Goal: Task Accomplishment & Management: Manage account settings

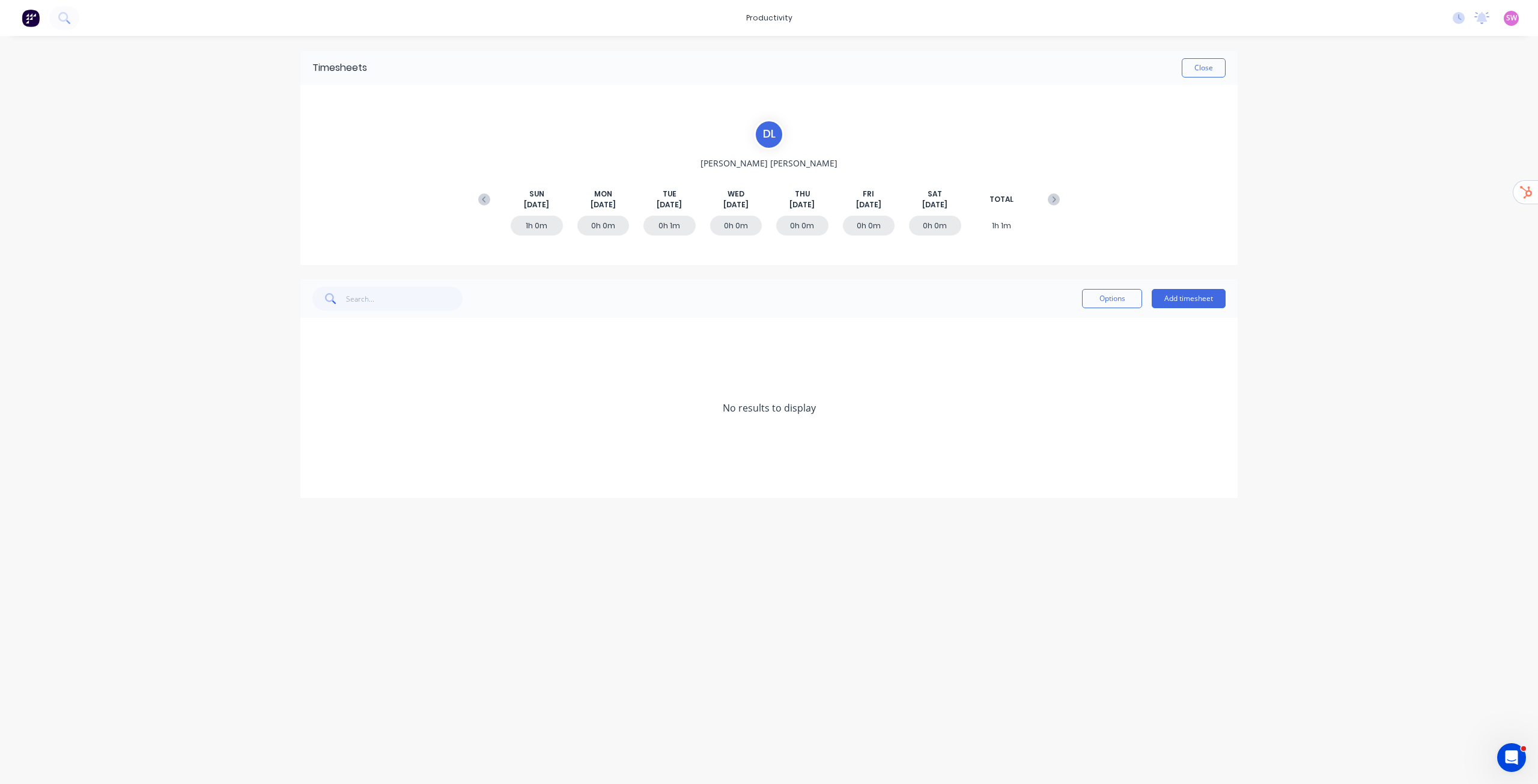
click at [1511, 20] on span "SW" at bounding box center [1512, 18] width 11 height 11
click at [1443, 157] on button "Sign out" at bounding box center [1437, 151] width 159 height 24
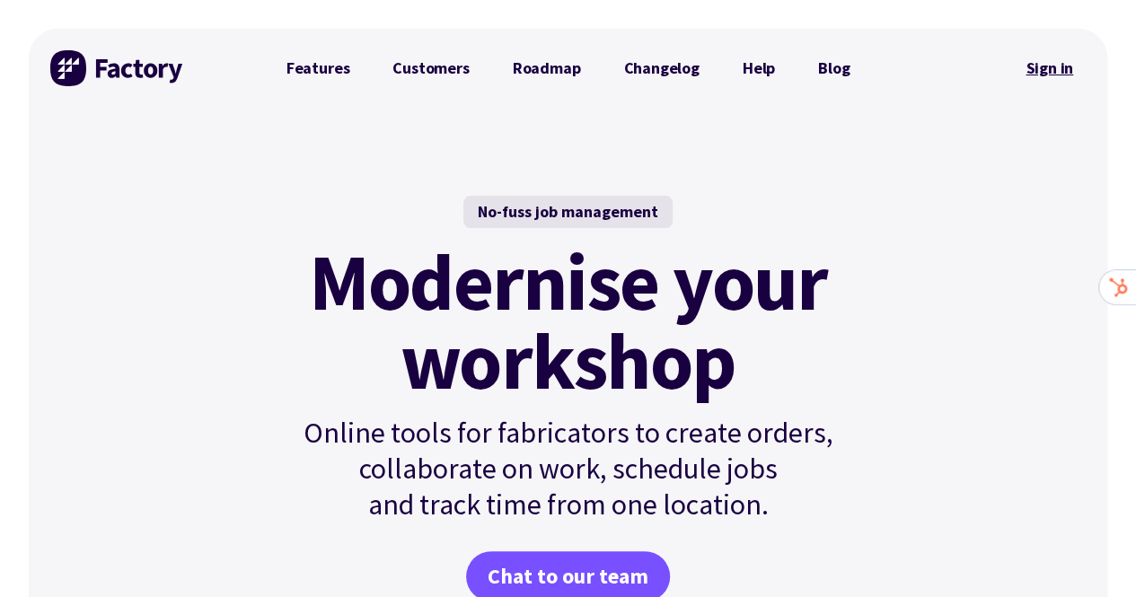
click at [1057, 67] on link "Sign in" at bounding box center [1049, 68] width 73 height 41
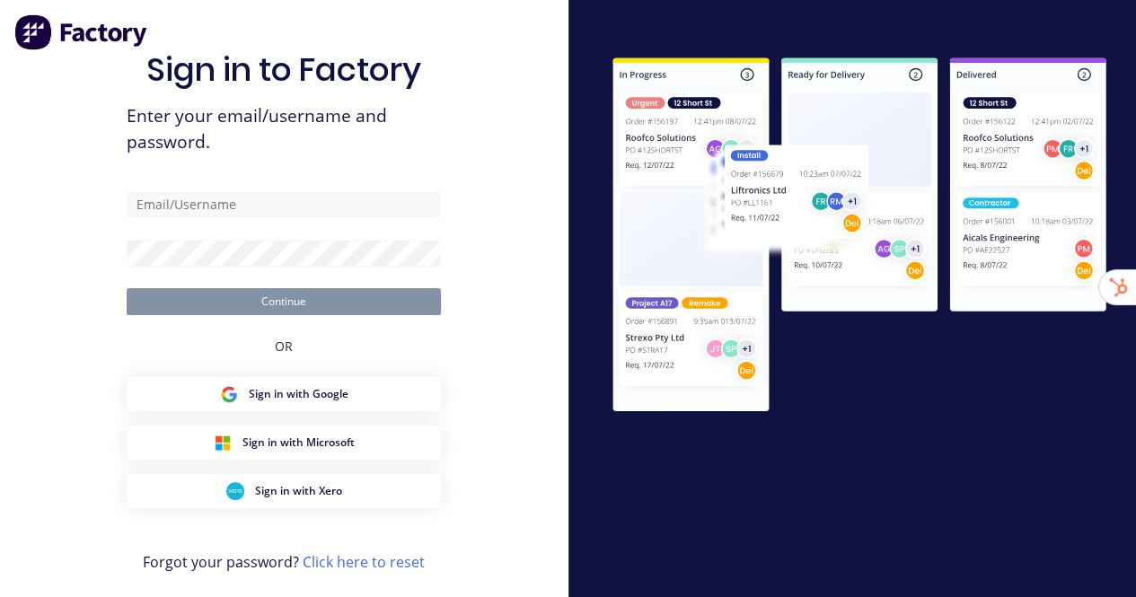
type input "stuart@factory.app"
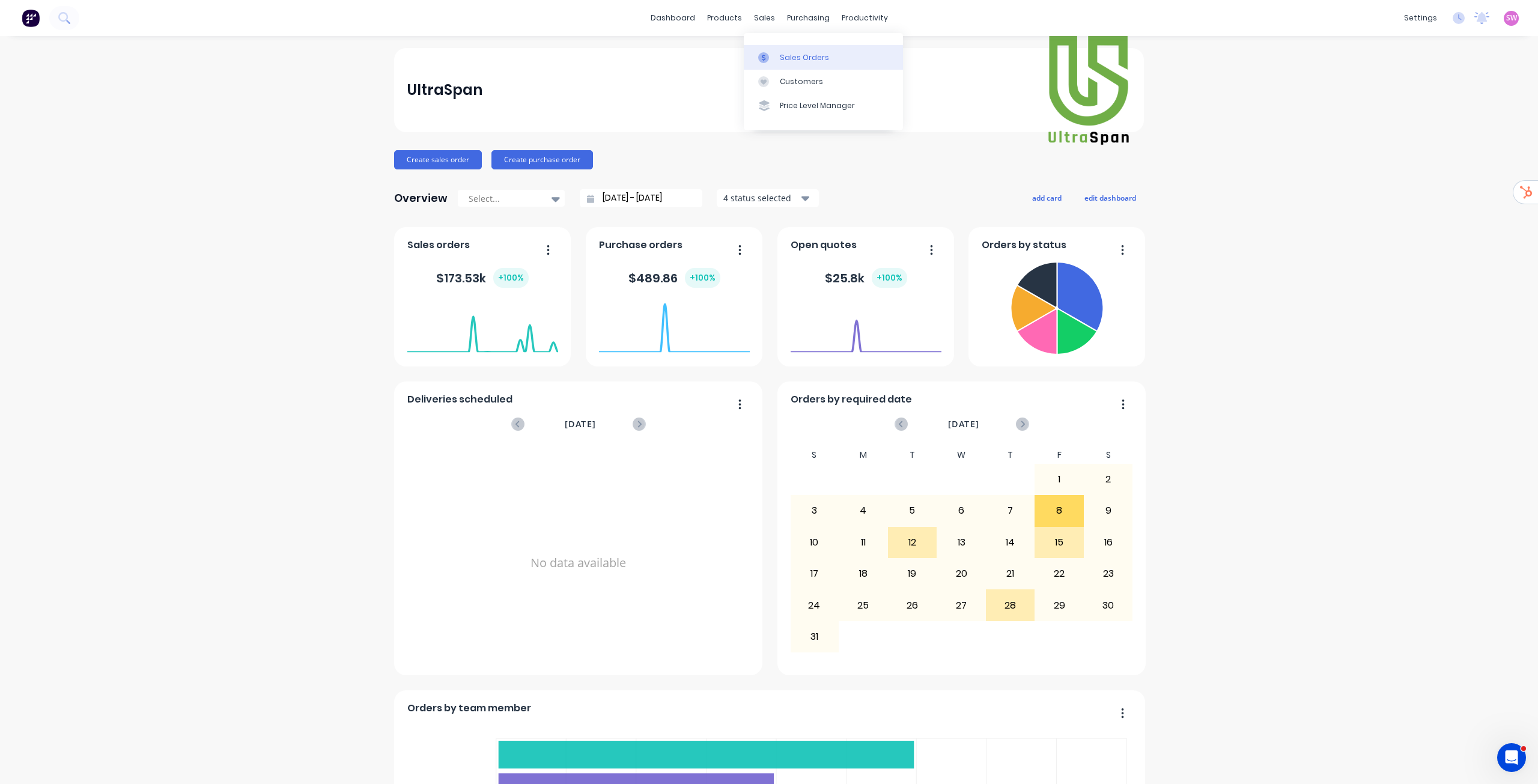
click at [760, 62] on div "Sales Orders" at bounding box center [804, 58] width 50 height 11
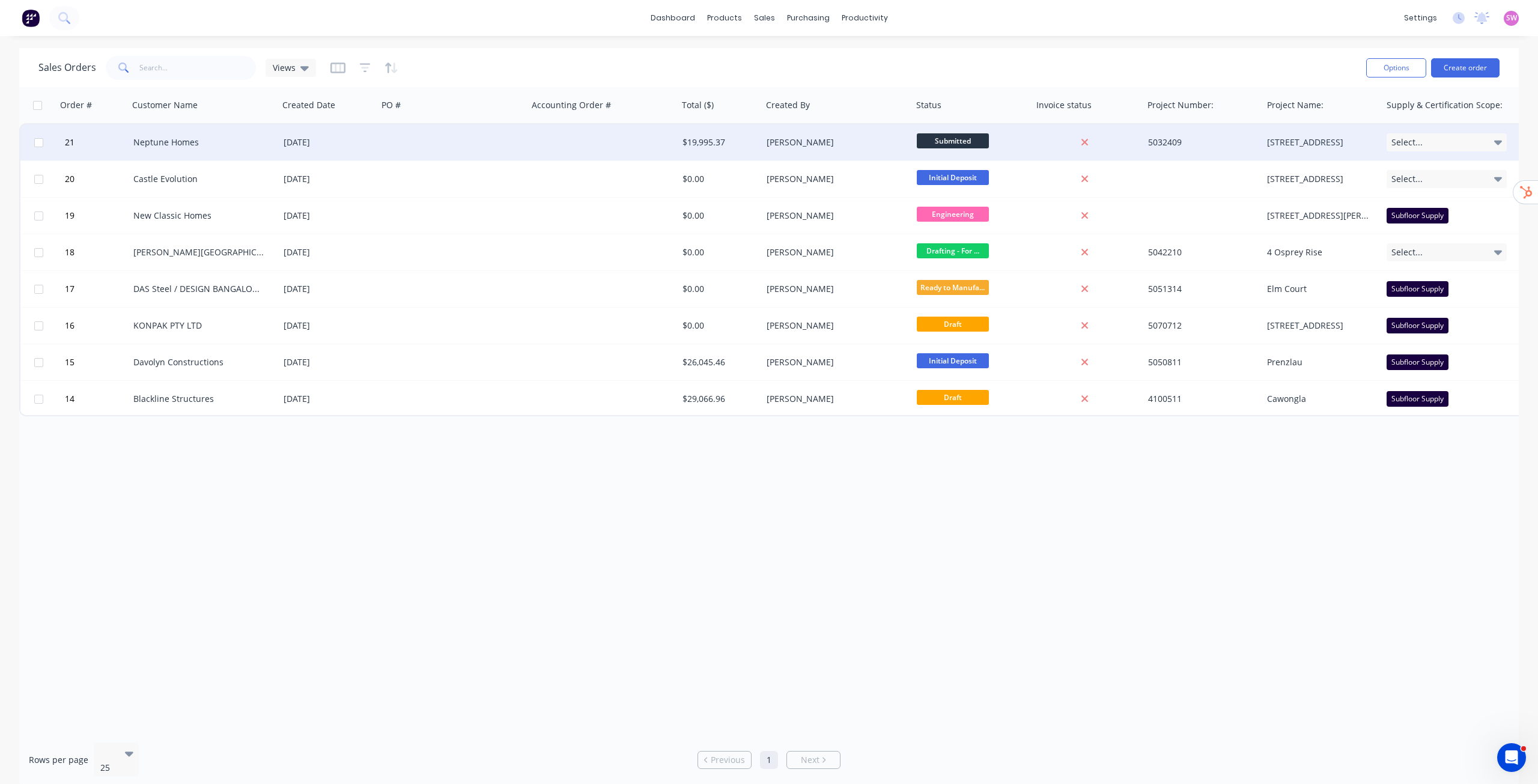
click at [760, 143] on div "[PERSON_NAME]" at bounding box center [833, 142] width 133 height 12
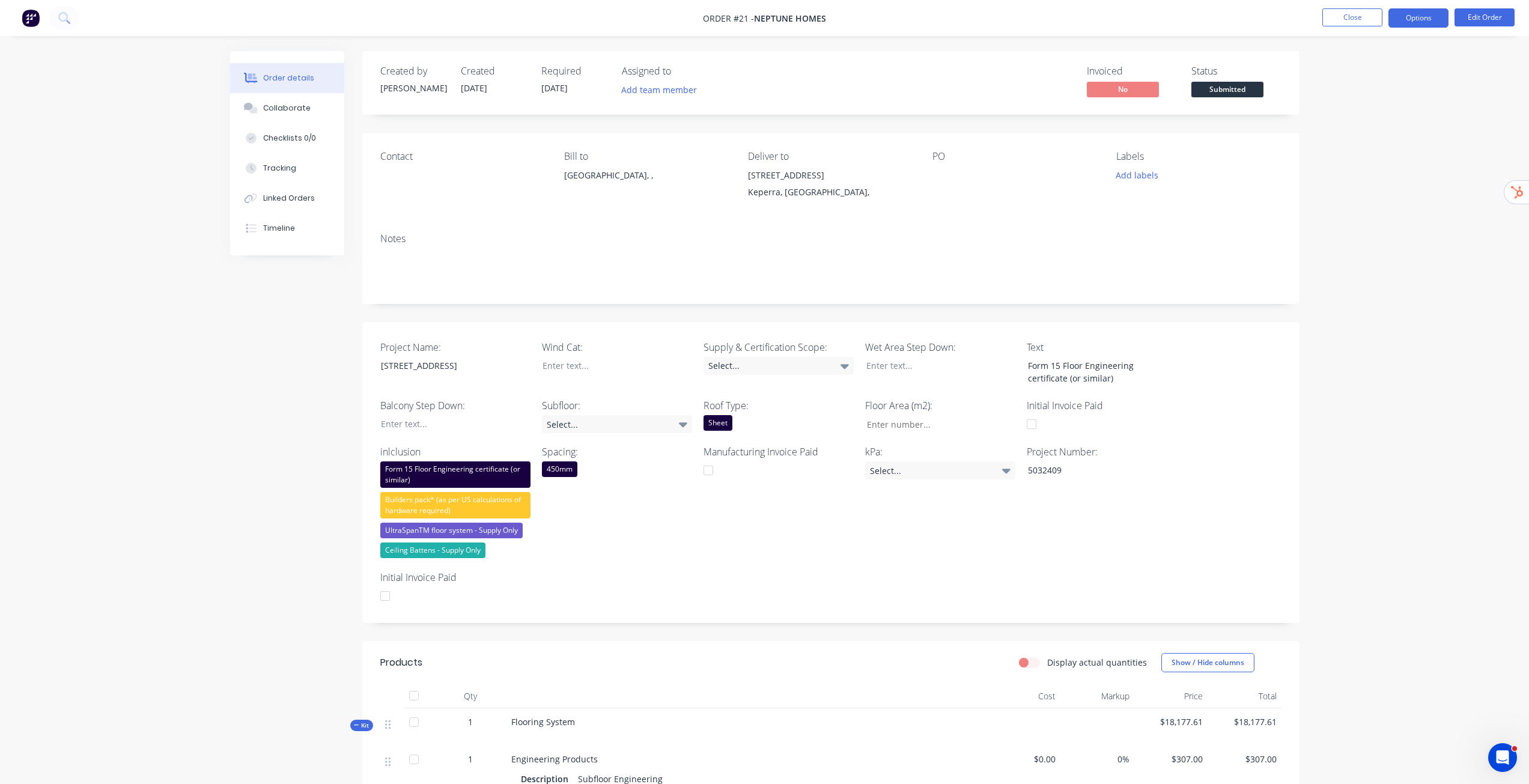
click at [759, 22] on button "Options" at bounding box center [1419, 18] width 60 height 19
click at [759, 74] on div "Invoice" at bounding box center [1382, 73] width 110 height 17
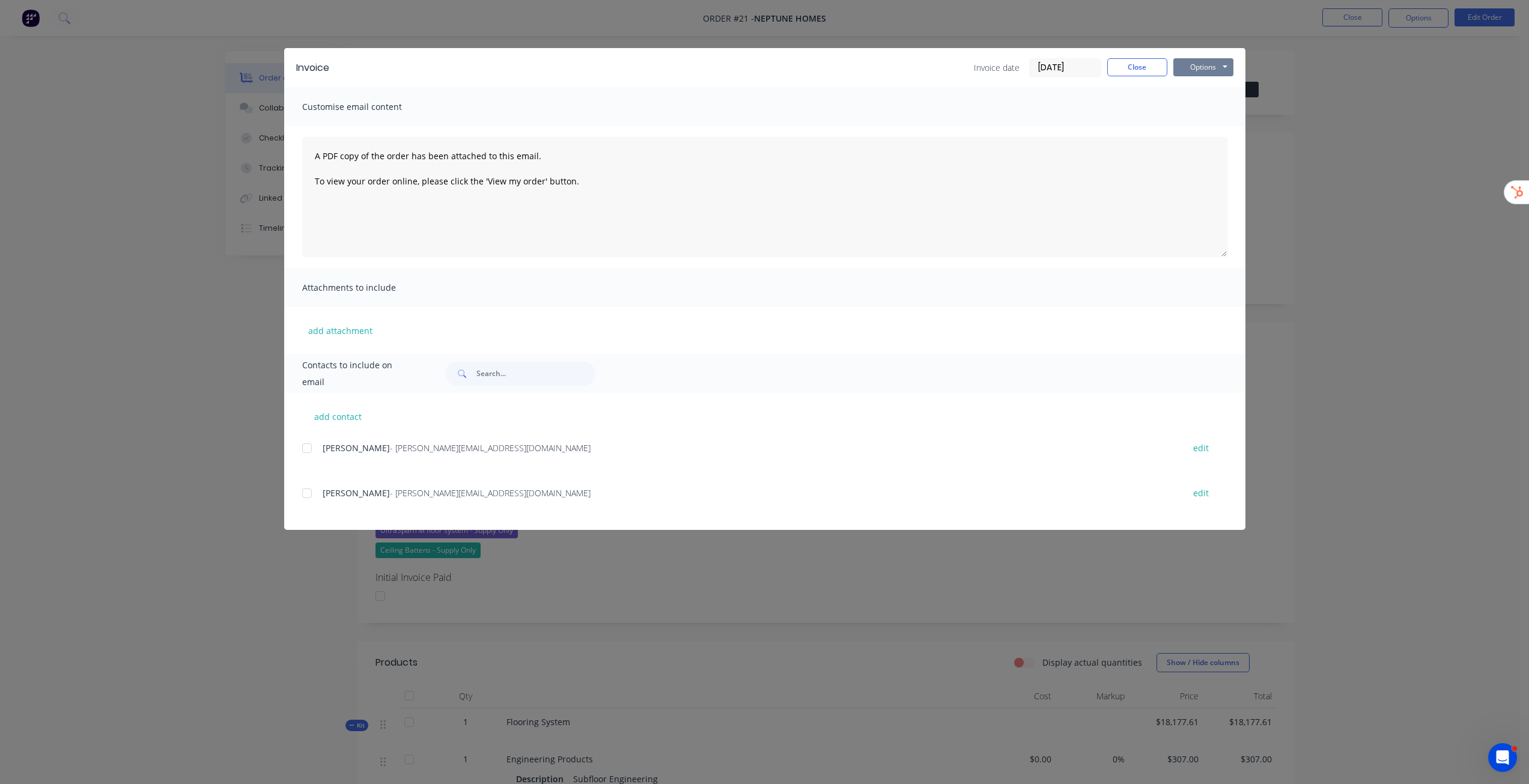
click at [759, 69] on button "Options" at bounding box center [1203, 67] width 60 height 18
click at [759, 92] on button "Preview" at bounding box center [1211, 89] width 77 height 20
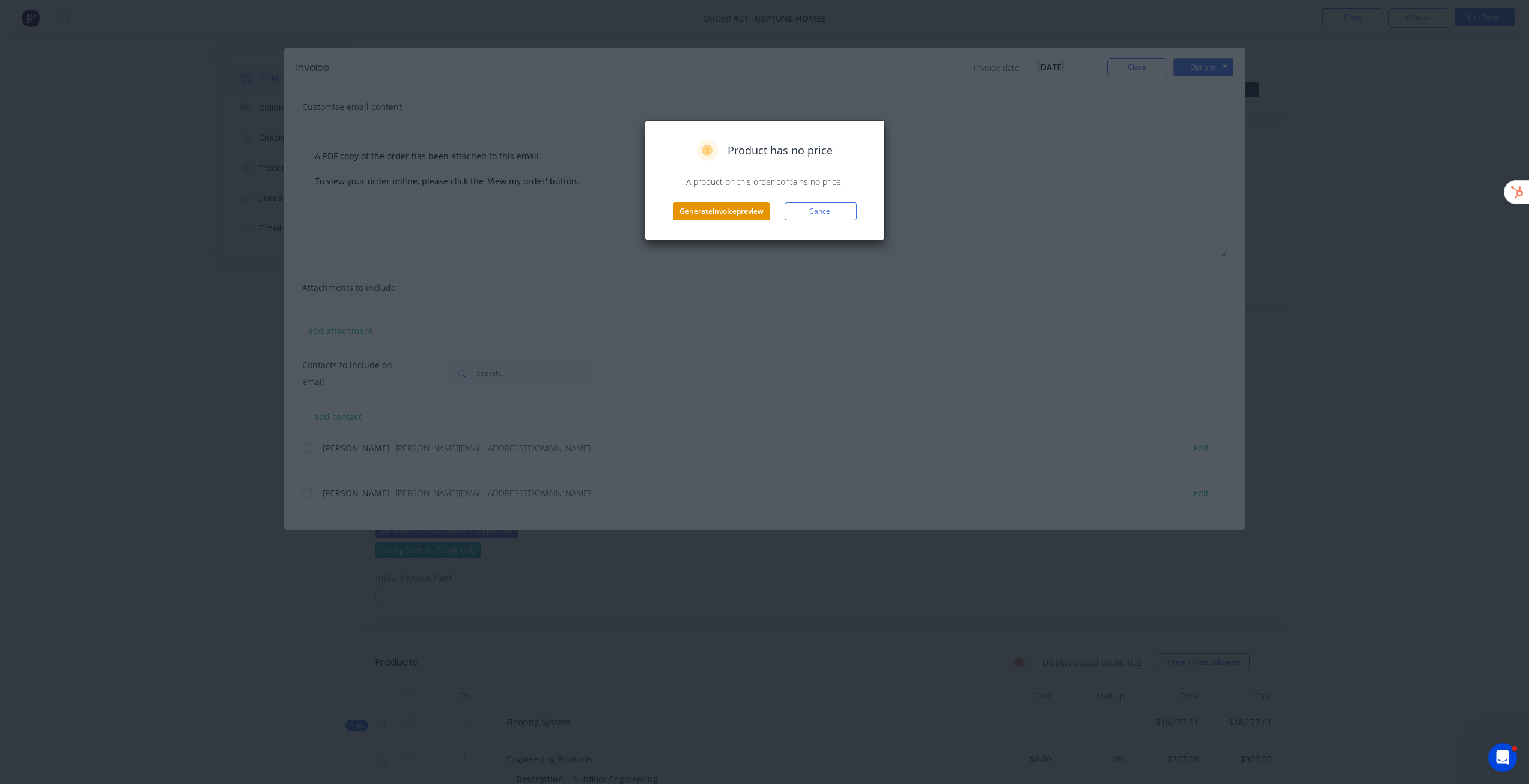
click at [733, 214] on button "Generate invoice preview" at bounding box center [721, 211] width 97 height 18
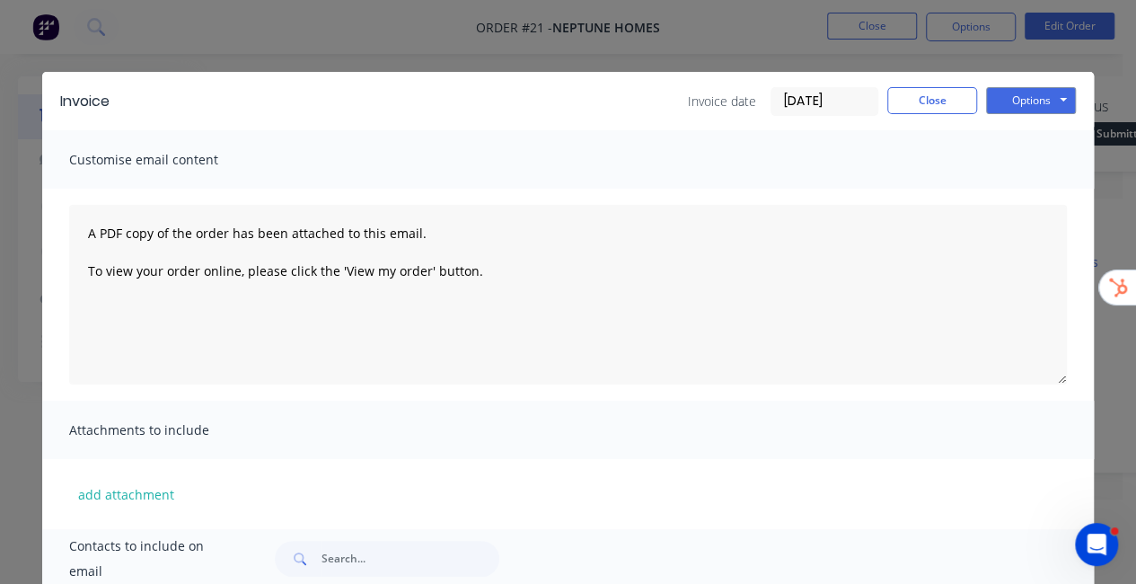
click at [946, 119] on div "Invoice Invoice date 12/08/25 Close Options Preview Print Email" at bounding box center [567, 101] width 1051 height 58
click at [912, 87] on button "Close" at bounding box center [932, 100] width 90 height 27
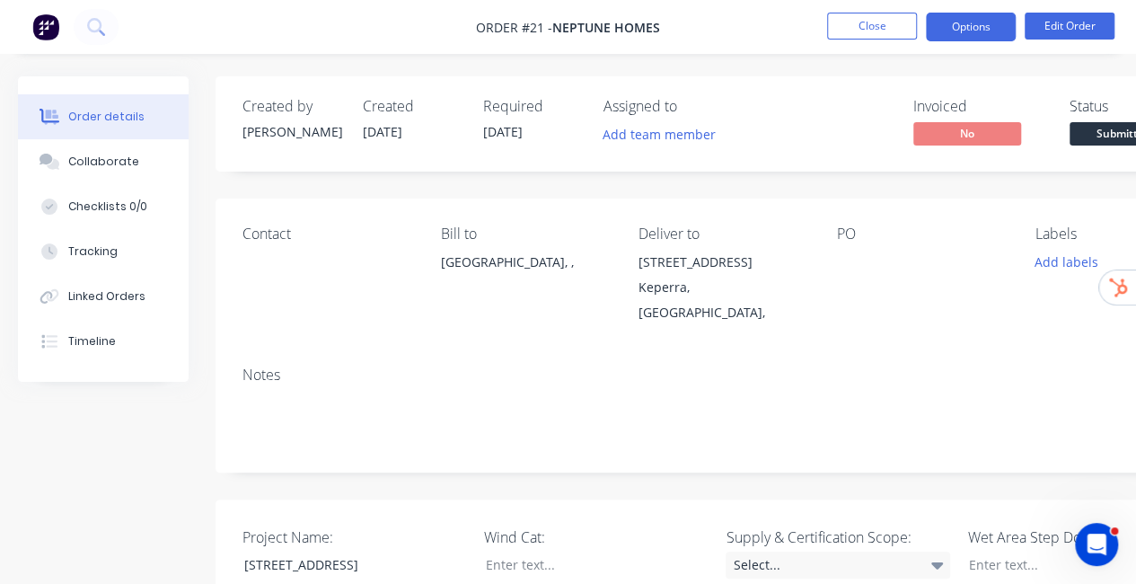
click at [952, 28] on button "Options" at bounding box center [971, 27] width 90 height 29
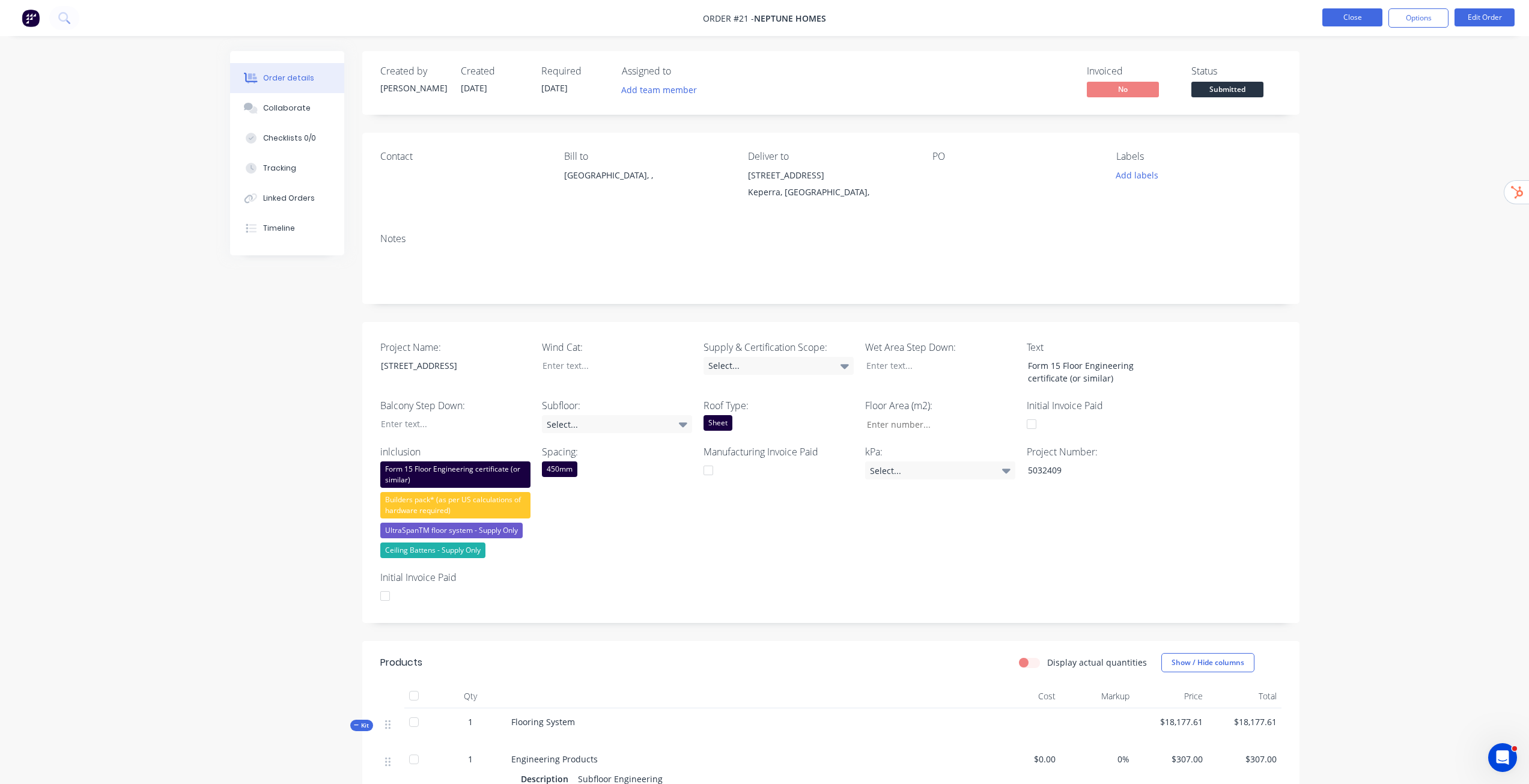
click at [759, 11] on button "Close" at bounding box center [1352, 17] width 60 height 18
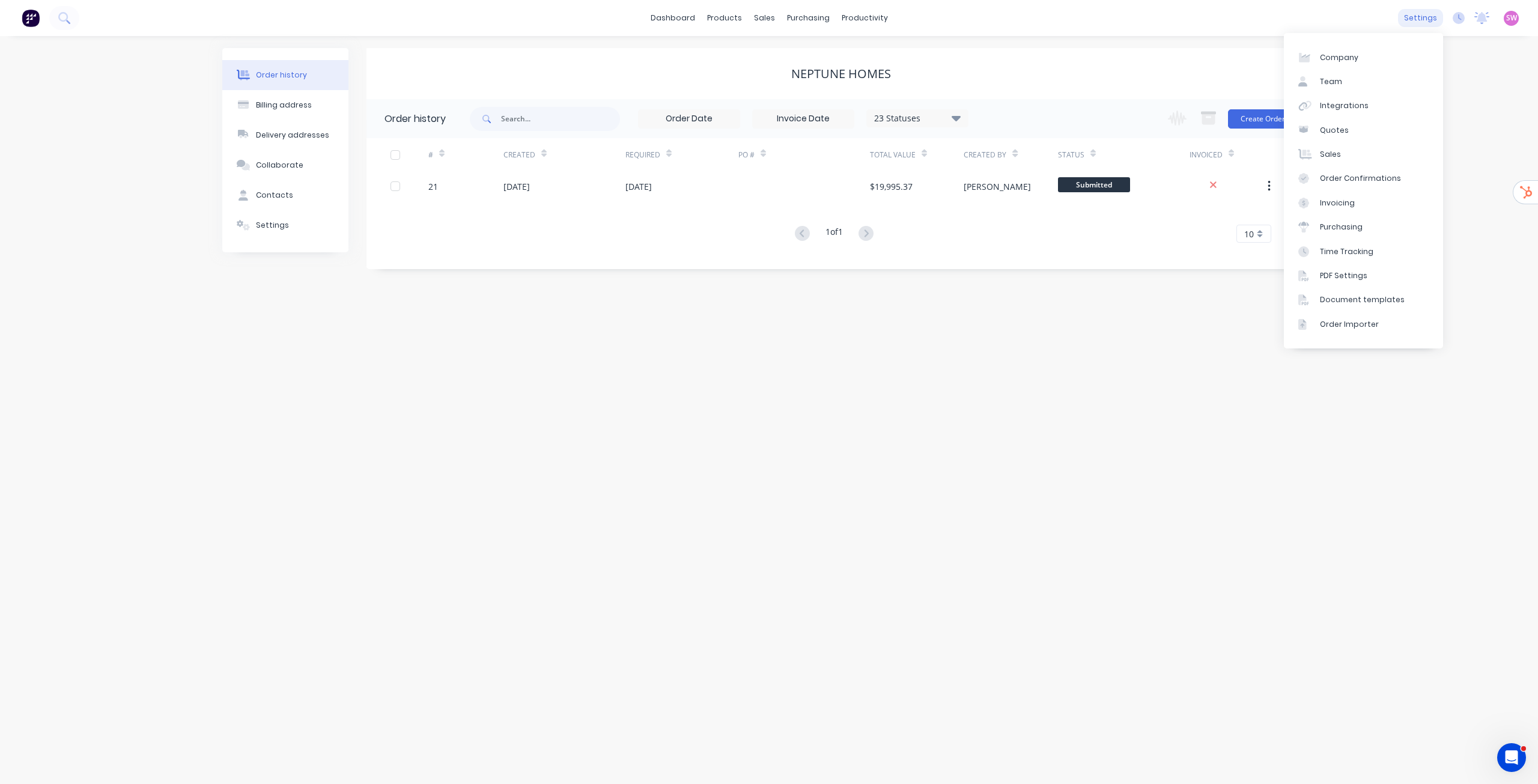
click at [760, 24] on div "settings" at bounding box center [1420, 17] width 45 height 18
click at [760, 296] on div "Document templates" at bounding box center [1363, 300] width 85 height 11
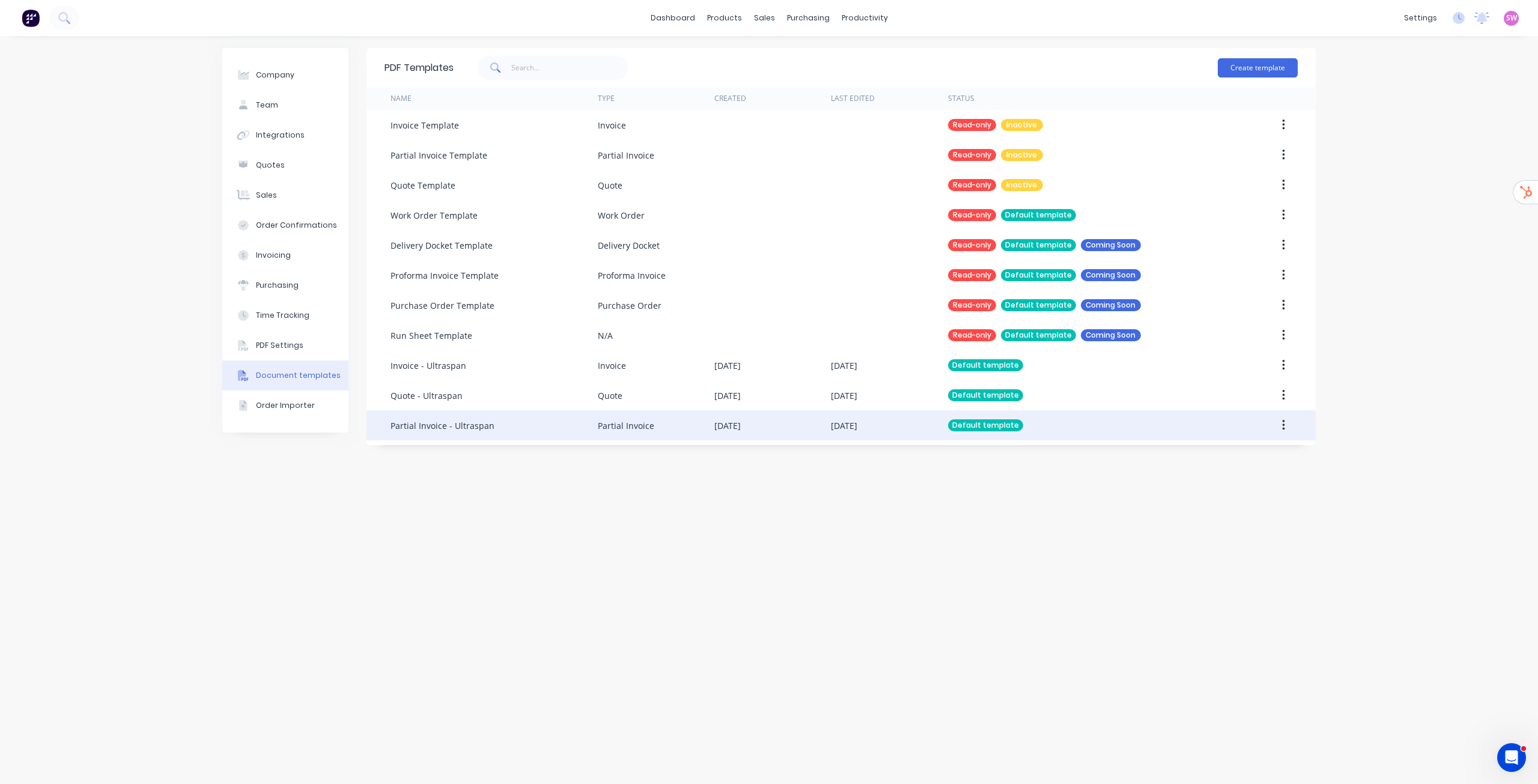
click at [760, 390] on div "Default template" at bounding box center [1084, 425] width 272 height 30
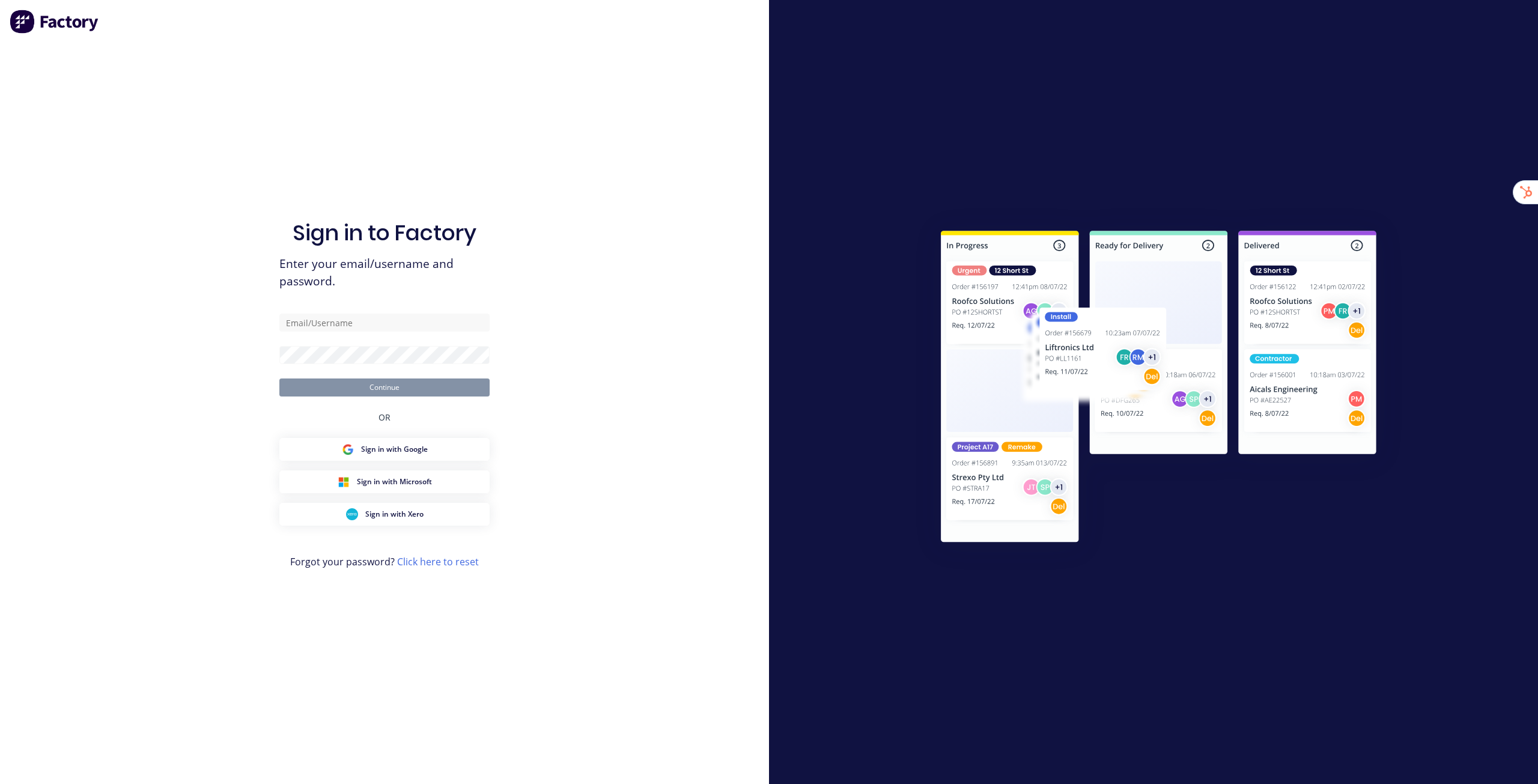
type input "[EMAIL_ADDRESS][DOMAIN_NAME]"
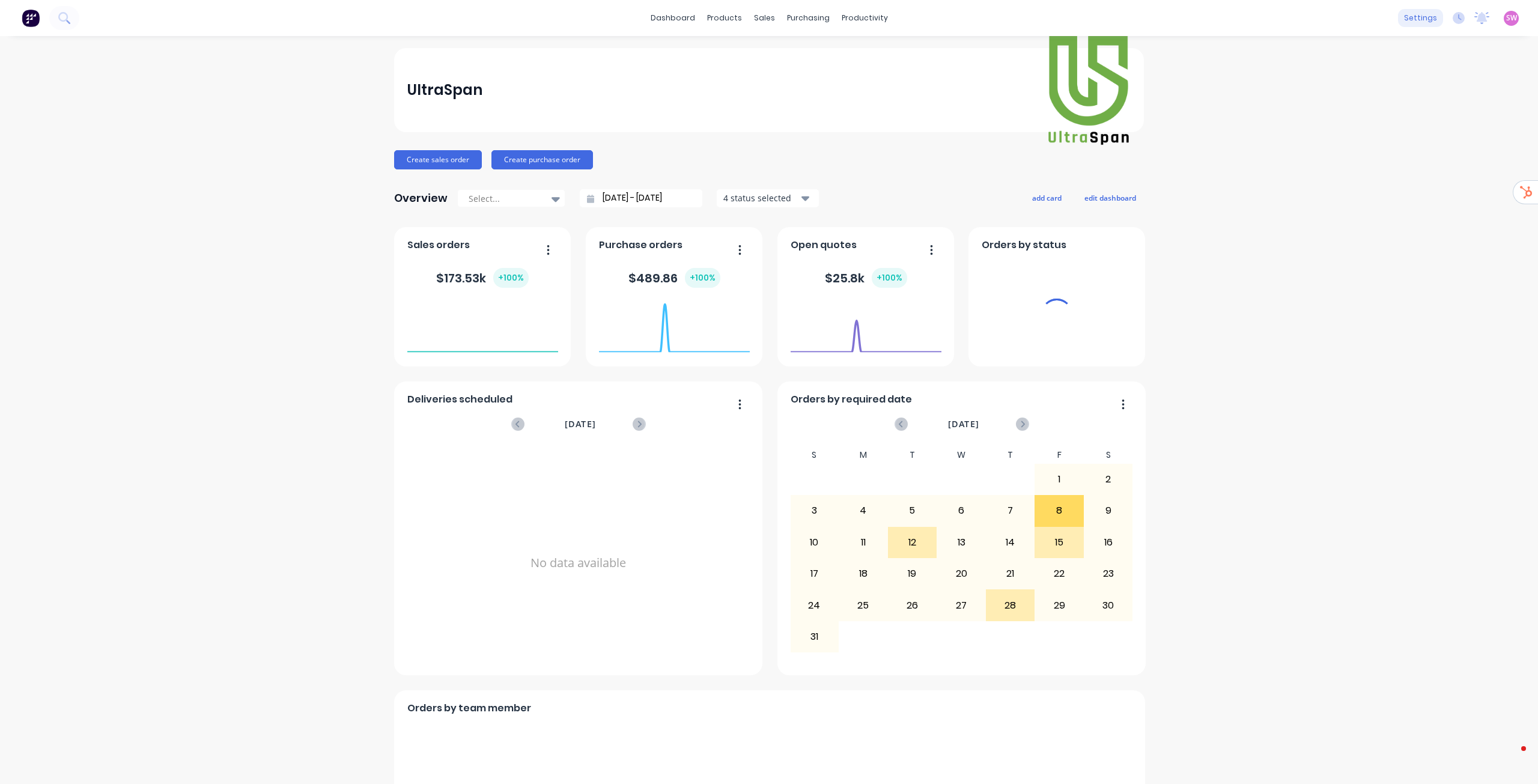
click at [1416, 21] on div "settings" at bounding box center [1420, 17] width 45 height 18
click at [1414, 17] on div "settings" at bounding box center [1420, 17] width 45 height 18
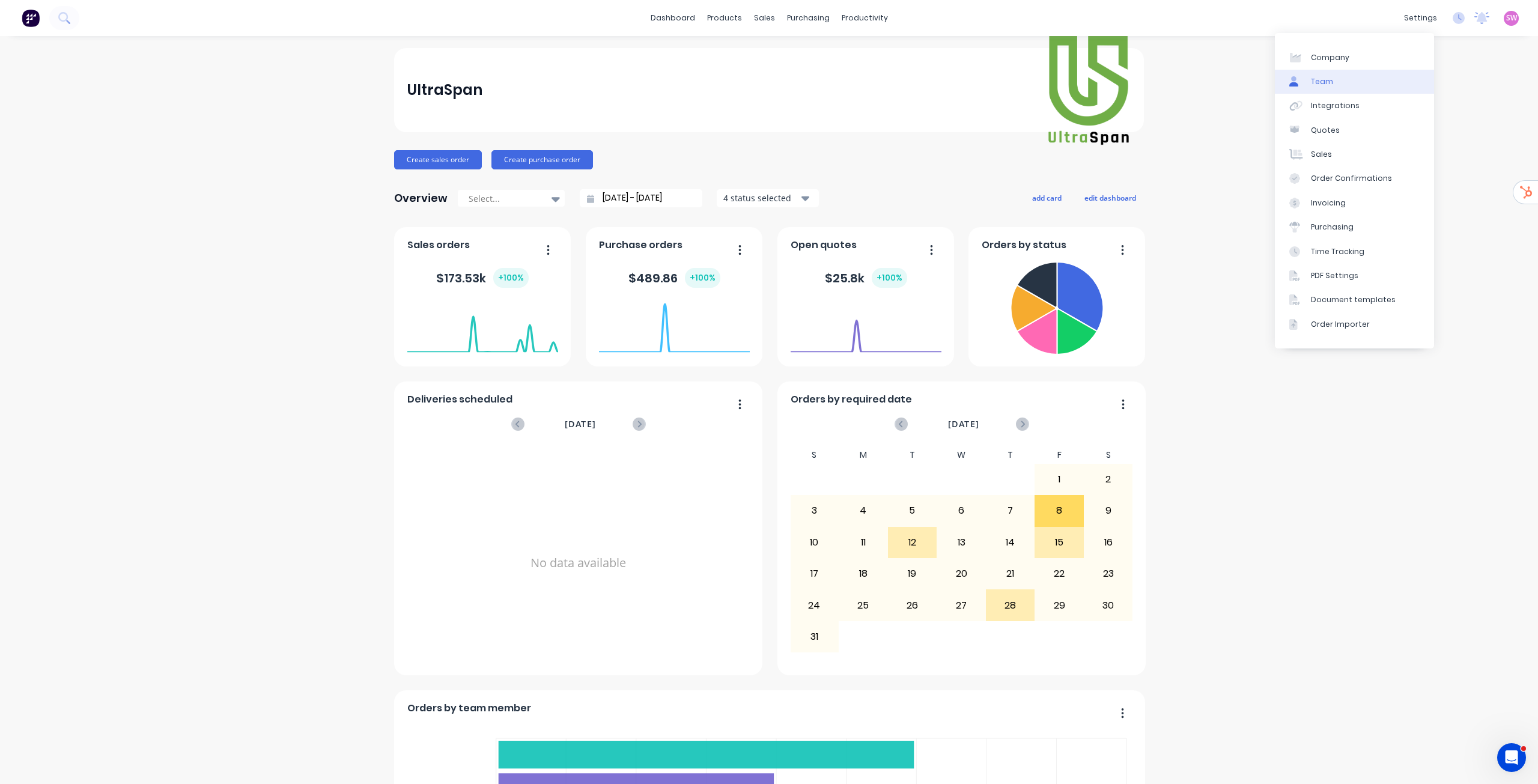
click at [1340, 78] on link "Team" at bounding box center [1355, 82] width 159 height 24
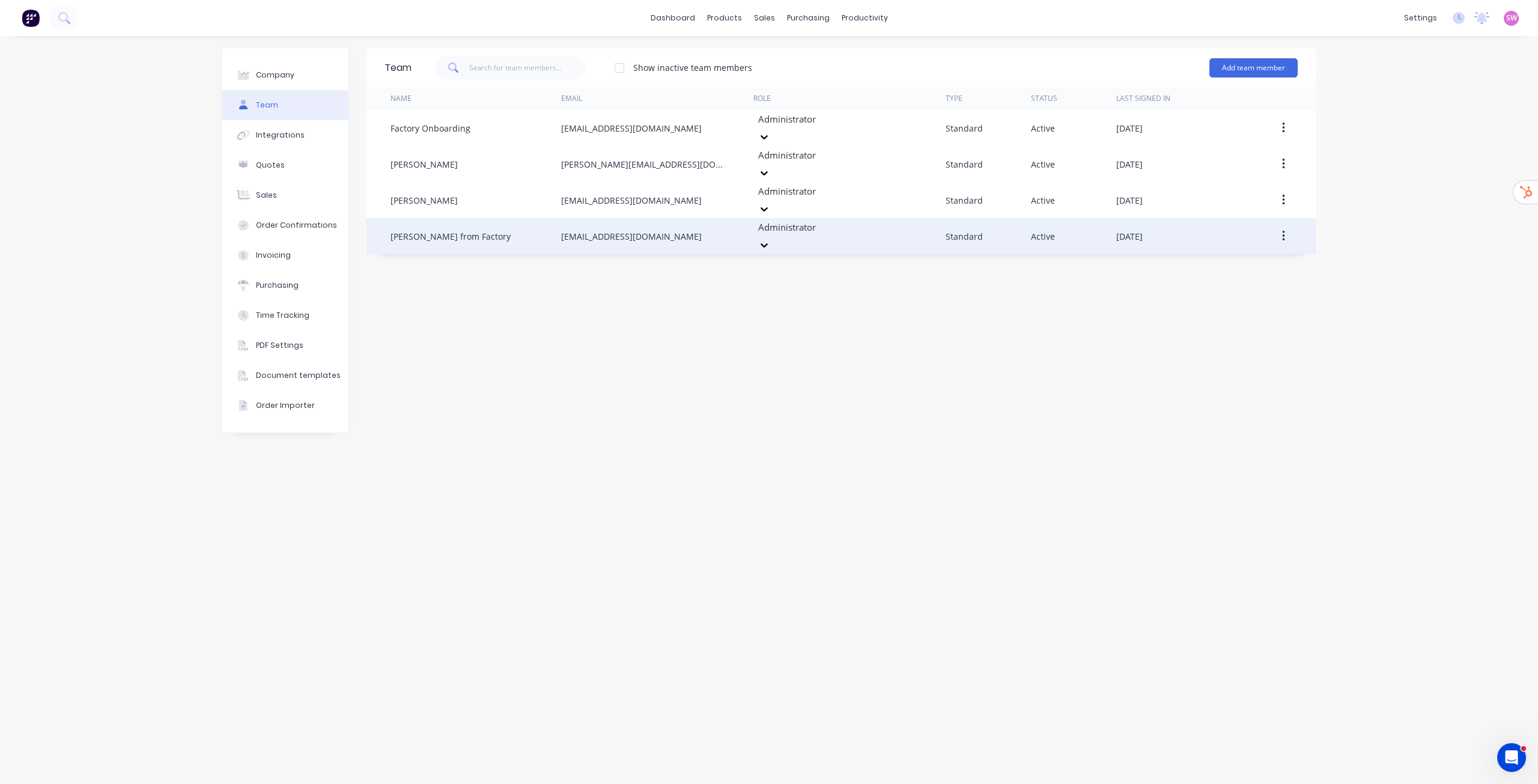
click at [1288, 225] on button "button" at bounding box center [1284, 236] width 28 height 21
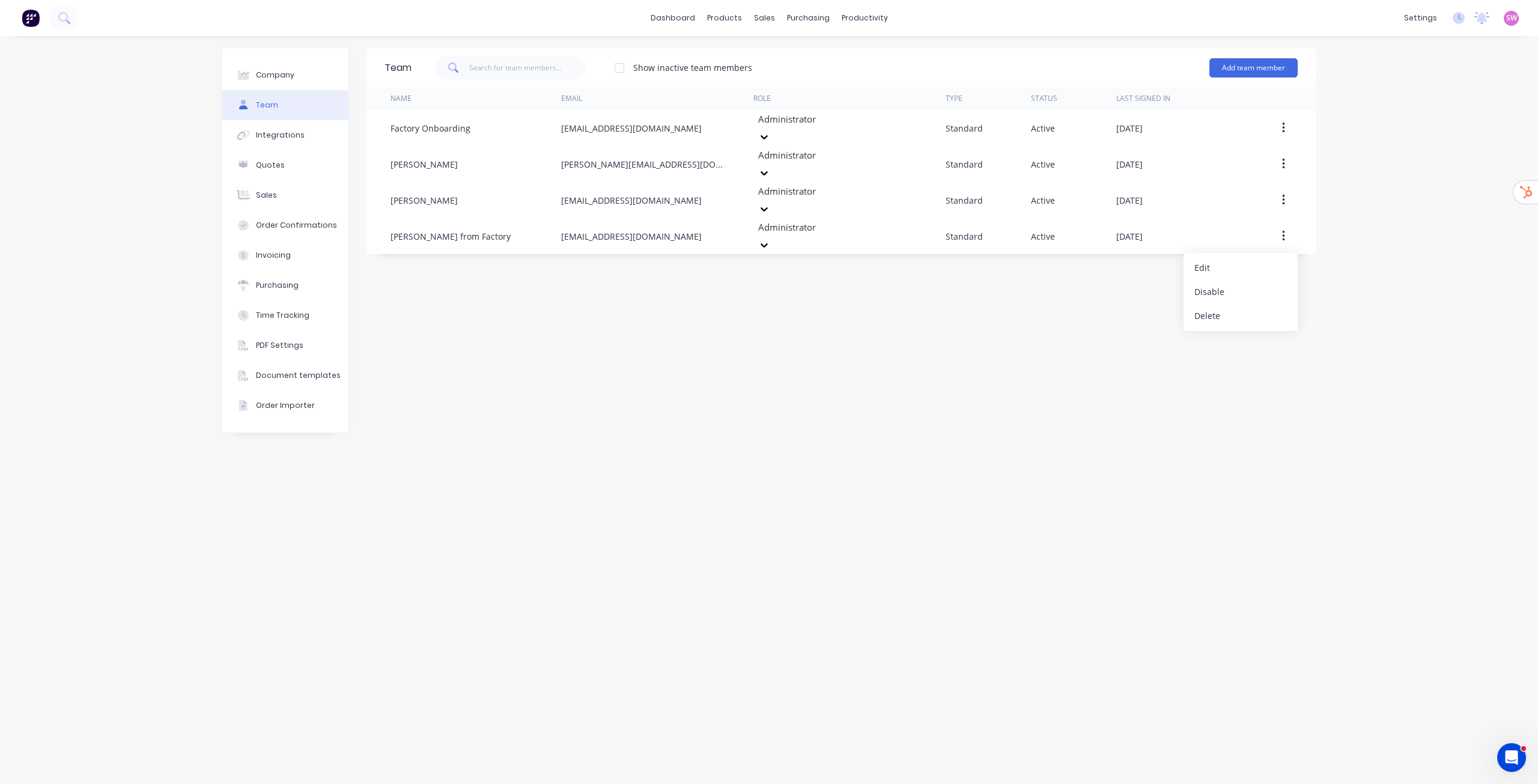
drag, startPoint x: 1223, startPoint y: 298, endPoint x: 1386, endPoint y: 368, distance: 177.4
click at [1386, 368] on div "Company Team Integrations Quotes Sales Order Confirmations Invoicing Purchasing…" at bounding box center [769, 410] width 1538 height 748
click at [1412, 338] on div "Company Team Integrations Quotes Sales Order Confirmations Invoicing Purchasing…" at bounding box center [769, 410] width 1538 height 748
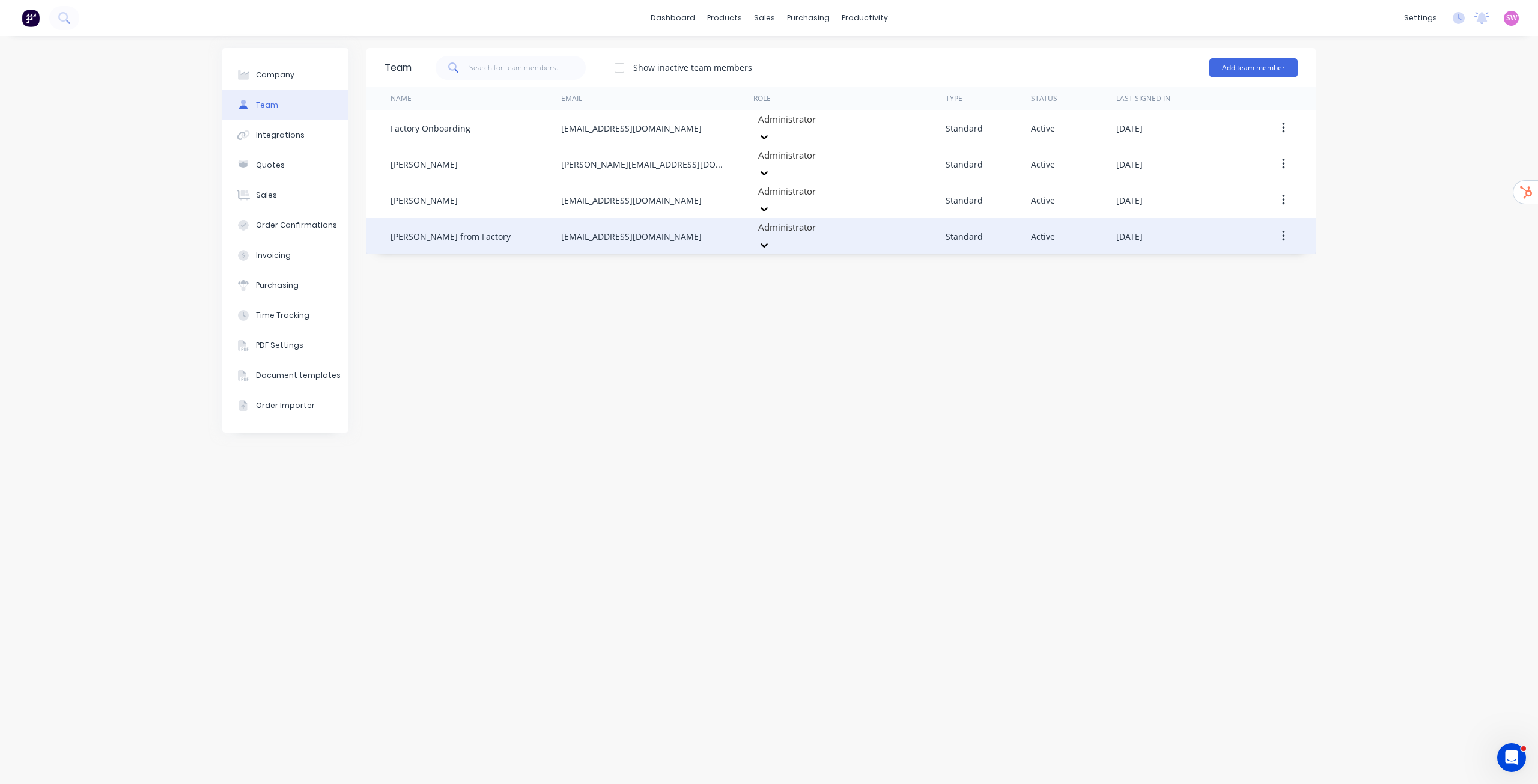
click at [1280, 225] on button "button" at bounding box center [1284, 236] width 28 height 21
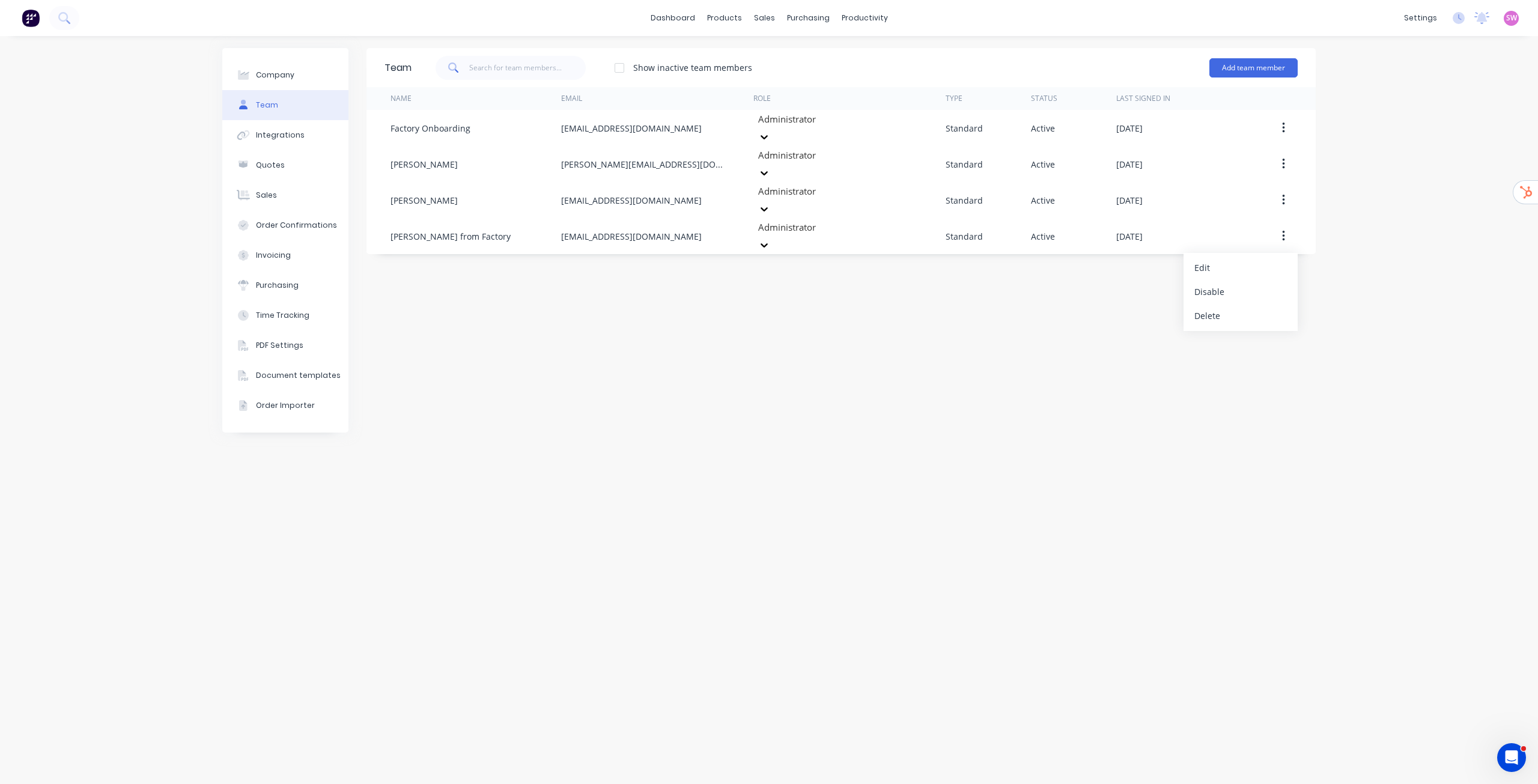
drag, startPoint x: 1242, startPoint y: 291, endPoint x: 1318, endPoint y: 392, distance: 126.4
click at [1314, 393] on div "Team Show inactive team members Add team member Name Email Role Type Status Las…" at bounding box center [841, 410] width 950 height 724
click at [1396, 342] on div "Company Team Integrations Quotes Sales Order Confirmations Invoicing Purchasing…" at bounding box center [769, 410] width 1538 height 748
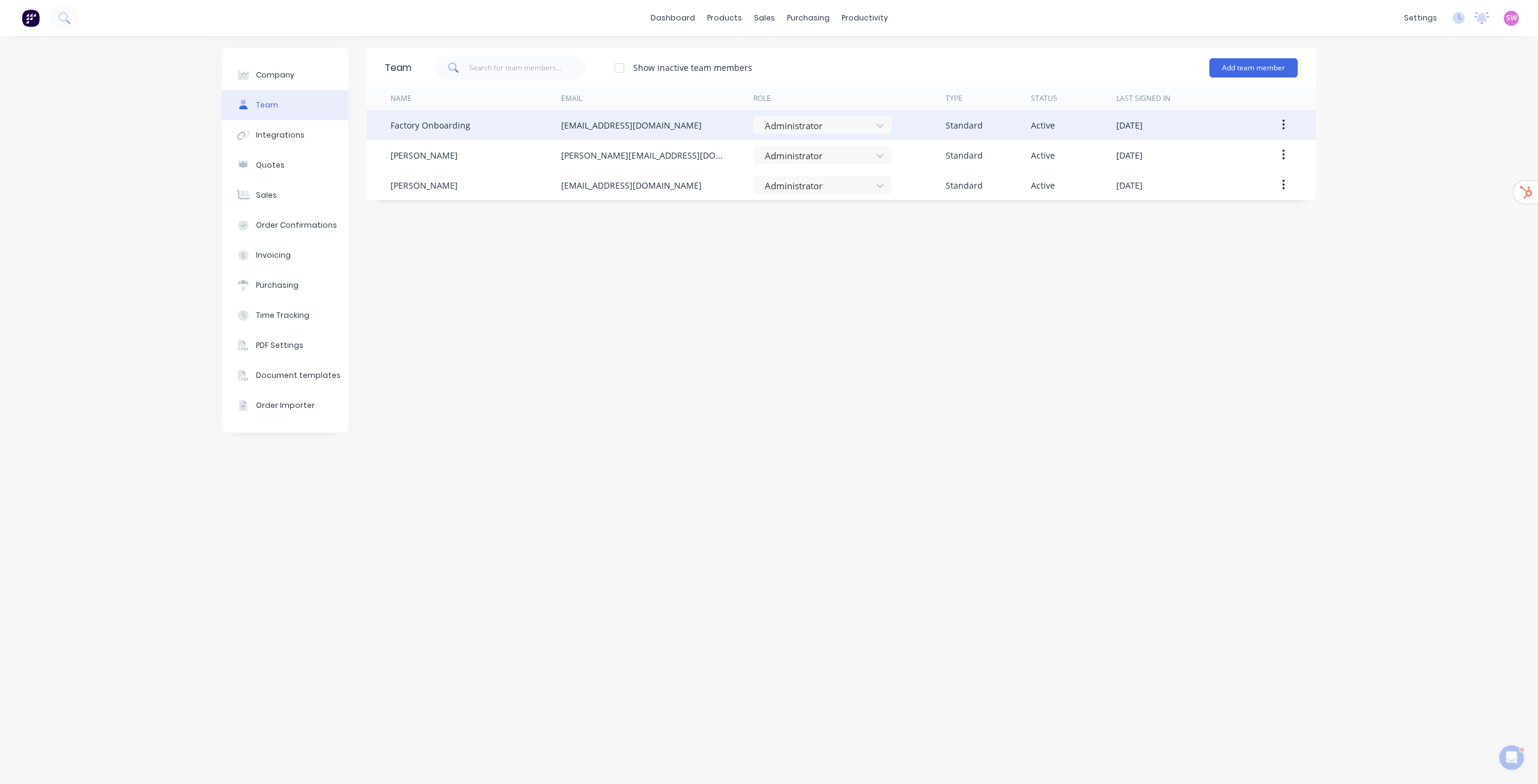
click at [1284, 125] on icon "button" at bounding box center [1284, 125] width 3 height 11
click at [1254, 202] on div "Delete" at bounding box center [1241, 205] width 92 height 17
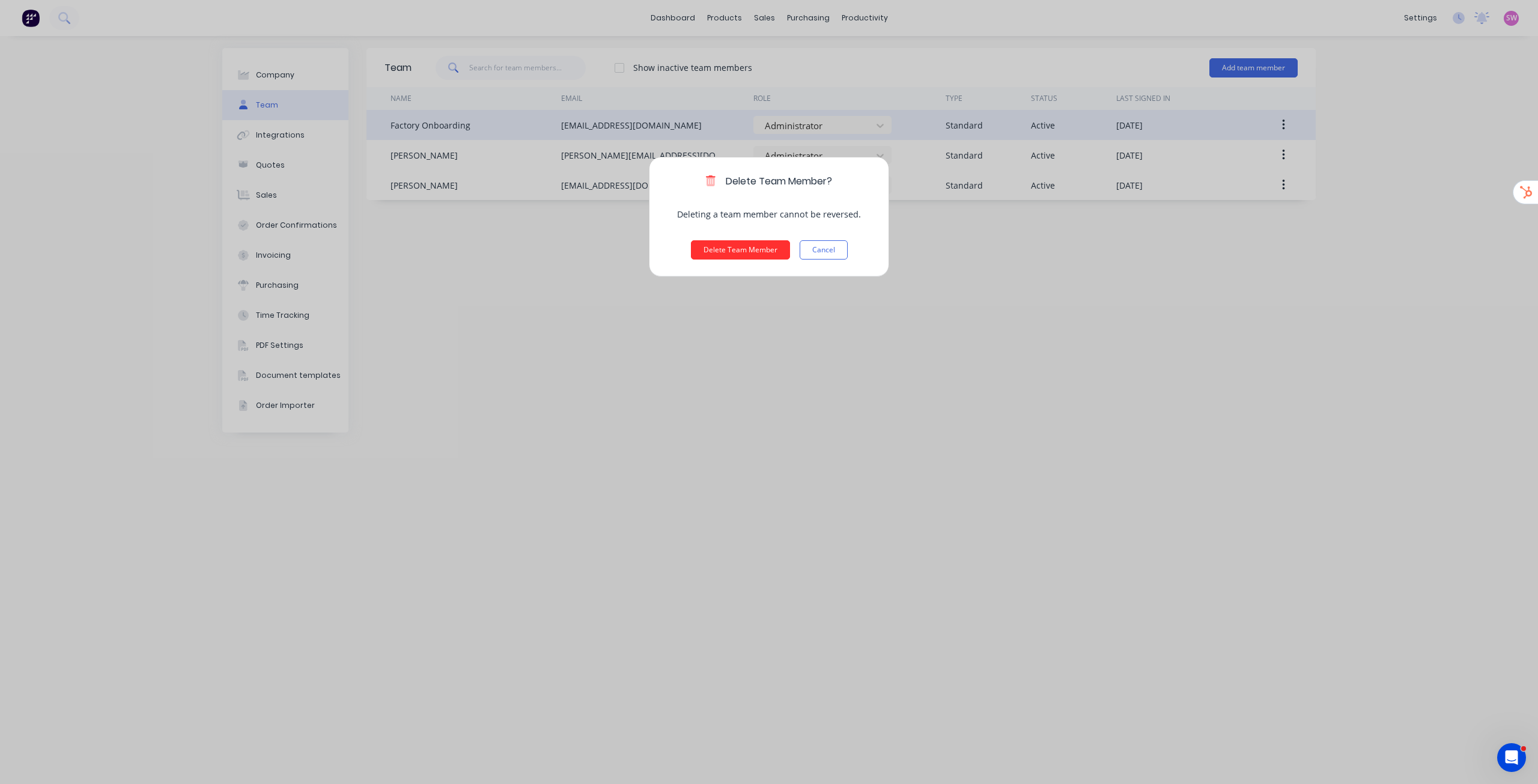
click at [746, 246] on button "Delete Team Member" at bounding box center [741, 250] width 99 height 19
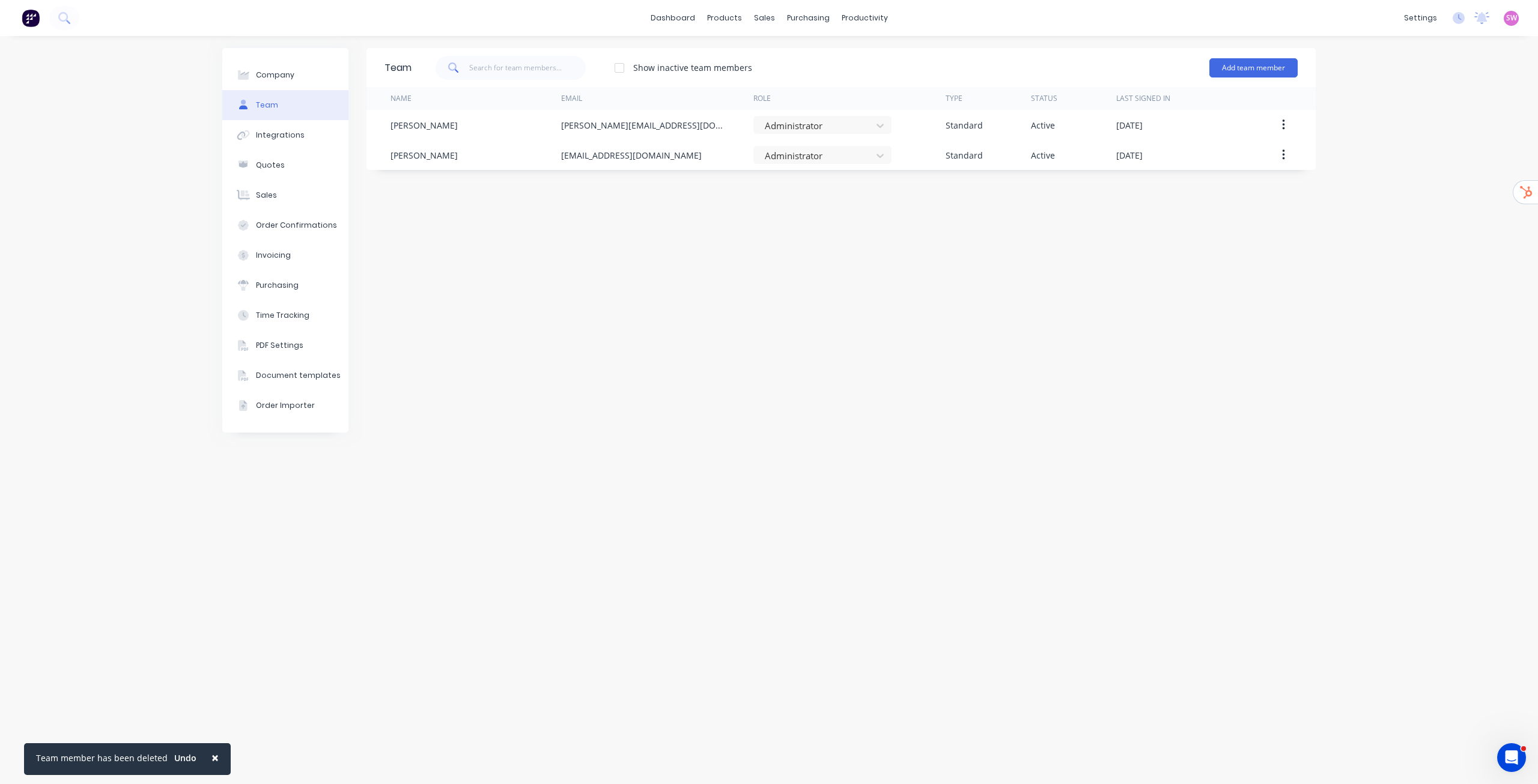
click at [920, 297] on div "Team Show inactive team members Add team member Name Email Role Type Status Las…" at bounding box center [841, 410] width 950 height 724
click at [760, 56] on div "Product Catalogue" at bounding box center [777, 58] width 74 height 11
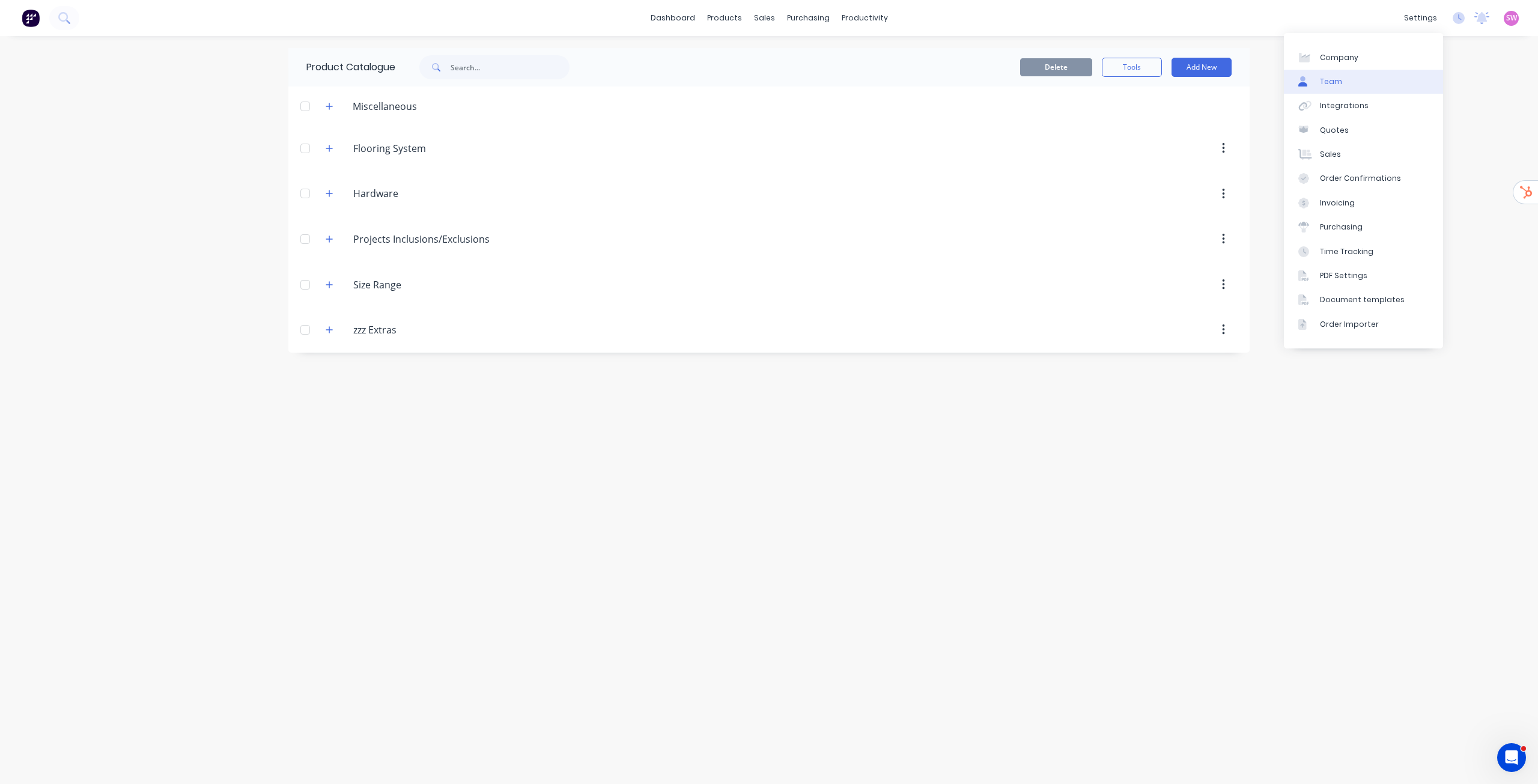
click at [1343, 74] on link "Team" at bounding box center [1364, 82] width 159 height 24
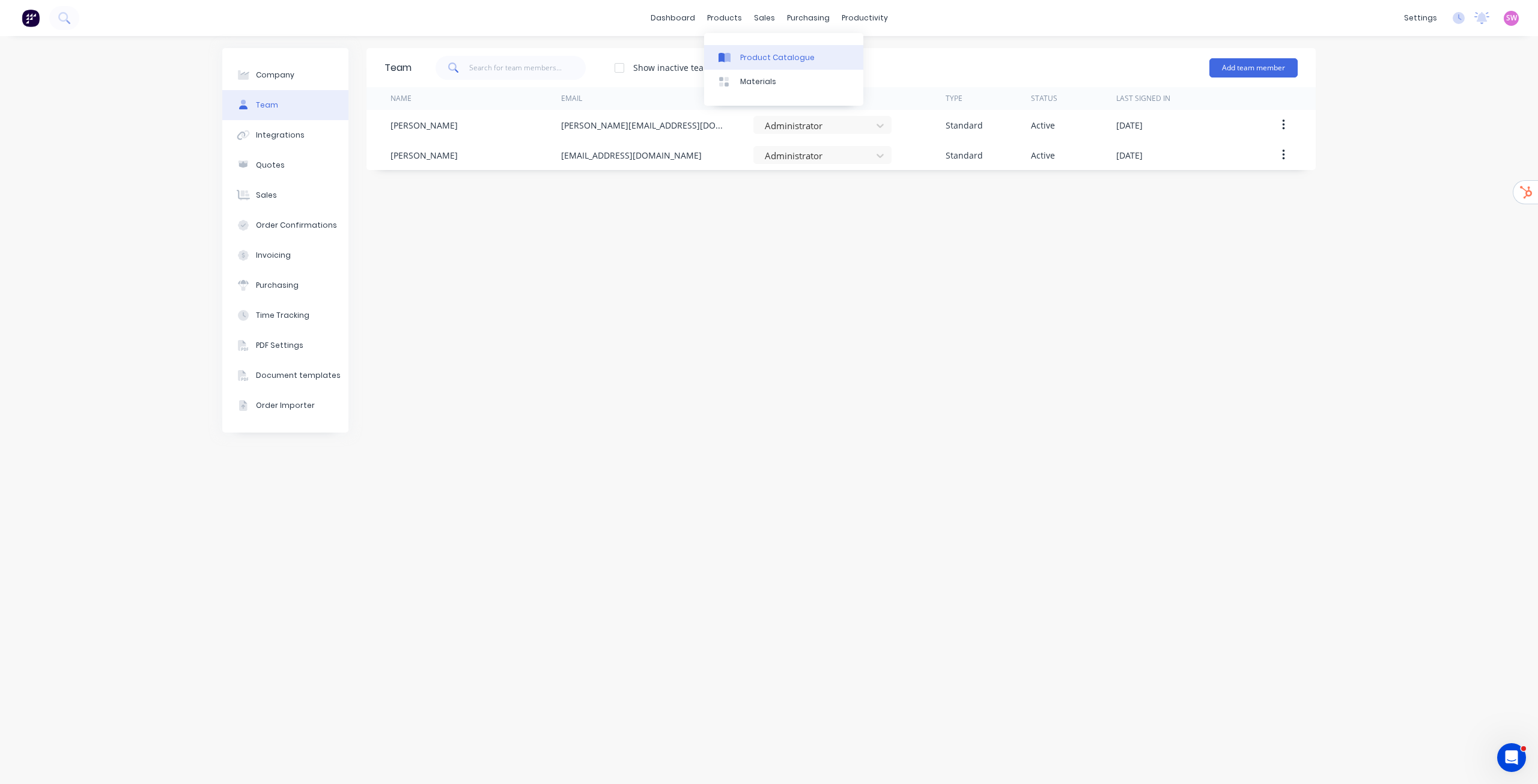
click at [730, 49] on link "Product Catalogue" at bounding box center [784, 57] width 159 height 24
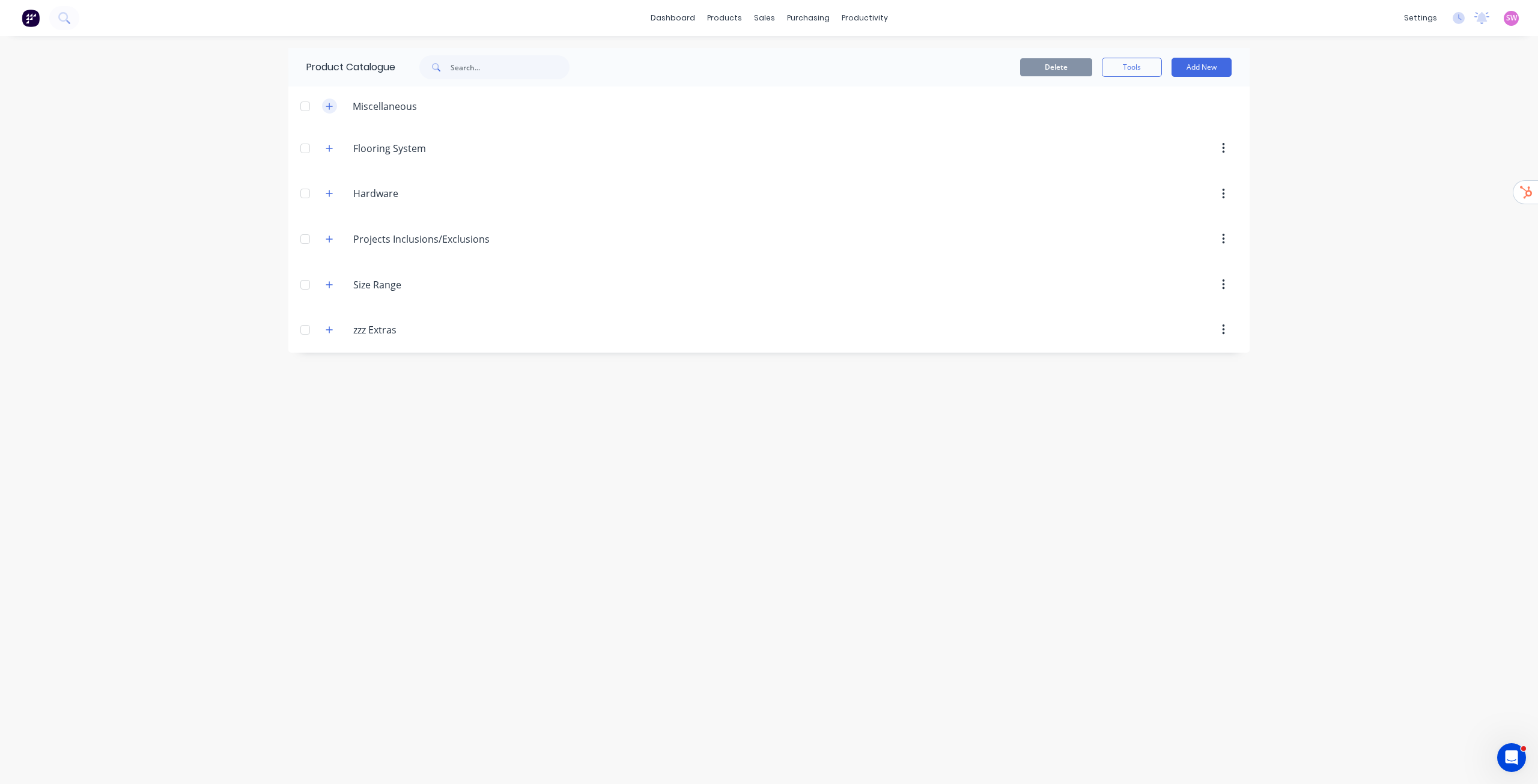
click at [325, 106] on button "button" at bounding box center [329, 106] width 15 height 15
click at [337, 148] on div "Flooring.System Flooring System" at bounding box center [410, 149] width 189 height 21
click at [327, 150] on icon "button" at bounding box center [329, 148] width 7 height 9
click at [331, 322] on icon "button" at bounding box center [330, 322] width 7 height 7
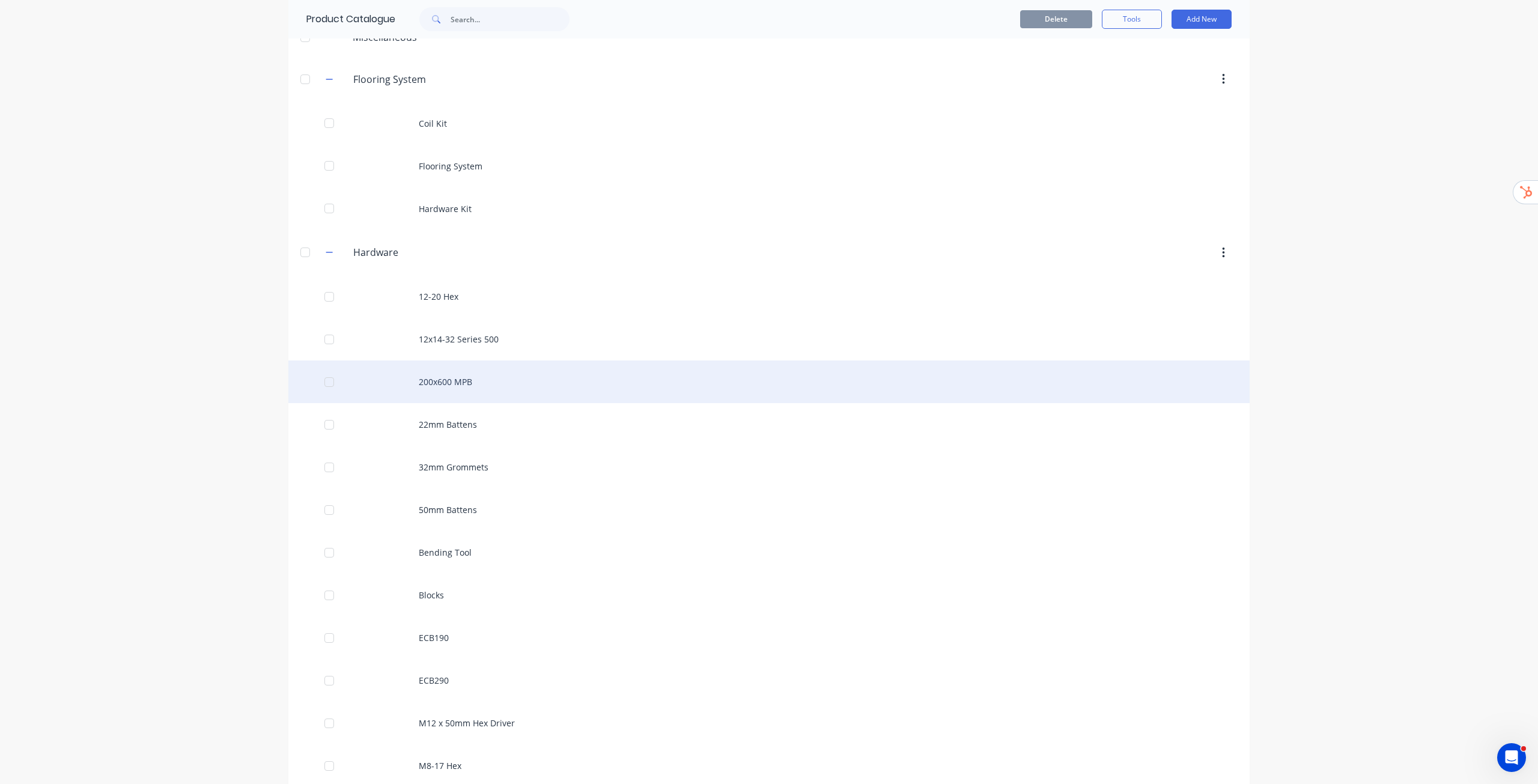
scroll to position [240, 0]
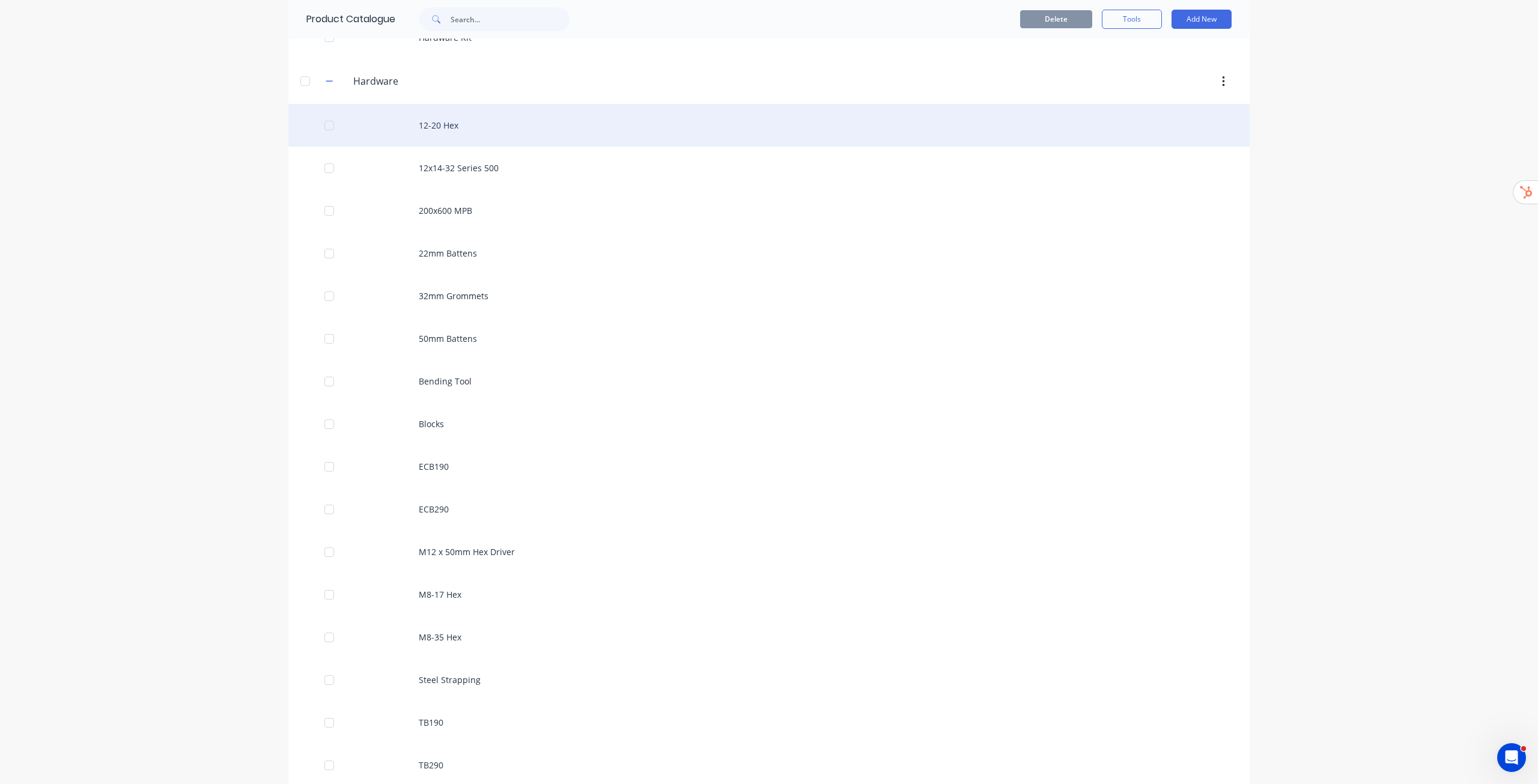
click at [462, 132] on div "12-20 Hex" at bounding box center [769, 125] width 962 height 43
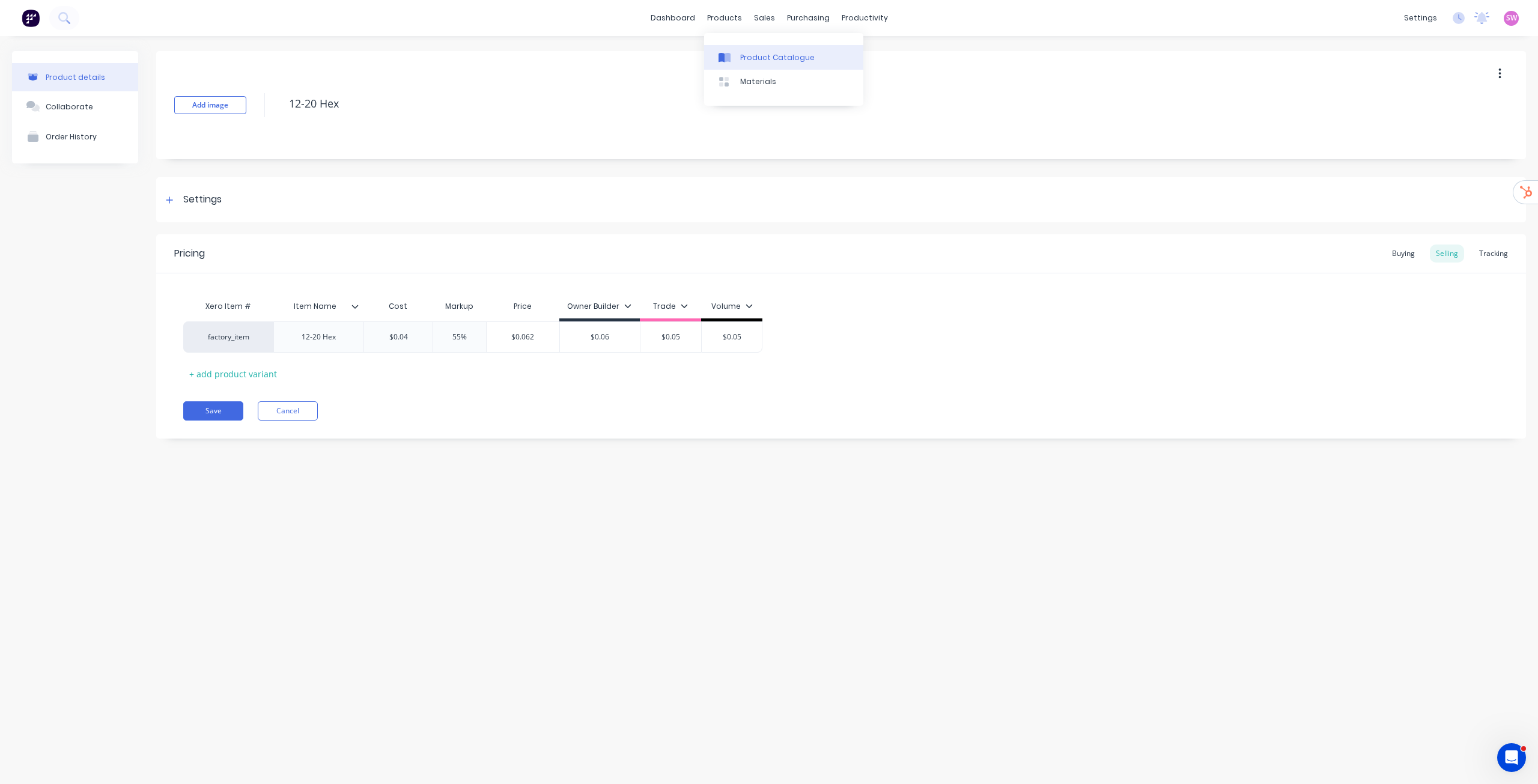
click at [758, 50] on link "Product Catalogue" at bounding box center [784, 57] width 159 height 24
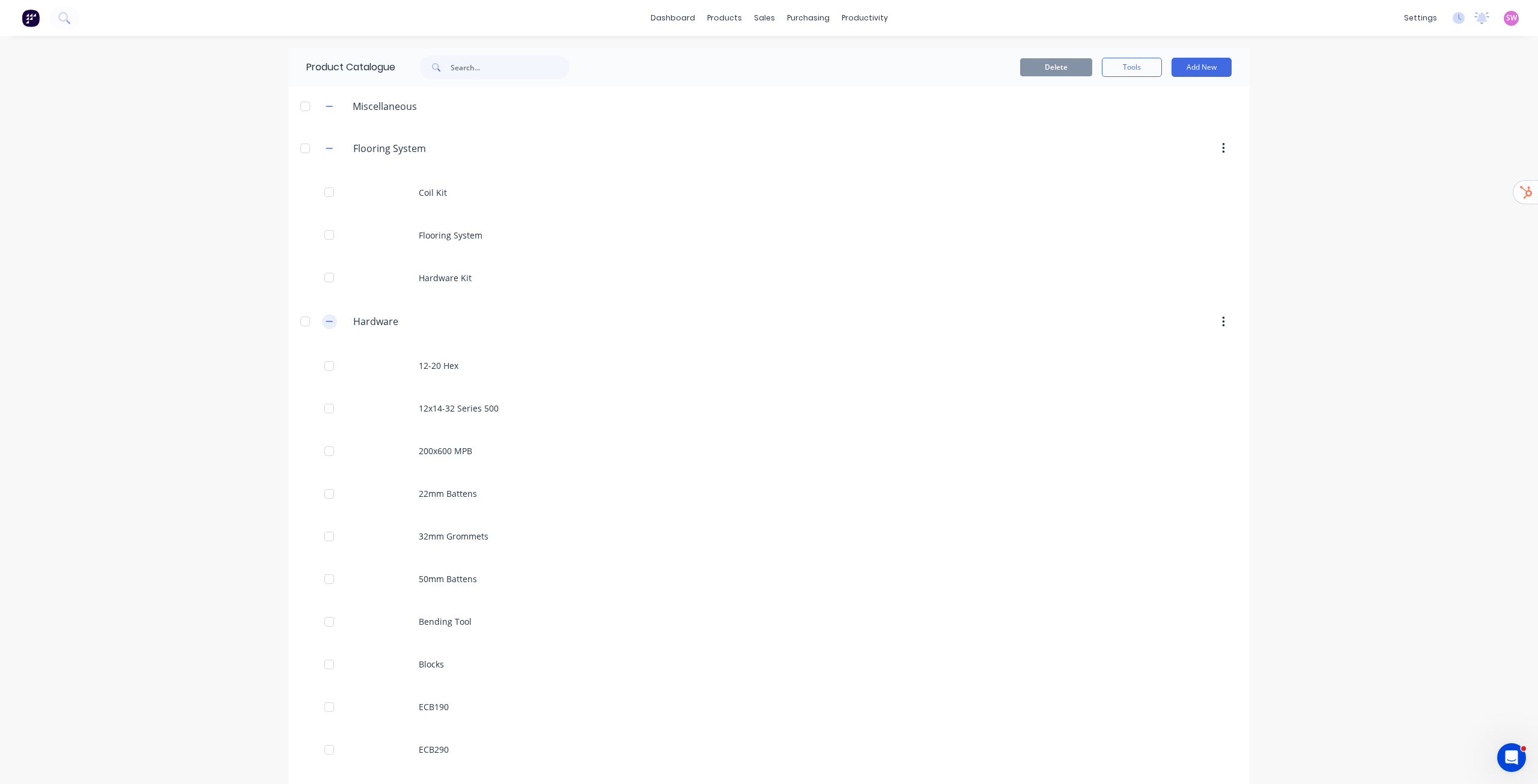
click at [333, 324] on div "Hardware Hardware" at bounding box center [410, 322] width 189 height 21
click at [327, 321] on icon "button" at bounding box center [330, 321] width 7 height 1
click at [327, 363] on icon "button" at bounding box center [329, 367] width 7 height 9
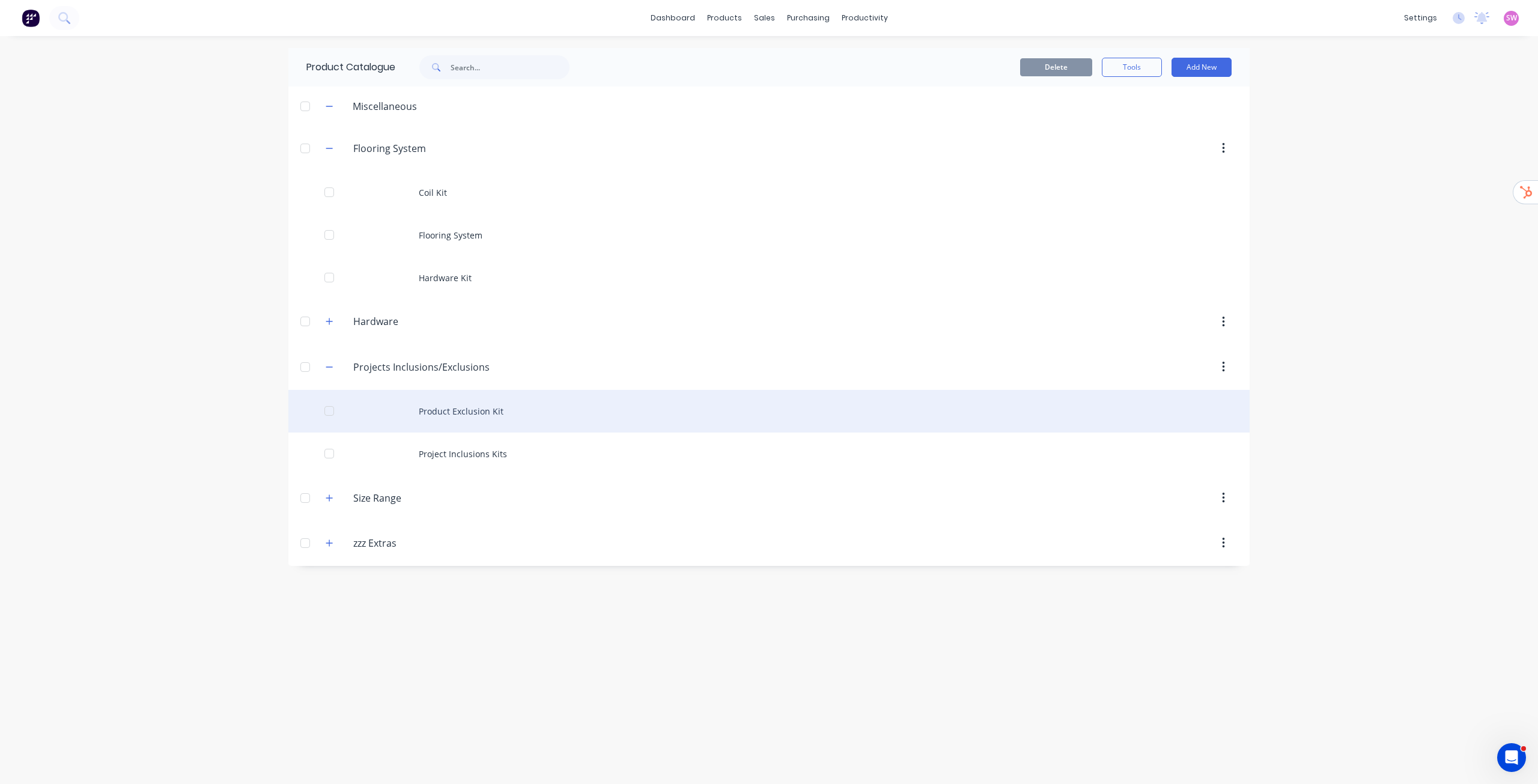
click at [468, 411] on div "Product Exclusion Kit" at bounding box center [769, 411] width 962 height 43
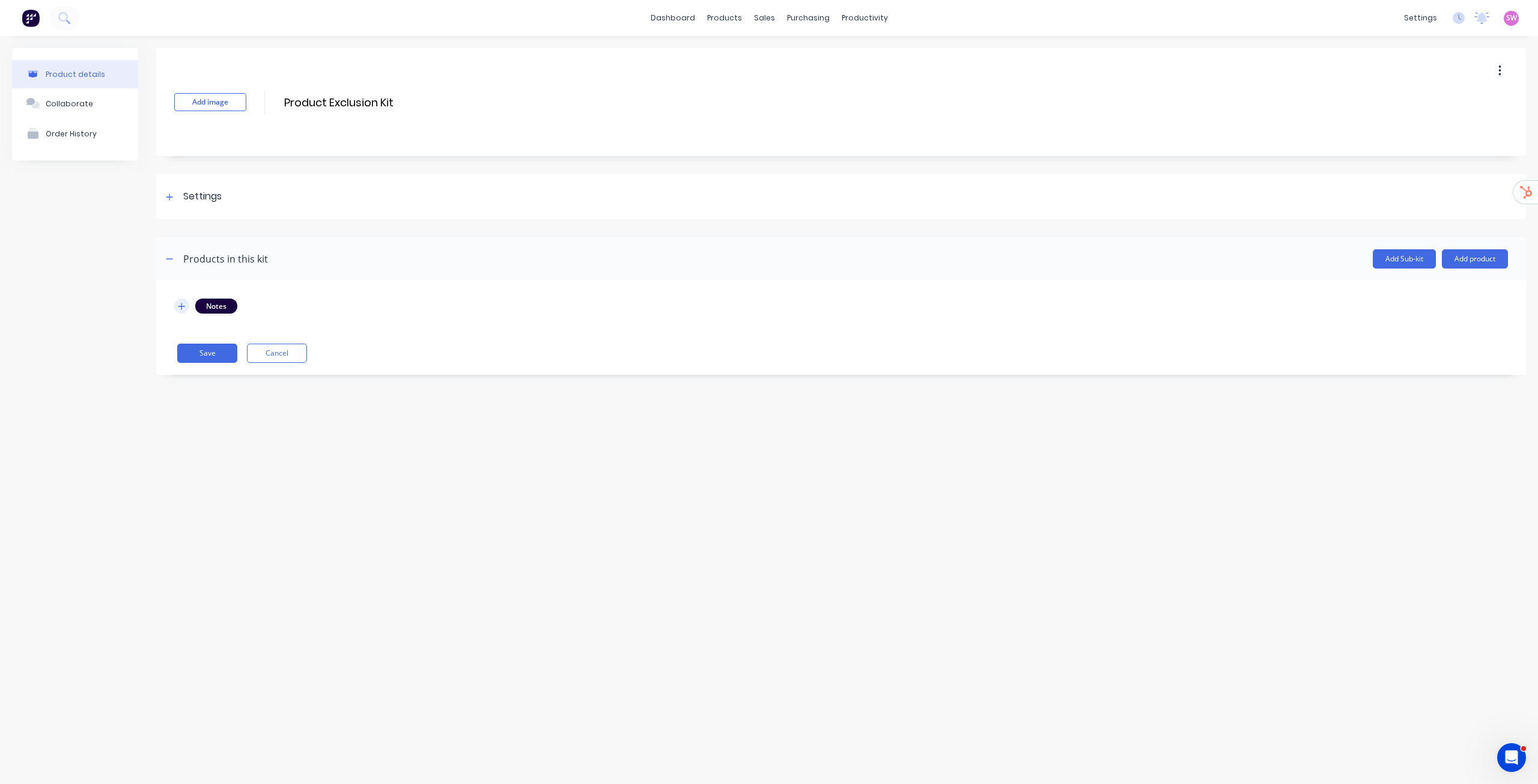
click at [186, 307] on button "button" at bounding box center [181, 306] width 15 height 15
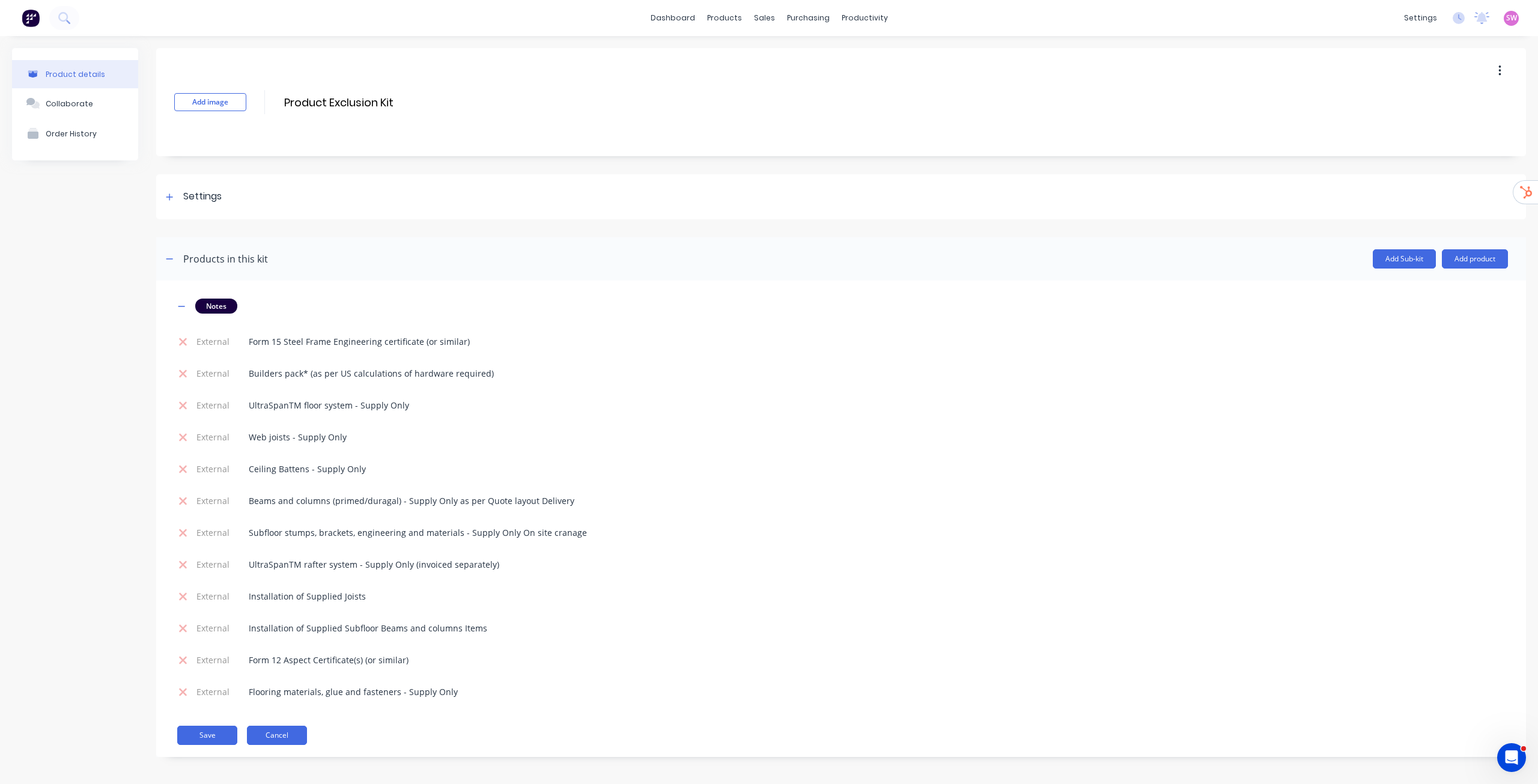
click at [283, 732] on button "Cancel" at bounding box center [277, 735] width 60 height 19
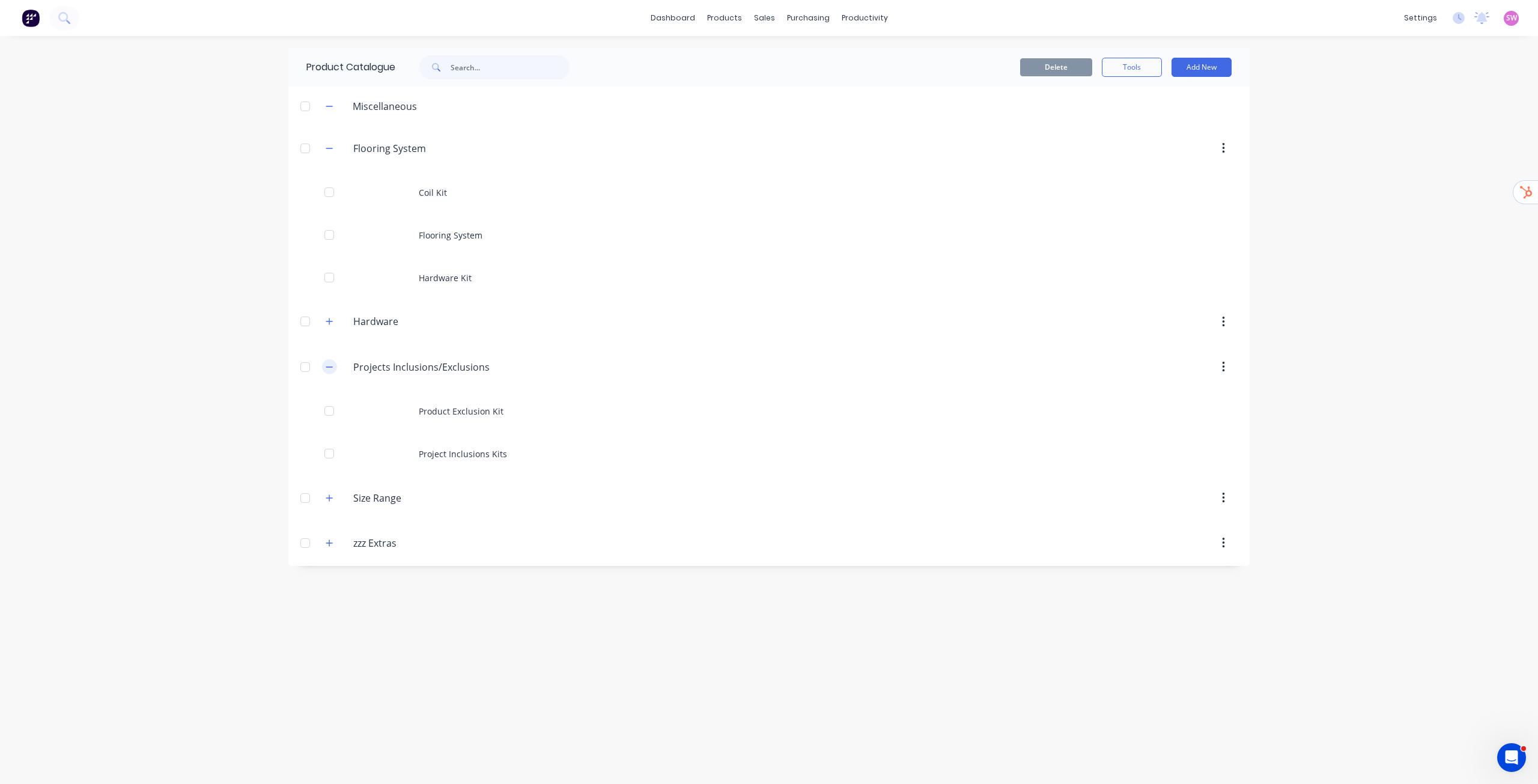
click at [326, 367] on icon "button" at bounding box center [329, 367] width 7 height 9
click at [327, 412] on icon "button" at bounding box center [329, 413] width 7 height 9
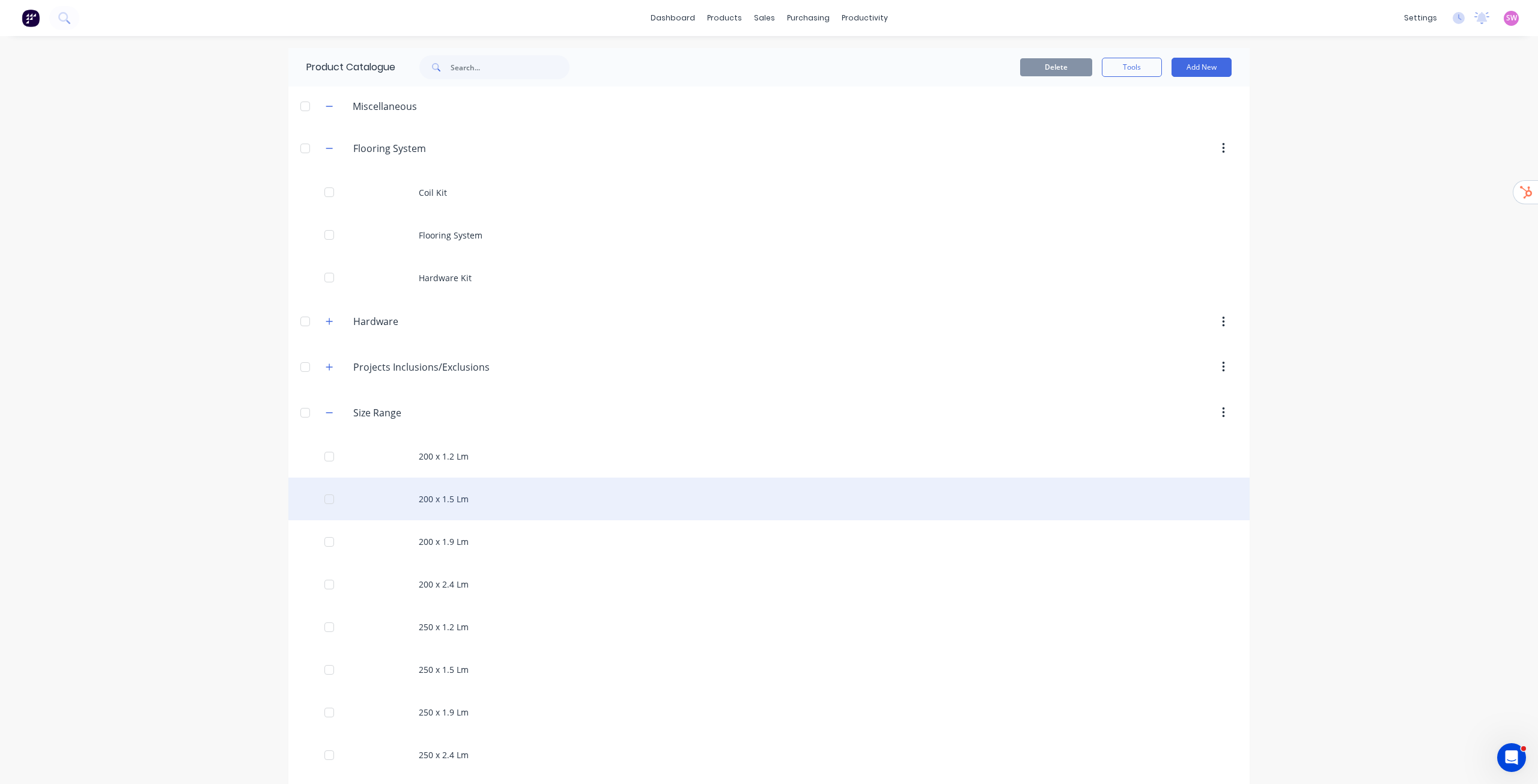
scroll to position [60, 0]
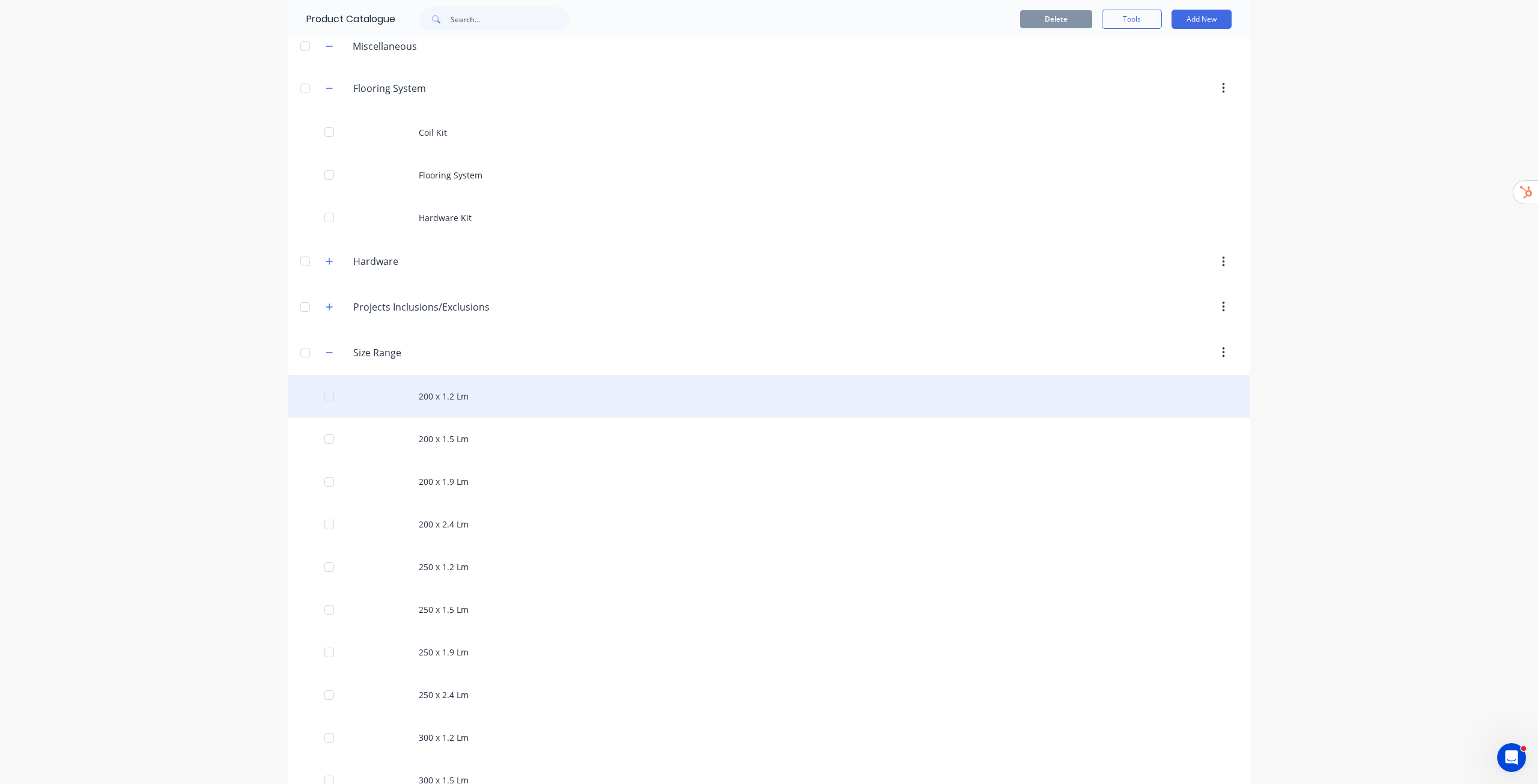
click at [454, 413] on div "200 x 1.2 Lm" at bounding box center [769, 396] width 962 height 43
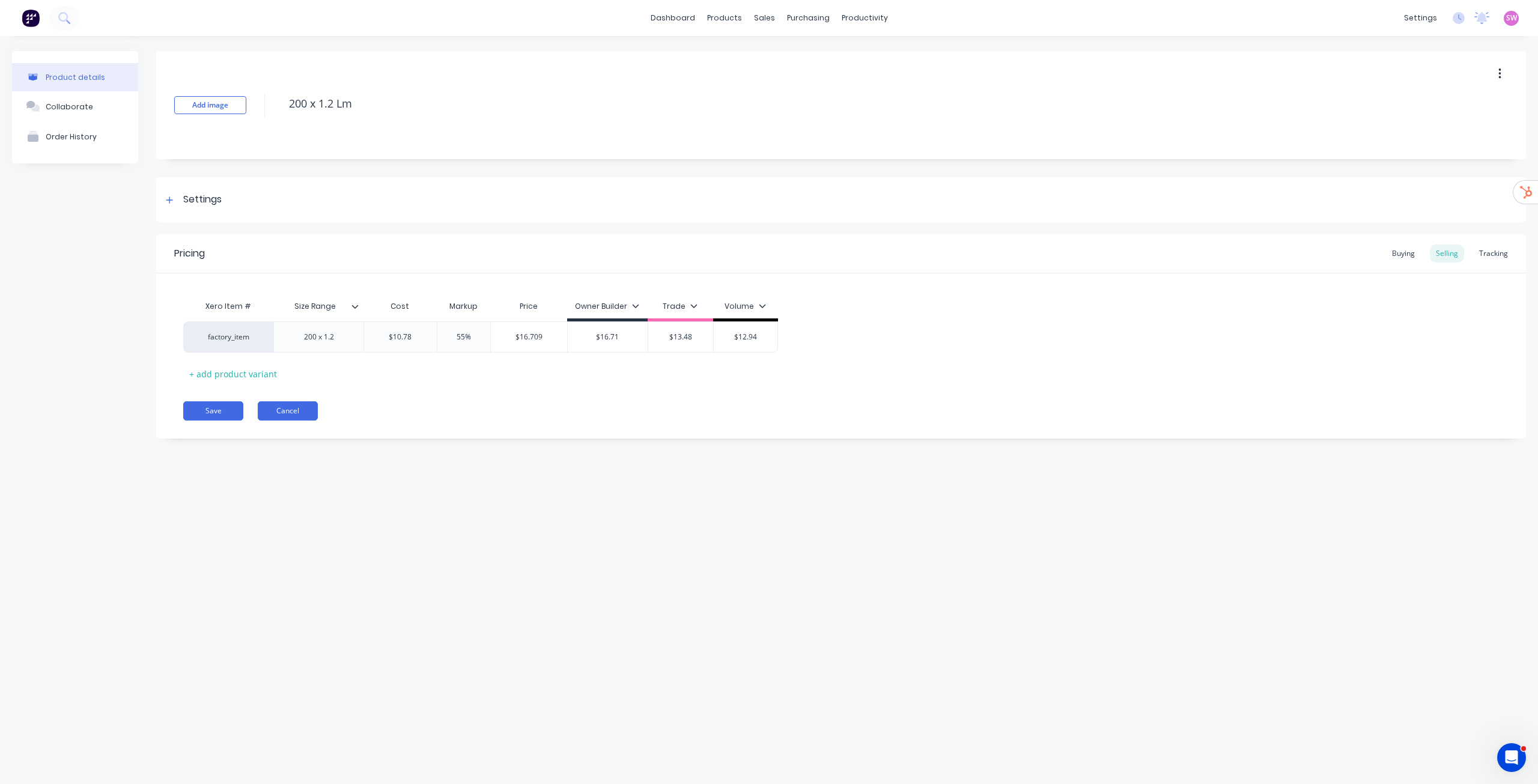
click at [292, 408] on button "Cancel" at bounding box center [288, 411] width 60 height 19
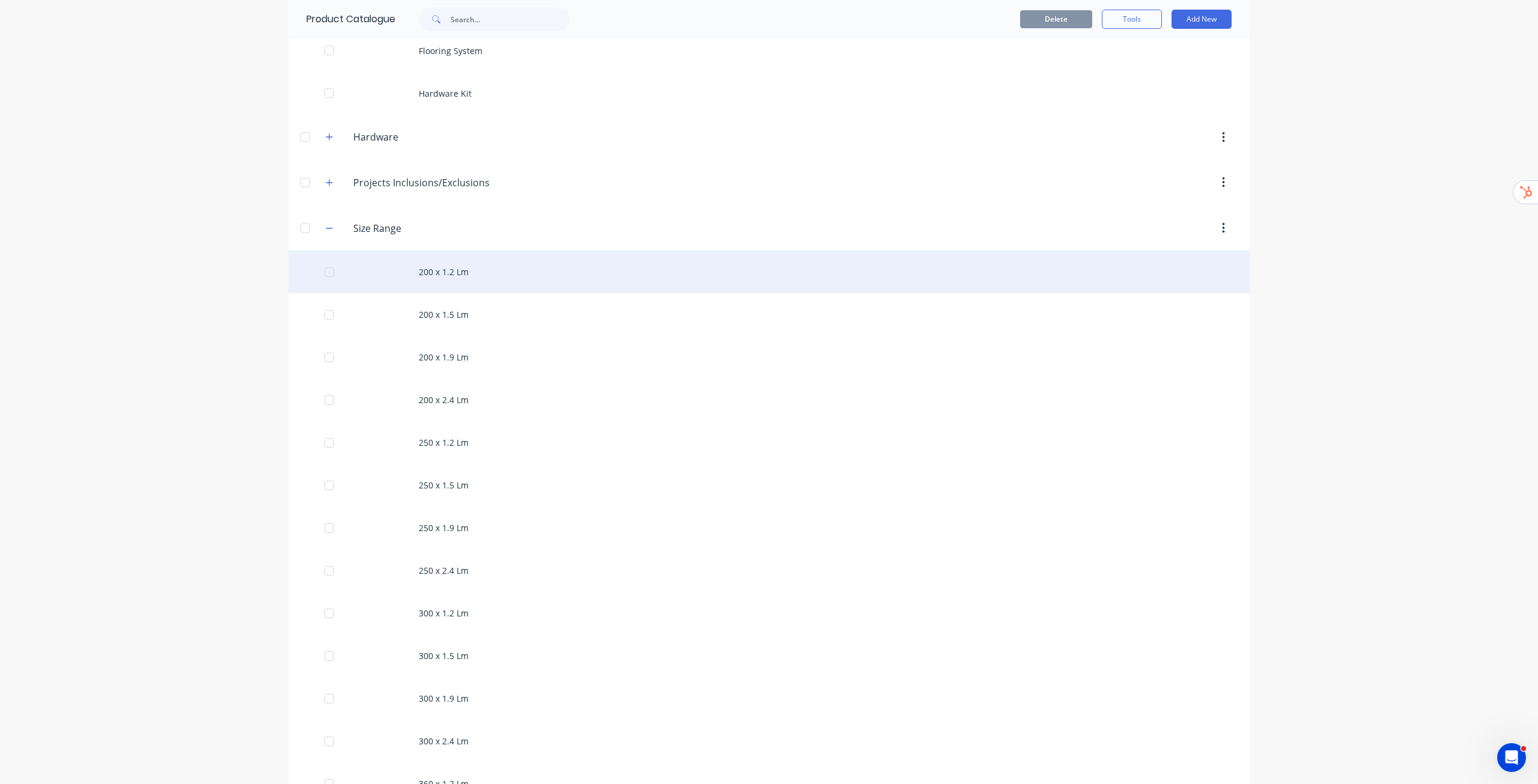
scroll to position [180, 0]
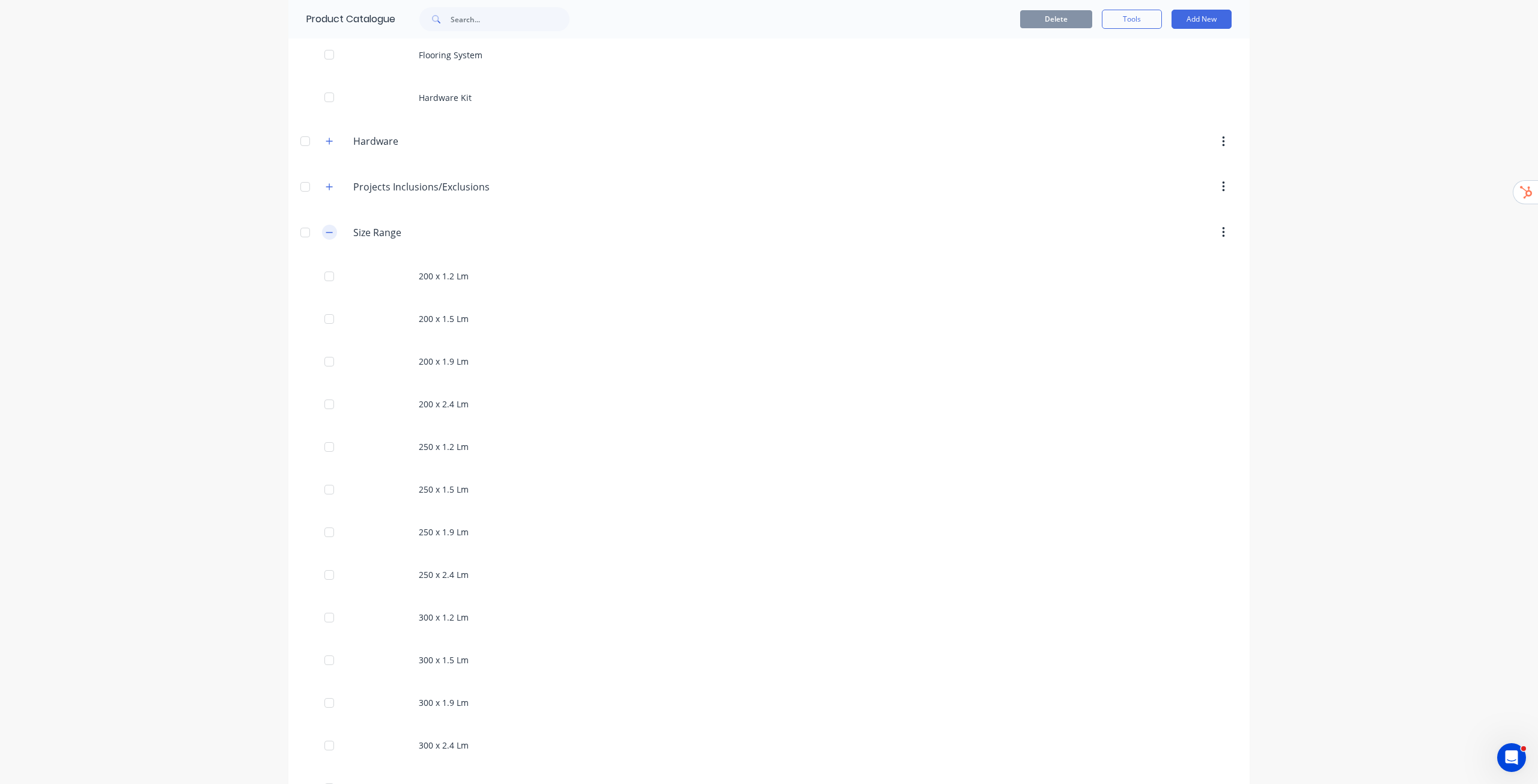
click at [328, 236] on icon "button" at bounding box center [329, 232] width 7 height 9
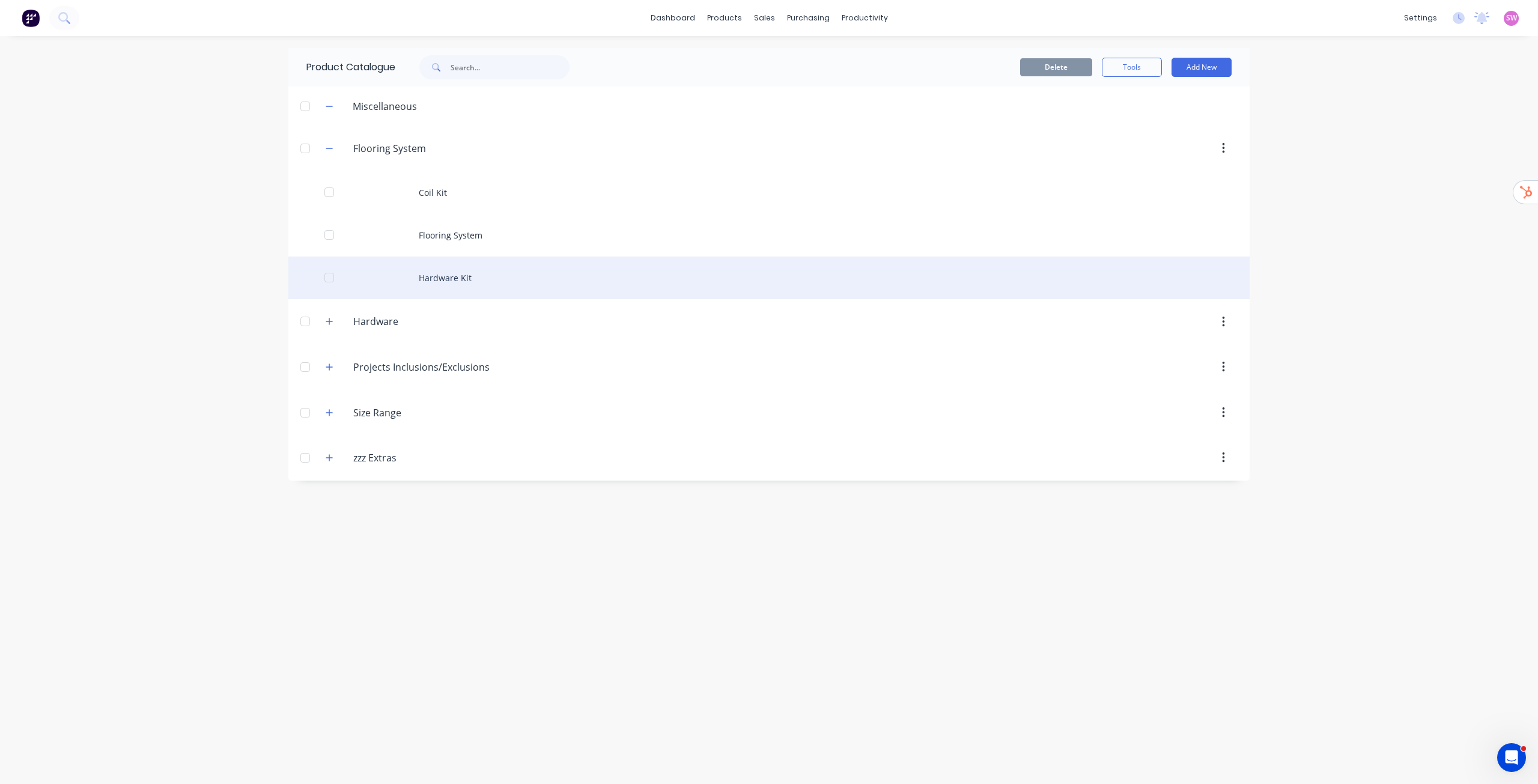
scroll to position [0, 0]
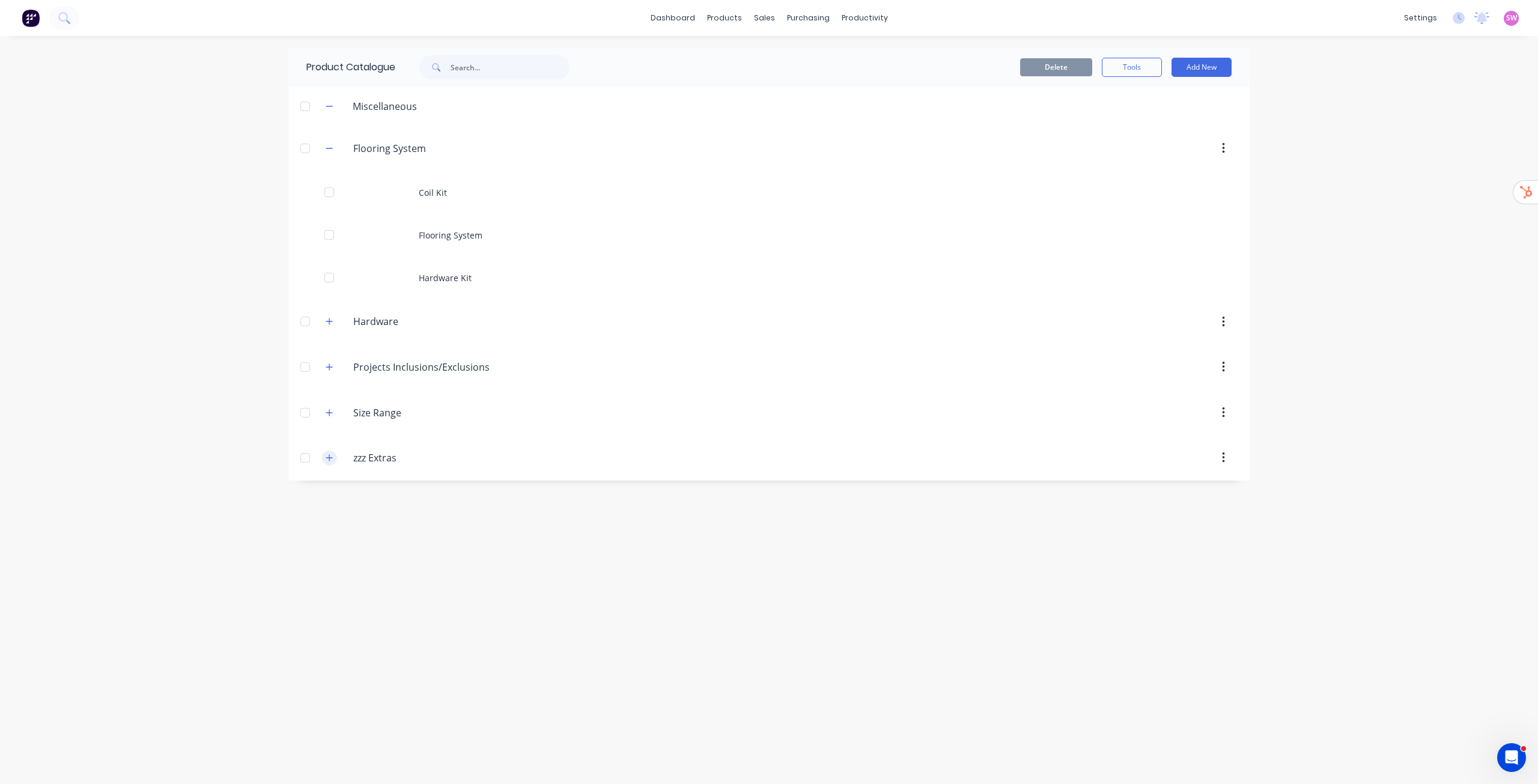
click at [332, 460] on icon "button" at bounding box center [329, 458] width 7 height 9
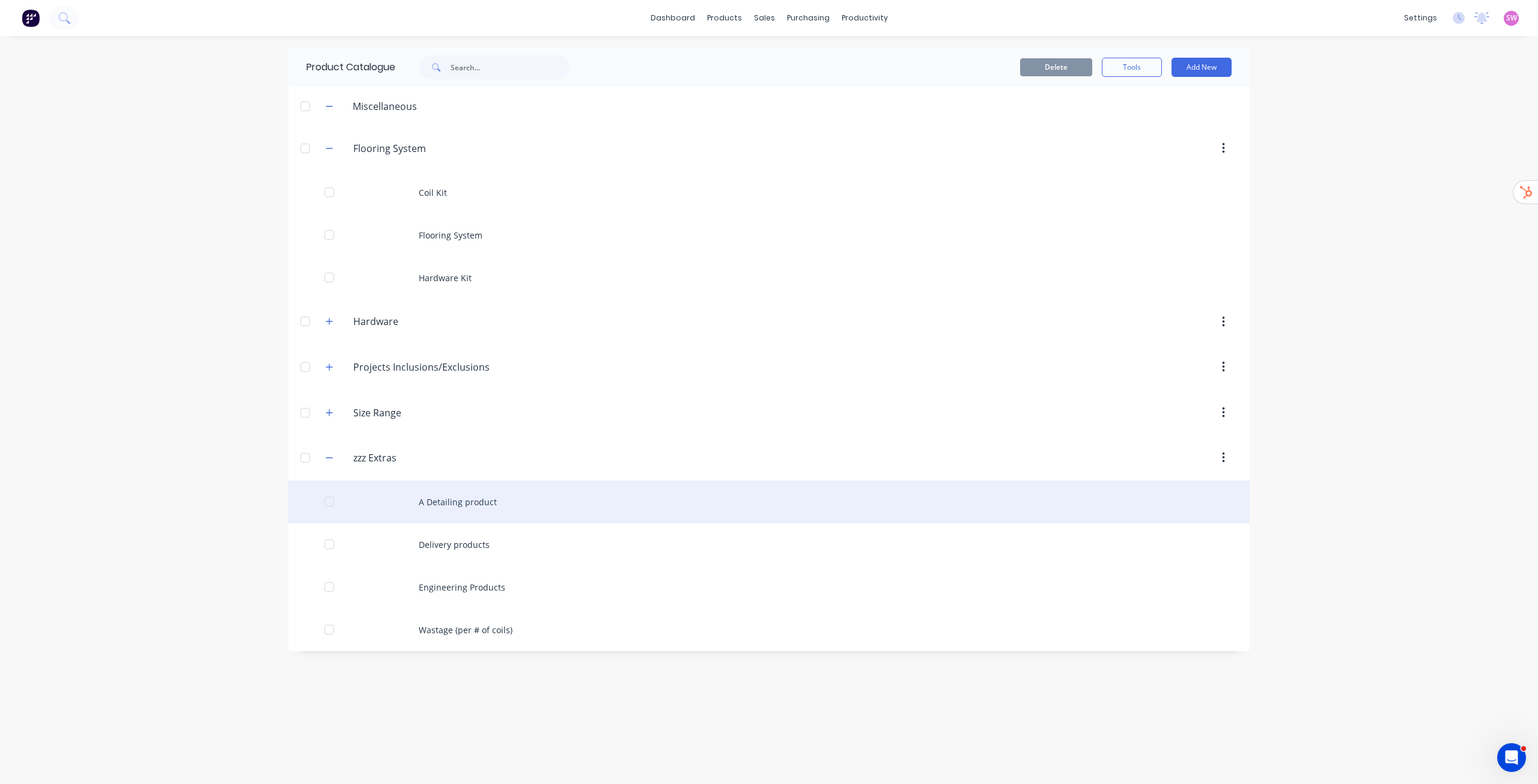
click at [490, 498] on div "A Detailing product" at bounding box center [769, 502] width 962 height 43
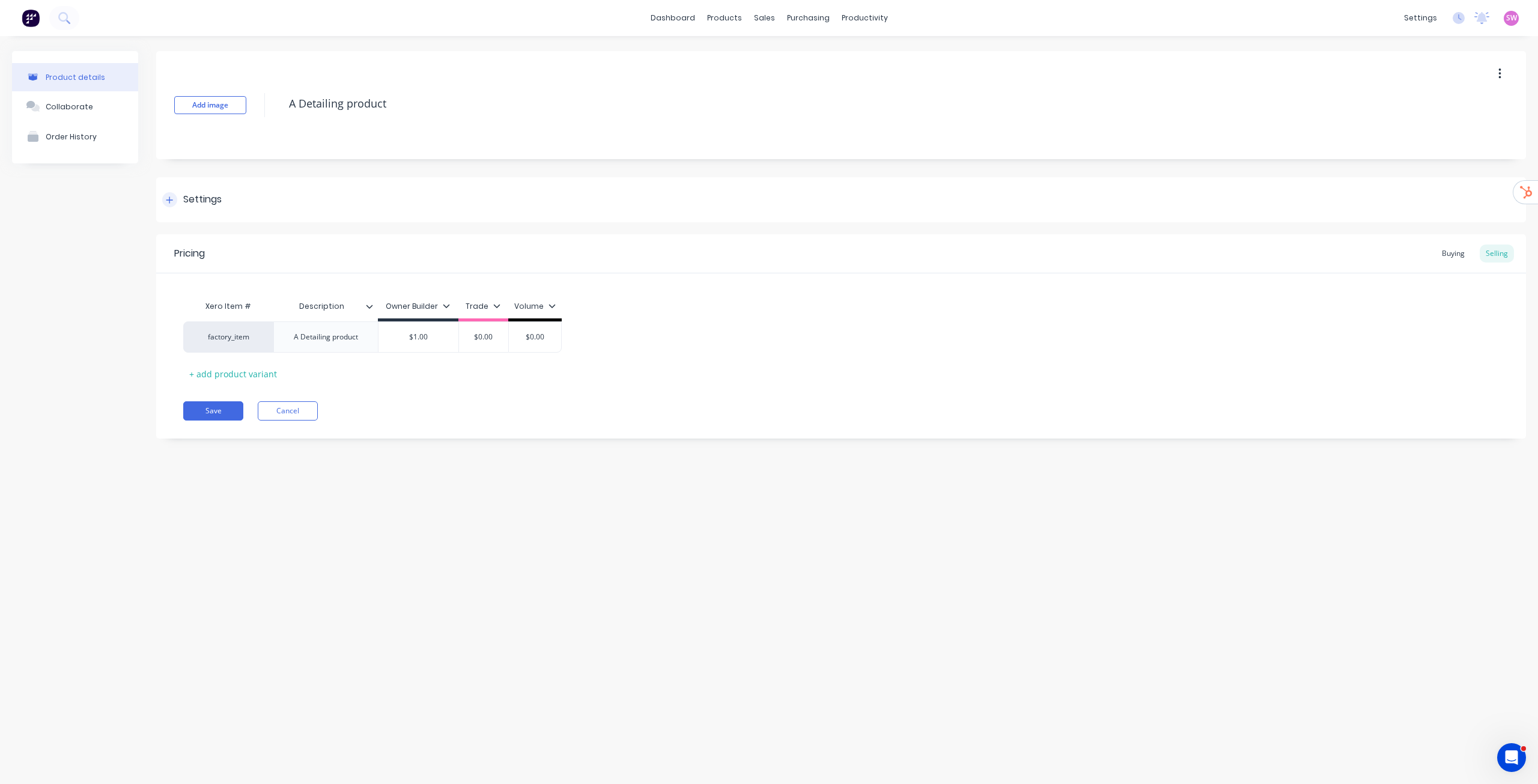
drag, startPoint x: 181, startPoint y: 201, endPoint x: 181, endPoint y: 215, distance: 14.0
click at [181, 201] on div "Settings" at bounding box center [191, 199] width 60 height 15
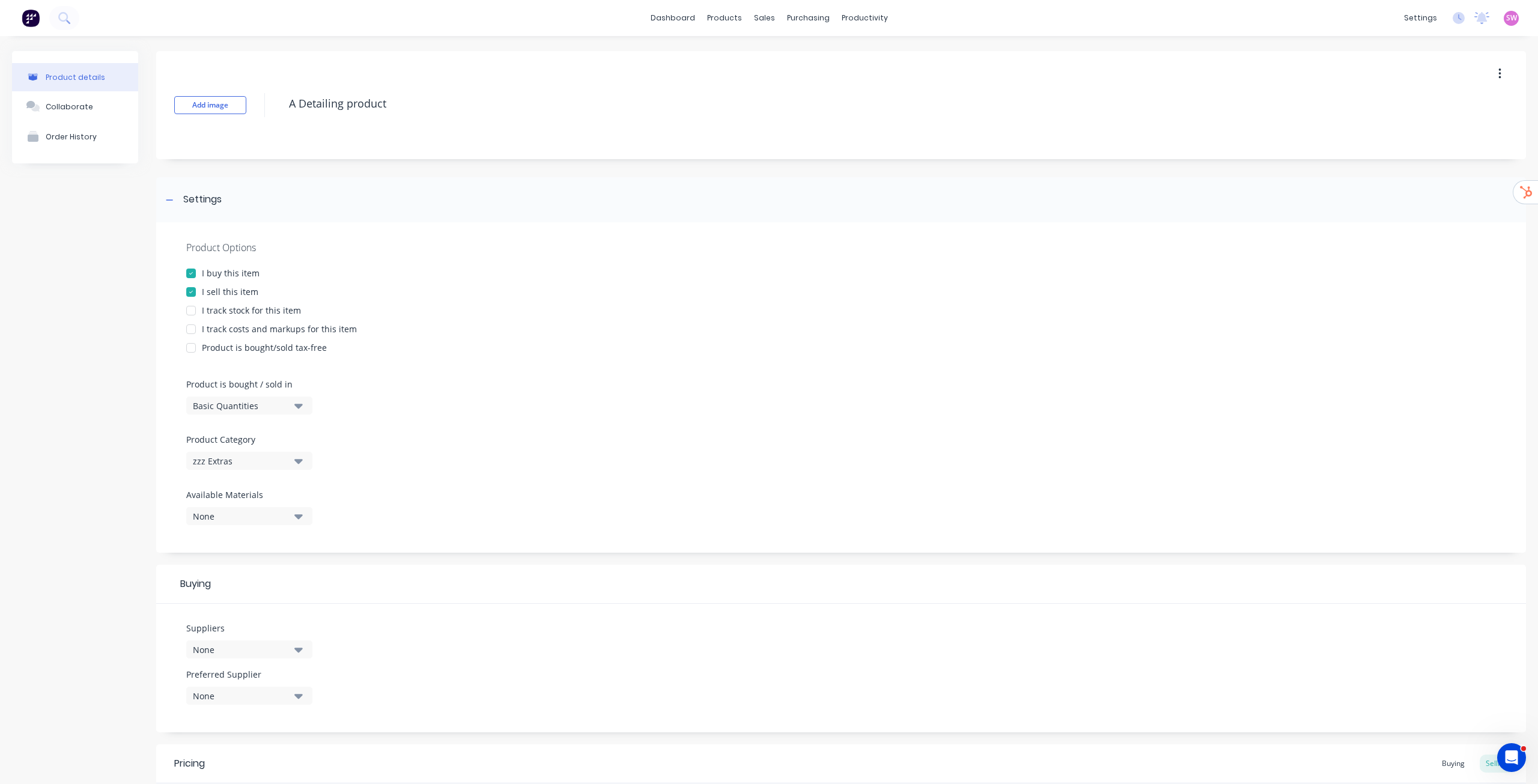
click at [194, 327] on div at bounding box center [191, 329] width 24 height 24
type textarea "x"
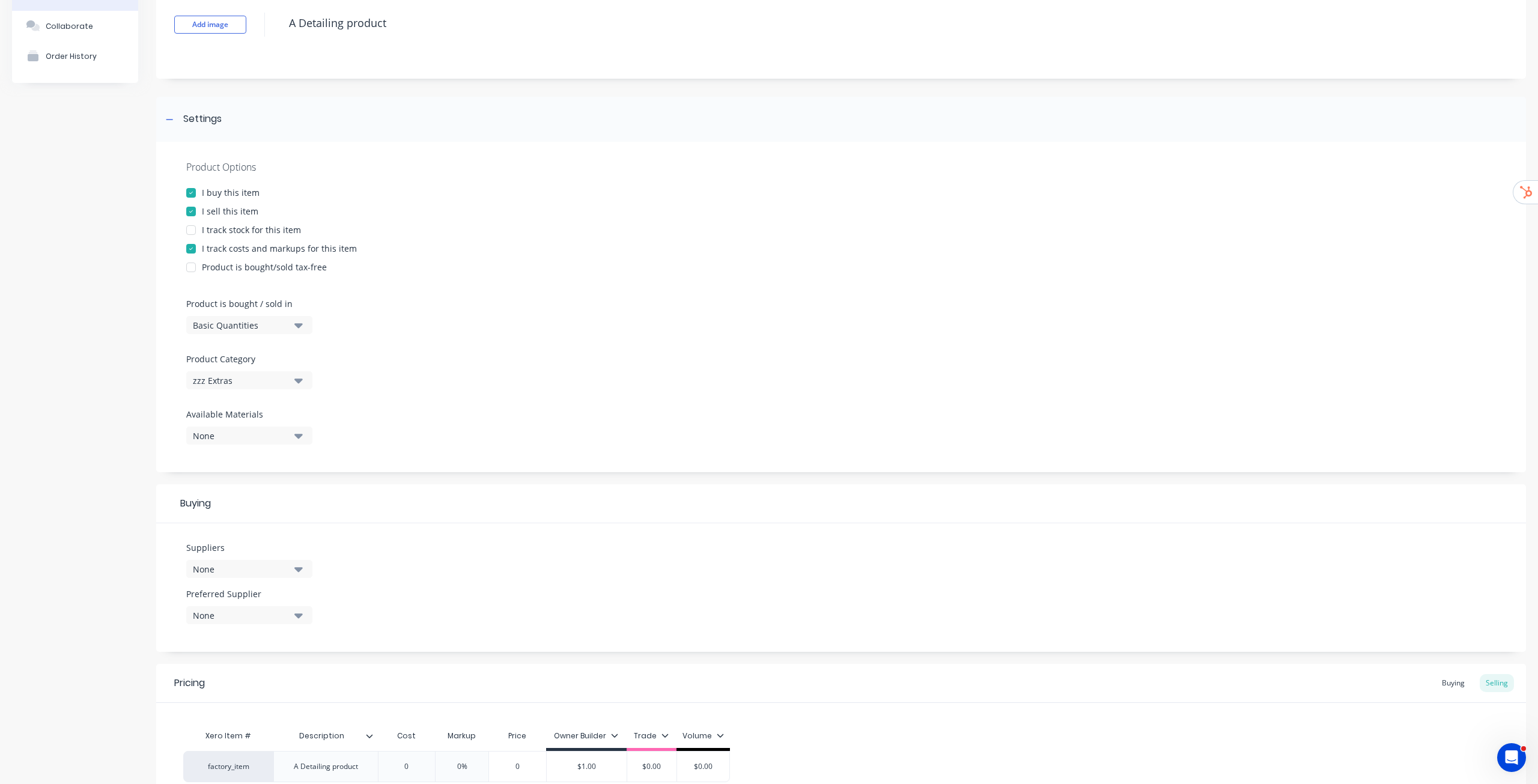
scroll to position [197, 0]
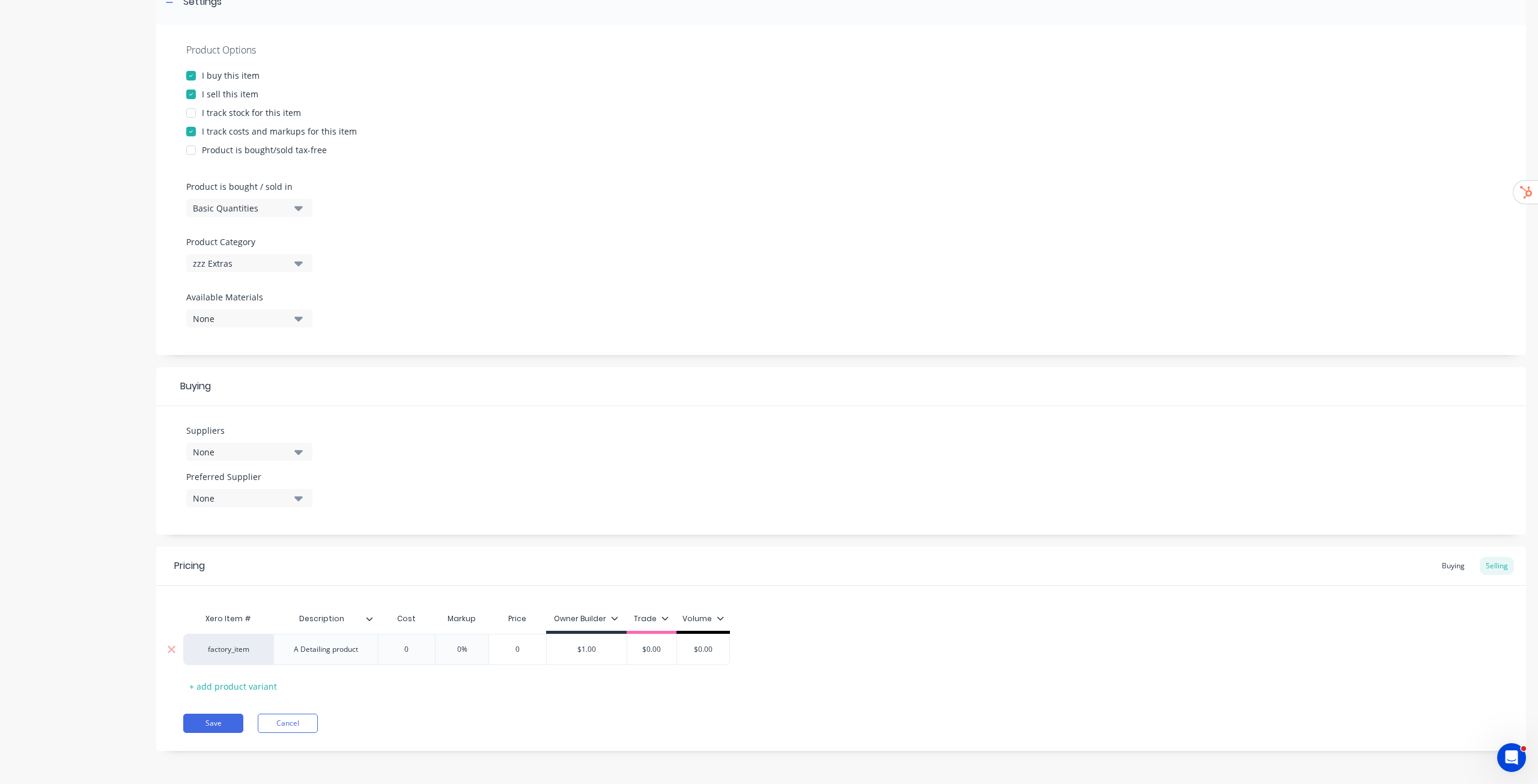
type input "0"
click at [416, 646] on input "0" at bounding box center [407, 649] width 60 height 11
click at [416, 646] on input "0" at bounding box center [407, 649] width 60 height 11
type textarea "x"
type input "1"
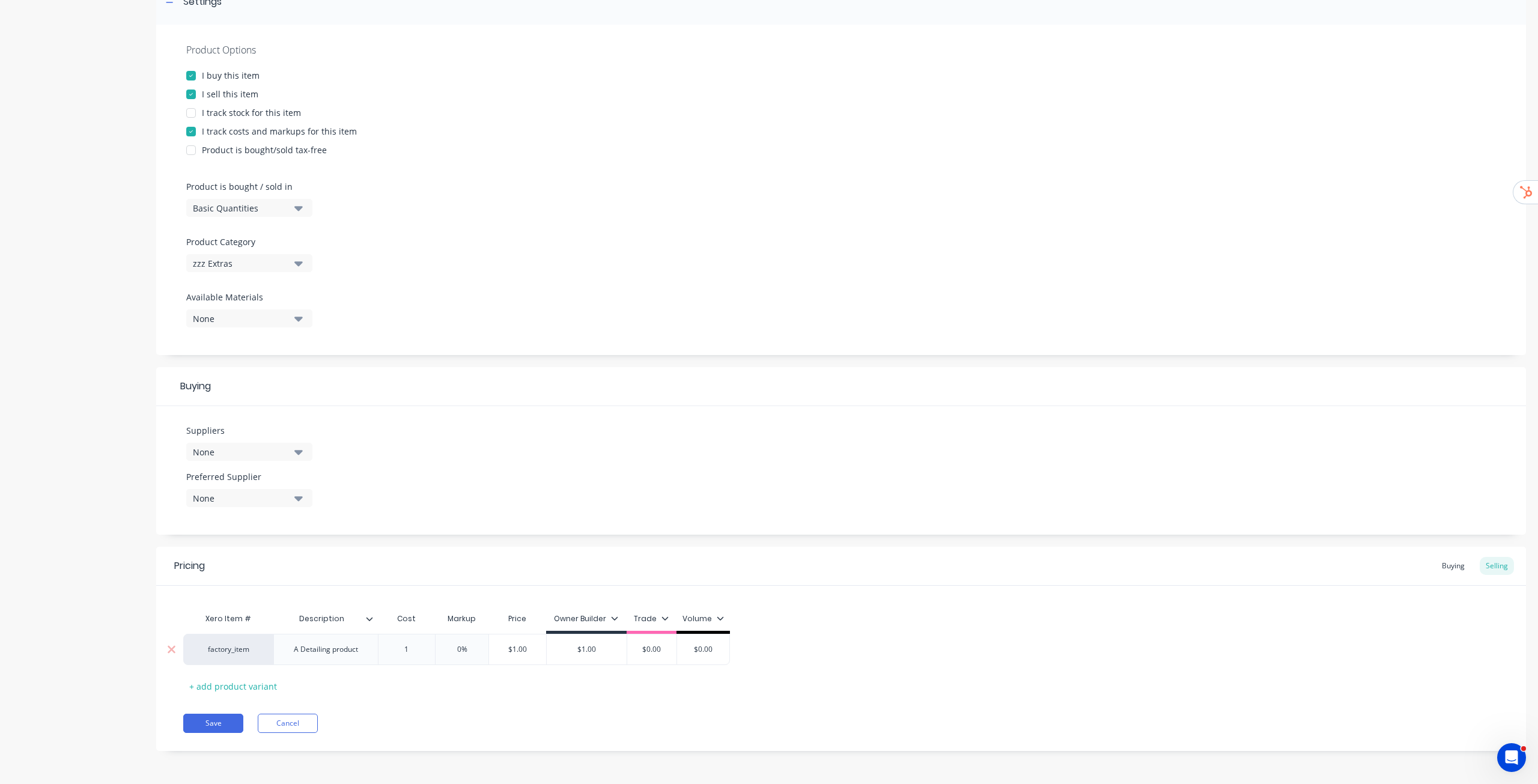
type input "$1.00"
click at [509, 648] on input "$1.00" at bounding box center [517, 649] width 60 height 11
click at [523, 650] on input "$1.00" at bounding box center [517, 649] width 60 height 11
type input "0%"
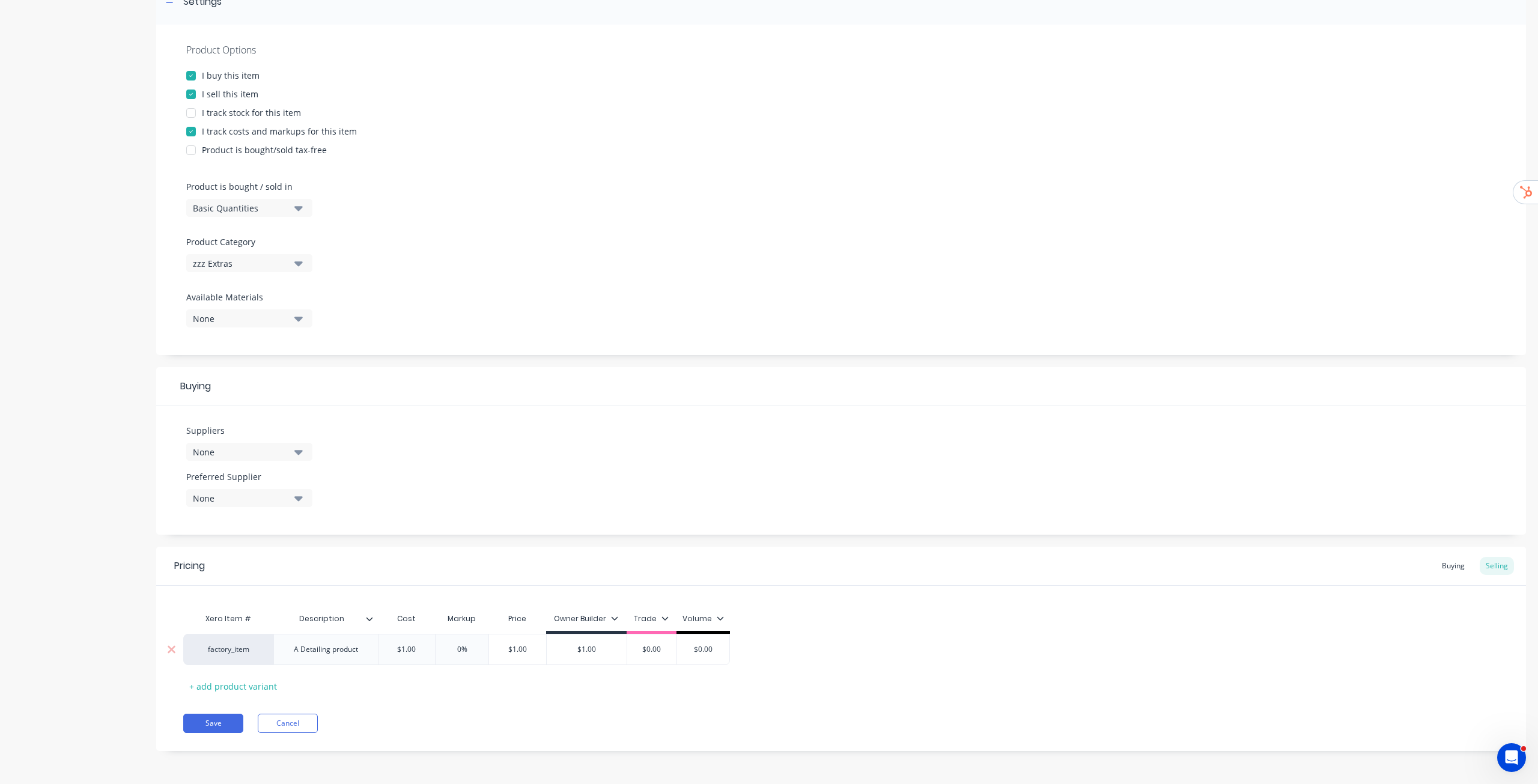
click at [458, 646] on input "0%" at bounding box center [462, 649] width 60 height 11
type textarea "x"
type input "5%"
type textarea "x"
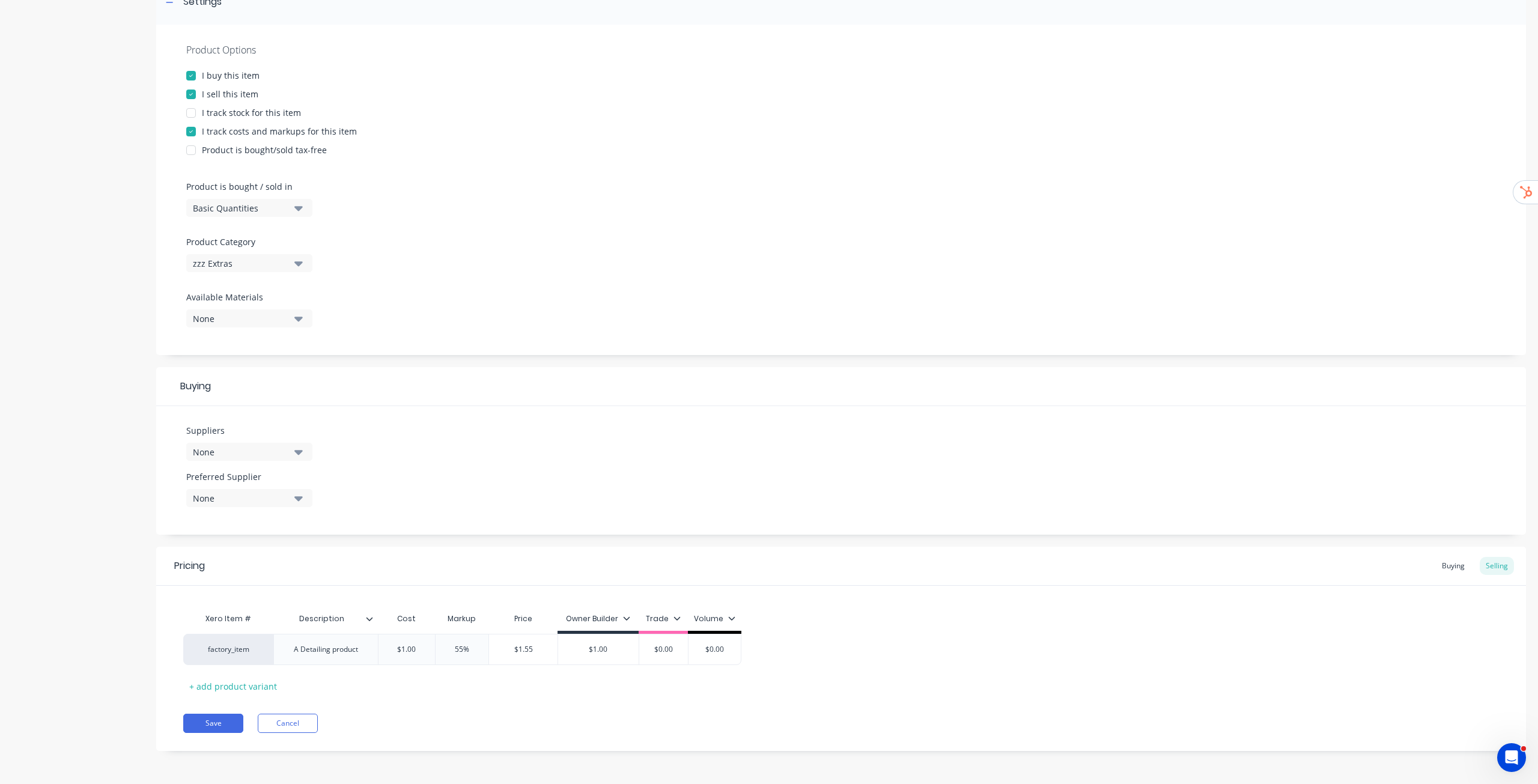
type input "55%"
click at [532, 683] on div "Xero Item # Description Cost Markup Price Owner Builder Trade Volume factory_it…" at bounding box center [841, 651] width 1316 height 89
type input "$1.00"
click at [601, 650] on input "$1.00" at bounding box center [598, 649] width 80 height 11
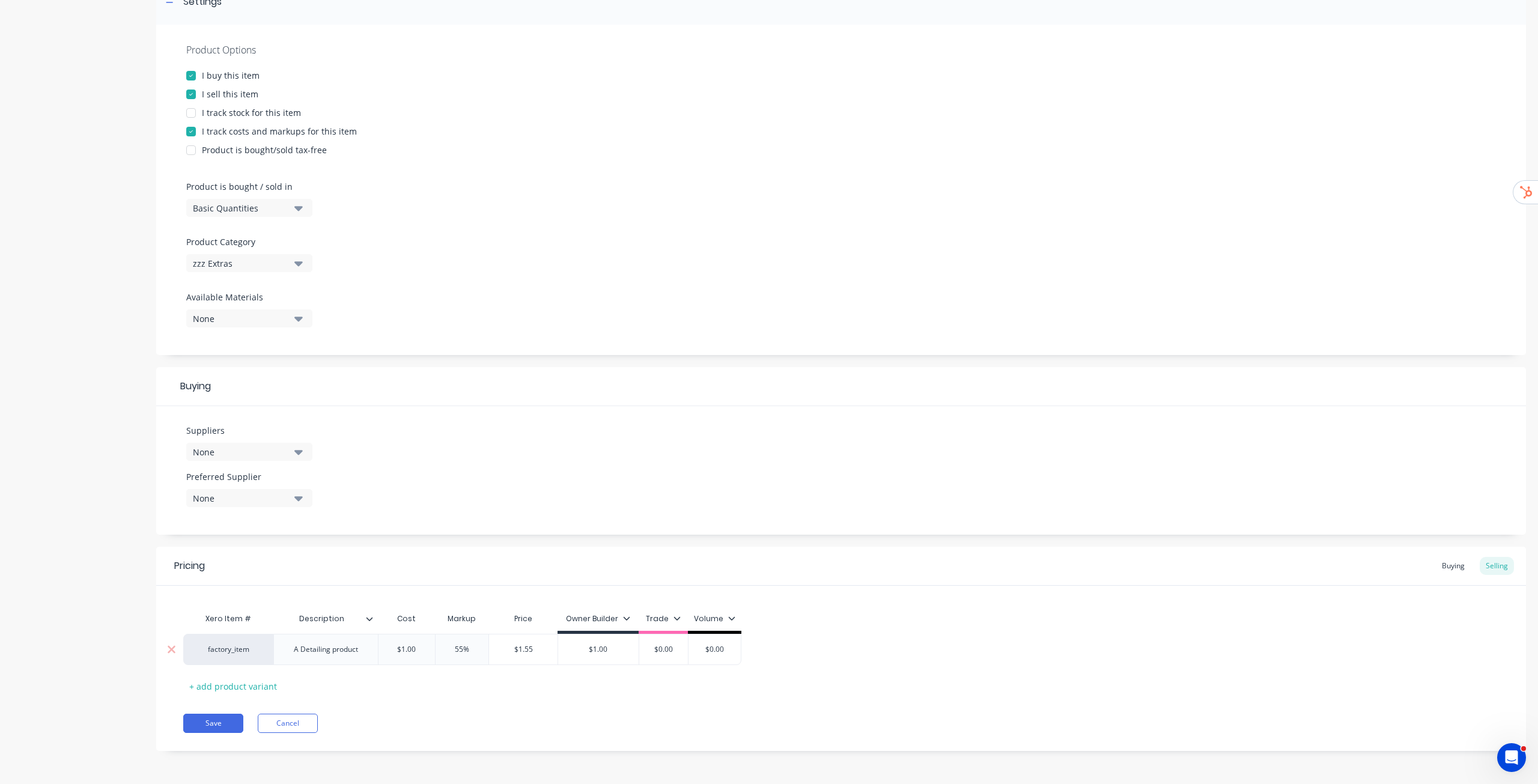
type textarea "x"
type input "$1"
type textarea "x"
type input "$1."
type textarea "x"
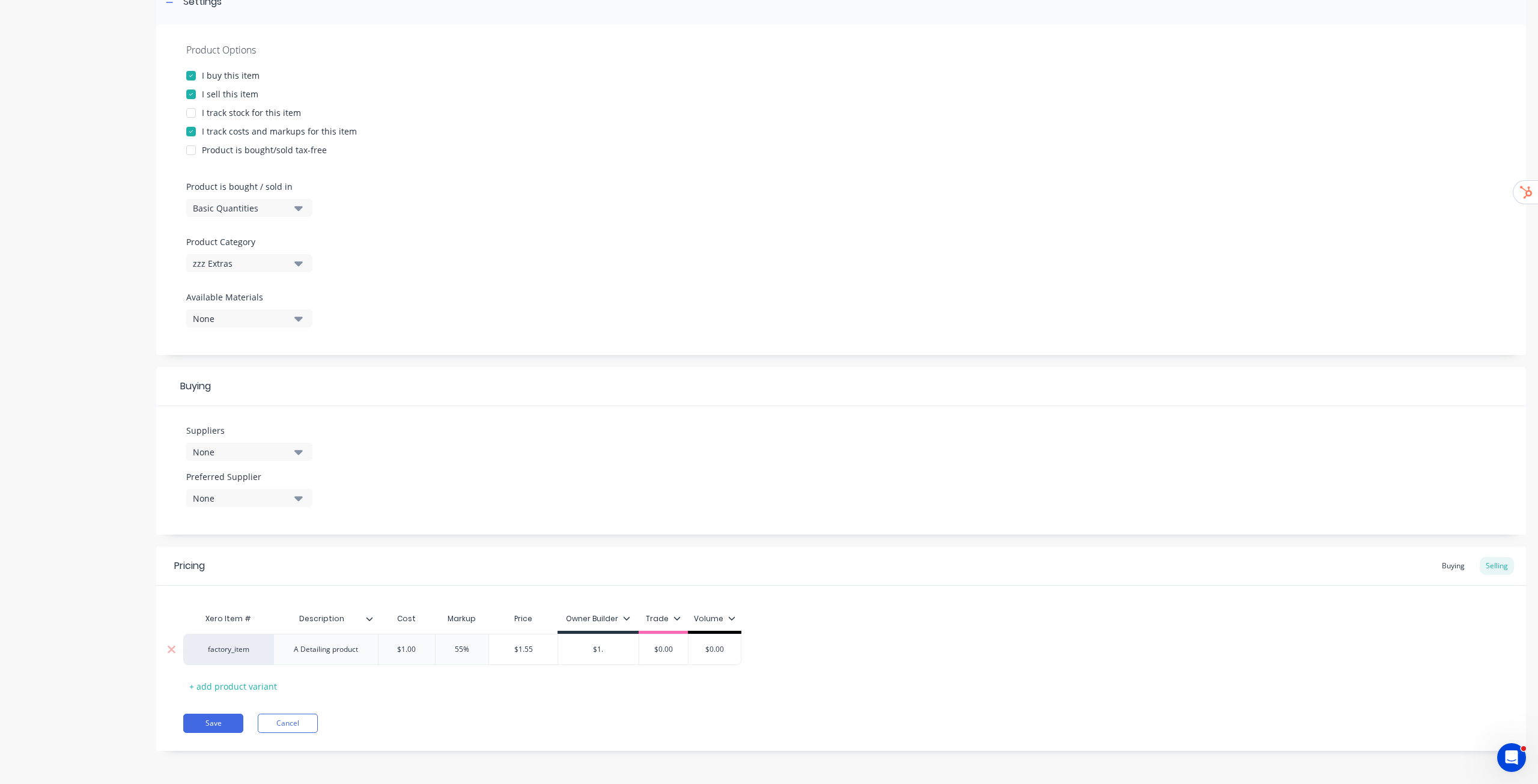
type input "$1.5"
type textarea "x"
type input "$1.55"
type input "$0.00"
click at [670, 645] on input "$0.00" at bounding box center [663, 649] width 60 height 11
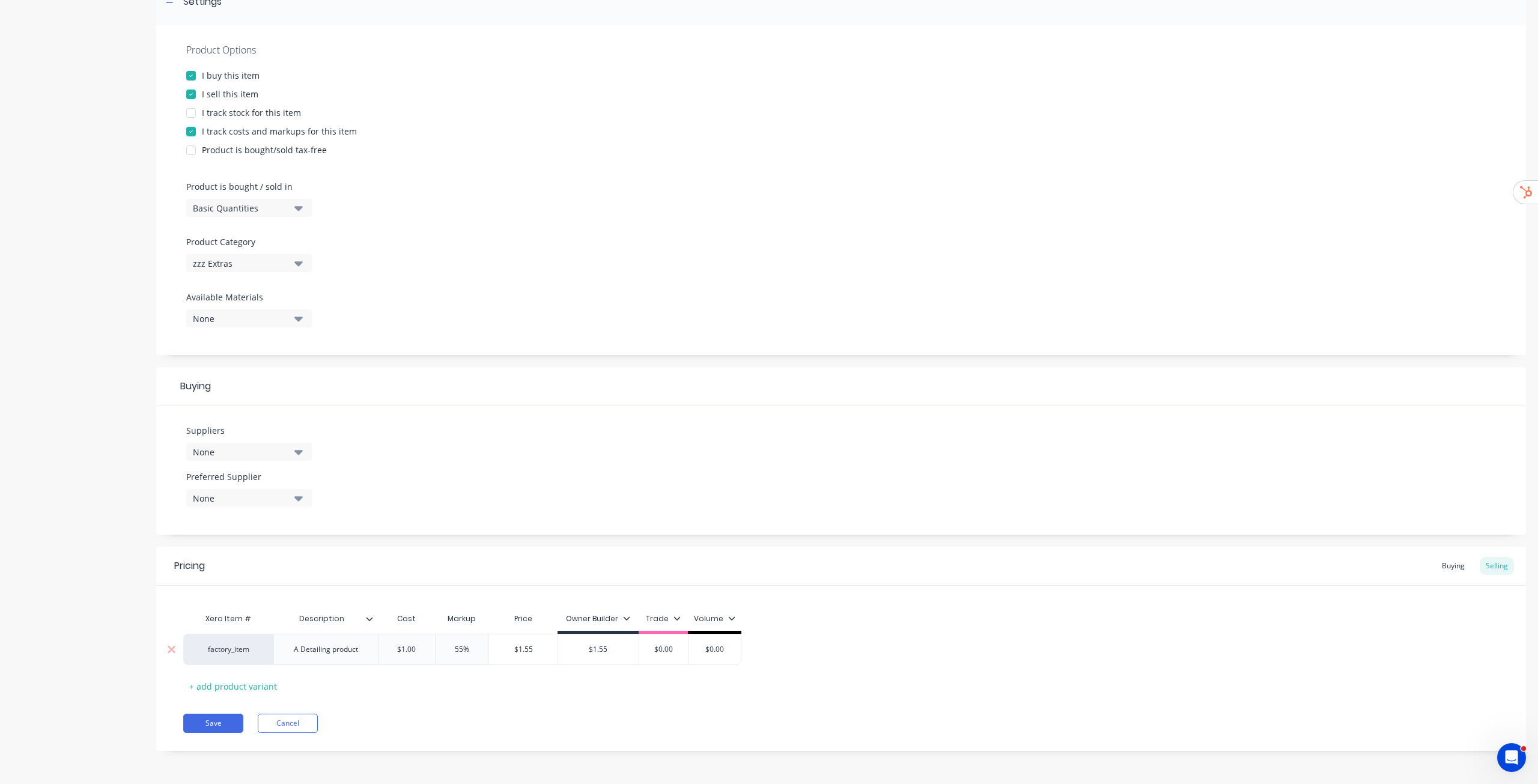
click at [670, 645] on input "$0.00" at bounding box center [663, 649] width 60 height 11
type textarea "x"
type input "$1"
type textarea "x"
type input "$1.2"
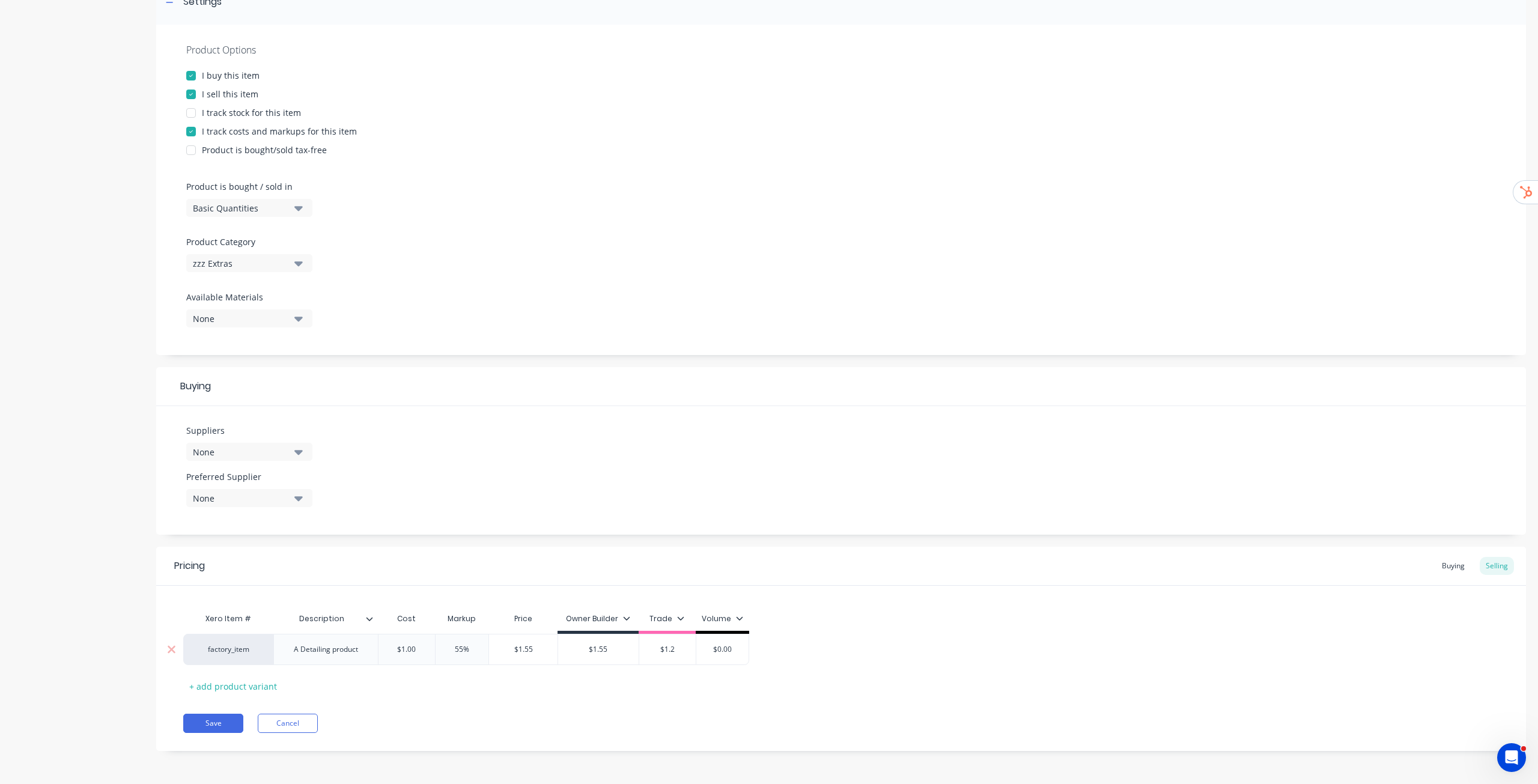
type textarea "x"
type input "$1.25"
type input "$0.00"
click at [722, 644] on input "$0.00" at bounding box center [727, 649] width 60 height 11
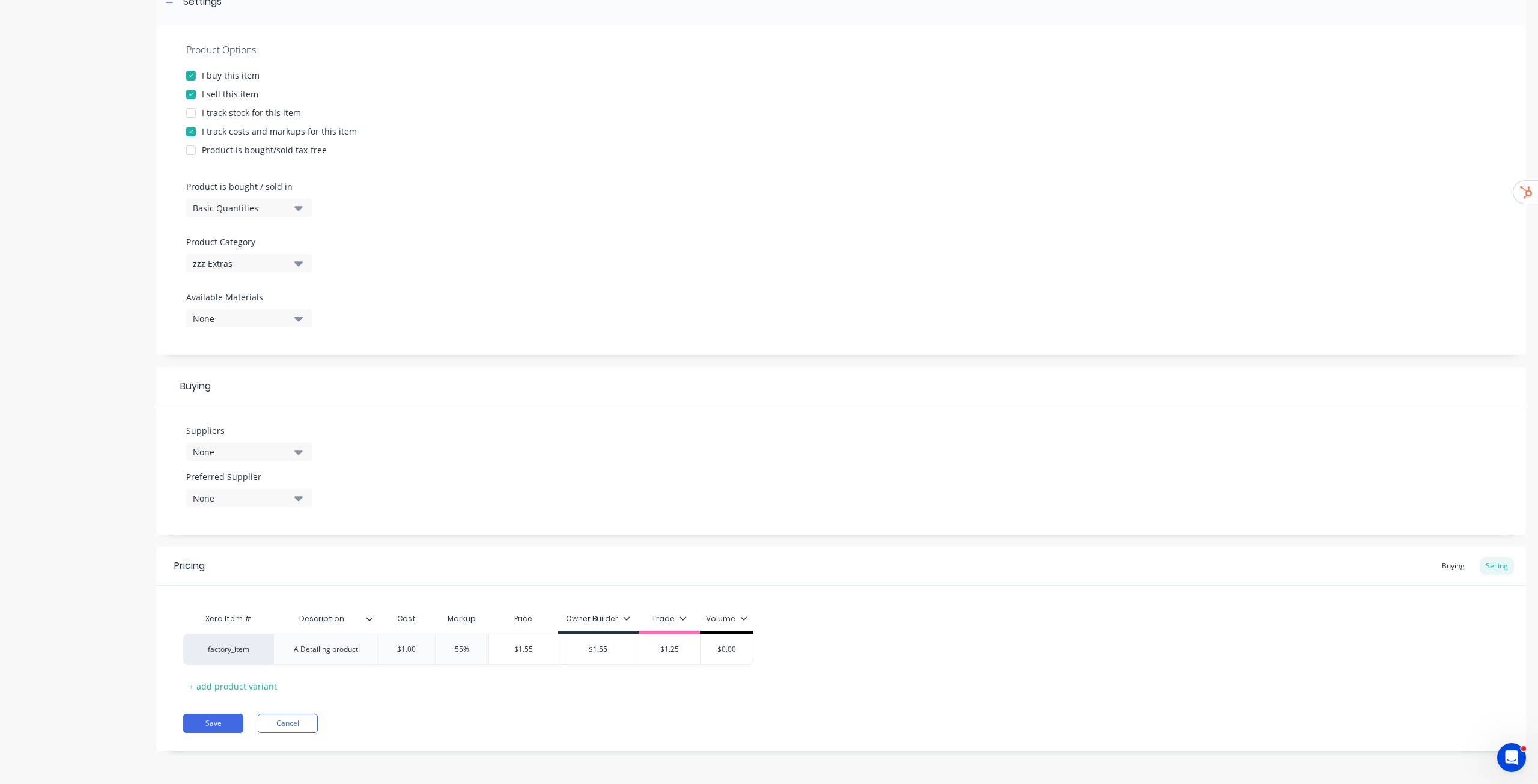
type textarea "x"
type input "$1"
type textarea "x"
type input "$1."
type textarea "x"
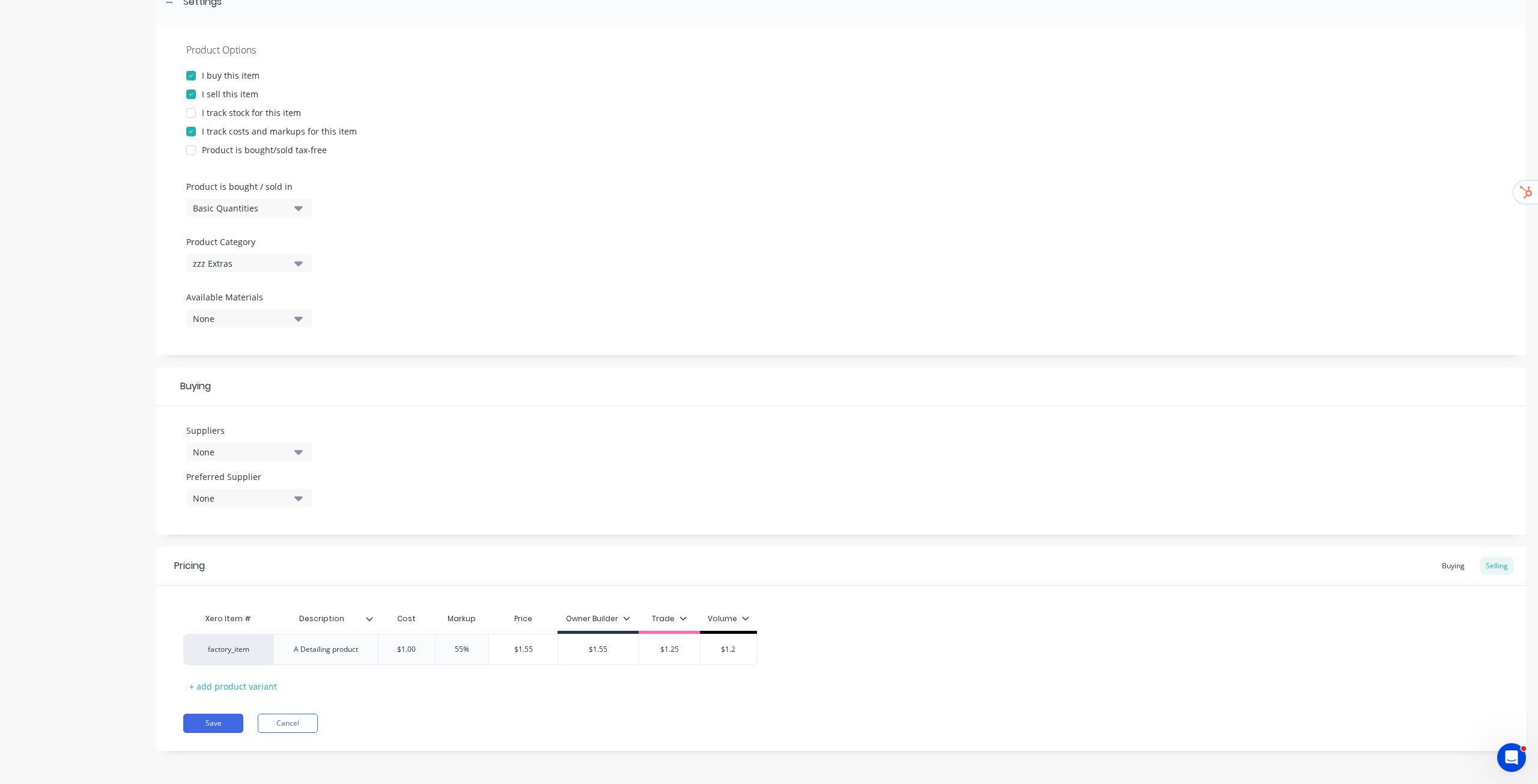
type input "$1.2"
click at [859, 655] on div "factory_item A Detailing product $1.00 1 55% 55% $1.55 $1.00 $1.55 $1.55 $1.25 …" at bounding box center [841, 649] width 1316 height 31
click at [220, 724] on button "Save" at bounding box center [213, 723] width 60 height 19
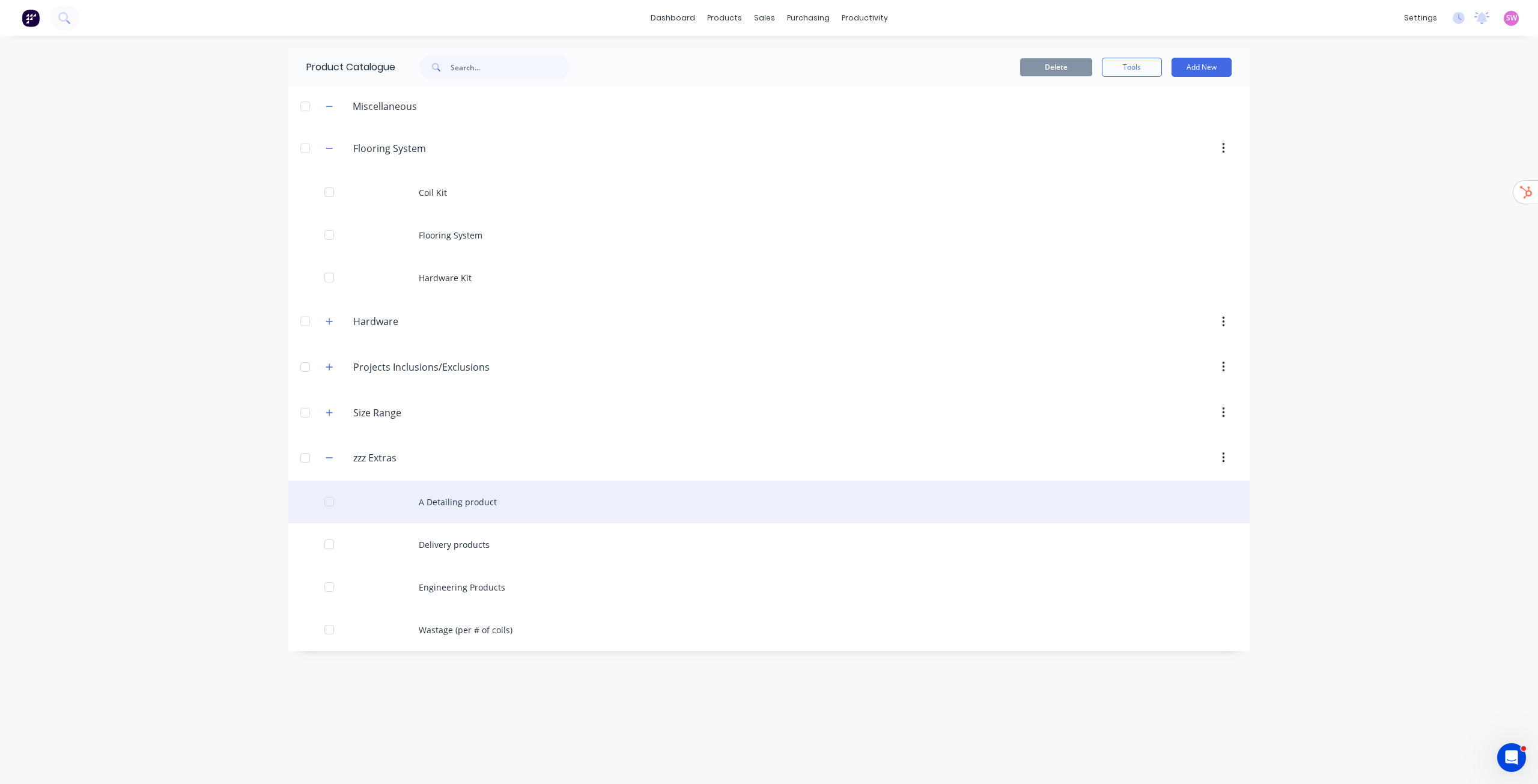
click at [473, 508] on div "A Detailing product" at bounding box center [769, 502] width 962 height 43
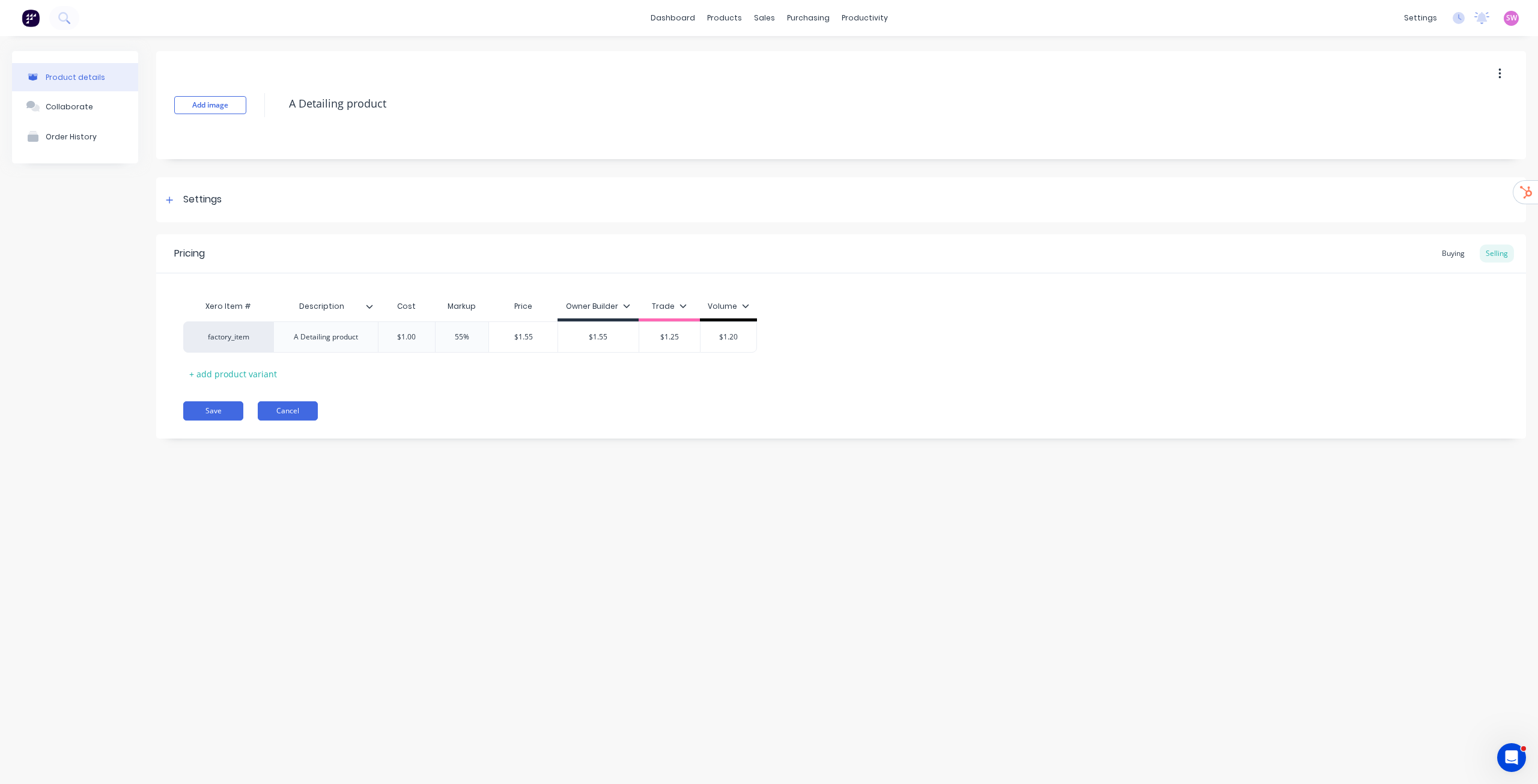
click at [297, 411] on button "Cancel" at bounding box center [288, 411] width 60 height 19
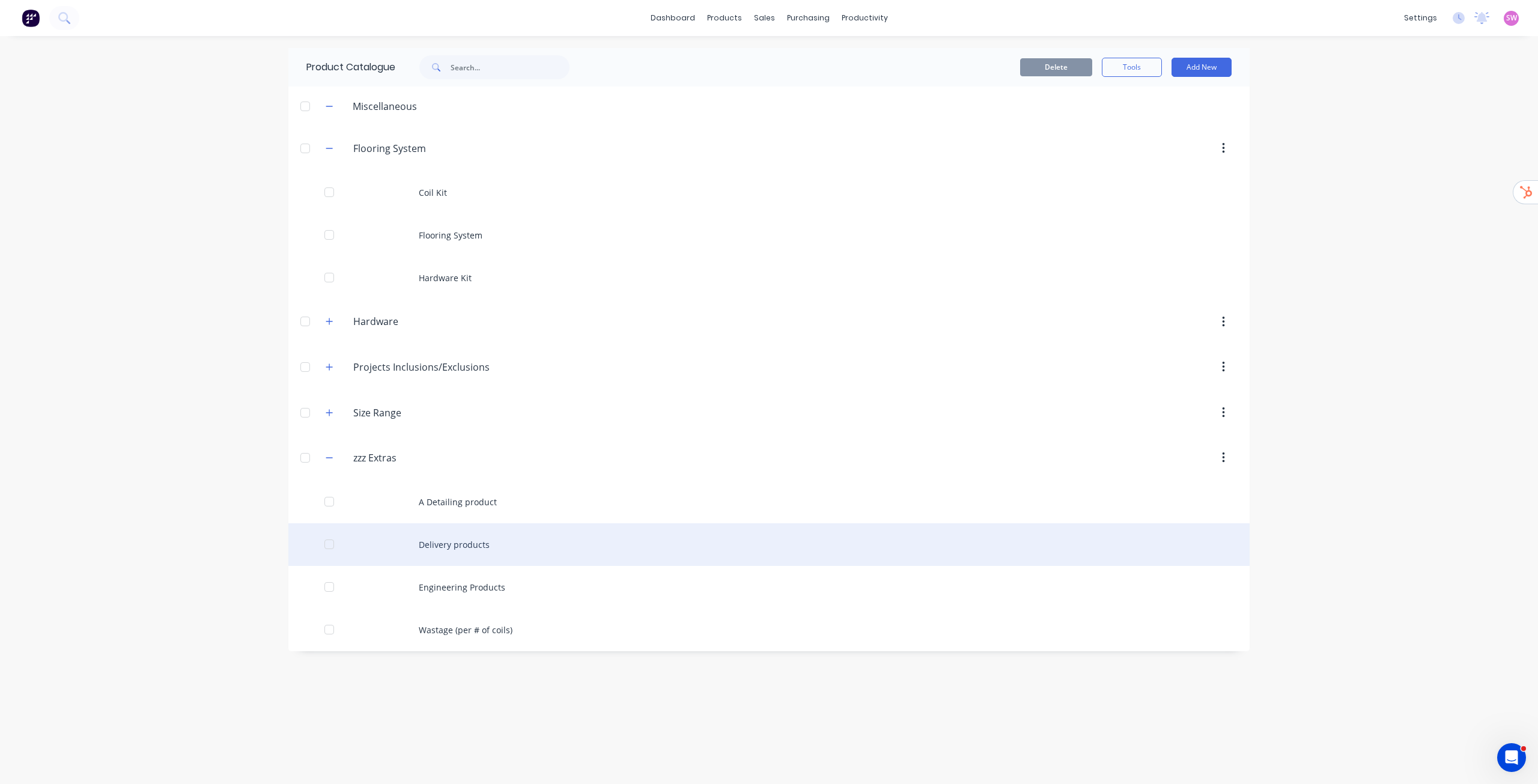
click at [481, 546] on div "Delivery products" at bounding box center [769, 545] width 962 height 43
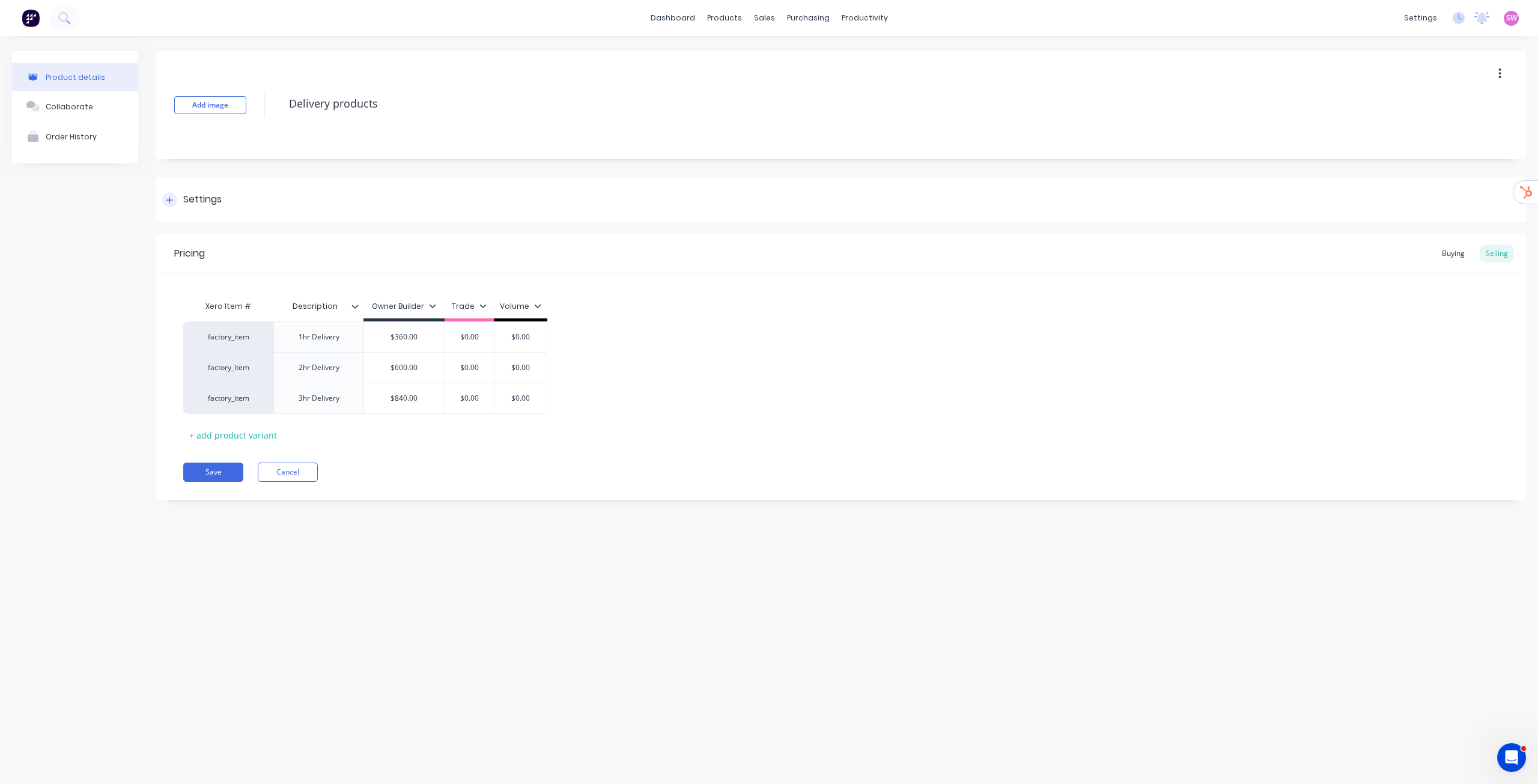
drag, startPoint x: 170, startPoint y: 206, endPoint x: 173, endPoint y: 217, distance: 11.4
click at [170, 205] on div "Settings" at bounding box center [841, 199] width 1370 height 45
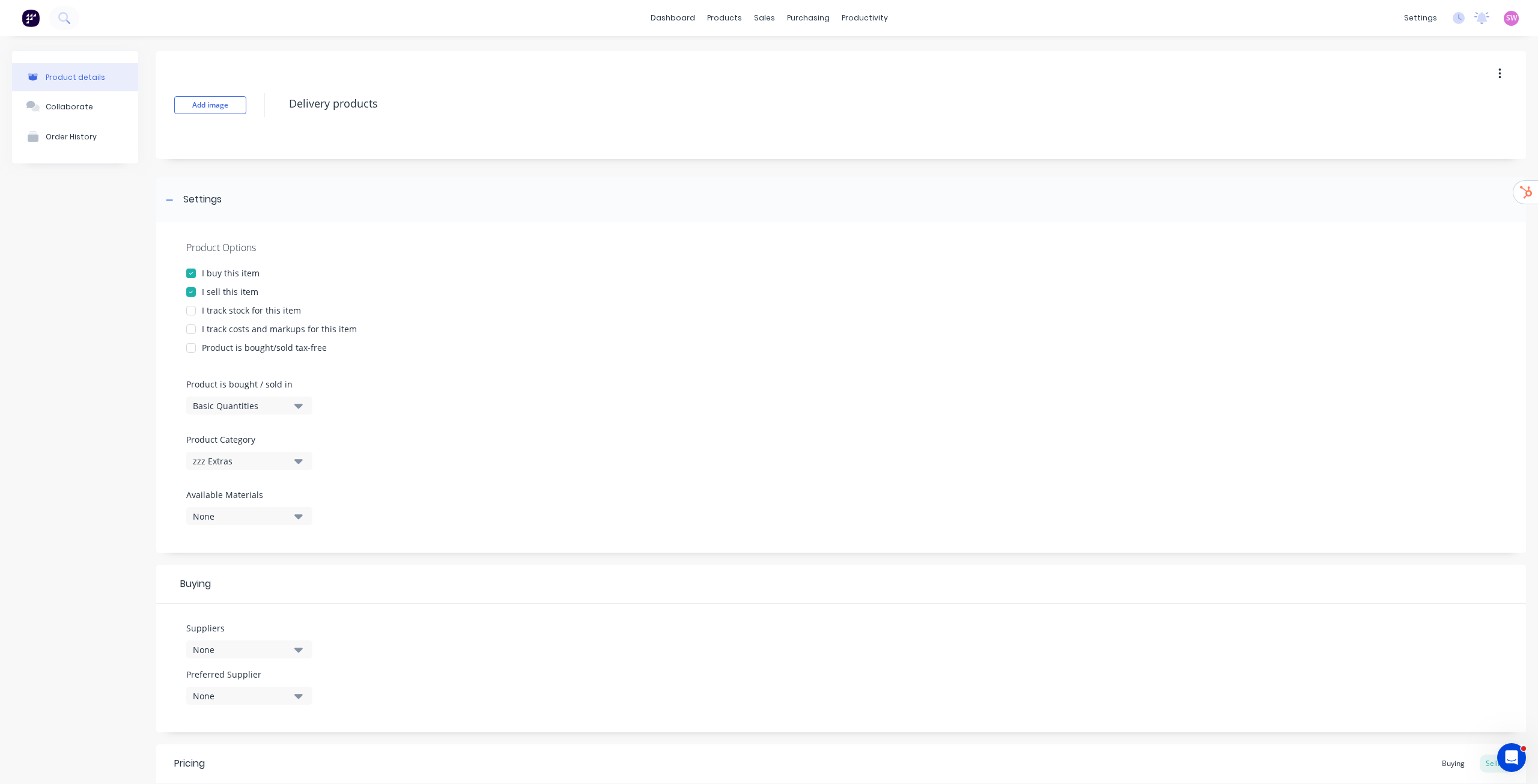
click at [189, 330] on div at bounding box center [191, 329] width 24 height 24
type textarea "x"
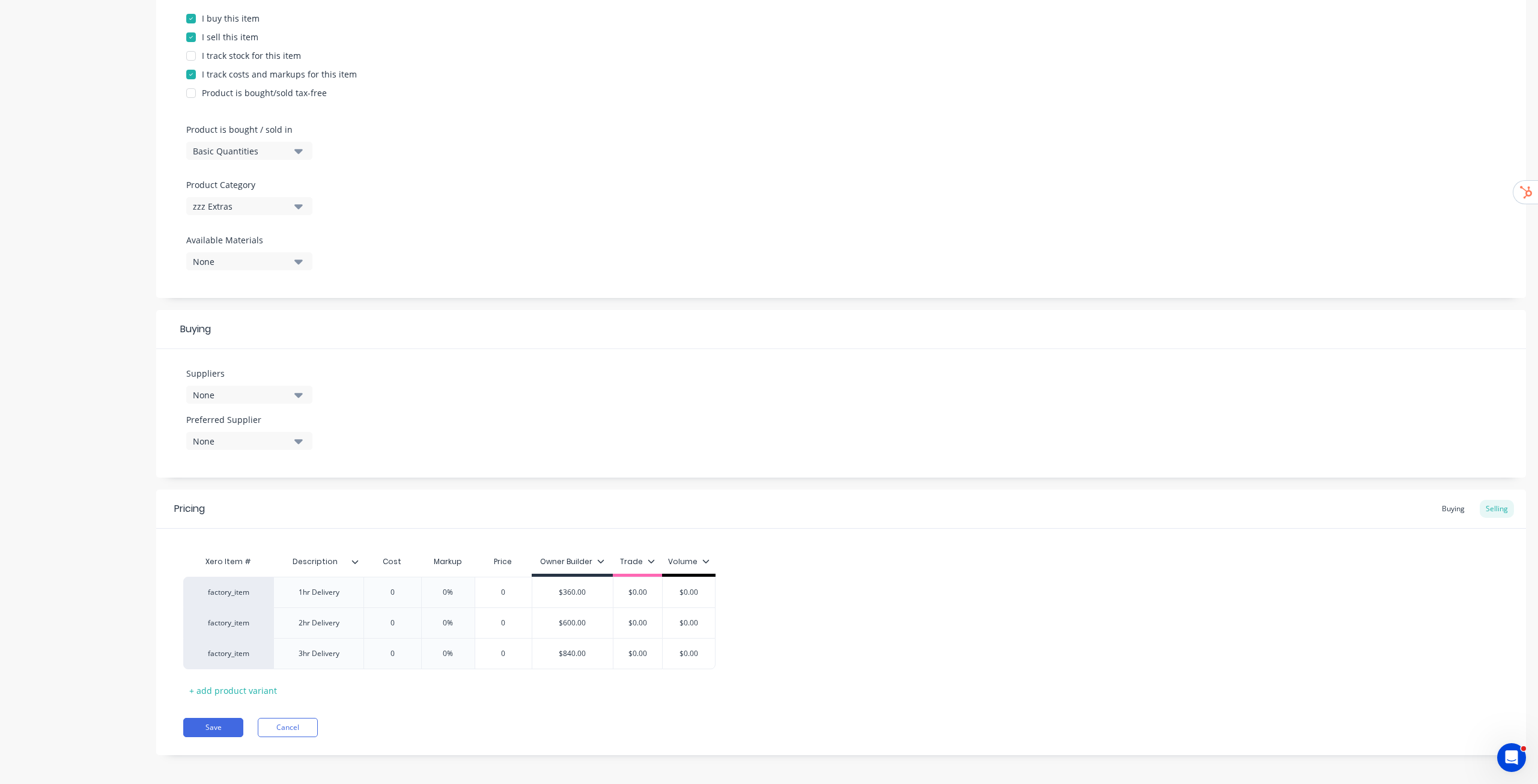
scroll to position [259, 0]
type input "$360.00"
click at [578, 587] on input "$360.00" at bounding box center [572, 588] width 80 height 11
type input "0"
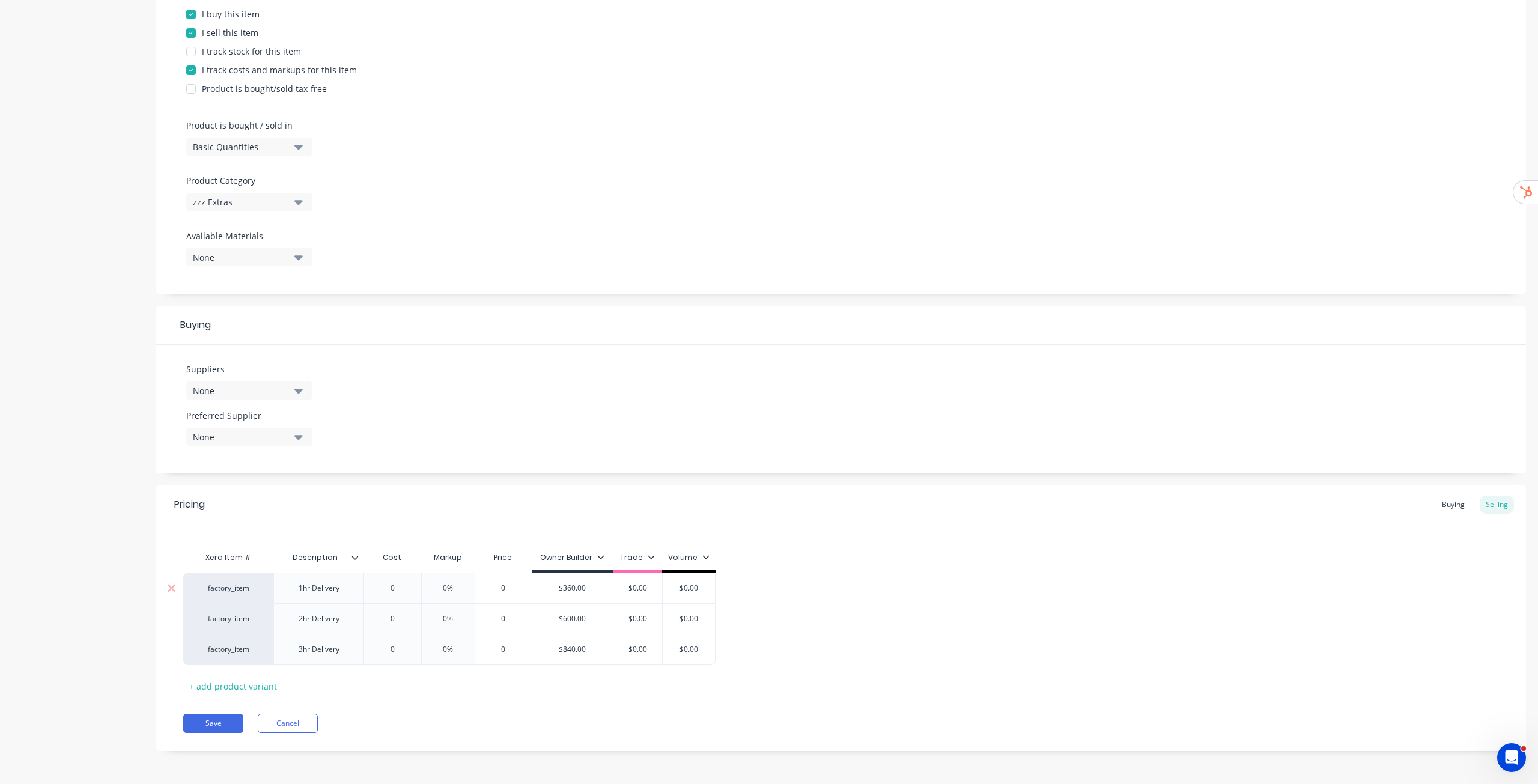
click at [402, 584] on input "0" at bounding box center [392, 588] width 60 height 11
paste input "360.0"
type textarea "x"
type input "360.00"
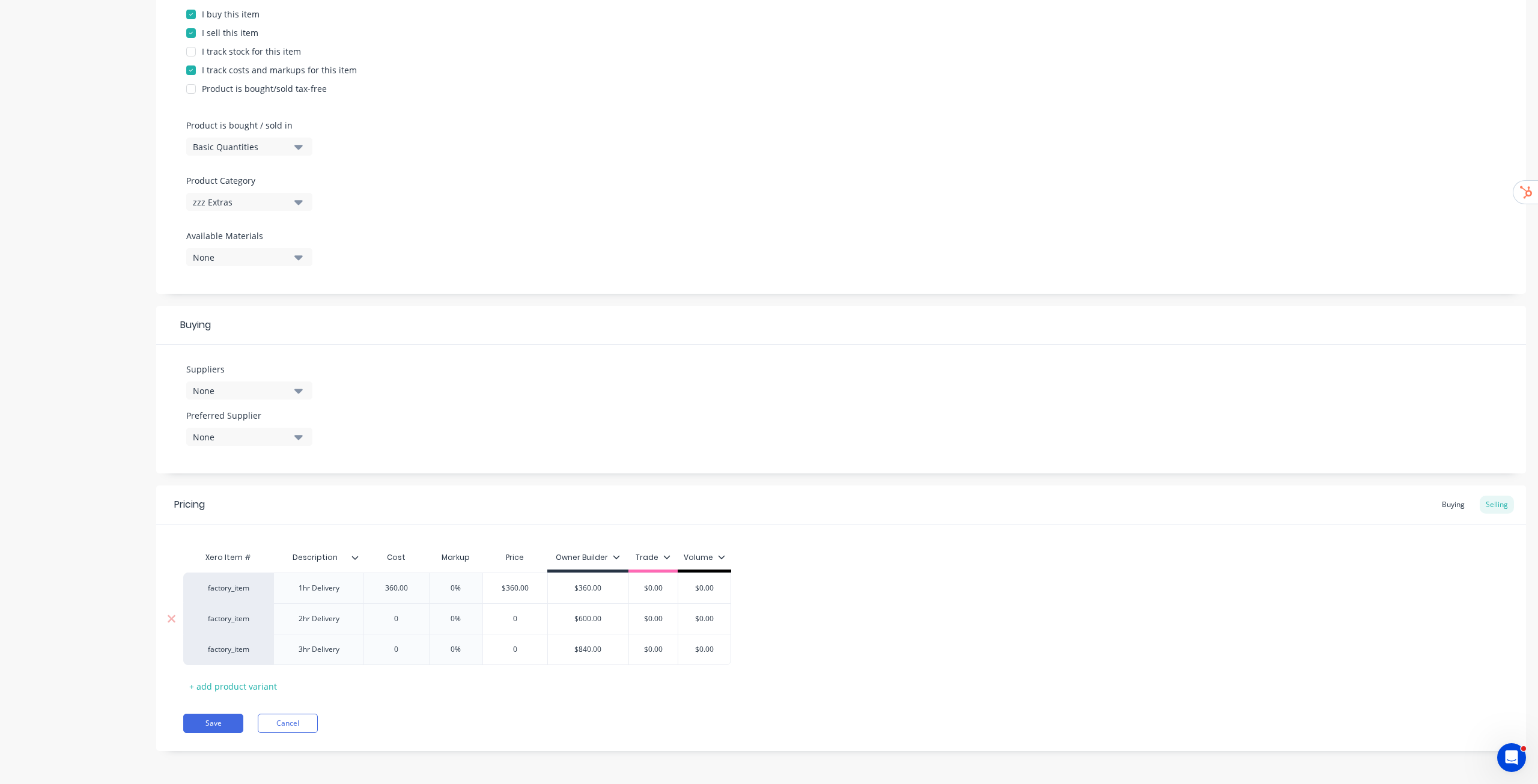
type input "$600.00"
click at [591, 623] on input "$600.00" at bounding box center [588, 619] width 80 height 11
click at [591, 622] on input "$600.00" at bounding box center [588, 619] width 80 height 11
type input "0"
click at [404, 614] on input "0" at bounding box center [396, 619] width 65 height 11
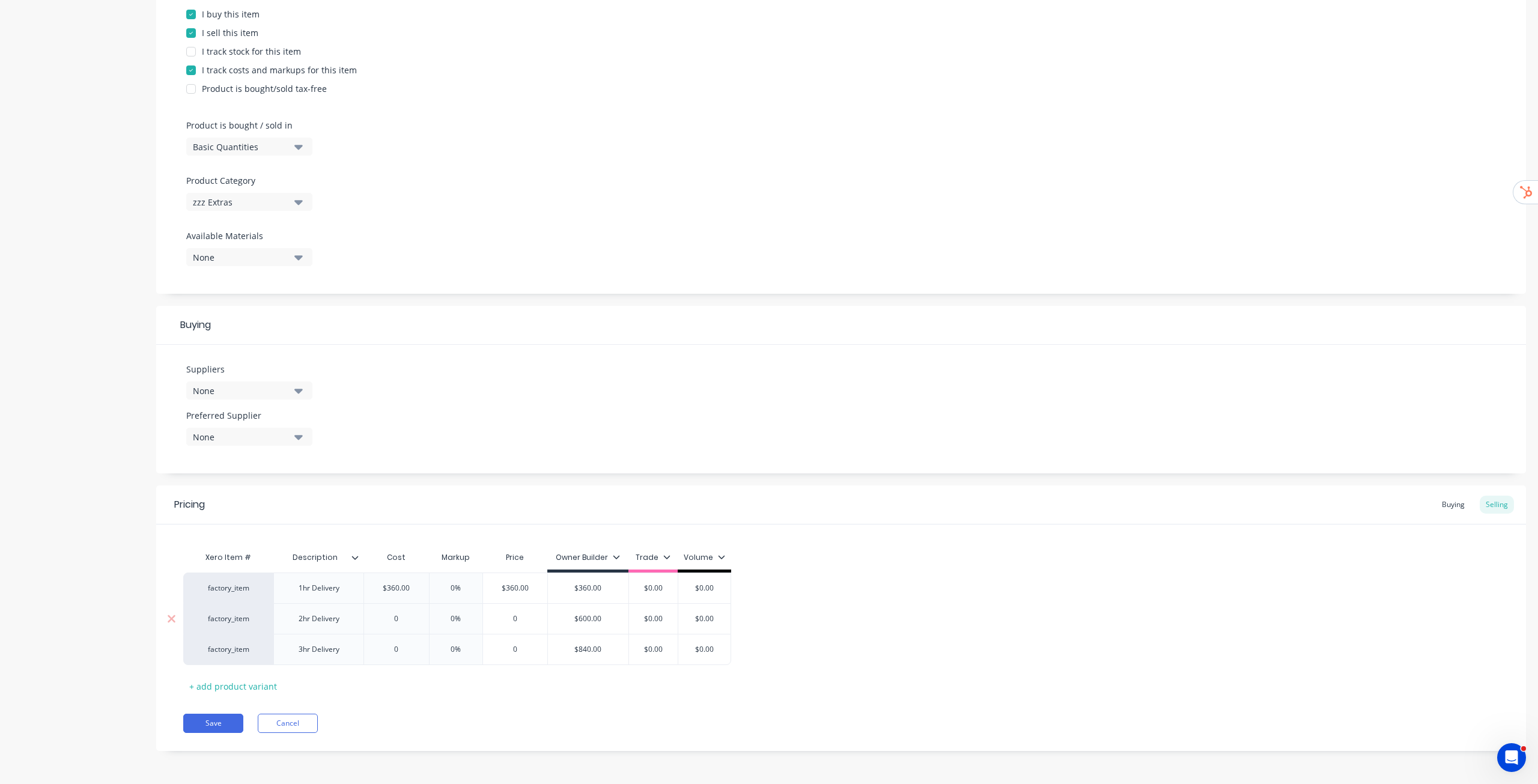
click at [404, 614] on input "0" at bounding box center [396, 619] width 65 height 11
paste input "600.0"
type textarea "x"
click at [403, 658] on div "0" at bounding box center [396, 649] width 65 height 30
type input "600.00"
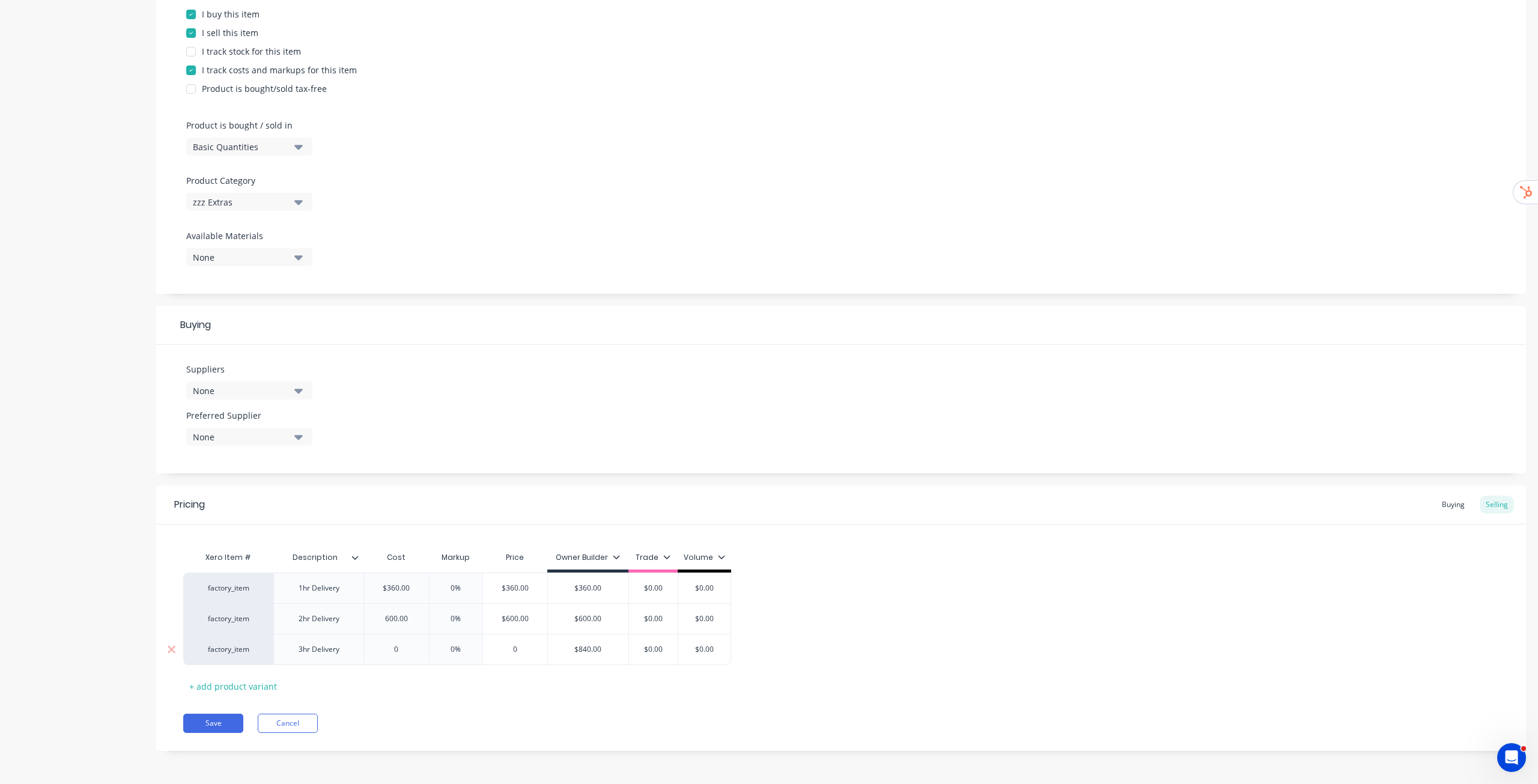
type input "0"
type textarea "x"
type input "08"
type textarea "x"
type input "0840"
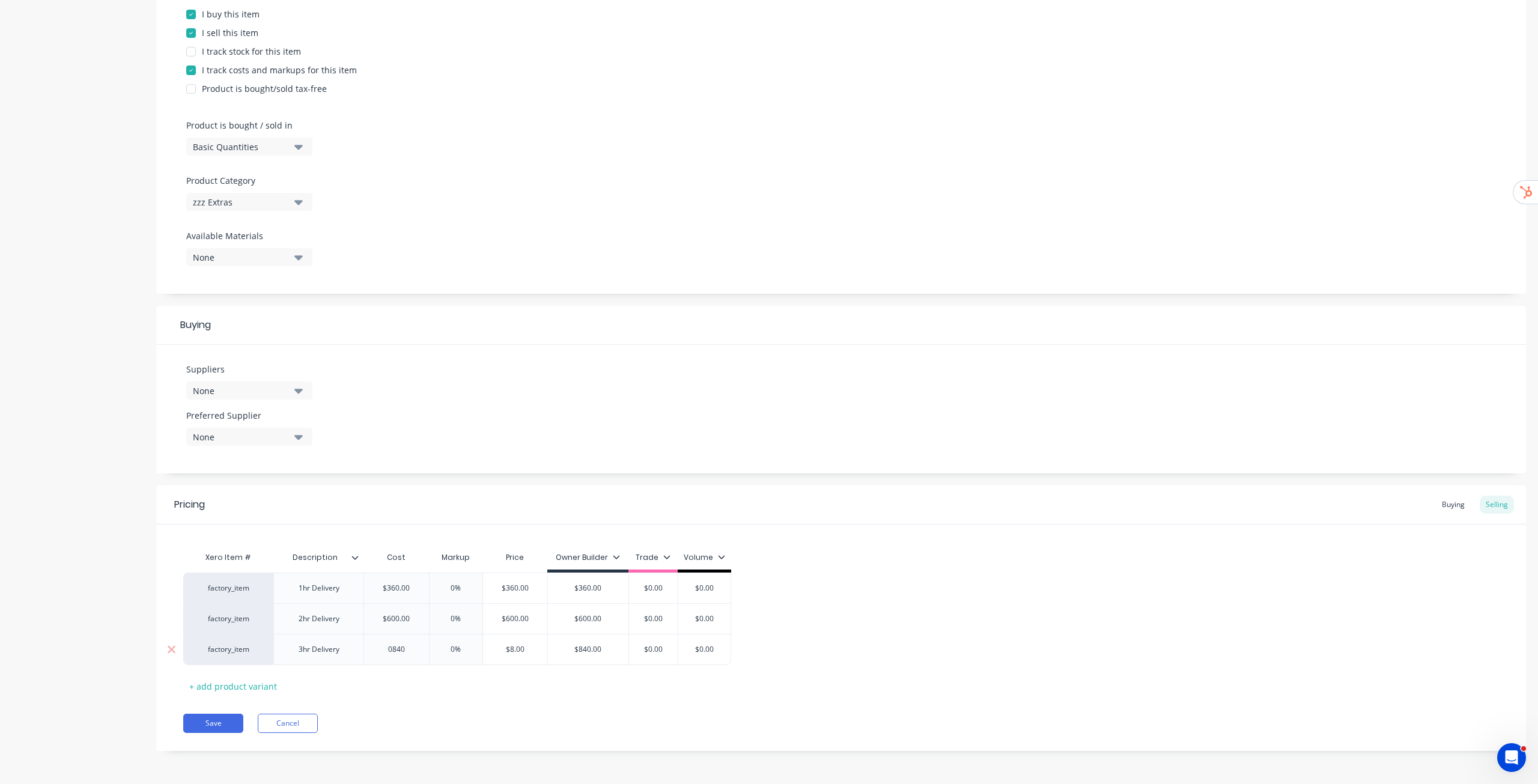
type textarea "x"
type input "0840"
click at [613, 714] on div "Save Cancel" at bounding box center [855, 723] width 1343 height 19
type input "0%"
click at [452, 587] on input "0%" at bounding box center [456, 588] width 60 height 11
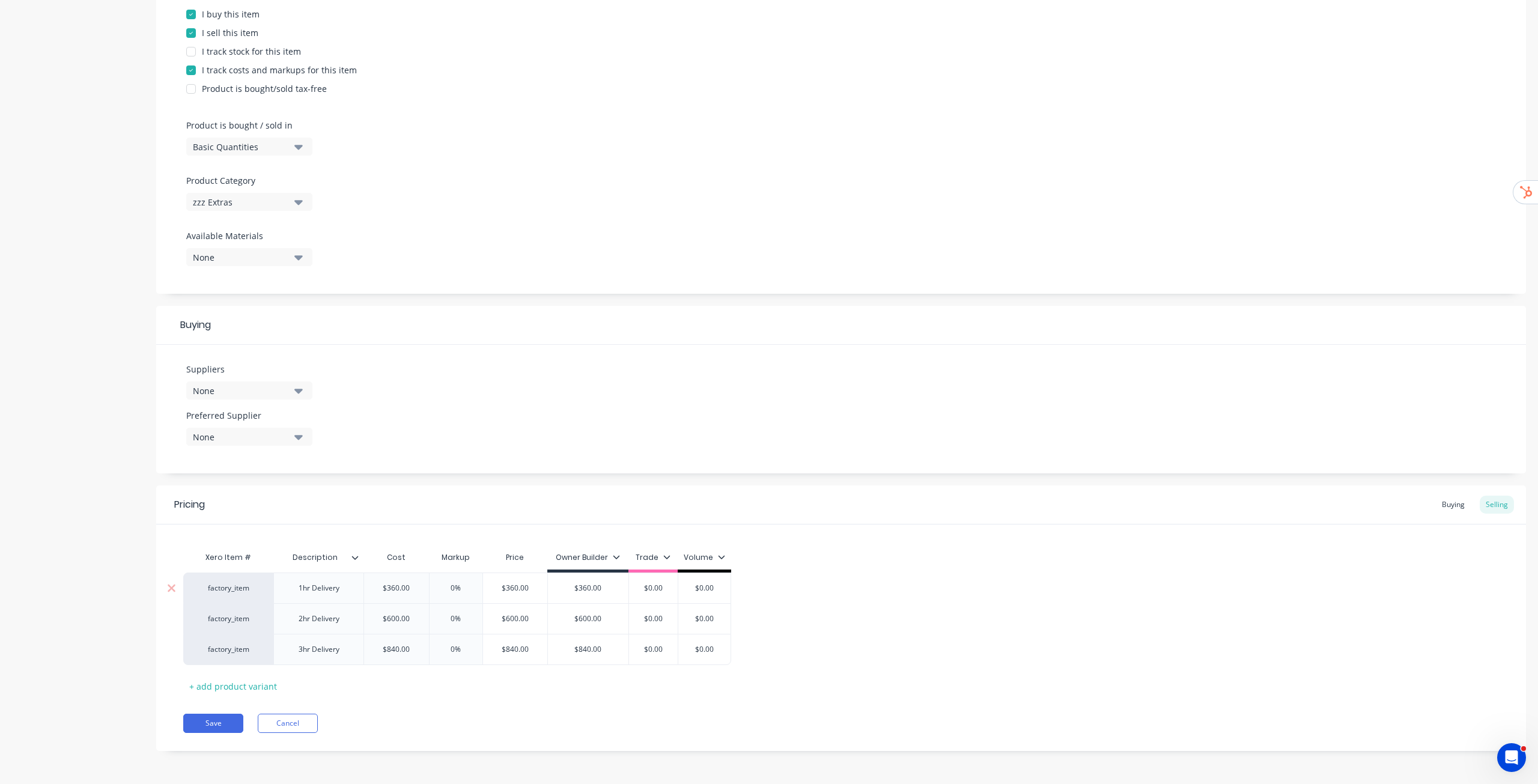
click at [452, 587] on input "0%" at bounding box center [456, 588] width 60 height 11
type textarea "x"
type input "5%"
type textarea "x"
type input "55%"
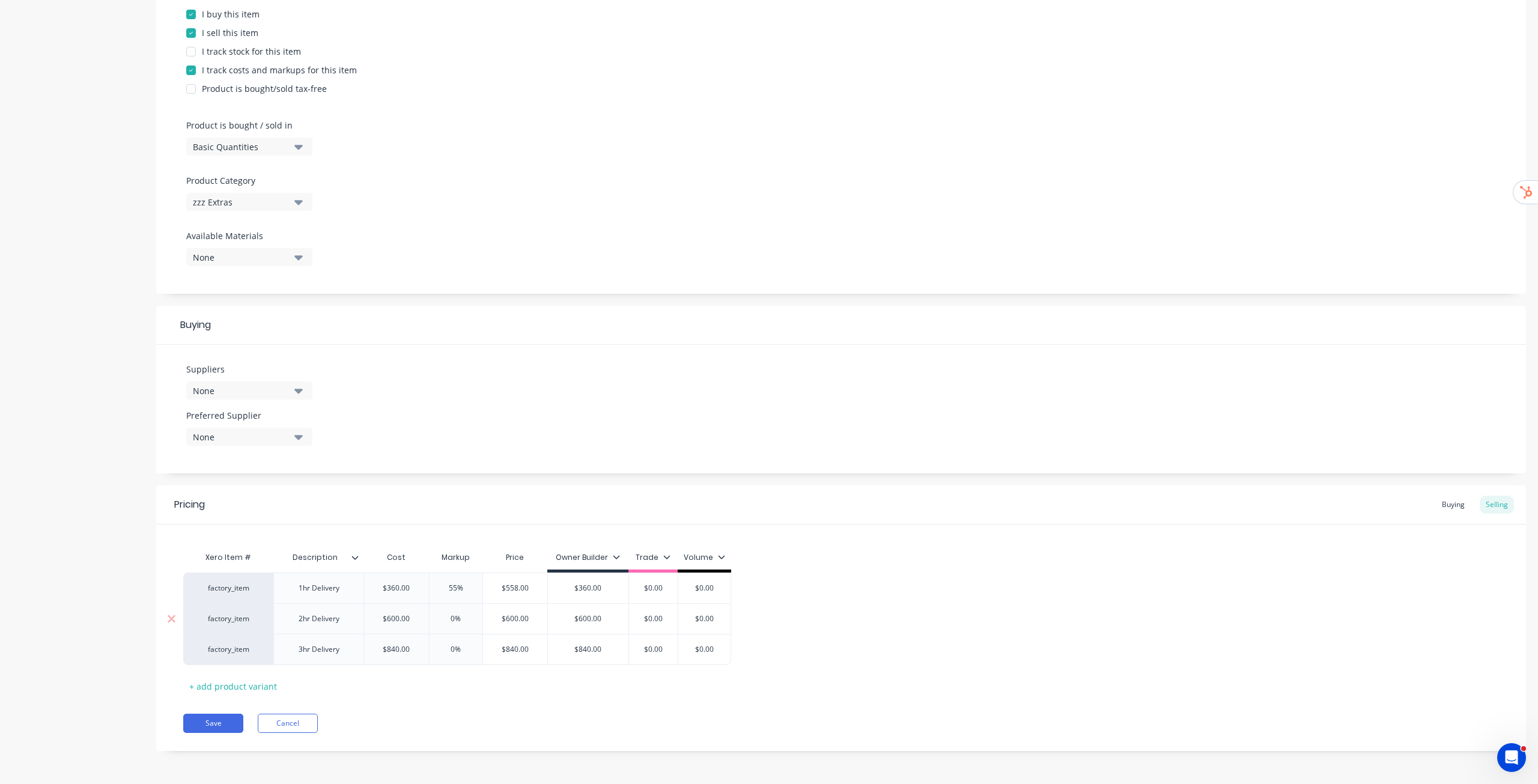
type input "0%"
click at [458, 619] on input "0%" at bounding box center [456, 619] width 60 height 11
type textarea "x"
drag, startPoint x: 454, startPoint y: 620, endPoint x: 465, endPoint y: 619, distance: 11.0
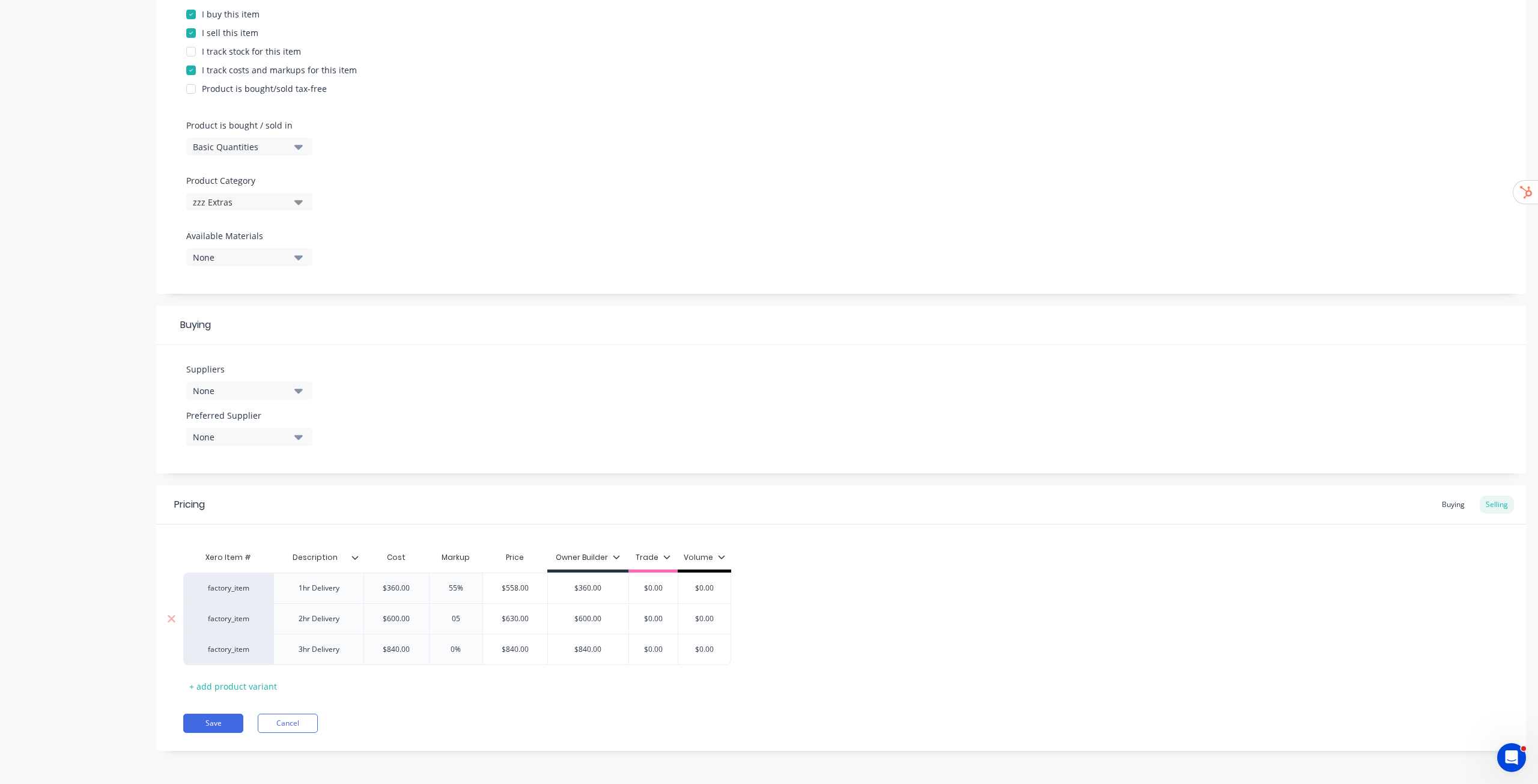
click at [465, 619] on input "05" at bounding box center [456, 619] width 60 height 11
type input "5"
type textarea "x"
type input "55"
type input "0%"
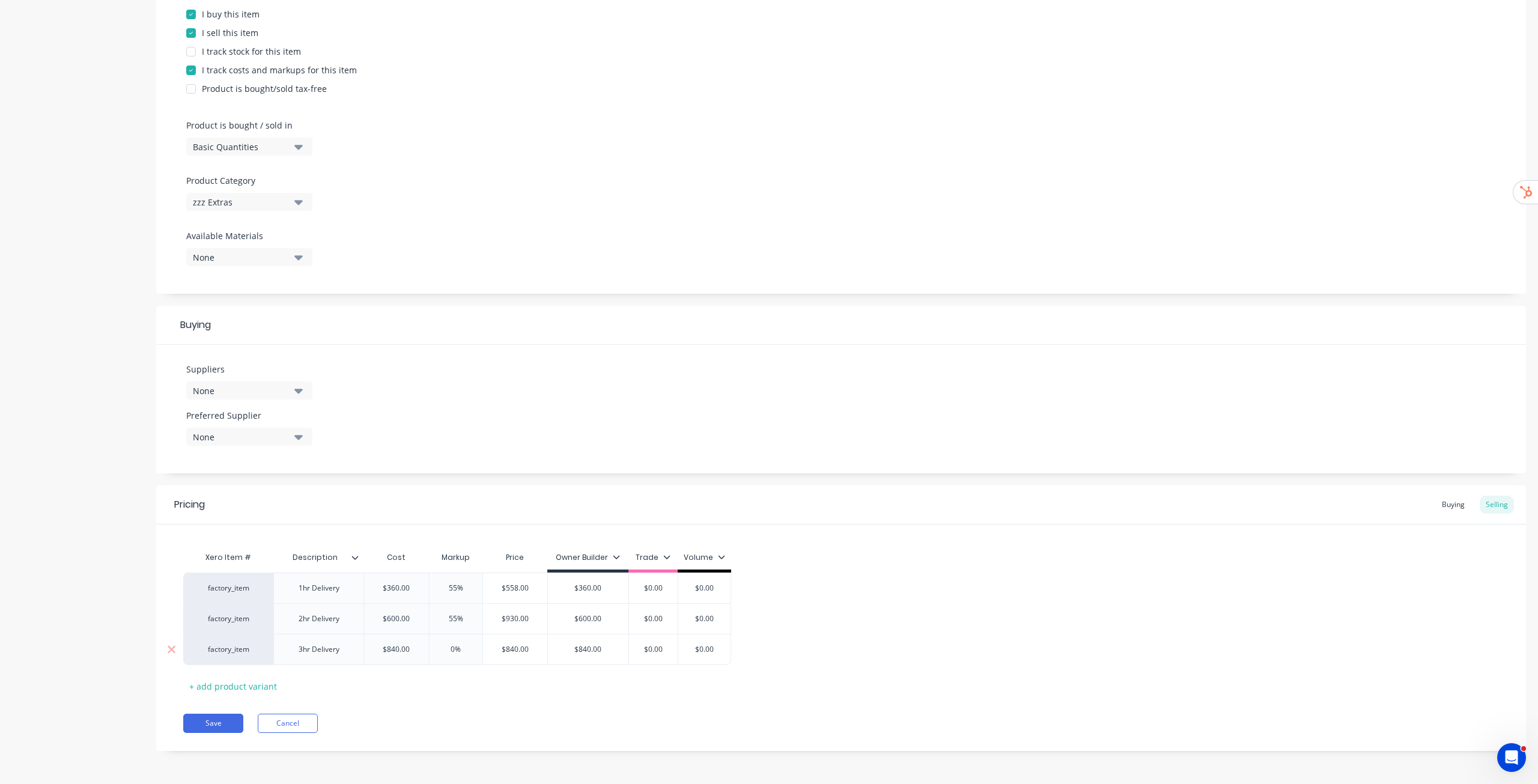
click at [463, 650] on input "0%" at bounding box center [456, 649] width 60 height 11
type textarea "x"
type input "05"
type textarea "x"
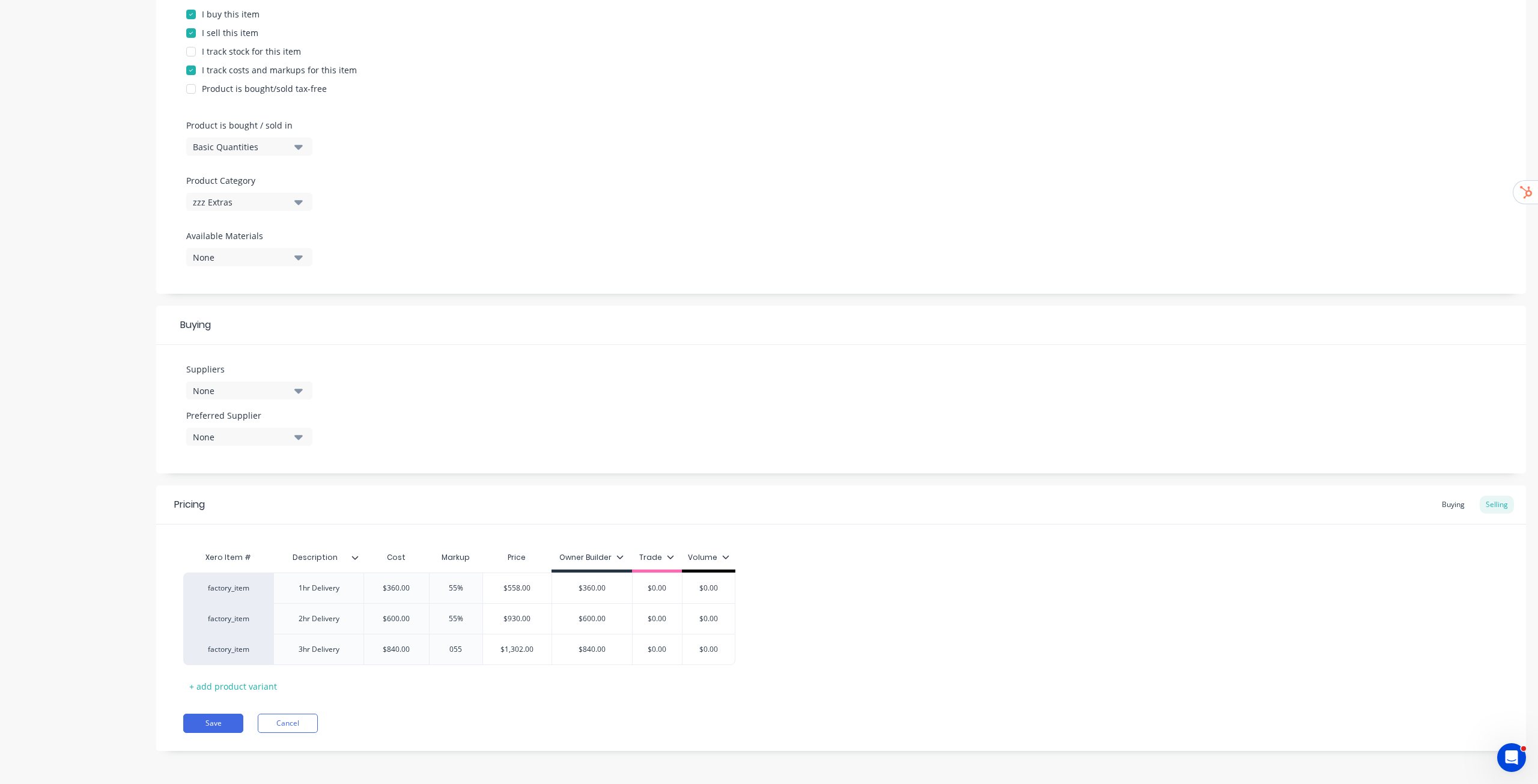
type input "055"
click at [528, 698] on div "Pricing Buying Selling Xero Item # Description Cost Markup Price Owner Builder …" at bounding box center [841, 617] width 1370 height 266
click at [641, 688] on div "Xero Item # Description Cost Markup Price Owner Builder Trade Volume factory_it…" at bounding box center [841, 620] width 1316 height 150
click at [591, 589] on input "$360.00" at bounding box center [592, 588] width 80 height 11
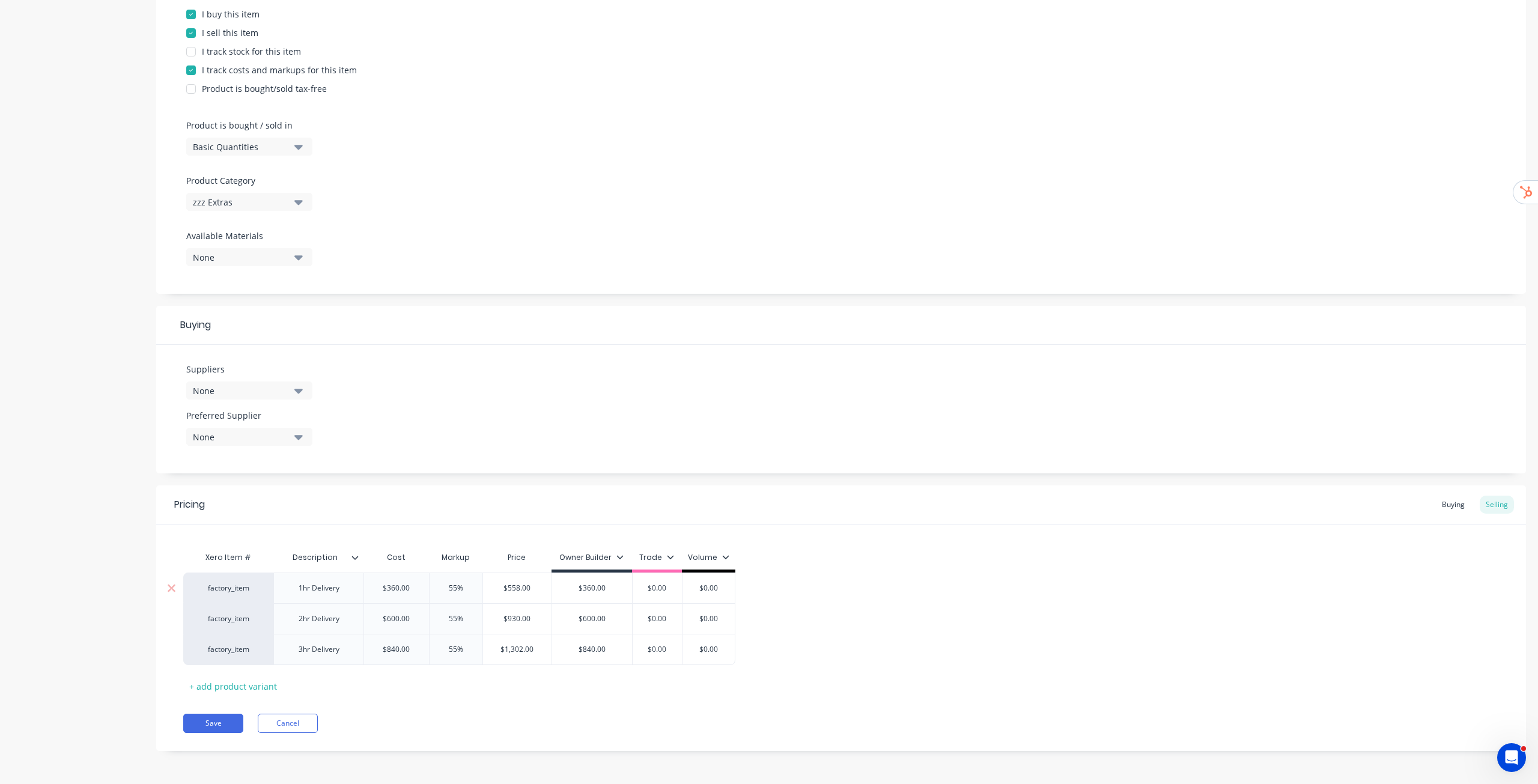
type textarea "x"
type input "$5"
type textarea "x"
type input "$55"
type textarea "x"
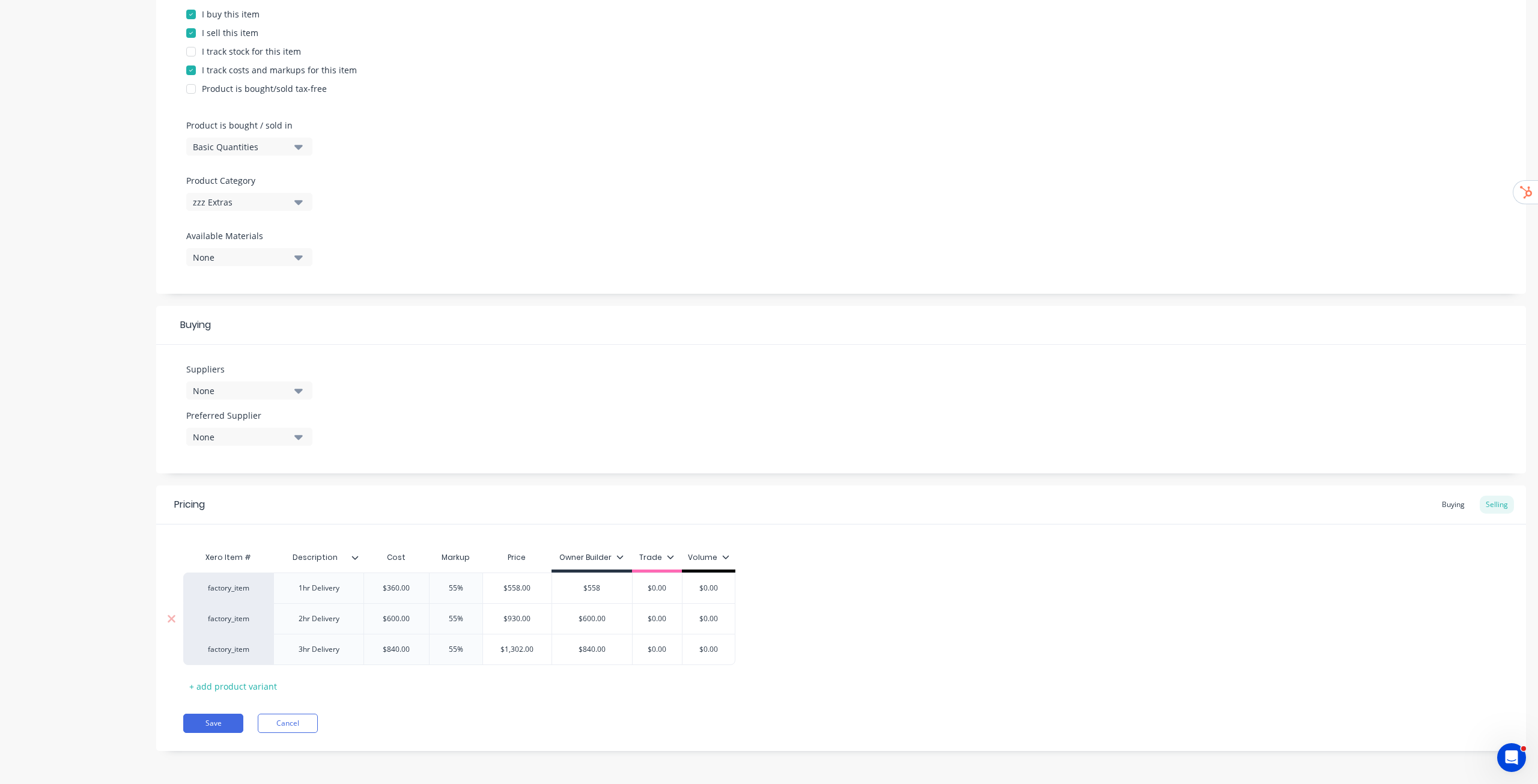
click at [597, 609] on div "$600.00" at bounding box center [592, 618] width 80 height 30
type input "$558"
click at [597, 609] on div "$600.00" at bounding box center [592, 618] width 80 height 30
click at [590, 619] on input "$600.00" at bounding box center [592, 619] width 80 height 11
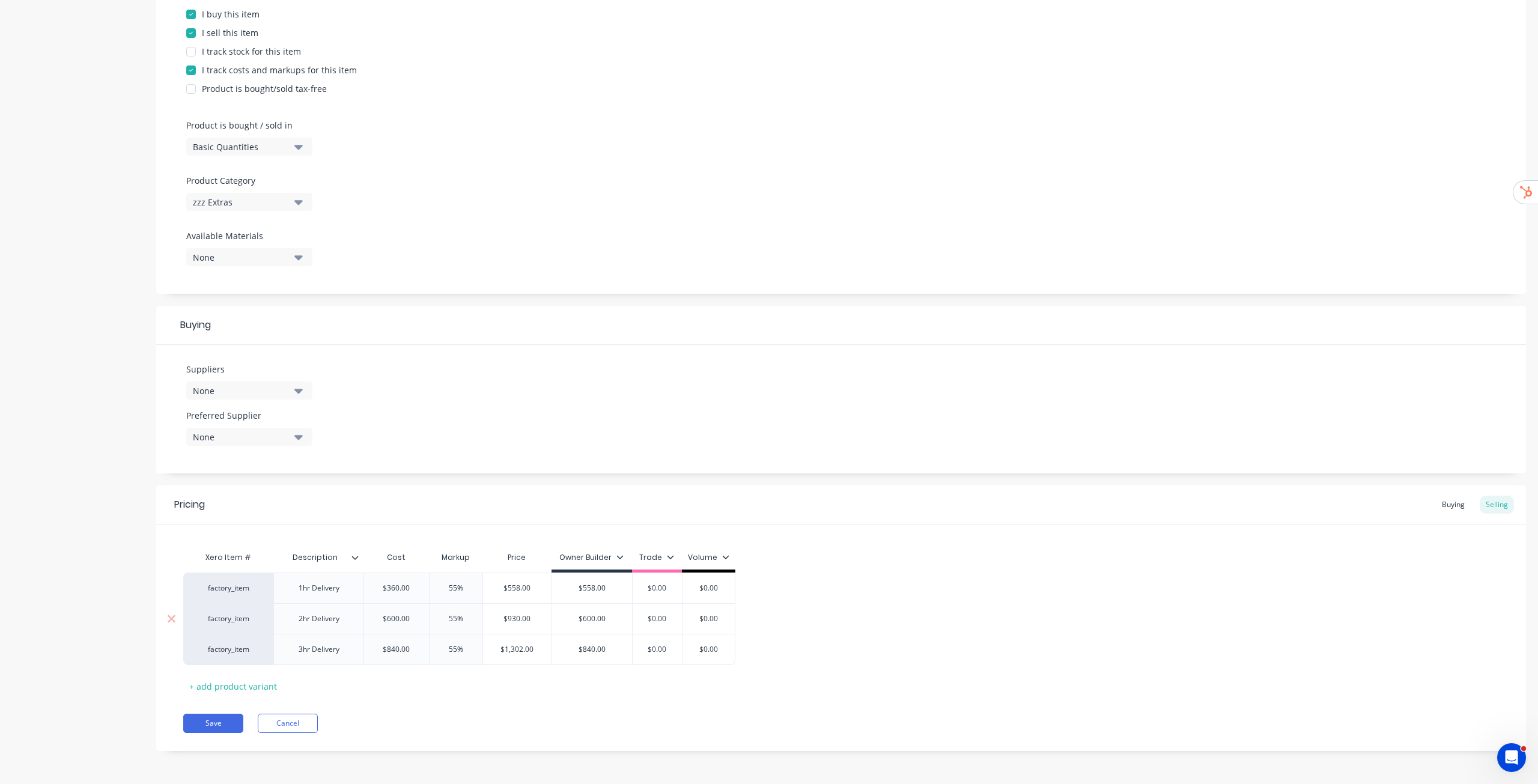
click at [596, 611] on div "$600.00" at bounding box center [592, 618] width 80 height 30
type textarea "x"
type input "9"
type textarea "x"
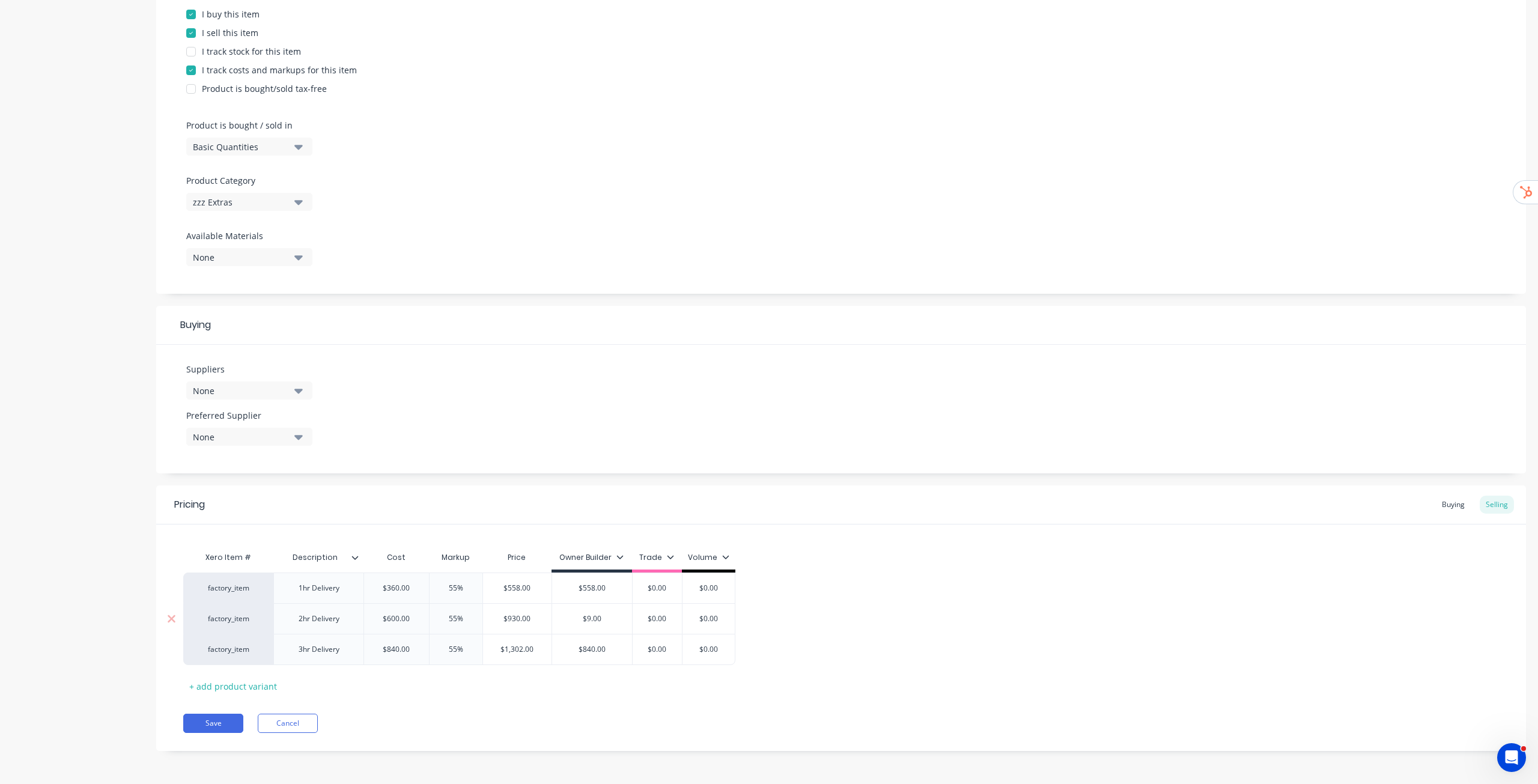
type input "93"
type textarea "x"
type input "930"
type input "$840.00"
click at [598, 647] on input "$840.00" at bounding box center [592, 649] width 80 height 11
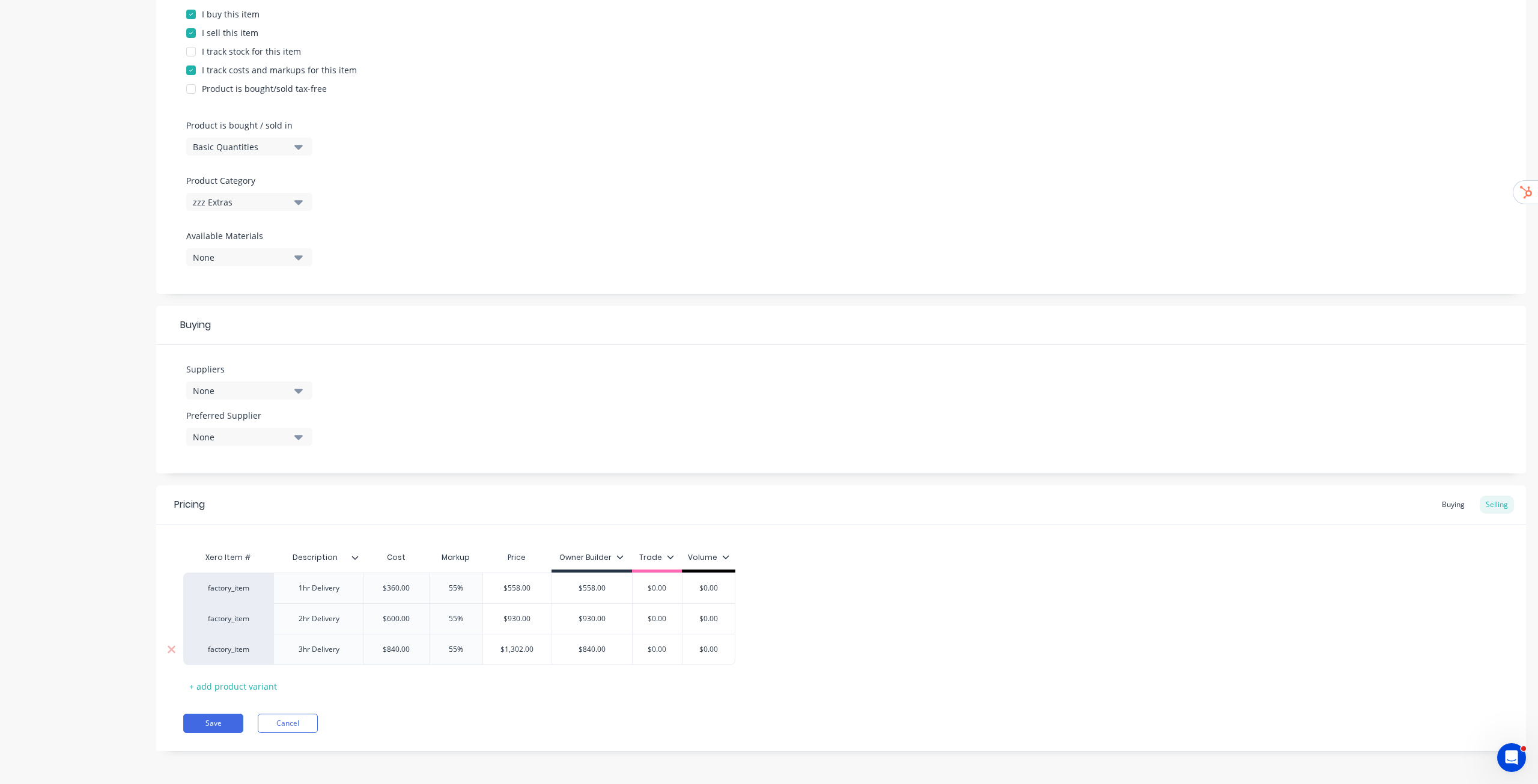
click at [598, 647] on input "$840.00" at bounding box center [592, 649] width 80 height 11
type textarea "x"
type input "$1"
type textarea "x"
type input "$13"
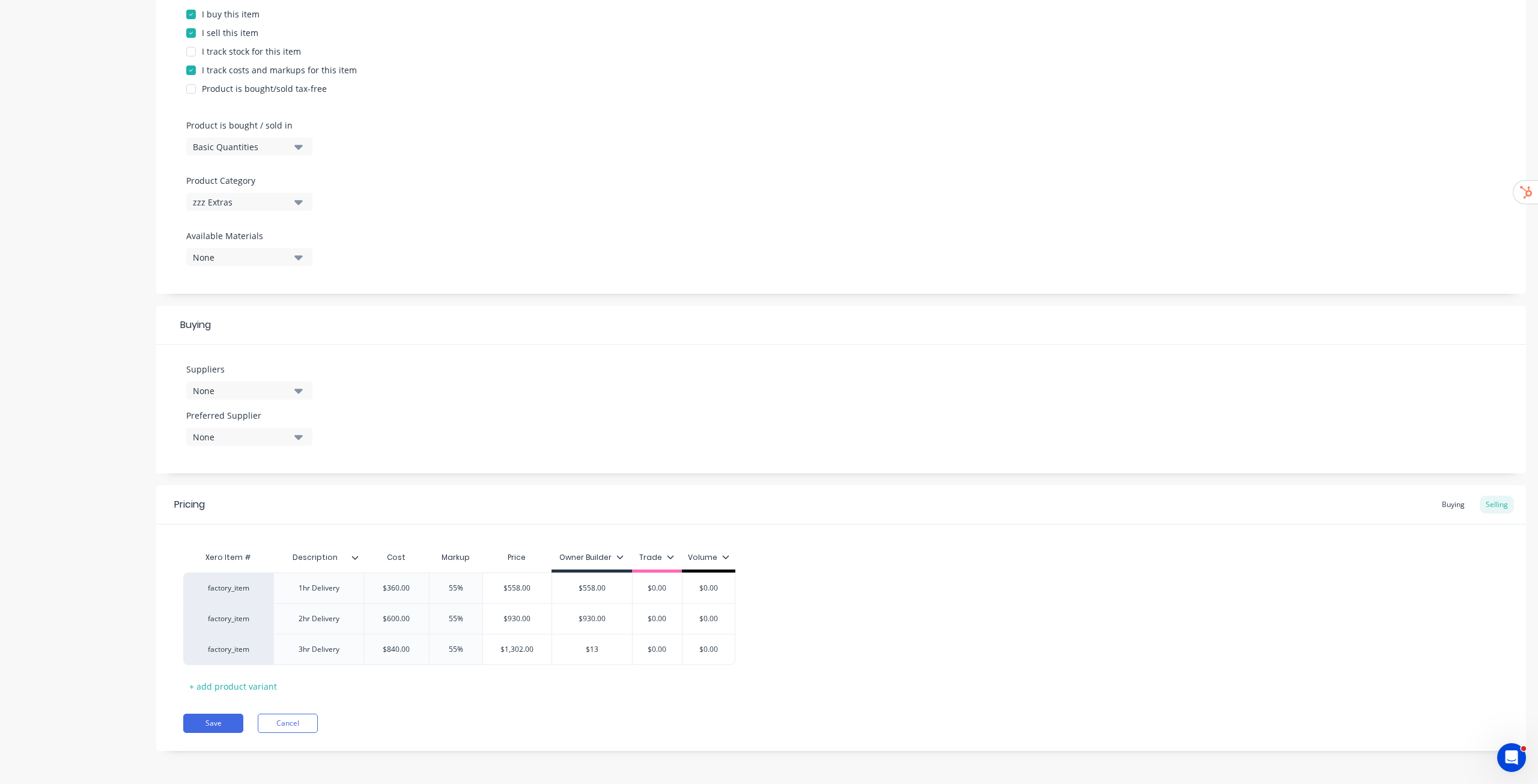
type textarea "x"
type input "$130"
type textarea "x"
type input "$1302"
click at [713, 688] on div "Xero Item # Description Cost Markup Price Owner Builder Trade Volume factory_it…" at bounding box center [841, 620] width 1316 height 150
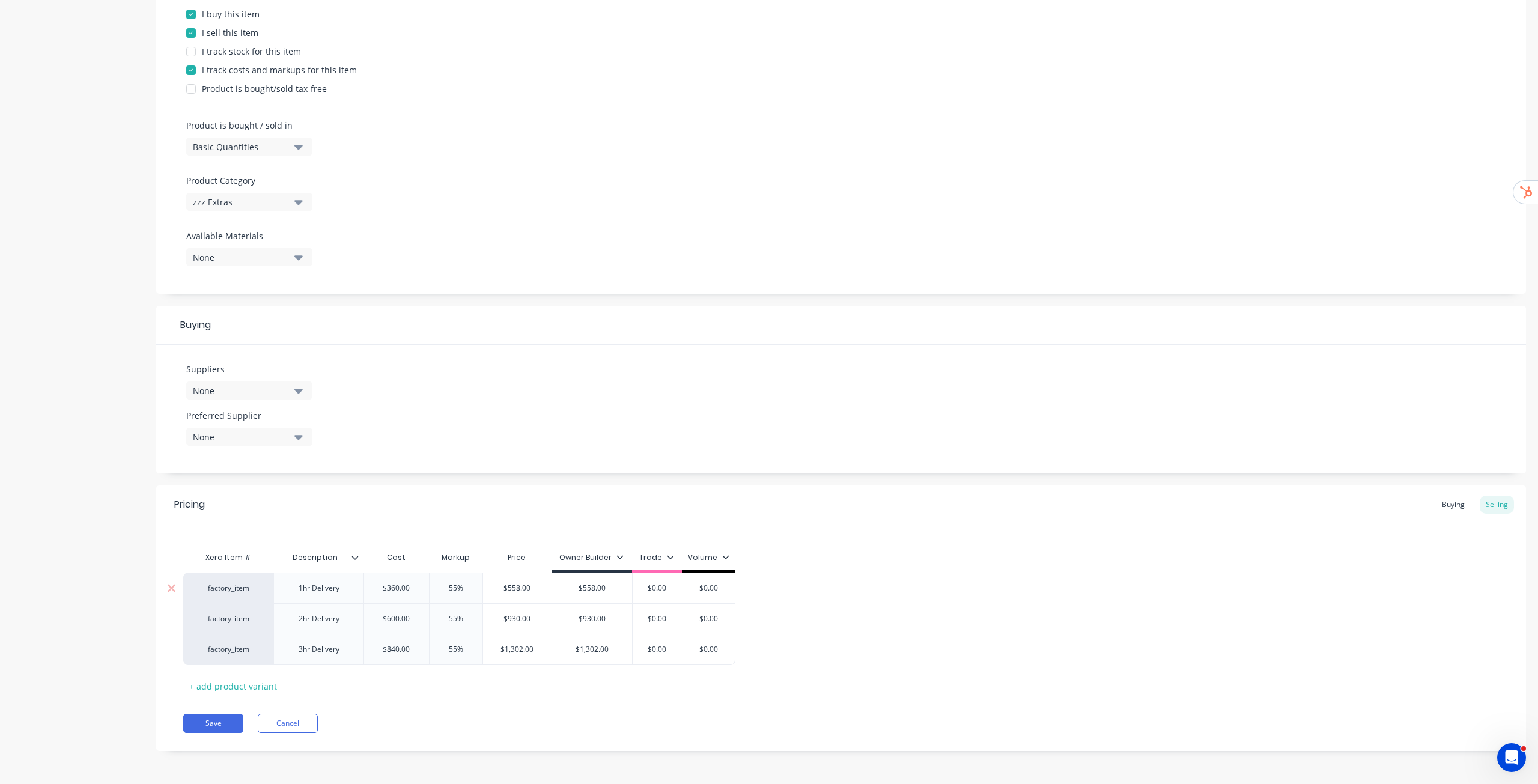
type input "$0.00"
click at [662, 590] on input "$0.00" at bounding box center [657, 588] width 60 height 11
click at [662, 591] on input "$0.00" at bounding box center [657, 588] width 60 height 11
type textarea "x"
type input "$9"
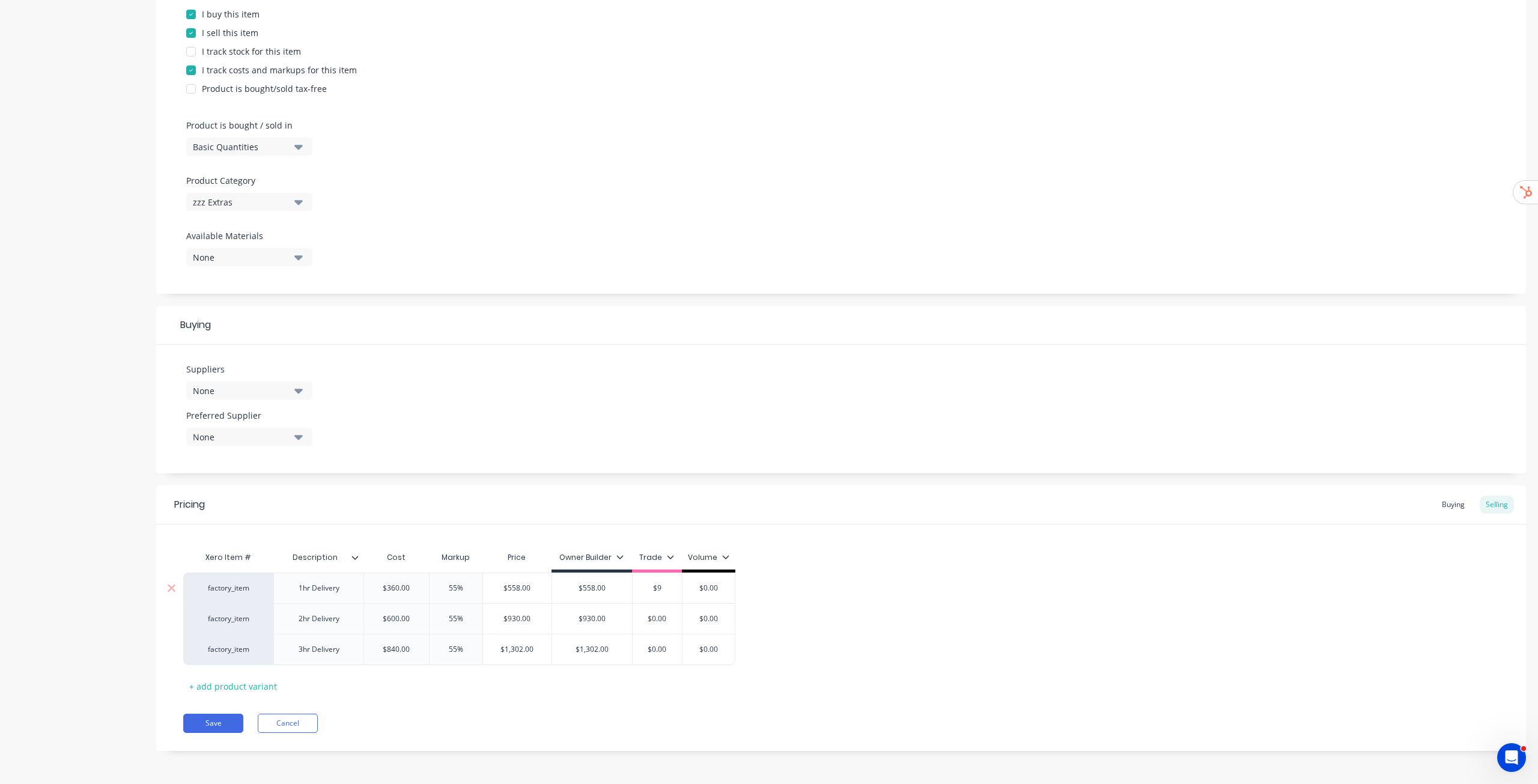
type textarea "x"
type input "$930"
type textarea "x"
type input "$930"
type input "$0.00"
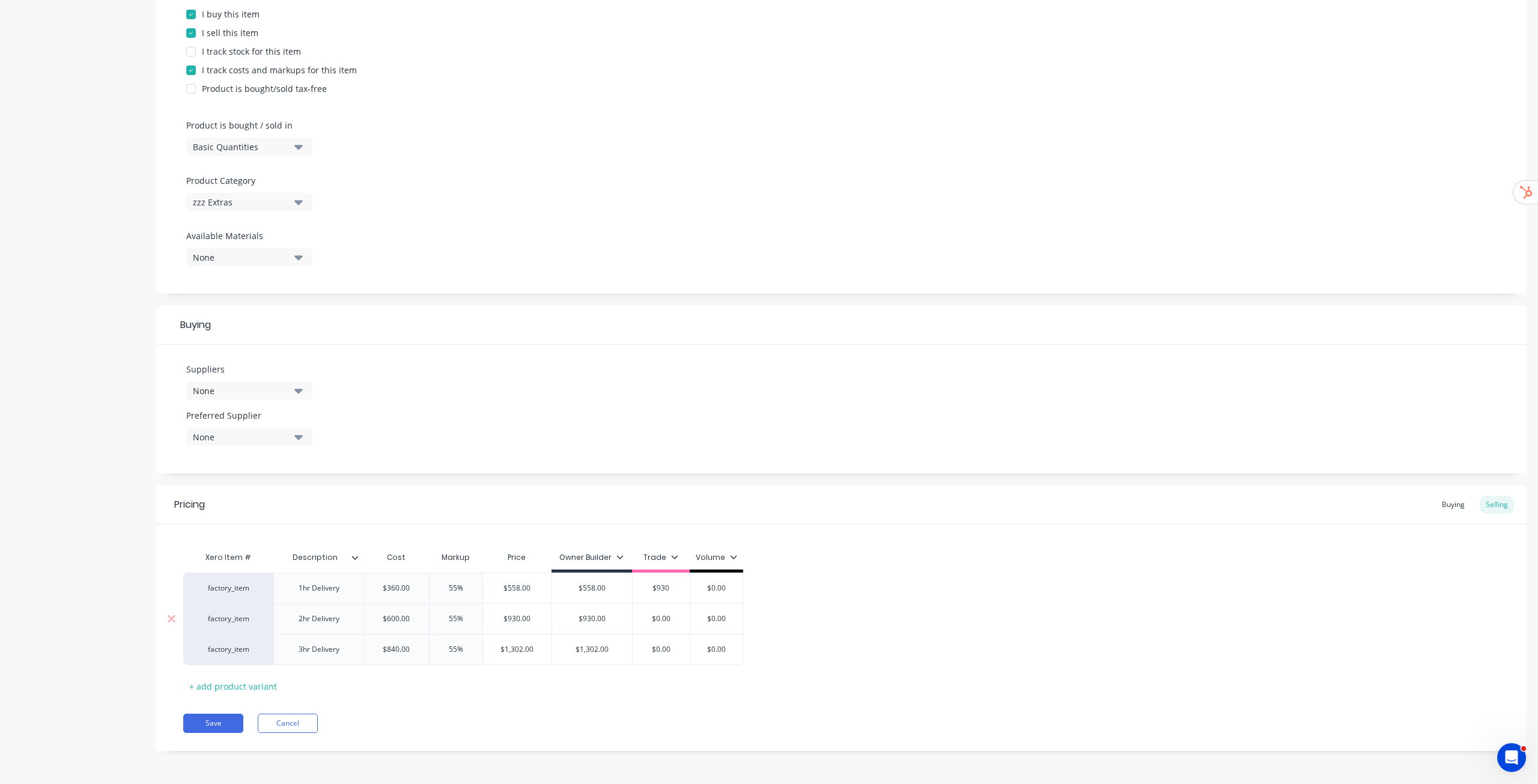
click at [669, 620] on input "$0.00" at bounding box center [661, 619] width 60 height 11
type input "$930.00"
click at [659, 586] on input "$930.00" at bounding box center [661, 588] width 60 height 11
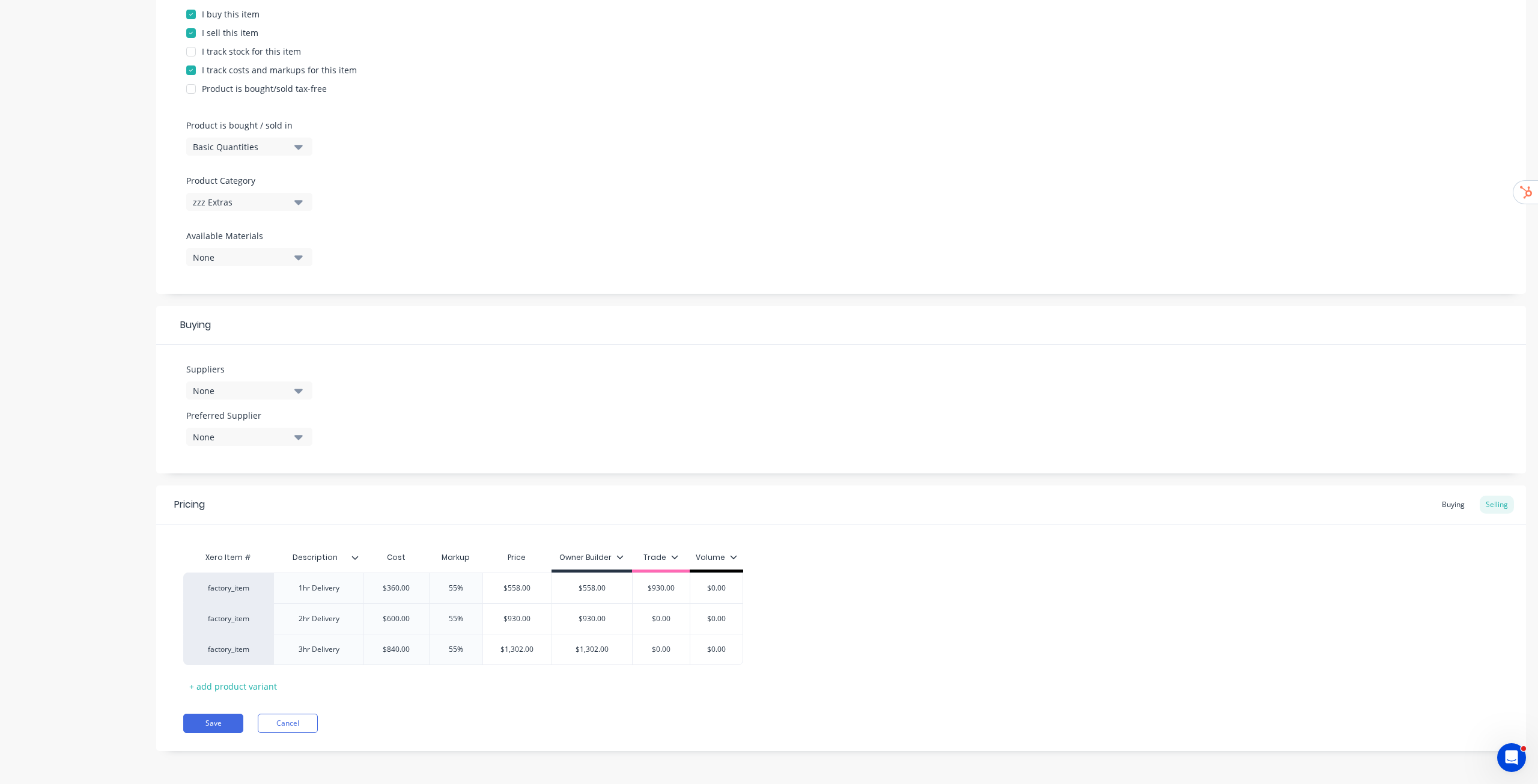
type textarea "x"
type input "$4"
type textarea "x"
type input "$450"
type textarea "x"
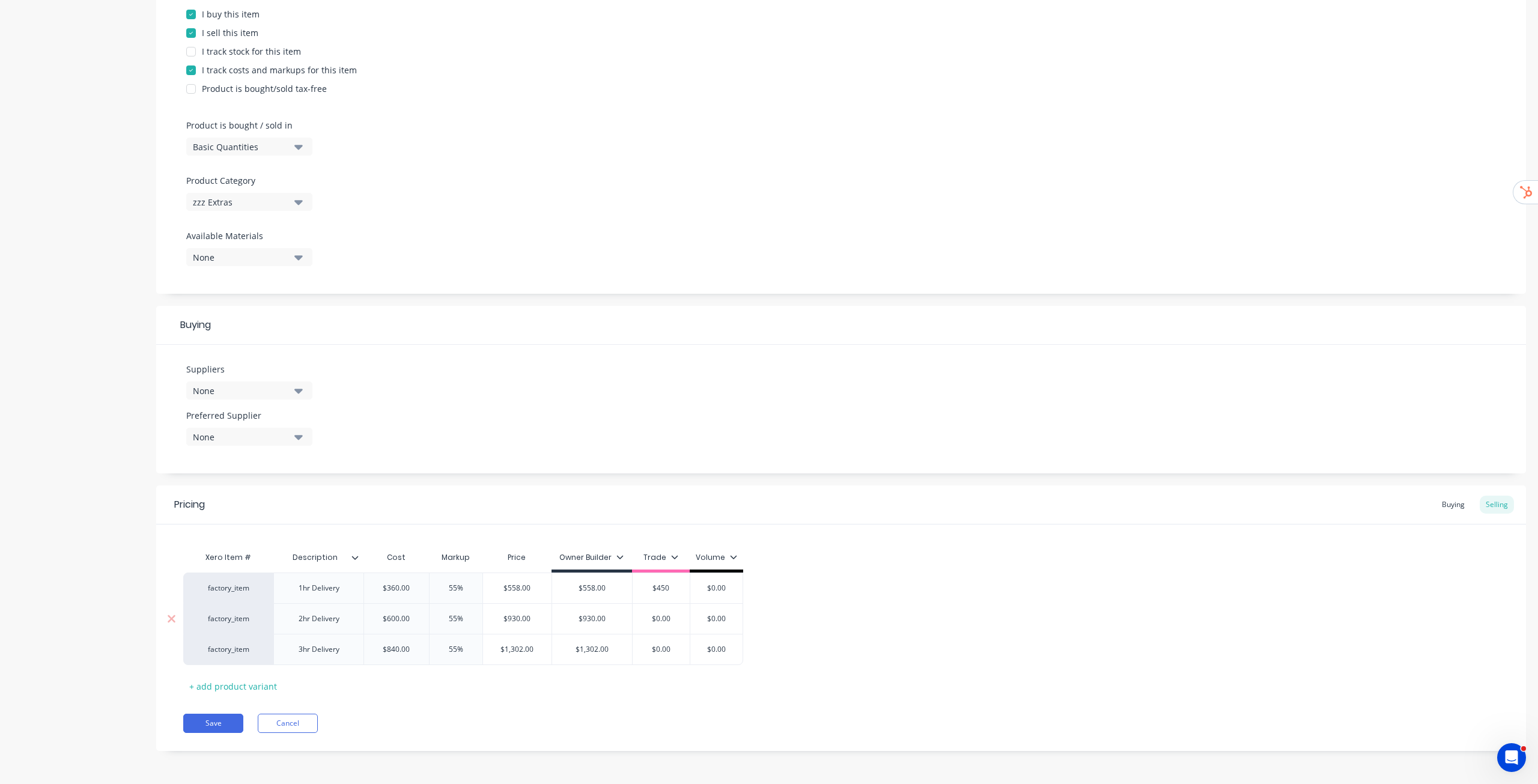
type input "$450"
click at [667, 618] on input "$0.00" at bounding box center [661, 619] width 60 height 11
type textarea "x"
type input "$7"
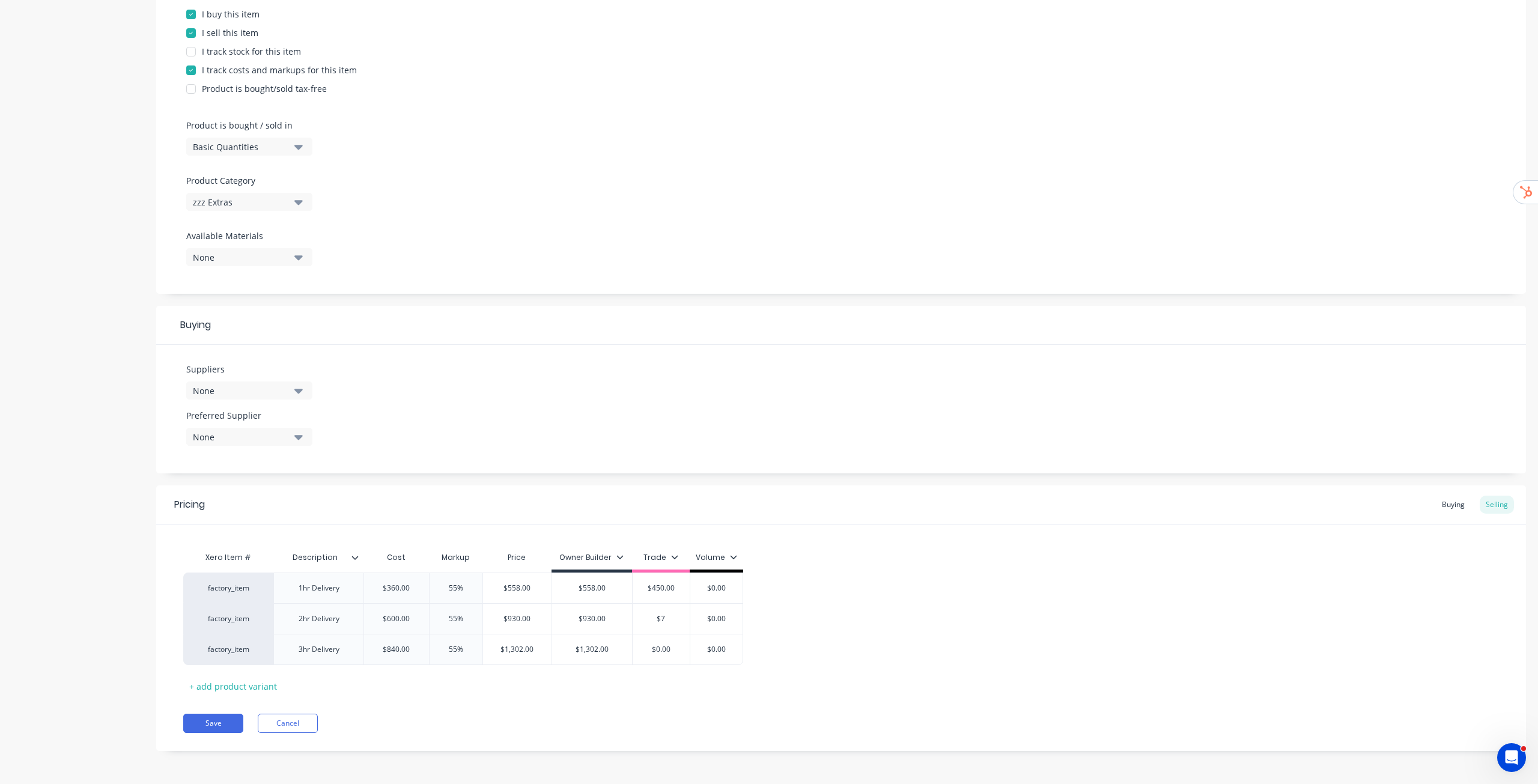
type textarea "x"
type input "$75"
type textarea "x"
type input "$750"
type input "$0.00"
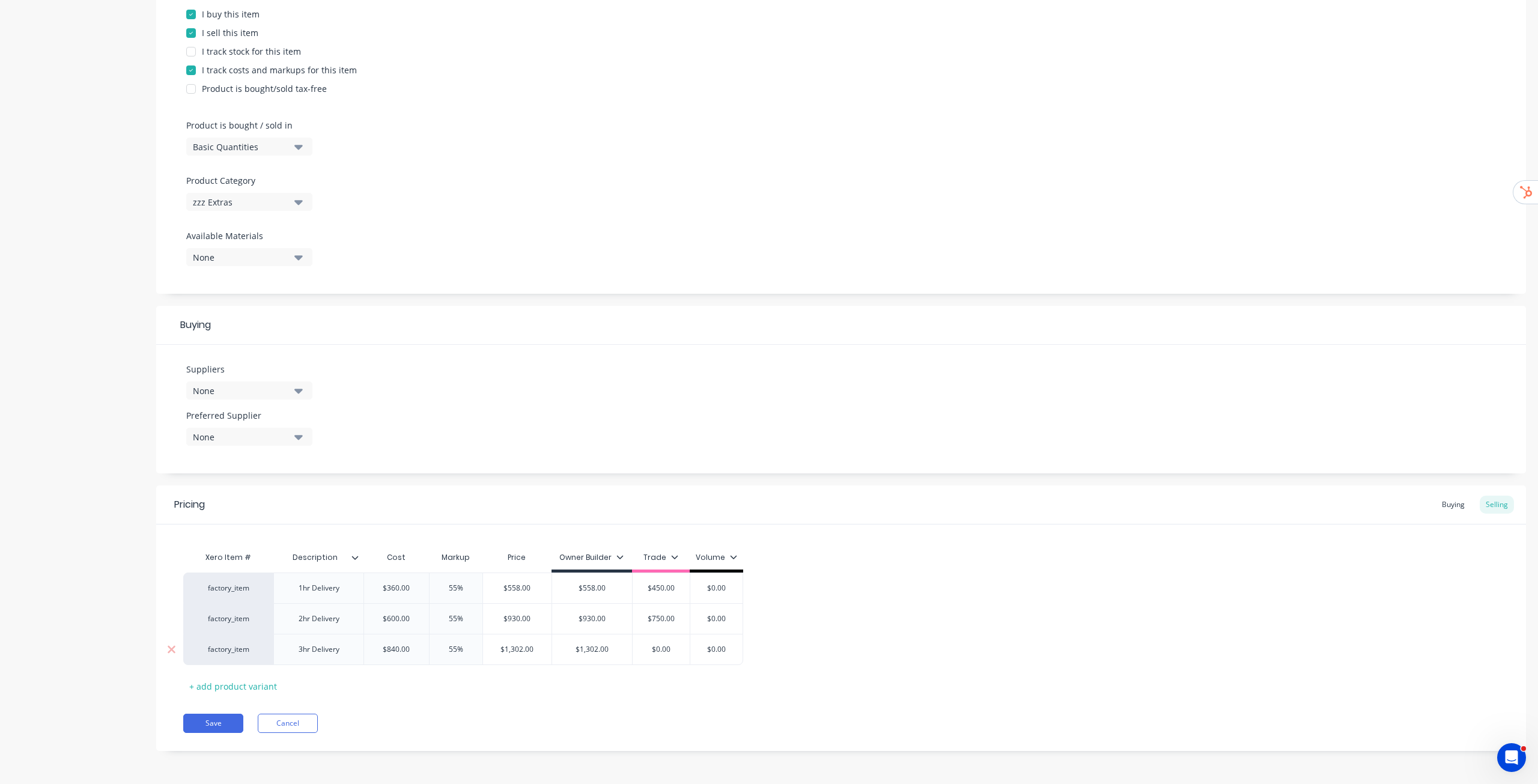
click at [667, 649] on input "$0.00" at bounding box center [661, 649] width 60 height 11
type textarea "x"
type input "$70"
type textarea "x"
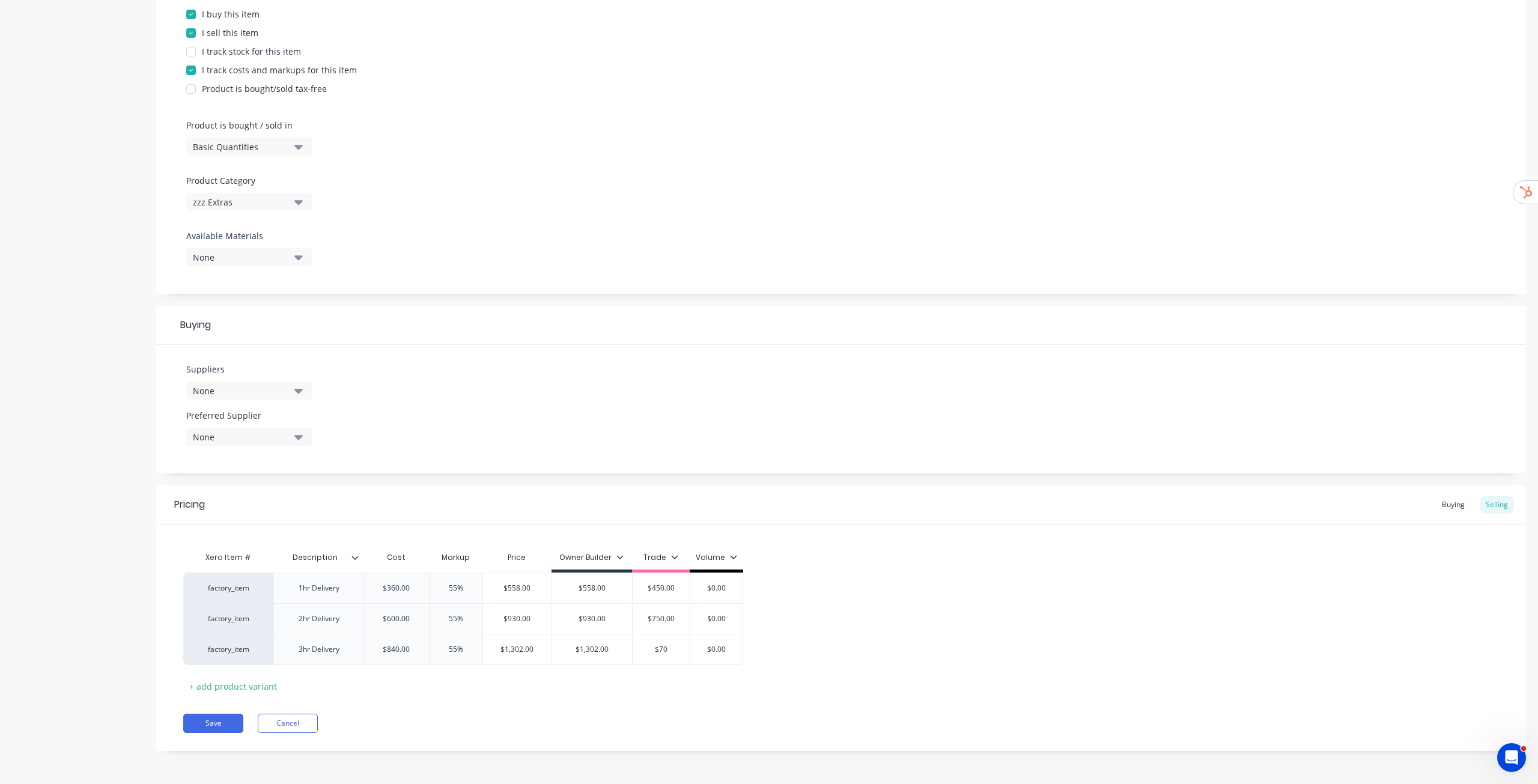
type input "$705"
type textarea "x"
type input "$7050"
type textarea "x"
type input "$705"
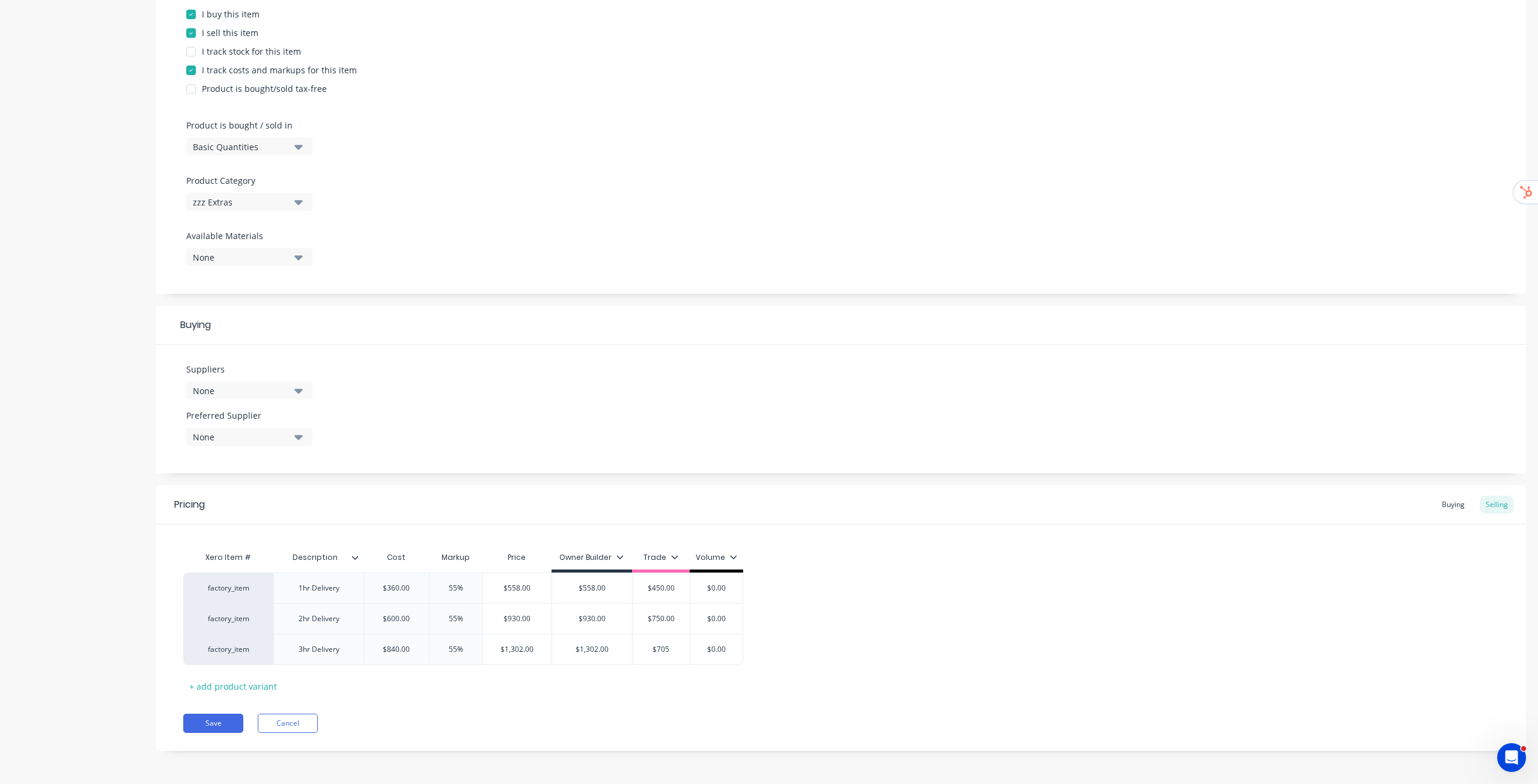
type textarea "x"
type input "$70"
type textarea "x"
type input "$7"
type textarea "x"
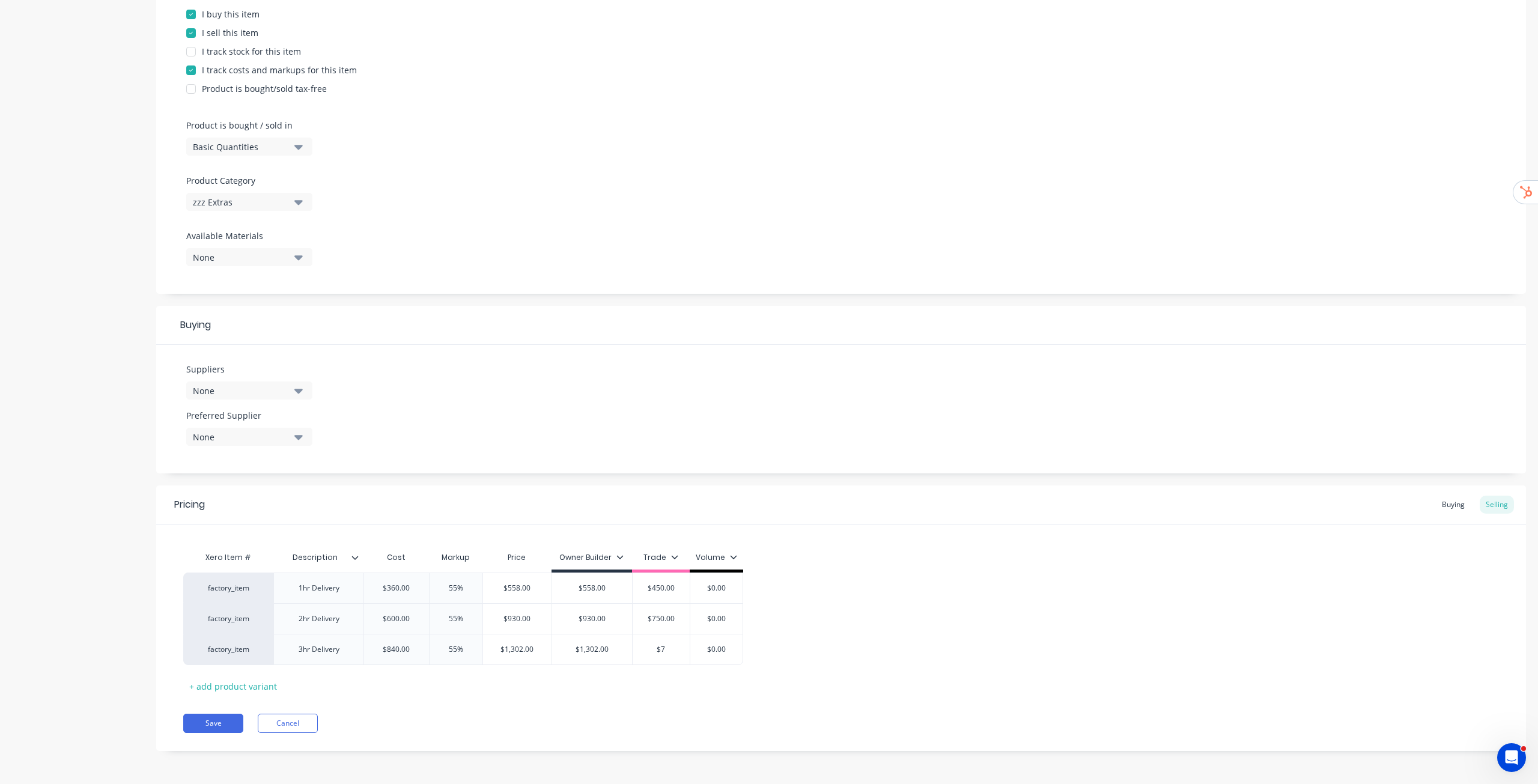
type input "$"
type textarea "x"
type input "$1"
type textarea "x"
type input "$10"
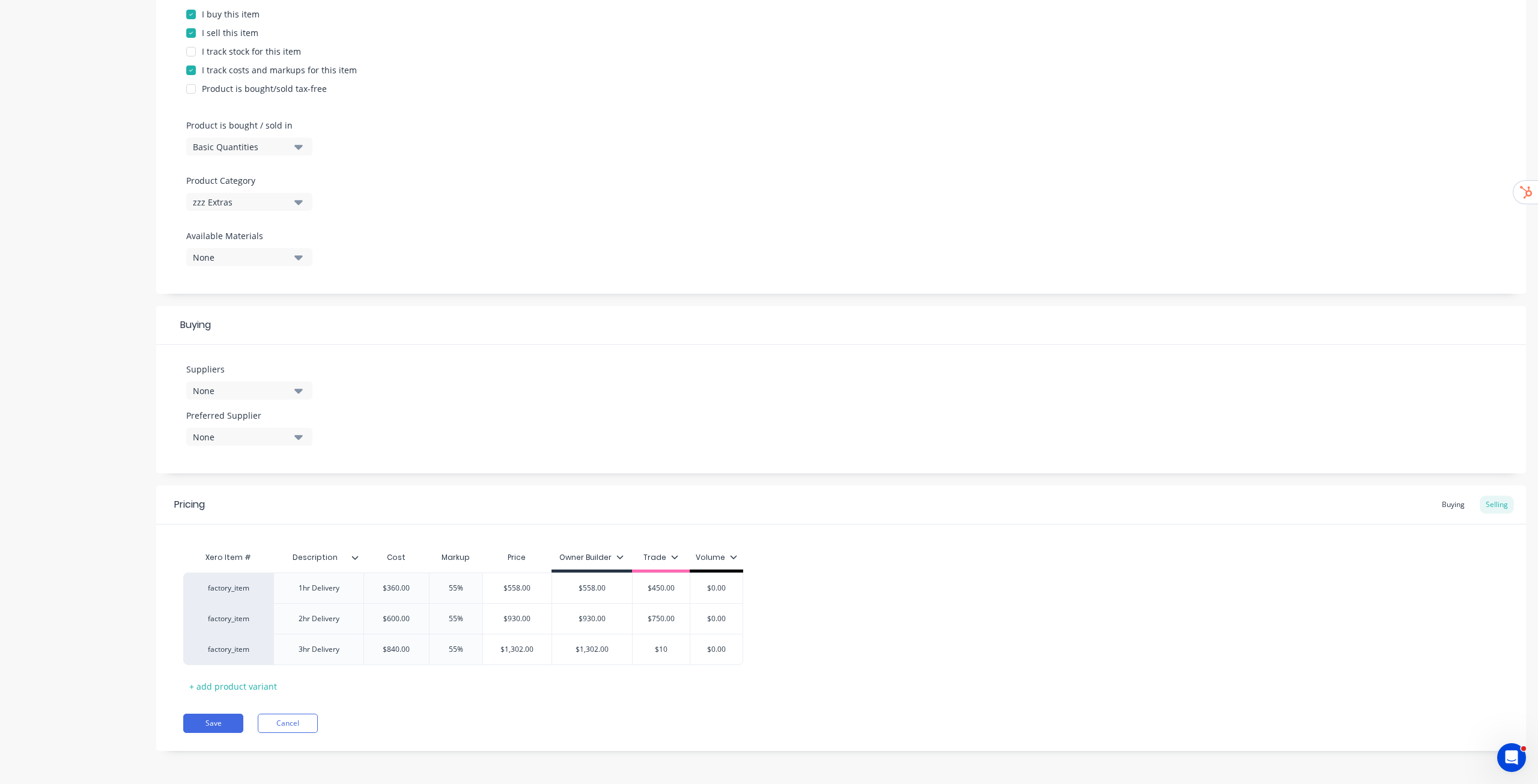
type textarea "x"
type input "$1050"
type textarea "x"
type input "$1050"
click at [910, 662] on div "factory_item 1hr Delivery $360.00 360.00 55% 55% $558.00 $558.00 $558 $450.00 $…" at bounding box center [841, 619] width 1316 height 92
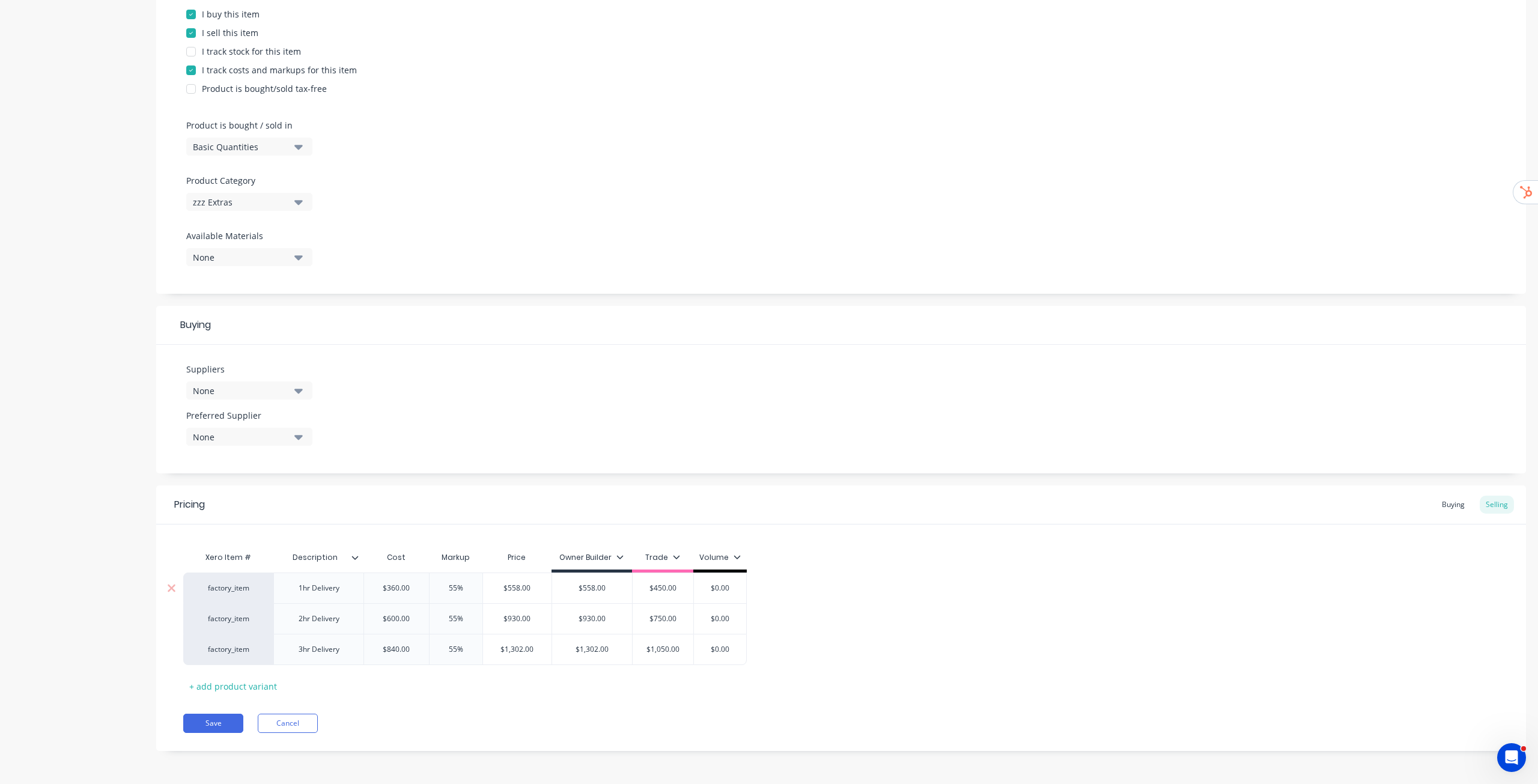
click at [729, 581] on div "$0.00" at bounding box center [721, 588] width 60 height 30
type input "$0.00"
click at [729, 581] on div "$0.00" at bounding box center [721, 588] width 60 height 30
type textarea "x"
type input "$0.004"
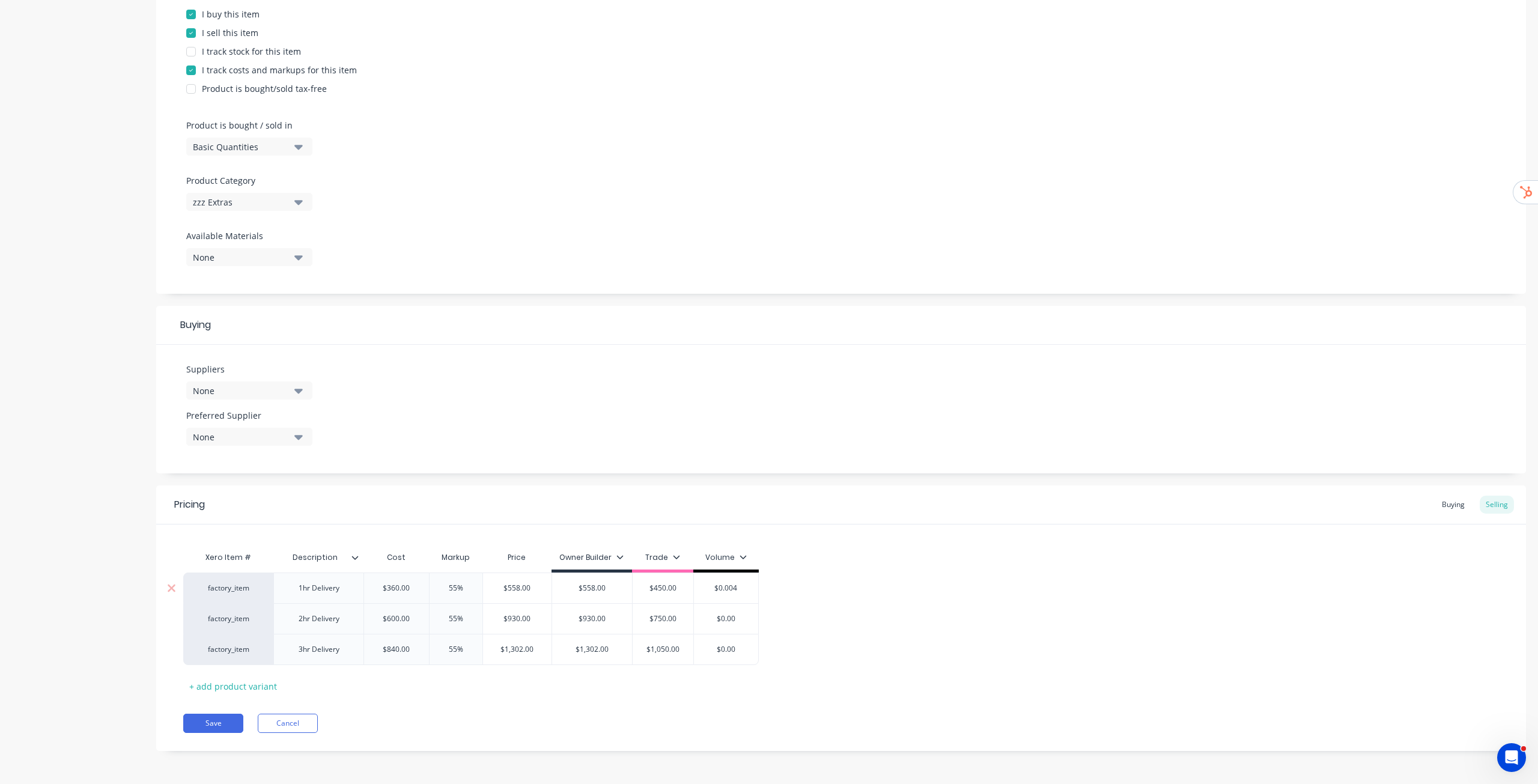
type textarea "x"
type input "$0.0043"
type textarea "x"
type input "$0.00432"
type input "$0.00"
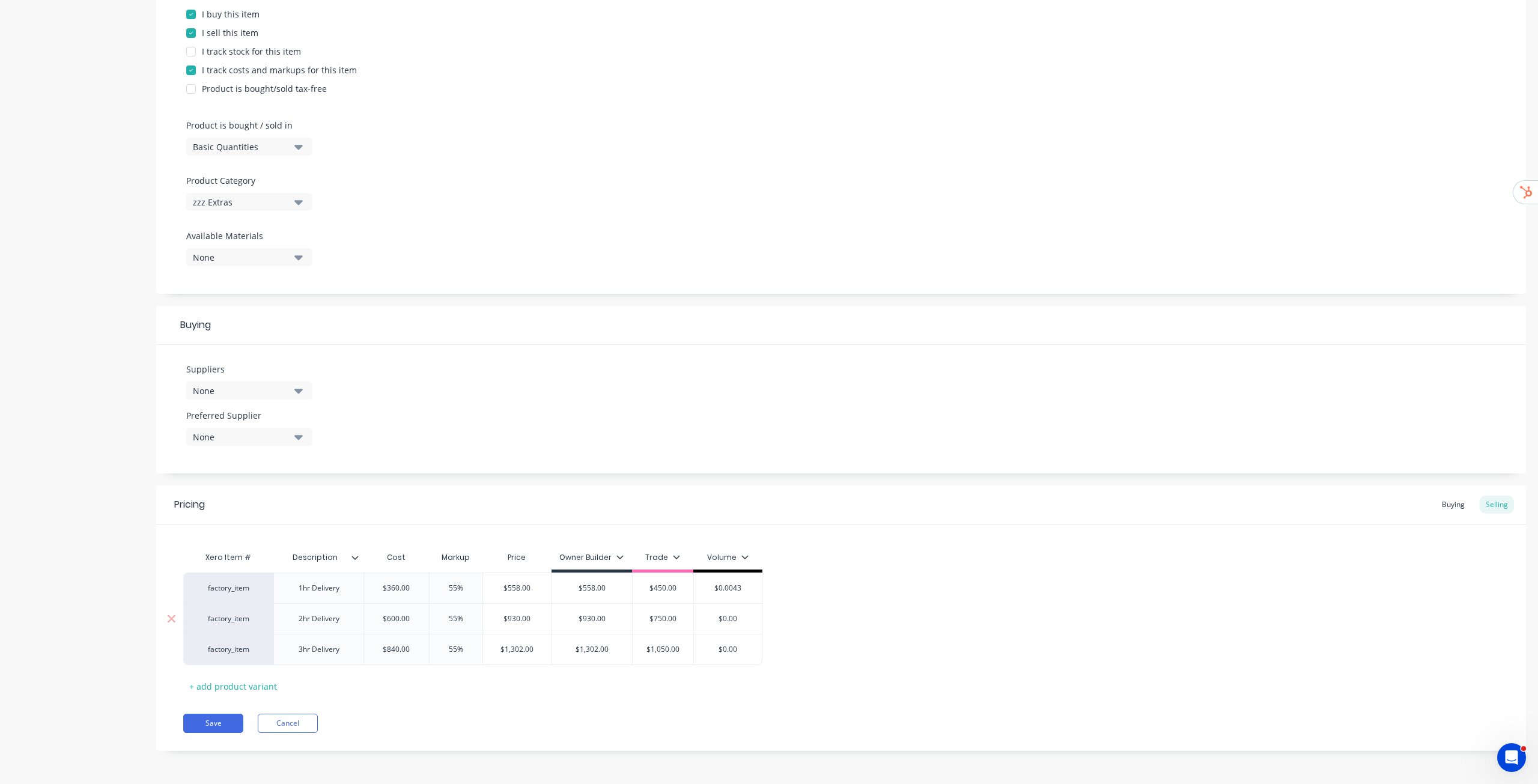
click at [724, 613] on input "$0.00" at bounding box center [728, 619] width 68 height 11
type input "$0.0043"
drag, startPoint x: 745, startPoint y: 589, endPoint x: 671, endPoint y: 581, distance: 74.4
click at [680, 584] on div "factory_item 1hr Delivery $360.00 360.00 55% 55% $558.00 $558.00 $558 $450.00 $…" at bounding box center [473, 588] width 580 height 31
type textarea "x"
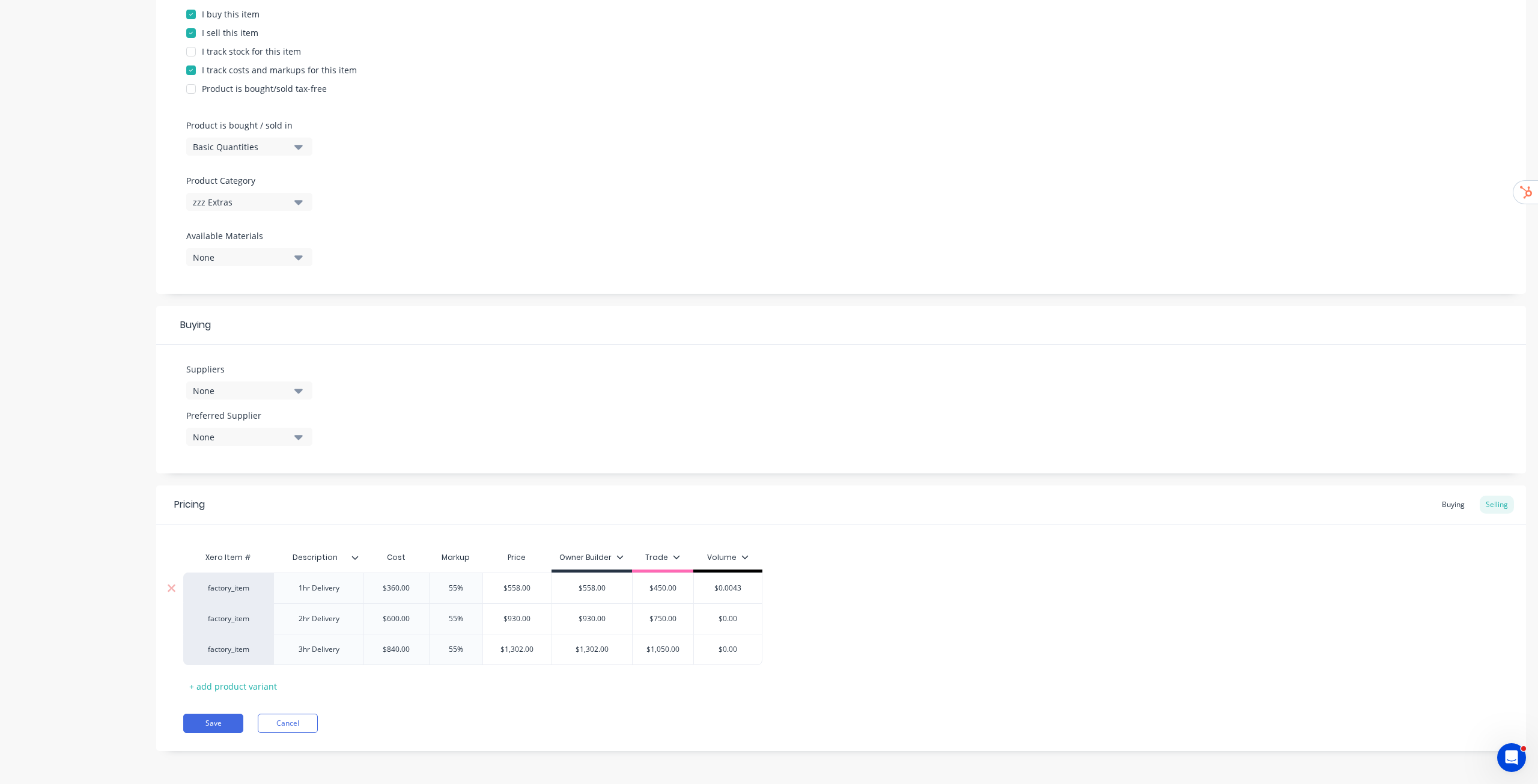
type input "4"
type textarea "x"
type input "430"
type textarea "x"
type input "43"
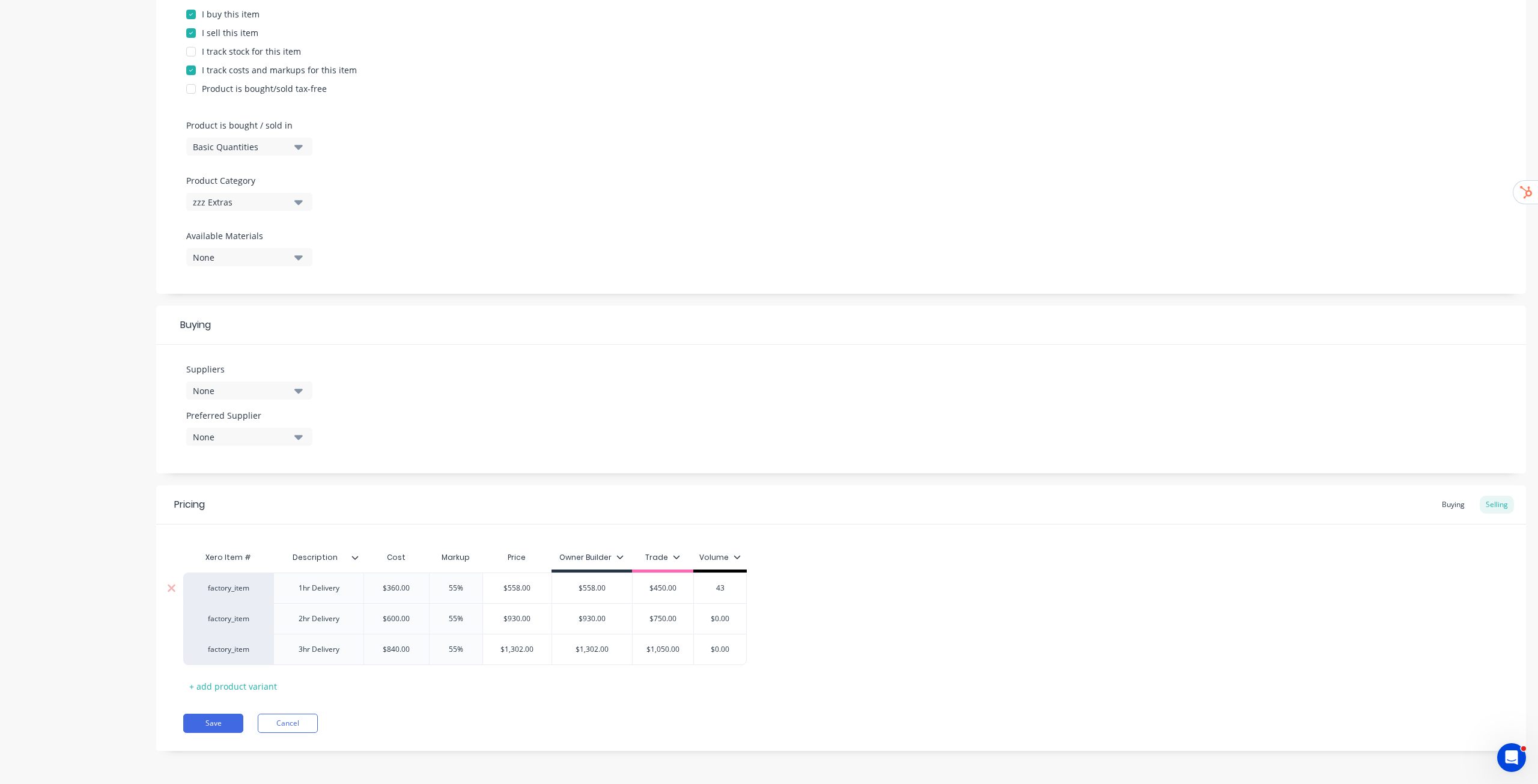
type textarea "x"
type input "432"
click at [738, 622] on input "$0.00" at bounding box center [722, 619] width 60 height 11
drag, startPoint x: 738, startPoint y: 617, endPoint x: 707, endPoint y: 617, distance: 31.0
click at [707, 617] on input "$0.00" at bounding box center [722, 619] width 60 height 11
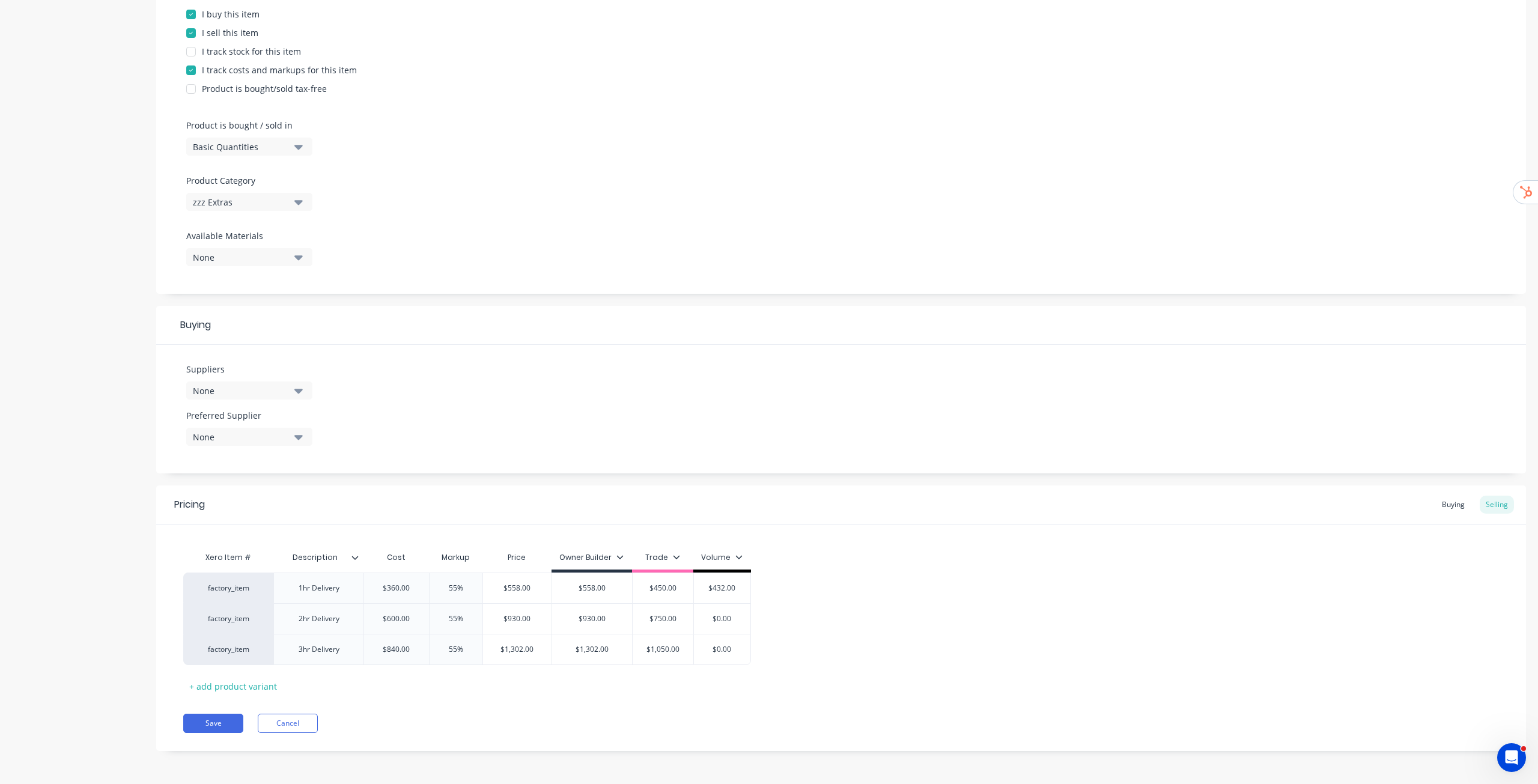
type textarea "x"
type input "7"
type textarea "x"
type input "72"
type textarea "x"
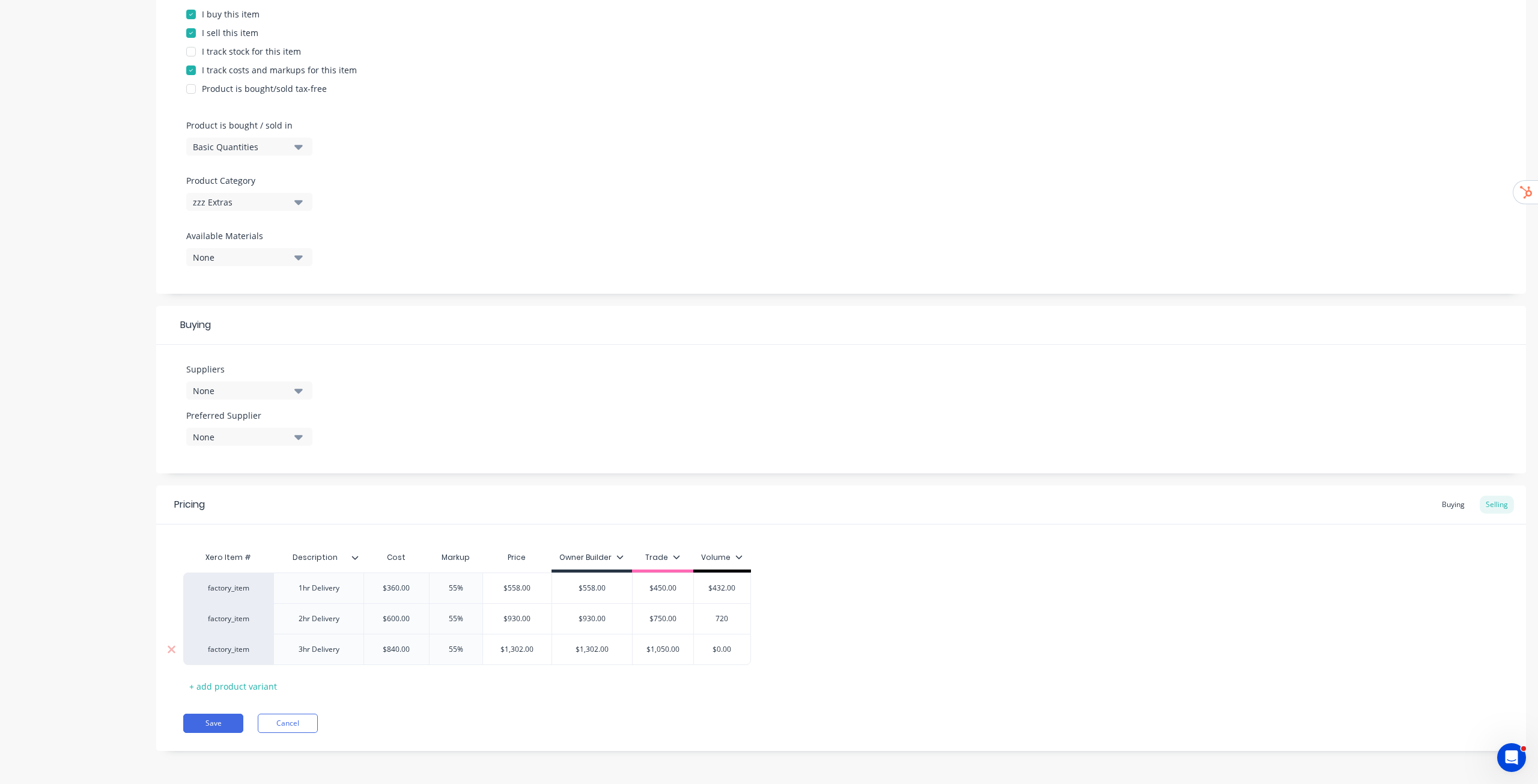
type input "720"
type input "$0.00"
drag, startPoint x: 746, startPoint y: 652, endPoint x: 703, endPoint y: 654, distance: 43.0
click at [703, 654] on input "$0.00" at bounding box center [722, 649] width 60 height 11
type textarea "x"
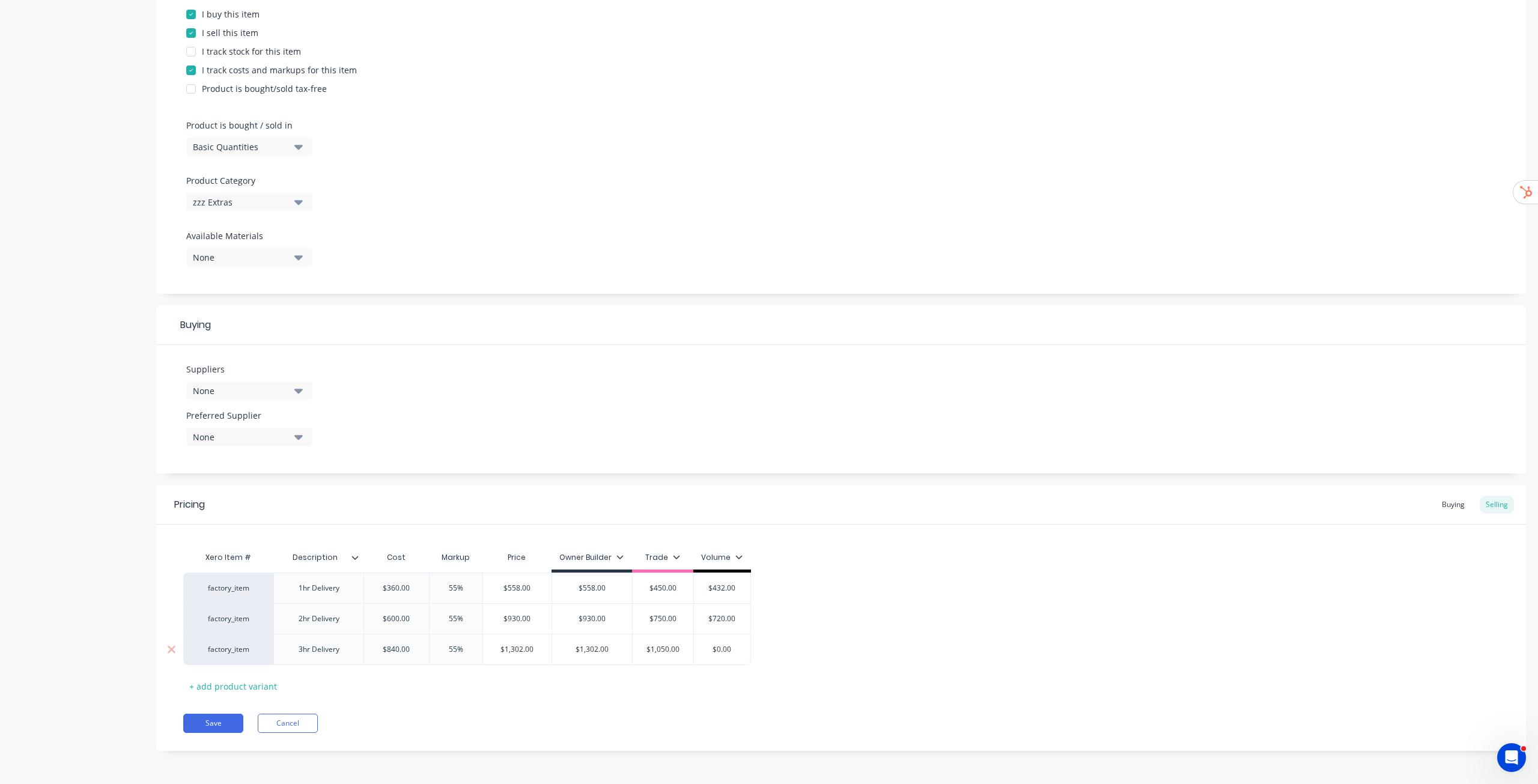
type input "1"
type textarea "x"
type input "10"
type textarea "x"
type input "100"
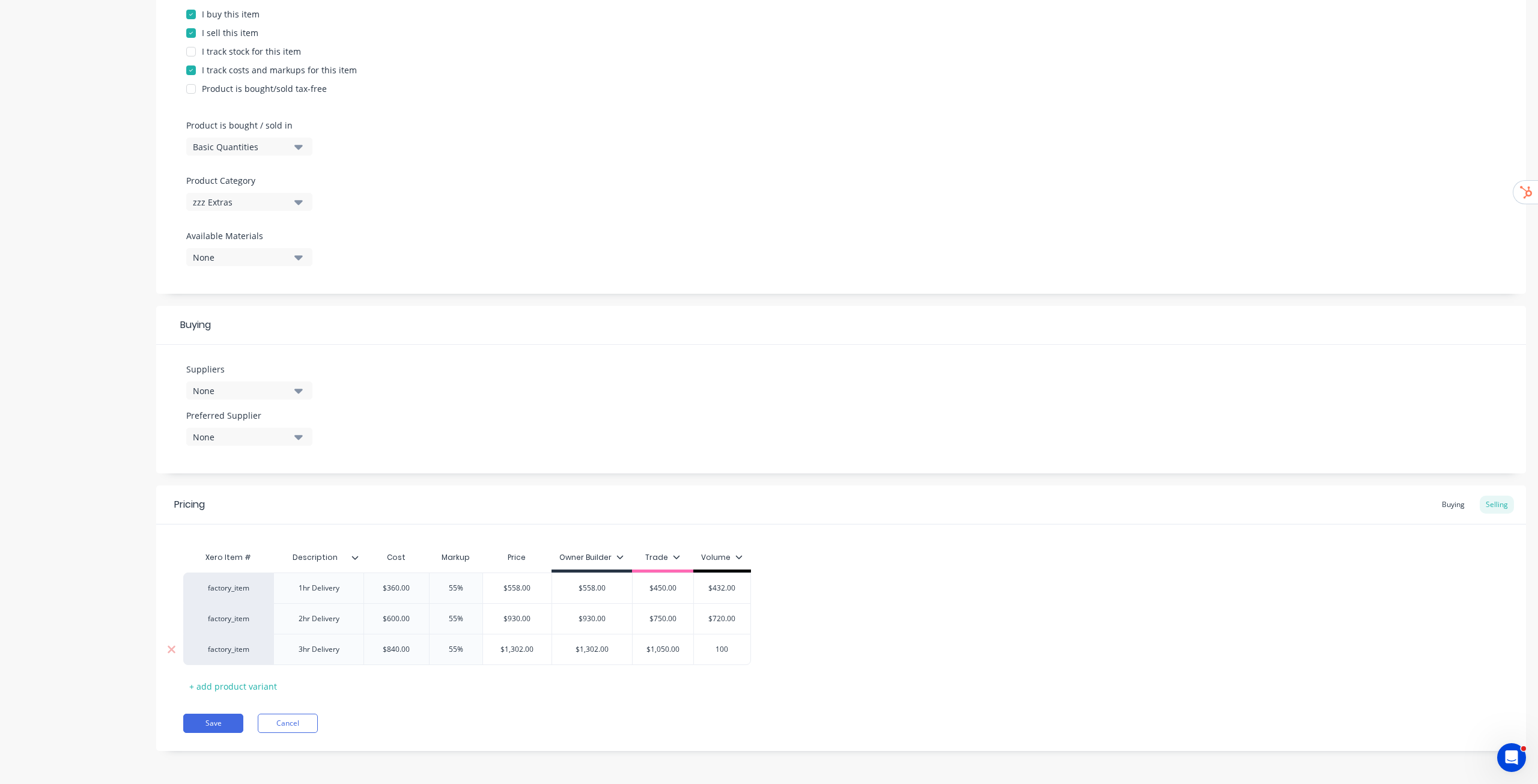
type textarea "x"
type input "1008"
click at [817, 620] on div "factory_item 1hr Delivery $360.00 360.00 55% 55% $558.00 $558.00 $558 $450.00 $…" at bounding box center [841, 619] width 1316 height 92
click at [217, 723] on button "Save" at bounding box center [213, 723] width 60 height 19
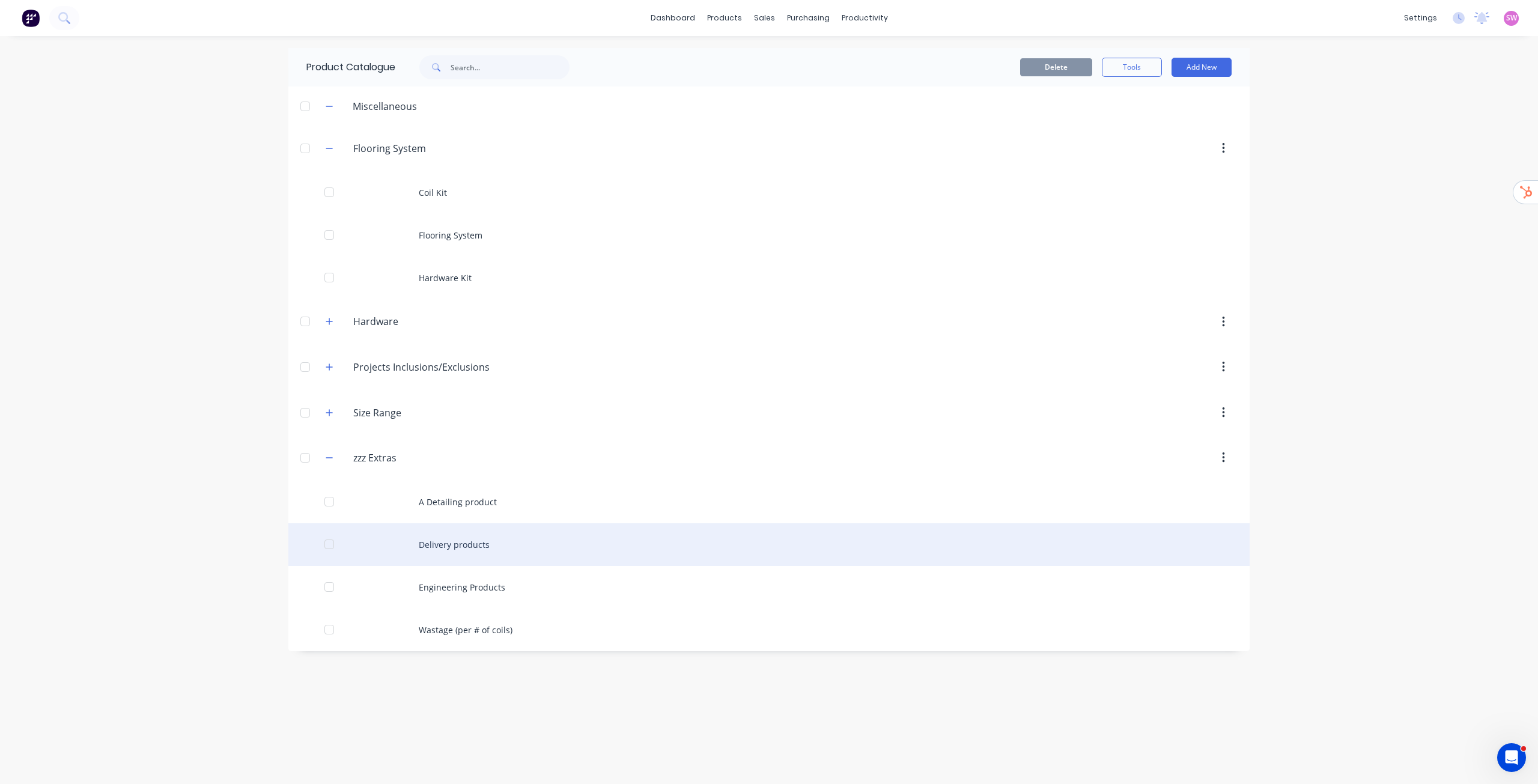
click at [473, 547] on div "Delivery products" at bounding box center [769, 545] width 962 height 43
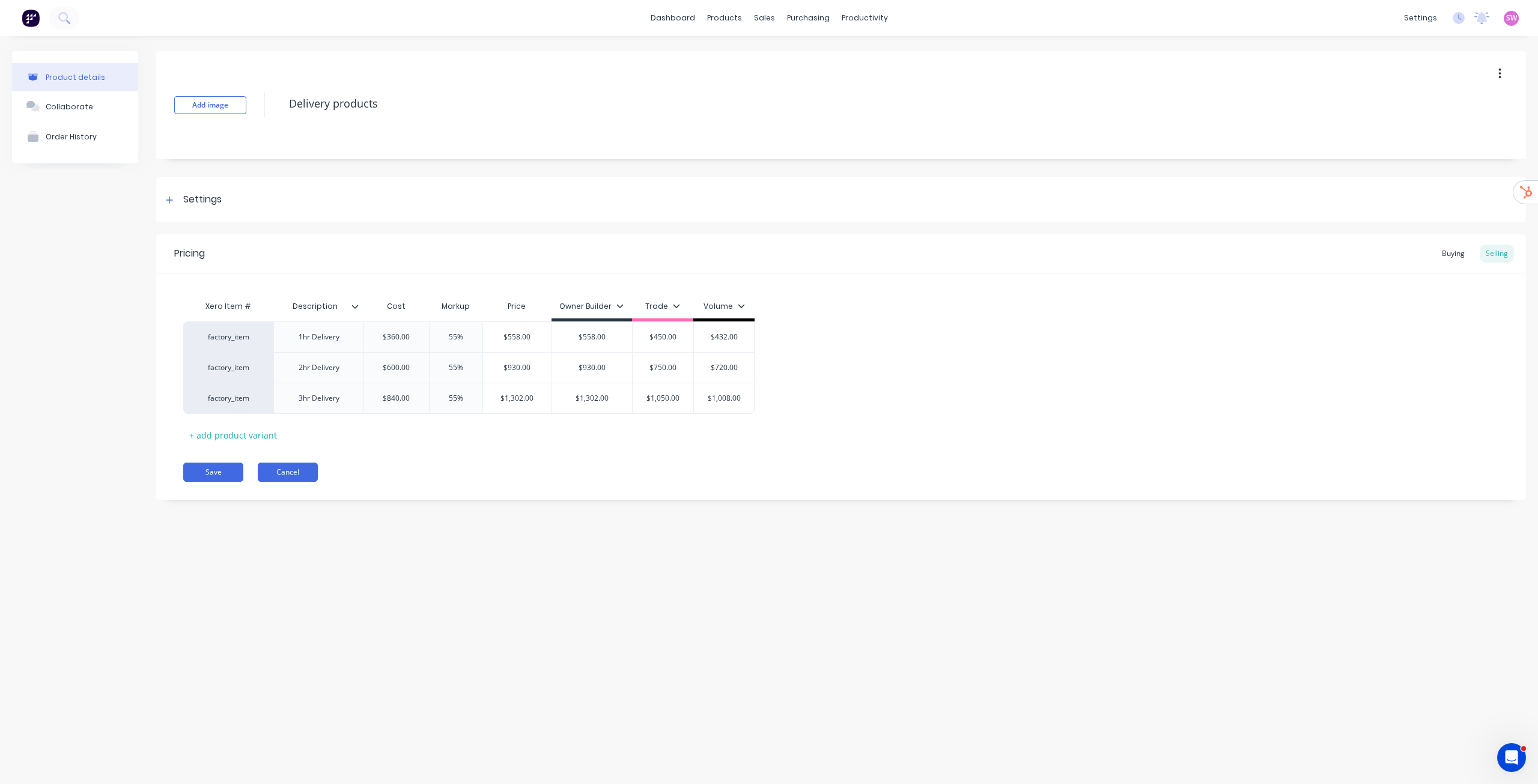
click at [295, 475] on button "Cancel" at bounding box center [288, 472] width 60 height 19
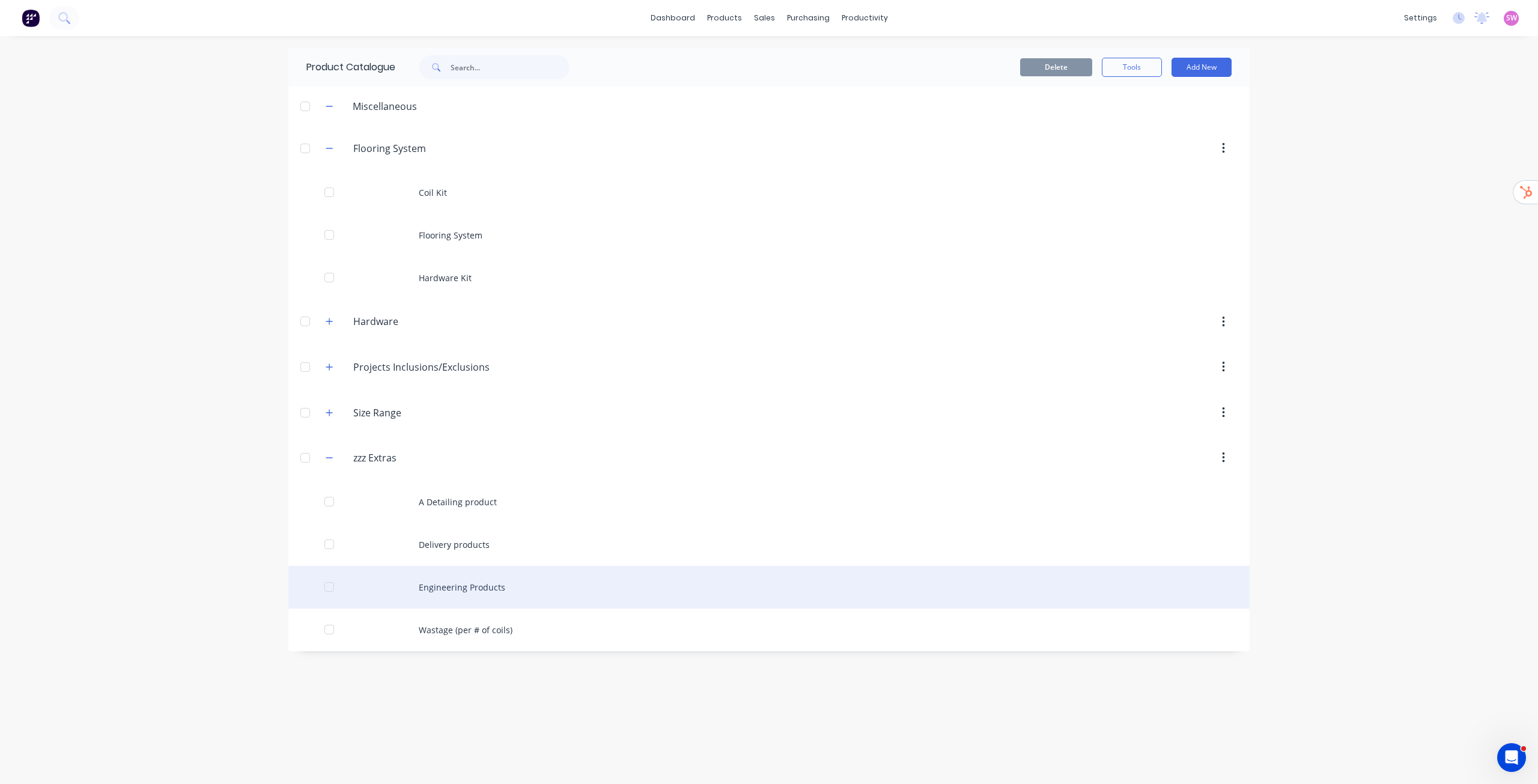
click at [483, 582] on div "Engineering Products" at bounding box center [769, 587] width 962 height 43
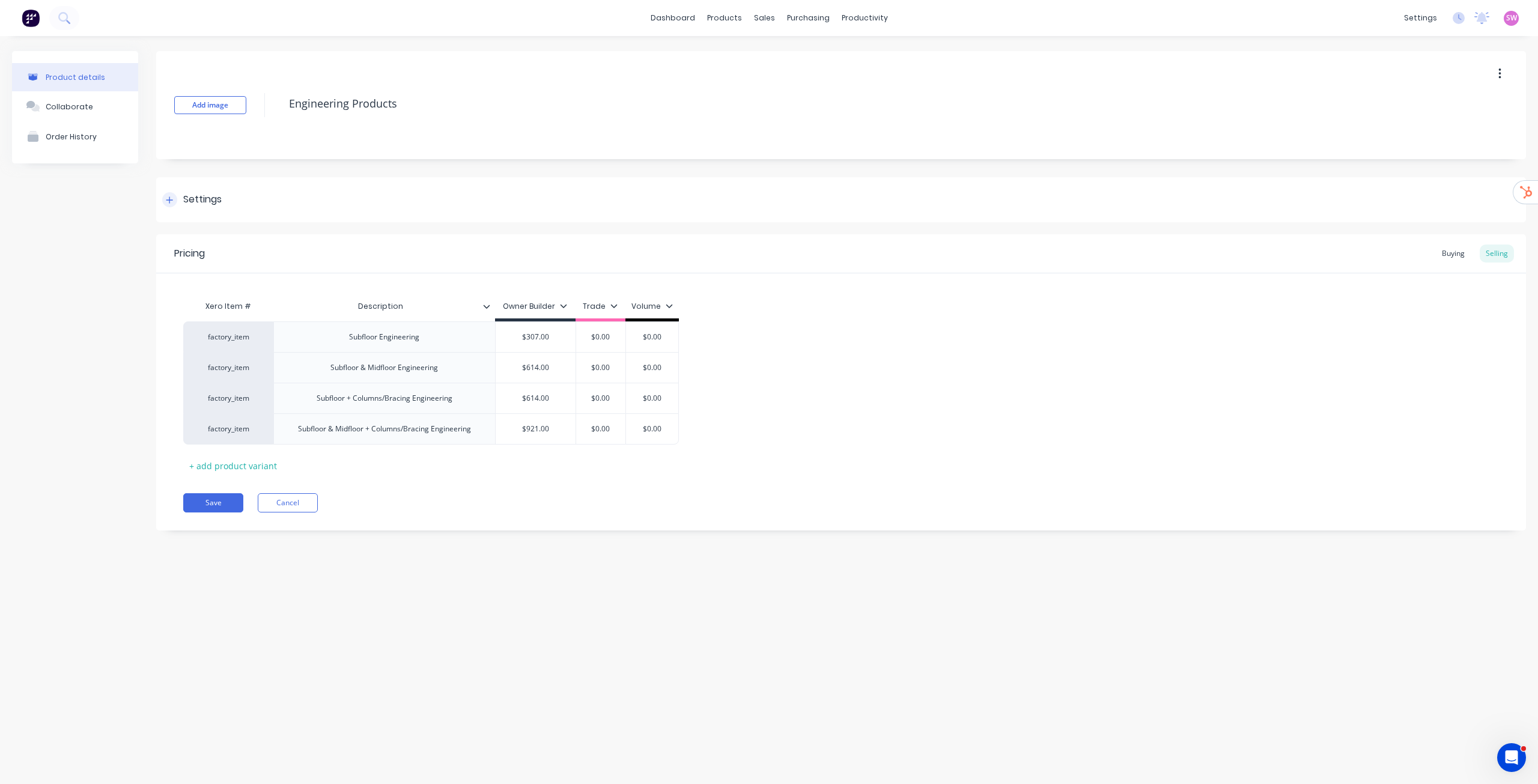
click at [175, 201] on div at bounding box center [169, 199] width 15 height 15
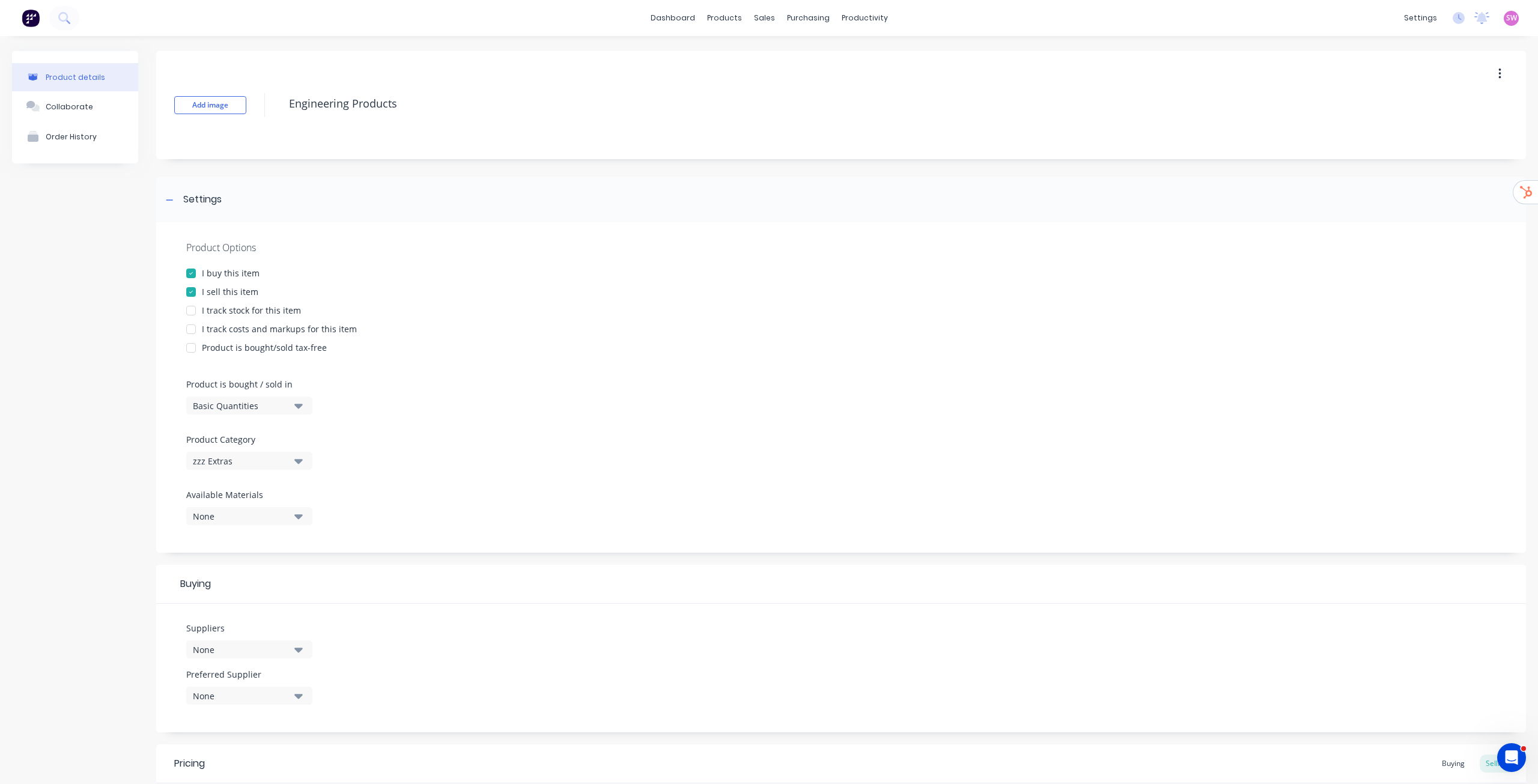
click at [214, 327] on div "I track costs and markups for this item" at bounding box center [280, 328] width 155 height 13
type textarea "x"
click at [784, 391] on div "Product Options I buy this item I sell this item I track stock for this item I …" at bounding box center [841, 387] width 1370 height 330
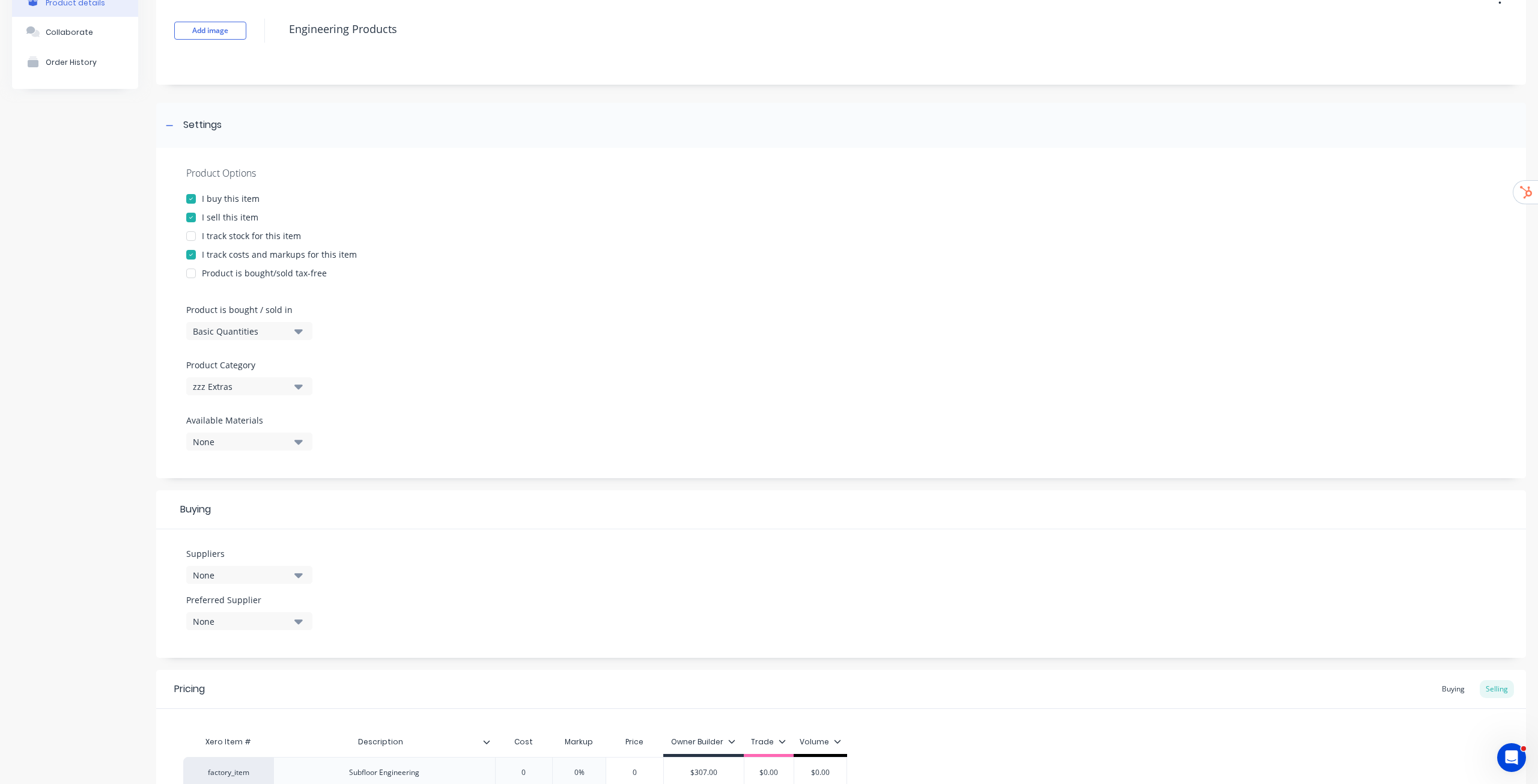
scroll to position [290, 0]
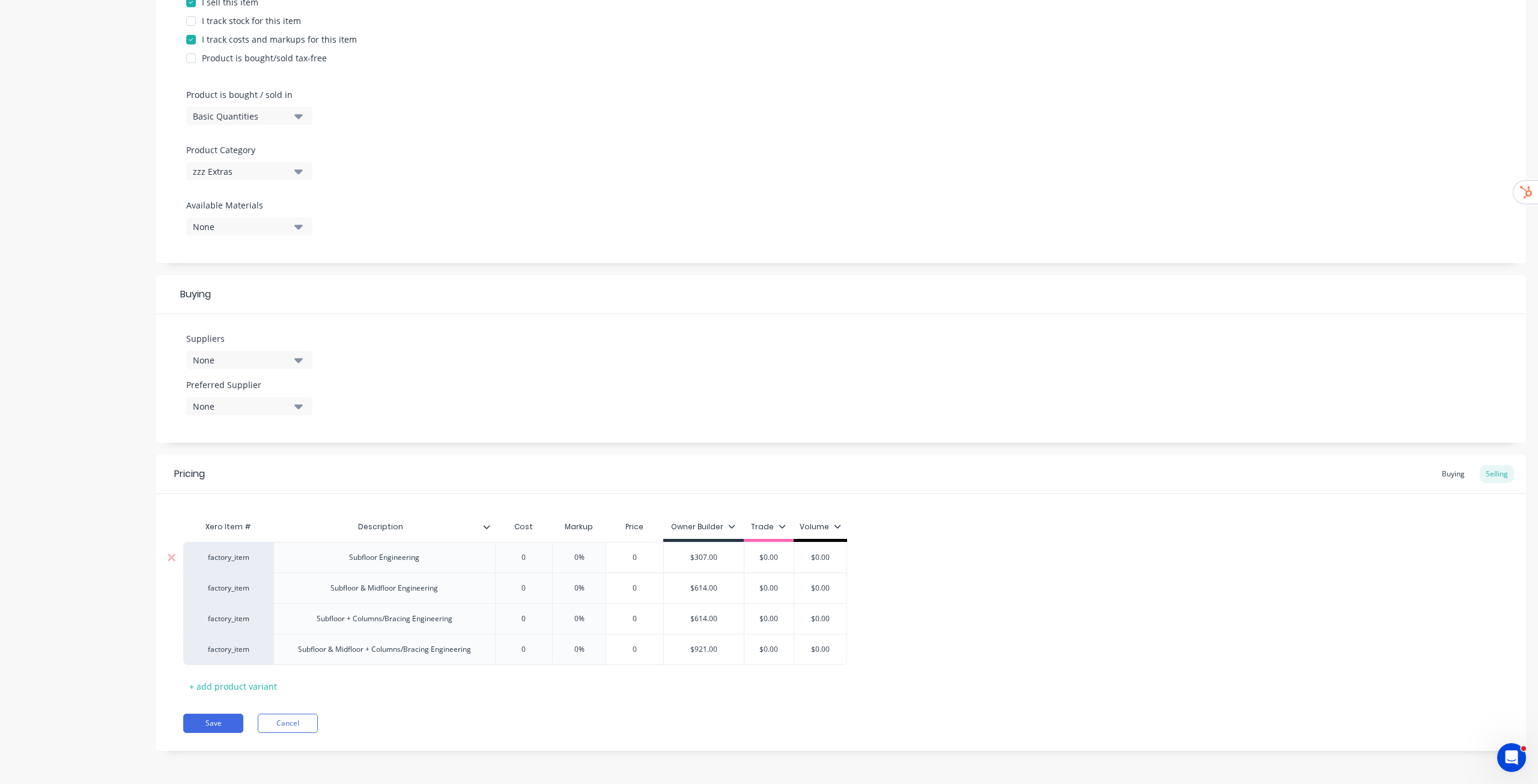
click at [540, 563] on div "0" at bounding box center [524, 557] width 60 height 30
type input "0"
click at [540, 563] on div "0" at bounding box center [524, 557] width 60 height 30
type textarea "x"
type input "030"
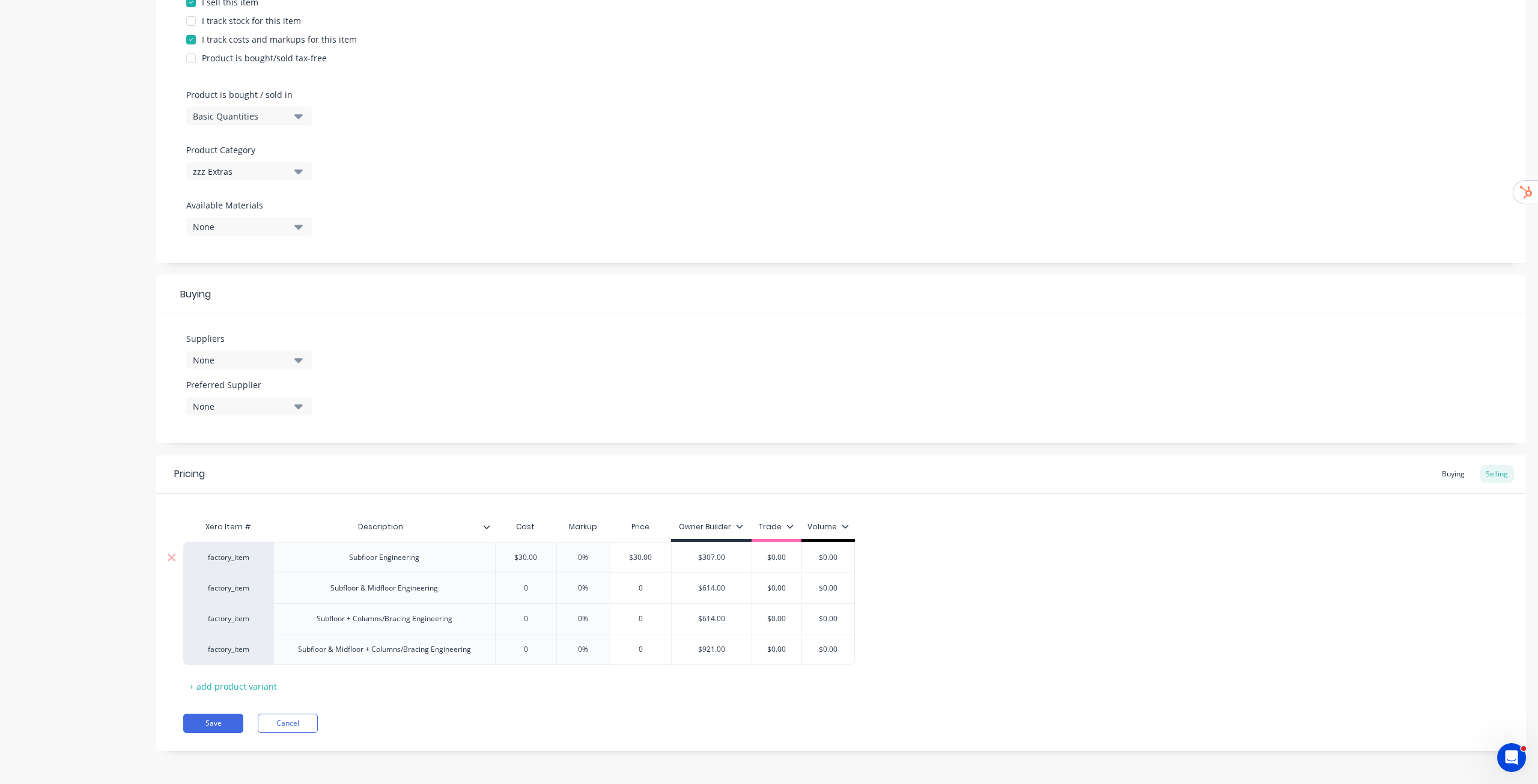
type textarea "x"
type input "0307"
type input "0"
click at [531, 585] on input "0" at bounding box center [528, 588] width 65 height 11
type textarea "x"
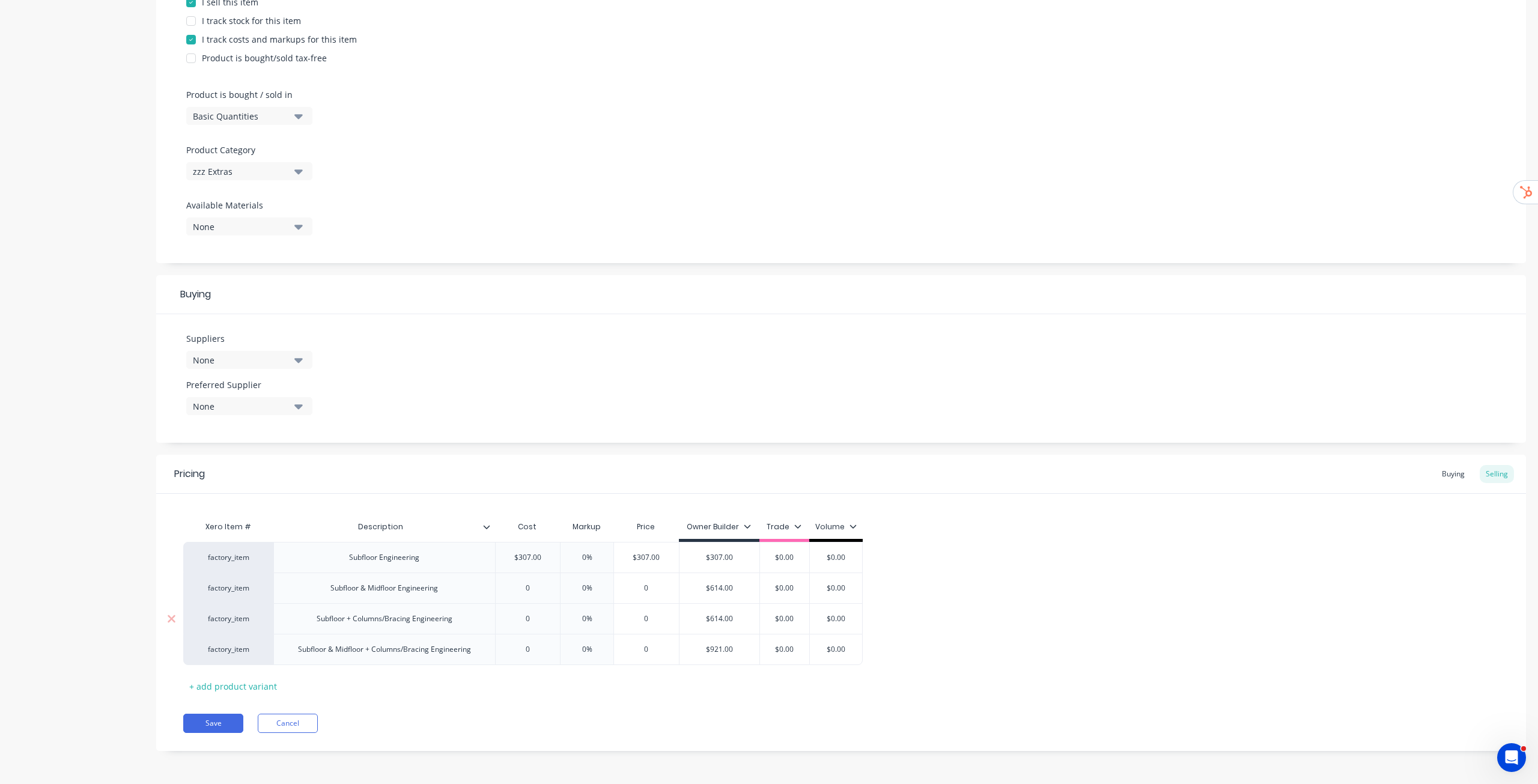
type input "06"
type textarea "x"
type input "061"
type textarea "x"
type input "0614"
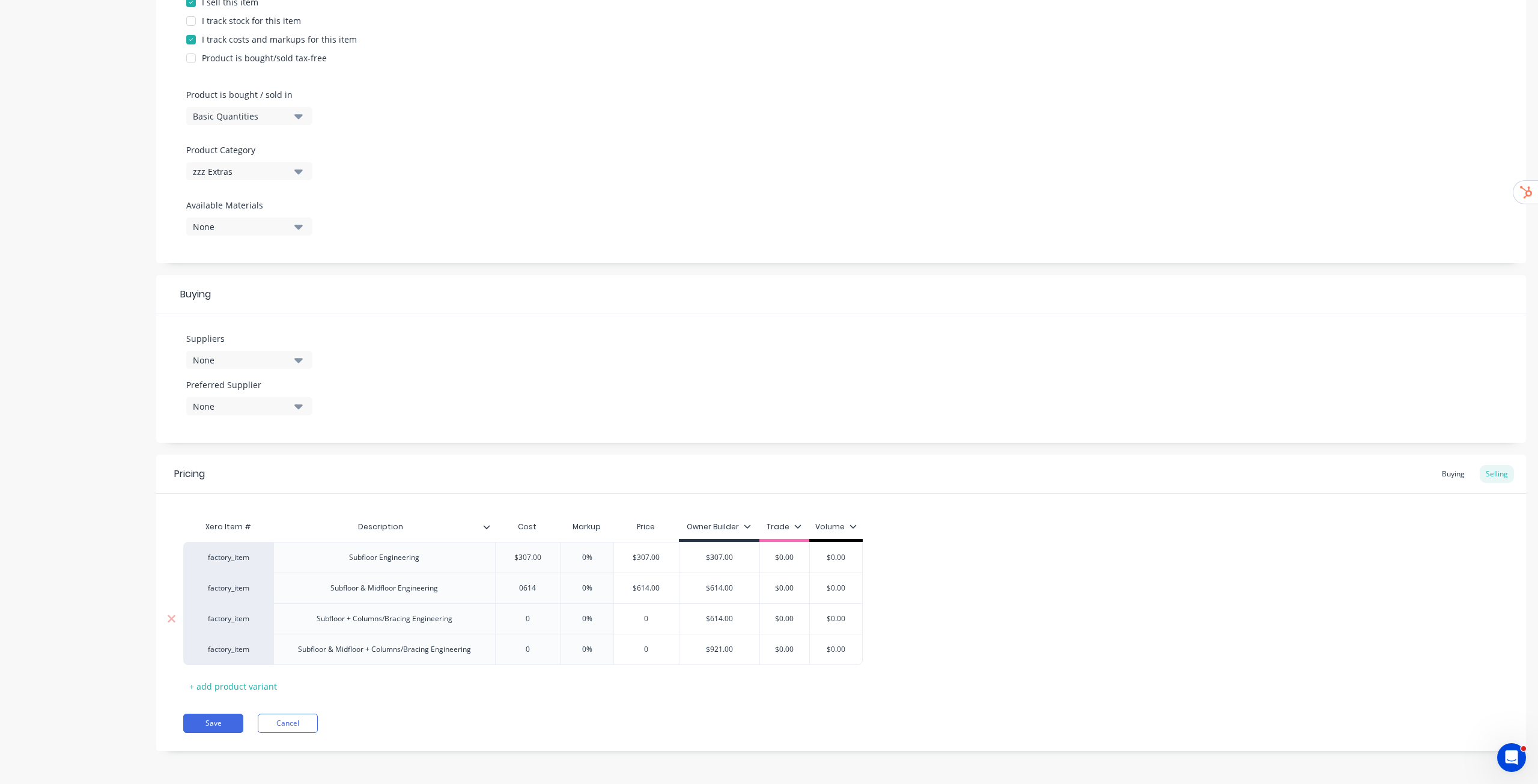
type input "0"
click at [537, 615] on input "0" at bounding box center [528, 619] width 65 height 11
type textarea "x"
type input "06"
type textarea "x"
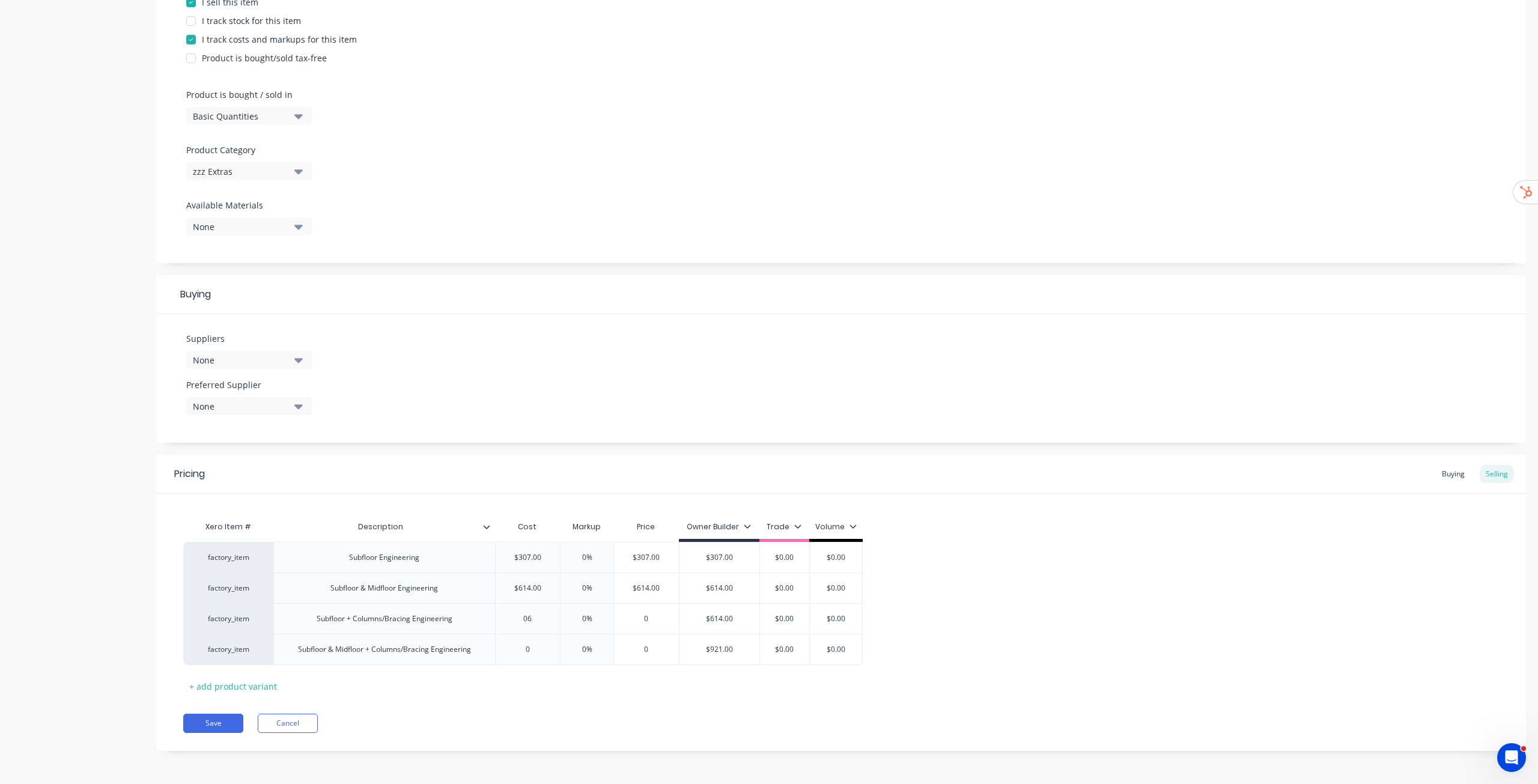
type input "061"
type textarea "x"
type input "0614"
type input "0"
click at [536, 650] on input "0" at bounding box center [528, 649] width 65 height 11
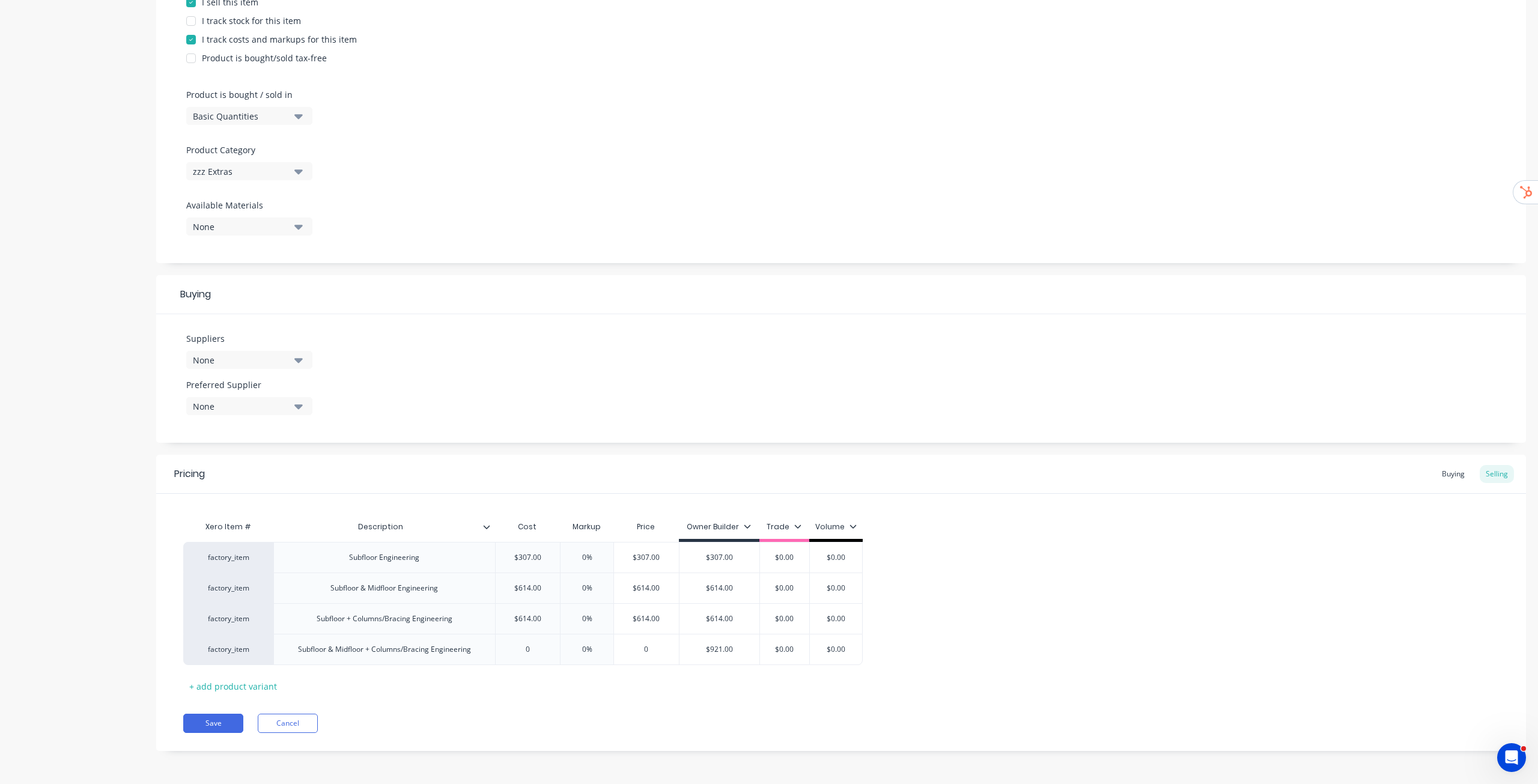
type textarea "x"
type input "09"
type textarea "x"
type input "092"
type textarea "x"
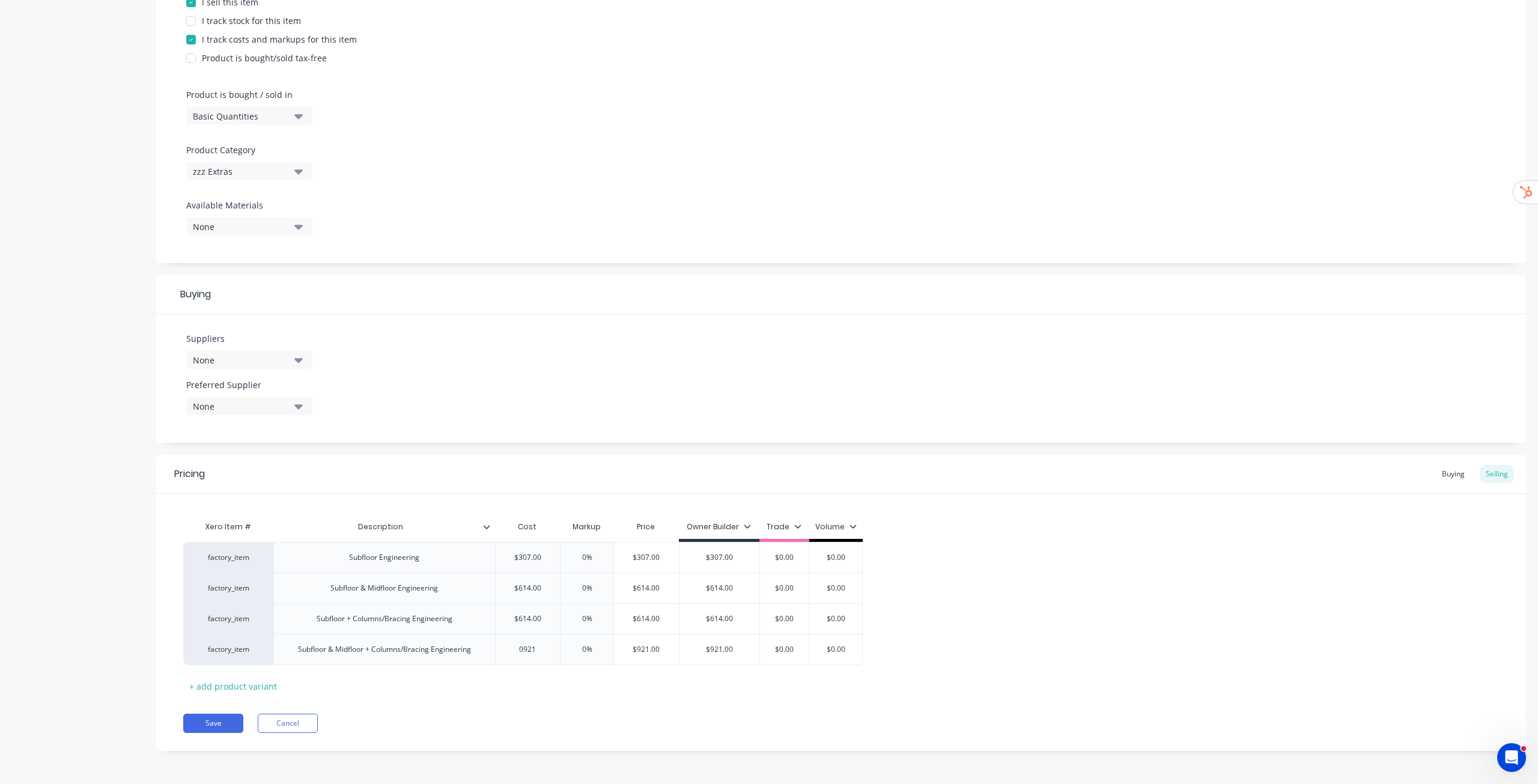
type input "0921"
click at [643, 697] on div "Pricing Buying Selling Xero Item # Description Cost Markup Price Owner Builder …" at bounding box center [841, 603] width 1370 height 296
click at [585, 563] on div "0%" at bounding box center [587, 557] width 60 height 30
type input "0%"
type textarea "x"
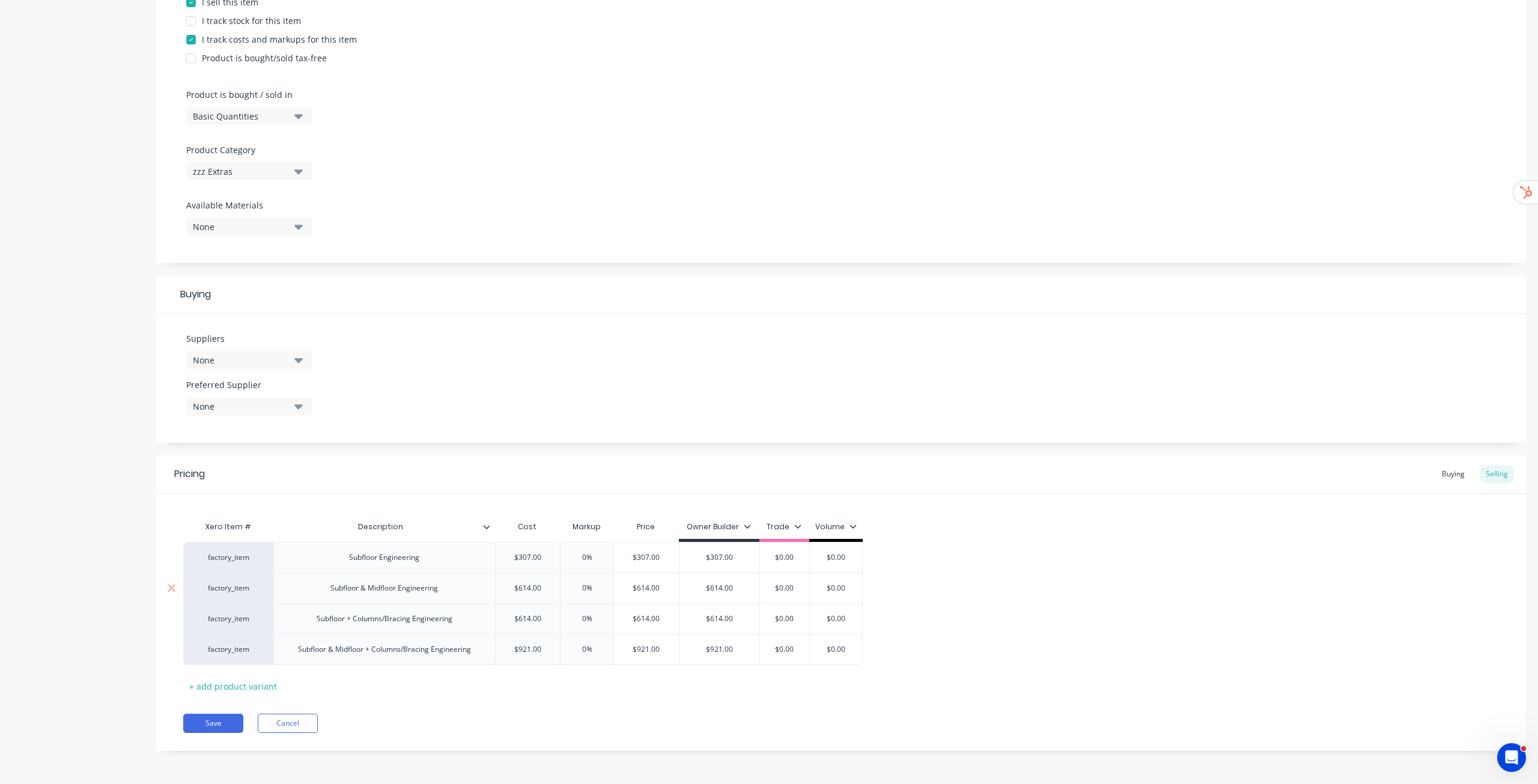
type input "0%5"
type textarea "x"
click at [590, 573] on div "0%" at bounding box center [587, 588] width 60 height 30
type input "0%55"
type input "0%"
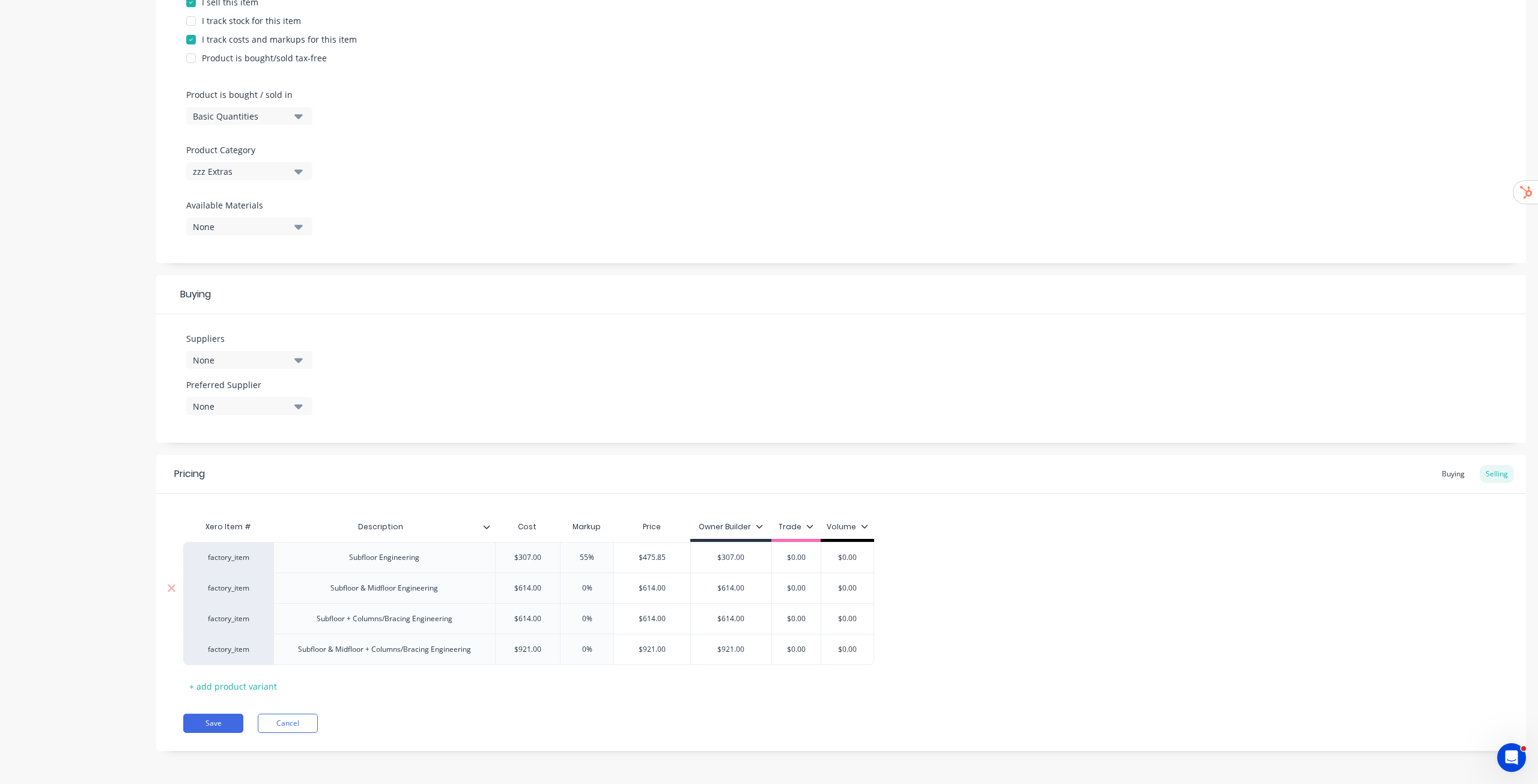
type textarea "x"
type input "0%5"
type textarea "x"
type input "0%55"
type input "0%"
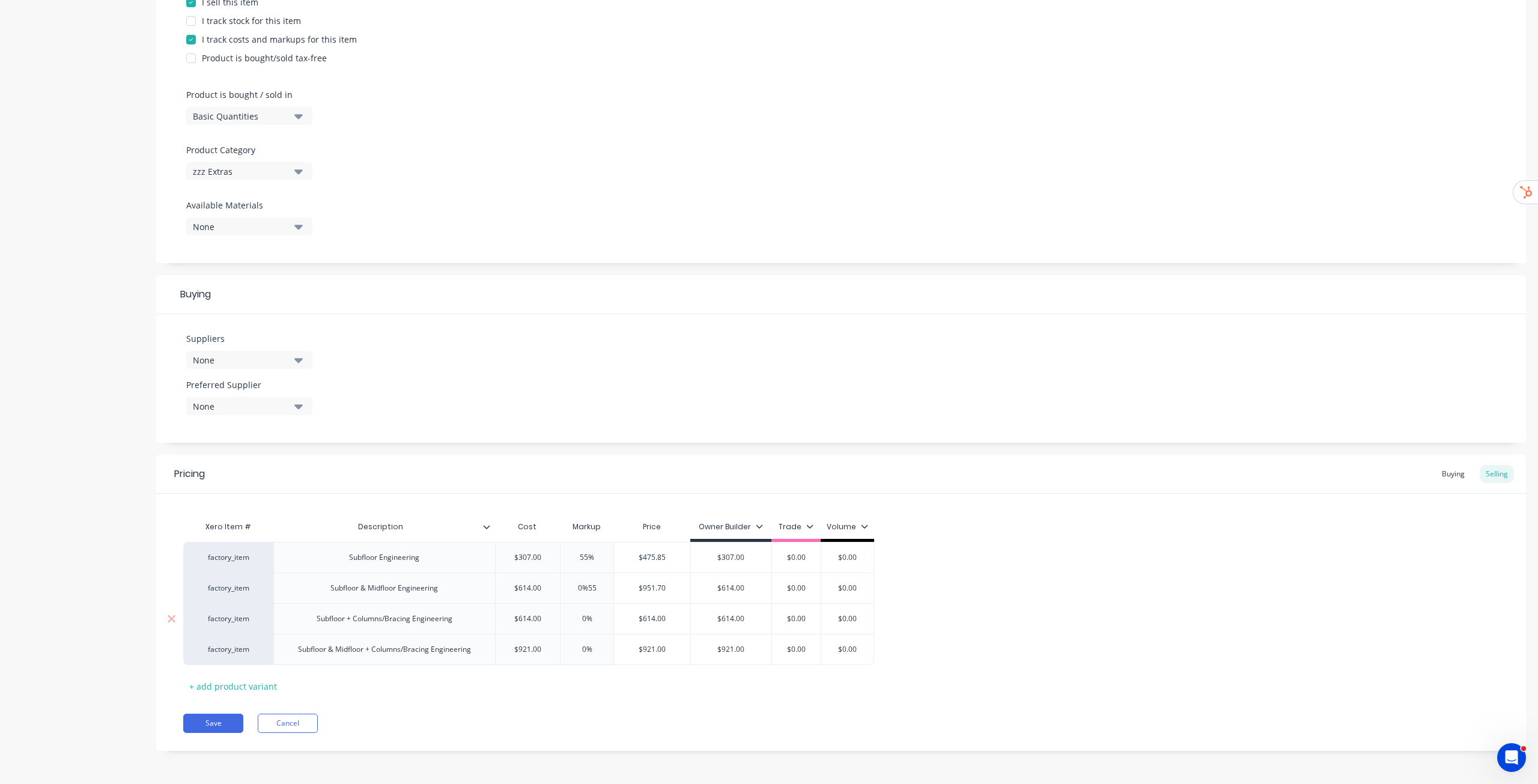
click at [591, 620] on input "0%" at bounding box center [587, 619] width 60 height 11
type textarea "x"
click at [594, 646] on input "0%" at bounding box center [587, 649] width 60 height 11
click at [666, 698] on div "Pricing Buying Selling Xero Item # Description Cost Markup Price Owner Builder …" at bounding box center [841, 603] width 1370 height 296
click at [589, 689] on div "Xero Item # Description Cost Markup Price Owner Builder Trade Volume factory_it…" at bounding box center [841, 605] width 1316 height 181
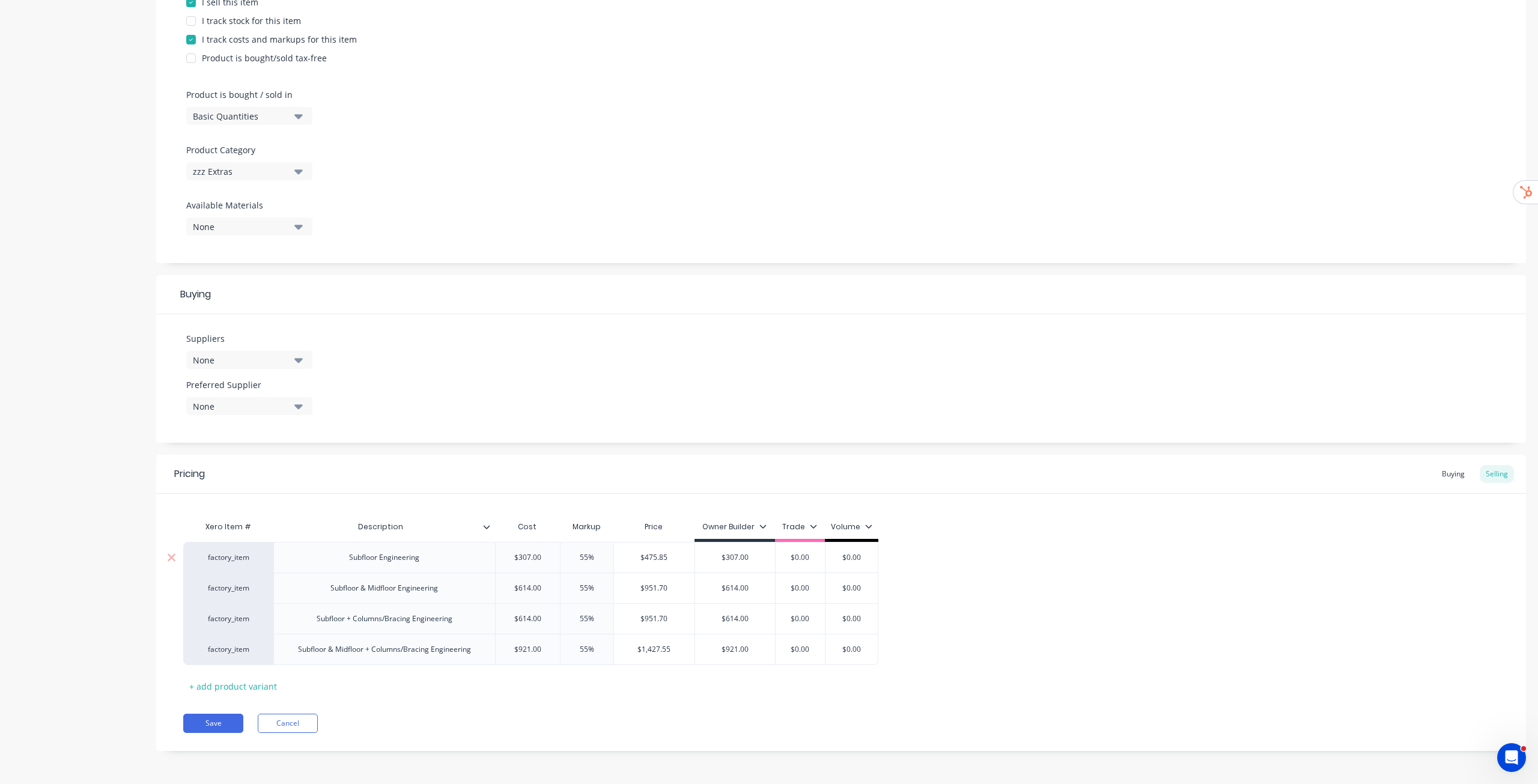
click at [737, 559] on input "$307.00" at bounding box center [736, 557] width 80 height 11
click at [750, 589] on input "$614.00" at bounding box center [736, 588] width 80 height 11
click at [750, 590] on input "$614.00" at bounding box center [736, 588] width 80 height 11
click at [741, 621] on input "$614.00" at bounding box center [736, 619] width 80 height 11
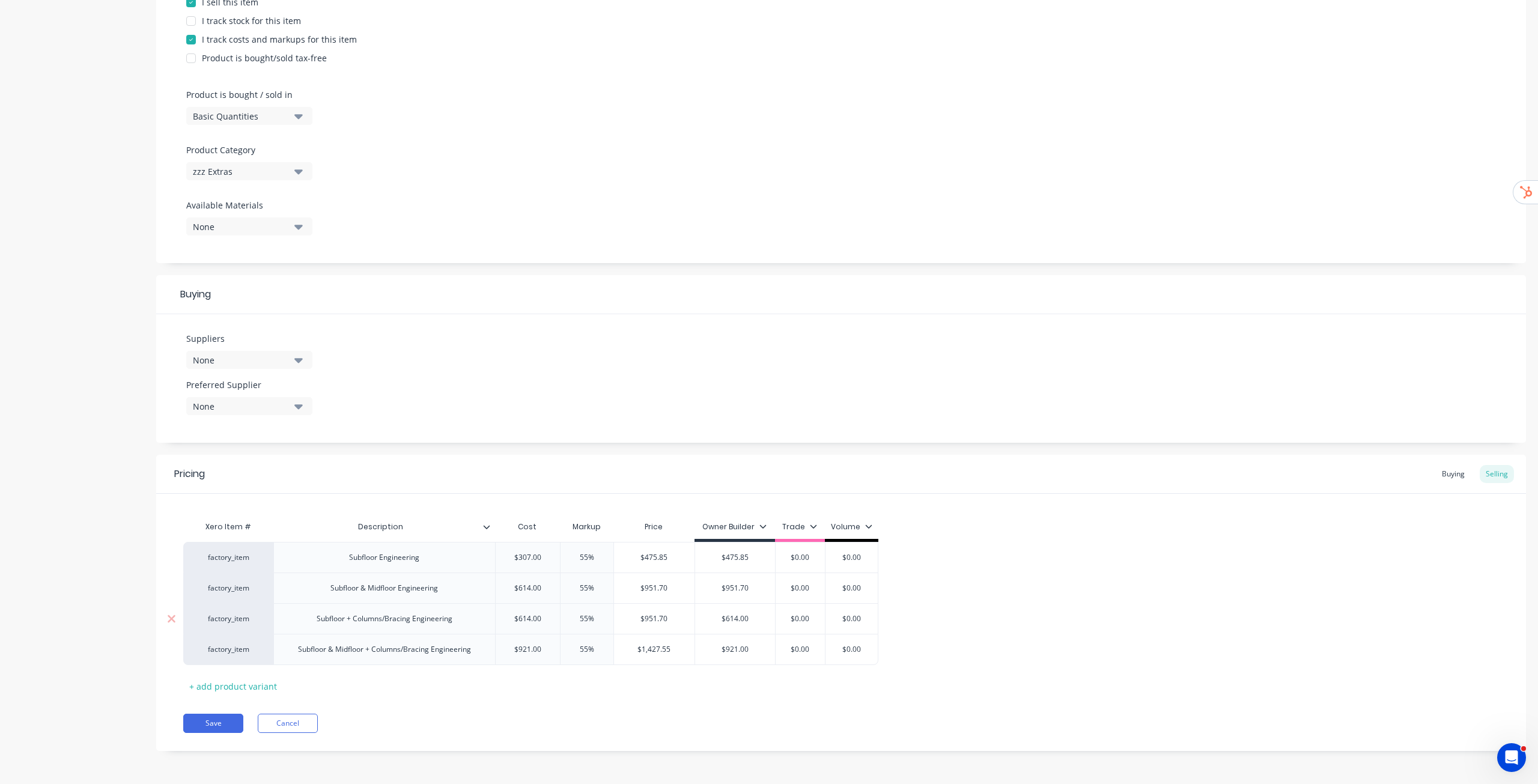
click at [741, 621] on input "$614.00" at bounding box center [736, 619] width 80 height 11
click at [746, 648] on input "$921.00" at bounding box center [736, 649] width 80 height 11
click at [898, 688] on div "Xero Item # Description Cost Markup Price Owner Builder Trade Volume factory_it…" at bounding box center [841, 605] width 1316 height 181
click at [796, 557] on input "$0.00" at bounding box center [800, 557] width 60 height 11
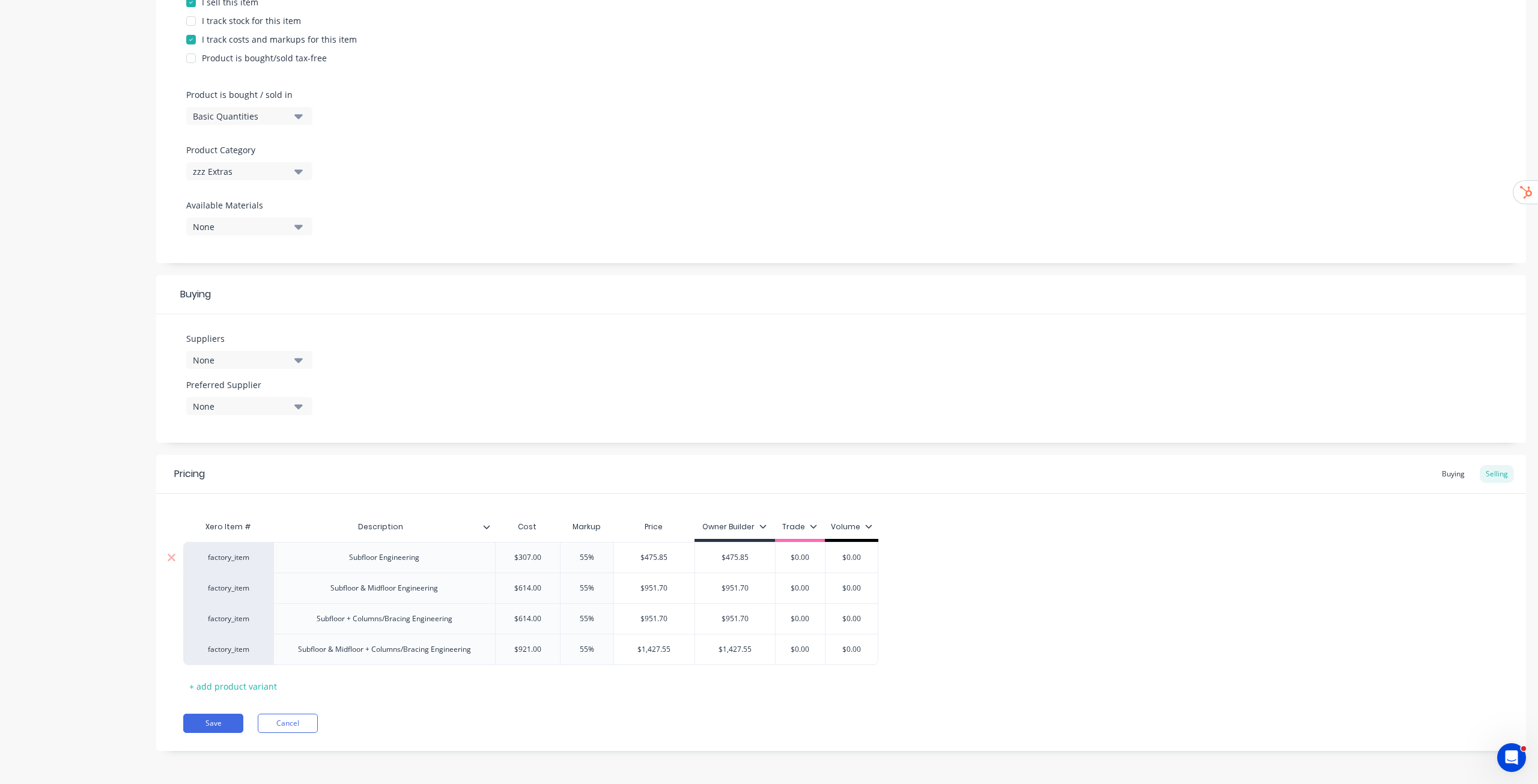
click at [796, 557] on input "$0.00" at bounding box center [800, 557] width 60 height 11
click at [812, 593] on input "$0.00" at bounding box center [810, 588] width 68 height 11
click at [814, 617] on input "$0.00" at bounding box center [810, 619] width 68 height 11
paste input "767.5"
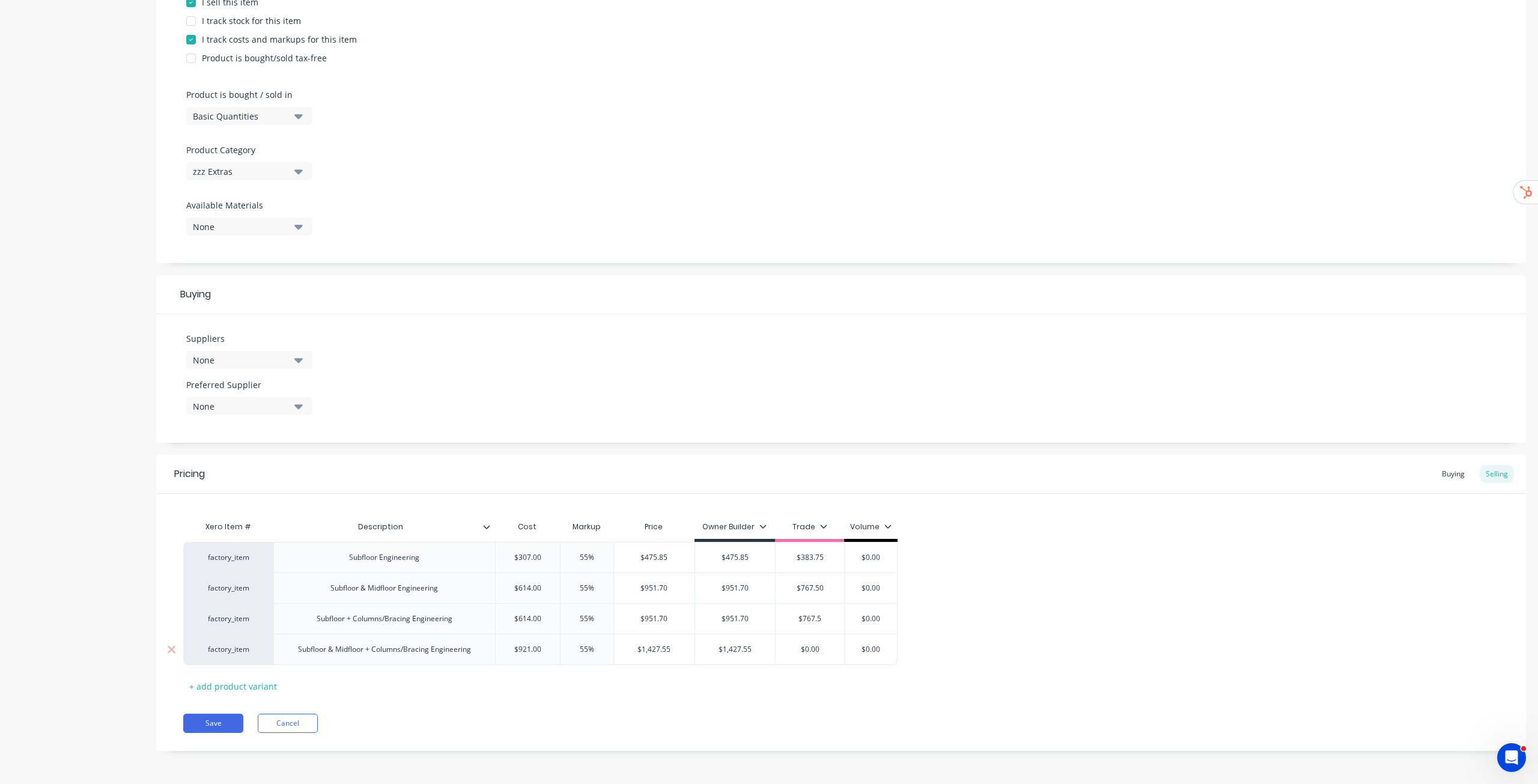
click at [817, 654] on input "$0.00" at bounding box center [810, 649] width 68 height 11
click at [819, 650] on input "$0.00" at bounding box center [810, 649] width 68 height 11
click at [819, 650] on input "$0.00" at bounding box center [810, 649] width 68 height 11
click at [1042, 645] on div "factory_item Subfloor Engineering $307.00 0307 55% 0%55 $475.85 $475.85 $475.85…" at bounding box center [841, 603] width 1316 height 123
click at [878, 567] on div "$0.00" at bounding box center [875, 557] width 60 height 30
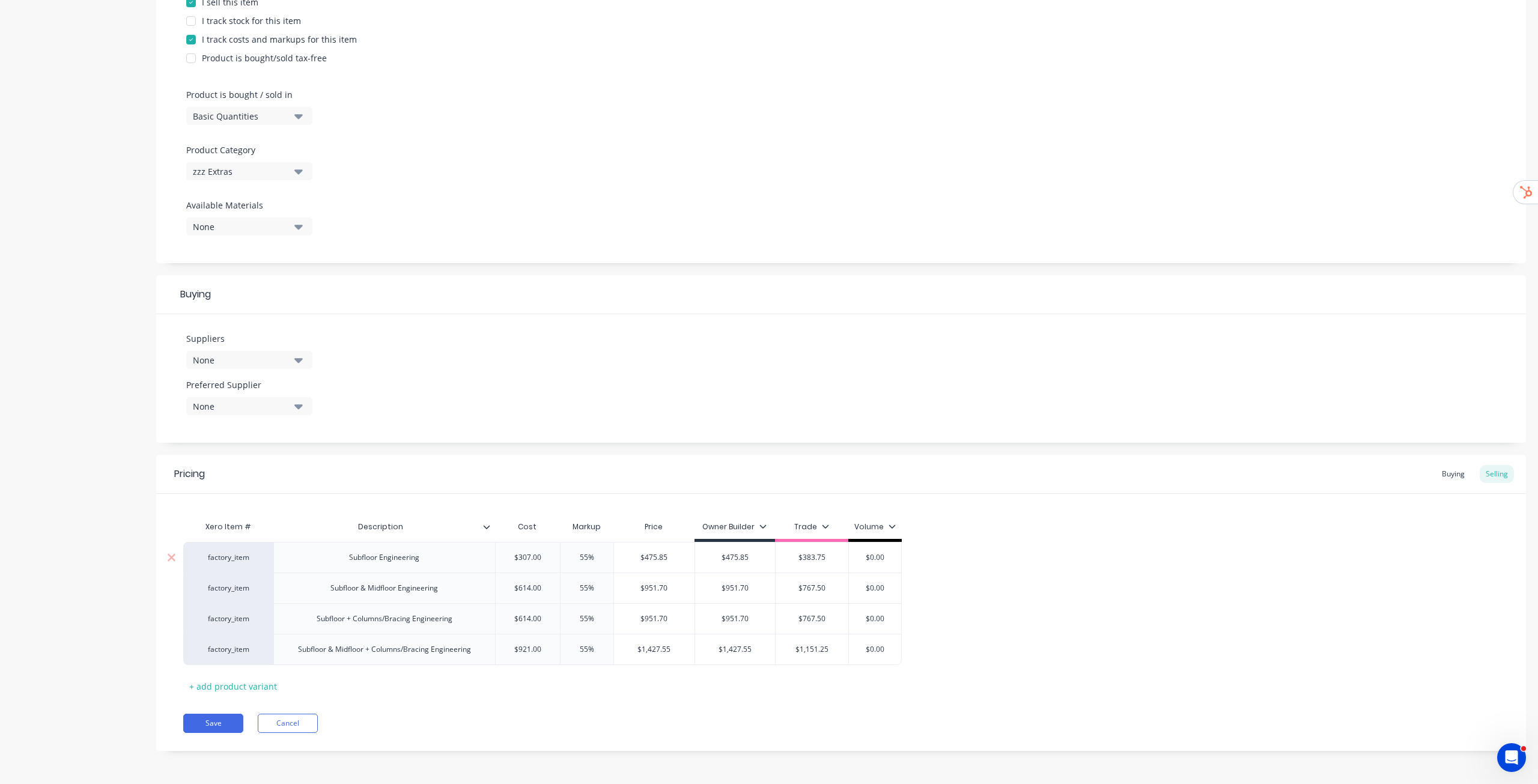
click at [878, 567] on div "$0.00" at bounding box center [875, 557] width 60 height 30
click at [962, 585] on div "factory_item Subfloor Engineering $307.00 0307 55% 0%55 $475.85 $475.85 $475.85…" at bounding box center [841, 603] width 1316 height 123
click at [886, 591] on input "$0.00" at bounding box center [881, 588] width 64 height 11
click at [885, 589] on input "$0.00" at bounding box center [881, 588] width 64 height 11
click at [886, 622] on input "$0.00" at bounding box center [881, 619] width 64 height 11
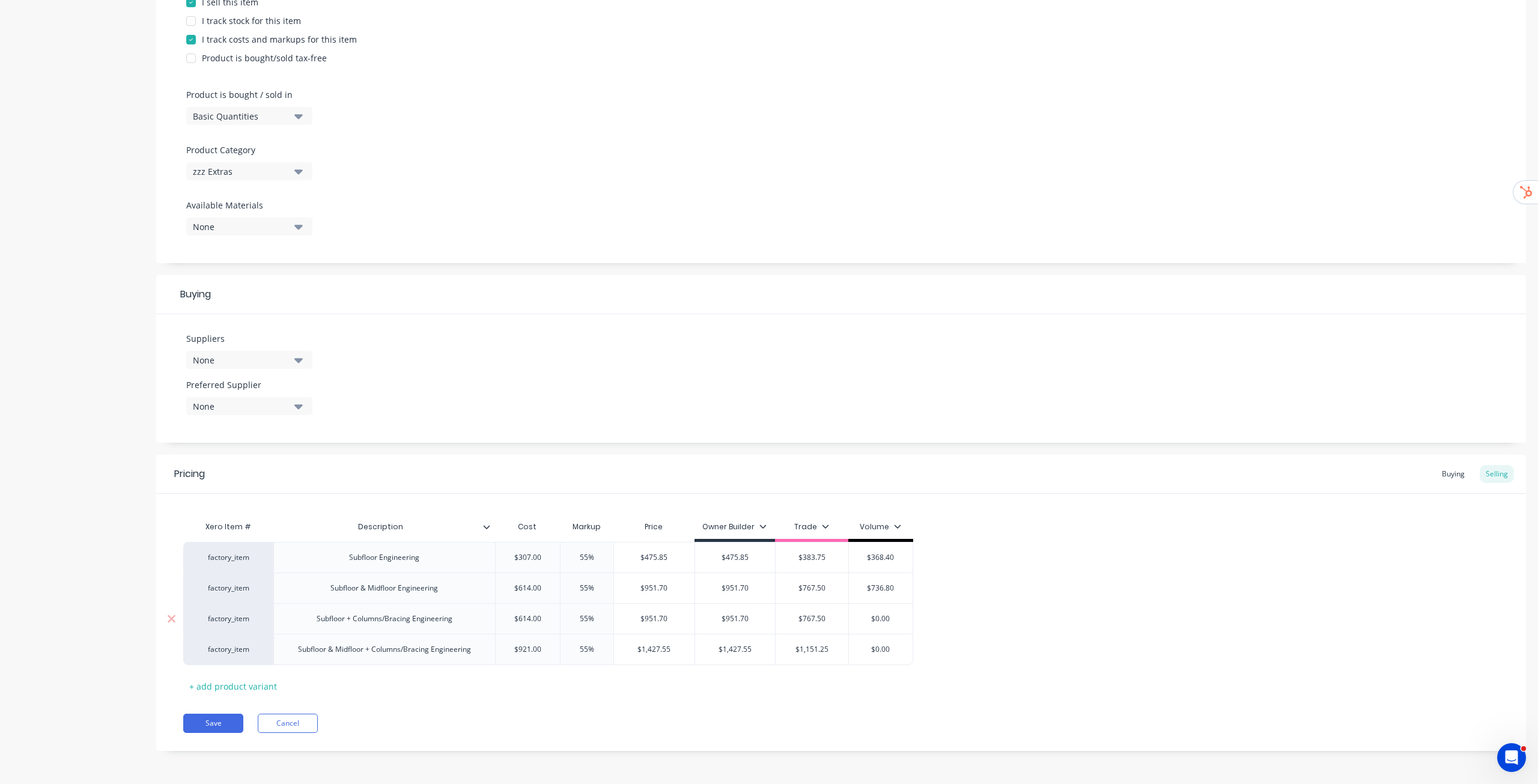
paste input "736.8"
click at [893, 652] on input "$0.00" at bounding box center [881, 649] width 64 height 11
click at [997, 609] on div "factory_item Subfloor Engineering $307.00 0307 55% 0%55 $475.85 $475.85 $475.85…" at bounding box center [841, 603] width 1316 height 123
click at [222, 728] on button "Save" at bounding box center [213, 723] width 60 height 19
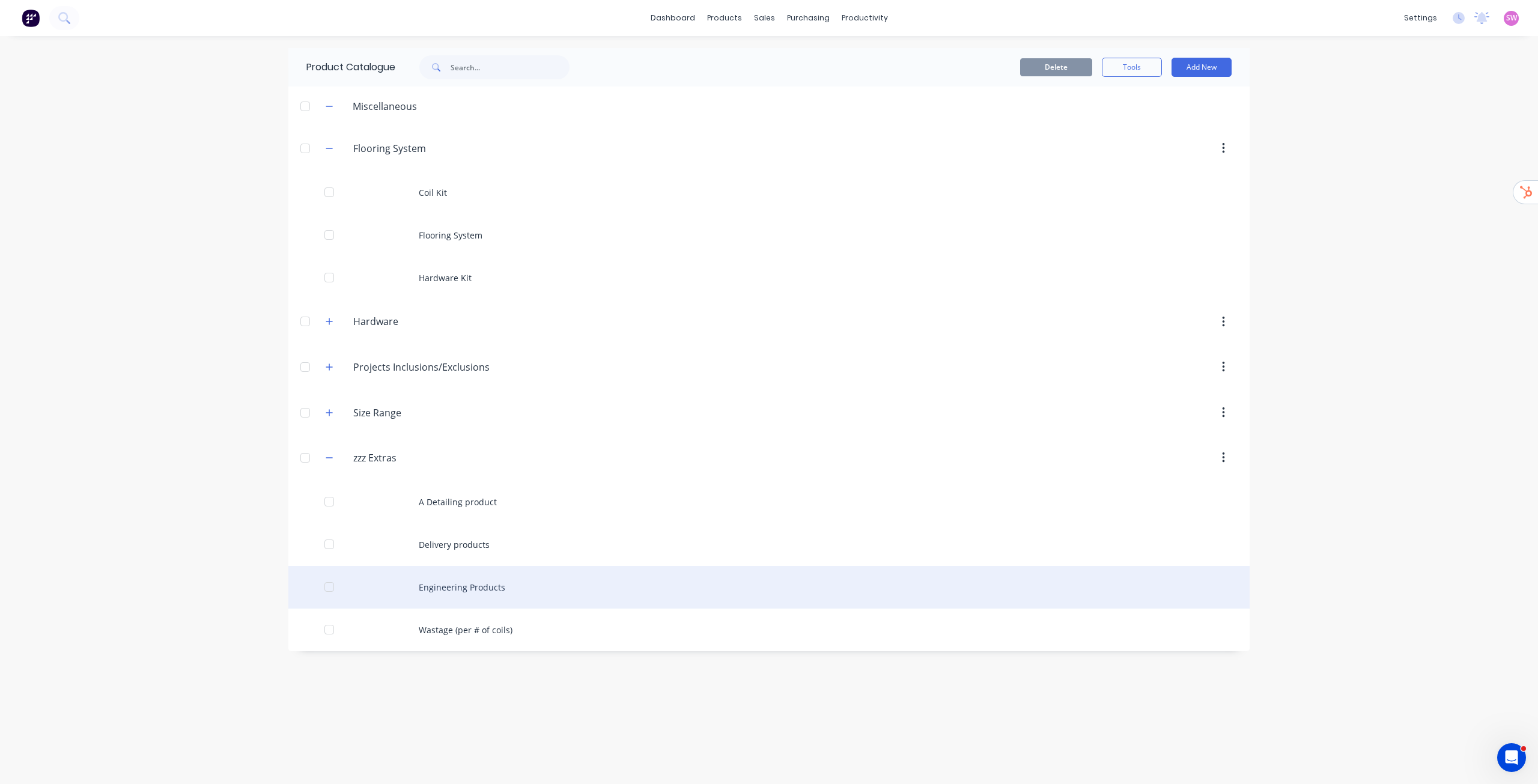
click at [489, 592] on div "Engineering Products" at bounding box center [769, 587] width 962 height 43
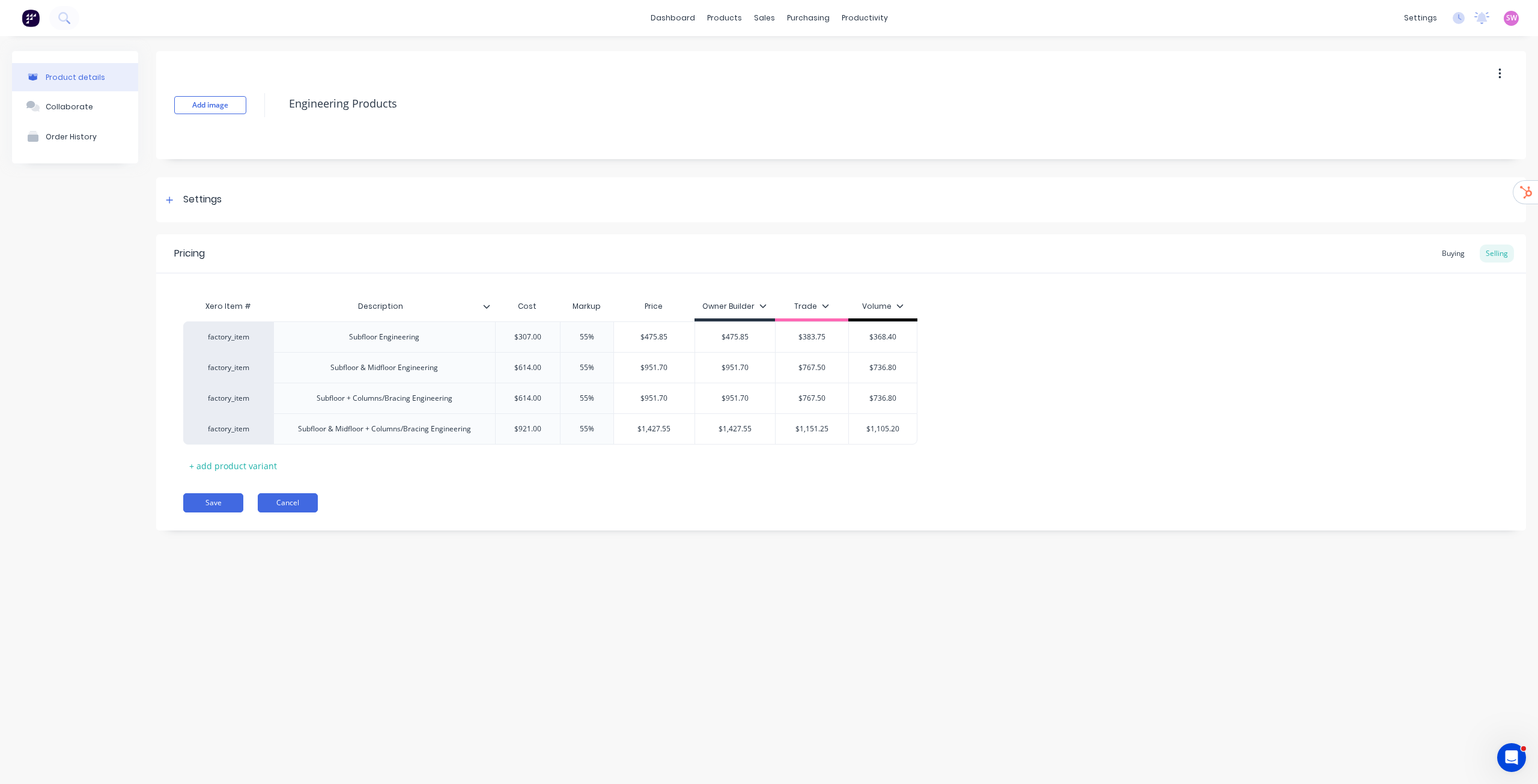
click at [306, 498] on button "Cancel" at bounding box center [288, 502] width 60 height 19
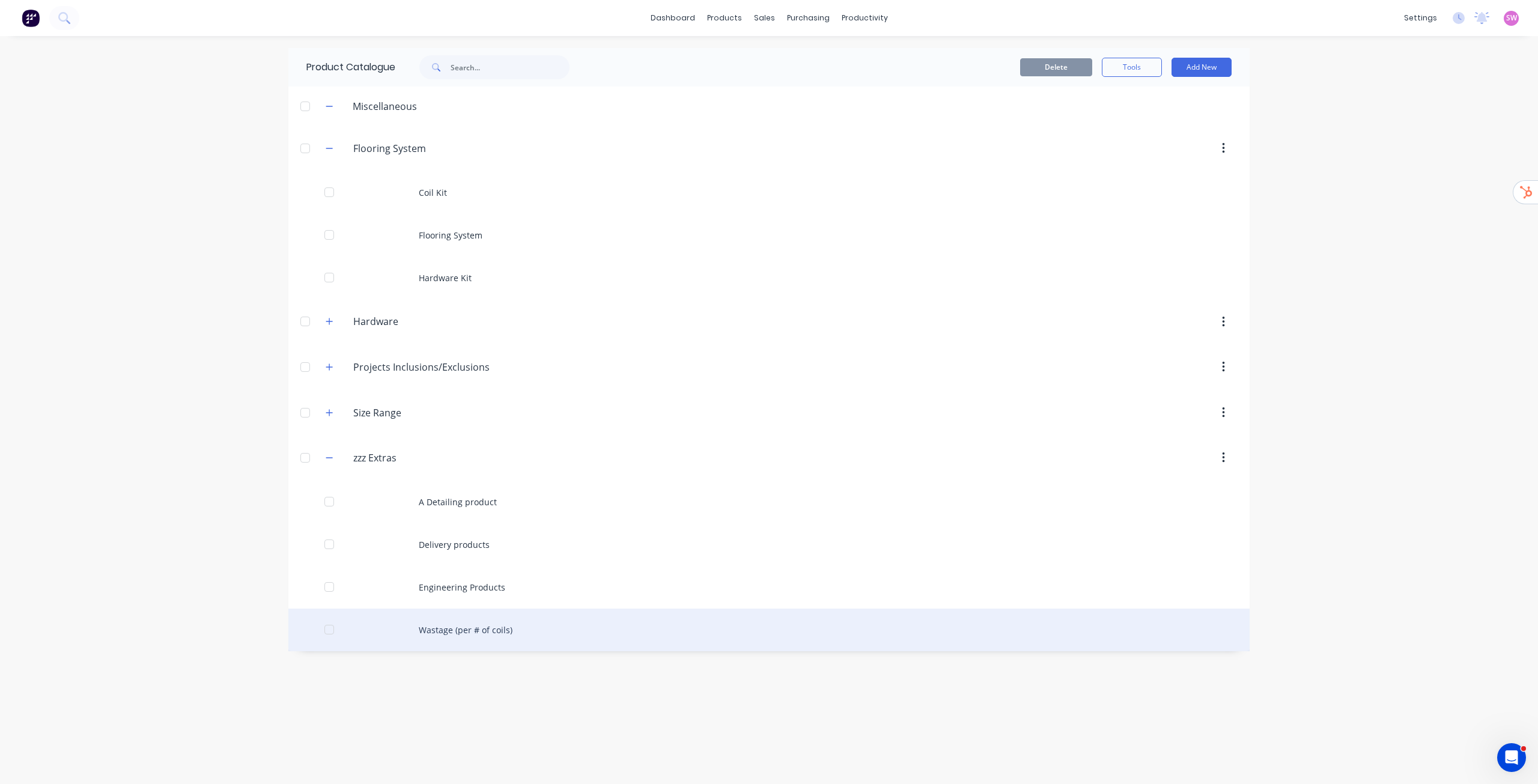
click at [488, 633] on div "Wastage (per # of coils)" at bounding box center [769, 630] width 962 height 43
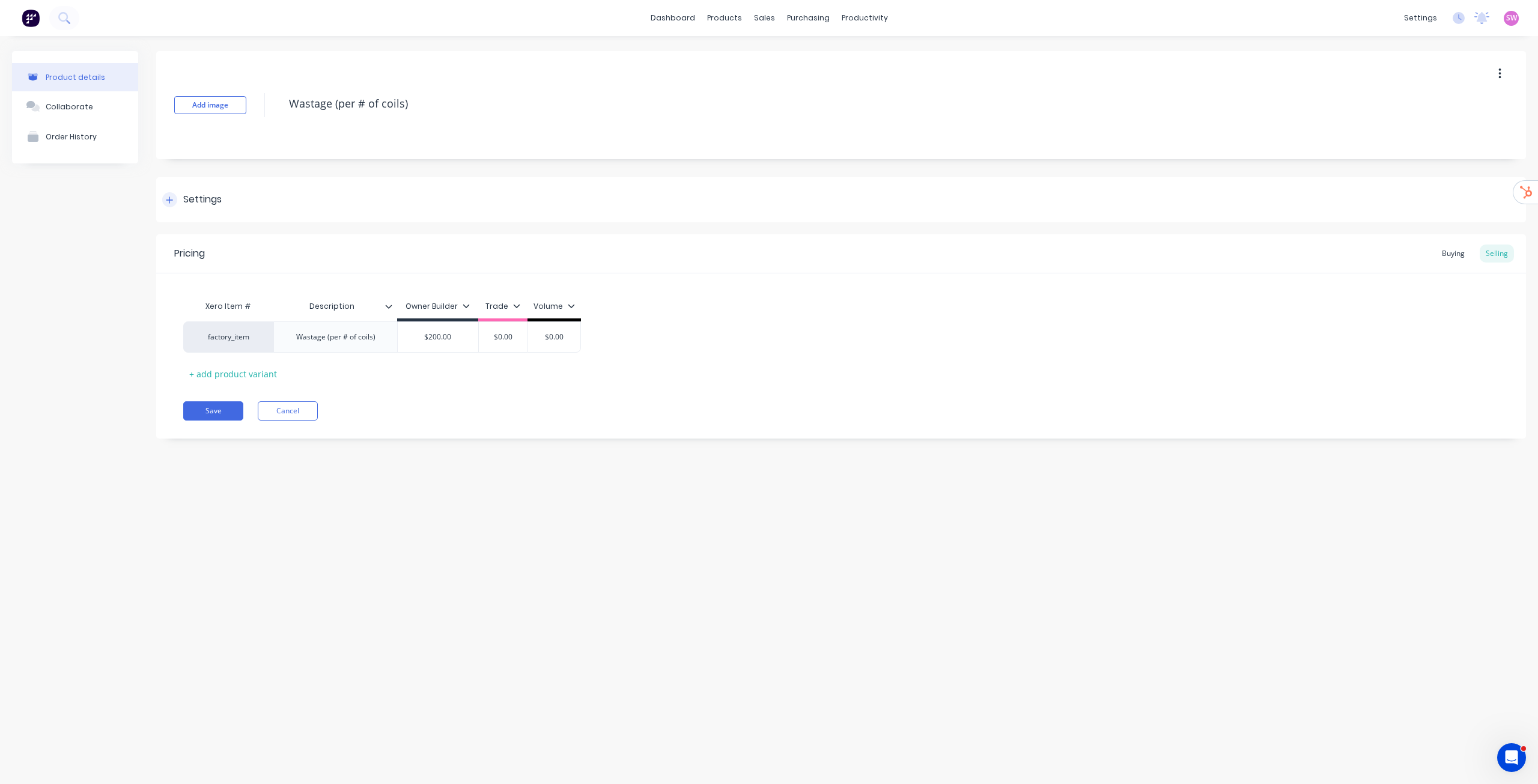
click at [190, 186] on div "Settings" at bounding box center [841, 199] width 1370 height 45
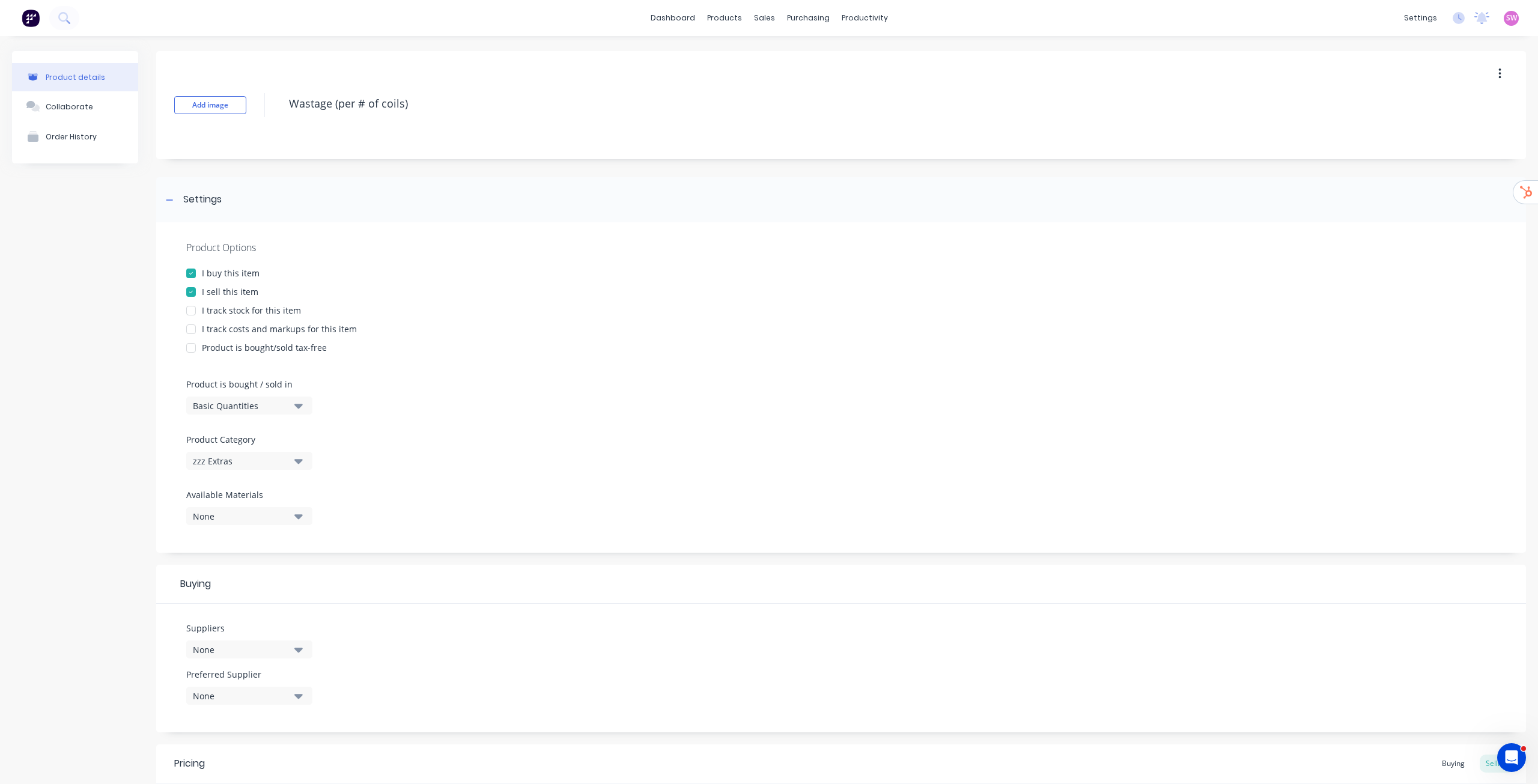
click at [211, 326] on div "I track costs and markups for this item" at bounding box center [280, 328] width 155 height 13
click at [688, 362] on div at bounding box center [841, 369] width 1310 height 18
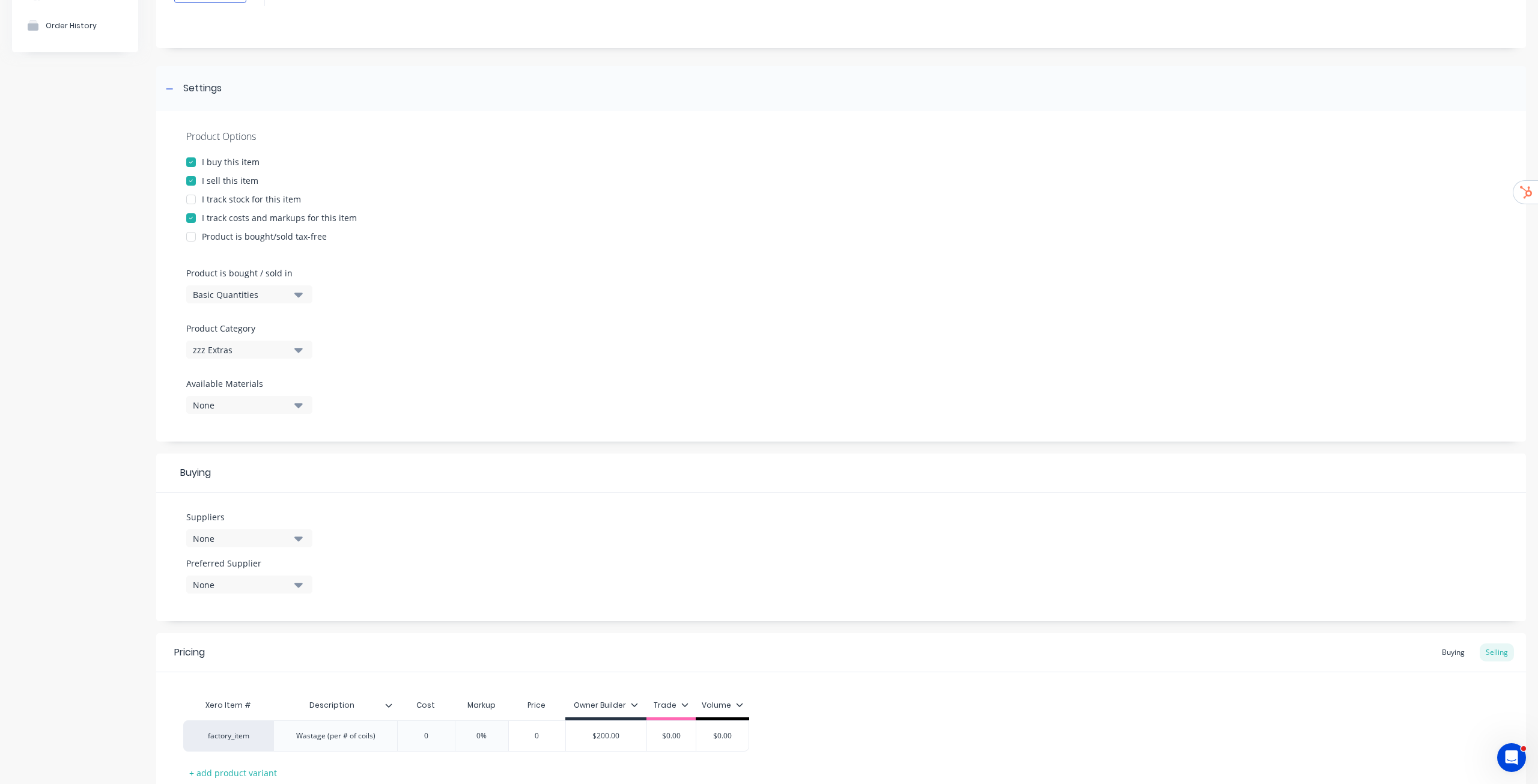
scroll to position [197, 0]
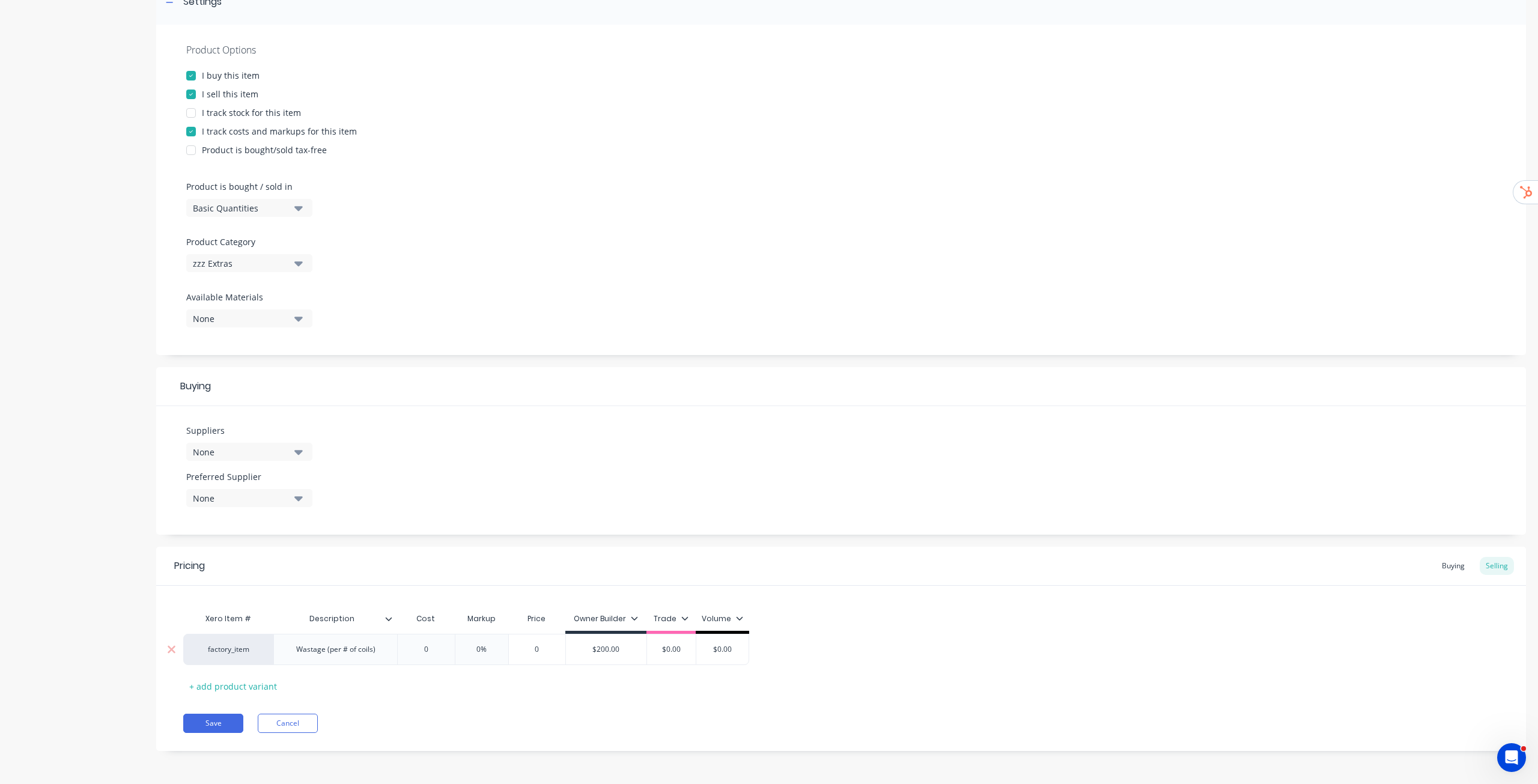
click at [436, 645] on input "0" at bounding box center [426, 649] width 60 height 11
click at [436, 644] on input "0" at bounding box center [426, 649] width 60 height 11
click at [495, 640] on div "0%" at bounding box center [490, 649] width 60 height 30
click at [486, 650] on input "0%" at bounding box center [490, 649] width 60 height 11
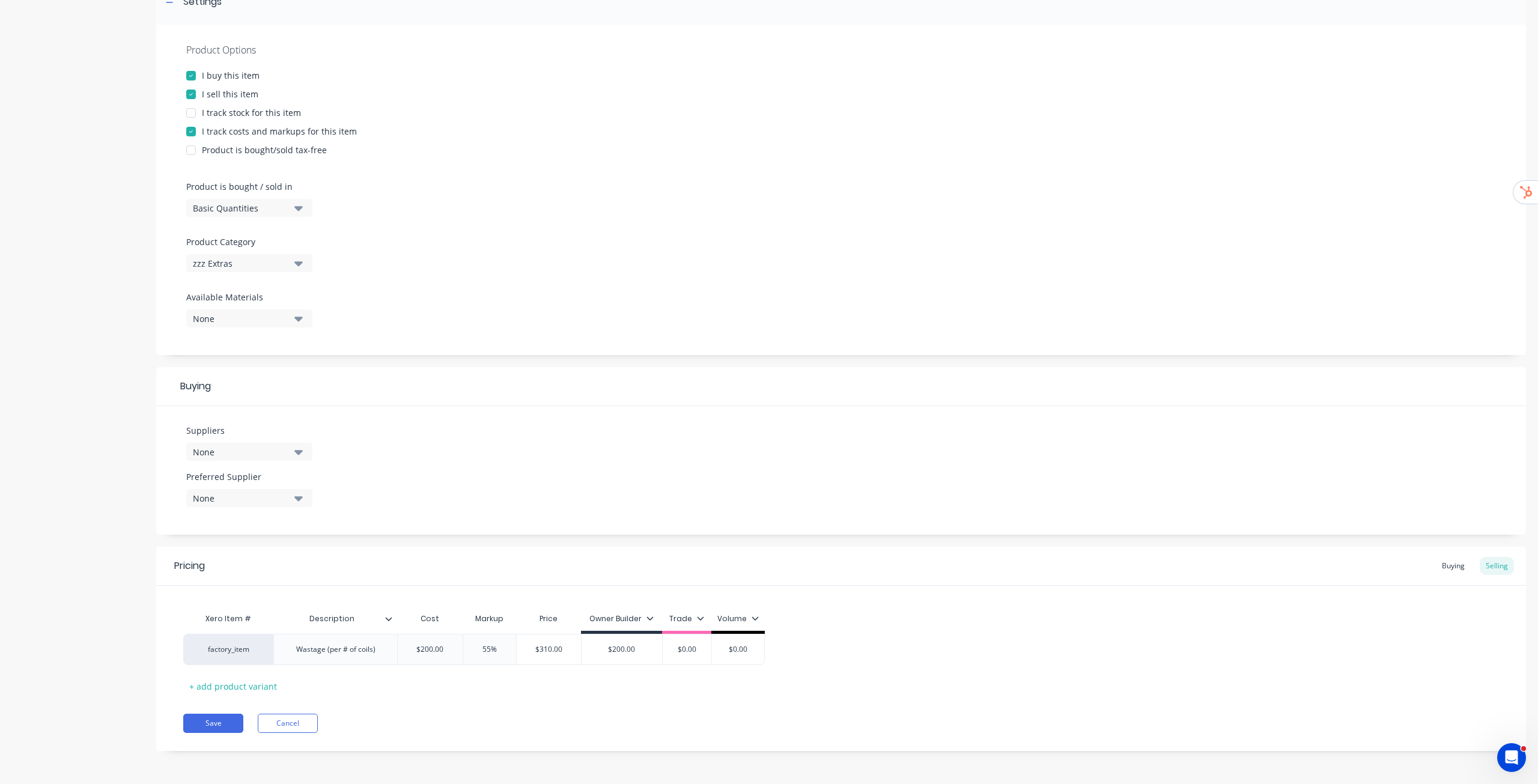
click at [645, 691] on div "Xero Item # Description Cost Markup Price Owner Builder Trade Volume factory_it…" at bounding box center [841, 651] width 1316 height 89
click at [626, 650] on input "$200.00" at bounding box center [622, 649] width 80 height 11
click at [786, 703] on div "Pricing Buying Selling Xero Item # Description Cost Markup Price Owner Builder …" at bounding box center [841, 648] width 1370 height 204
click at [681, 650] on input "$0.00" at bounding box center [687, 649] width 60 height 11
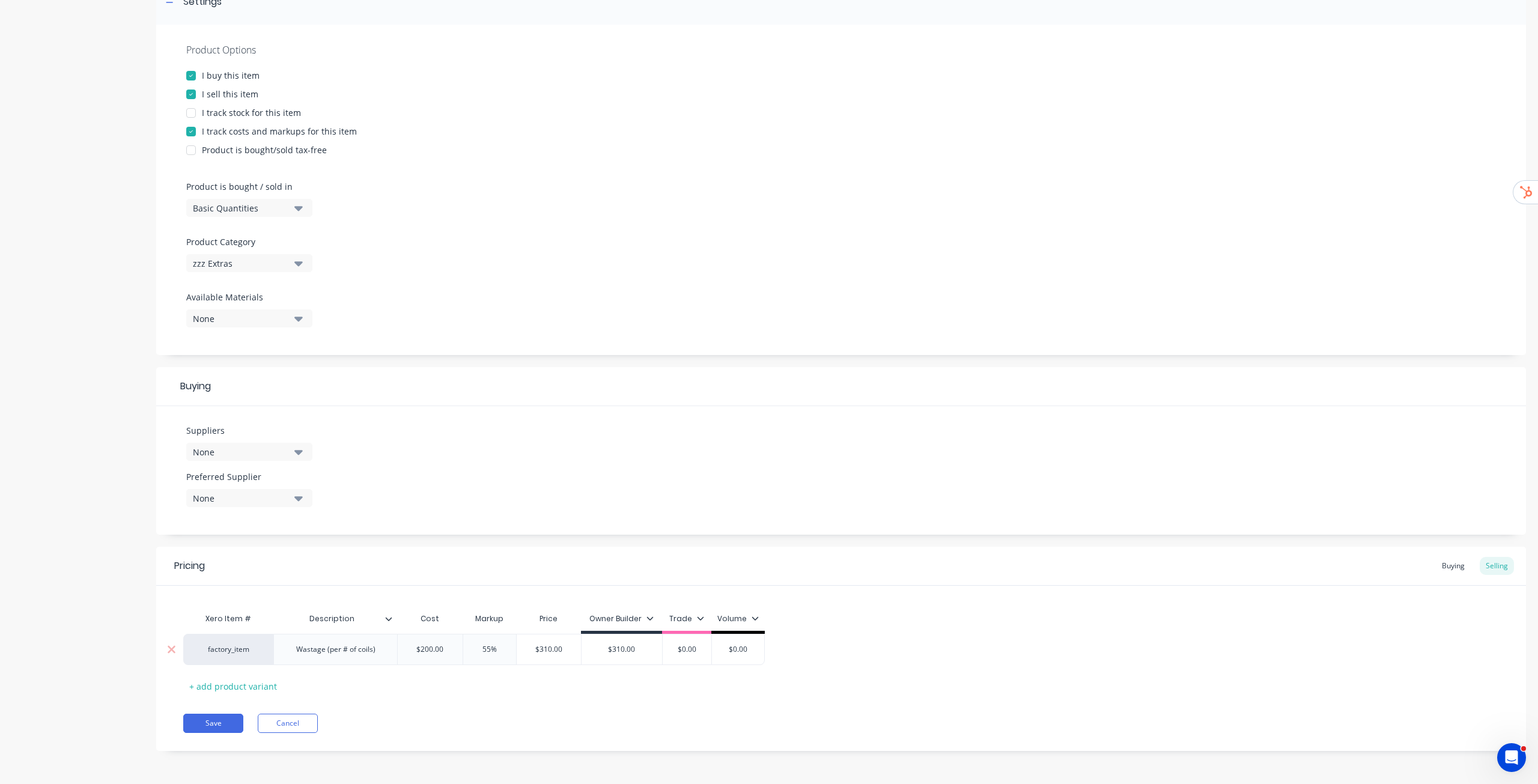
click at [680, 649] on input "$0.00" at bounding box center [687, 649] width 60 height 11
click at [712, 677] on div "Xero Item # Description Cost Markup Price Owner Builder Trade Volume factory_it…" at bounding box center [841, 651] width 1316 height 89
click at [750, 650] on input "$0.00" at bounding box center [746, 649] width 60 height 11
drag, startPoint x: 867, startPoint y: 686, endPoint x: 831, endPoint y: 682, distance: 36.2
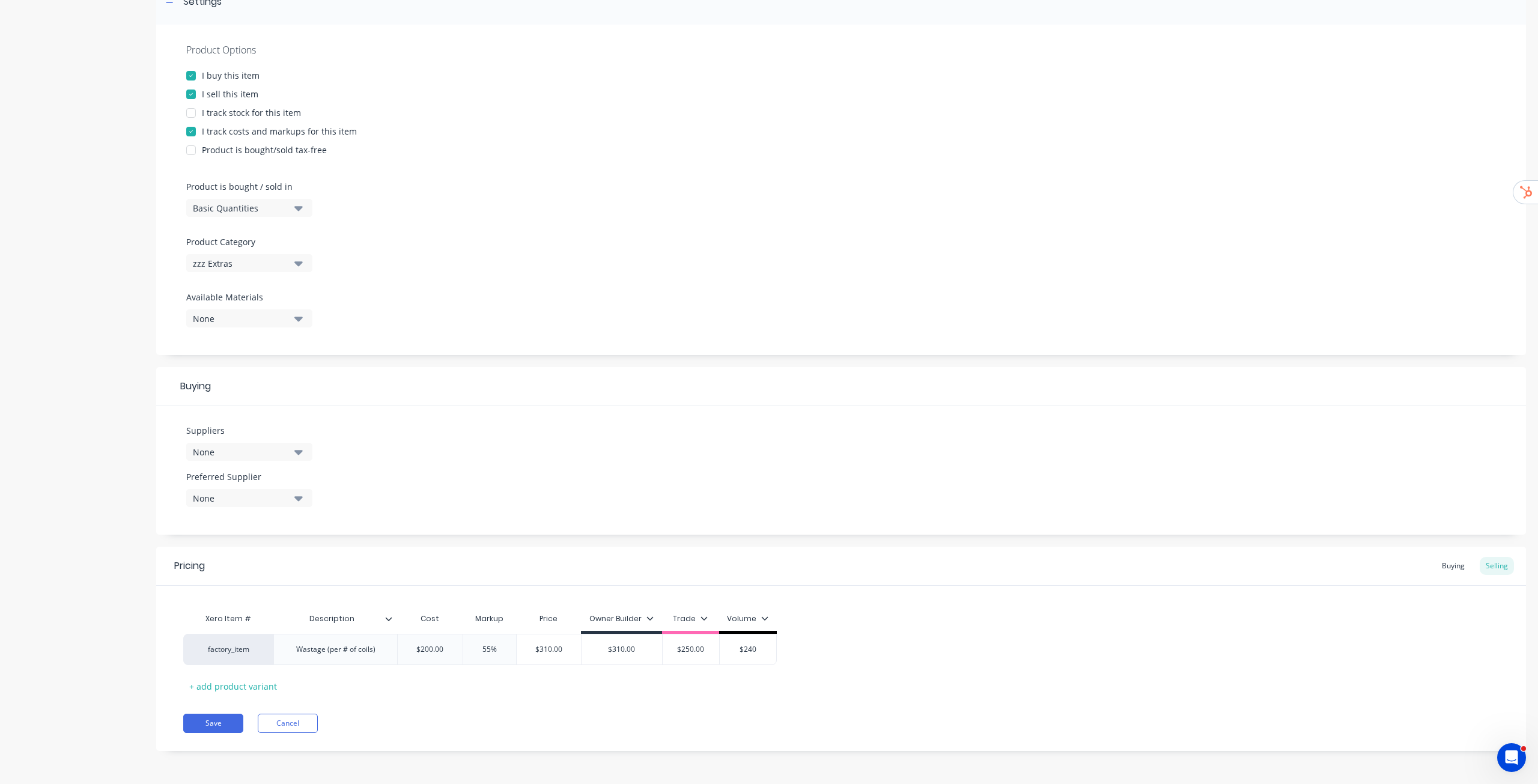
click at [867, 685] on div "Xero Item # Description Cost Markup Price Owner Builder Trade Volume factory_it…" at bounding box center [841, 651] width 1316 height 89
click at [222, 720] on button "Save" at bounding box center [213, 723] width 60 height 19
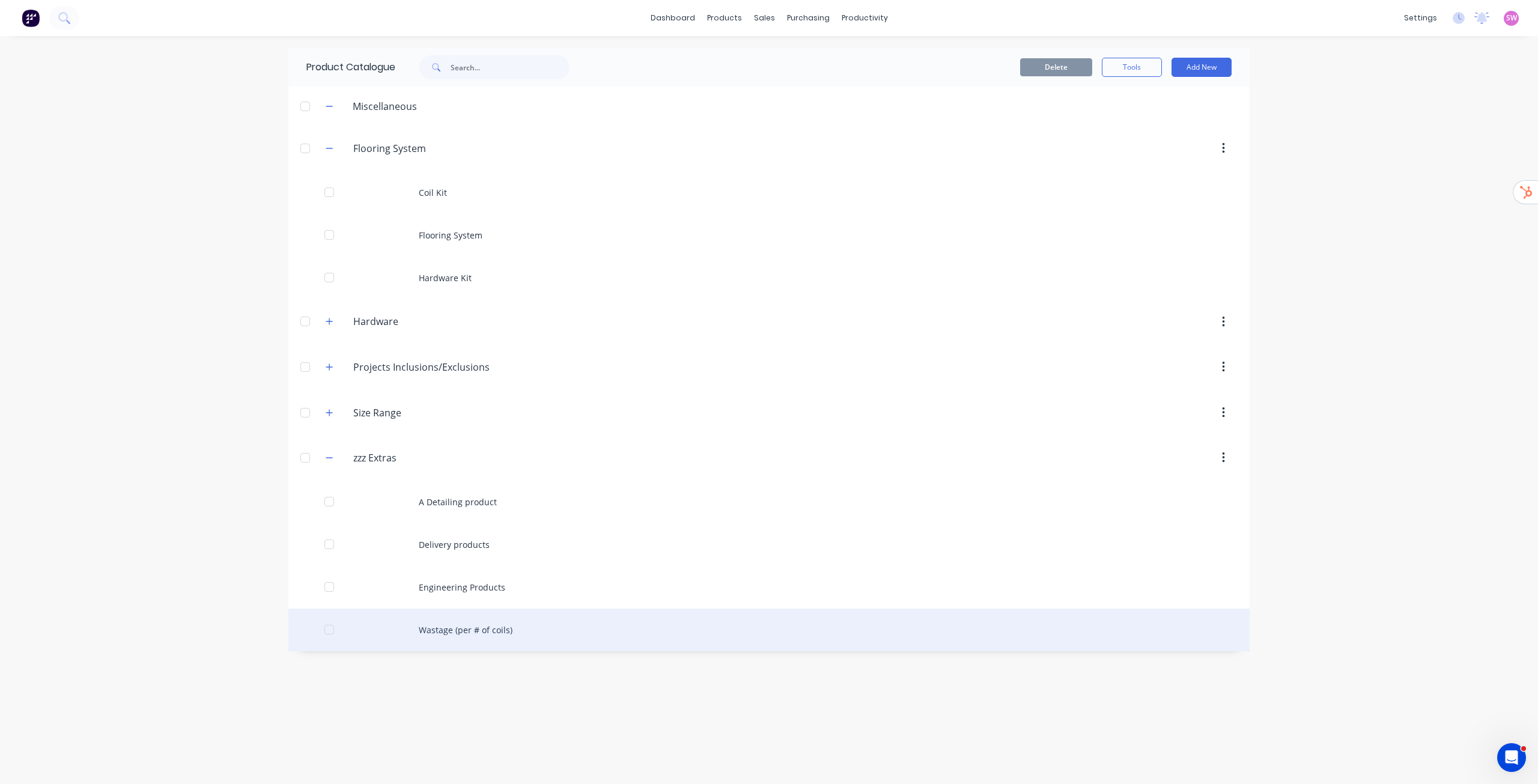
click at [531, 638] on div "Wastage (per # of coils)" at bounding box center [769, 630] width 962 height 43
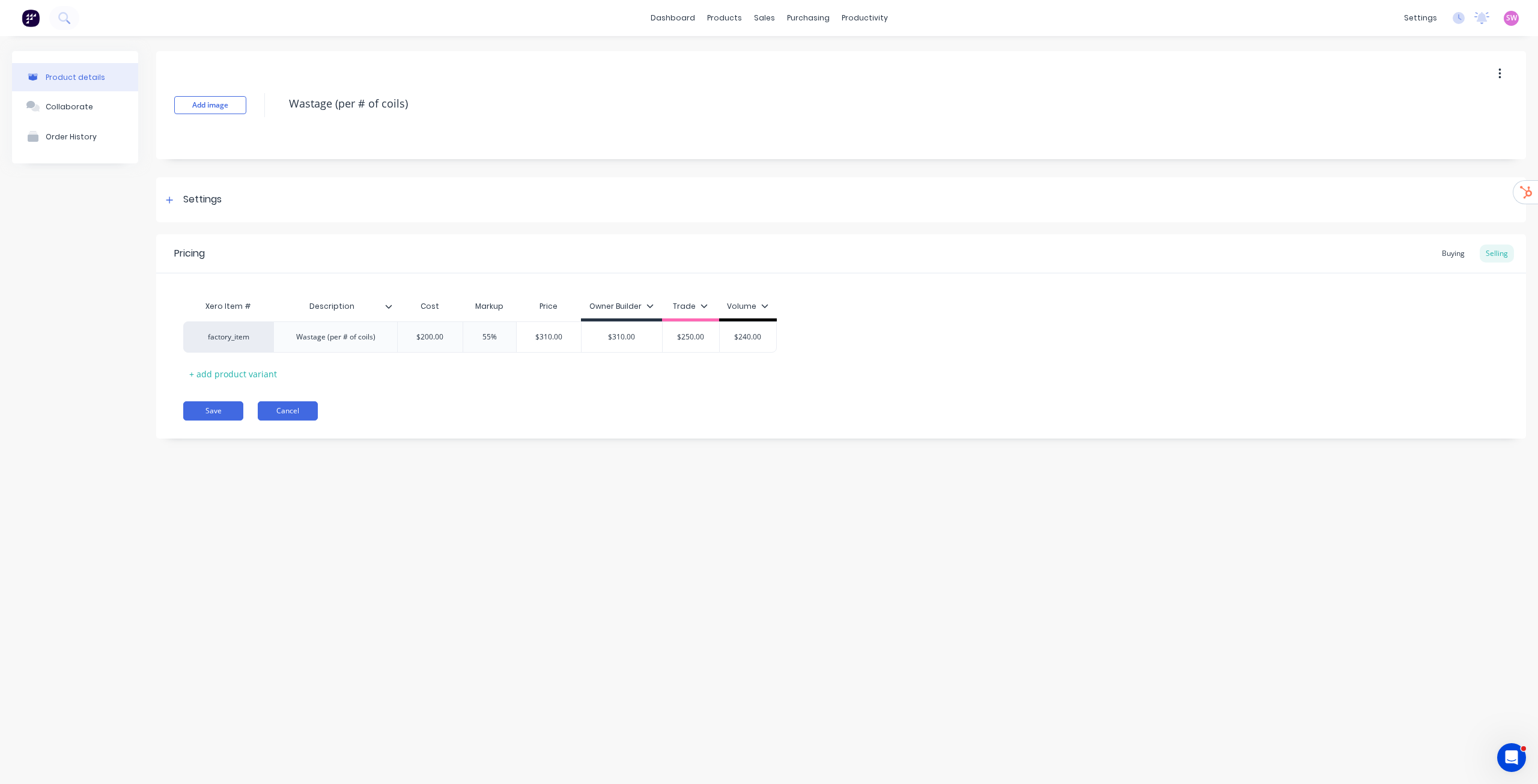
click at [317, 411] on button "Cancel" at bounding box center [288, 411] width 60 height 19
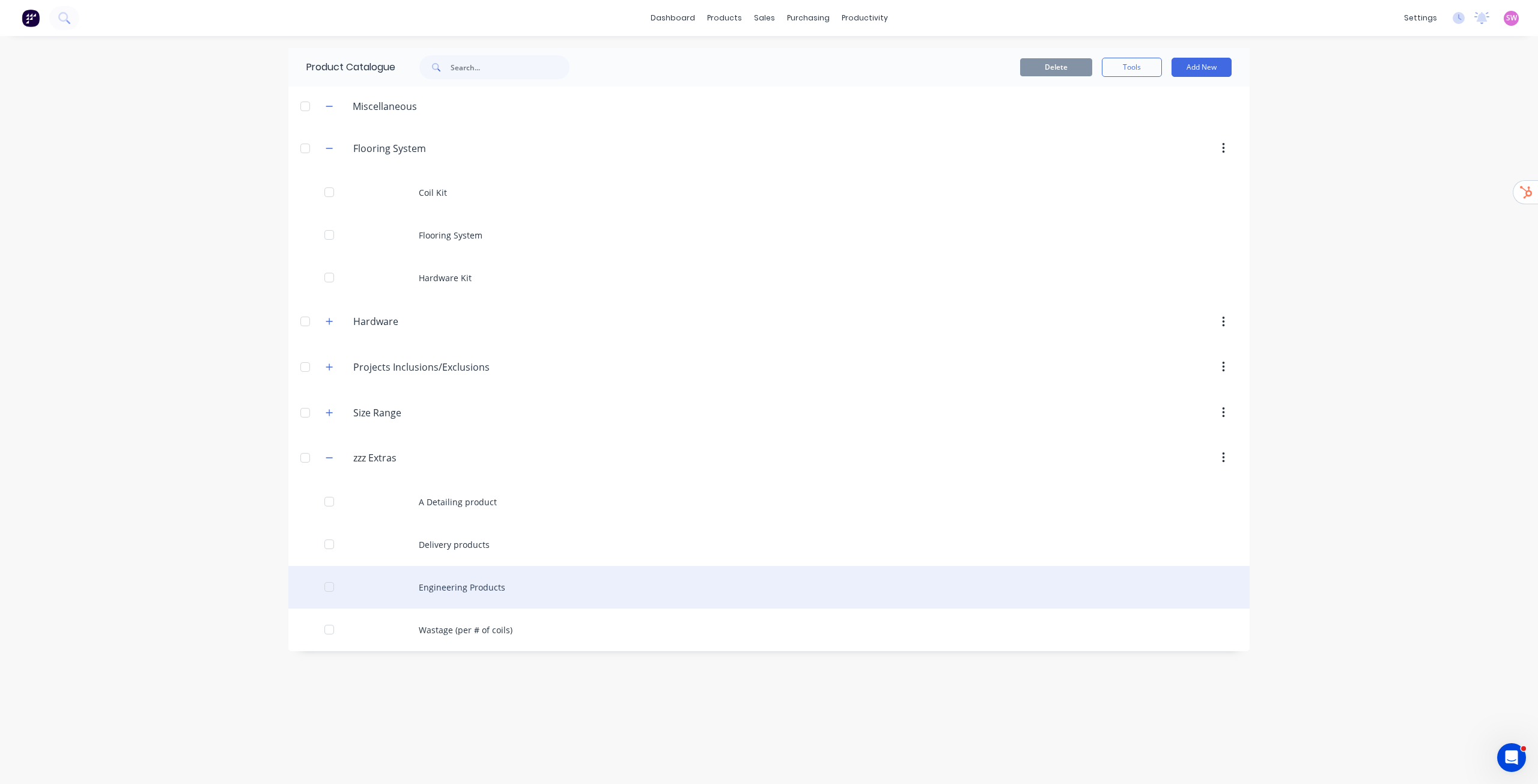
click at [466, 580] on div "Engineering Products" at bounding box center [769, 587] width 962 height 43
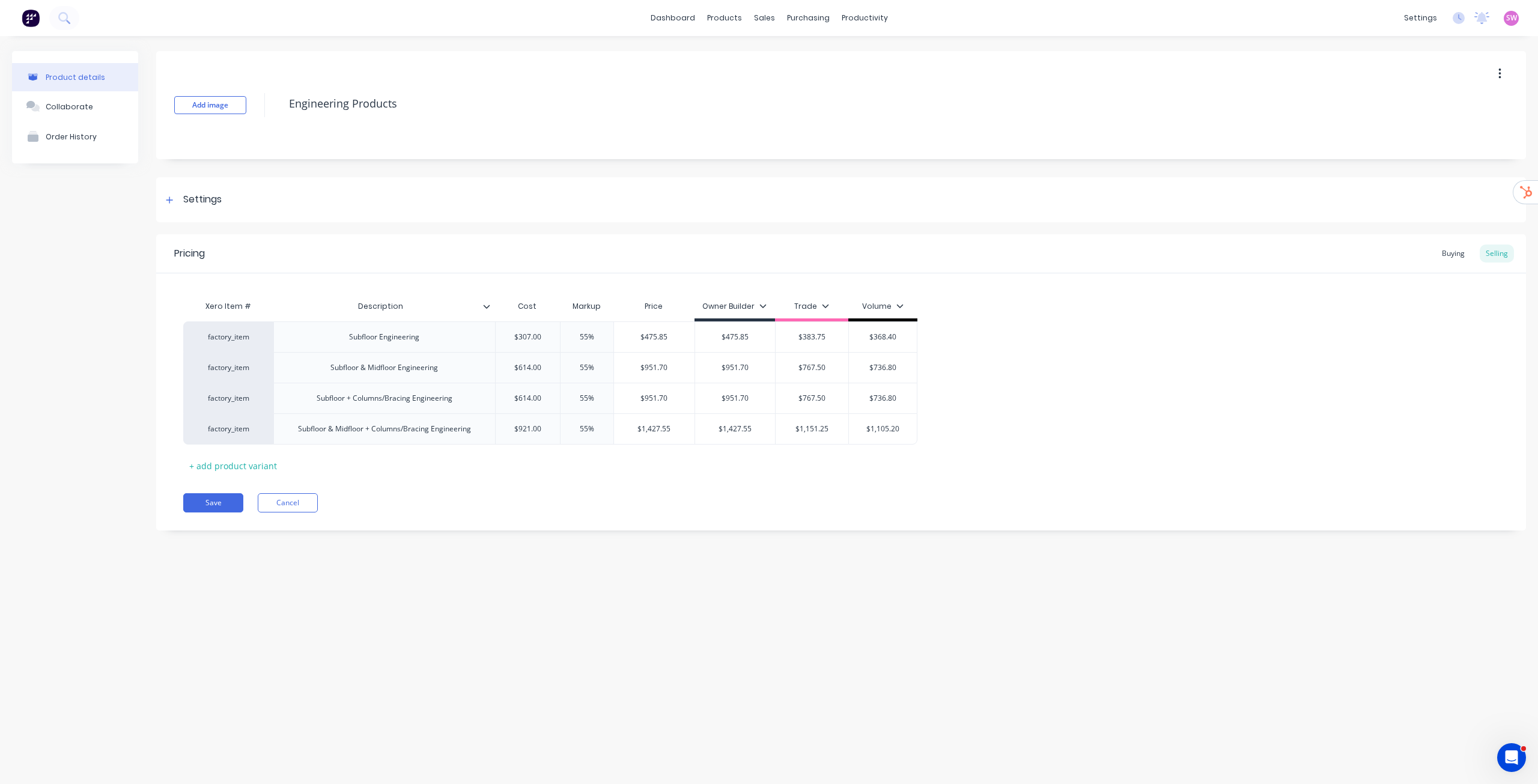
click at [897, 553] on div "Product details Collaborate Order History Add image Engineering Products Settin…" at bounding box center [769, 398] width 1538 height 724
click at [305, 506] on button "Cancel" at bounding box center [288, 502] width 60 height 19
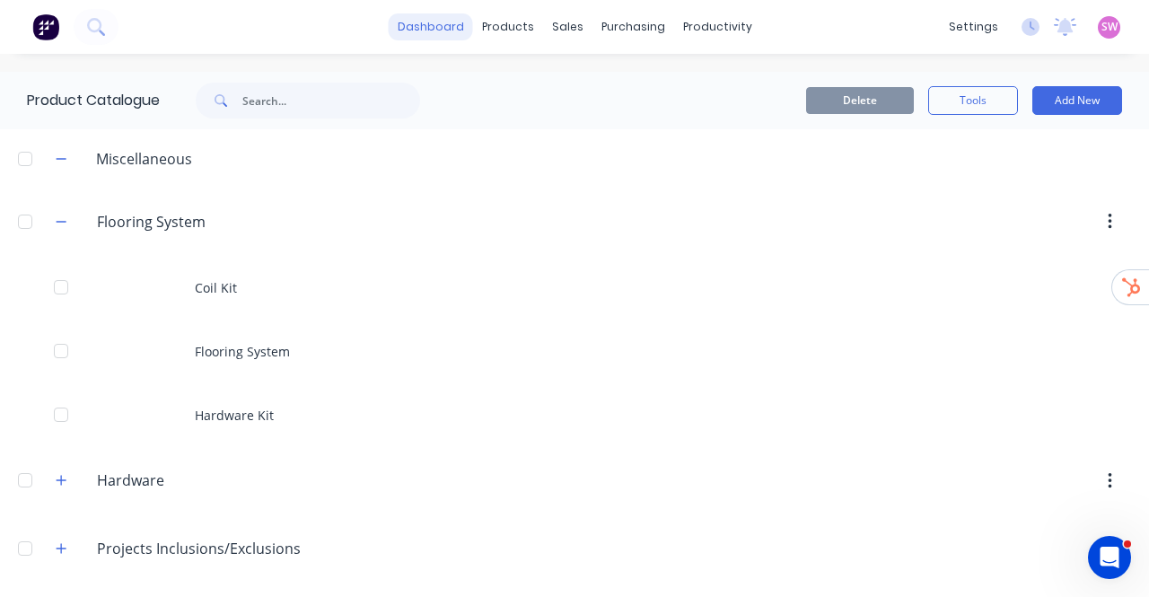
click at [419, 23] on link "dashboard" at bounding box center [431, 26] width 84 height 27
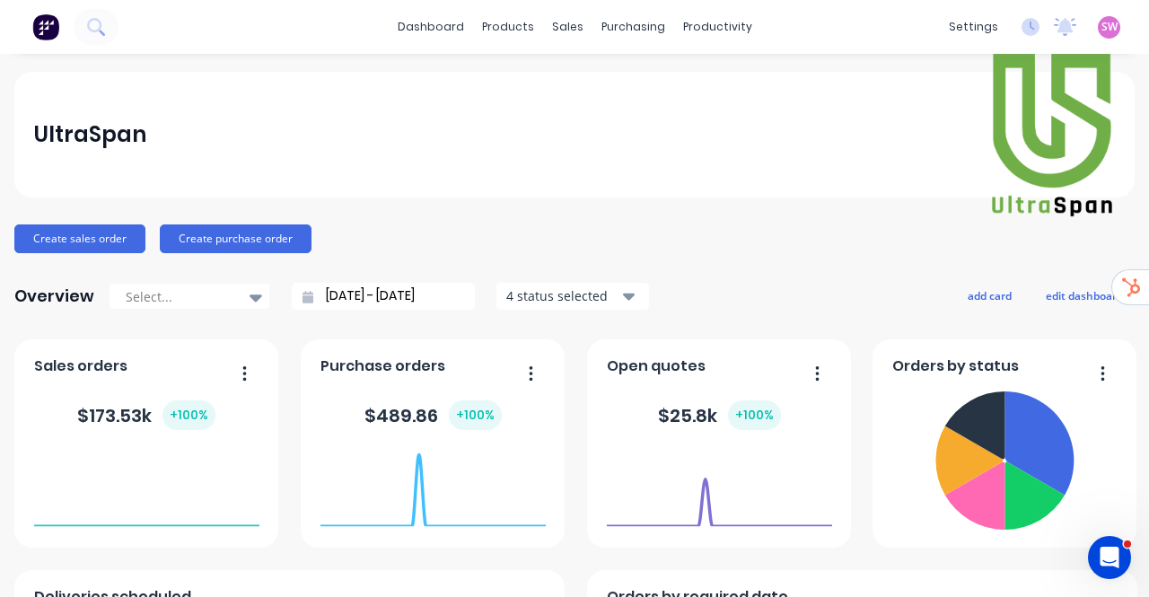
click at [1119, 564] on div "Open Intercom Messenger" at bounding box center [1109, 557] width 59 height 59
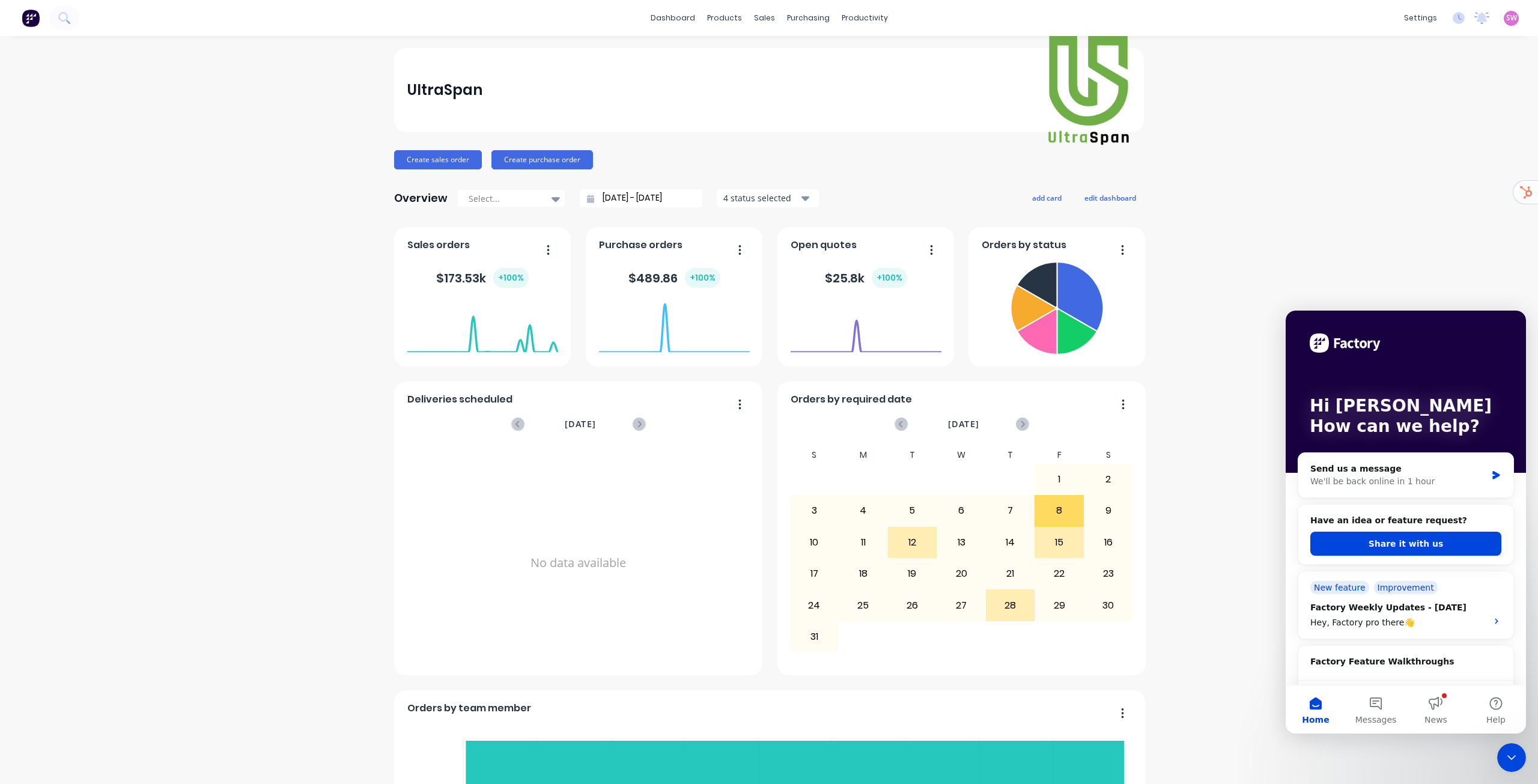
drag, startPoint x: 1493, startPoint y: 13, endPoint x: 1500, endPoint y: 13, distance: 7.0
click at [1495, 13] on div "settings No new notifications Mark all as read You have no notifications SW Ult…" at bounding box center [1468, 17] width 140 height 18
click at [1507, 13] on span "SW" at bounding box center [1512, 18] width 11 height 11
click at [1405, 149] on div "Sign out" at bounding box center [1409, 151] width 32 height 11
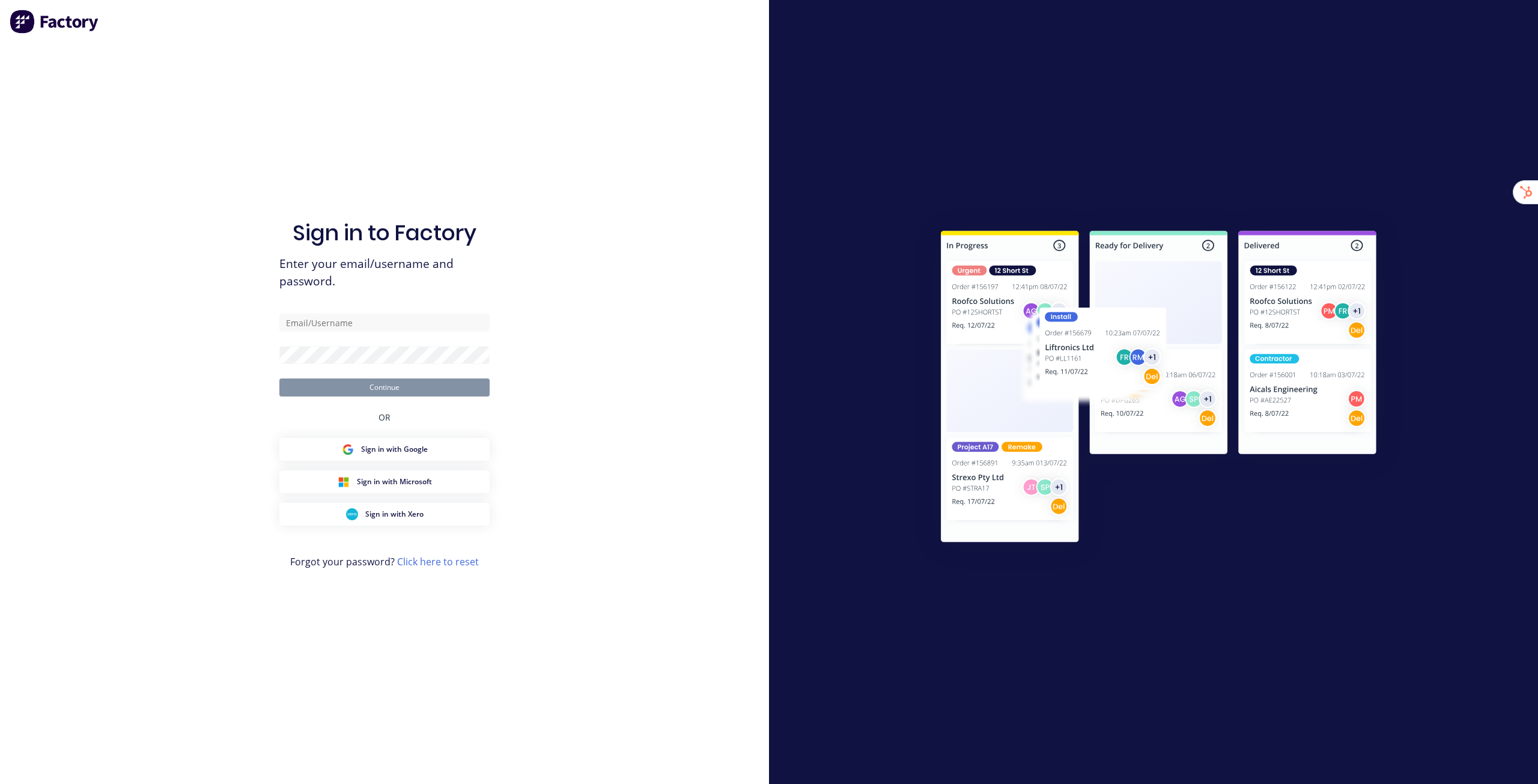
type input "[EMAIL_ADDRESS][DOMAIN_NAME]"
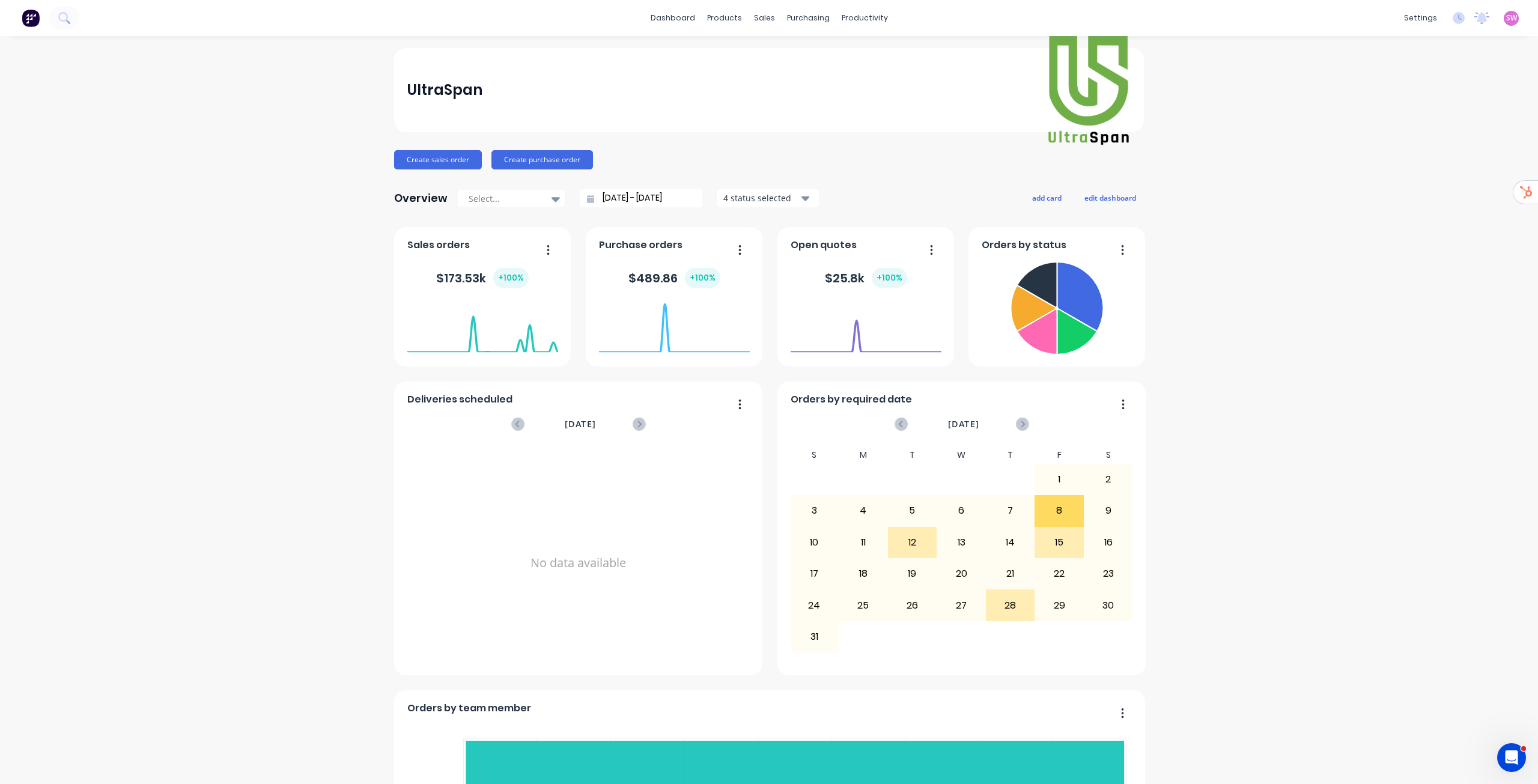
click at [1507, 15] on span "SW" at bounding box center [1512, 18] width 11 height 11
click at [1393, 150] on div "Sign out" at bounding box center [1409, 151] width 32 height 11
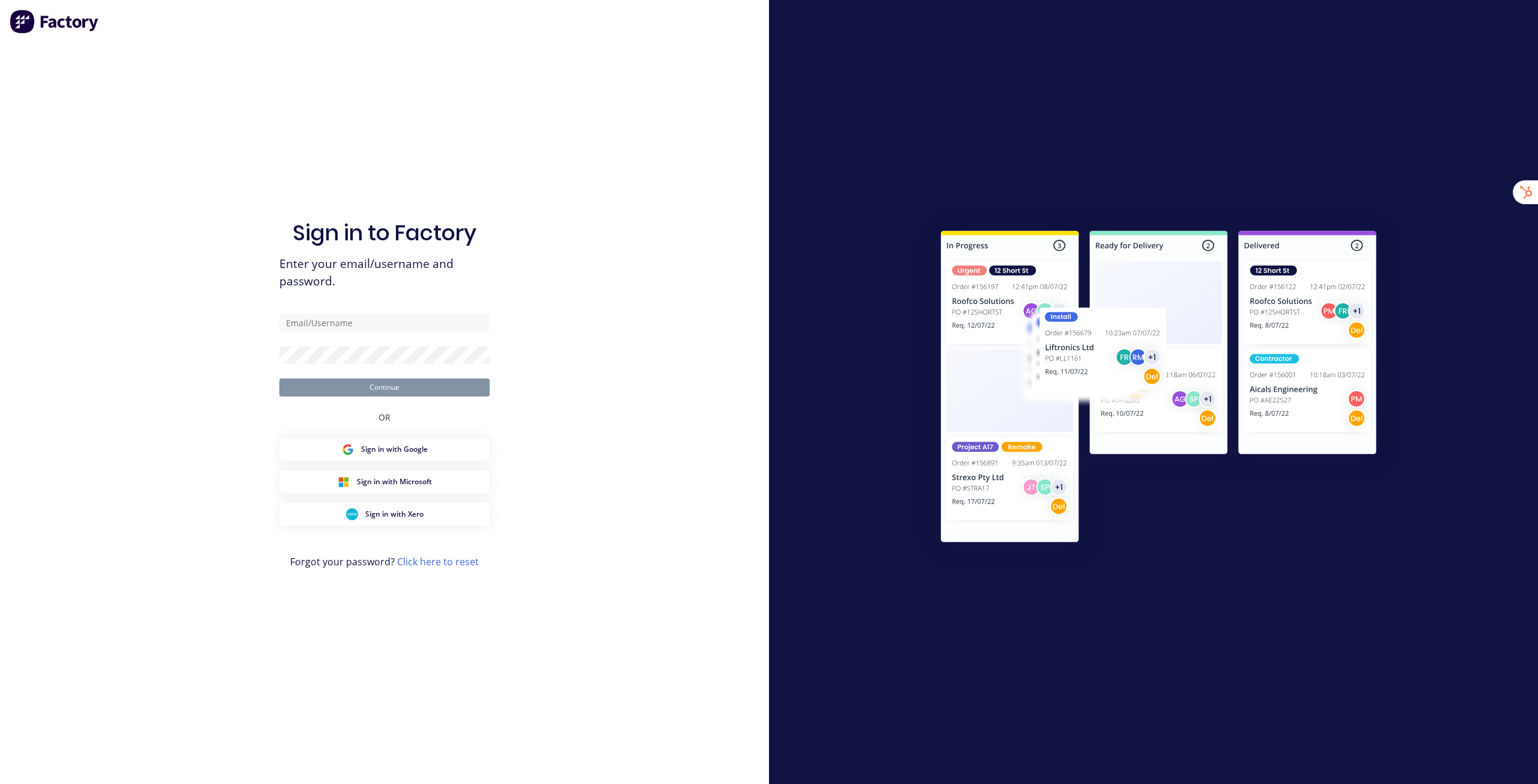
type input "[EMAIL_ADDRESS][DOMAIN_NAME]"
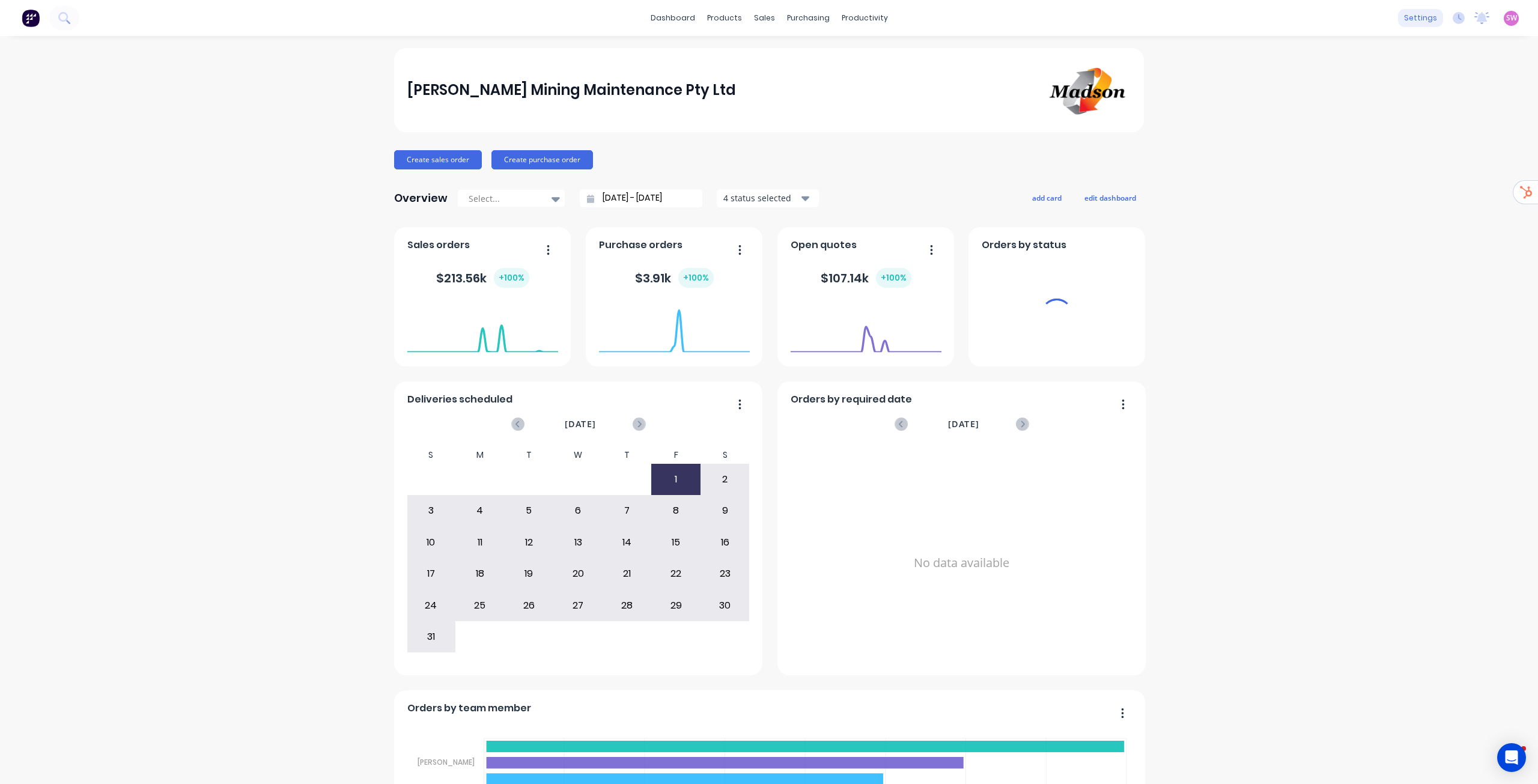
click at [1416, 16] on div "settings" at bounding box center [1420, 17] width 45 height 18
click at [1346, 98] on link "Integrations" at bounding box center [1355, 106] width 159 height 24
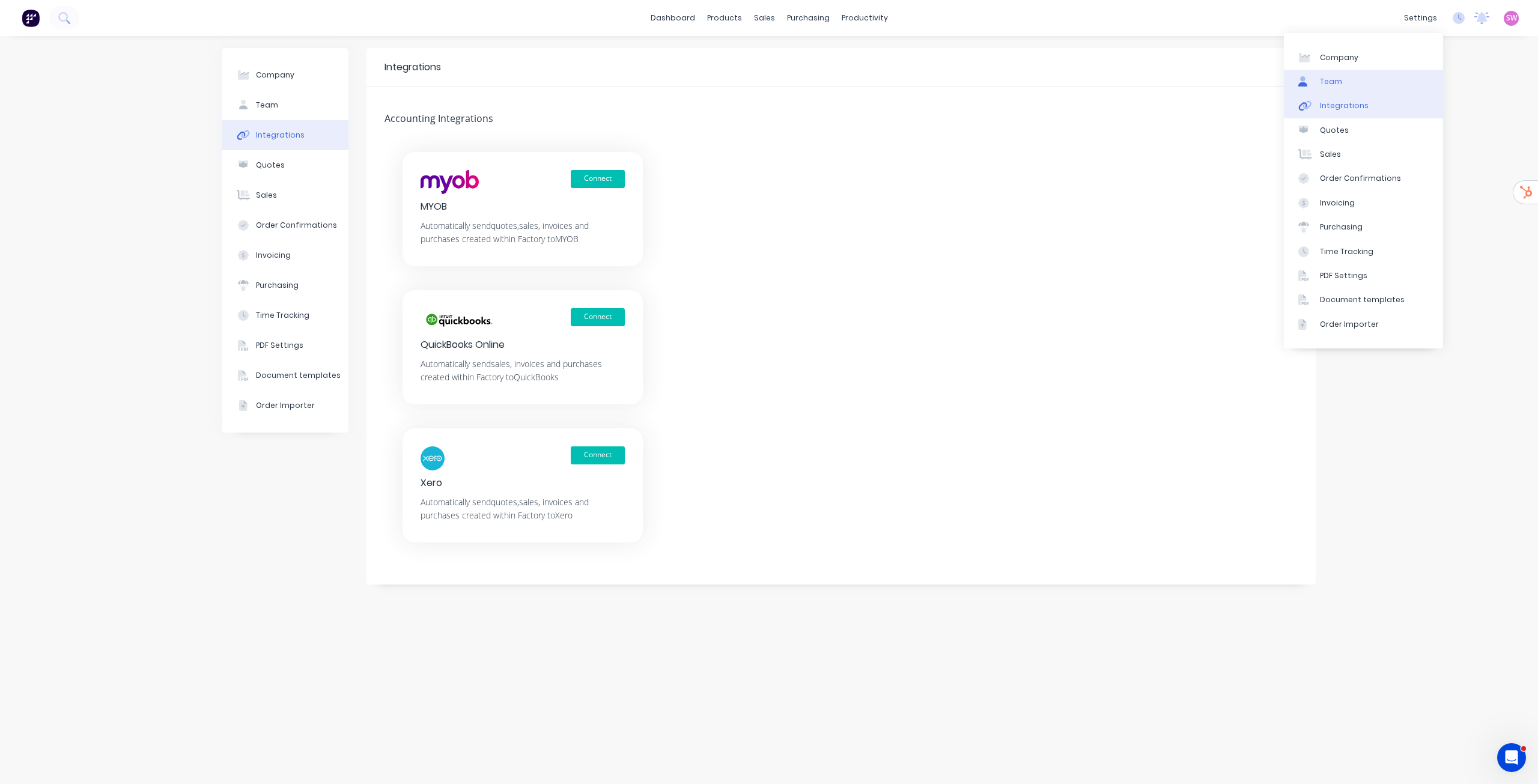
click at [1344, 82] on link "Team" at bounding box center [1364, 82] width 159 height 24
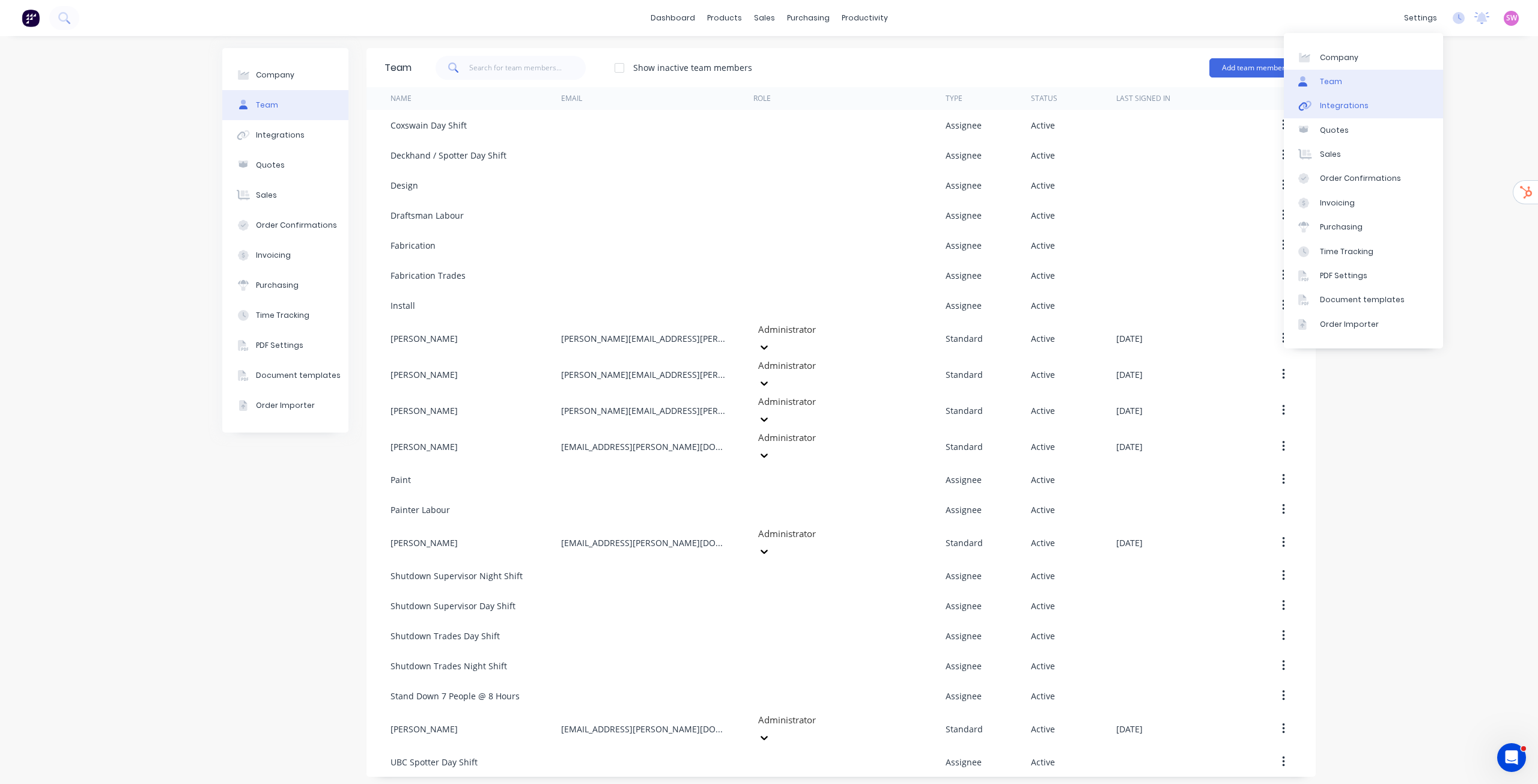
click at [1352, 107] on div "Integrations" at bounding box center [1345, 106] width 49 height 11
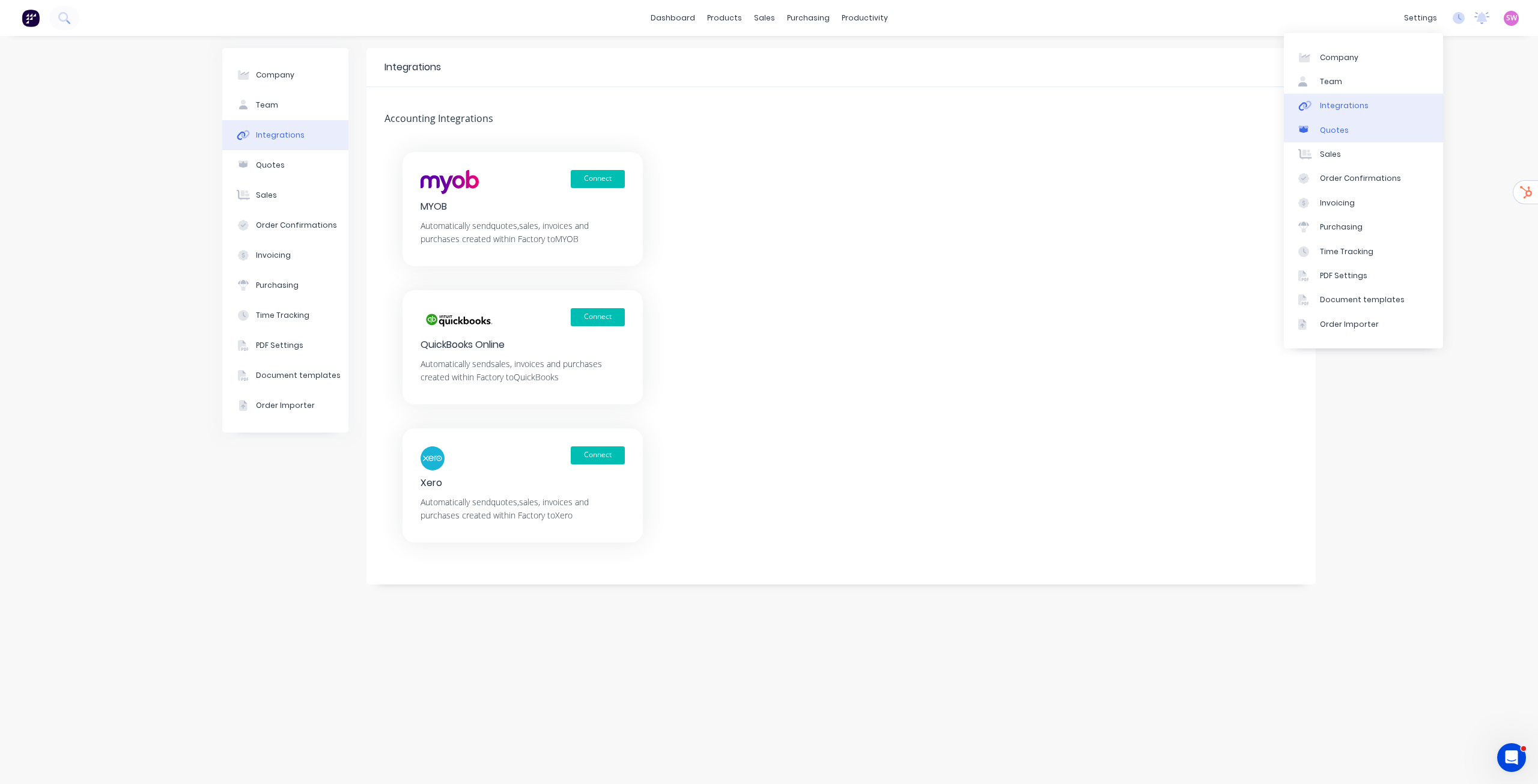
click at [1343, 130] on div "Quotes" at bounding box center [1335, 130] width 29 height 11
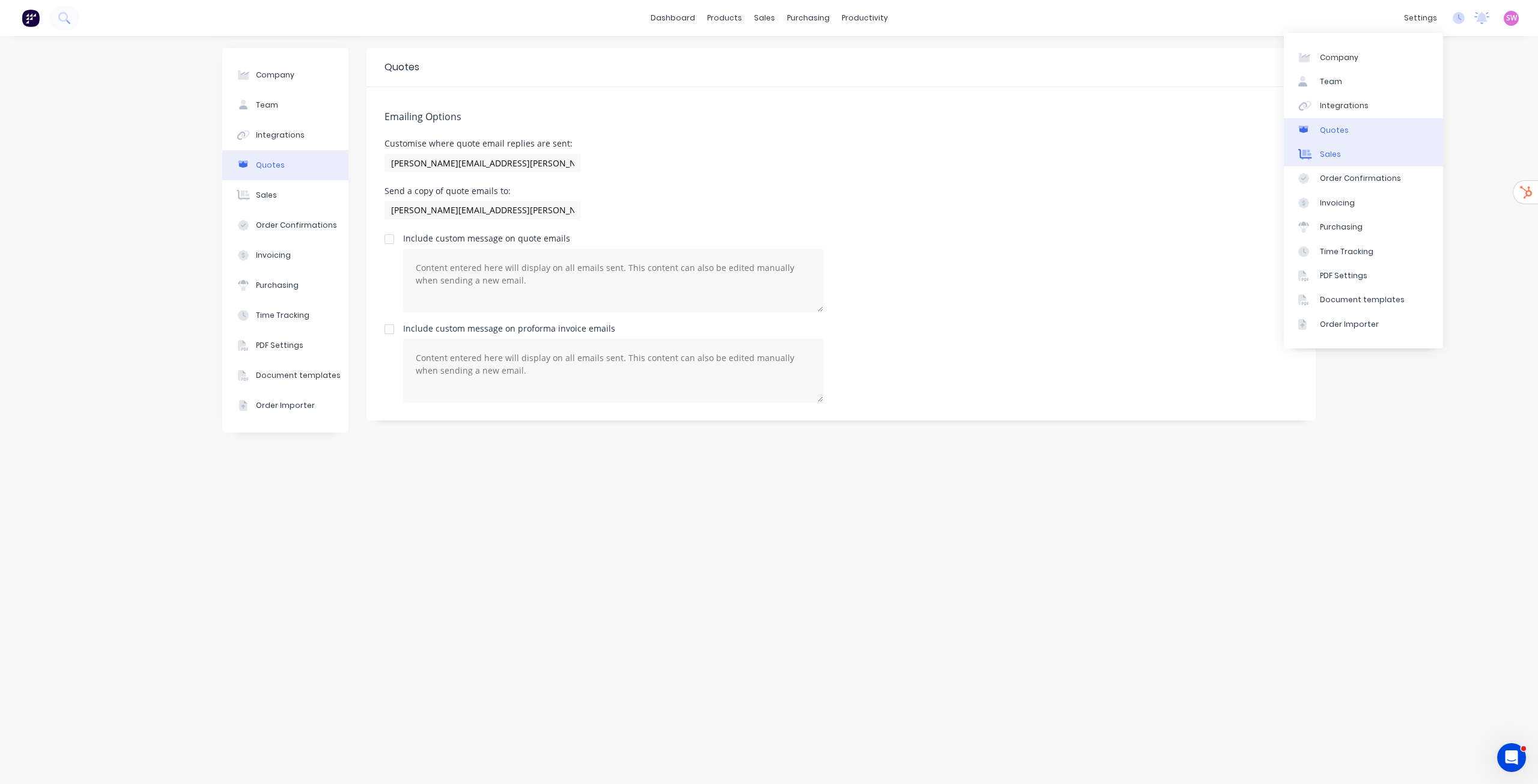
click at [1345, 159] on link "Sales" at bounding box center [1364, 155] width 159 height 24
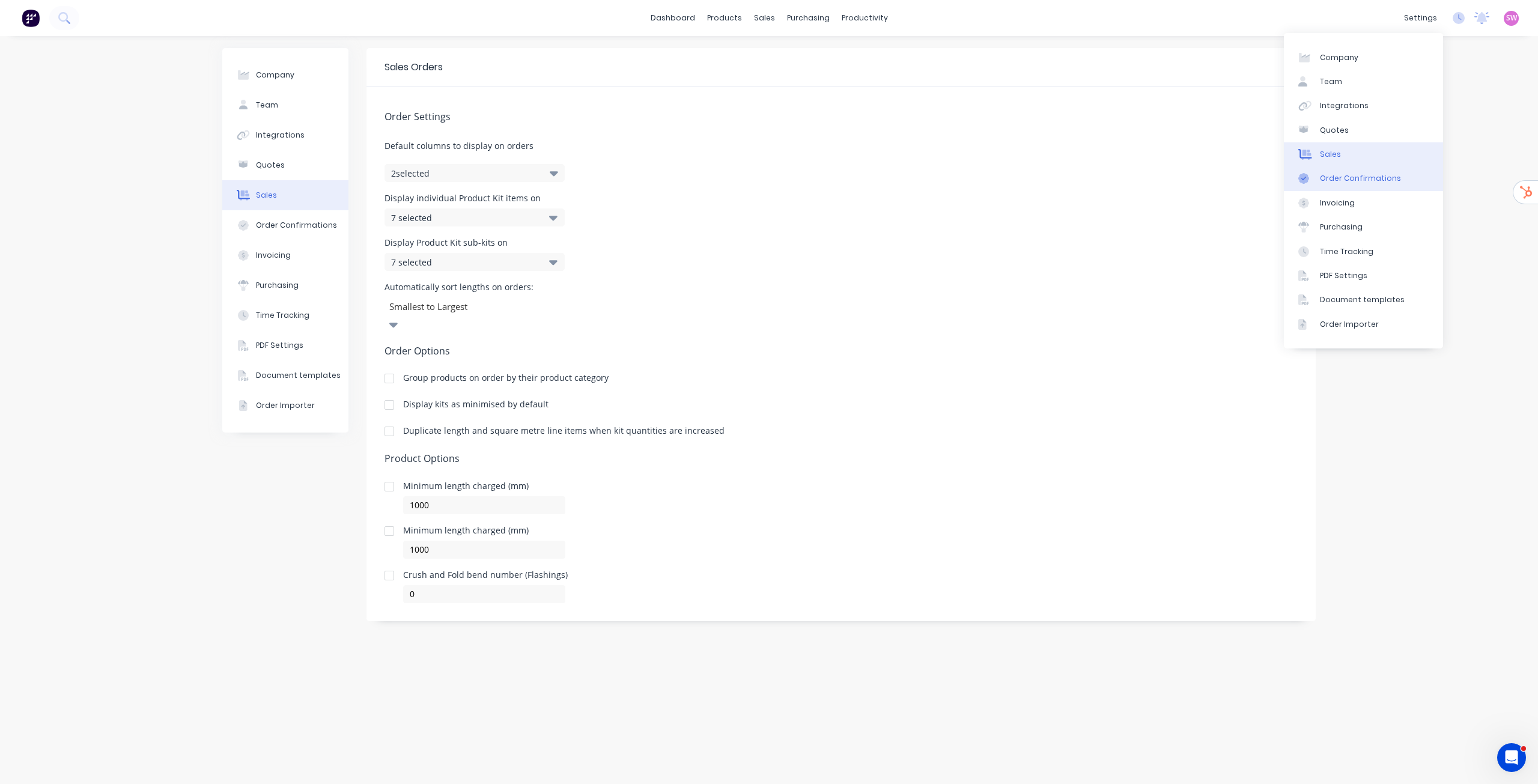
click at [1351, 184] on div "Order Confirmations" at bounding box center [1361, 179] width 81 height 11
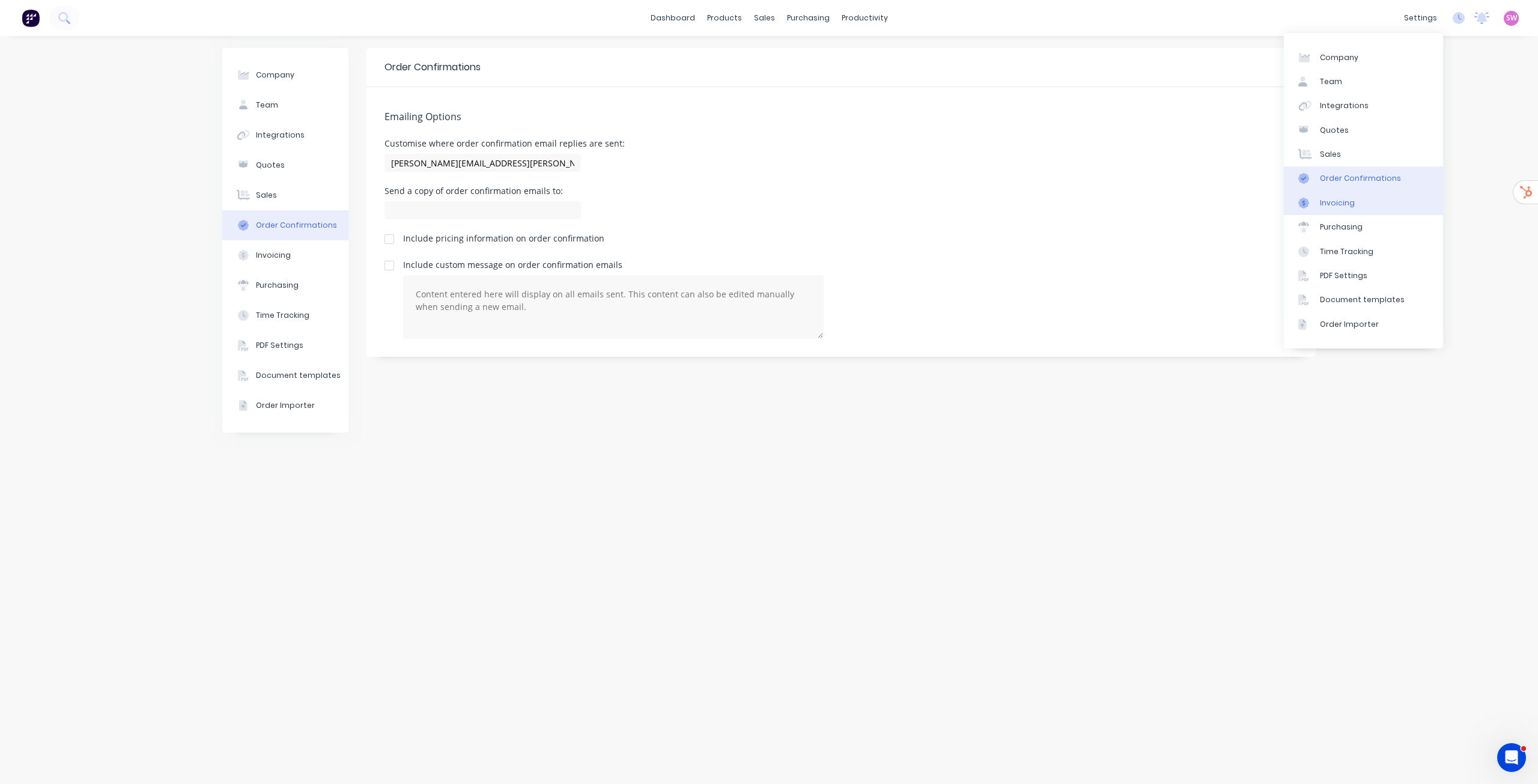
click at [1350, 200] on div "Invoicing" at bounding box center [1338, 203] width 35 height 11
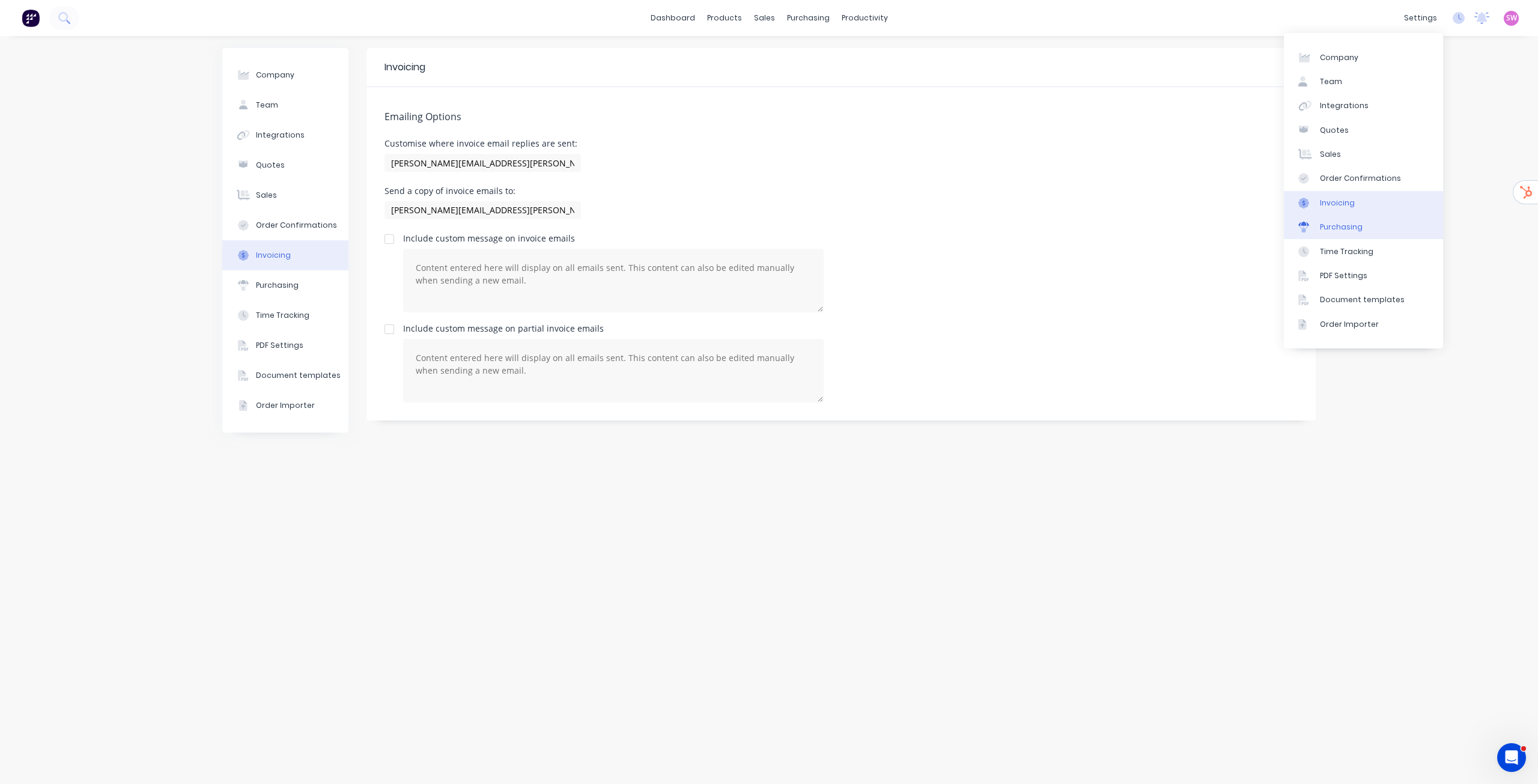
click at [1358, 216] on link "Purchasing" at bounding box center [1364, 227] width 159 height 24
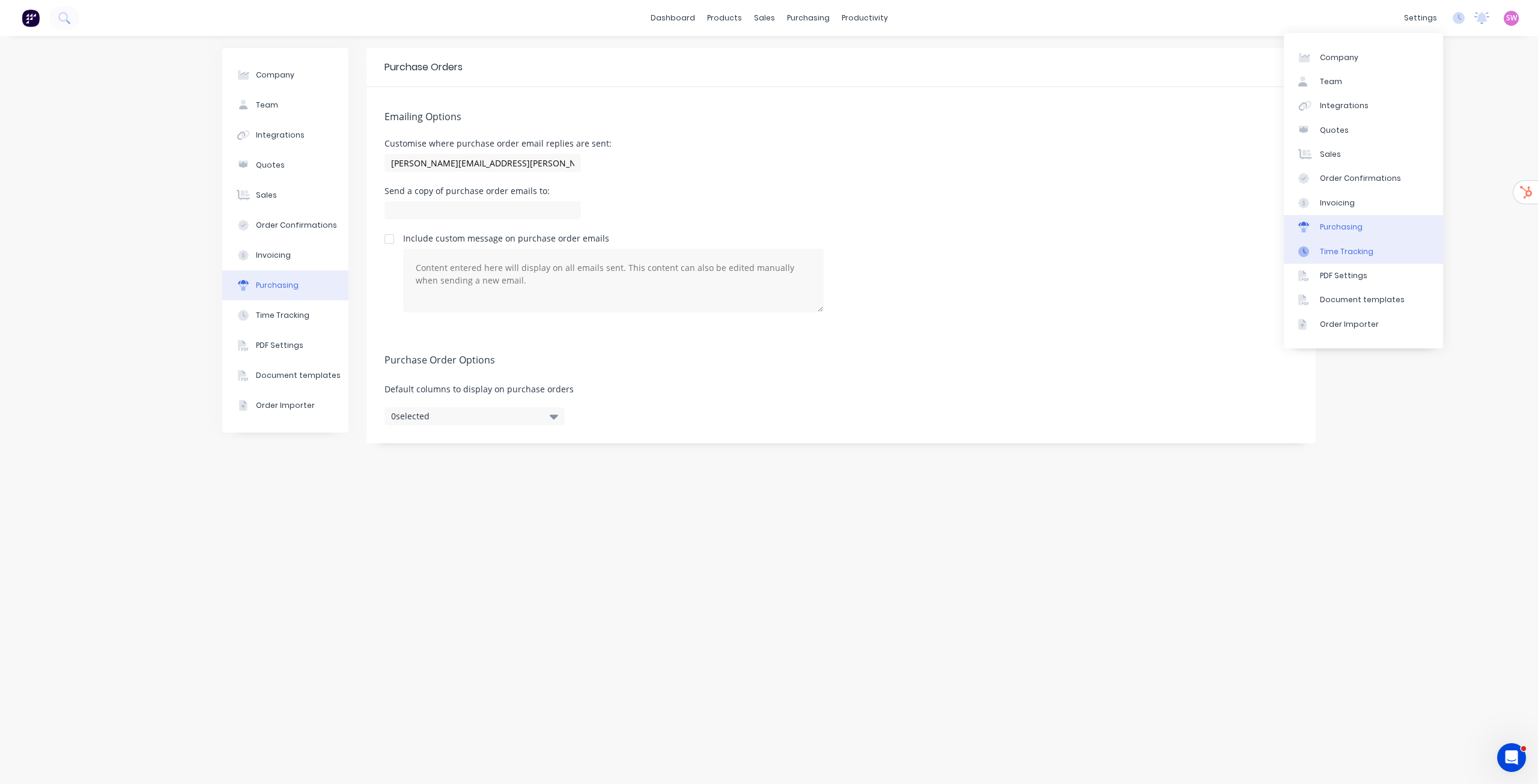
click at [1361, 248] on div "Time Tracking" at bounding box center [1347, 252] width 54 height 11
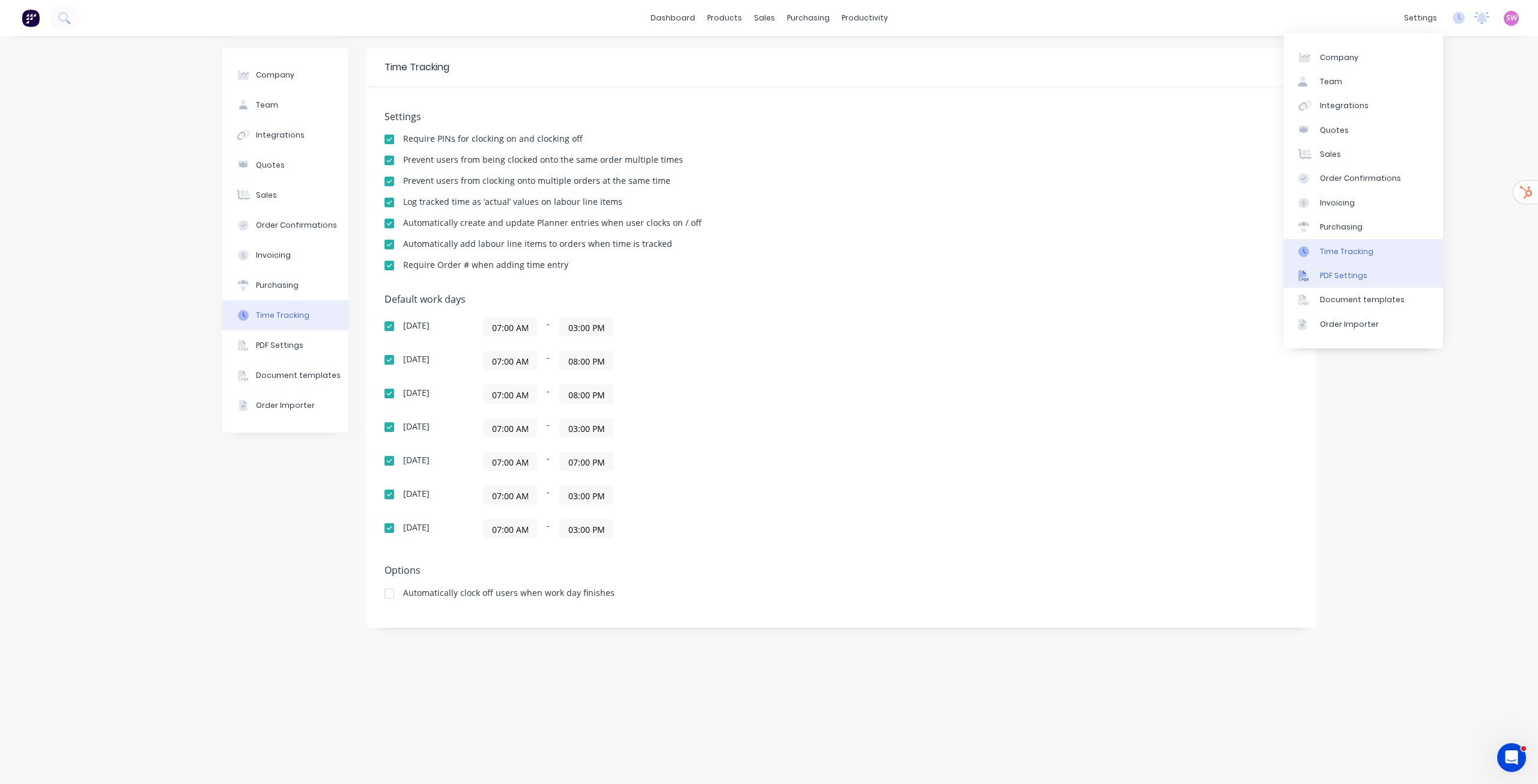
click at [1365, 274] on link "PDF Settings" at bounding box center [1364, 276] width 159 height 24
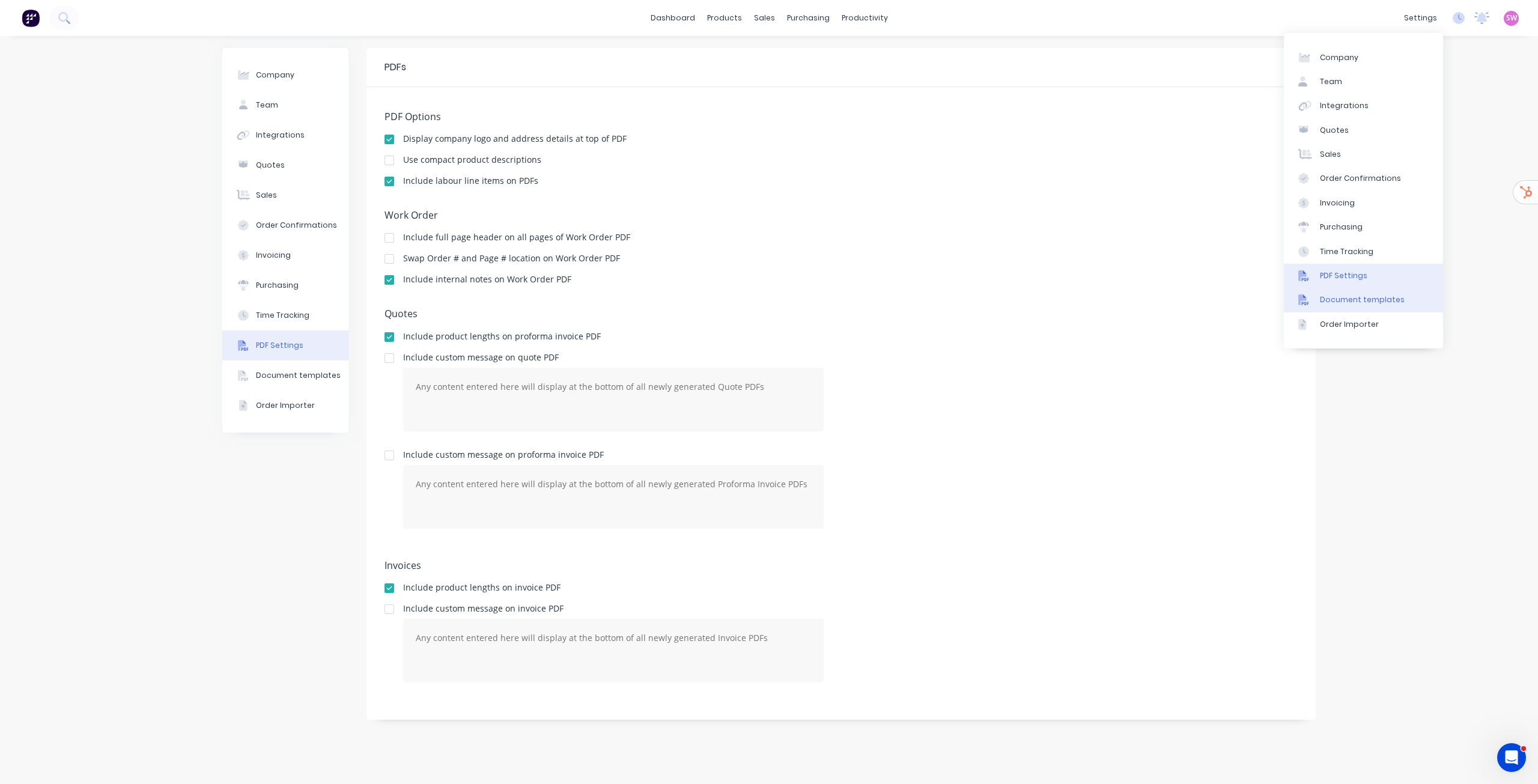
click at [1373, 300] on div "Document templates" at bounding box center [1363, 300] width 85 height 11
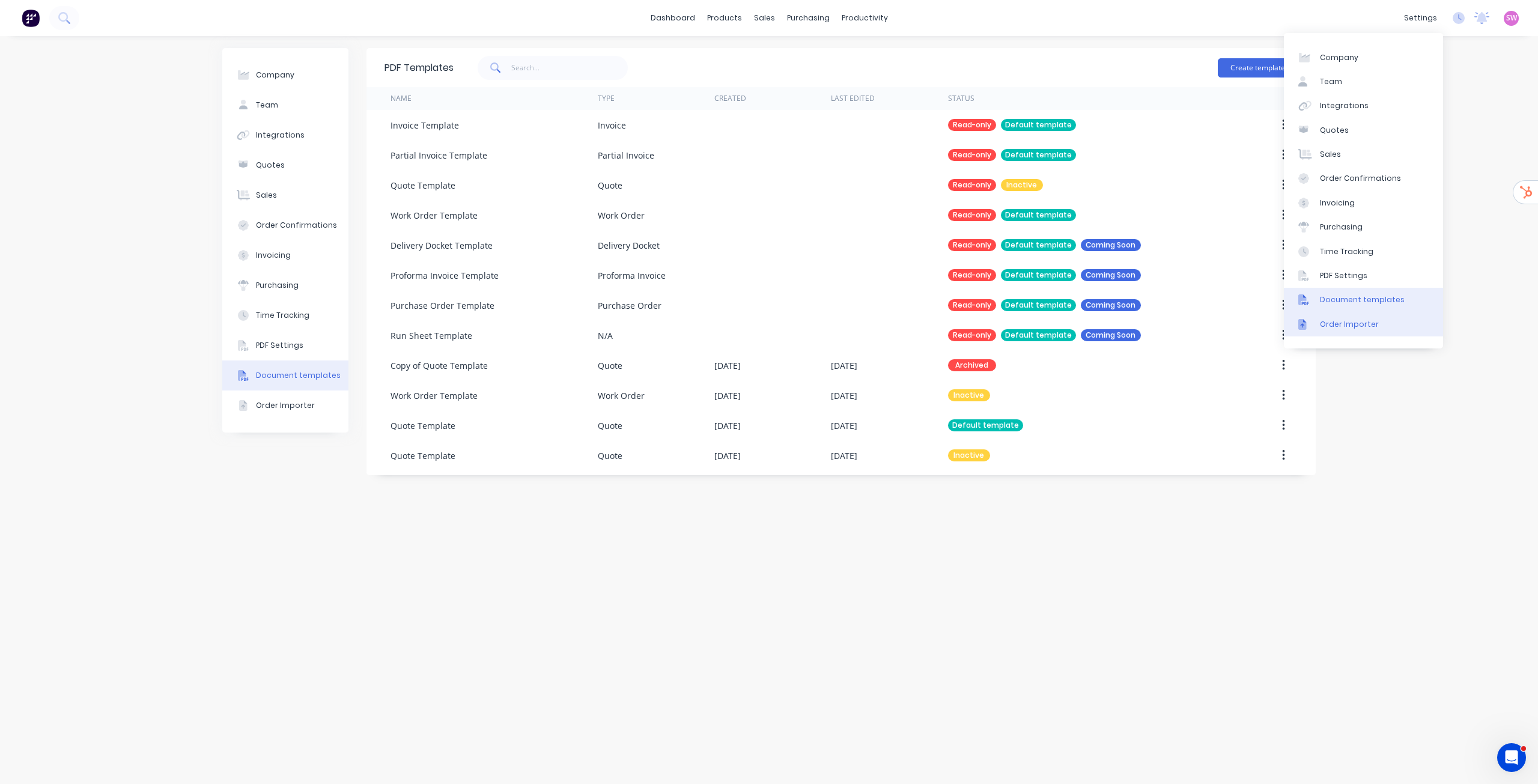
click at [1373, 321] on div "Order Importer" at bounding box center [1350, 324] width 59 height 11
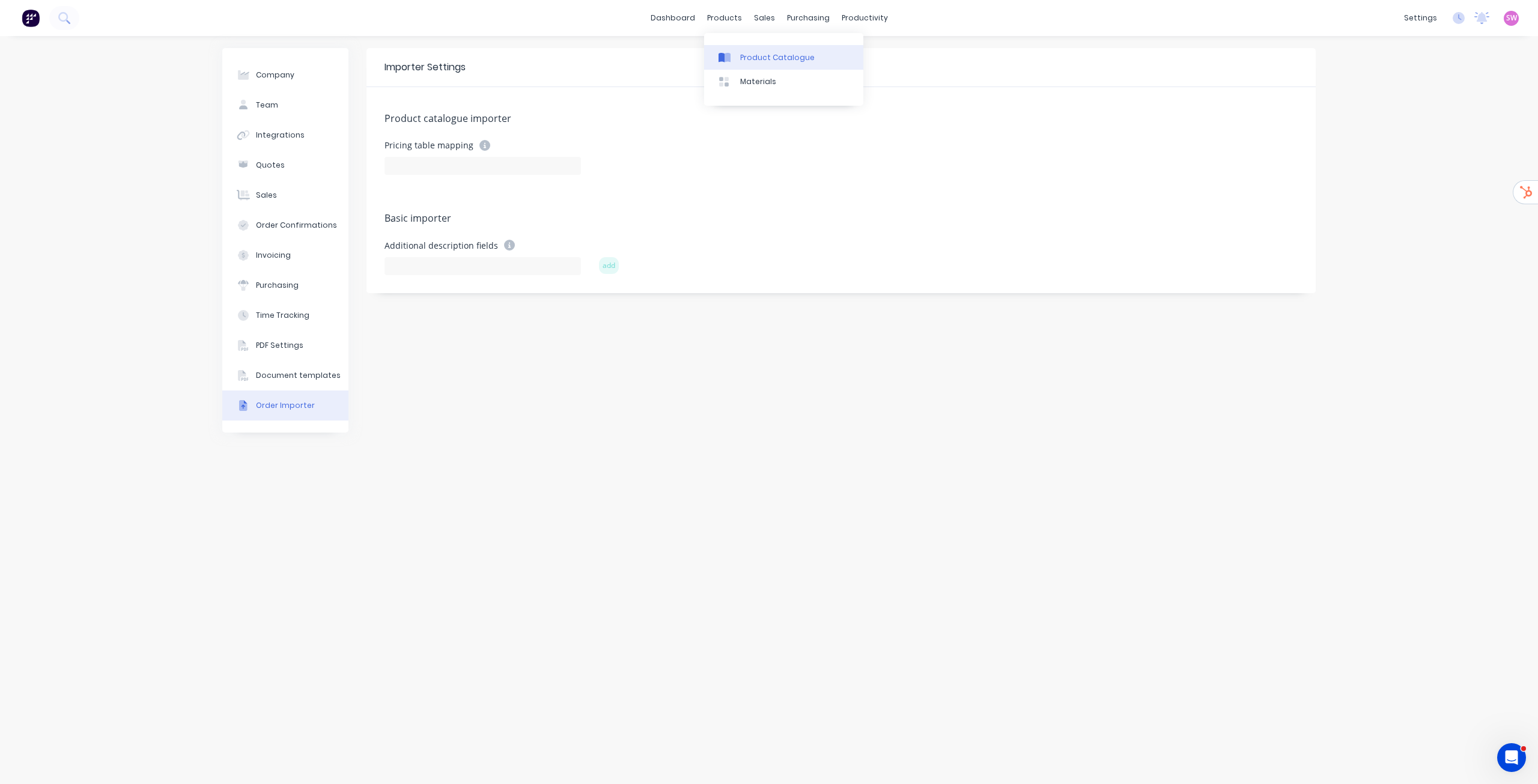
click at [750, 52] on div "Product Catalogue" at bounding box center [777, 58] width 74 height 11
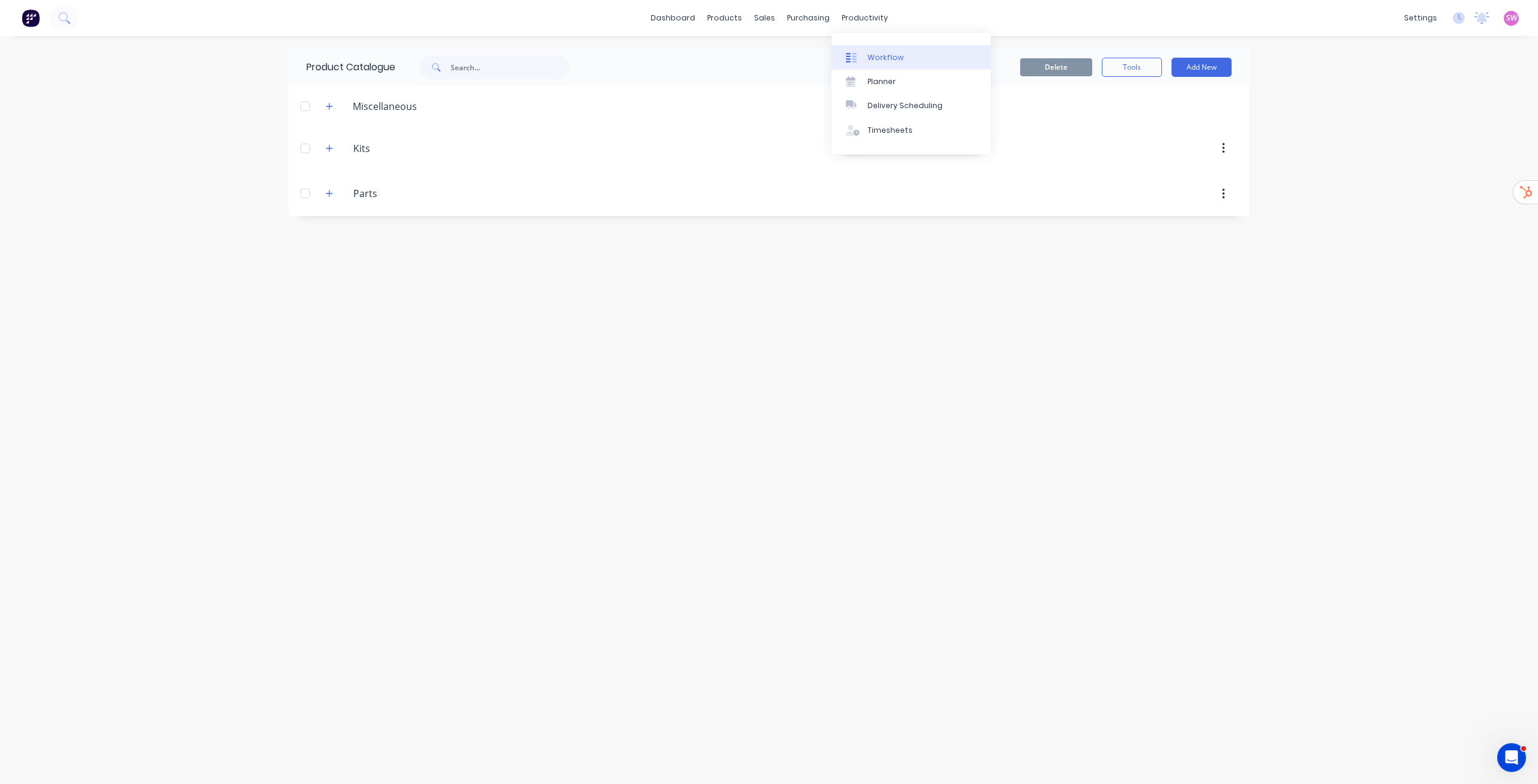
click at [874, 50] on link "Workflow" at bounding box center [912, 57] width 159 height 24
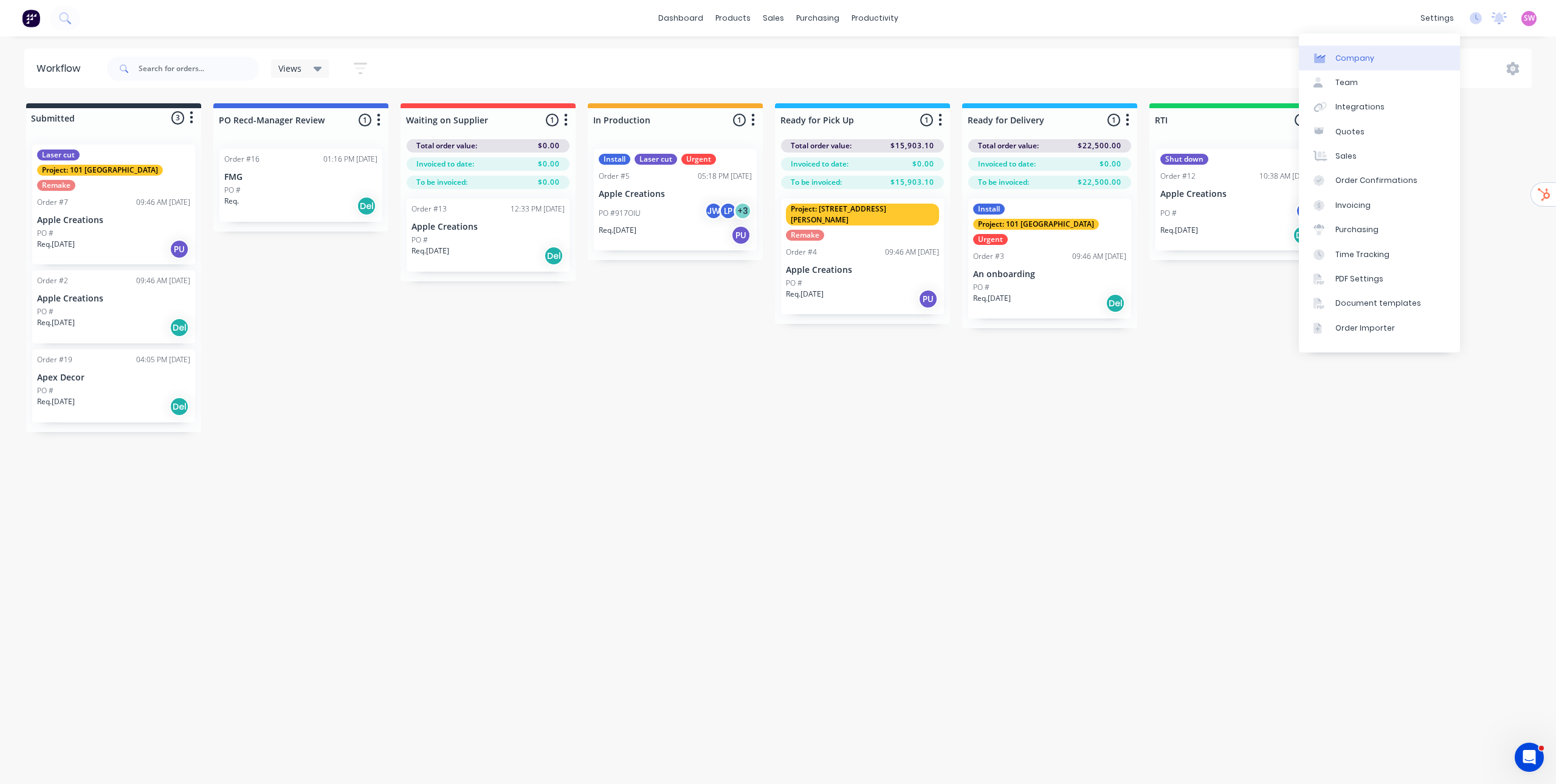
click at [1368, 56] on div "Company" at bounding box center [1355, 58] width 39 height 11
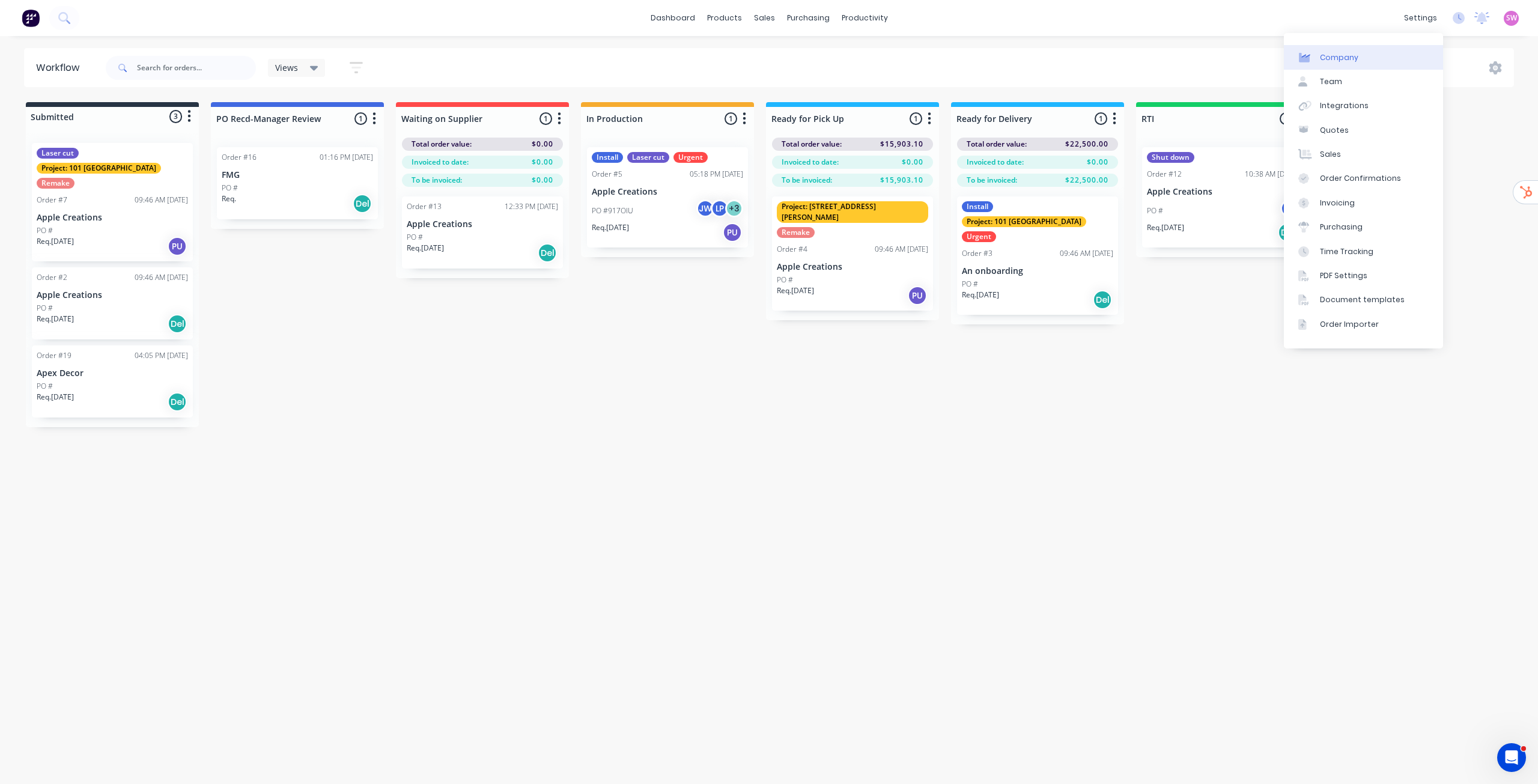
select select "AU"
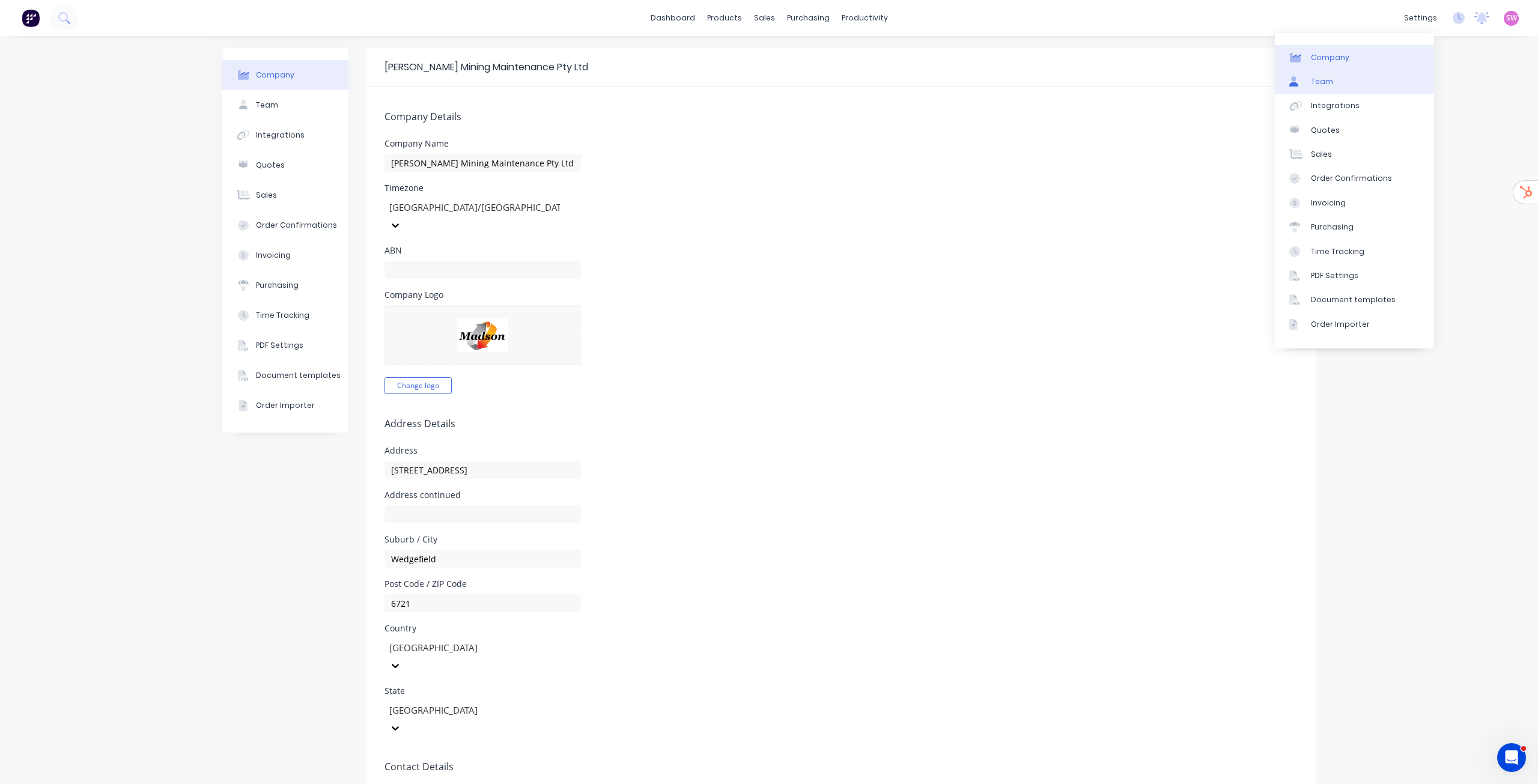
drag, startPoint x: 1337, startPoint y: 88, endPoint x: 1315, endPoint y: 84, distance: 22.4
click at [1315, 84] on div "Team" at bounding box center [1322, 82] width 22 height 11
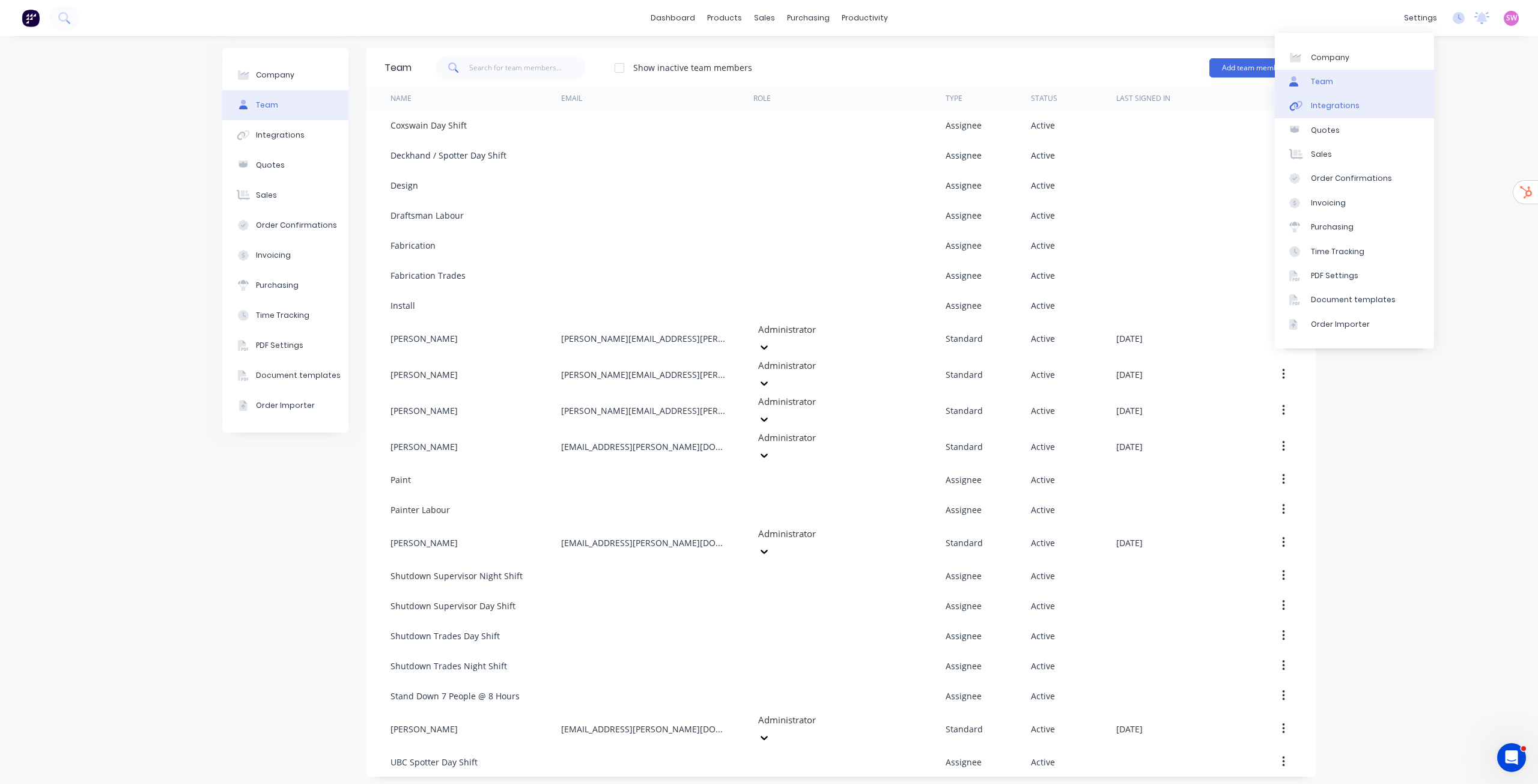
click at [1348, 112] on link "Integrations" at bounding box center [1355, 106] width 159 height 24
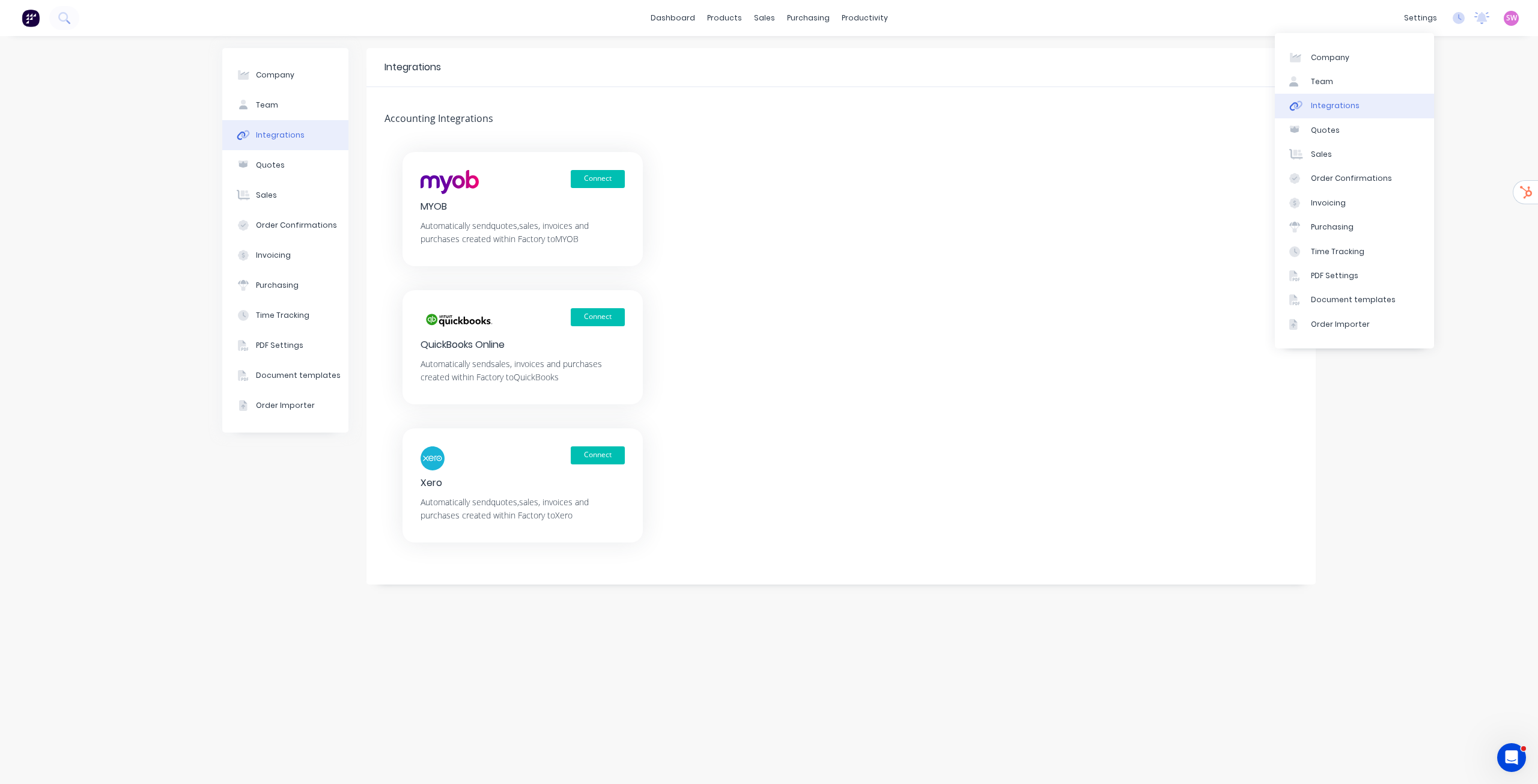
click at [1051, 228] on div "Connect MYOB Automatically send quotes, sales, invoices and purchases created w…" at bounding box center [841, 347] width 950 height 391
click at [260, 160] on div "Quotes" at bounding box center [270, 165] width 29 height 11
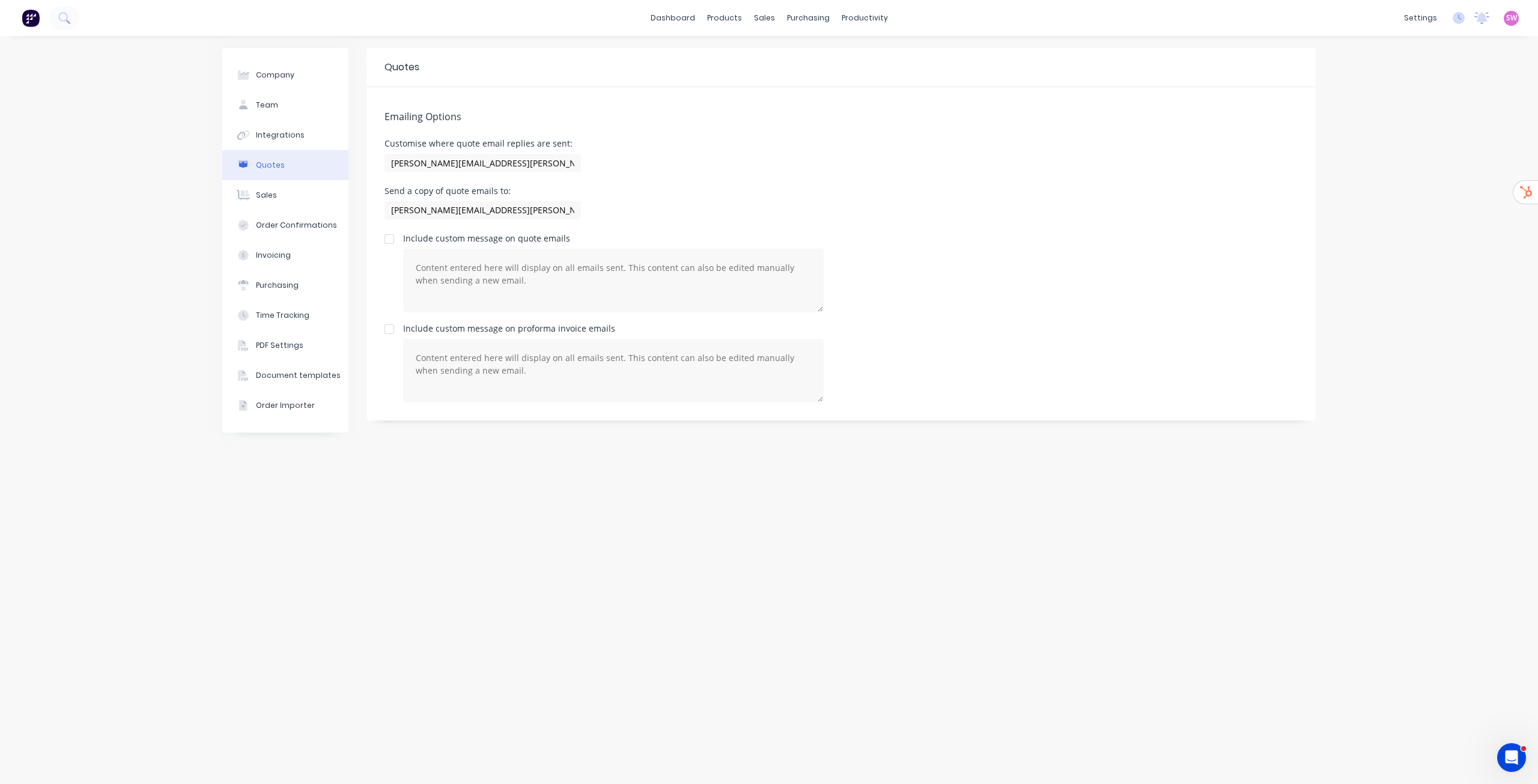
click at [1513, 18] on span "SW" at bounding box center [1512, 18] width 11 height 11
click at [1421, 156] on div "Sign out" at bounding box center [1409, 161] width 32 height 11
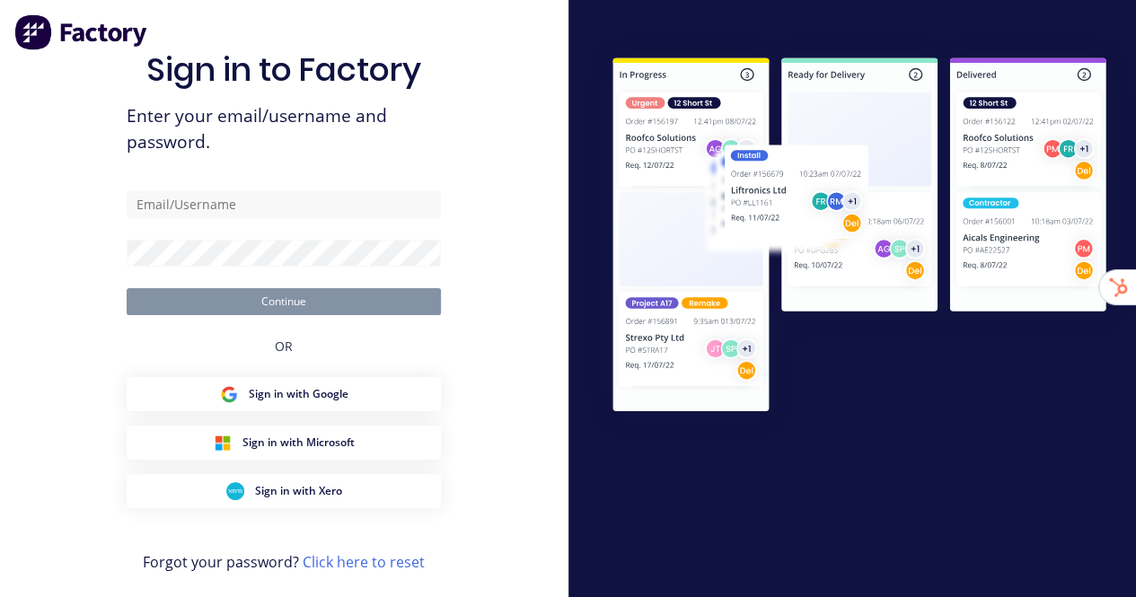
type input "[EMAIL_ADDRESS][DOMAIN_NAME]"
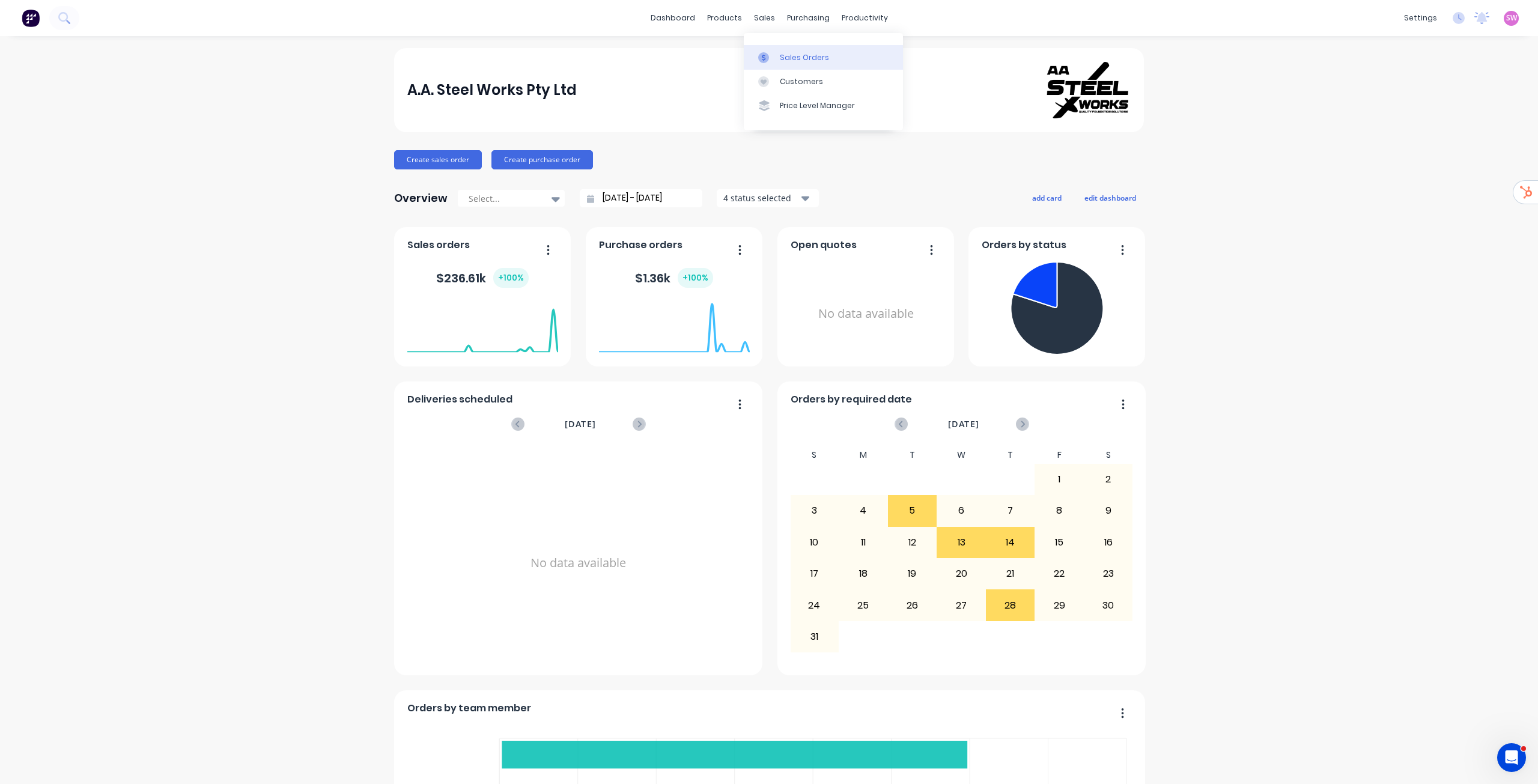
click at [760, 60] on div "Sales Orders" at bounding box center [804, 58] width 50 height 11
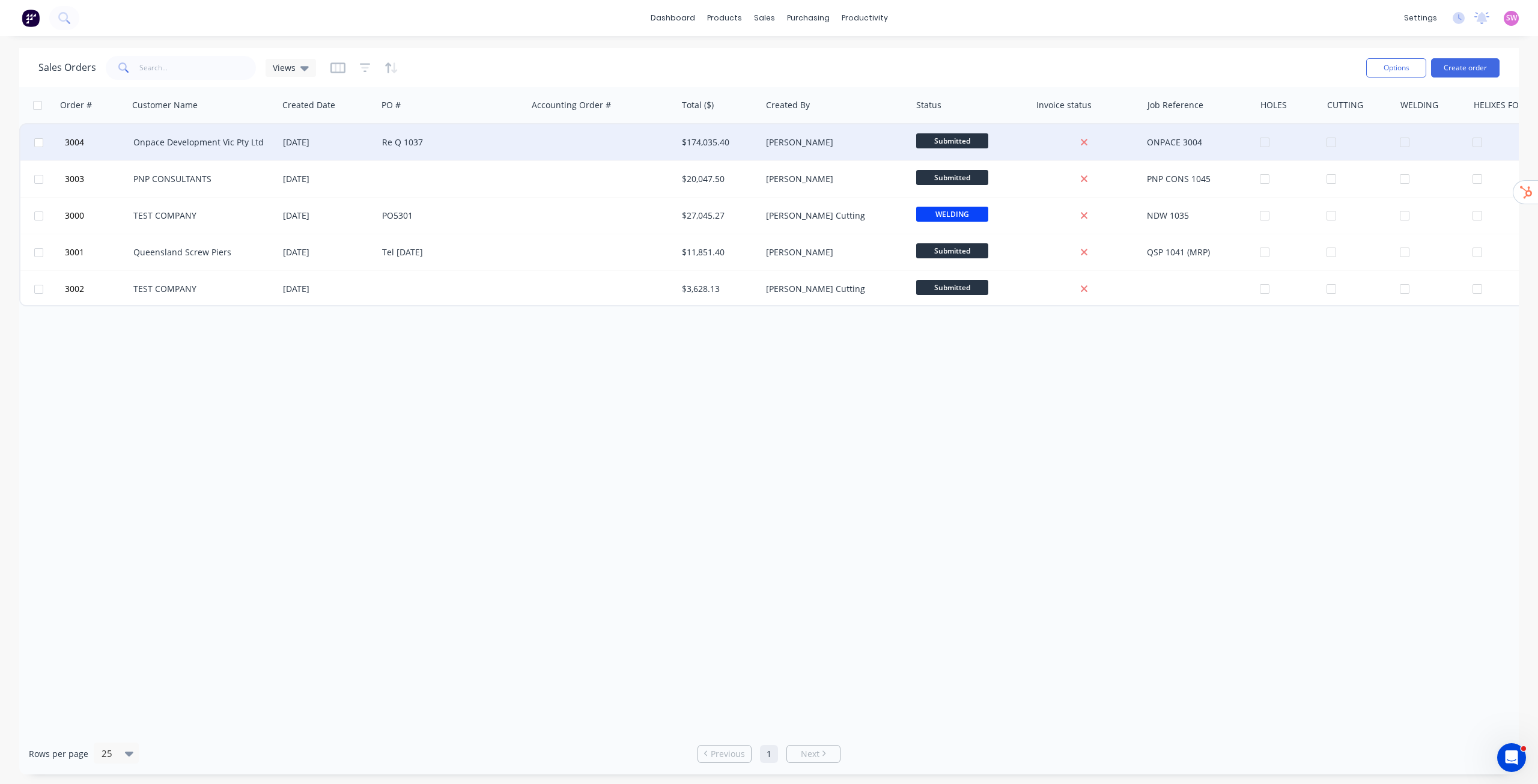
click at [529, 145] on div at bounding box center [602, 142] width 150 height 36
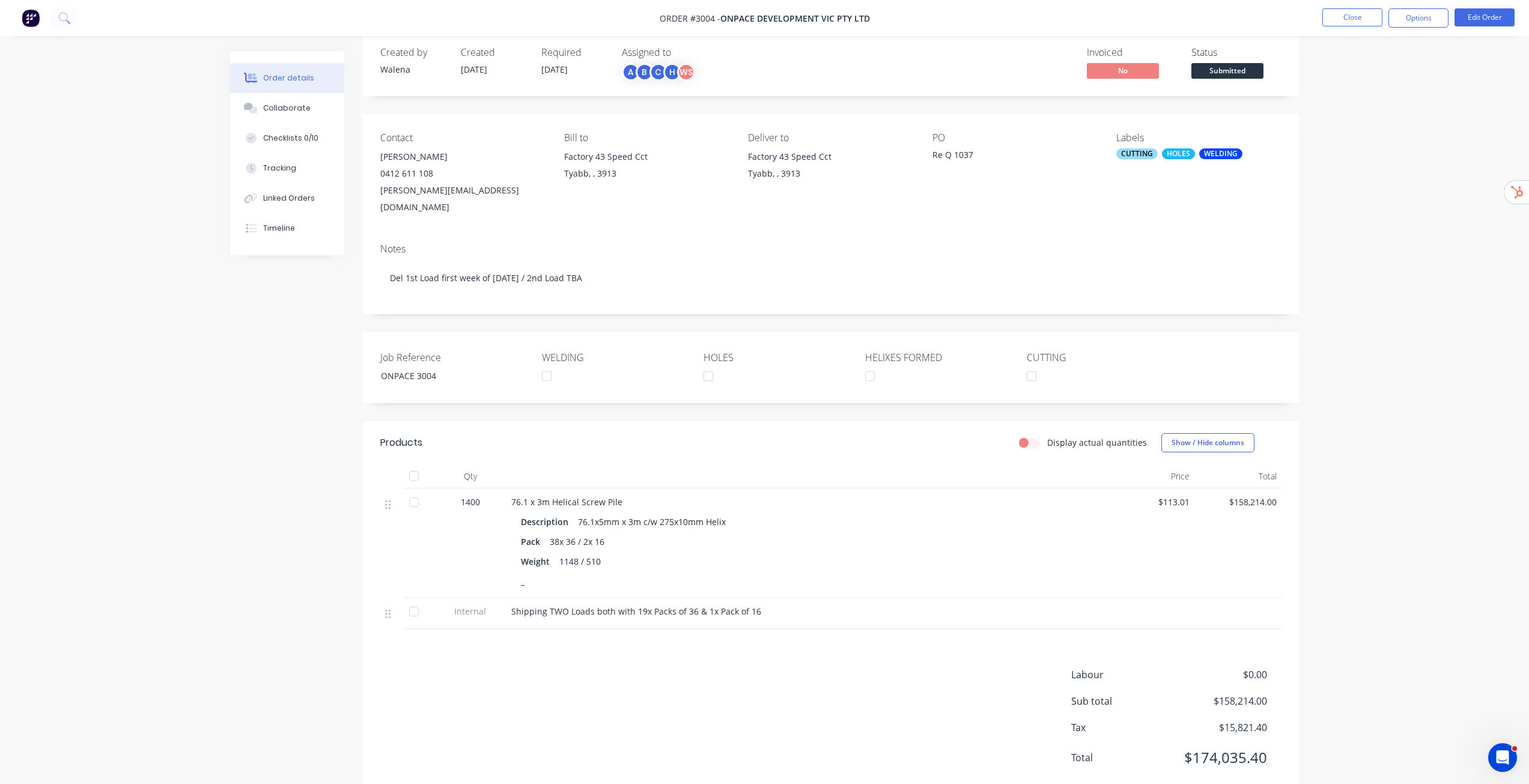
scroll to position [34, 0]
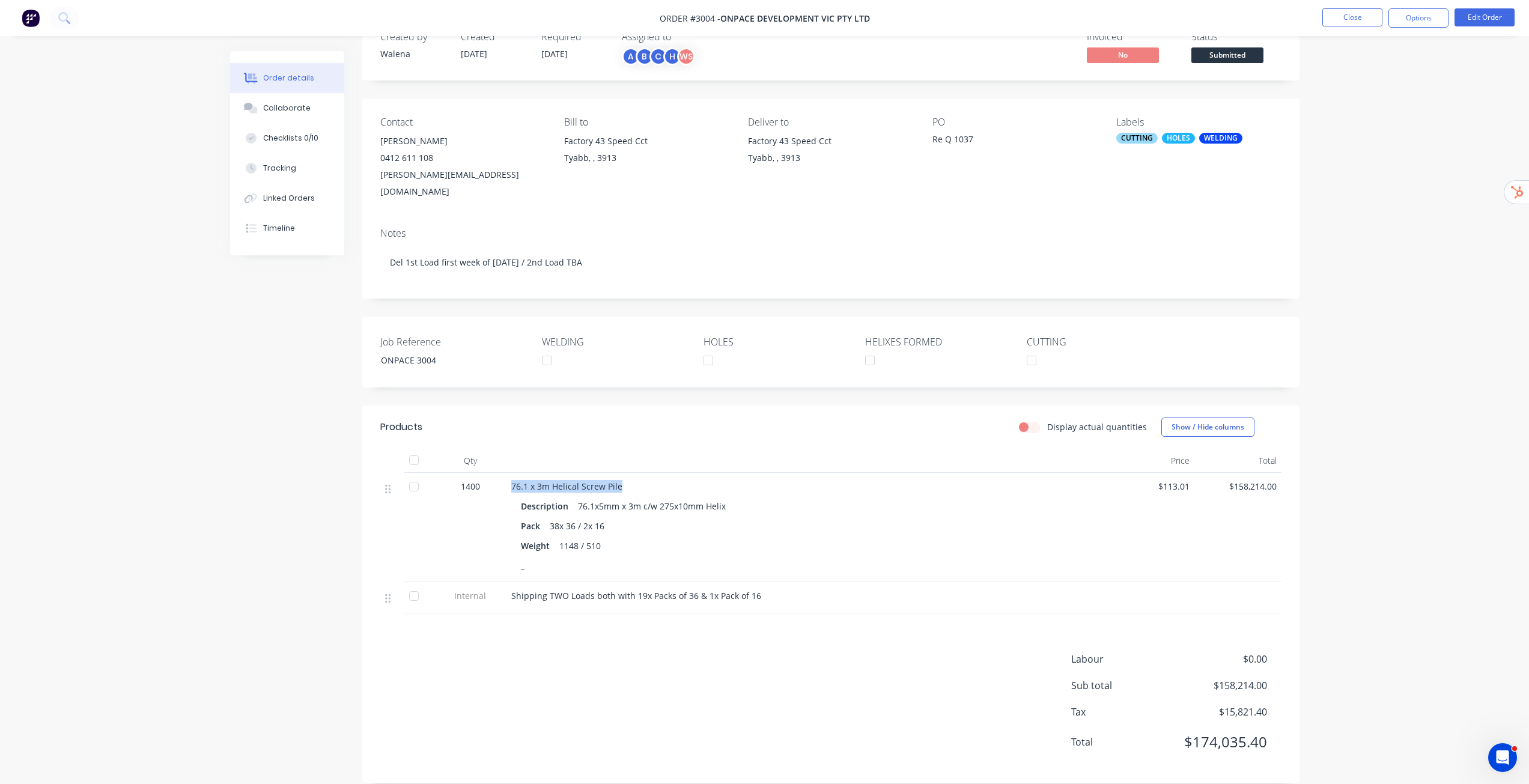
drag, startPoint x: 509, startPoint y: 470, endPoint x: 624, endPoint y: 467, distance: 115.0
click at [624, 399] on div "76.1 x 3m Helical Screw Pile Description 76.1x5mm x 3m c/w 275x10mm Helix Pack …" at bounding box center [807, 527] width 601 height 109
copy span "76.1 x 3m Helical Screw Pile"
click at [759, 233] on div "Order details Collaborate Checklists 0/10 Tracking Linked Orders Timeline Order…" at bounding box center [764, 383] width 1529 height 835
click at [759, 15] on button "Close" at bounding box center [1352, 17] width 60 height 18
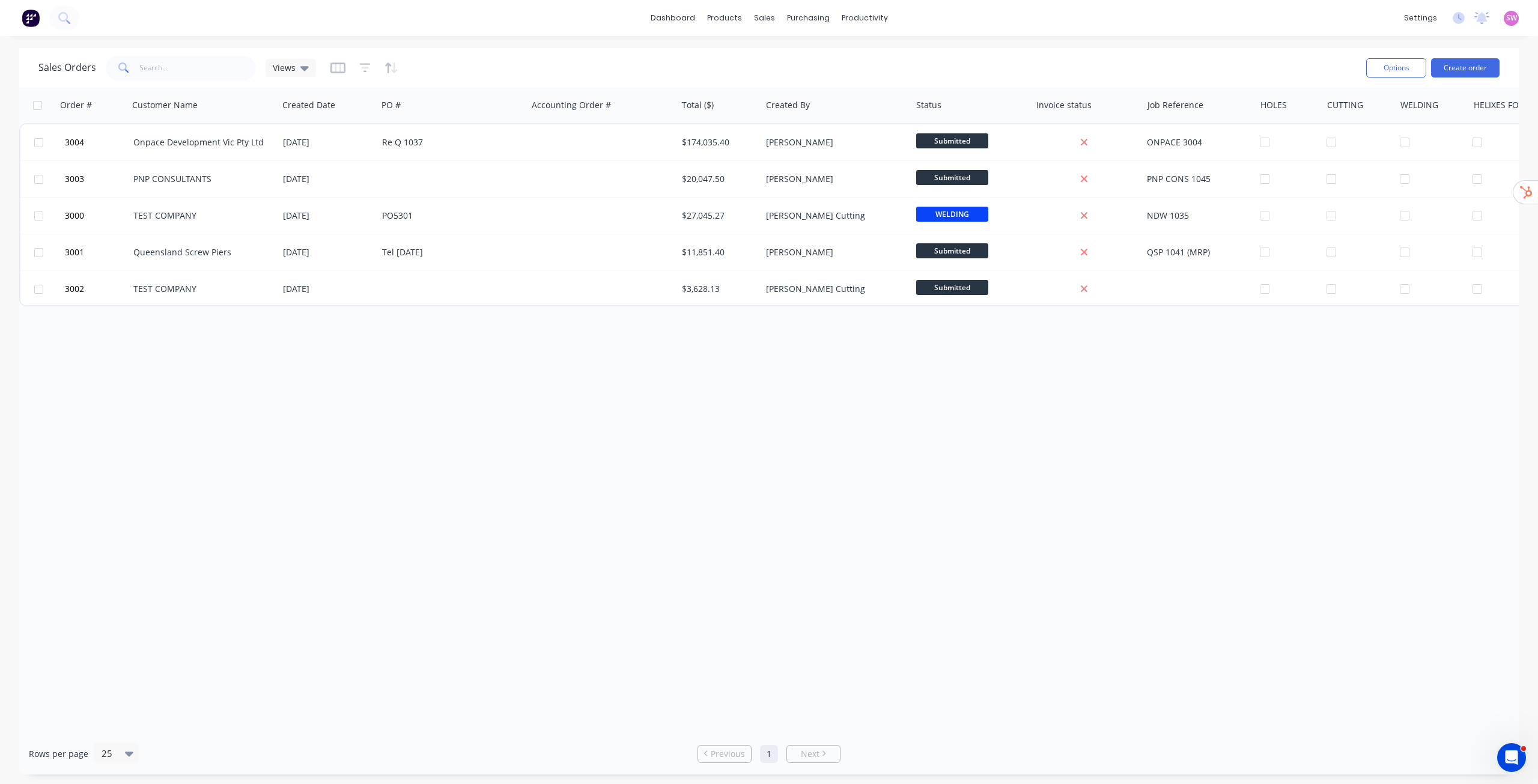
click at [760, 15] on span "SW" at bounding box center [1512, 18] width 11 height 11
click at [760, 158] on button "Sign out" at bounding box center [1437, 151] width 159 height 24
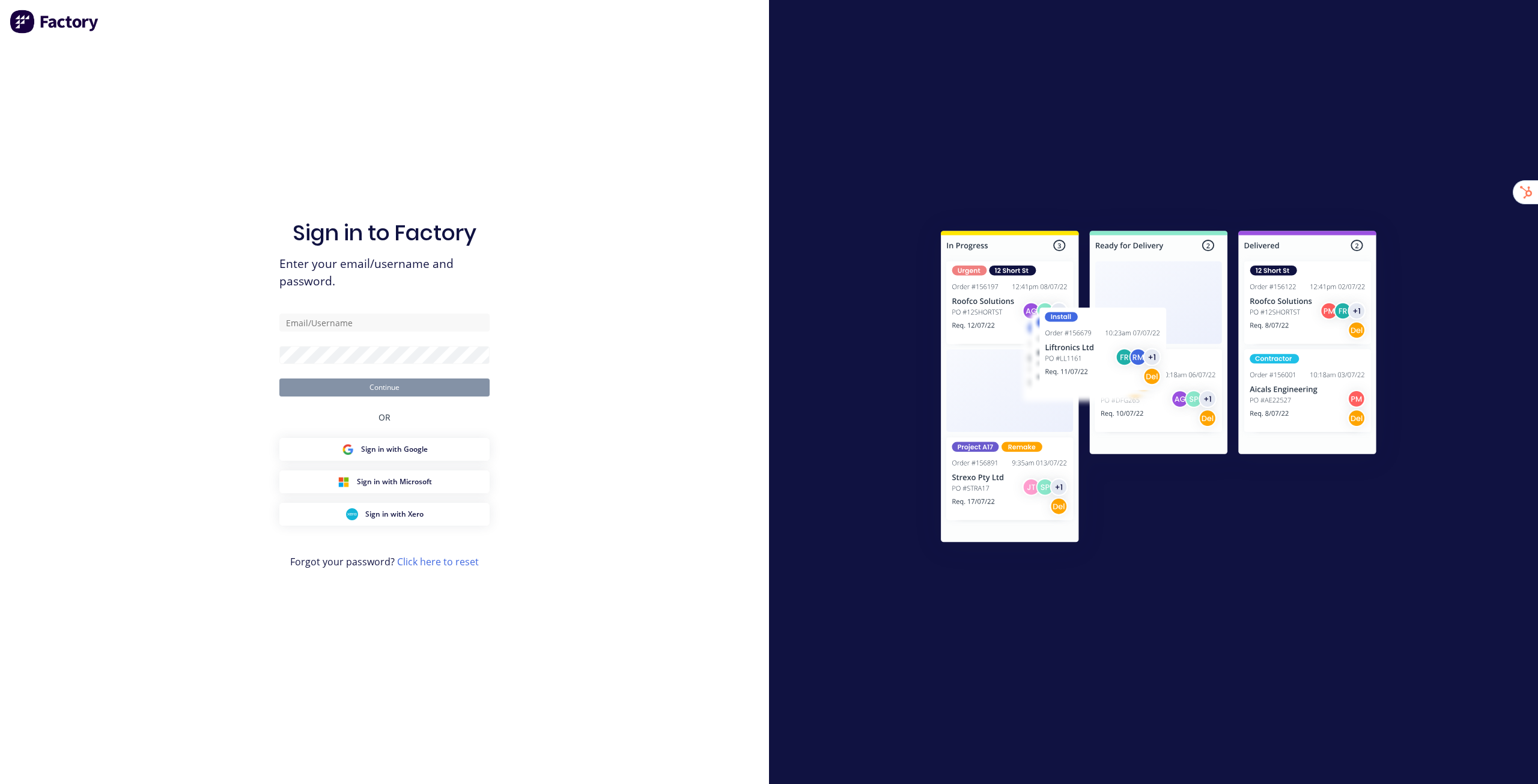
type input "[EMAIL_ADDRESS][DOMAIN_NAME]"
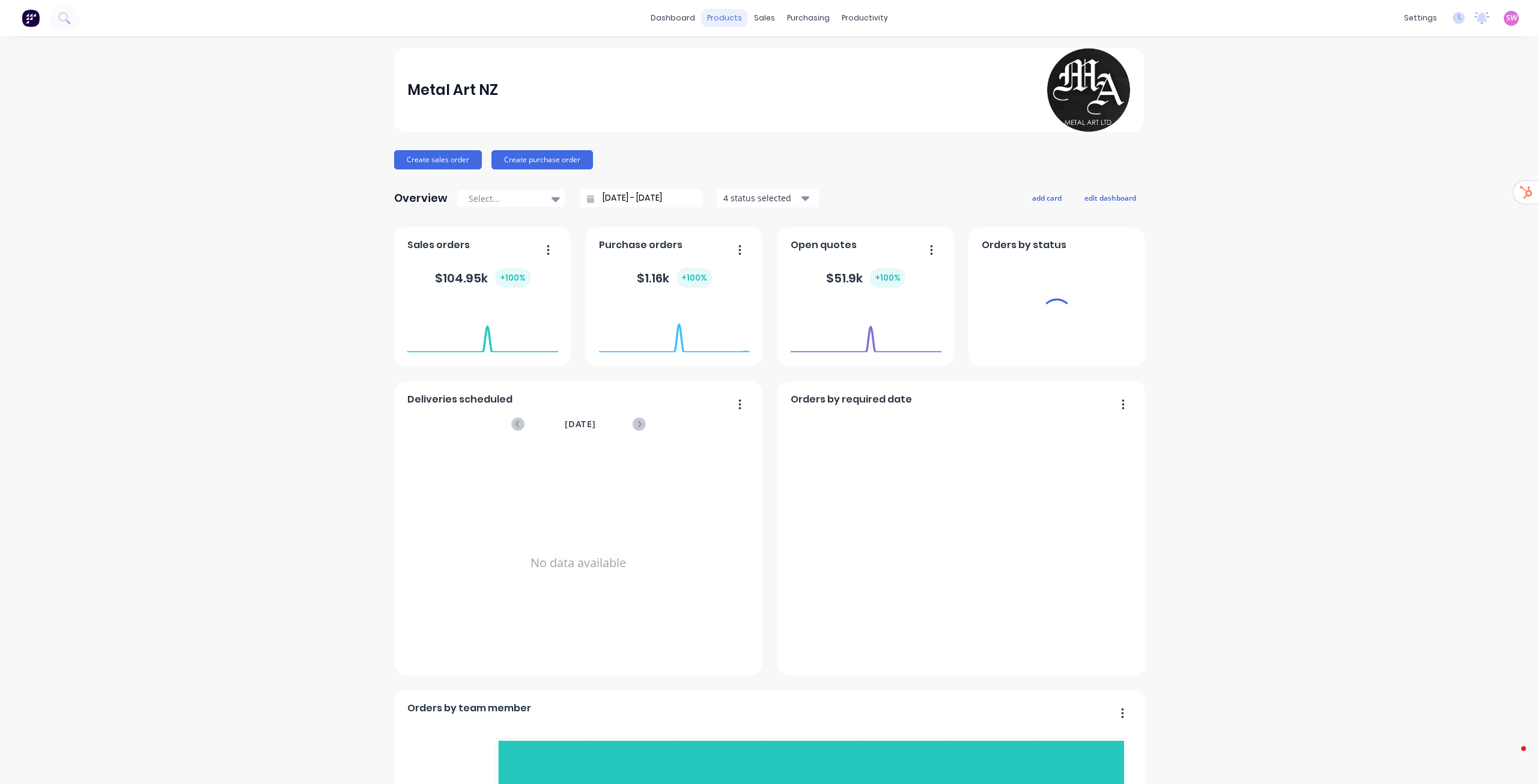
click at [732, 15] on div "products" at bounding box center [725, 17] width 47 height 18
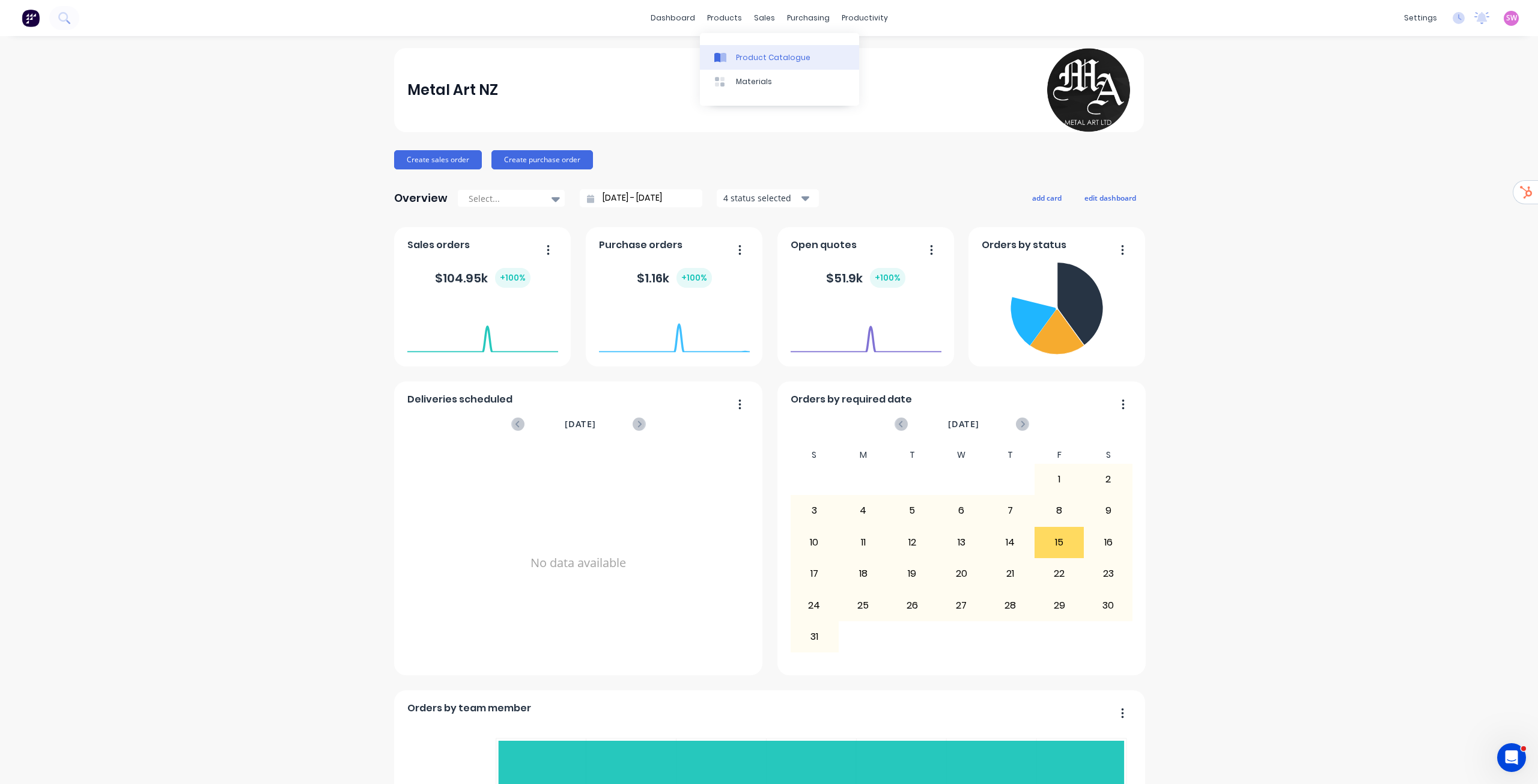
click at [740, 52] on div "Product Catalogue" at bounding box center [773, 58] width 74 height 11
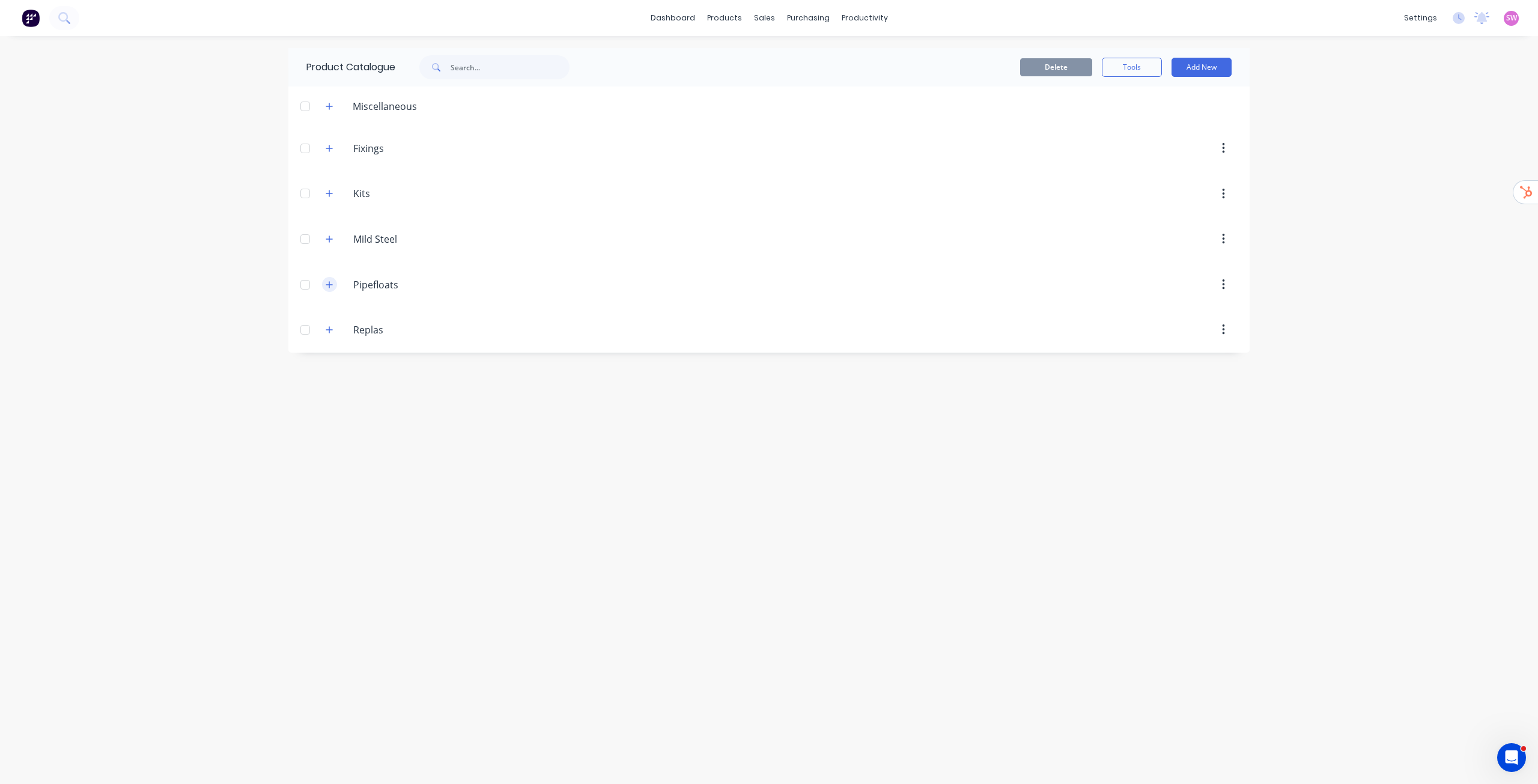
click at [333, 284] on button "button" at bounding box center [329, 284] width 15 height 15
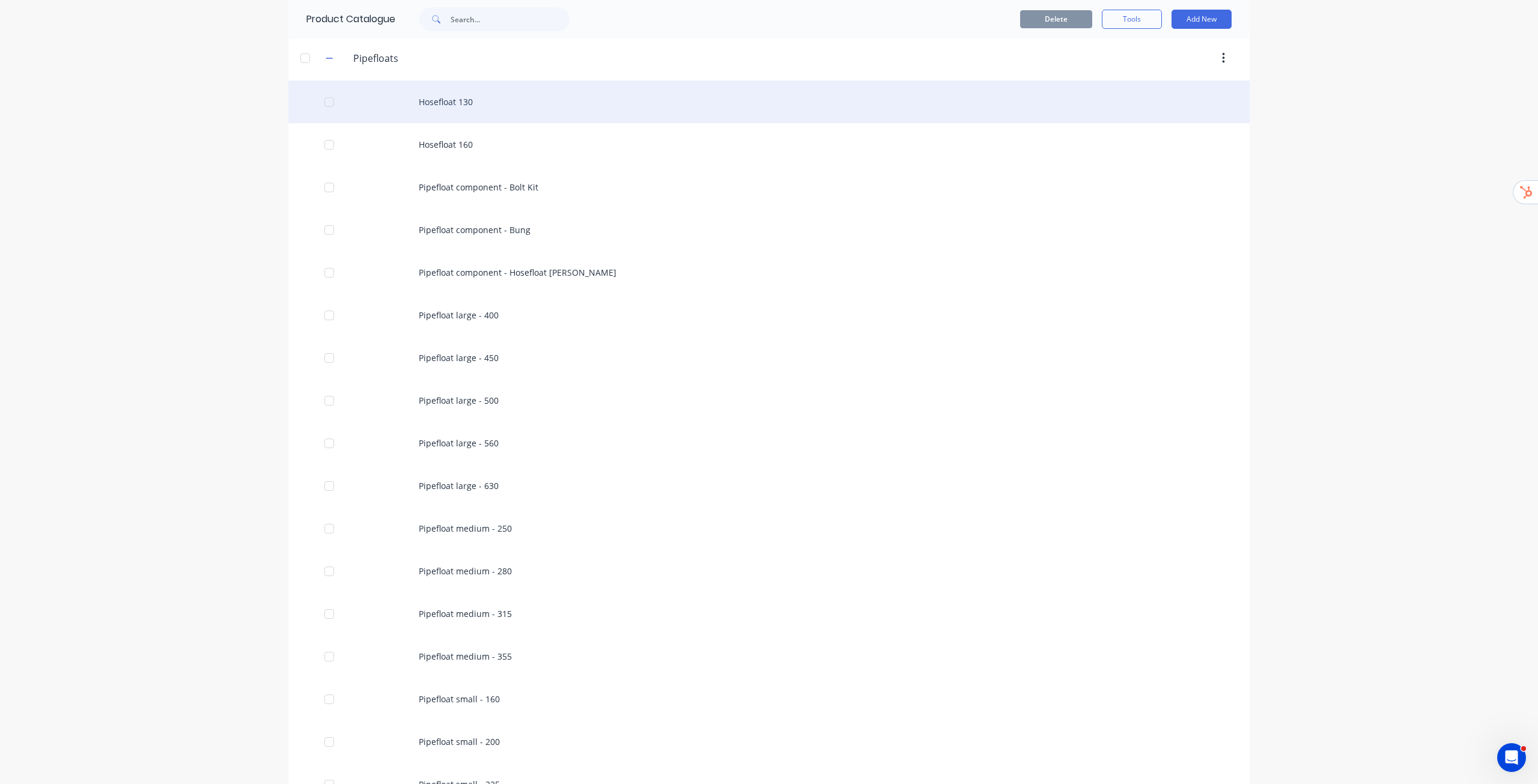
scroll to position [120, 0]
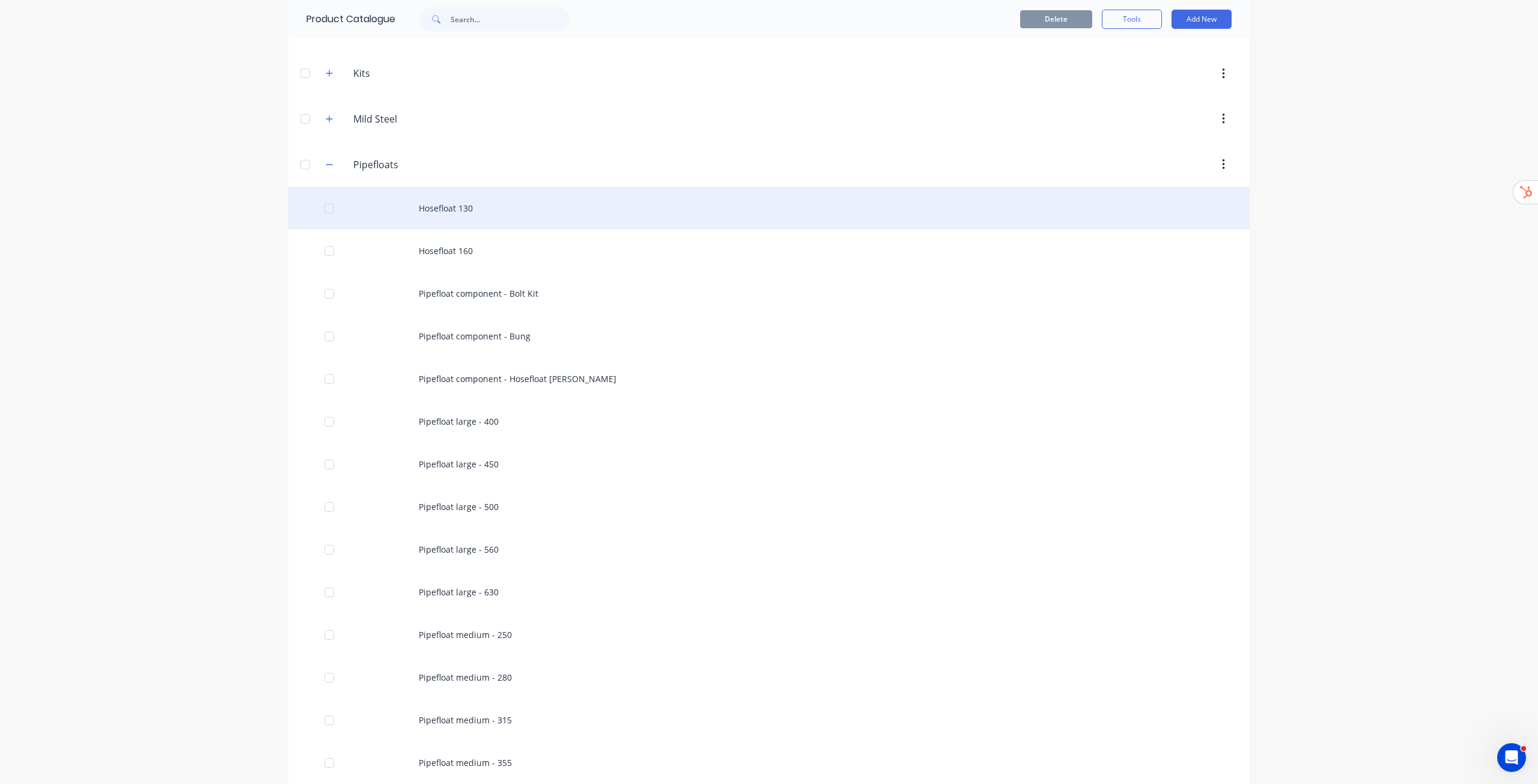
click at [455, 212] on div "Hosefloat 130" at bounding box center [769, 208] width 962 height 43
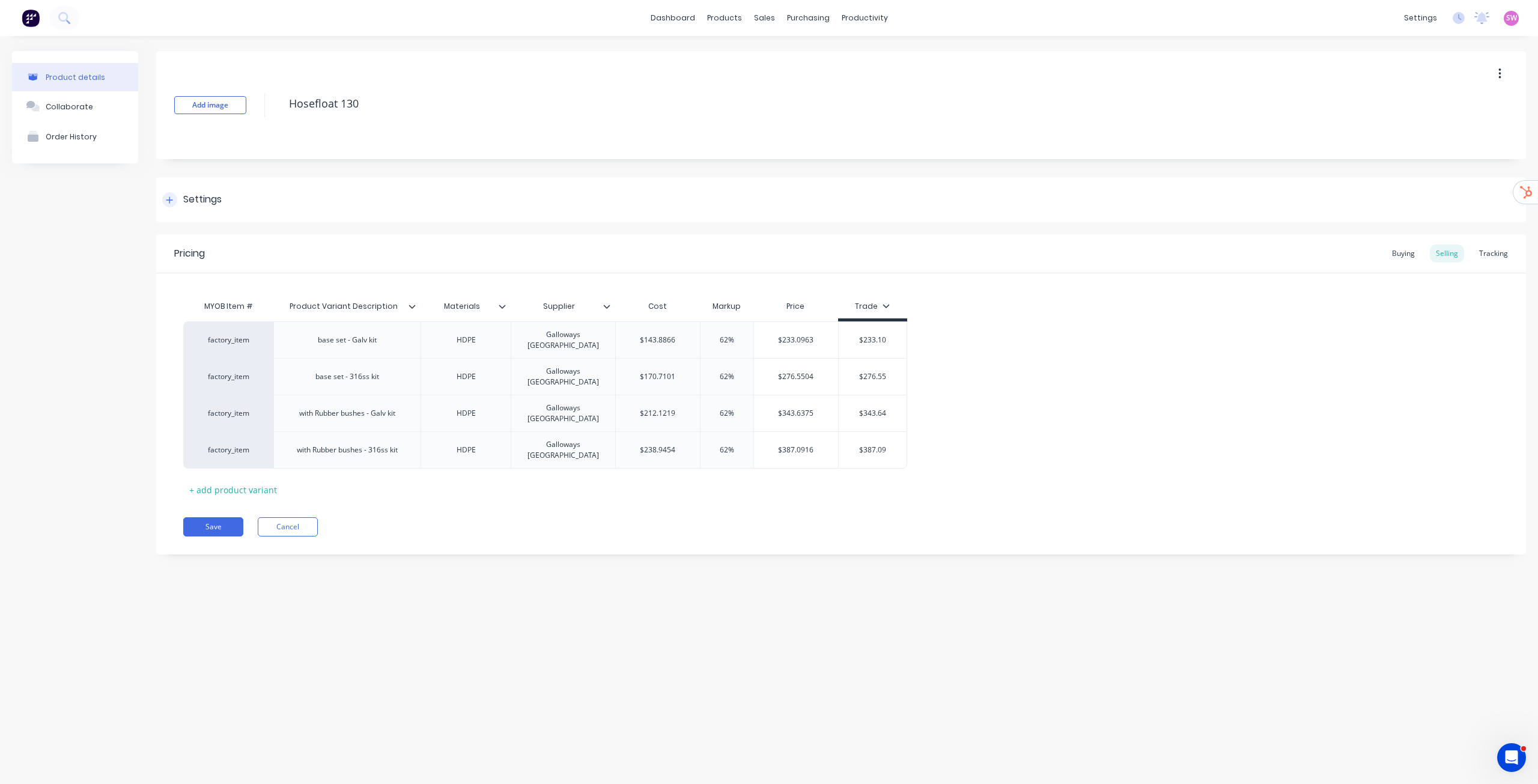
click at [209, 203] on div "Settings" at bounding box center [202, 199] width 38 height 15
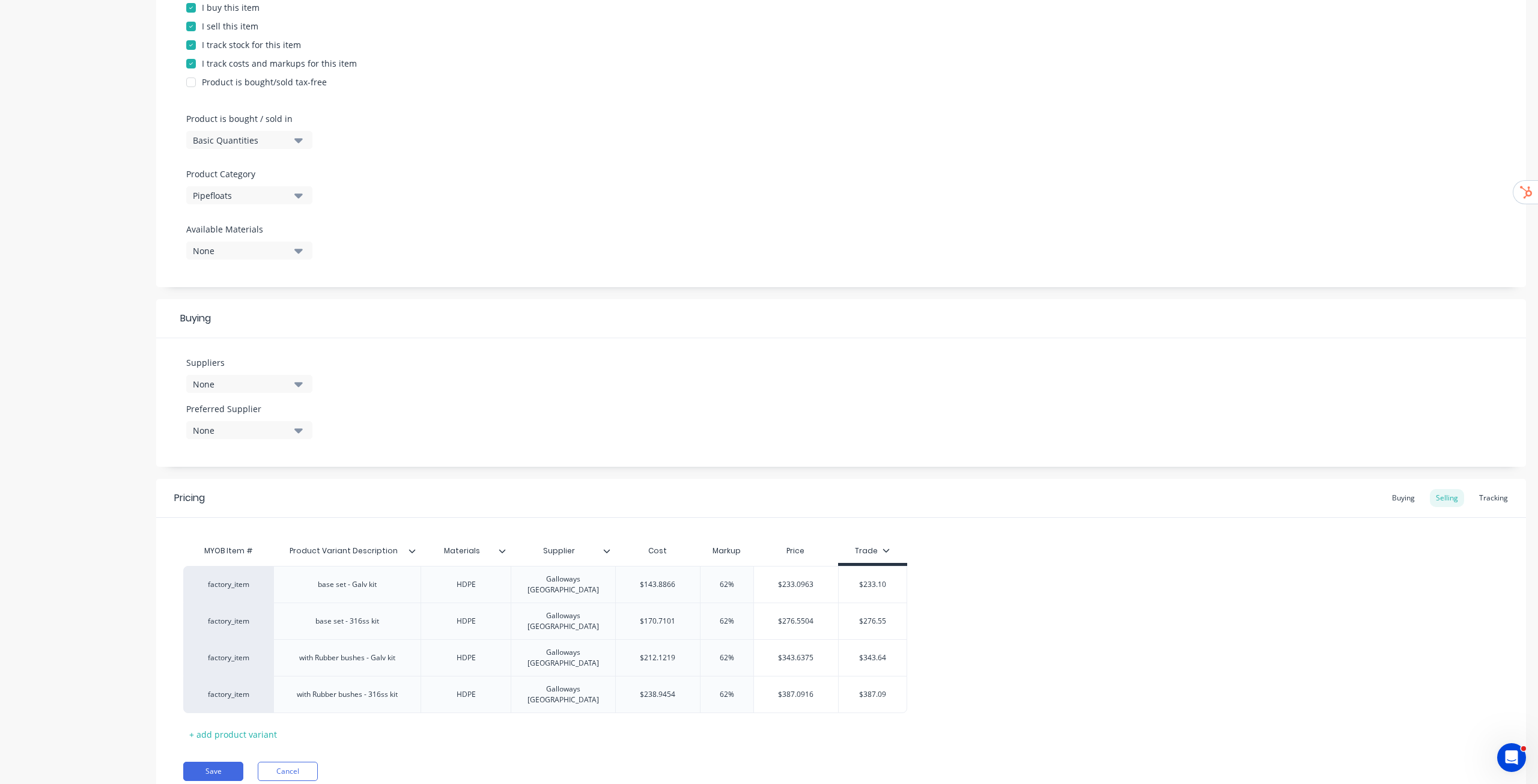
scroll to position [290, 0]
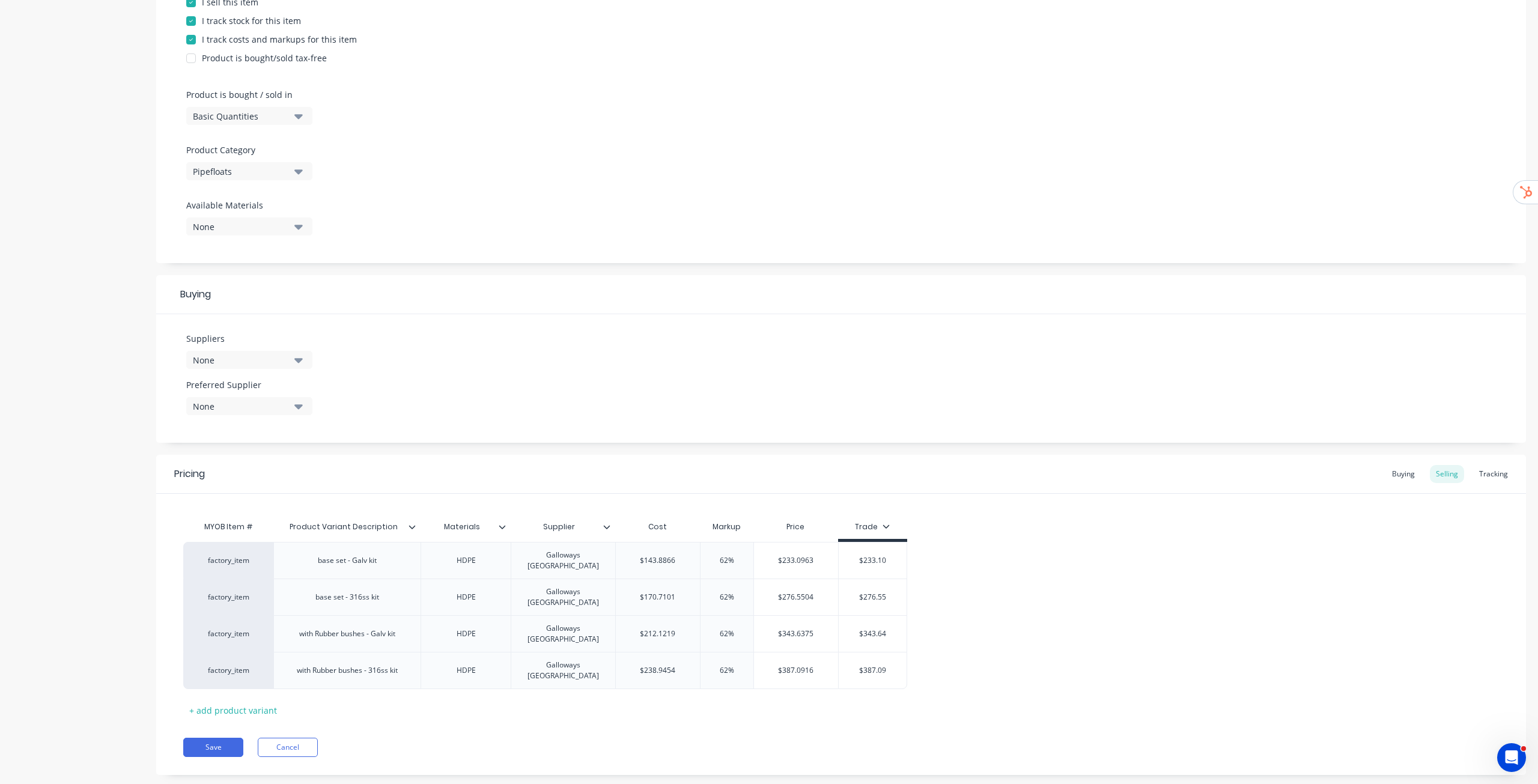
click at [274, 357] on div "None" at bounding box center [241, 360] width 96 height 13
click at [297, 388] on input "text" at bounding box center [284, 396] width 127 height 24
type input "[PERSON_NAME]"
click at [296, 470] on div "[PERSON_NAME] International Pty Ltd - AUD" at bounding box center [283, 474] width 120 height 13
click at [445, 332] on div "Suppliers 1 suppliers selected gallo Galloway International Pty Ltd - AUD Danie…" at bounding box center [841, 379] width 1370 height 128
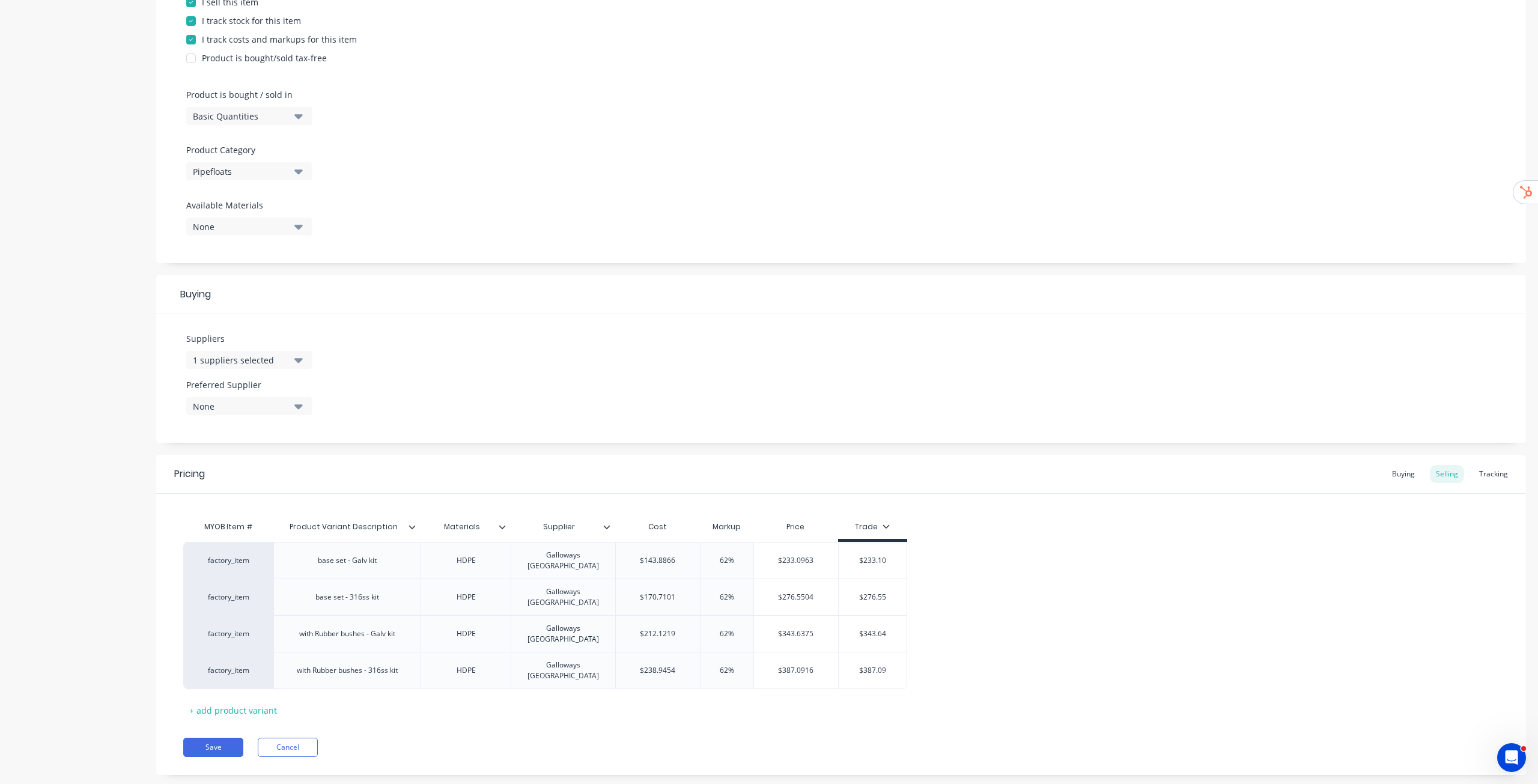
click at [1430, 477] on div "Selling" at bounding box center [1447, 474] width 34 height 18
click at [1398, 473] on div "Buying" at bounding box center [1403, 474] width 35 height 18
drag, startPoint x: 638, startPoint y: 526, endPoint x: 762, endPoint y: 527, distance: 124.0
click at [762, 527] on div "[PERSON_NAME] International Pty Ltd - AUD" at bounding box center [700, 530] width 158 height 11
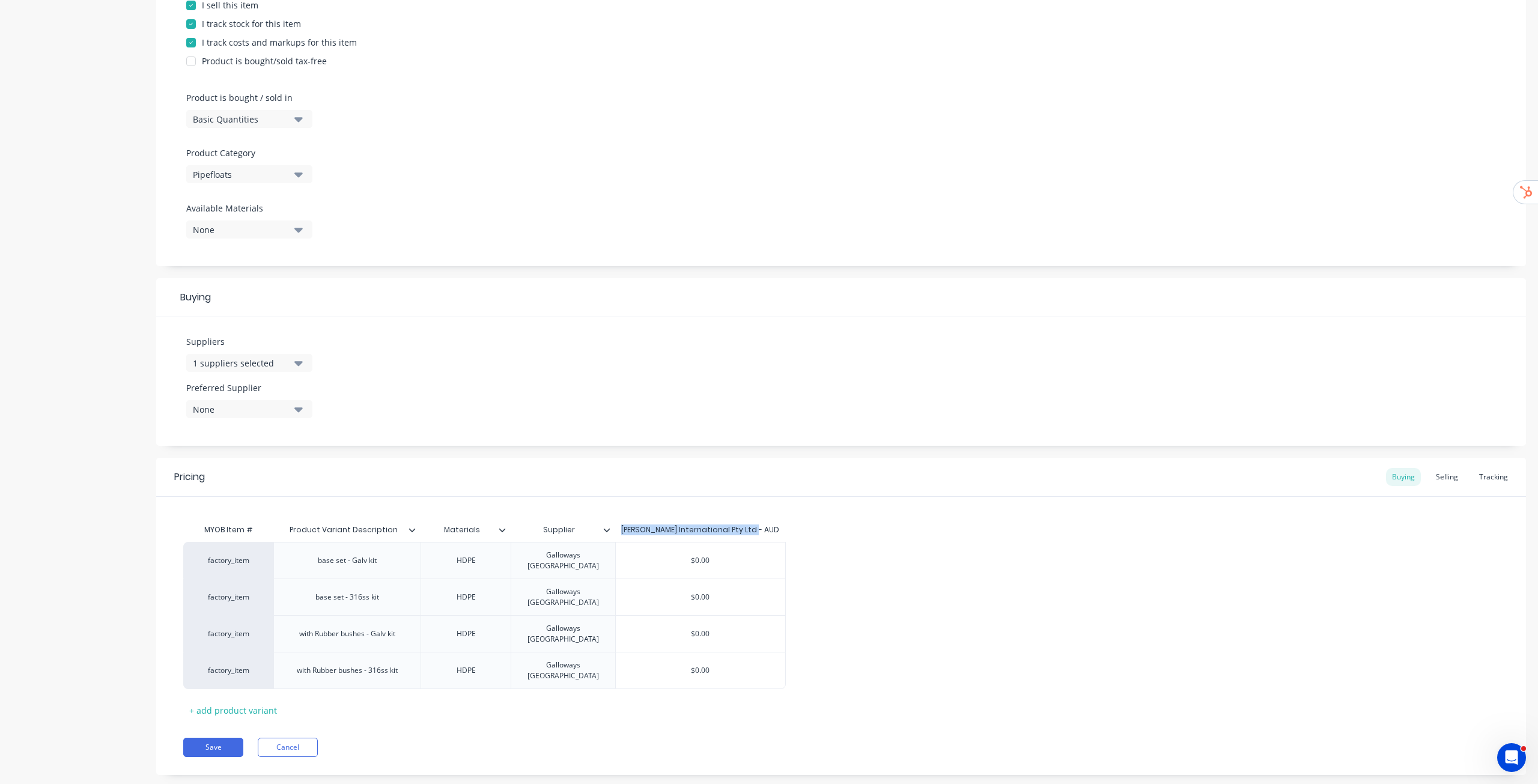
copy div "[PERSON_NAME] International Pty Ltd - AUD"
click at [985, 527] on div "MYOB Item # Product Variant Description Materials Supplier Galloway Internation…" at bounding box center [841, 619] width 1316 height 202
click at [290, 738] on button "Cancel" at bounding box center [288, 747] width 60 height 19
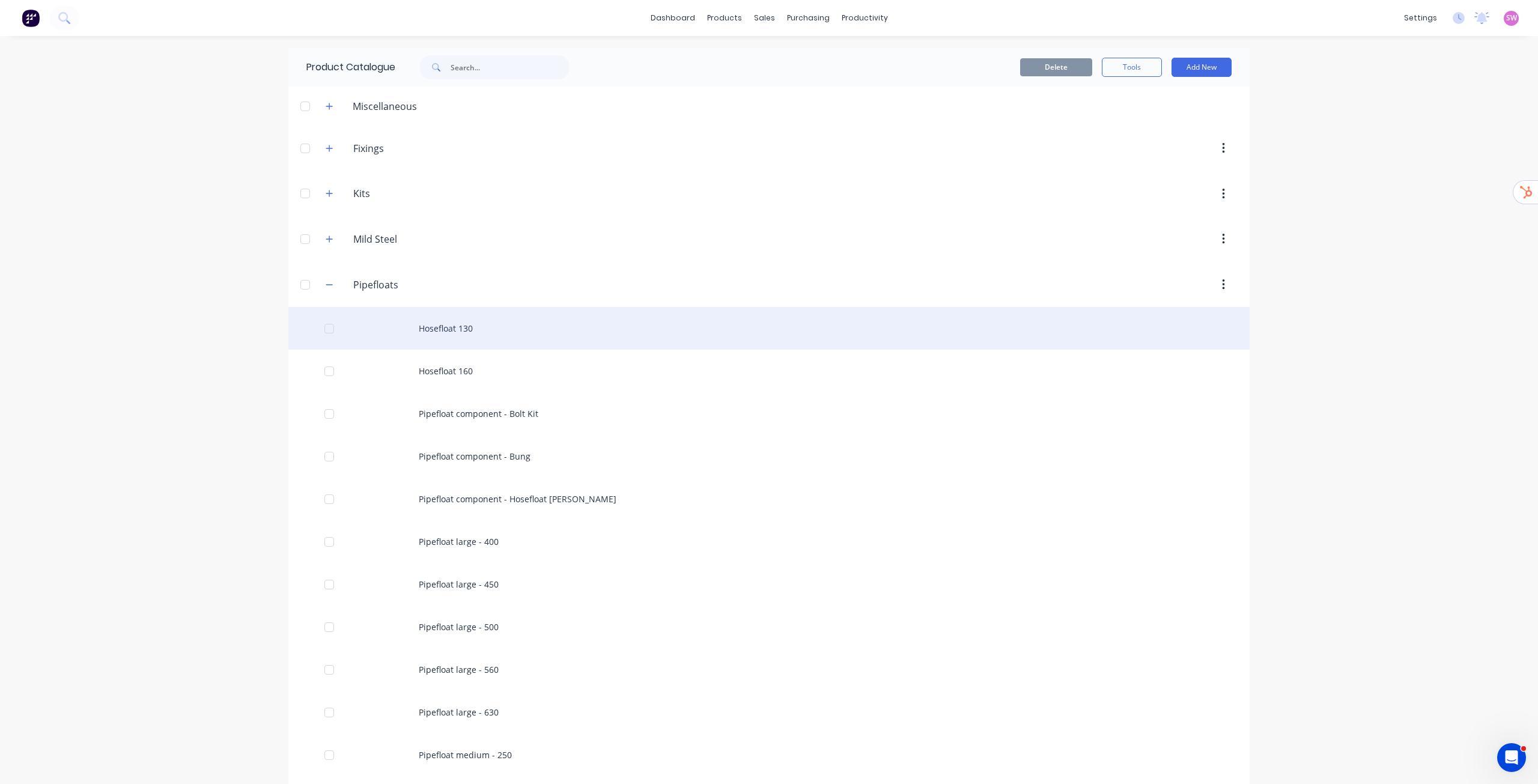
click at [458, 336] on div "Hosefloat 130" at bounding box center [769, 328] width 962 height 43
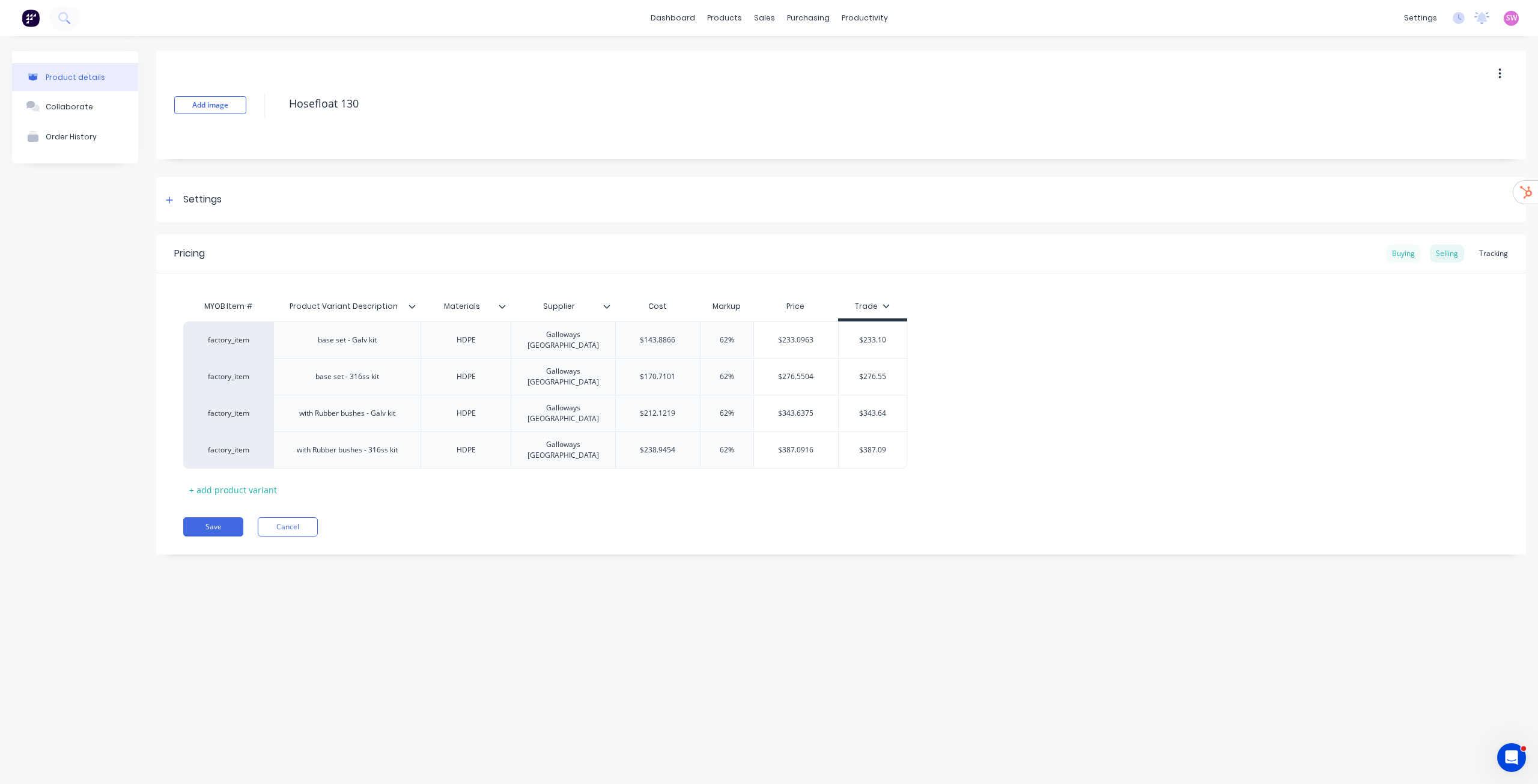
click at [1408, 254] on div "Buying" at bounding box center [1403, 253] width 35 height 18
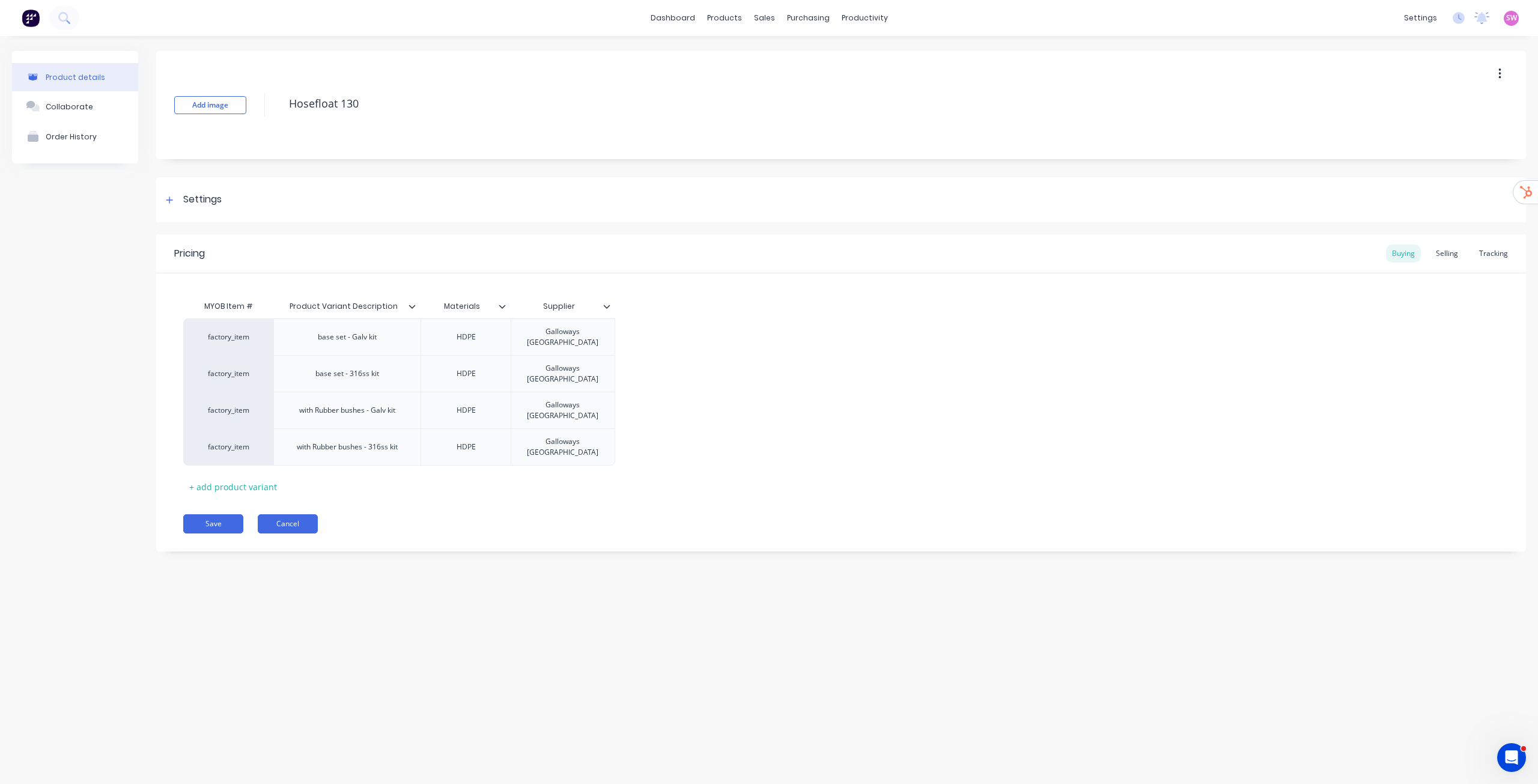
click at [306, 514] on button "Cancel" at bounding box center [288, 524] width 60 height 19
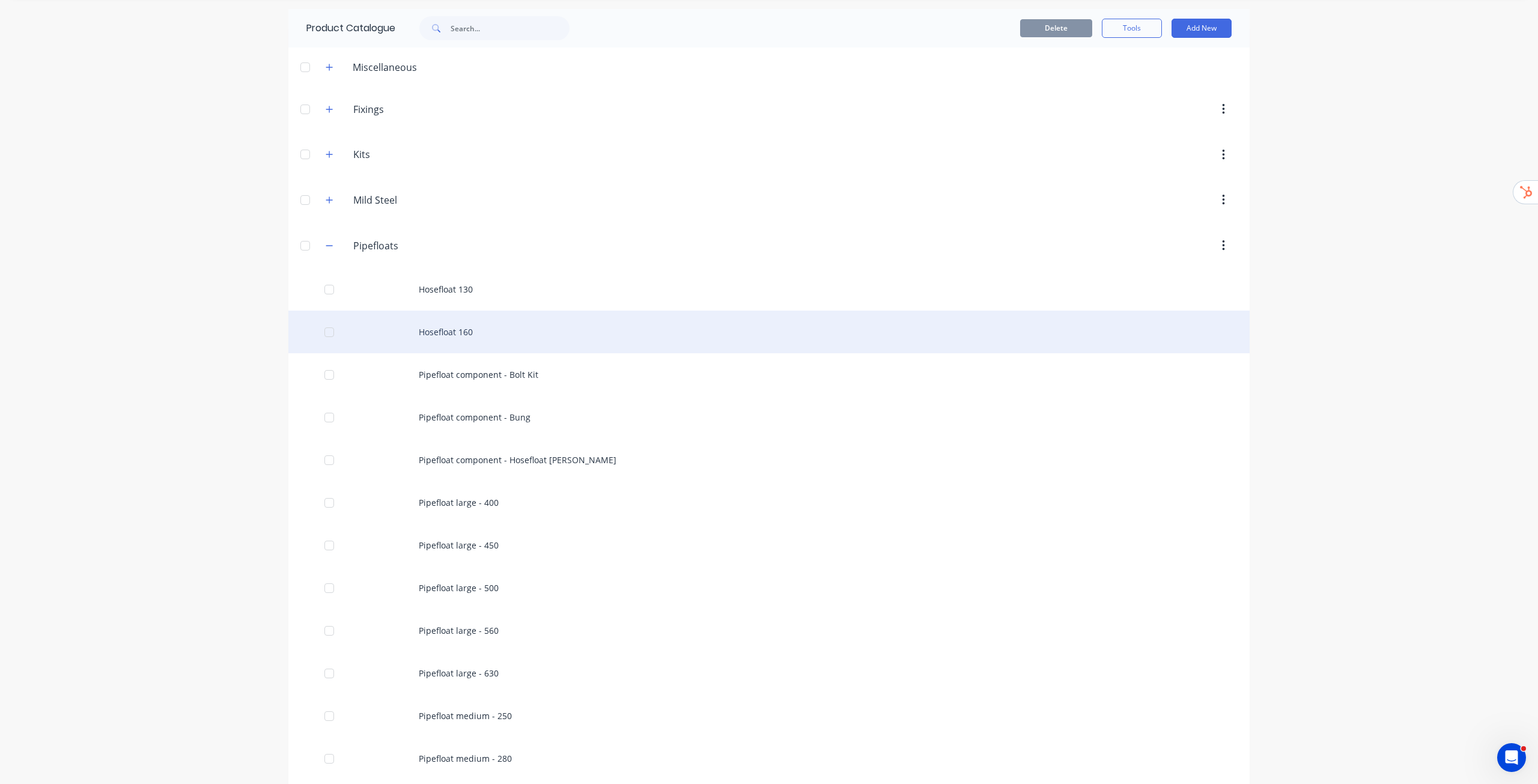
scroll to position [60, 0]
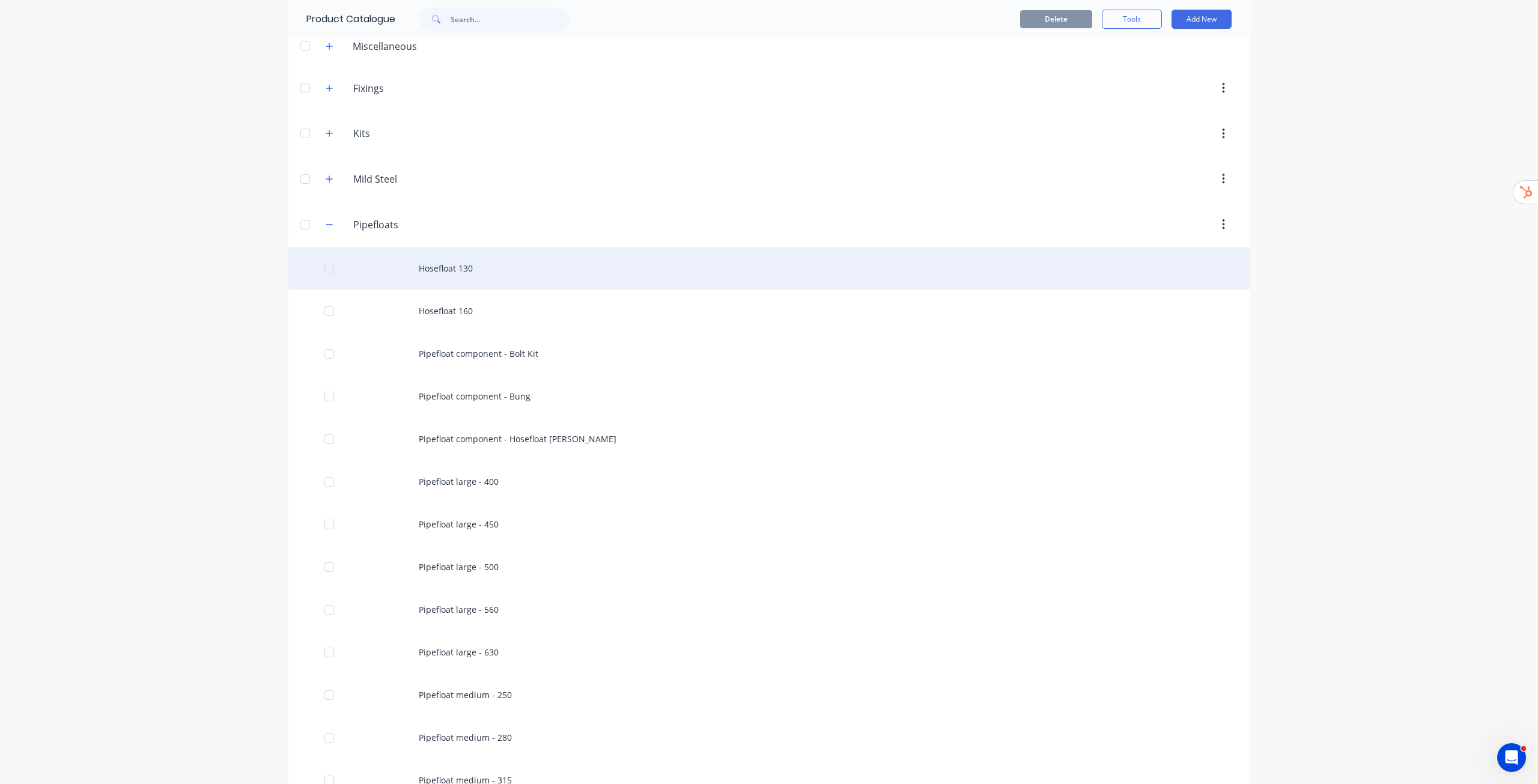
click at [475, 272] on div "Hosefloat 130" at bounding box center [769, 268] width 962 height 43
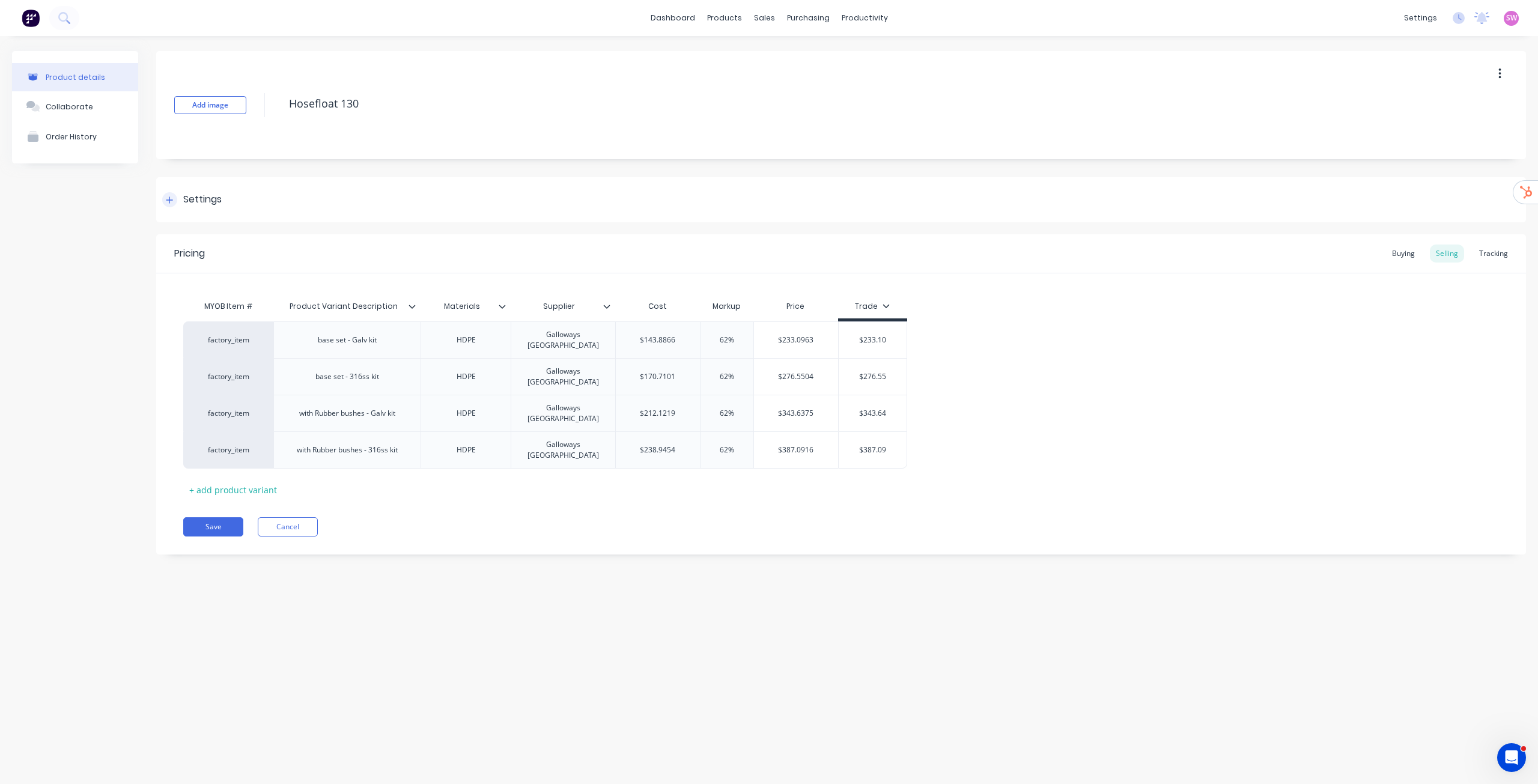
click at [187, 197] on div "Settings" at bounding box center [202, 199] width 38 height 15
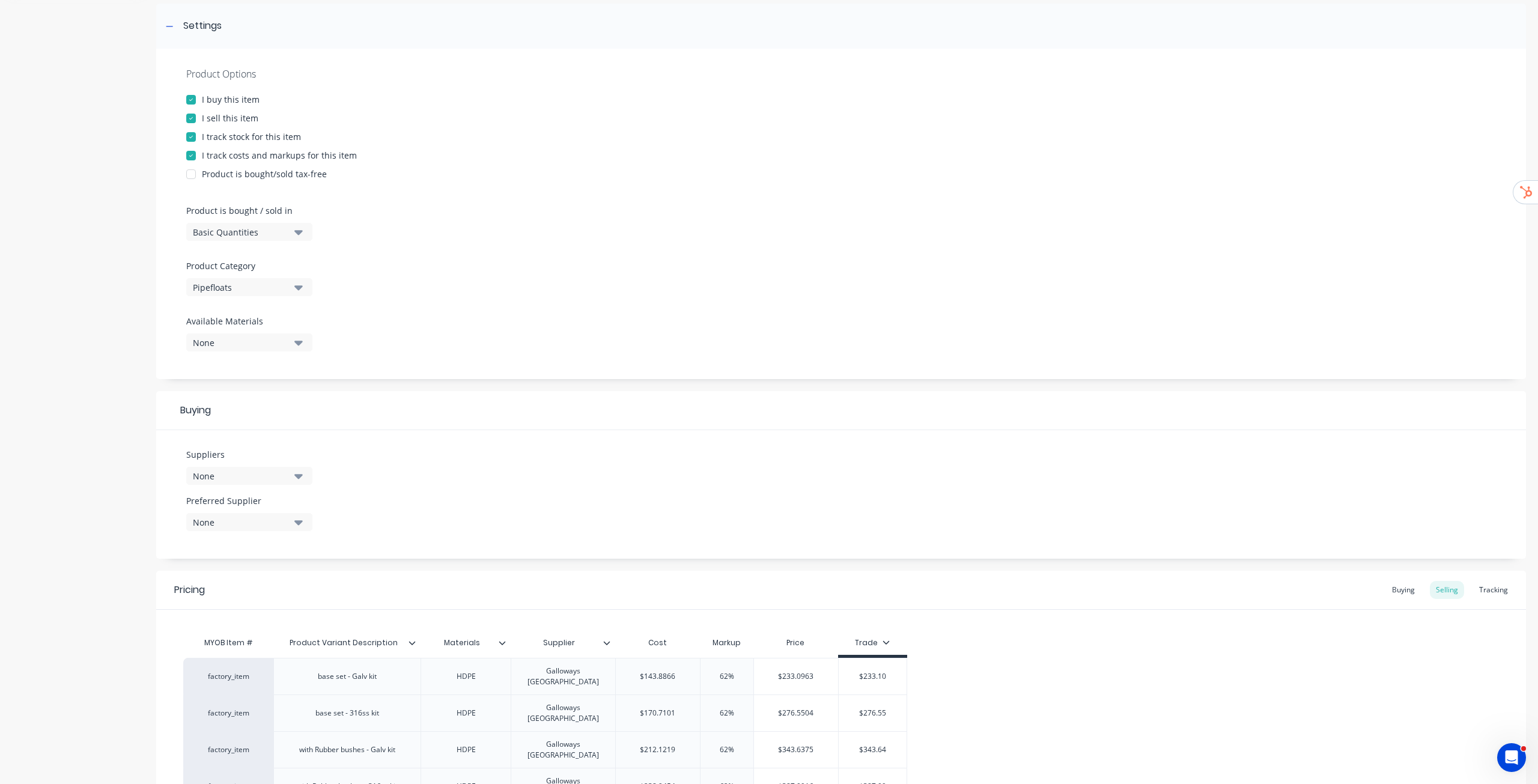
scroll to position [180, 0]
click at [1397, 590] on div "Buying" at bounding box center [1403, 583] width 35 height 18
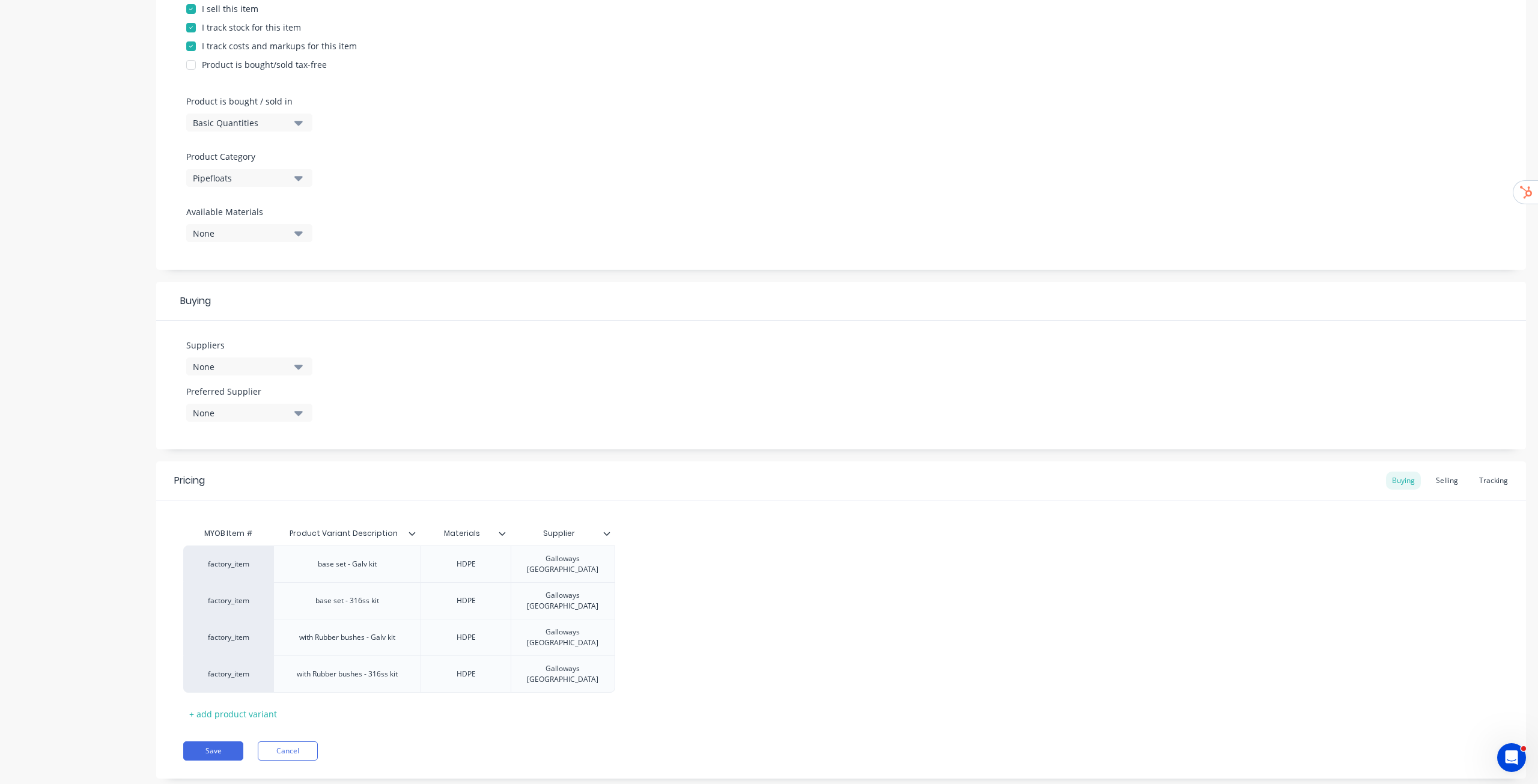
scroll to position [284, 0]
click at [610, 528] on div at bounding box center [612, 532] width 7 height 11
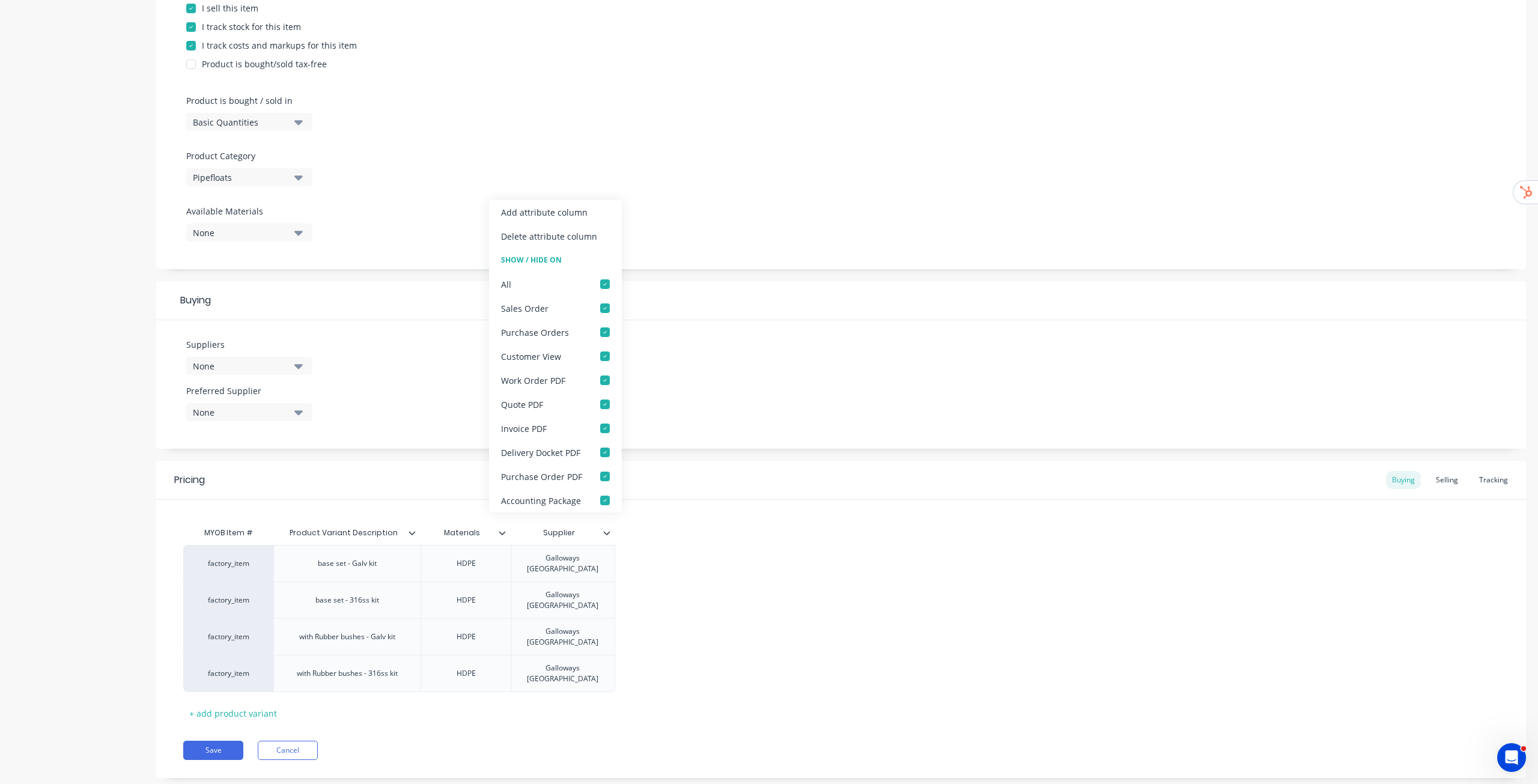
click at [806, 377] on div "Suppliers None Preferred Supplier None No options..." at bounding box center [841, 385] width 1370 height 128
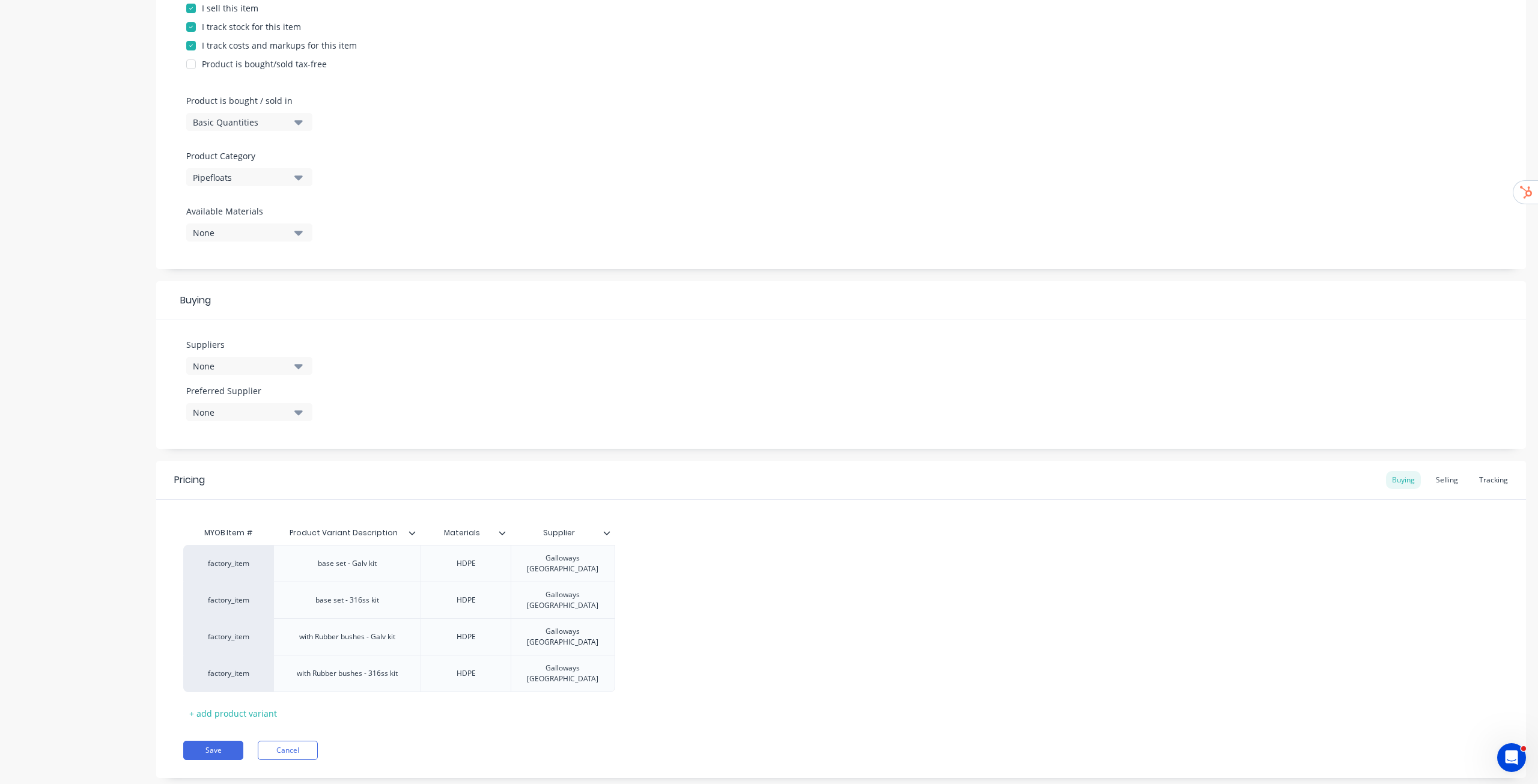
click at [881, 272] on div "Product Options I buy this item I sell this item I track stock for this item I …" at bounding box center [841, 193] width 1370 height 510
click at [1029, 250] on div "Product Options I buy this item I sell this item I track stock for this item I …" at bounding box center [841, 104] width 1370 height 330
click at [274, 367] on div "None" at bounding box center [241, 366] width 96 height 13
click at [250, 394] on input "text" at bounding box center [284, 402] width 127 height 24
paste input "Galloway International Pty Ltd - AUD"
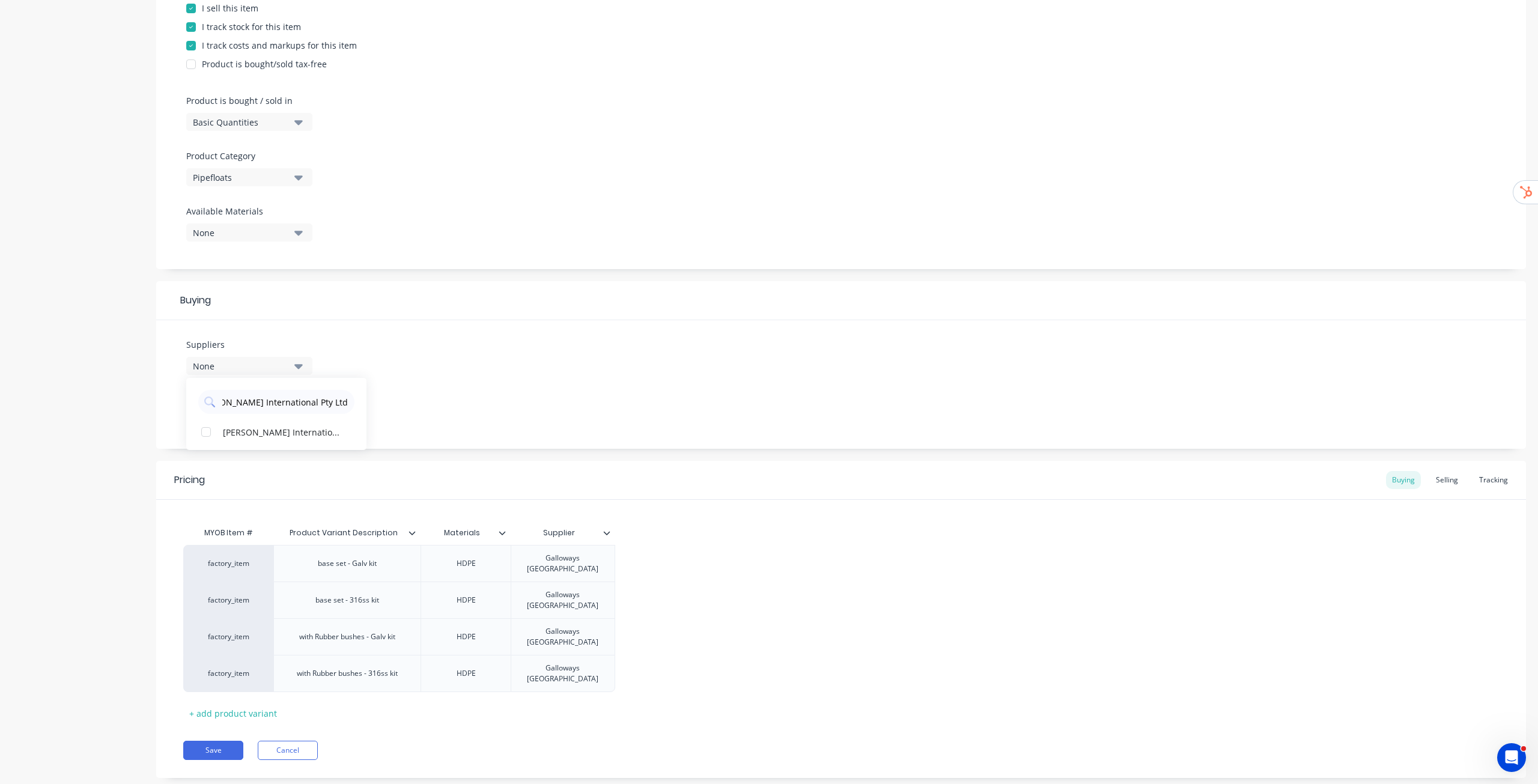
scroll to position [0, 17]
type input "Galloway International Pty Ltd - AUD"
click at [266, 435] on div "Galloway International Pty Ltd - AUD" at bounding box center [283, 431] width 120 height 13
click at [431, 351] on div "Suppliers 1 suppliers selected Galloway International Pty Ltd - AUD Galloway In…" at bounding box center [841, 385] width 1370 height 128
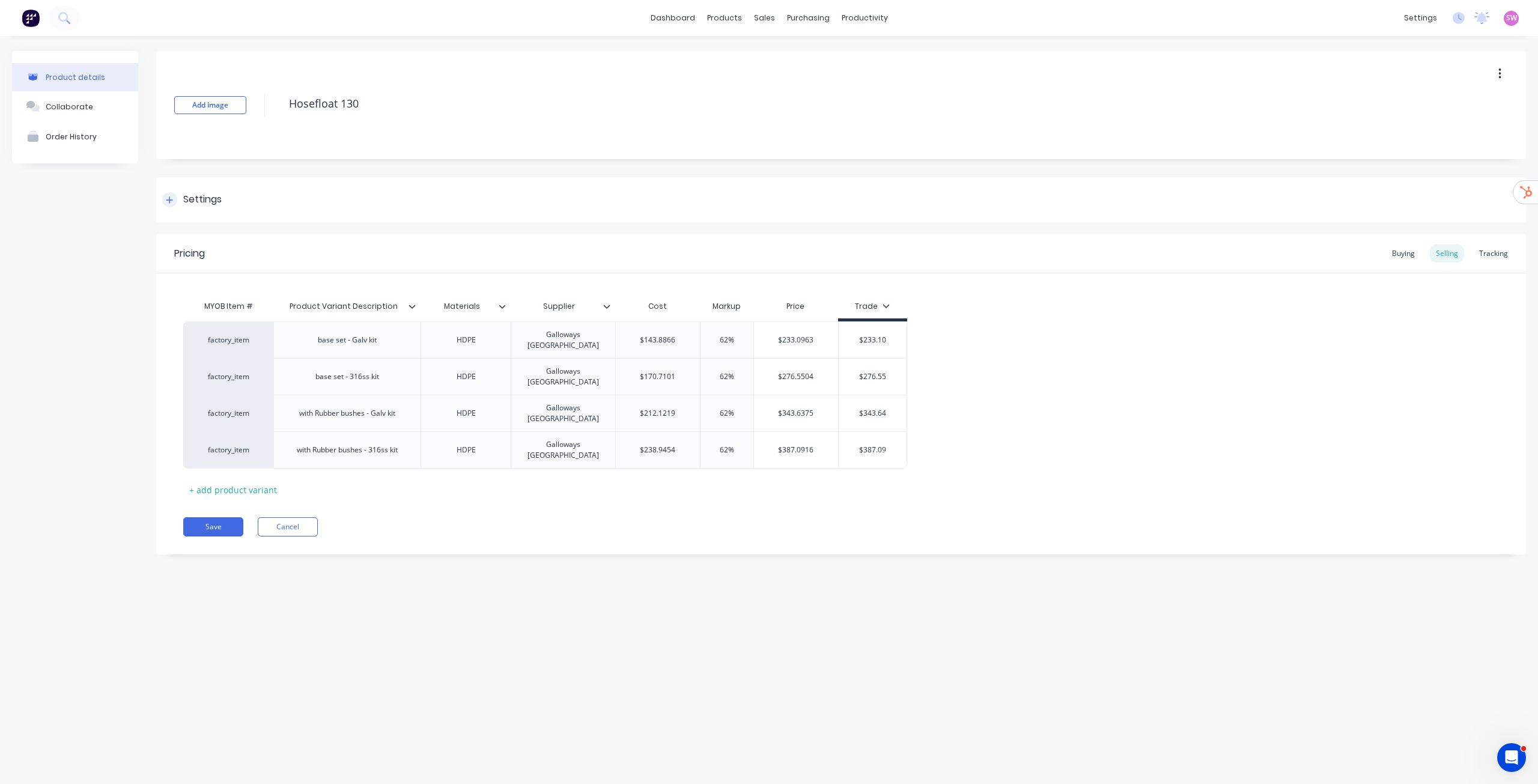
click at [191, 204] on div "Settings" at bounding box center [202, 199] width 38 height 15
type textarea "x"
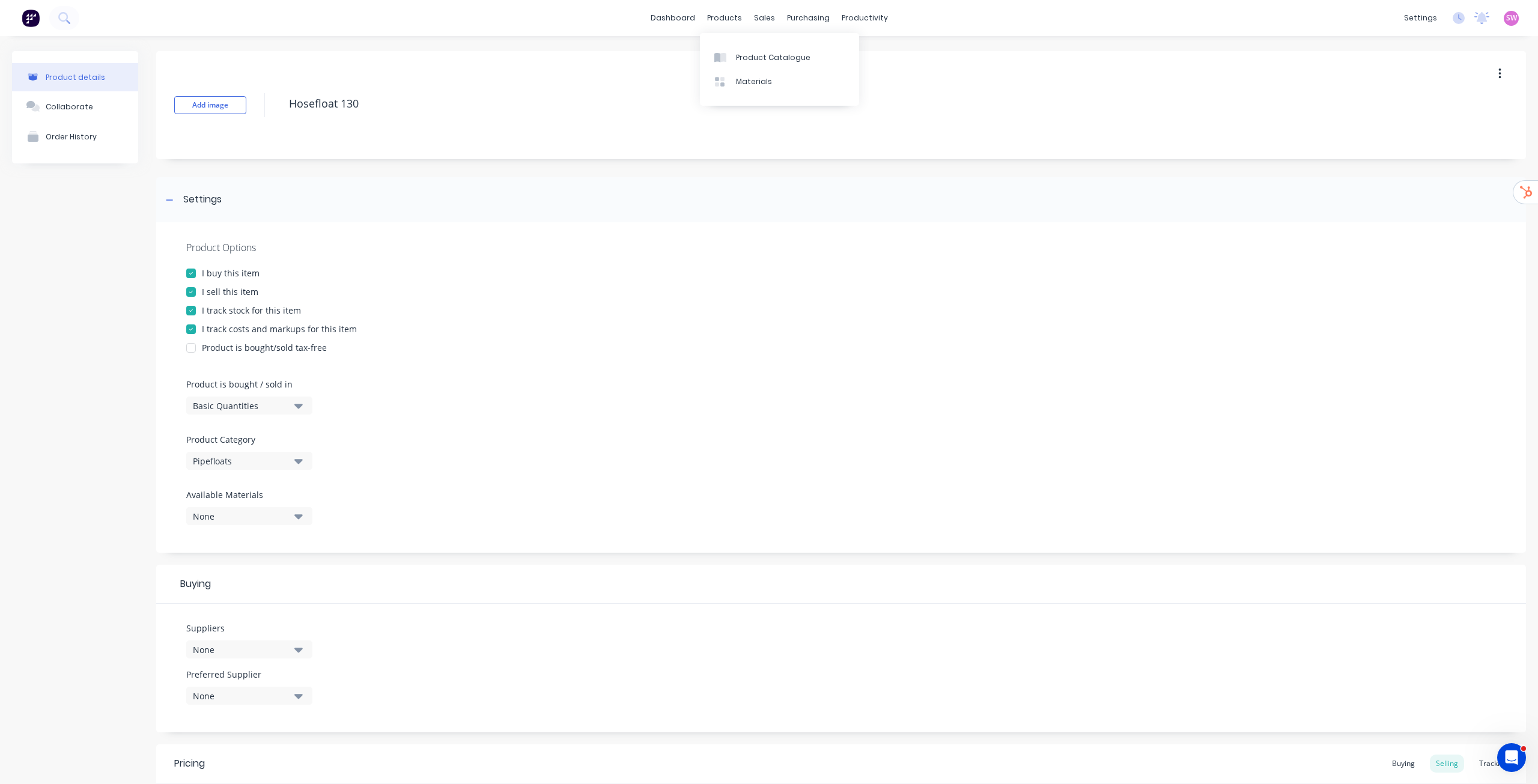
click at [750, 41] on div "Product Catalogue Materials" at bounding box center [780, 69] width 159 height 73
click at [751, 52] on div "Product Catalogue" at bounding box center [773, 58] width 74 height 11
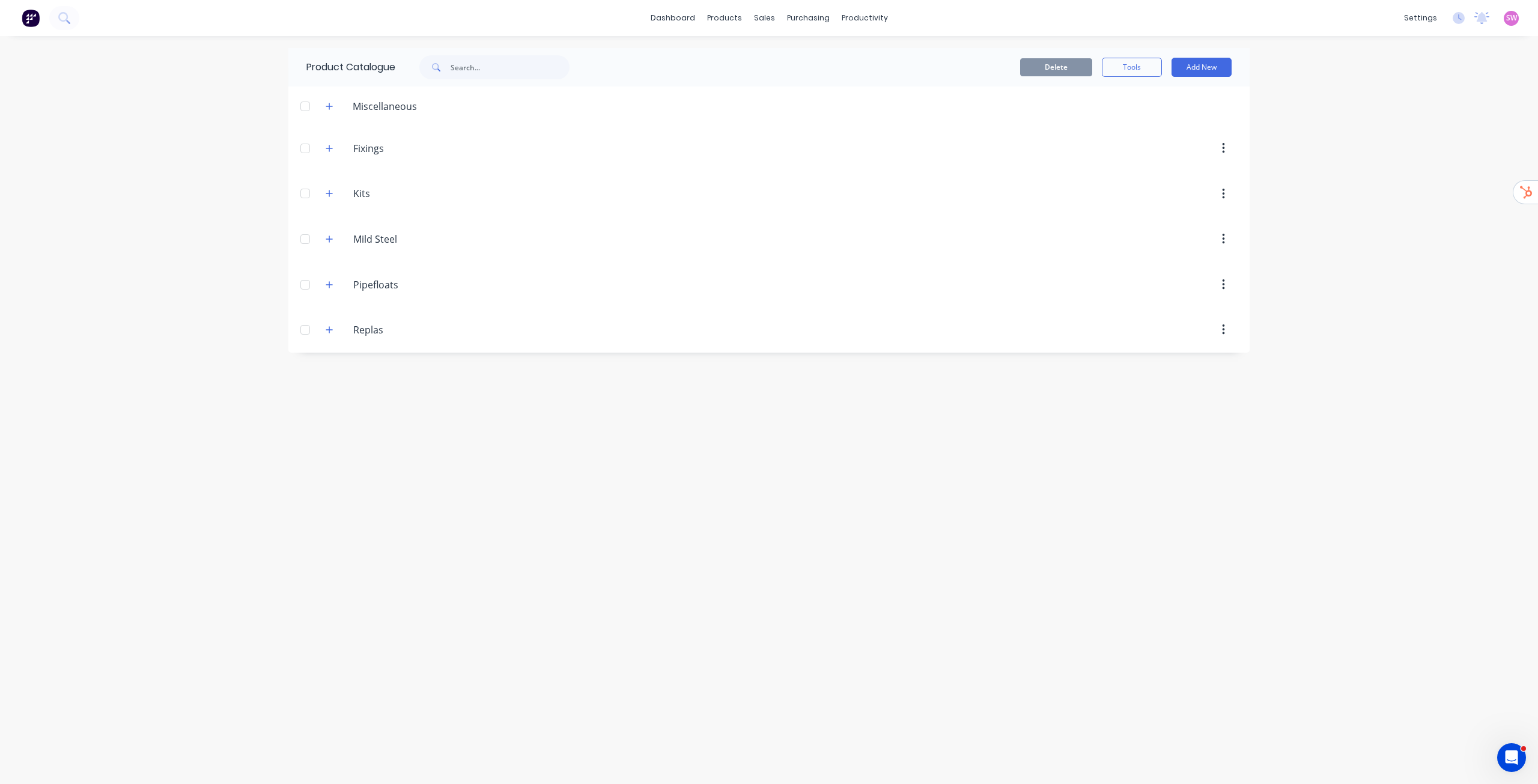
click at [923, 508] on div "Product Catalogue Delete Tools Add New Miscellaneous Fixings Fixings Kits Kits …" at bounding box center [769, 410] width 962 height 724
click at [328, 286] on icon "button" at bounding box center [329, 284] width 7 height 9
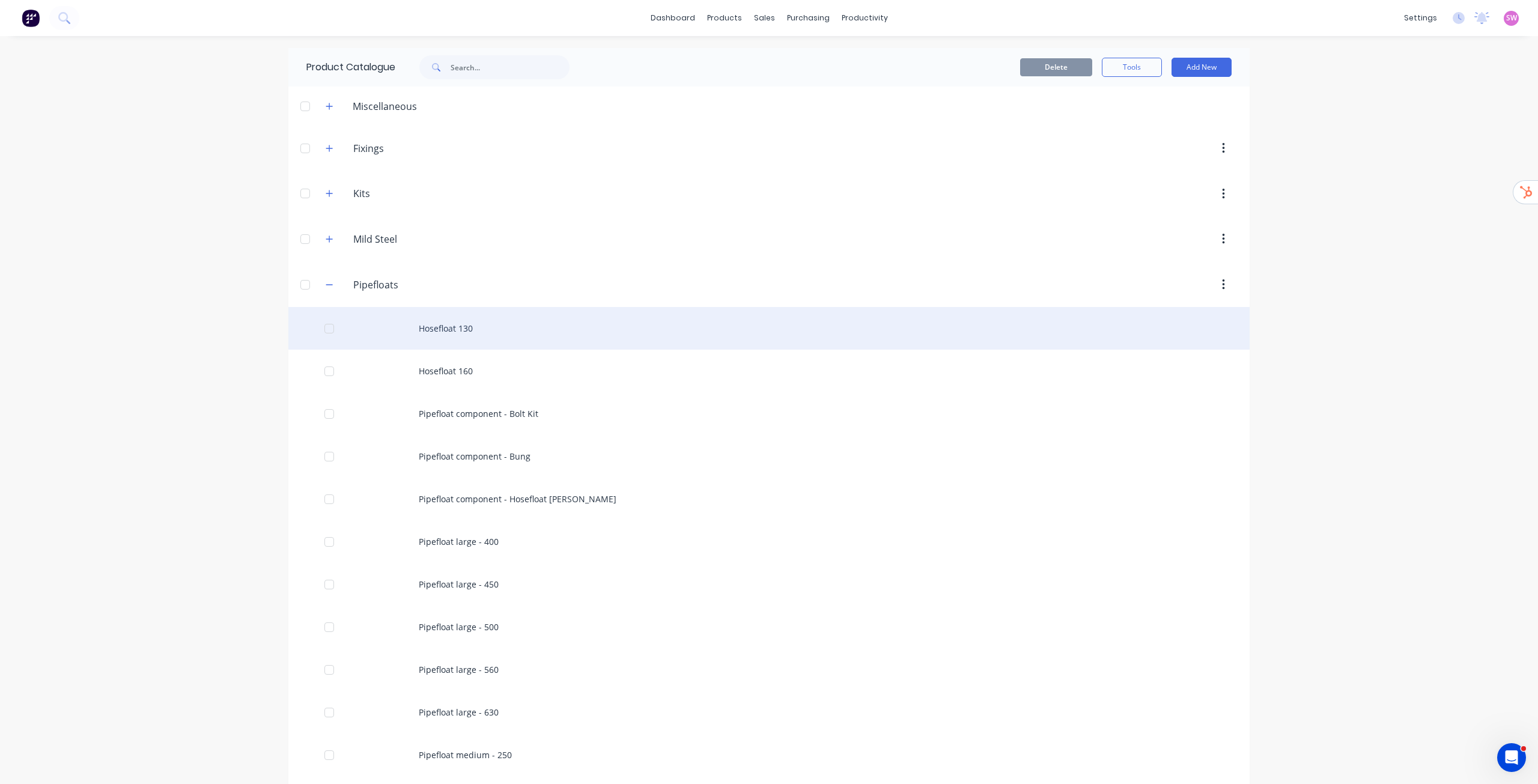
click at [450, 326] on div "Hosefloat 130" at bounding box center [769, 328] width 962 height 43
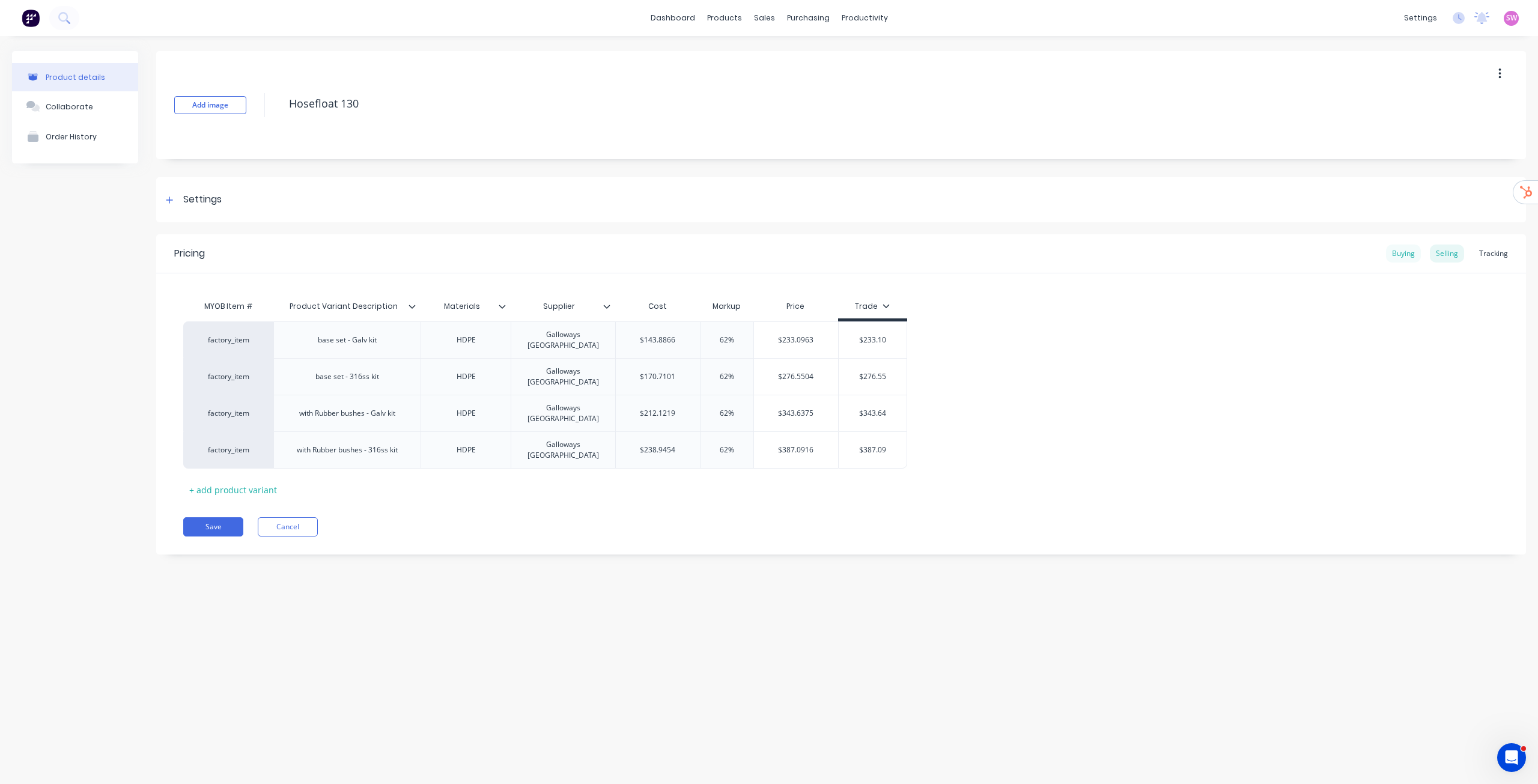
click at [1409, 248] on div "Buying" at bounding box center [1403, 253] width 35 height 18
click at [215, 208] on div "Settings" at bounding box center [841, 199] width 1370 height 45
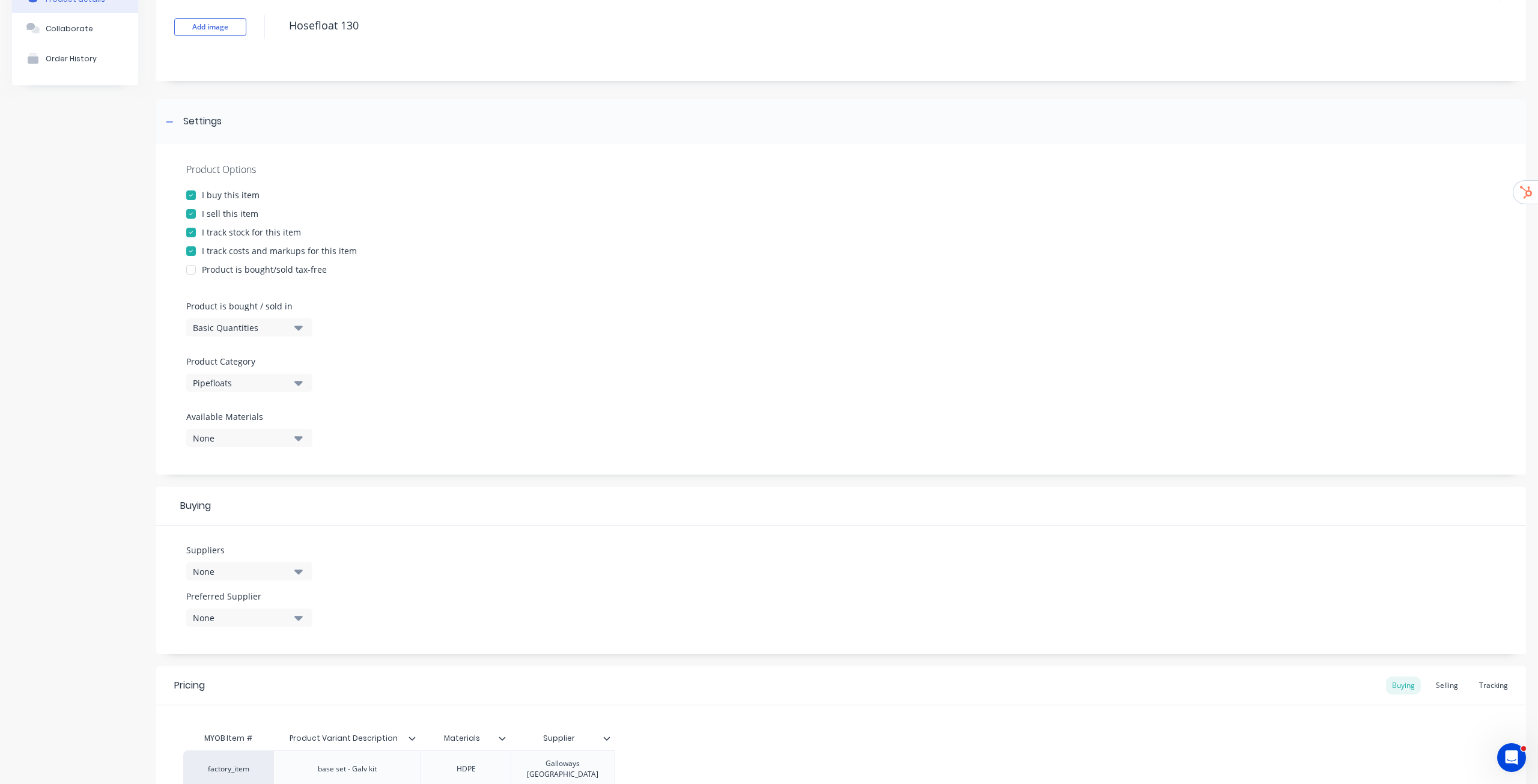
scroll to position [180, 0]
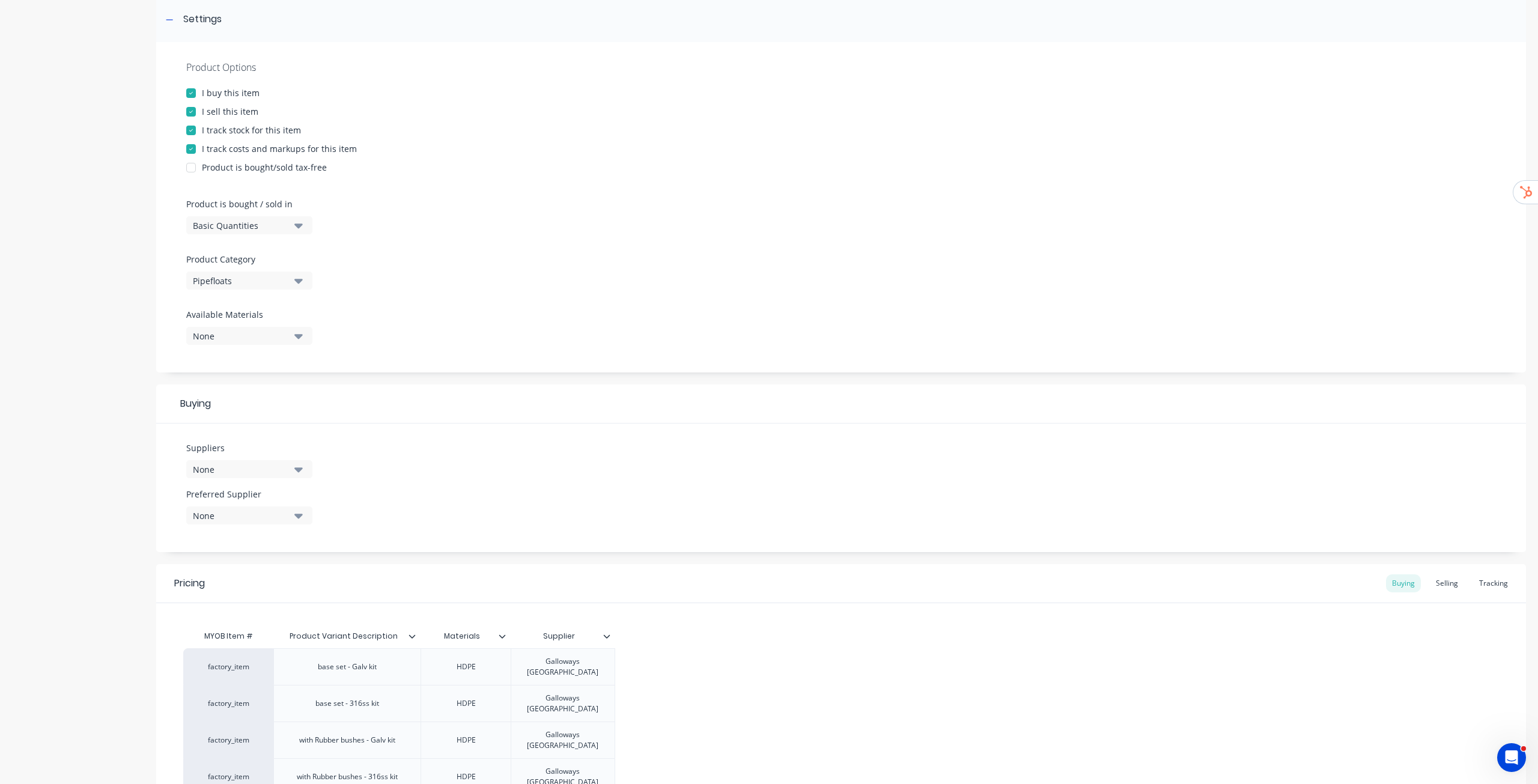
click at [284, 473] on div "None" at bounding box center [241, 469] width 96 height 13
click at [284, 499] on input "text" at bounding box center [284, 505] width 127 height 24
paste input "[PERSON_NAME] International Pty Ltd - AUD"
type input "[PERSON_NAME] International Pty Ltd - AUD"
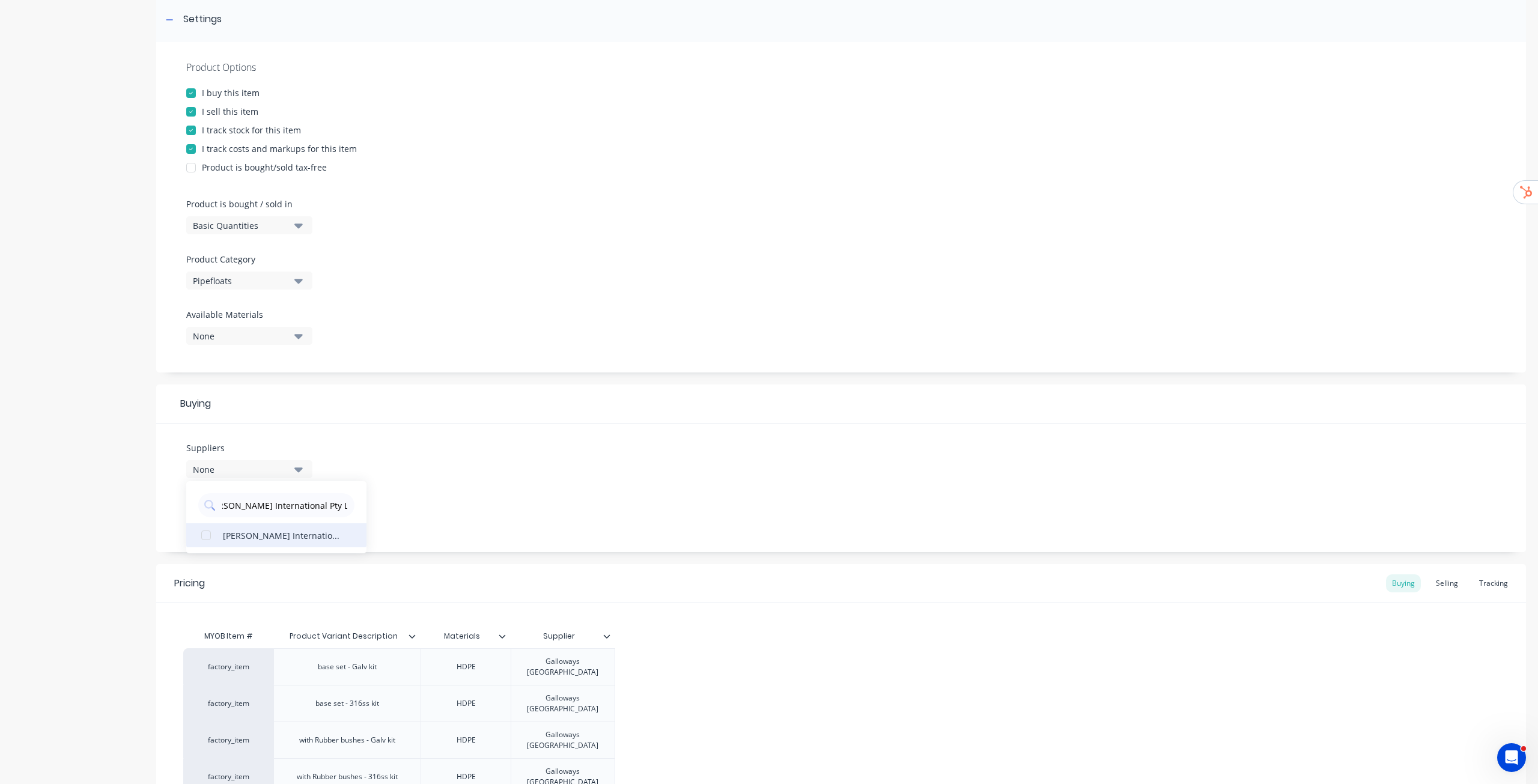
click at [270, 535] on div "[PERSON_NAME] International Pty Ltd - AUD" at bounding box center [283, 534] width 120 height 13
click at [418, 454] on div "Suppliers 1 suppliers selected [PERSON_NAME] International Pty Ltd - AUD [PERSO…" at bounding box center [841, 488] width 1370 height 128
click at [271, 520] on div "None" at bounding box center [241, 515] width 96 height 13
click at [260, 583] on div "[PERSON_NAME] International Pty Ltd - AUD" at bounding box center [283, 581] width 120 height 13
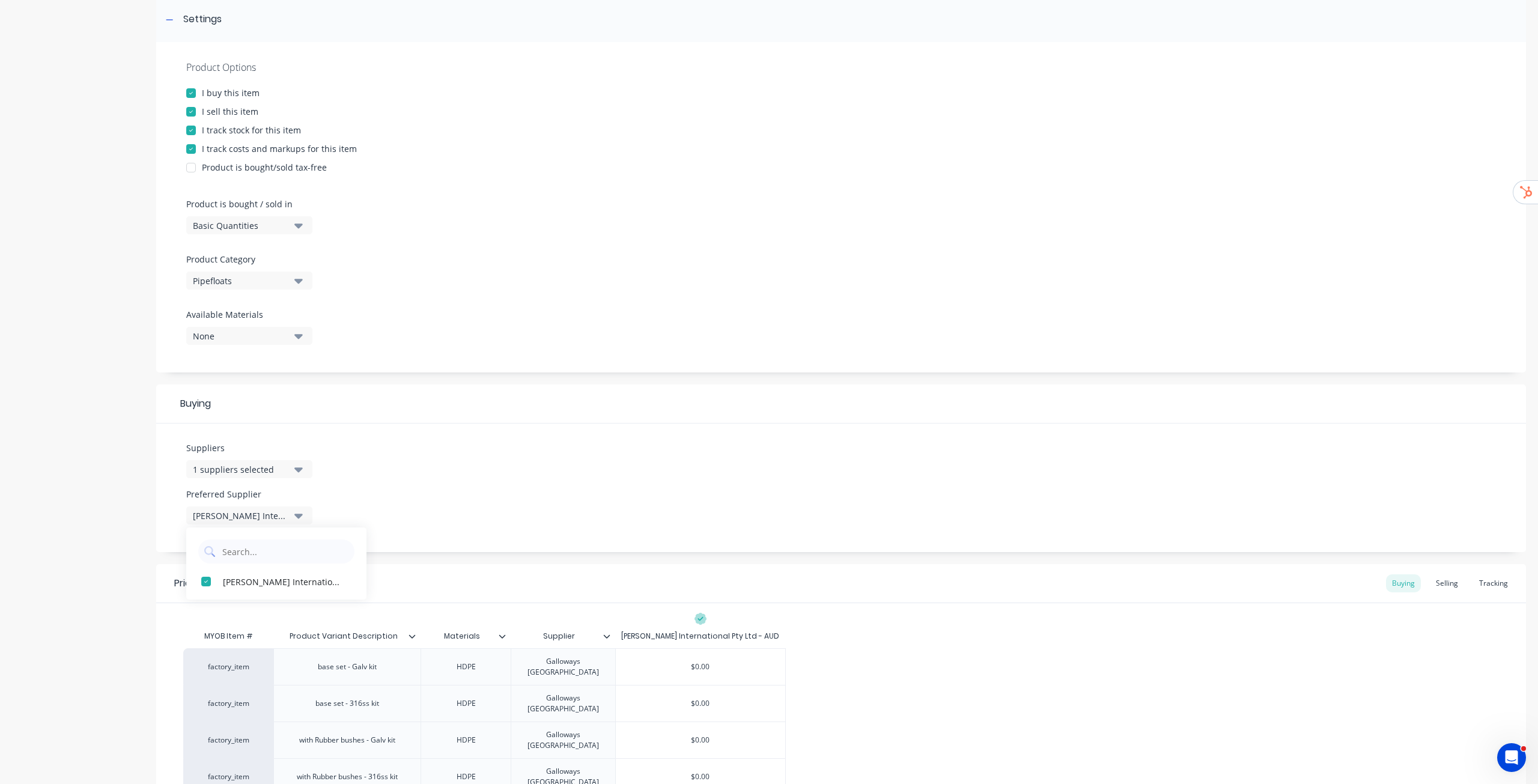
click at [566, 444] on div "Suppliers 1 suppliers selected [PERSON_NAME] International Pty Ltd - AUD Prefer…" at bounding box center [841, 488] width 1370 height 128
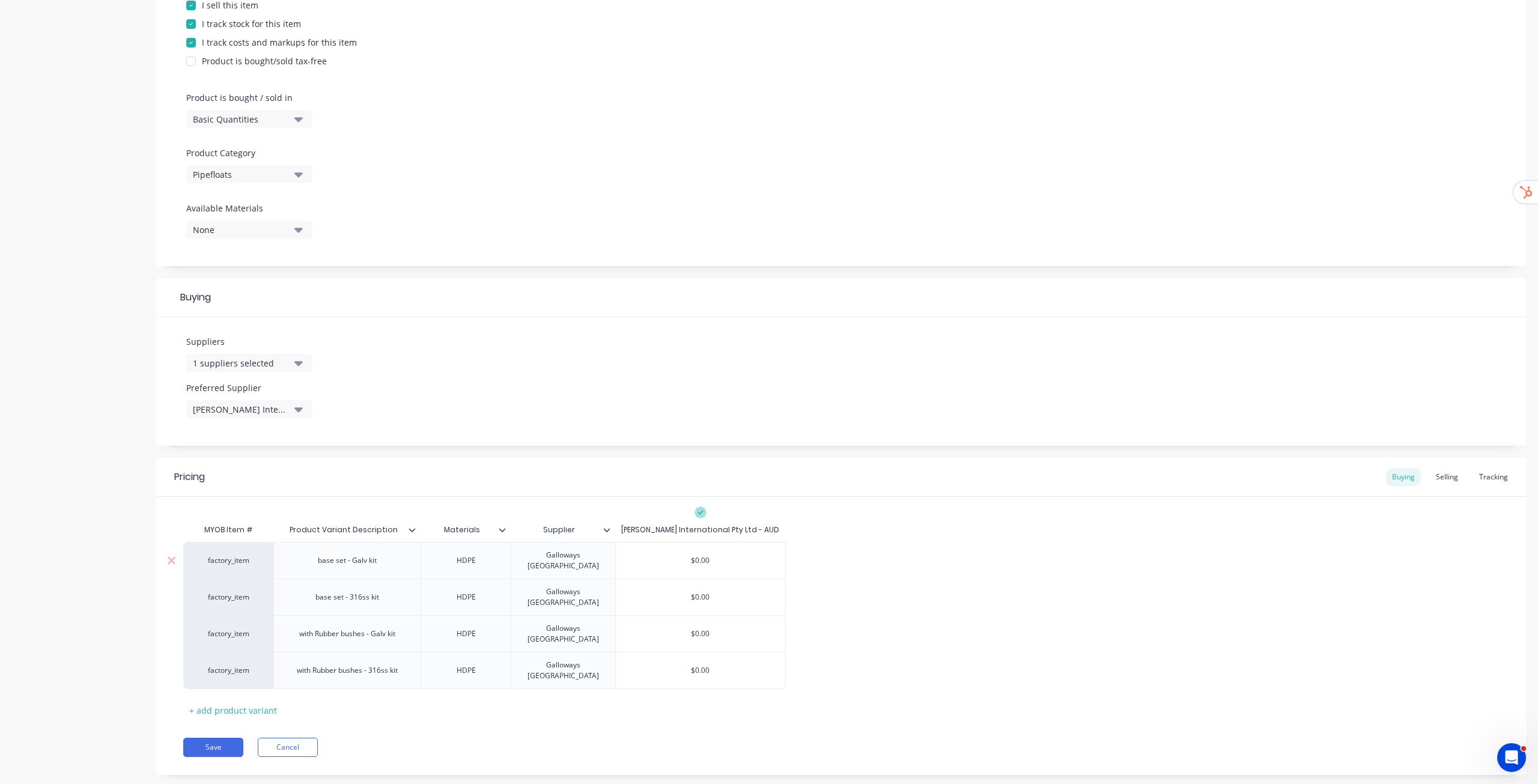
click at [369, 557] on div "base set - Galv kit" at bounding box center [347, 560] width 78 height 15
copy div "base set - Galv kit"
click at [714, 559] on input "$0.00" at bounding box center [700, 561] width 169 height 11
paste input "100.7"
type input "100.70"
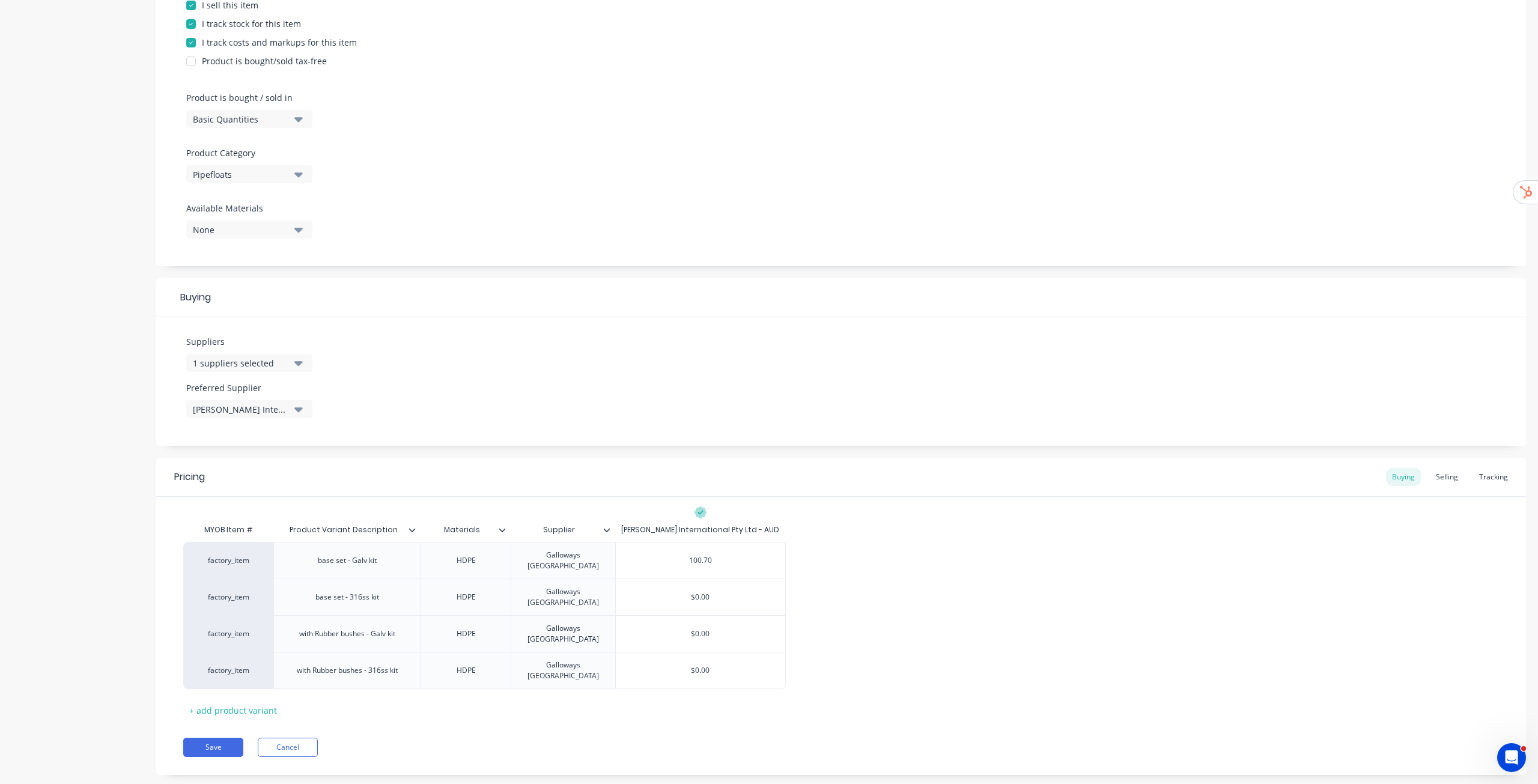
click at [938, 547] on div "factory_item base set - Galv kit HDPE Galloways Australia $100.70 100.70 factor…" at bounding box center [841, 615] width 1316 height 147
type input "$0.00"
click at [702, 591] on input "$0.00" at bounding box center [700, 597] width 169 height 11
drag, startPoint x: 702, startPoint y: 589, endPoint x: 701, endPoint y: 614, distance: 25.0
click at [701, 591] on input "$0.00" at bounding box center [700, 597] width 169 height 11
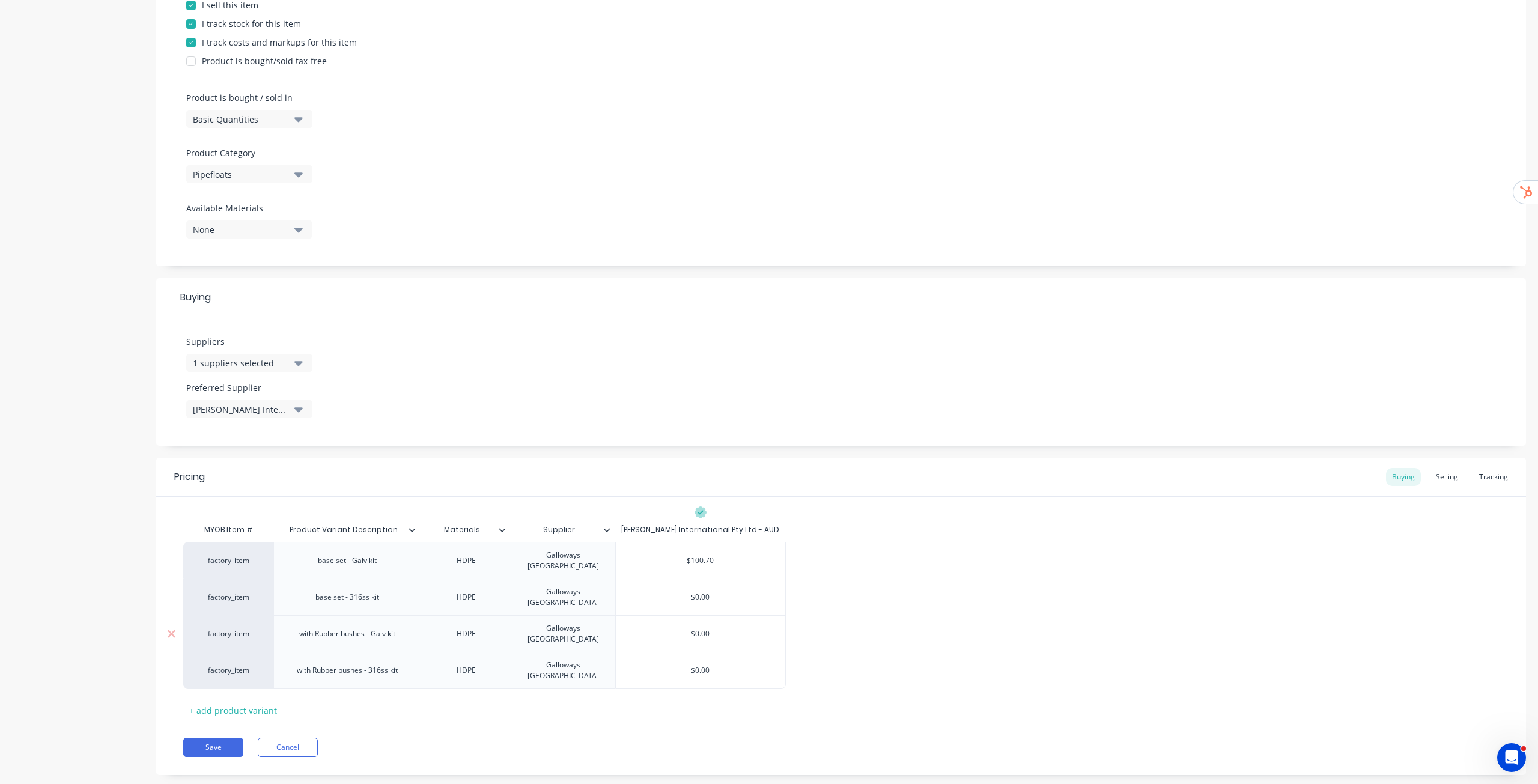
type input "$0.00"
click at [700, 628] on input "$0.00" at bounding box center [700, 633] width 169 height 11
click at [699, 628] on input "$0.00" at bounding box center [700, 633] width 169 height 11
click at [703, 656] on div "$0.00" at bounding box center [700, 670] width 169 height 30
type input "$0.00"
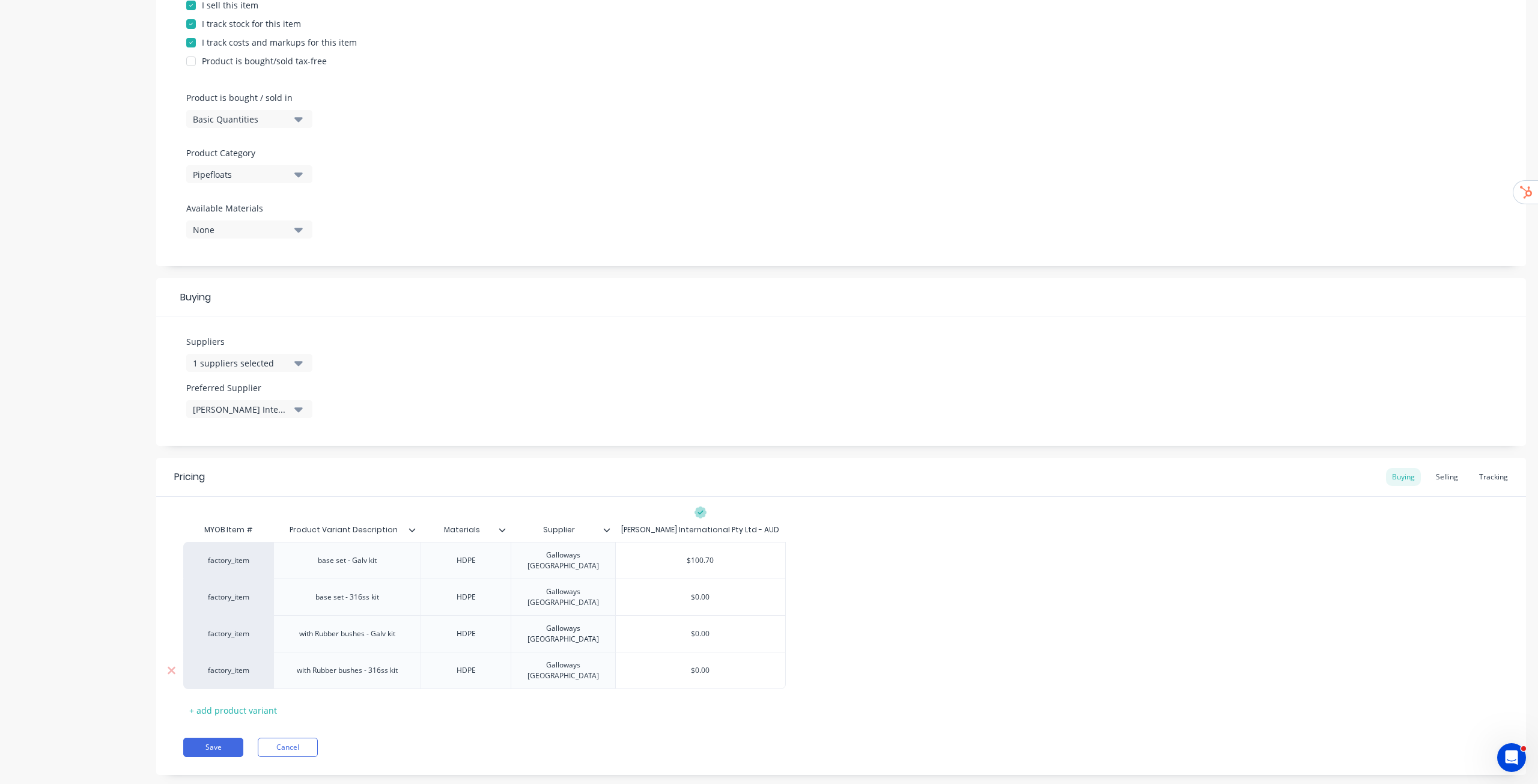
click at [703, 656] on div "$0.00" at bounding box center [700, 670] width 169 height 30
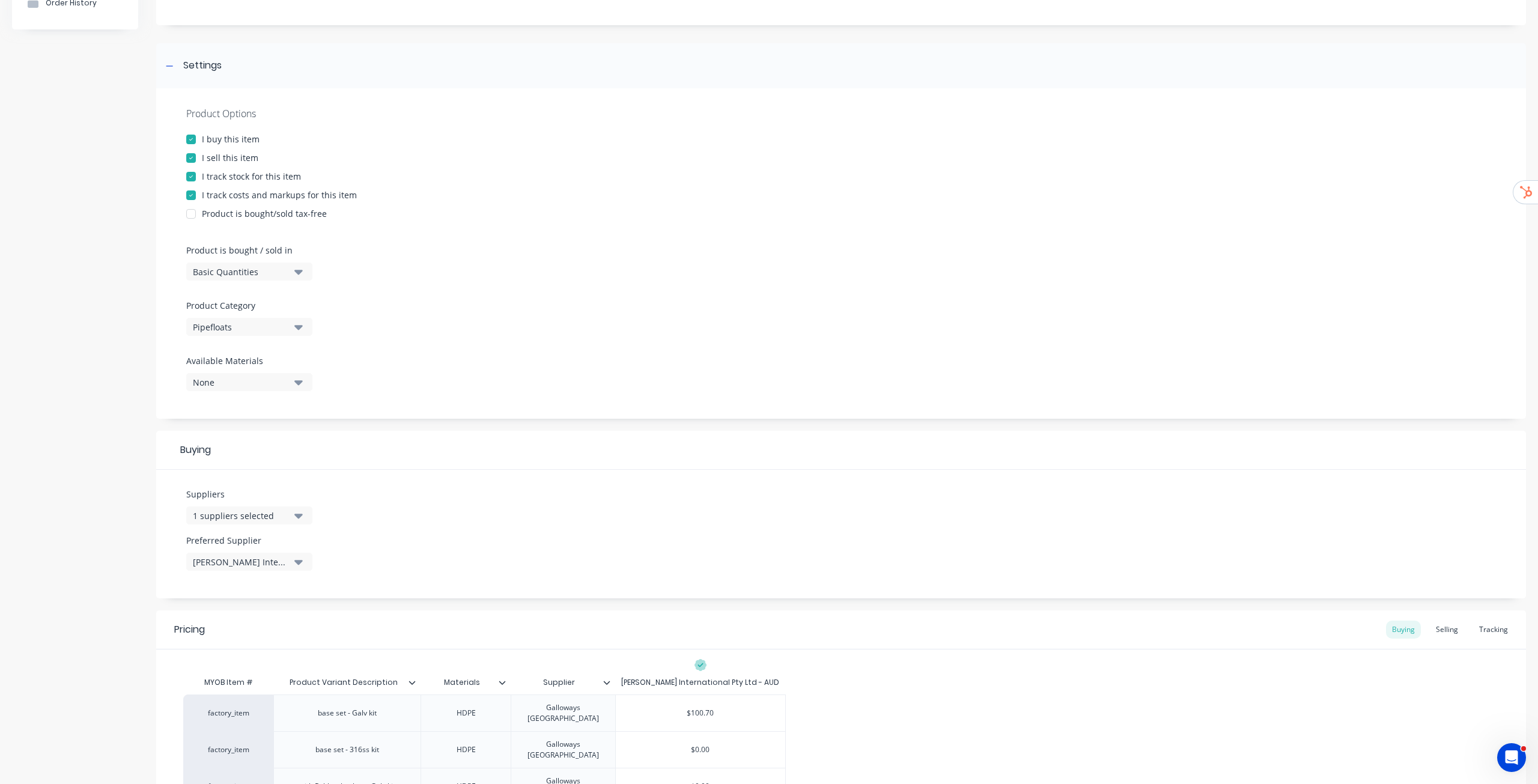
scroll to position [180, 0]
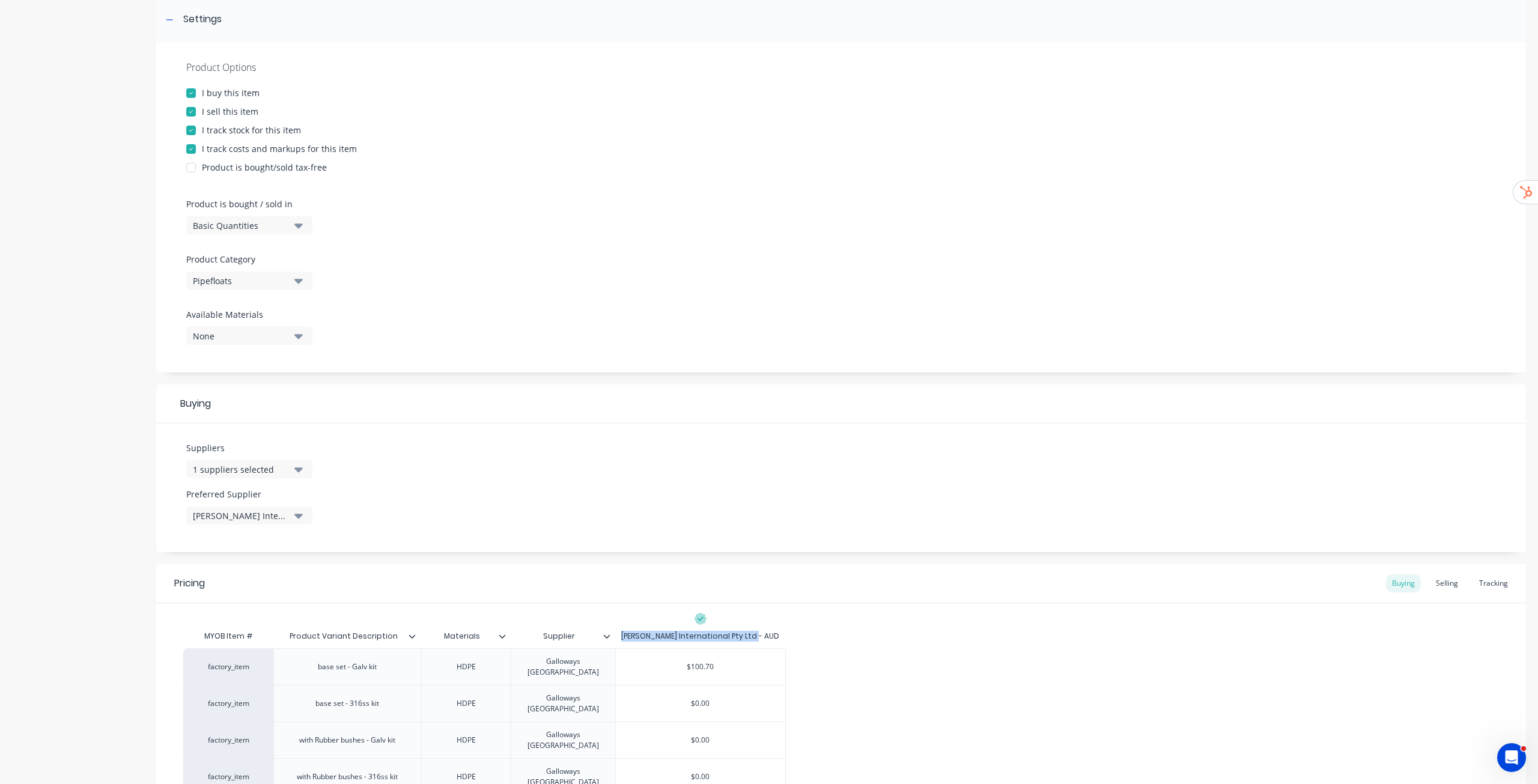
drag, startPoint x: 638, startPoint y: 635, endPoint x: 773, endPoint y: 636, distance: 135.0
click at [773, 636] on div "Galloway International Pty Ltd - AUD" at bounding box center [700, 636] width 171 height 24
copy div "Galloway International Pty Ltd - AUD"
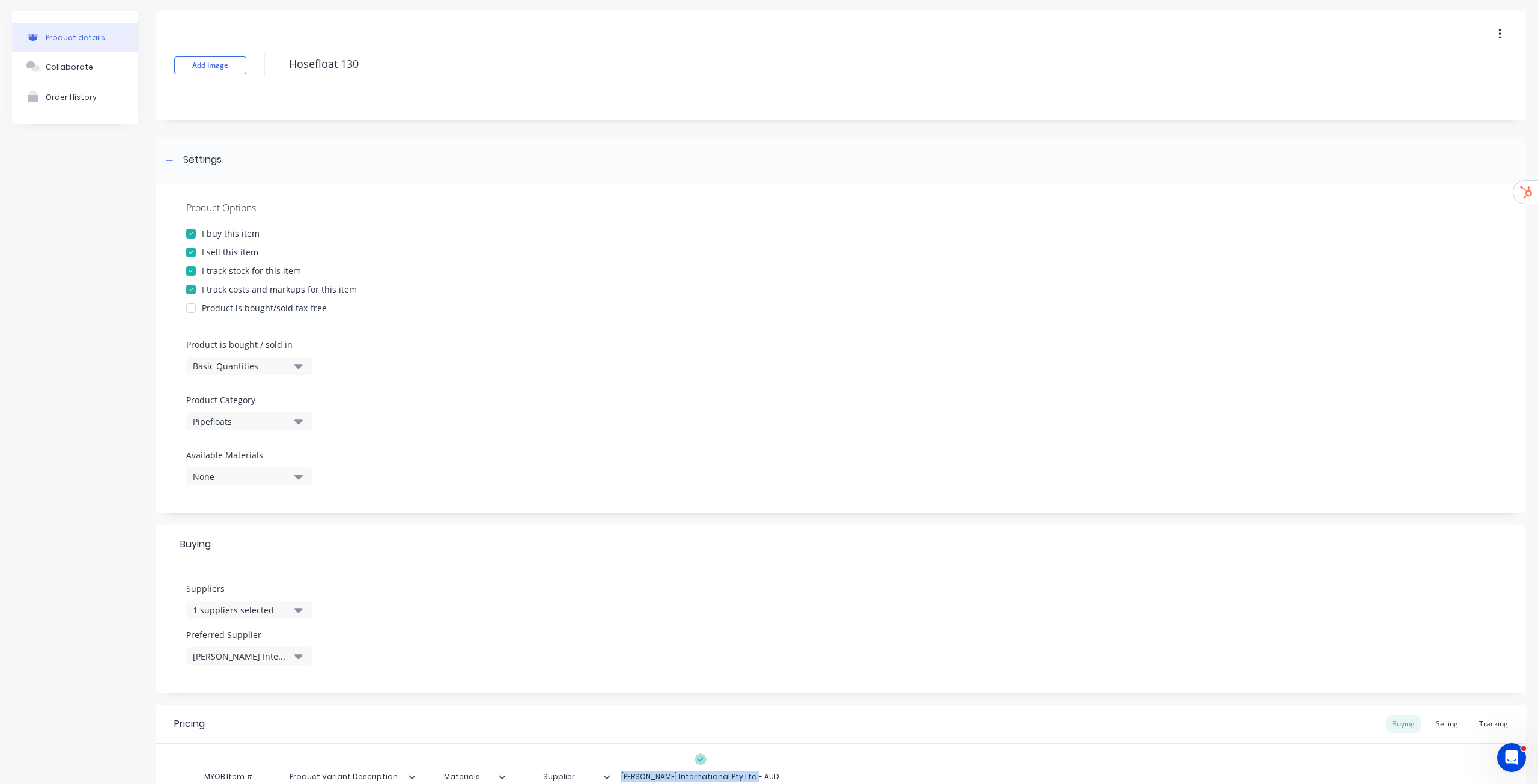
scroll to position [0, 0]
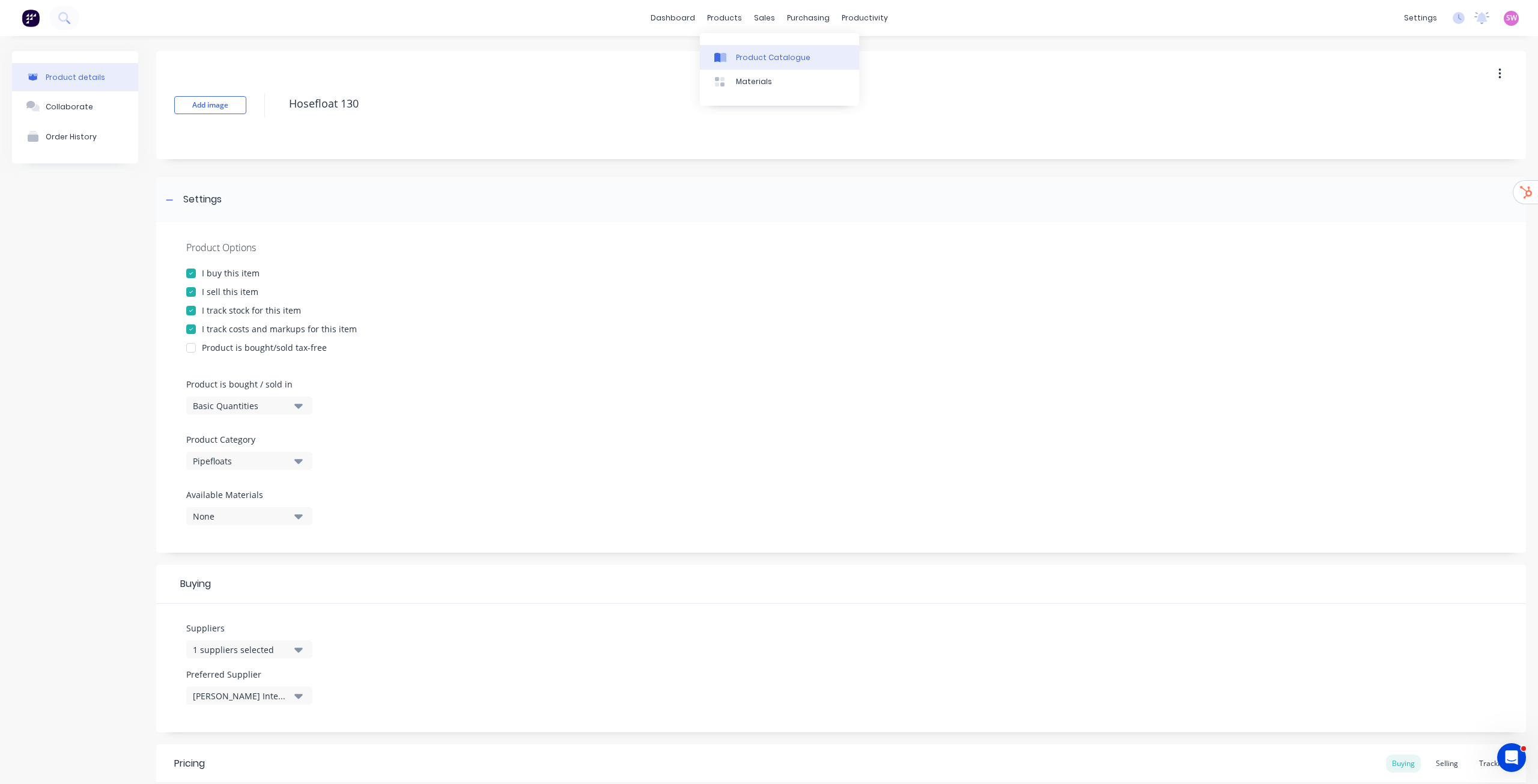
click at [749, 51] on link "Product Catalogue" at bounding box center [780, 57] width 159 height 24
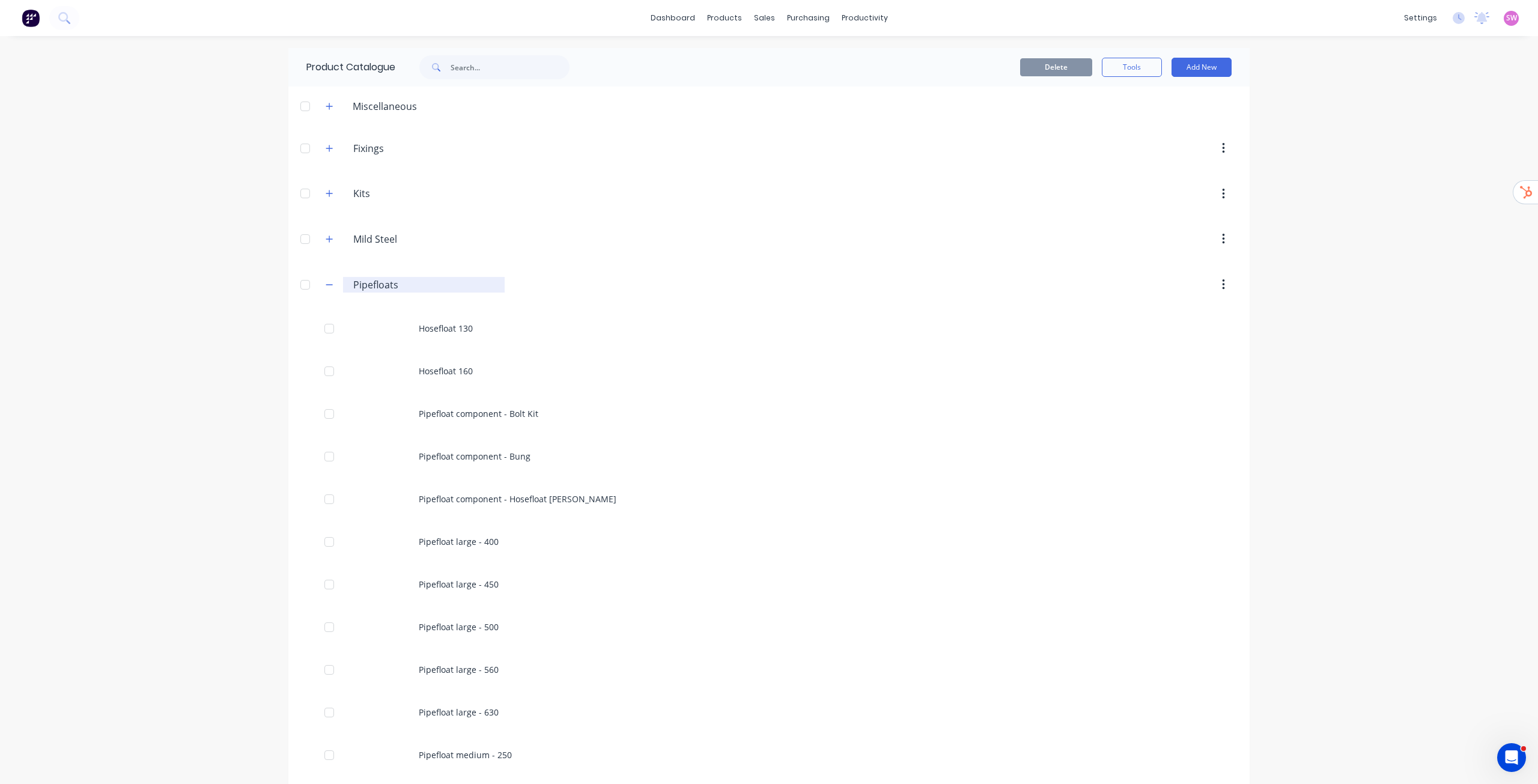
drag, startPoint x: 400, startPoint y: 285, endPoint x: 349, endPoint y: 288, distance: 51.1
click at [353, 288] on input "Pipefloats" at bounding box center [424, 285] width 143 height 15
click at [1509, 21] on div "SW Metal Art NZ Stuart Wheatley Administrator Profile Sign out" at bounding box center [1511, 18] width 15 height 15
click at [1507, 19] on span "SW" at bounding box center [1512, 18] width 11 height 11
click at [1393, 153] on div "Sign out" at bounding box center [1409, 151] width 32 height 11
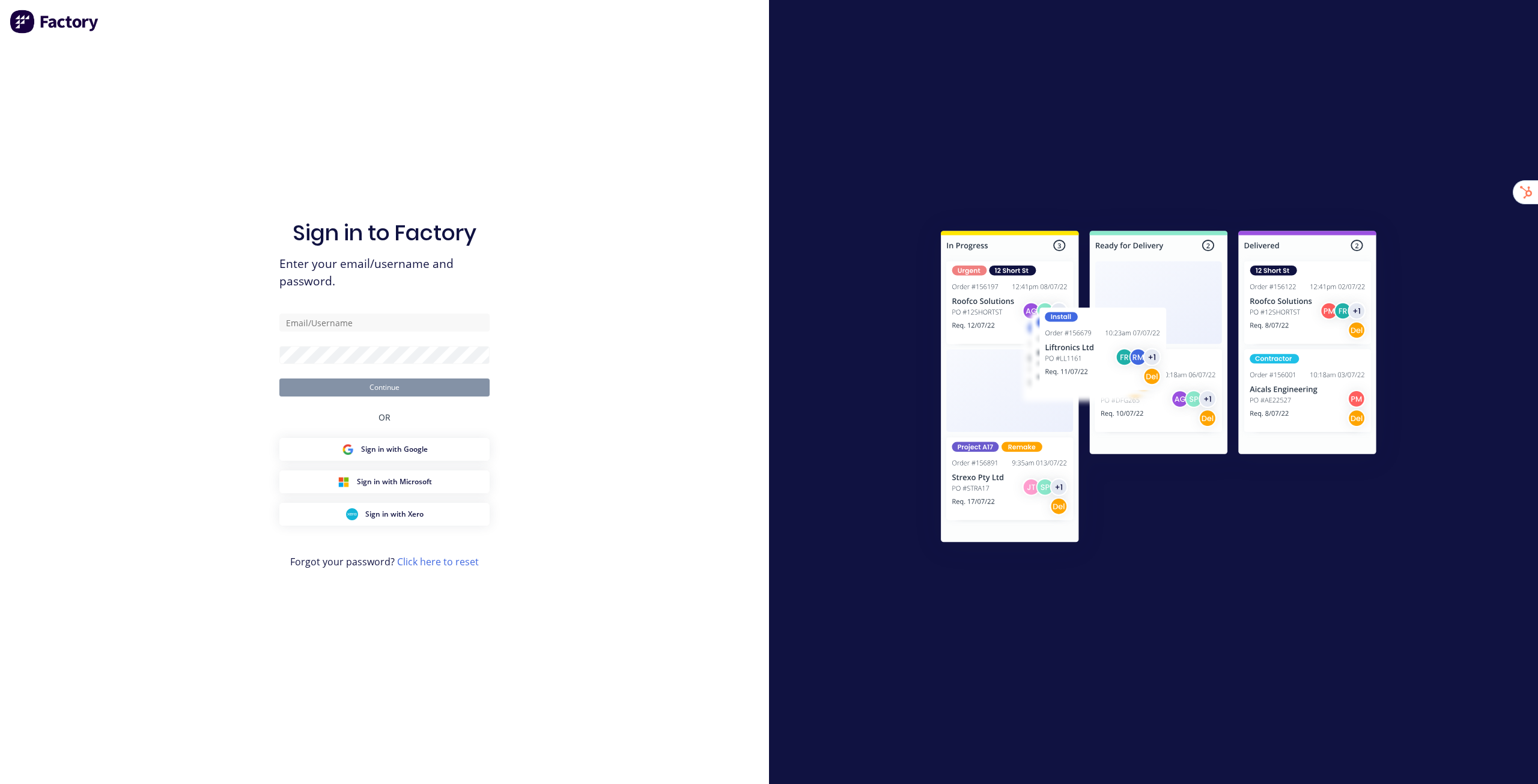
type input "[EMAIL_ADDRESS][DOMAIN_NAME]"
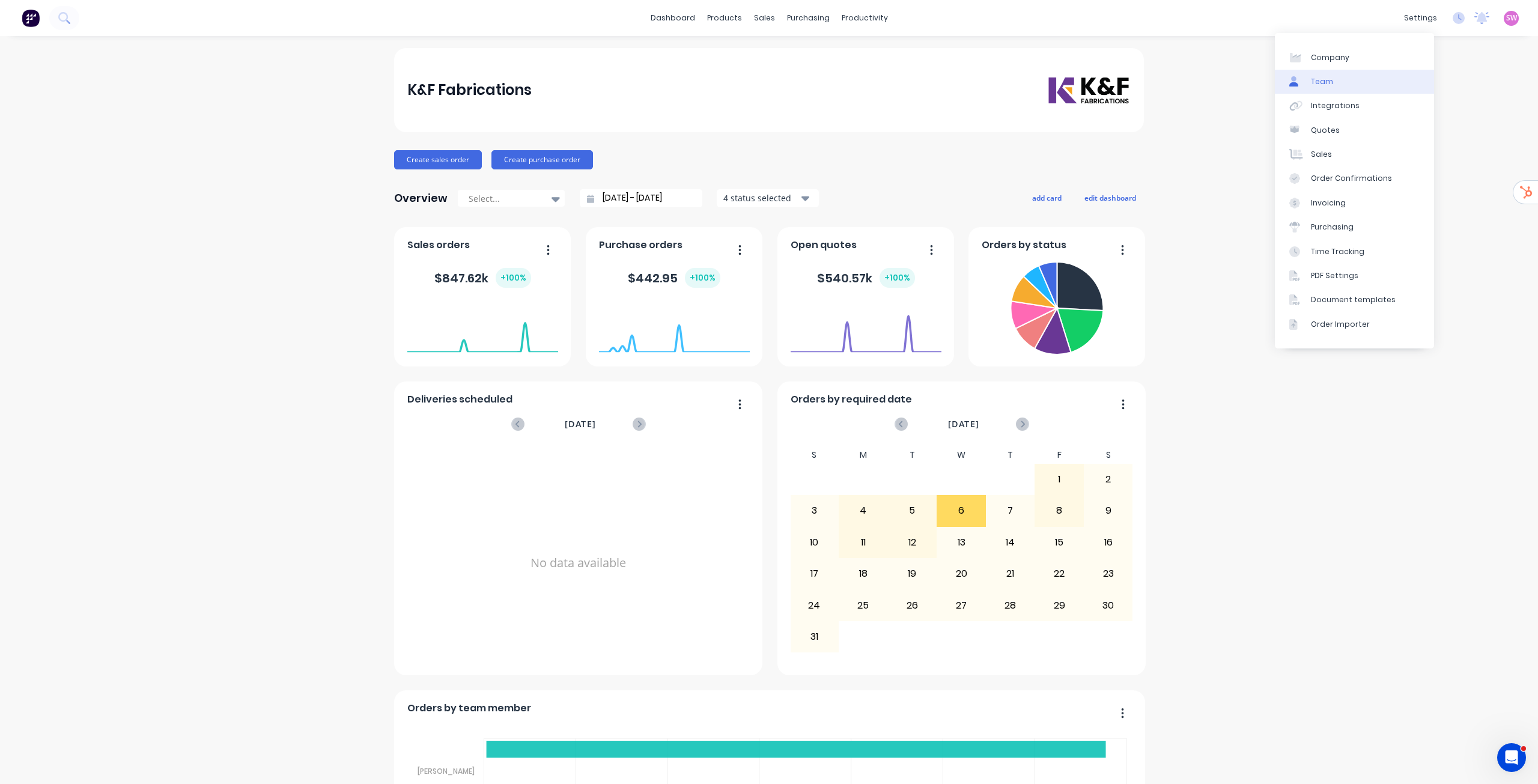
click at [1347, 79] on link "Team" at bounding box center [1355, 82] width 159 height 24
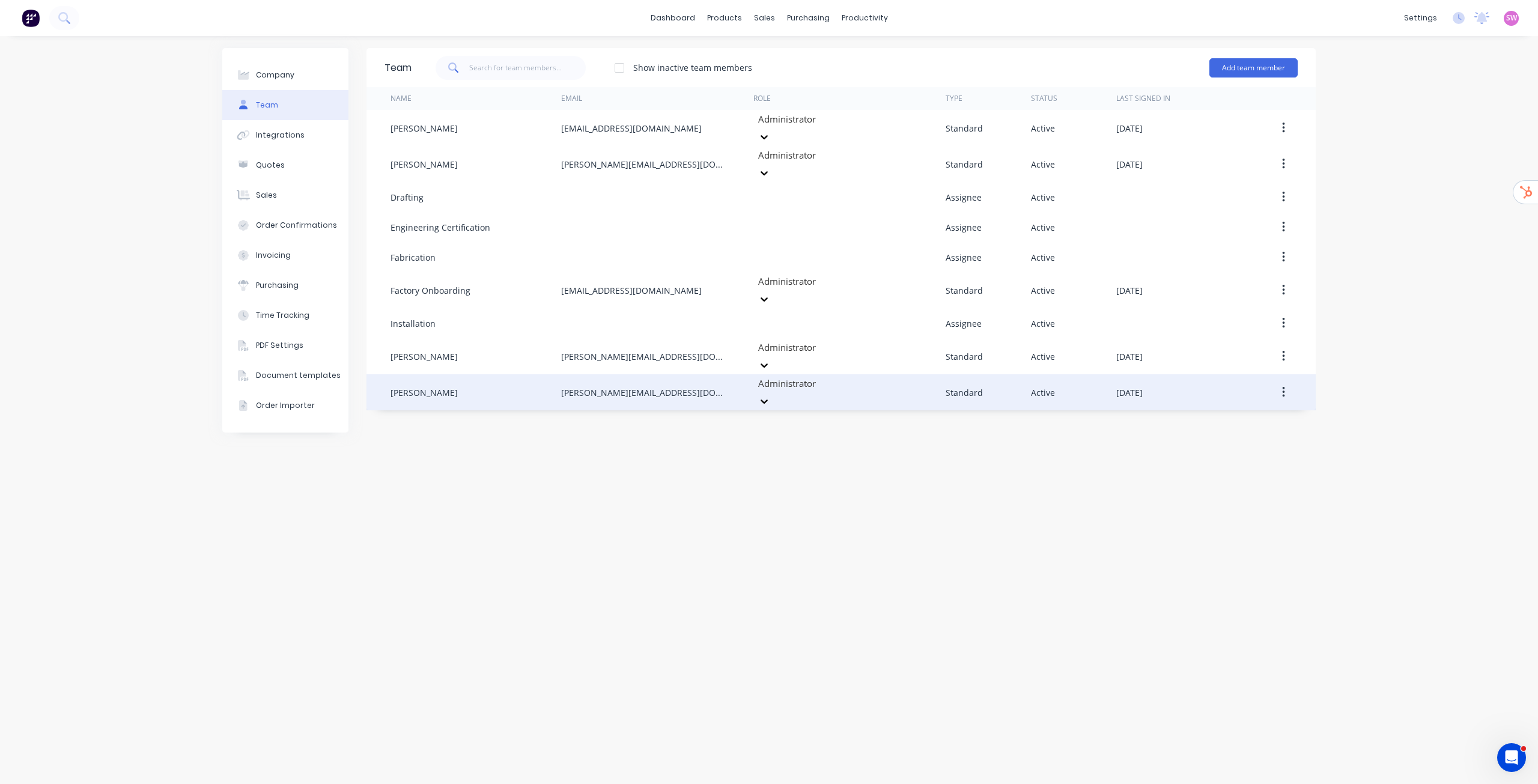
drag, startPoint x: 1140, startPoint y: 369, endPoint x: 1181, endPoint y: 370, distance: 41.0
click at [1181, 374] on div "Ryan Archie [EMAIL_ADDRESS][DOMAIN_NAME] Administrator Standard Active [DATE]" at bounding box center [841, 392] width 950 height 36
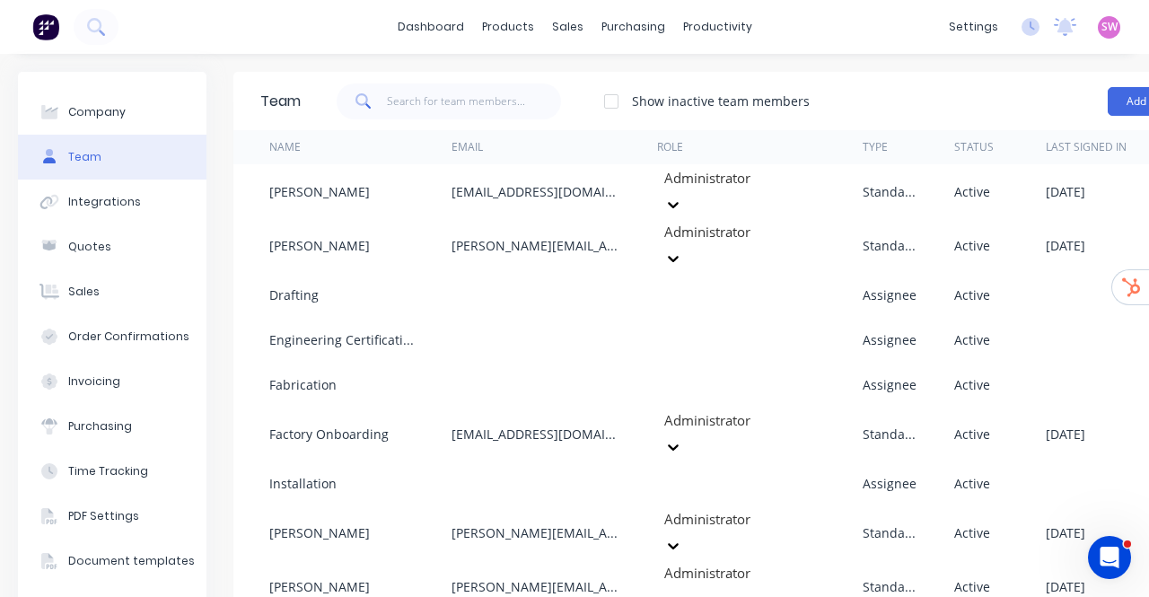
click at [1102, 33] on span "SW" at bounding box center [1110, 27] width 16 height 16
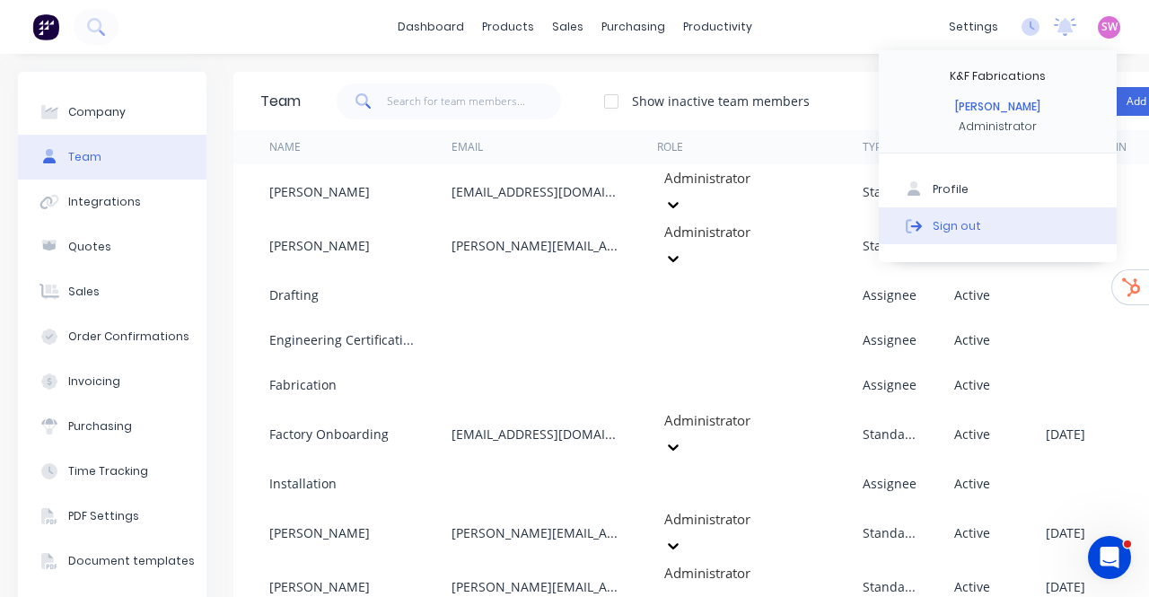
click at [951, 228] on div "Sign out" at bounding box center [957, 225] width 48 height 16
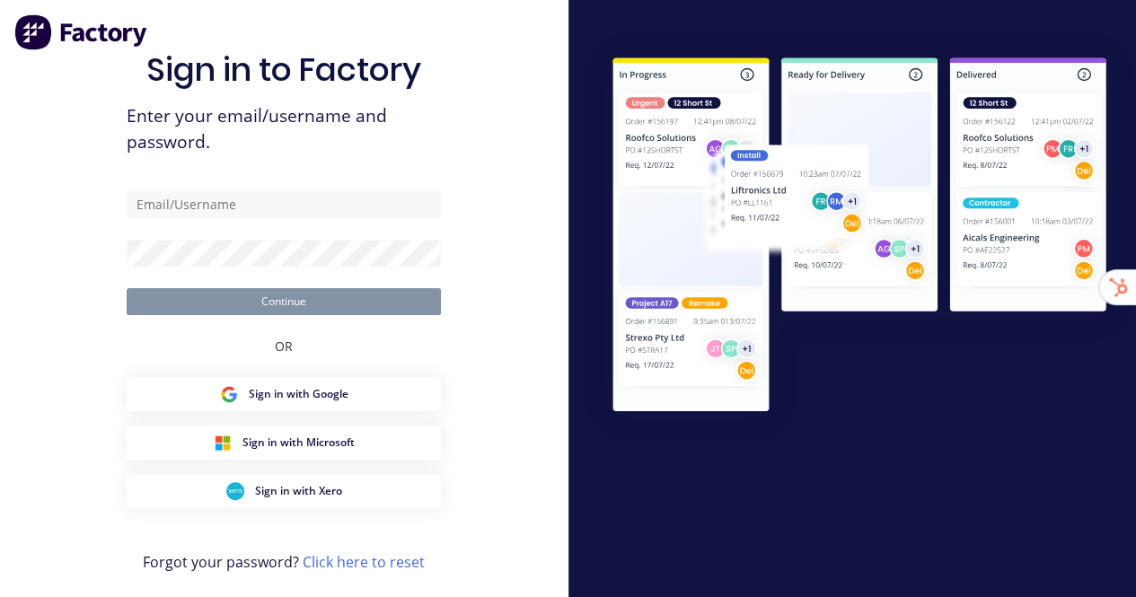
scroll to position [16, 0]
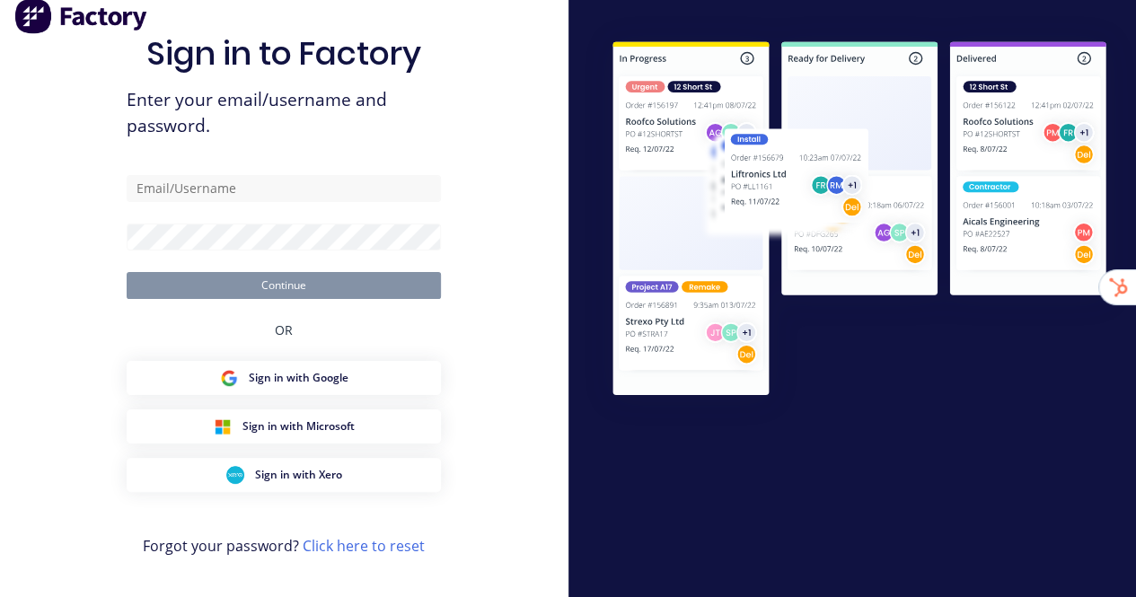
type input "stuart@factory.app"
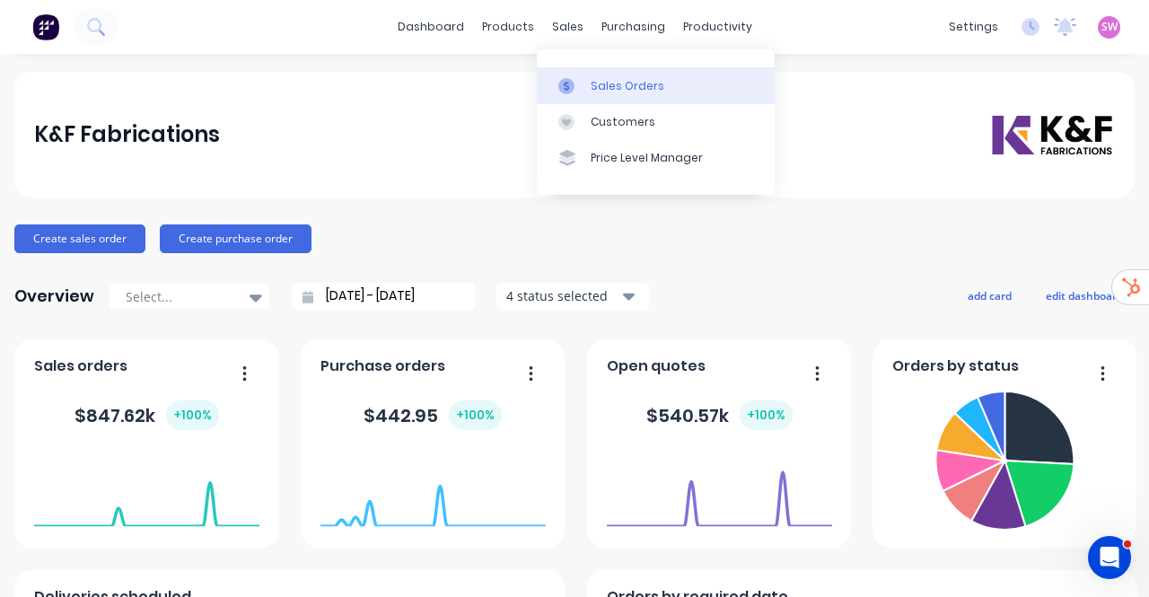
click at [596, 85] on div "Sales Orders" at bounding box center [628, 86] width 74 height 16
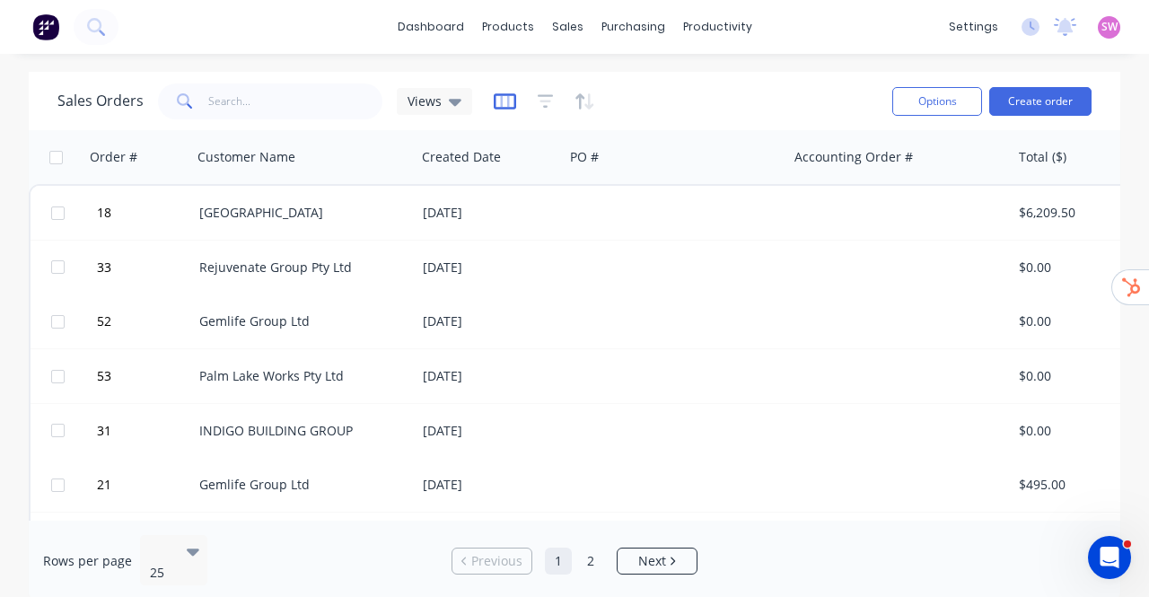
click at [501, 100] on icon "button" at bounding box center [505, 101] width 22 height 18
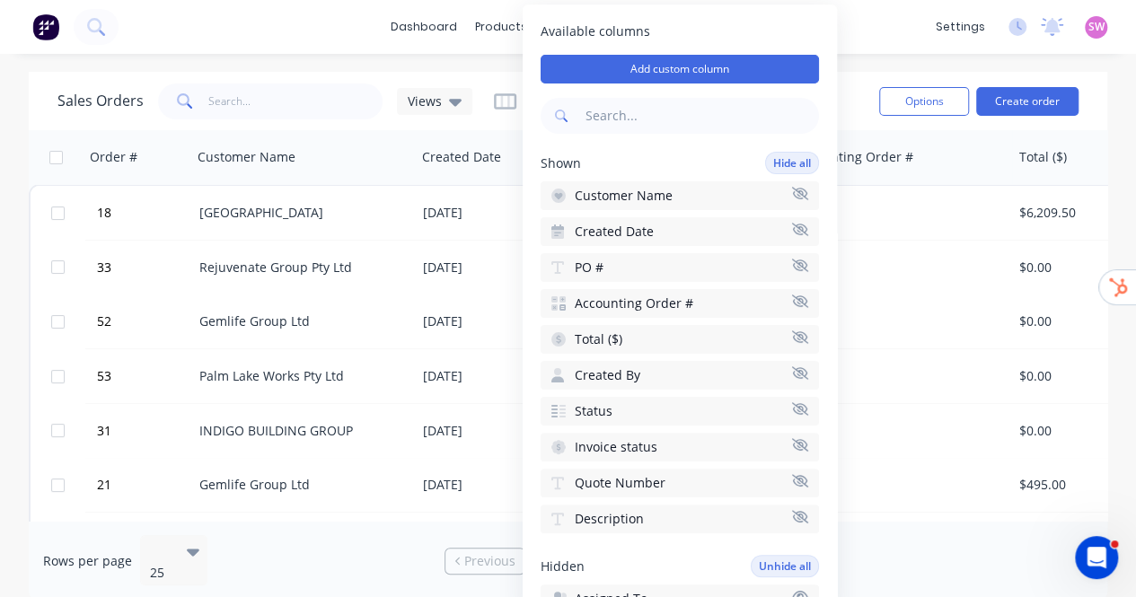
click at [672, 114] on input "text" at bounding box center [700, 116] width 237 height 36
type input "quote"
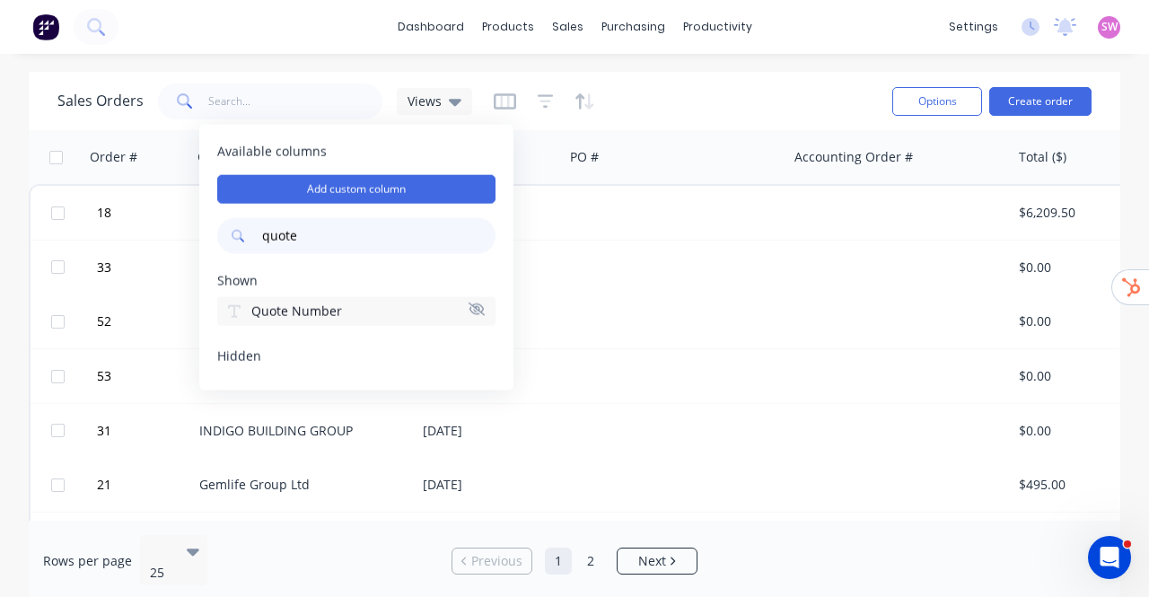
click at [719, 100] on div "Sales Orders Views" at bounding box center [467, 101] width 821 height 44
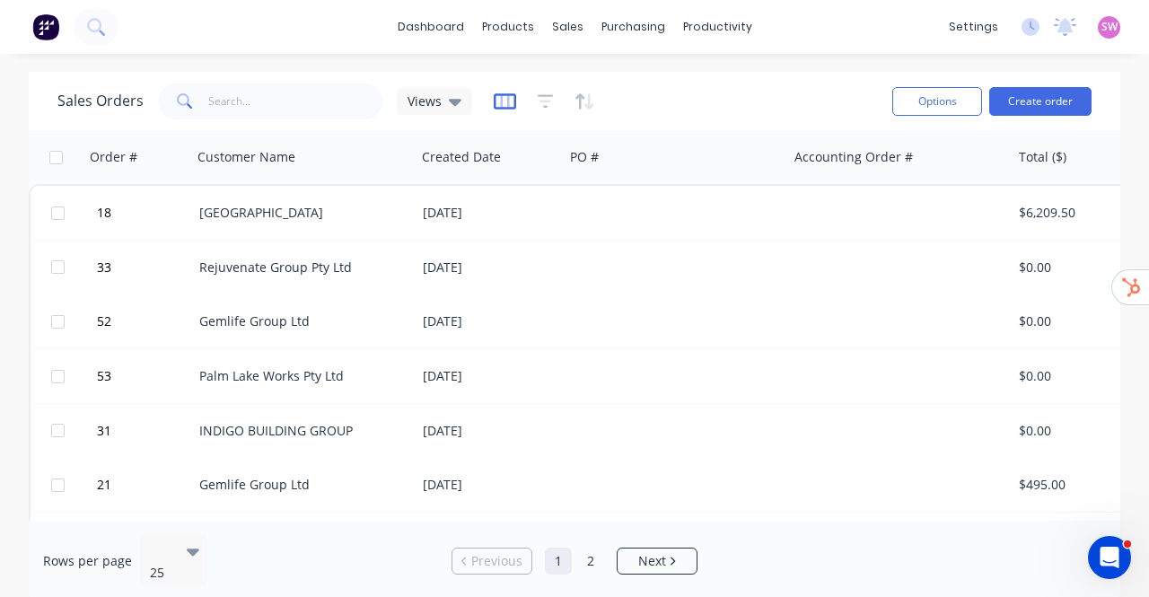
click at [496, 95] on icon "button" at bounding box center [505, 101] width 22 height 18
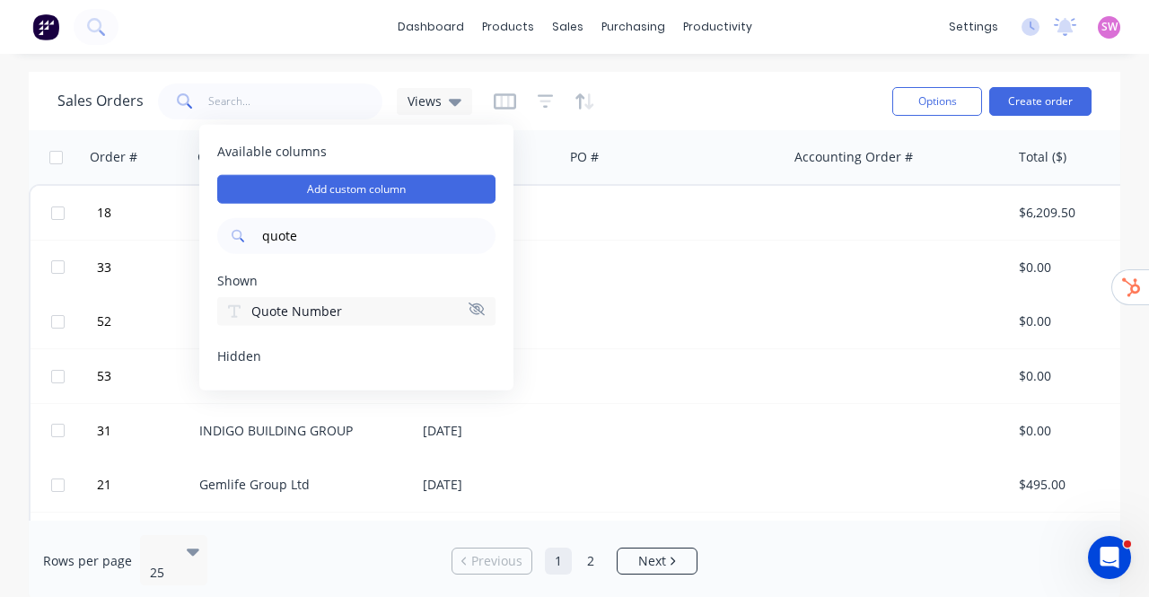
click at [363, 317] on button "Quote Number" at bounding box center [356, 311] width 278 height 29
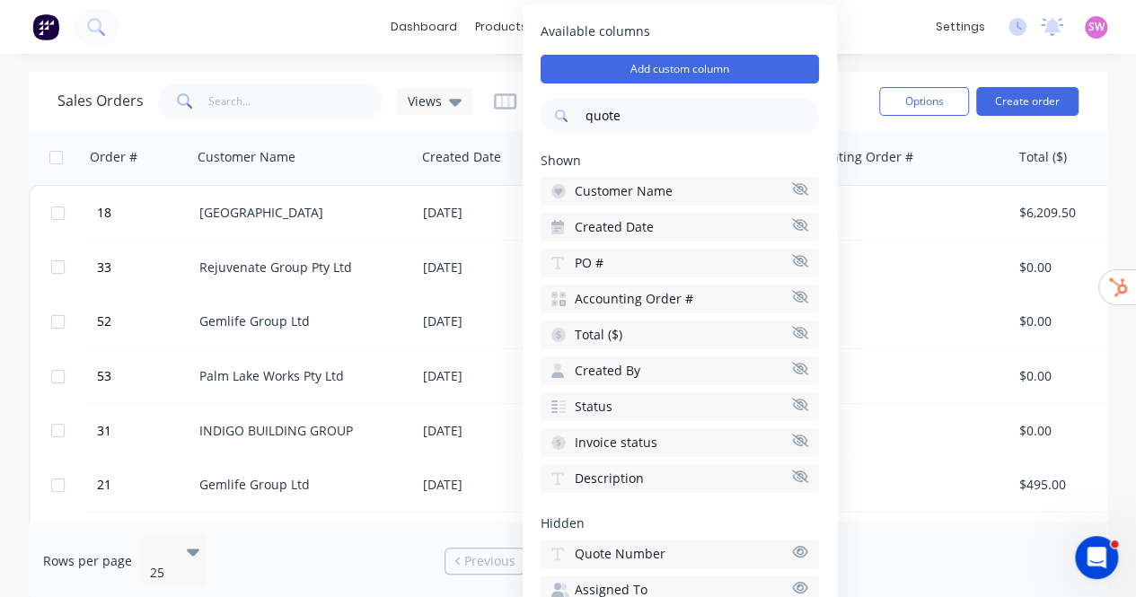
click at [857, 92] on div "Sales Orders Views" at bounding box center [460, 101] width 807 height 44
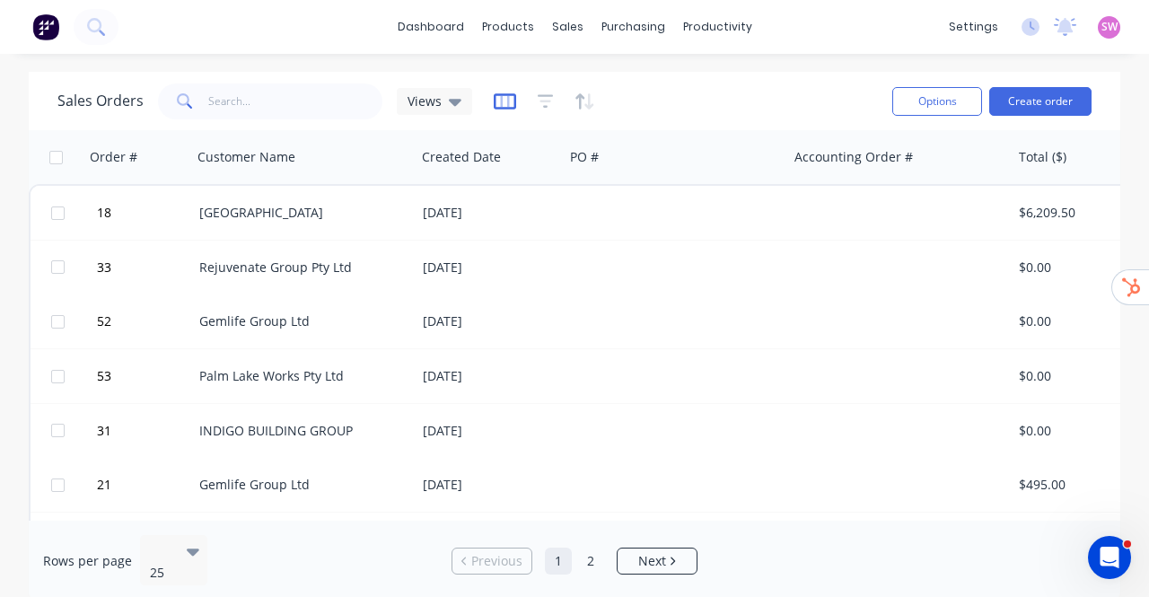
click at [506, 101] on icon "button" at bounding box center [505, 101] width 22 height 18
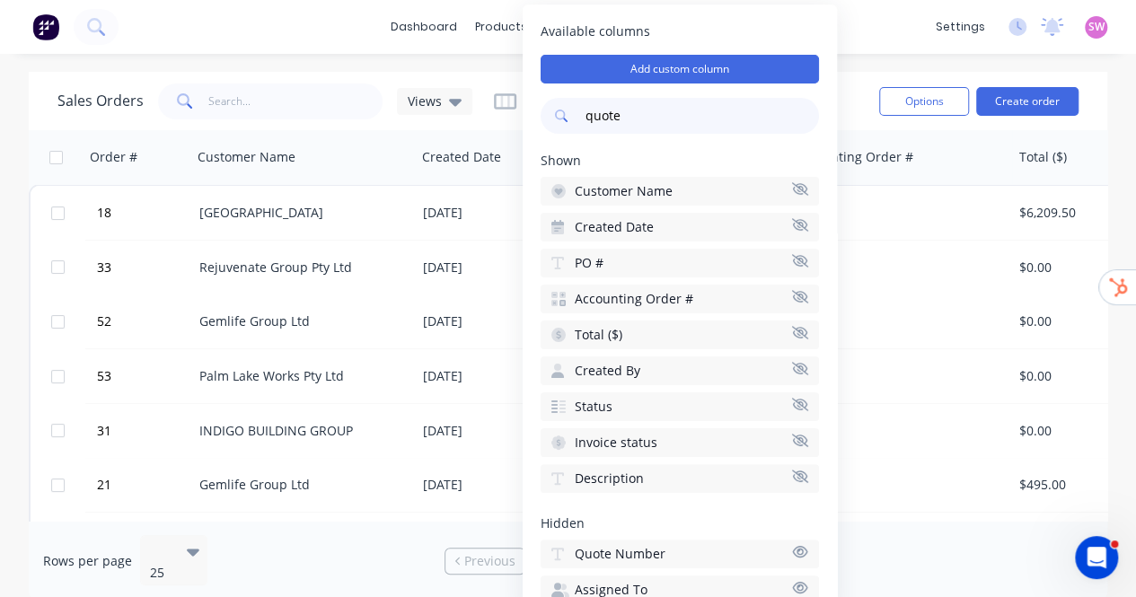
click at [657, 115] on input "quote" at bounding box center [700, 116] width 237 height 36
type input "quote"
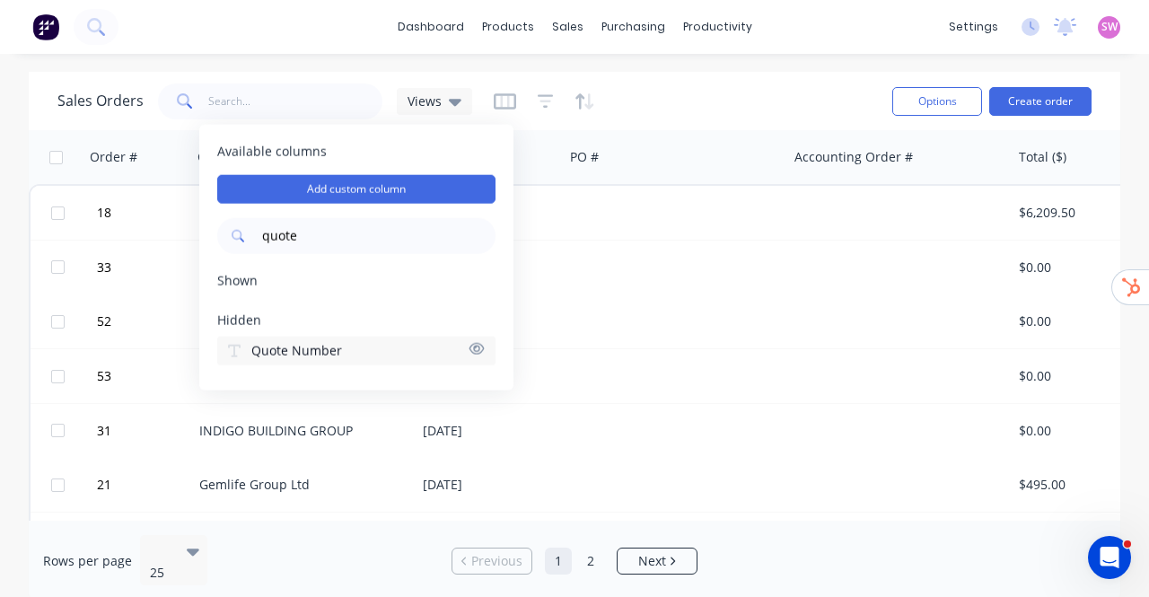
click at [355, 350] on button "Quote Number" at bounding box center [356, 351] width 278 height 29
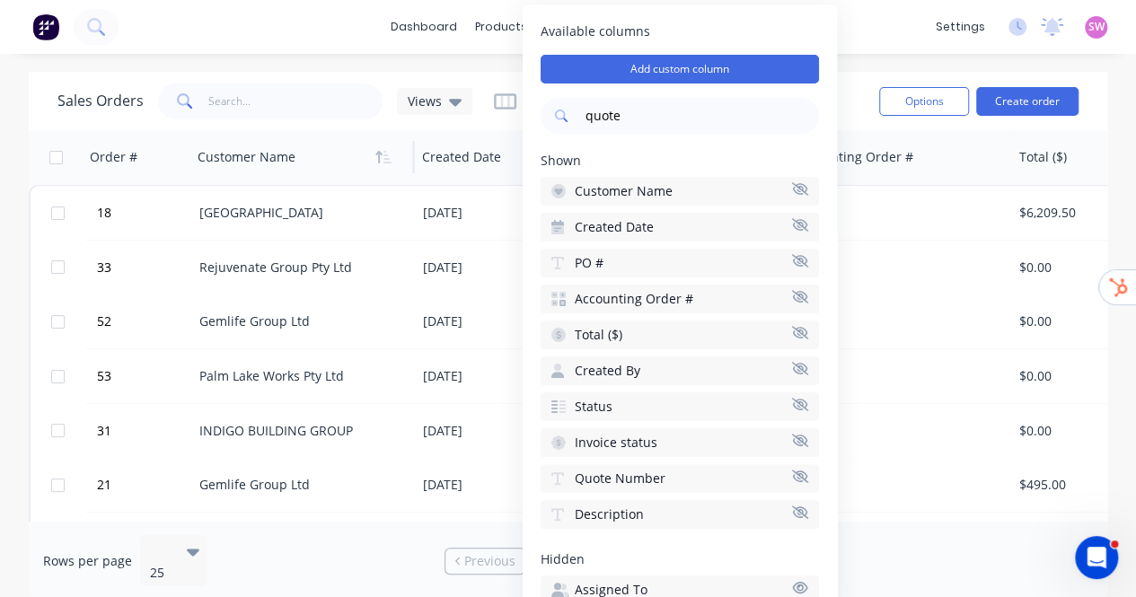
drag, startPoint x: 342, startPoint y: 132, endPoint x: 348, endPoint y: 139, distance: 9.5
click at [343, 132] on div "Customer Name" at bounding box center [302, 157] width 224 height 54
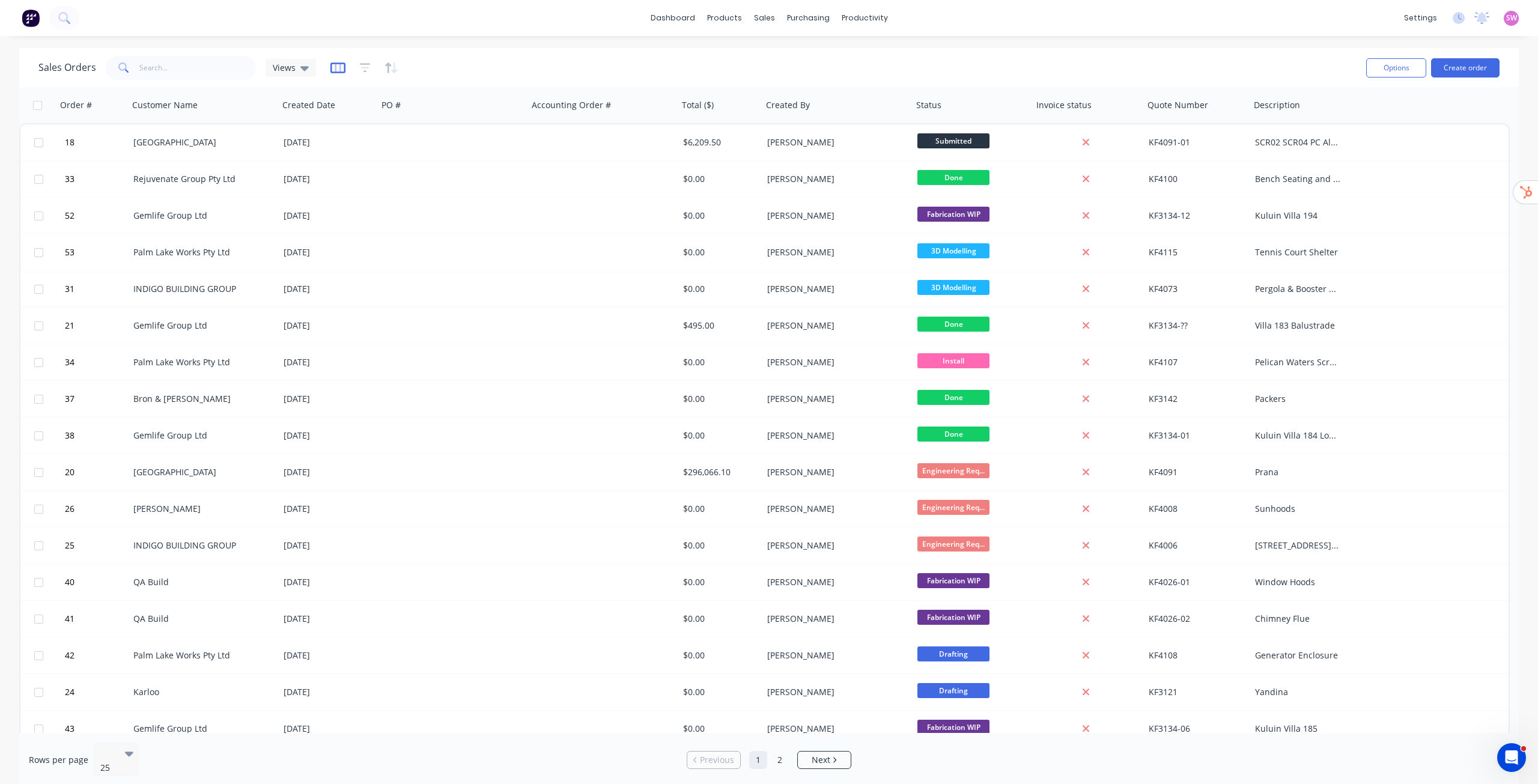
click at [338, 65] on icon "button" at bounding box center [337, 68] width 6 height 8
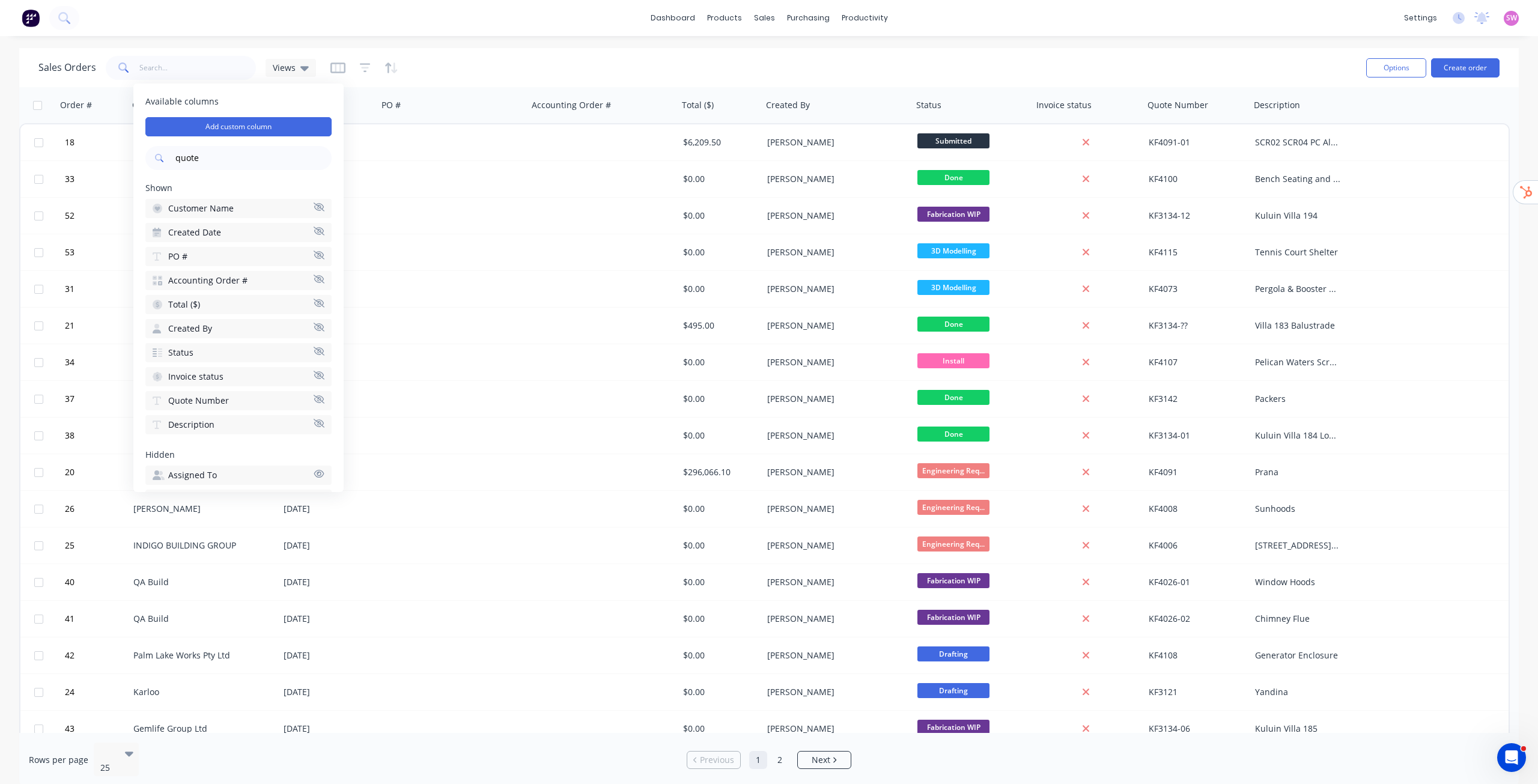
click at [227, 159] on input "quote" at bounding box center [252, 158] width 159 height 24
click at [317, 206] on icon "button" at bounding box center [319, 207] width 11 height 9
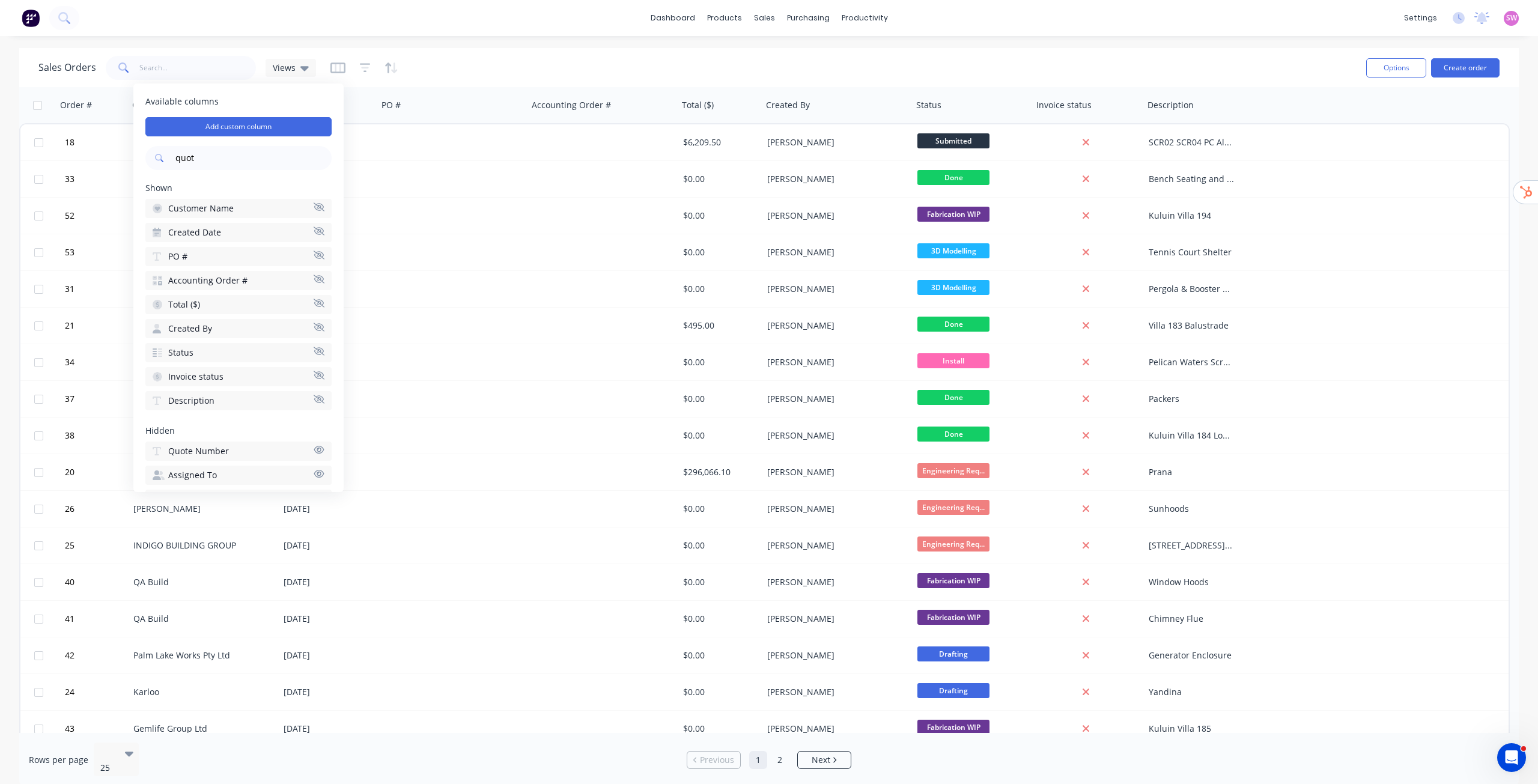
click at [234, 153] on input "quot" at bounding box center [252, 158] width 159 height 24
type input "quote"
click at [236, 233] on button "Quote Number" at bounding box center [238, 235] width 186 height 19
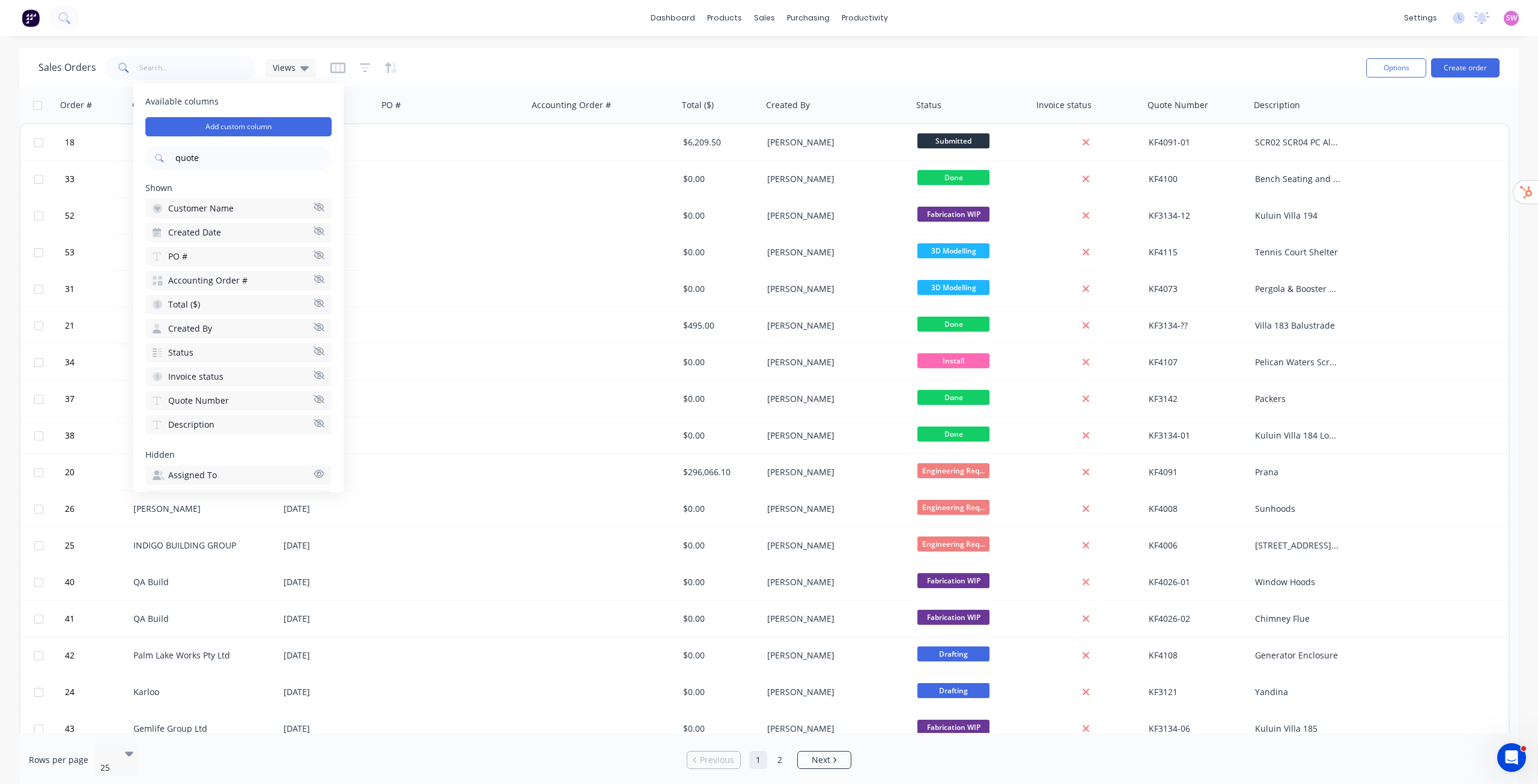
click at [684, 73] on div "Sales Orders Views" at bounding box center [697, 68] width 1318 height 29
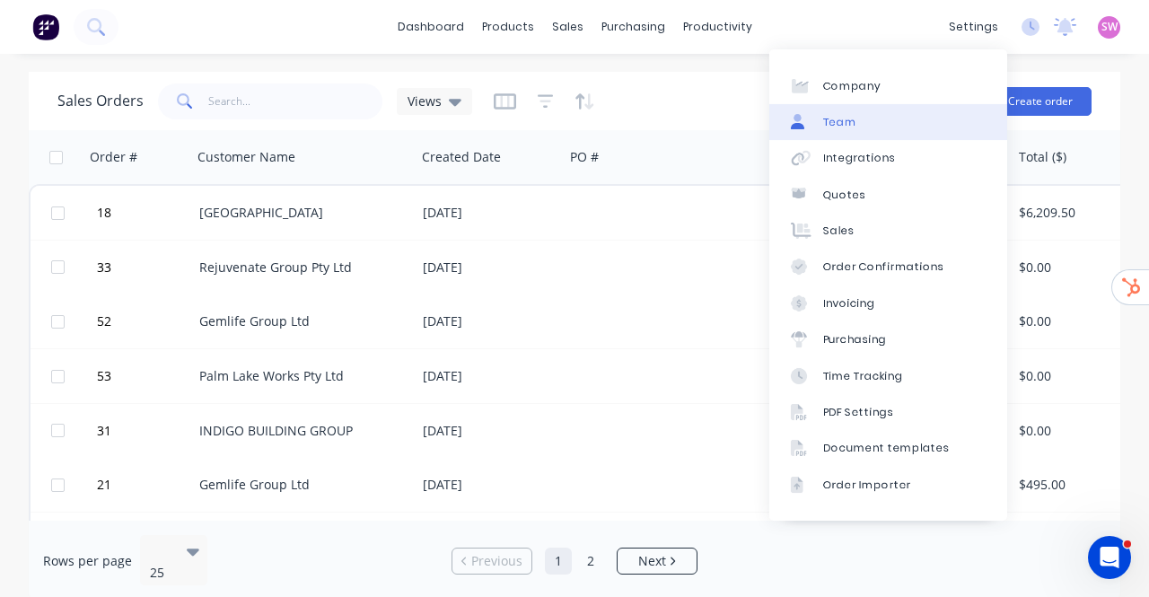
click at [908, 122] on link "Team" at bounding box center [888, 122] width 238 height 36
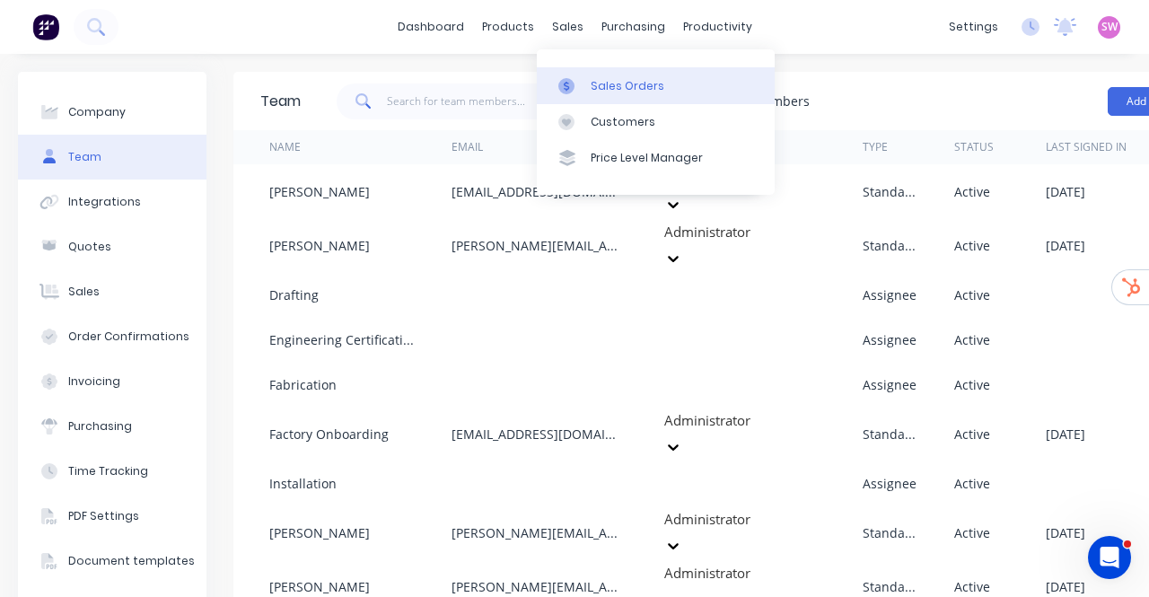
click at [604, 80] on div "Sales Orders" at bounding box center [628, 86] width 74 height 16
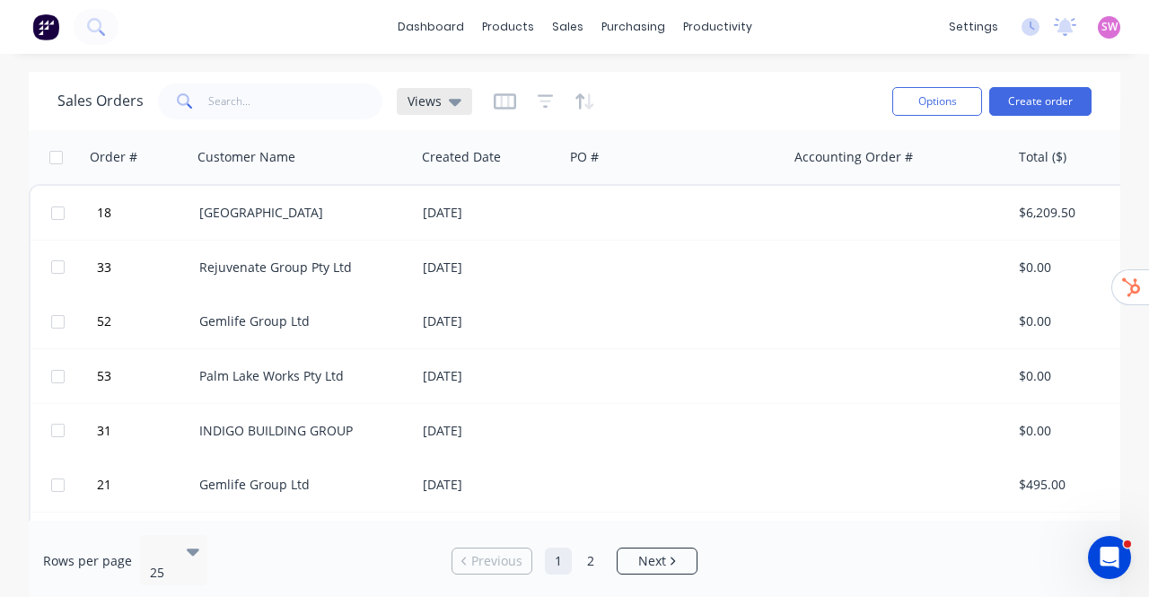
click at [449, 100] on icon at bounding box center [455, 102] width 13 height 7
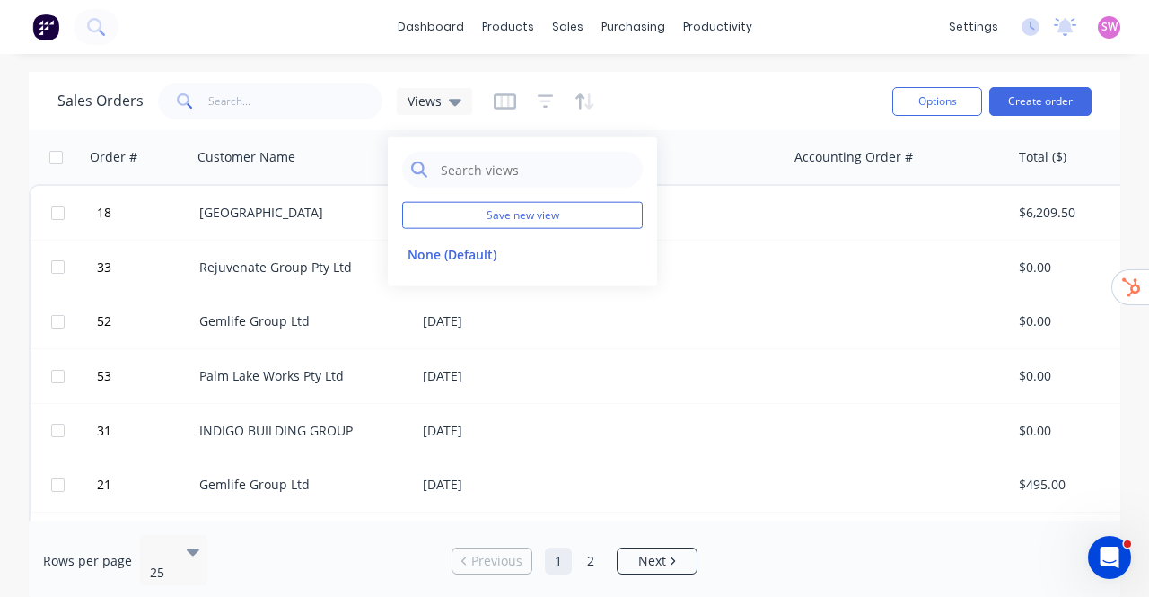
click at [707, 65] on div "dashboard products sales purchasing productivity dashboard products Product Cat…" at bounding box center [574, 298] width 1149 height 597
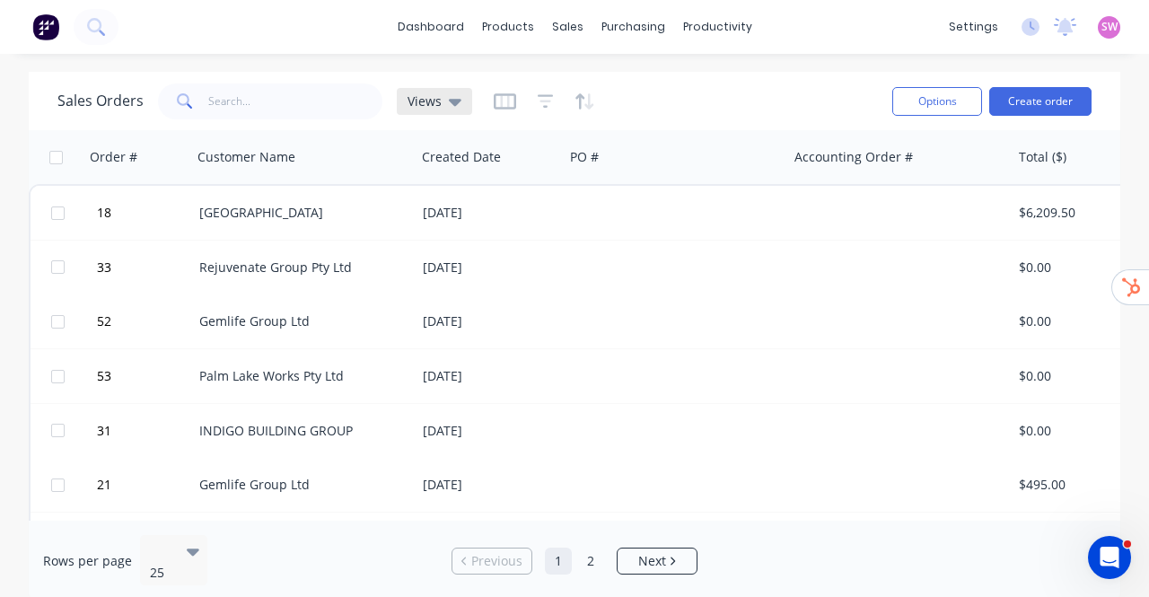
click at [455, 100] on icon at bounding box center [455, 102] width 13 height 7
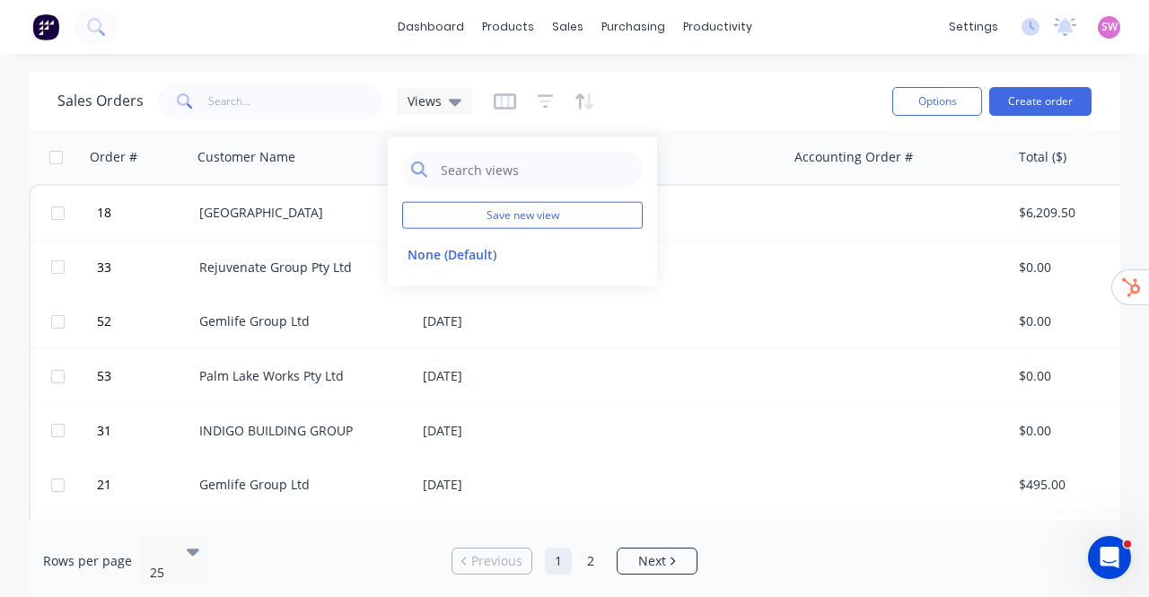
click at [679, 80] on div "Sales Orders Views" at bounding box center [467, 101] width 821 height 44
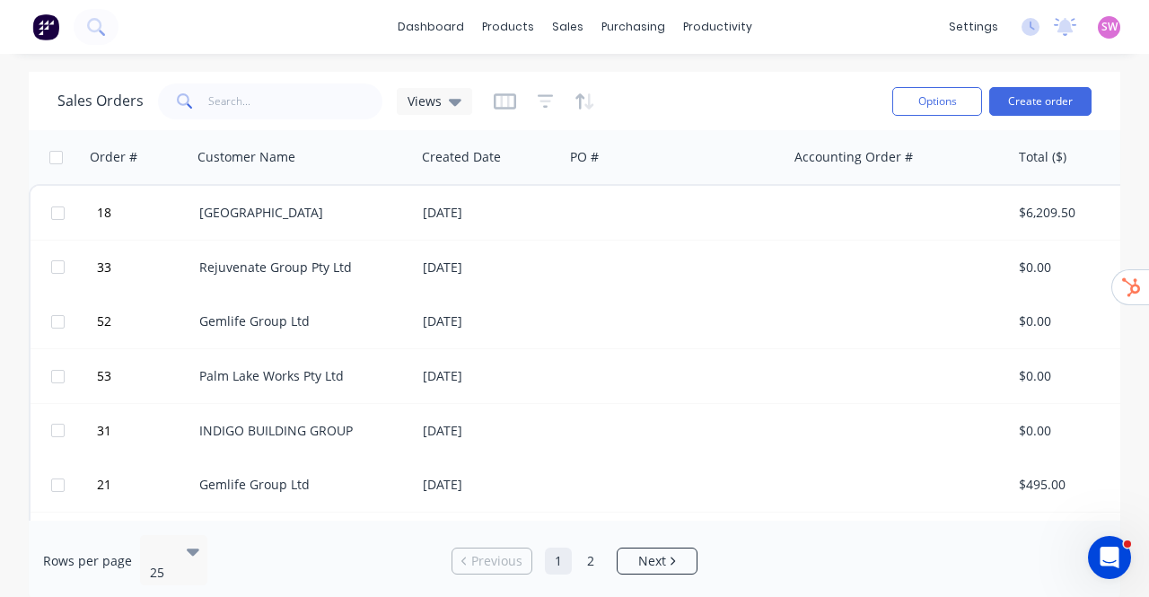
click at [719, 87] on div "Sales Orders Views" at bounding box center [467, 101] width 821 height 44
click at [460, 96] on div "Views" at bounding box center [434, 101] width 75 height 27
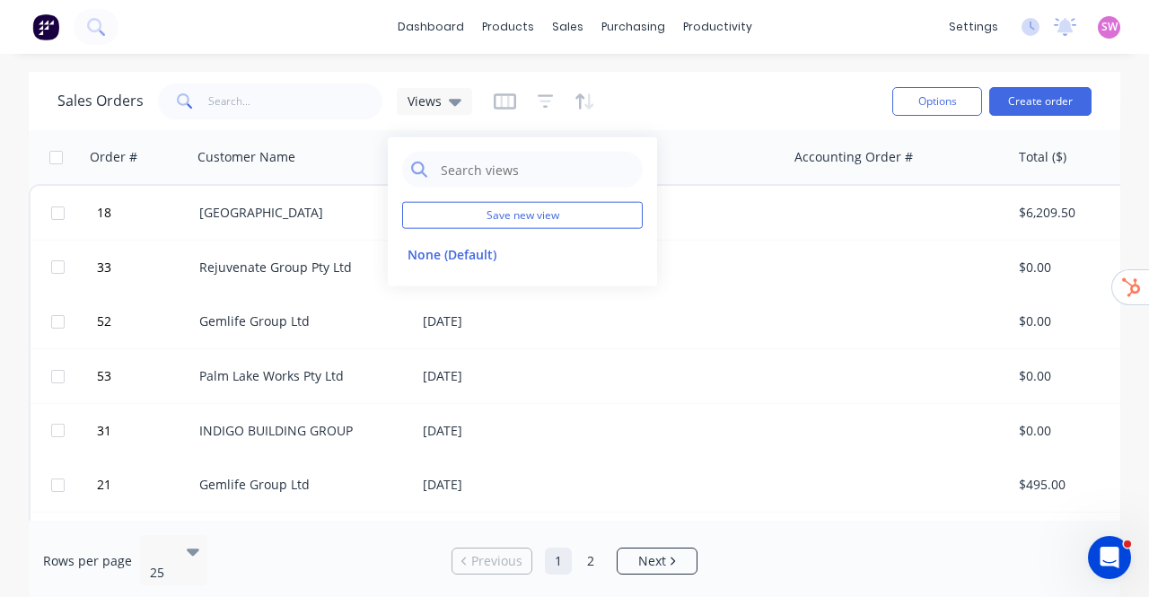
click at [745, 87] on div "Sales Orders Views" at bounding box center [467, 101] width 821 height 44
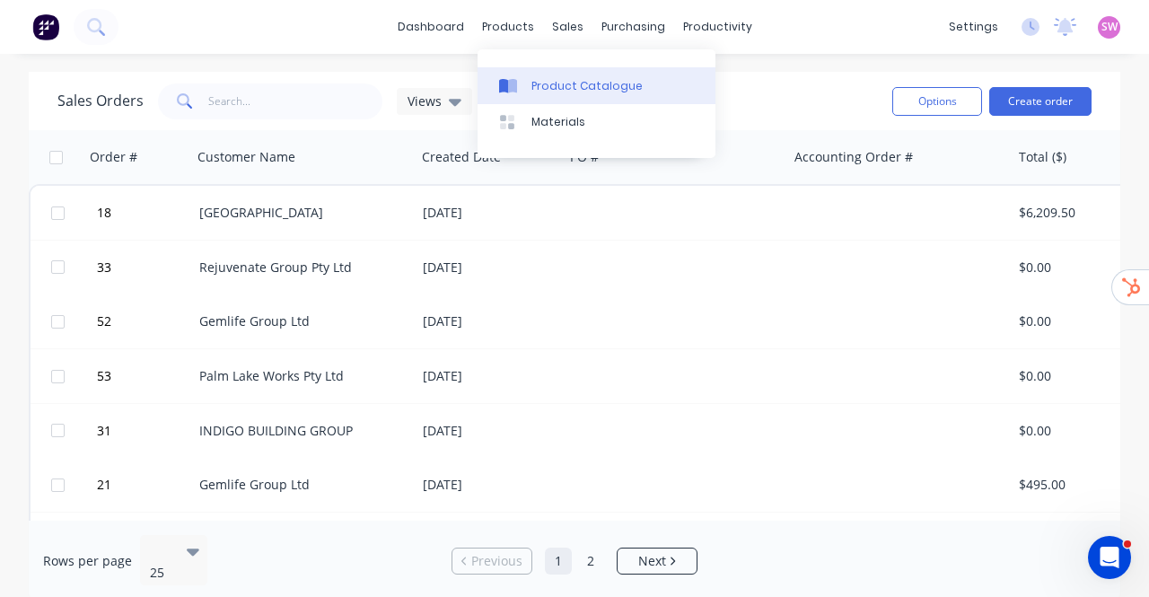
click at [535, 73] on link "Product Catalogue" at bounding box center [597, 85] width 238 height 36
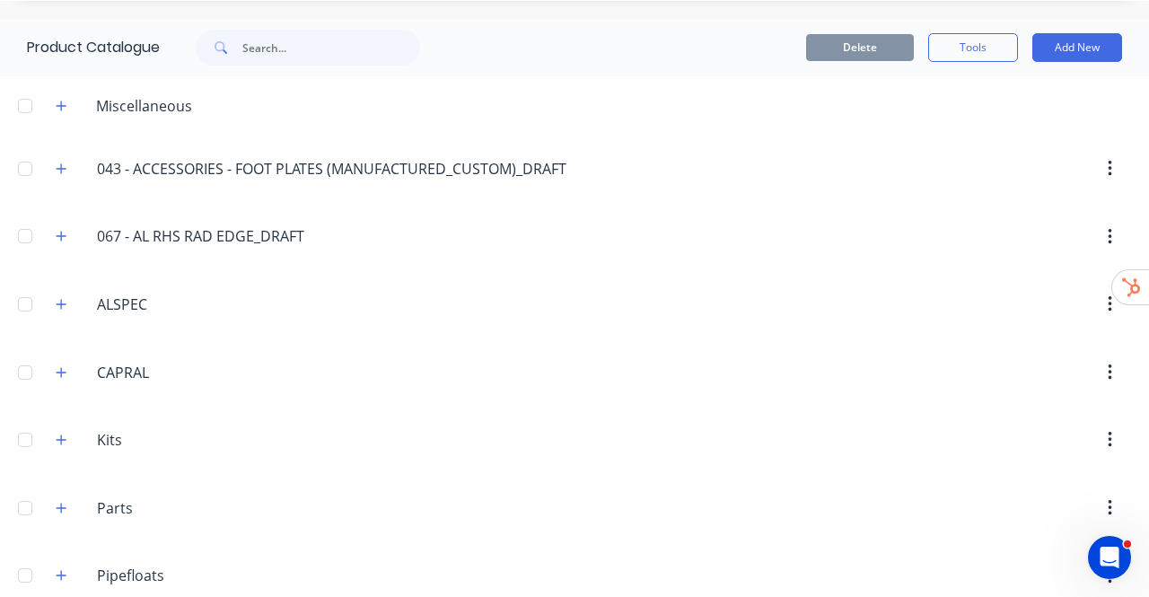
scroll to position [79, 0]
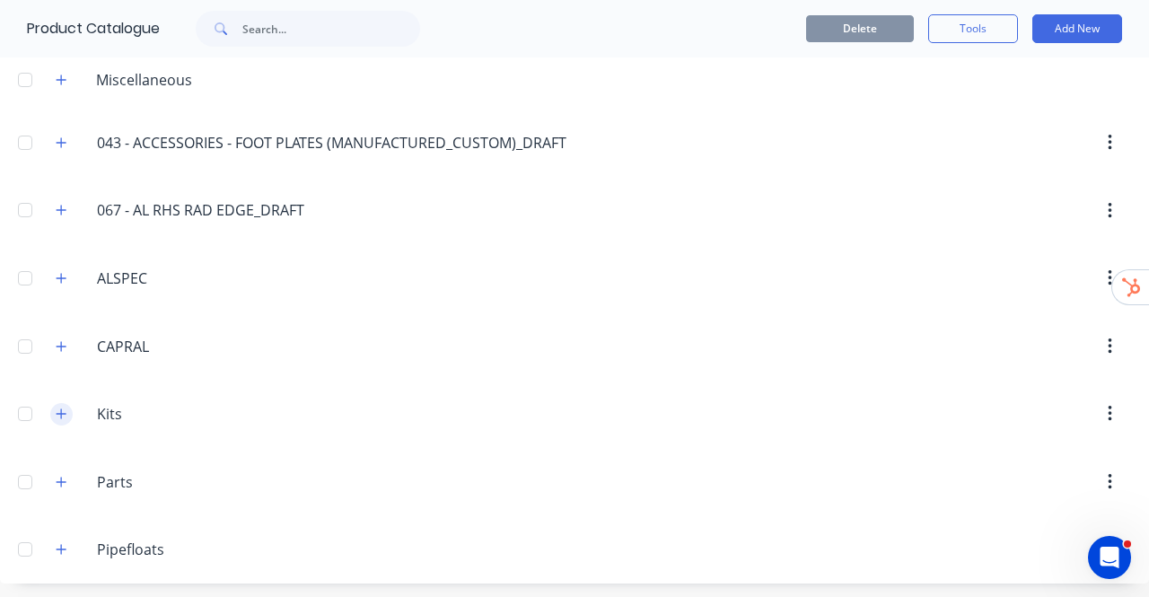
click at [65, 409] on icon "button" at bounding box center [61, 414] width 11 height 13
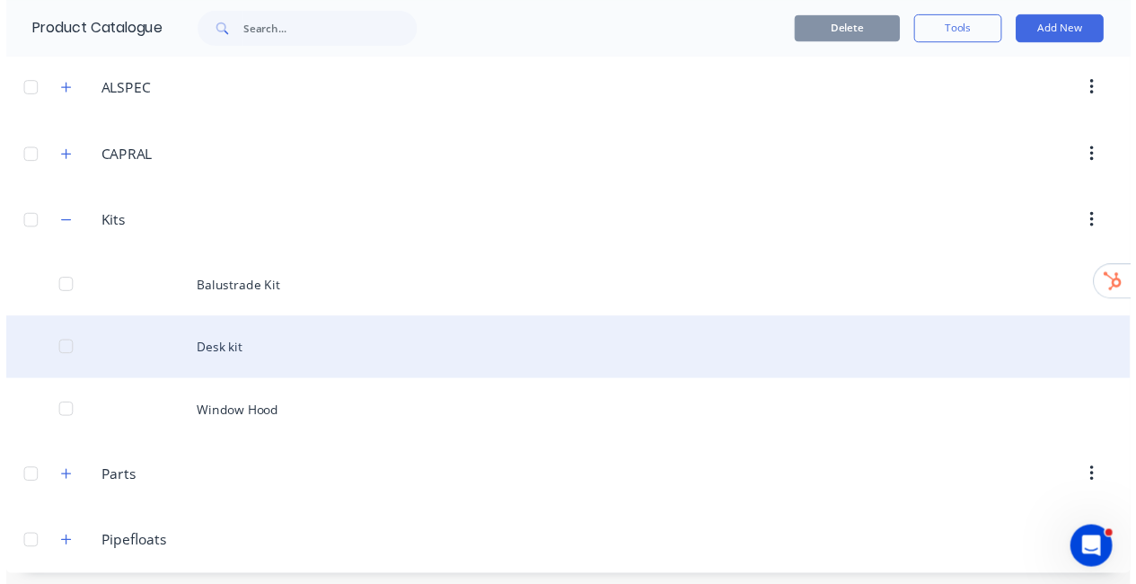
scroll to position [270, 0]
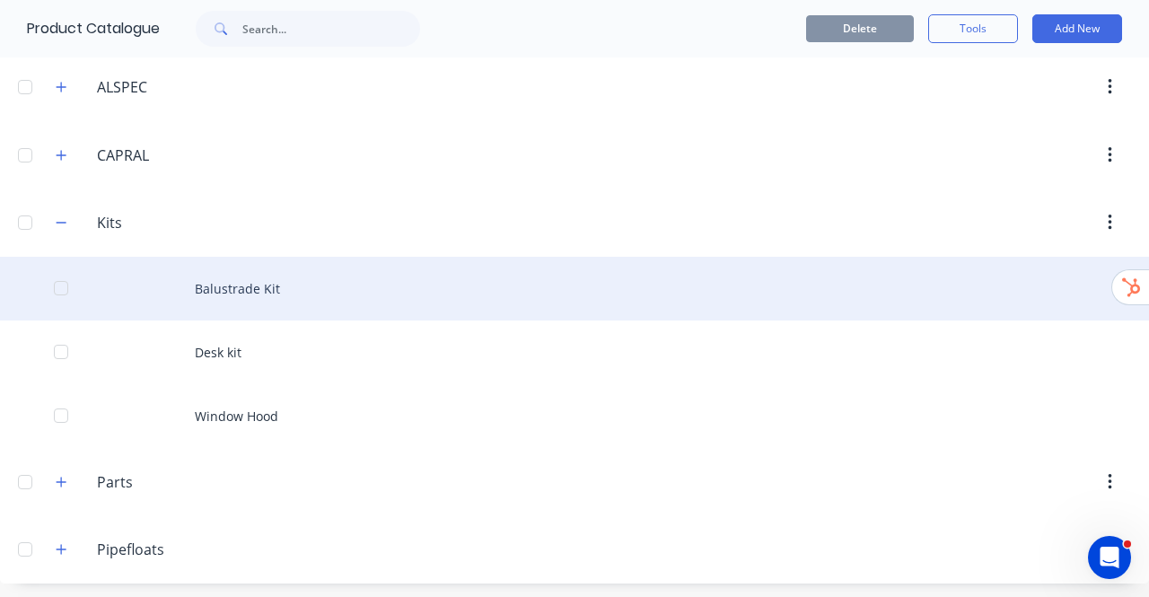
click at [255, 294] on div "Balustrade Kit" at bounding box center [574, 289] width 1149 height 64
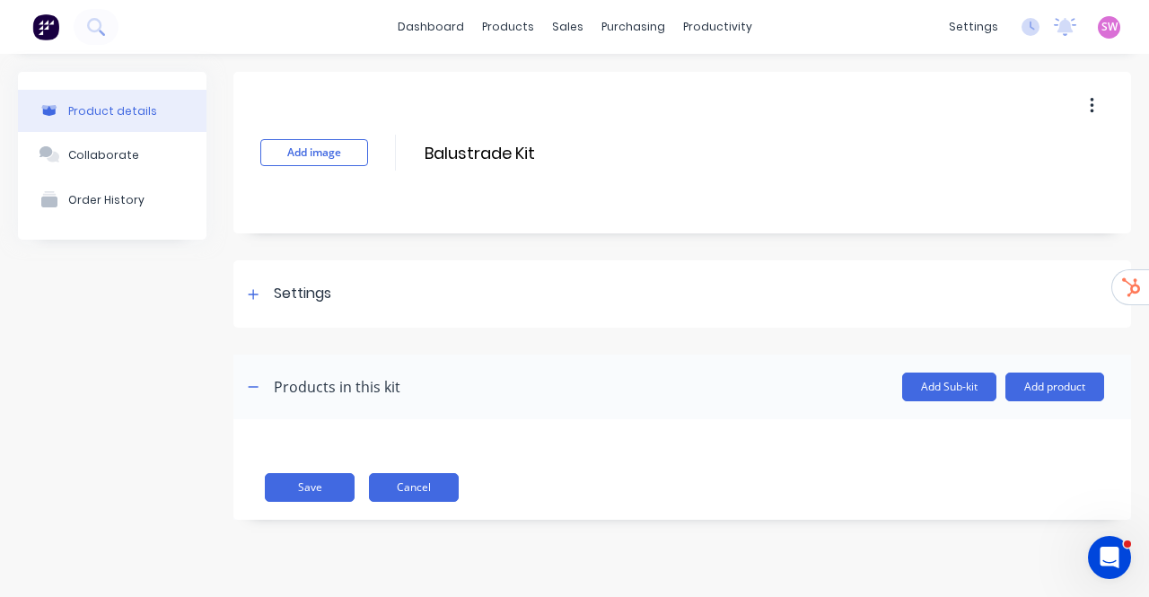
click at [415, 484] on button "Cancel" at bounding box center [414, 487] width 90 height 29
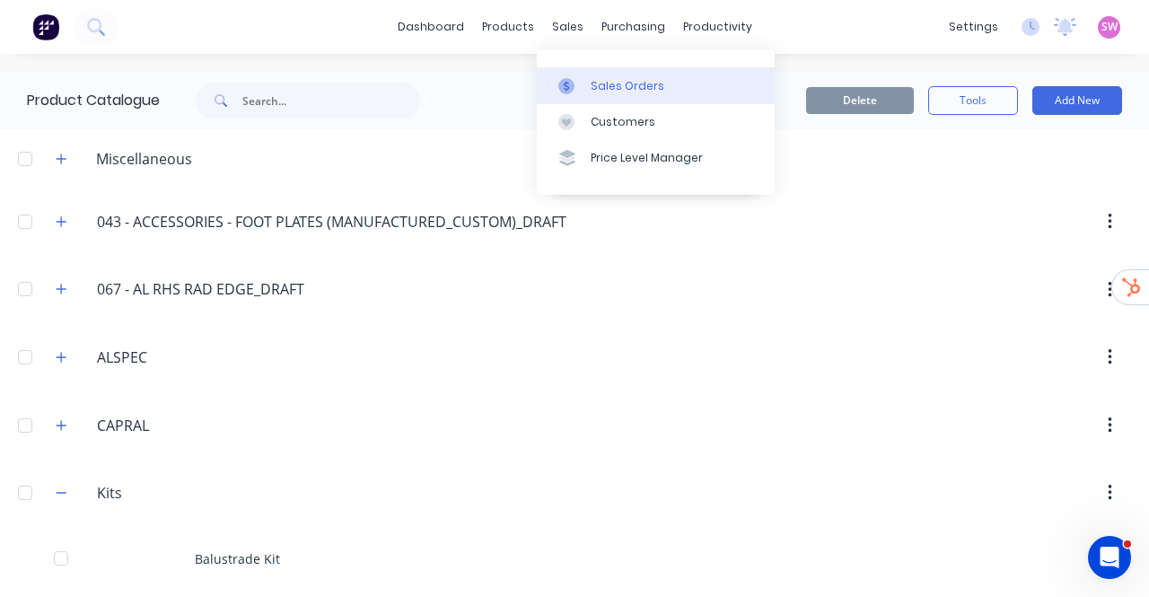
click at [602, 86] on div "Sales Orders" at bounding box center [628, 86] width 74 height 16
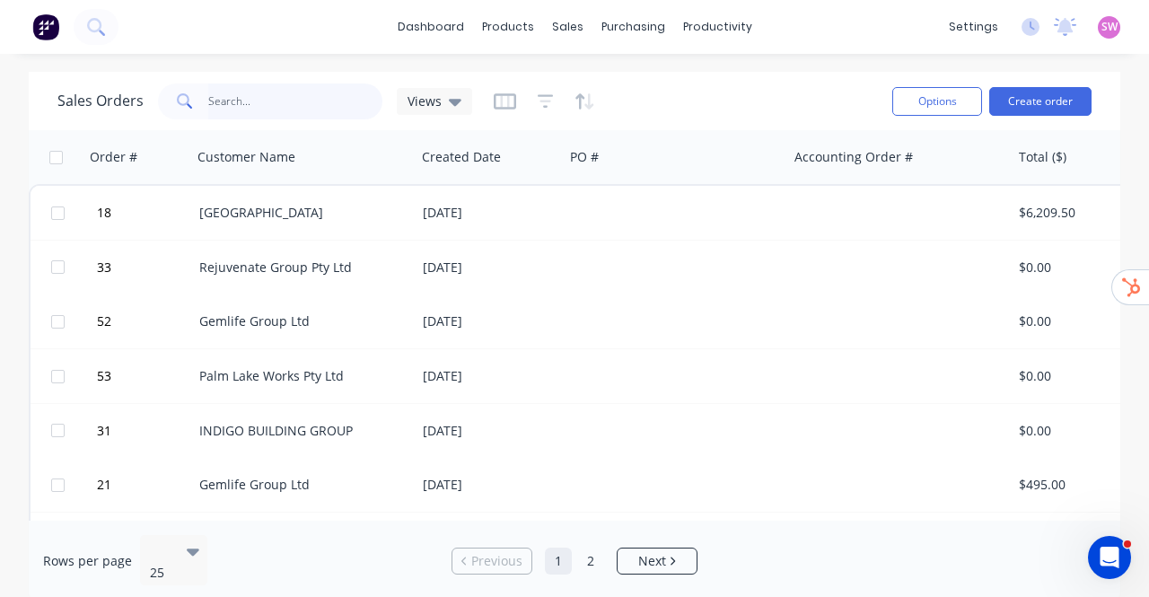
click at [258, 98] on input "text" at bounding box center [295, 101] width 175 height 36
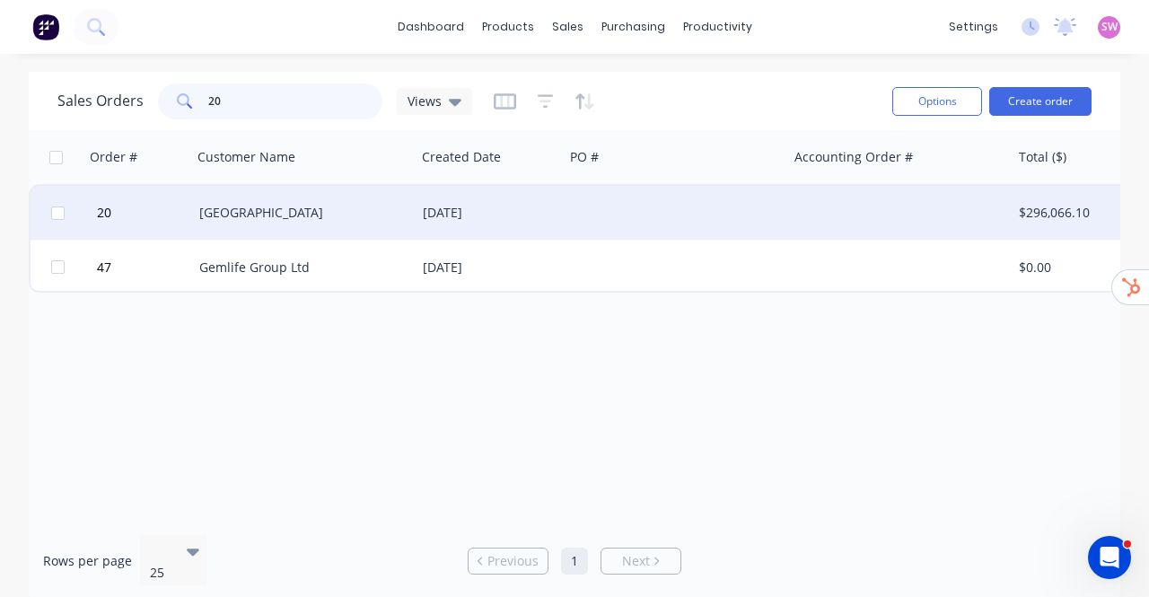
type input "20"
click at [268, 207] on div "[GEOGRAPHIC_DATA]" at bounding box center [298, 213] width 199 height 18
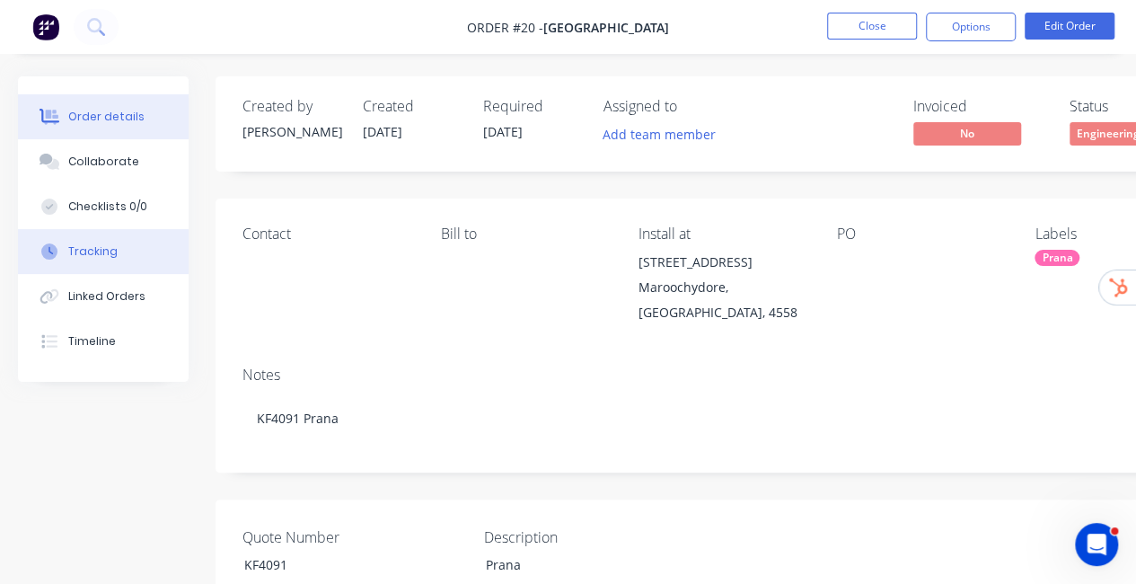
click at [124, 258] on button "Tracking" at bounding box center [103, 251] width 171 height 45
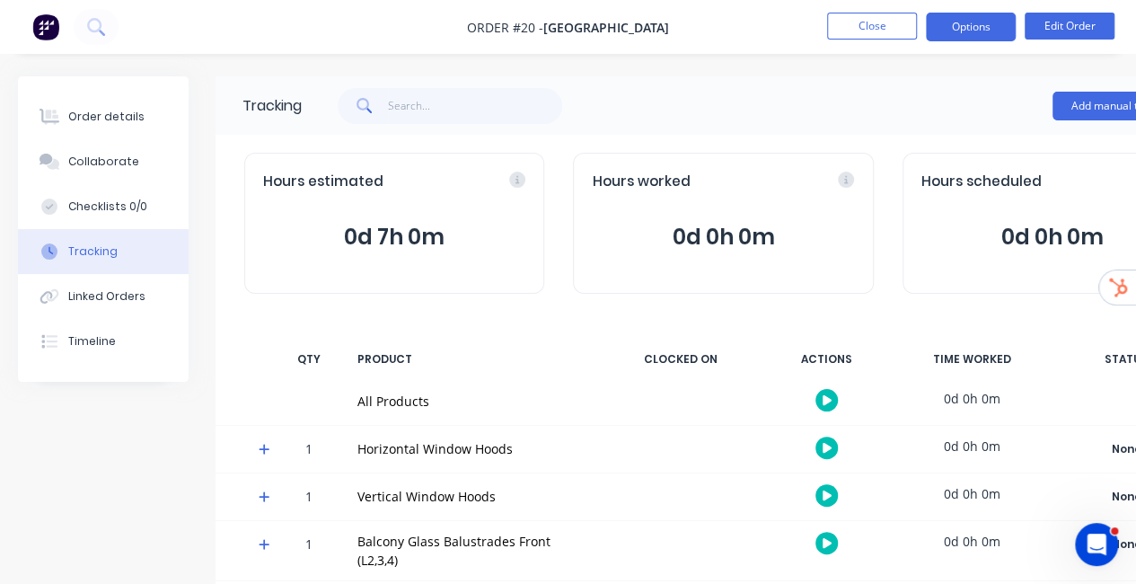
click at [962, 30] on button "Options" at bounding box center [971, 27] width 90 height 29
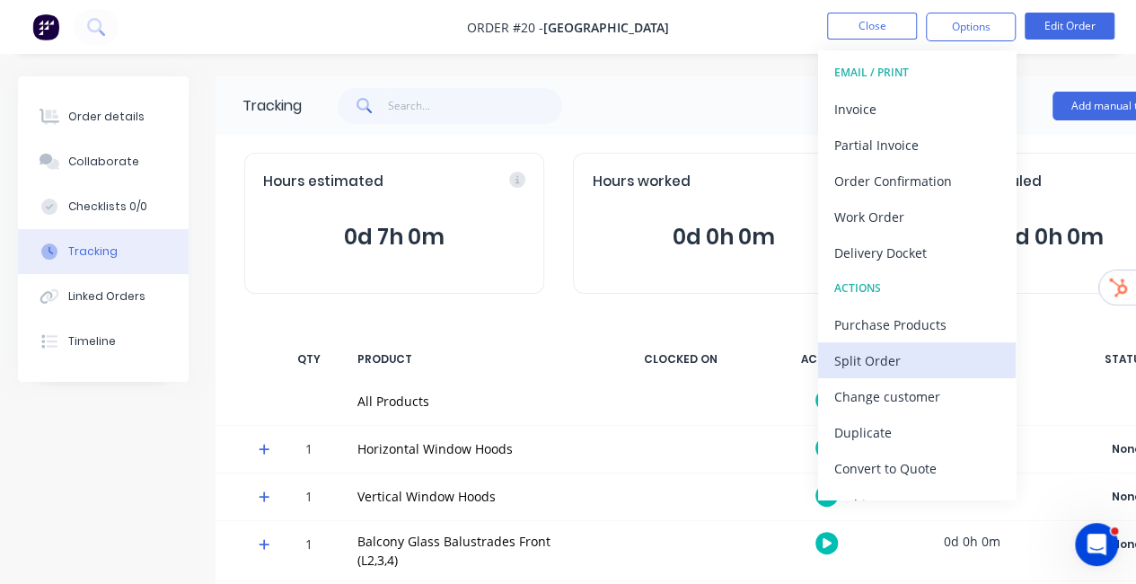
click at [889, 362] on div "Split Order" at bounding box center [916, 360] width 165 height 26
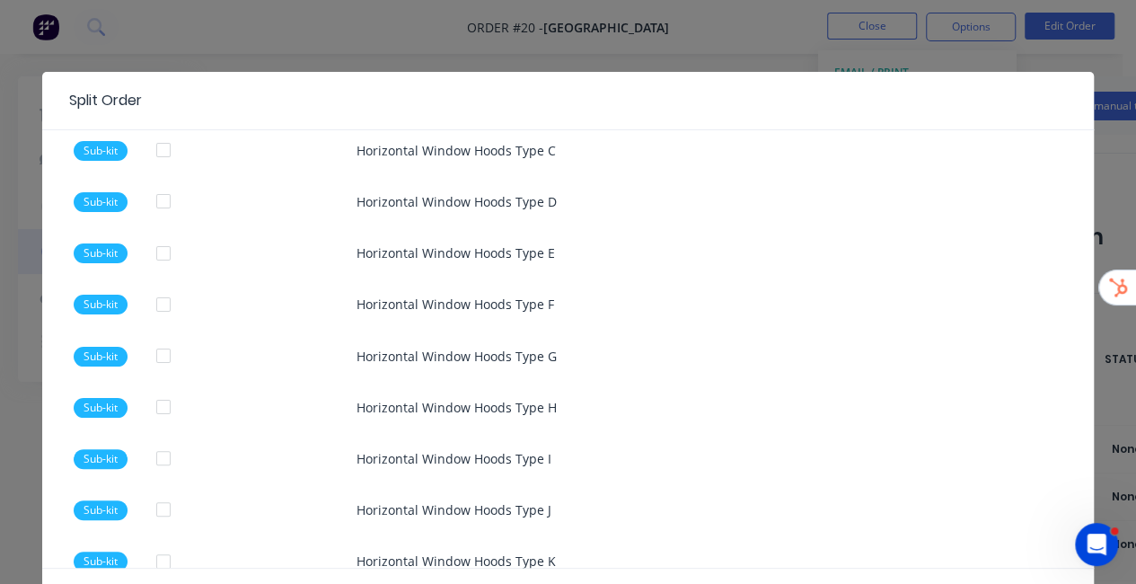
scroll to position [628, 0]
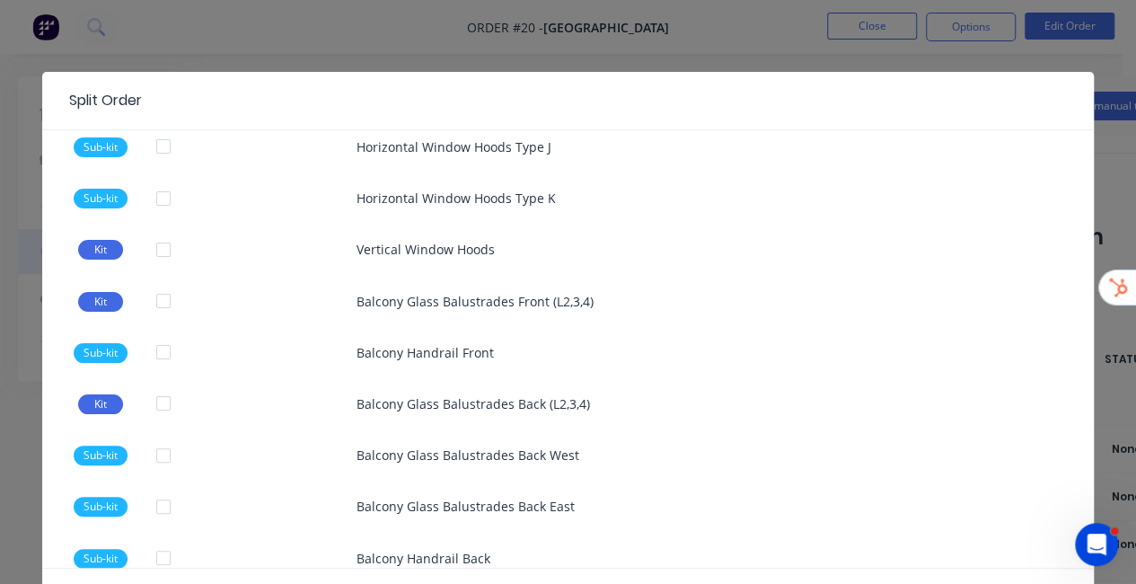
click at [155, 349] on div at bounding box center [163, 352] width 36 height 36
click at [156, 402] on div at bounding box center [163, 403] width 36 height 36
click at [154, 453] on div at bounding box center [163, 455] width 36 height 36
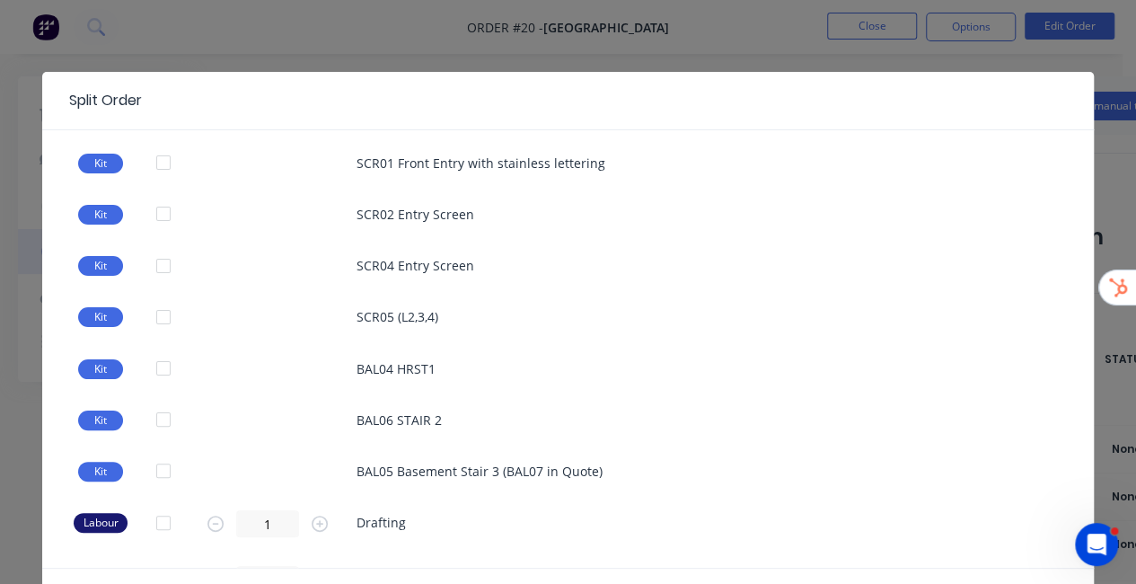
scroll to position [1411, 0]
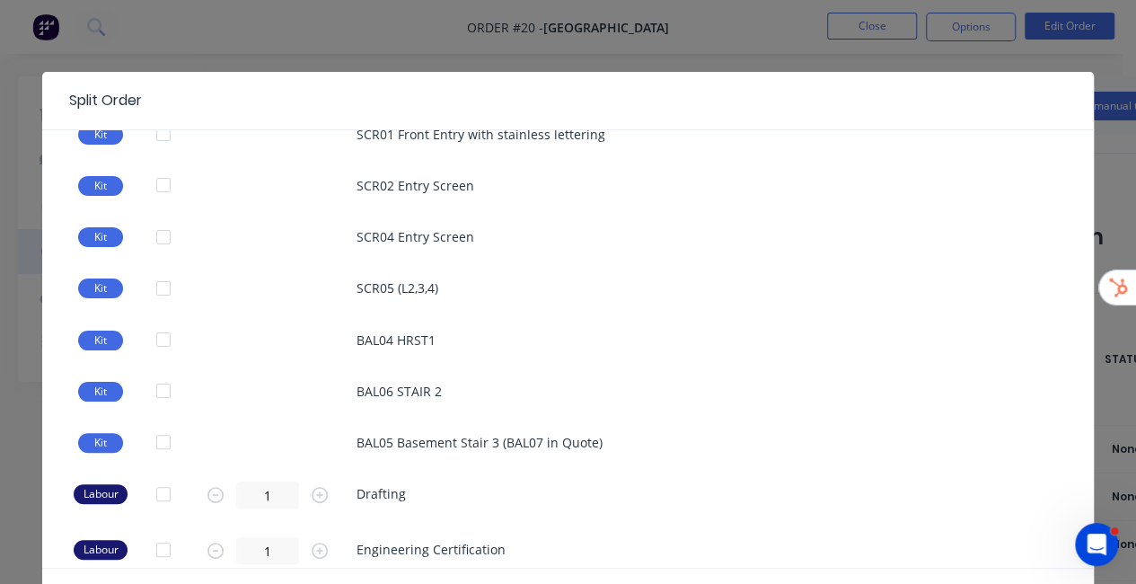
click at [154, 489] on div at bounding box center [163, 494] width 36 height 36
click at [160, 549] on div at bounding box center [163, 550] width 36 height 36
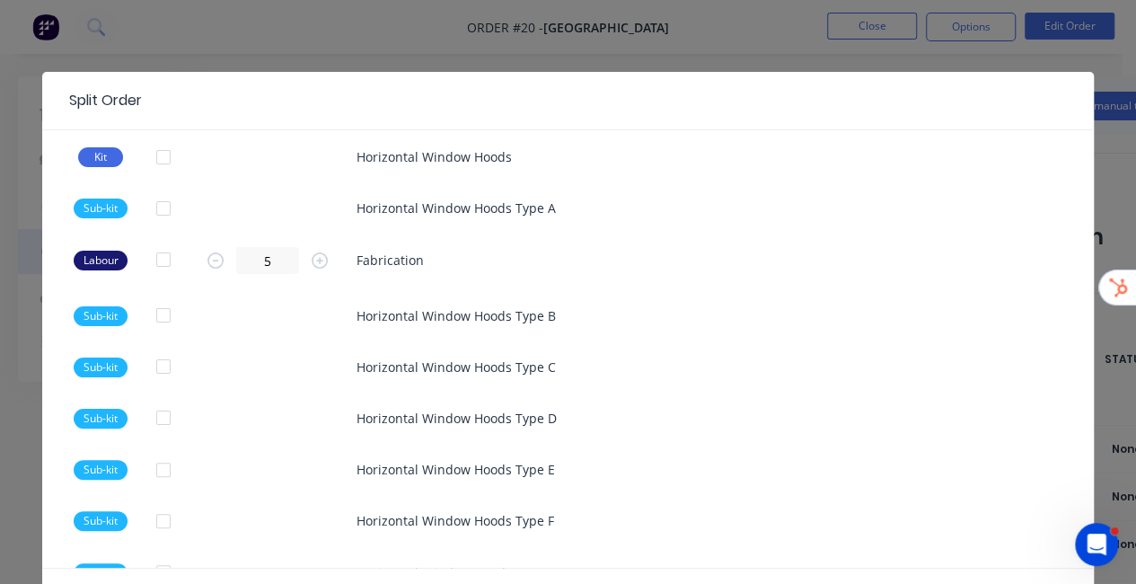
scroll to position [0, 0]
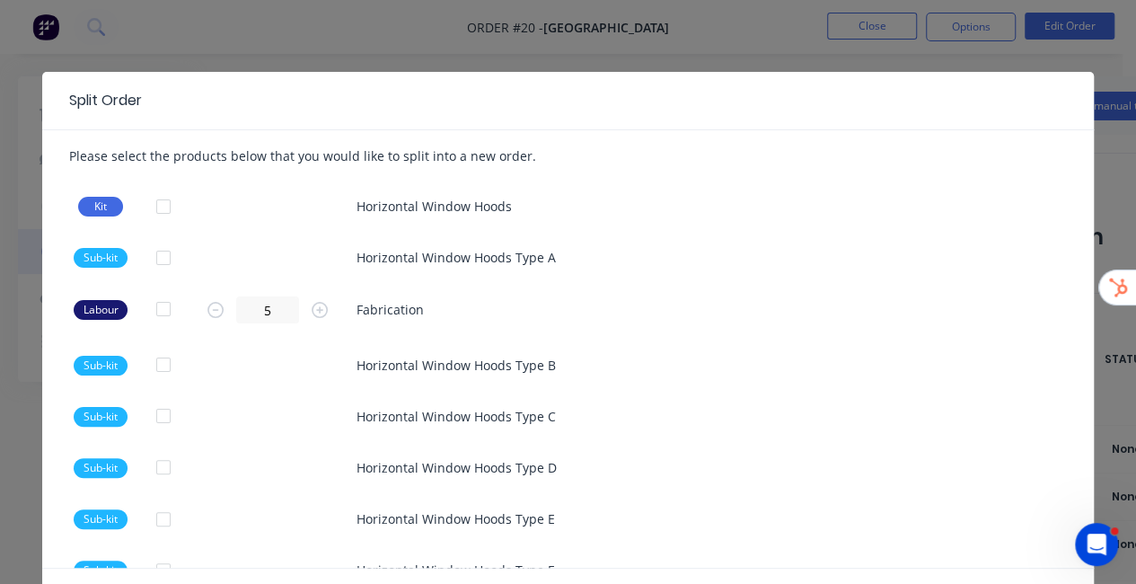
click at [160, 361] on div at bounding box center [163, 365] width 36 height 36
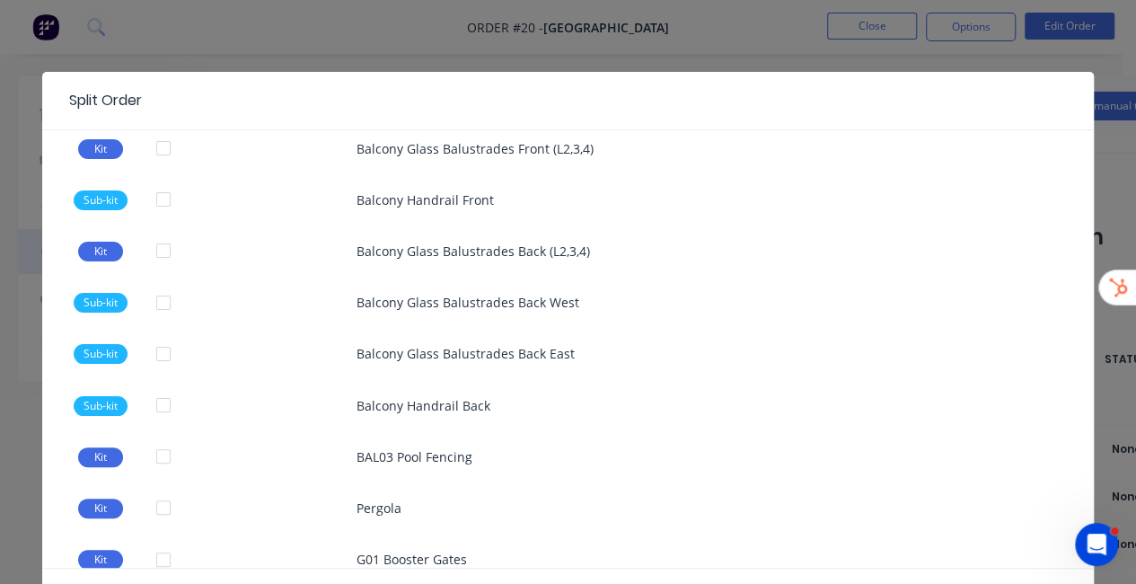
scroll to position [1167, 0]
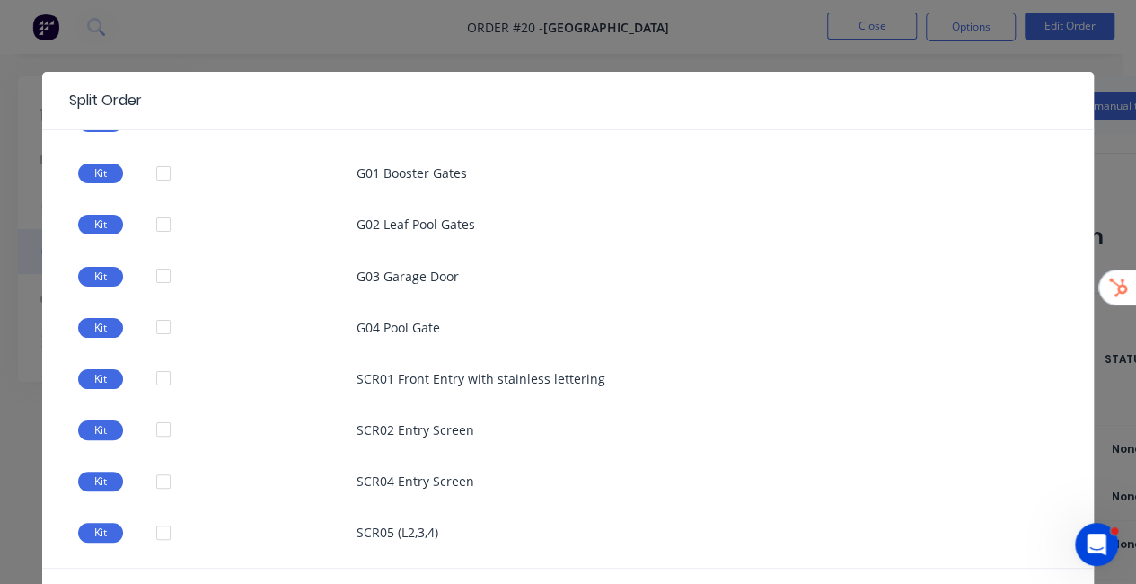
click at [153, 377] on div at bounding box center [163, 378] width 36 height 36
click at [162, 417] on div at bounding box center [163, 429] width 36 height 36
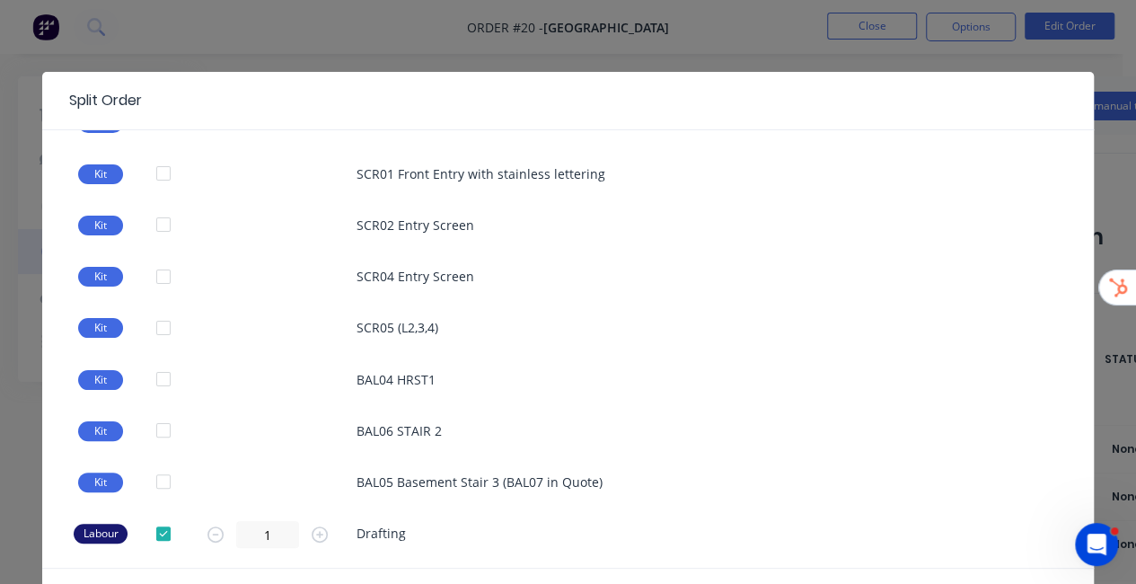
scroll to position [1411, 0]
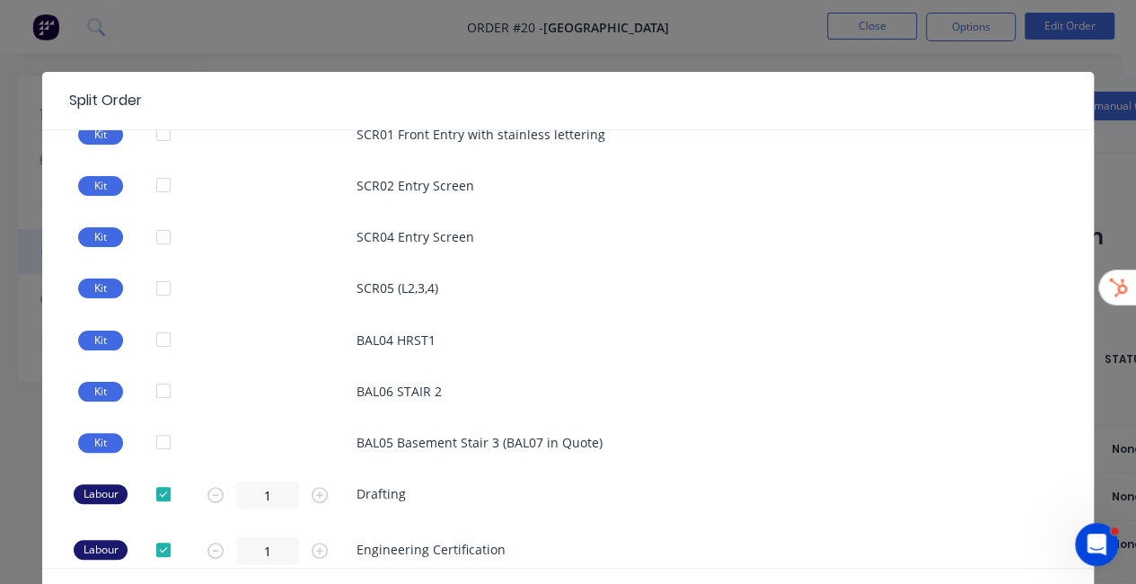
drag, startPoint x: 153, startPoint y: 491, endPoint x: 153, endPoint y: 510, distance: 18.9
click at [154, 491] on div at bounding box center [163, 494] width 36 height 36
click at [153, 543] on div at bounding box center [163, 550] width 36 height 36
click at [159, 439] on div at bounding box center [163, 442] width 36 height 36
drag, startPoint x: 158, startPoint y: 435, endPoint x: 160, endPoint y: 450, distance: 14.5
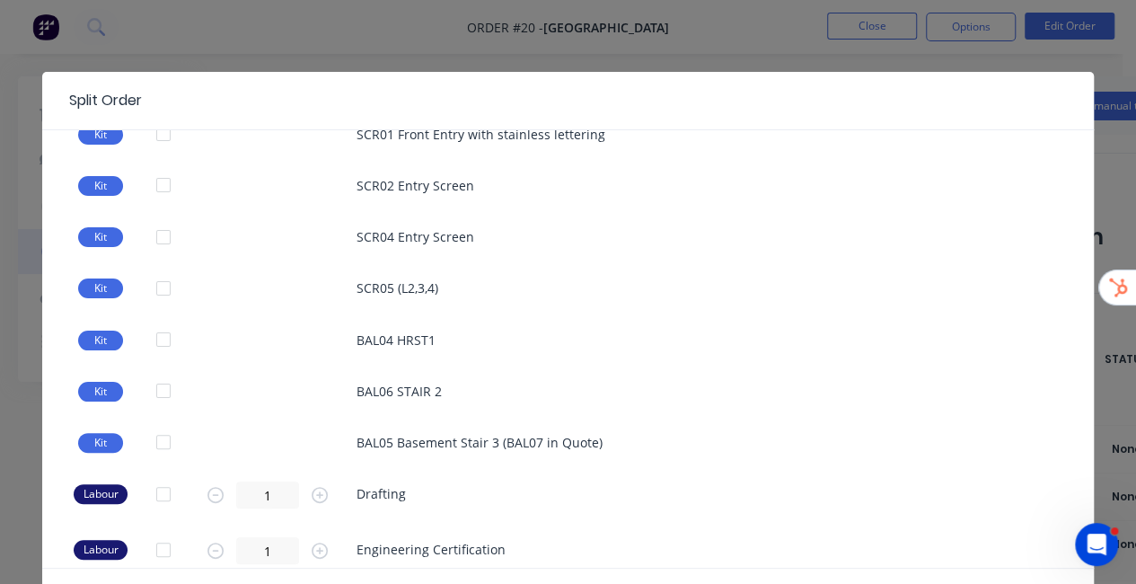
click at [158, 435] on div at bounding box center [163, 442] width 36 height 36
click at [156, 493] on div at bounding box center [163, 494] width 36 height 36
click at [153, 533] on div at bounding box center [163, 550] width 36 height 36
click at [154, 543] on div at bounding box center [163, 550] width 36 height 36
click at [156, 490] on div at bounding box center [163, 494] width 36 height 36
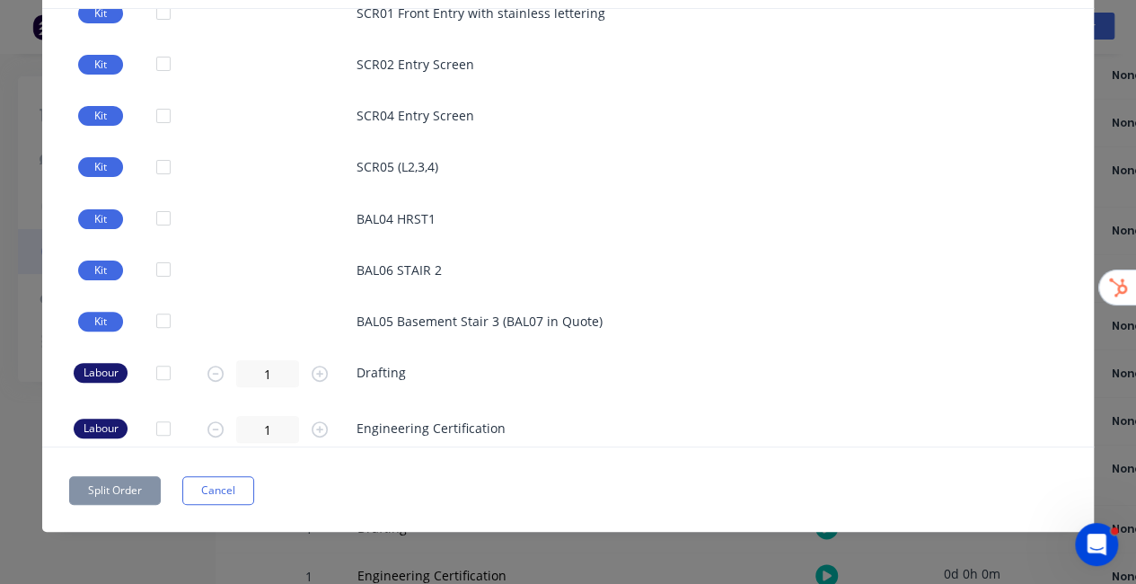
scroll to position [788, 0]
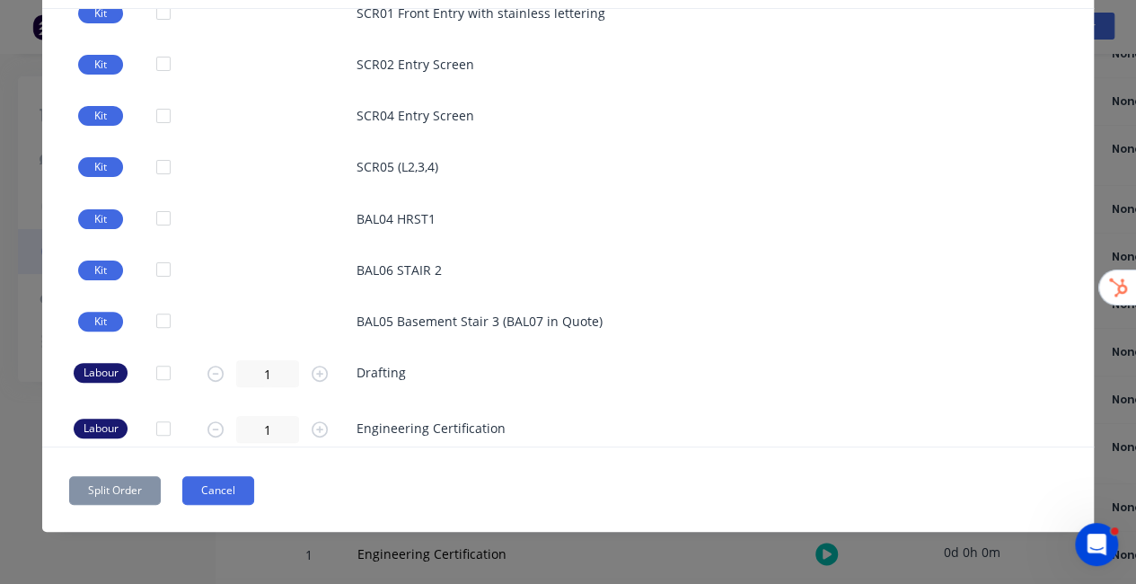
click at [215, 497] on button "Cancel" at bounding box center [218, 490] width 72 height 29
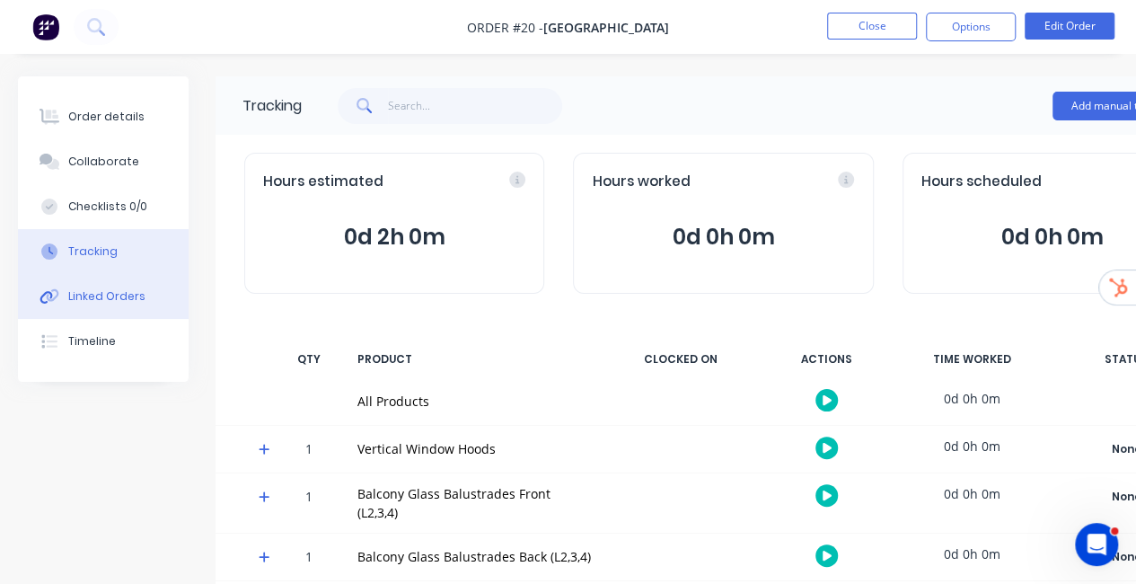
click at [126, 294] on div "Linked Orders" at bounding box center [106, 296] width 77 height 16
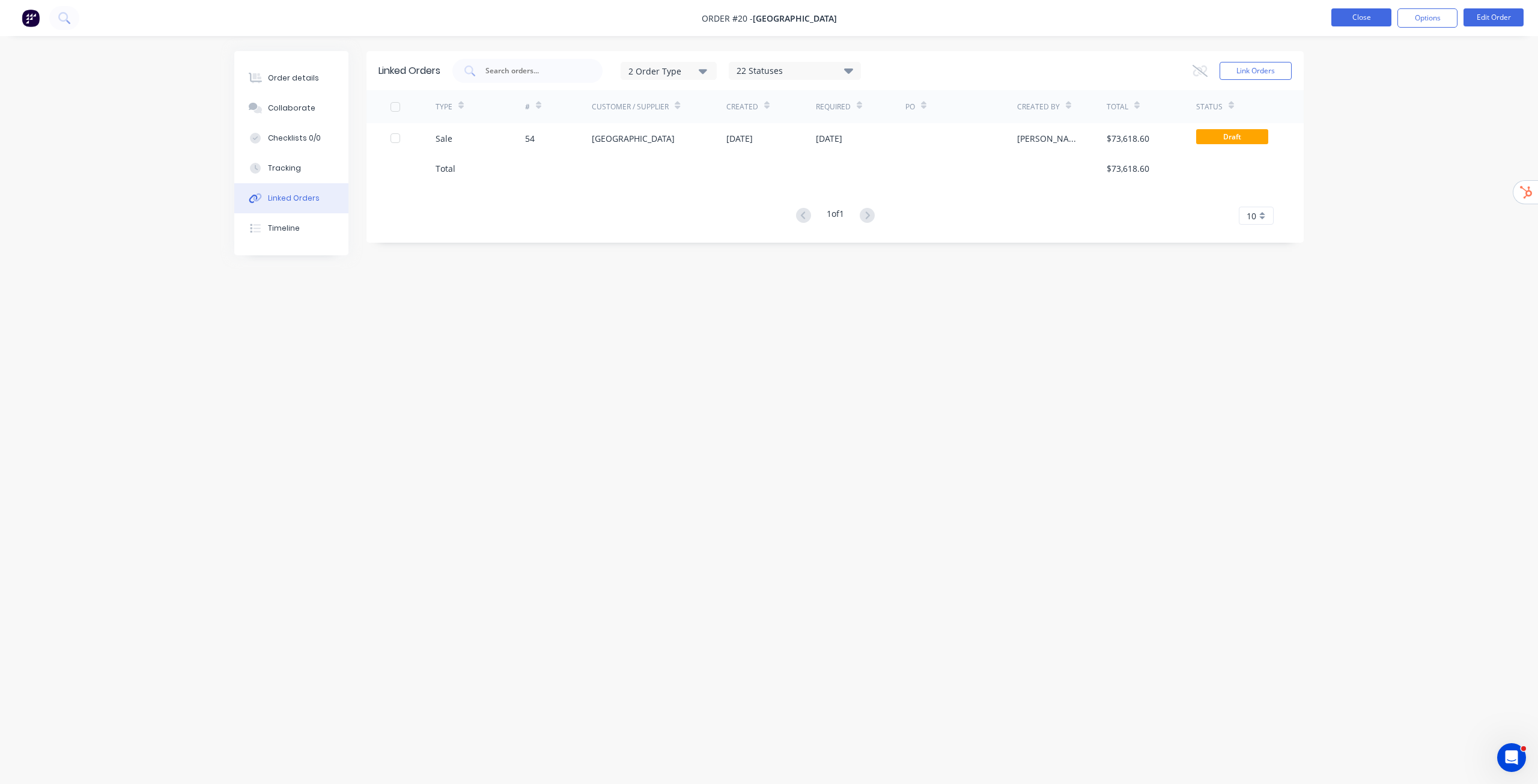
click at [768, 20] on button "Close" at bounding box center [1362, 17] width 60 height 18
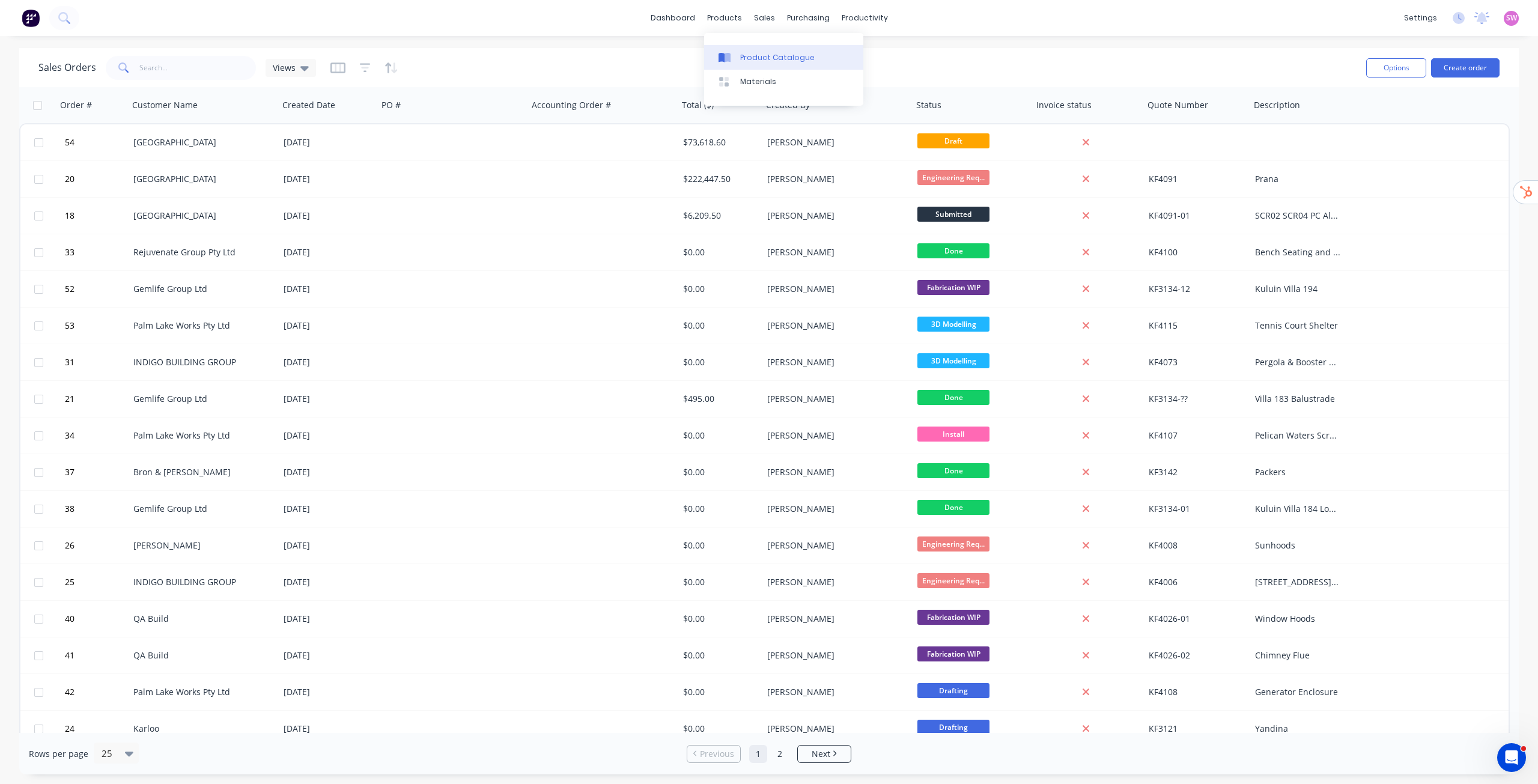
click at [751, 52] on div "Product Catalogue" at bounding box center [777, 58] width 74 height 11
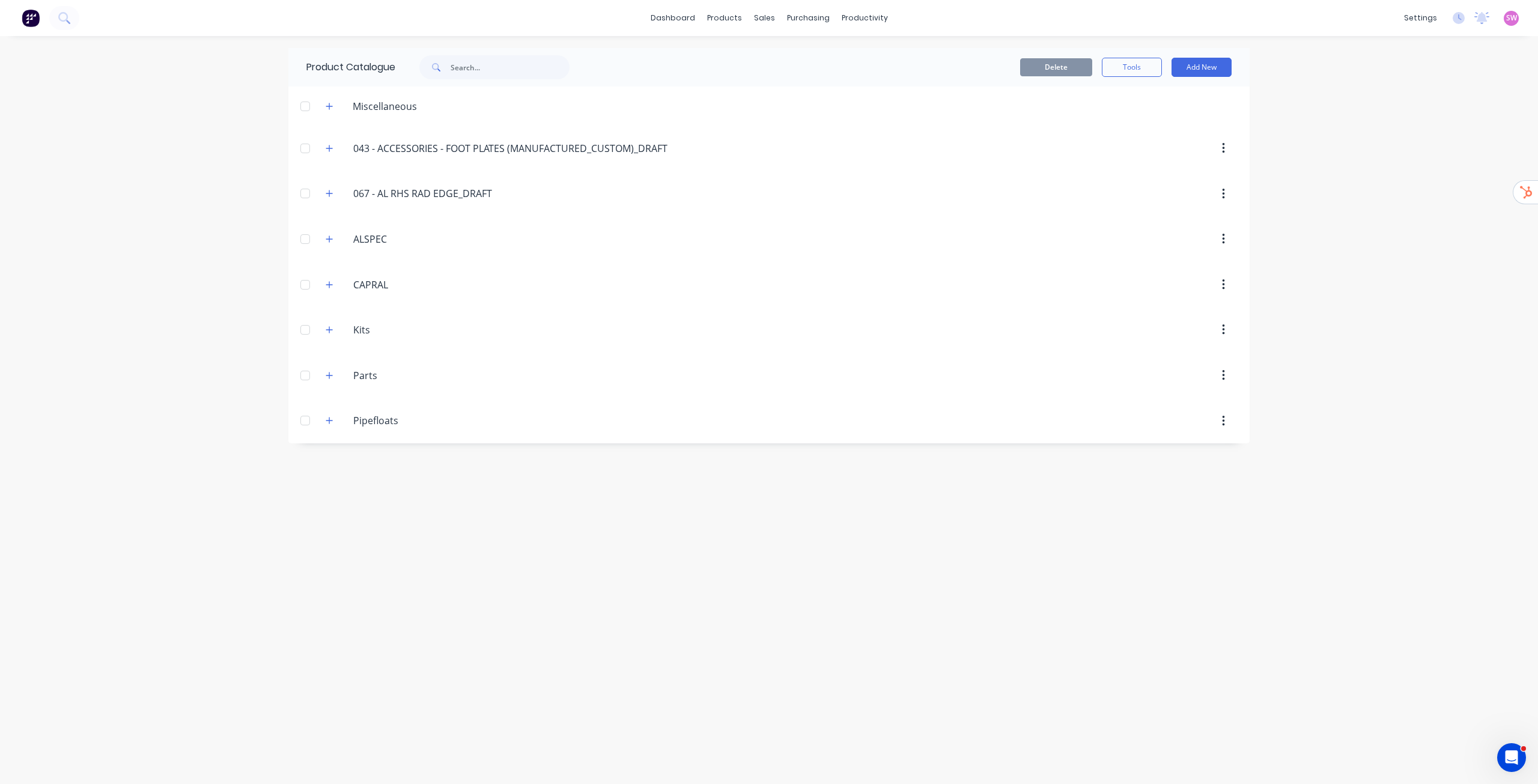
click at [768, 124] on div "dashboard products sales purchasing productivity dashboard products Product Cat…" at bounding box center [769, 392] width 1538 height 784
click at [325, 102] on button "button" at bounding box center [329, 106] width 15 height 15
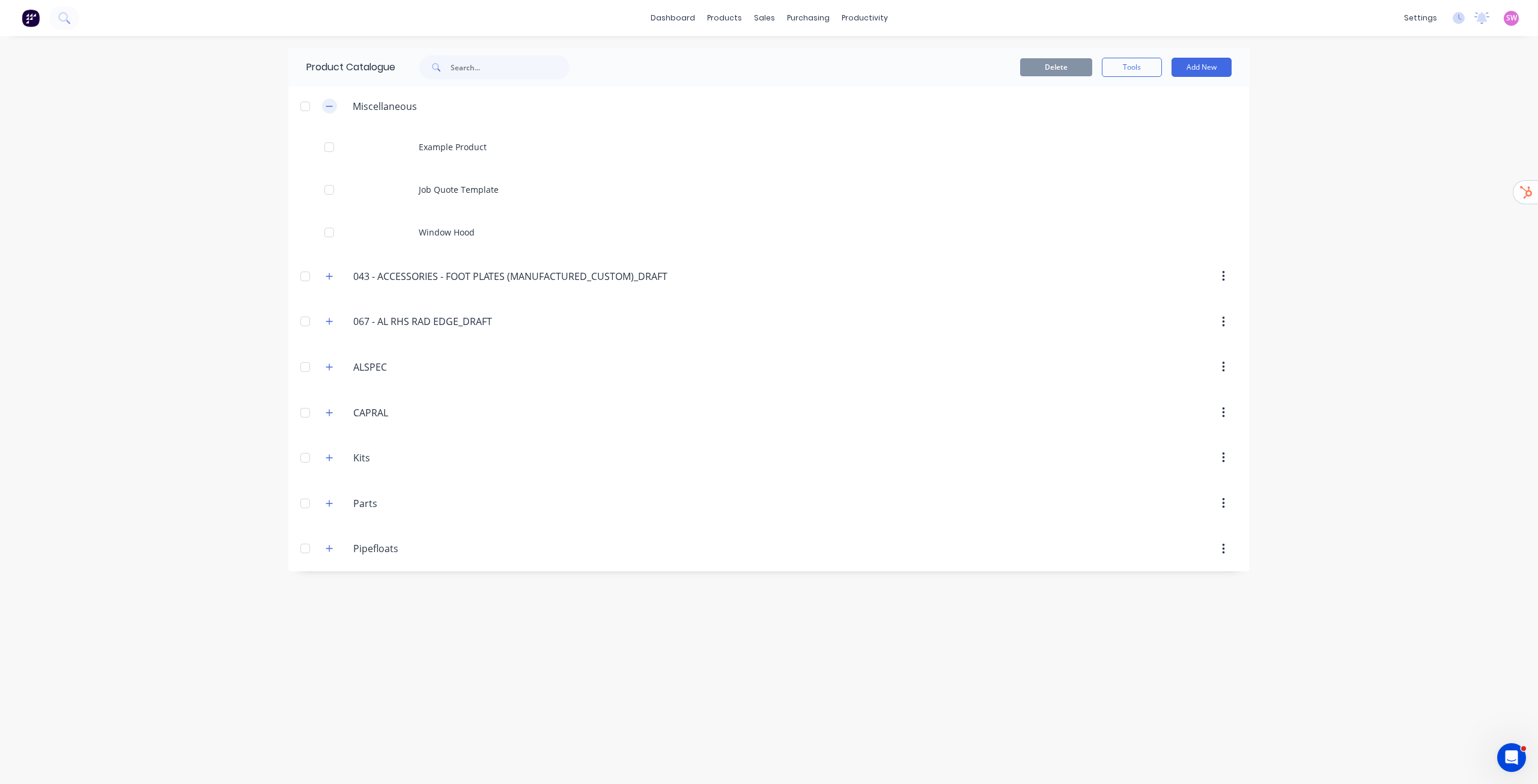
click at [331, 103] on icon "button" at bounding box center [329, 106] width 7 height 9
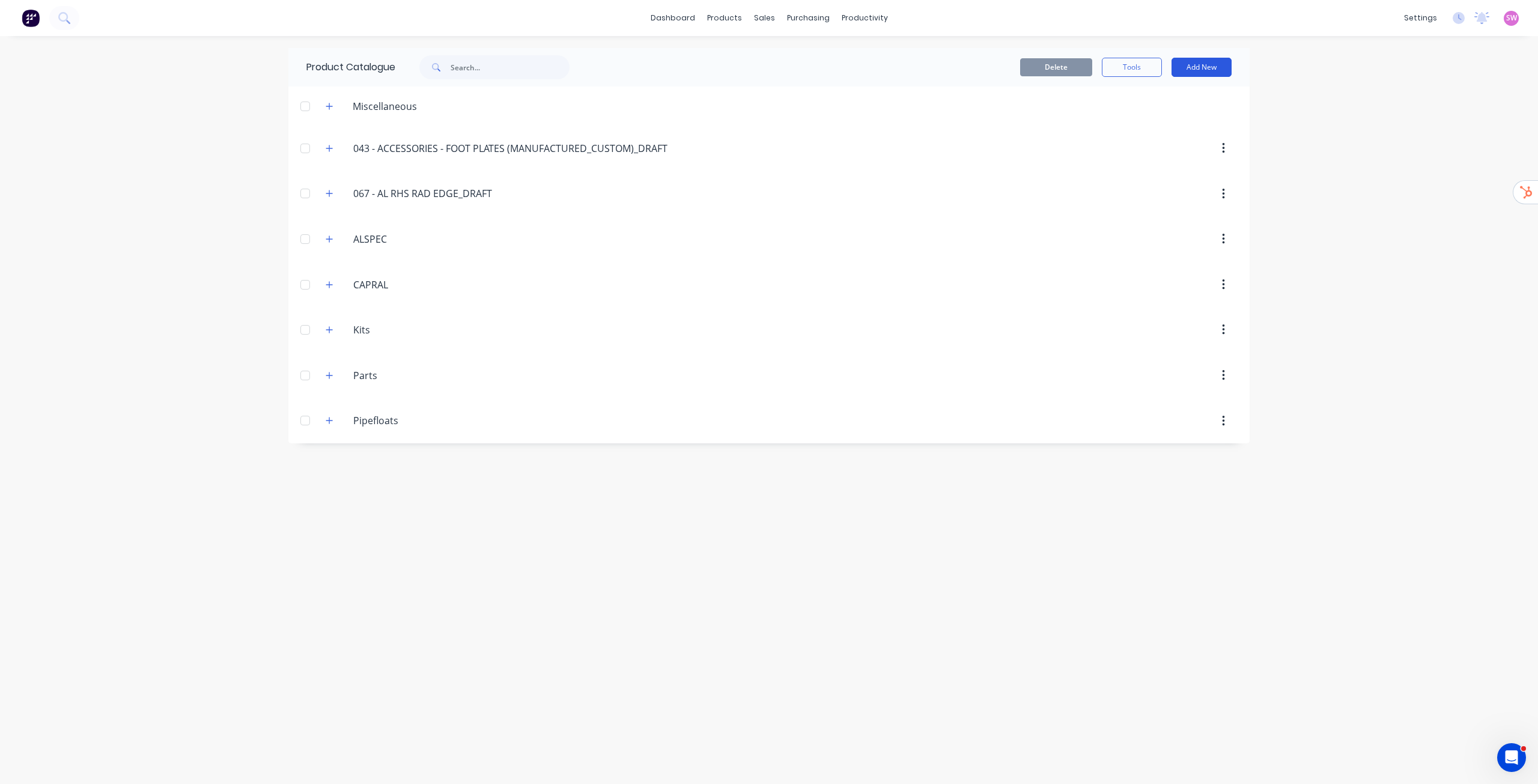
click at [768, 61] on button "Add New" at bounding box center [1202, 67] width 60 height 19
click at [768, 100] on div "Category" at bounding box center [1175, 98] width 92 height 17
type input "A"
type input "Example"
click at [768, 68] on button "Add New" at bounding box center [1202, 67] width 60 height 19
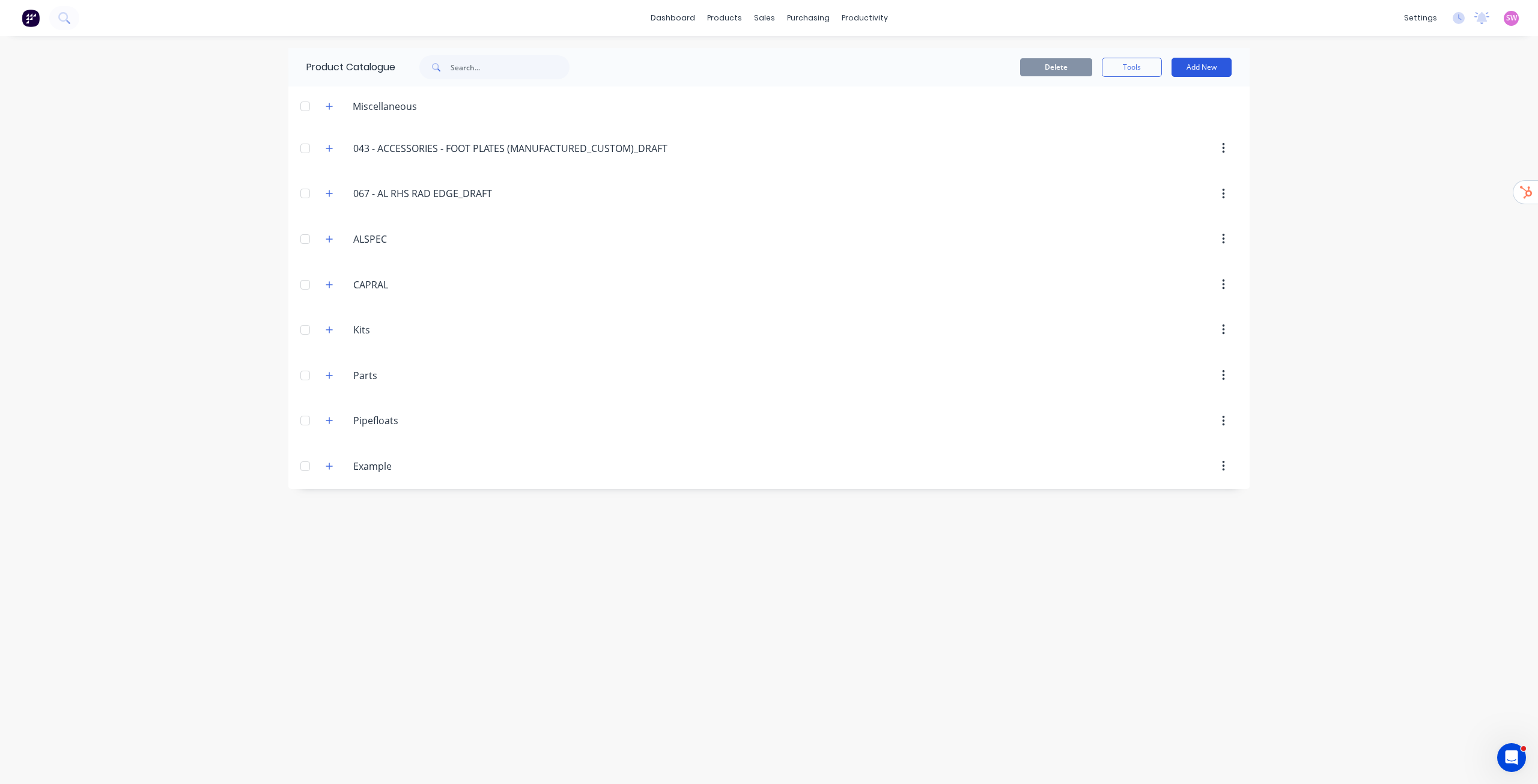
click at [768, 70] on button "Add New" at bounding box center [1202, 67] width 60 height 19
click at [768, 132] on button "Product" at bounding box center [1175, 122] width 114 height 24
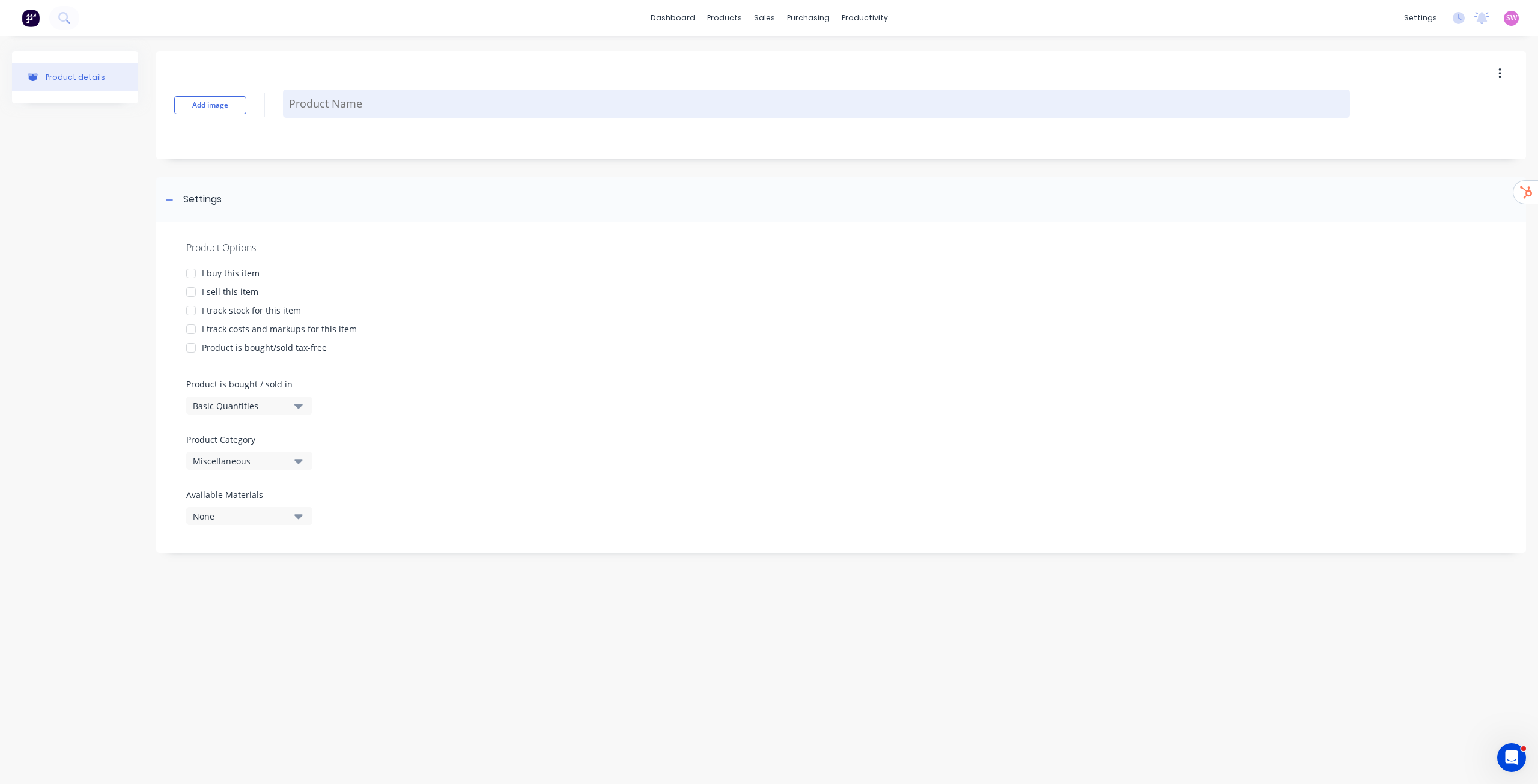
click at [321, 114] on textarea at bounding box center [817, 104] width 1067 height 28
click at [335, 112] on textarea at bounding box center [817, 104] width 1067 height 28
paste textarea "KF4026-004.1"
type textarea "x"
type textarea "KF4026-004.1"
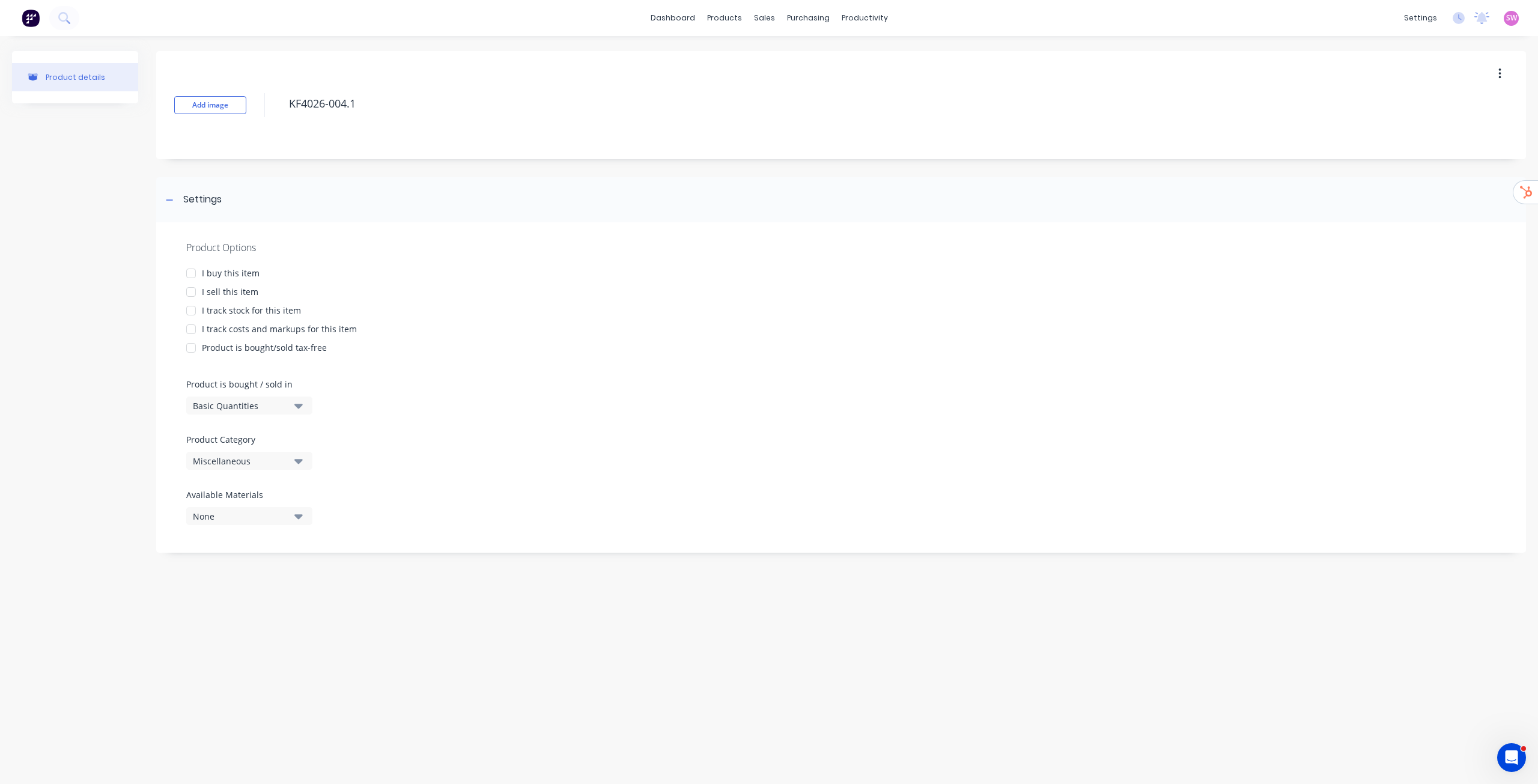
click at [193, 277] on div at bounding box center [191, 274] width 24 height 24
click at [192, 297] on div at bounding box center [191, 292] width 24 height 24
click at [191, 311] on div at bounding box center [191, 310] width 24 height 24
click at [195, 291] on div at bounding box center [191, 292] width 24 height 24
type textarea "x"
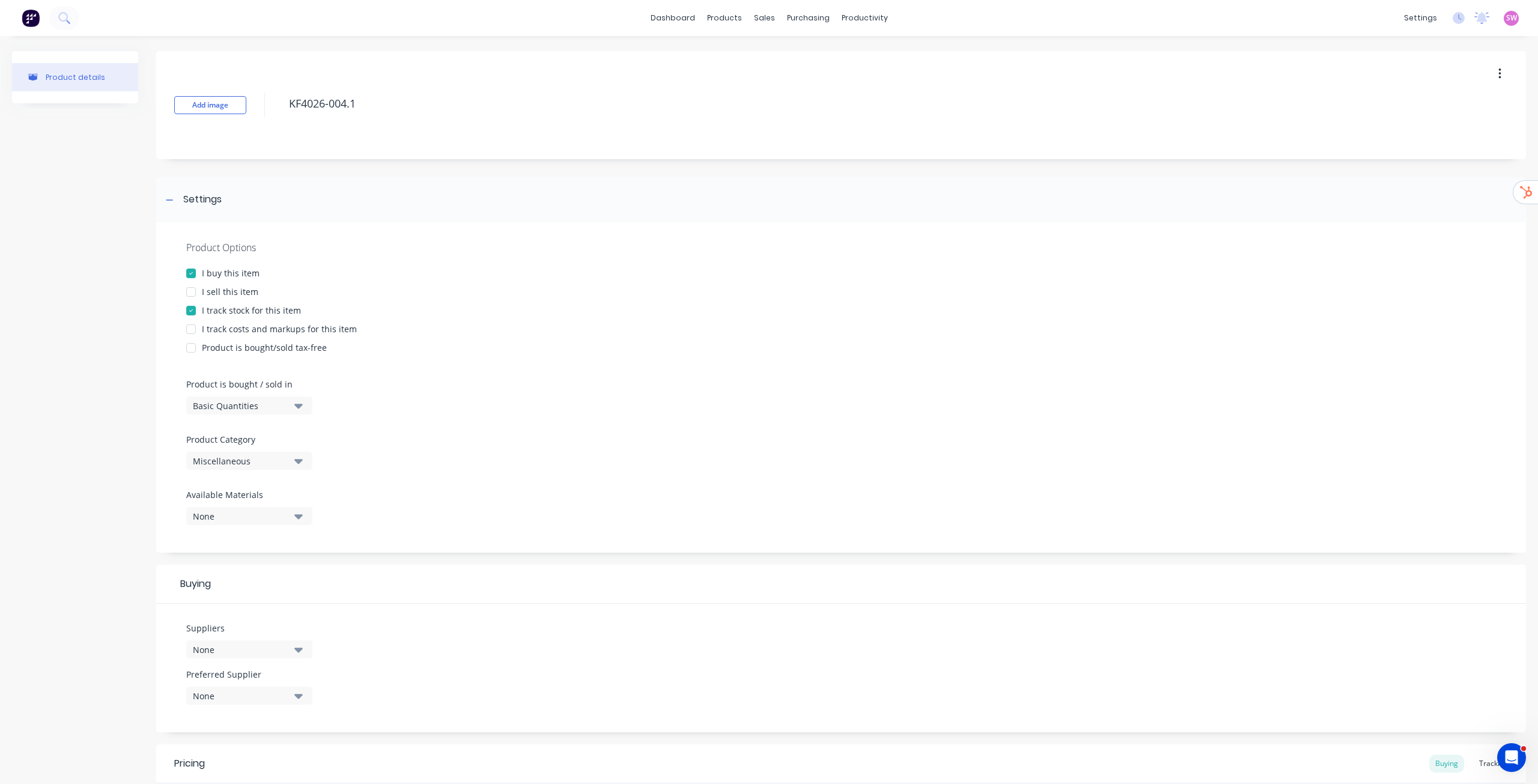
type textarea "KF4026-004.1"
type textarea "x"
type textarea "KF4026-004.1"
click at [284, 330] on div "I track costs and markups for this item" at bounding box center [280, 328] width 155 height 13
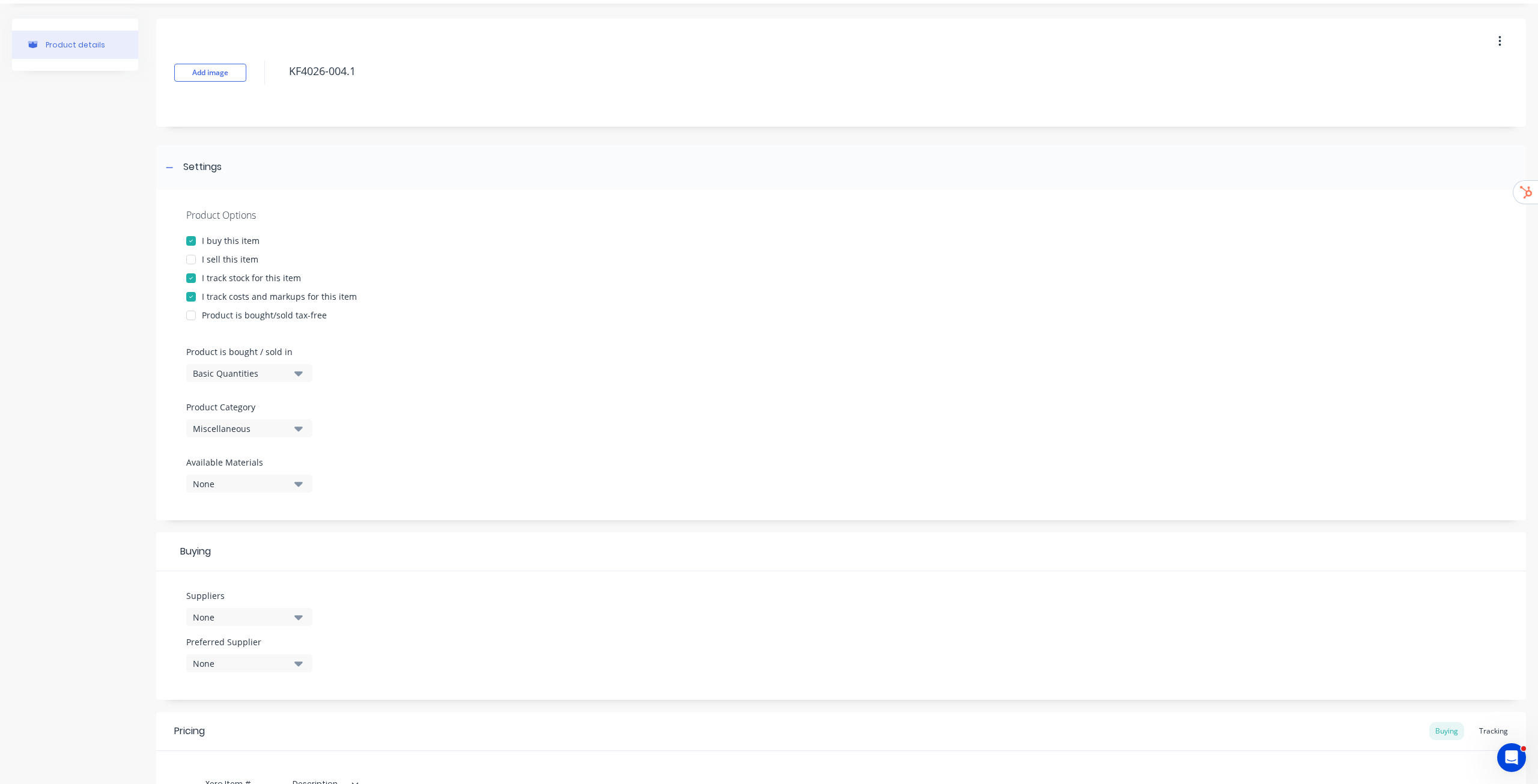
scroll to position [60, 0]
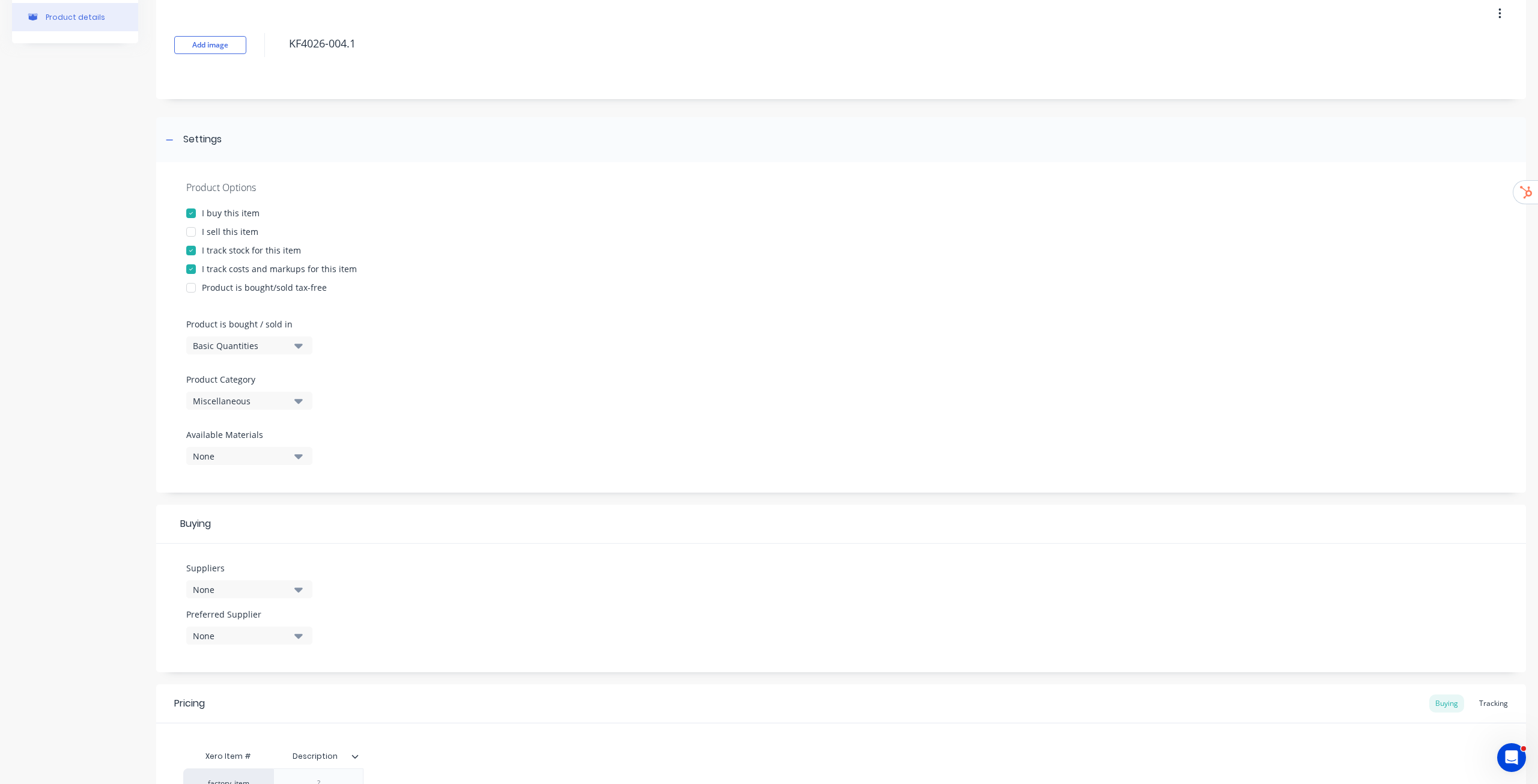
click at [295, 395] on icon "button" at bounding box center [298, 401] width 9 height 13
click at [238, 399] on div "Example" at bounding box center [276, 503] width 180 height 24
click at [458, 361] on div "Product Options I buy this item I sell this item I track stock for this item I …" at bounding box center [841, 327] width 1370 height 330
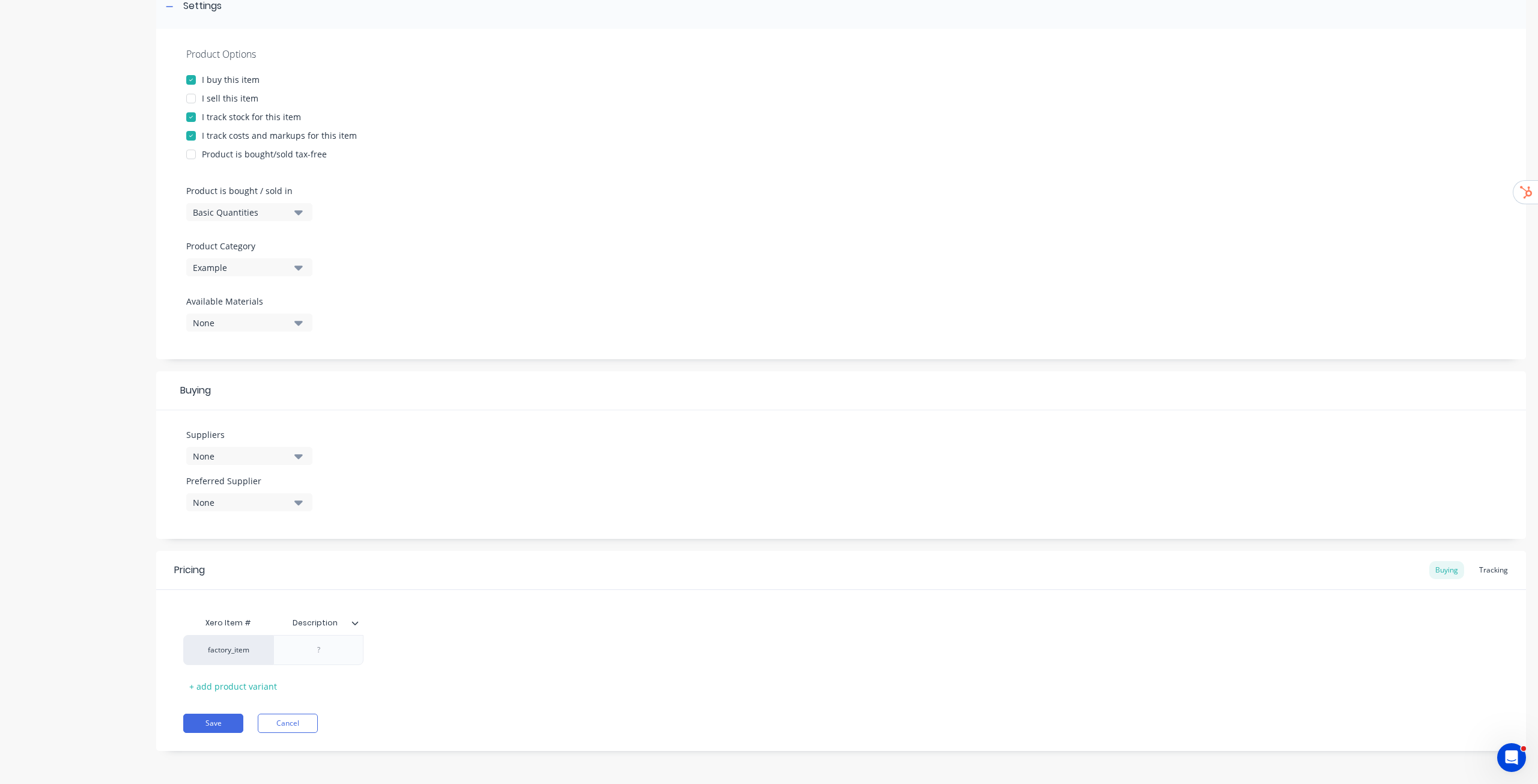
scroll to position [0, 0]
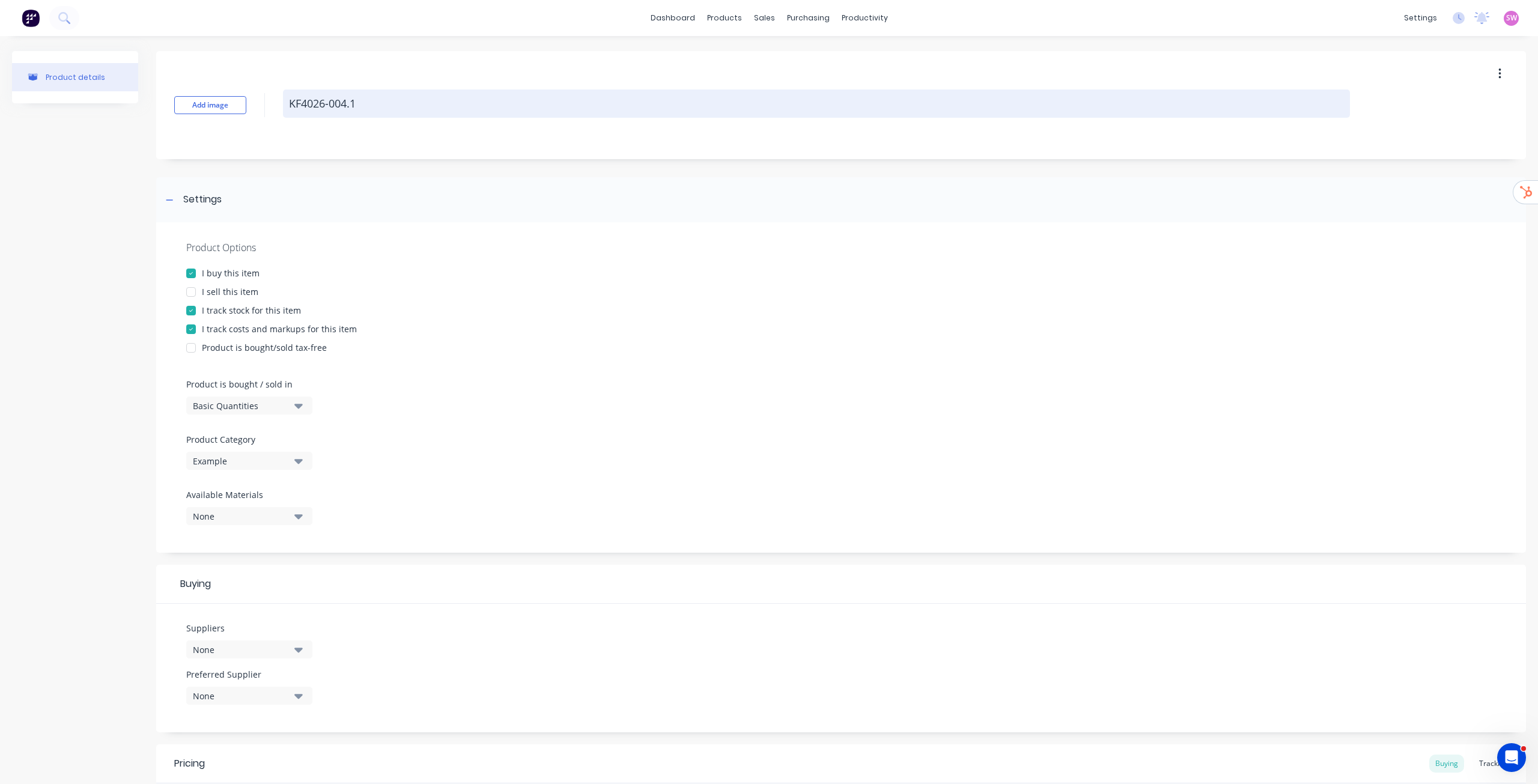
click at [383, 103] on textarea "KF4026-004.1" at bounding box center [817, 104] width 1067 height 28
type textarea "x"
type textarea "KF4026-004.1"
type textarea "x"
type textarea "KF4026-004.1 ("
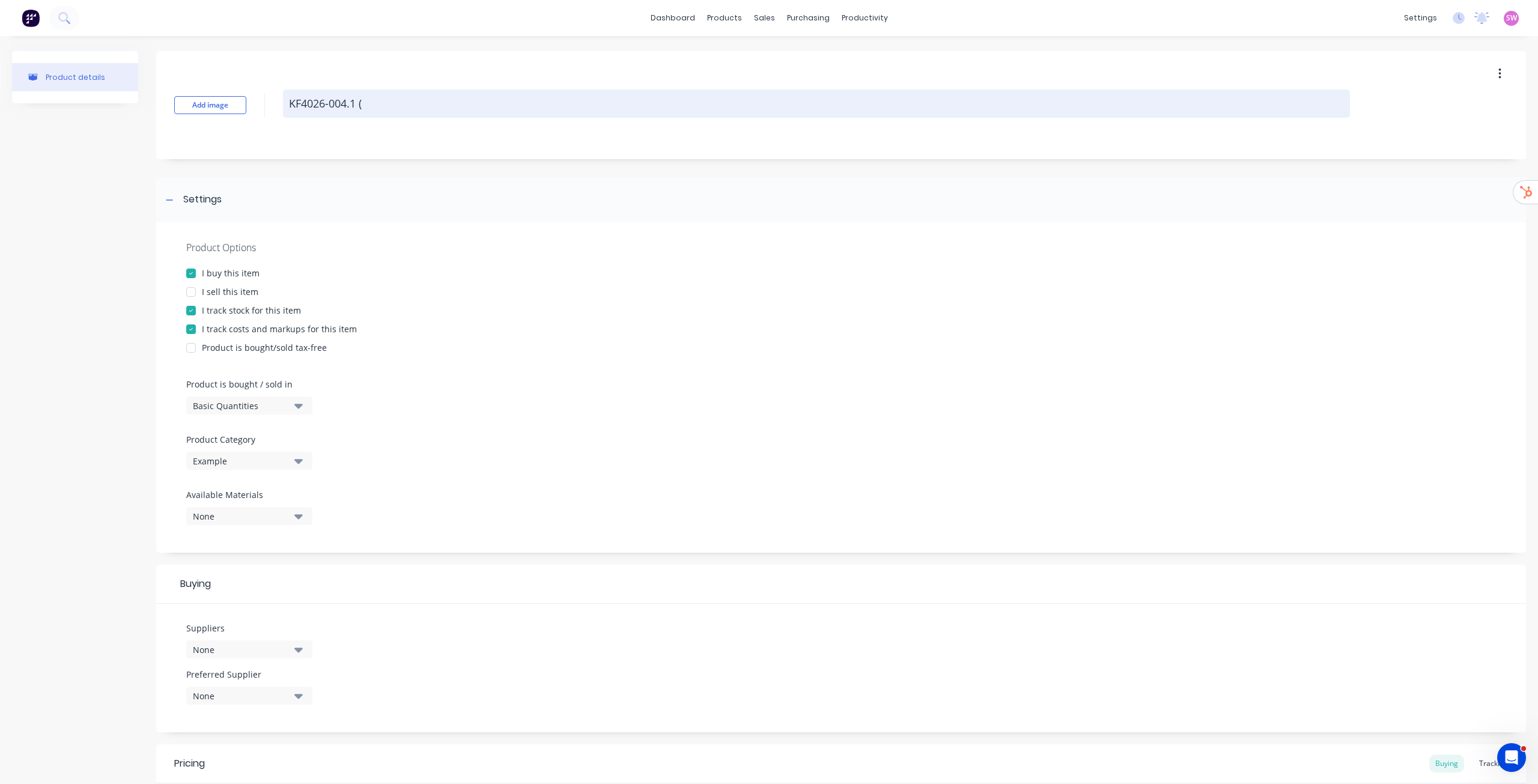
type textarea "x"
type textarea "KF4026-004.1 (6"
type textarea "x"
type textarea "KF4026-004.1 (6."
type textarea "x"
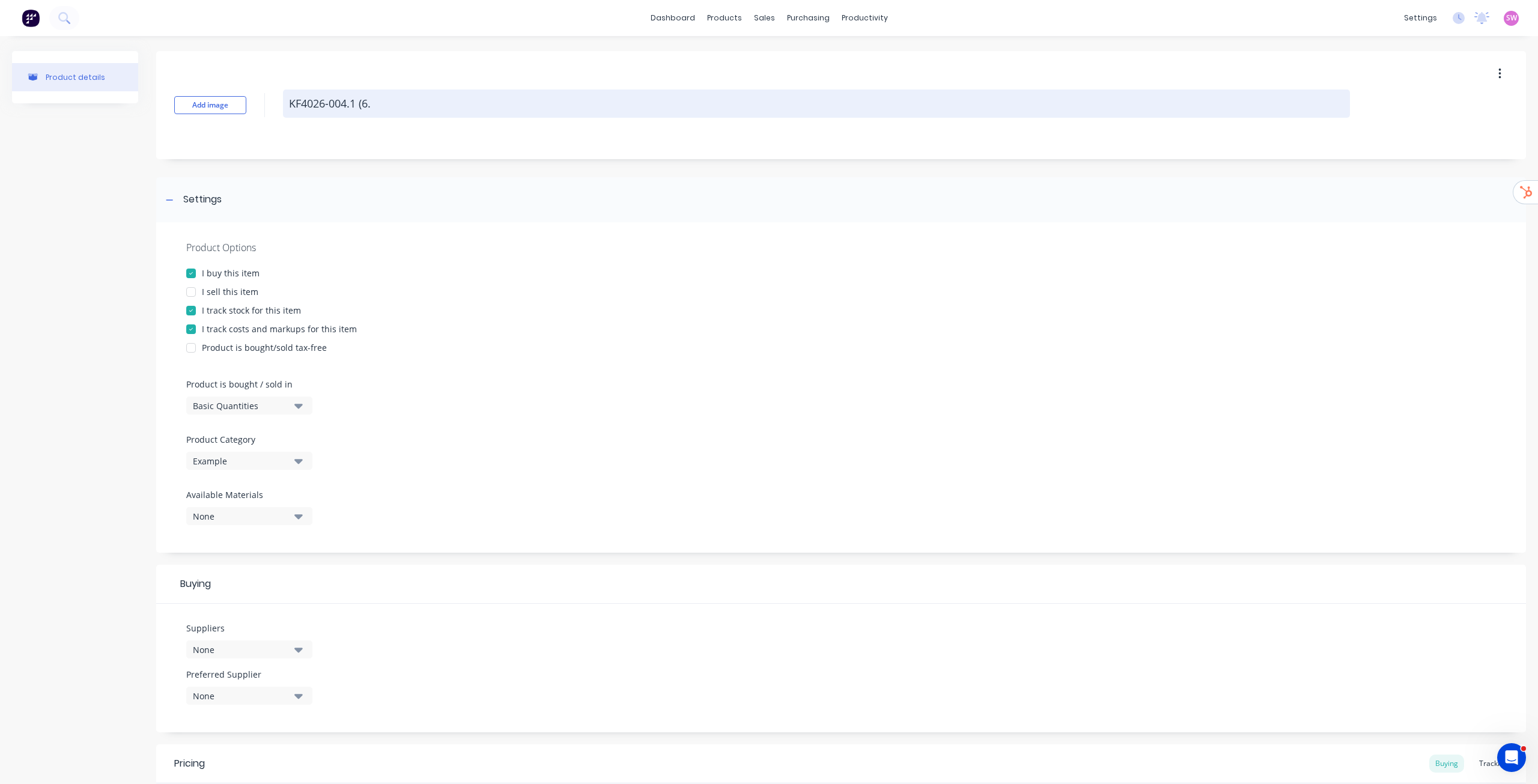
type textarea "KF4026-004.1 (6.5"
type textarea "x"
type textarea "KF4026-004.1 (6.5m"
type textarea "x"
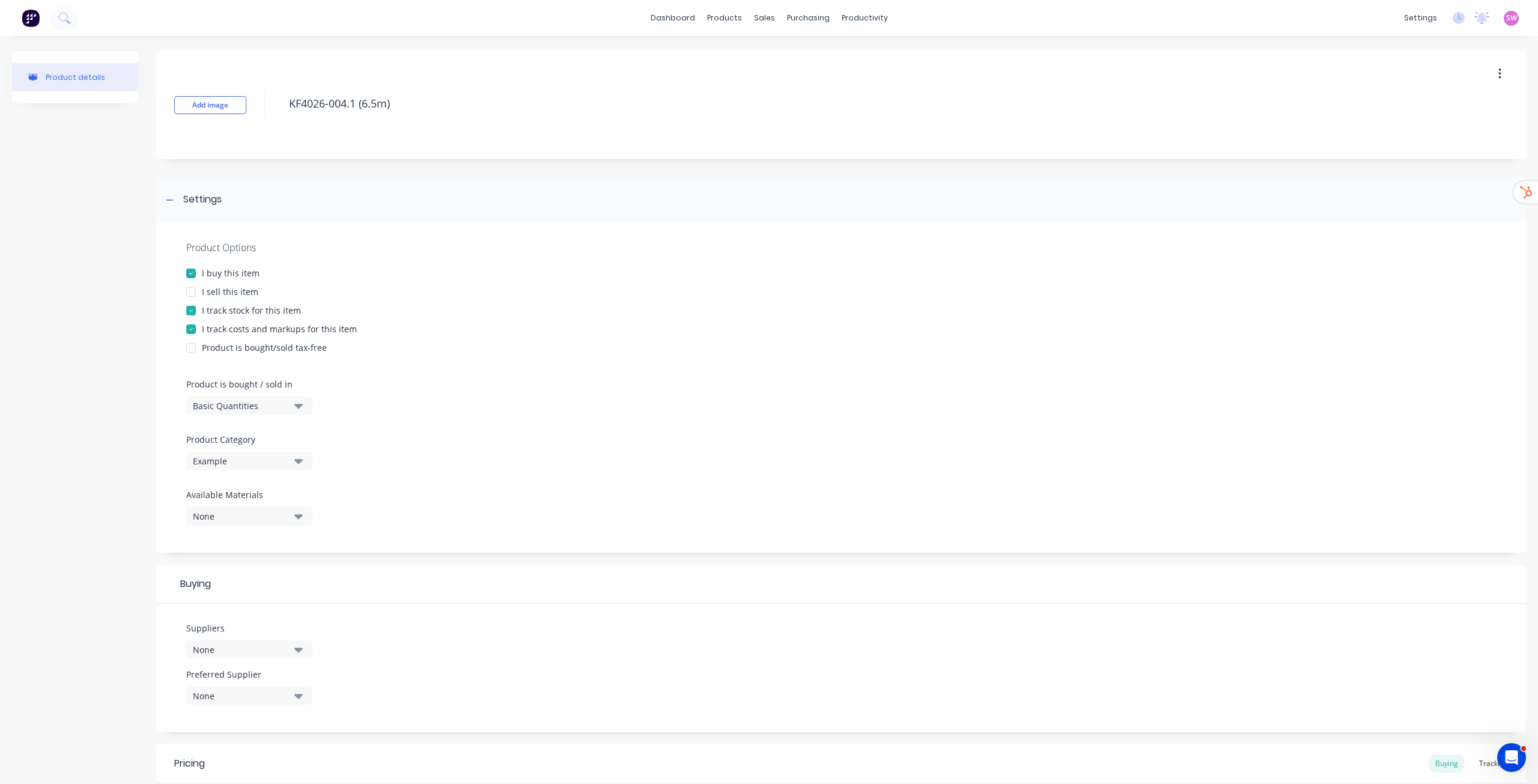
type textarea "KF4026-004.1 (6.5m)"
type textarea "x"
type textarea "KF4026-004.1 (6.5m)"
click at [84, 217] on div "Product details" at bounding box center [75, 506] width 126 height 911
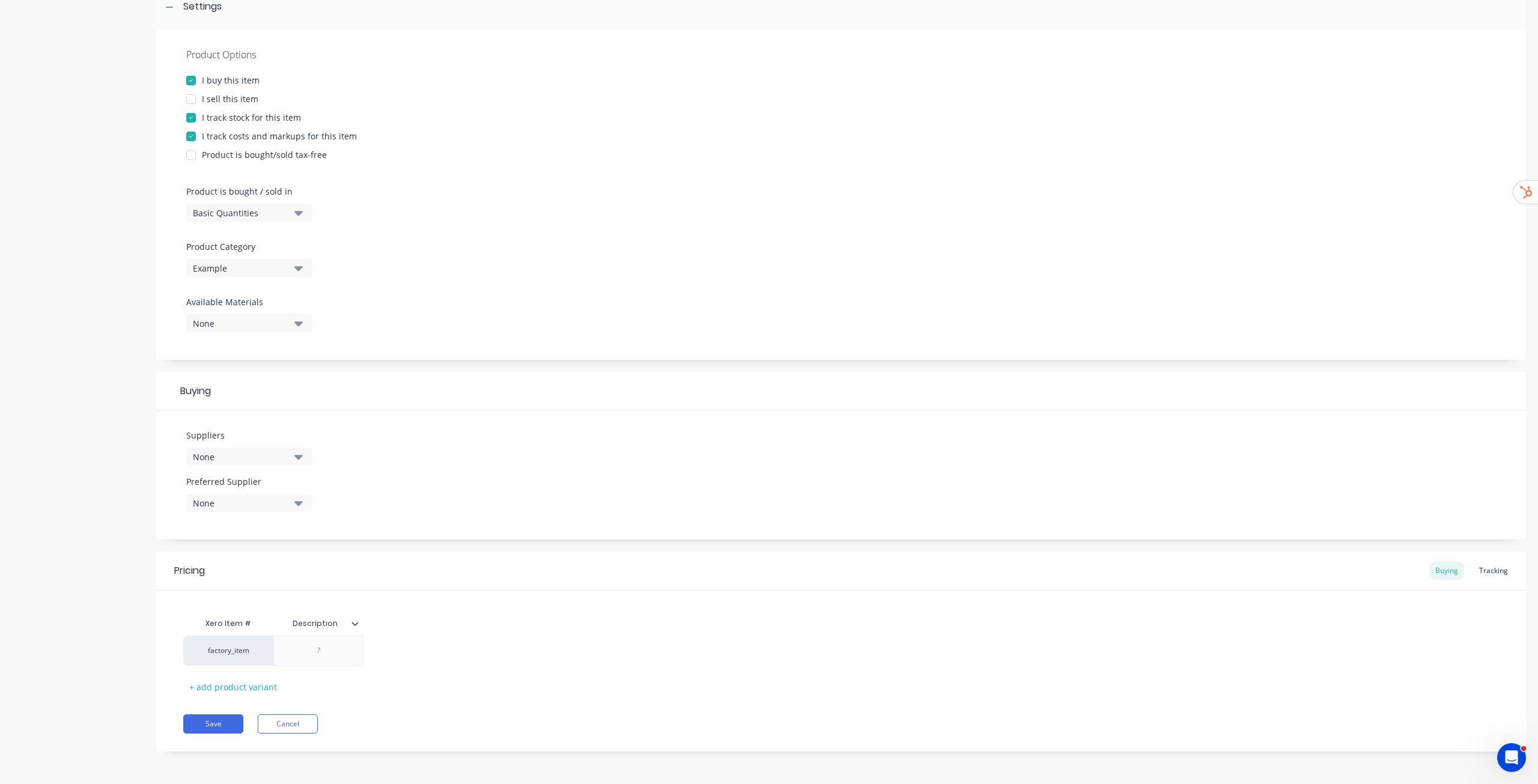
scroll to position [193, 0]
click at [321, 399] on div at bounding box center [319, 650] width 60 height 15
click at [357, 399] on icon at bounding box center [355, 623] width 7 height 7
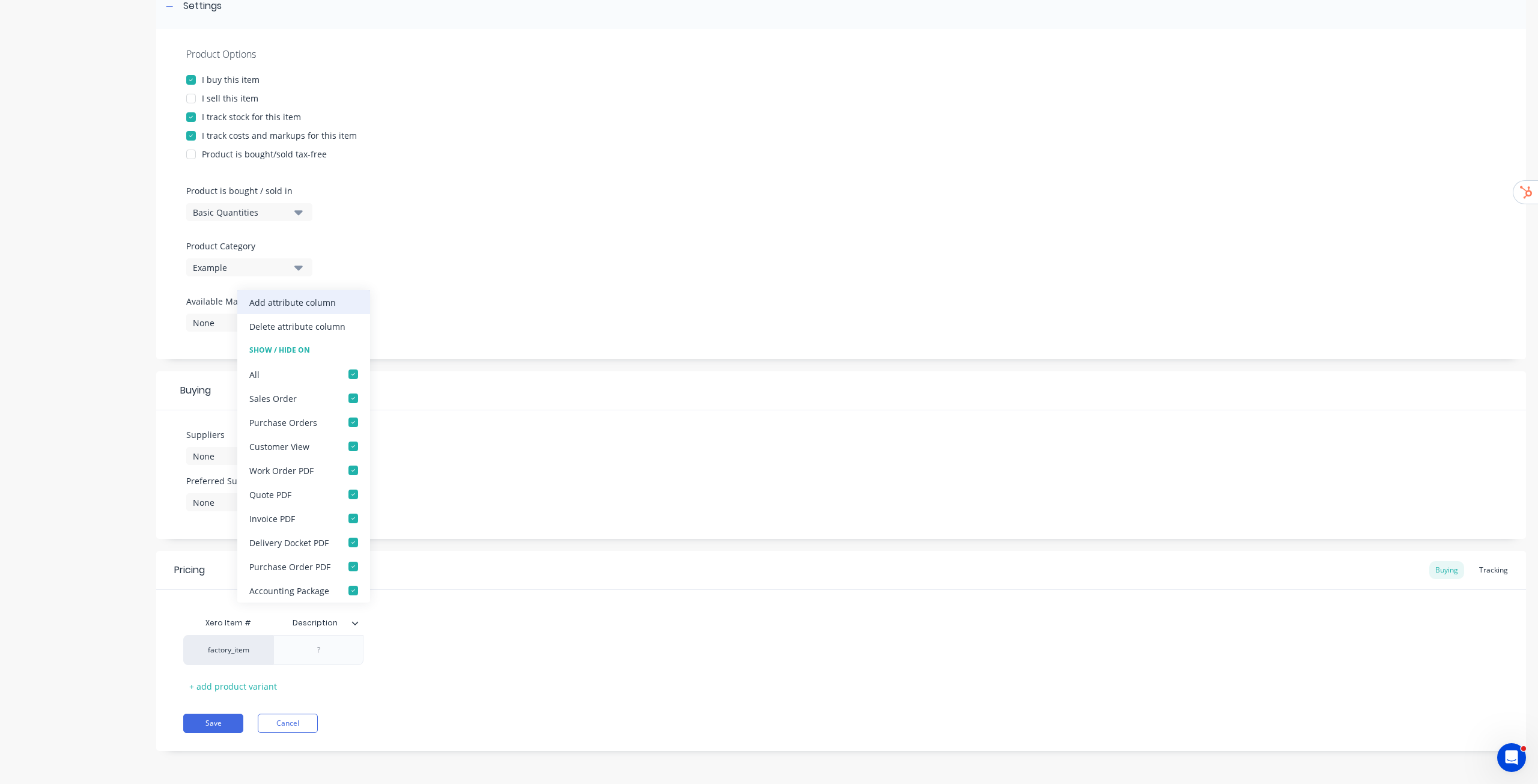
click at [297, 303] on div "Add attribute column" at bounding box center [292, 302] width 86 height 13
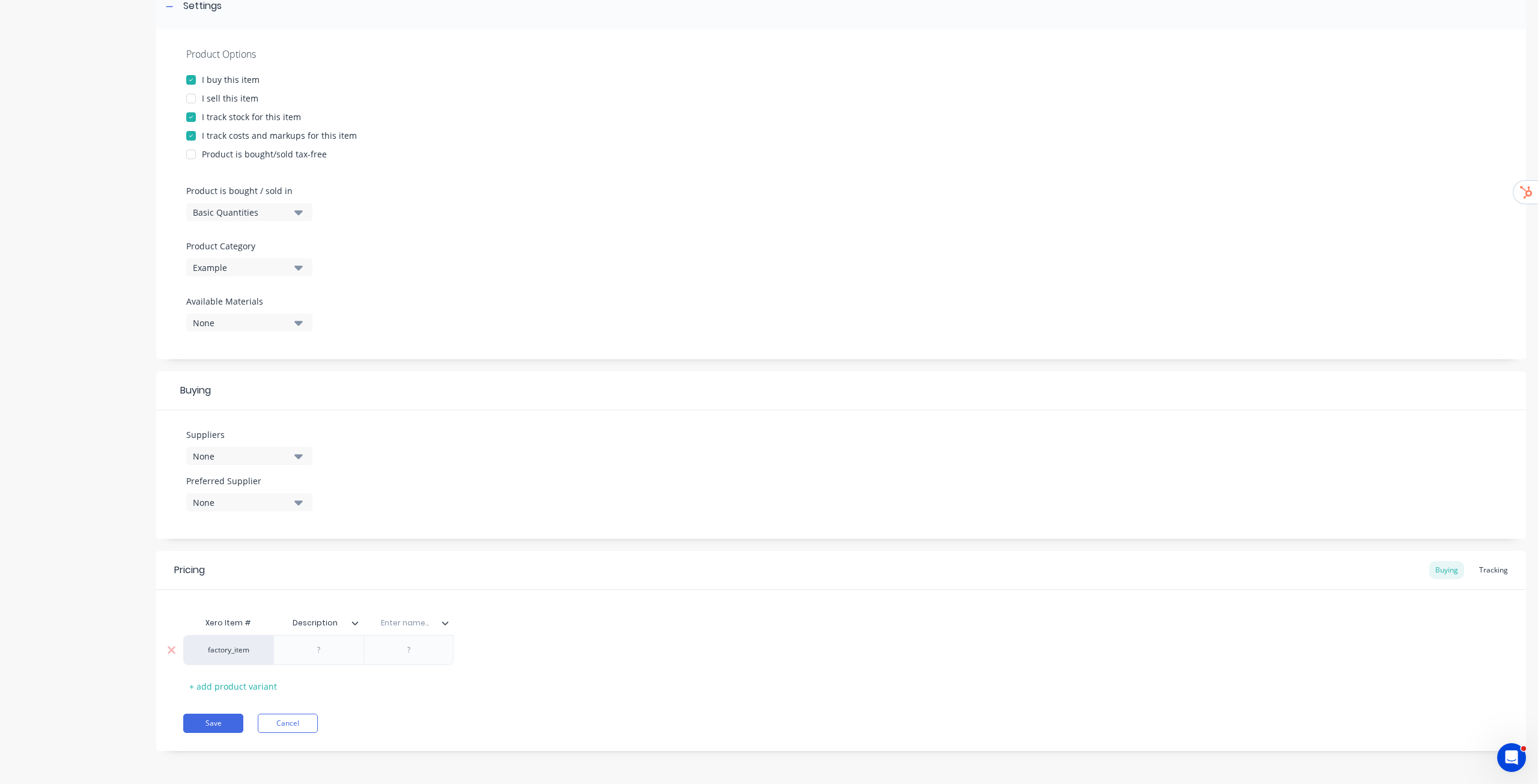
click at [321, 399] on div at bounding box center [319, 650] width 60 height 15
type textarea "x"
click at [323, 399] on div at bounding box center [319, 650] width 60 height 15
paste div
click at [416, 399] on div "Enter name..." at bounding box center [405, 623] width 83 height 30
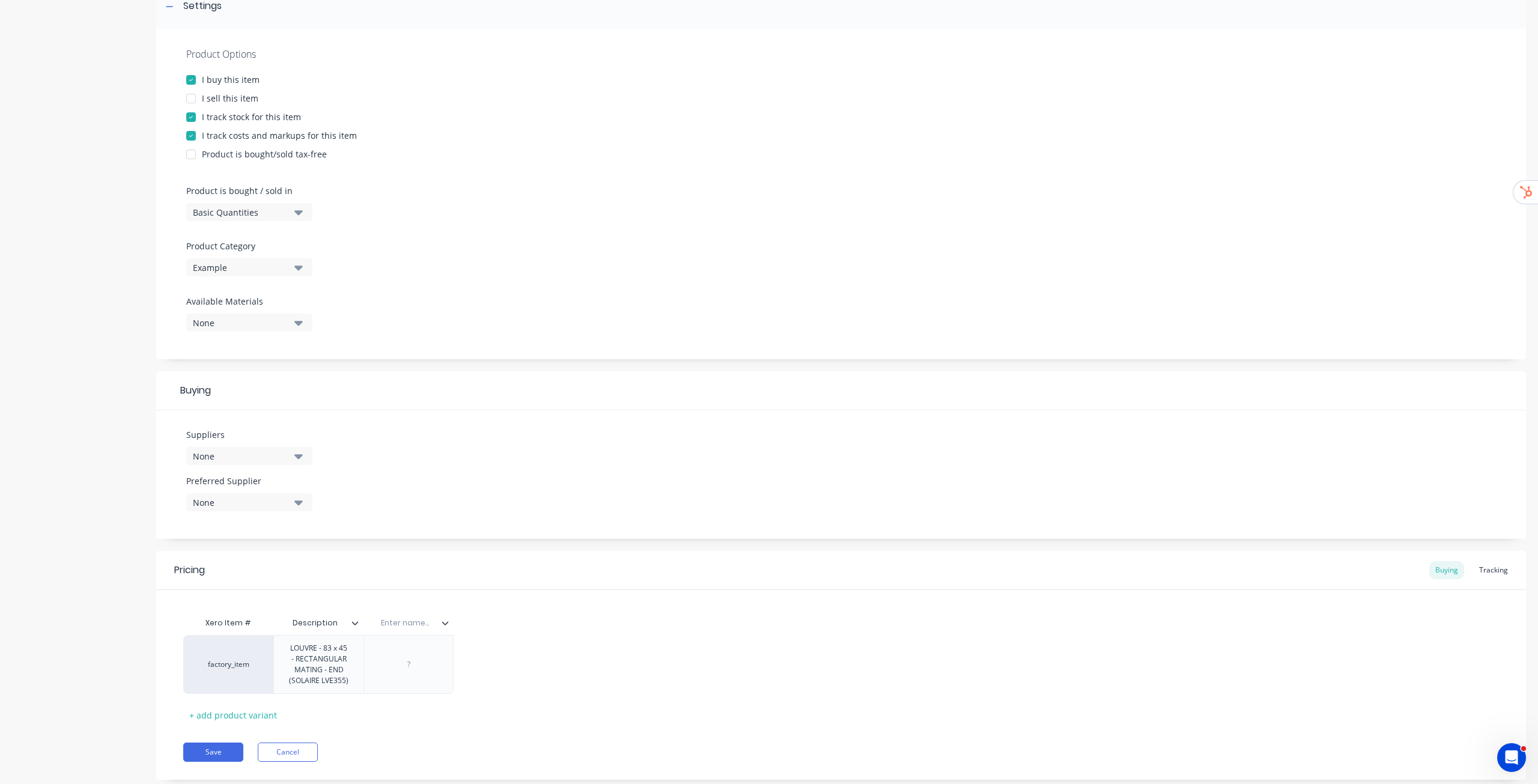
type textarea "x"
click at [507, 399] on input "text" at bounding box center [513, 623] width 83 height 11
type input "Stock Code"
type textarea "x"
click at [538, 399] on div at bounding box center [517, 653] width 60 height 15
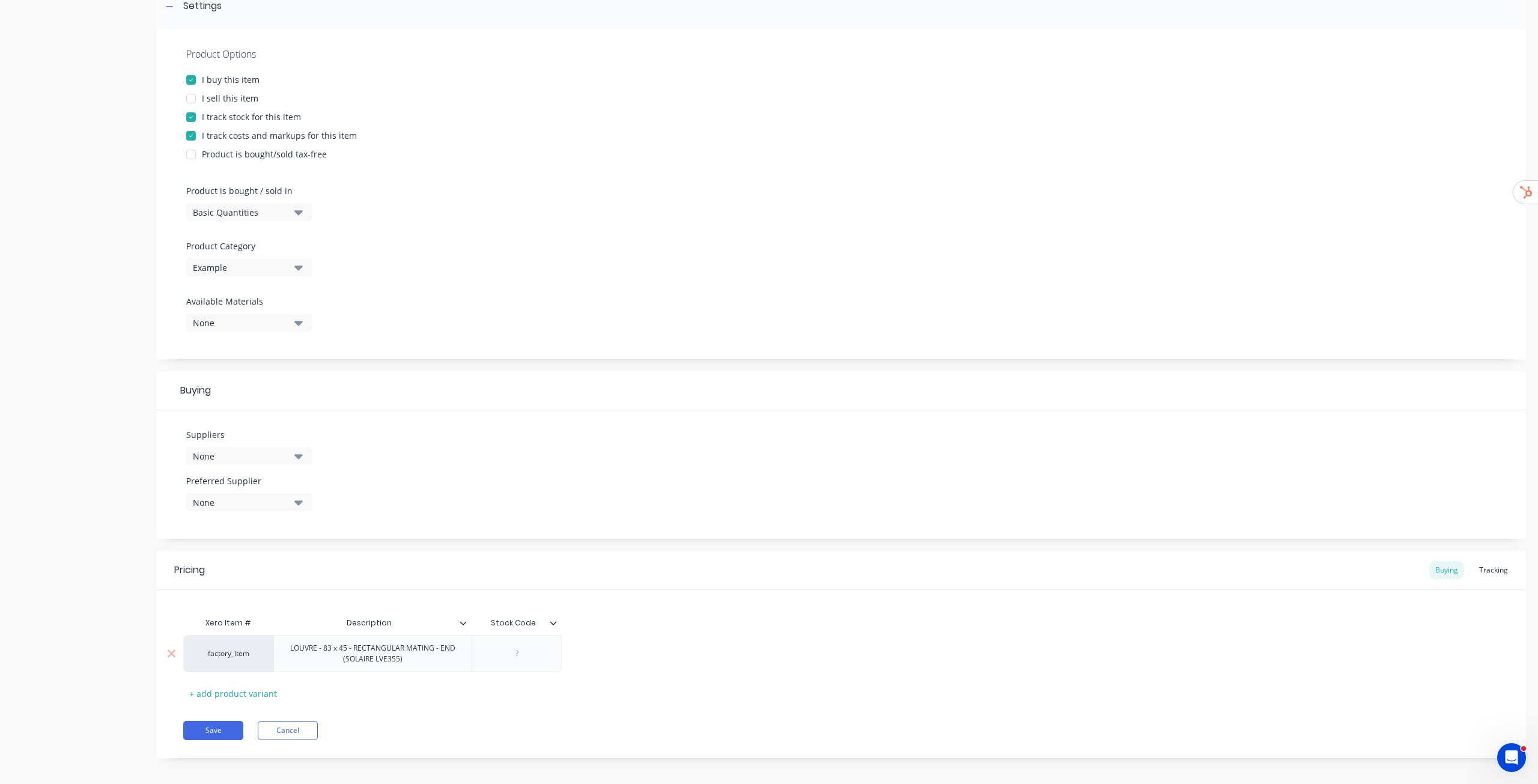
paste div
click at [191, 92] on div at bounding box center [191, 92] width 24 height 24
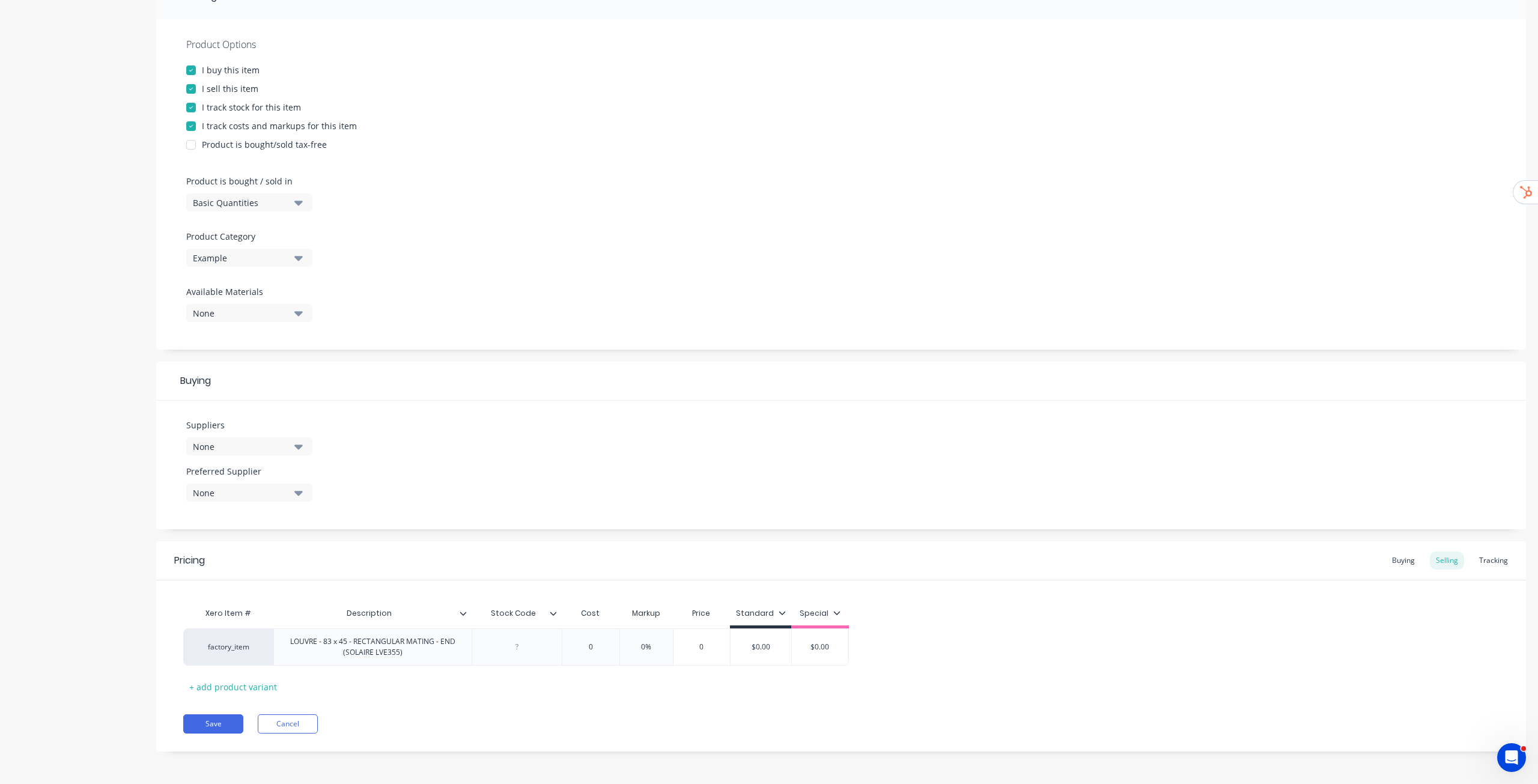
scroll to position [203, 0]
click at [525, 399] on div at bounding box center [517, 646] width 60 height 15
click at [768, 399] on div "Xero Item # Description Stock Code Cost Markup Price Standard Special factory_i…" at bounding box center [841, 648] width 1316 height 95
click at [768, 399] on div "Buying" at bounding box center [1403, 559] width 35 height 18
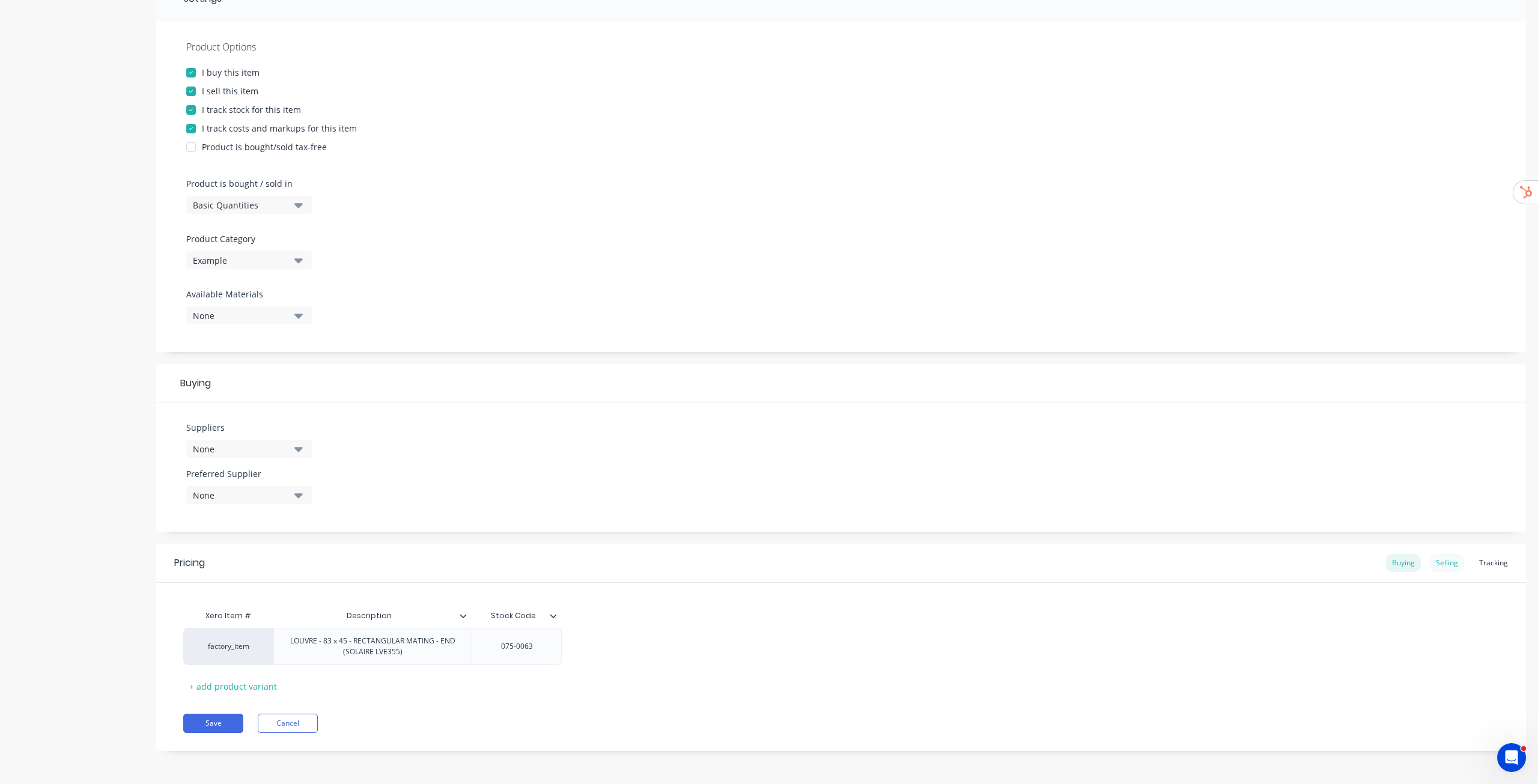
click at [768, 399] on div "Selling" at bounding box center [1447, 563] width 34 height 18
click at [768, 399] on div "Xero Item # Description Stock Code Cost Markup Price Standard Special factory_i…" at bounding box center [841, 651] width 1316 height 95
click at [768, 399] on div "Special" at bounding box center [820, 617] width 58 height 11
click at [768, 399] on icon at bounding box center [837, 615] width 7 height 3
click at [768, 399] on div at bounding box center [774, 650] width 24 height 24
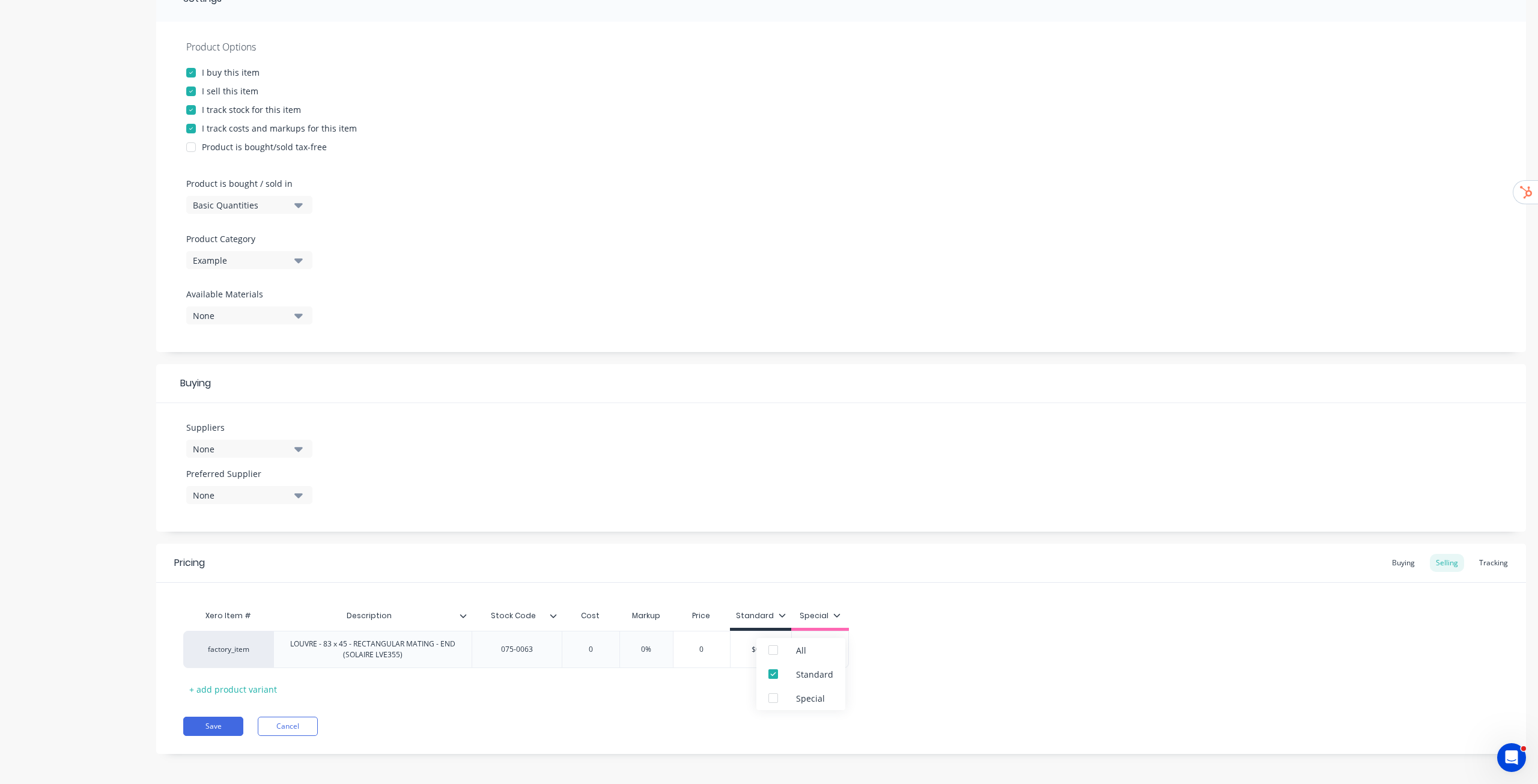
click at [768, 399] on div "factory_item LOUVRE - 83 x 45 - RECTANGULAR MATING - END (SOLAIRE LVE355) 075-0…" at bounding box center [841, 650] width 1316 height 37
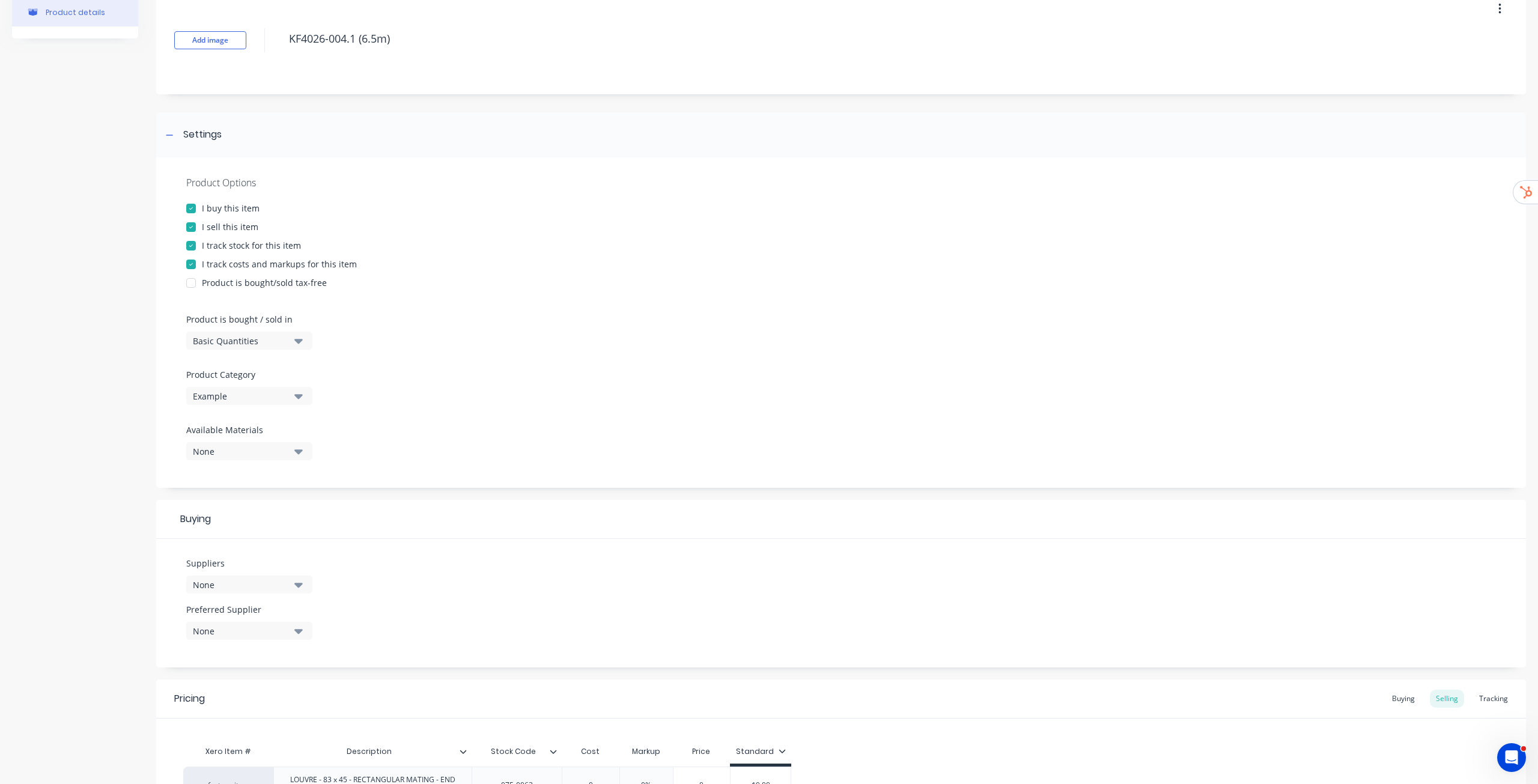
scroll to position [203, 0]
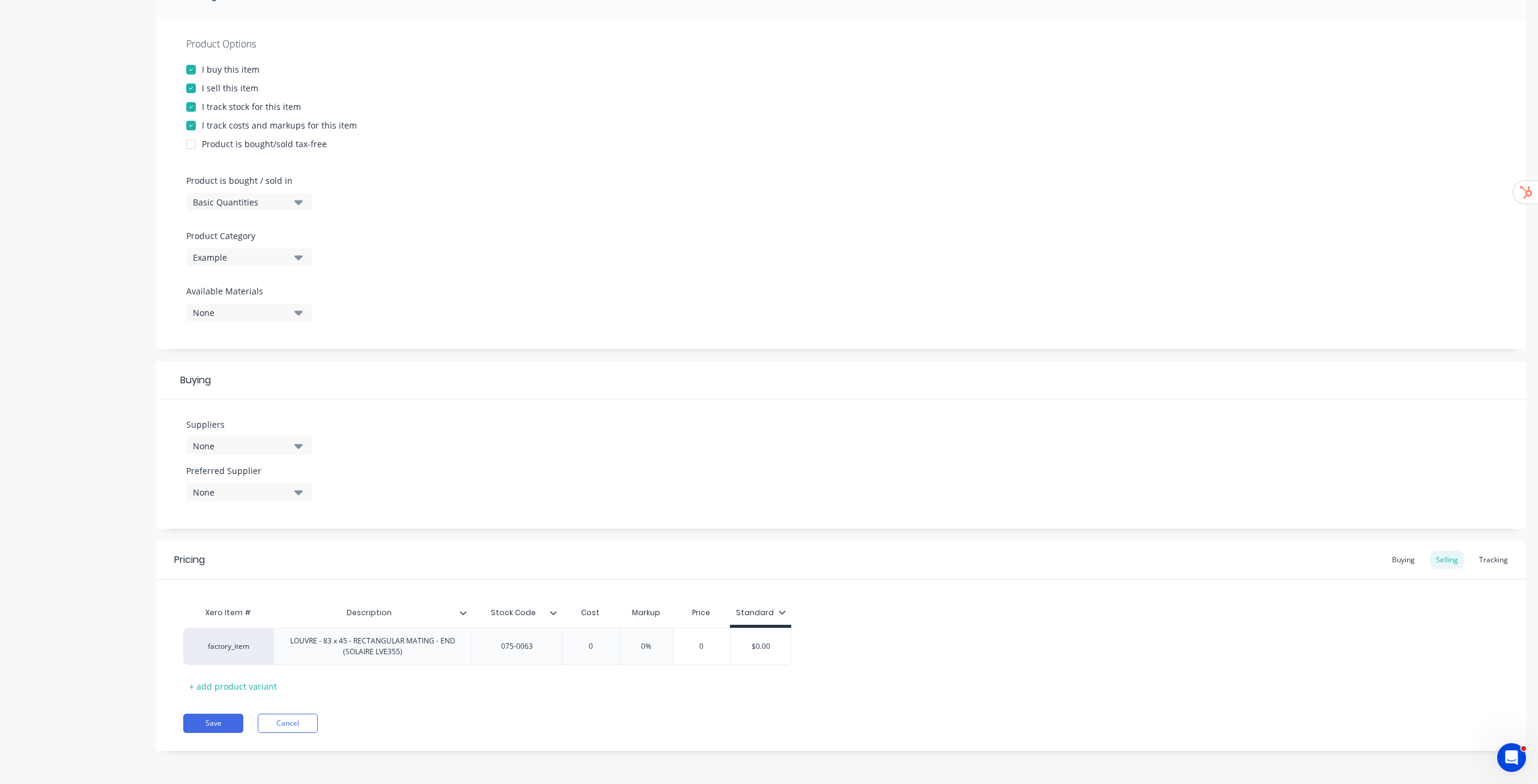
click at [274, 399] on div "None" at bounding box center [241, 446] width 96 height 13
click at [258, 399] on div ".1a Test Supplier" at bounding box center [283, 511] width 120 height 13
click at [474, 399] on div "Suppliers 1 suppliers selected .1a Test Supplier ALSPEC CAPRAL Hymark Trading R…" at bounding box center [841, 464] width 1370 height 128
click at [271, 399] on div "None" at bounding box center [241, 492] width 96 height 13
click at [265, 399] on Supplier "text" at bounding box center [284, 528] width 127 height 24
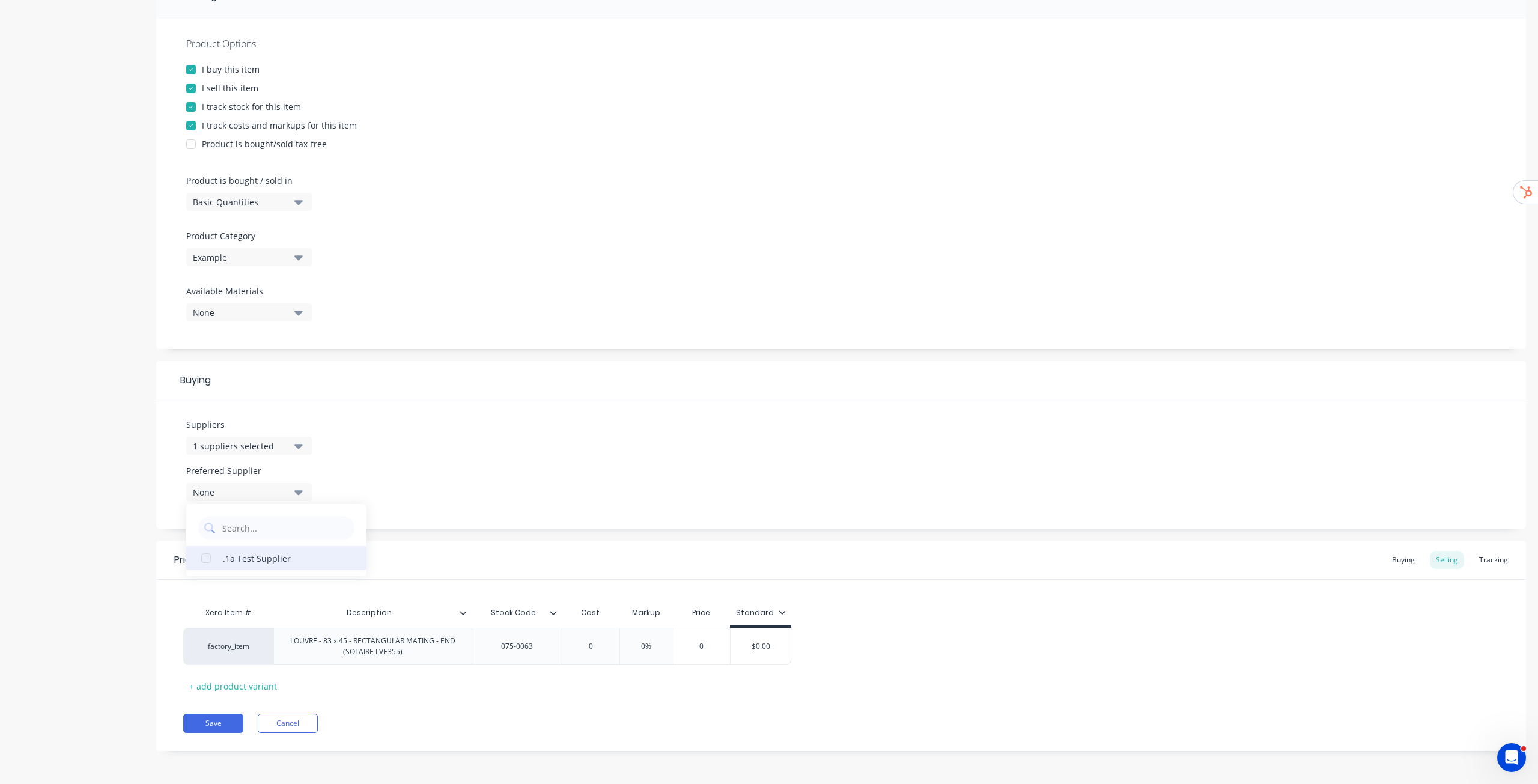
click at [257, 399] on div ".1a Test Supplier" at bounding box center [283, 557] width 120 height 13
click at [450, 399] on div "Suppliers 1 suppliers selected Preferred Supplier .1a Test Supplier .1a Test Su…" at bounding box center [841, 464] width 1370 height 128
click at [213, 399] on button "Save" at bounding box center [213, 723] width 60 height 19
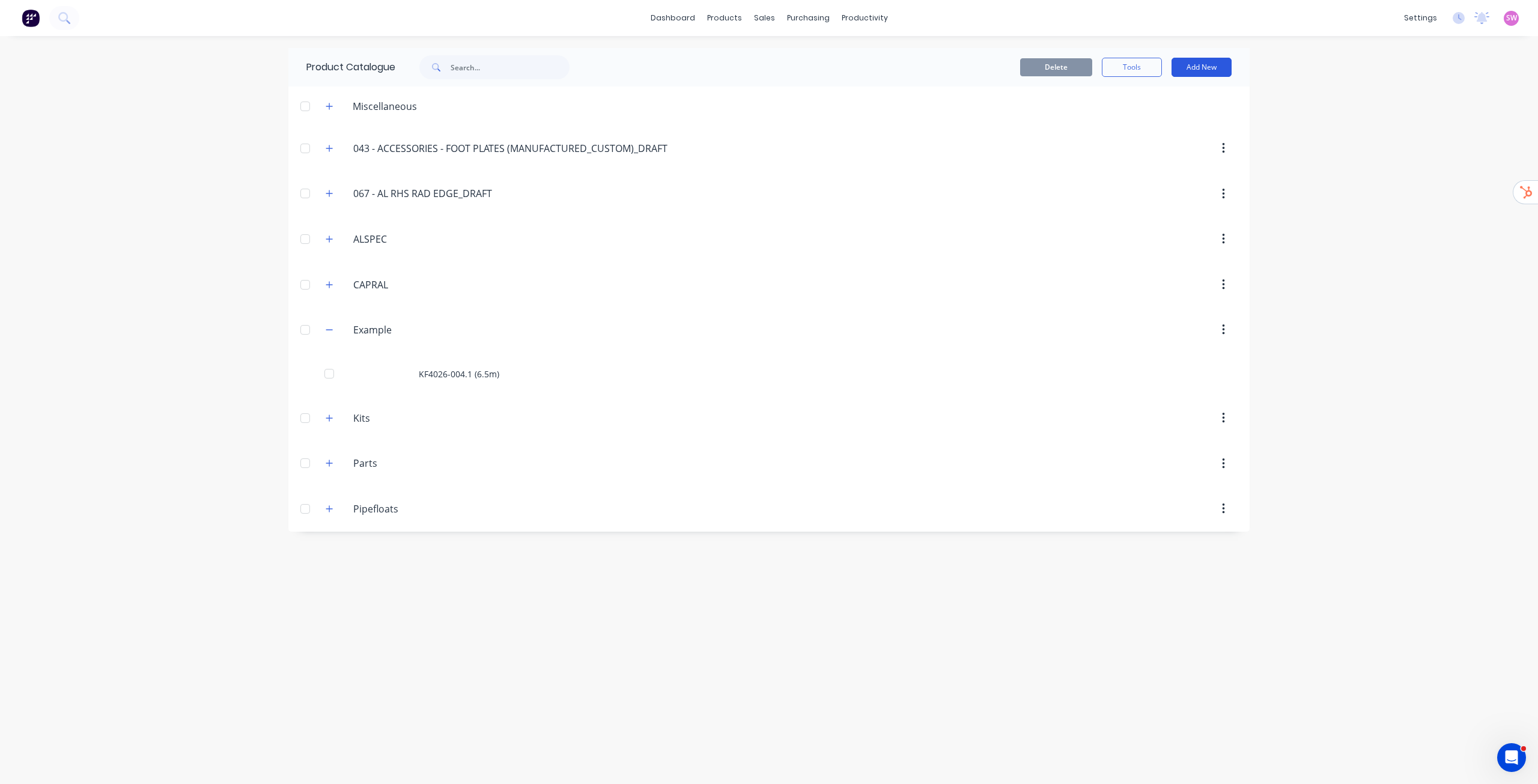
click at [768, 62] on button "Add New" at bounding box center [1202, 67] width 60 height 19
click at [768, 114] on div "Product" at bounding box center [1175, 122] width 92 height 17
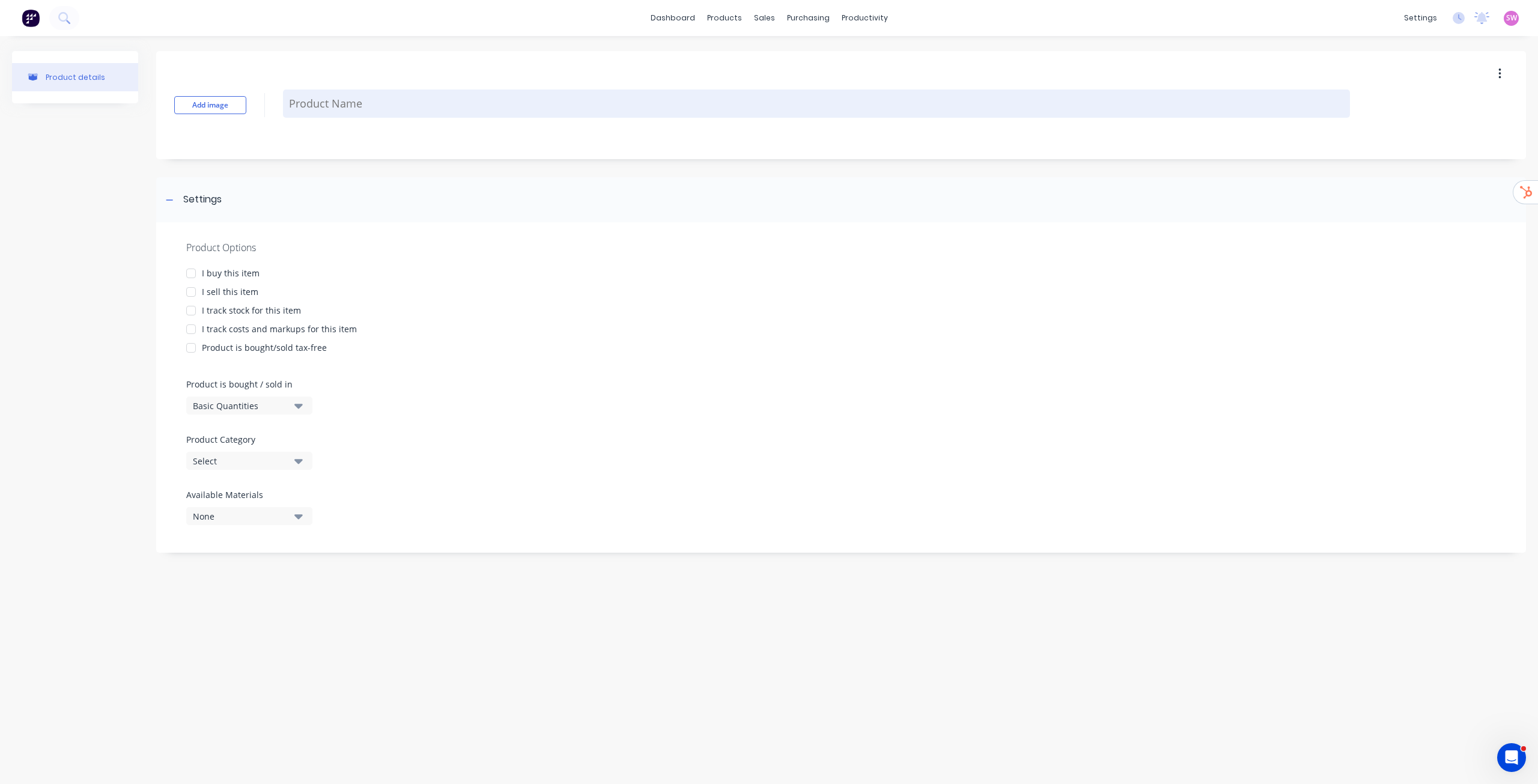
click at [353, 112] on textarea at bounding box center [817, 104] width 1067 height 28
paste textarea "KF4026-004.1"
type textarea "x"
type textarea "KF4026-004.1"
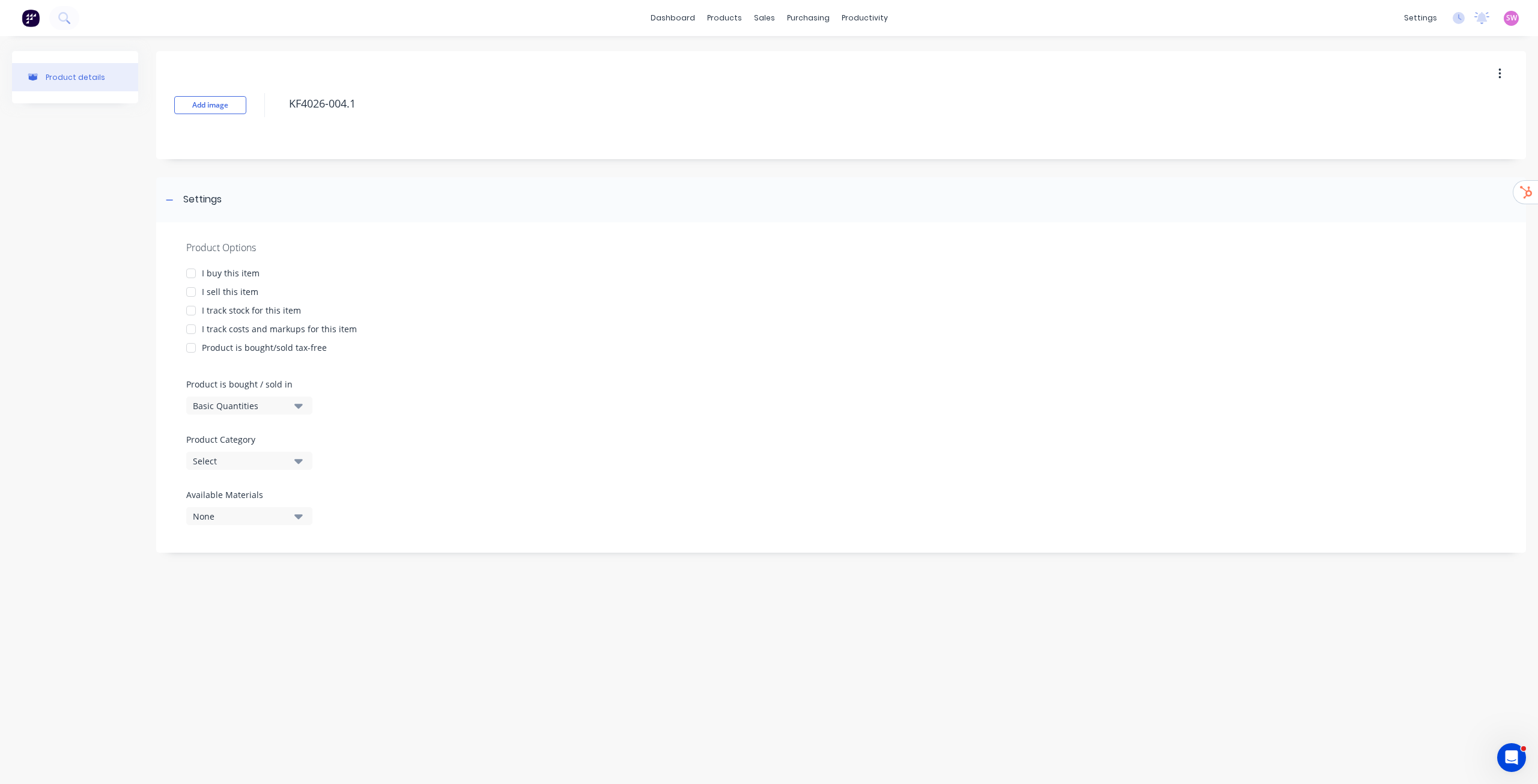
type textarea "x"
type textarea "KF4026-004.1_"
type textarea "x"
type textarea "KF4026-004.1_1"
type textarea "x"
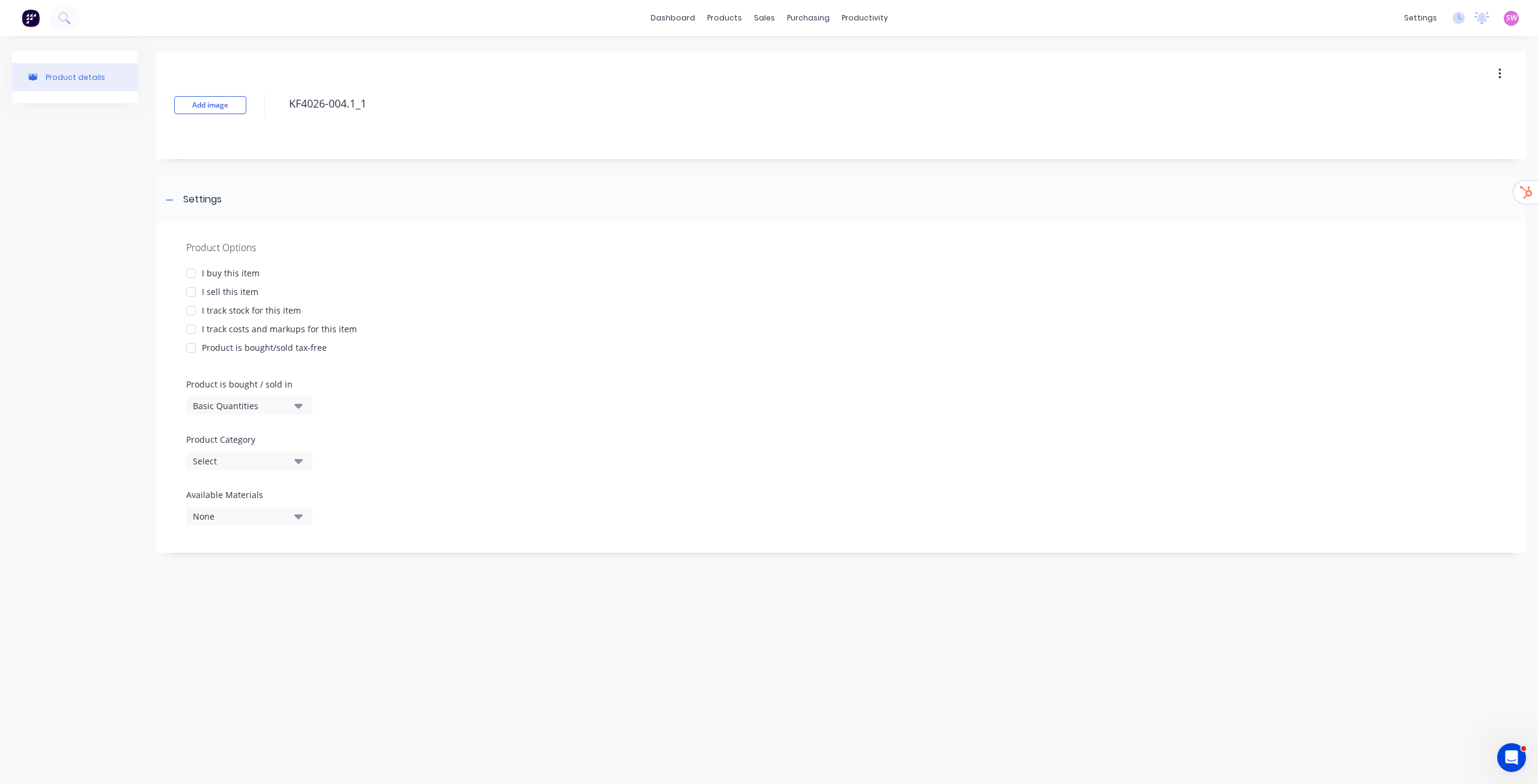
type textarea "KF4026-004.1_"
type textarea "x"
type textarea "KF4026-004.1"
type textarea "x"
type textarea "KF4026-004."
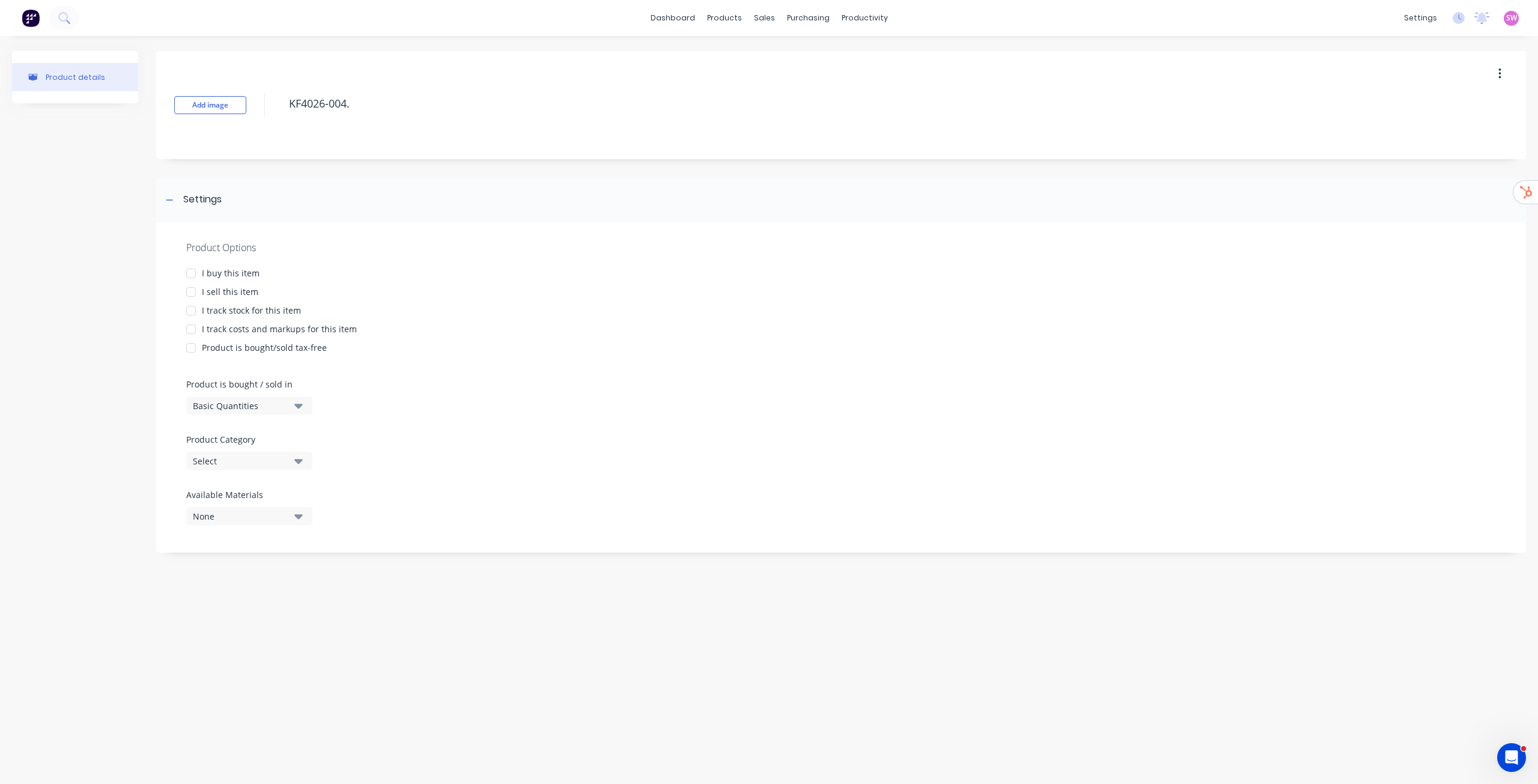
type textarea "x"
type textarea "KF4026-004"
type textarea "x"
type textarea "KF4026-00"
type textarea "x"
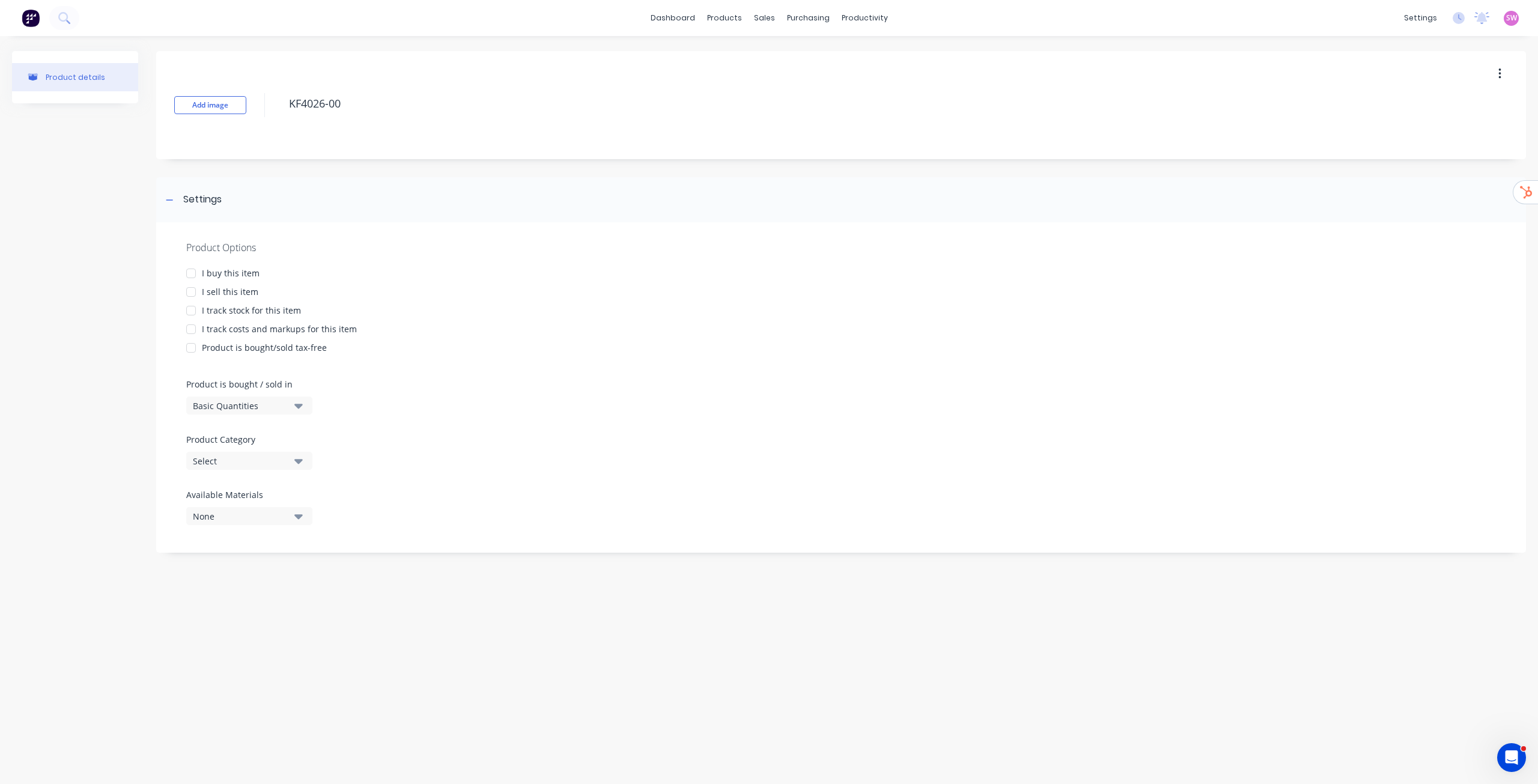
type textarea "KF4026-0"
type textarea "x"
type textarea "KF4026-"
type textarea "x"
type textarea "KF4026"
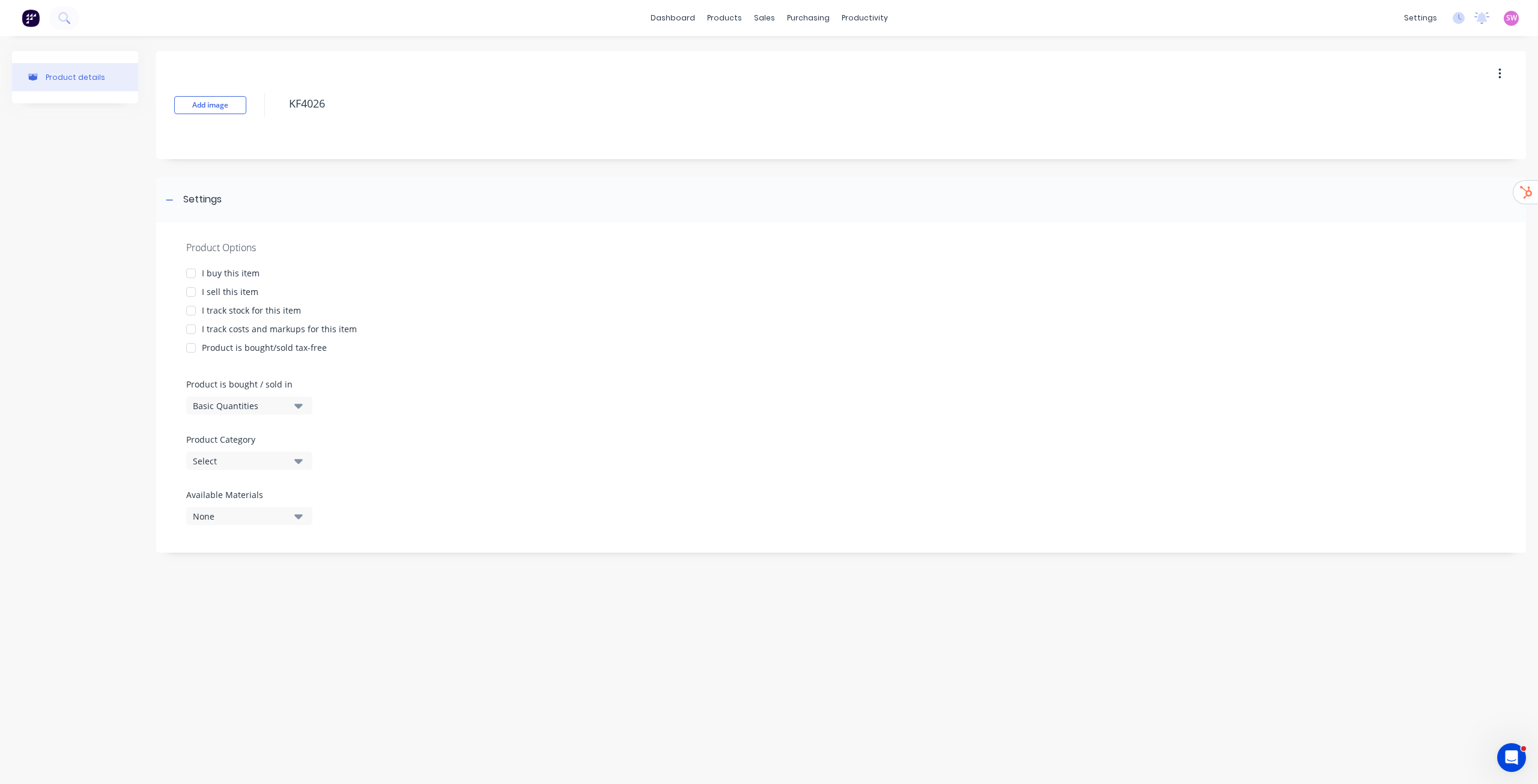
type textarea "x"
type textarea "KF402"
type textarea "x"
type textarea "KF40"
type textarea "x"
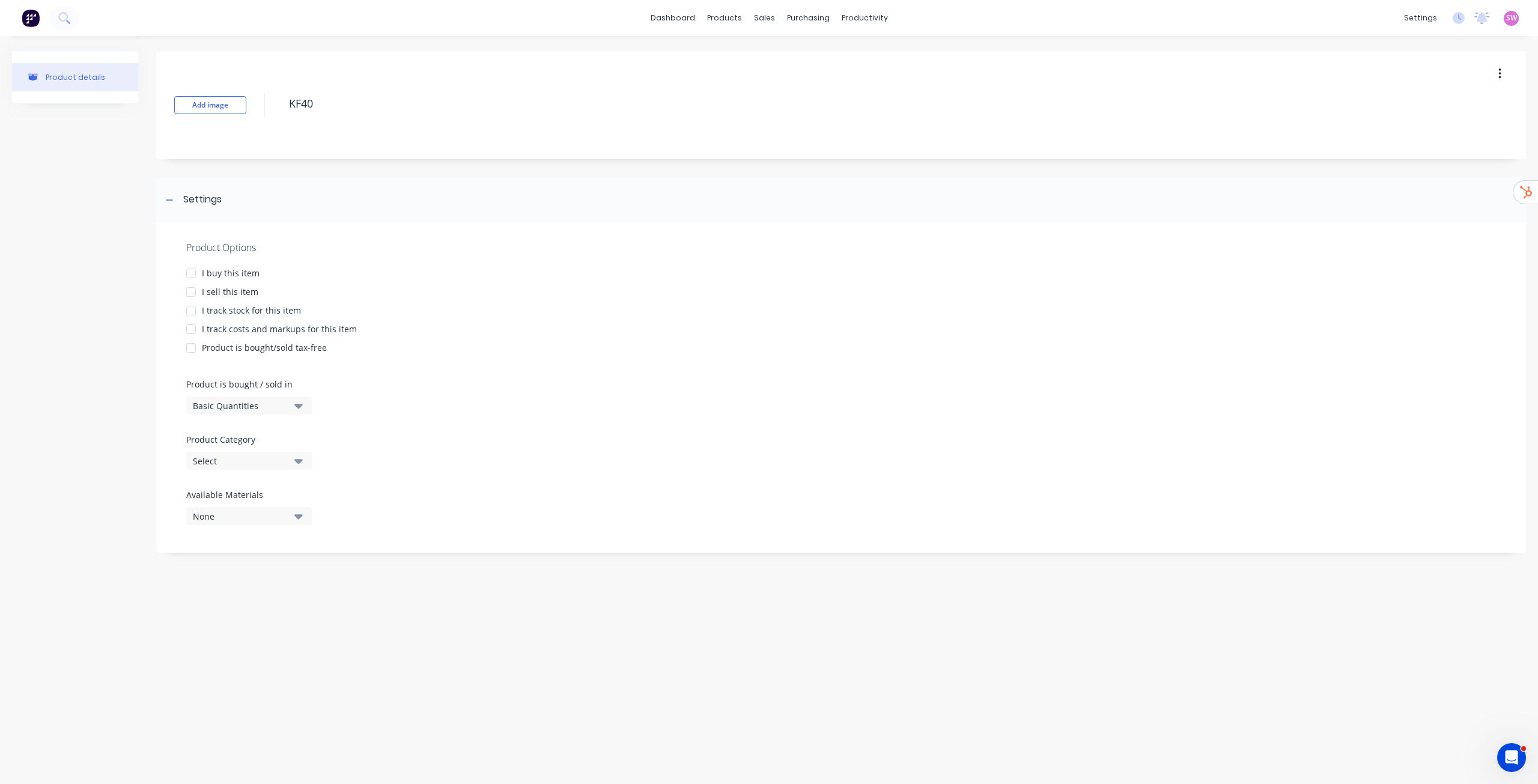
type textarea "KF4"
type textarea "x"
type textarea "KF"
type textarea "x"
type textarea "K"
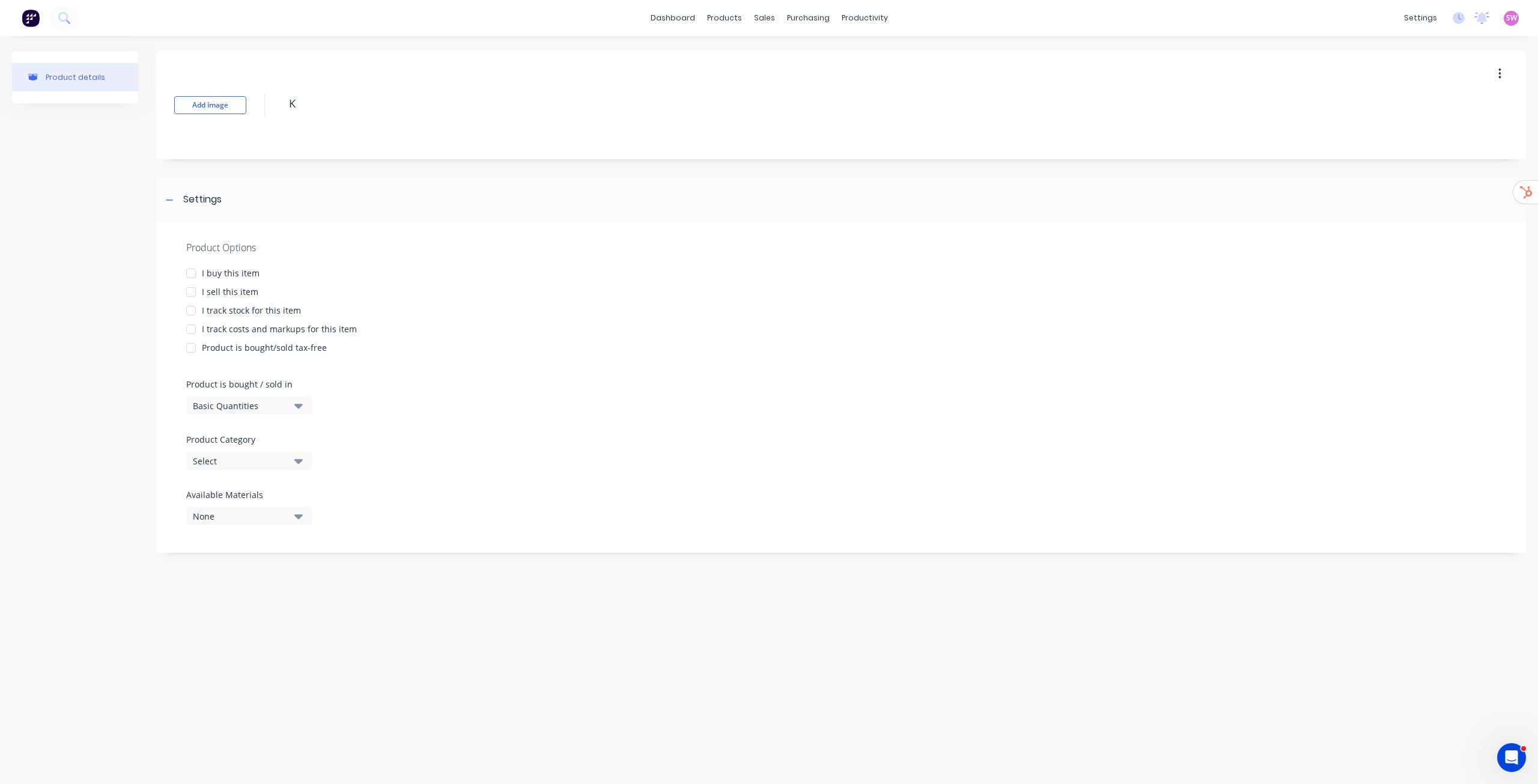
type textarea "x"
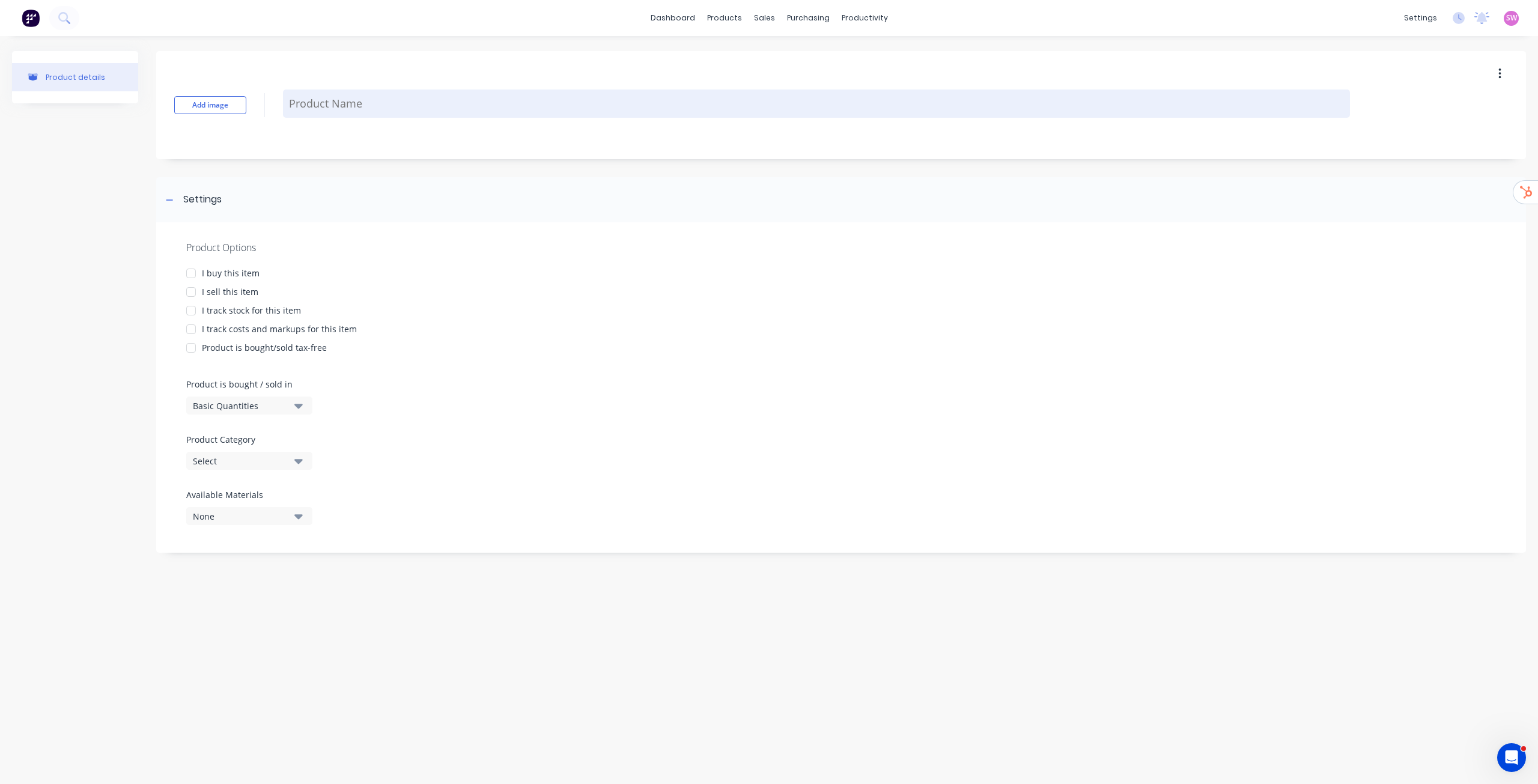
click at [335, 101] on textarea at bounding box center [817, 104] width 1067 height 28
paste textarea "KF4026-004.2"
type textarea "x"
type textarea "KF4026-004.2"
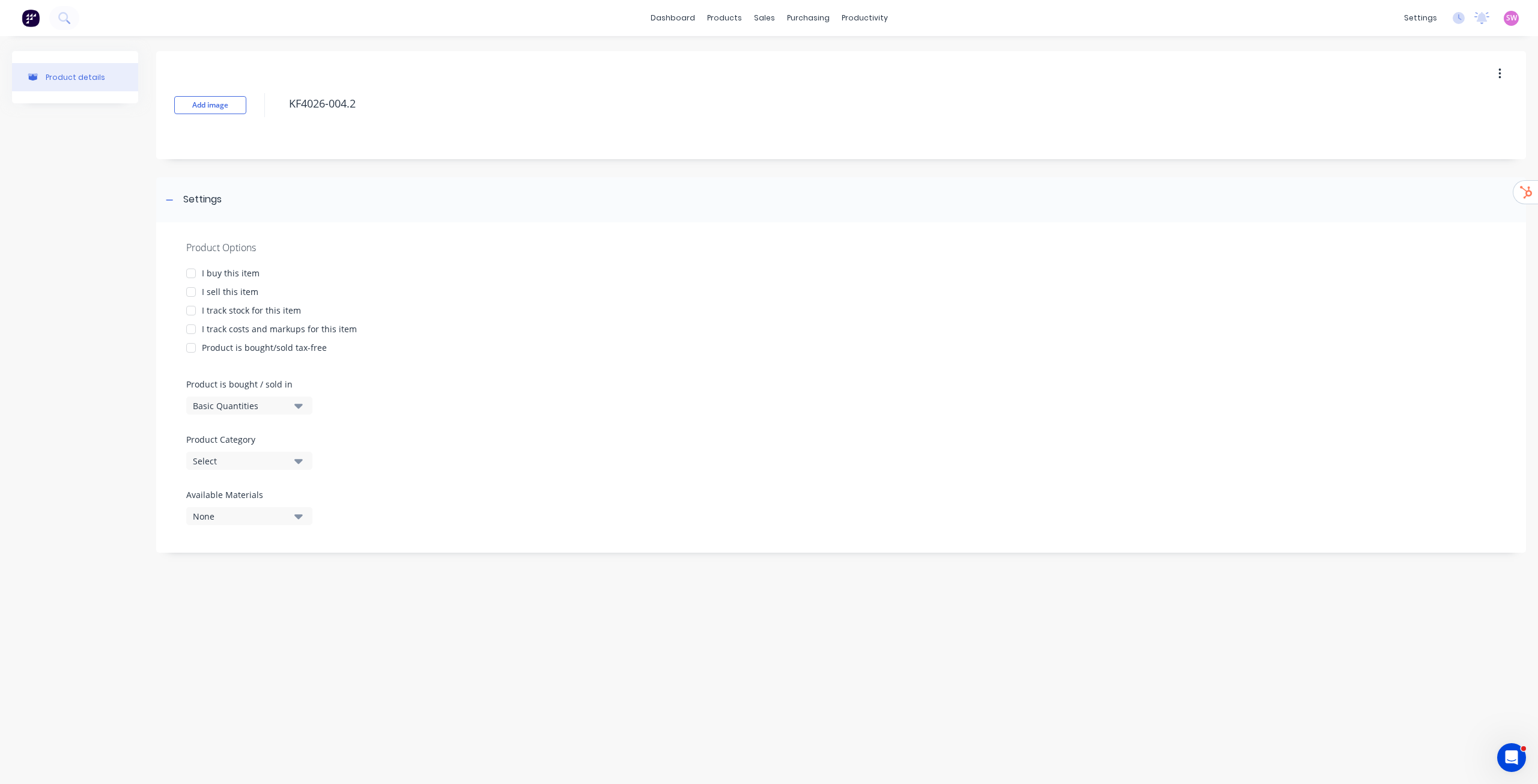
click at [193, 274] on div at bounding box center [191, 274] width 24 height 24
click at [191, 286] on div at bounding box center [191, 292] width 24 height 24
click at [187, 305] on div at bounding box center [191, 310] width 24 height 24
click at [191, 324] on div at bounding box center [191, 329] width 24 height 24
type textarea "x"
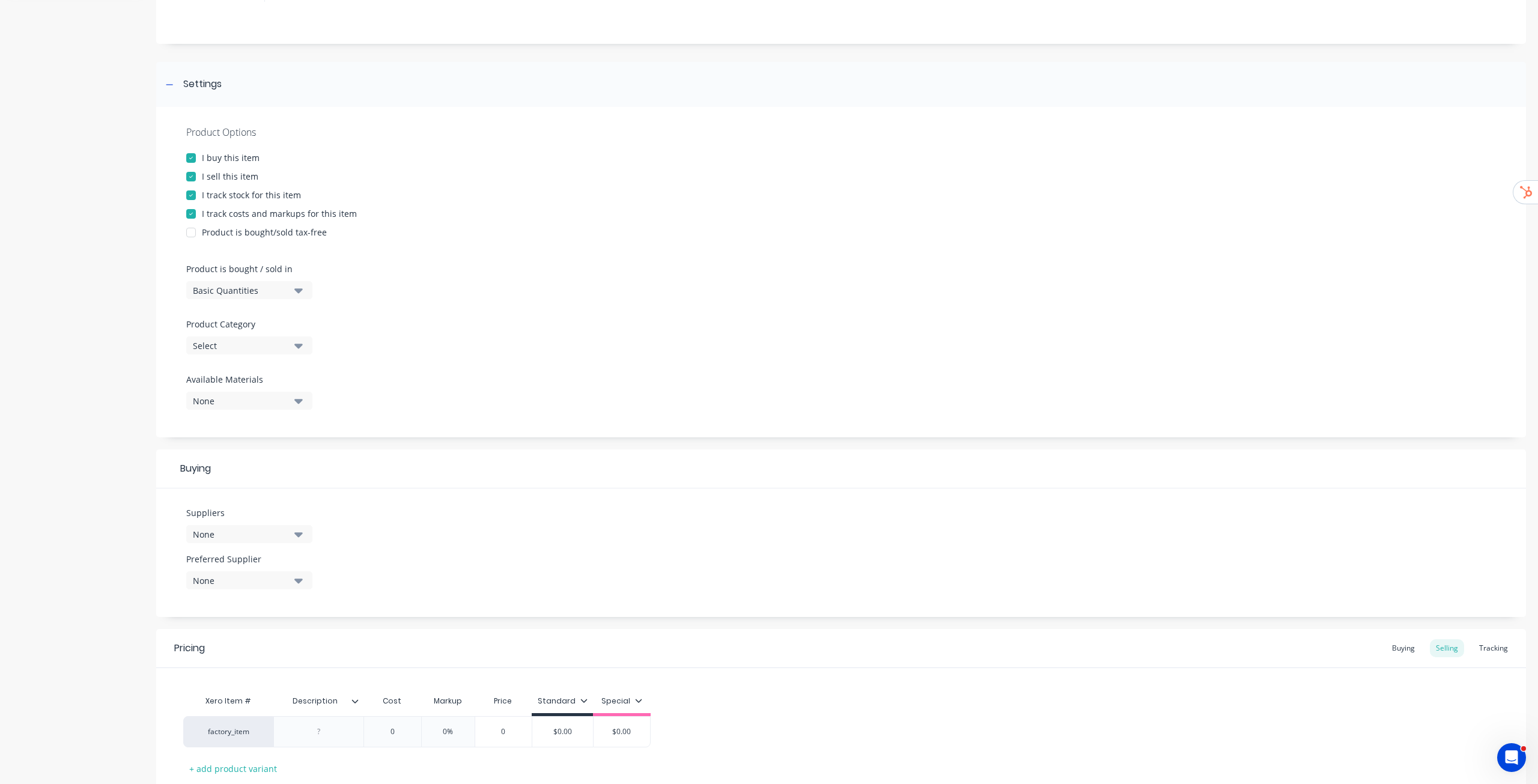
scroll to position [197, 0]
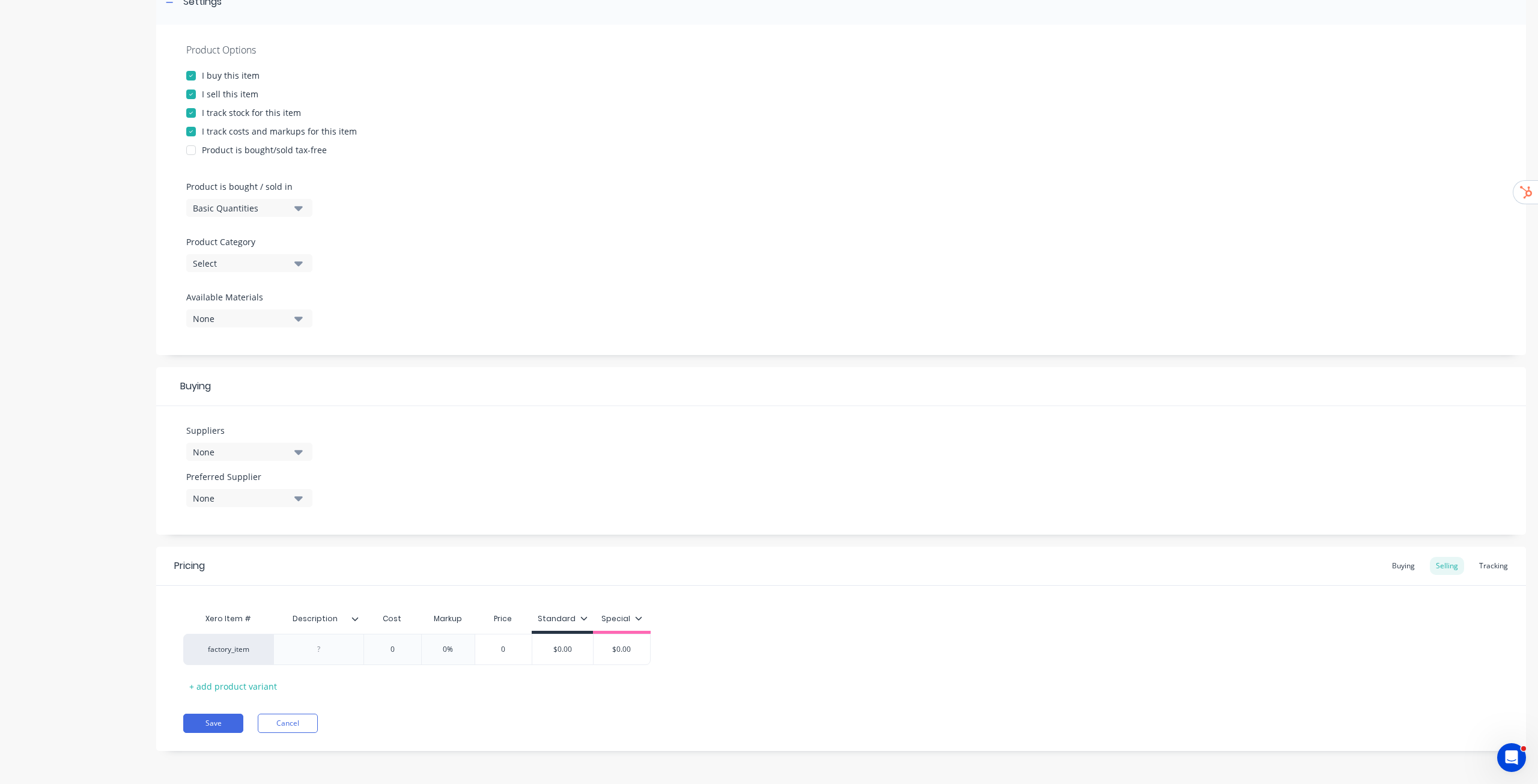
type textarea "KF4026-004.2"
type textarea "x"
type textarea "KF4026-004.2"
click at [290, 267] on button "Select" at bounding box center [249, 263] width 126 height 18
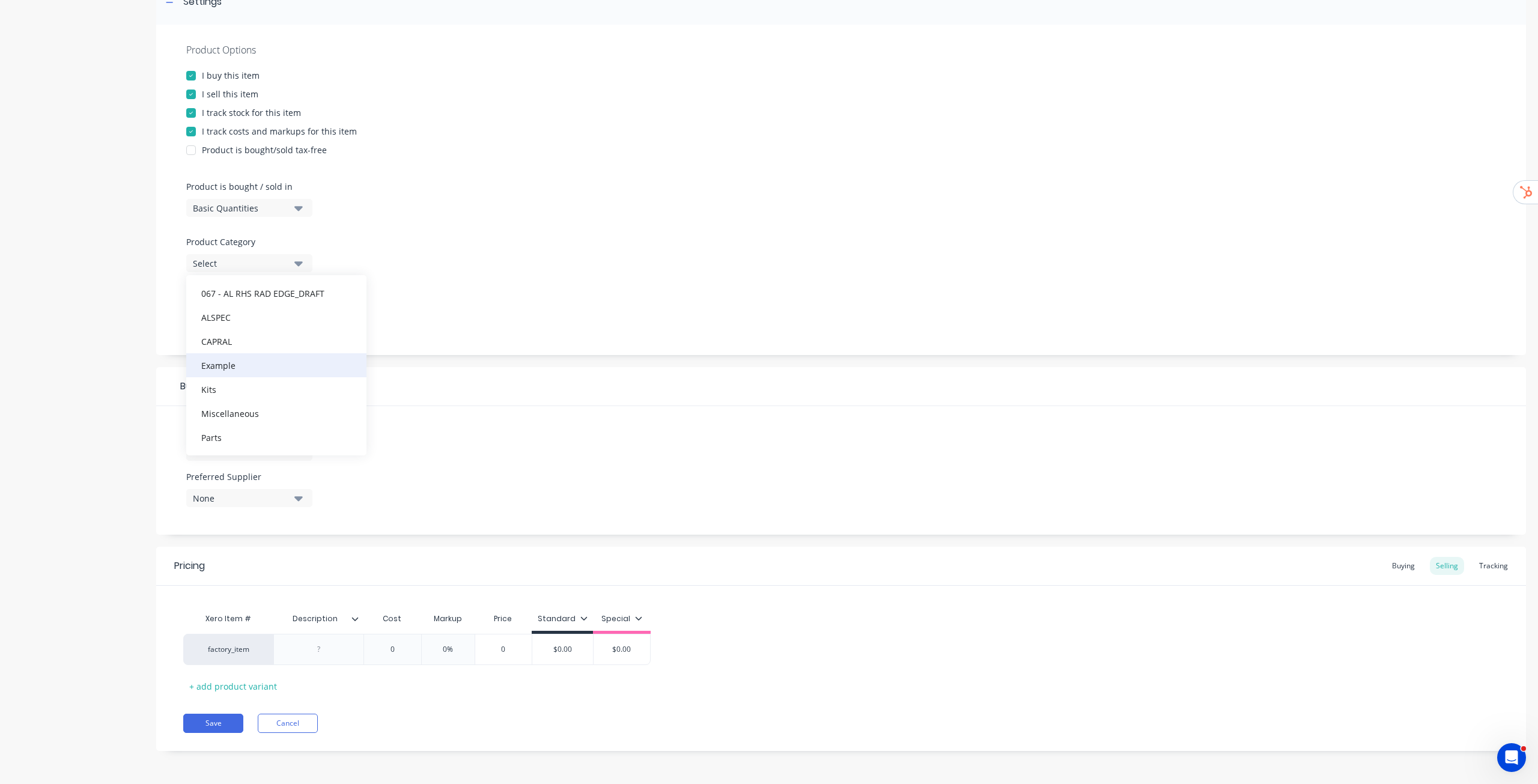
click at [246, 370] on div "Example" at bounding box center [276, 365] width 180 height 24
click at [622, 257] on div "Product Options I buy this item I sell this item I track stock for this item I …" at bounding box center [841, 190] width 1370 height 330
click at [272, 399] on div "None" at bounding box center [241, 452] width 96 height 13
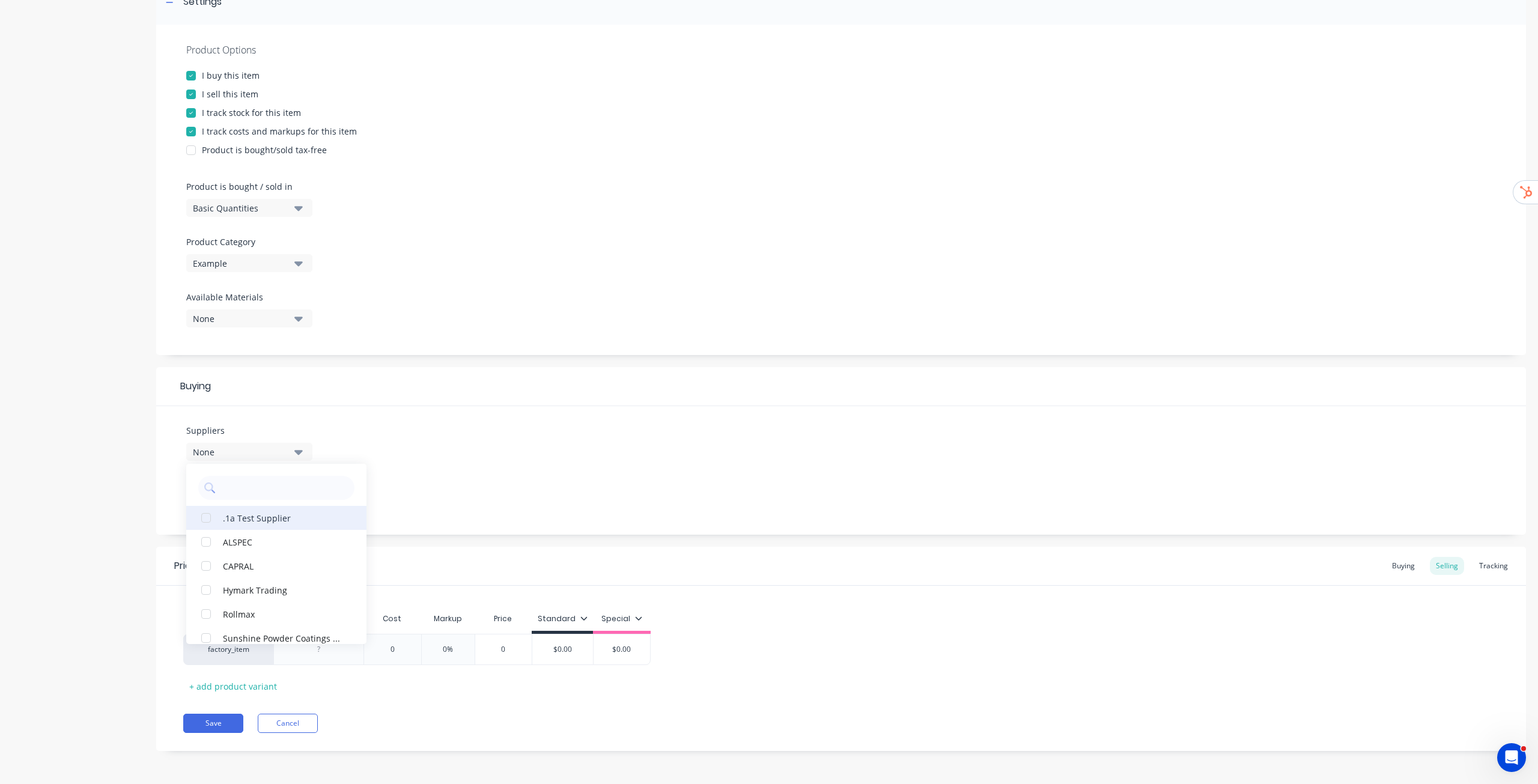
click at [270, 399] on button ".1a Test Supplier" at bounding box center [276, 518] width 180 height 24
click at [479, 399] on div "Suppliers 1 suppliers selected .1a Test Supplier ALSPEC CAPRAL Hymark Trading R…" at bounding box center [841, 470] width 1370 height 128
click at [284, 399] on div "Preferred Supplier None" at bounding box center [249, 488] width 126 height 37
click at [282, 399] on div "None" at bounding box center [241, 498] width 96 height 13
click at [250, 399] on div ".1a Test Supplier" at bounding box center [283, 563] width 120 height 13
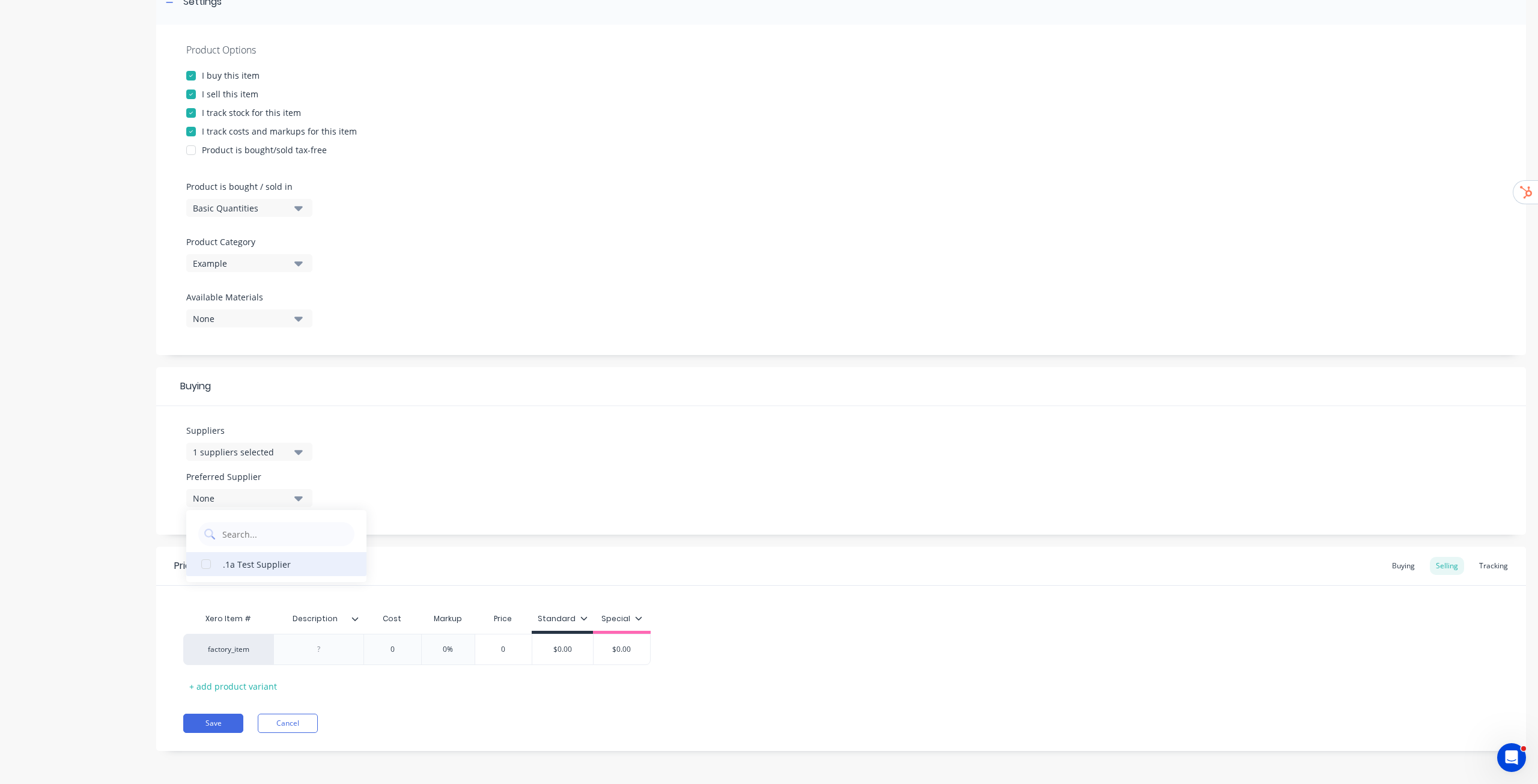
type textarea "x"
click at [533, 399] on div "Suppliers 1 suppliers selected Preferred Supplier .1a Test Supplier .1a Test Su…" at bounding box center [841, 470] width 1370 height 128
click at [296, 399] on div at bounding box center [319, 649] width 60 height 15
paste div
click at [355, 399] on icon at bounding box center [355, 618] width 7 height 7
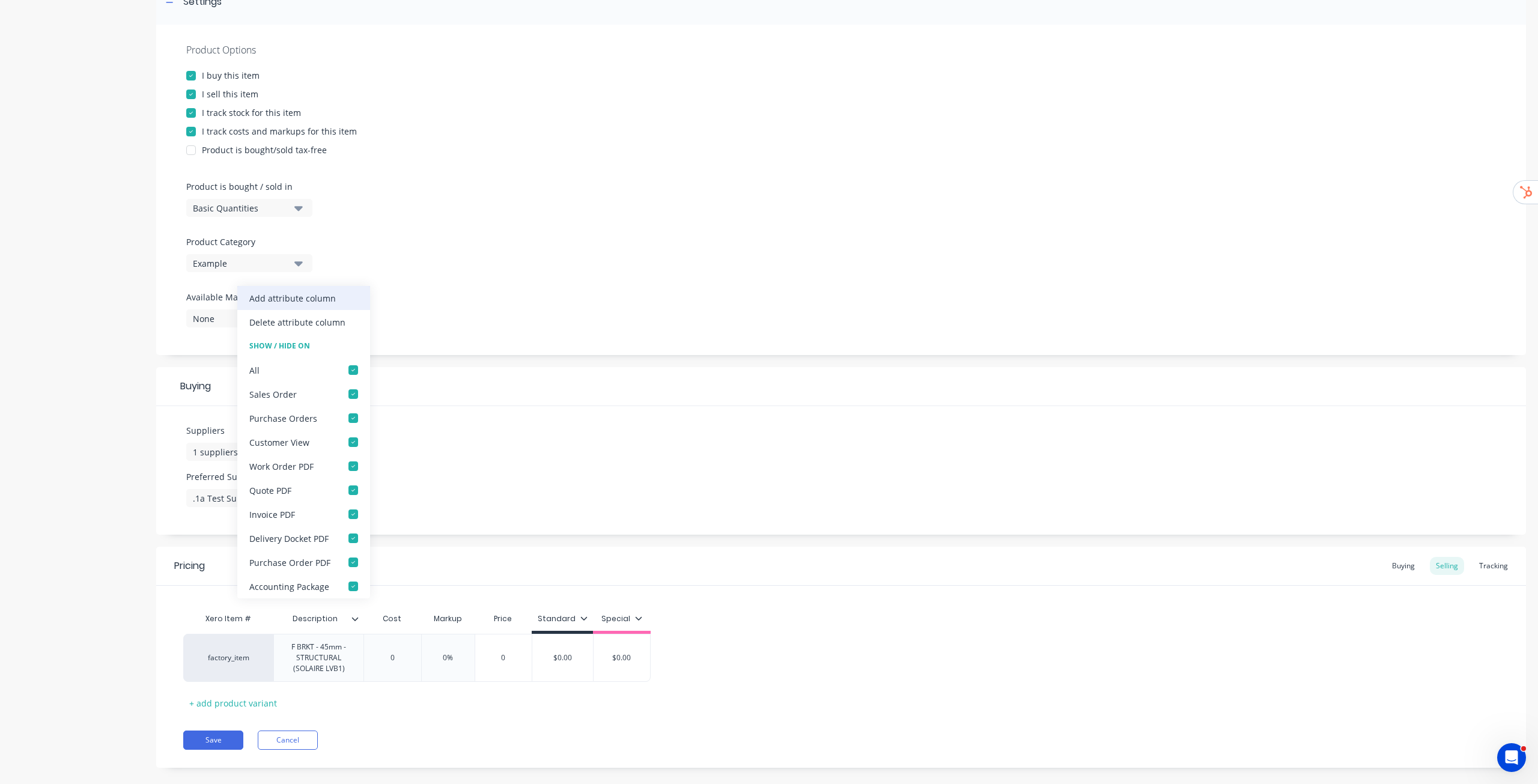
click at [313, 292] on div "Add attribute column" at bounding box center [292, 298] width 86 height 13
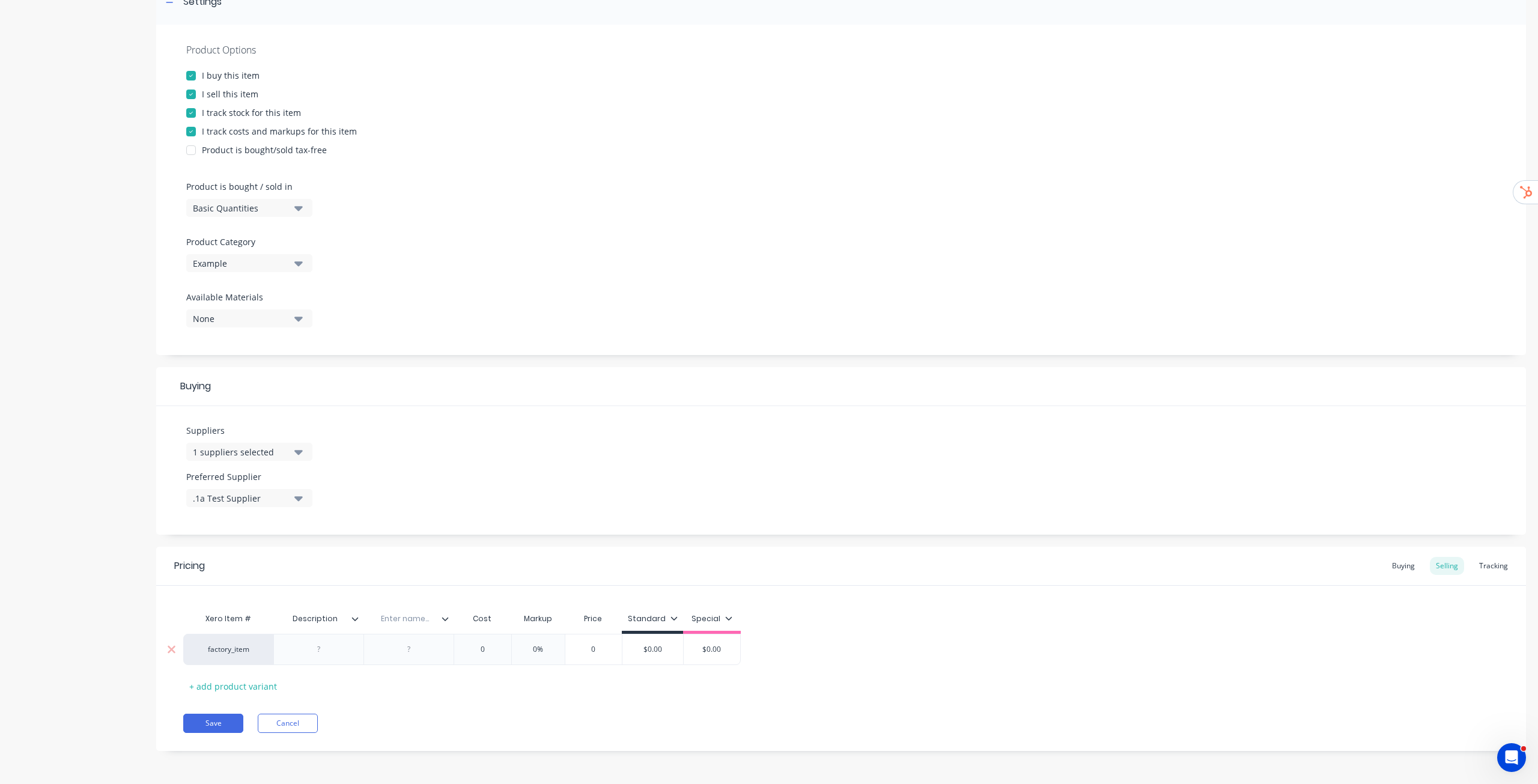
click at [330, 399] on div at bounding box center [319, 649] width 60 height 15
type textarea "x"
click at [768, 399] on div "Xero Item # Description Enter name... Cost Markup Price Standard Special factor…" at bounding box center [841, 651] width 1316 height 89
click at [511, 399] on input "text" at bounding box center [505, 619] width 83 height 11
type input "Stock Code"
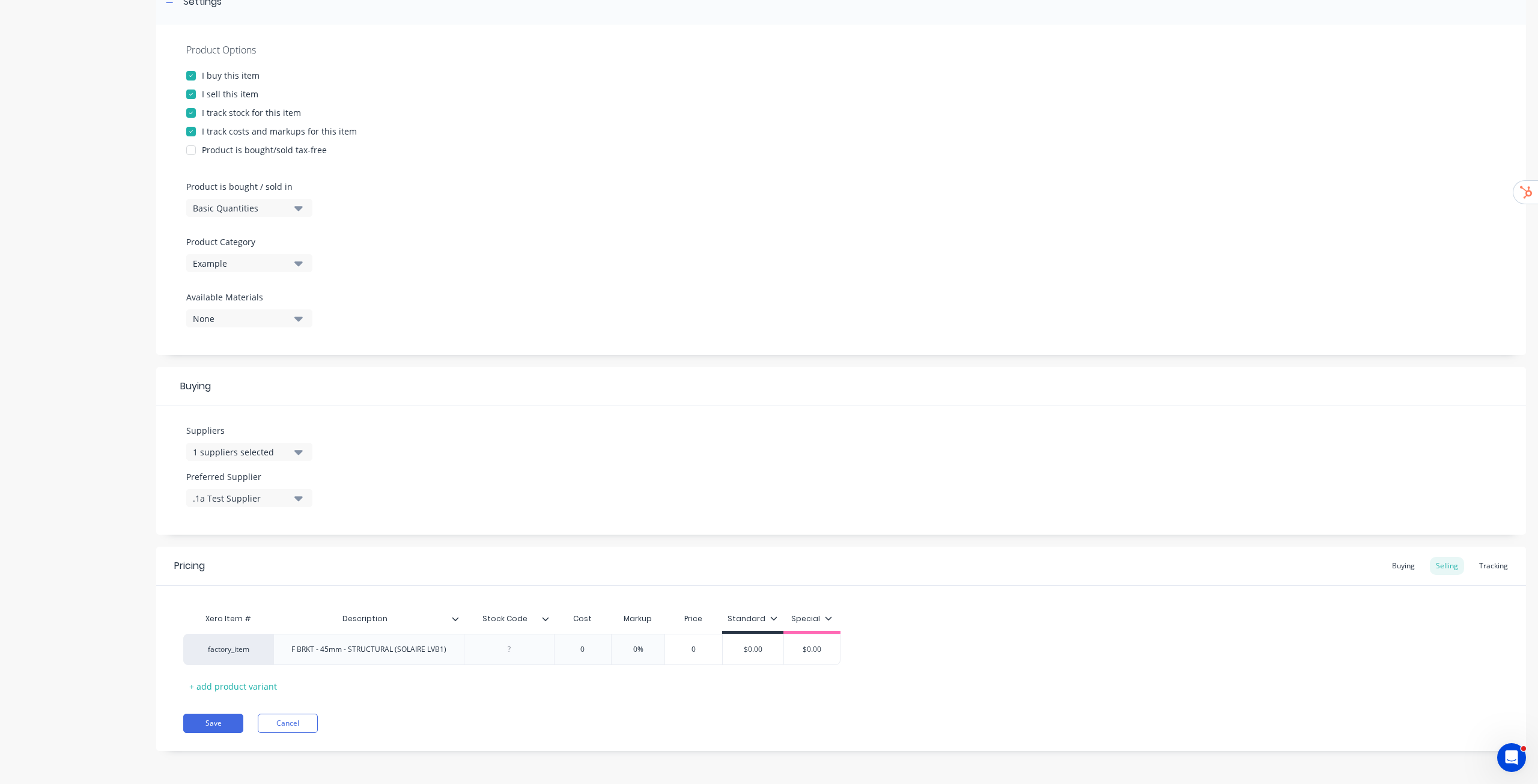
type textarea "x"
click at [768, 399] on div "Xero Item # Description Stock Code Stock Code Cost Markup Price Standard Specia…" at bounding box center [841, 651] width 1316 height 89
click at [501, 399] on div at bounding box center [509, 649] width 60 height 15
paste div
click at [768, 399] on div "Xero Item # Description Stock Code Cost Markup Price Standard Special factory_i…" at bounding box center [841, 651] width 1316 height 89
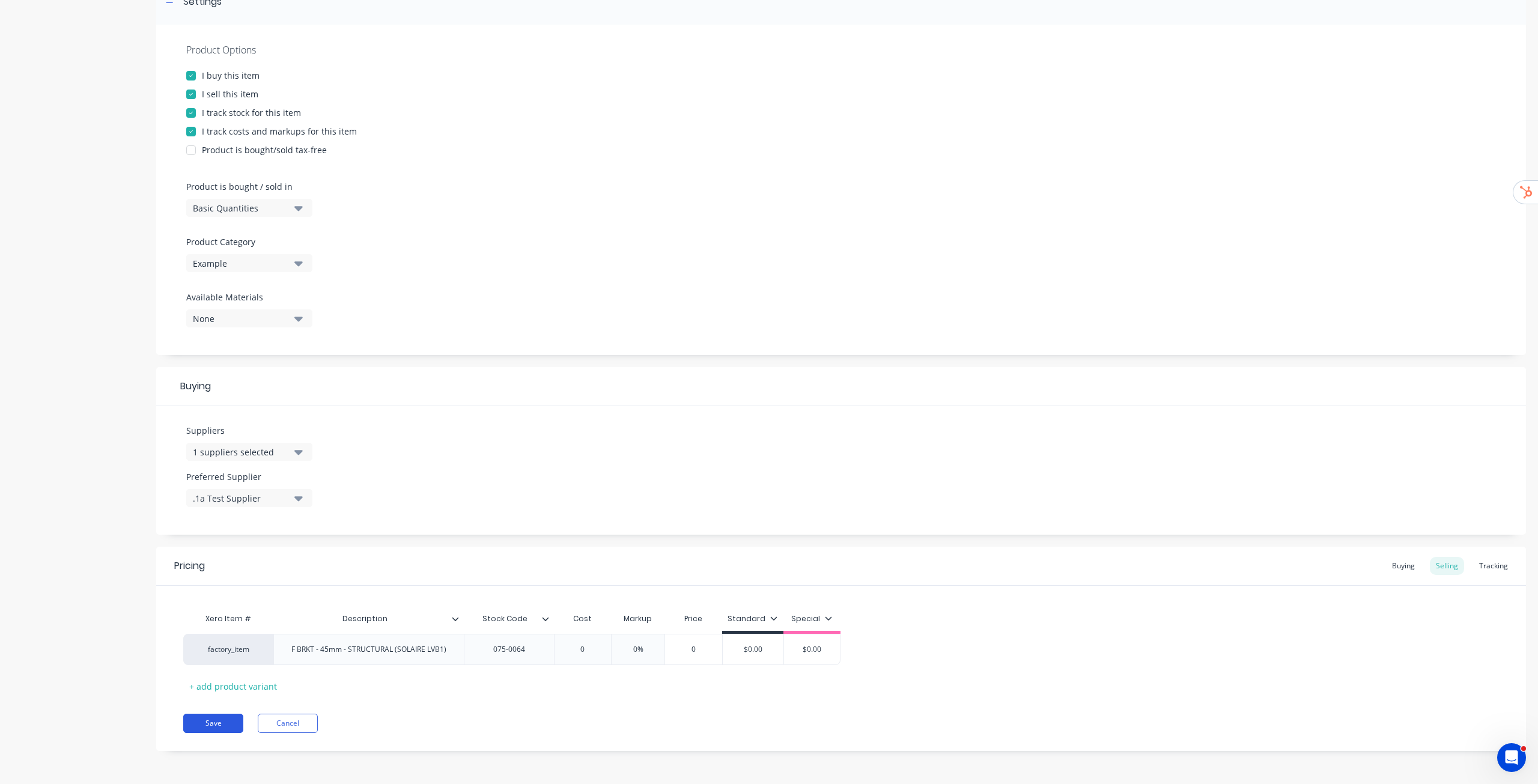
click at [205, 399] on button "Save" at bounding box center [213, 723] width 60 height 19
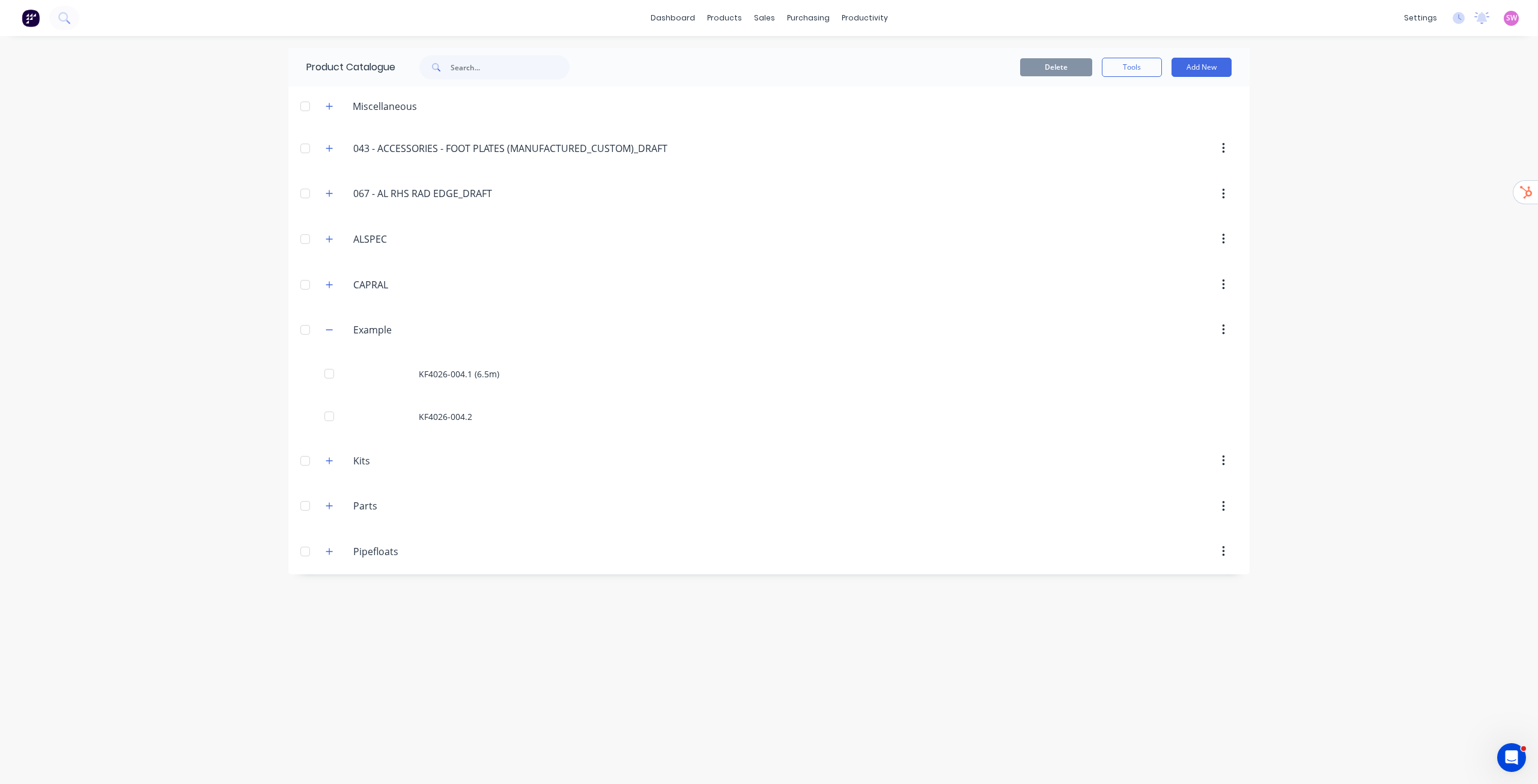
click at [768, 187] on div "dashboard products sales purchasing productivity dashboard products Product Cat…" at bounding box center [769, 392] width 1538 height 784
click at [768, 74] on button "Add New" at bounding box center [1202, 67] width 60 height 19
click at [768, 130] on div "Product" at bounding box center [1175, 122] width 92 height 17
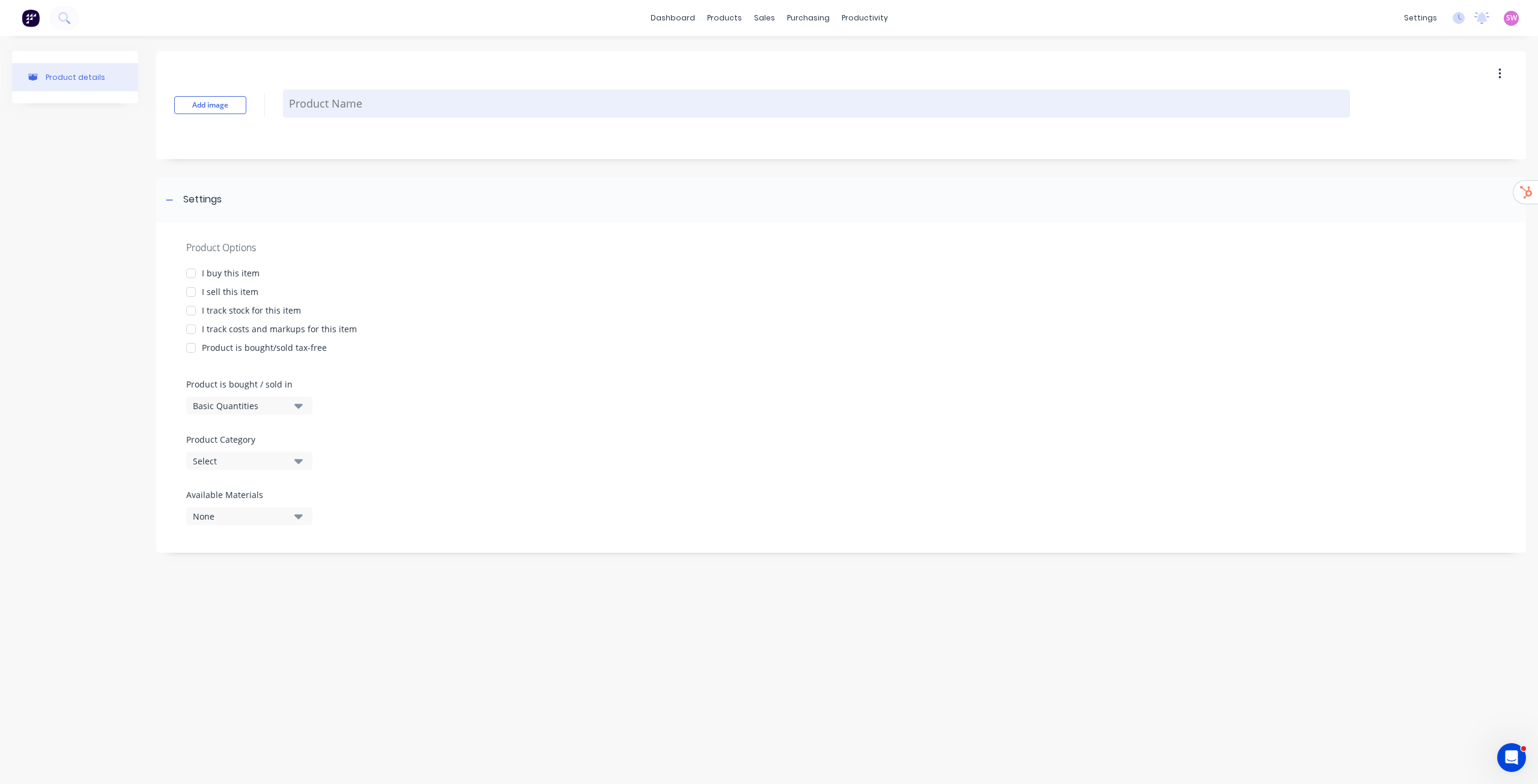
click at [377, 103] on textarea at bounding box center [817, 104] width 1067 height 28
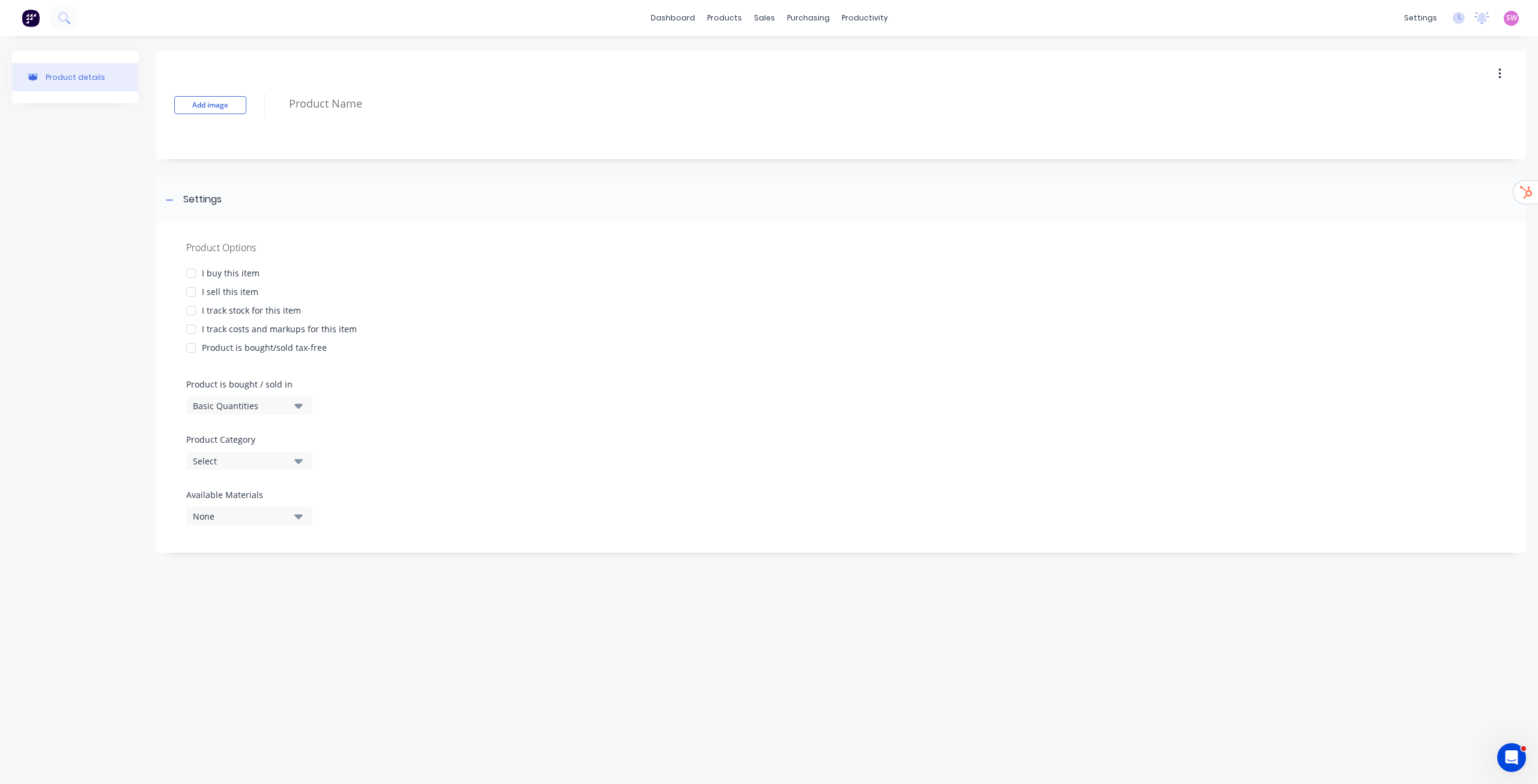
paste textarea "046-0004"
type textarea "x"
type textarea "046-0004"
type textarea "x"
type textarea "046-0004"
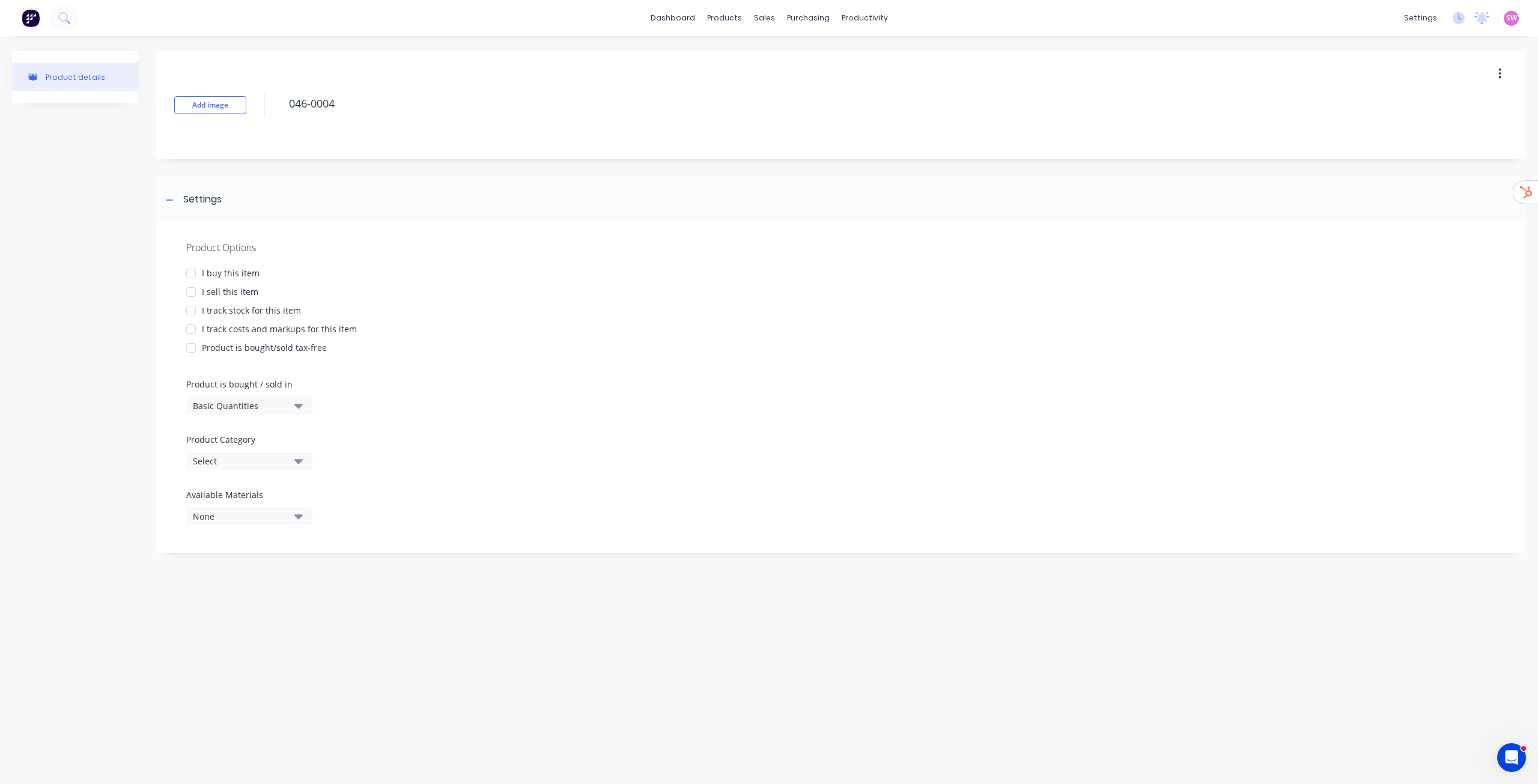
click at [215, 268] on div "I buy this item" at bounding box center [231, 273] width 58 height 13
click at [207, 288] on div "I sell this item" at bounding box center [230, 291] width 56 height 13
click at [209, 304] on div "I track stock for this item" at bounding box center [252, 310] width 99 height 13
click at [252, 334] on div "I track costs and markups for this item" at bounding box center [280, 328] width 155 height 13
type textarea "x"
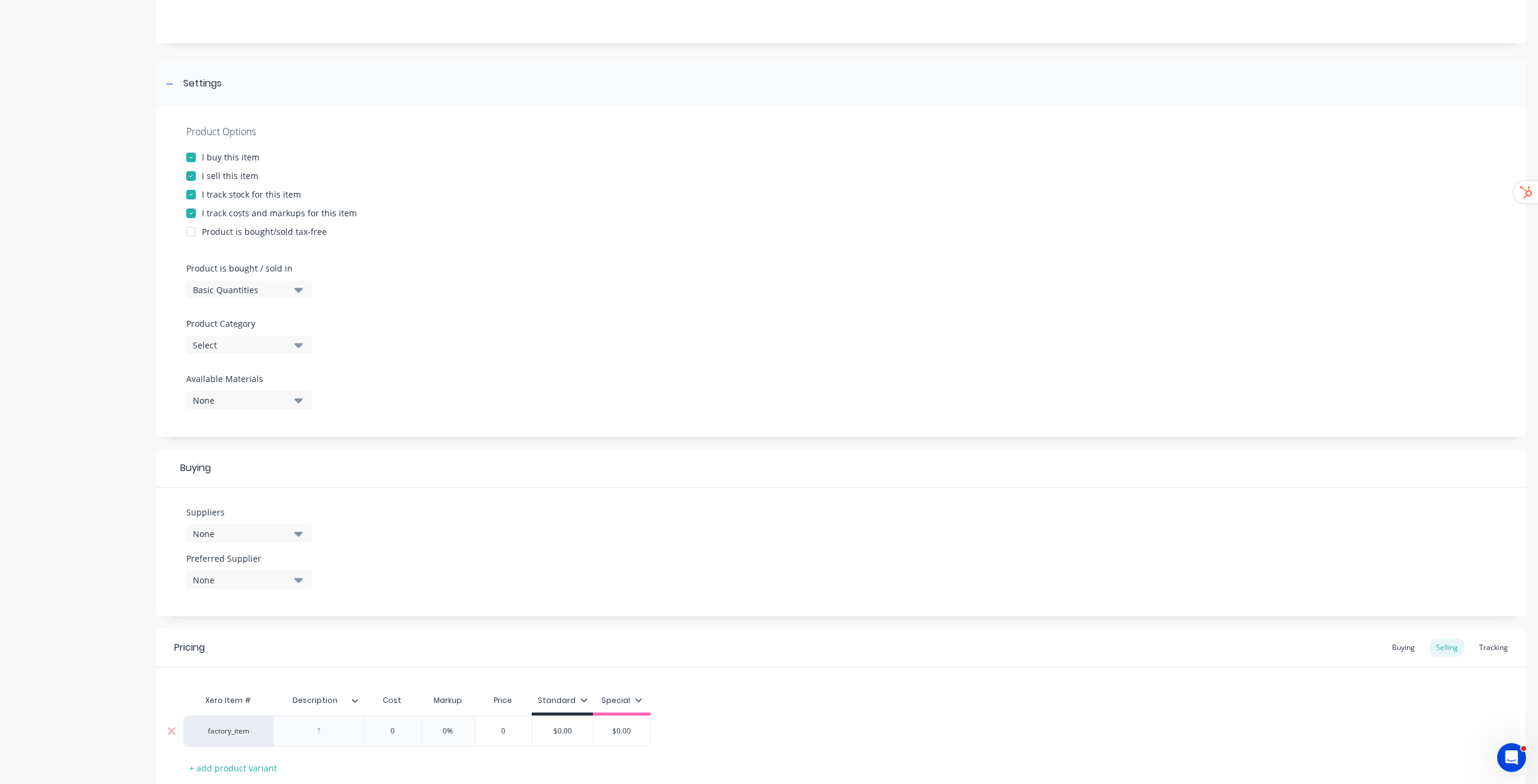
scroll to position [197, 0]
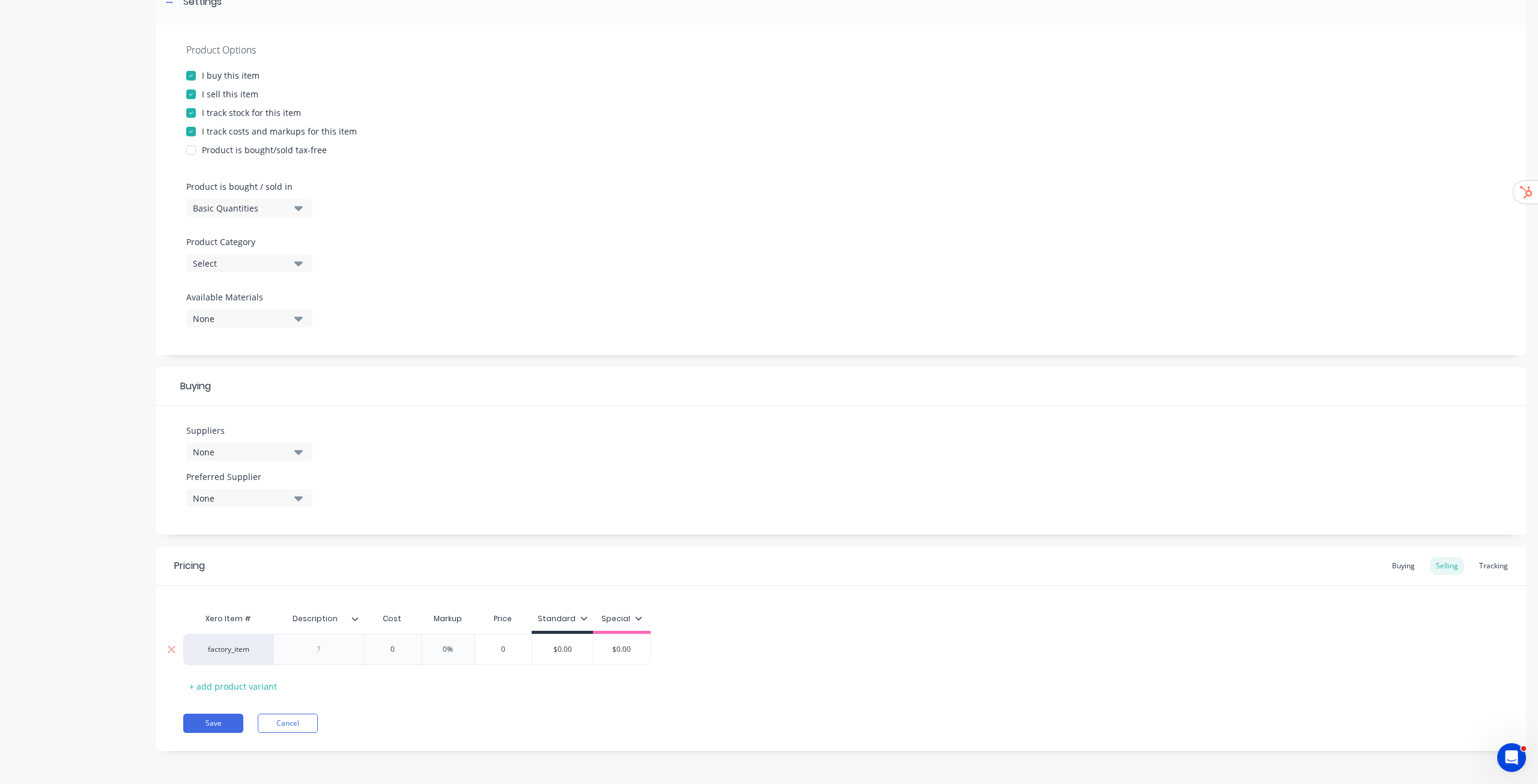
click at [318, 399] on div at bounding box center [319, 649] width 90 height 31
click at [327, 399] on div at bounding box center [319, 649] width 60 height 15
paste div
click at [768, 399] on div "Pricing Buying Selling Tracking" at bounding box center [841, 566] width 1370 height 39
click at [669, 399] on icon at bounding box center [672, 617] width 7 height 7
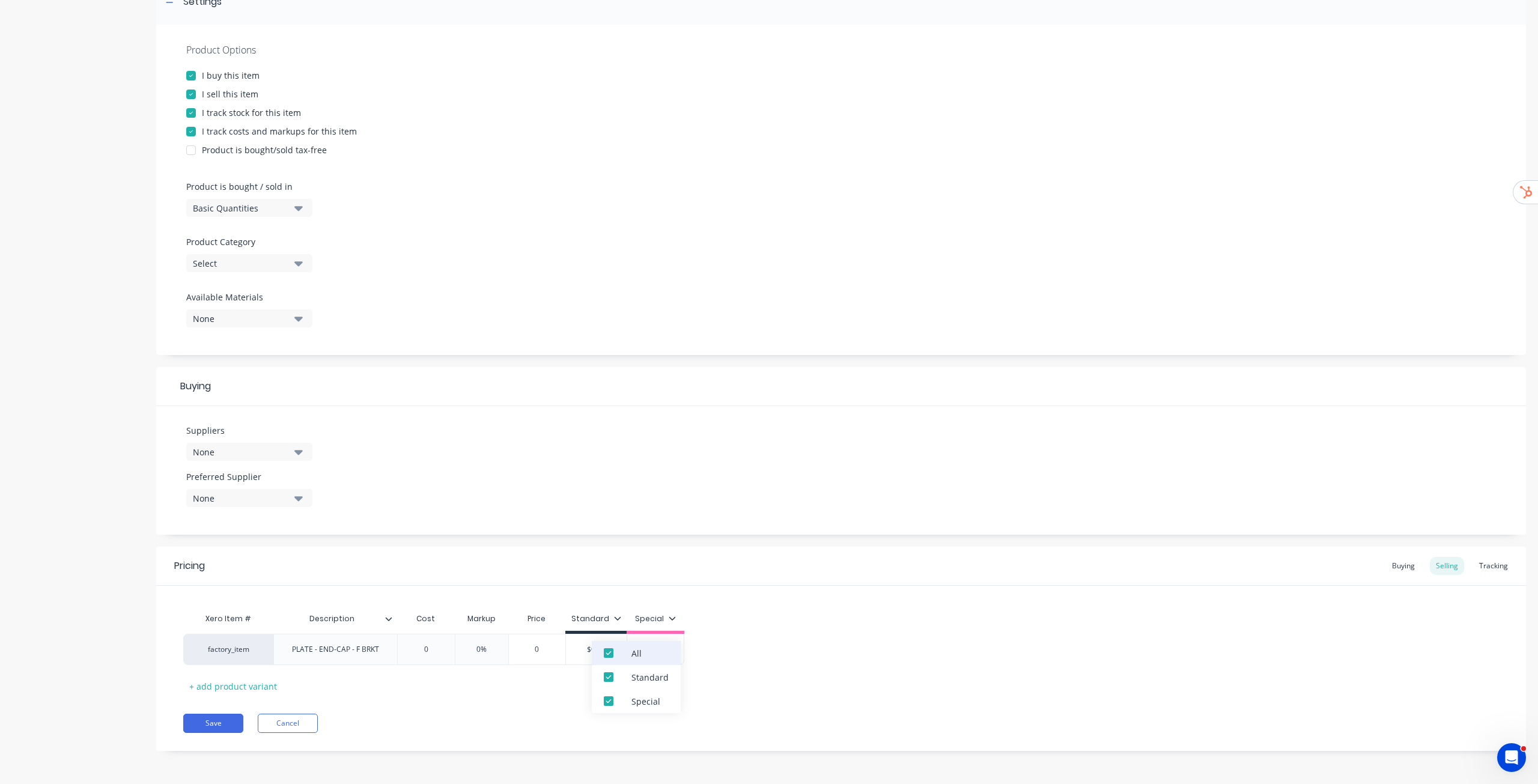
click at [654, 399] on div "All" at bounding box center [636, 653] width 89 height 24
click at [723, 399] on div "Xero Item # Description Cost Markup Price Standard Special factory_item PLATE -…" at bounding box center [841, 640] width 1370 height 110
drag, startPoint x: 280, startPoint y: 462, endPoint x: 290, endPoint y: 454, distance: 12.8
click at [281, 399] on div "Suppliers None" at bounding box center [249, 447] width 126 height 46
click at [292, 399] on button "None" at bounding box center [249, 452] width 126 height 18
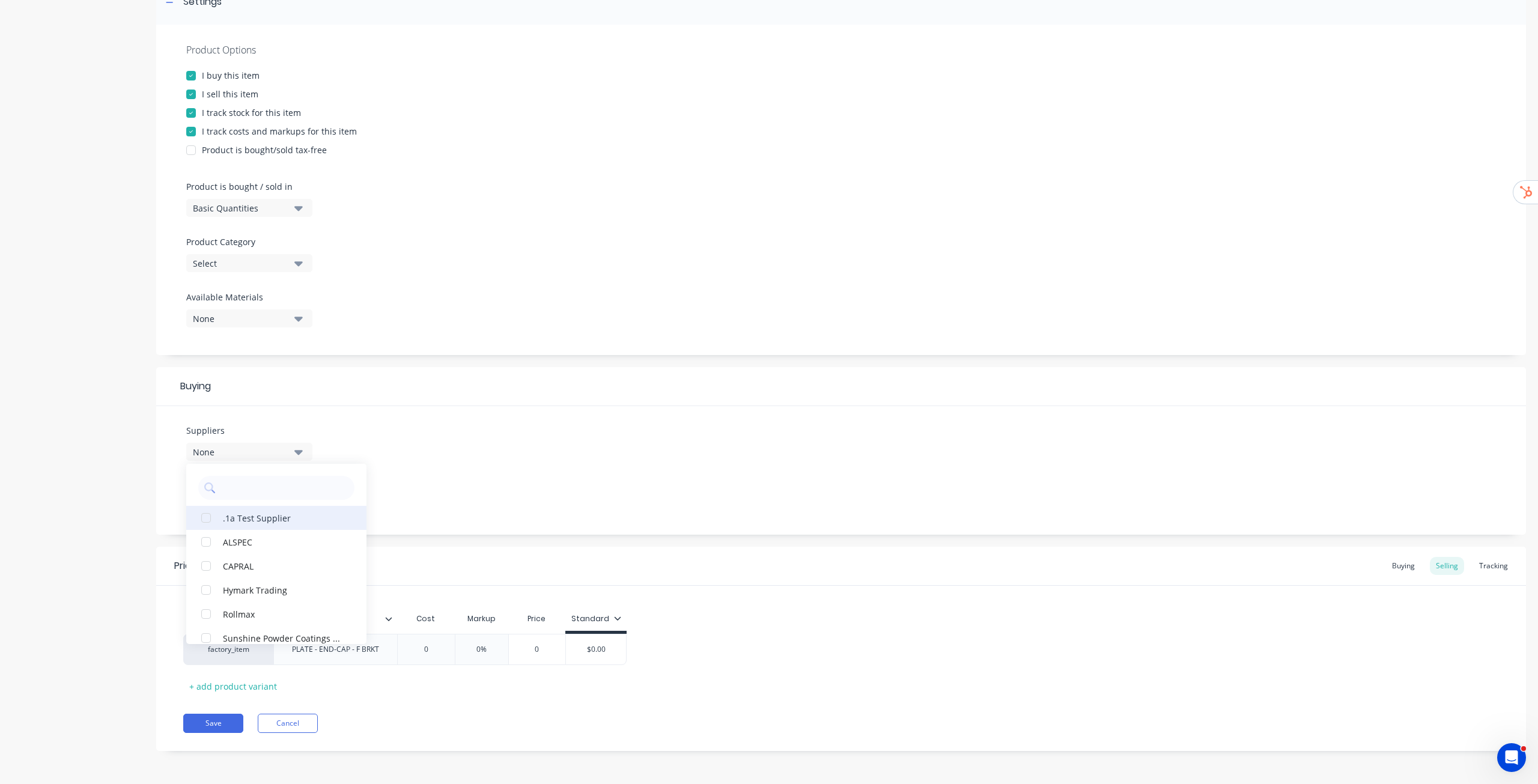
click at [264, 399] on div ".1a Test Supplier" at bounding box center [283, 517] width 120 height 13
click at [481, 399] on div "Suppliers 1 suppliers selected .1a Test Supplier ALSPEC CAPRAL Hymark Trading R…" at bounding box center [841, 470] width 1370 height 128
click at [284, 399] on div "None" at bounding box center [241, 498] width 96 height 13
click at [264, 399] on div ".1a Test Supplier" at bounding box center [283, 563] width 120 height 13
click at [521, 399] on div "Suppliers 1 suppliers selected Preferred Supplier .1a Test Supplier .1a Test Su…" at bounding box center [841, 470] width 1370 height 128
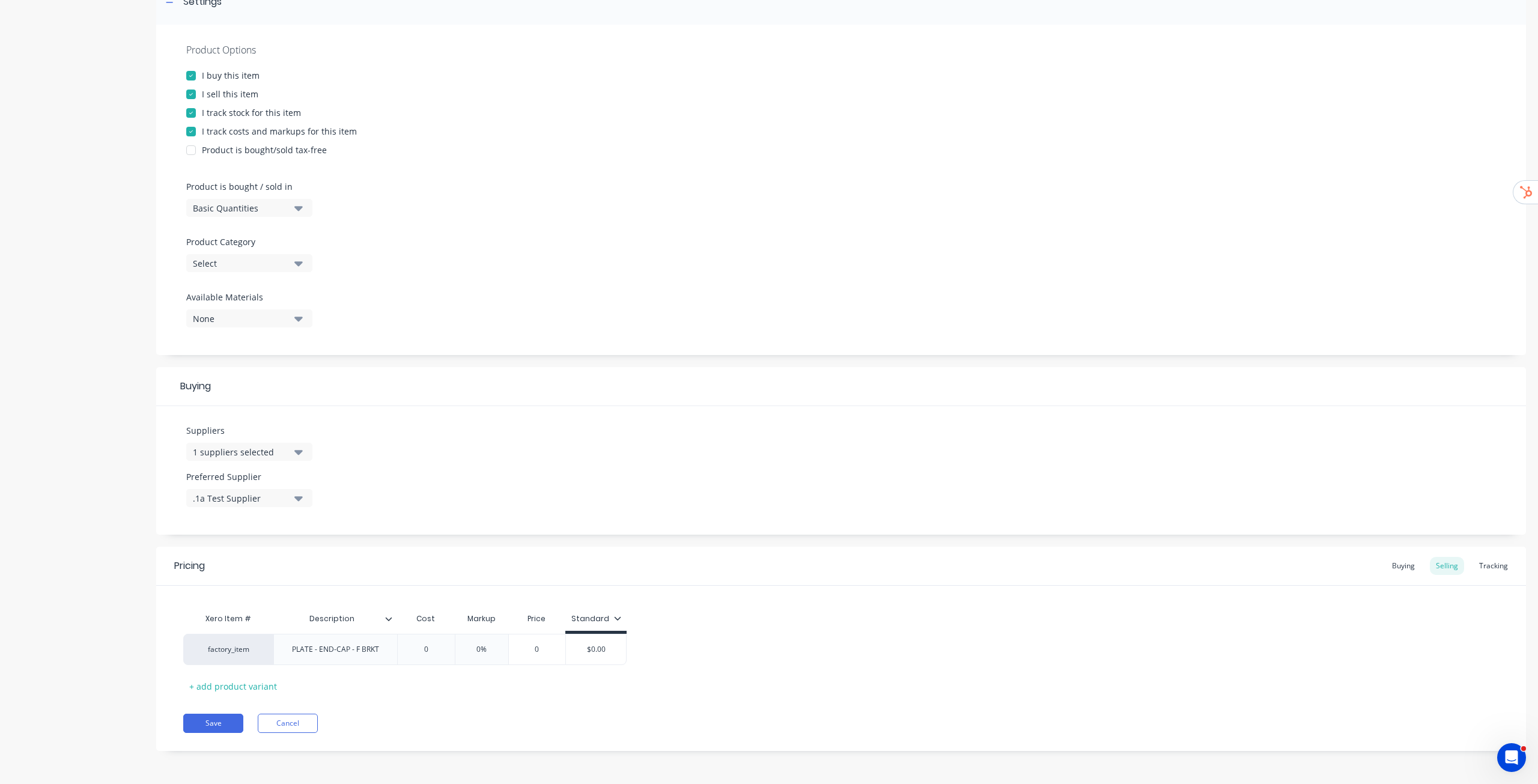
click at [290, 263] on button "Select" at bounding box center [249, 263] width 126 height 18
click at [246, 399] on div "Example" at bounding box center [276, 425] width 180 height 24
click at [211, 399] on button "Save" at bounding box center [213, 723] width 60 height 19
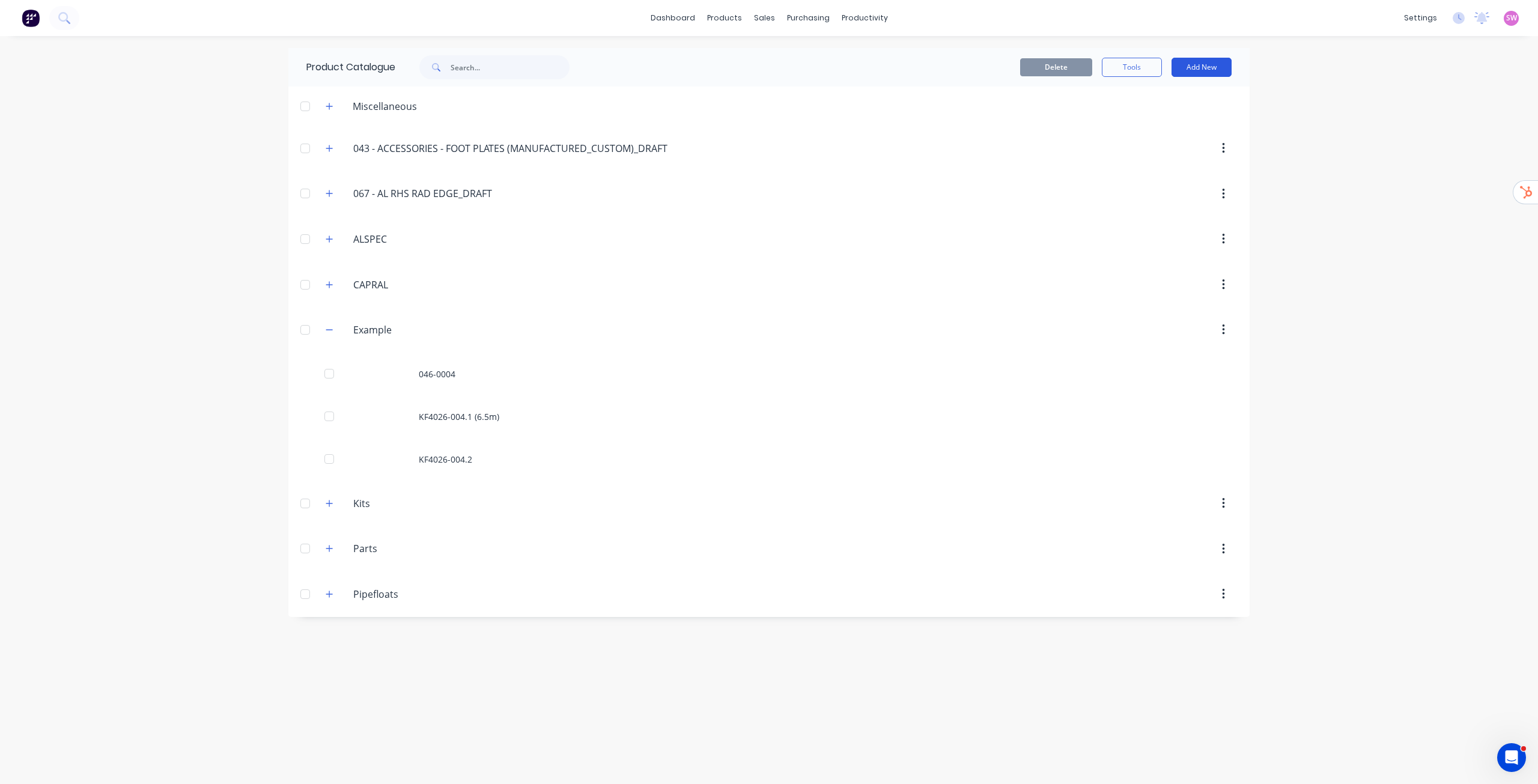
click at [768, 62] on button "Add New" at bounding box center [1202, 67] width 60 height 19
click at [768, 119] on div "Product" at bounding box center [1175, 122] width 92 height 17
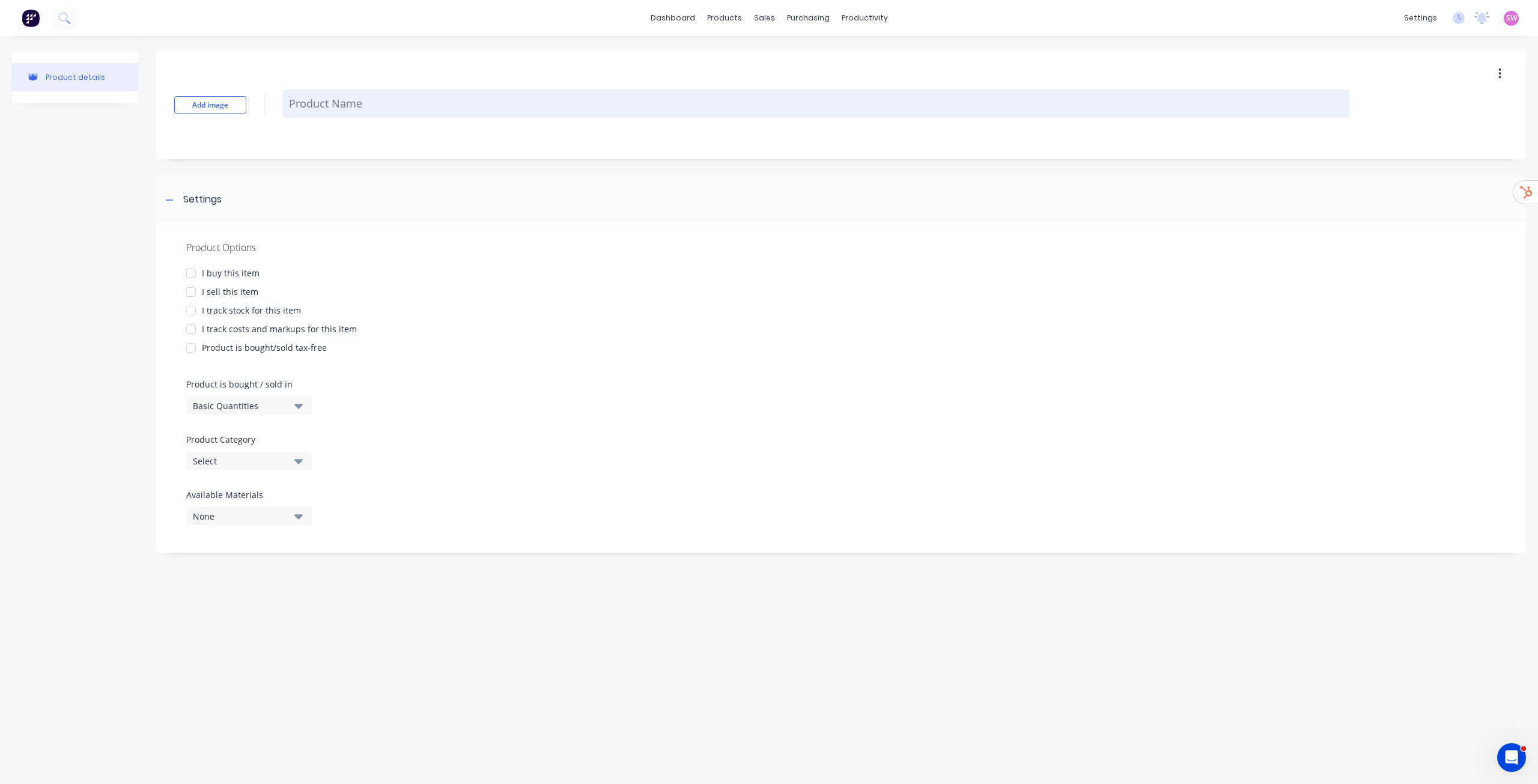
click at [309, 102] on textarea at bounding box center [817, 104] width 1067 height 28
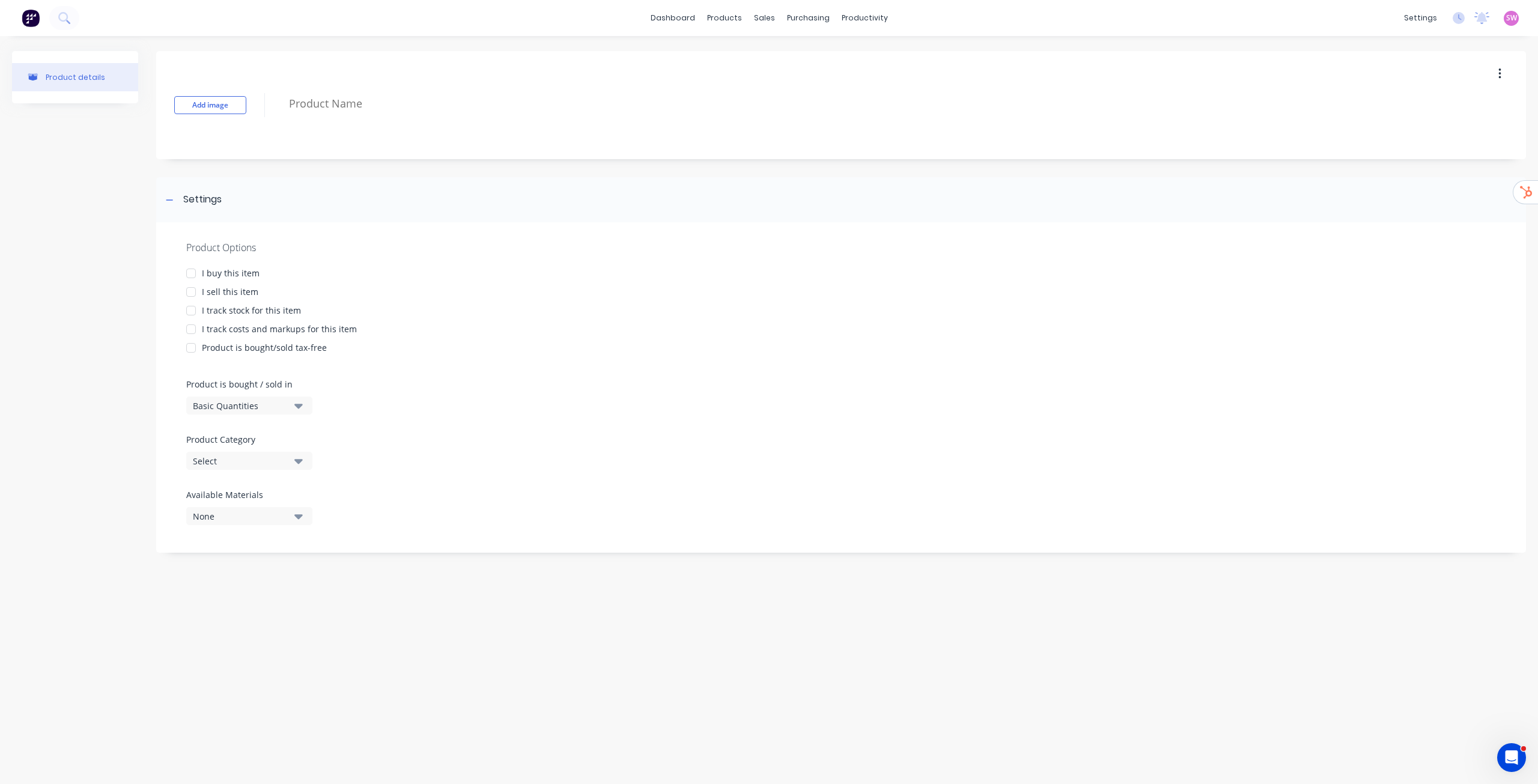
paste textarea "END PLATE - LVE358 x 2 (450mm)"
type textarea "x"
type textarea "END PLATE - LVE358 x 2 (450mm)"
type textarea "x"
type textarea "END PLATE - LVE358 x 2 (450mm)"
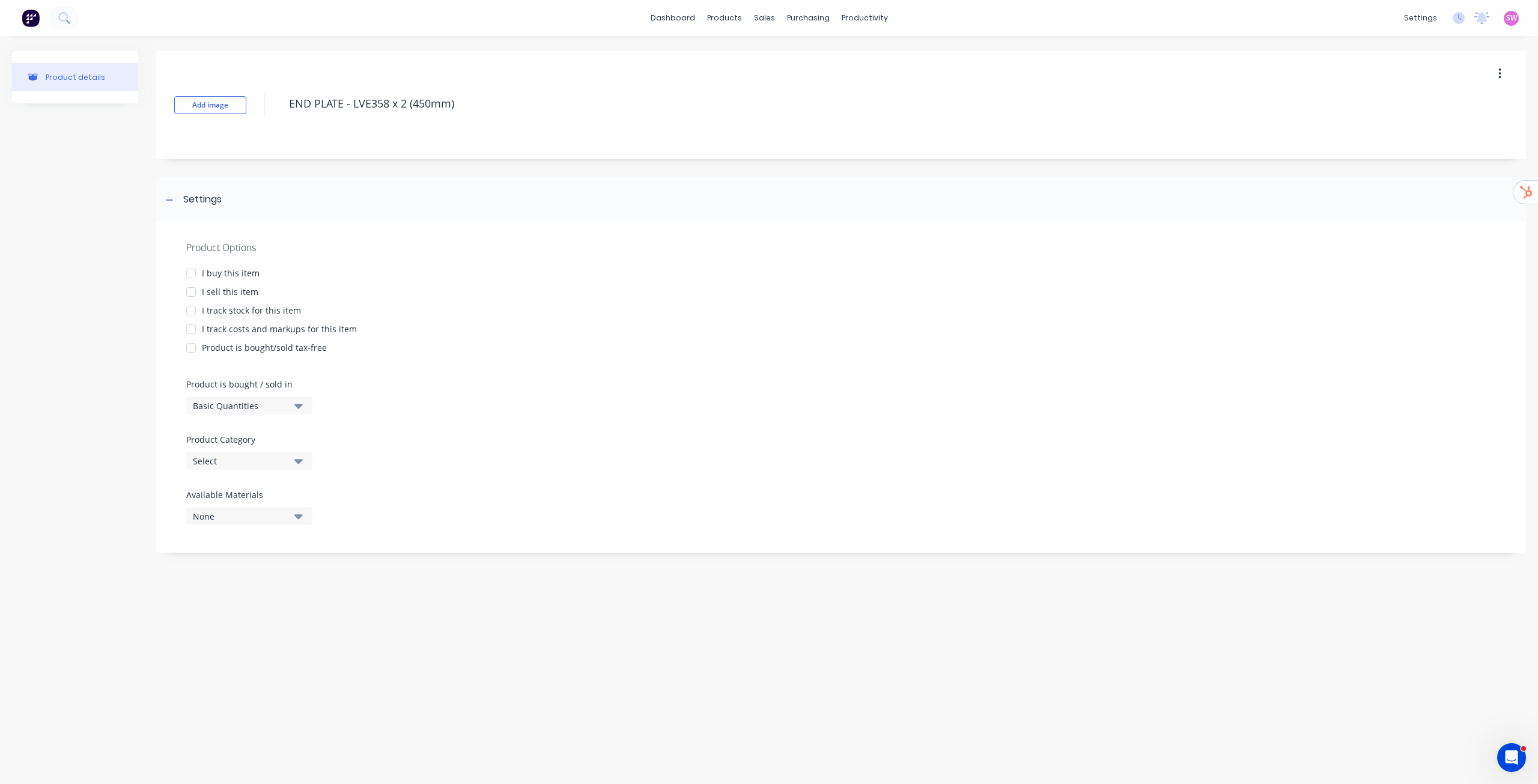
click at [212, 270] on div "I buy this item" at bounding box center [231, 273] width 58 height 13
click at [207, 286] on div "I sell this item" at bounding box center [230, 291] width 56 height 13
click at [218, 307] on div "I track stock for this item" at bounding box center [252, 310] width 99 height 13
click at [225, 325] on div "I track costs and markups for this item" at bounding box center [280, 328] width 155 height 13
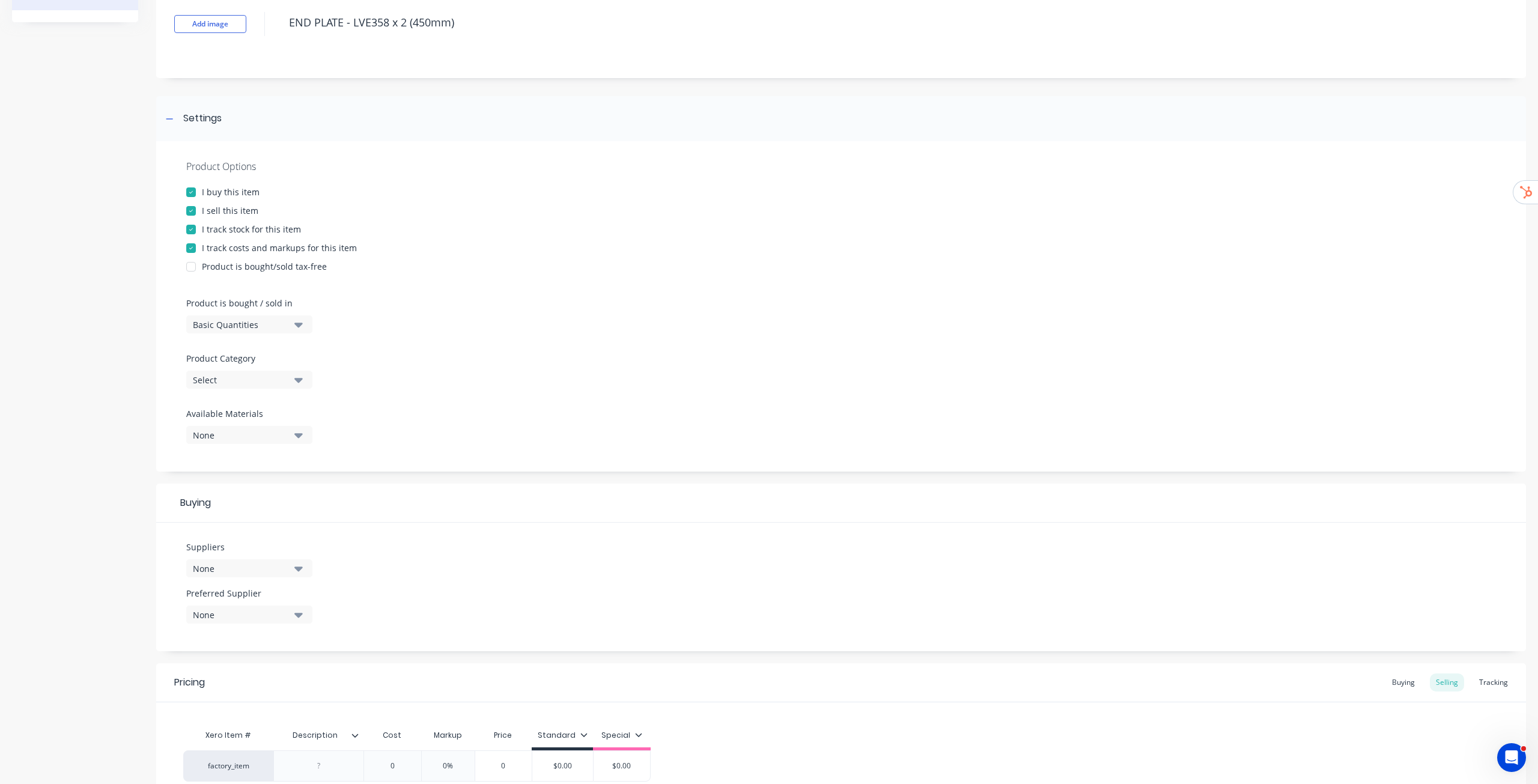
scroll to position [197, 0]
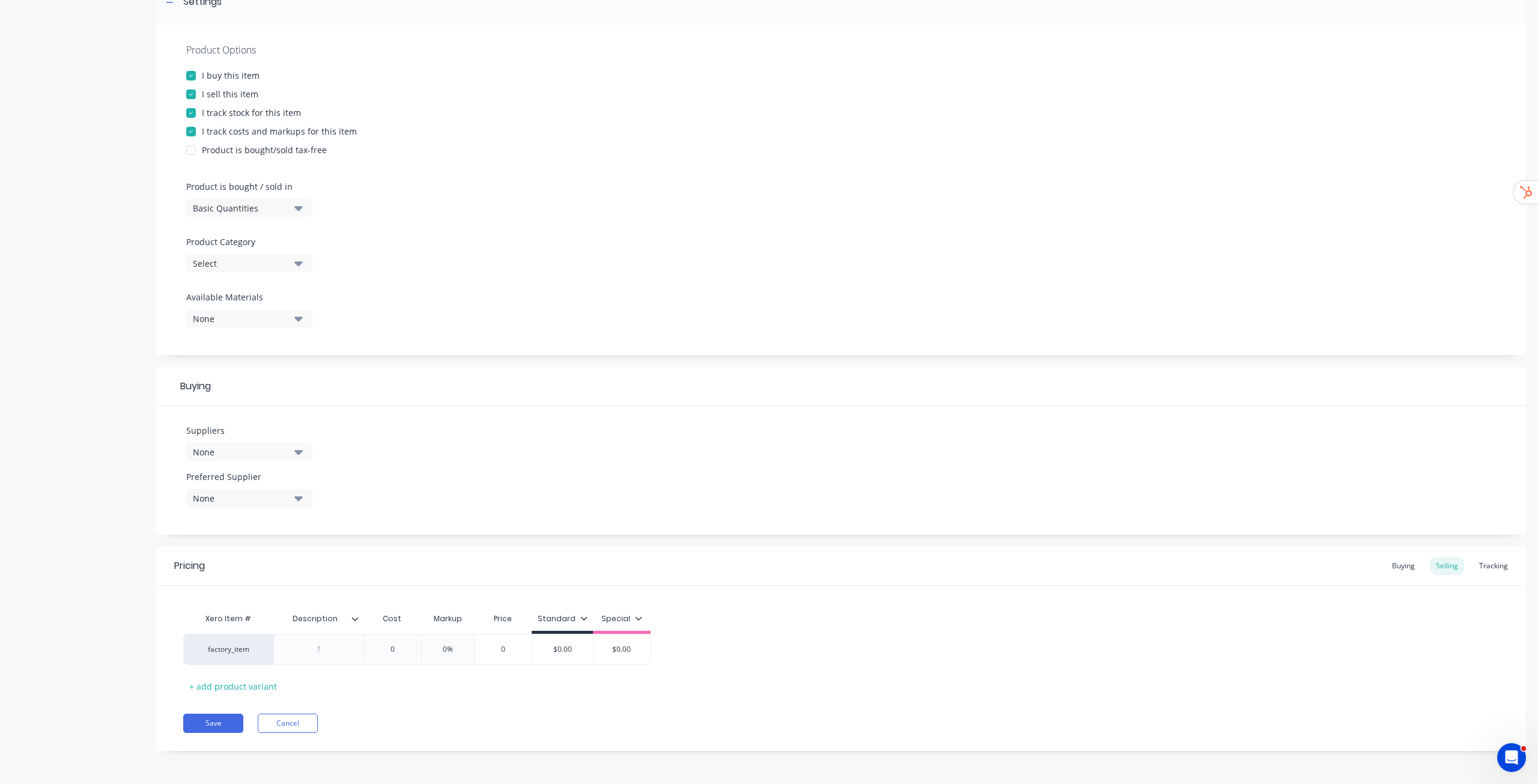
click at [262, 399] on div "None" at bounding box center [241, 452] width 96 height 13
click at [290, 399] on button ".1a Test Supplier" at bounding box center [276, 518] width 180 height 24
click at [416, 399] on div "Suppliers 1 suppliers selected .1a Test Supplier ALSPEC CAPRAL Hymark Trading R…" at bounding box center [841, 470] width 1370 height 128
click at [284, 399] on div "None" at bounding box center [241, 498] width 96 height 13
click at [257, 399] on div ".1a Test Supplier" at bounding box center [283, 563] width 120 height 13
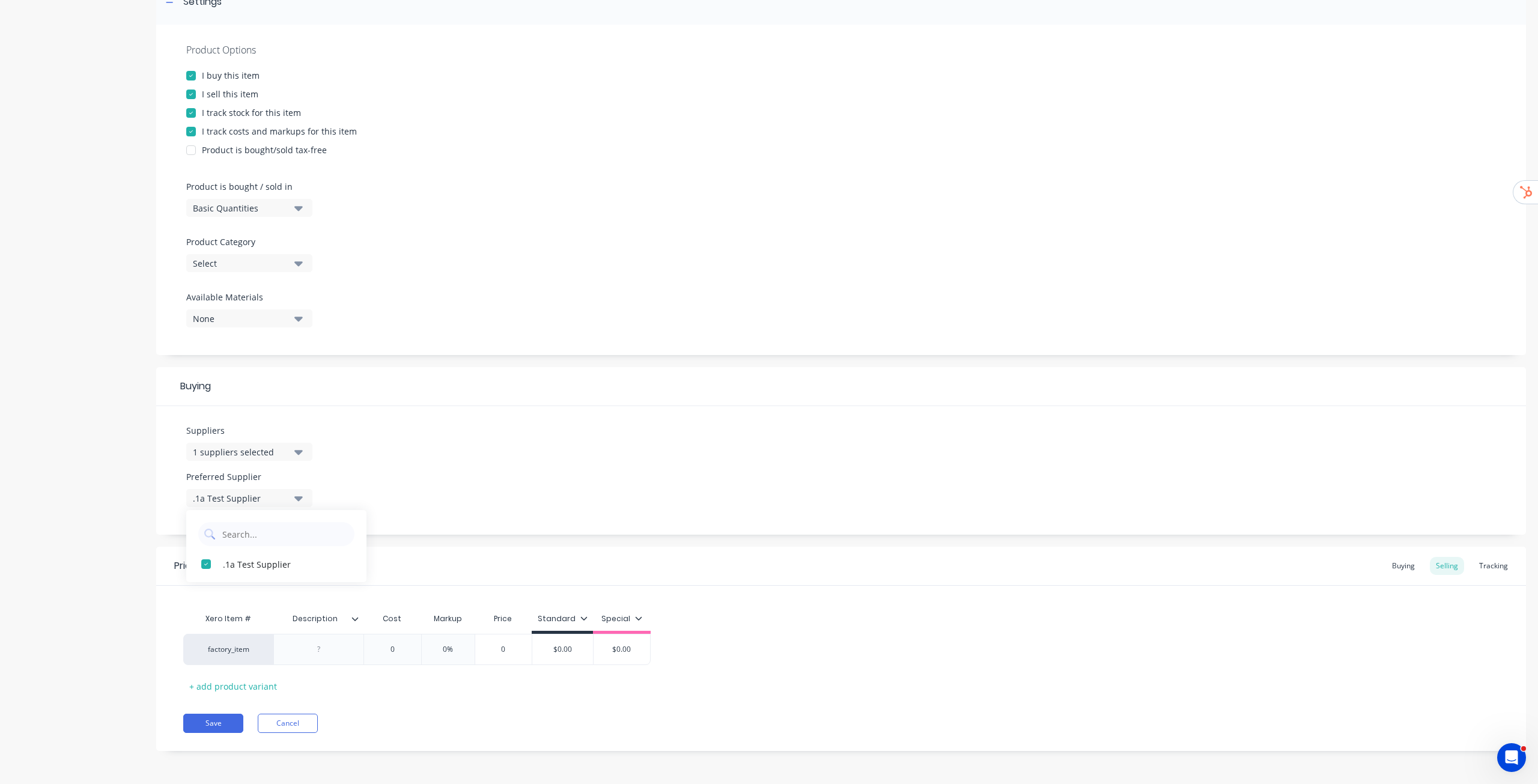
click at [375, 399] on div "Suppliers 1 suppliers selected Preferred Supplier .1a Test Supplier .1a Test Su…" at bounding box center [841, 470] width 1370 height 128
click at [287, 268] on div "Select" at bounding box center [241, 263] width 96 height 13
click at [250, 399] on div "Example" at bounding box center [276, 425] width 180 height 24
click at [454, 230] on div at bounding box center [841, 230] width 1310 height 9
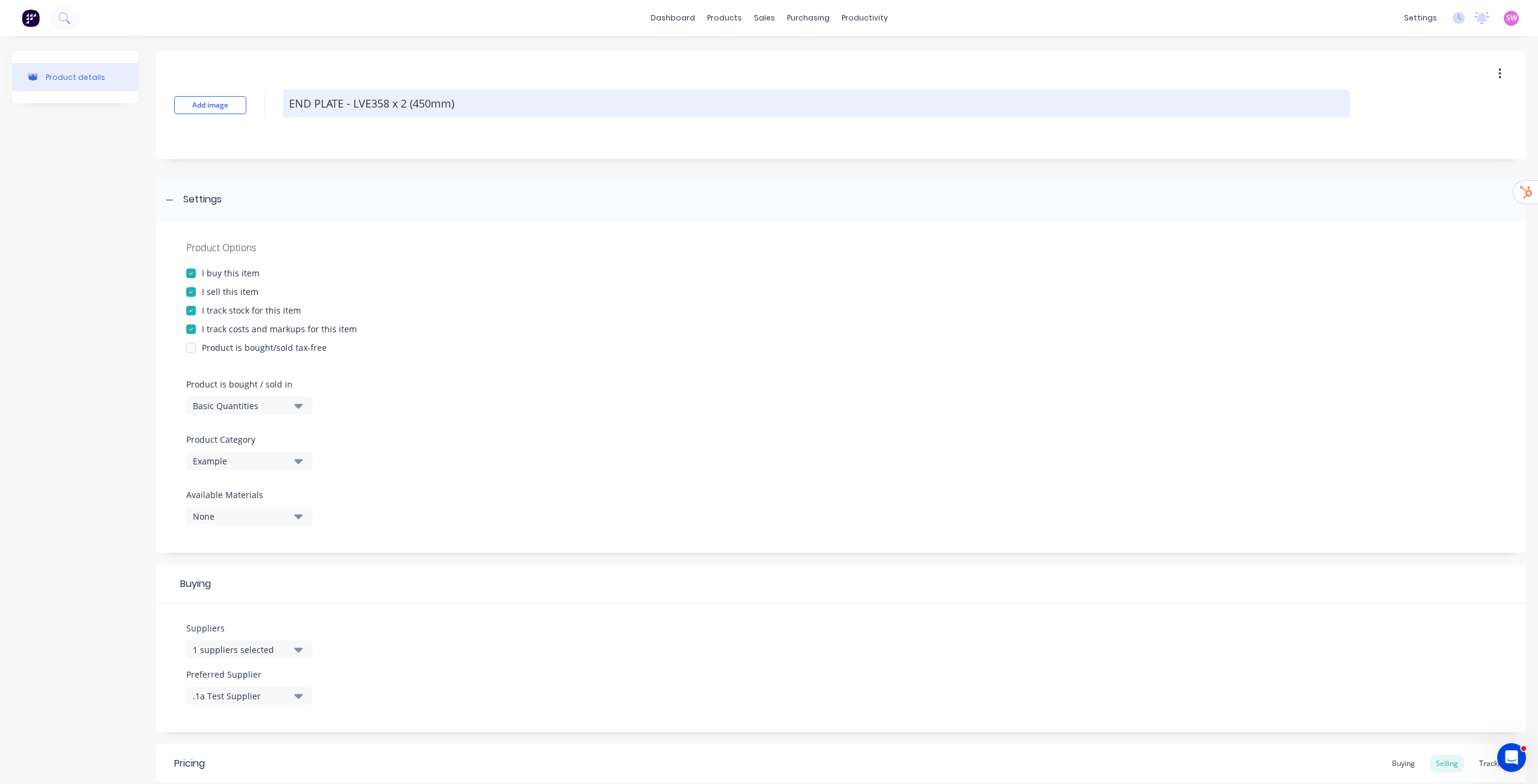
click at [464, 100] on textarea "END PLATE - LVE358 x 2 (450mm)" at bounding box center [817, 104] width 1067 height 28
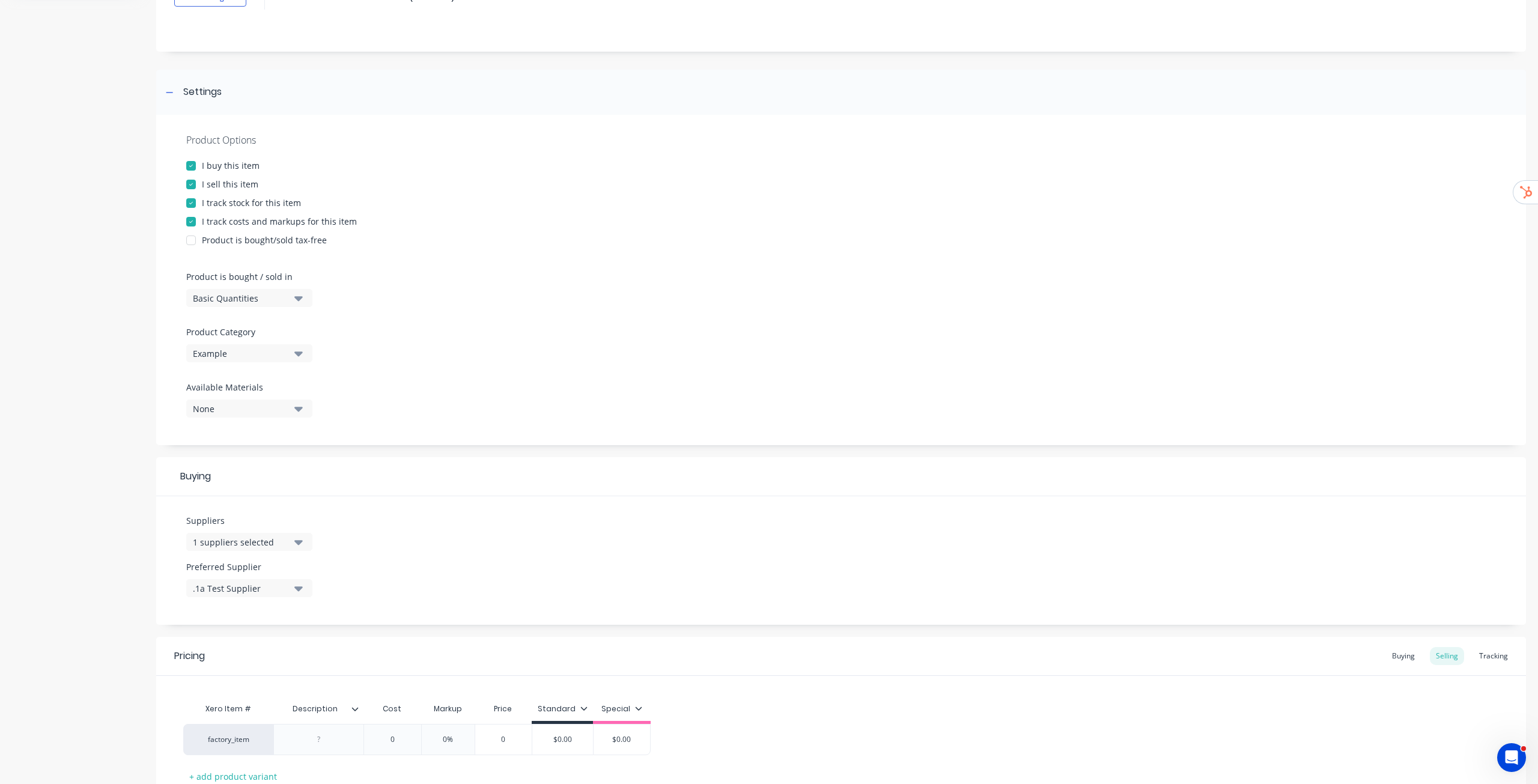
scroll to position [197, 0]
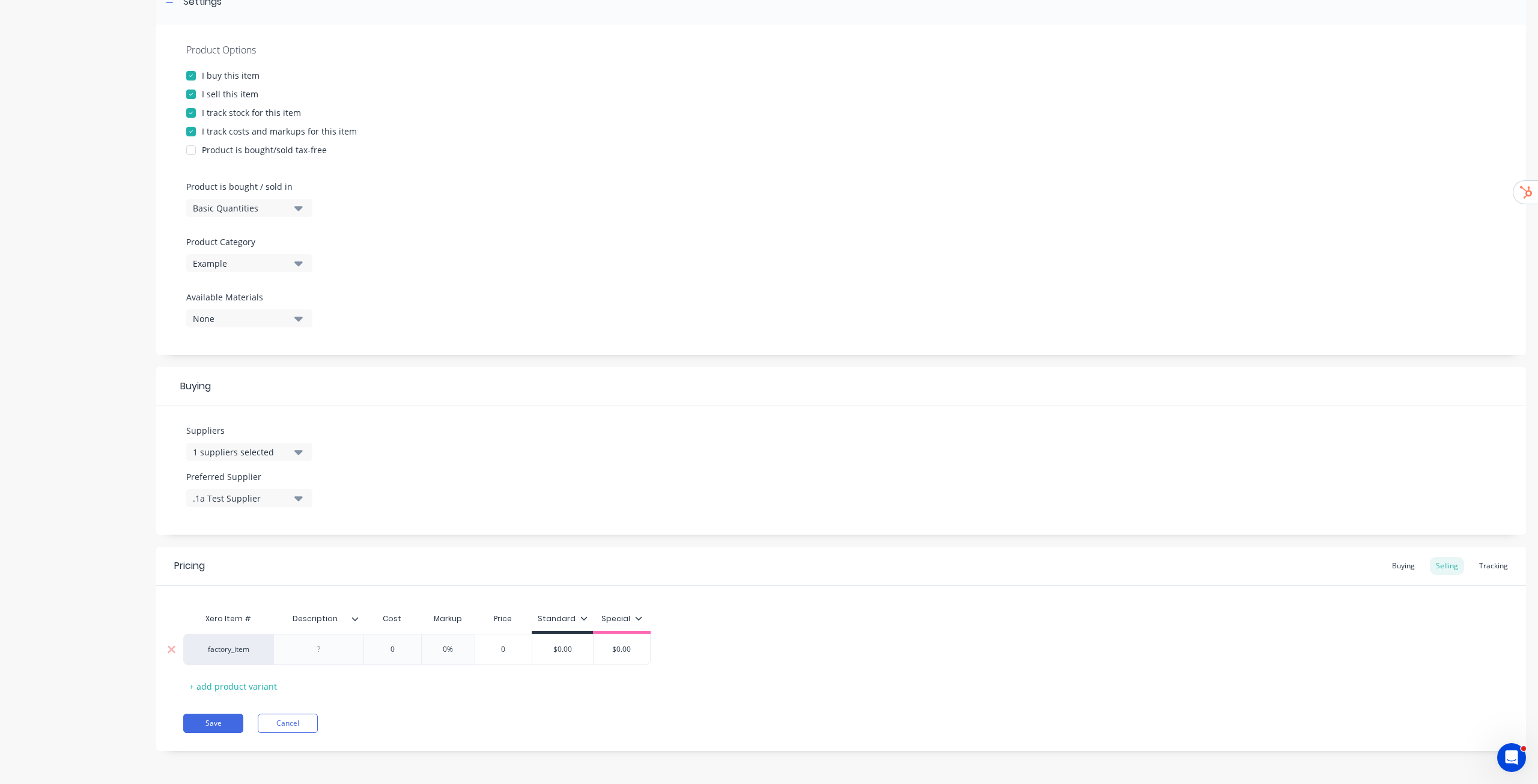
type textarea "x"
click at [328, 399] on div at bounding box center [319, 649] width 60 height 15
paste div
click at [357, 399] on div "END PLATE - LVE358 x 2 (450mm)" at bounding box center [347, 649] width 132 height 15
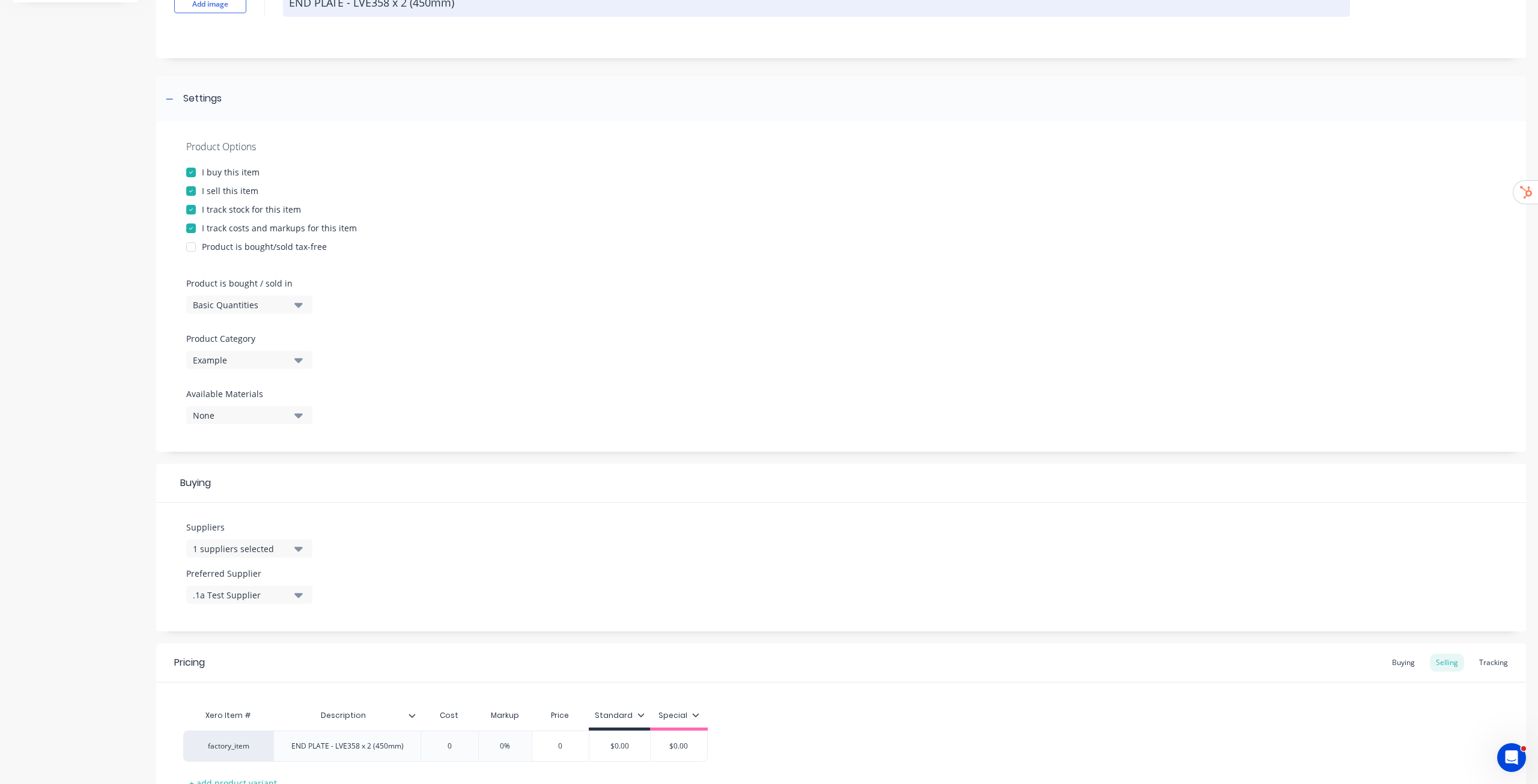
scroll to position [0, 0]
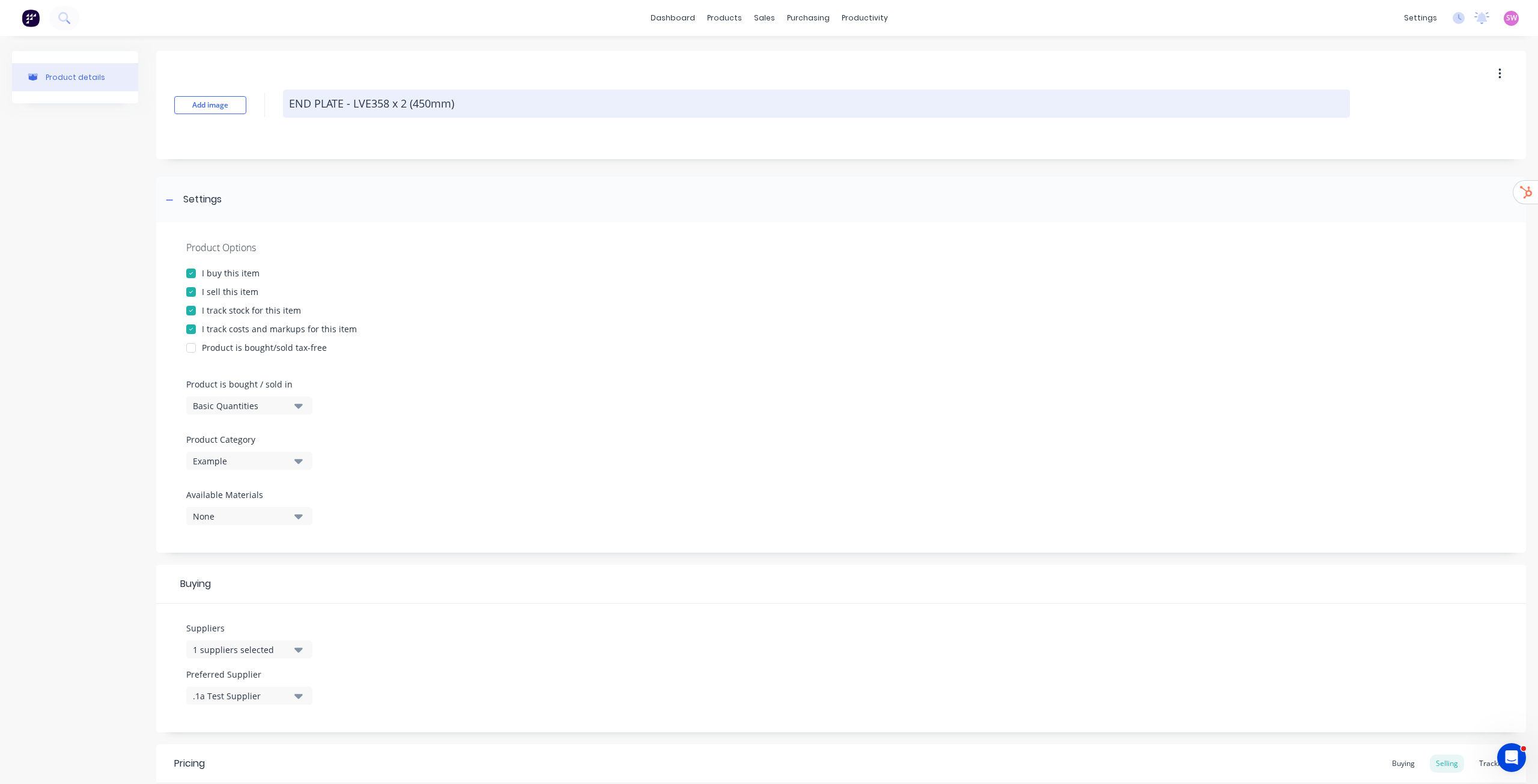
click at [485, 106] on textarea "END PLATE - LVE358 x 2 (450mm)" at bounding box center [817, 104] width 1067 height 28
paste textarea "046-0003"
type textarea "x"
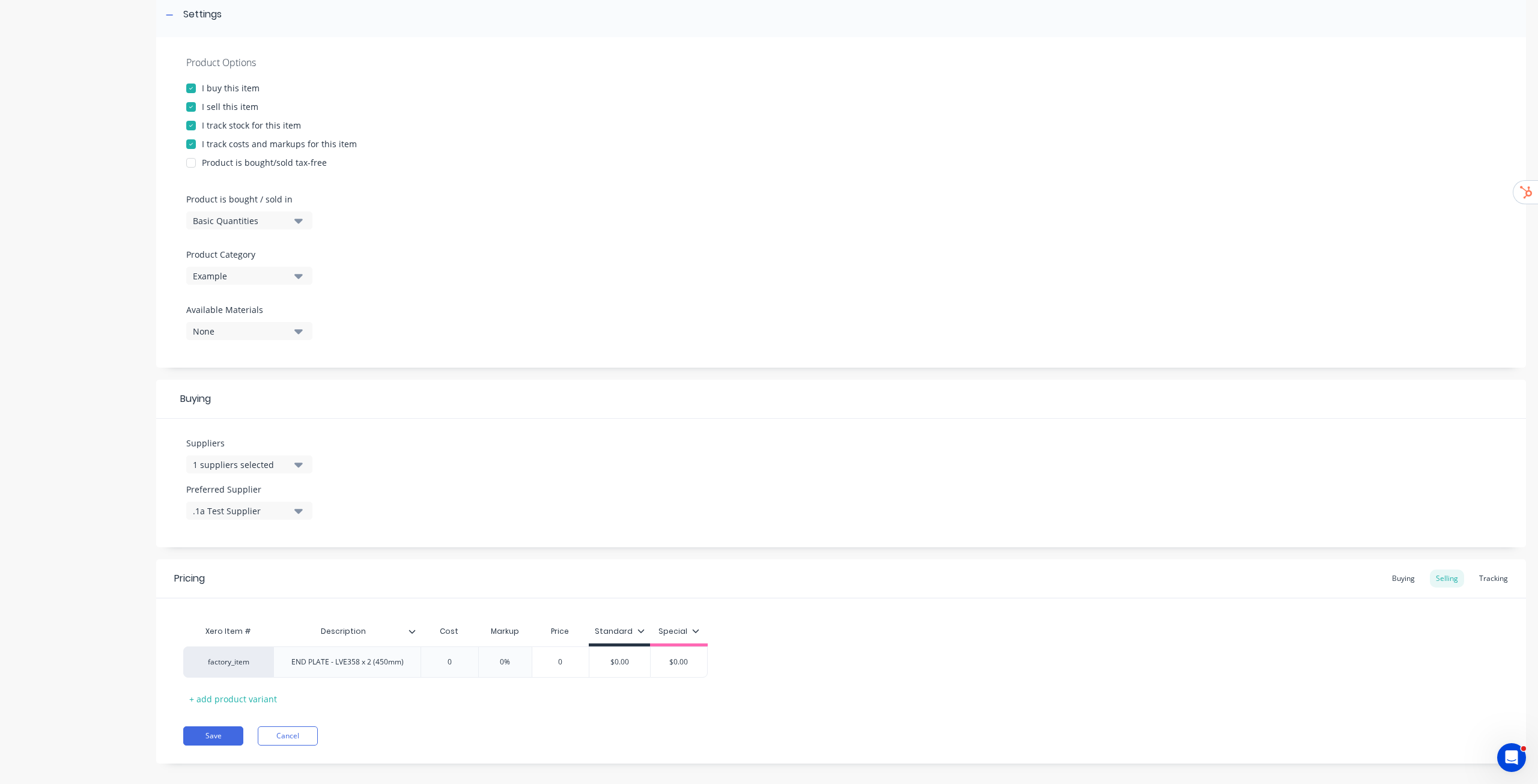
scroll to position [197, 0]
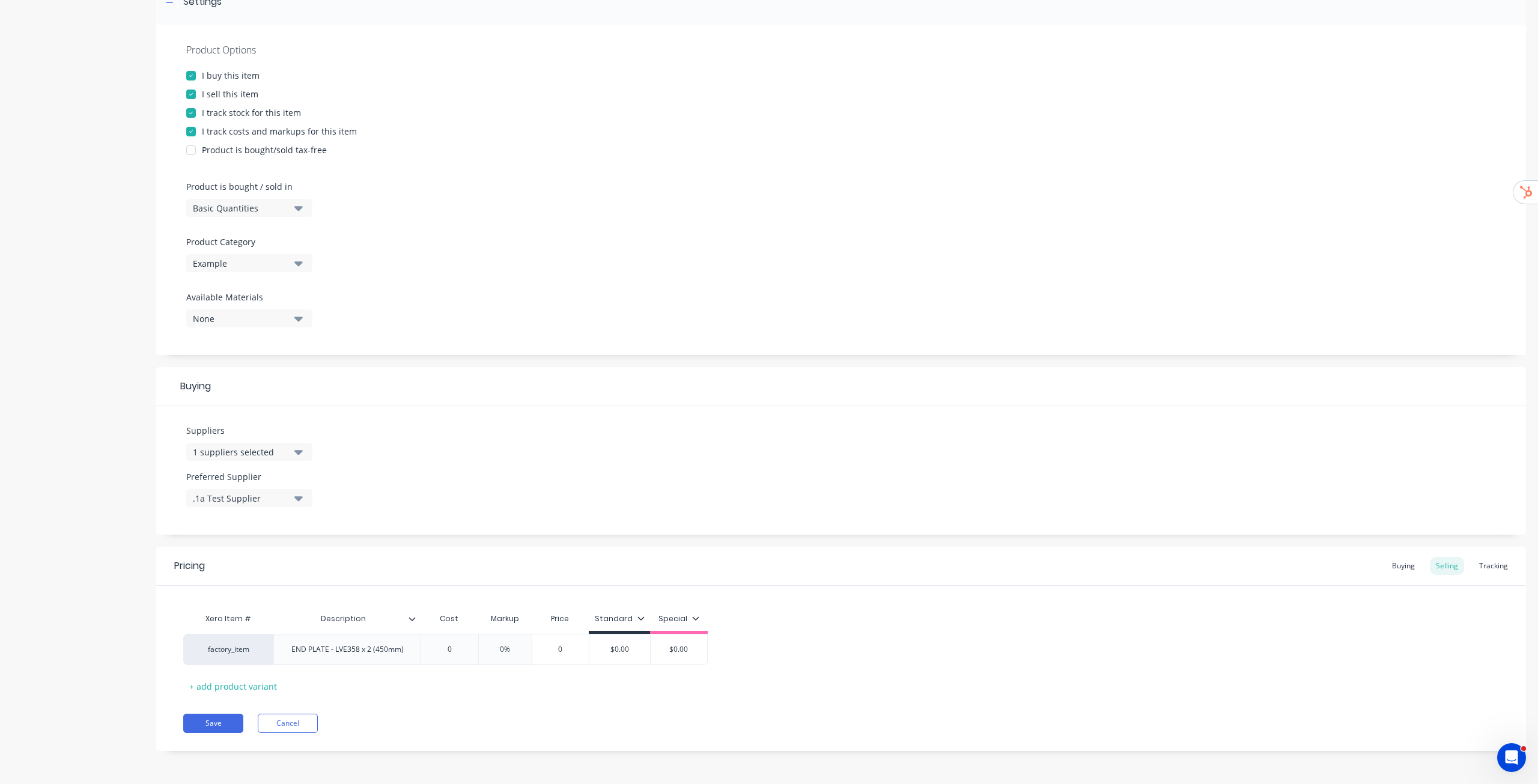
type textarea "046-0003"
type textarea "x"
type textarea "046-0003"
click at [697, 399] on icon at bounding box center [695, 617] width 7 height 7
click at [679, 399] on div "All" at bounding box center [659, 653] width 89 height 24
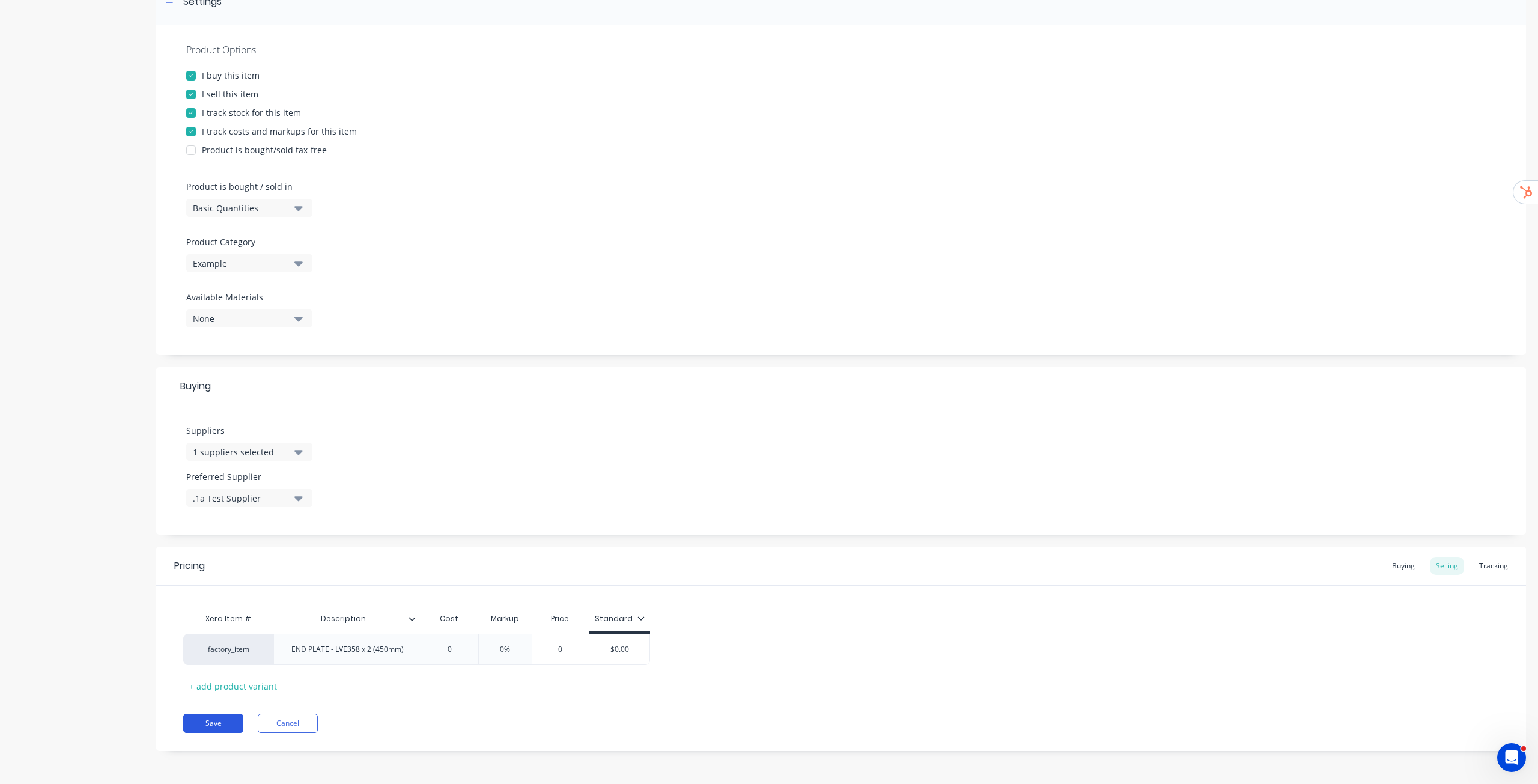
click at [217, 399] on button "Save" at bounding box center [213, 723] width 60 height 19
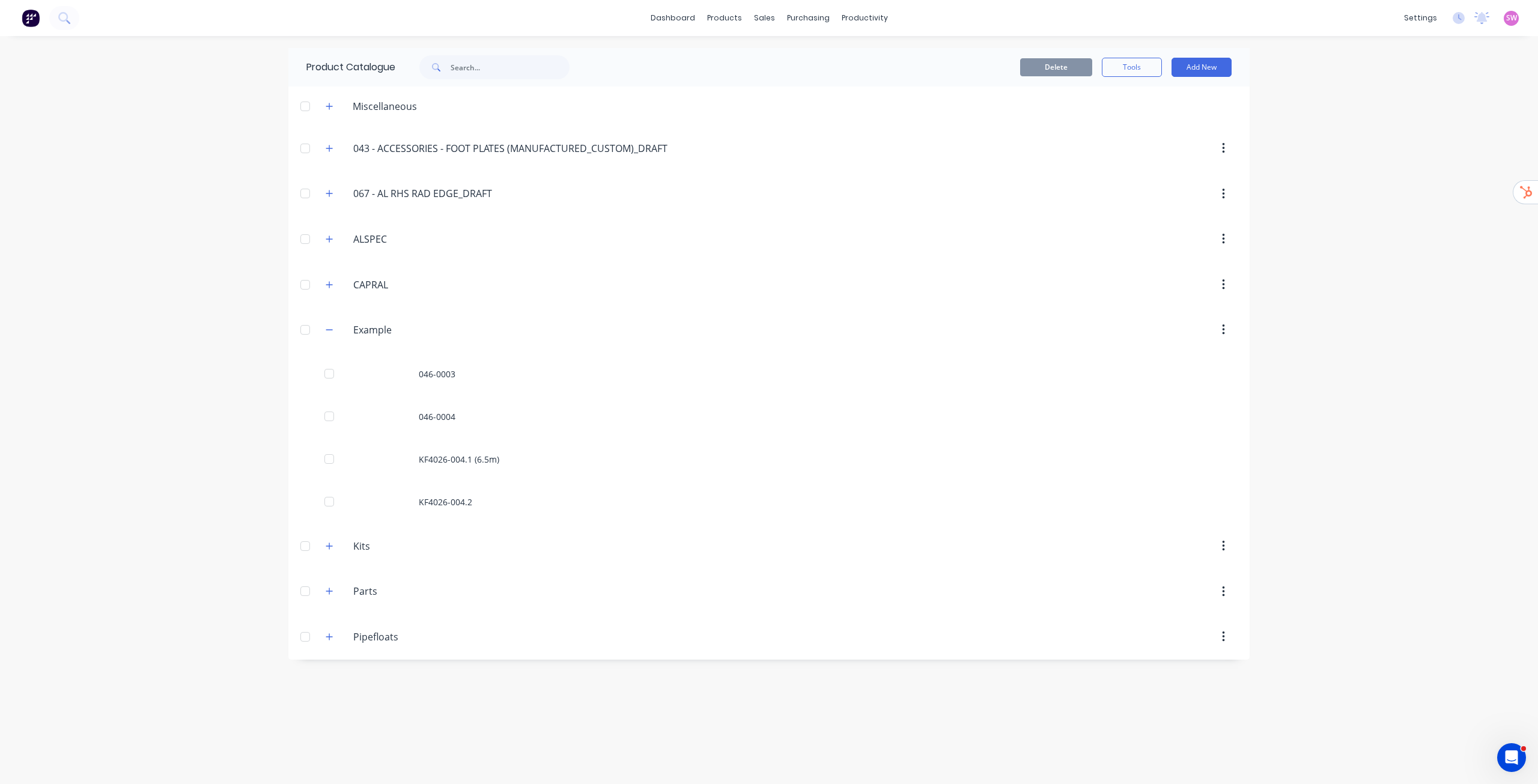
click at [768, 57] on div "Delete Tools Add New" at bounding box center [924, 67] width 650 height 38
click at [768, 67] on button "Add New" at bounding box center [1202, 67] width 60 height 19
click at [768, 118] on div "Product" at bounding box center [1175, 122] width 92 height 17
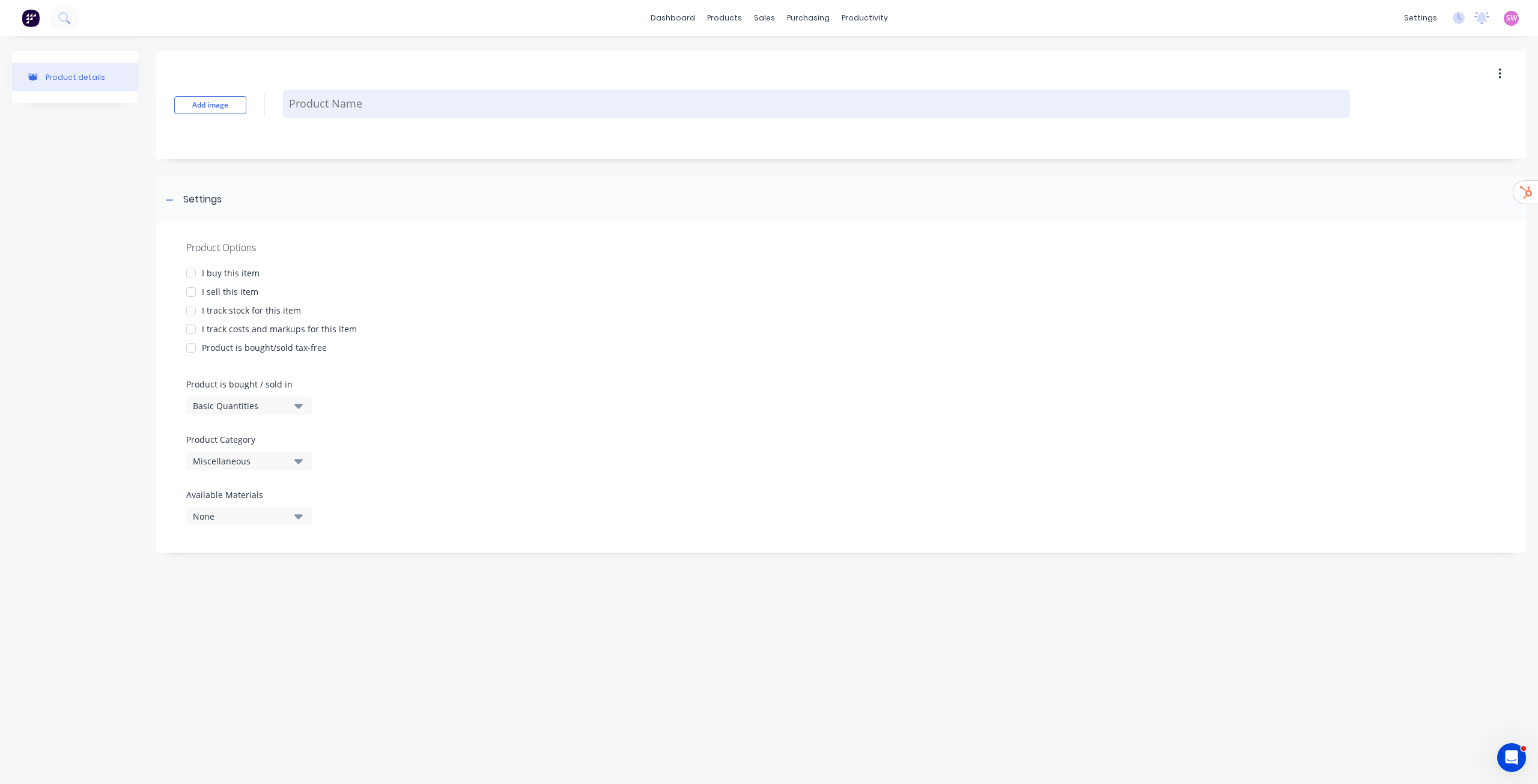
click at [350, 110] on textarea at bounding box center [817, 104] width 1067 height 28
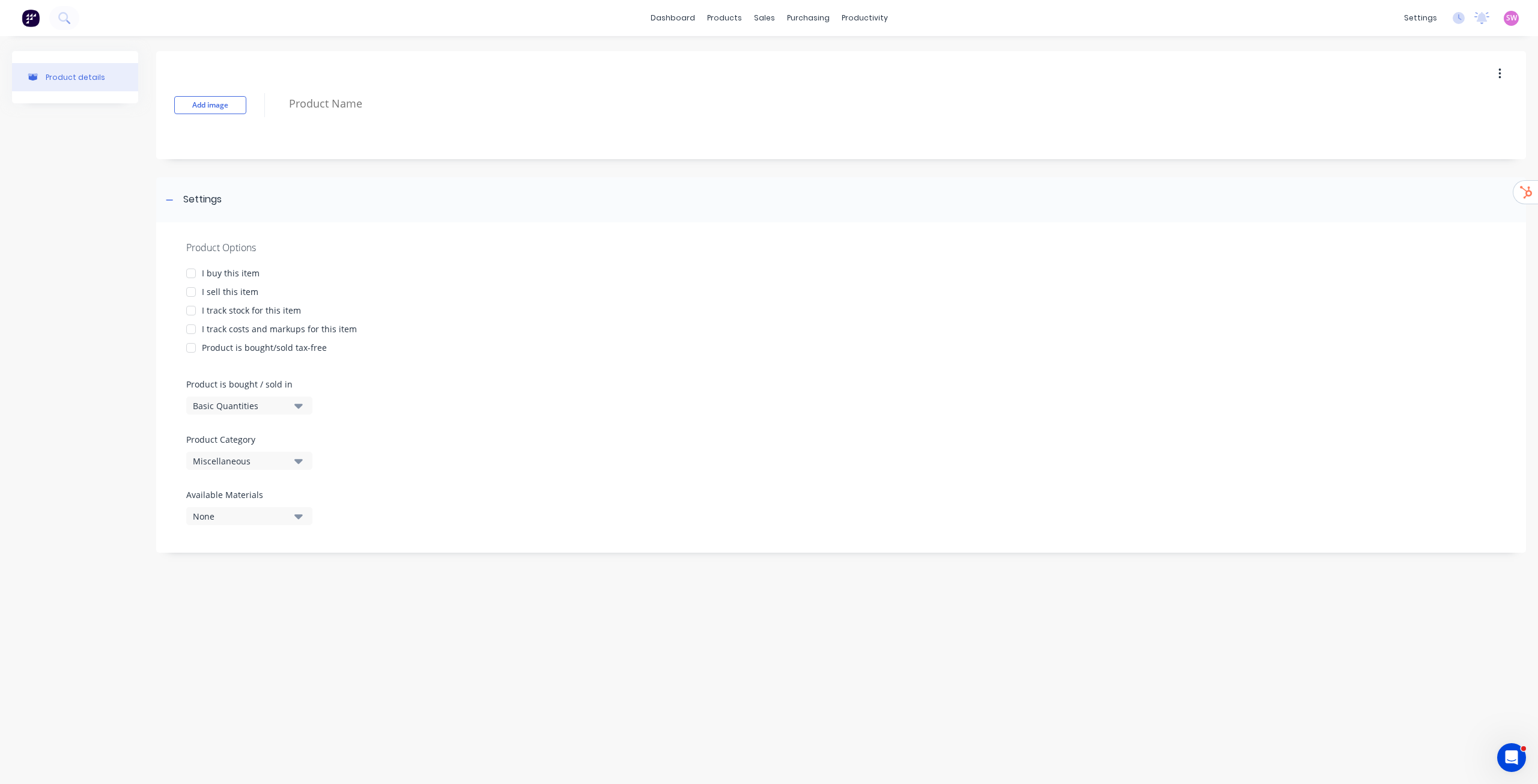
paste textarea "201-0003"
type textarea "x"
type textarea "201-0003"
type textarea "x"
type textarea "201-0003"
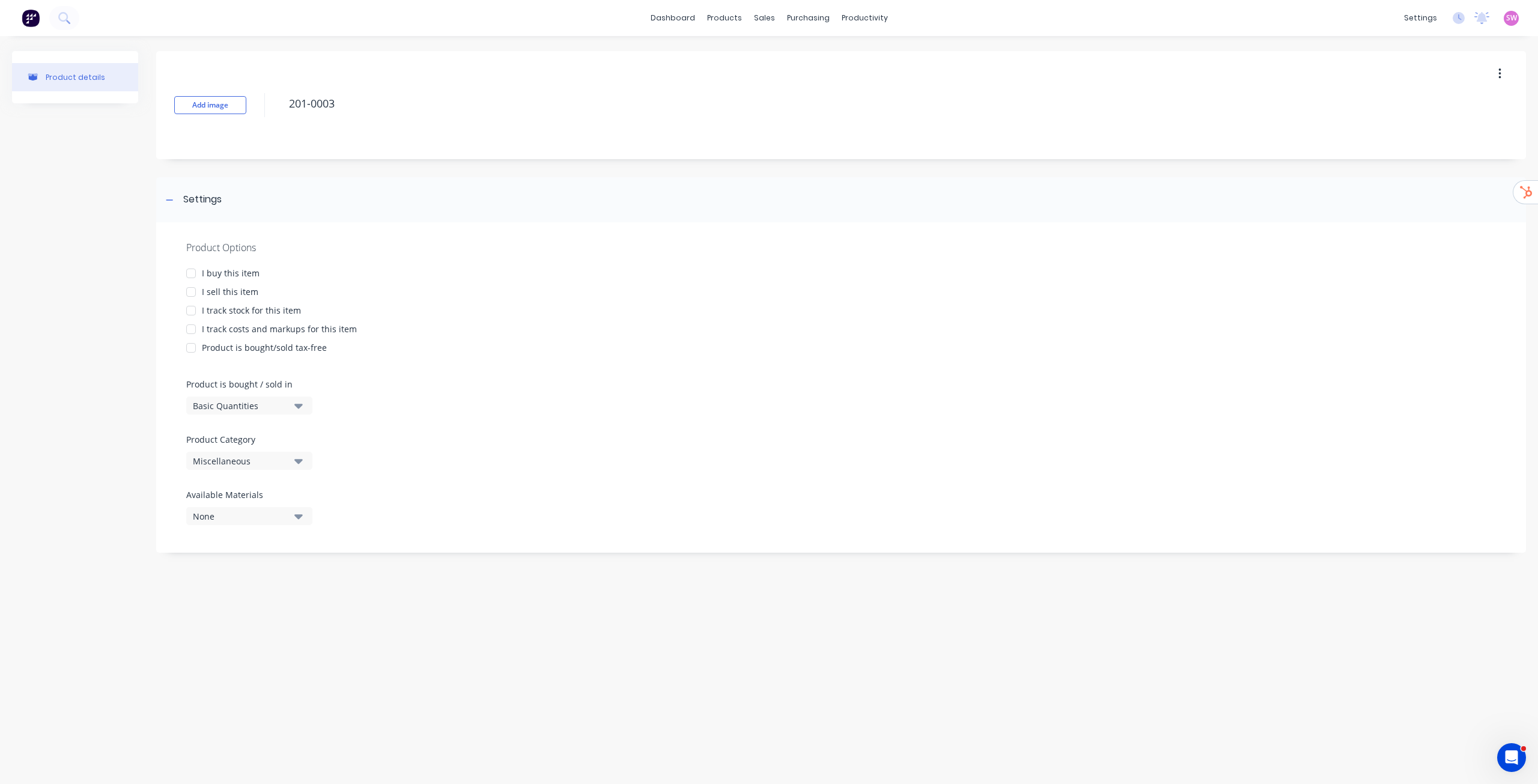
click at [191, 275] on div at bounding box center [191, 274] width 24 height 24
click at [191, 291] on div at bounding box center [191, 292] width 24 height 24
click at [191, 306] on div at bounding box center [191, 310] width 24 height 24
click at [197, 326] on div at bounding box center [191, 329] width 24 height 24
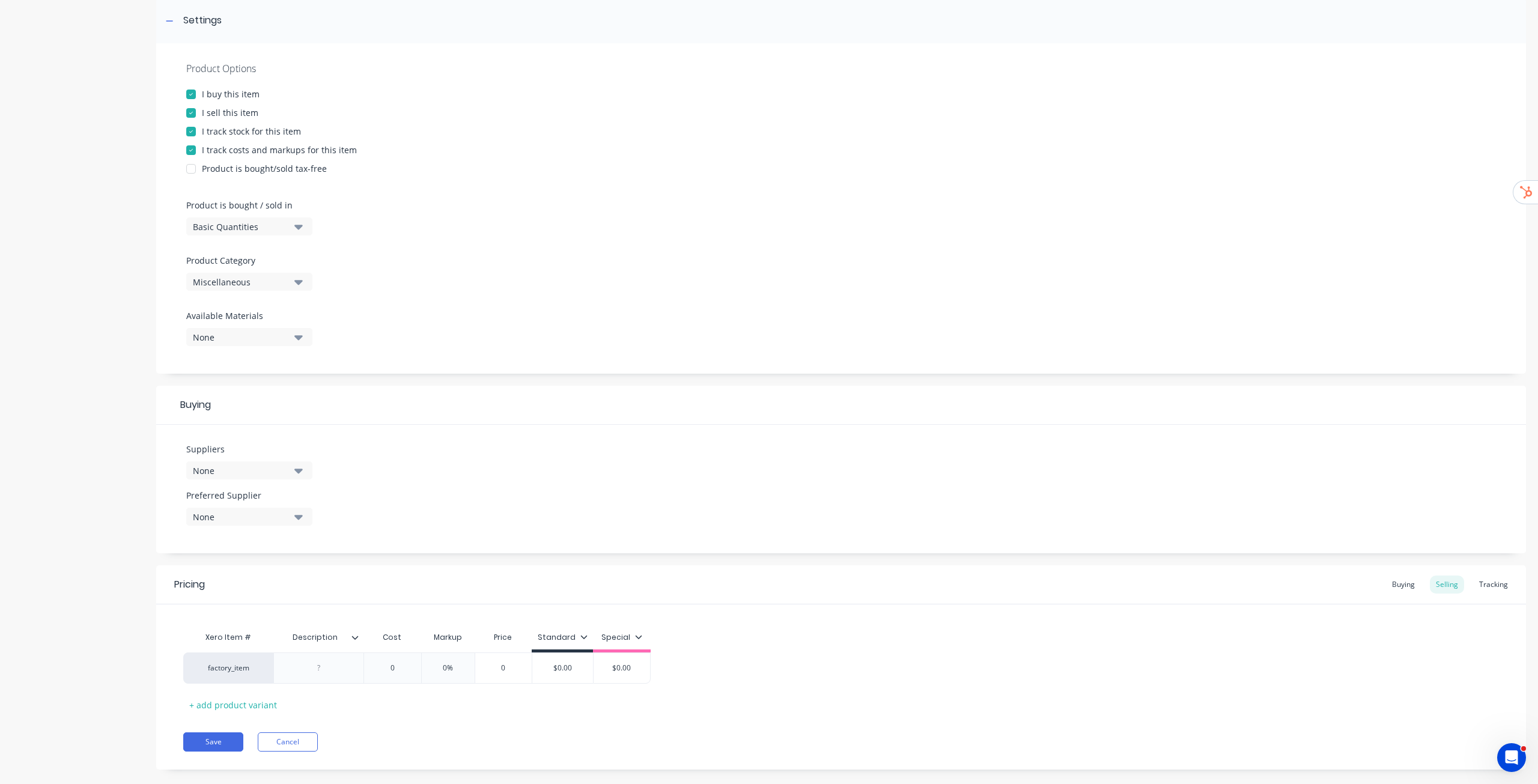
scroll to position [180, 0]
click at [288, 290] on div "Product Options I buy this item I sell this item I track stock for this item I …" at bounding box center [841, 207] width 1370 height 330
click at [290, 278] on button "Miscellaneous" at bounding box center [249, 280] width 126 height 18
click at [235, 399] on div "Example" at bounding box center [276, 443] width 180 height 24
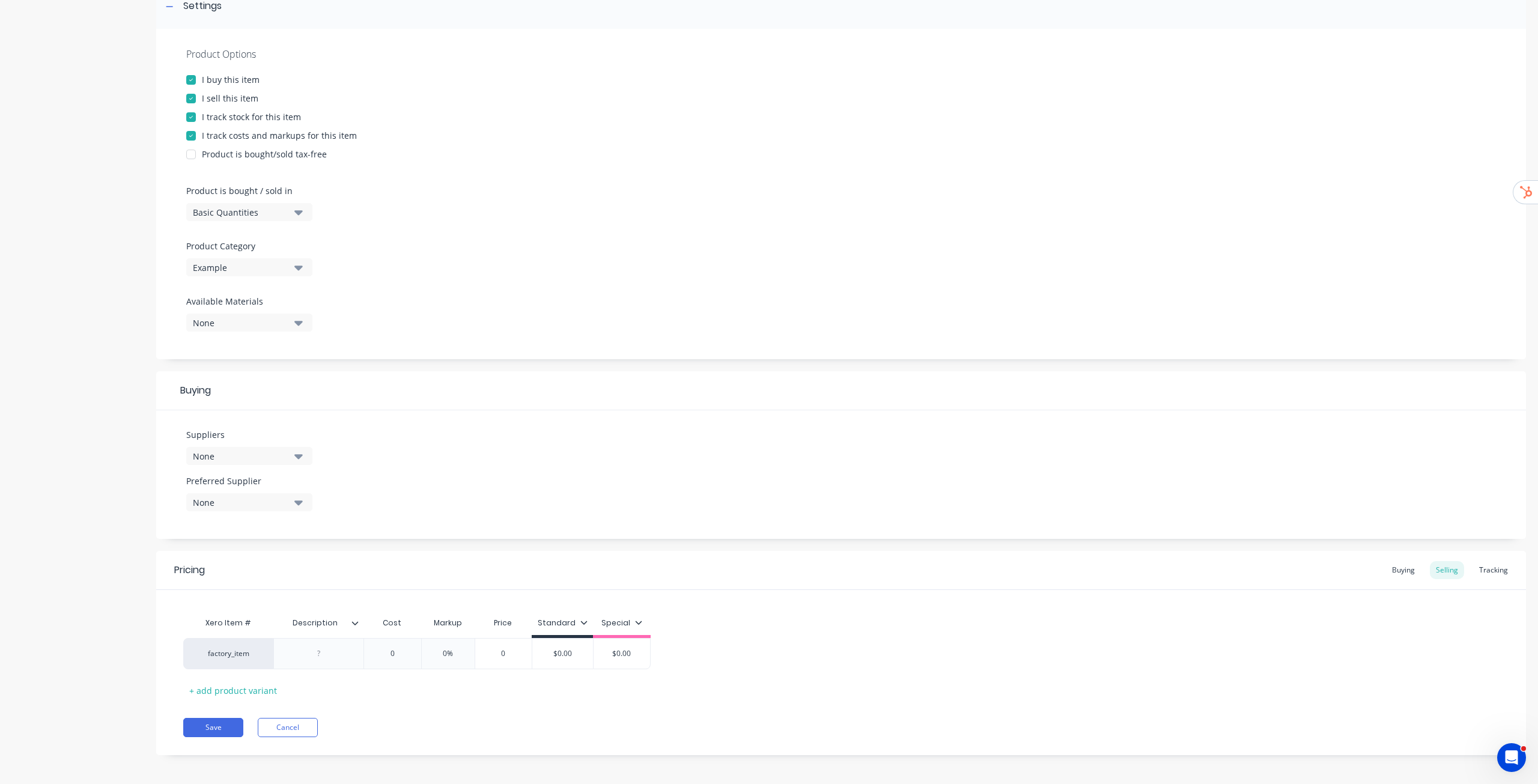
scroll to position [197, 0]
click at [281, 399] on div "None" at bounding box center [241, 452] width 96 height 13
click at [248, 399] on div ".1a Test Supplier" at bounding box center [283, 517] width 120 height 13
click at [363, 399] on div "Suppliers 1 suppliers selected .1a Test Supplier ALSPEC CAPRAL Hymark Trading R…" at bounding box center [841, 470] width 1370 height 128
click at [263, 399] on div "None" at bounding box center [241, 498] width 96 height 13
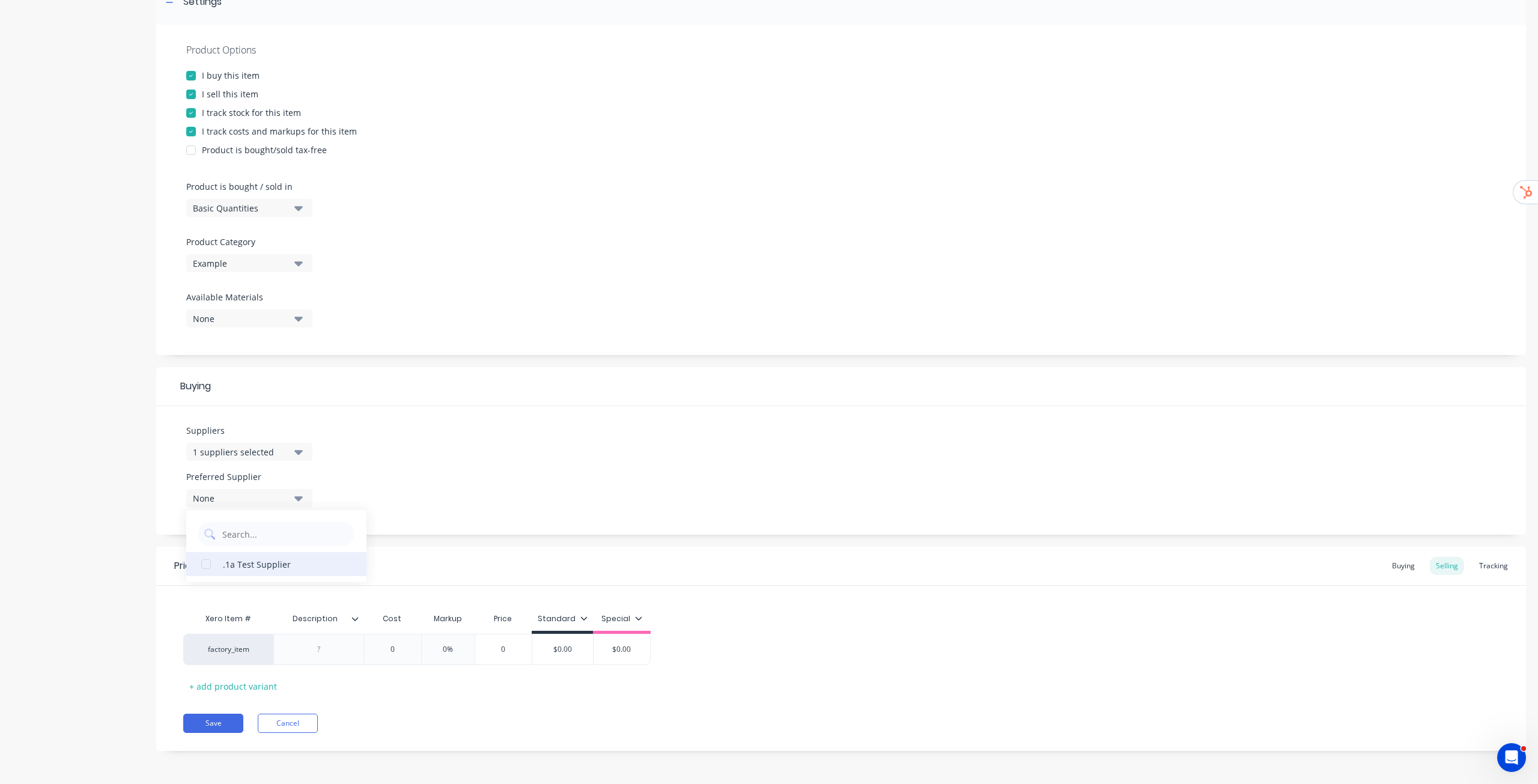
click at [250, 399] on div ".1a Test Supplier" at bounding box center [283, 563] width 120 height 13
type textarea "x"
click at [391, 399] on div "Suppliers 1 suppliers selected Preferred Supplier .1a Test Supplier .1a Test Su…" at bounding box center [841, 470] width 1370 height 128
click at [321, 399] on div at bounding box center [319, 649] width 90 height 31
click at [321, 399] on div at bounding box center [319, 649] width 60 height 15
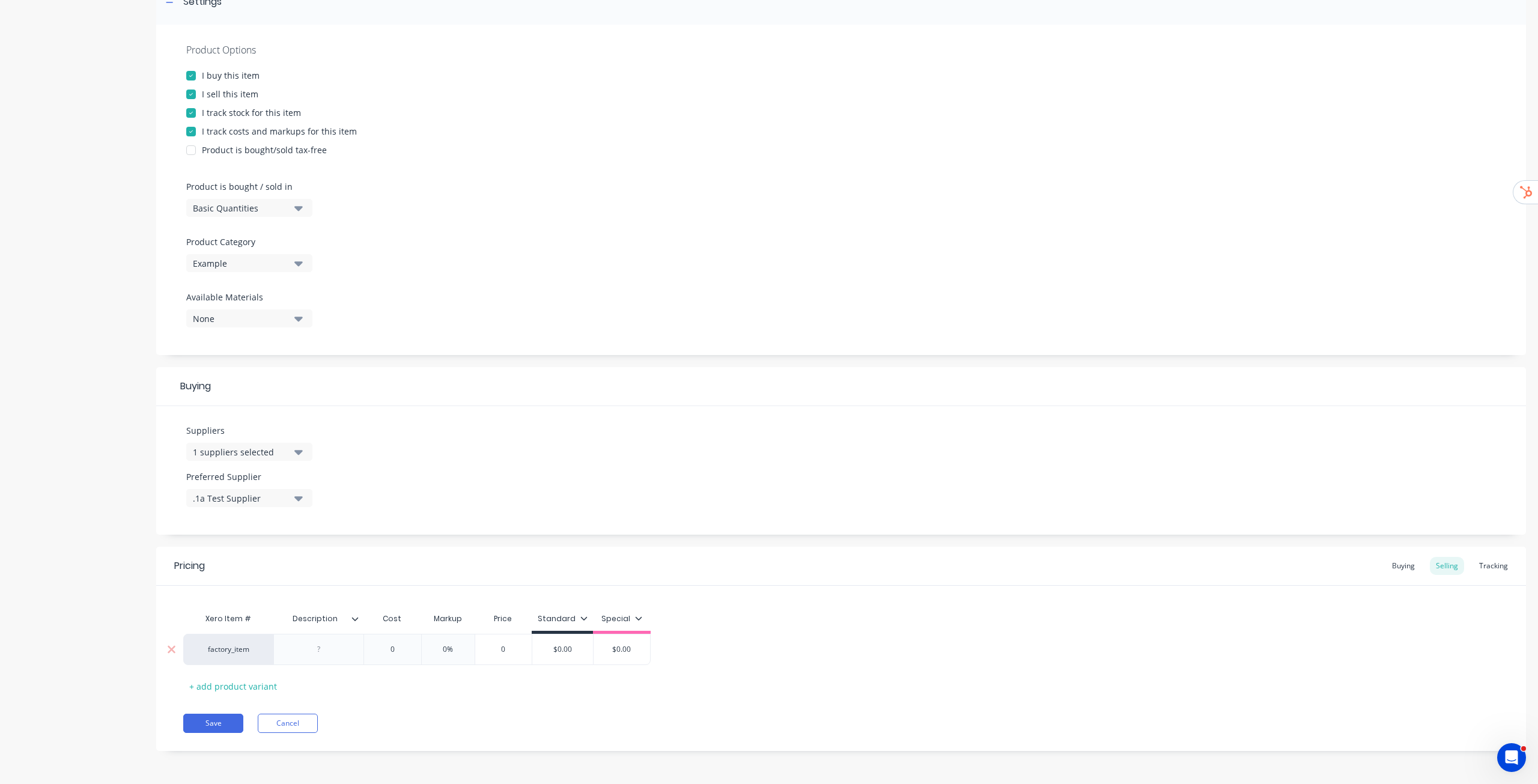
paste div
click at [694, 399] on icon at bounding box center [695, 617] width 7 height 3
drag, startPoint x: 677, startPoint y: 648, endPoint x: 685, endPoint y: 641, distance: 10.6
click at [676, 399] on div "All" at bounding box center [659, 653] width 89 height 24
click at [768, 399] on div "Xero Item # Description Cost Markup Price Standard factory_item TEKSCREW - 14g …" at bounding box center [841, 640] width 1370 height 110
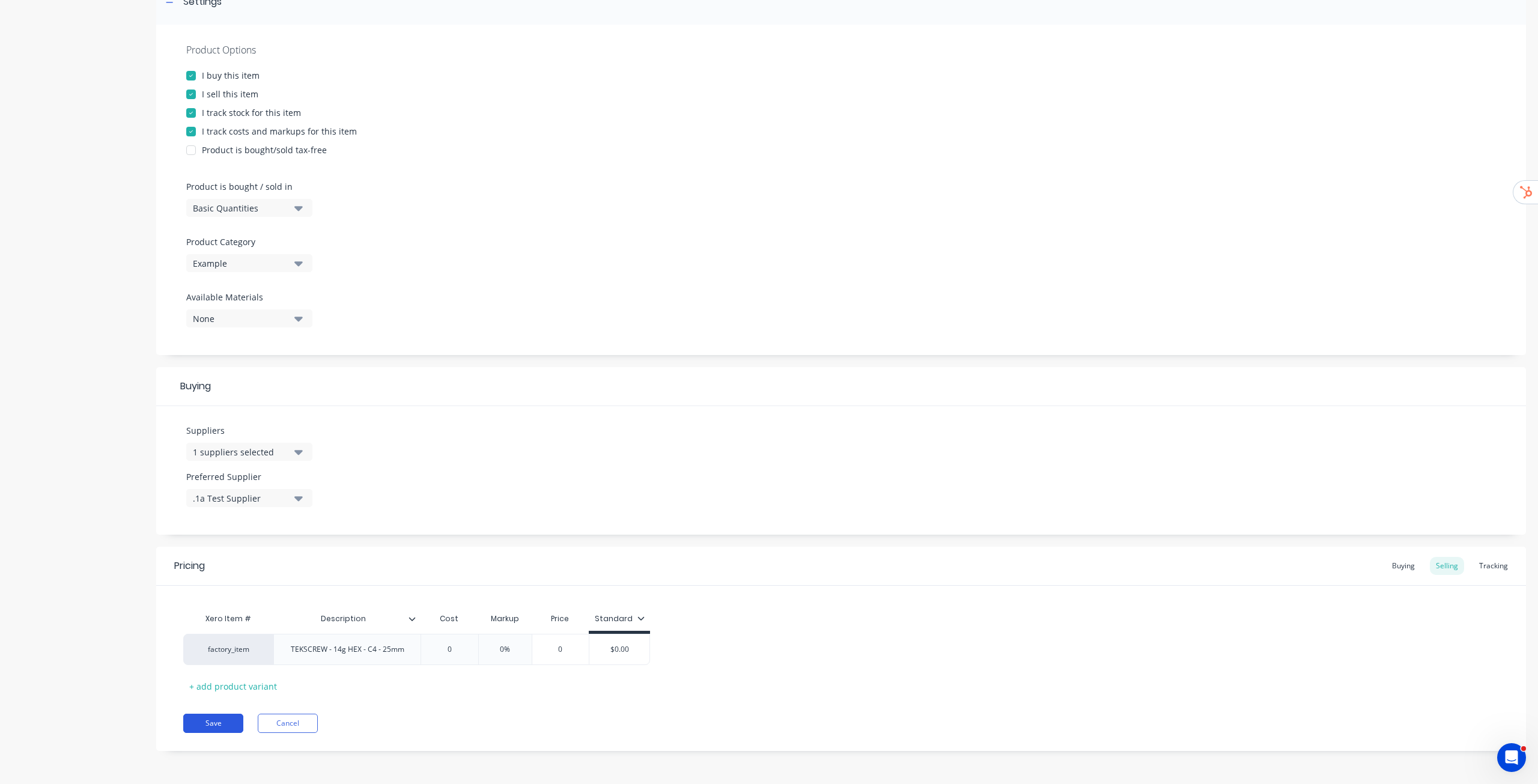
click at [226, 399] on button "Save" at bounding box center [213, 723] width 60 height 19
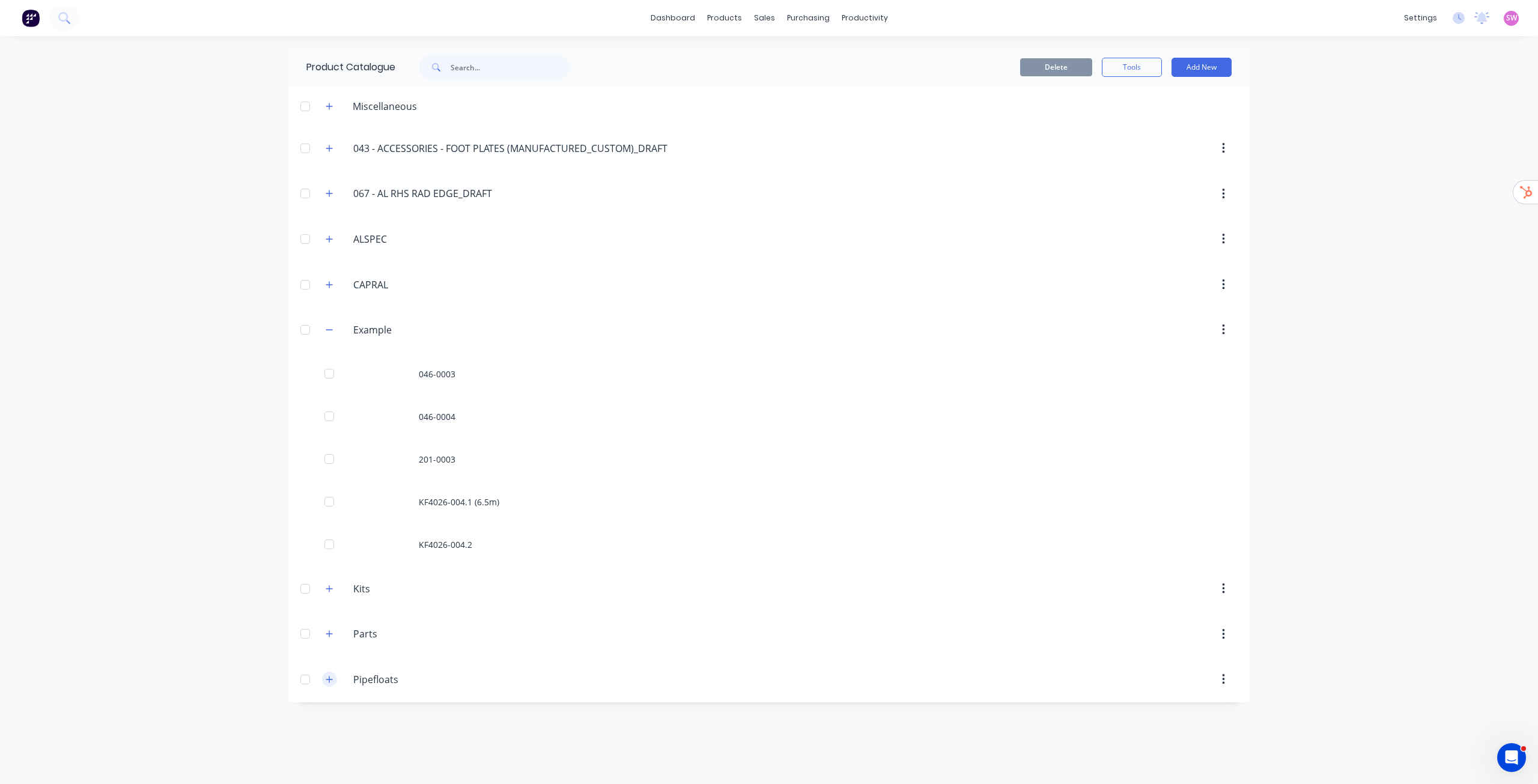
click at [328, 399] on icon "button" at bounding box center [329, 679] width 7 height 9
click at [333, 399] on icon "button" at bounding box center [329, 679] width 7 height 9
click at [328, 399] on button "button" at bounding box center [329, 633] width 15 height 15
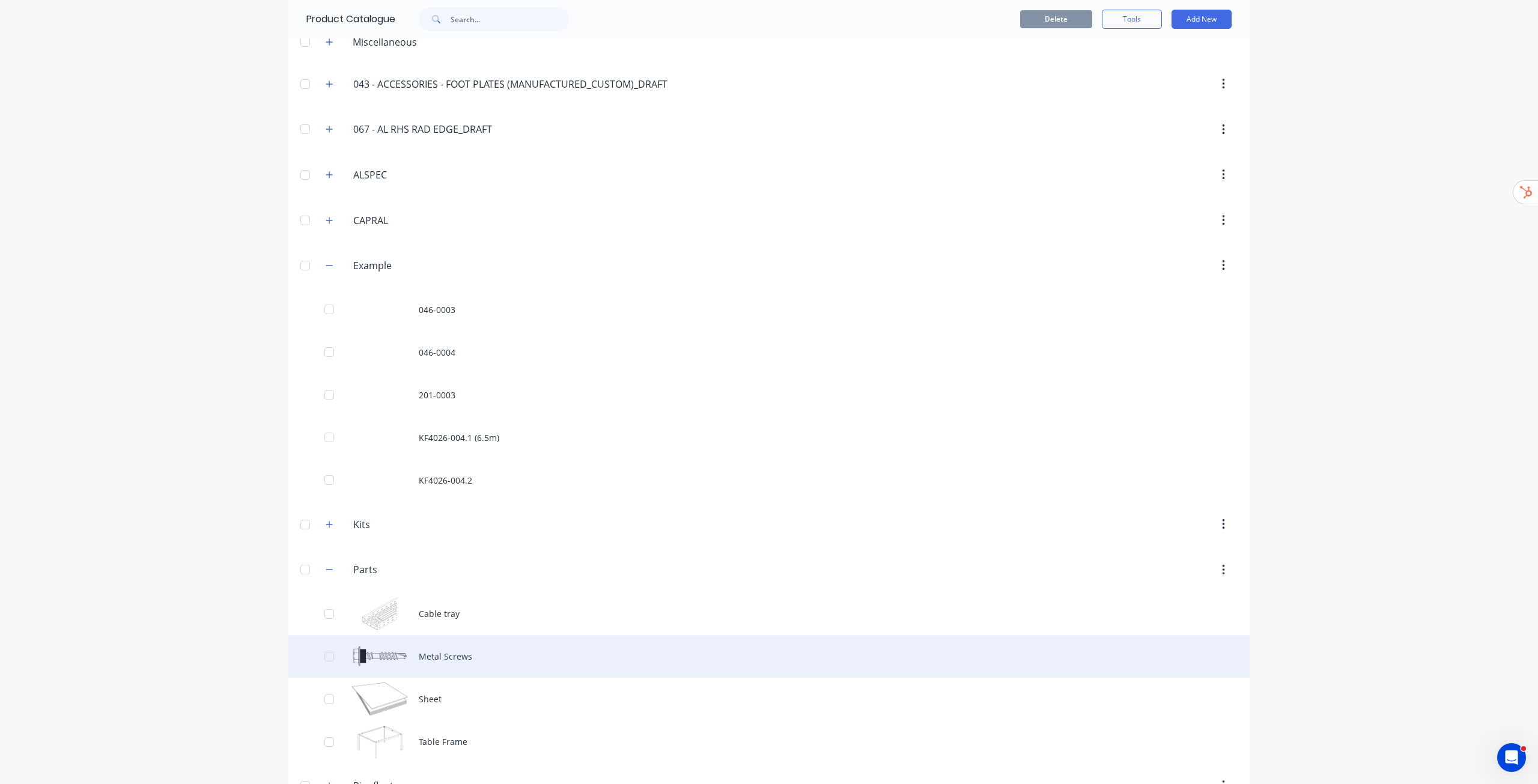
scroll to position [101, 0]
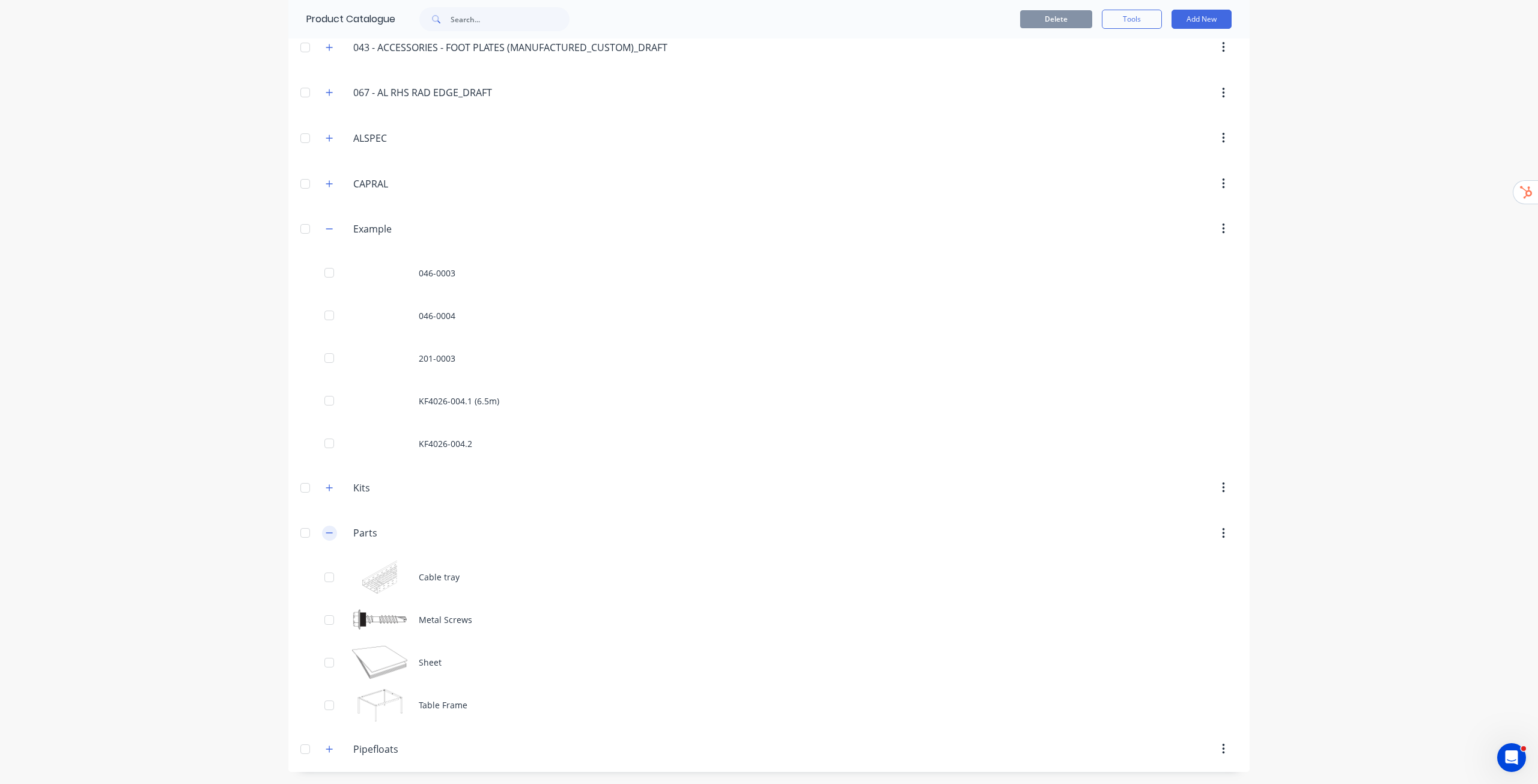
click at [328, 399] on icon "button" at bounding box center [330, 532] width 7 height 1
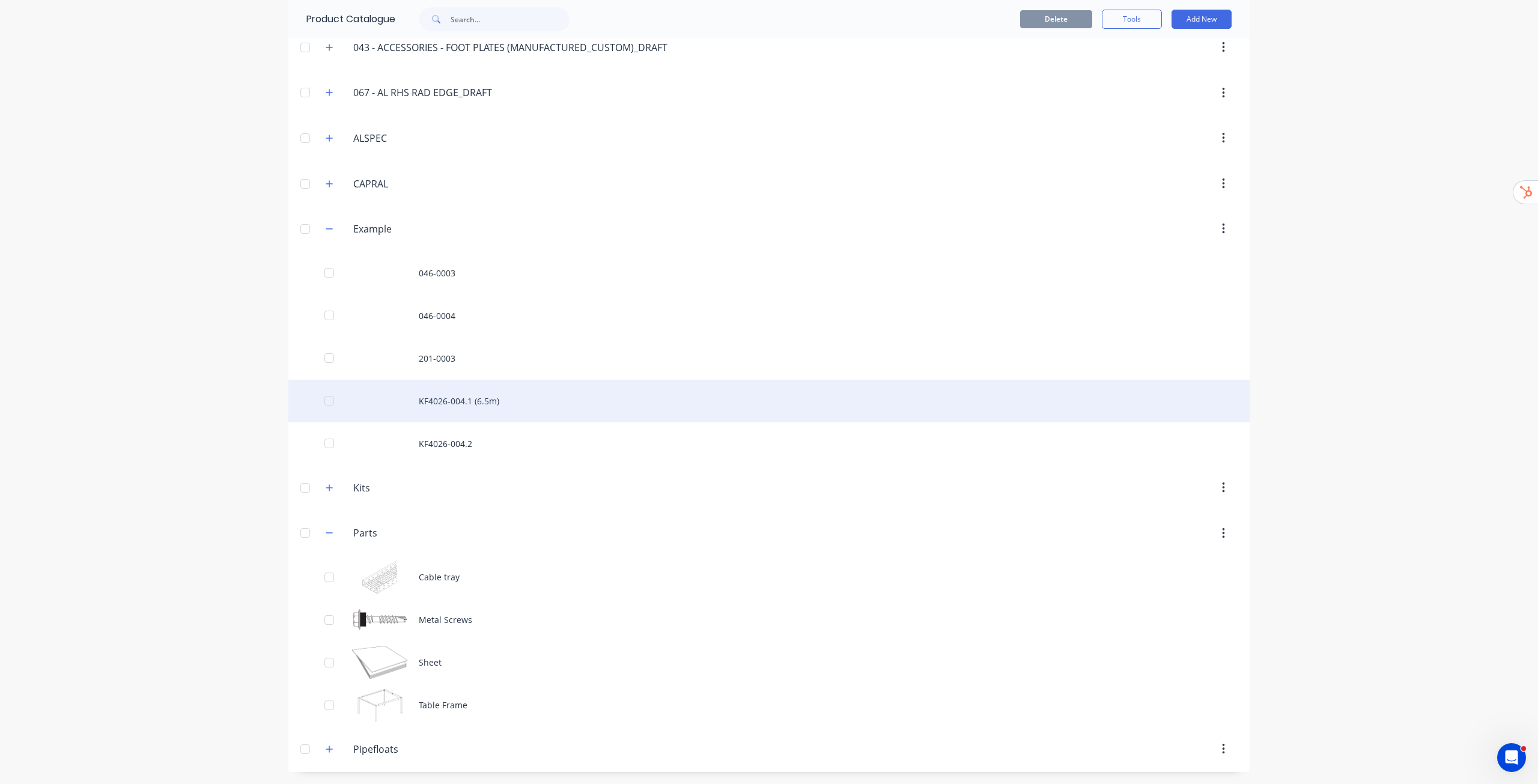
scroll to position [0, 0]
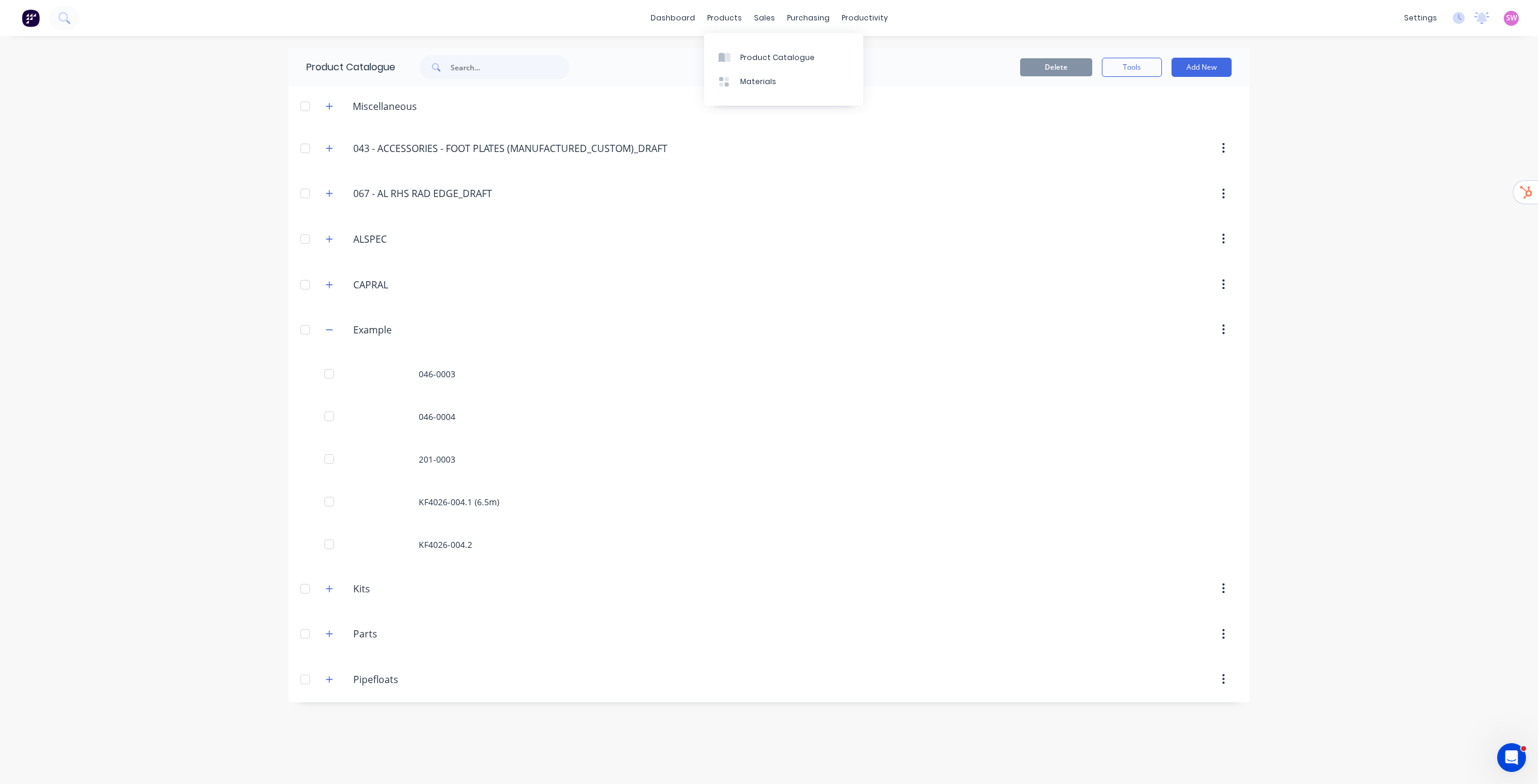
click at [768, 291] on div "dashboard products sales purchasing productivity dashboard products Product Cat…" at bounding box center [769, 392] width 1538 height 784
click at [768, 71] on button "Add New" at bounding box center [1202, 67] width 60 height 19
click at [768, 126] on div "Product" at bounding box center [1175, 122] width 92 height 17
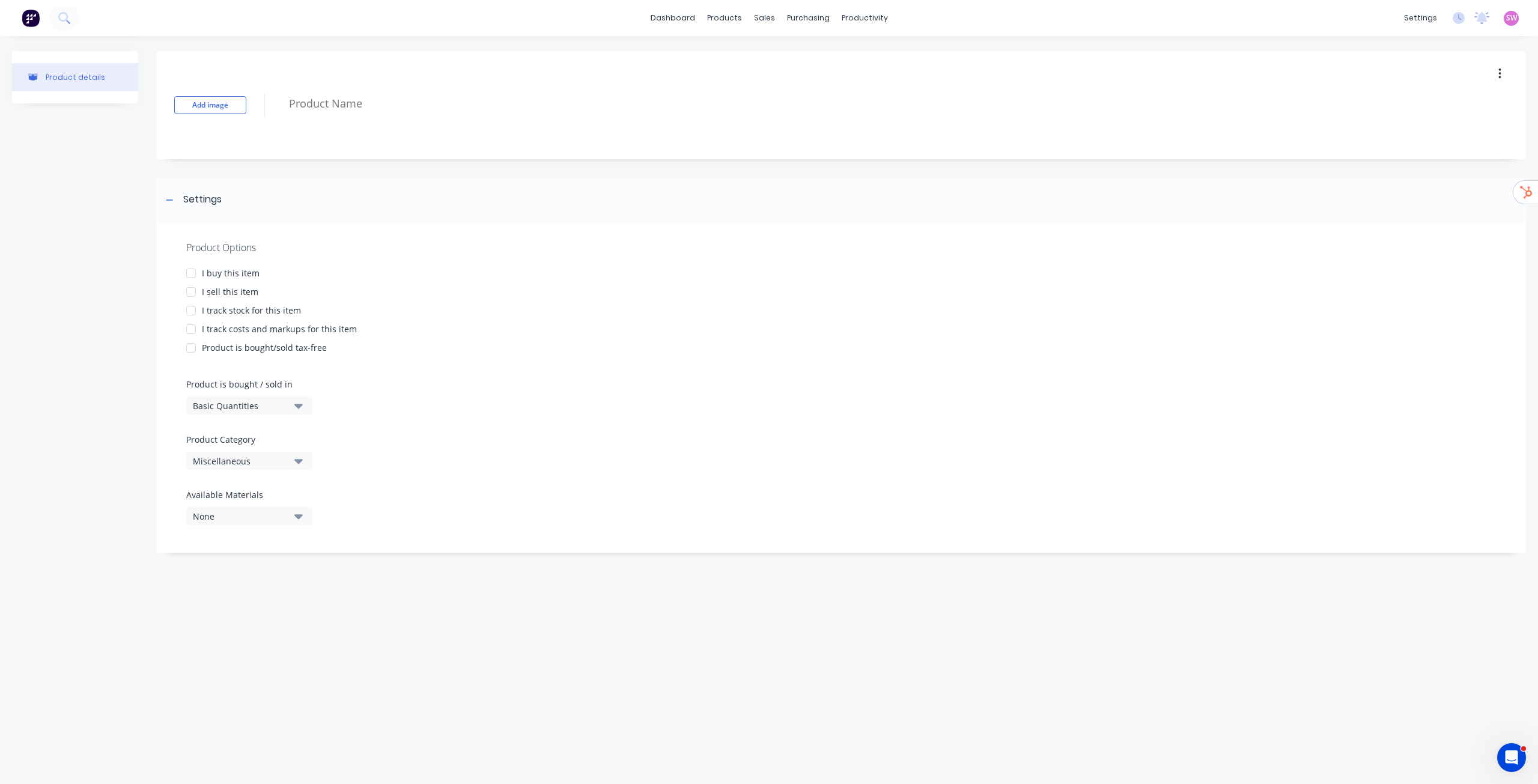
click at [212, 277] on div "I buy this item" at bounding box center [231, 273] width 58 height 13
click at [216, 299] on div "Product Options I buy this item I sell this item I track stock for this item I …" at bounding box center [841, 387] width 1370 height 330
click at [221, 292] on div "I sell this item" at bounding box center [230, 291] width 56 height 13
click at [218, 311] on div "I track stock for this item" at bounding box center [252, 310] width 99 height 13
drag, startPoint x: 228, startPoint y: 326, endPoint x: 242, endPoint y: 340, distance: 19.8
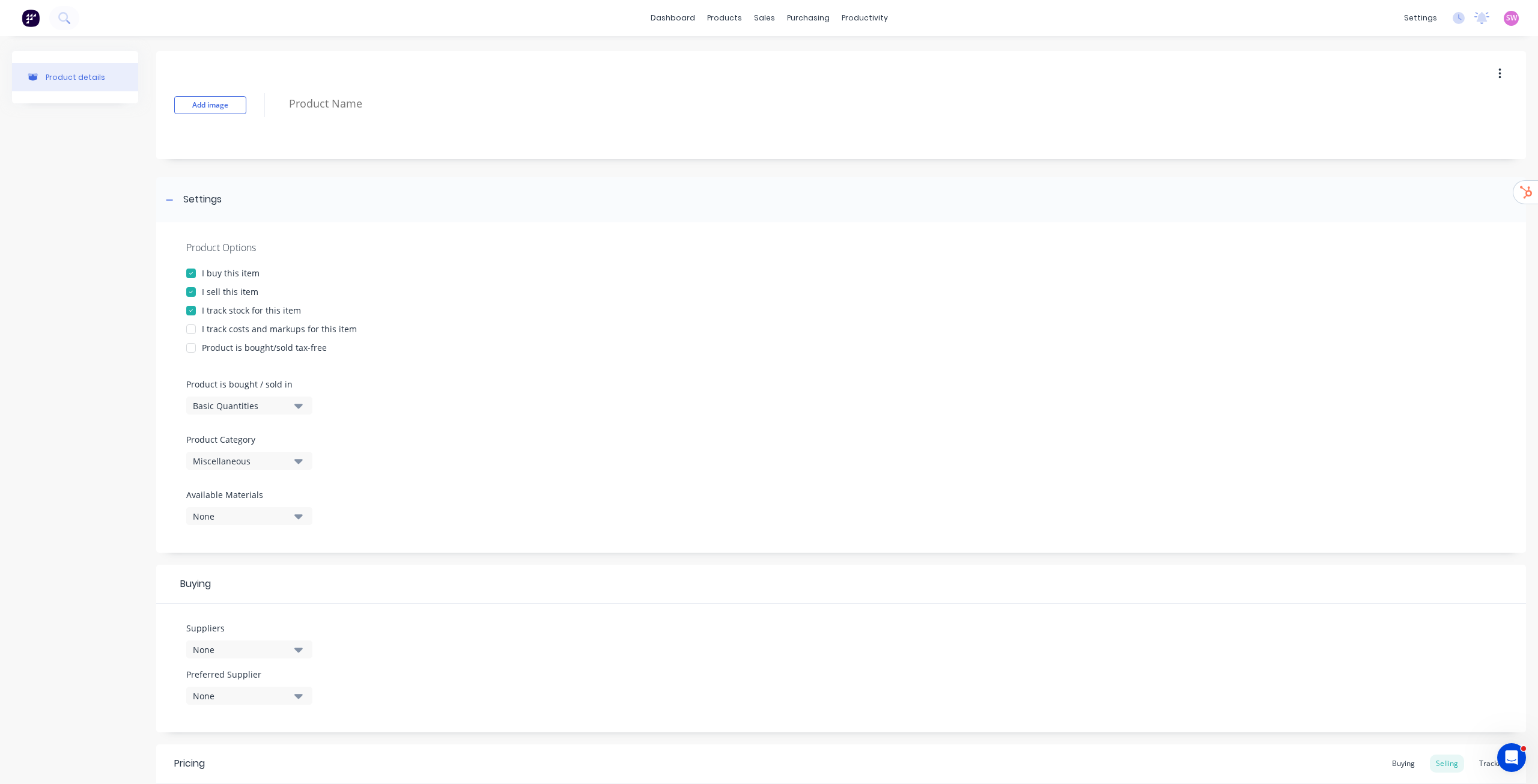
click at [228, 326] on div "I track costs and markups for this item" at bounding box center [280, 328] width 155 height 13
click at [262, 399] on div "Miscellaneous" at bounding box center [241, 461] width 96 height 13
click at [248, 399] on div "Example" at bounding box center [276, 623] width 180 height 24
click at [413, 391] on div "Product Options I buy this item I sell this item I track stock for this item I …" at bounding box center [841, 387] width 1370 height 330
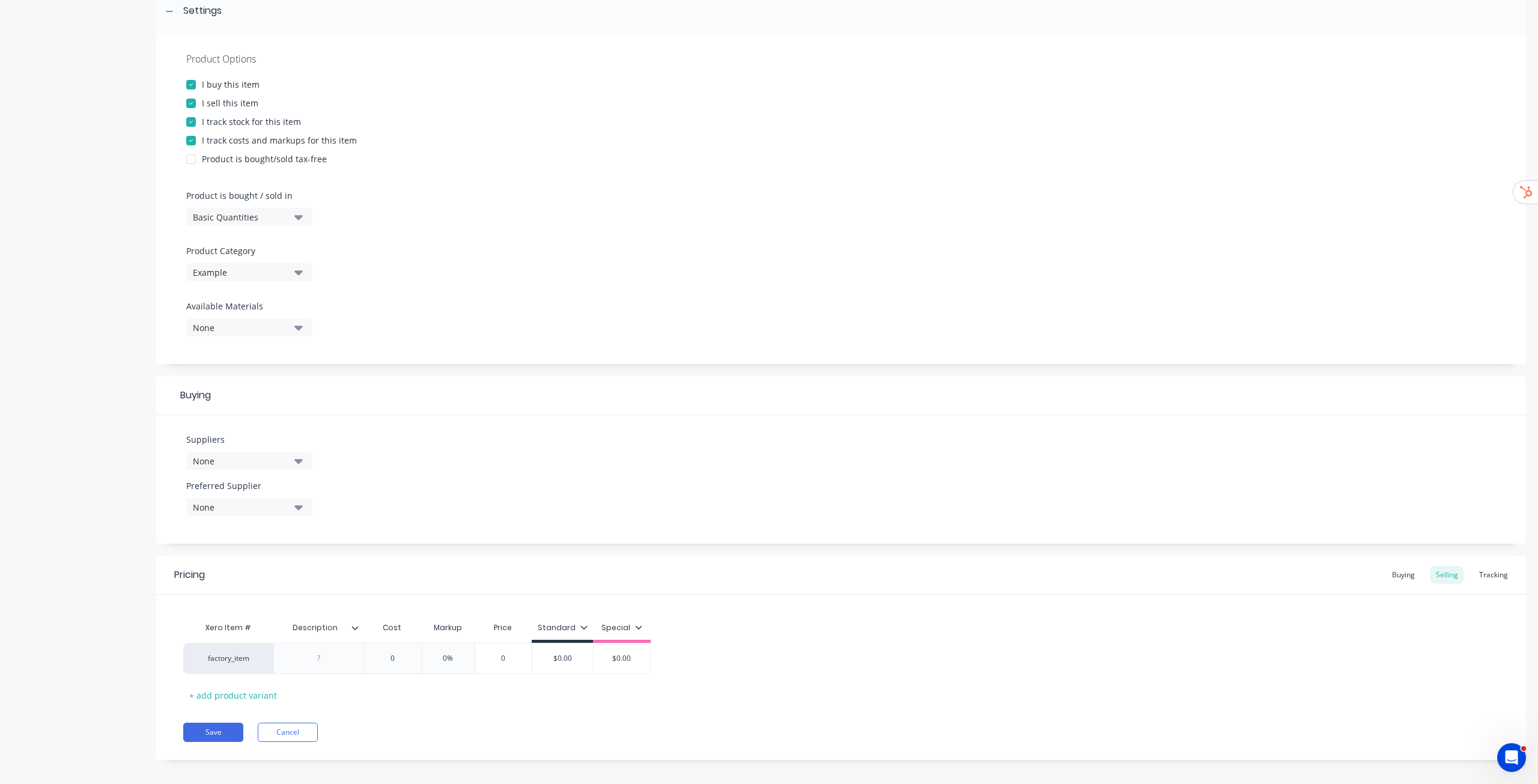
scroll to position [197, 0]
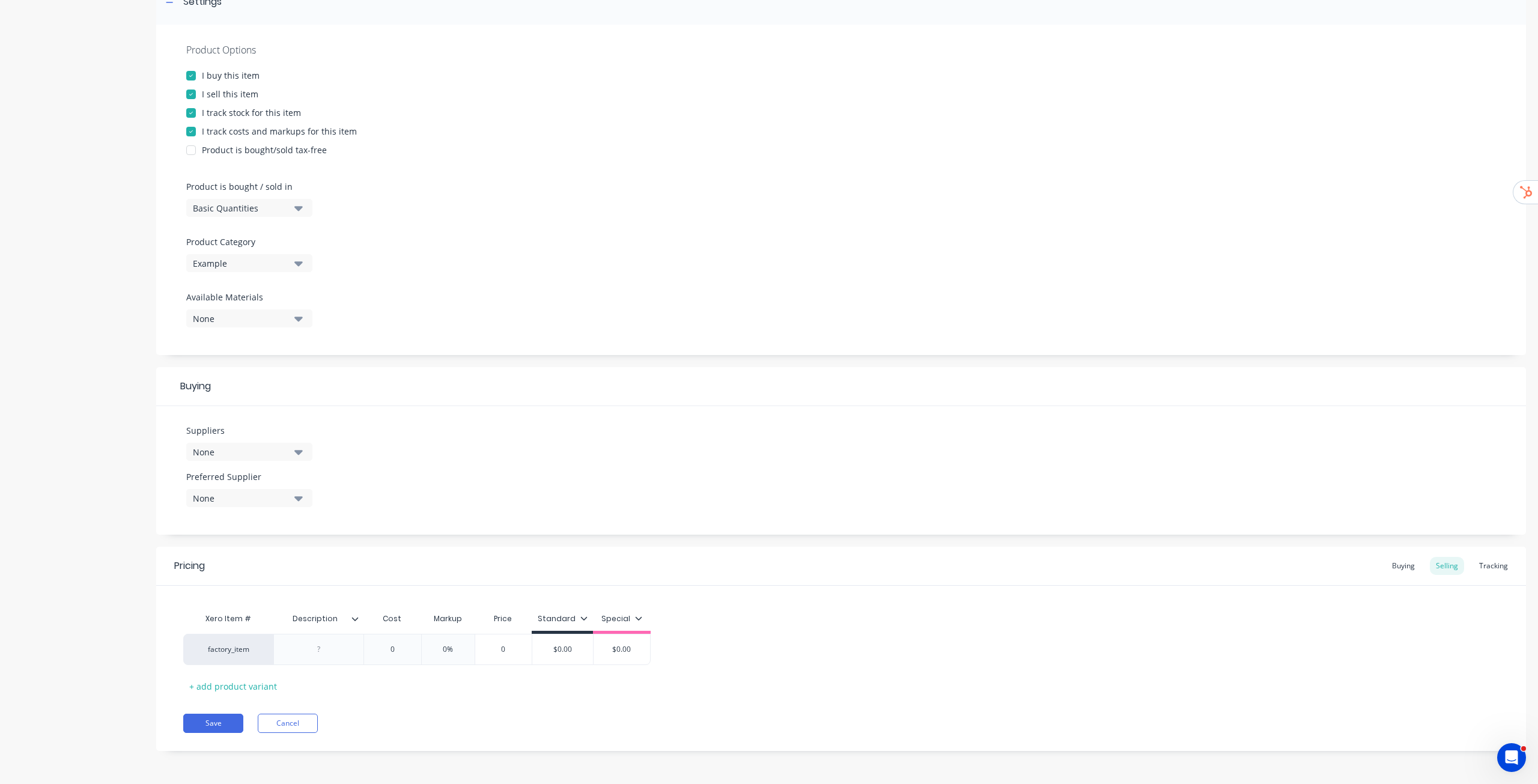
click at [303, 399] on button "None" at bounding box center [249, 452] width 126 height 18
click at [282, 399] on div ".1a Test Supplier" at bounding box center [283, 517] width 120 height 13
drag, startPoint x: 369, startPoint y: 413, endPoint x: 296, endPoint y: 473, distance: 94.5
click at [369, 399] on div "Suppliers 1 suppliers selected .1a Test Supplier ALSPEC CAPRAL Hymark Trading R…" at bounding box center [841, 470] width 1370 height 128
click at [274, 399] on div "None" at bounding box center [241, 498] width 96 height 13
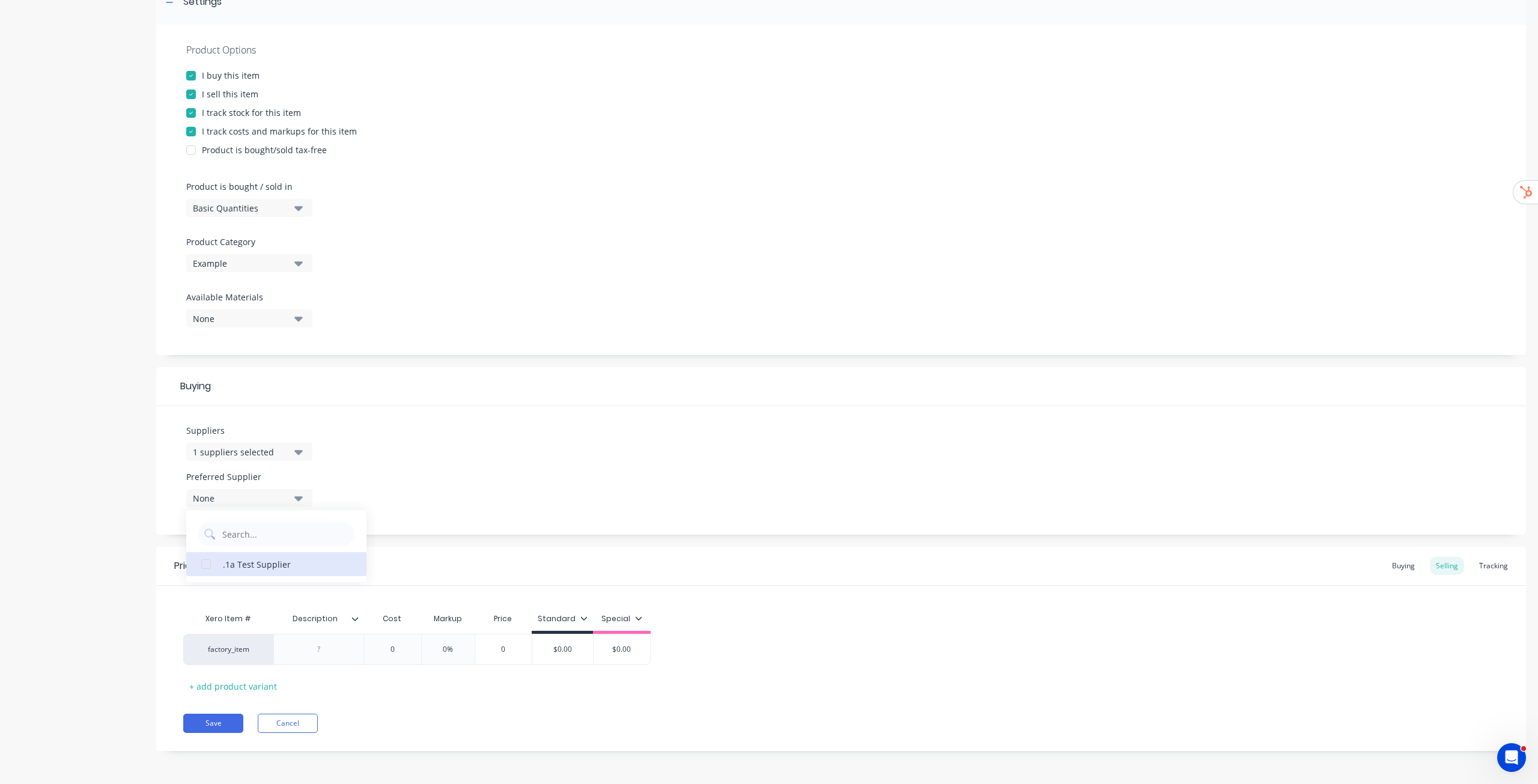
drag, startPoint x: 250, startPoint y: 556, endPoint x: 257, endPoint y: 549, distance: 9.9
click at [250, 399] on button ".1a Test Supplier" at bounding box center [276, 564] width 180 height 24
type textarea "x"
click at [415, 399] on div "Suppliers 1 suppliers selected Preferred Supplier .1a Test Supplier .1a Test Su…" at bounding box center [841, 470] width 1370 height 128
click at [297, 399] on div at bounding box center [319, 649] width 60 height 15
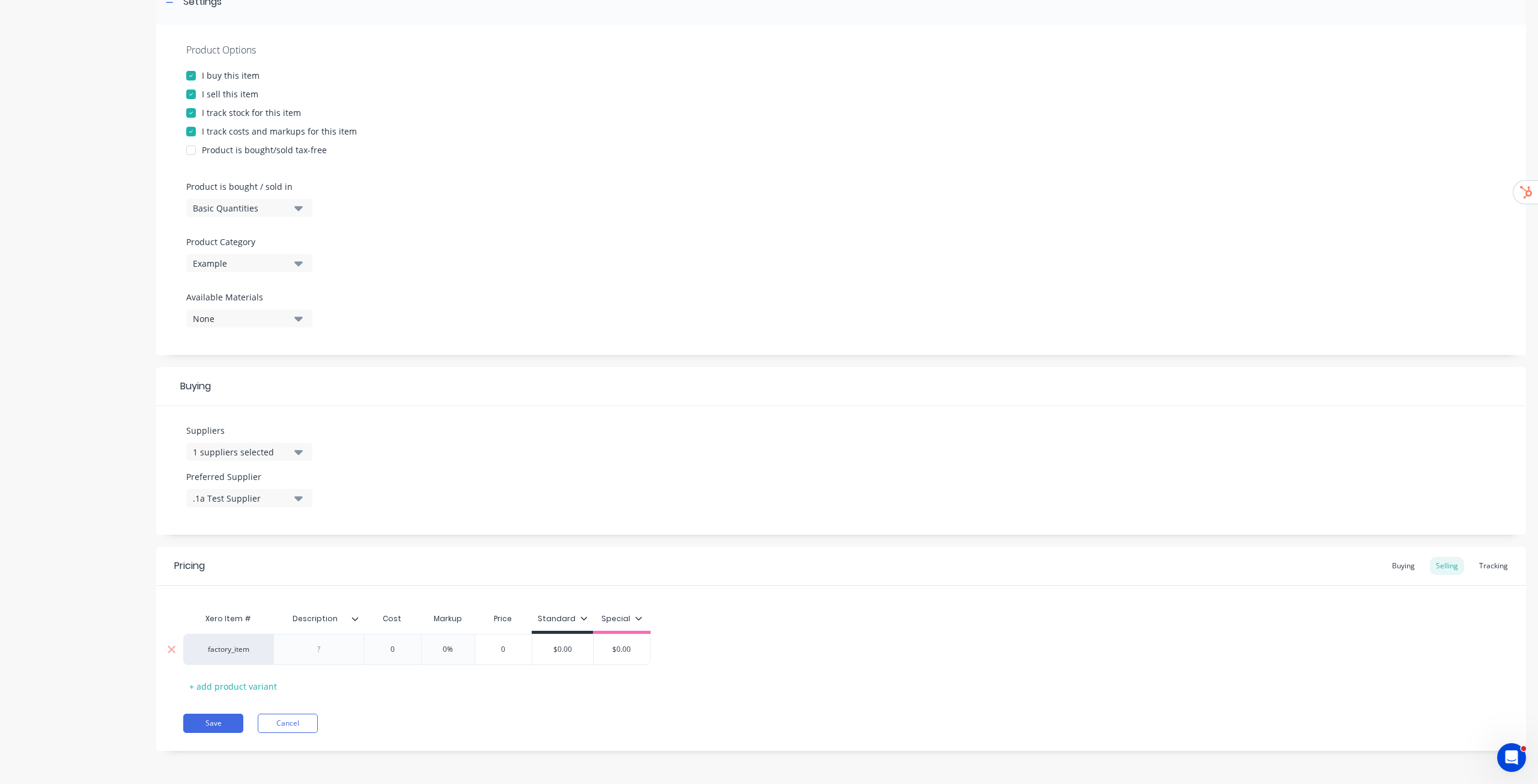
paste div
click at [348, 399] on div "209-0127 C" at bounding box center [319, 649] width 60 height 15
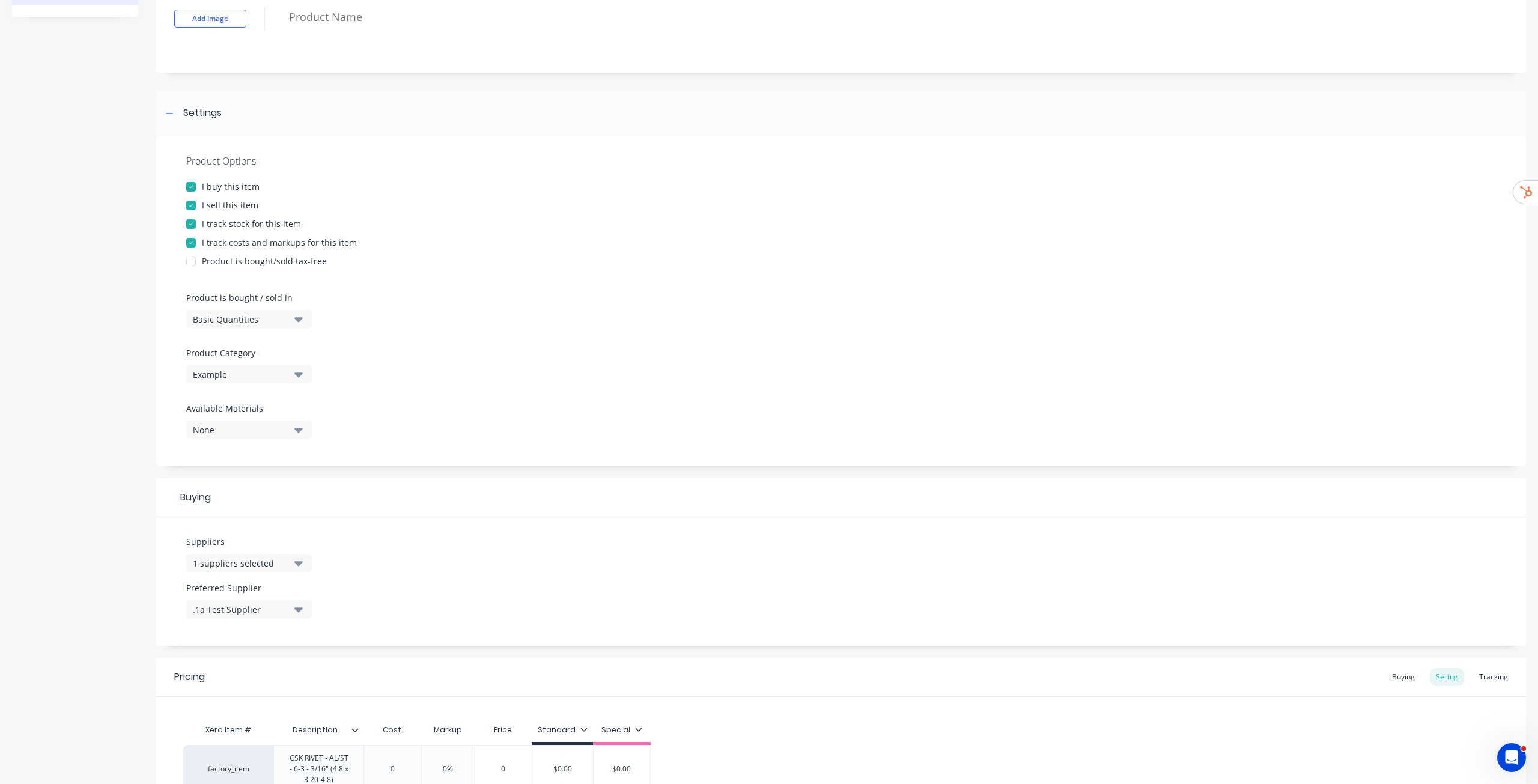
scroll to position [0, 0]
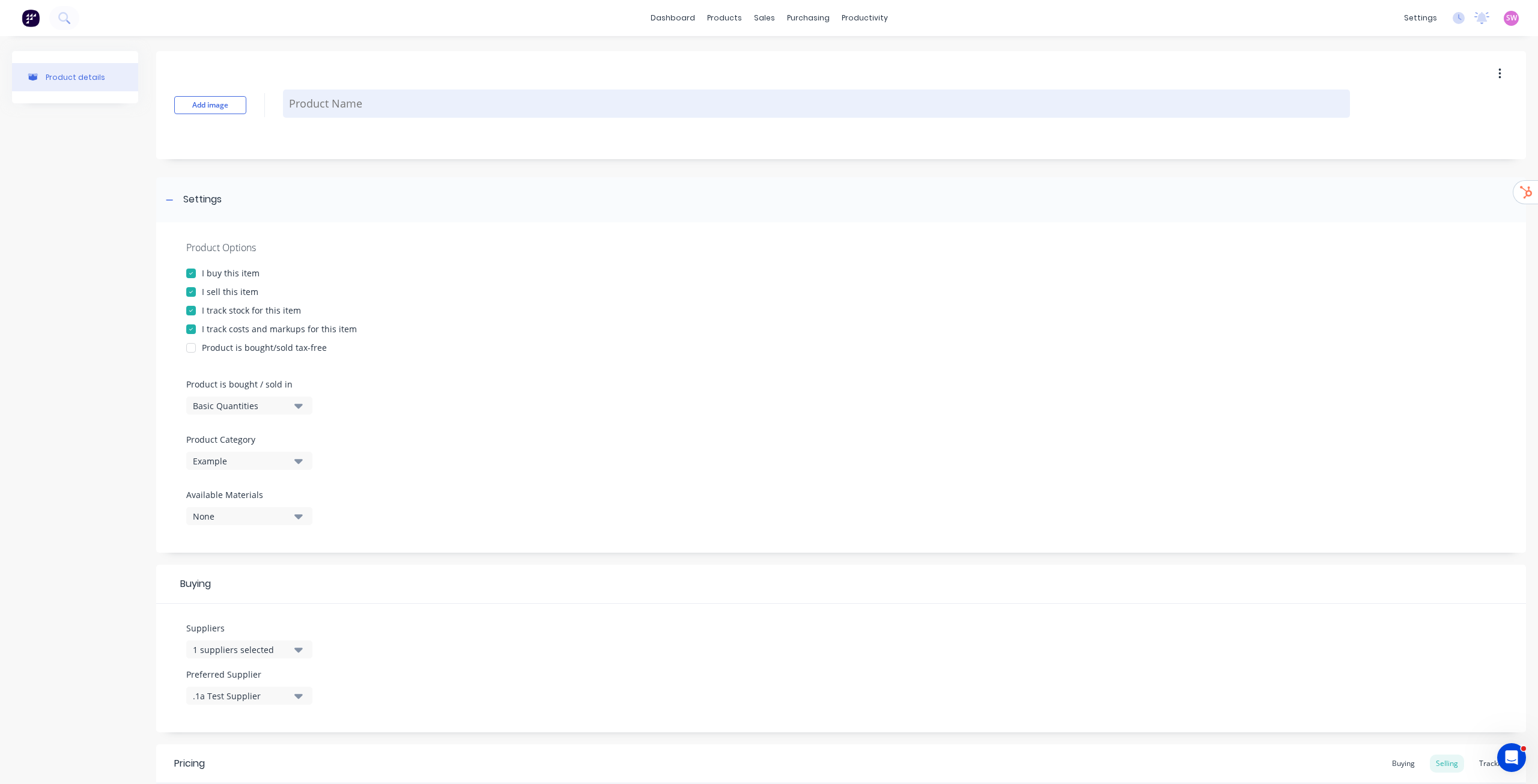
click at [416, 95] on textarea at bounding box center [817, 104] width 1067 height 28
paste textarea "209-0127"
type textarea "x"
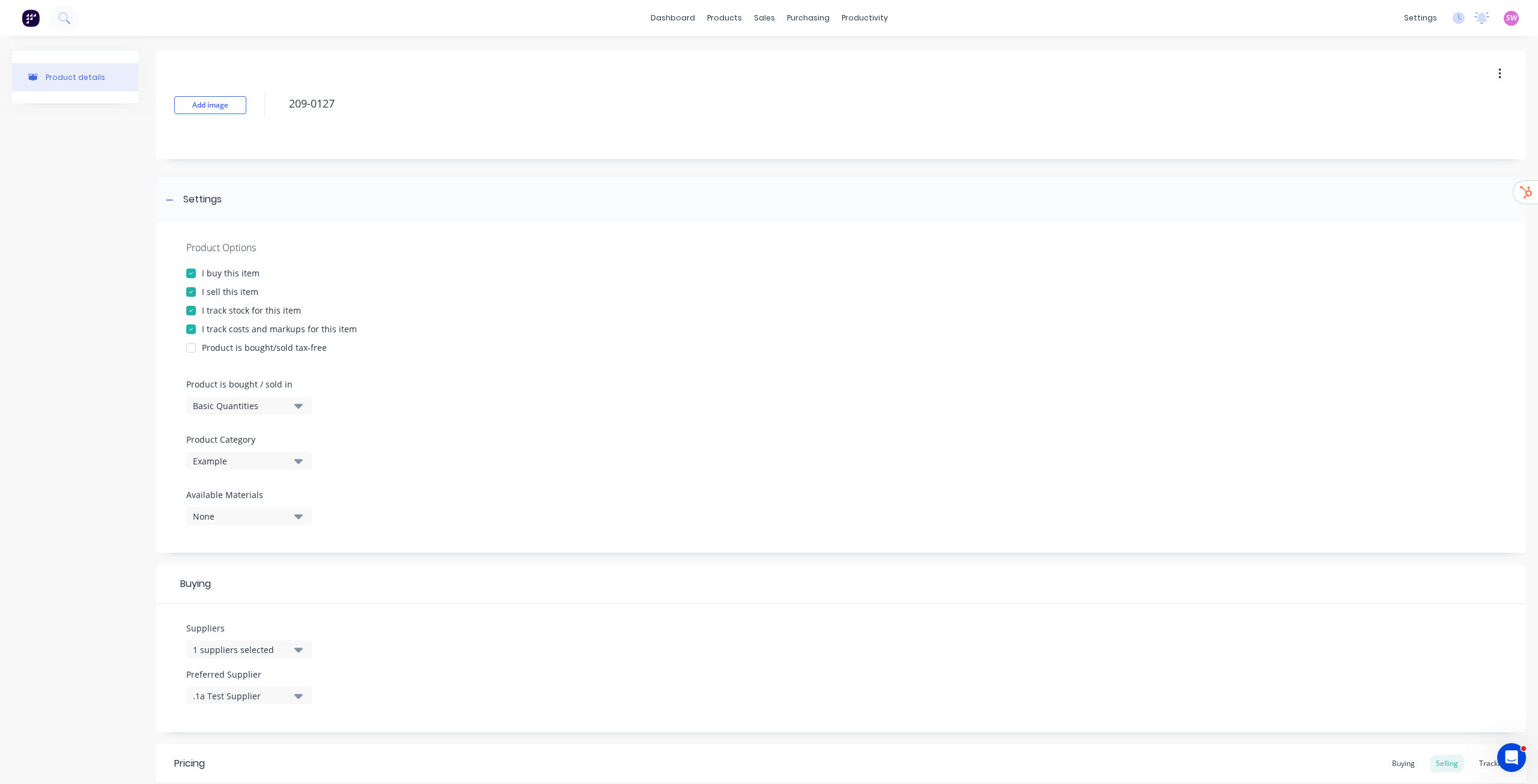
type textarea "209-0127"
type textarea "x"
type textarea "209-0127"
click at [570, 144] on div "Add image 209-0127" at bounding box center [841, 105] width 1370 height 108
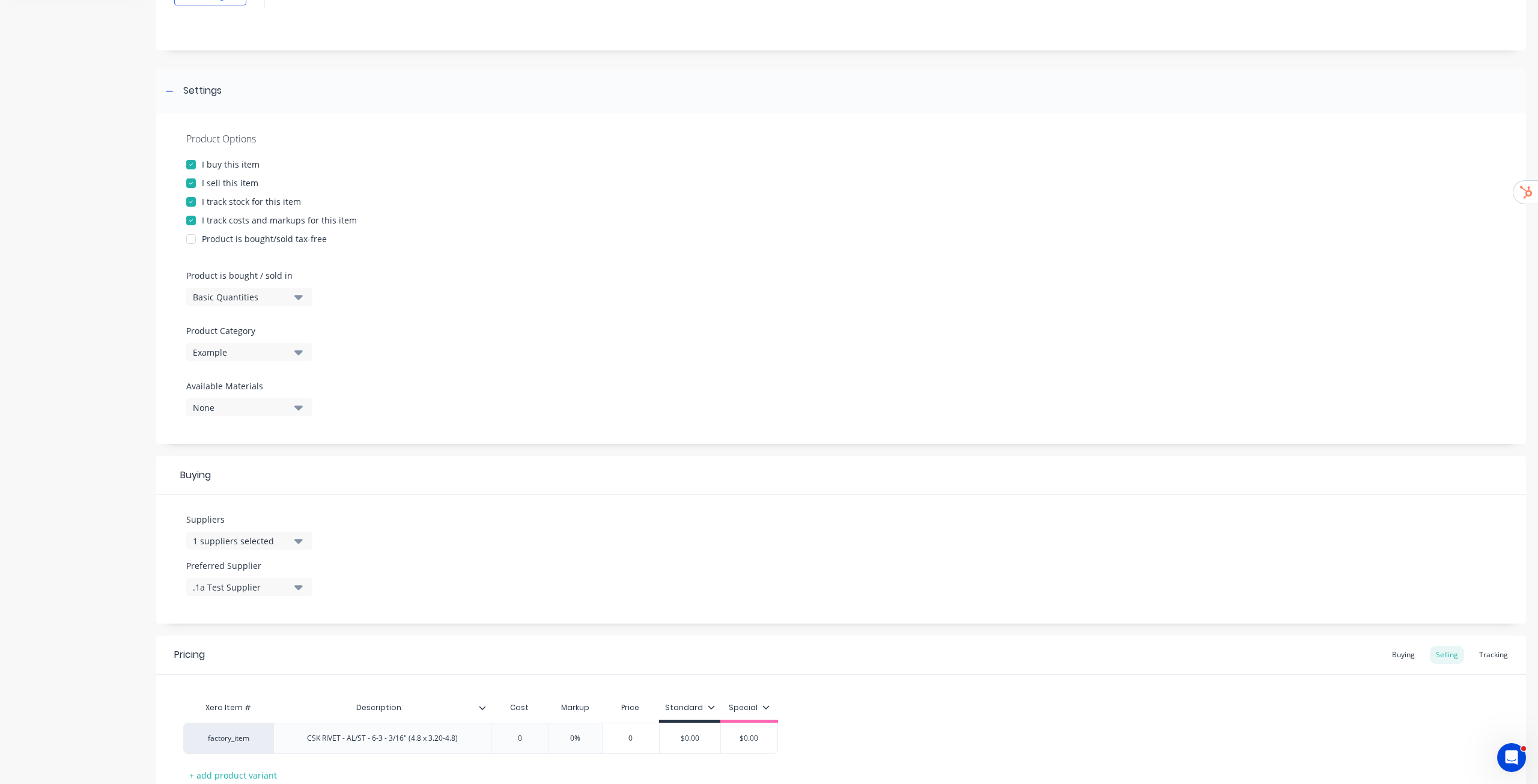
scroll to position [197, 0]
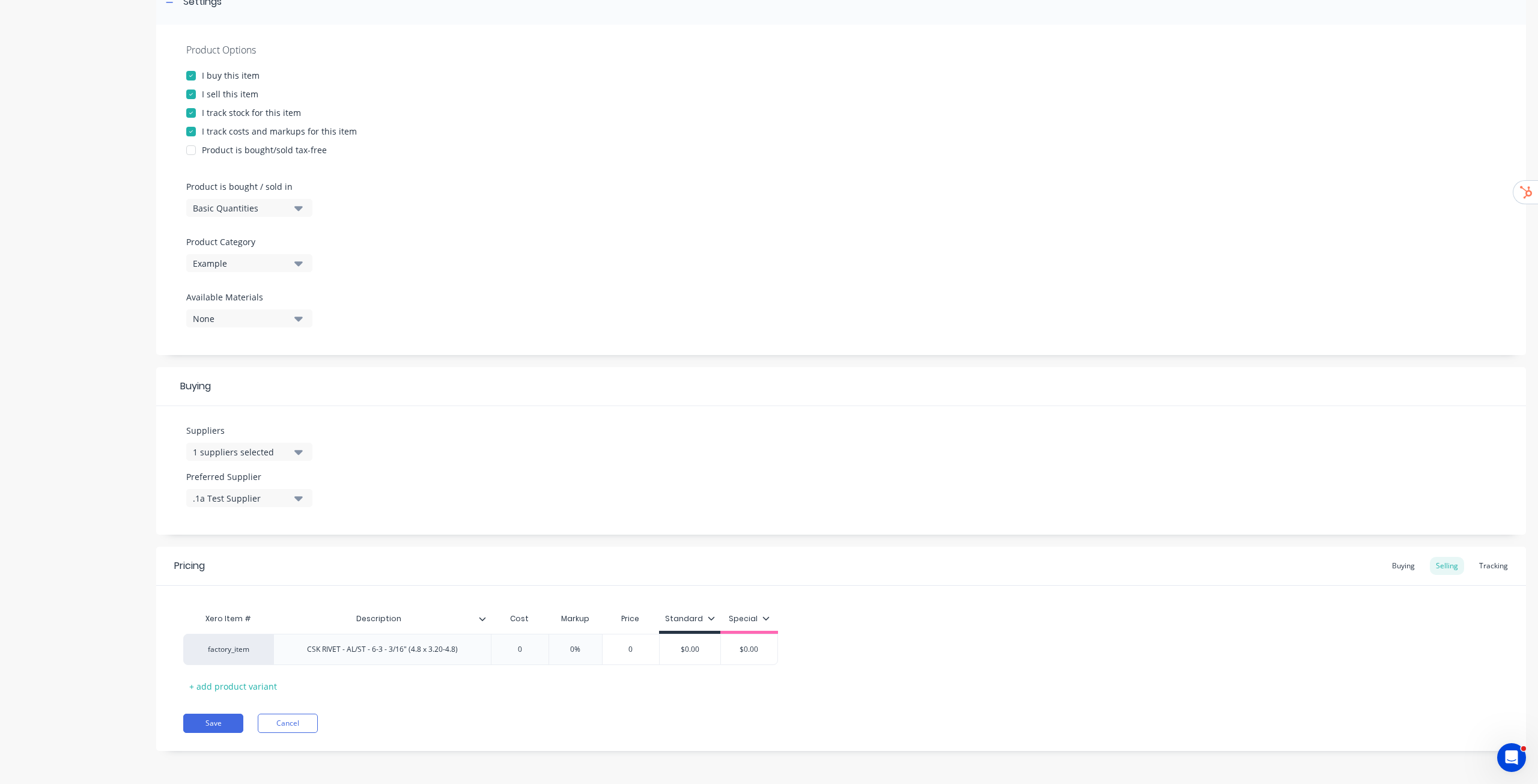
click at [766, 399] on icon at bounding box center [766, 617] width 7 height 7
click at [750, 399] on div "All" at bounding box center [730, 653] width 89 height 24
click at [768, 399] on div "Xero Item # Description Cost Markup Price Standard Special factory_item CSK RIV…" at bounding box center [841, 640] width 1370 height 110
click at [228, 399] on button "Save" at bounding box center [213, 723] width 60 height 19
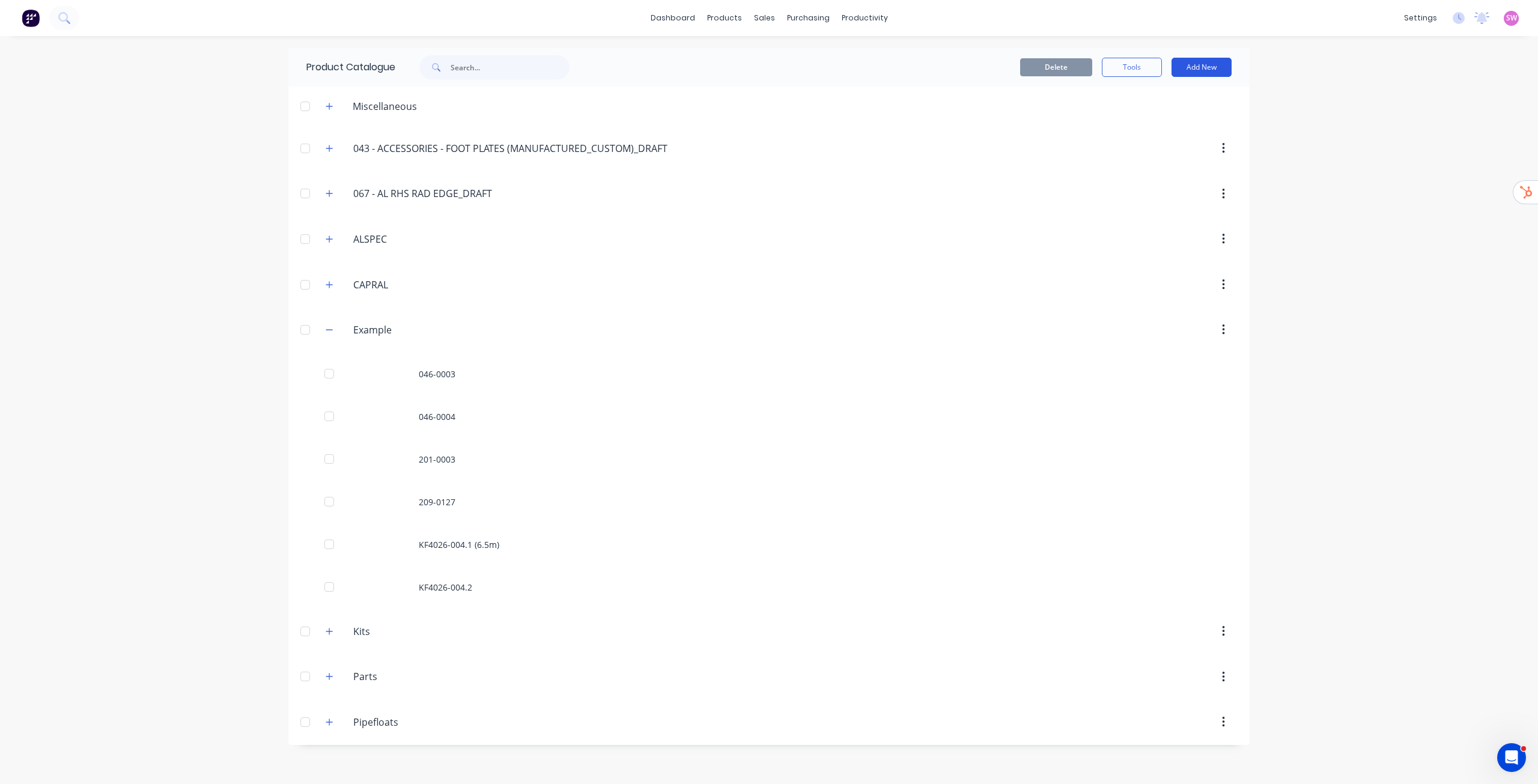
click at [768, 65] on button "Add New" at bounding box center [1202, 67] width 60 height 19
click at [768, 120] on div "Product" at bounding box center [1175, 122] width 92 height 17
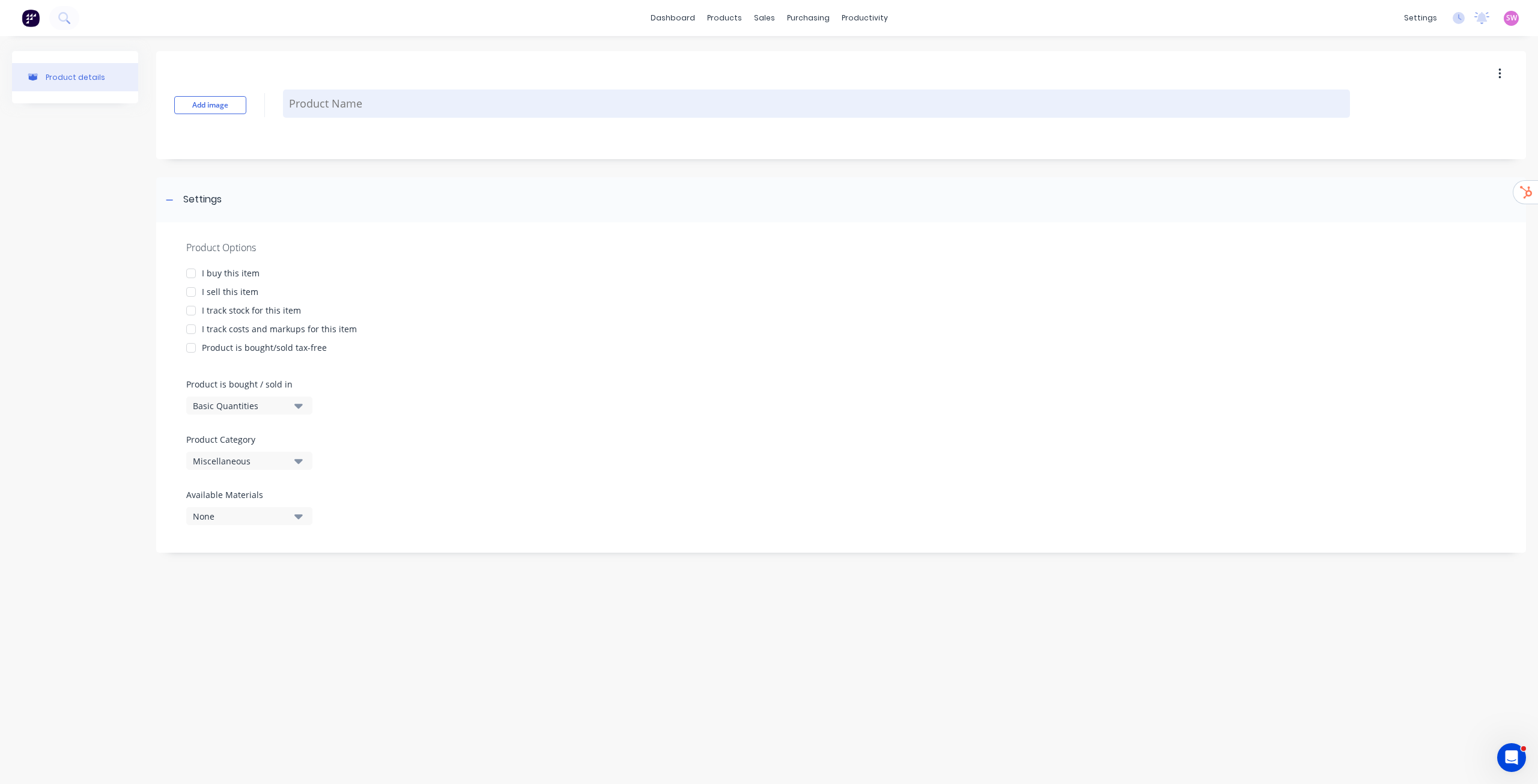
click at [348, 104] on textarea at bounding box center [817, 104] width 1067 height 28
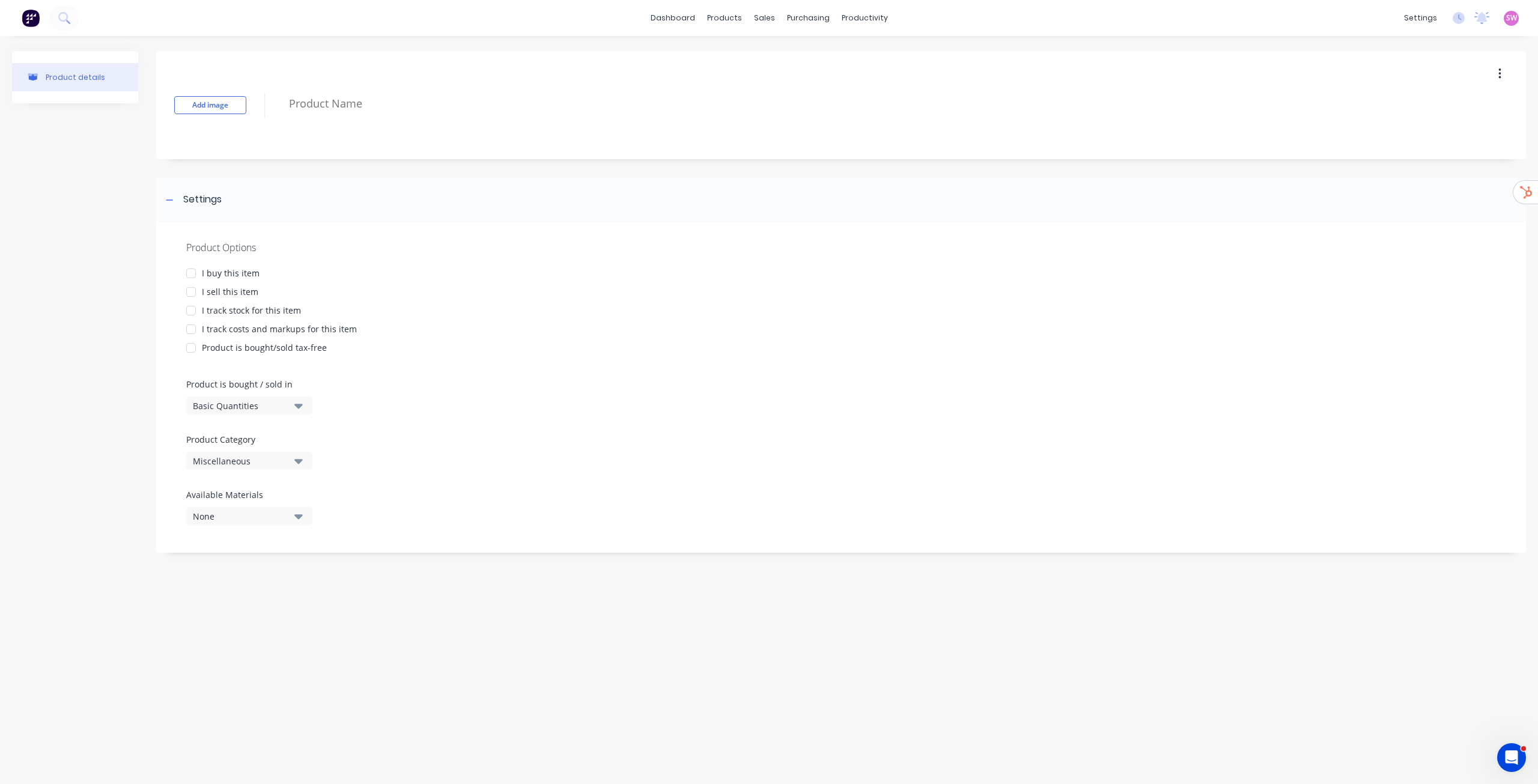
paste textarea "SCREW - SELF TAPPING - 8G x 16mm - SS"
type textarea "x"
type textarea "SCREW - SELF TAPPING - 8G x 16mm - SS"
type textarea "x"
type textarea "SCREW - SELF TAPPING - 8G x 16mm - SS"
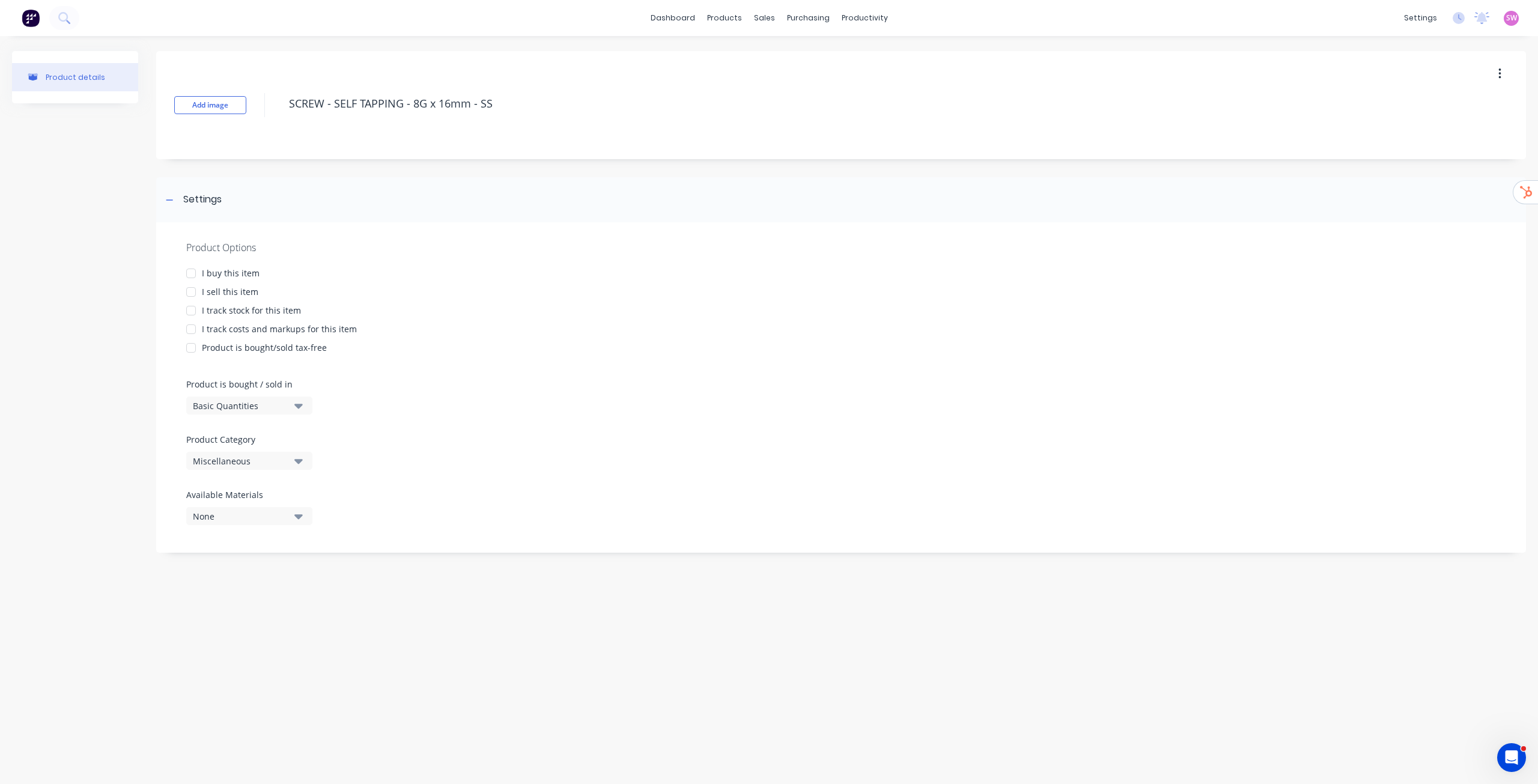
click at [211, 278] on div "I buy this item" at bounding box center [231, 273] width 58 height 13
click at [212, 288] on div "I sell this item" at bounding box center [230, 291] width 56 height 13
click at [218, 309] on div "I track stock for this item" at bounding box center [252, 310] width 99 height 13
click at [248, 328] on div "I track costs and markups for this item" at bounding box center [280, 328] width 155 height 13
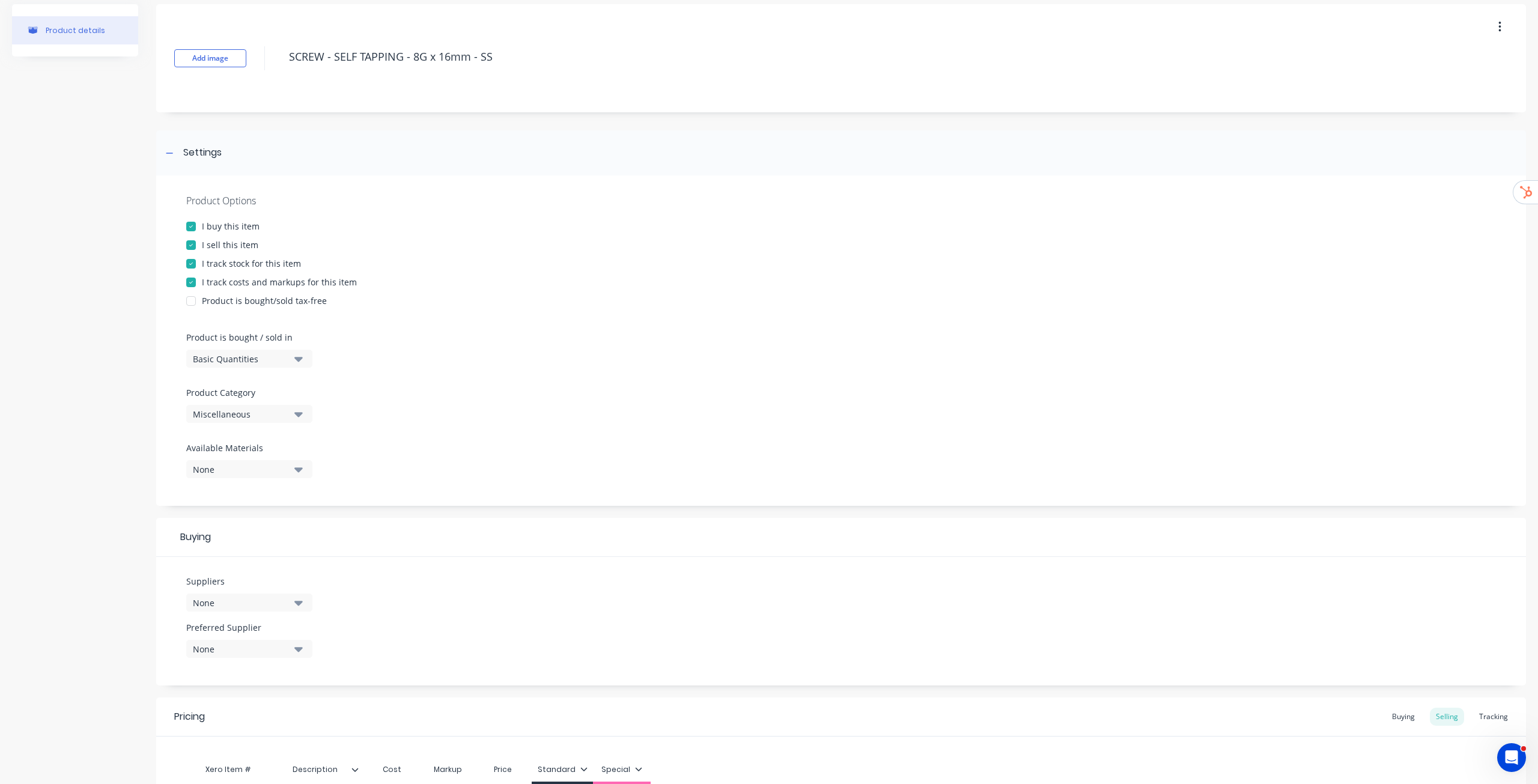
scroll to position [197, 0]
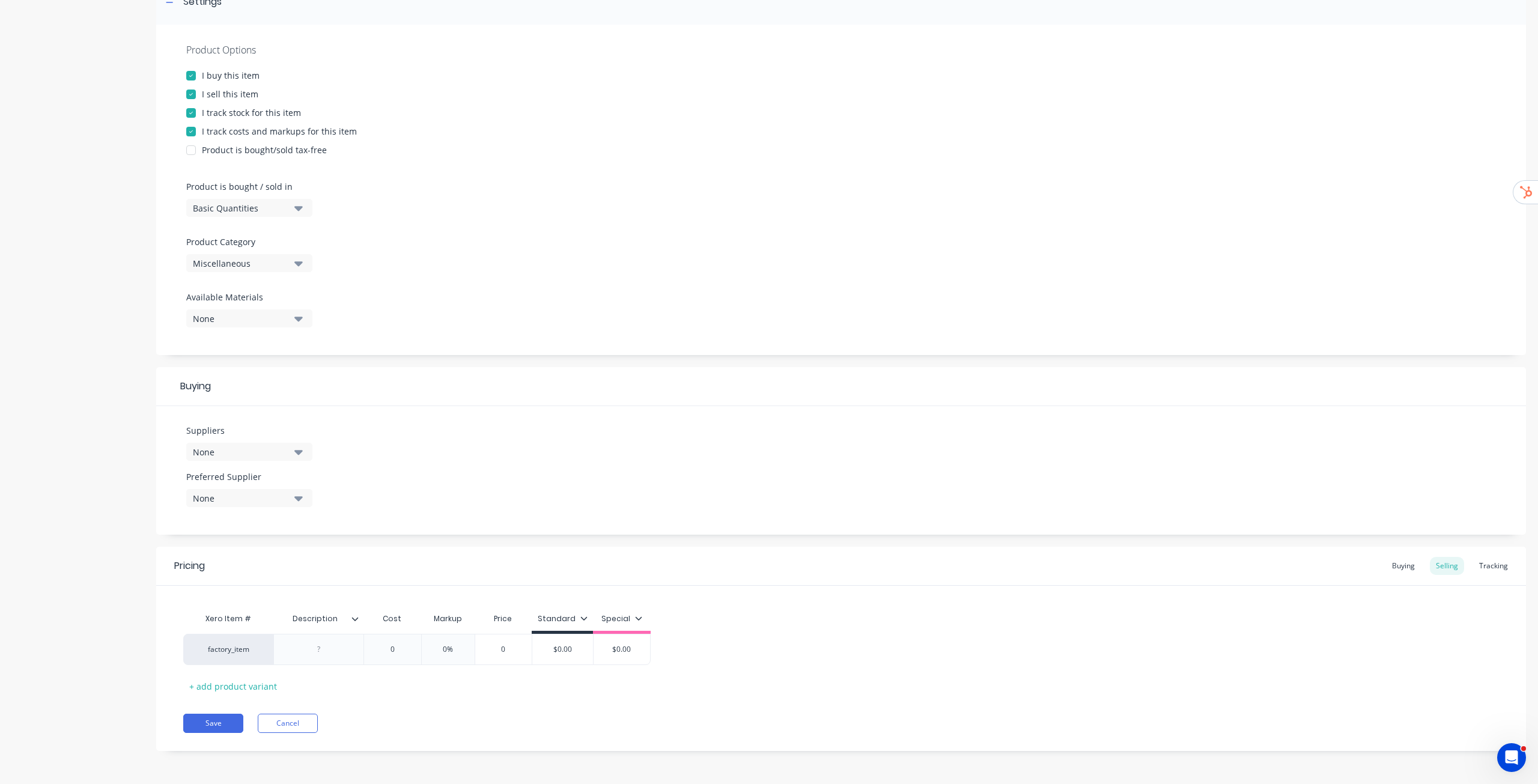
click at [222, 399] on div "None" at bounding box center [241, 452] width 96 height 13
click at [266, 399] on button ".1a Test Supplier" at bounding box center [276, 518] width 180 height 24
click at [444, 397] on div "Buying" at bounding box center [841, 387] width 1370 height 39
click at [266, 399] on div "None" at bounding box center [241, 498] width 96 height 13
click at [261, 399] on div ".1a Test Supplier" at bounding box center [283, 563] width 120 height 13
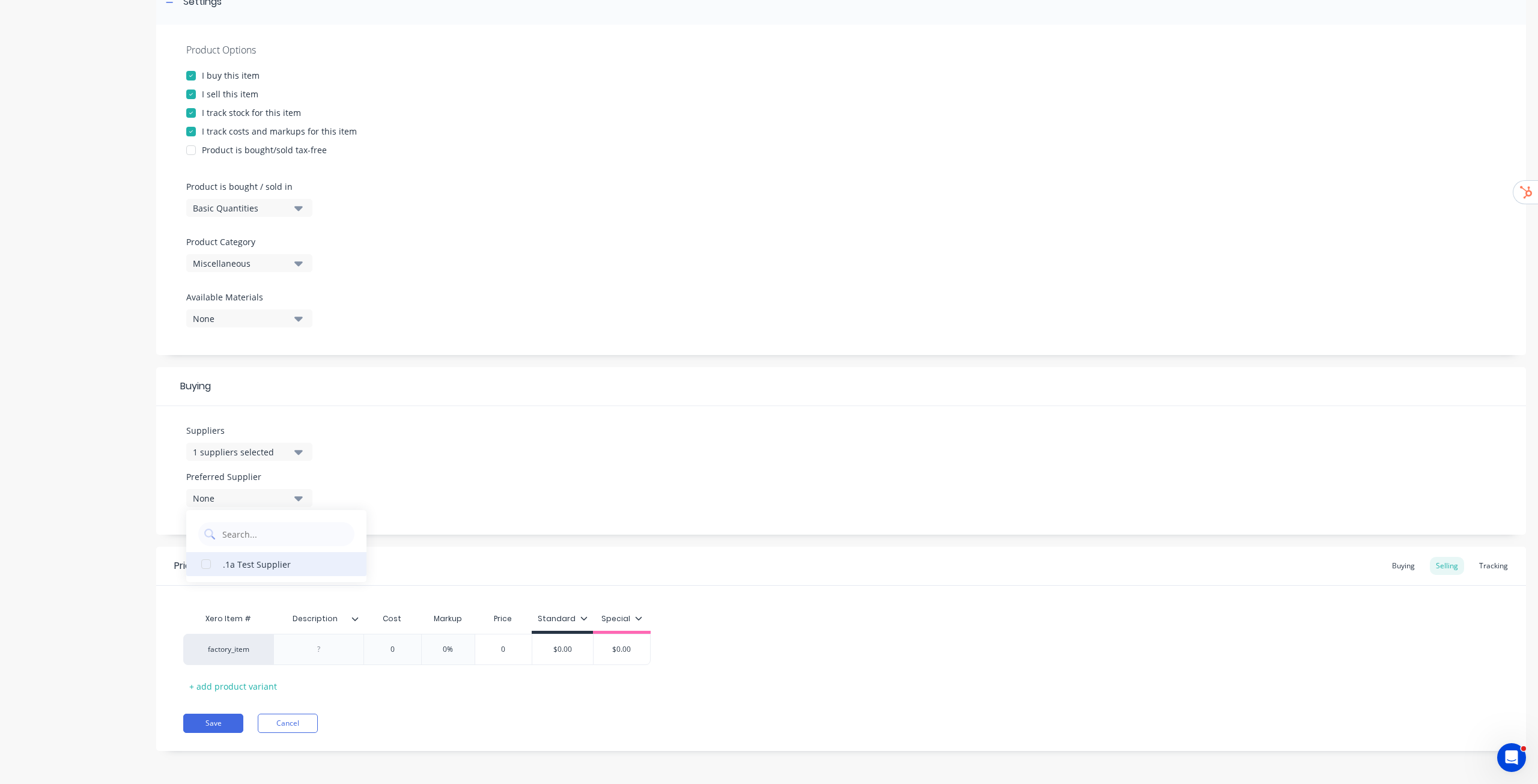
type textarea "x"
click at [381, 399] on div "Suppliers 1 suppliers selected Preferred Supplier .1a Test Supplier .1a Test Su…" at bounding box center [841, 470] width 1370 height 128
click at [333, 399] on div at bounding box center [319, 649] width 60 height 15
paste div
click at [720, 399] on icon at bounding box center [723, 617] width 7 height 7
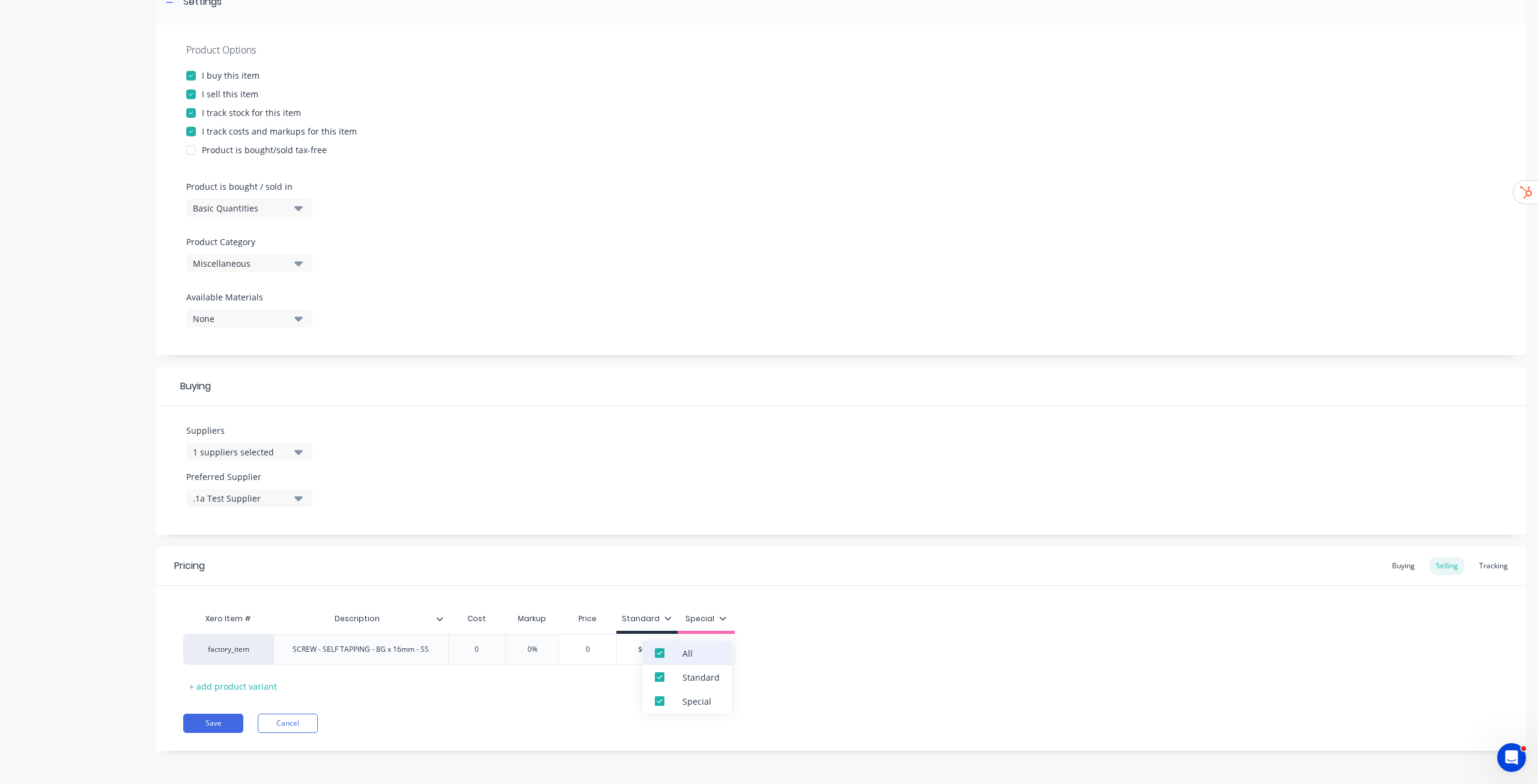
click at [703, 399] on div "All" at bounding box center [687, 653] width 89 height 24
click at [768, 399] on div "Xero Item # Description Cost Markup Price Standard Special factory_item SCREW -…" at bounding box center [841, 640] width 1370 height 110
click at [218, 399] on button "Save" at bounding box center [213, 723] width 60 height 19
type textarea "x"
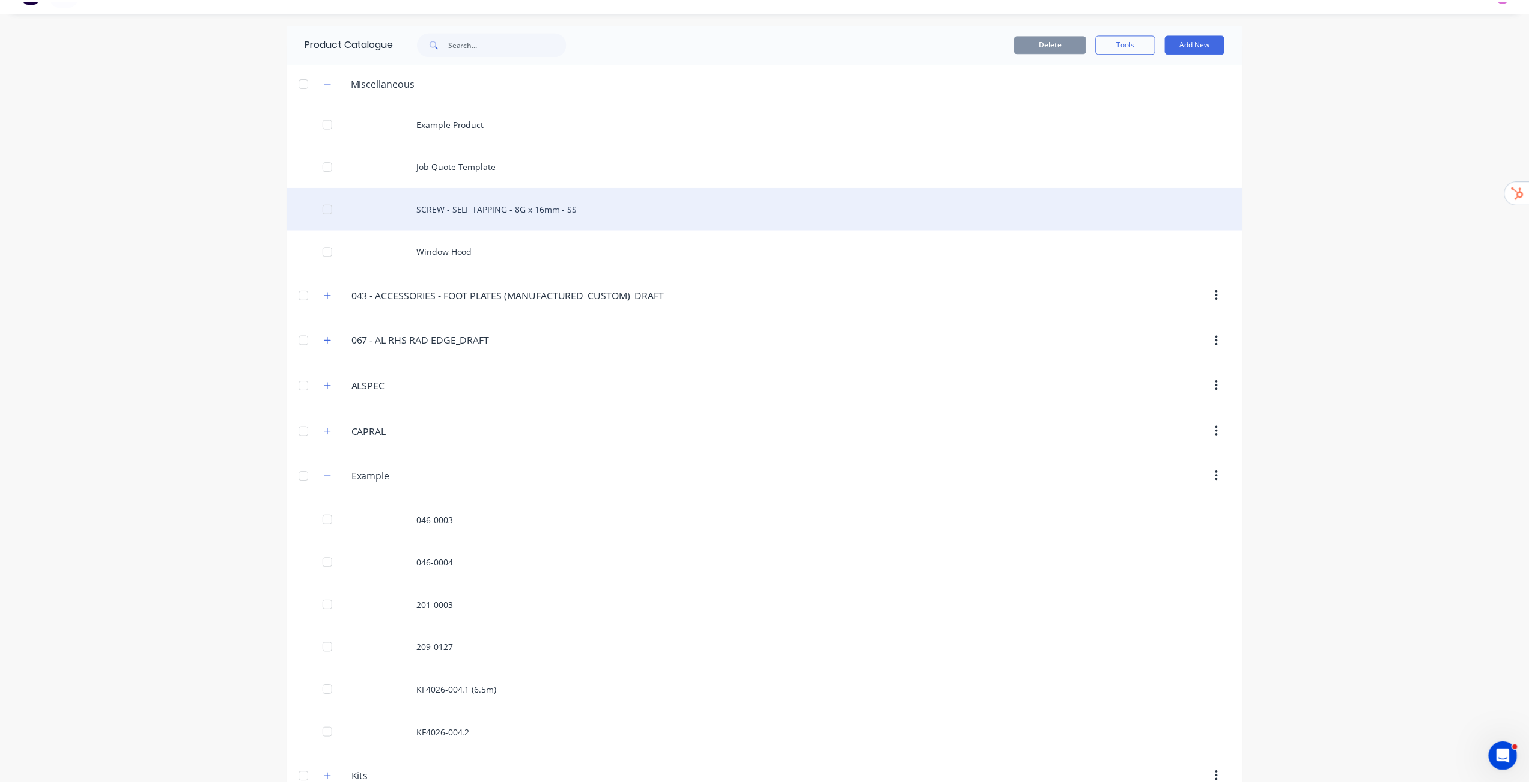
scroll to position [23, 0]
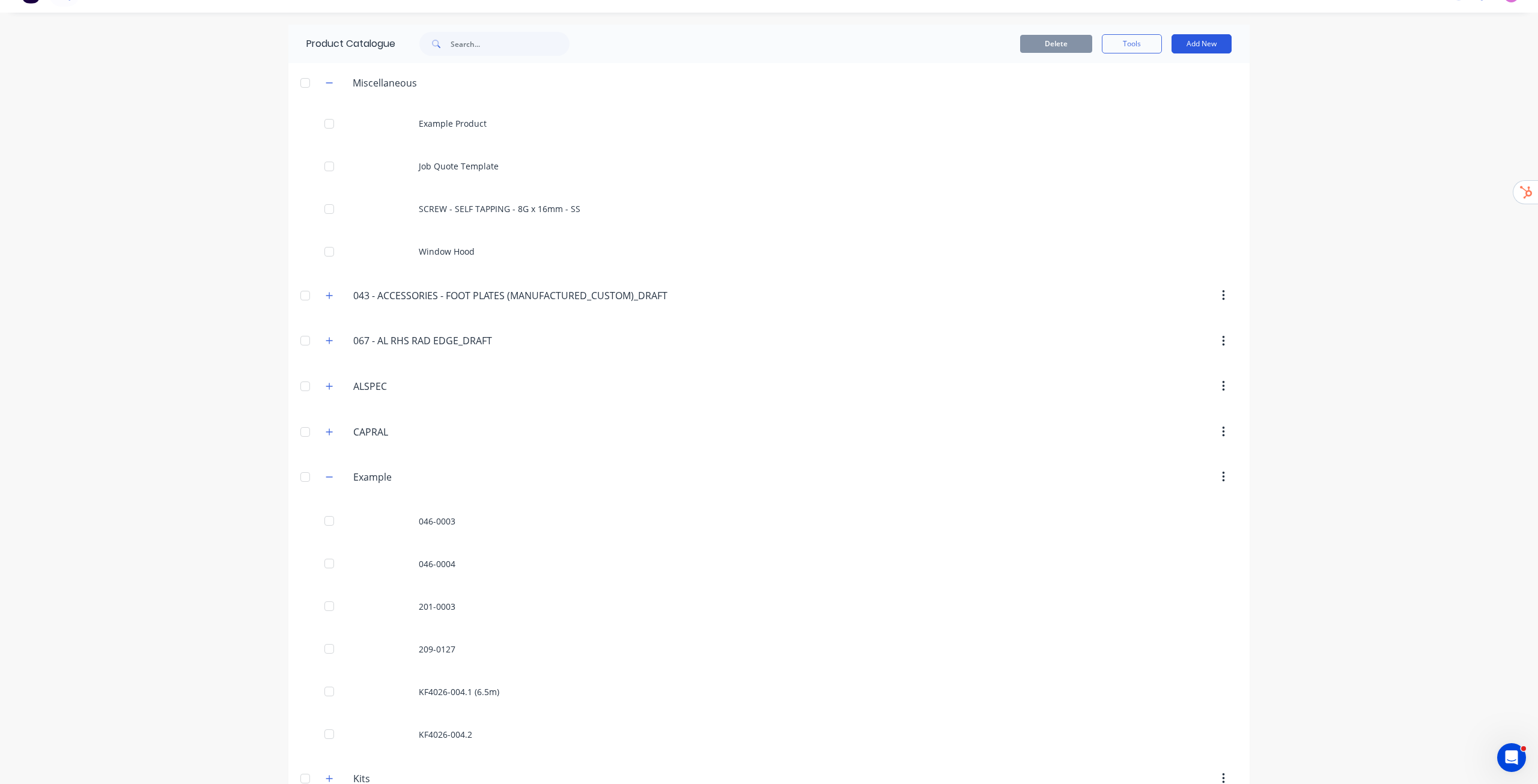
click at [768, 43] on button "Add New" at bounding box center [1202, 43] width 60 height 19
click at [768, 115] on div "Product Kit" at bounding box center [1175, 123] width 92 height 17
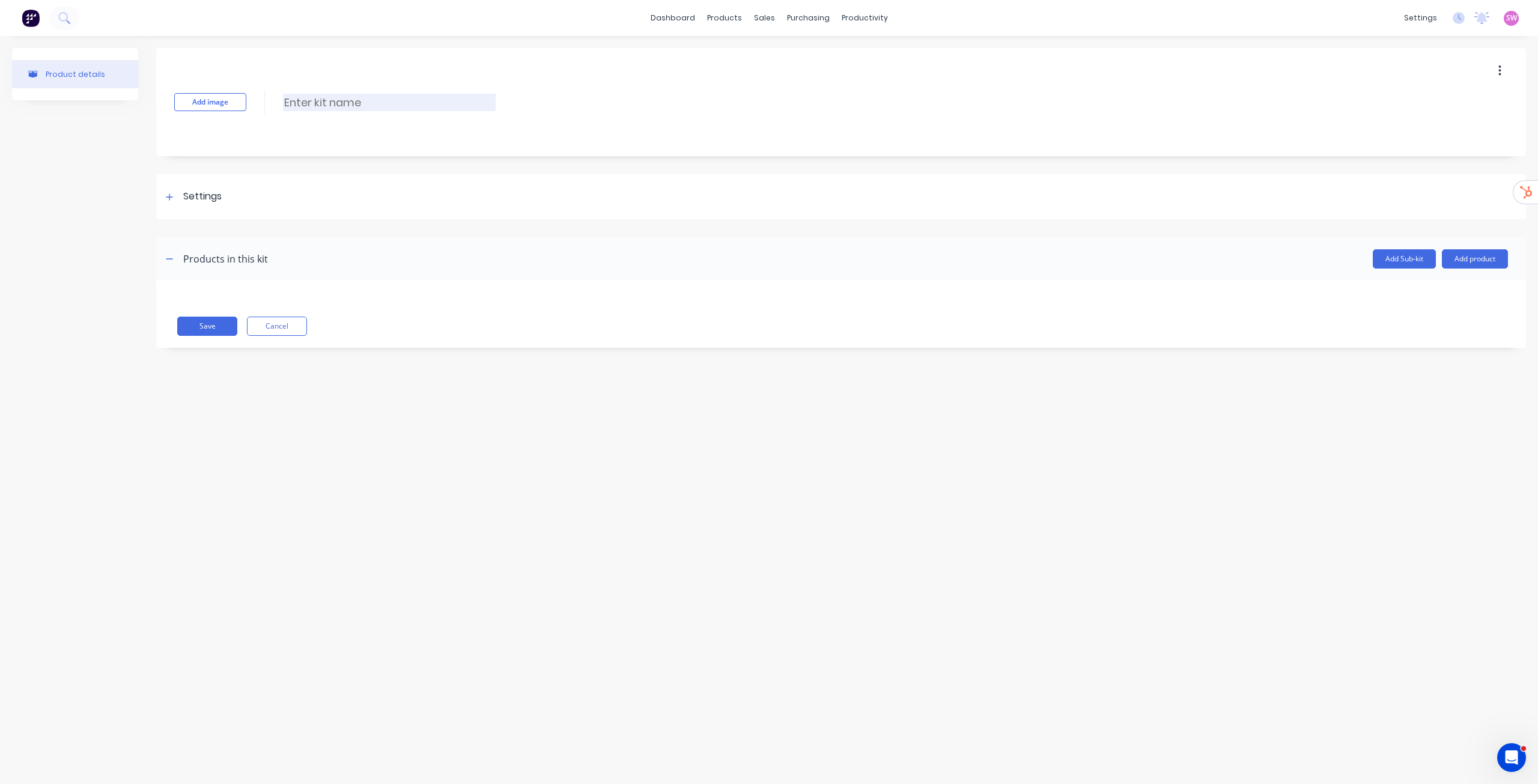
click at [357, 104] on input at bounding box center [390, 102] width 213 height 17
paste input "WINDOW AWNING"
type input "WINDOW AWNING"
click at [768, 256] on button "Add product" at bounding box center [1475, 259] width 66 height 19
click at [768, 292] on div "Product catalogue" at bounding box center [1451, 290] width 92 height 17
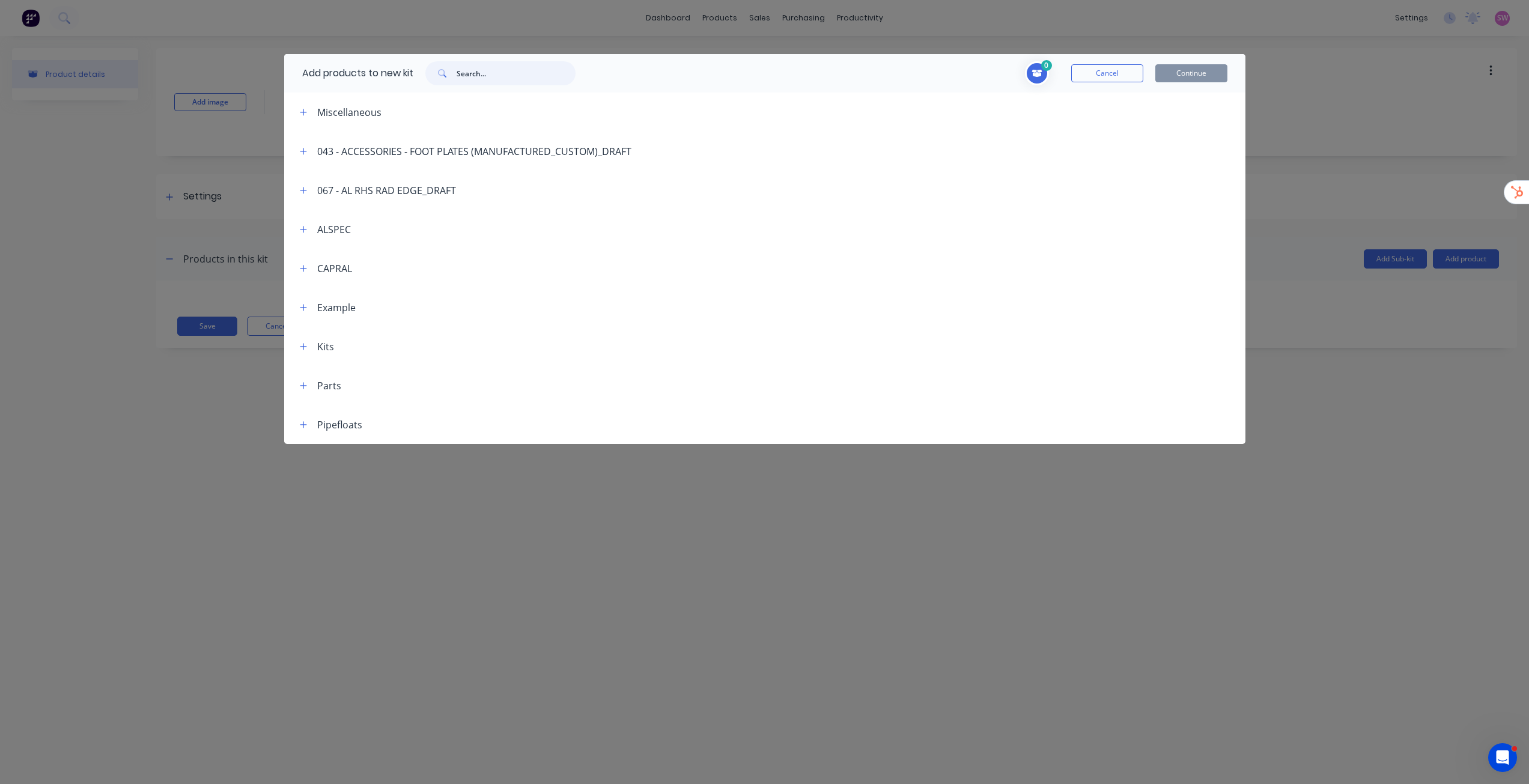
click at [525, 77] on input "text" at bounding box center [516, 74] width 119 height 24
paste input "KF4026-004.1"
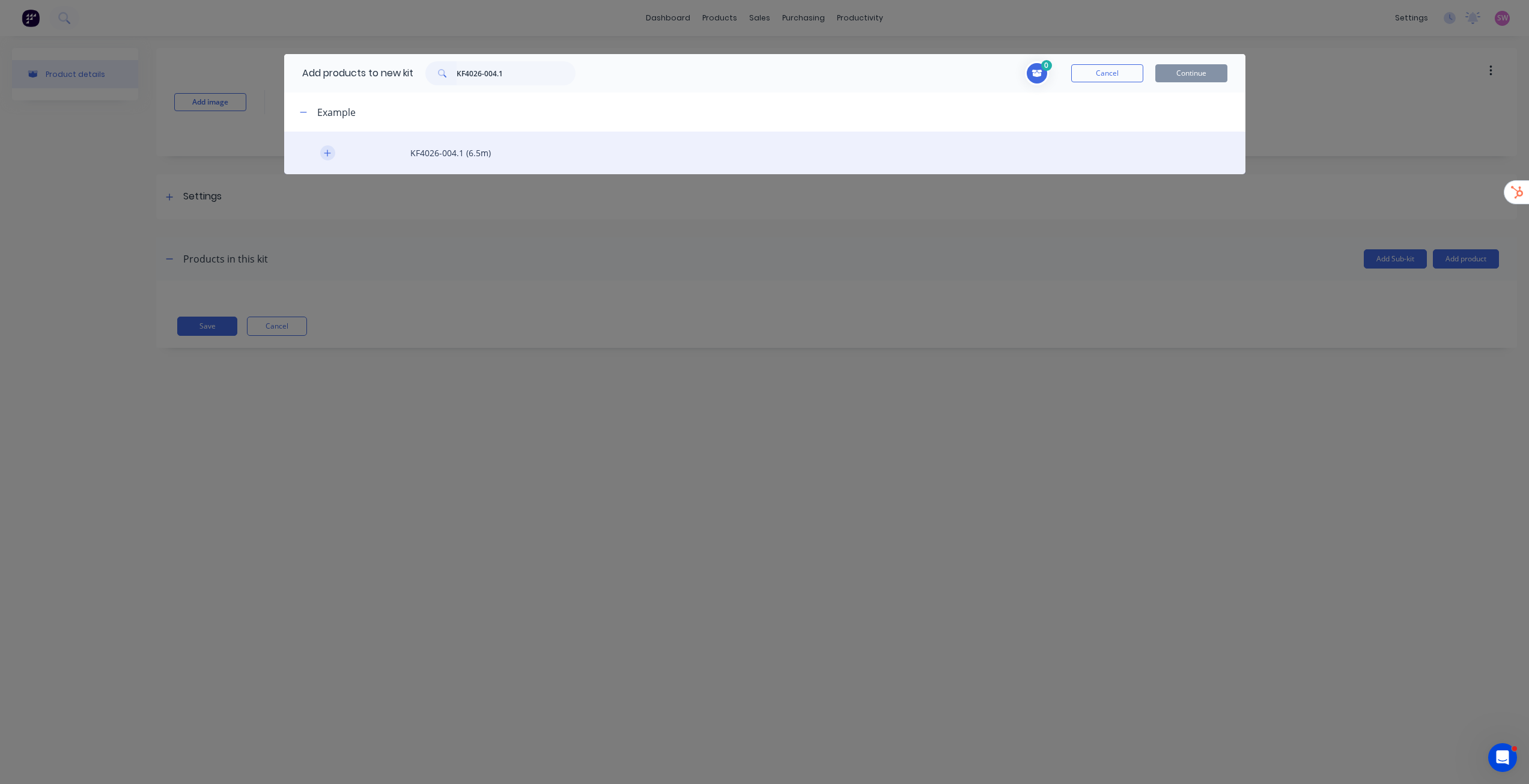
click at [325, 153] on icon "button" at bounding box center [327, 153] width 7 height 7
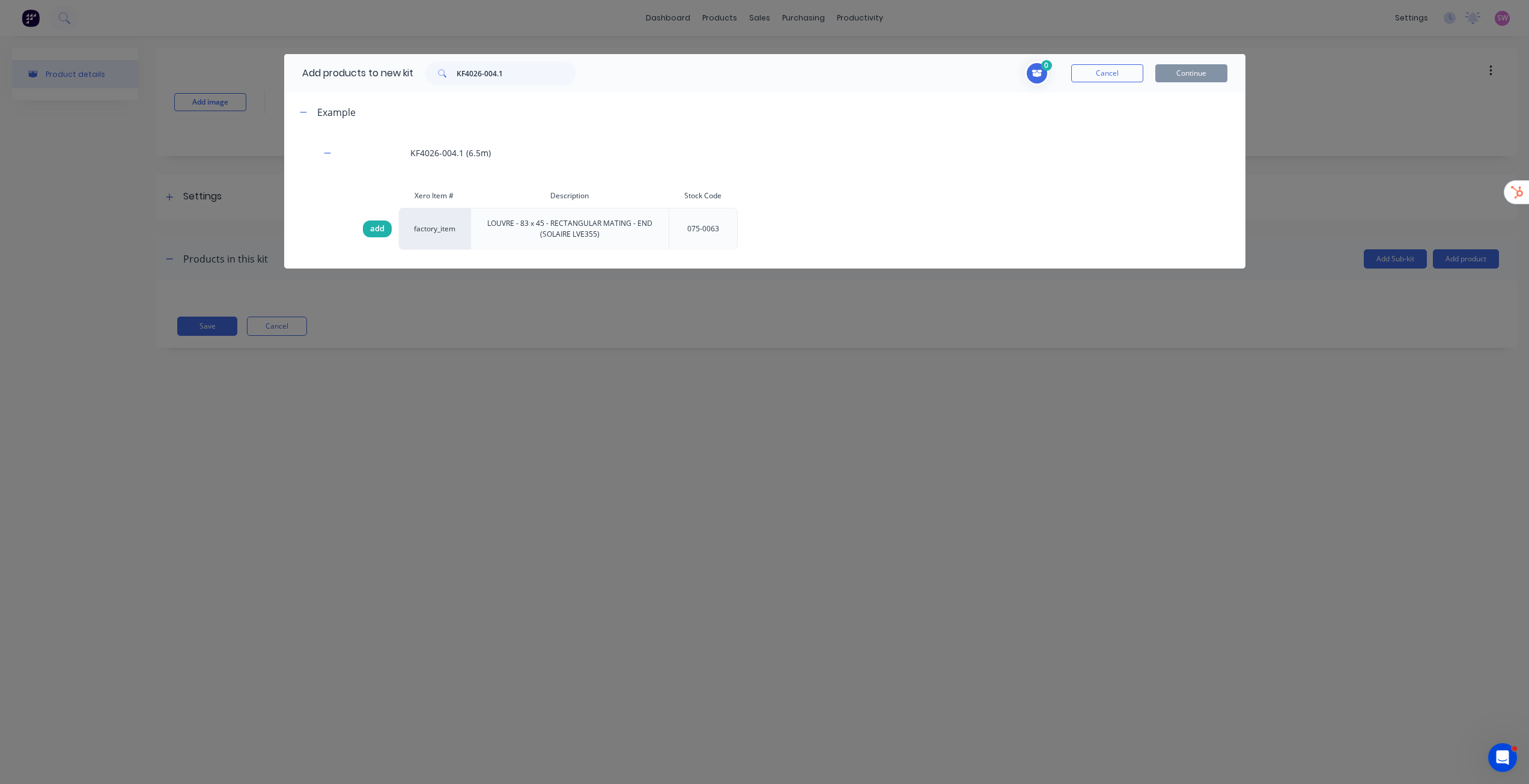
click at [383, 231] on span "add" at bounding box center [377, 229] width 15 height 12
drag, startPoint x: 532, startPoint y: 73, endPoint x: 403, endPoint y: 63, distance: 129.4
click at [403, 63] on div "Add products to new kit KF4026-004.1" at bounding box center [436, 73] width 303 height 38
paste input "2"
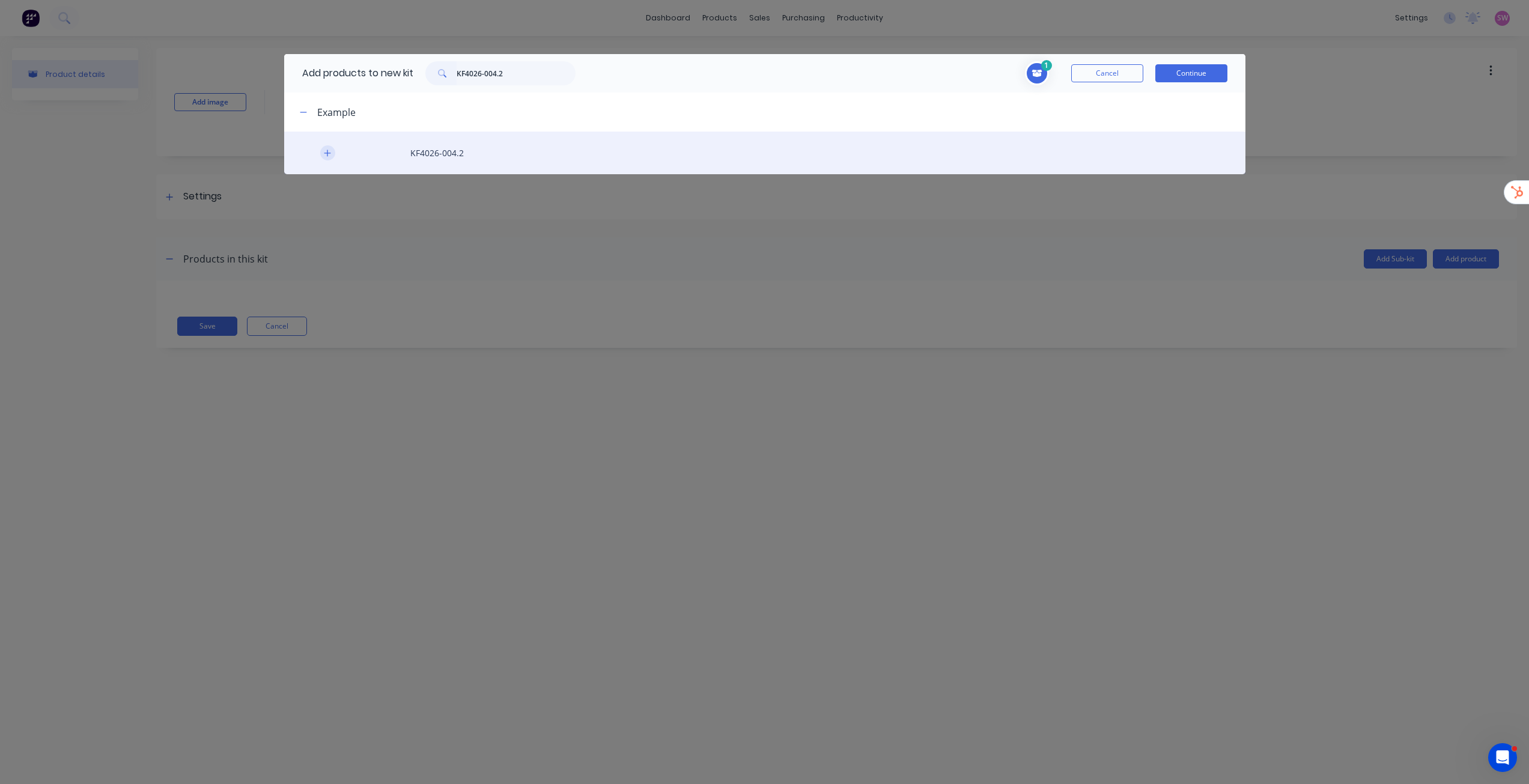
click at [332, 154] on button "button" at bounding box center [328, 153] width 15 height 15
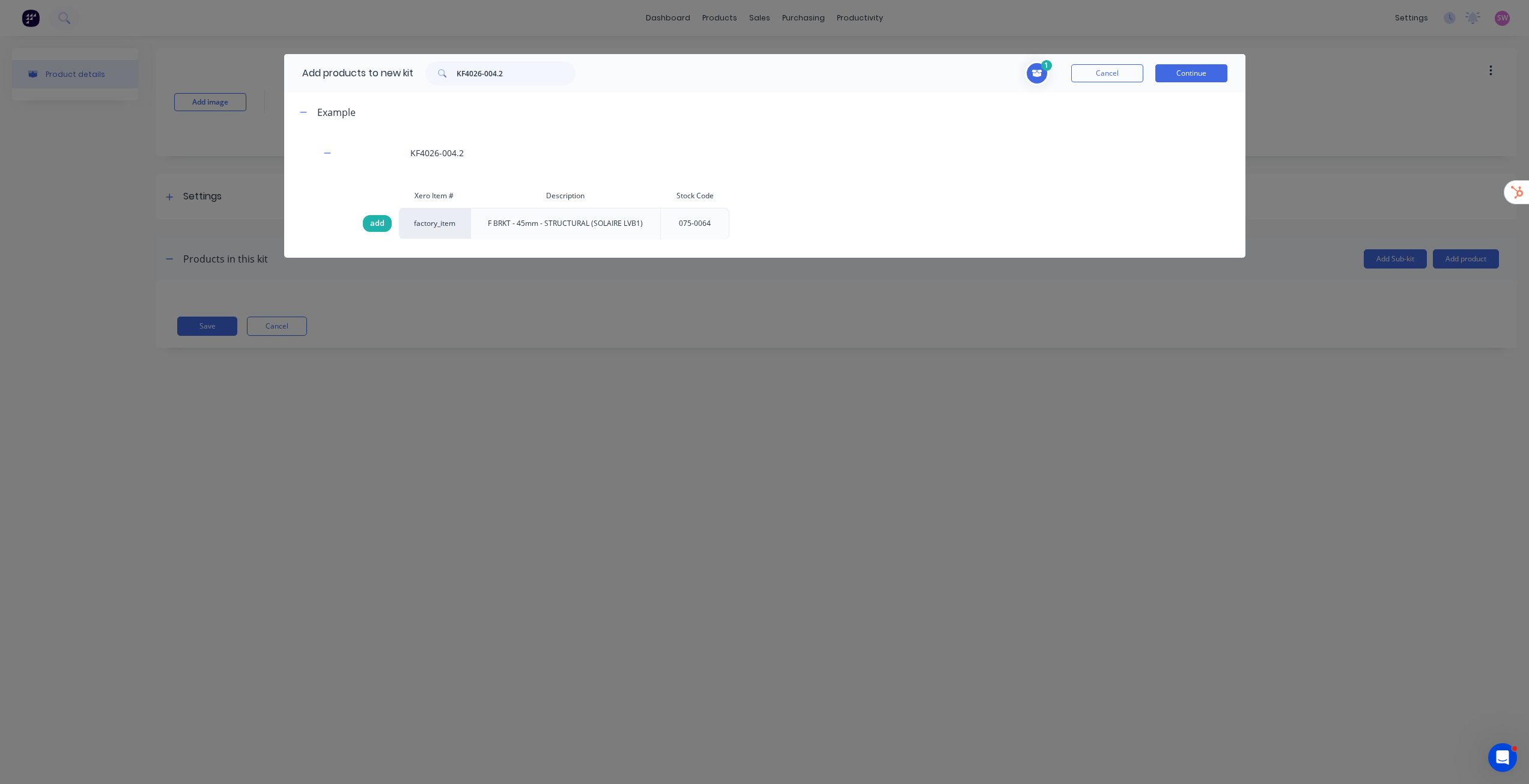
click at [370, 223] on span "add" at bounding box center [377, 223] width 15 height 12
click at [567, 77] on input "KF4026-004.2" at bounding box center [516, 74] width 119 height 24
paste input "046-0004"
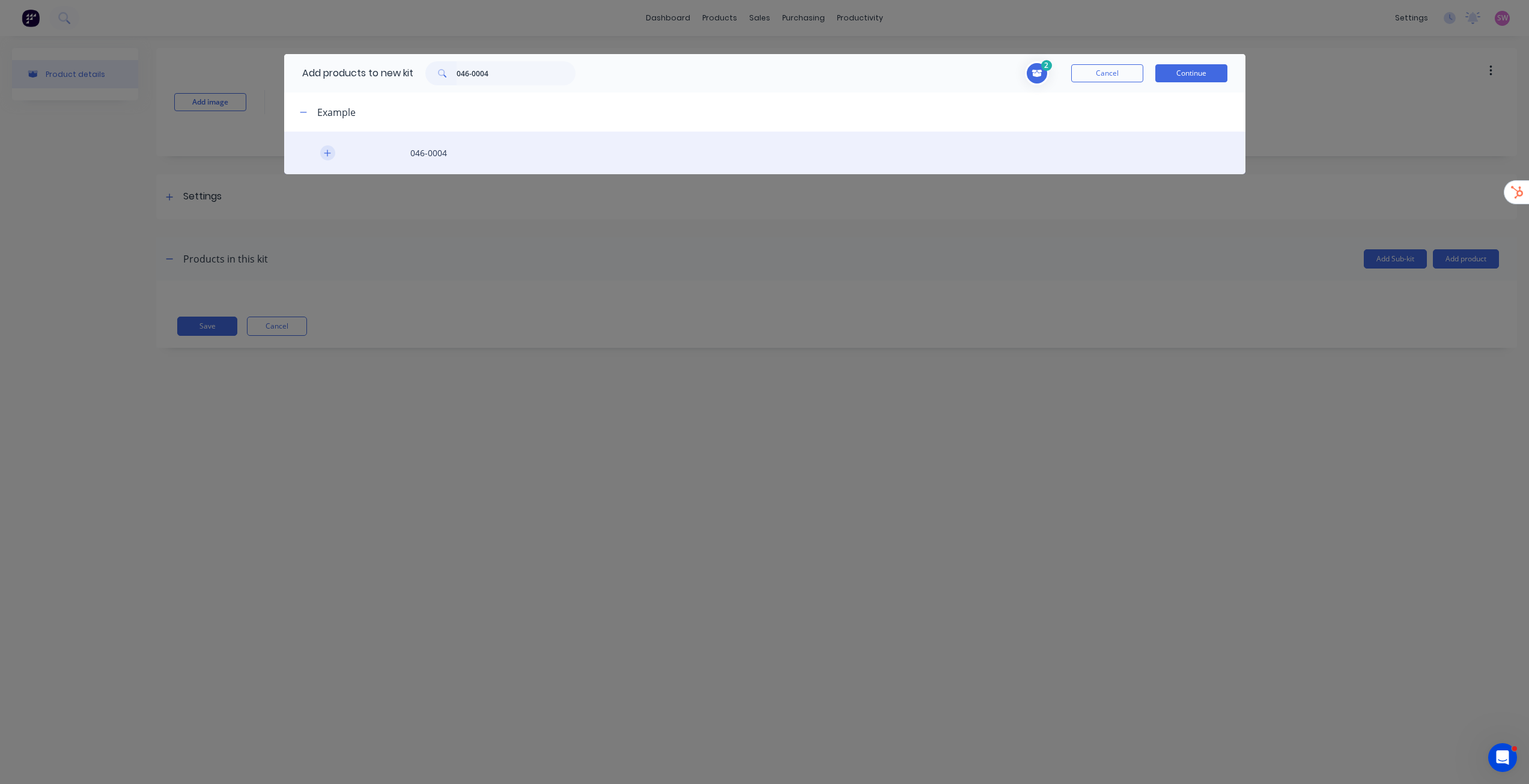
click at [333, 151] on button "button" at bounding box center [328, 153] width 15 height 15
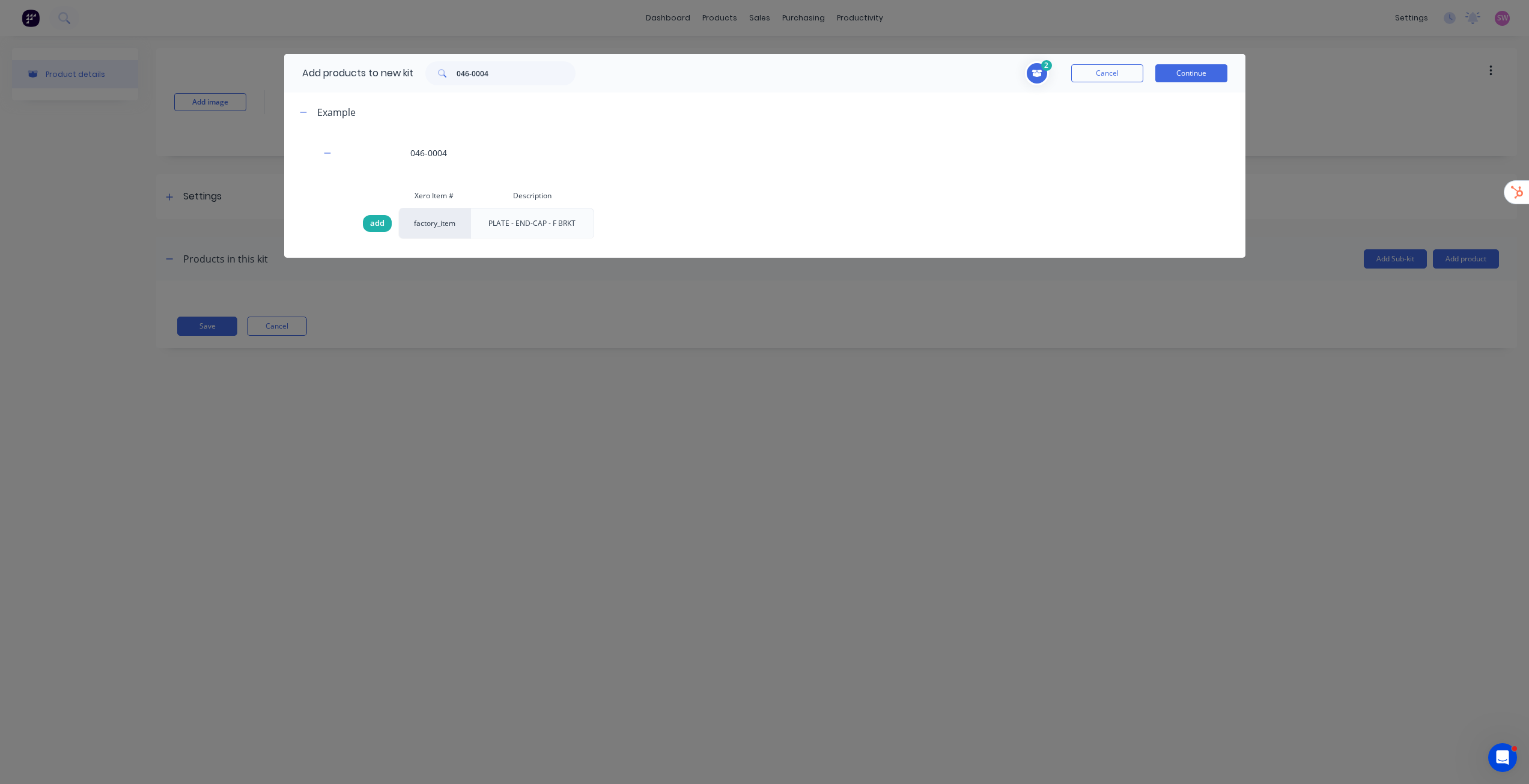
click at [381, 218] on span "add" at bounding box center [377, 223] width 15 height 12
click at [515, 74] on input "046-0004" at bounding box center [516, 74] width 119 height 24
paste input "3"
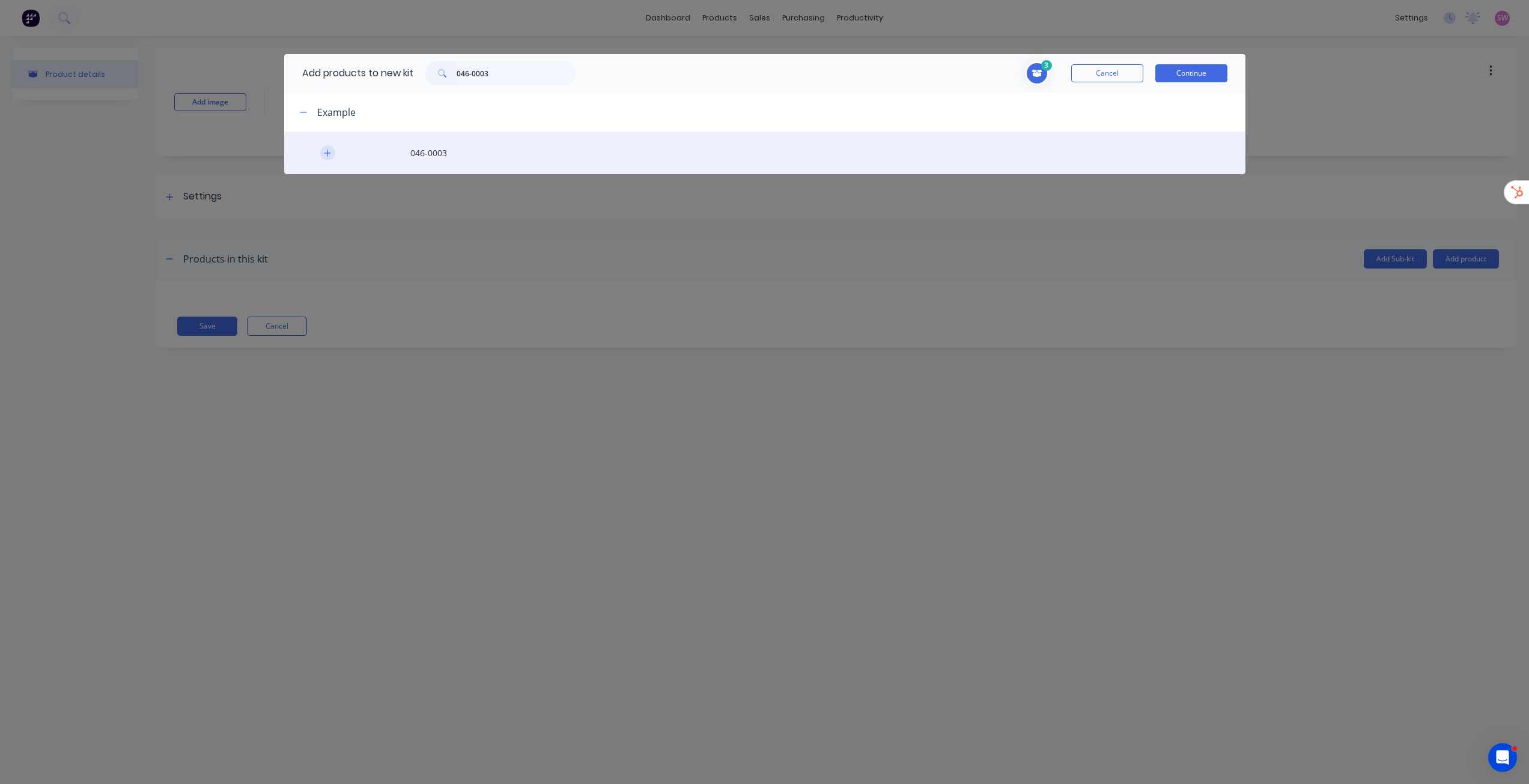
click at [329, 148] on button "button" at bounding box center [328, 153] width 15 height 15
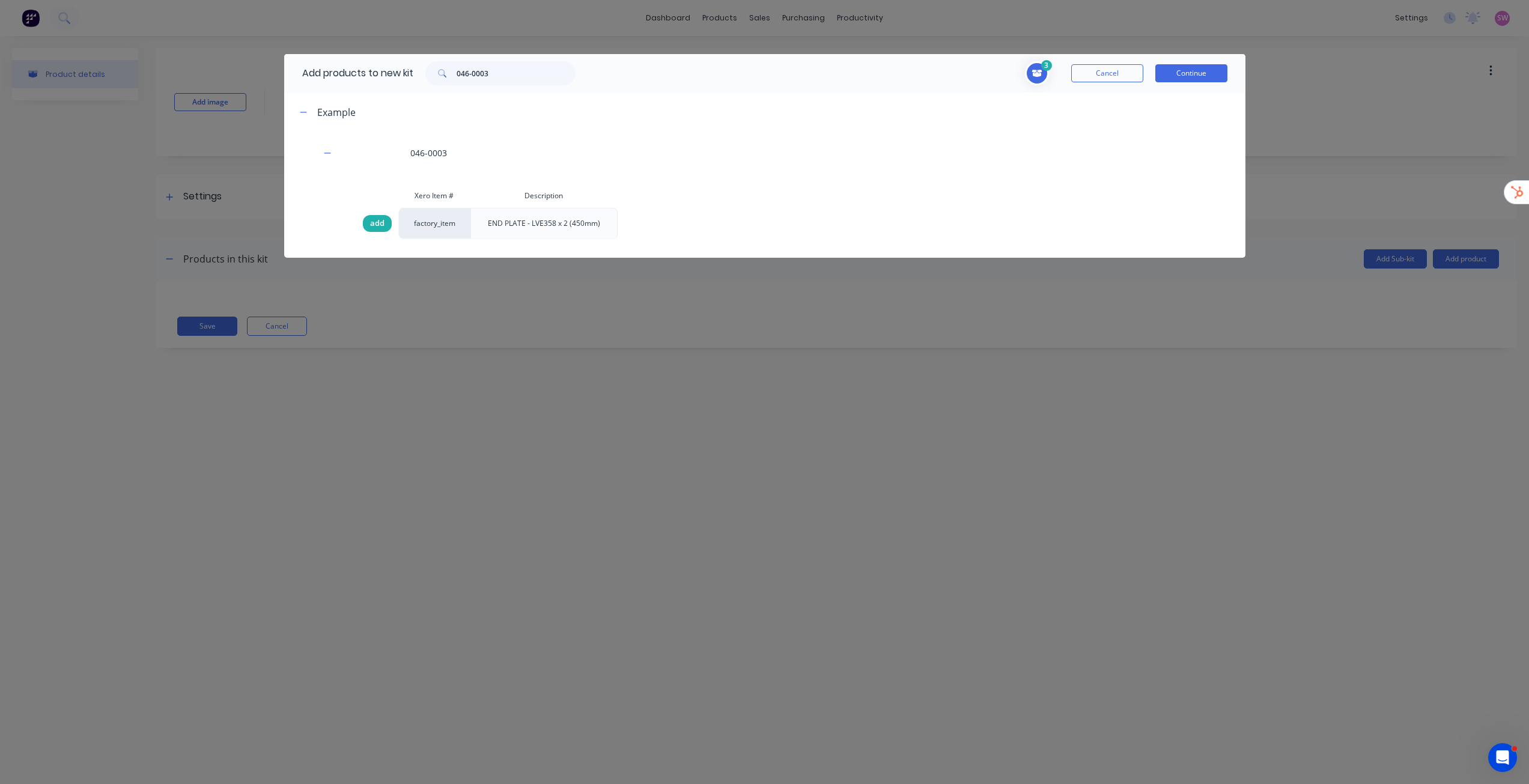
click at [384, 230] on div "add" at bounding box center [377, 223] width 29 height 17
click at [515, 74] on input "046-0003" at bounding box center [516, 74] width 119 height 24
paste input "201"
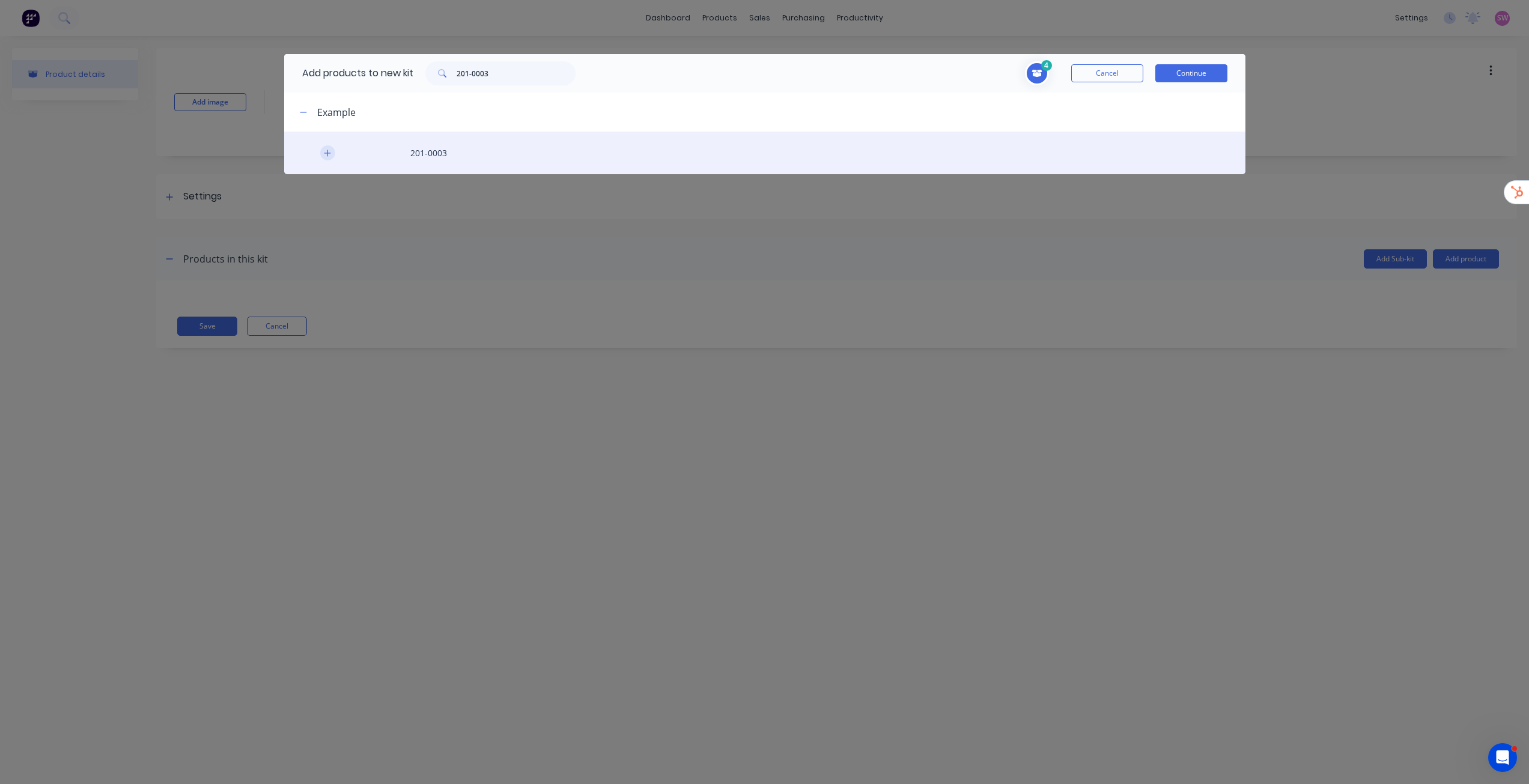
click at [333, 150] on button "button" at bounding box center [328, 153] width 15 height 15
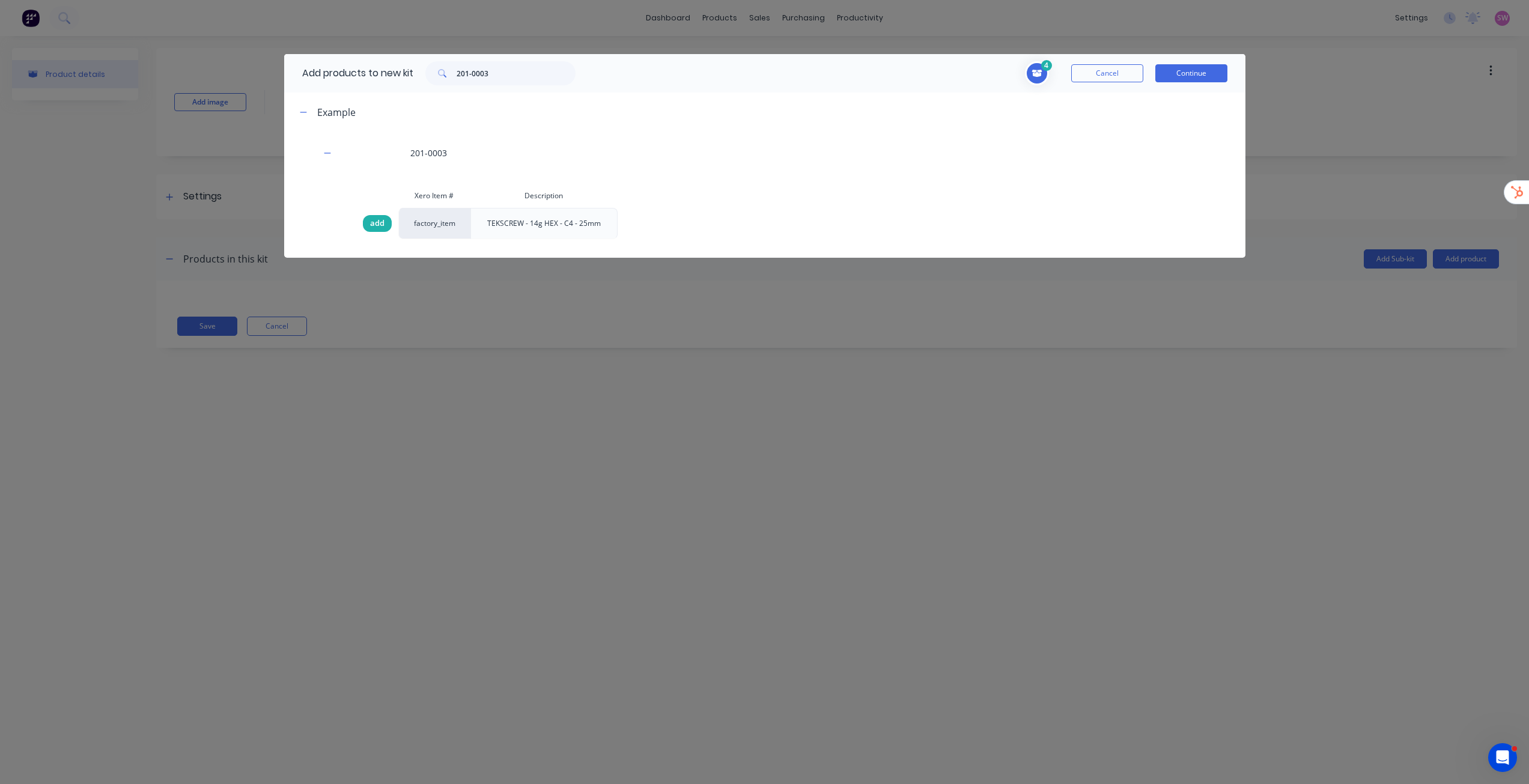
click at [382, 226] on span "add" at bounding box center [377, 223] width 15 height 12
click at [549, 72] on input "201-0003" at bounding box center [516, 74] width 119 height 24
paste input "9-0127"
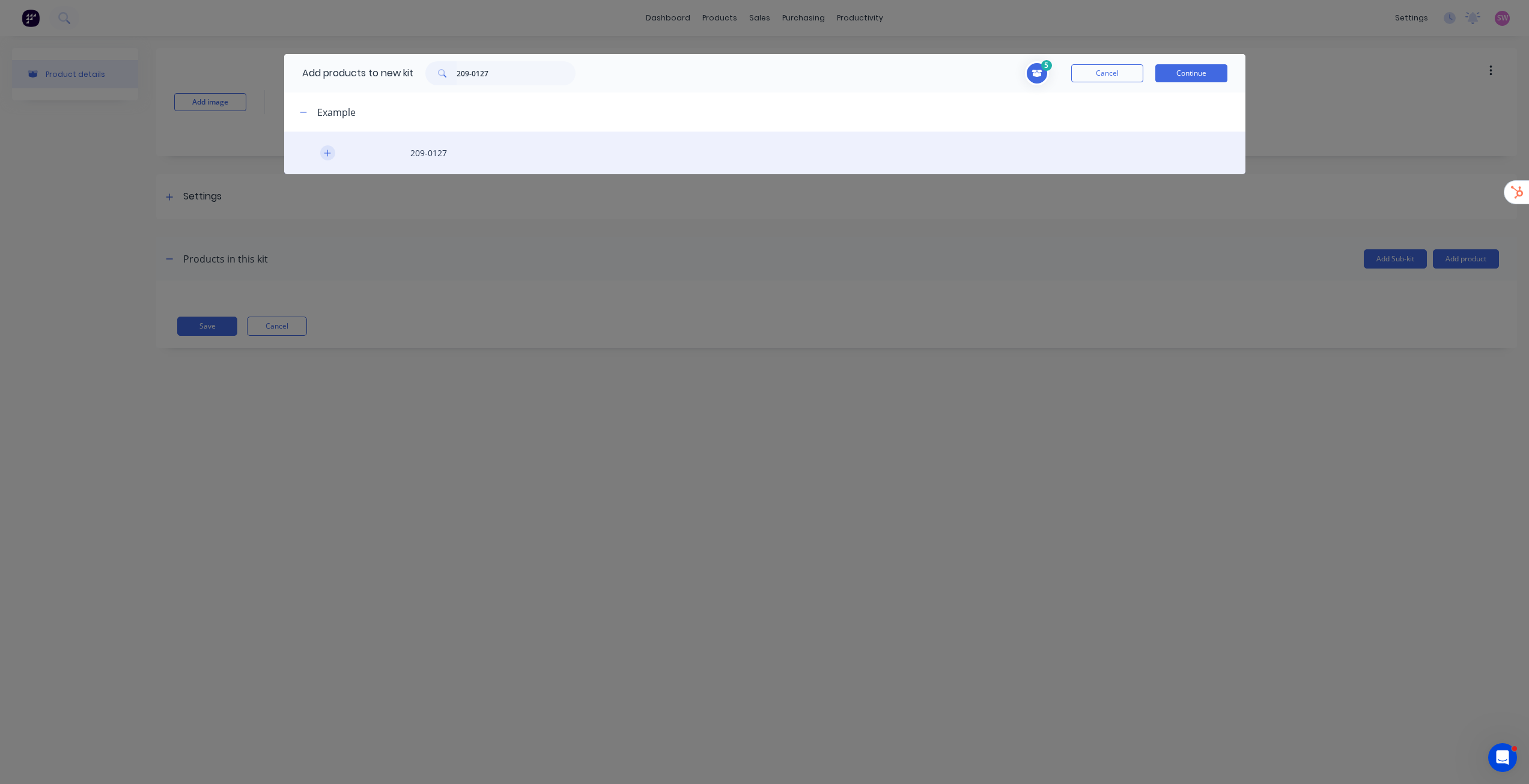
click at [328, 151] on icon "button" at bounding box center [327, 153] width 7 height 9
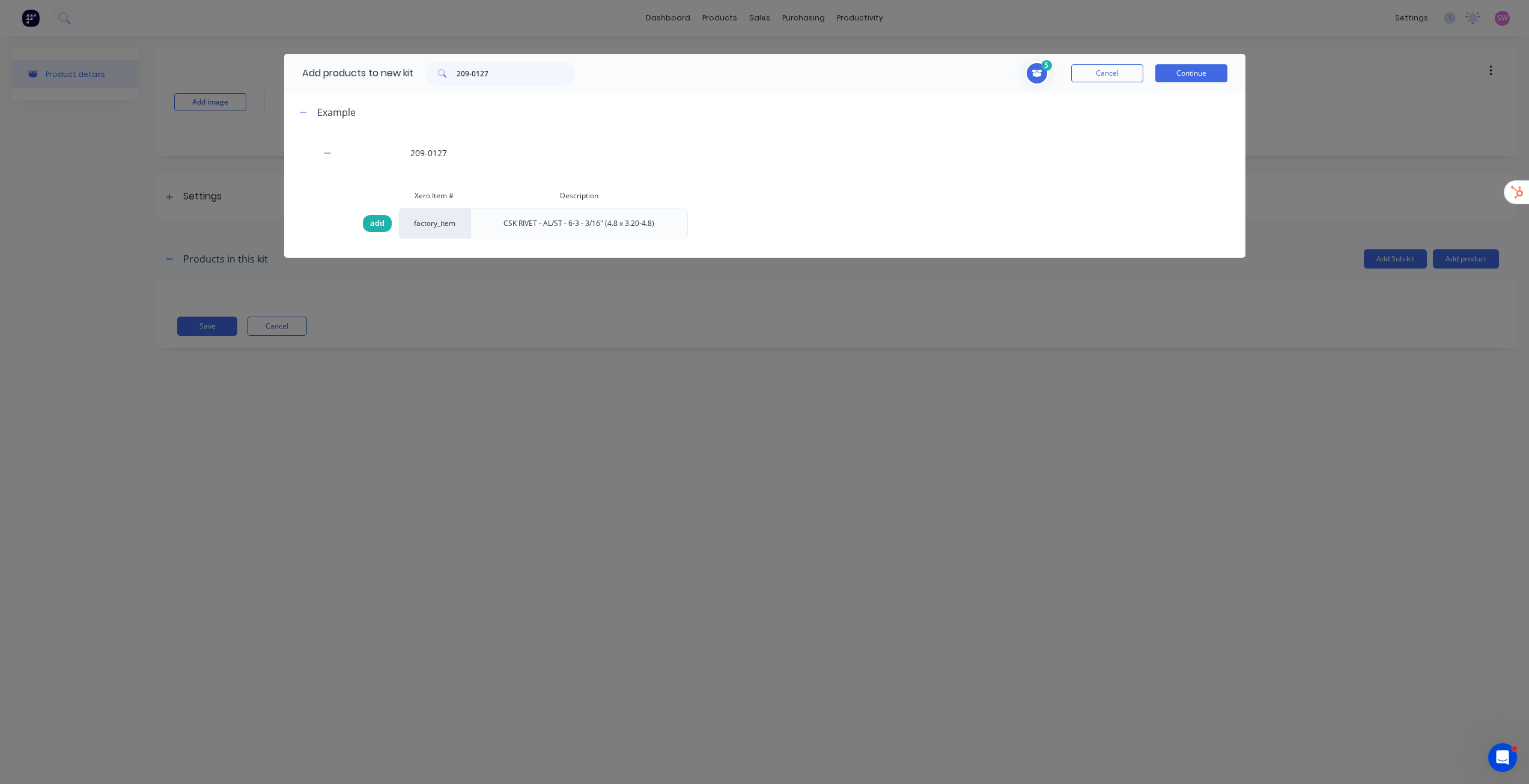
click at [385, 223] on div "add" at bounding box center [377, 223] width 29 height 17
click at [523, 68] on input "209-0127" at bounding box center [516, 74] width 119 height 24
paste input "SCREW - SELF TAPPING - 8G x 16mm - SS"
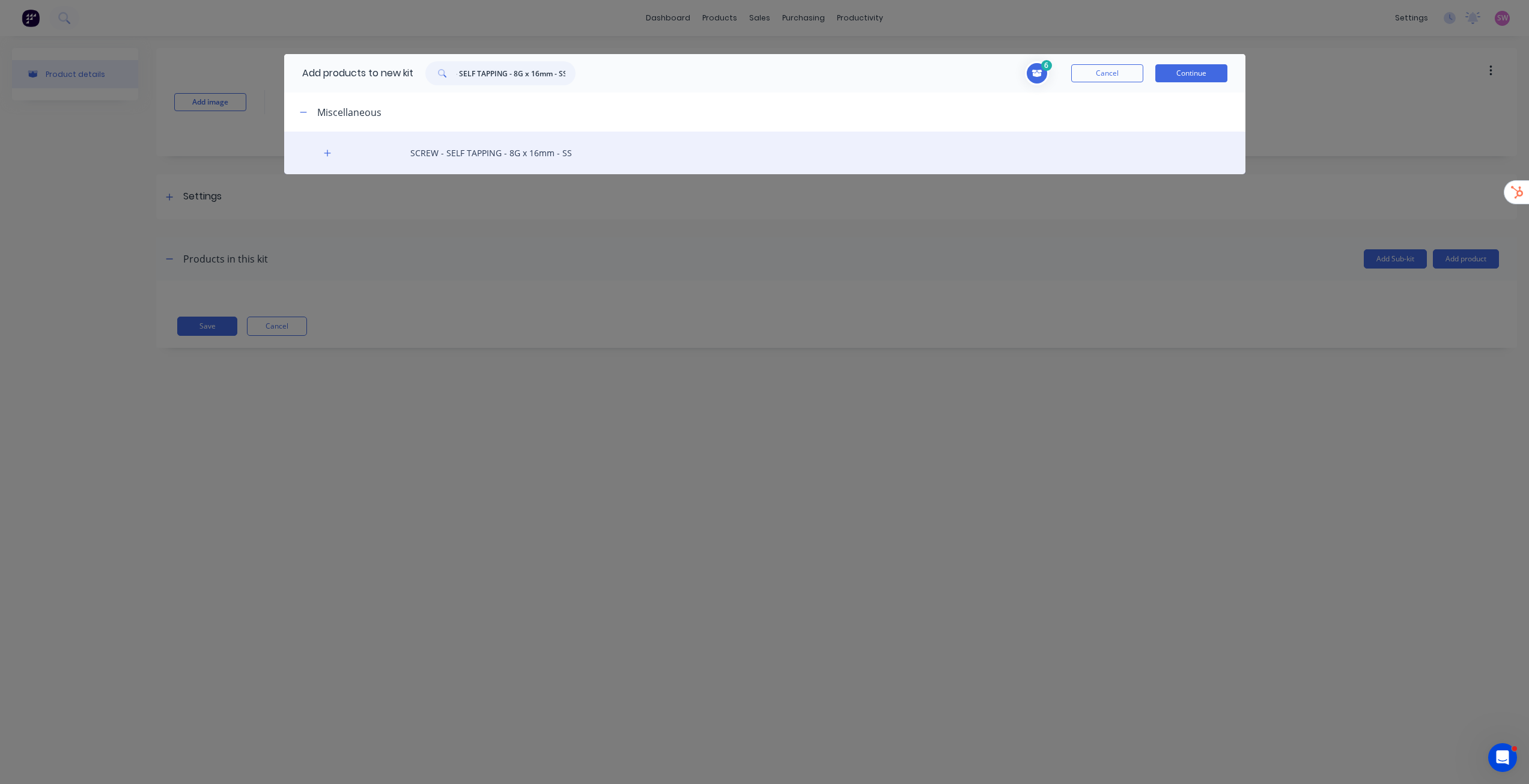
type input "SCREW - SELF TAPPING - 8G x 16mm - SS"
click at [335, 157] on div "SCREW - SELF TAPPING - 8G x 16mm - SS" at bounding box center [765, 153] width 962 height 43
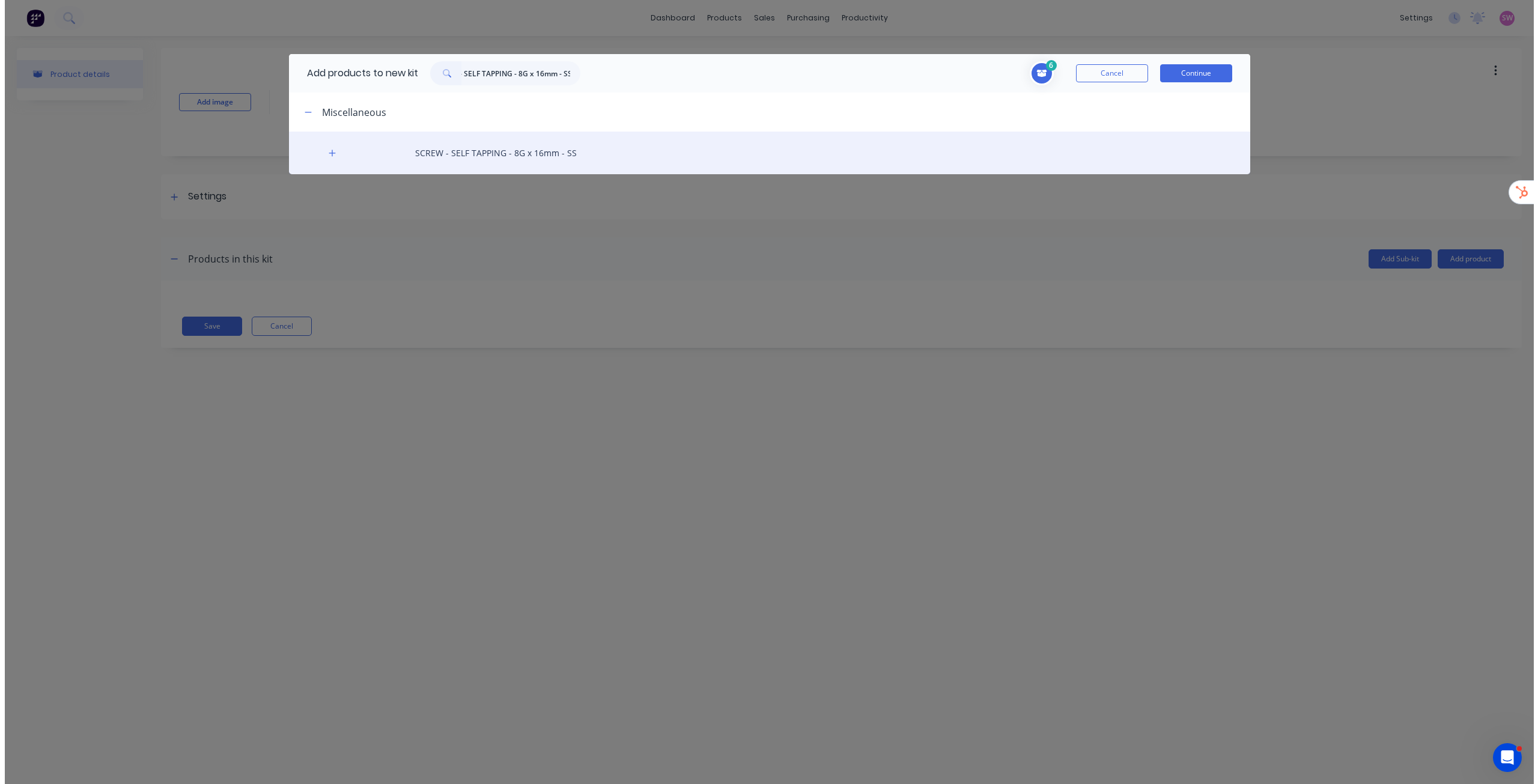
scroll to position [0, 0]
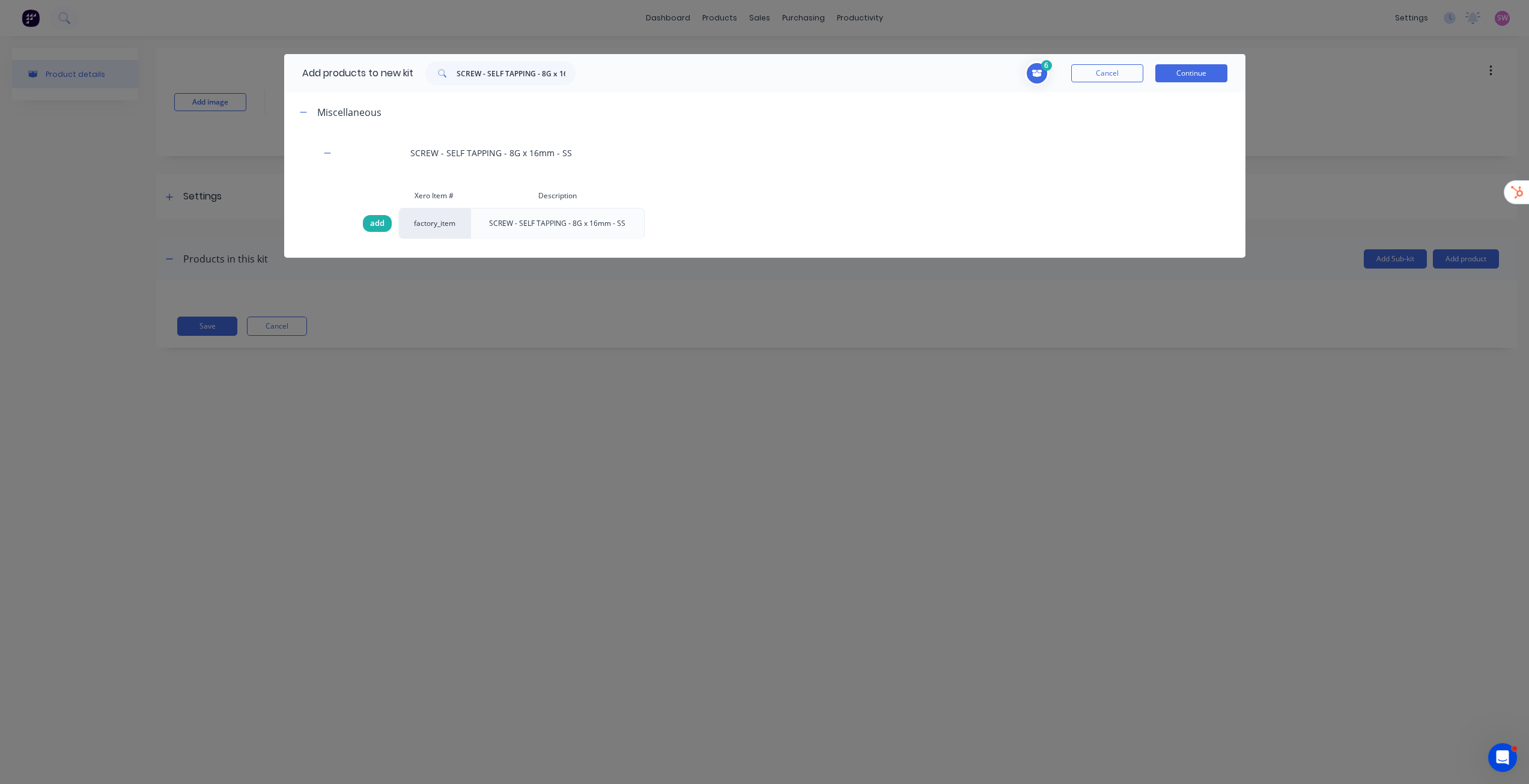
click at [379, 227] on span "add" at bounding box center [377, 223] width 15 height 12
click at [768, 73] on button "Continue" at bounding box center [1192, 73] width 72 height 18
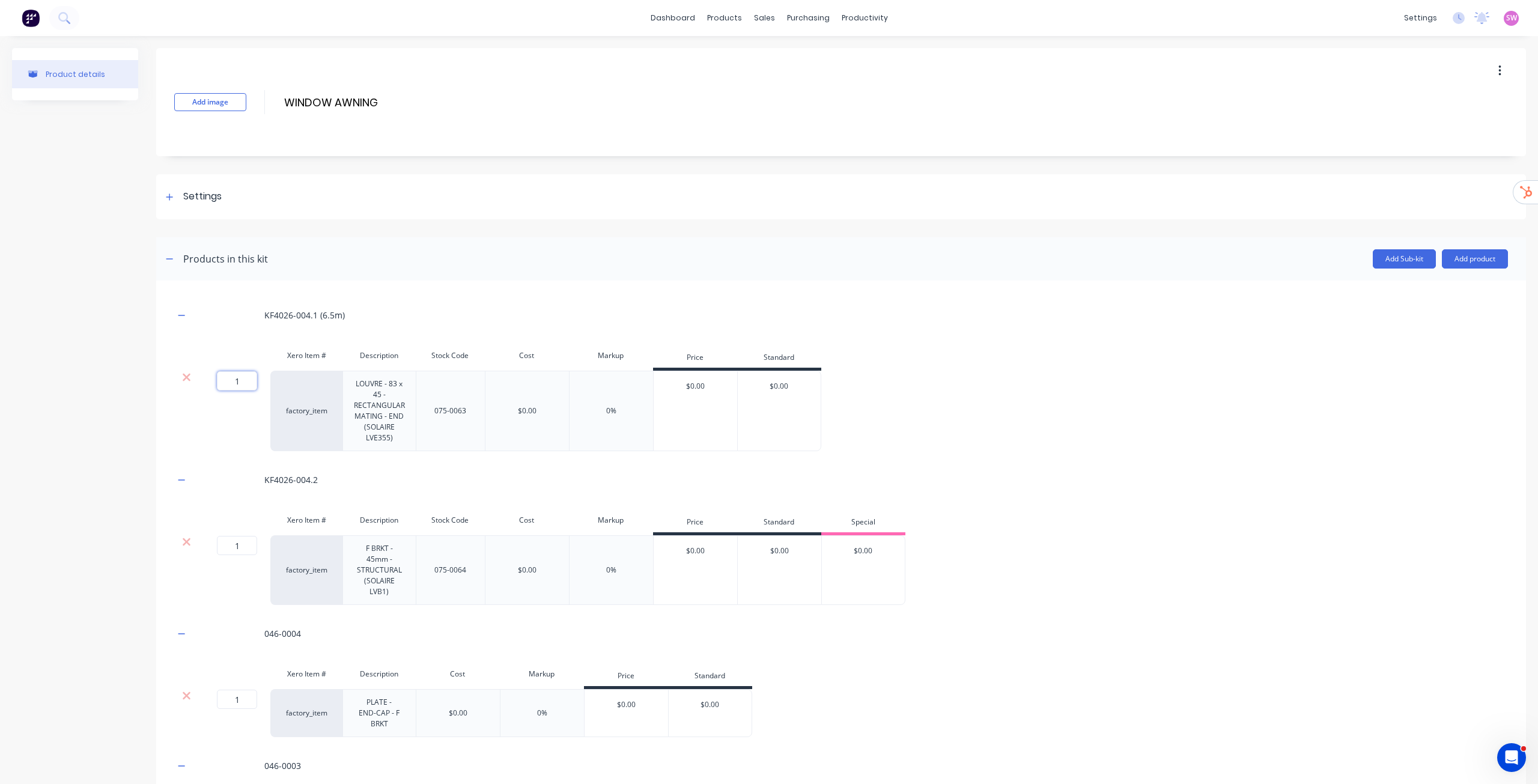
drag, startPoint x: 228, startPoint y: 377, endPoint x: 215, endPoint y: 375, distance: 13.2
click at [215, 375] on div "1 1 ?" at bounding box center [222, 381] width 27 height 19
type input "0.516"
click at [768, 376] on div "0.516 0.516 ? factory_item LOUVRE - 83 x 45 - RECTANGULAR MATING - END (SOLAIRE…" at bounding box center [841, 411] width 1334 height 80
click at [768, 399] on div "KF4026-004.1 (6.5m) Xero Item # Description Stock Code Cost Markup Price Standa…" at bounding box center [841, 798] width 1334 height 999
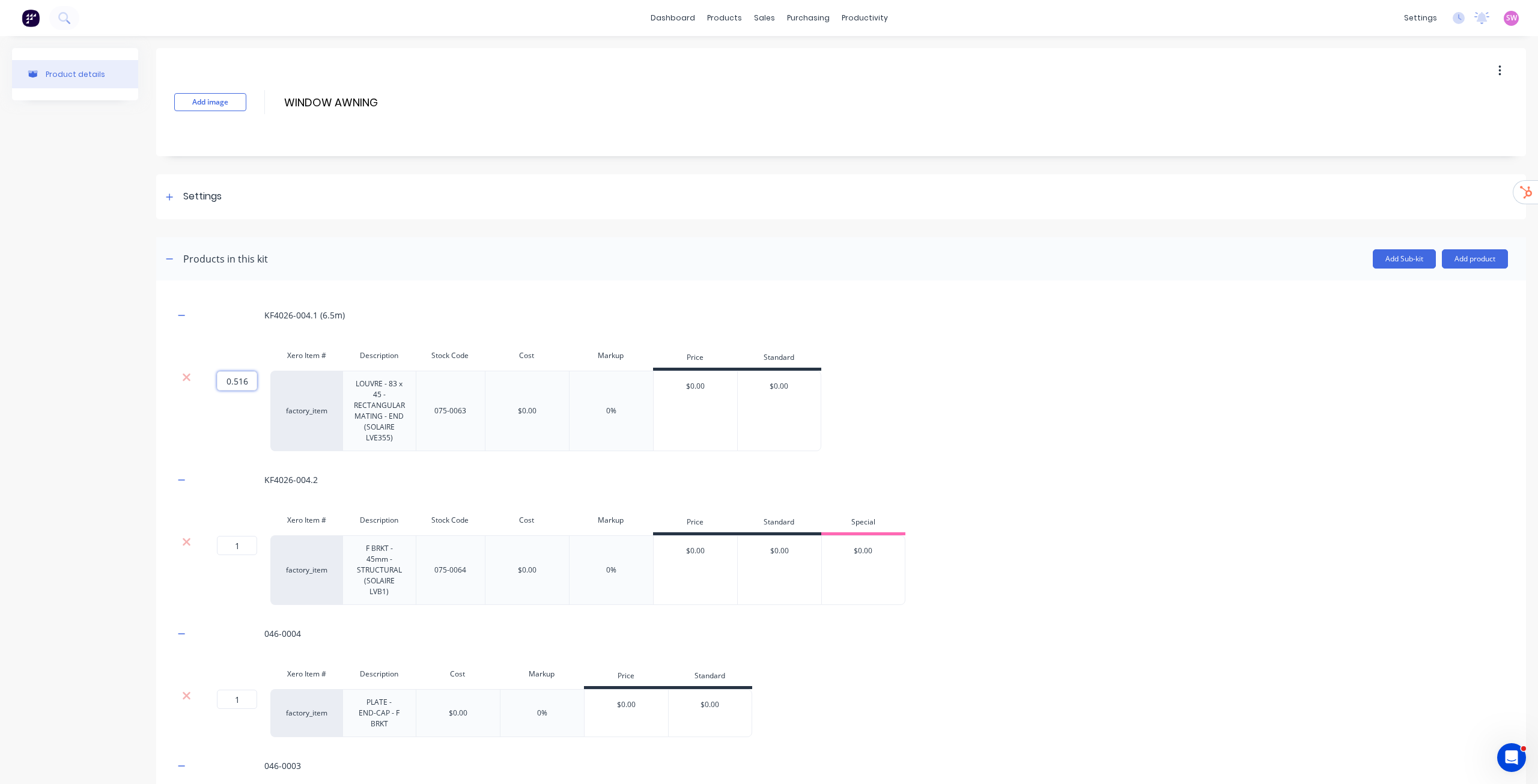
drag, startPoint x: 228, startPoint y: 381, endPoint x: 261, endPoint y: 381, distance: 33.0
click at [261, 381] on div "0.516 0.516 ?" at bounding box center [234, 411] width 72 height 80
click at [238, 379] on input "0.516" at bounding box center [237, 381] width 40 height 19
paste input "1.23"
type input "1.237"
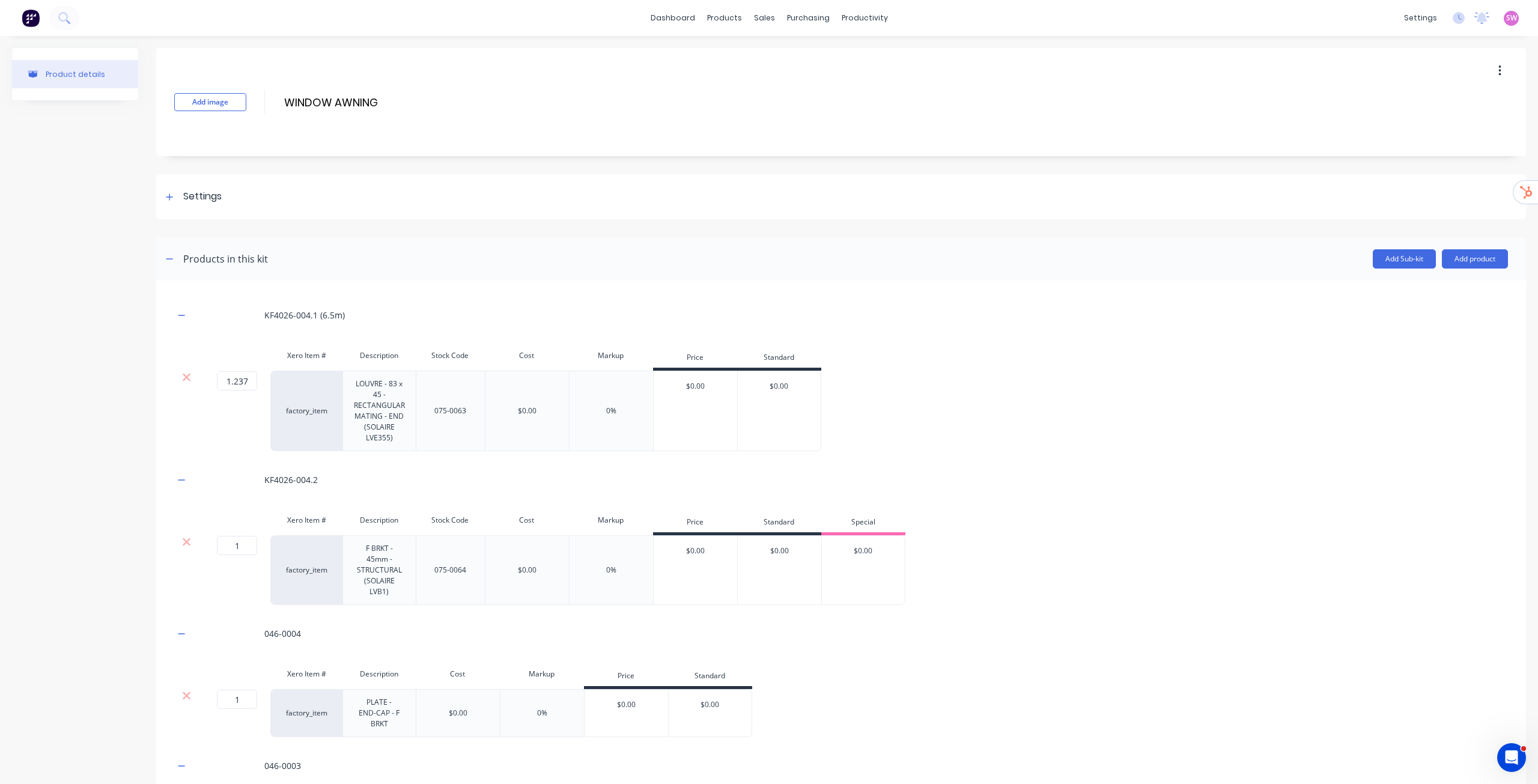
click at [768, 336] on div "KF4026-004.1 (6.5m) Xero Item # Description Stock Code Cost Markup Price Standa…" at bounding box center [841, 798] width 1334 height 999
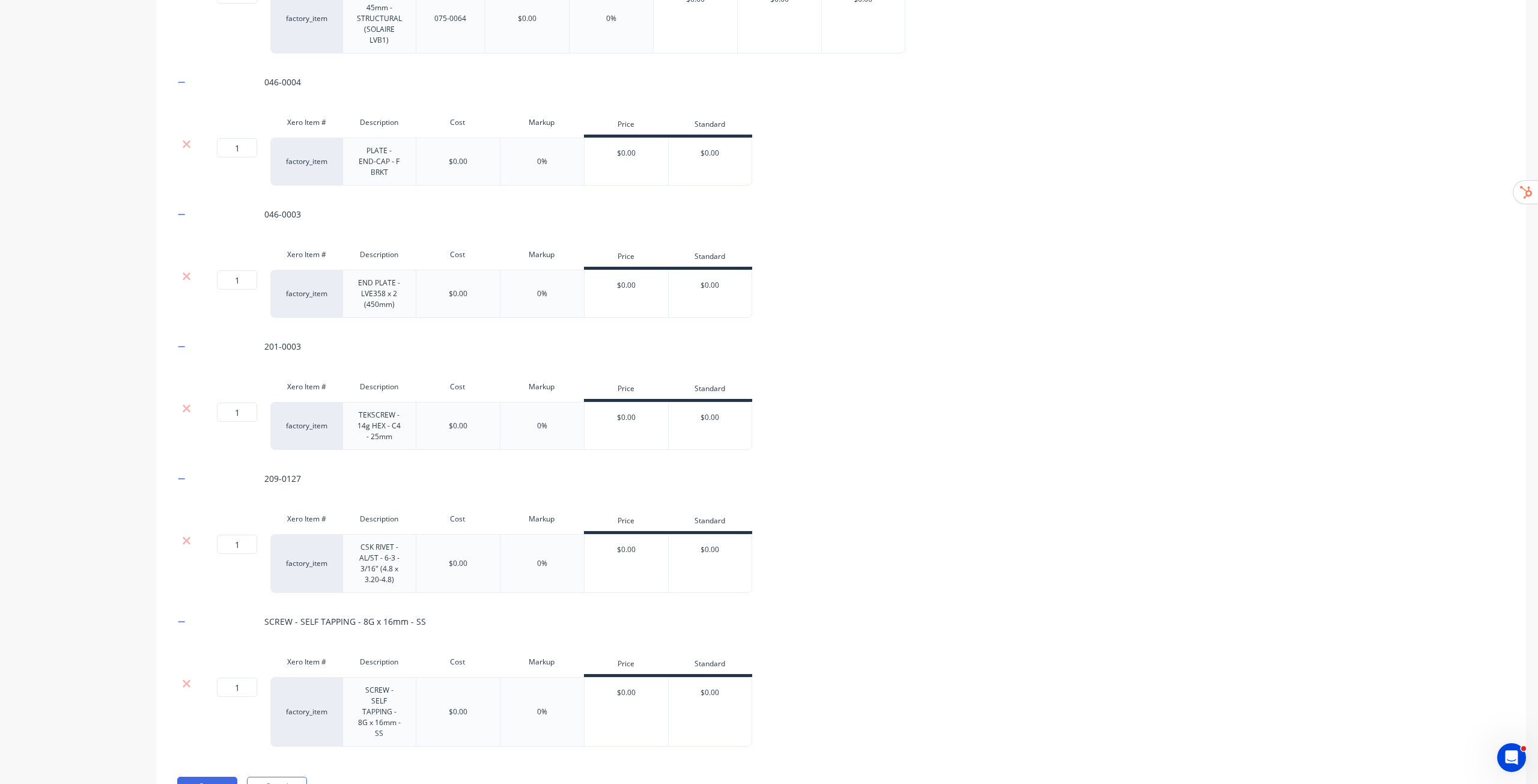
scroll to position [595, 0]
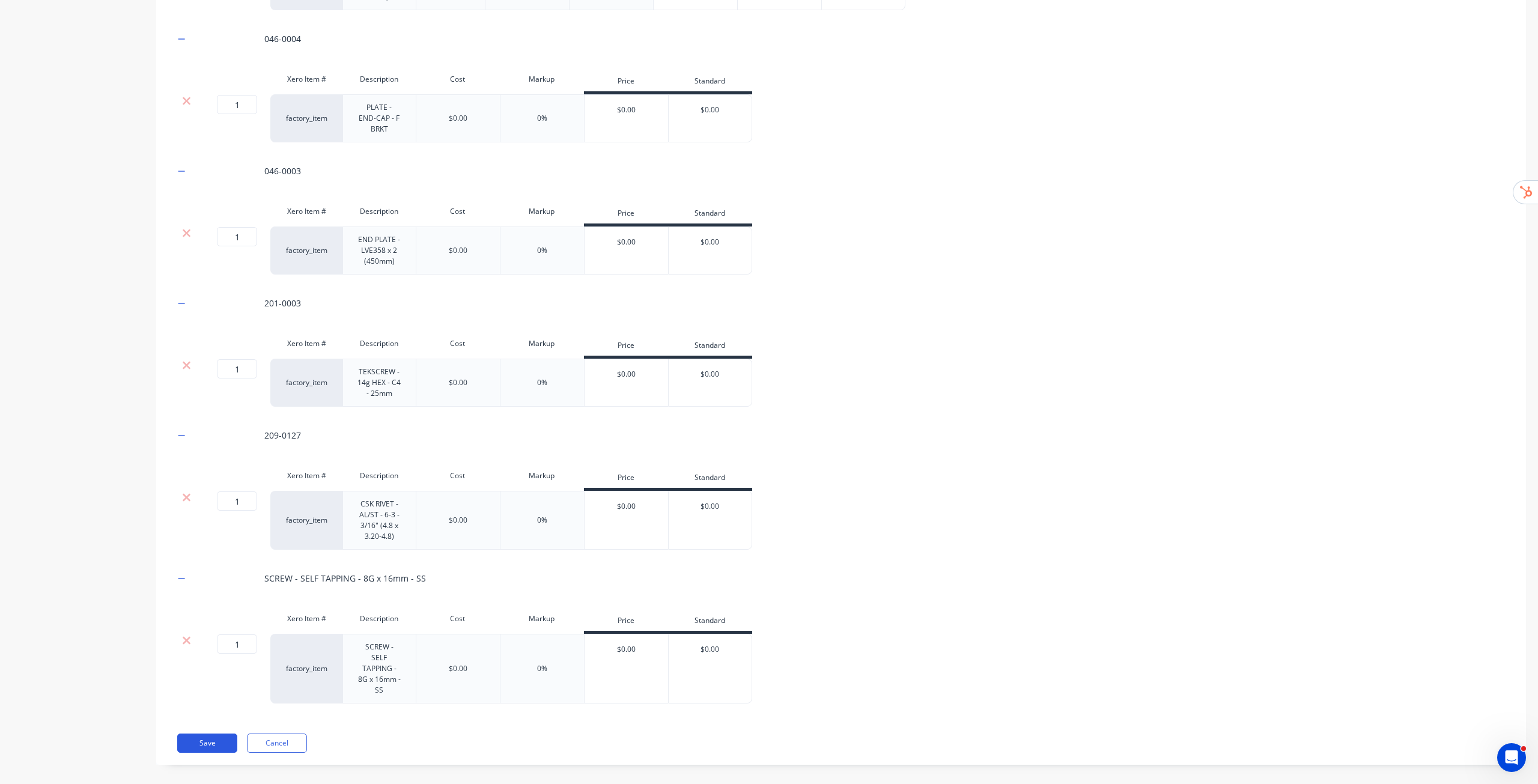
click at [210, 399] on button "Save" at bounding box center [207, 743] width 60 height 19
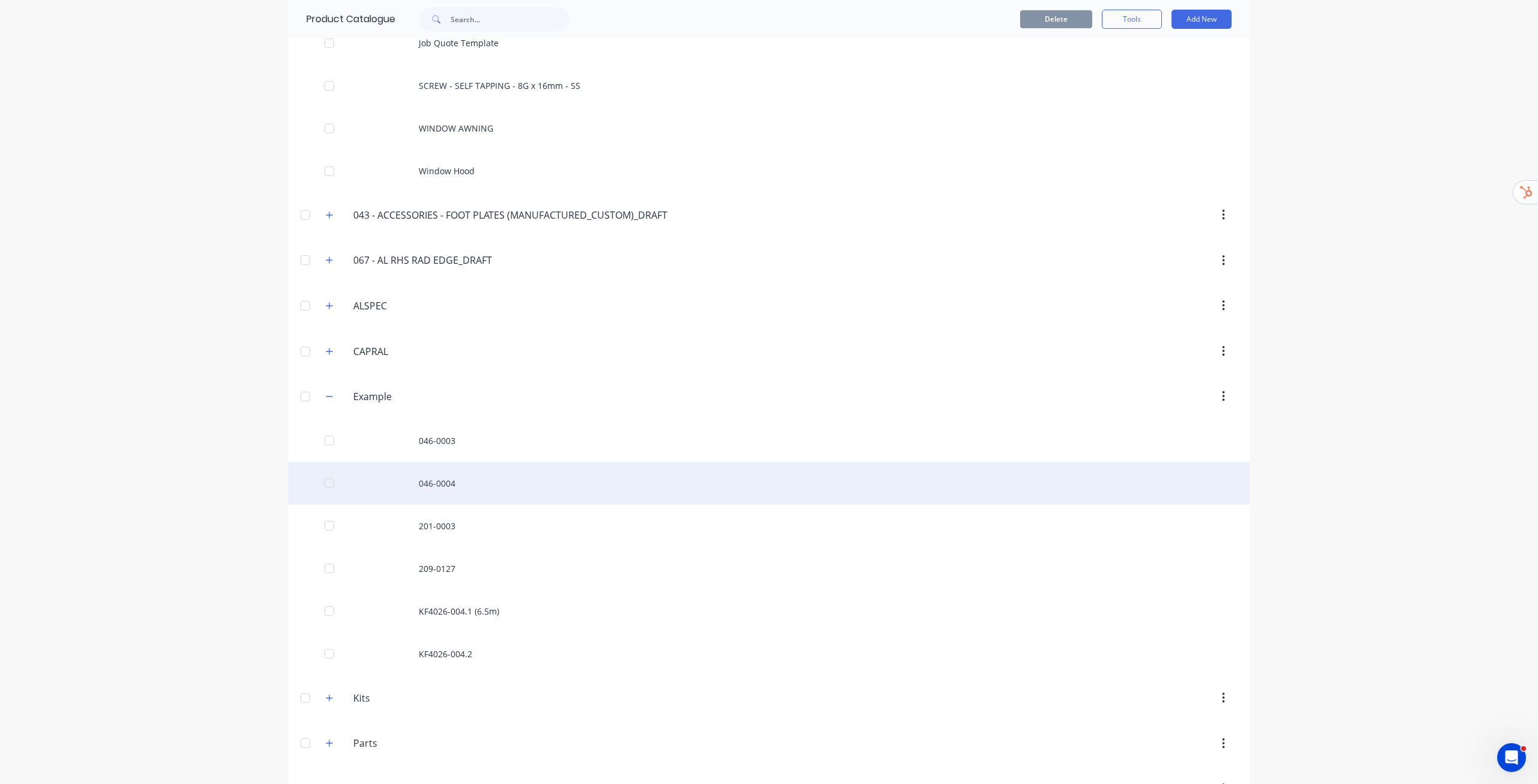
scroll to position [186, 0]
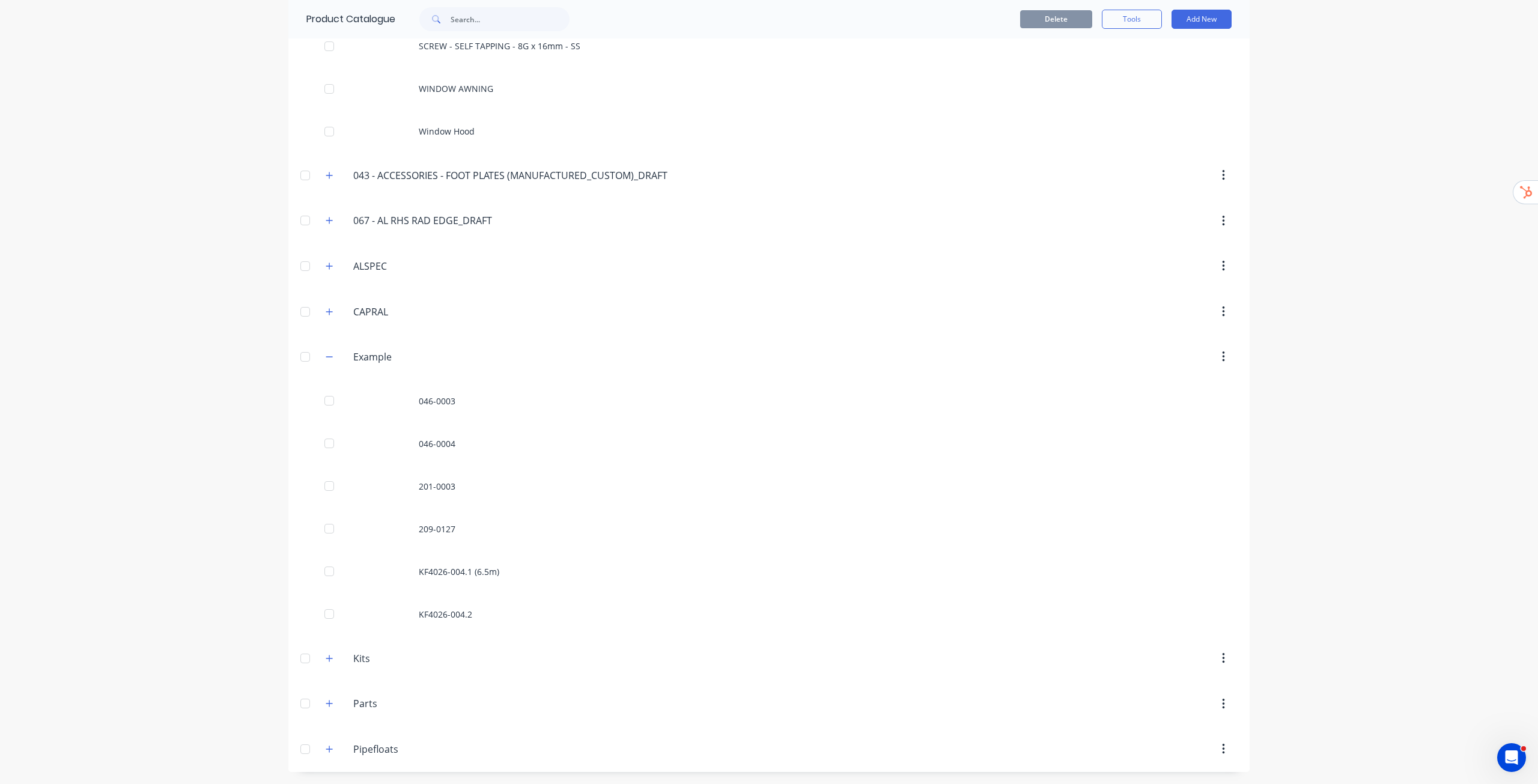
click at [768, 361] on div "dashboard products sales purchasing productivity dashboard products Product Cat…" at bounding box center [769, 392] width 1538 height 784
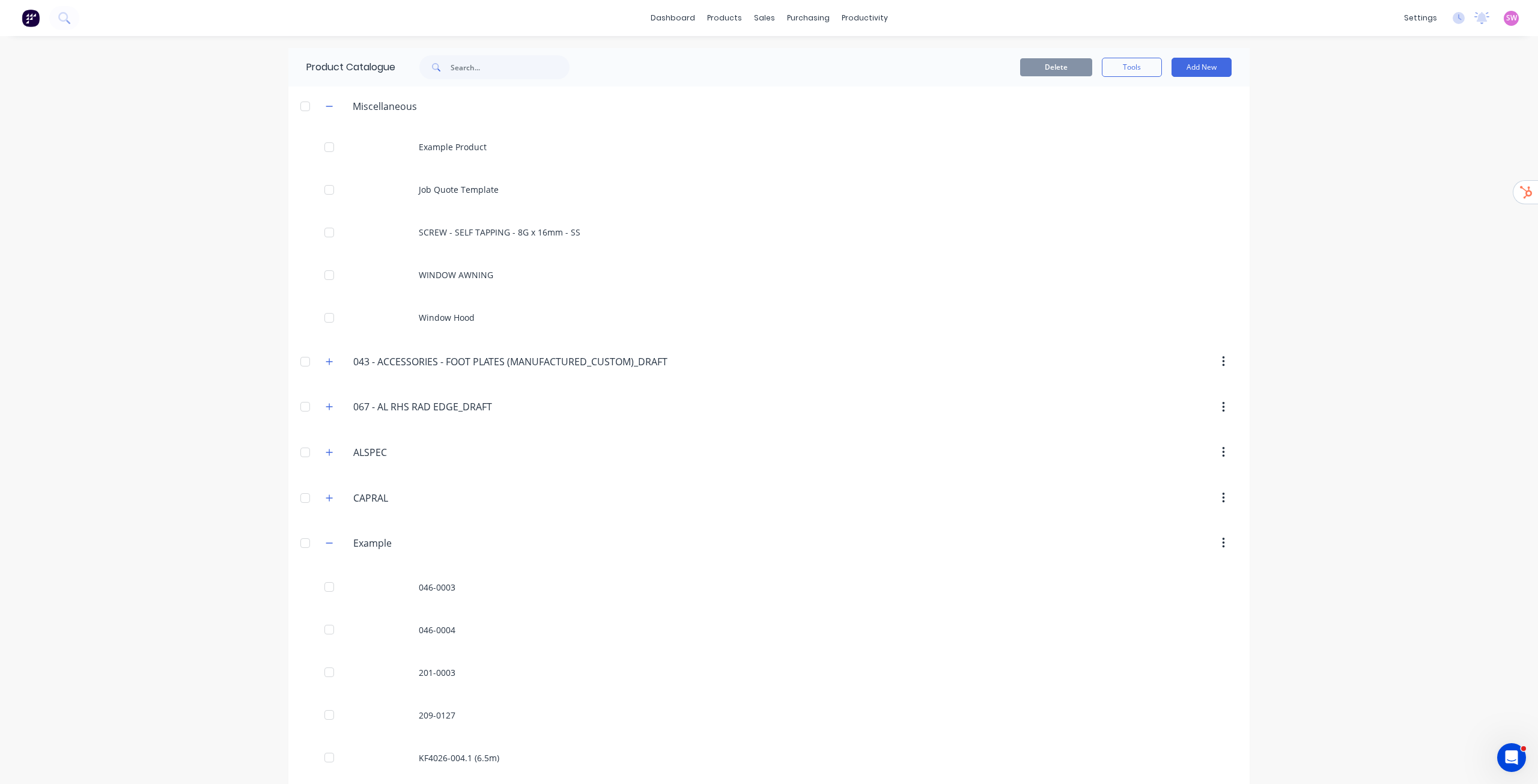
click at [768, 17] on span "SW" at bounding box center [1512, 18] width 11 height 11
click at [768, 149] on button "Sign out" at bounding box center [1437, 151] width 159 height 24
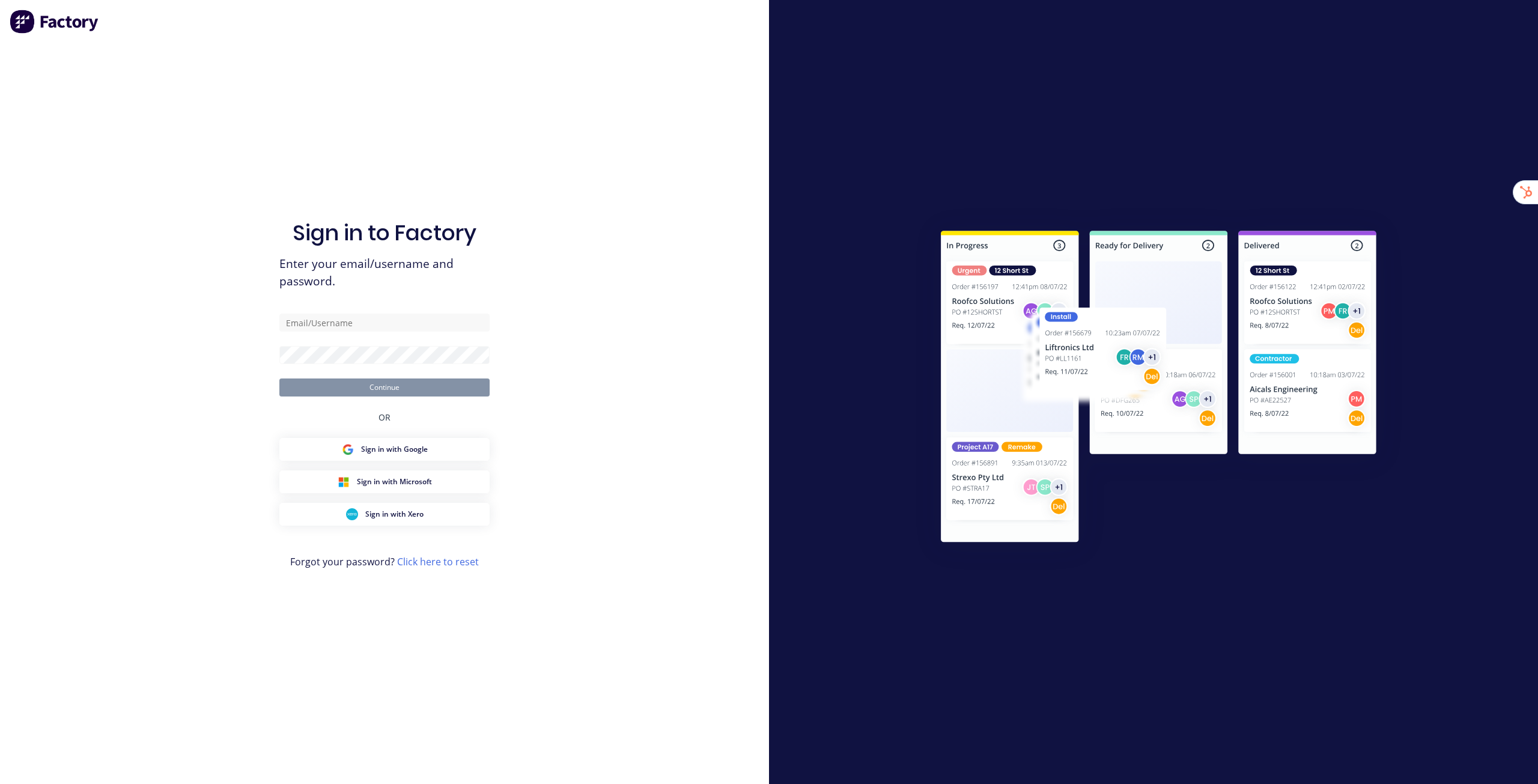
type input "[EMAIL_ADDRESS][DOMAIN_NAME]"
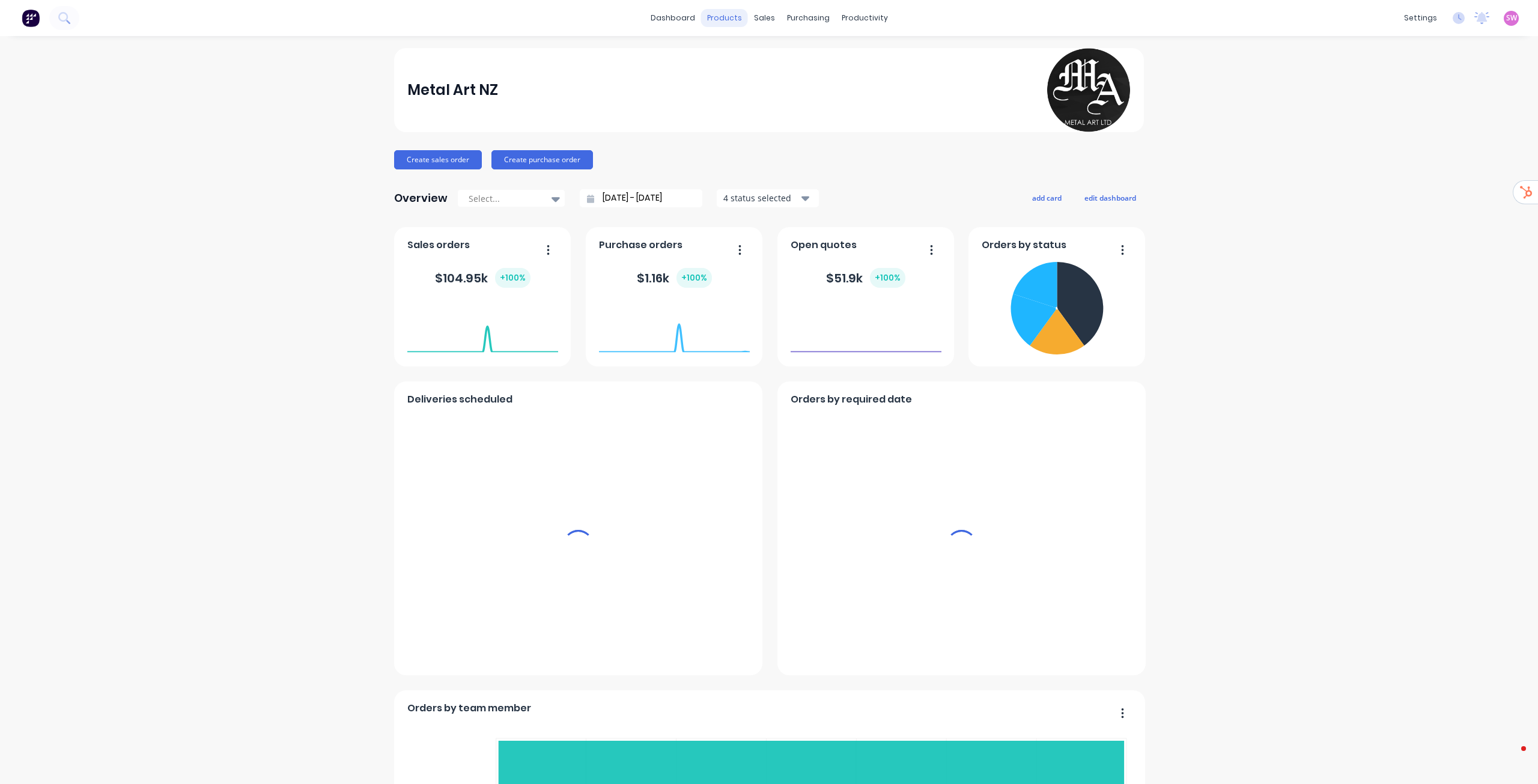
click at [715, 15] on div "products" at bounding box center [725, 17] width 47 height 18
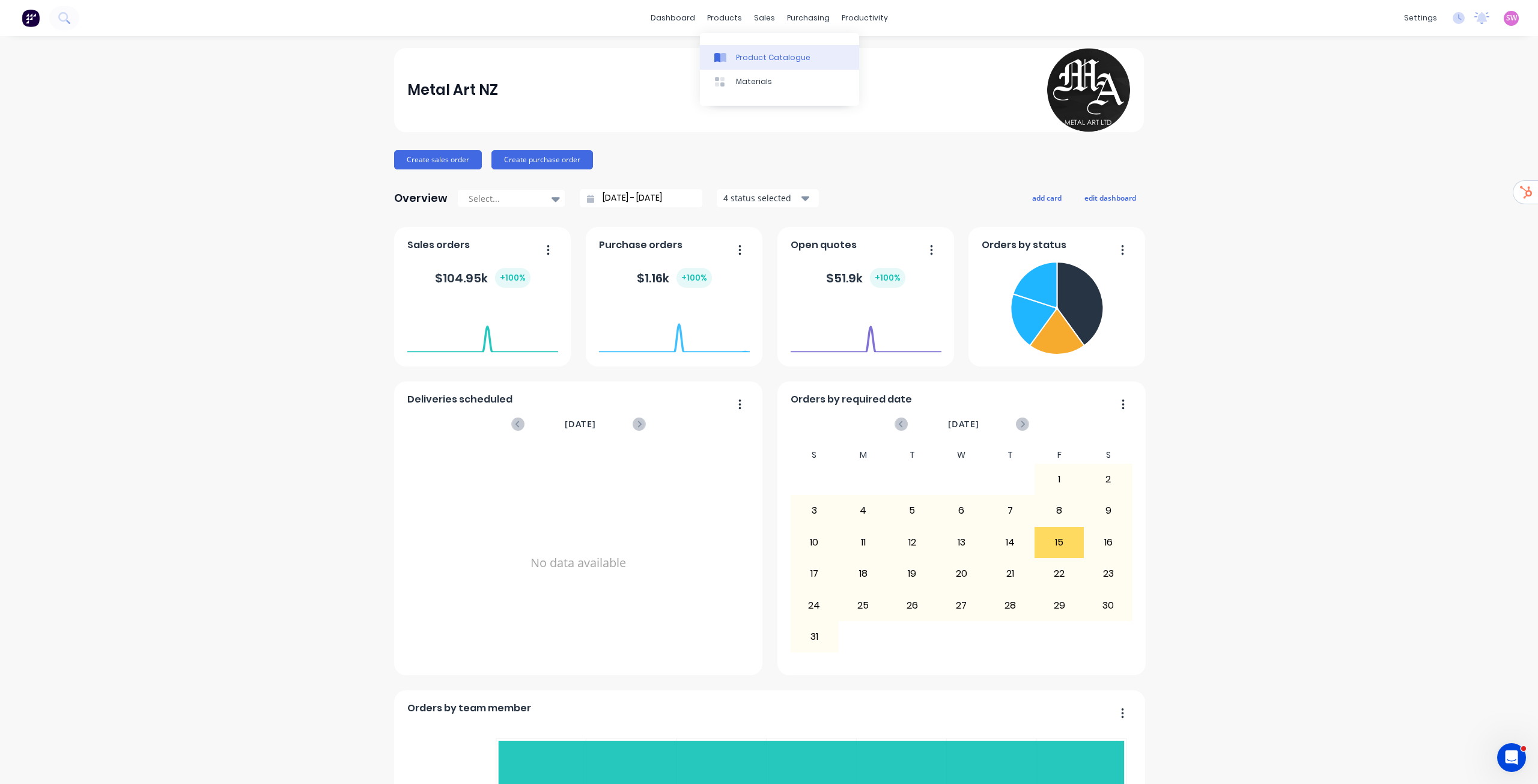
click at [754, 56] on div "Product Catalogue" at bounding box center [773, 58] width 74 height 11
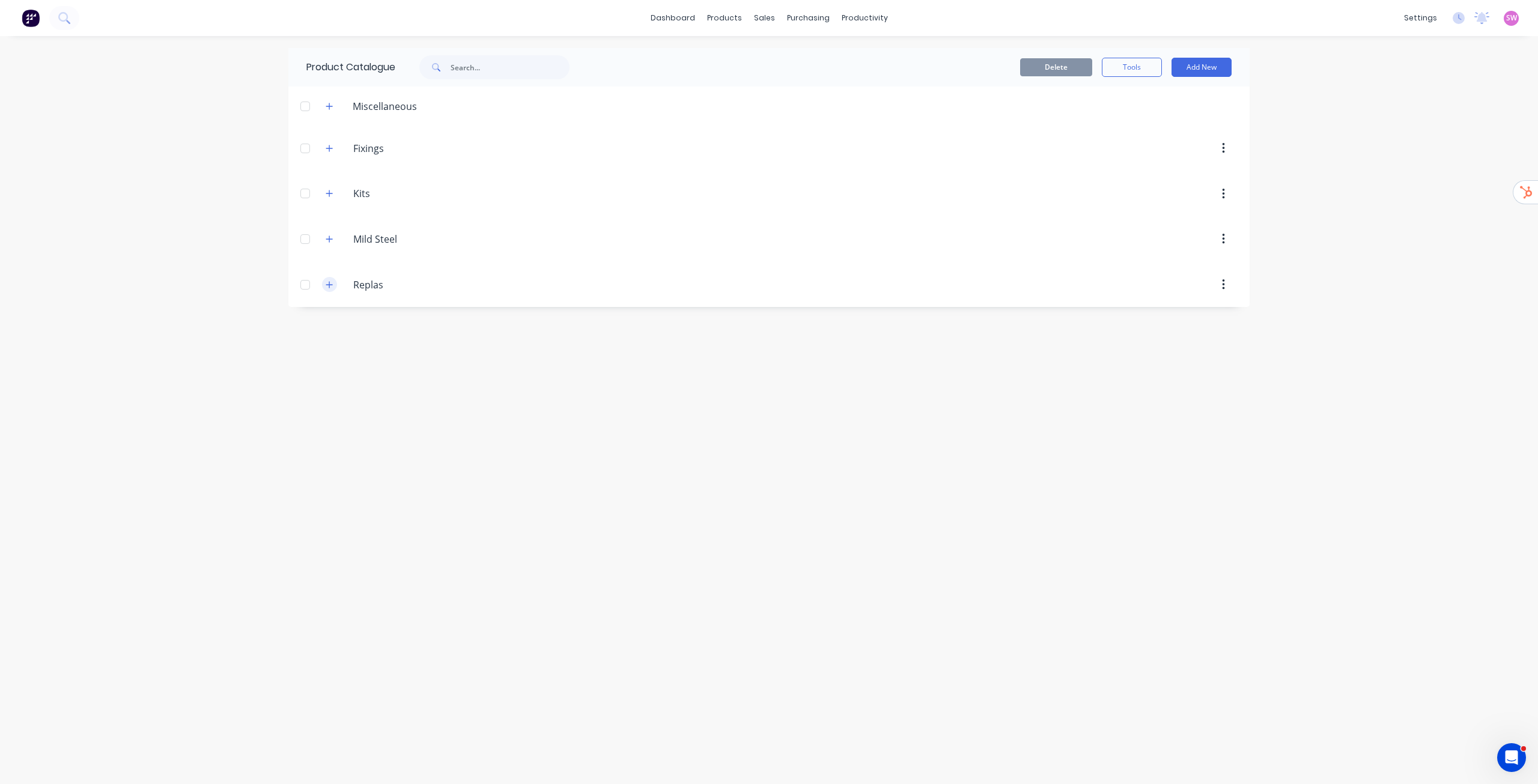
click at [332, 279] on button "button" at bounding box center [329, 284] width 15 height 15
click at [334, 286] on button "button" at bounding box center [329, 284] width 15 height 15
click at [333, 241] on button "button" at bounding box center [329, 239] width 15 height 15
click at [327, 233] on button "button" at bounding box center [329, 239] width 15 height 15
click at [326, 183] on div "Kits Kits" at bounding box center [410, 194] width 189 height 21
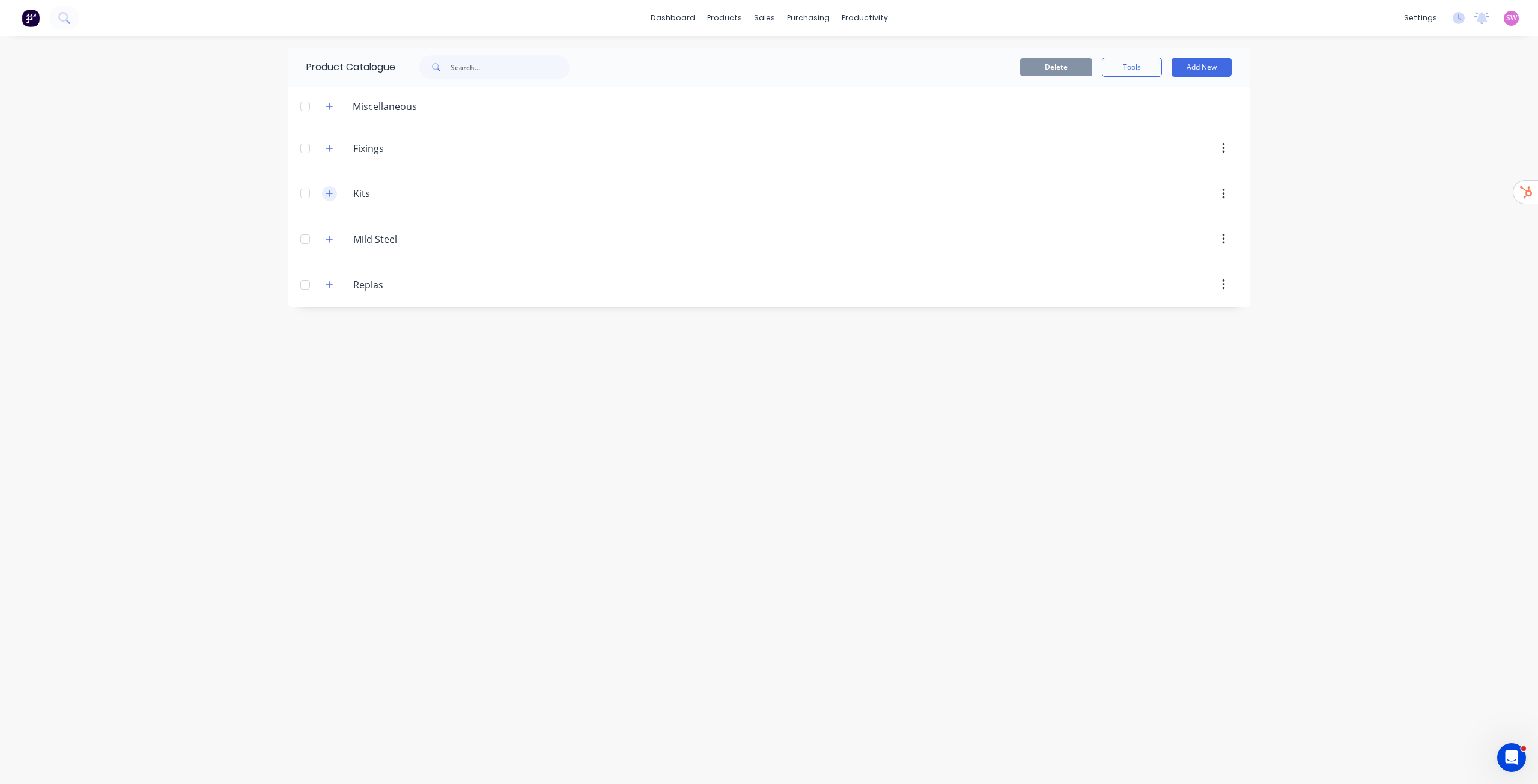
click at [327, 187] on button "button" at bounding box center [329, 193] width 15 height 15
click at [328, 149] on icon "button" at bounding box center [330, 148] width 7 height 7
click at [333, 108] on icon "button" at bounding box center [329, 106] width 7 height 9
click at [330, 109] on icon "button" at bounding box center [329, 106] width 7 height 9
click at [330, 146] on icon "button" at bounding box center [329, 148] width 7 height 9
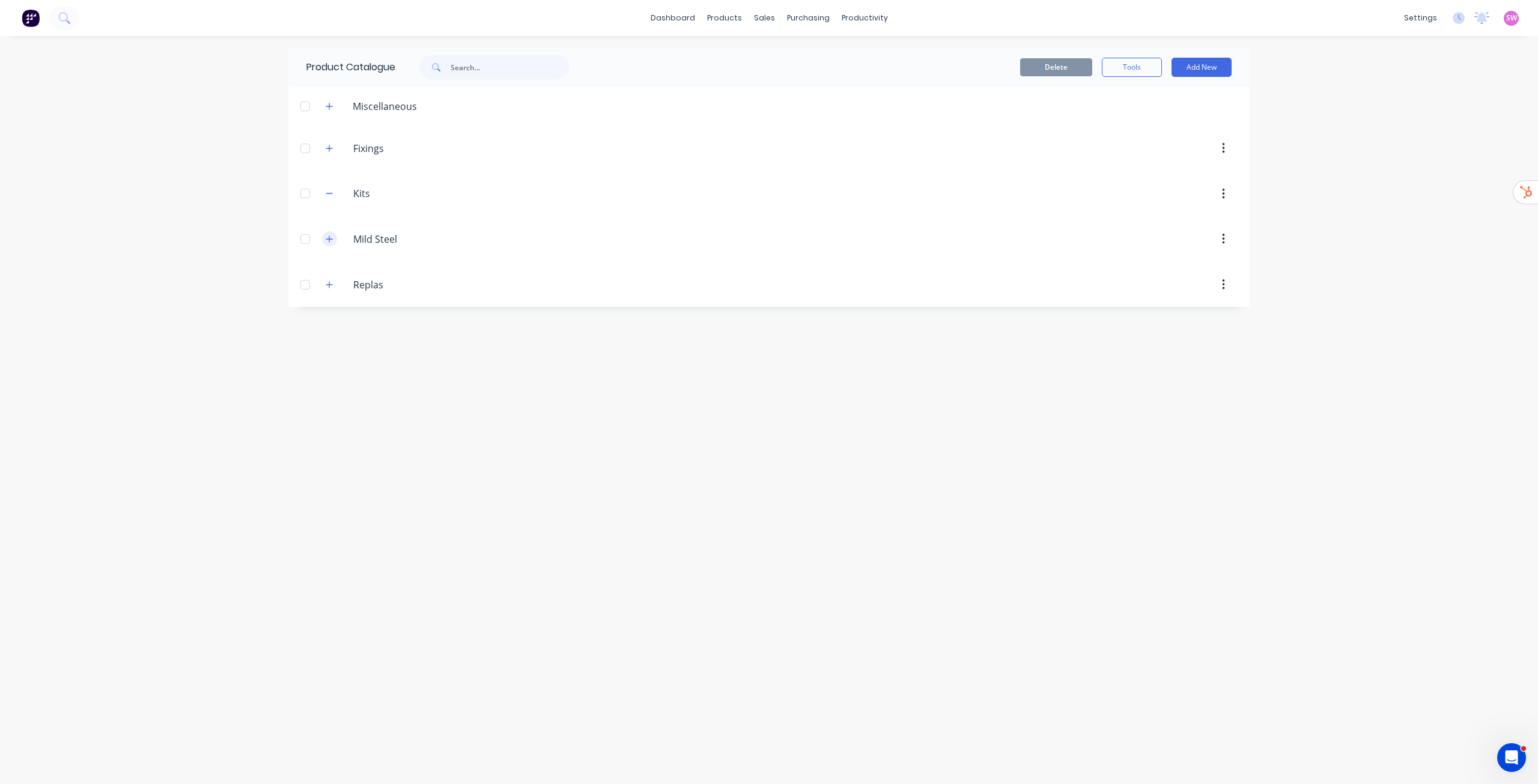
click at [333, 238] on button "button" at bounding box center [329, 239] width 15 height 15
click at [327, 238] on icon "button" at bounding box center [329, 239] width 7 height 9
click at [327, 143] on button "button" at bounding box center [329, 148] width 15 height 15
click at [328, 146] on icon "button" at bounding box center [329, 148] width 7 height 9
click at [331, 106] on icon "button" at bounding box center [330, 106] width 7 height 7
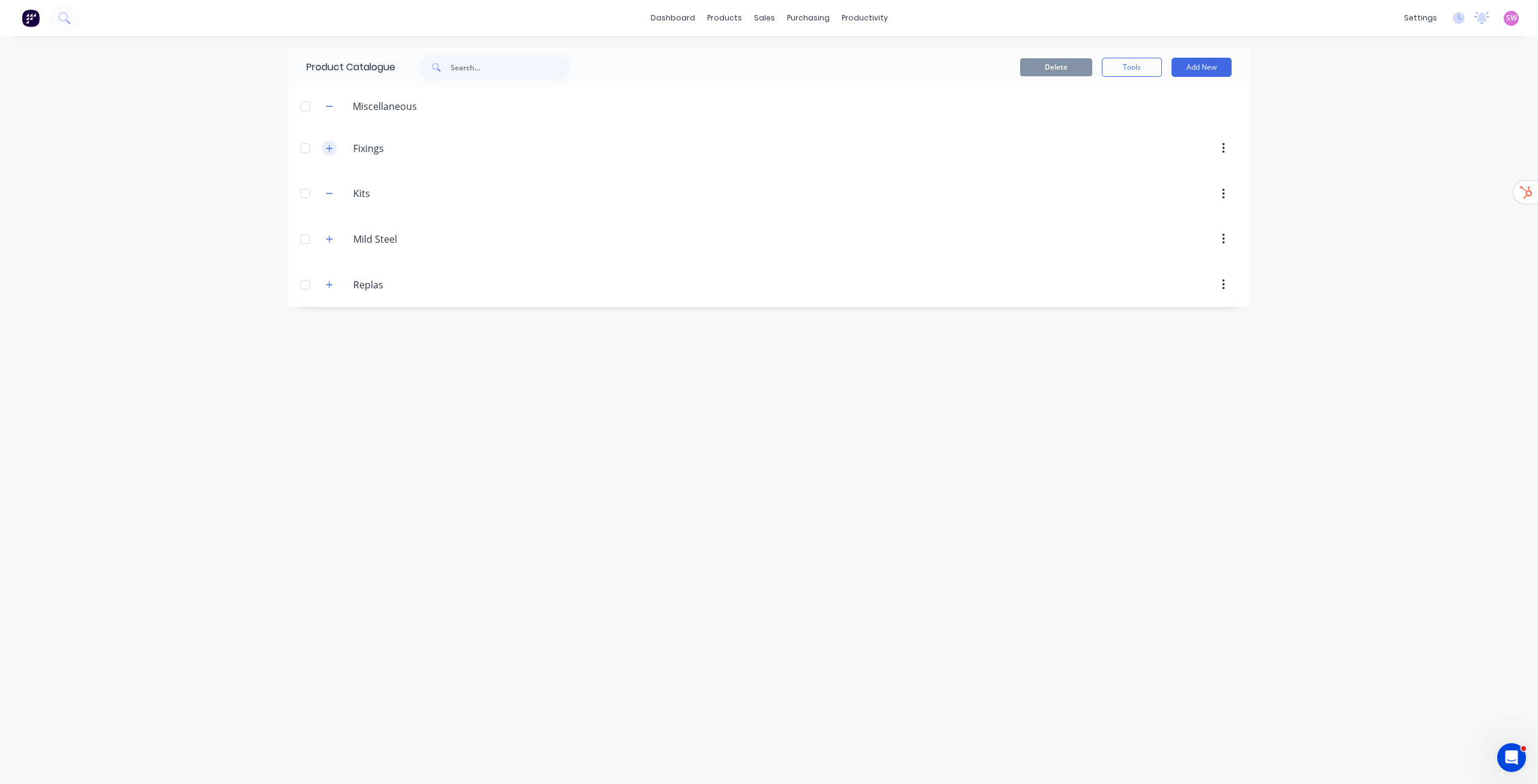
click at [327, 146] on icon "button" at bounding box center [329, 148] width 7 height 9
click at [333, 282] on icon "button" at bounding box center [330, 282] width 7 height 7
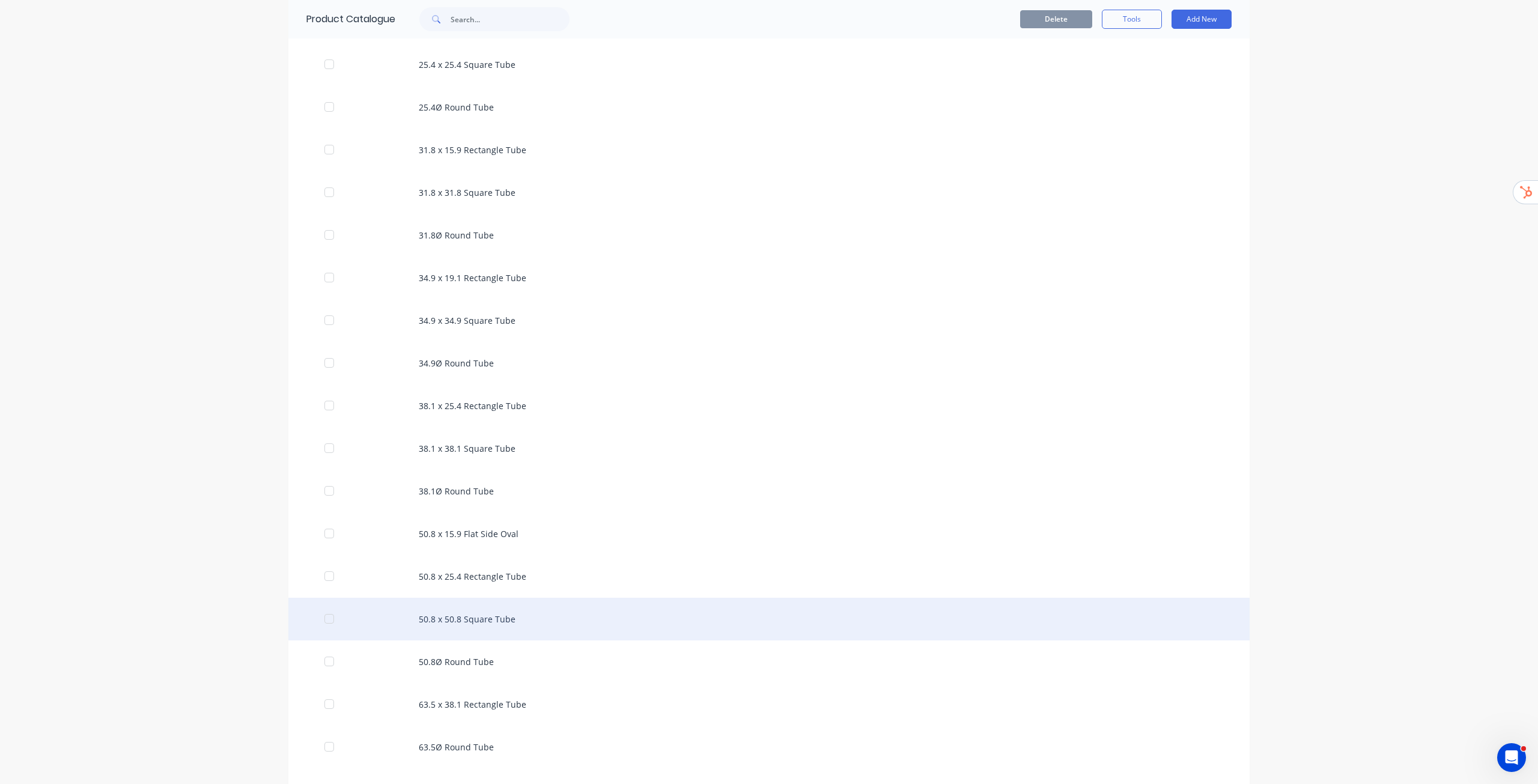
scroll to position [772, 0]
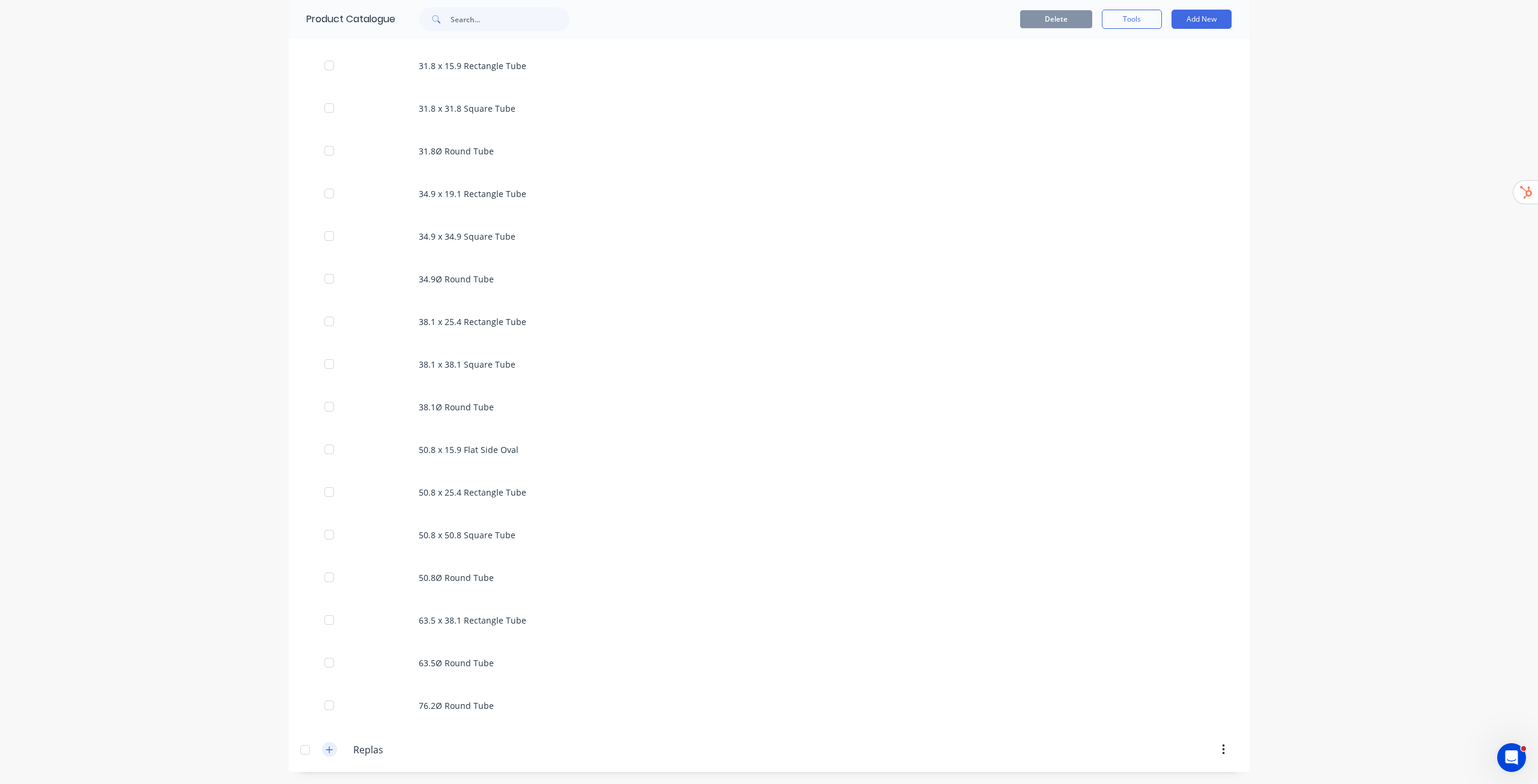
click at [326, 755] on button "button" at bounding box center [329, 749] width 15 height 15
click at [1415, 528] on div "dashboard products sales purchasing productivity dashboard products Product Cat…" at bounding box center [769, 392] width 1538 height 784
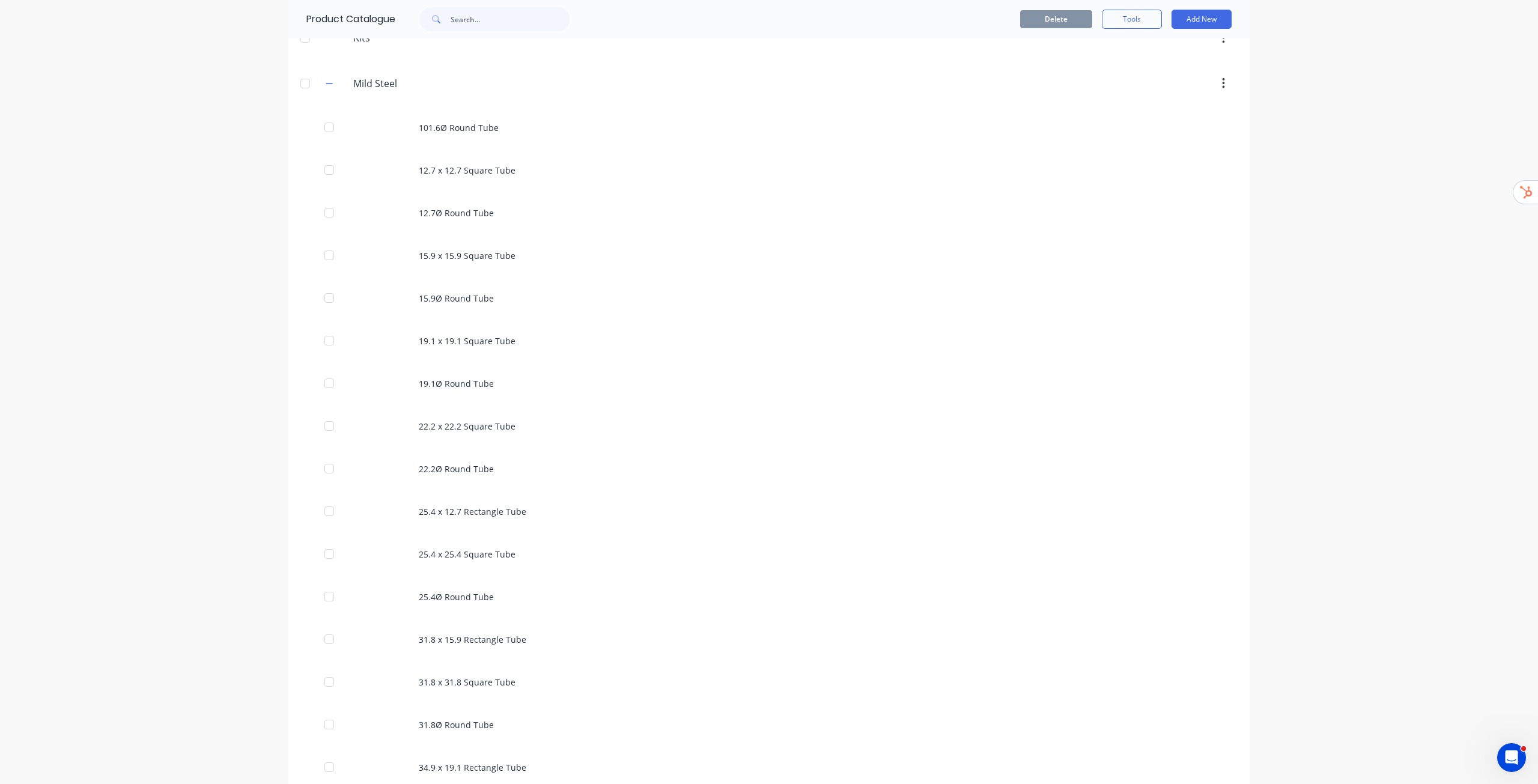
scroll to position [0, 0]
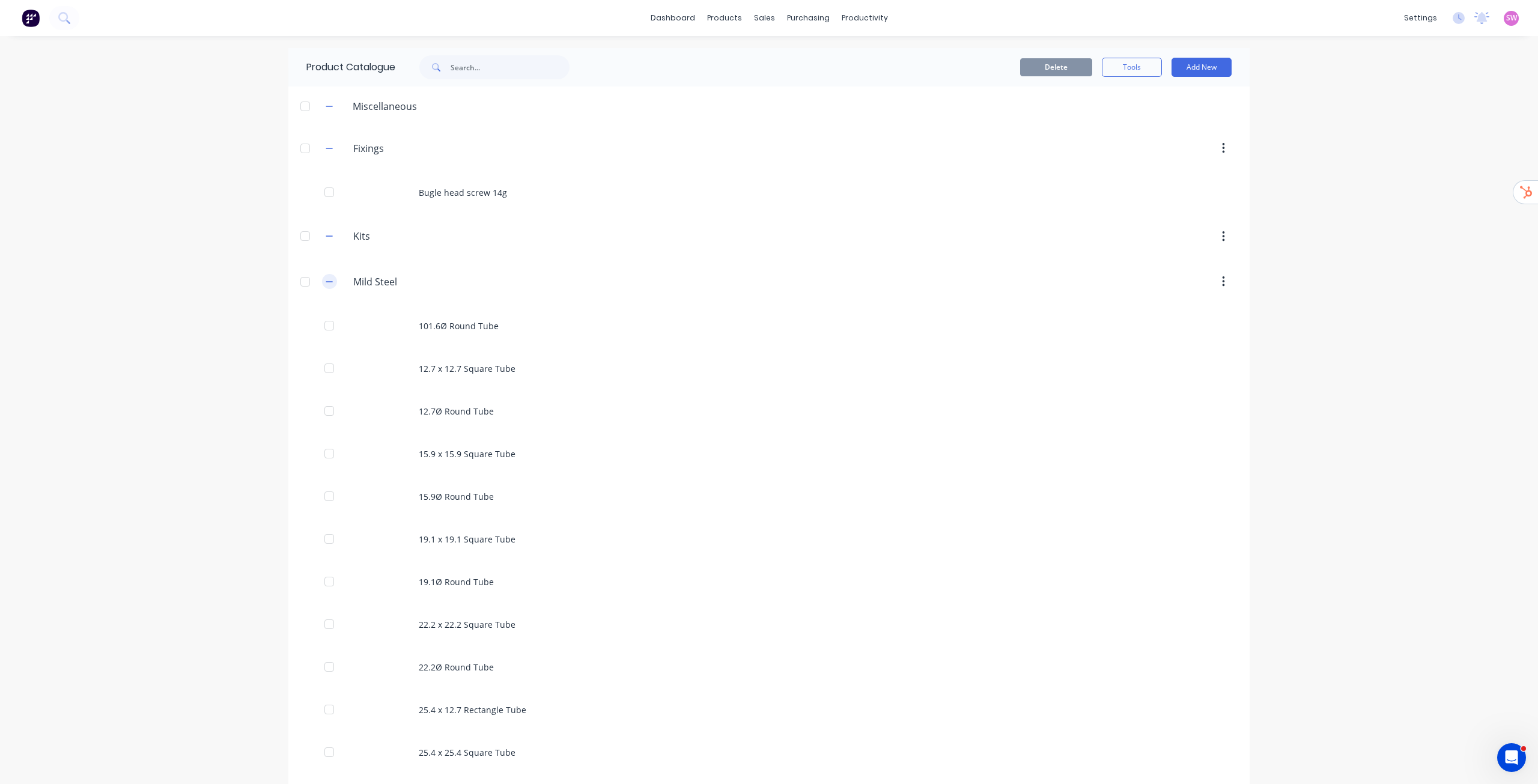
click at [326, 278] on icon "button" at bounding box center [329, 282] width 7 height 9
click at [331, 149] on icon "button" at bounding box center [329, 148] width 7 height 9
click at [328, 104] on icon "button" at bounding box center [329, 106] width 7 height 9
click at [1341, 203] on div "dashboard products sales purchasing productivity dashboard products Product Cat…" at bounding box center [769, 392] width 1538 height 784
click at [762, 47] on link "Product Catalogue" at bounding box center [784, 57] width 159 height 24
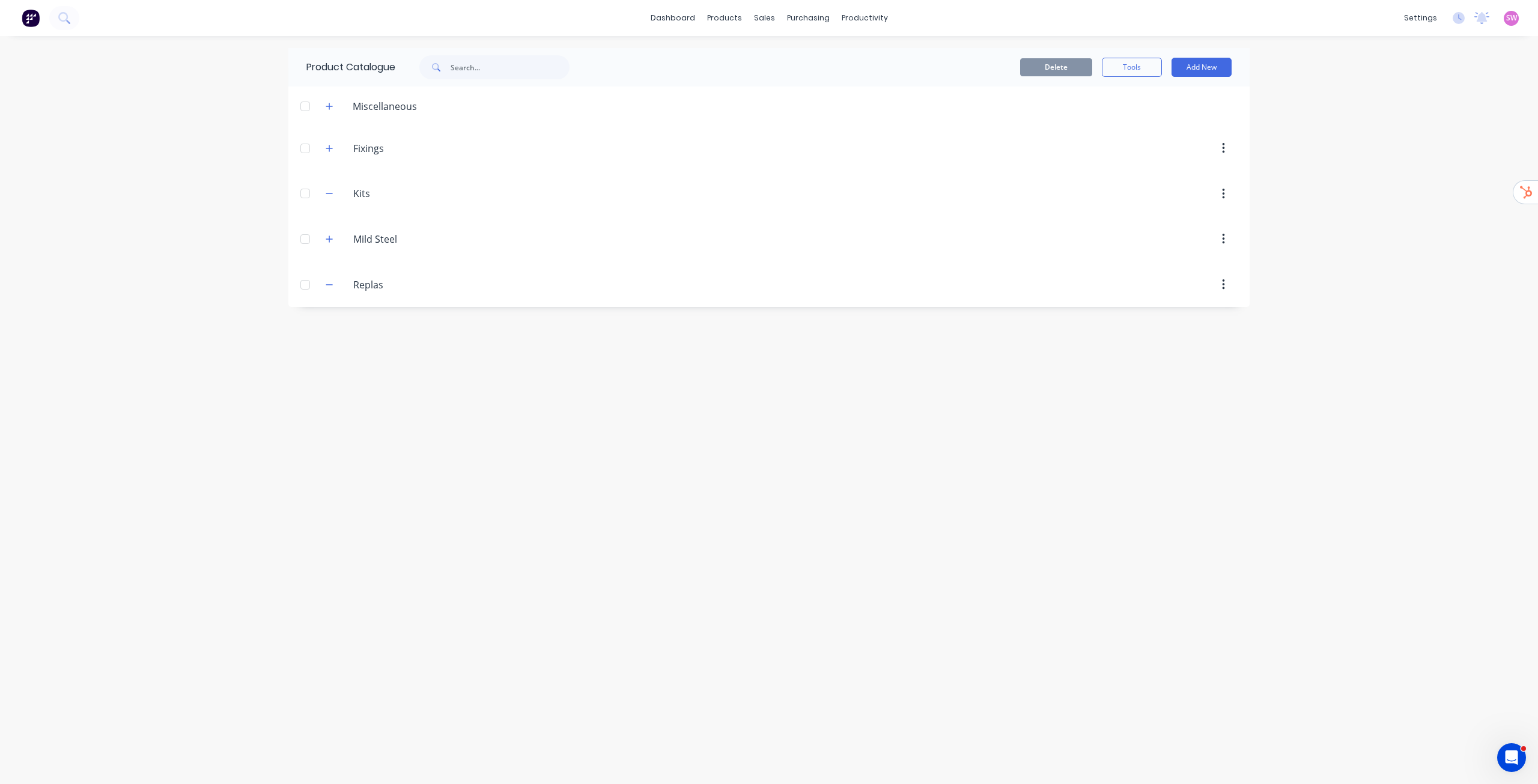
click at [554, 491] on div "Product Catalogue Delete Tools Add New Miscellaneous Fixings Fixings Bugle head…" at bounding box center [769, 410] width 962 height 724
click at [711, 388] on div "Product Catalogue Delete Tools Add New Miscellaneous Fixings Fixings Bugle head…" at bounding box center [769, 410] width 962 height 724
click at [327, 243] on icon "button" at bounding box center [329, 239] width 7 height 9
click at [328, 246] on button "button" at bounding box center [329, 239] width 15 height 15
click at [1490, 138] on div "dashboard products sales purchasing productivity dashboard products Product Cat…" at bounding box center [769, 392] width 1538 height 784
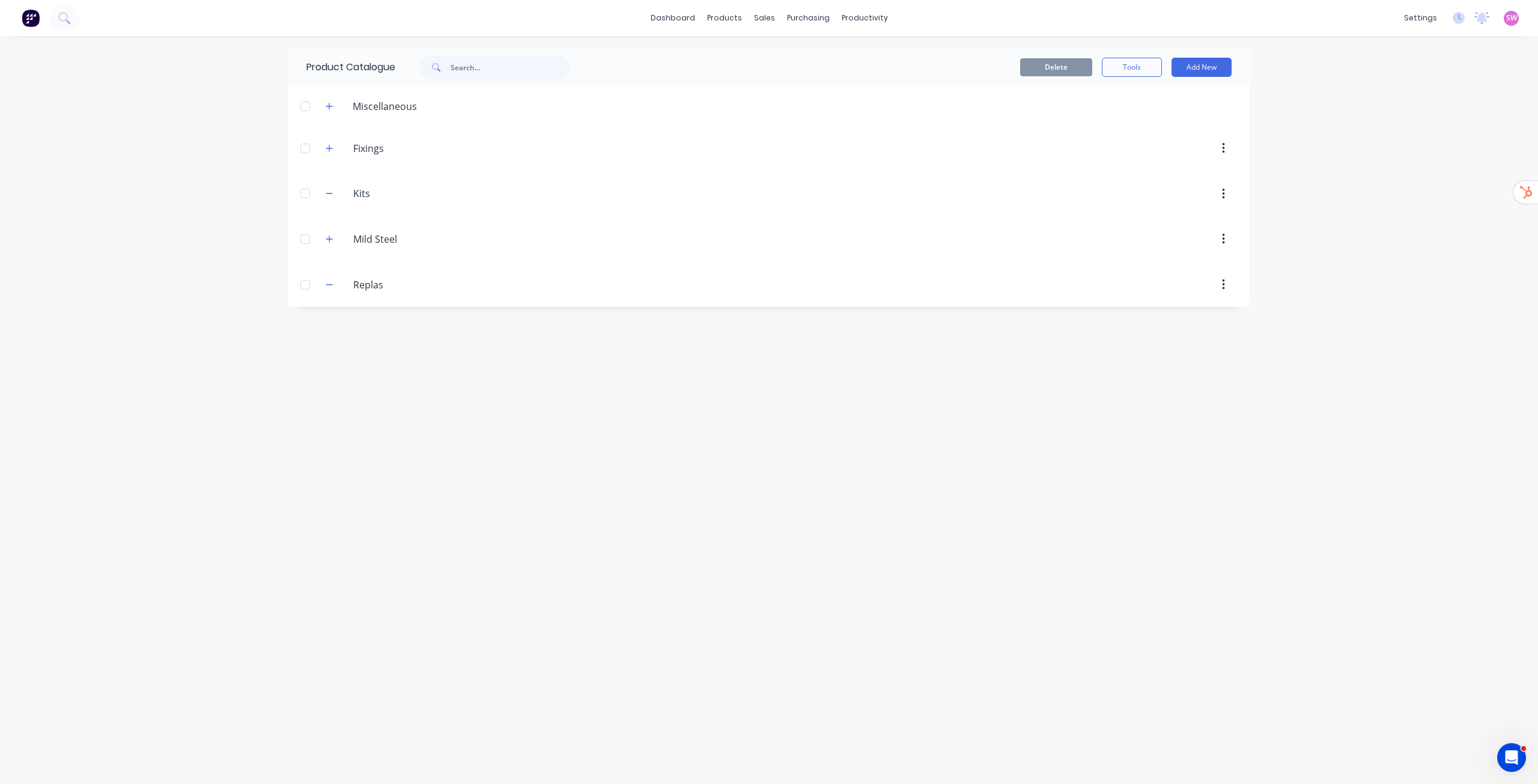
click at [1419, 129] on div "dashboard products sales purchasing productivity dashboard products Product Cat…" at bounding box center [769, 392] width 1538 height 784
click at [1484, 53] on div "dashboard products sales purchasing productivity dashboard products Product Cat…" at bounding box center [769, 392] width 1538 height 784
click at [1511, 13] on span "SW" at bounding box center [1512, 18] width 11 height 11
click at [1431, 145] on button "Sign out" at bounding box center [1437, 151] width 159 height 24
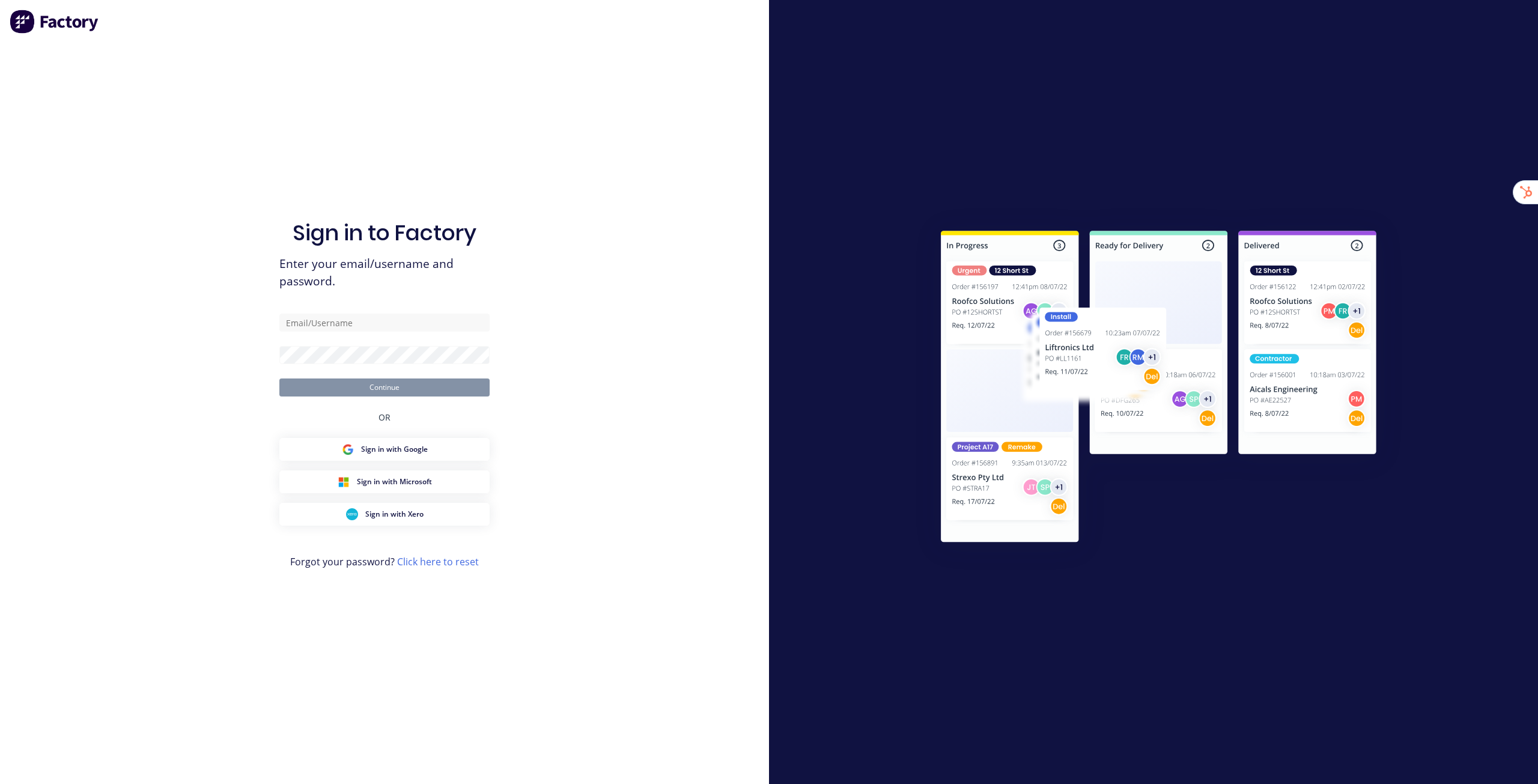
type input "[EMAIL_ADDRESS][DOMAIN_NAME]"
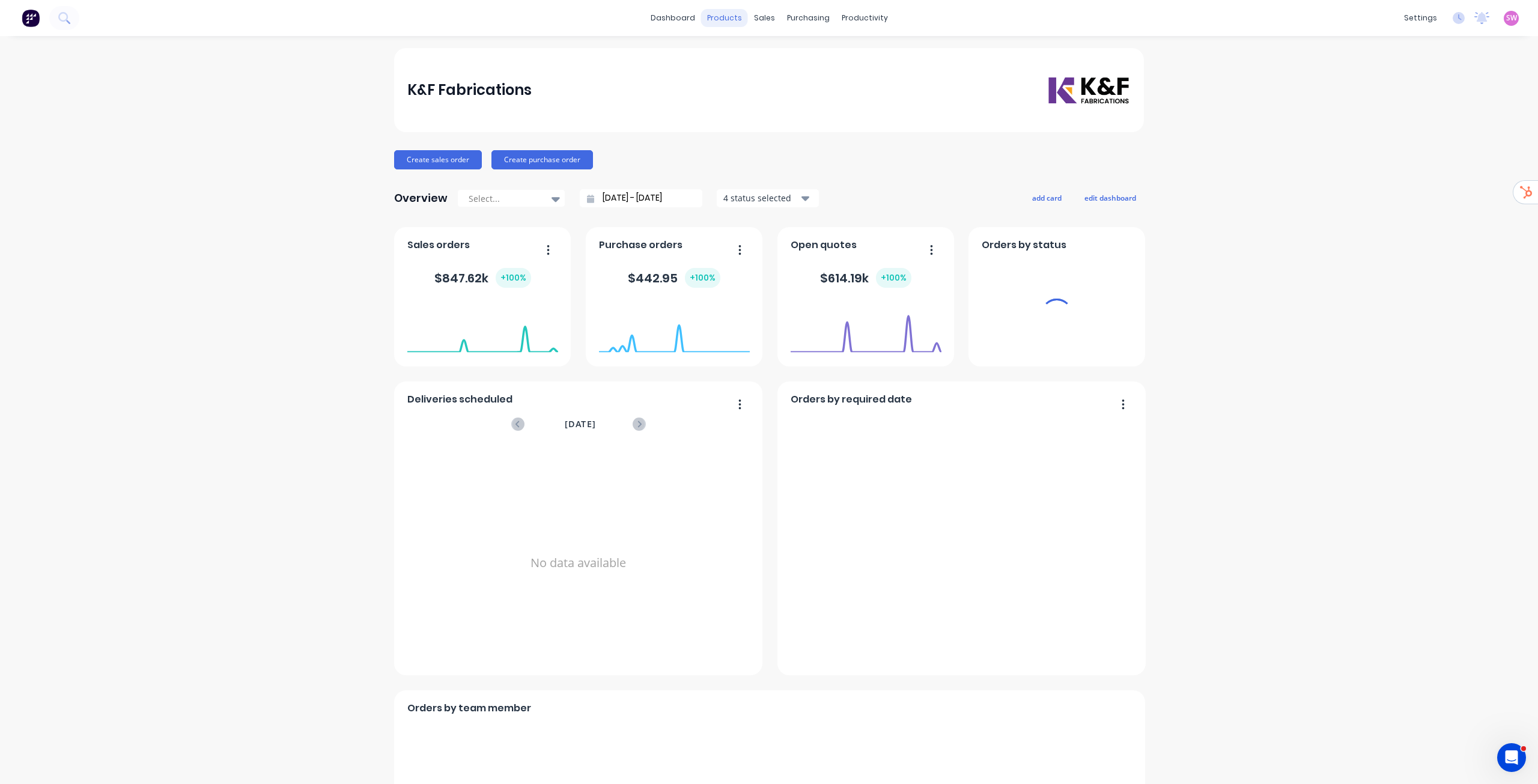
click at [715, 19] on div "products" at bounding box center [725, 17] width 47 height 18
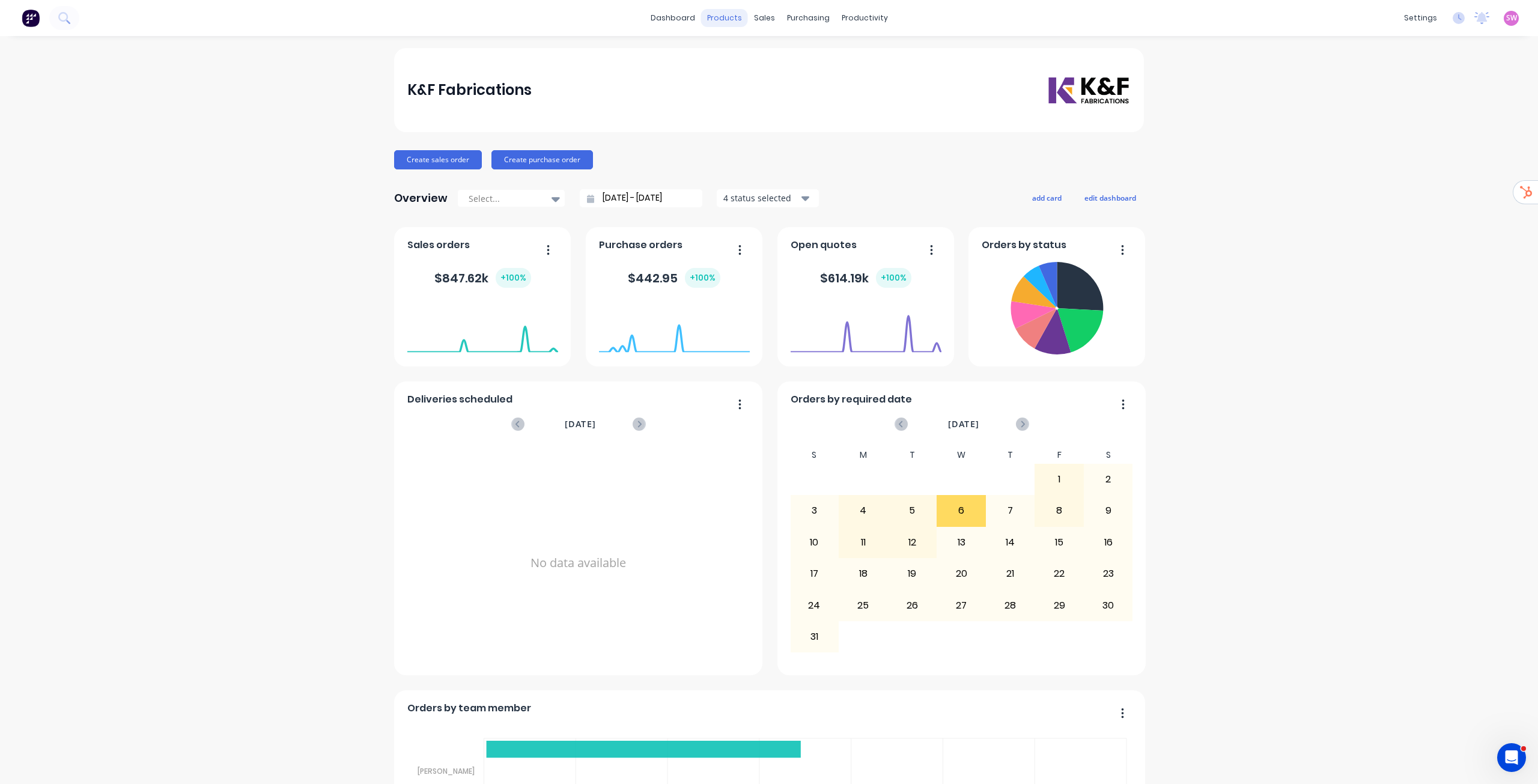
click at [726, 16] on div "products" at bounding box center [725, 17] width 47 height 18
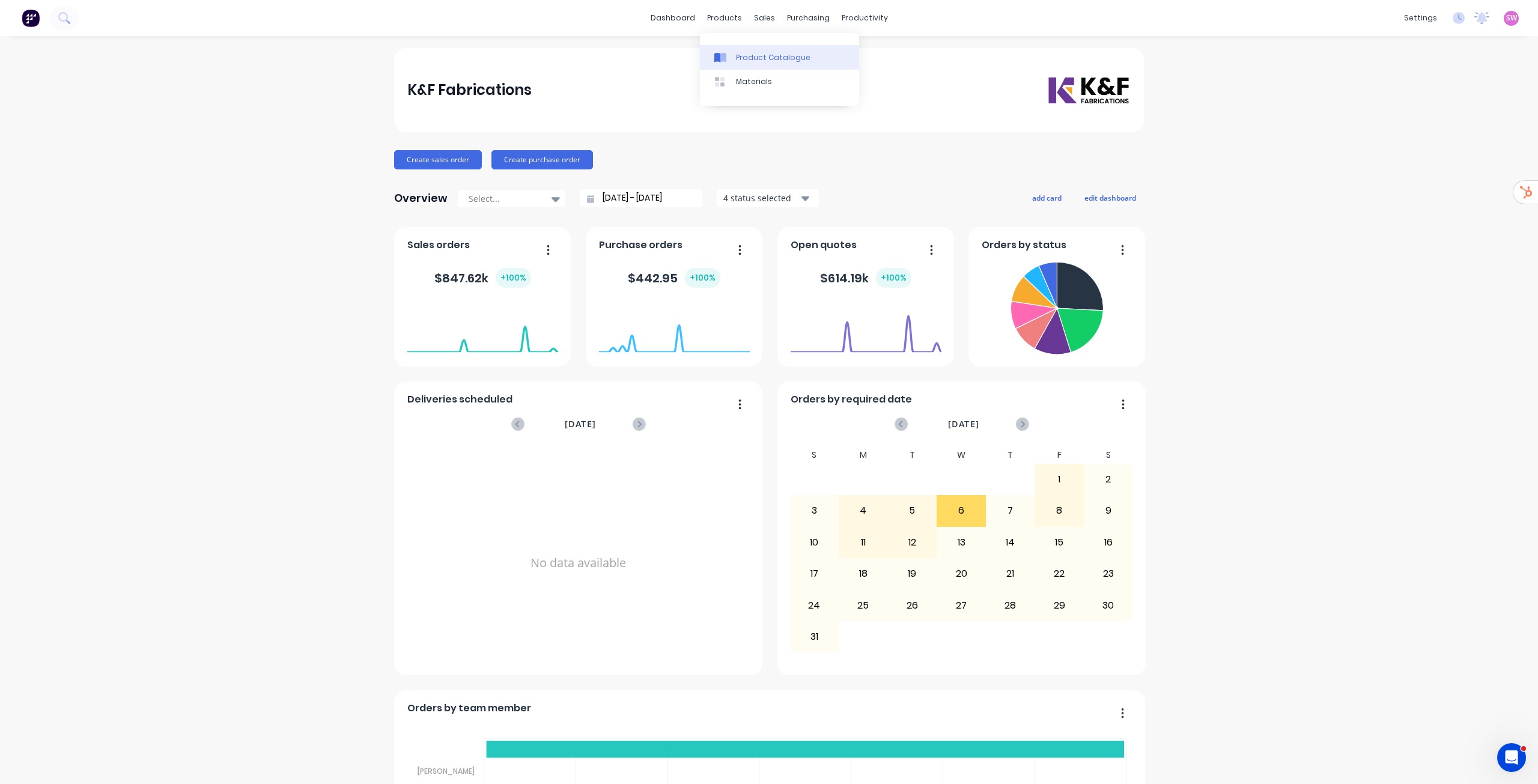
click at [742, 45] on link "Product Catalogue" at bounding box center [780, 57] width 159 height 24
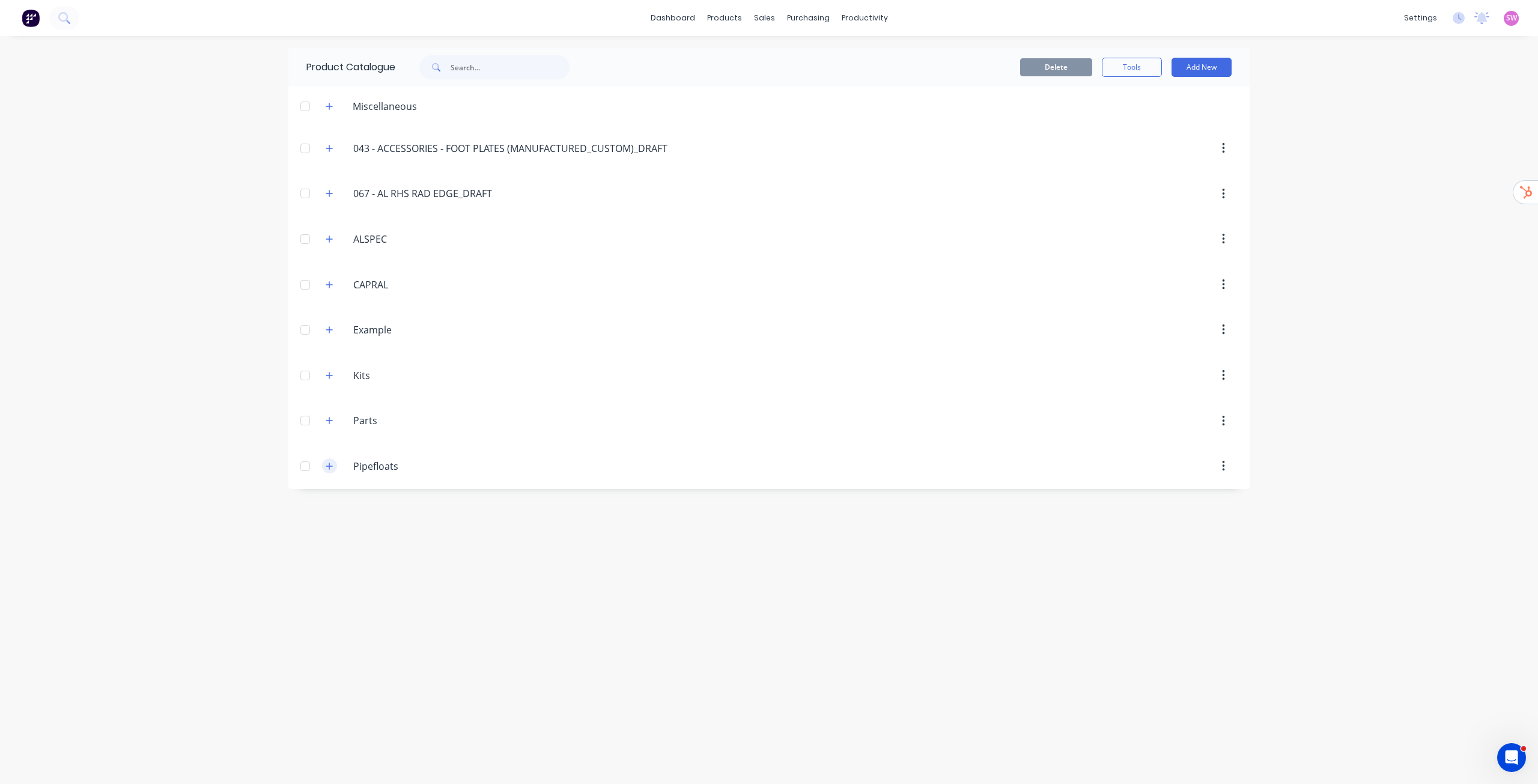
click at [328, 468] on icon "button" at bounding box center [329, 466] width 7 height 9
click at [328, 468] on icon "button" at bounding box center [329, 466] width 7 height 9
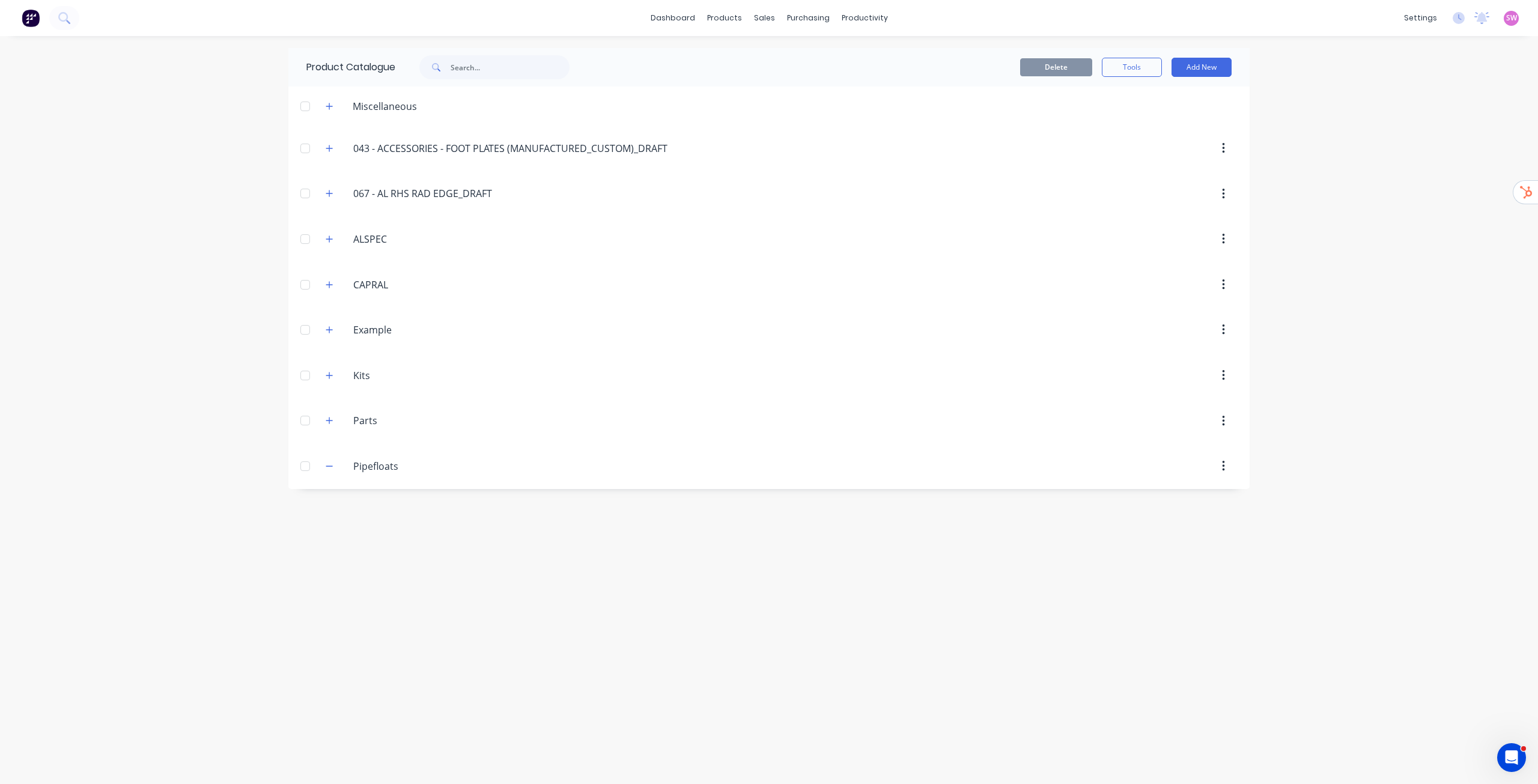
click at [1472, 393] on div "dashboard products sales purchasing productivity dashboard products Product Cat…" at bounding box center [769, 392] width 1538 height 784
click at [27, 23] on img at bounding box center [30, 17] width 18 height 18
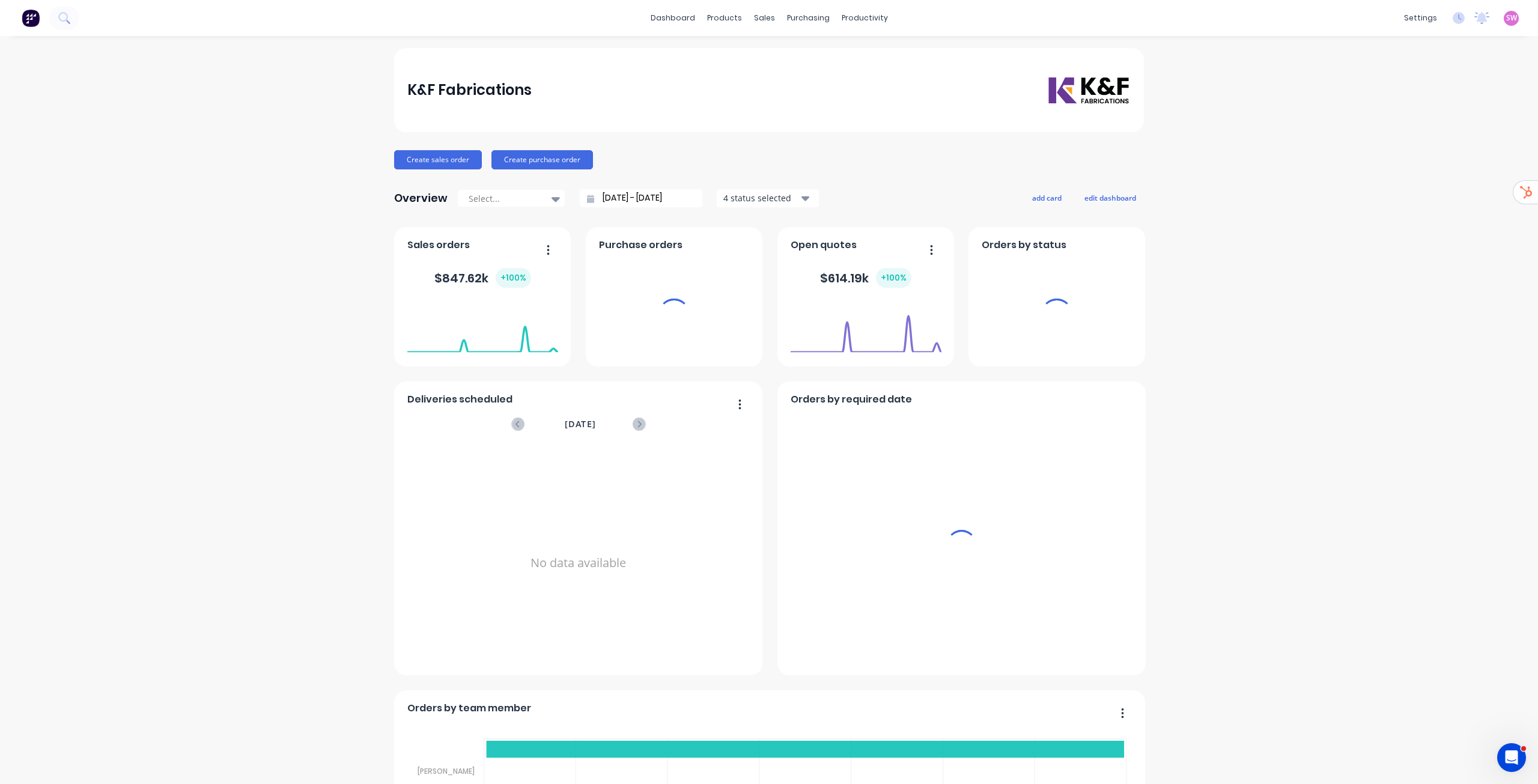
click at [723, 20] on div "products" at bounding box center [725, 17] width 47 height 18
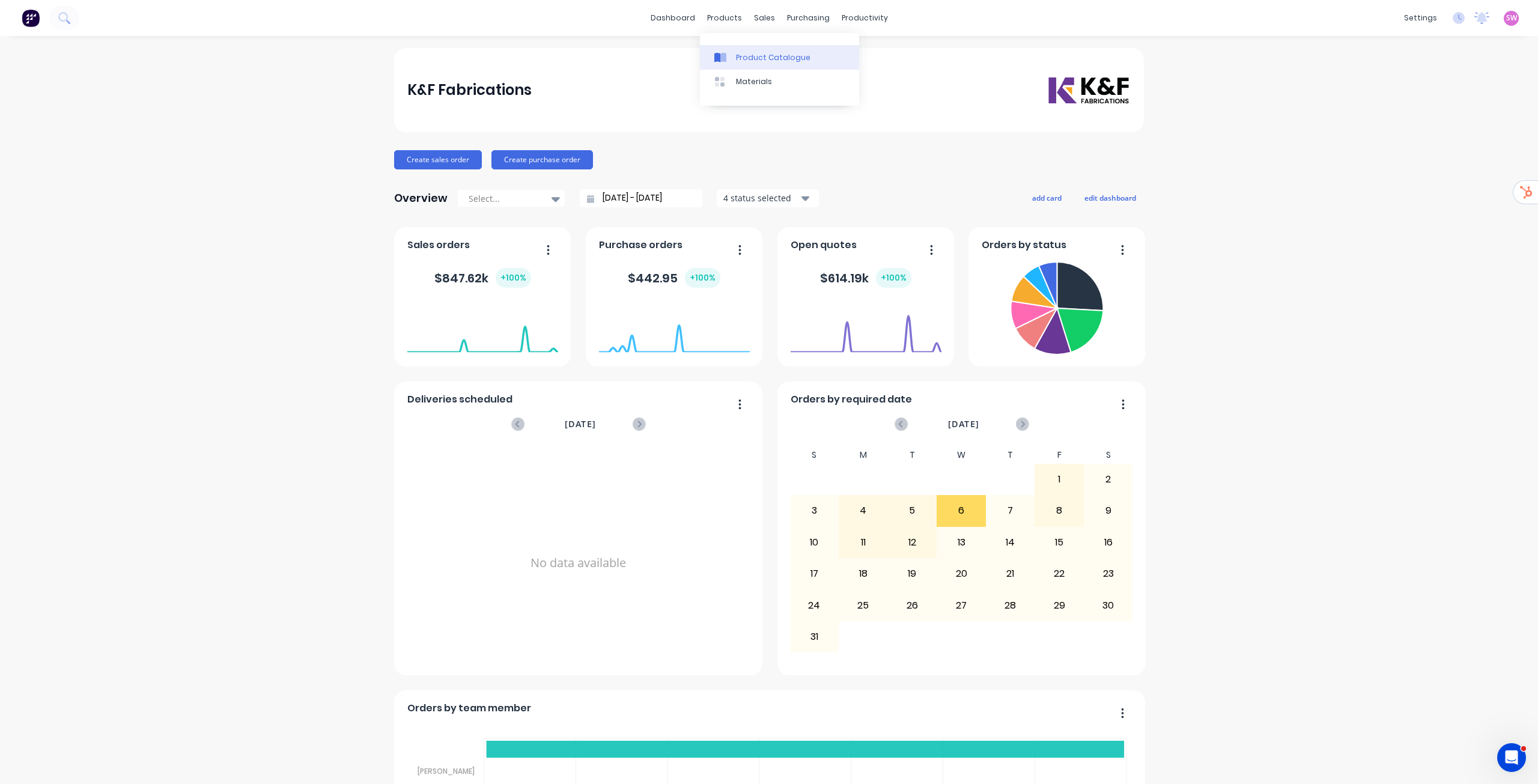
click at [751, 58] on div "Product Catalogue" at bounding box center [773, 58] width 74 height 11
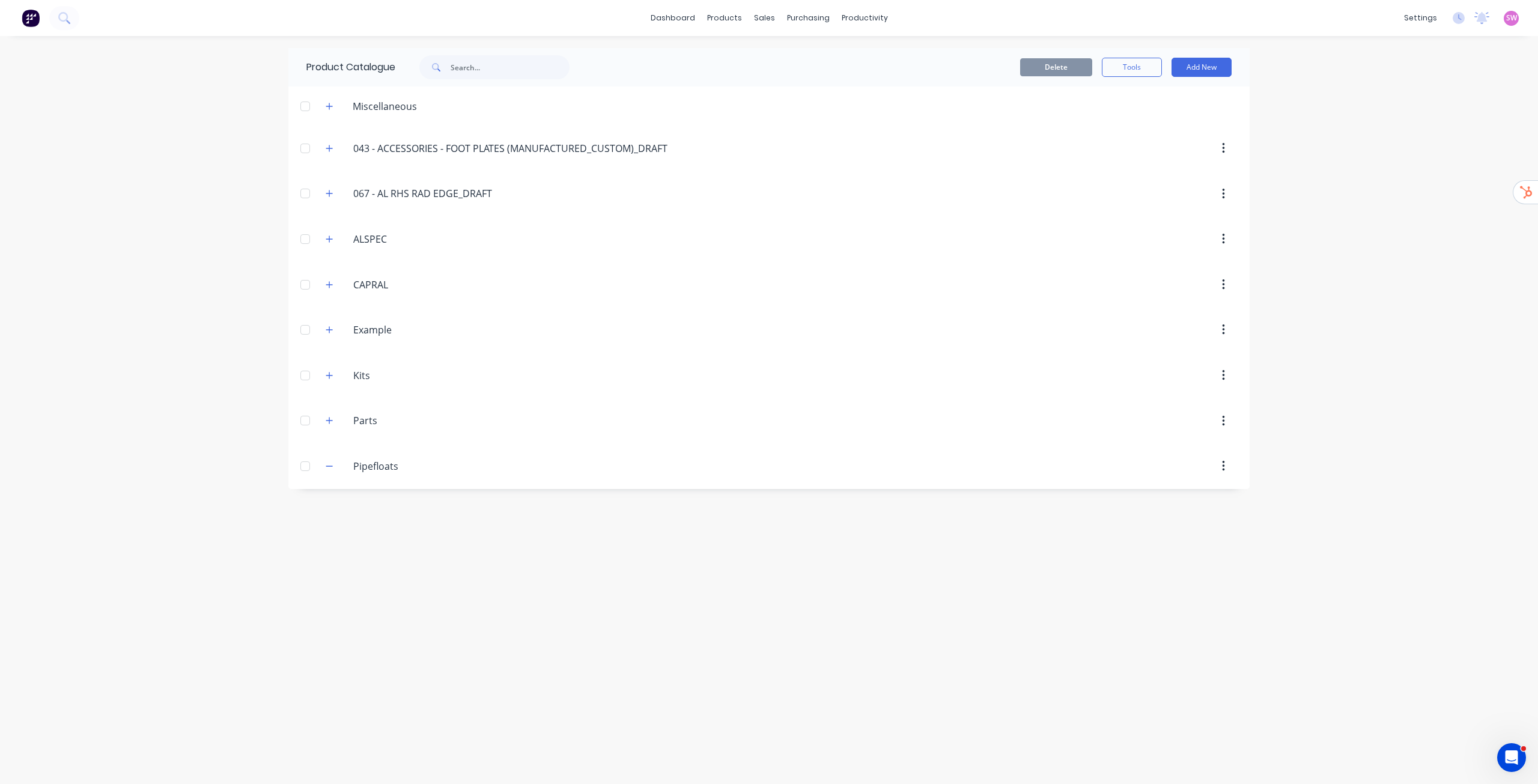
click at [1313, 490] on div "dashboard products sales purchasing productivity dashboard products Product Cat…" at bounding box center [769, 392] width 1538 height 784
click at [333, 106] on button "button" at bounding box center [329, 106] width 15 height 15
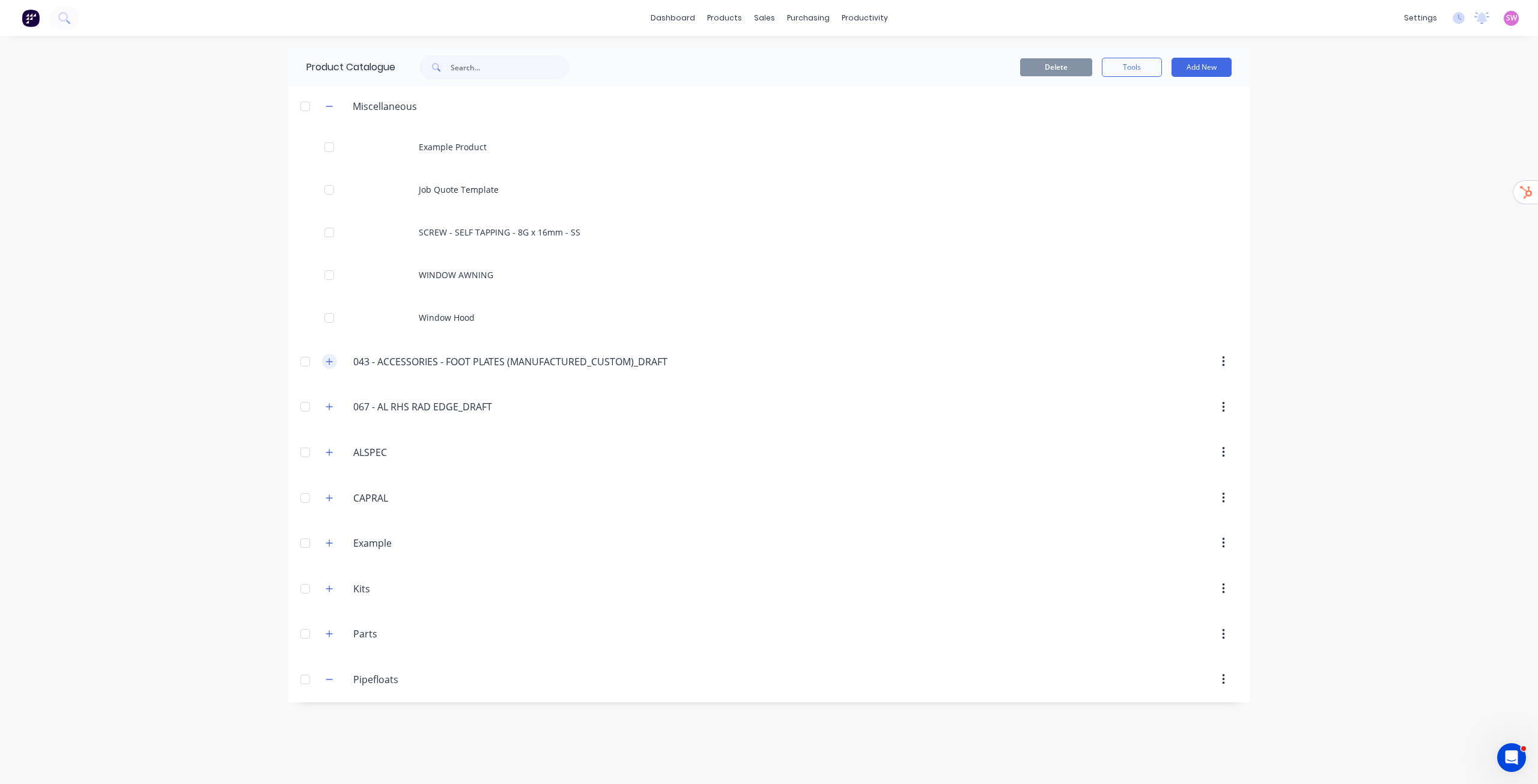
click at [332, 360] on icon "button" at bounding box center [329, 361] width 7 height 9
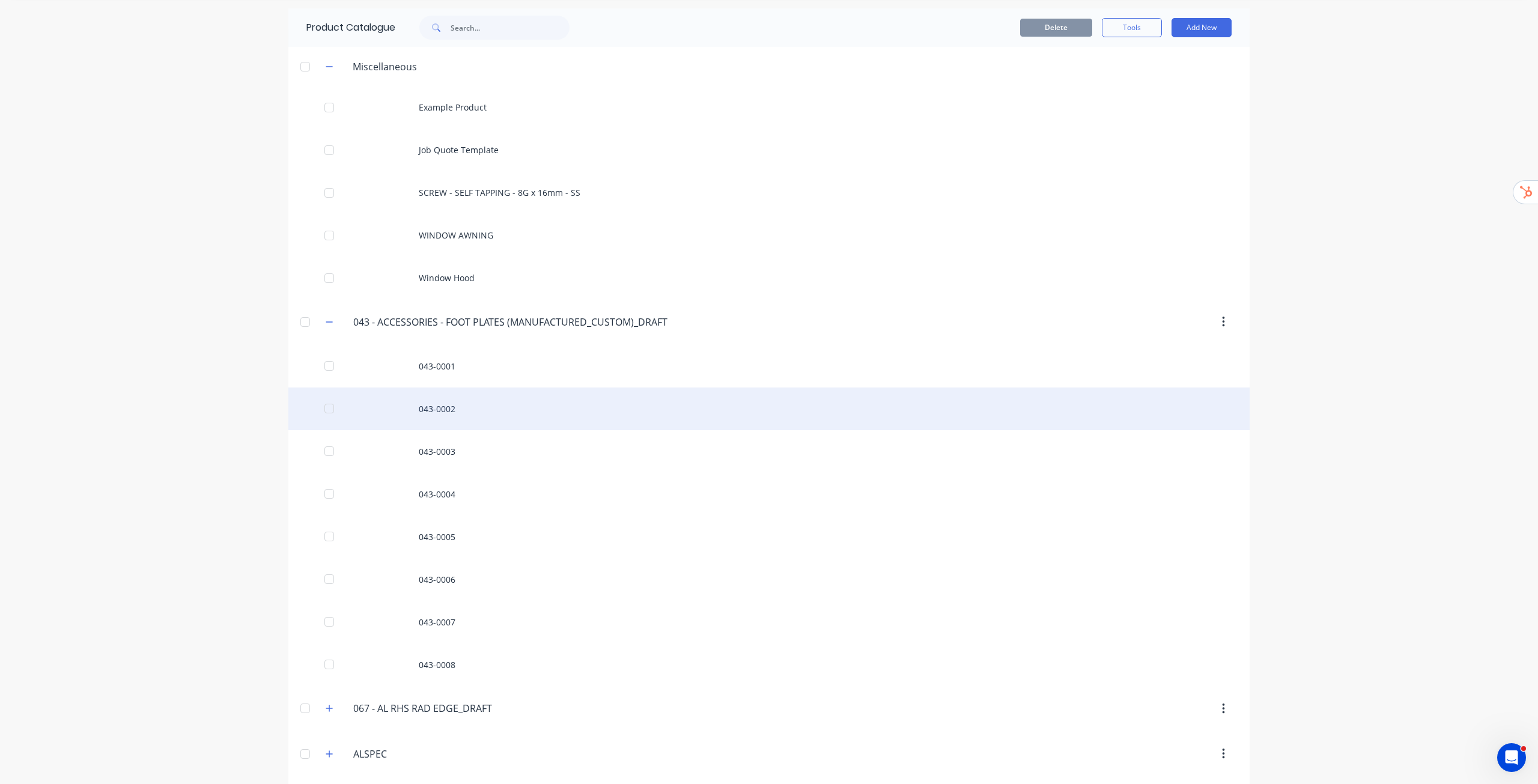
scroll to position [120, 0]
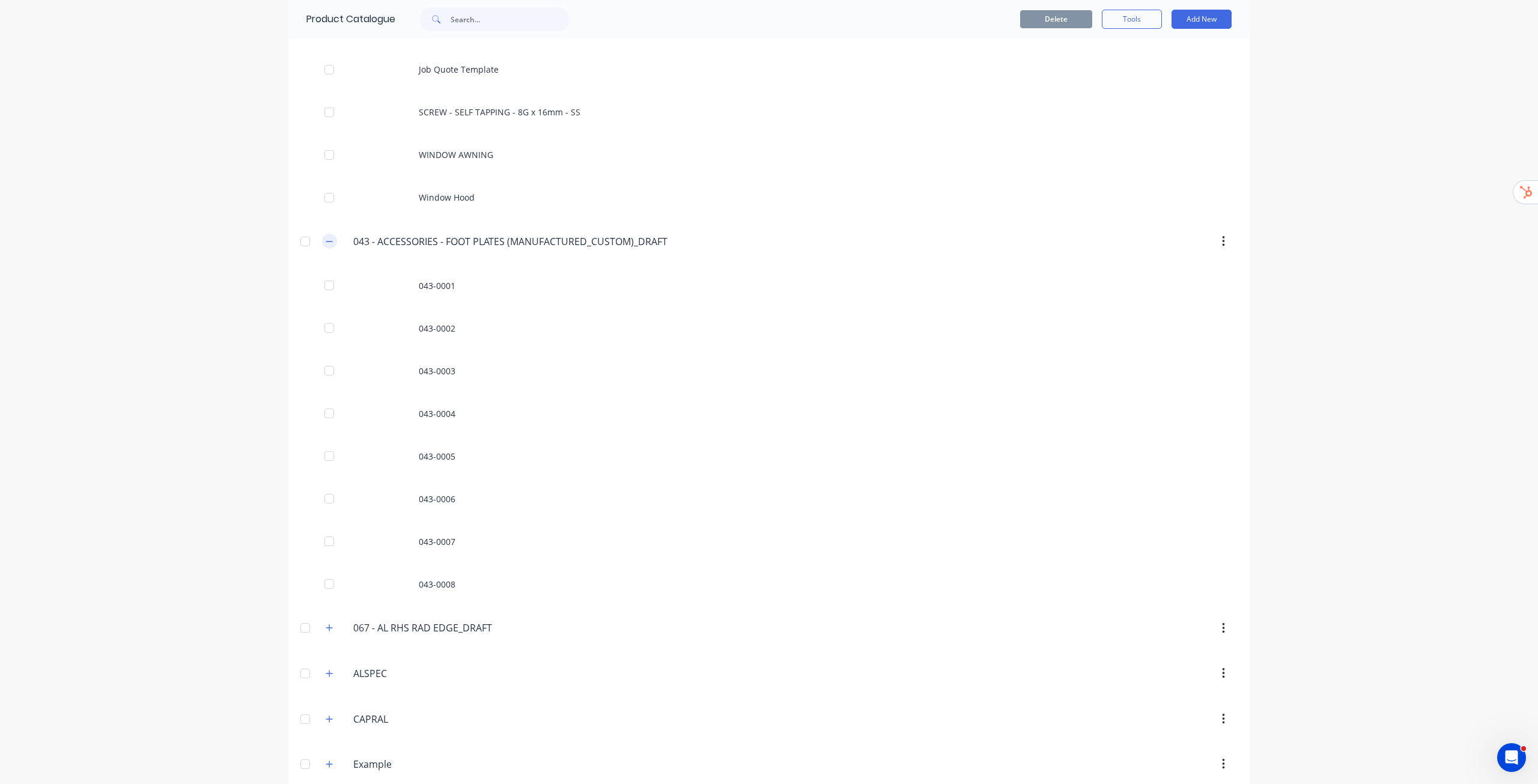
click at [329, 244] on button "button" at bounding box center [329, 241] width 15 height 15
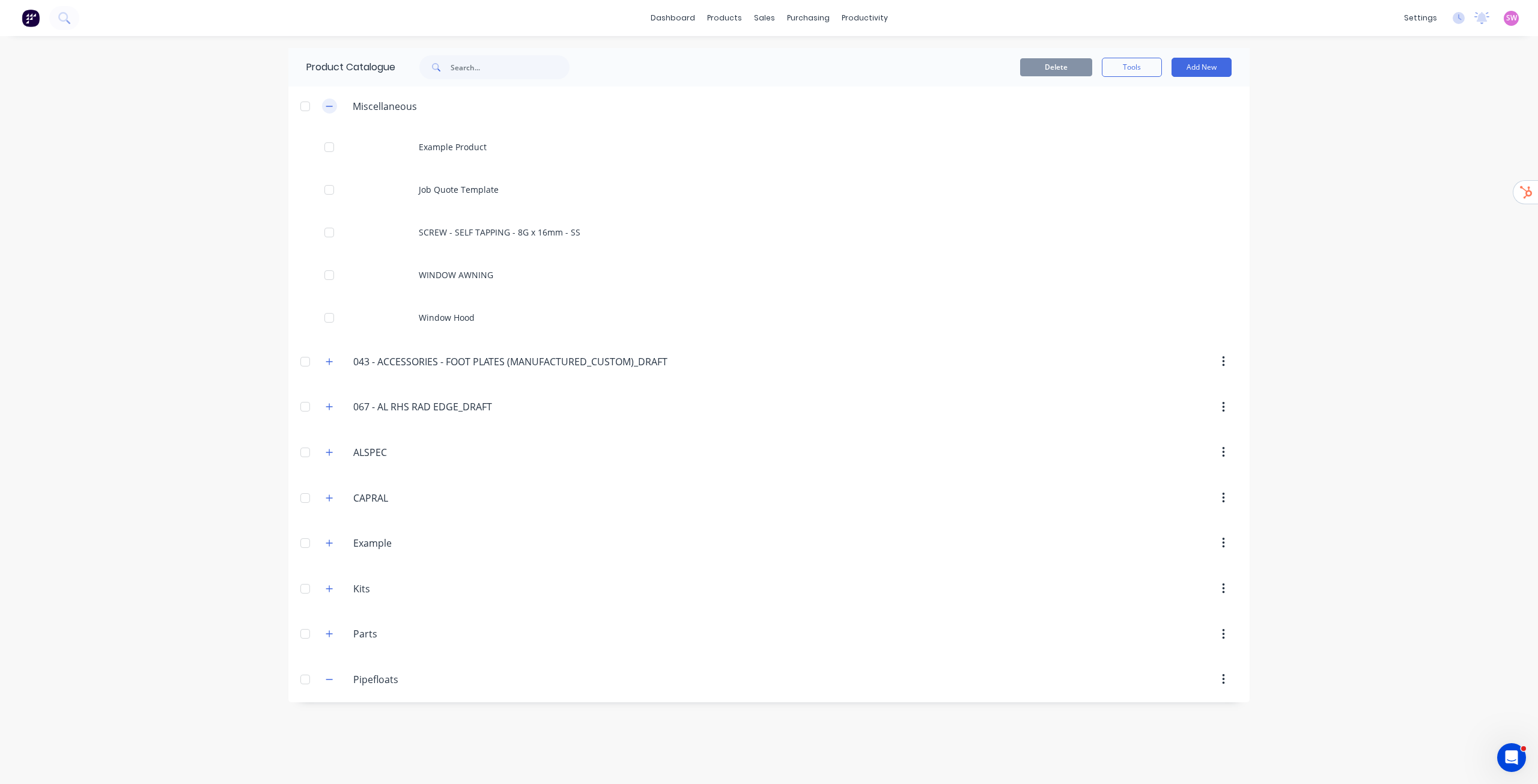
click at [334, 109] on button "button" at bounding box center [329, 106] width 15 height 15
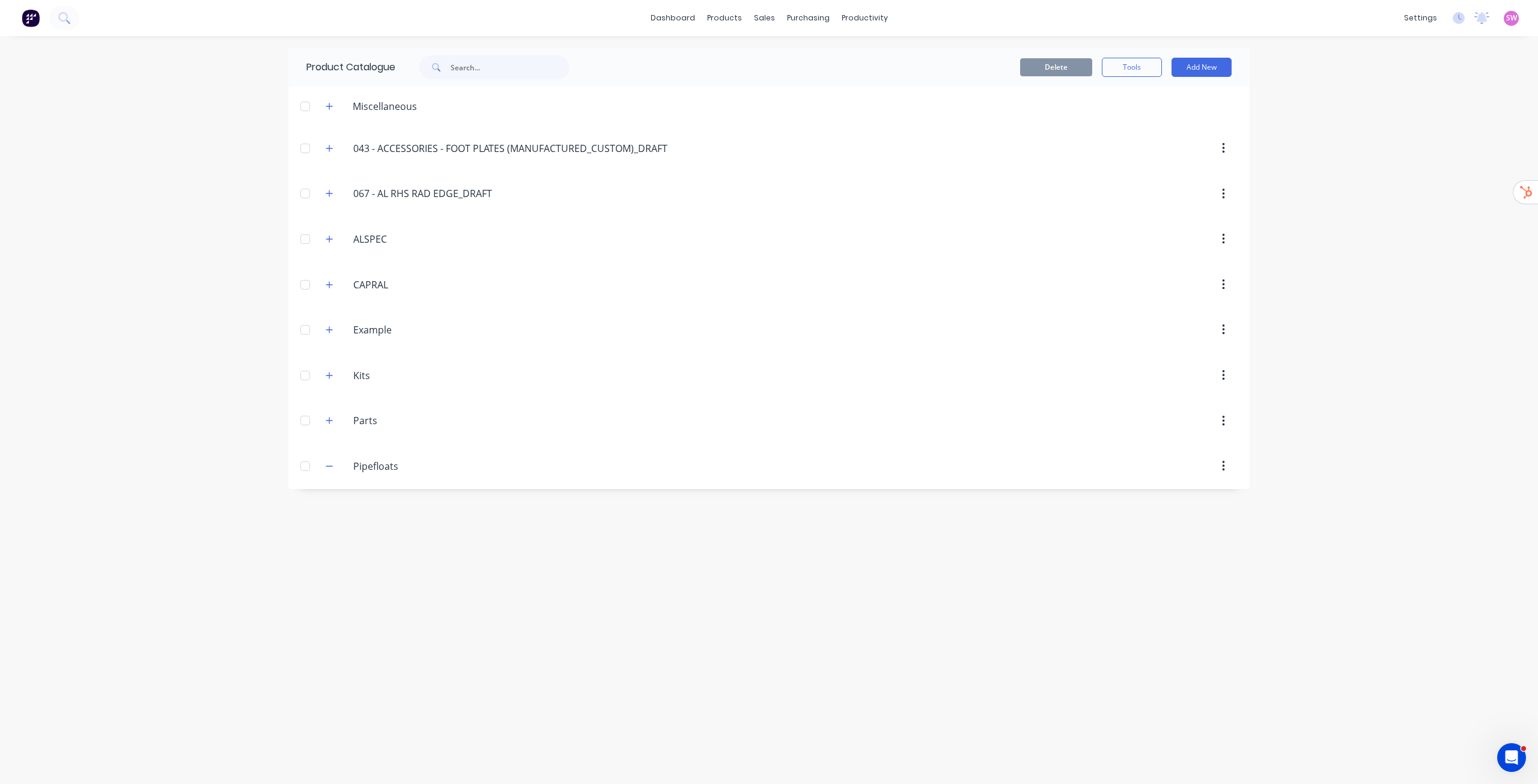
click at [436, 566] on div "Product Catalogue Delete Tools Add New Miscellaneous Example Product Job Quote …" at bounding box center [769, 410] width 962 height 724
click at [327, 462] on icon "button" at bounding box center [329, 466] width 7 height 9
click at [333, 467] on icon "button" at bounding box center [329, 466] width 7 height 9
click at [1241, 579] on div "Product Catalogue Delete Tools Add New Miscellaneous Example Product Job Quote …" at bounding box center [769, 410] width 962 height 724
click at [1337, 183] on div "dashboard products sales purchasing productivity dashboard products Product Cat…" at bounding box center [769, 392] width 1538 height 784
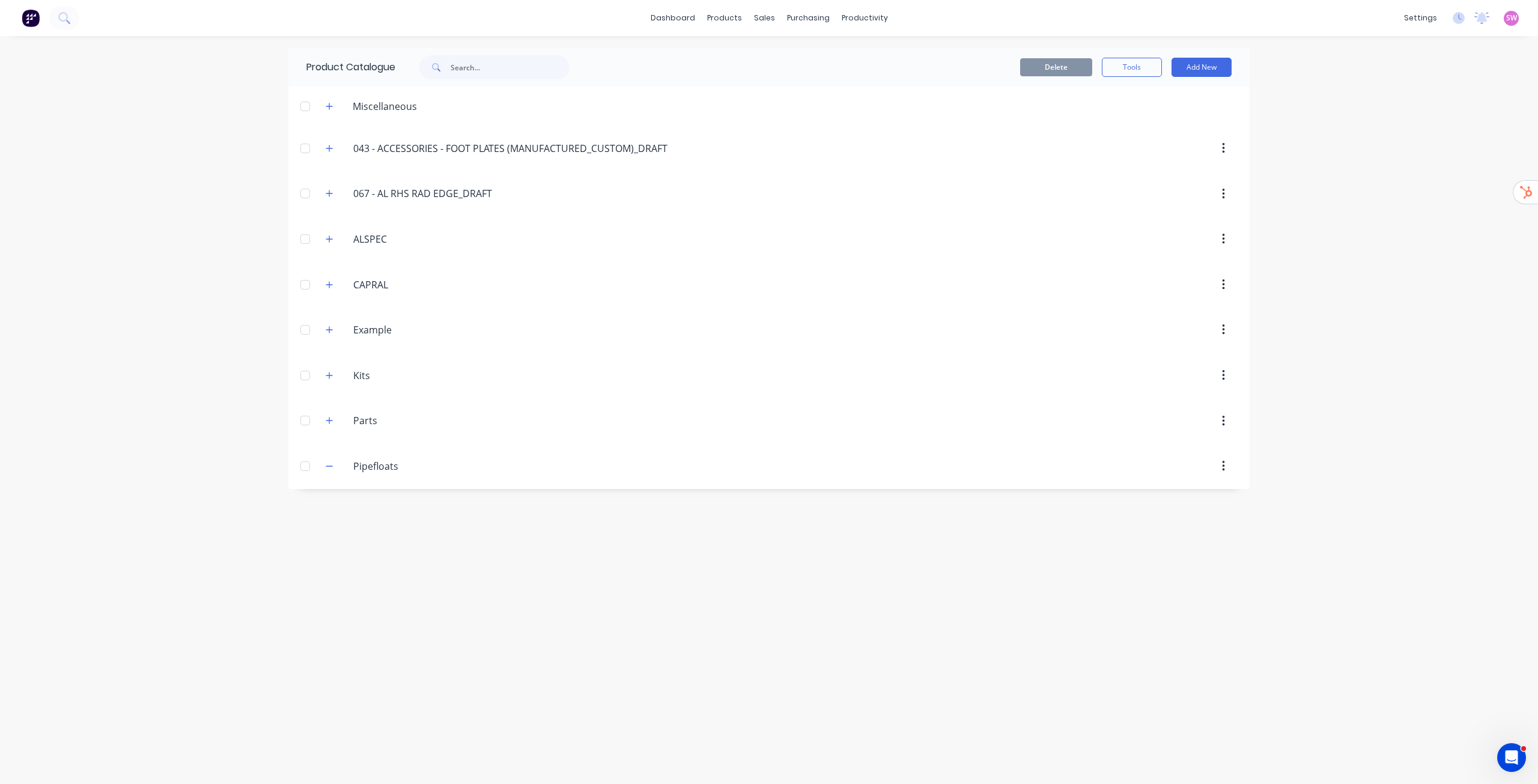
click at [1343, 163] on div "dashboard products sales purchasing productivity dashboard products Product Cat…" at bounding box center [769, 392] width 1538 height 784
click at [1350, 371] on div "dashboard products sales purchasing productivity dashboard products Product Cat…" at bounding box center [769, 392] width 1538 height 784
click at [21, 22] on img at bounding box center [30, 17] width 18 height 18
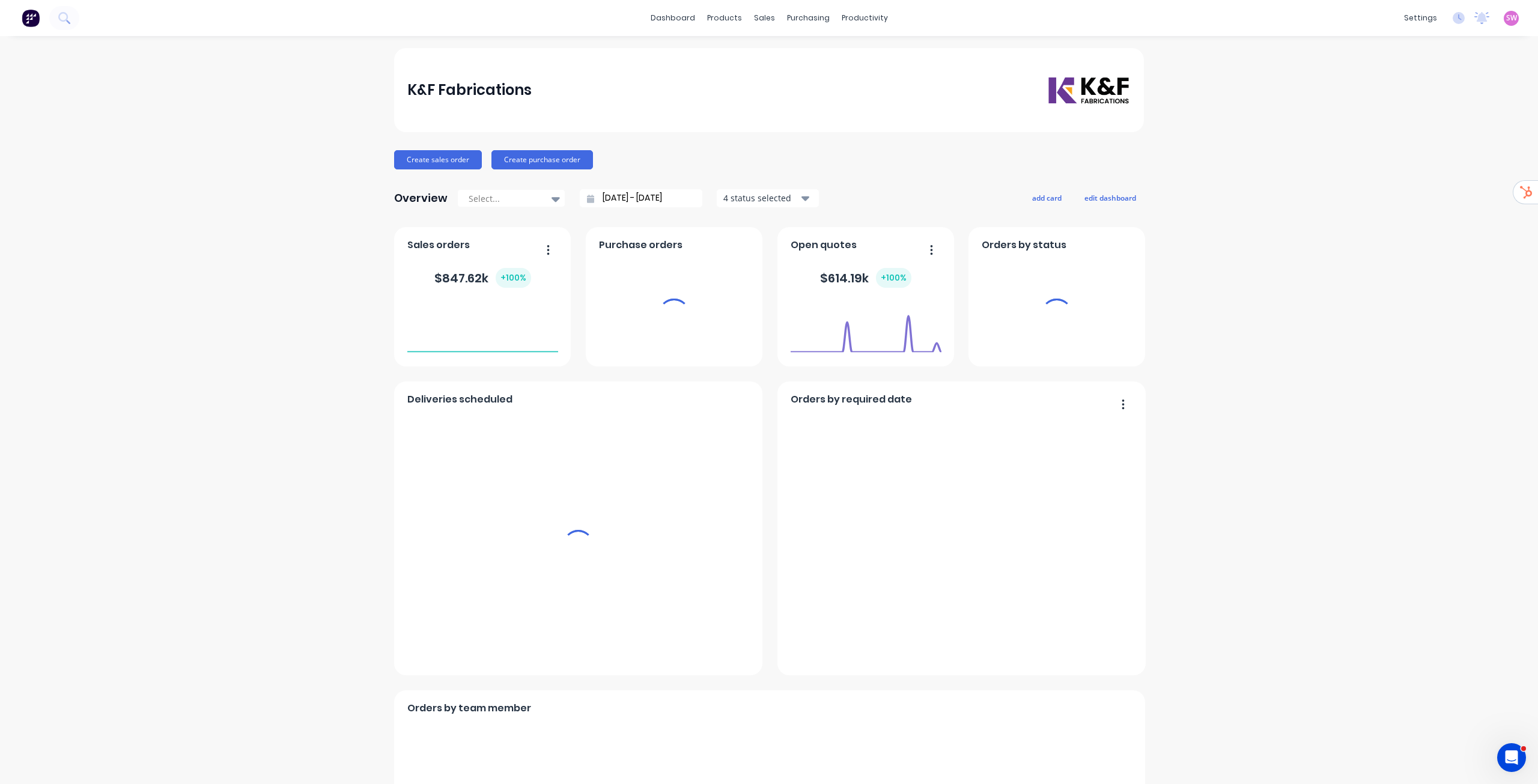
click at [1507, 15] on span "SW" at bounding box center [1512, 18] width 11 height 11
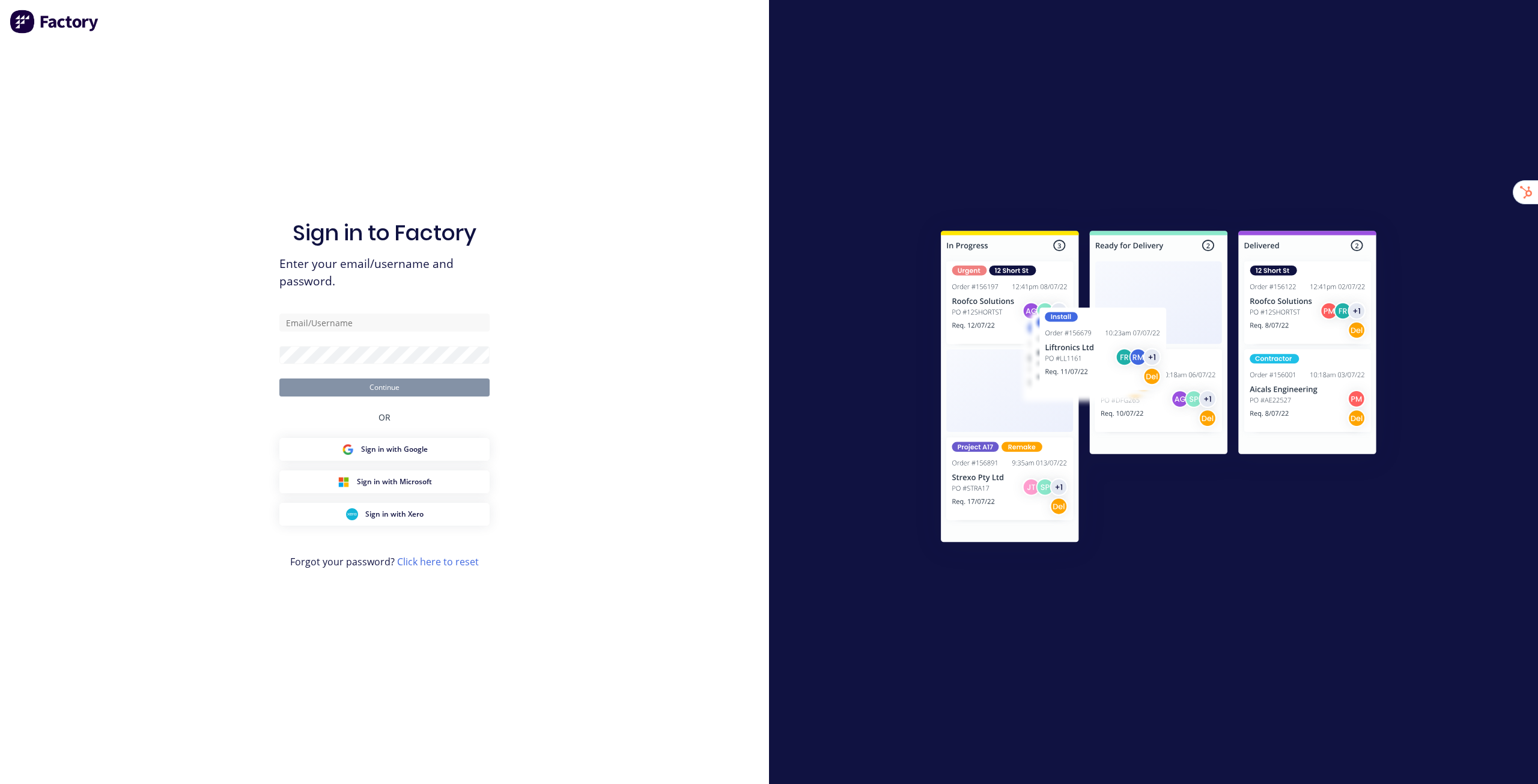
type input "[EMAIL_ADDRESS][DOMAIN_NAME]"
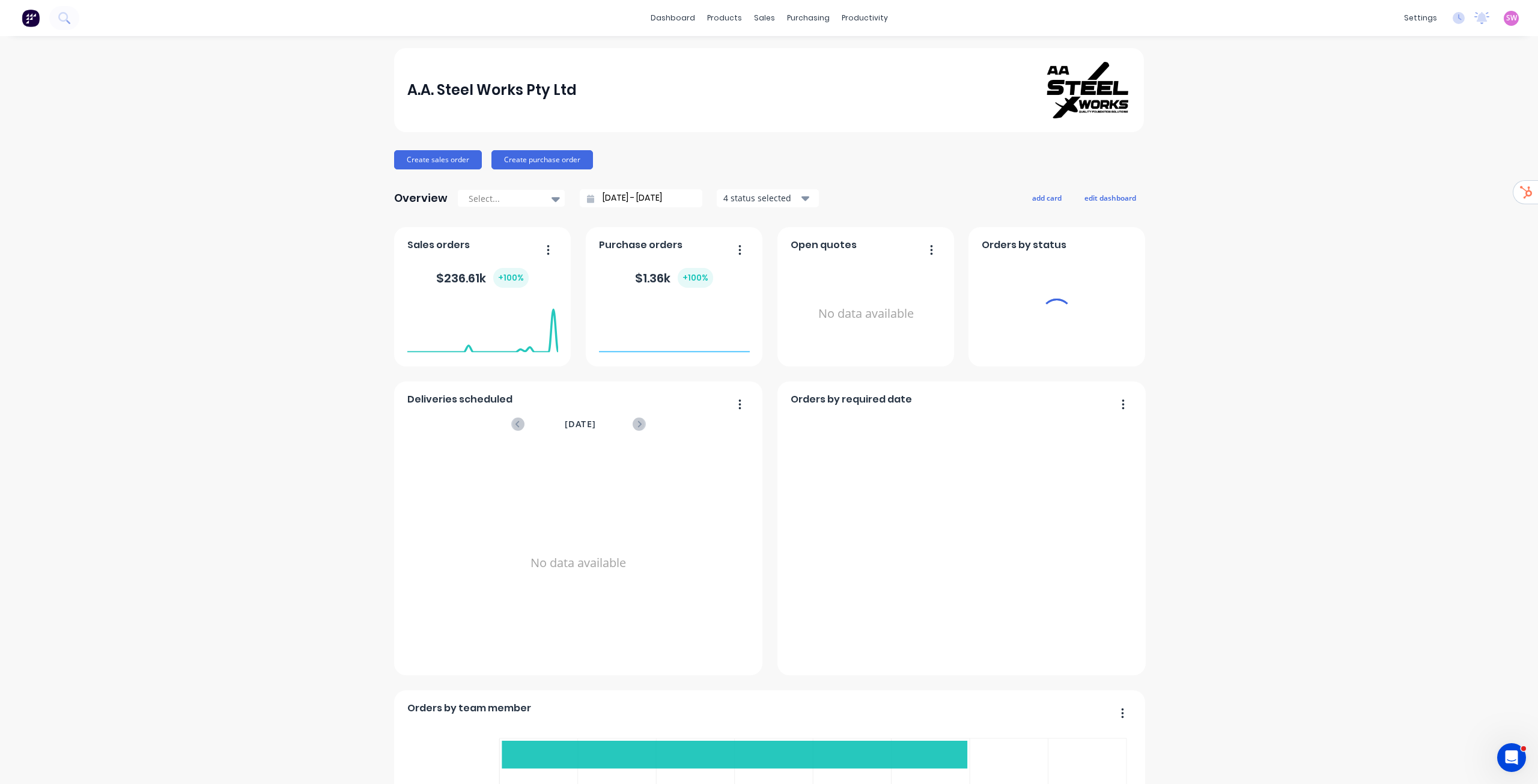
click at [721, 12] on div "products" at bounding box center [725, 17] width 47 height 18
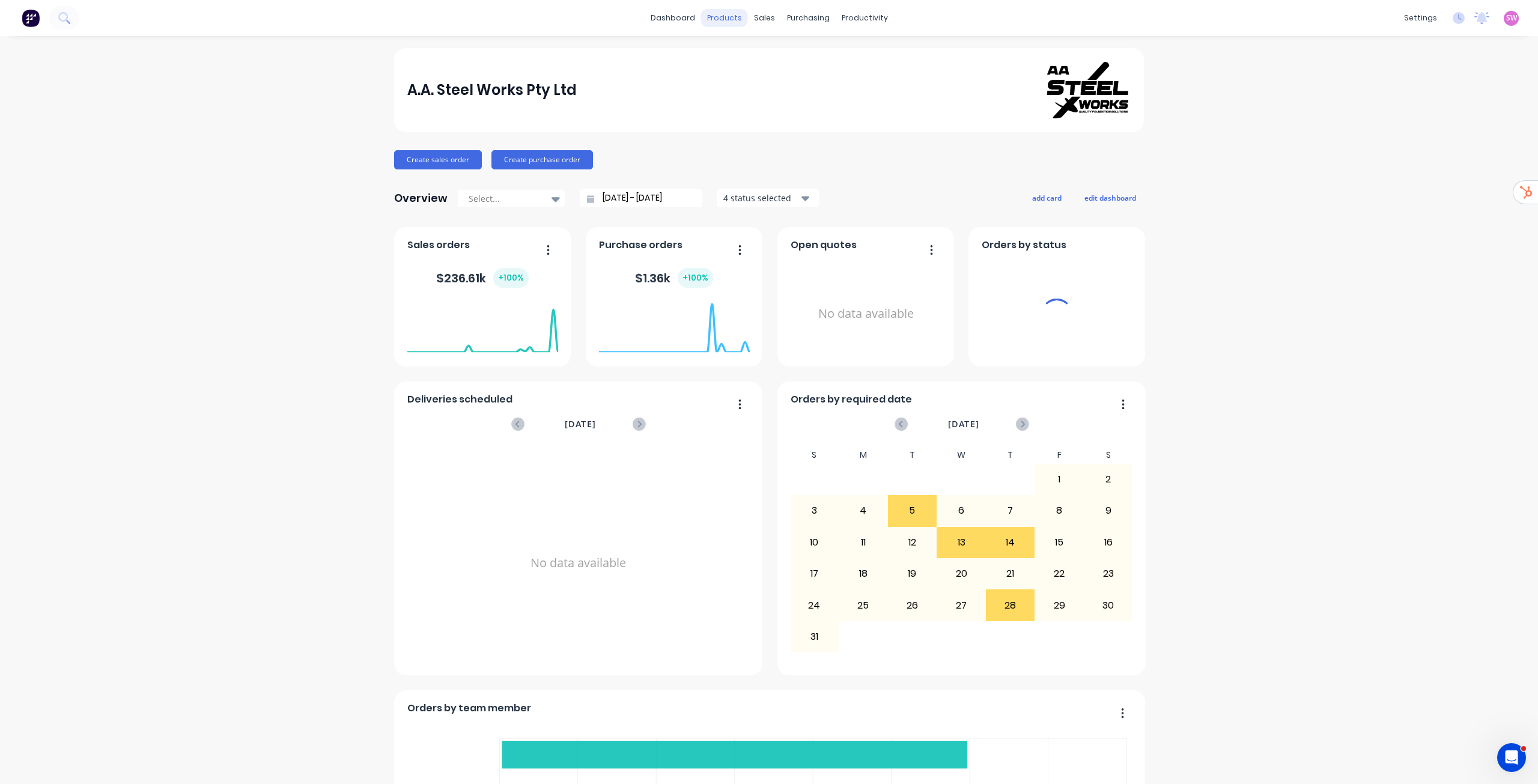
click at [725, 17] on div "products" at bounding box center [725, 17] width 47 height 18
click at [46, 10] on div at bounding box center [39, 18] width 80 height 24
click at [60, 15] on icon at bounding box center [63, 17] width 9 height 9
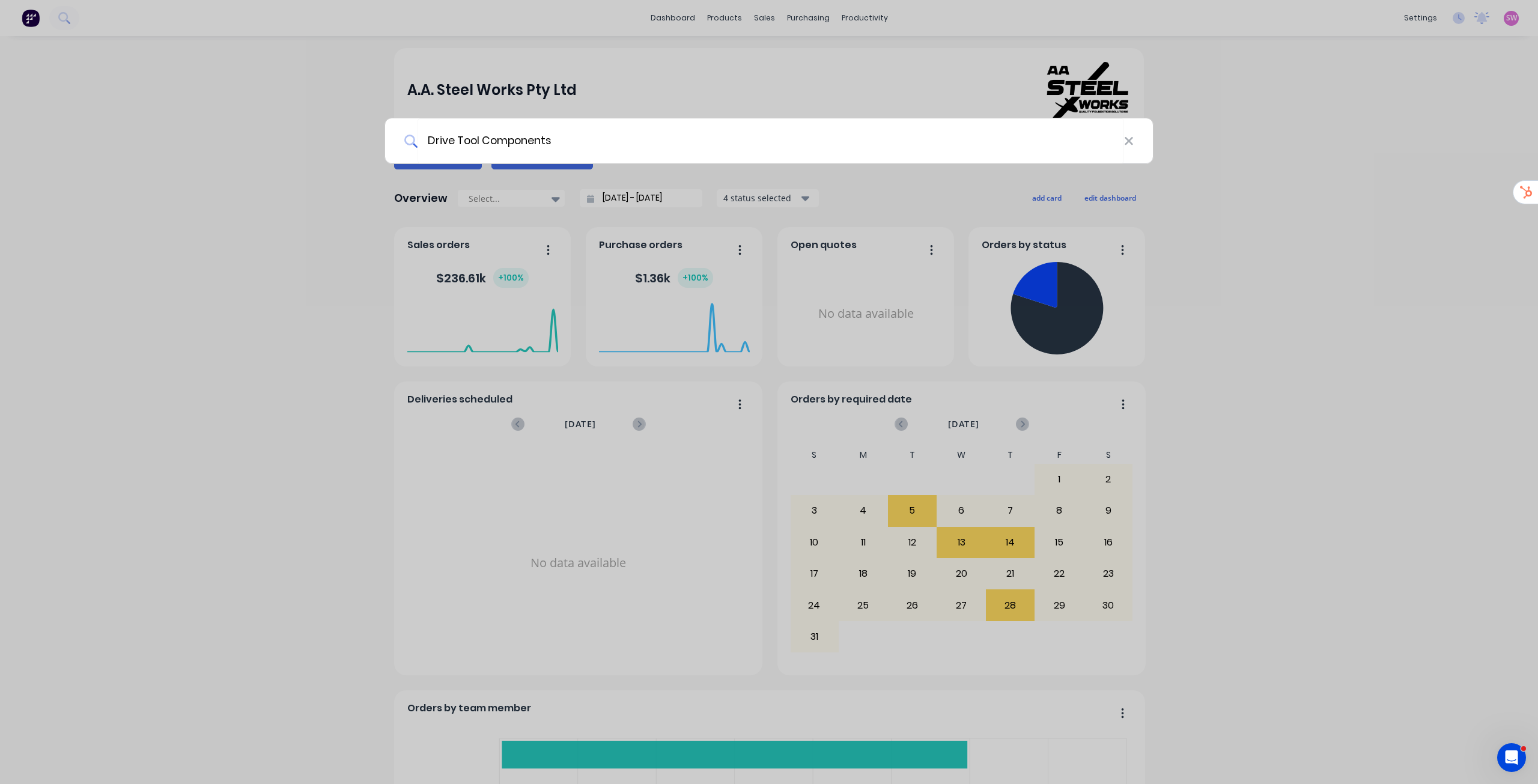
type input "Drive Tool Components"
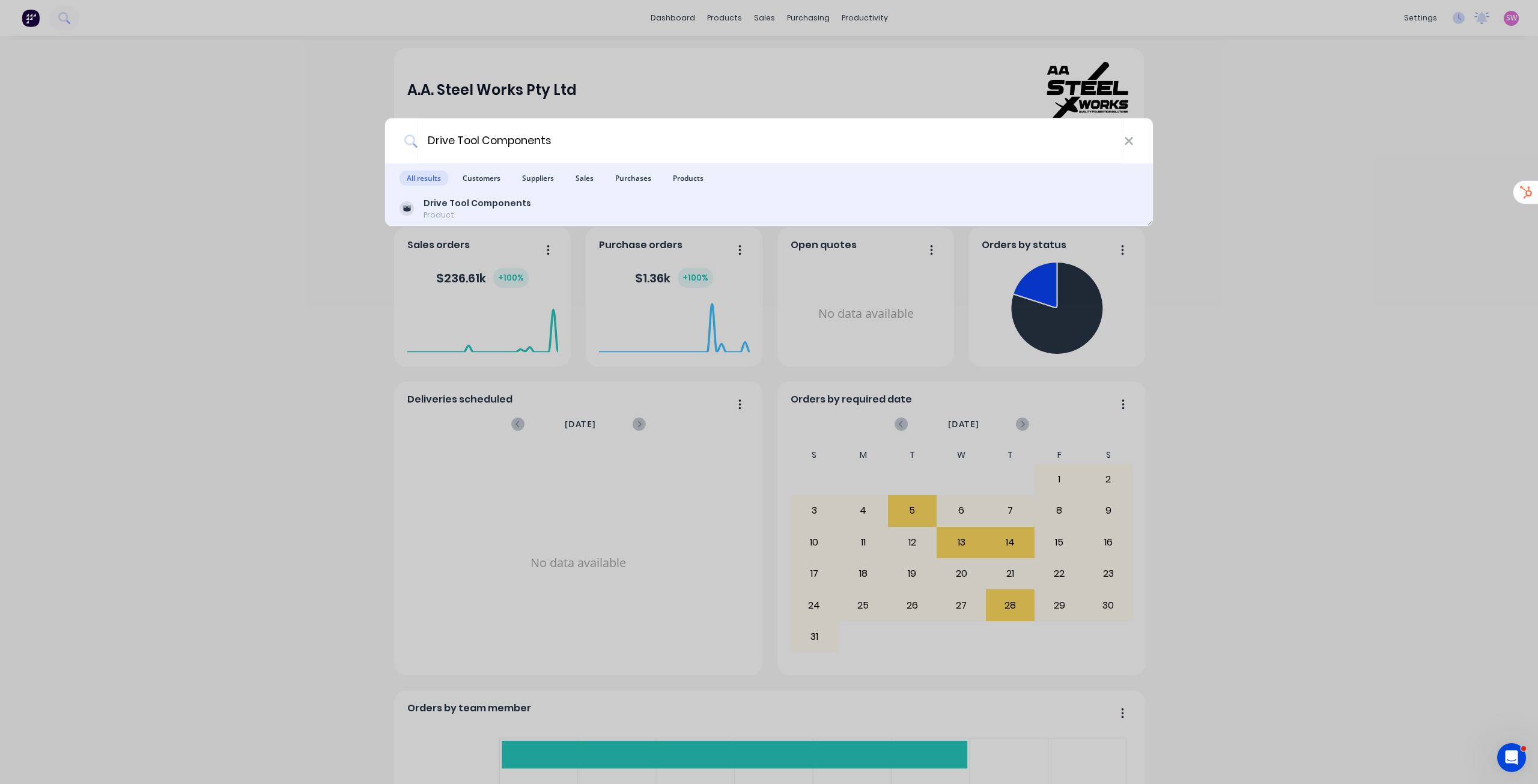
click at [542, 213] on div "Drive Tool Components Product" at bounding box center [769, 208] width 739 height 23
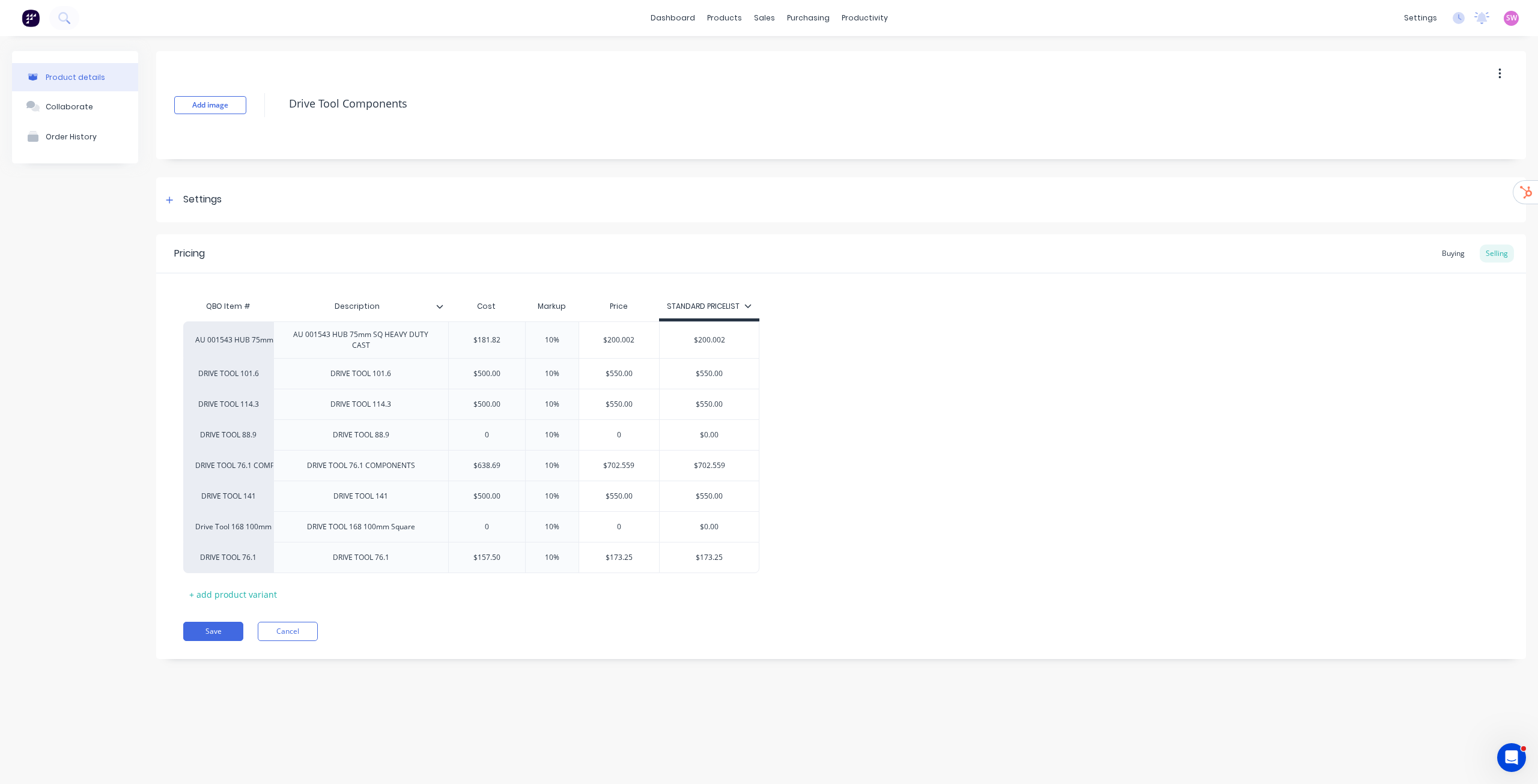
type textarea "x"
click at [1452, 255] on div "Buying" at bounding box center [1454, 253] width 35 height 18
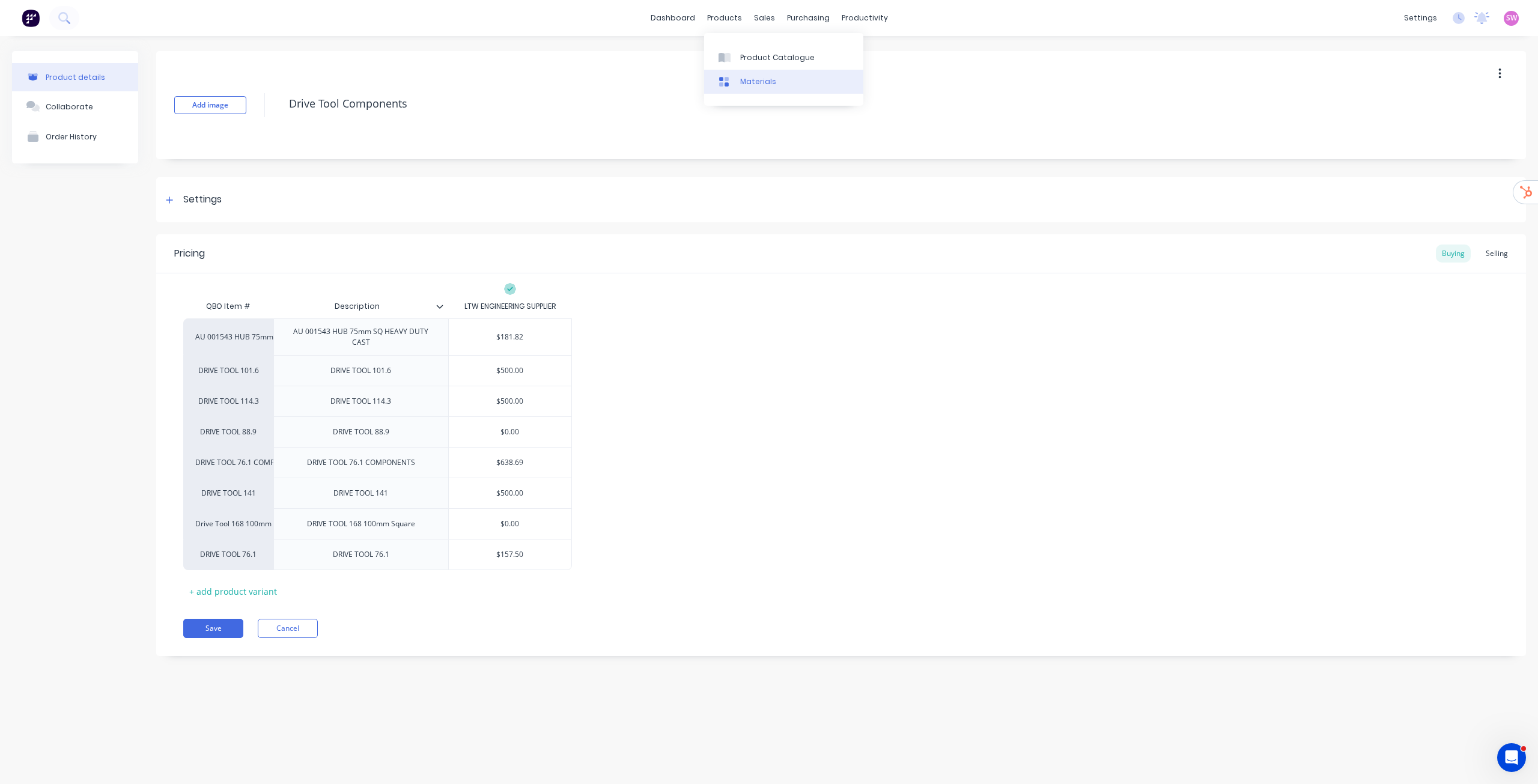
drag, startPoint x: 758, startPoint y: 45, endPoint x: 750, endPoint y: 70, distance: 26.2
click at [758, 45] on link "Product Catalogue" at bounding box center [784, 57] width 159 height 24
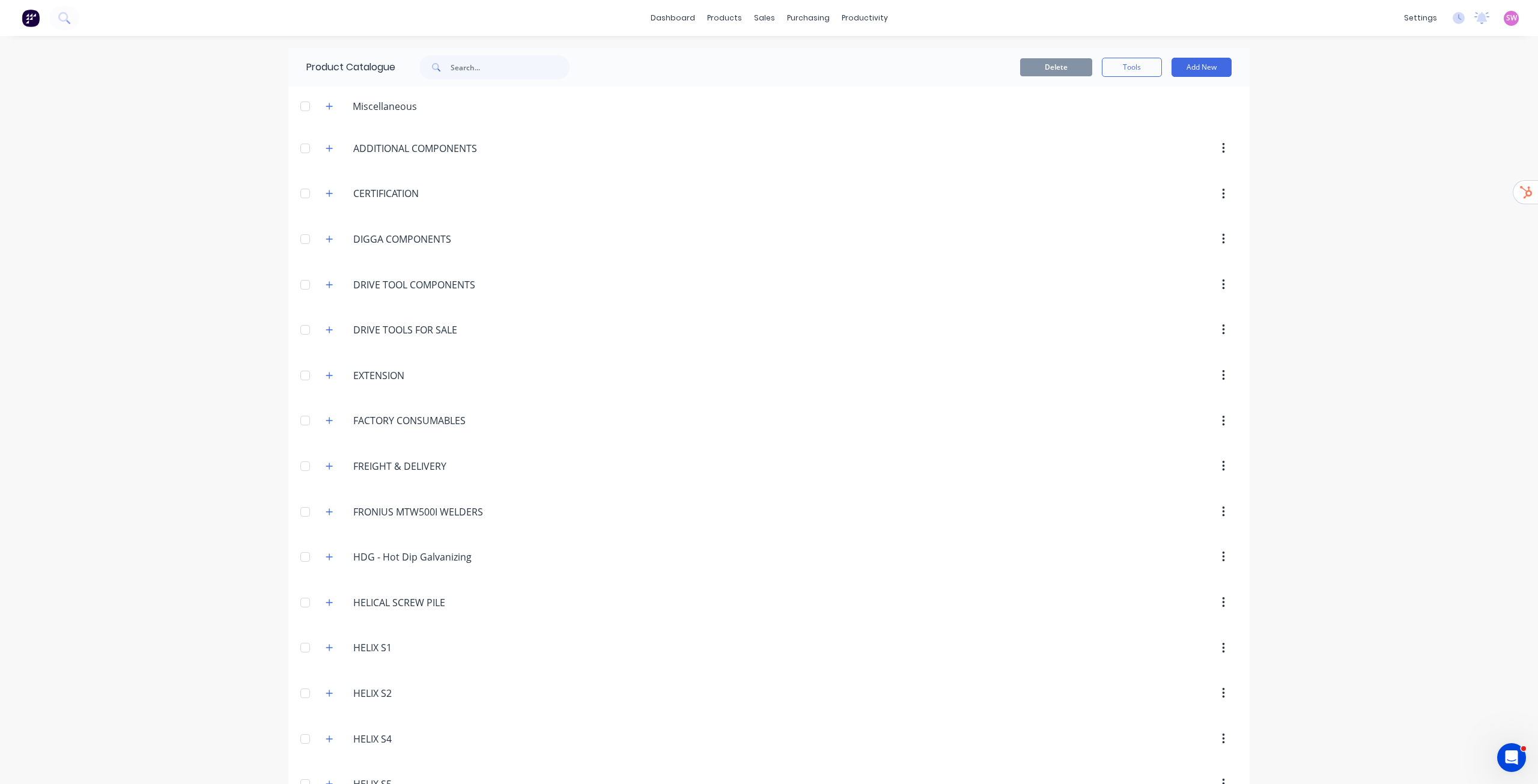
click at [30, 12] on img at bounding box center [30, 17] width 18 height 18
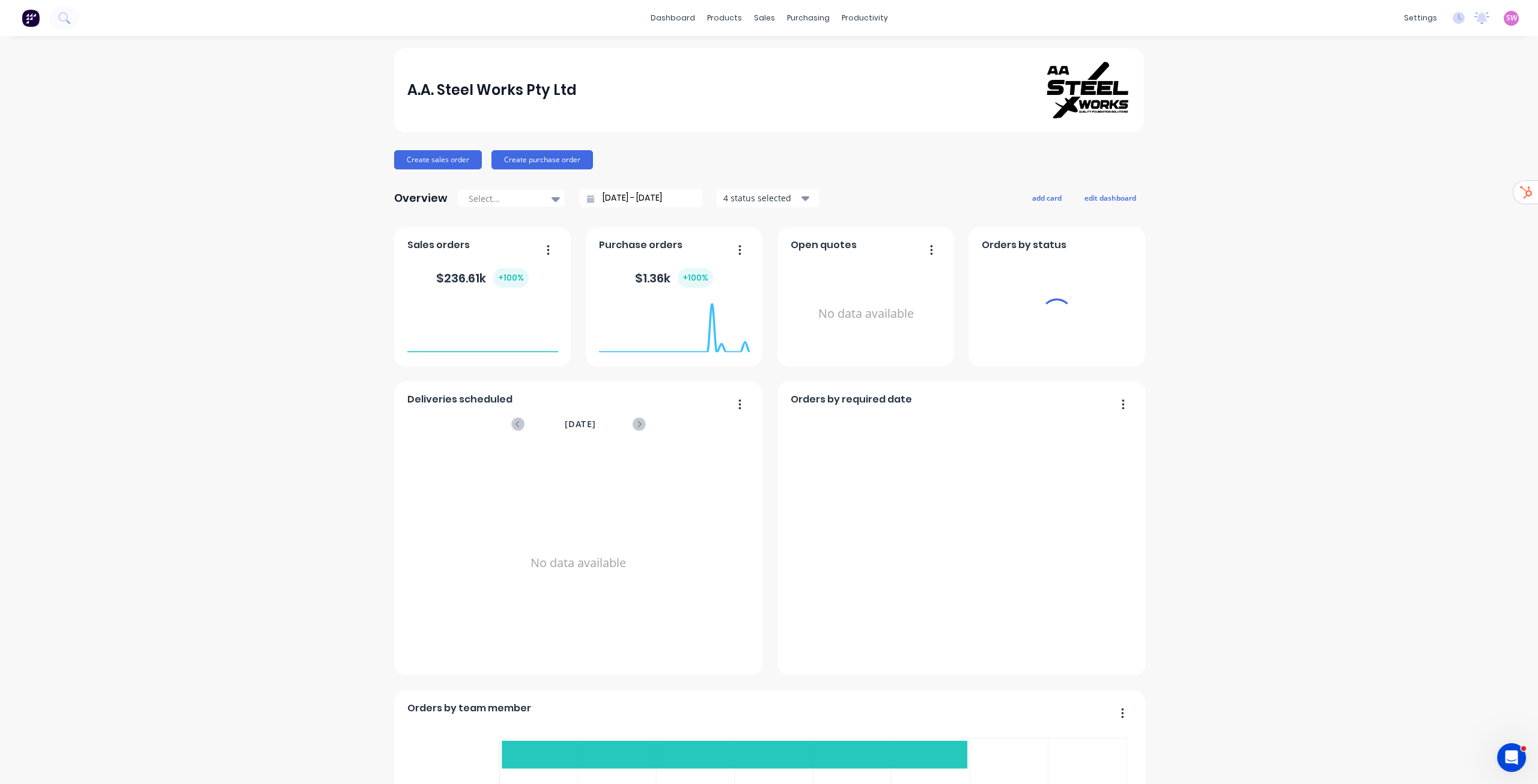
click at [1507, 17] on span "SW" at bounding box center [1512, 18] width 11 height 11
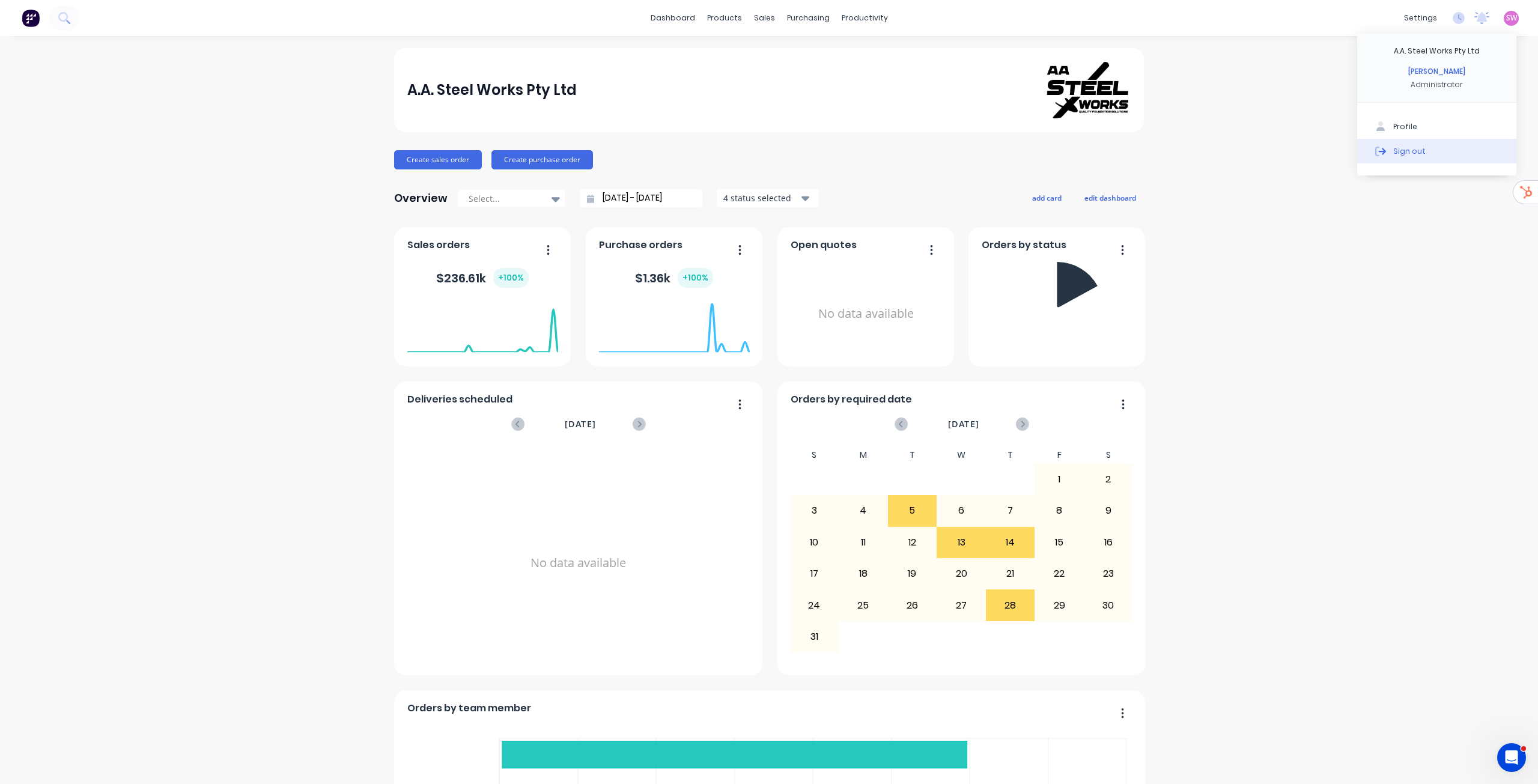
click at [1462, 147] on button "Sign out" at bounding box center [1437, 151] width 159 height 24
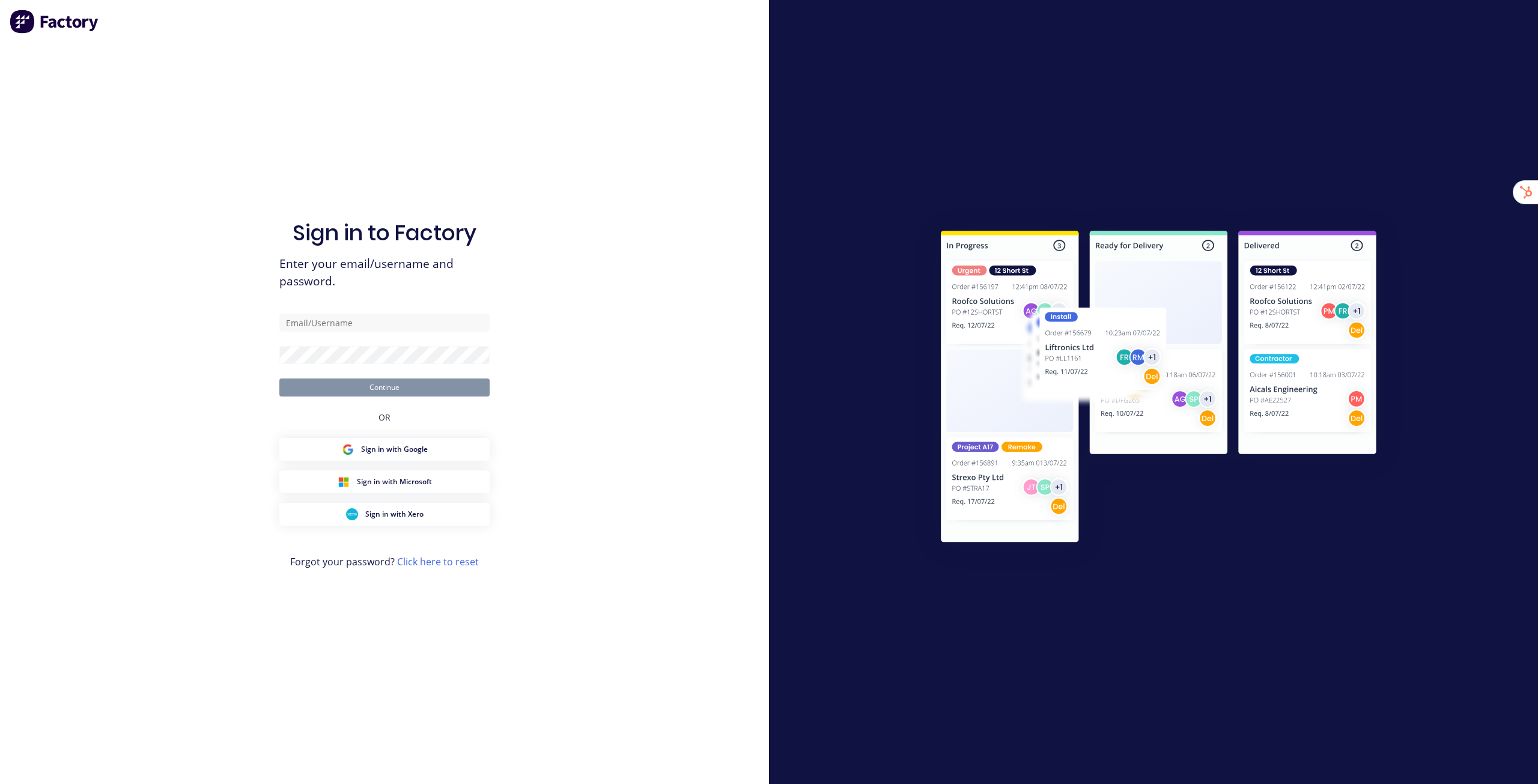
type input "[EMAIL_ADDRESS][DOMAIN_NAME]"
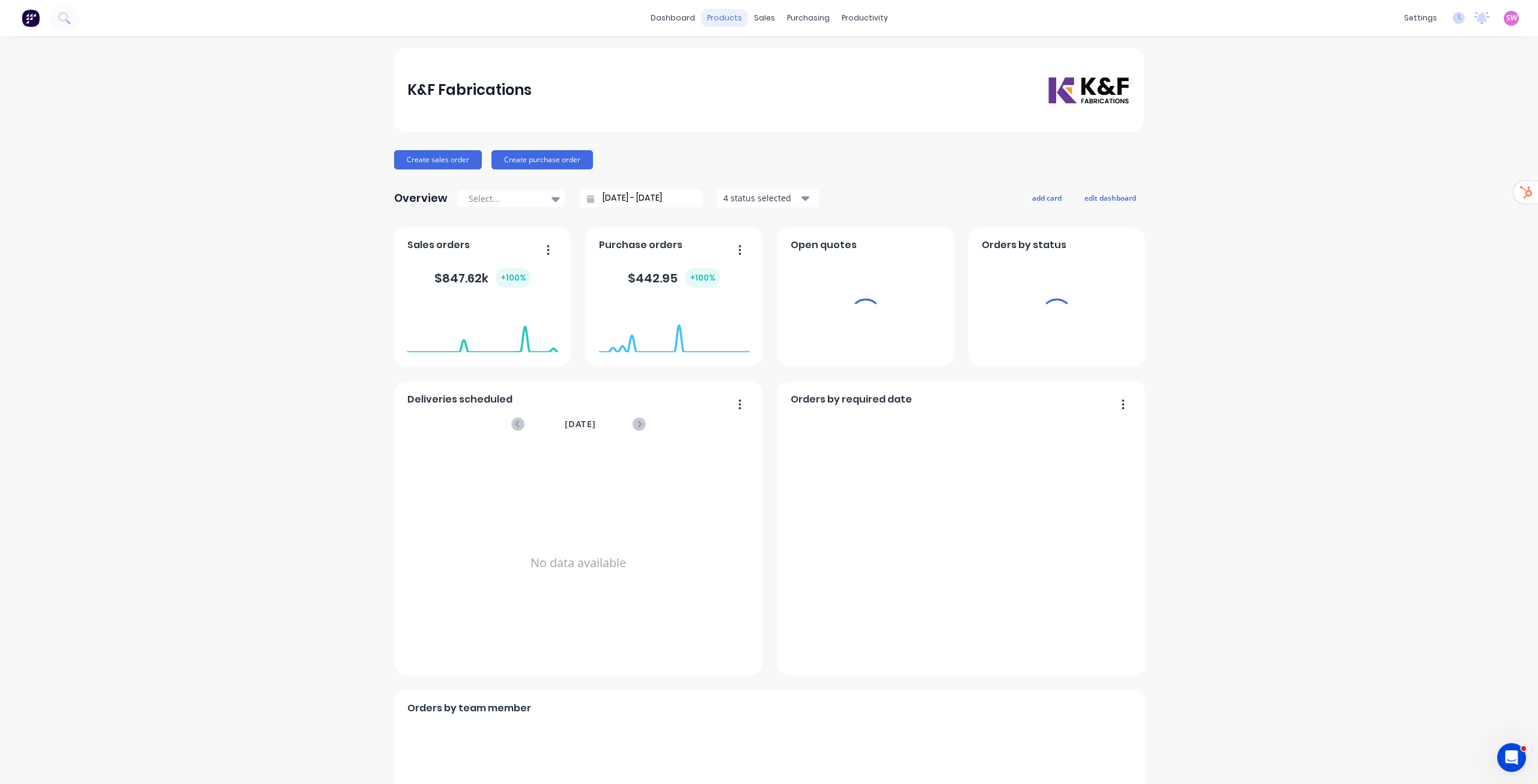
click at [723, 16] on div "products" at bounding box center [725, 17] width 47 height 18
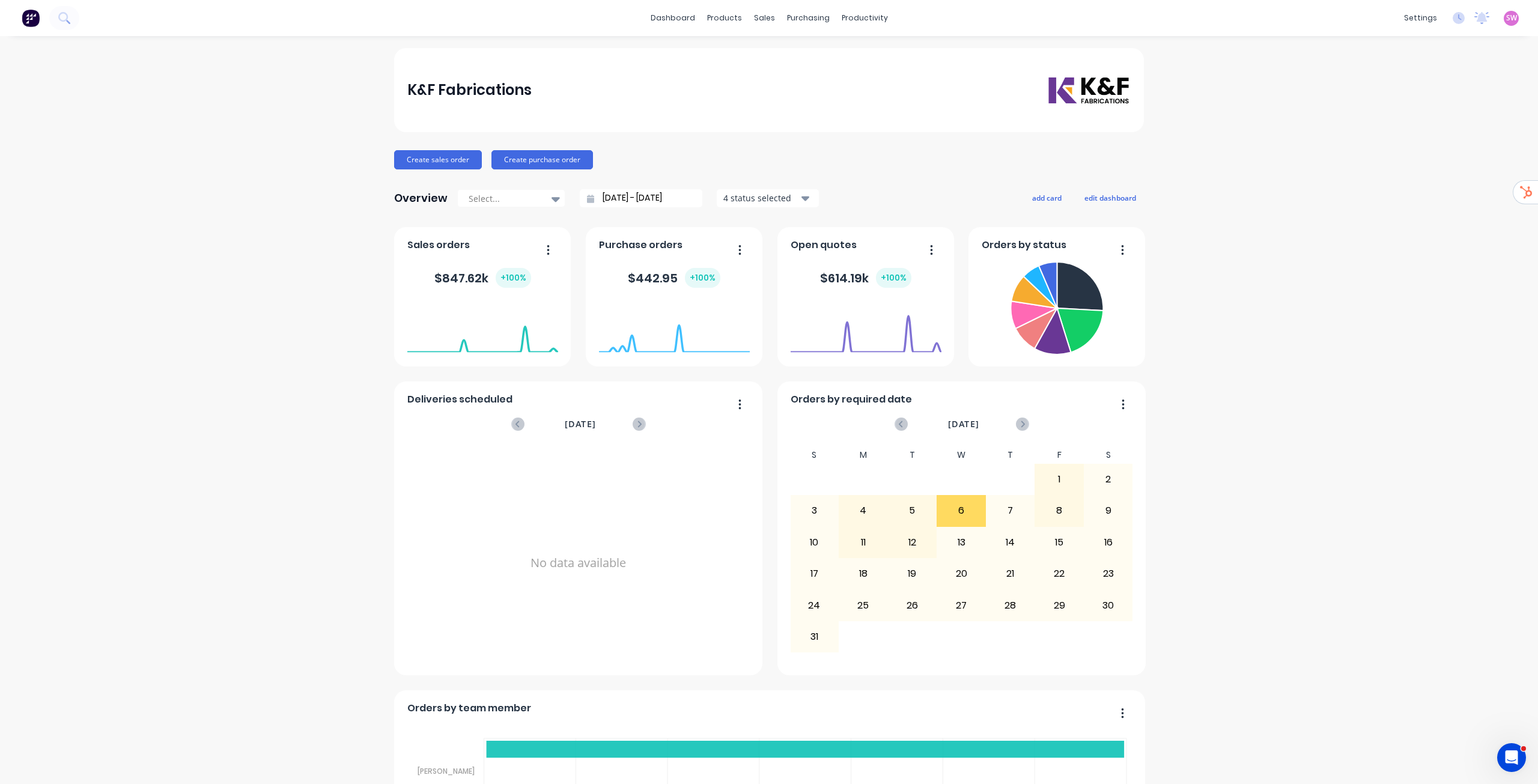
click at [742, 49] on link "Product Catalogue" at bounding box center [780, 57] width 159 height 24
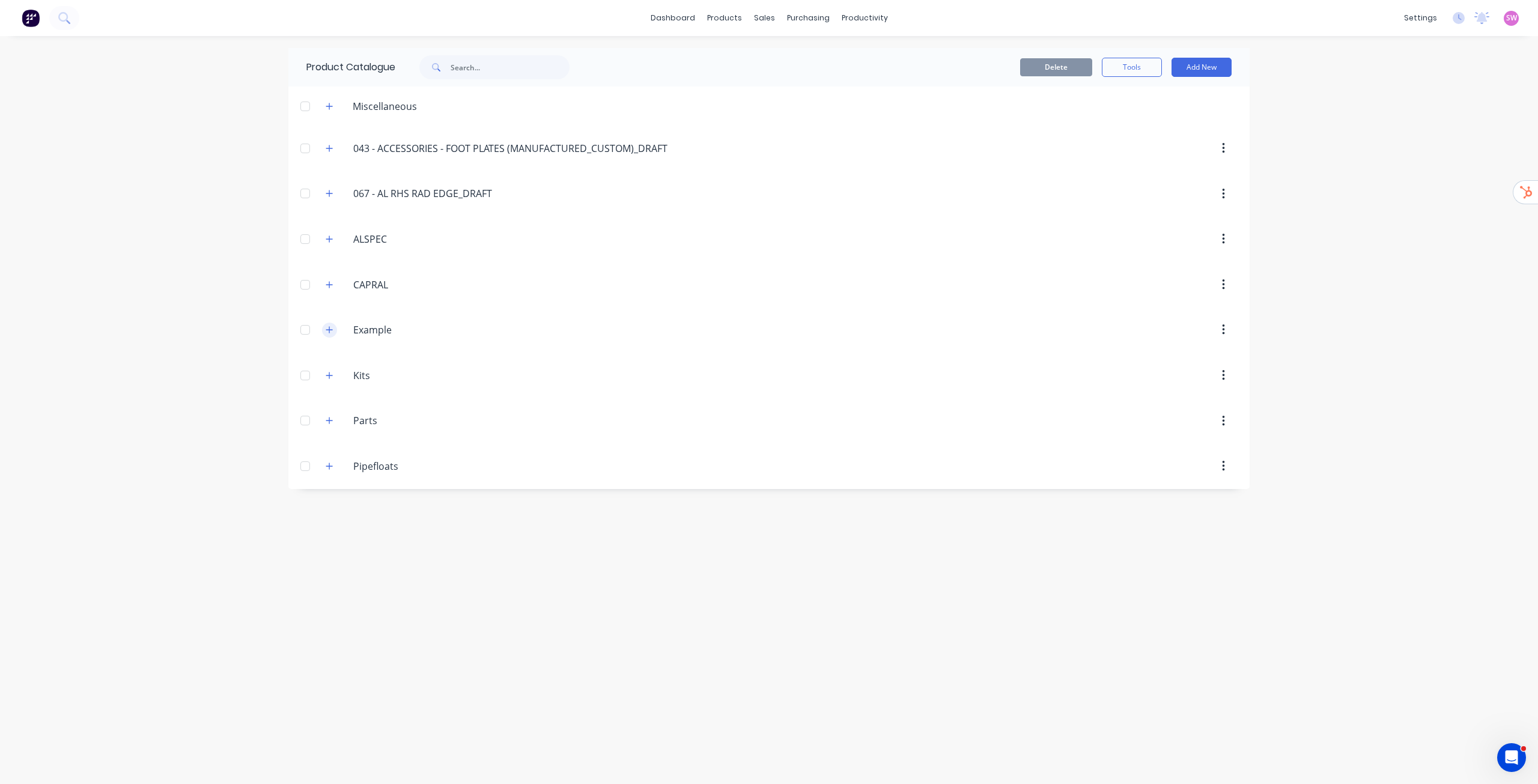
click at [324, 332] on button "button" at bounding box center [329, 330] width 15 height 15
click at [329, 110] on icon "button" at bounding box center [329, 106] width 7 height 9
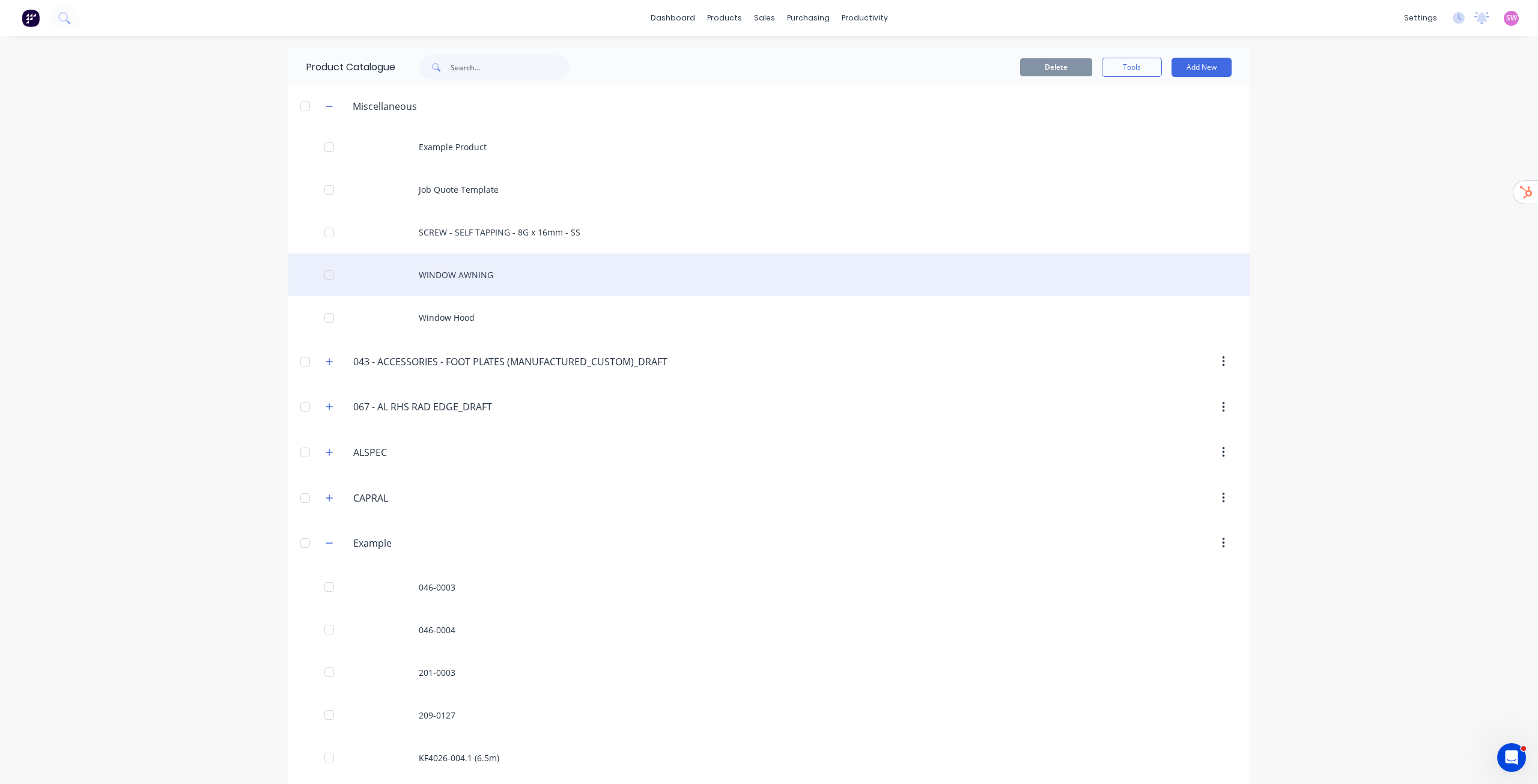
click at [475, 282] on div "WINDOW AWNING" at bounding box center [769, 275] width 962 height 43
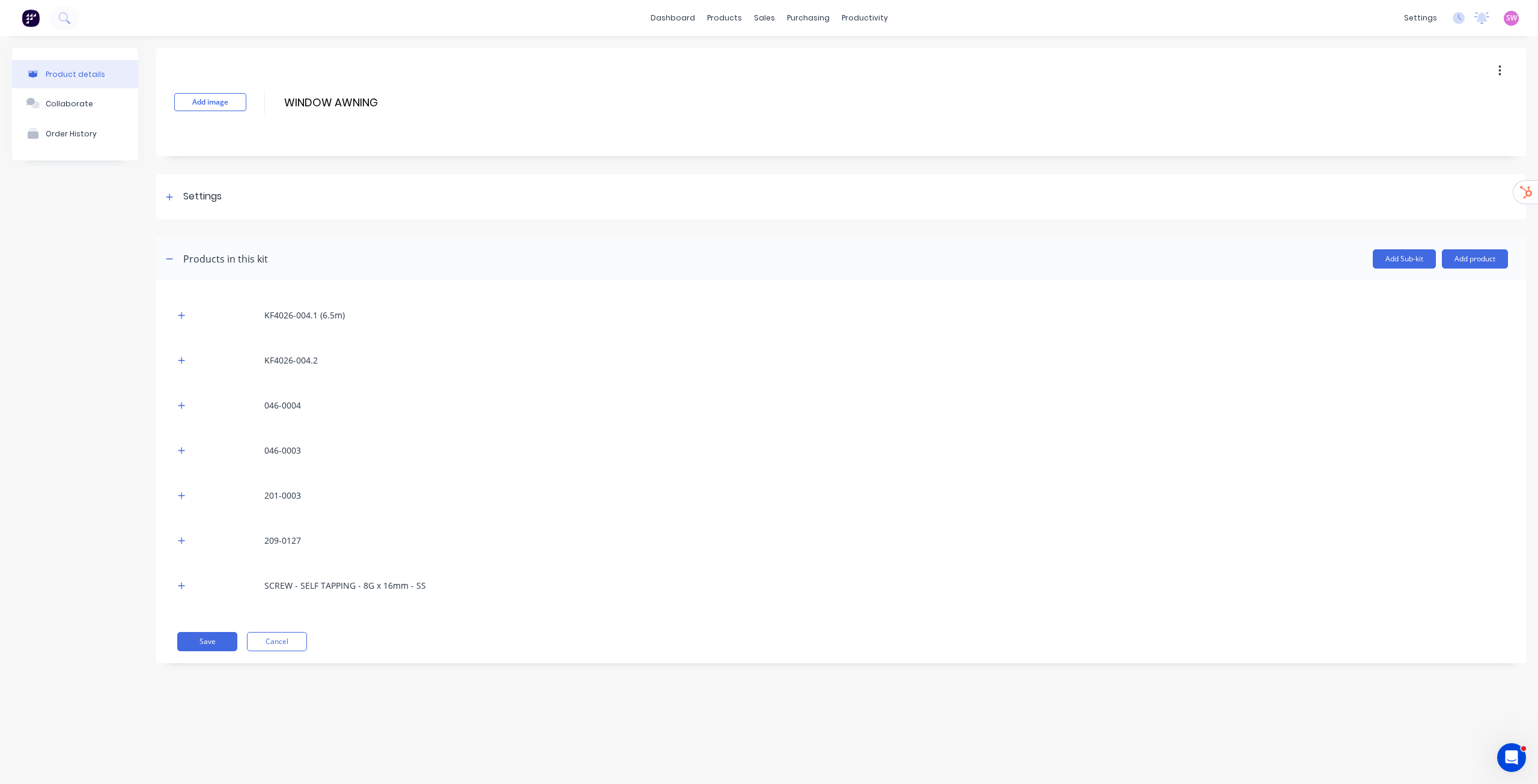
drag, startPoint x: 179, startPoint y: 311, endPoint x: 187, endPoint y: 336, distance: 26.2
click at [180, 313] on icon "button" at bounding box center [181, 315] width 7 height 9
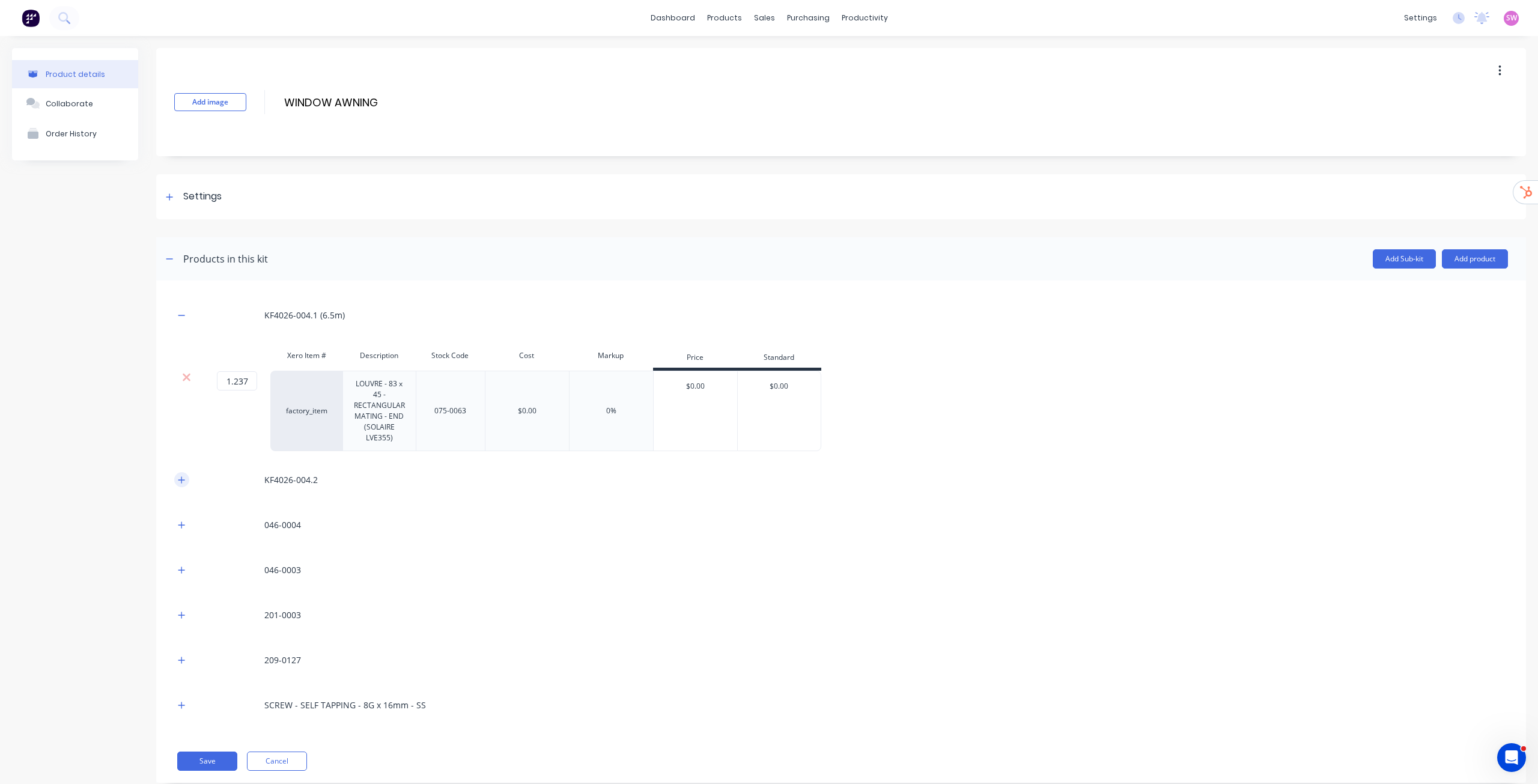
click at [181, 480] on icon "button" at bounding box center [182, 480] width 7 height 7
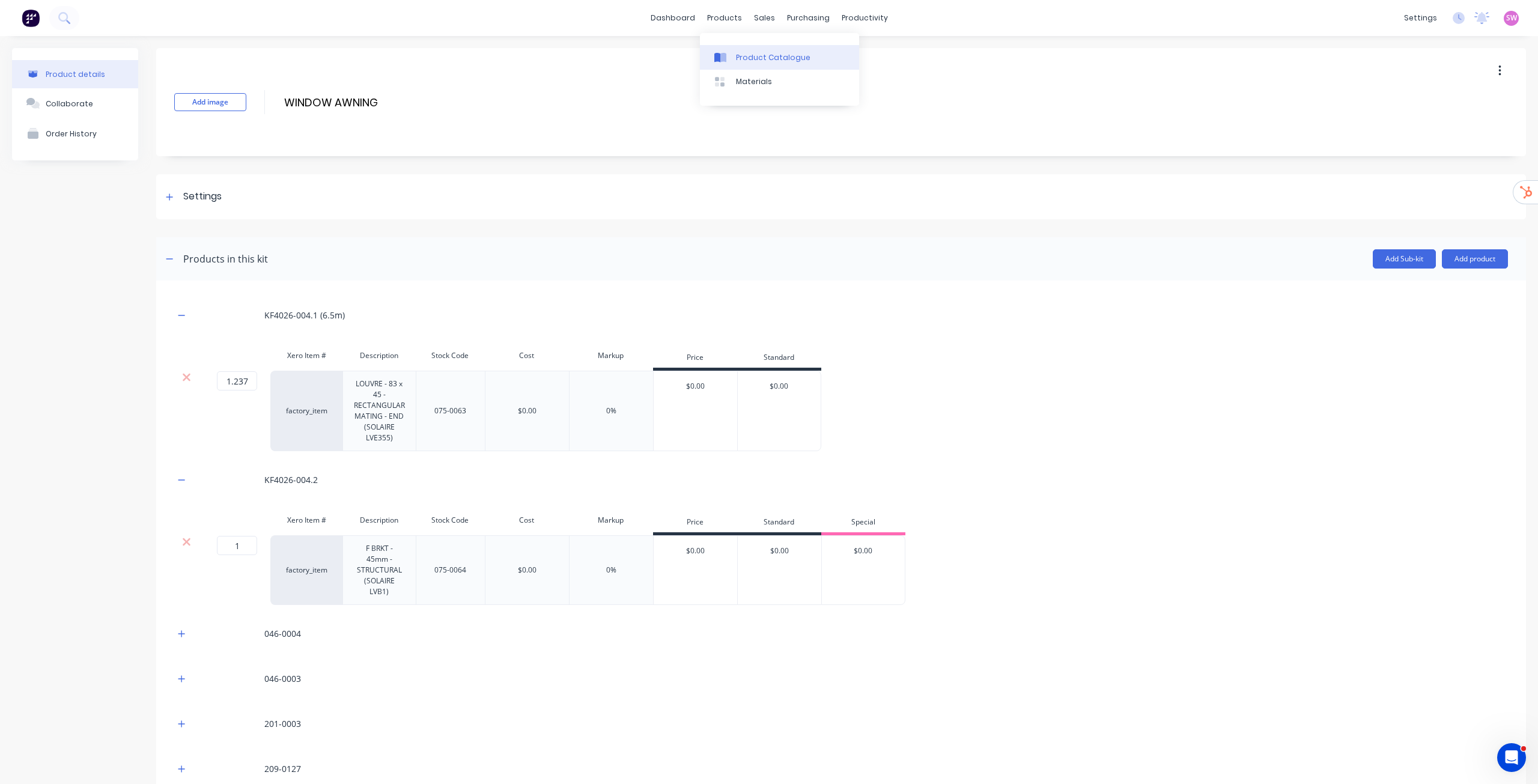
click at [747, 62] on div "Product Catalogue" at bounding box center [773, 58] width 74 height 11
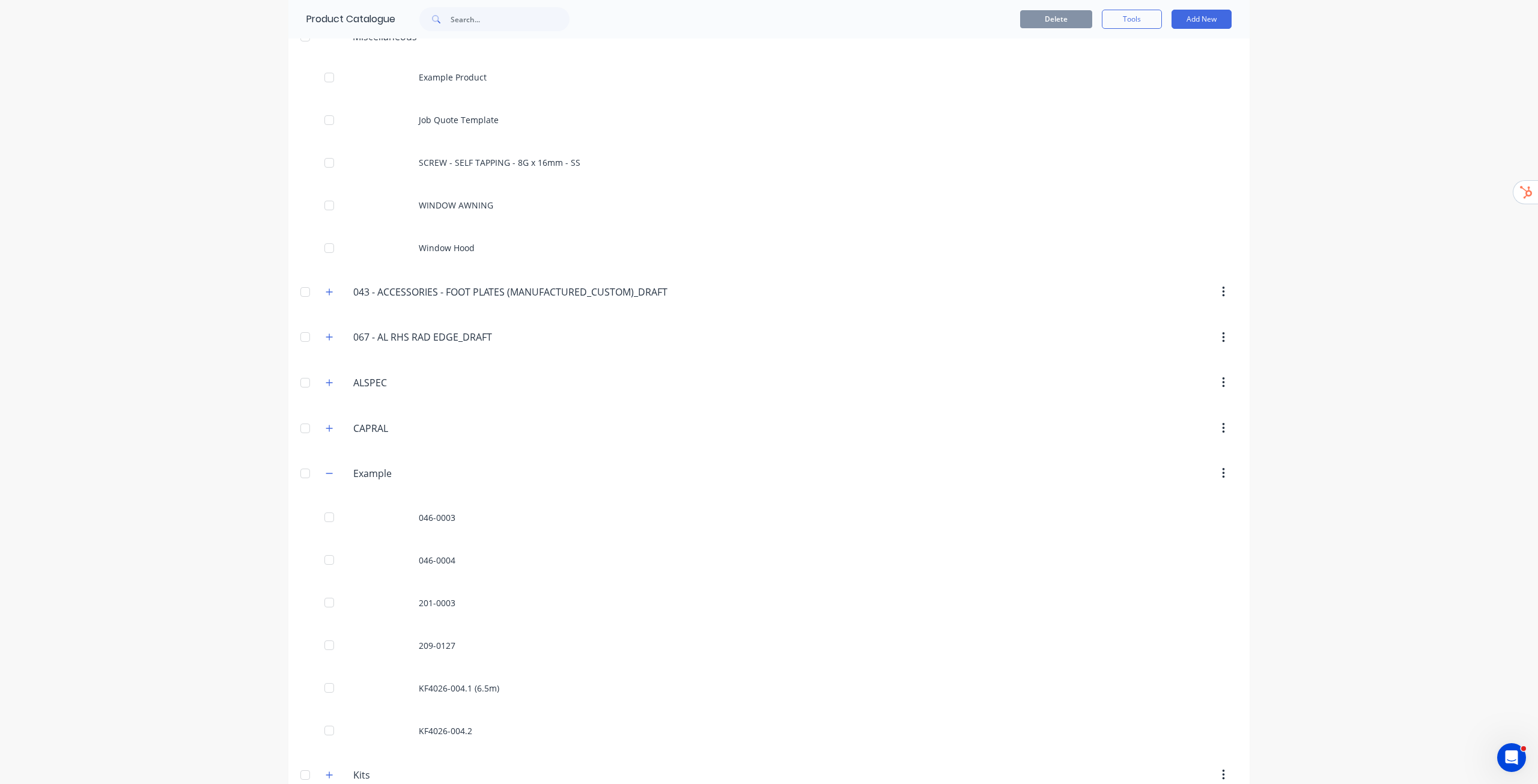
scroll to position [186, 0]
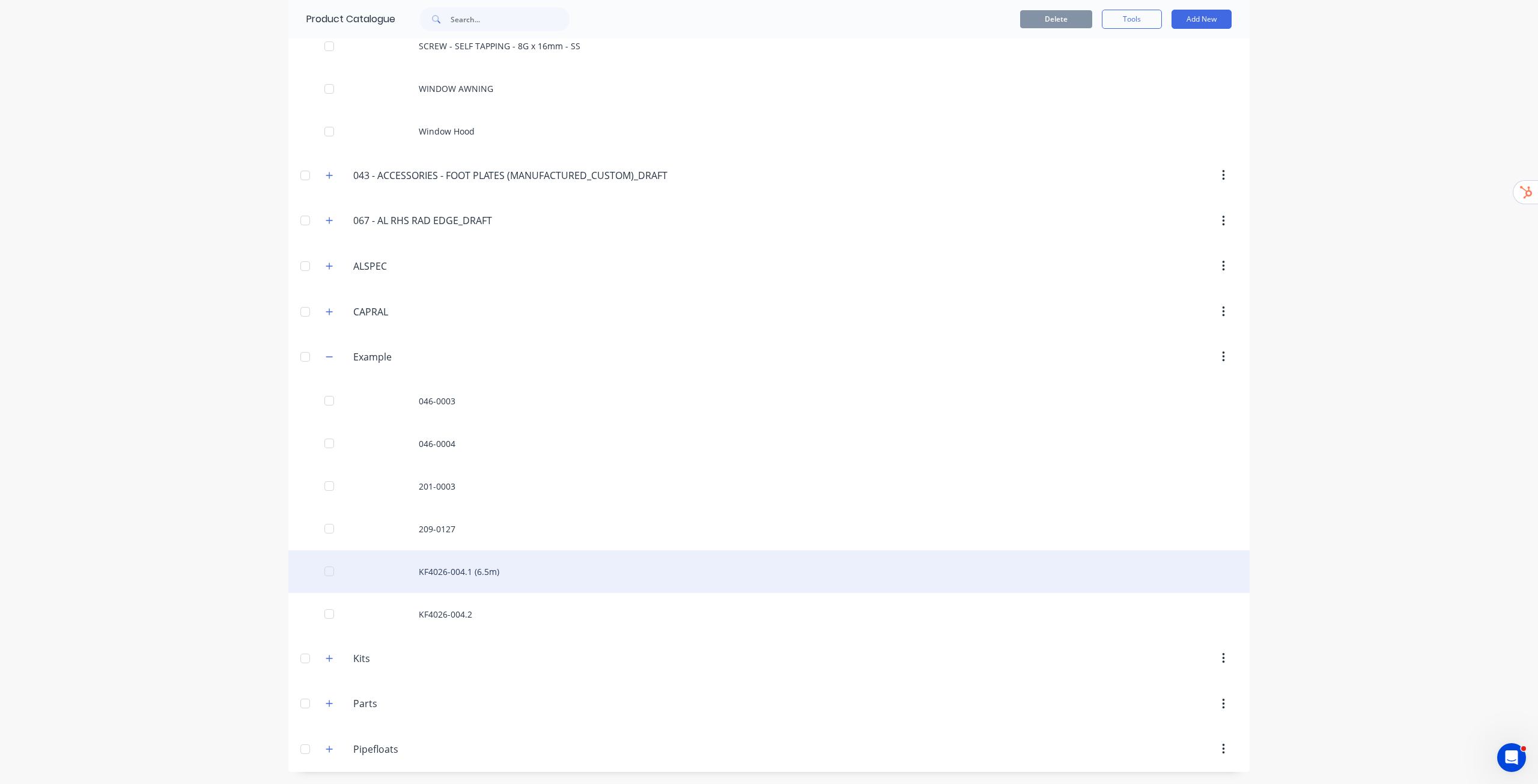
click at [480, 576] on div "KF4026-004.1 (6.5m)" at bounding box center [769, 571] width 962 height 43
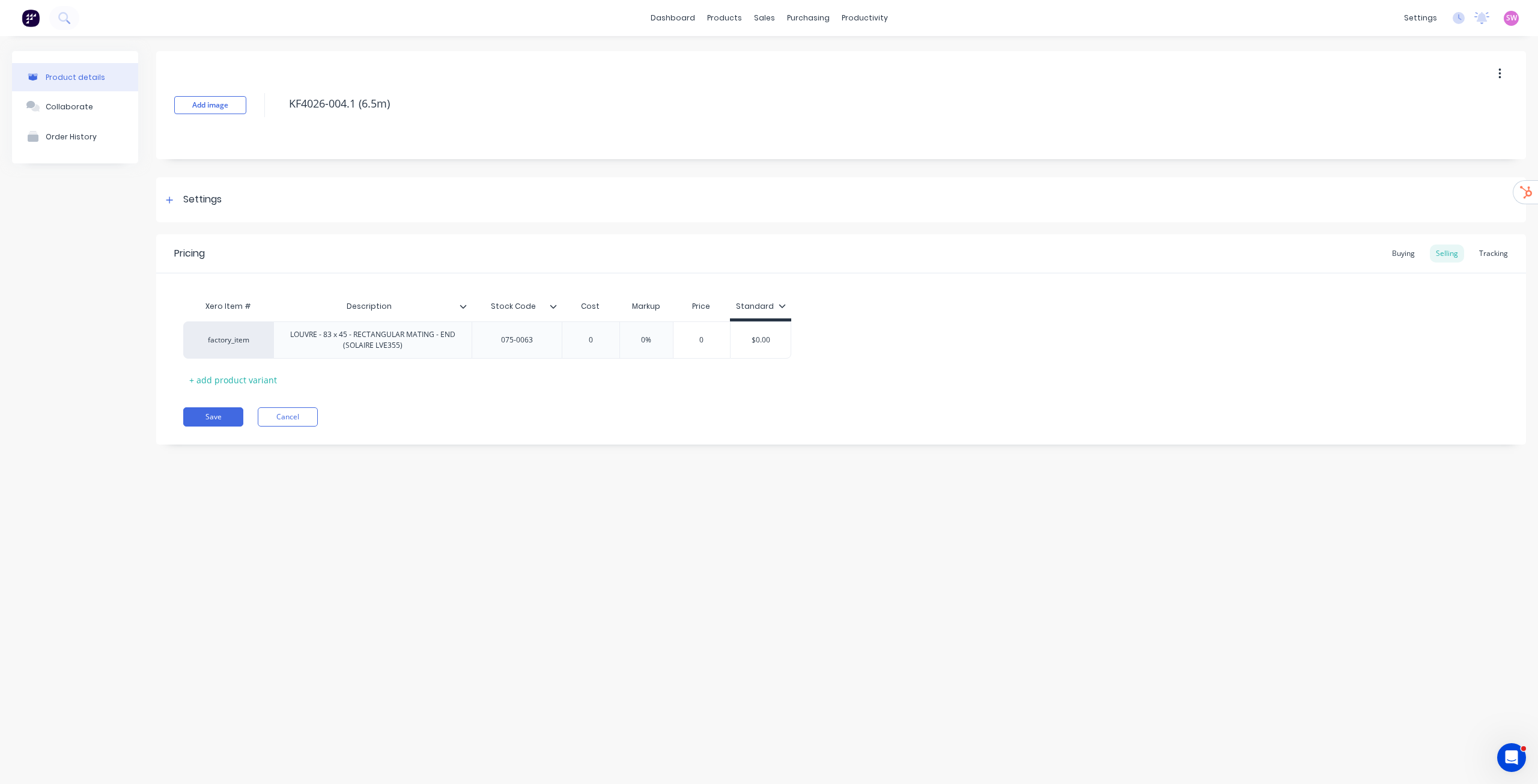
click at [460, 304] on icon at bounding box center [463, 306] width 7 height 7
click at [433, 340] on div "Add attribute column" at bounding box center [400, 338] width 86 height 13
click at [601, 310] on input "text" at bounding box center [603, 306] width 83 height 11
type input "Length"
click at [616, 338] on div at bounding box center [608, 340] width 60 height 15
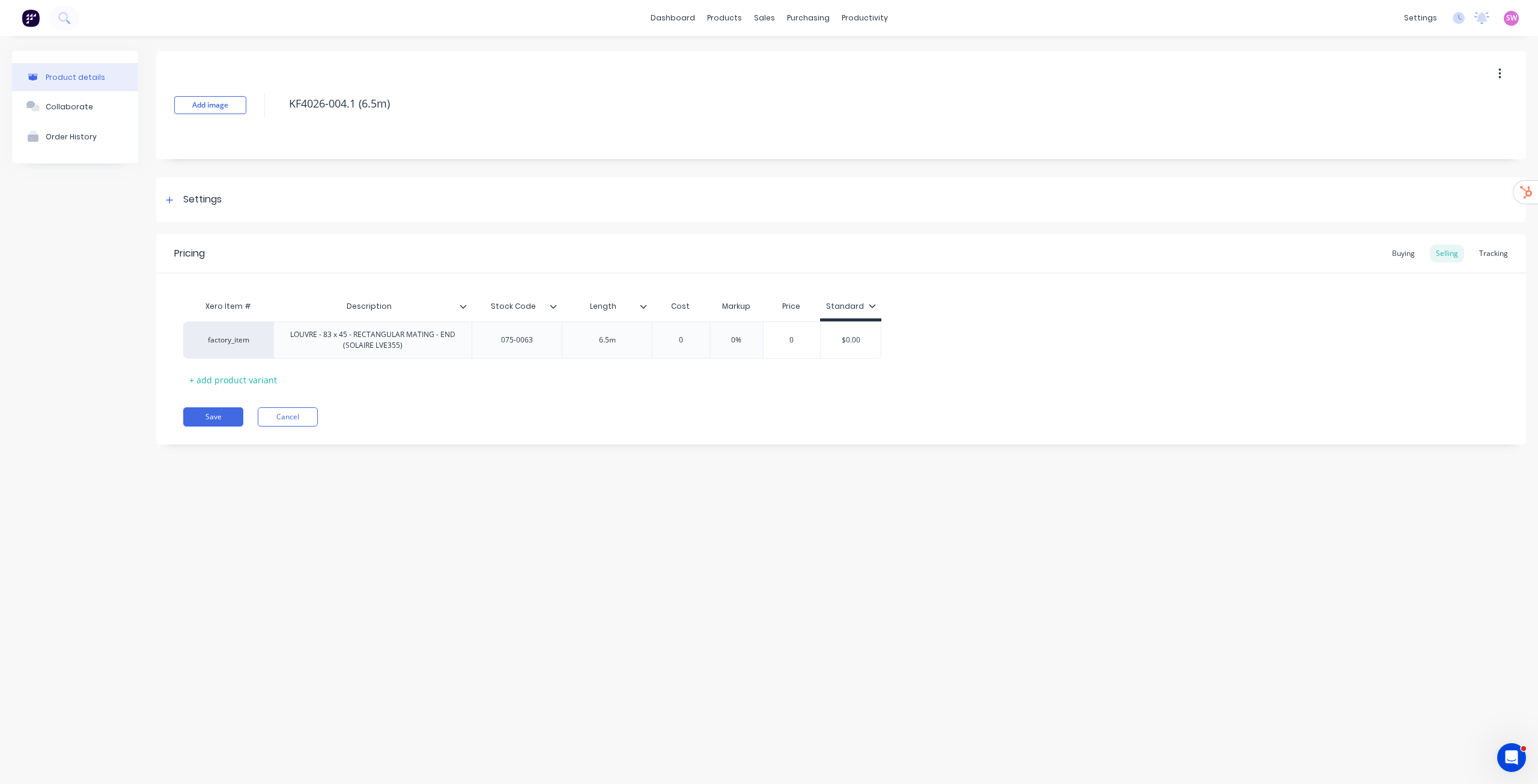
click at [778, 443] on div "Pricing Buying Selling Tracking Xero Item # Description Stock Code Length Cost …" at bounding box center [841, 339] width 1370 height 210
click at [208, 205] on div "Settings" at bounding box center [202, 199] width 38 height 15
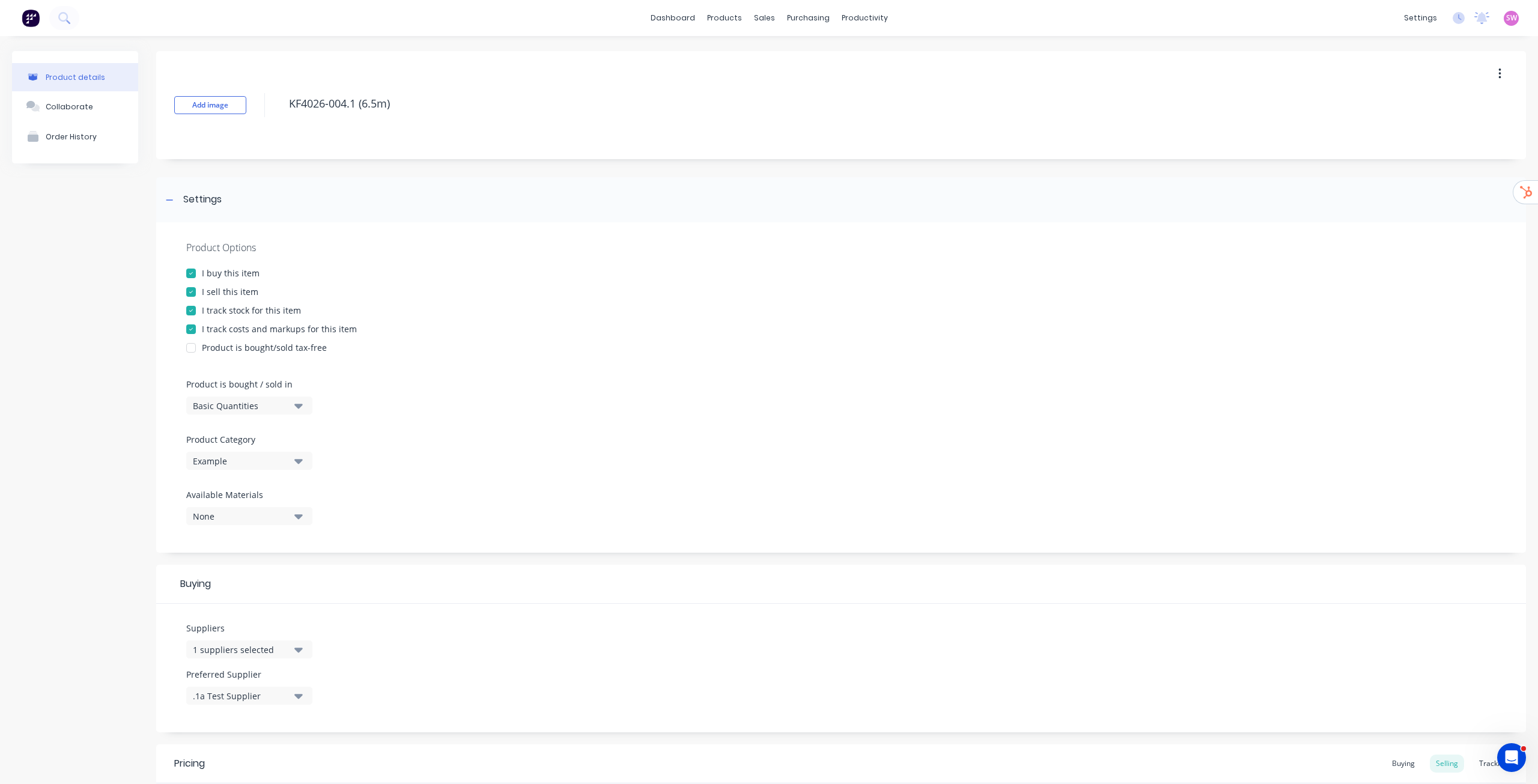
click at [295, 409] on icon "button" at bounding box center [298, 405] width 9 height 13
click at [270, 462] on div "Lineal Metres" at bounding box center [276, 460] width 180 height 24
click at [545, 335] on div "Product Options I buy this item I sell this item I track stock for this item I …" at bounding box center [841, 387] width 1370 height 330
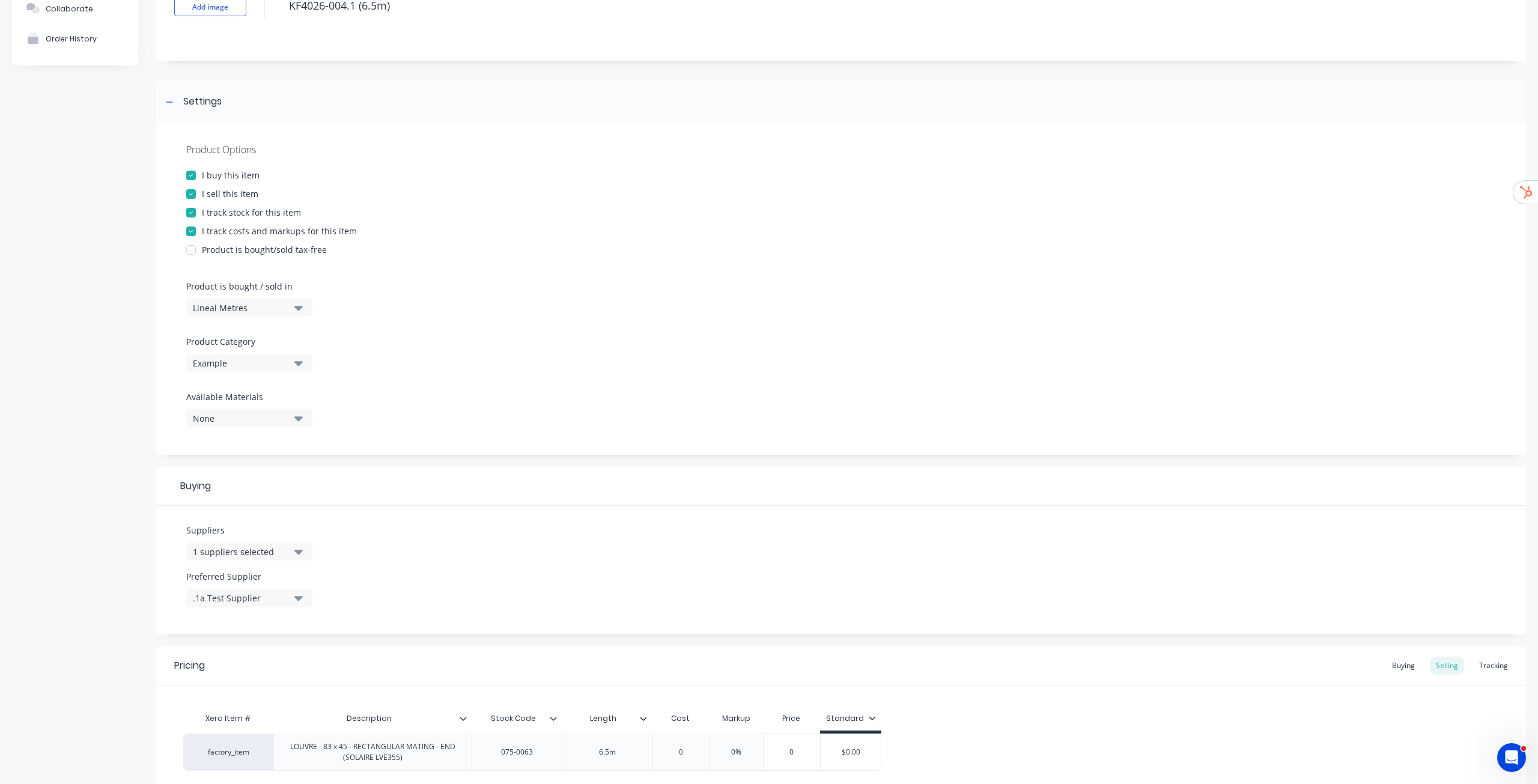
scroll to position [203, 0]
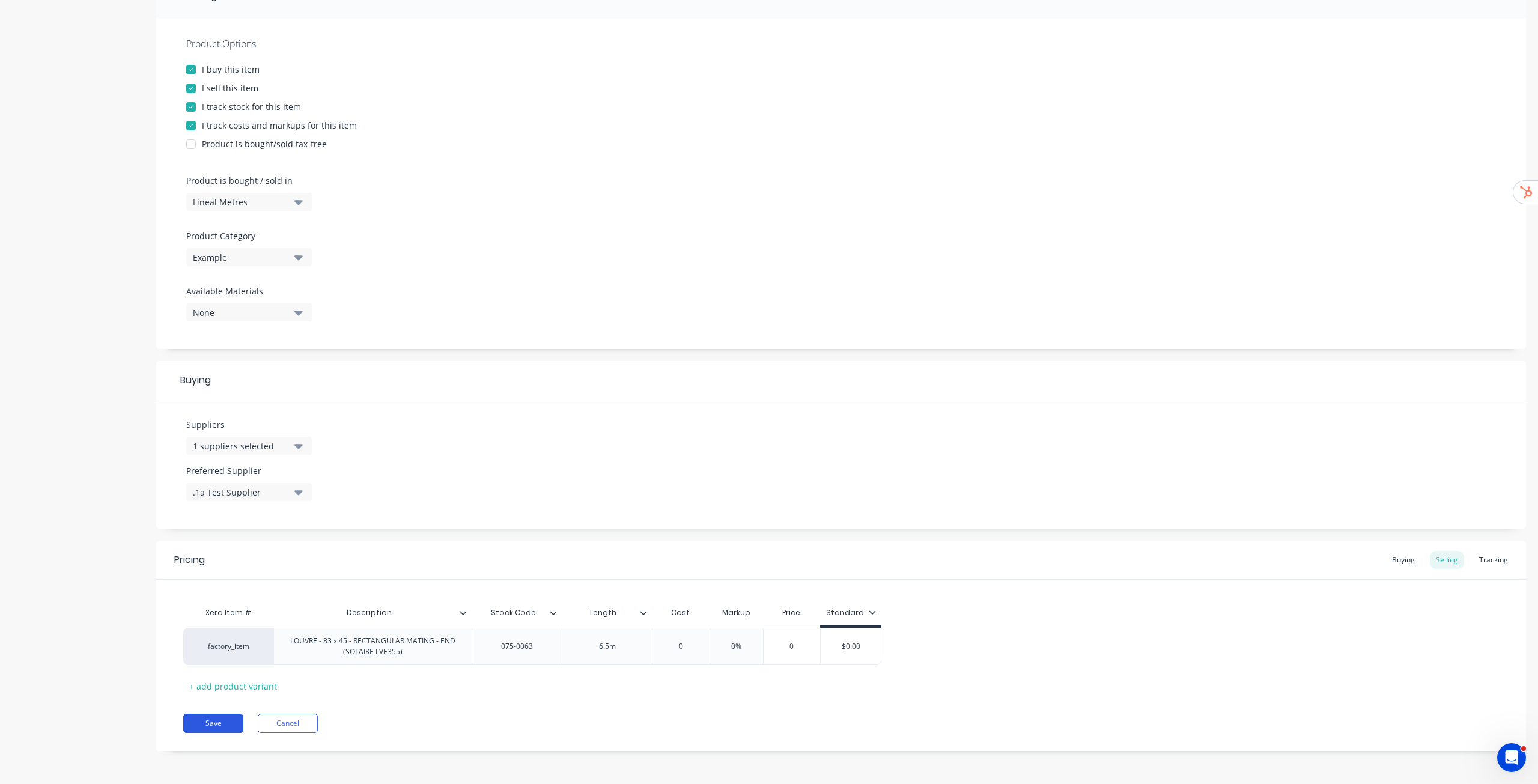
click at [209, 729] on button "Save" at bounding box center [213, 723] width 60 height 19
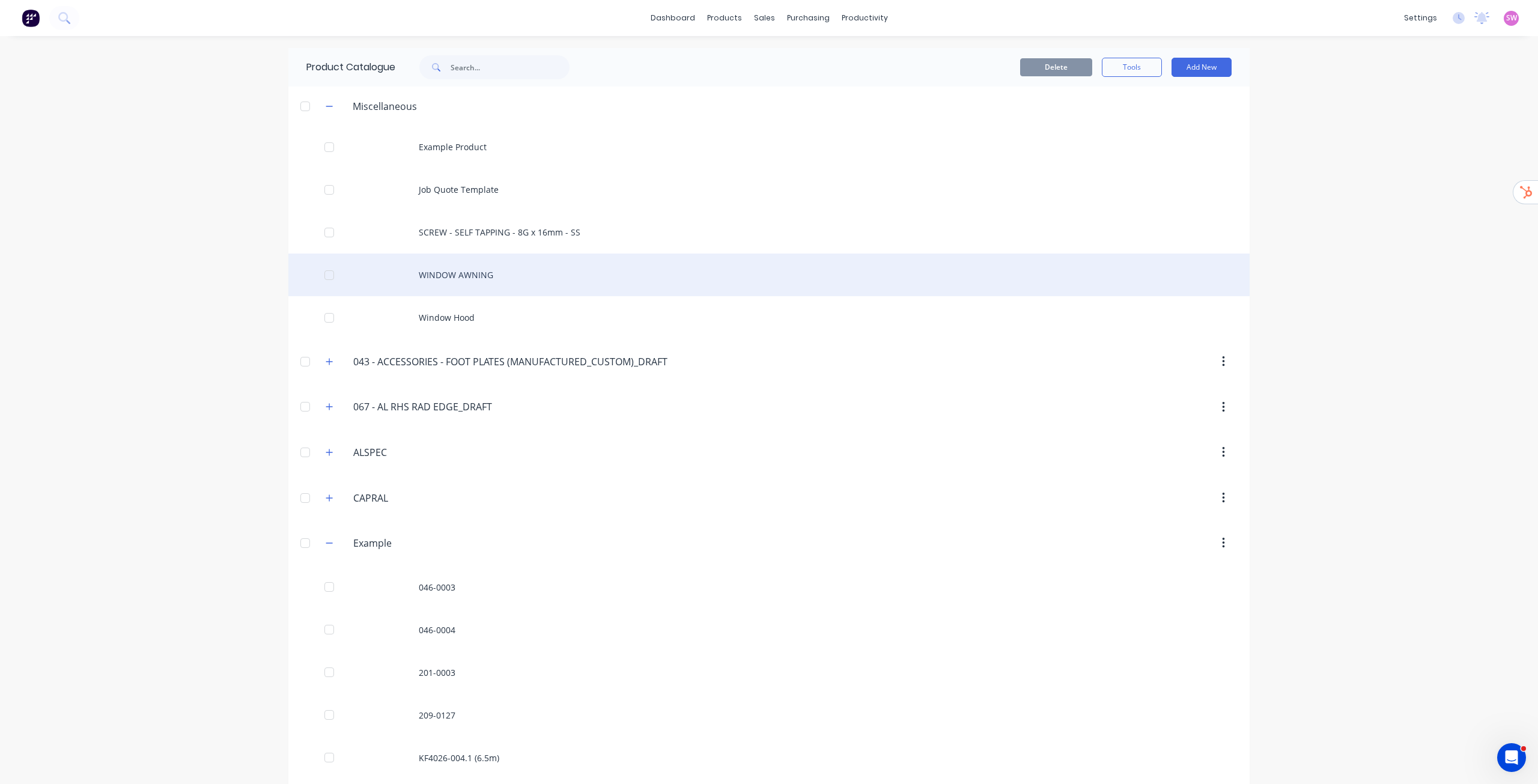
click at [501, 275] on div "WINDOW AWNING" at bounding box center [769, 275] width 962 height 43
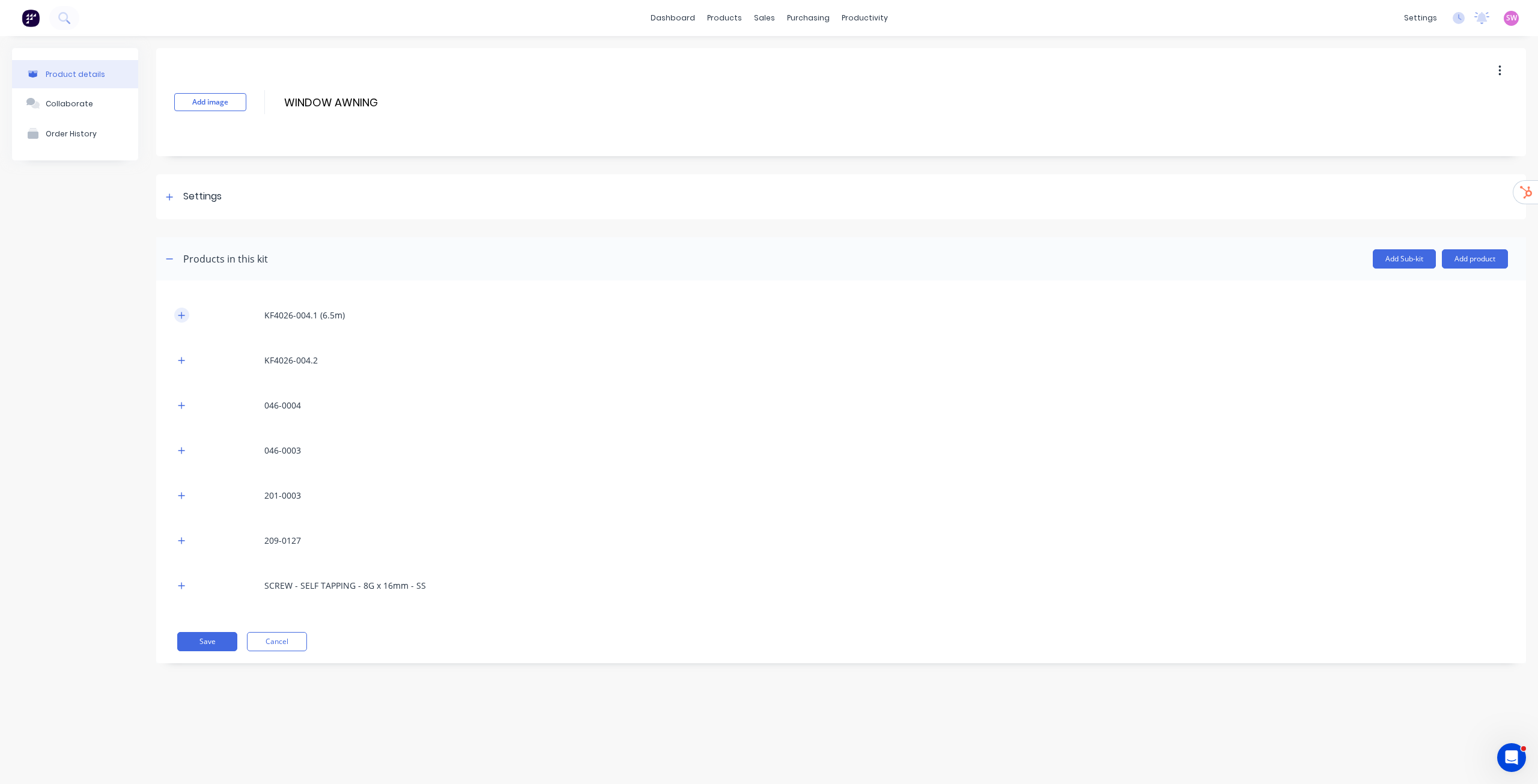
click at [179, 312] on icon "button" at bounding box center [181, 315] width 7 height 9
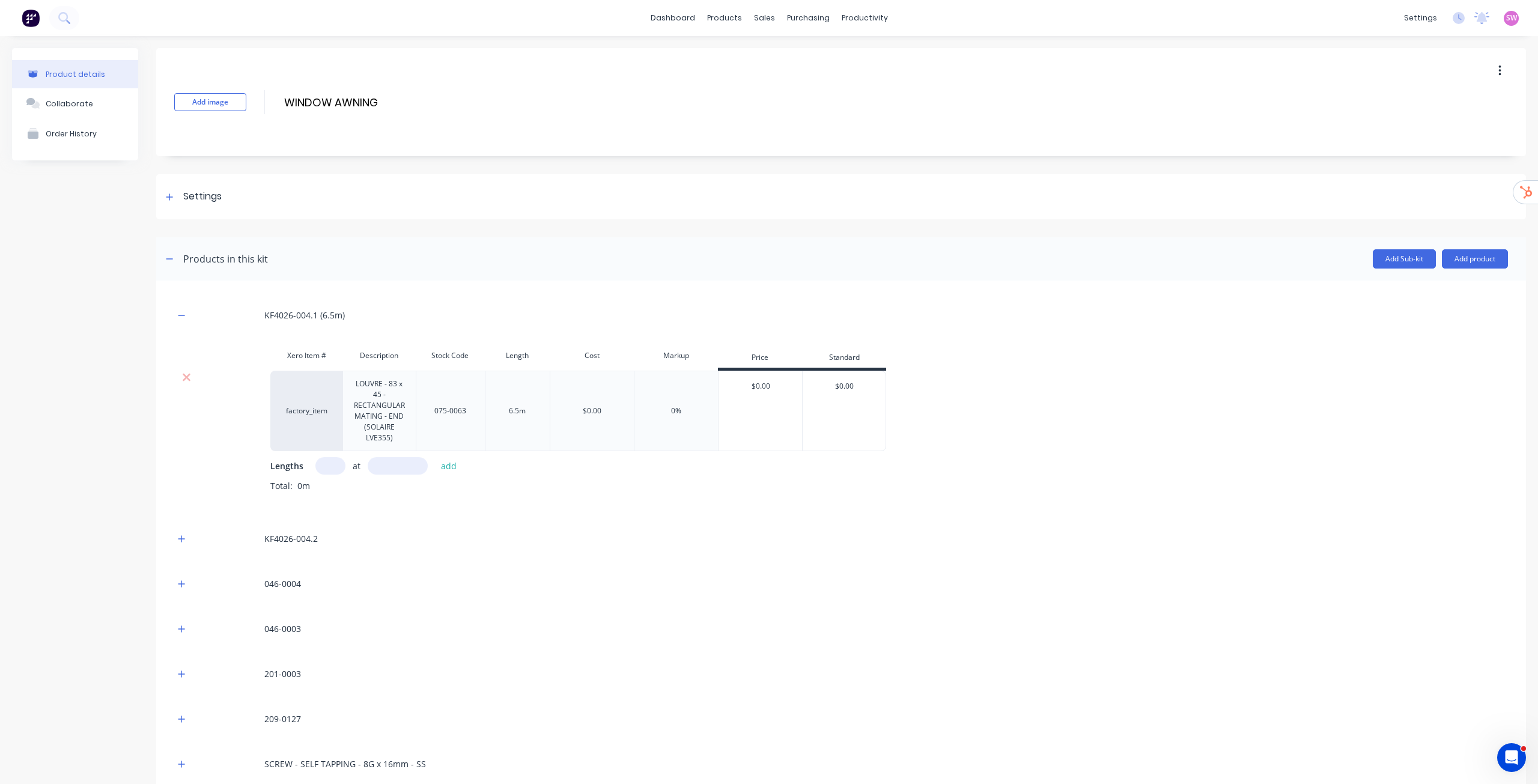
click at [325, 468] on input "text" at bounding box center [330, 466] width 30 height 17
type input "2"
click at [412, 463] on input "text" at bounding box center [398, 466] width 60 height 17
type input "4020"
click at [452, 463] on button "add" at bounding box center [449, 466] width 28 height 16
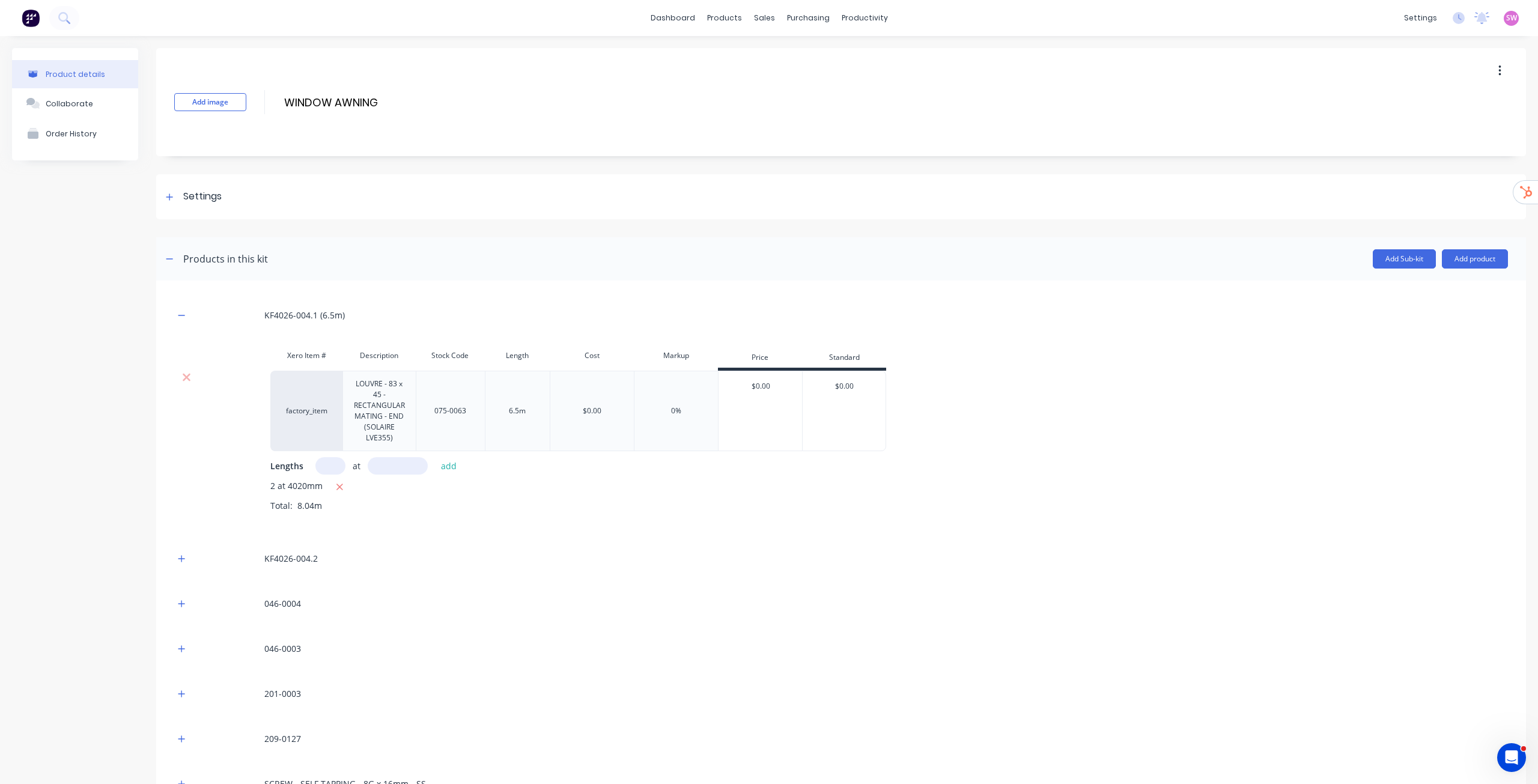
click at [1004, 304] on div "KF4026-004.1 (6.5m)" at bounding box center [841, 314] width 1334 height 33
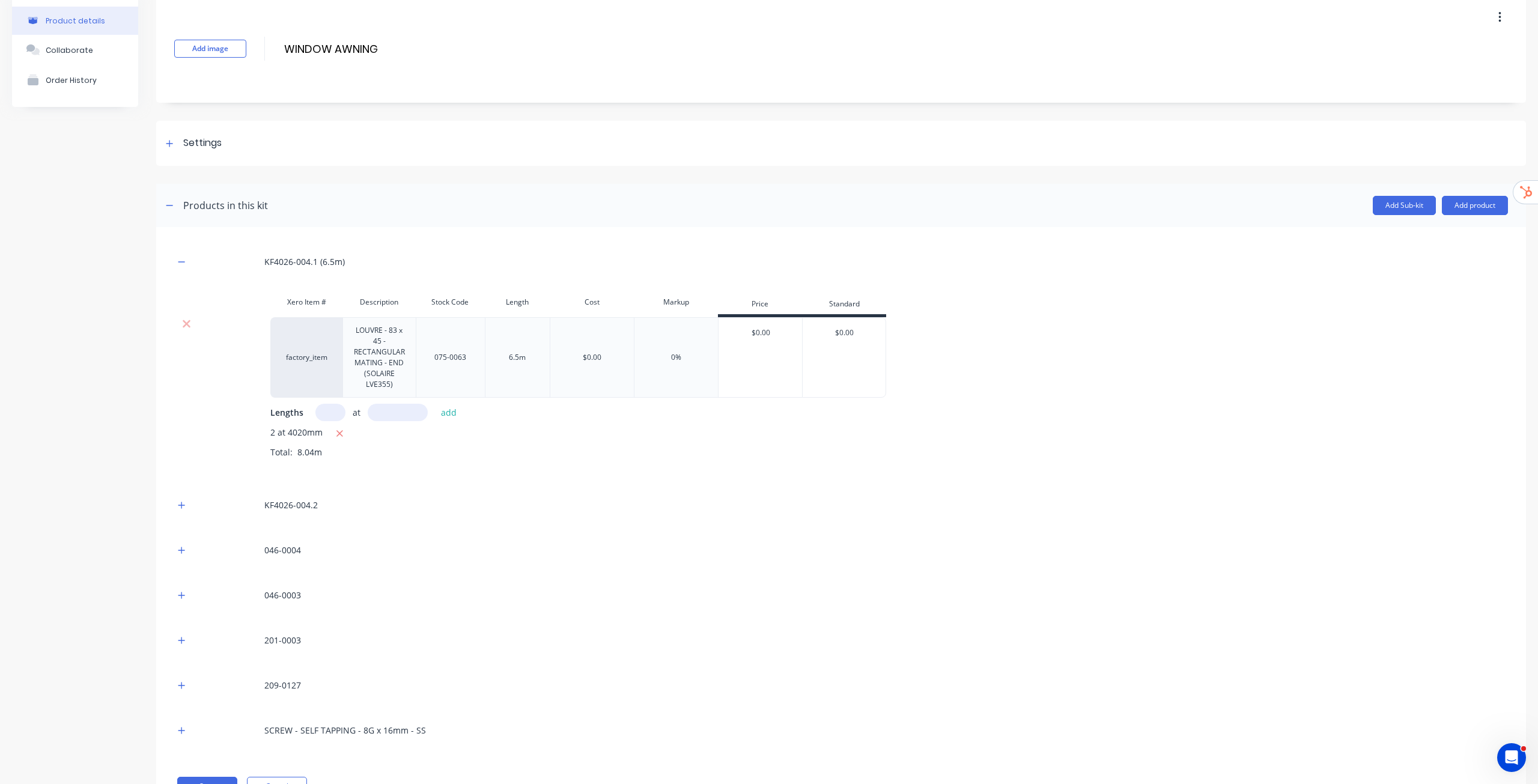
scroll to position [108, 0]
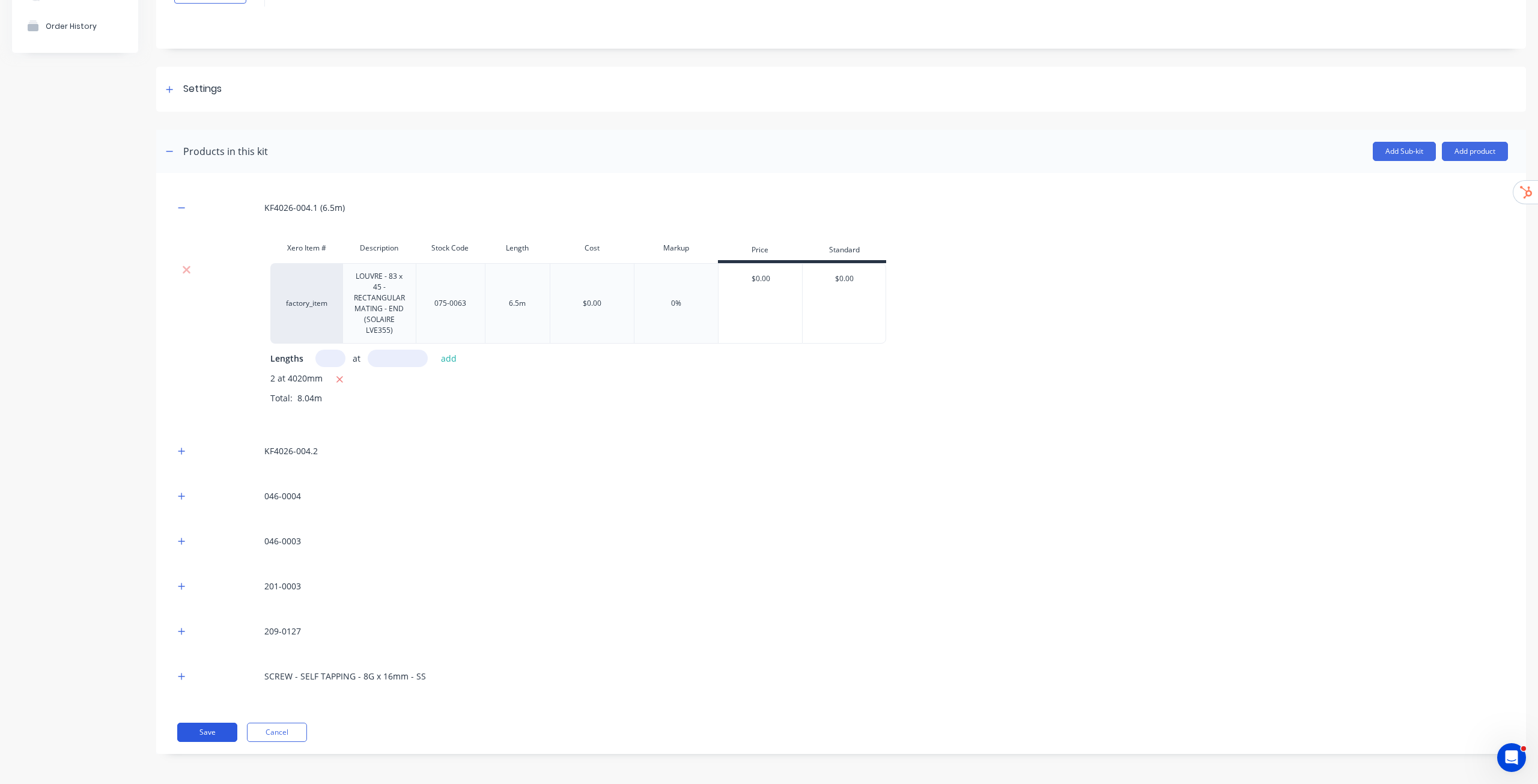
click at [224, 726] on button "Save" at bounding box center [207, 732] width 60 height 19
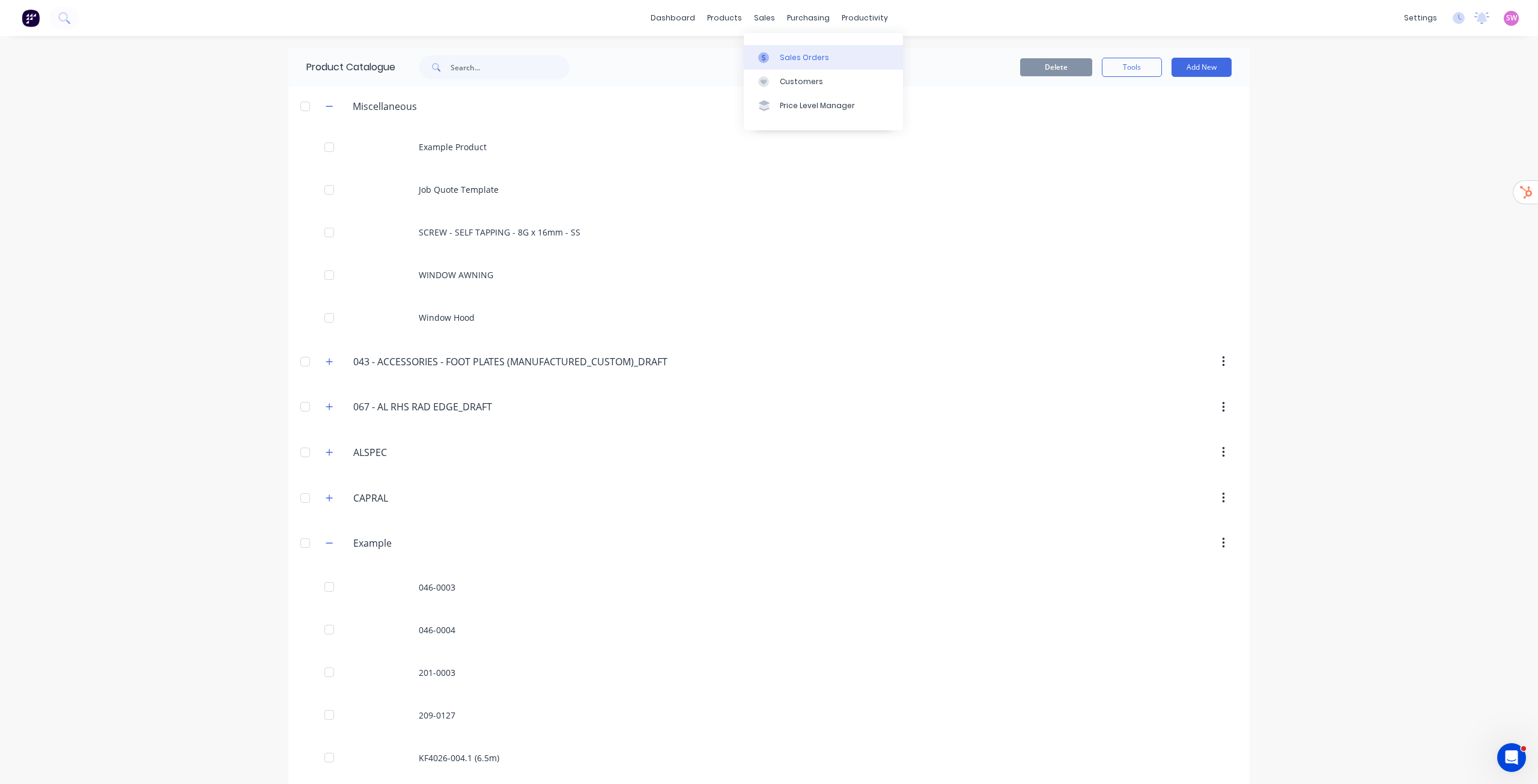
click at [809, 56] on div "Sales Orders" at bounding box center [804, 58] width 50 height 11
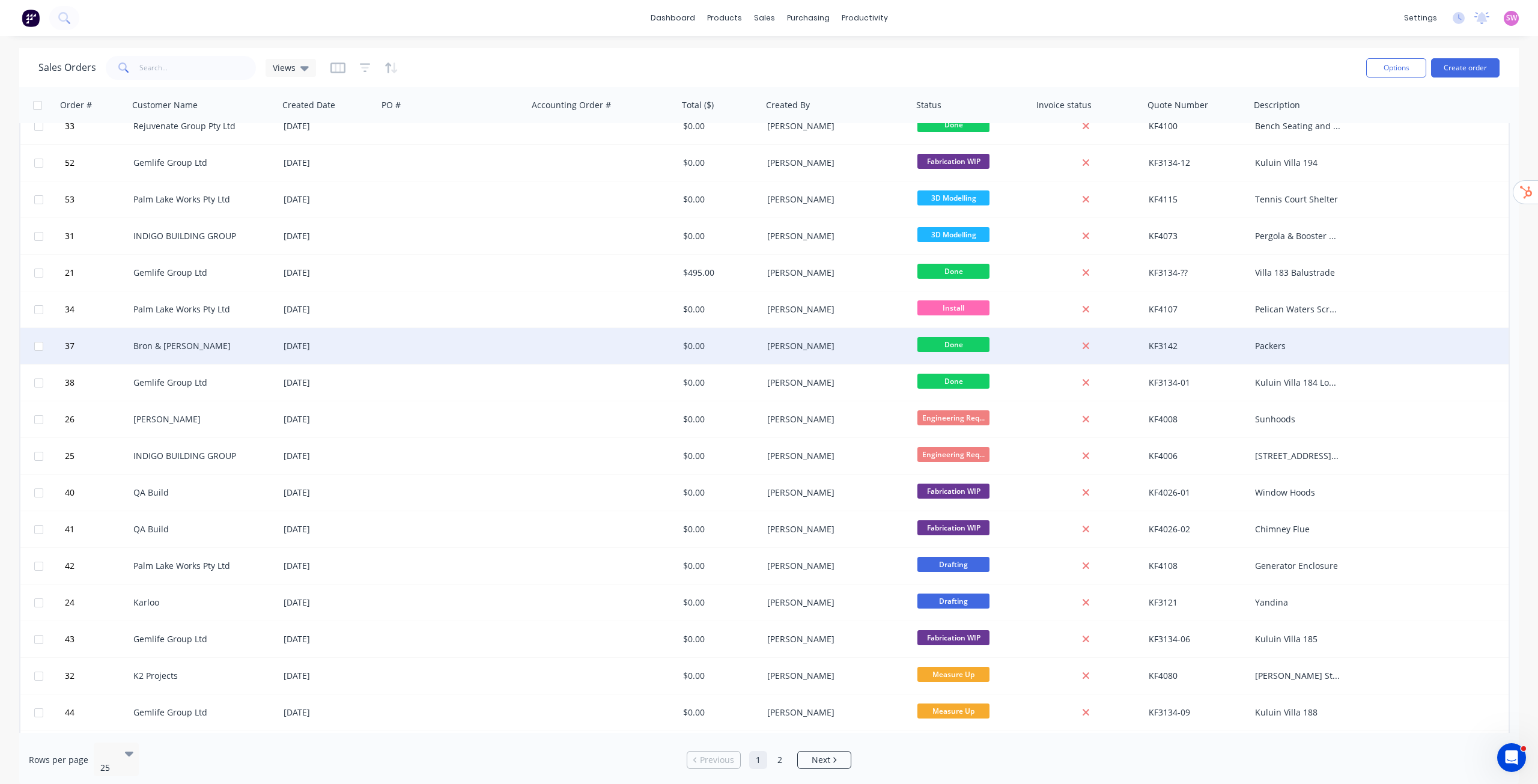
scroll to position [306, 0]
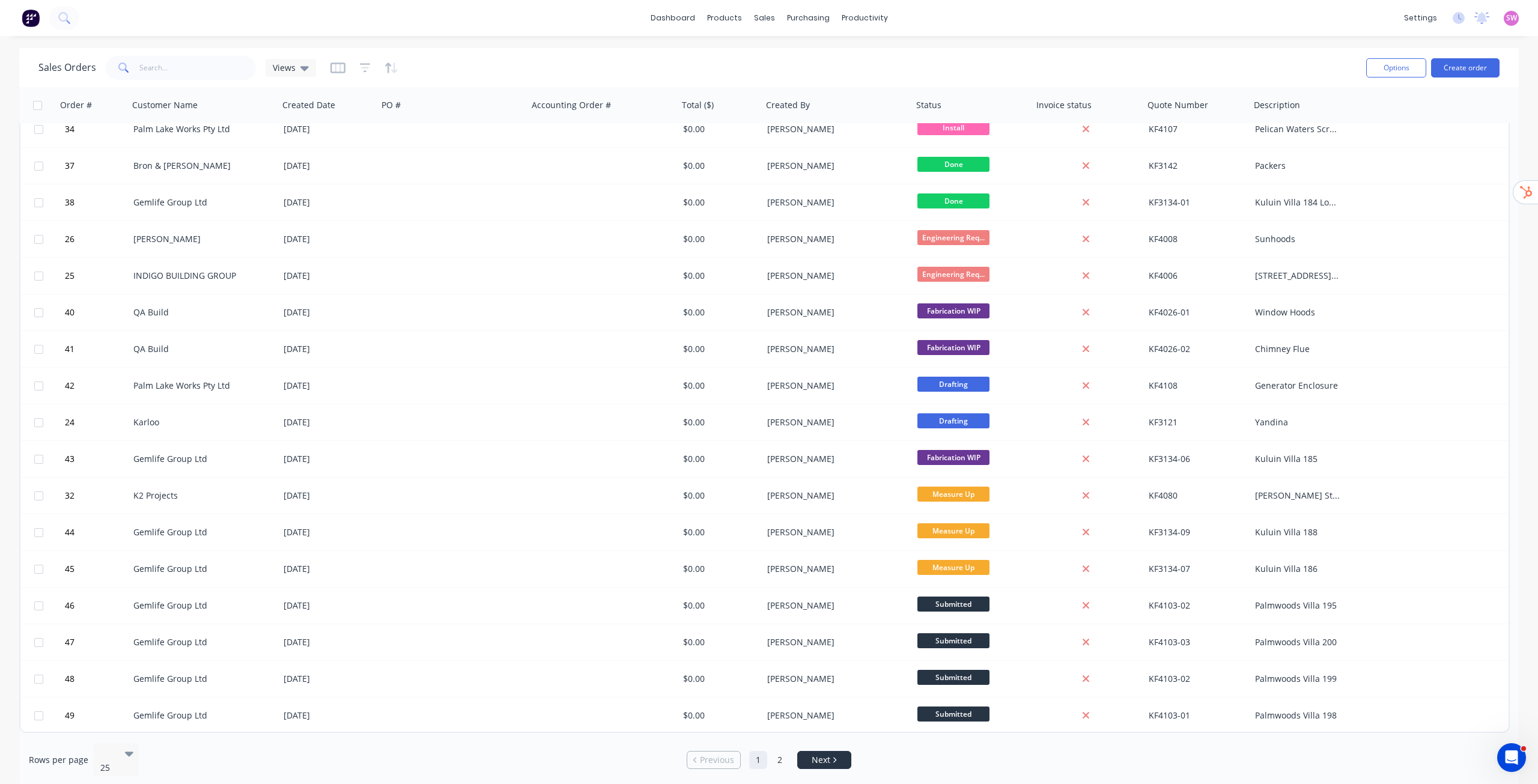
click at [839, 762] on li "Next" at bounding box center [824, 759] width 54 height 18
click at [835, 758] on link "Next" at bounding box center [824, 760] width 53 height 12
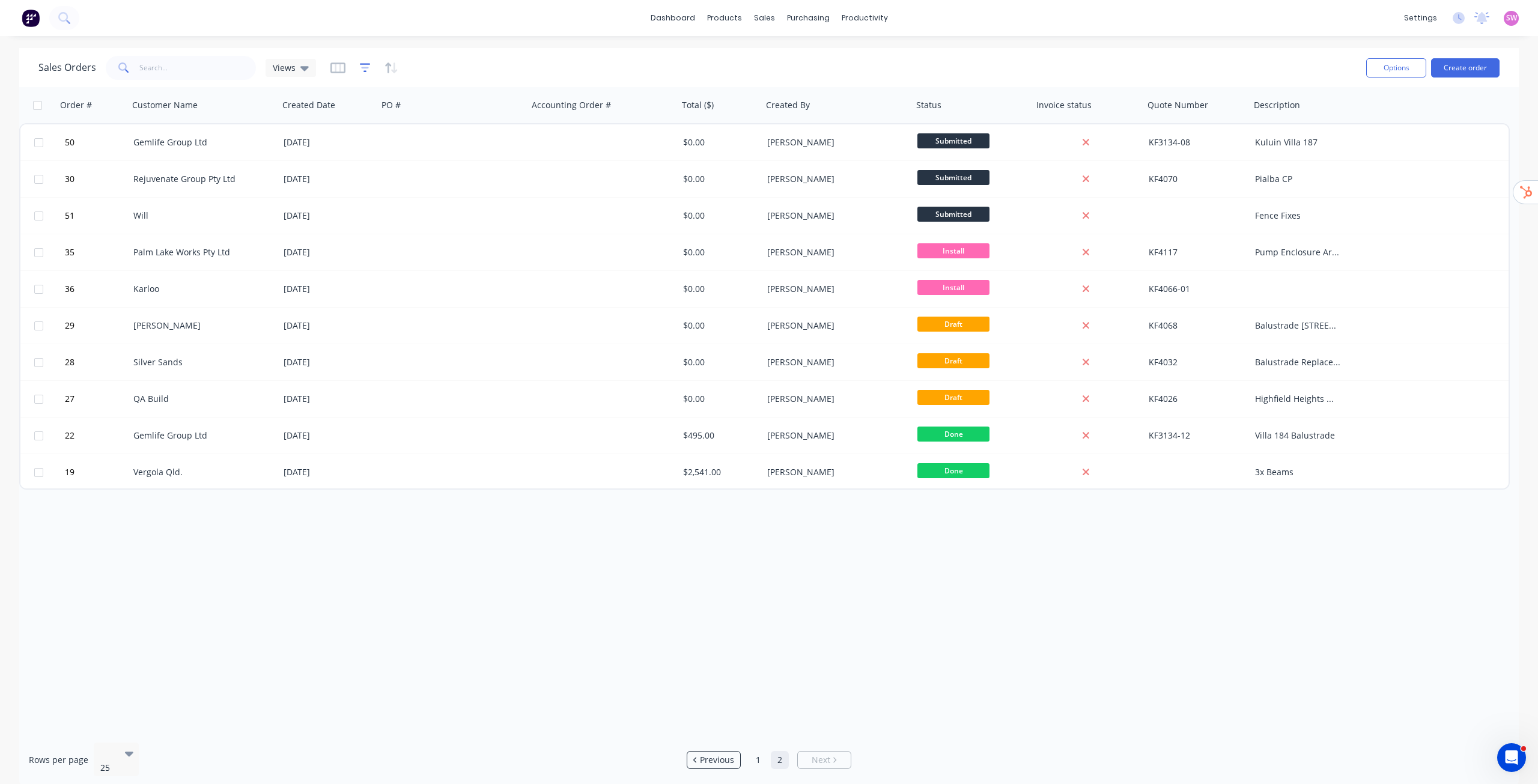
click at [361, 65] on icon "button" at bounding box center [365, 68] width 11 height 12
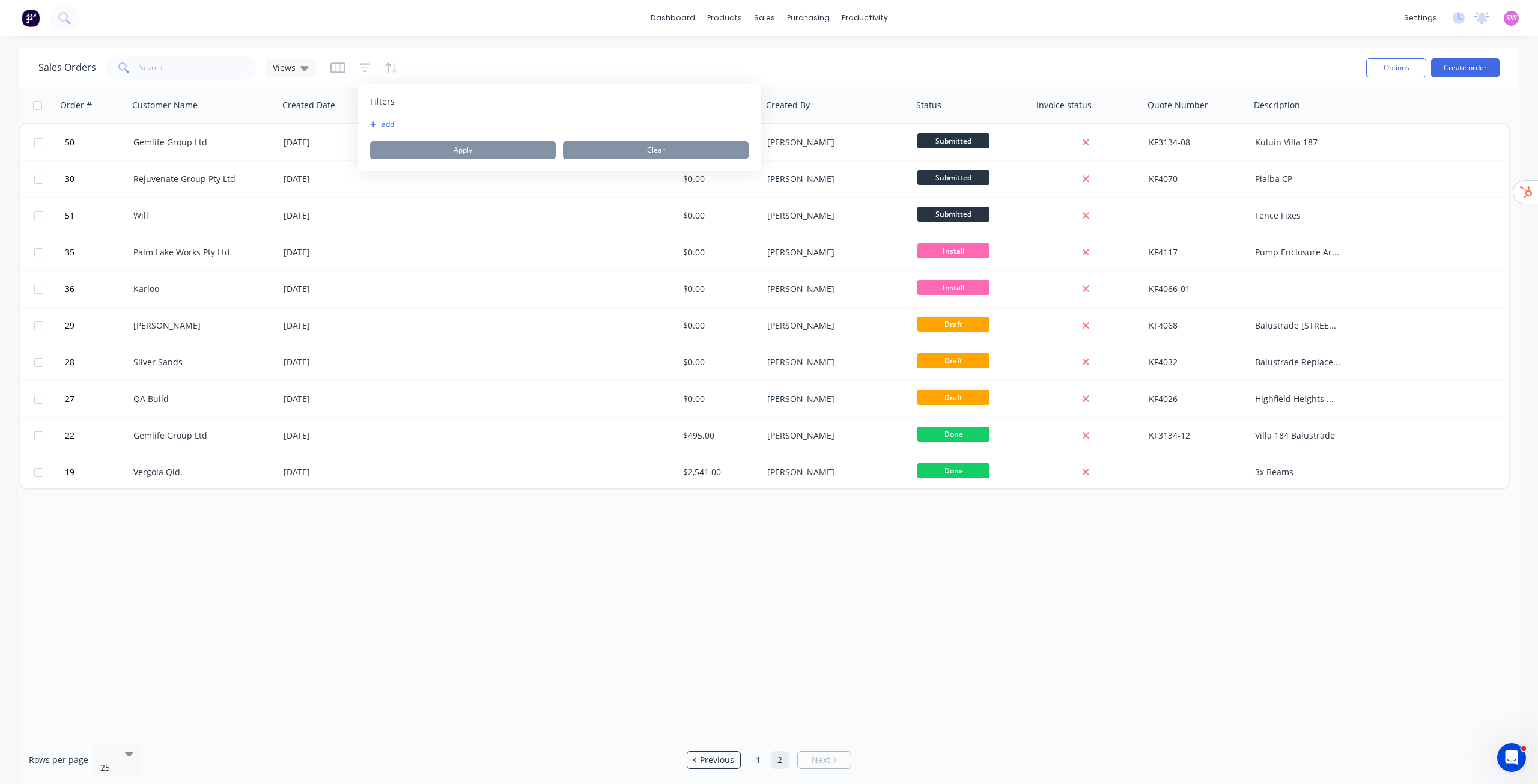
click at [397, 128] on button "add" at bounding box center [385, 124] width 30 height 9
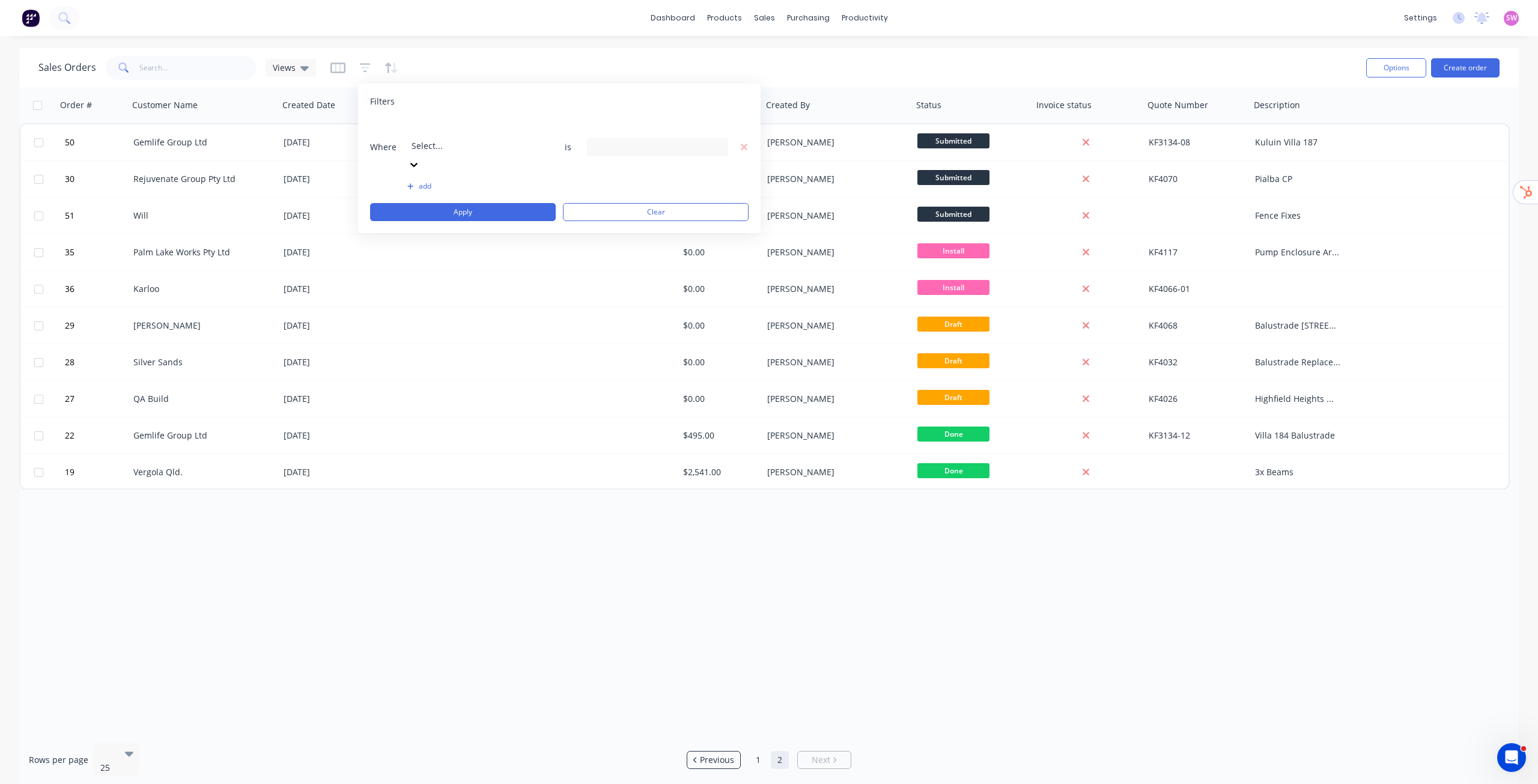
click at [479, 134] on div at bounding box center [498, 129] width 173 height 15
type input "status"
click at [636, 118] on div "Filters Where Status is 15 Status selected add Apply Clear" at bounding box center [560, 159] width 403 height 150
click at [636, 140] on div "15 Status selected" at bounding box center [648, 146] width 109 height 13
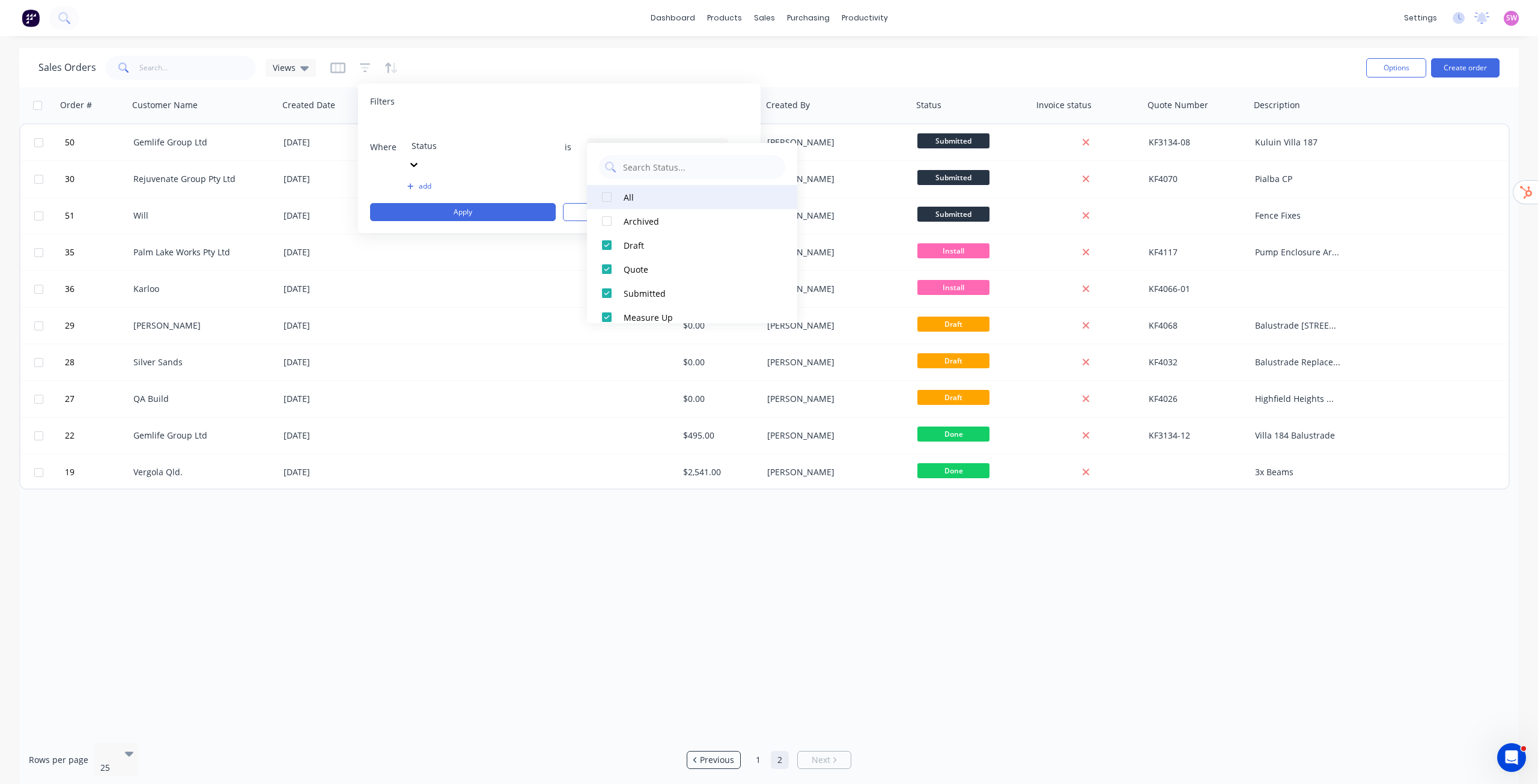
click at [618, 193] on div at bounding box center [607, 197] width 24 height 24
click at [523, 203] on button "Apply" at bounding box center [462, 211] width 185 height 18
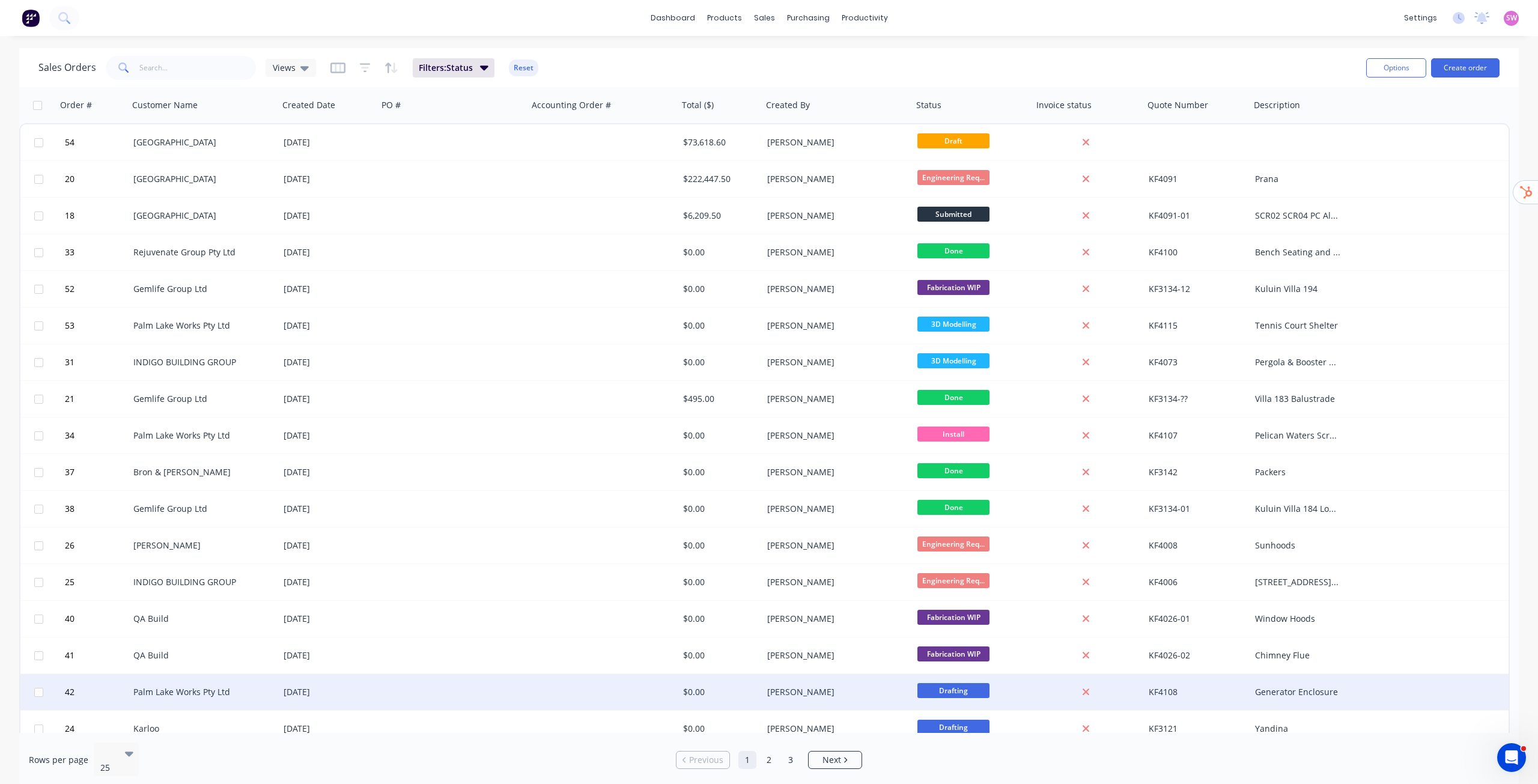
scroll to position [306, 0]
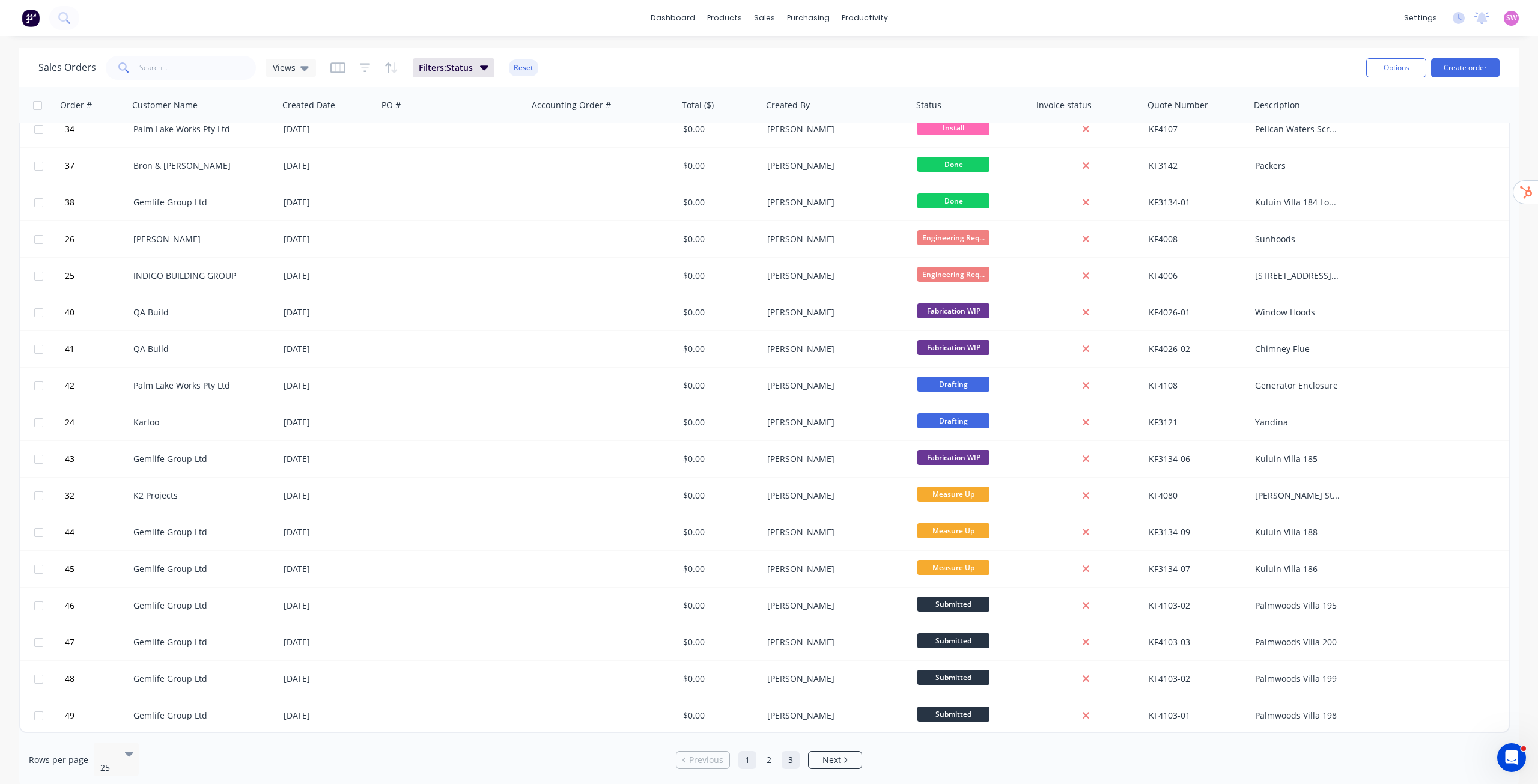
click at [791, 759] on link "3" at bounding box center [790, 759] width 18 height 18
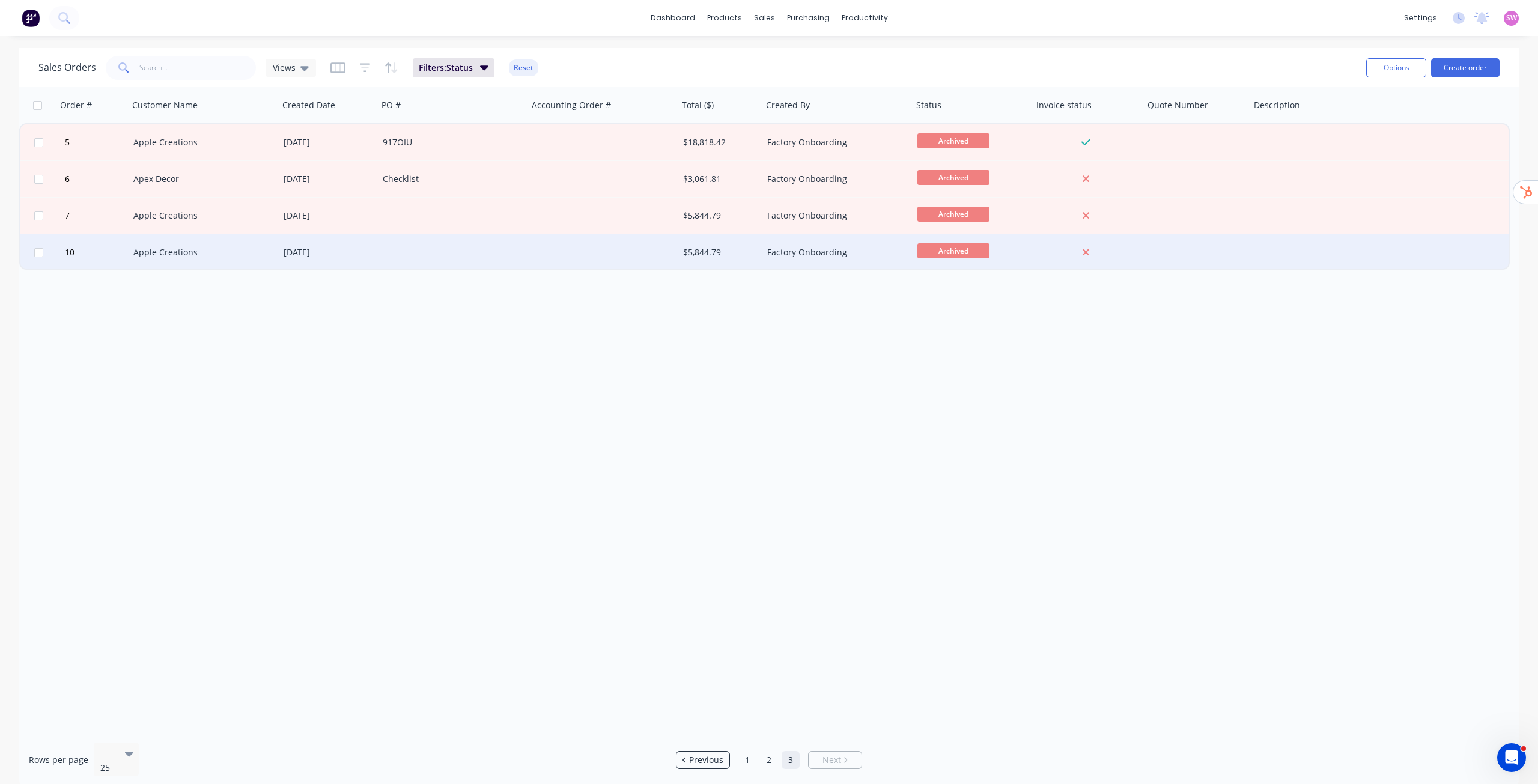
click at [495, 250] on div at bounding box center [453, 252] width 150 height 36
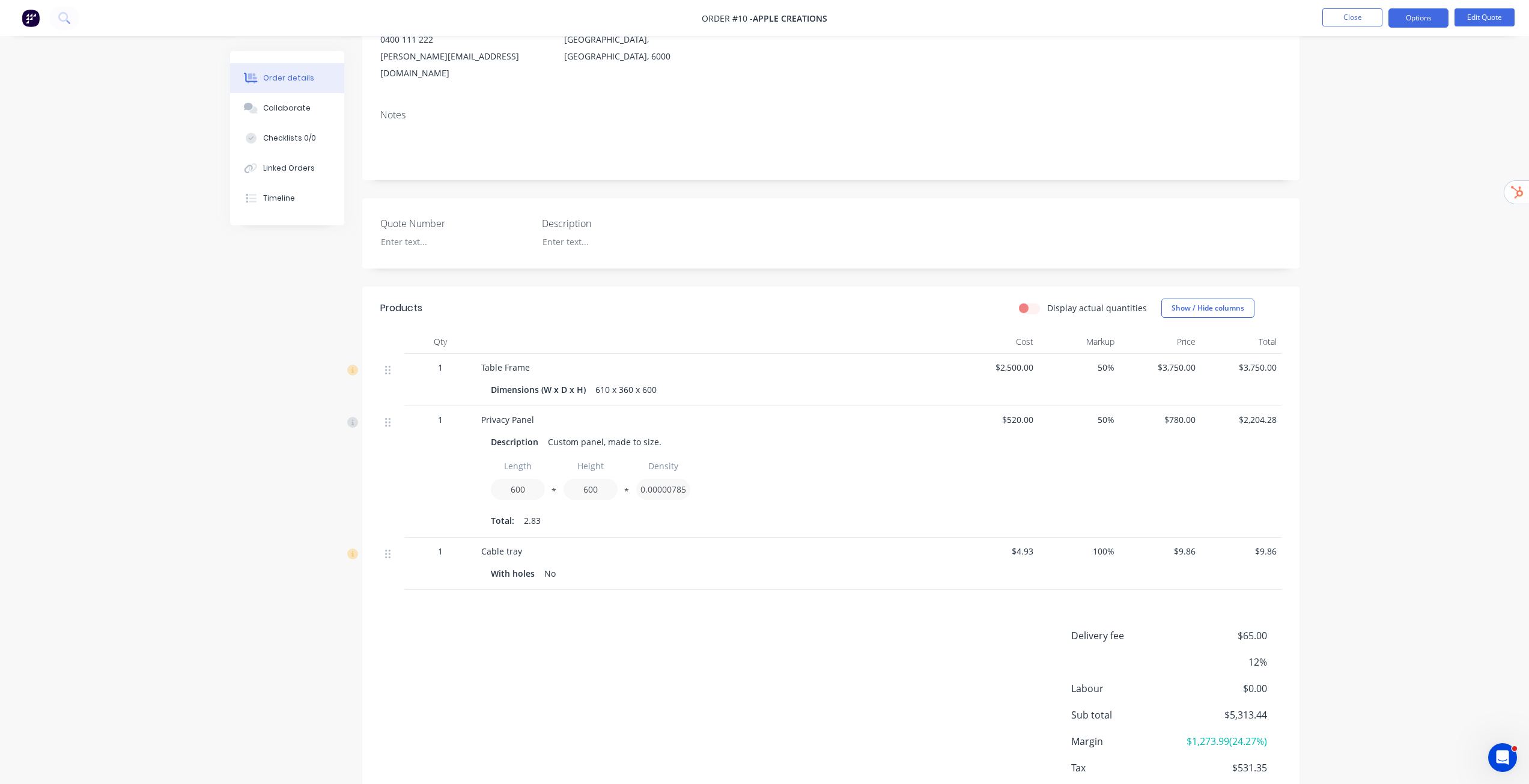
scroll to position [209, 0]
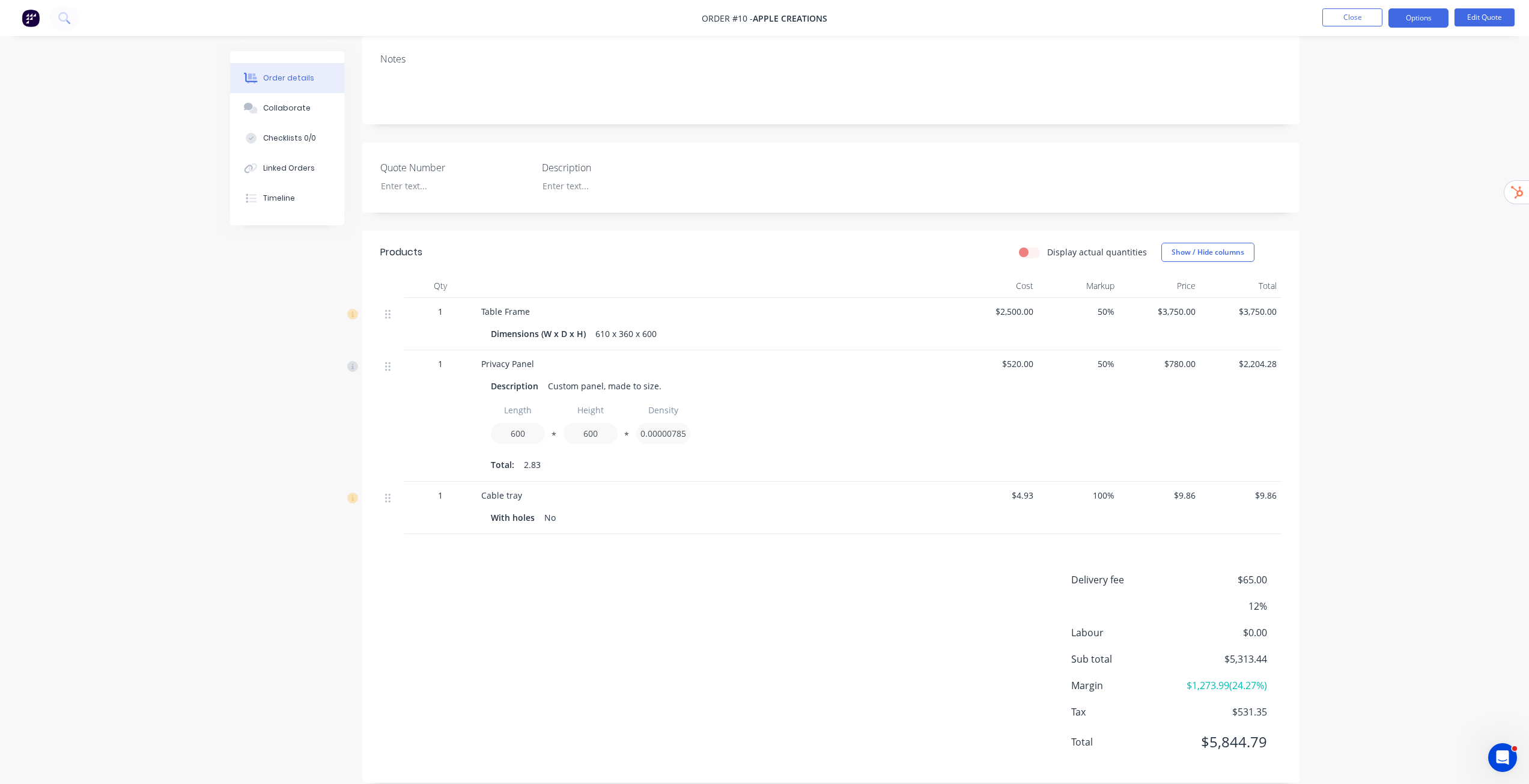
click at [1501, 4] on nav "Order #10 - Apple Creations Close Options Edit Quote" at bounding box center [764, 18] width 1529 height 36
click at [1500, 26] on button "Edit Quote" at bounding box center [1485, 17] width 60 height 18
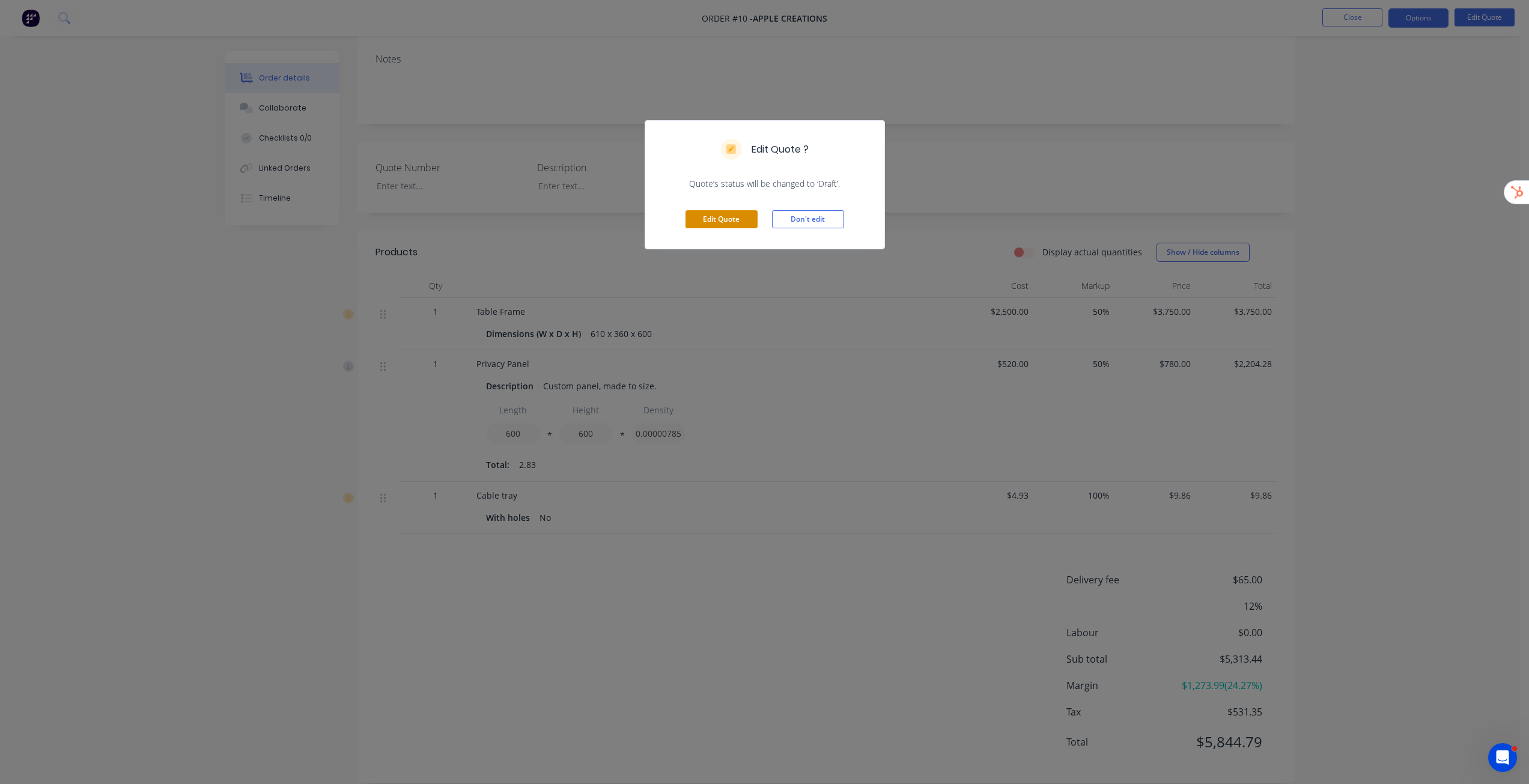
click at [732, 223] on button "Edit Quote" at bounding box center [721, 219] width 72 height 18
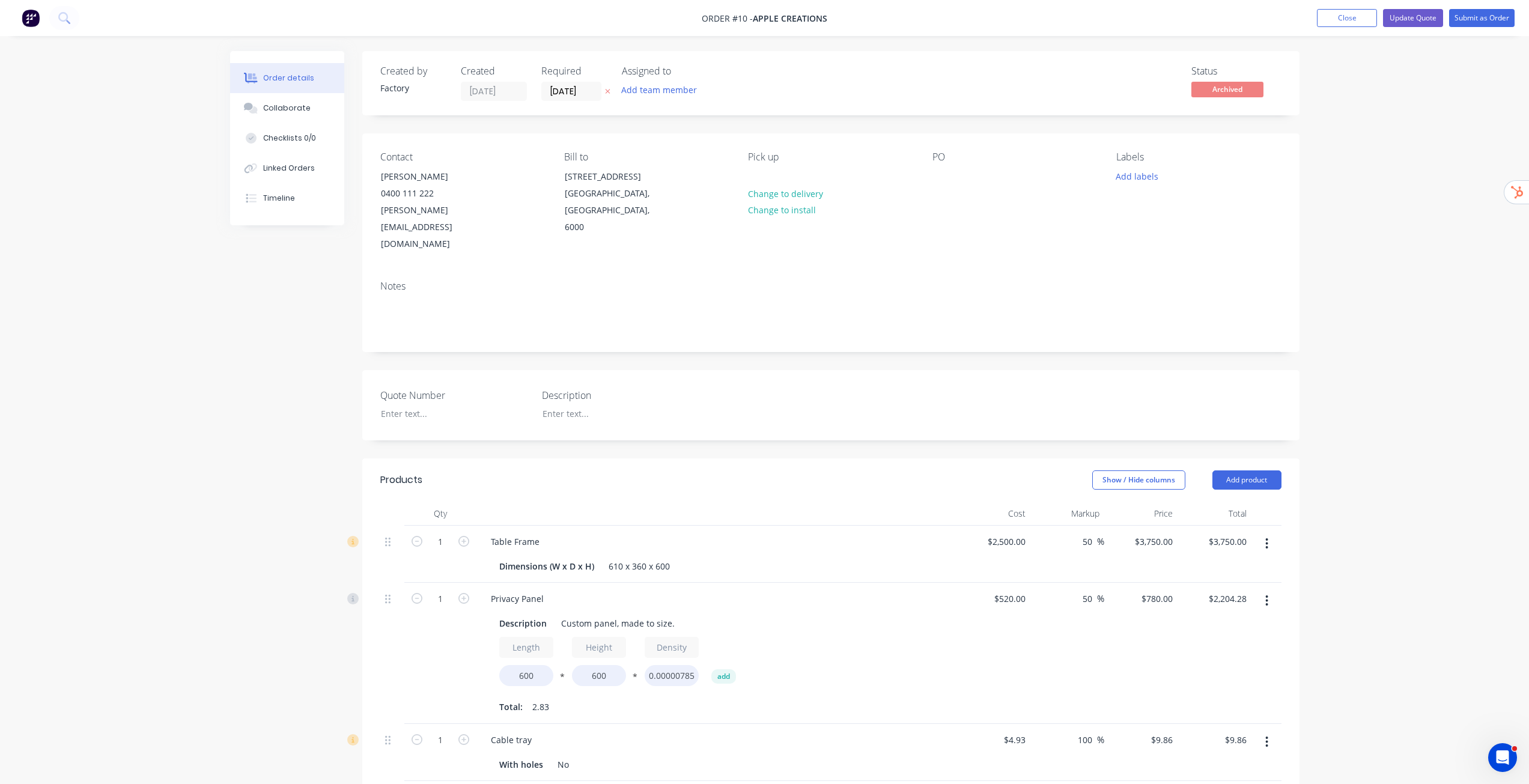
click at [1267, 538] on icon "button" at bounding box center [1267, 543] width 3 height 11
click at [1192, 638] on div "Delete" at bounding box center [1225, 647] width 92 height 17
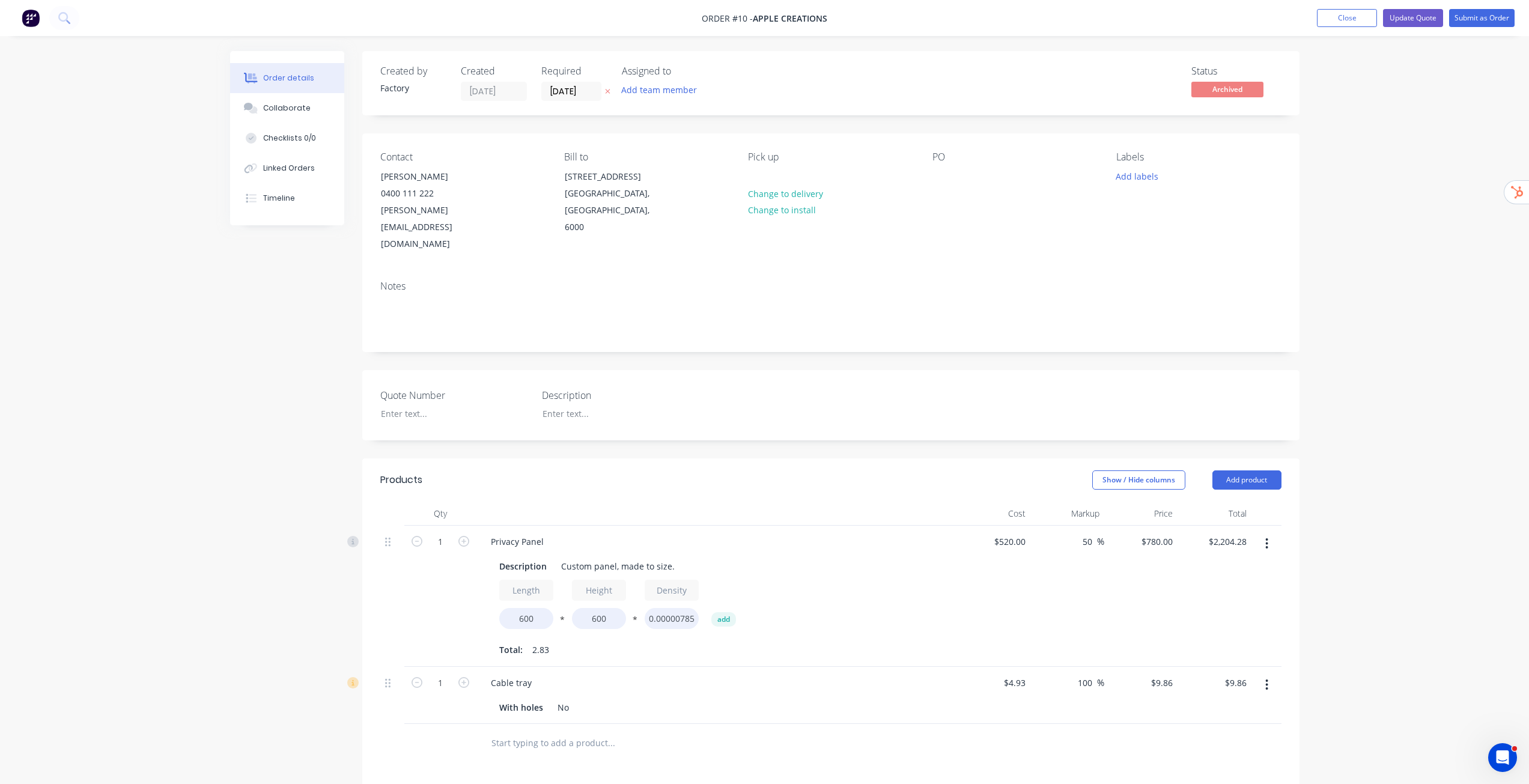
click at [1266, 537] on icon "button" at bounding box center [1267, 544] width 3 height 13
click at [1221, 638] on div "Delete" at bounding box center [1225, 647] width 92 height 17
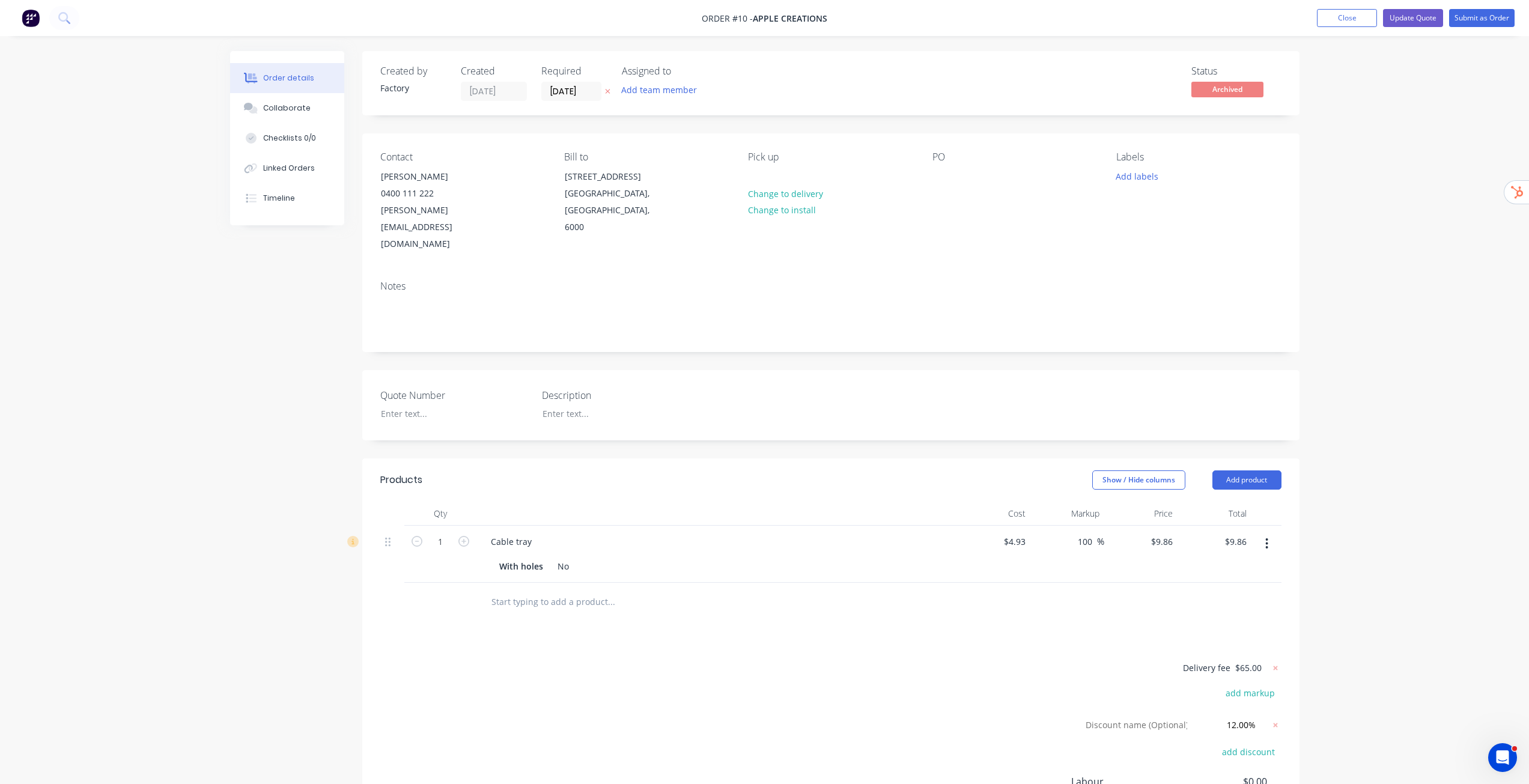
click at [1265, 537] on icon "button" at bounding box center [1267, 544] width 3 height 13
click at [1203, 638] on div "Delete" at bounding box center [1225, 647] width 92 height 17
drag, startPoint x: 1404, startPoint y: 550, endPoint x: 1392, endPoint y: 530, distance: 23.3
click at [1404, 549] on div "Order details Collaborate Checklists 0/0 Linked Orders Timeline Order details C…" at bounding box center [764, 435] width 1529 height 870
click at [1277, 582] on icon at bounding box center [1275, 588] width 12 height 12
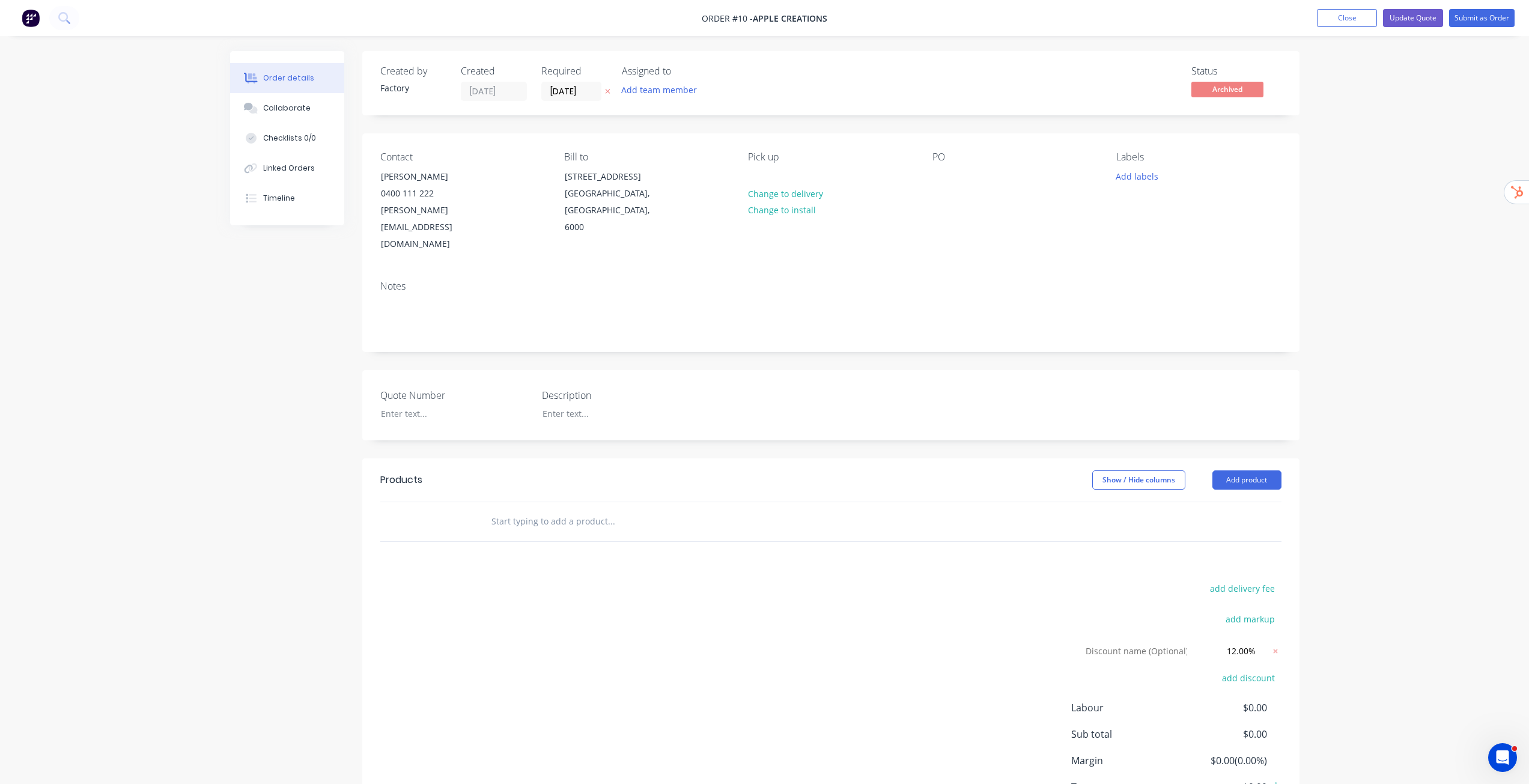
click at [1360, 526] on div "Order details Collaborate Checklists 0/0 Linked Orders Timeline Order details C…" at bounding box center [764, 437] width 1529 height 876
click at [1273, 645] on icon at bounding box center [1275, 651] width 12 height 12
click at [1373, 553] on div "Order details Collaborate Checklists 0/0 Linked Orders Timeline Order details C…" at bounding box center [764, 424] width 1529 height 848
click at [1233, 470] on button "Add product" at bounding box center [1247, 480] width 69 height 19
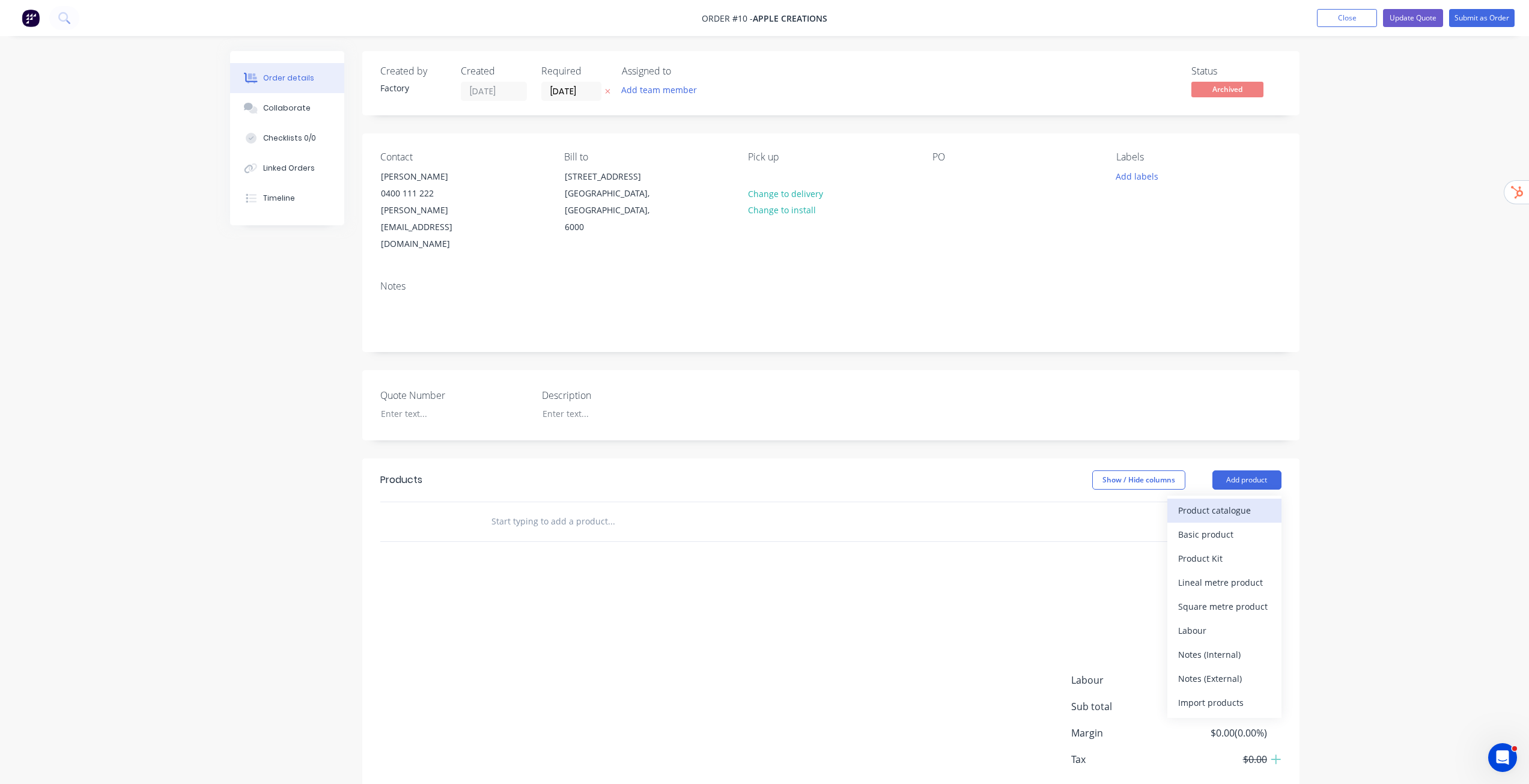
click at [1185, 502] on div "Product catalogue" at bounding box center [1225, 510] width 92 height 17
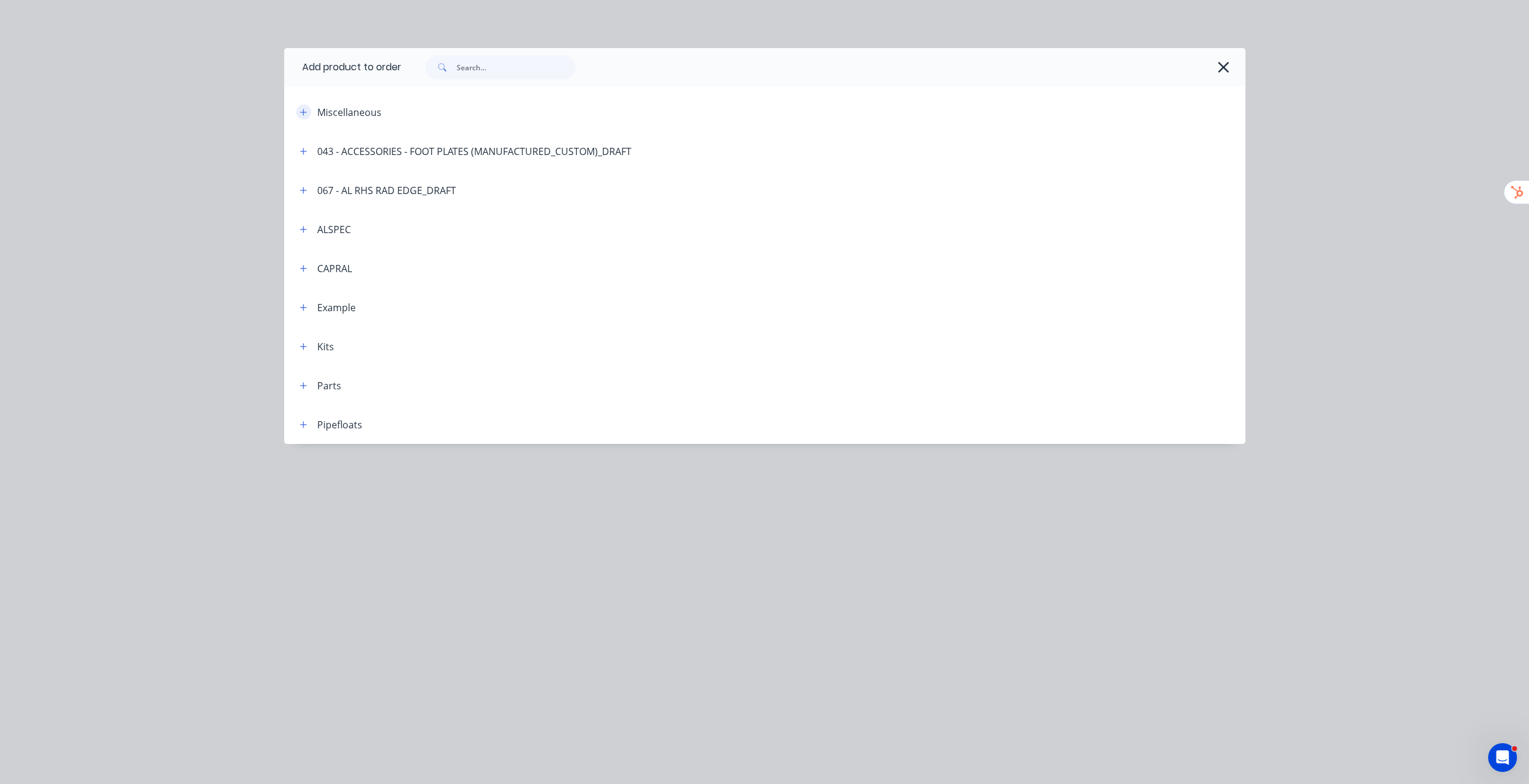
click at [301, 113] on icon "button" at bounding box center [303, 112] width 7 height 9
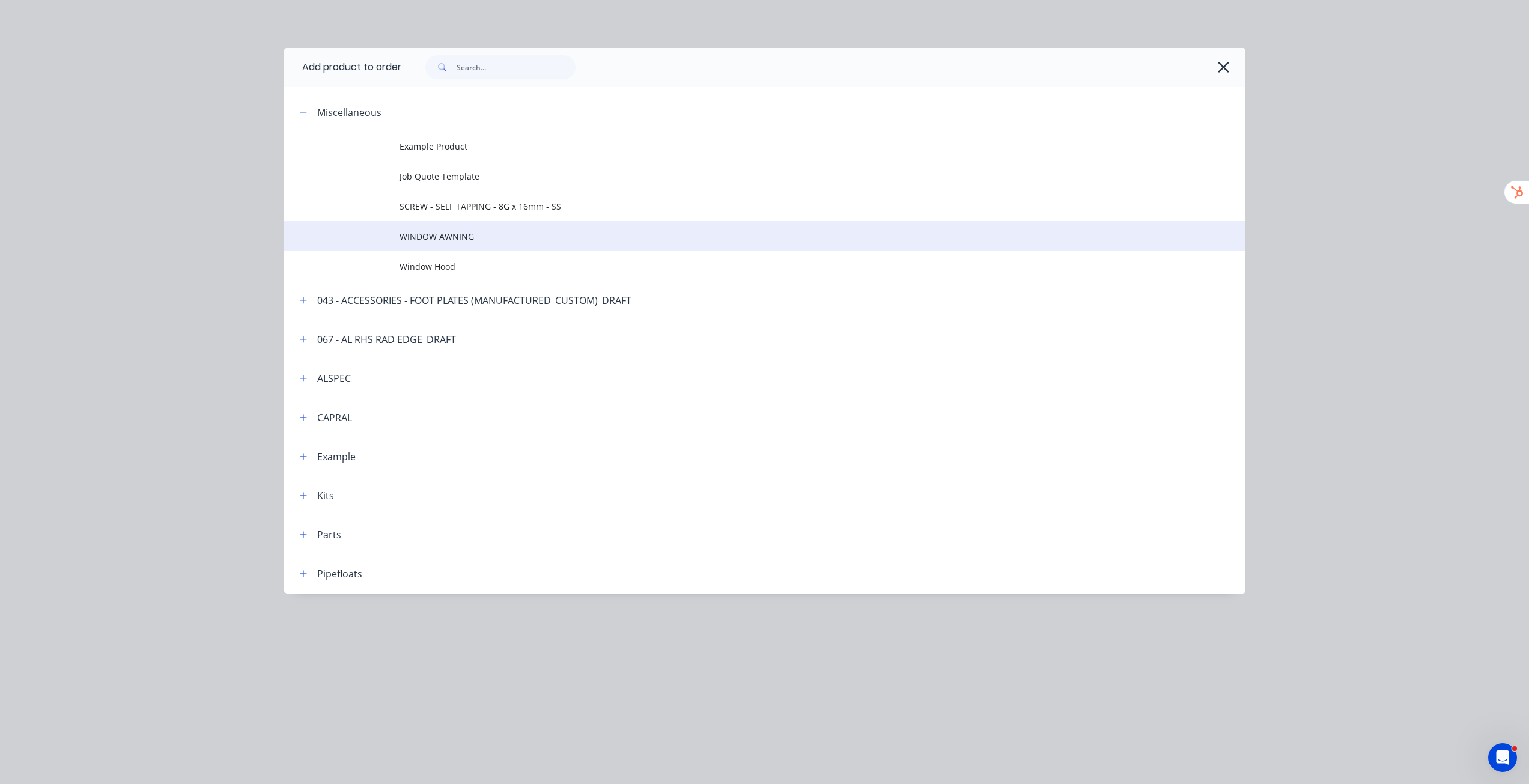
click at [472, 237] on span "WINDOW AWNING" at bounding box center [737, 236] width 677 height 13
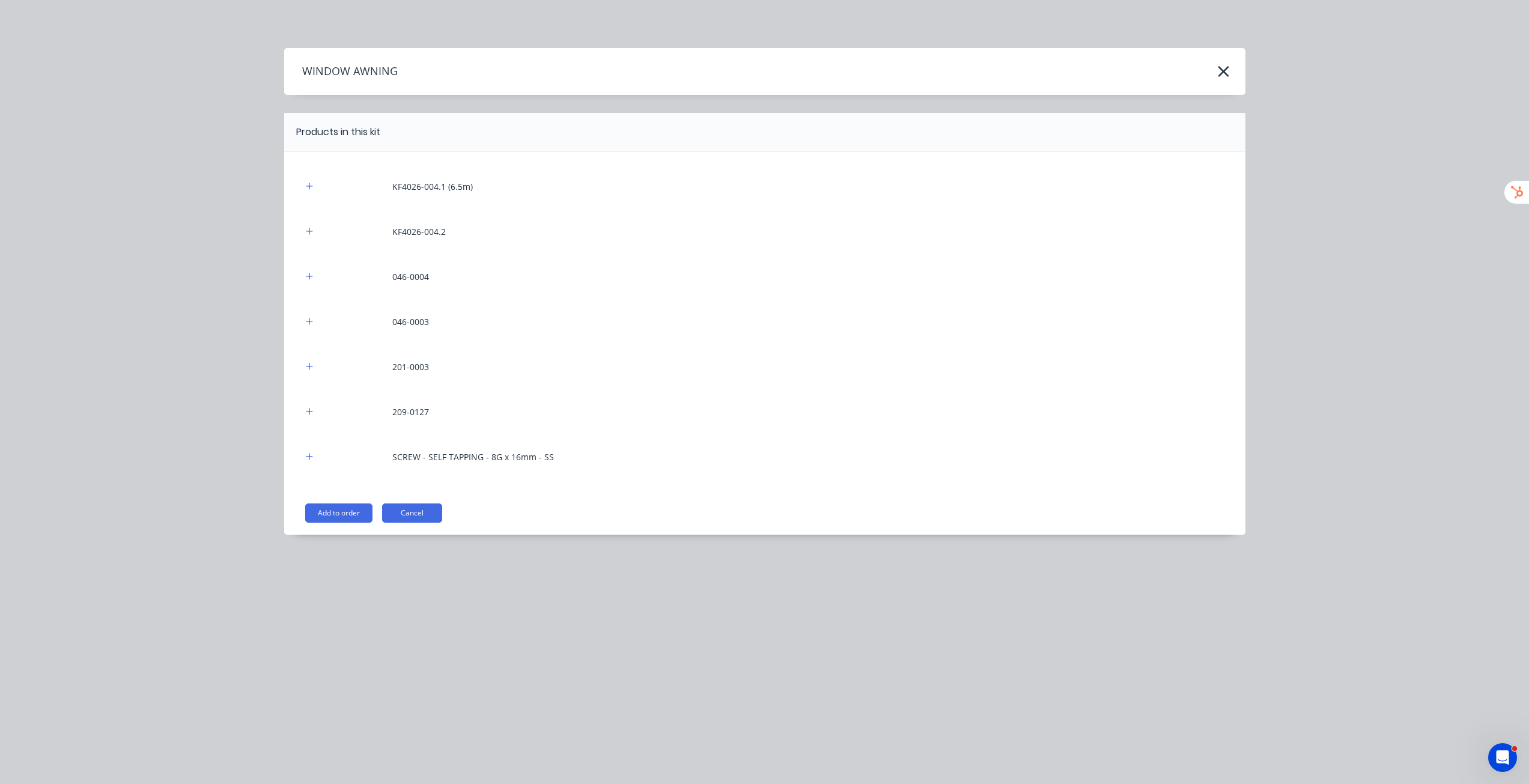
click at [343, 520] on button "Add to order" at bounding box center [339, 512] width 68 height 19
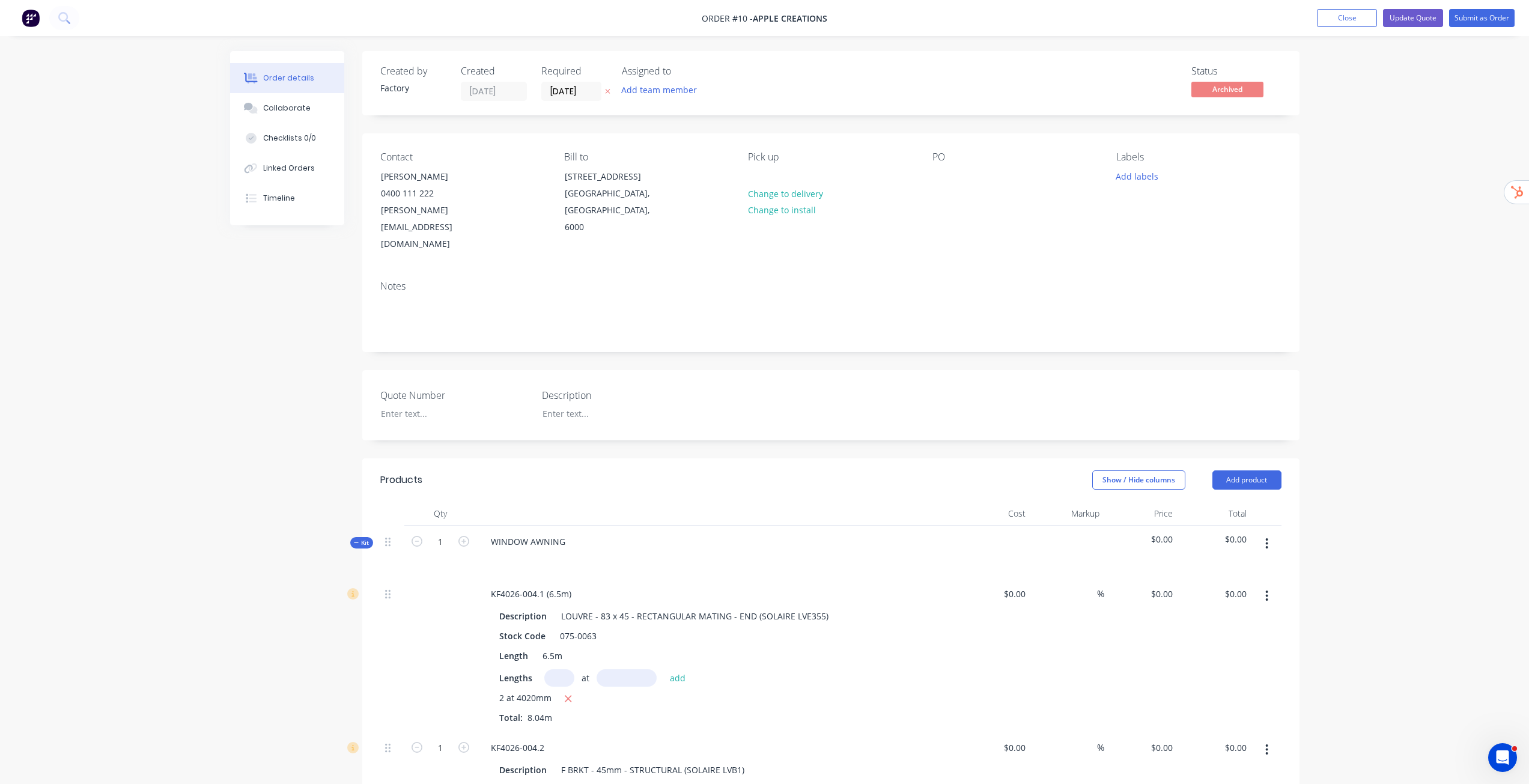
drag, startPoint x: 1409, startPoint y: 519, endPoint x: 1398, endPoint y: 520, distance: 11.0
click at [1410, 519] on div "Order details Collaborate Checklists 0/0 Linked Orders Timeline Order details C…" at bounding box center [764, 724] width 1529 height 1449
click at [1488, 19] on button "Submit as Order" at bounding box center [1482, 17] width 66 height 18
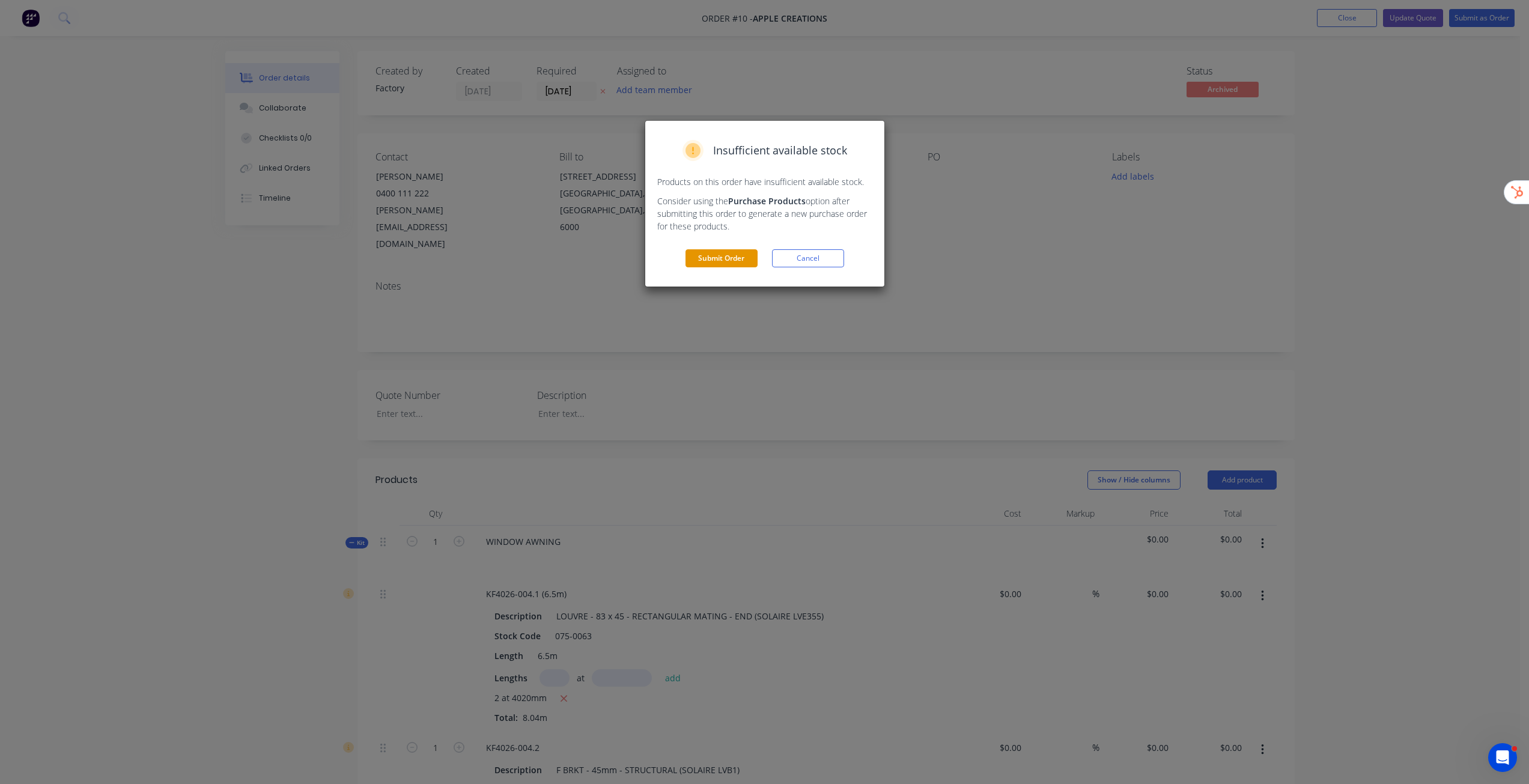
click at [711, 256] on button "Submit Order" at bounding box center [721, 258] width 72 height 18
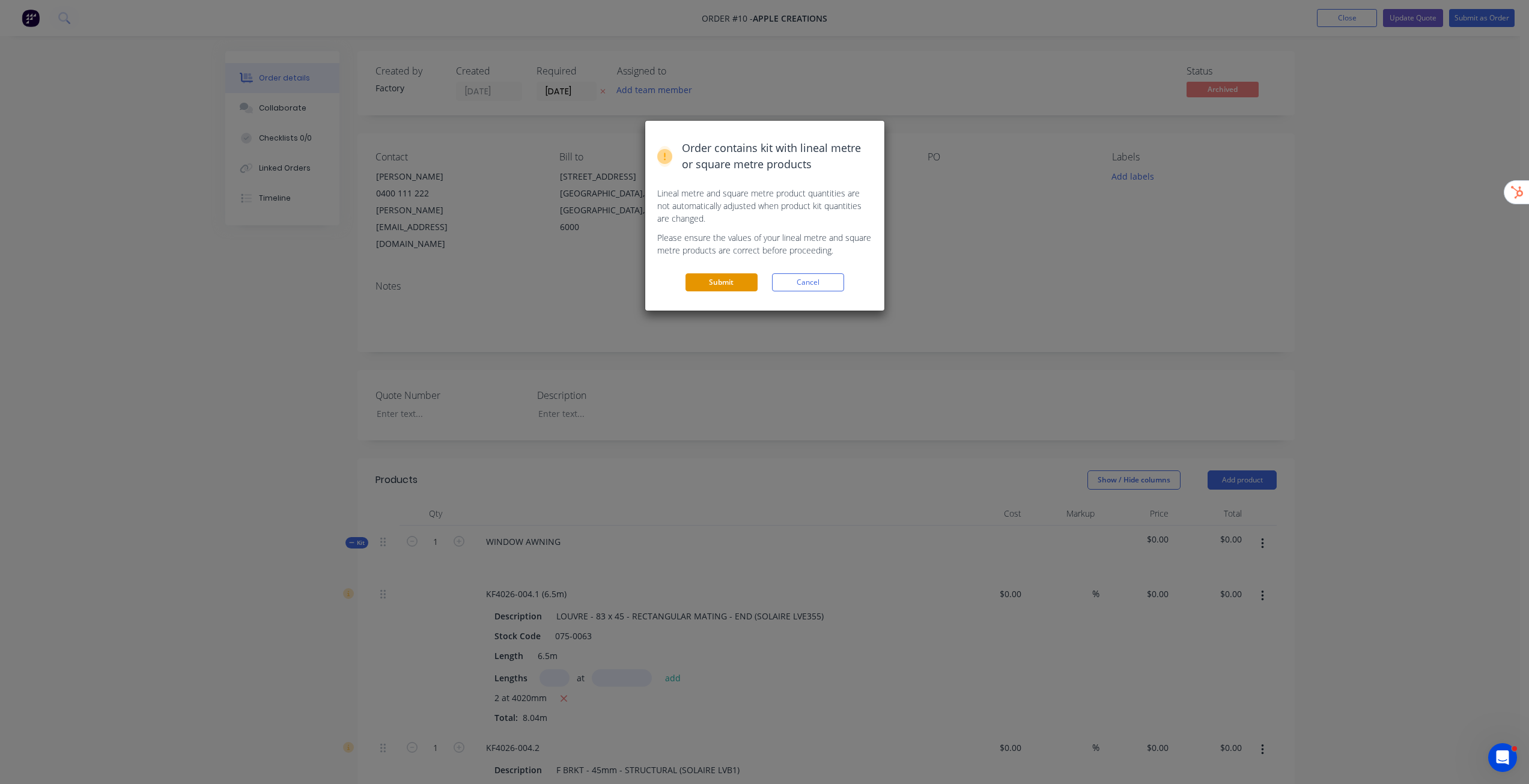
click at [736, 282] on button "Submit" at bounding box center [721, 282] width 72 height 18
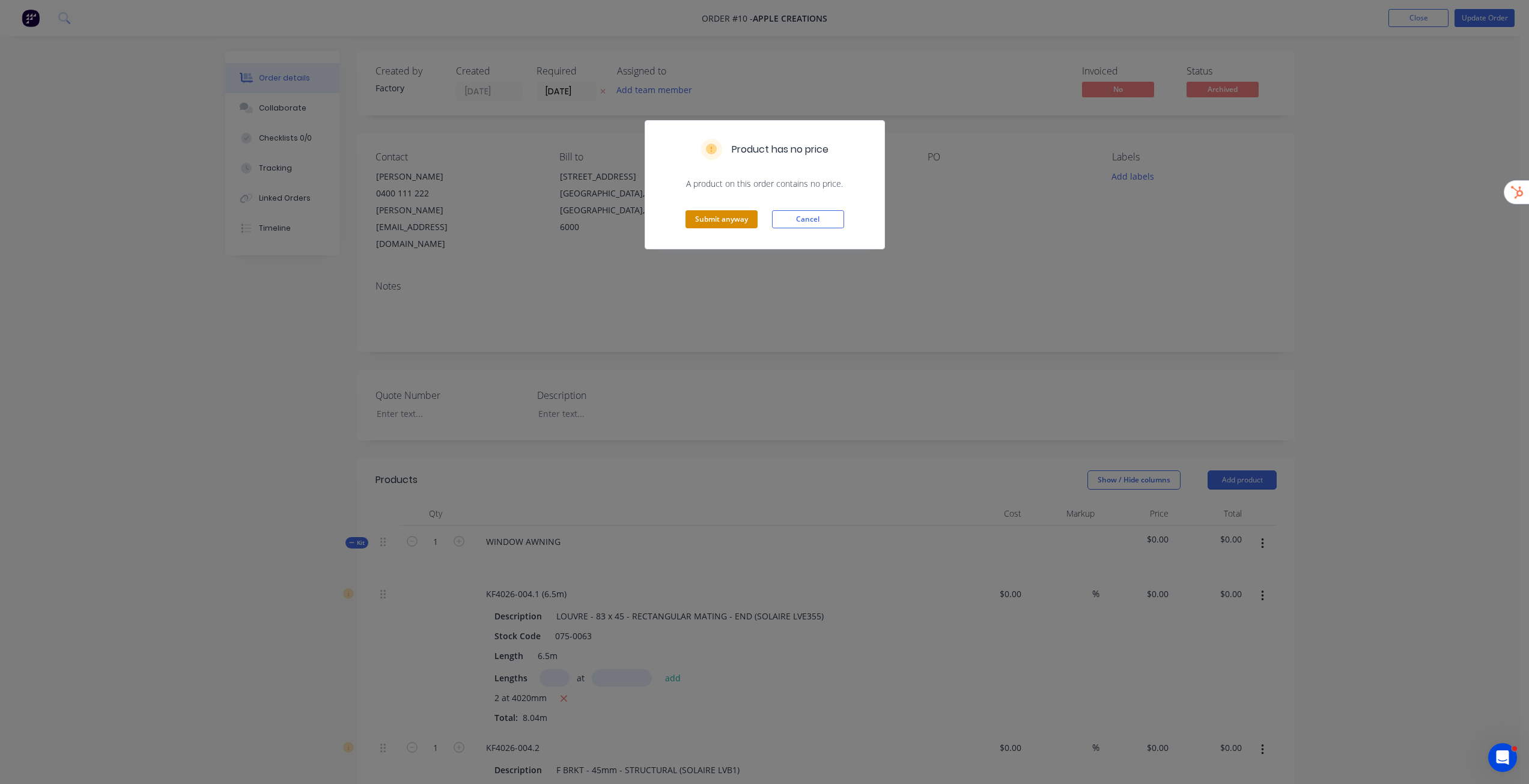
click at [712, 219] on button "Submit anyway" at bounding box center [721, 219] width 72 height 18
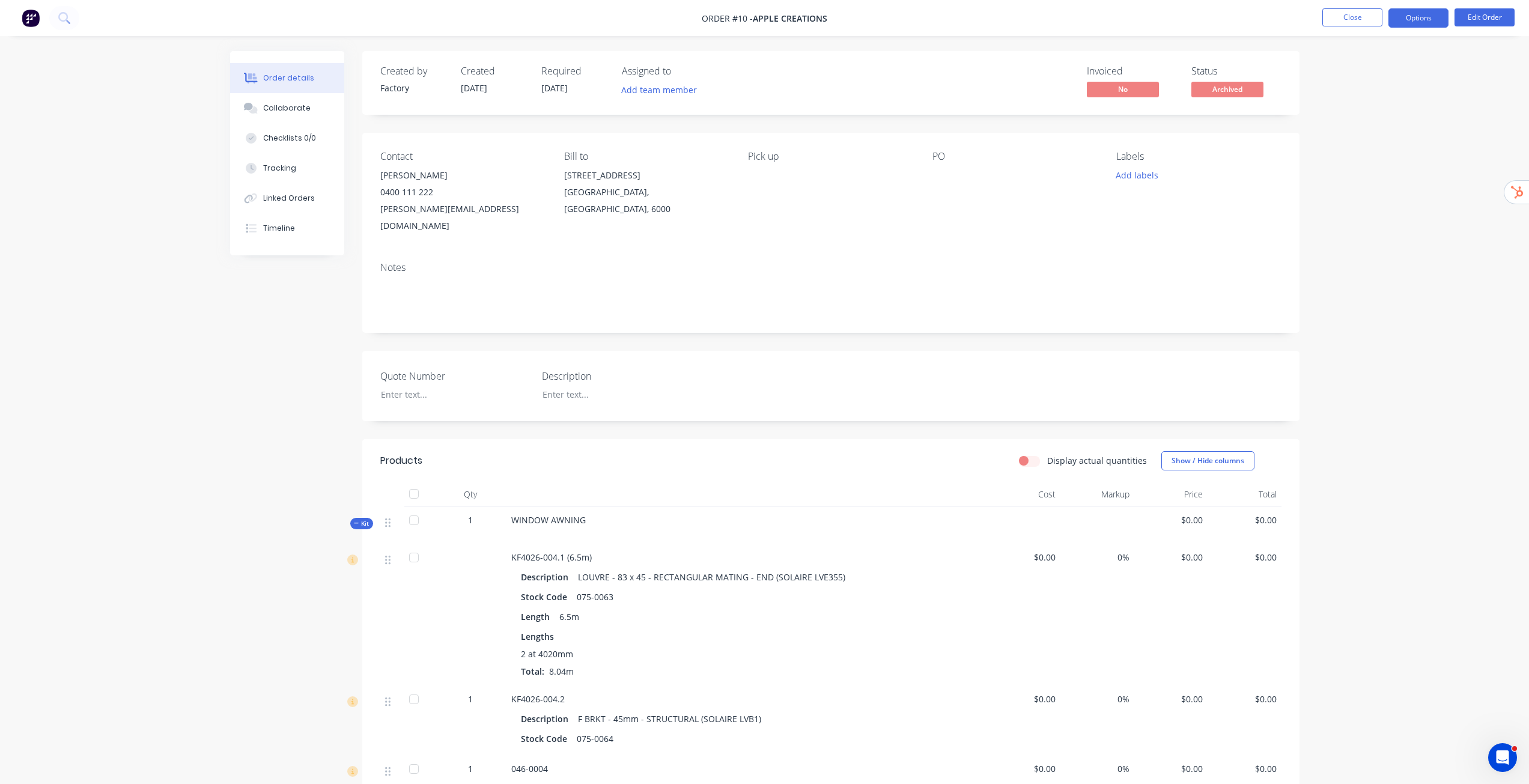
click at [1408, 15] on button "Options" at bounding box center [1419, 18] width 60 height 19
click at [1384, 221] on div "Purchase Products" at bounding box center [1382, 217] width 110 height 17
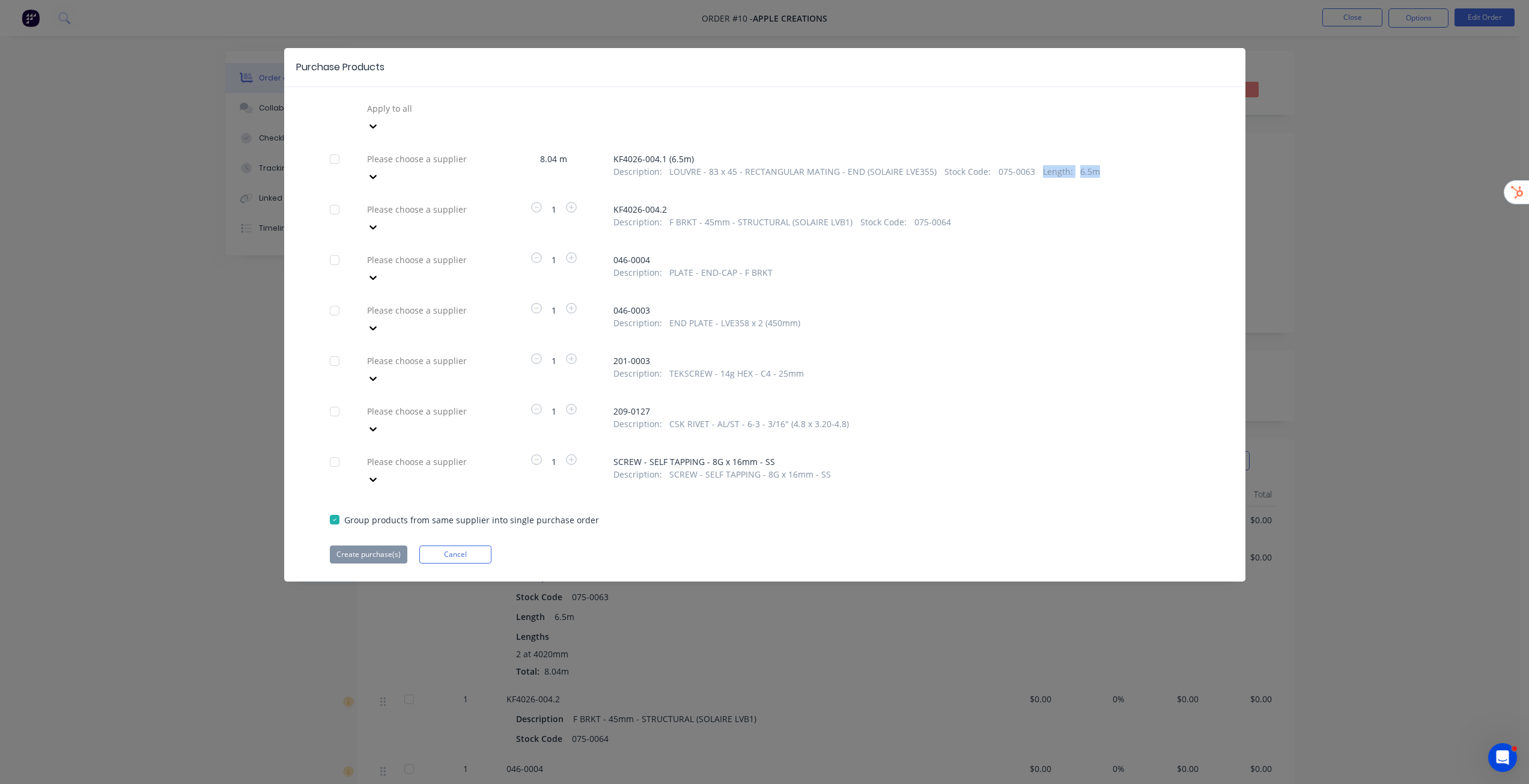
drag, startPoint x: 1035, startPoint y: 151, endPoint x: 1102, endPoint y: 152, distance: 67.0
click at [1102, 165] on div "Description : LOUVRE - 83 x 45 - RECTANGULAR MATING - END (SOLAIRE LVE355) Stoc…" at bounding box center [907, 171] width 586 height 13
click at [341, 147] on div at bounding box center [335, 159] width 24 height 24
click at [477, 116] on div at bounding box center [452, 108] width 173 height 15
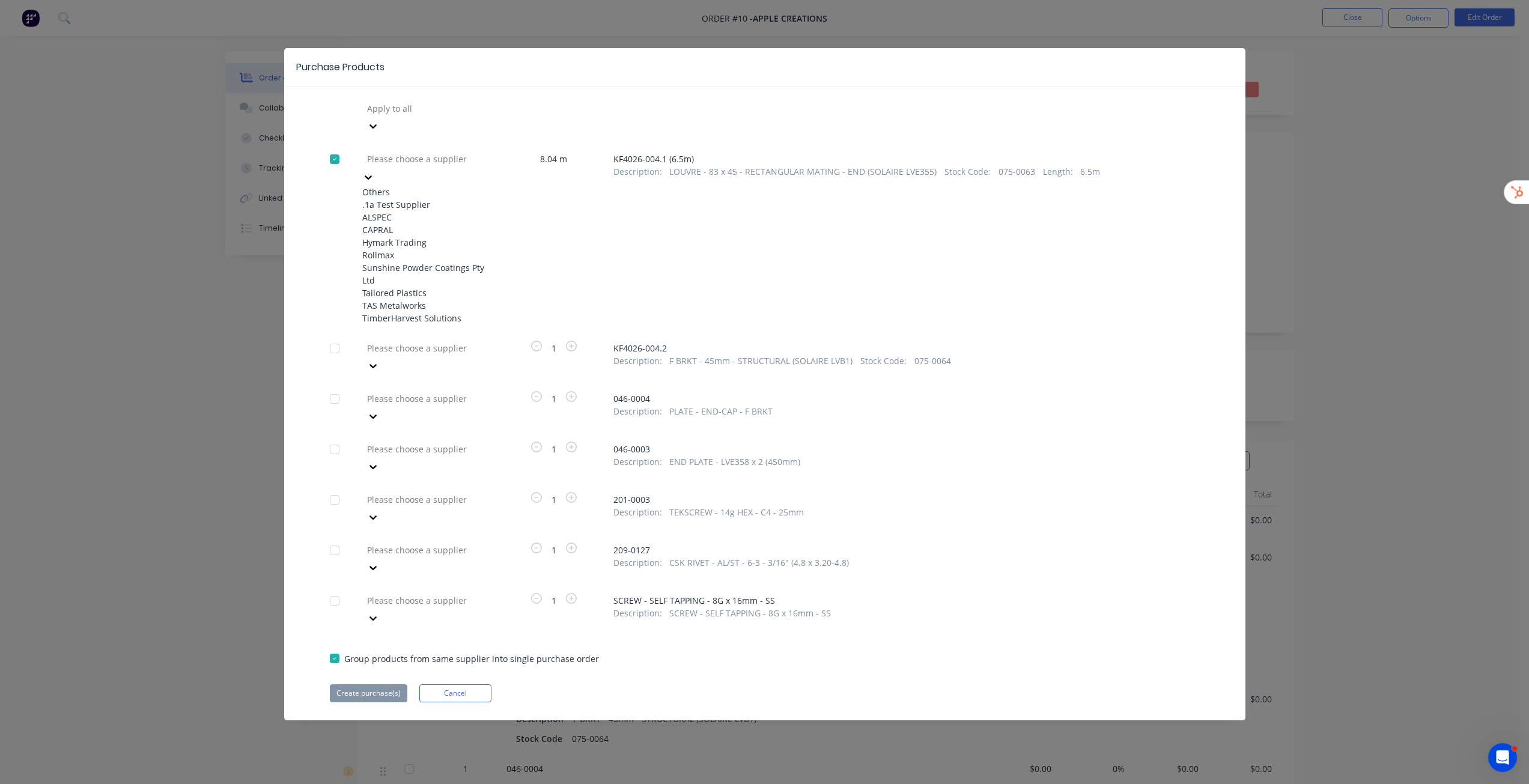
click at [451, 198] on div ".1a Test Supplier" at bounding box center [428, 204] width 132 height 13
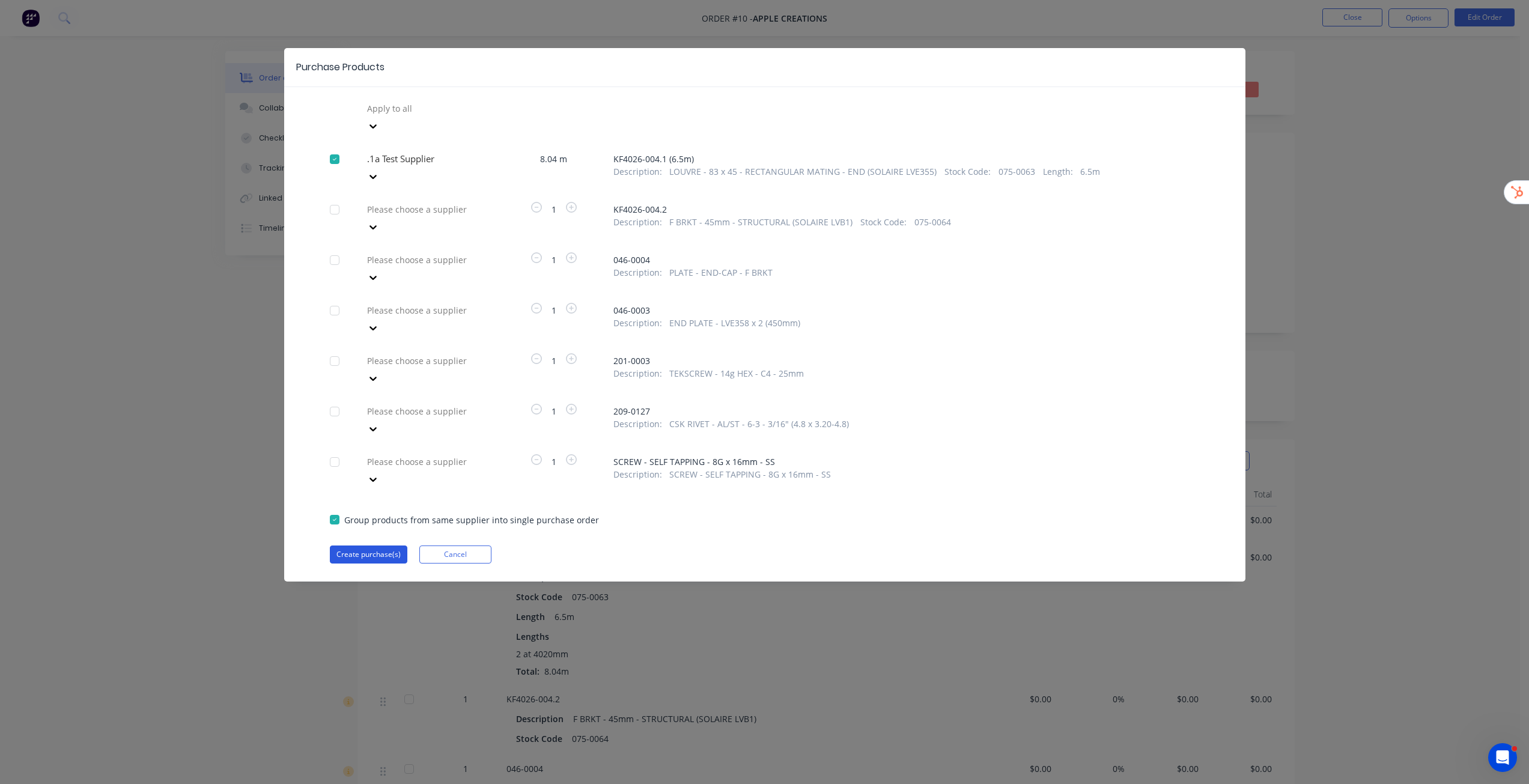
click at [379, 545] on button "Create purchase(s)" at bounding box center [369, 554] width 78 height 18
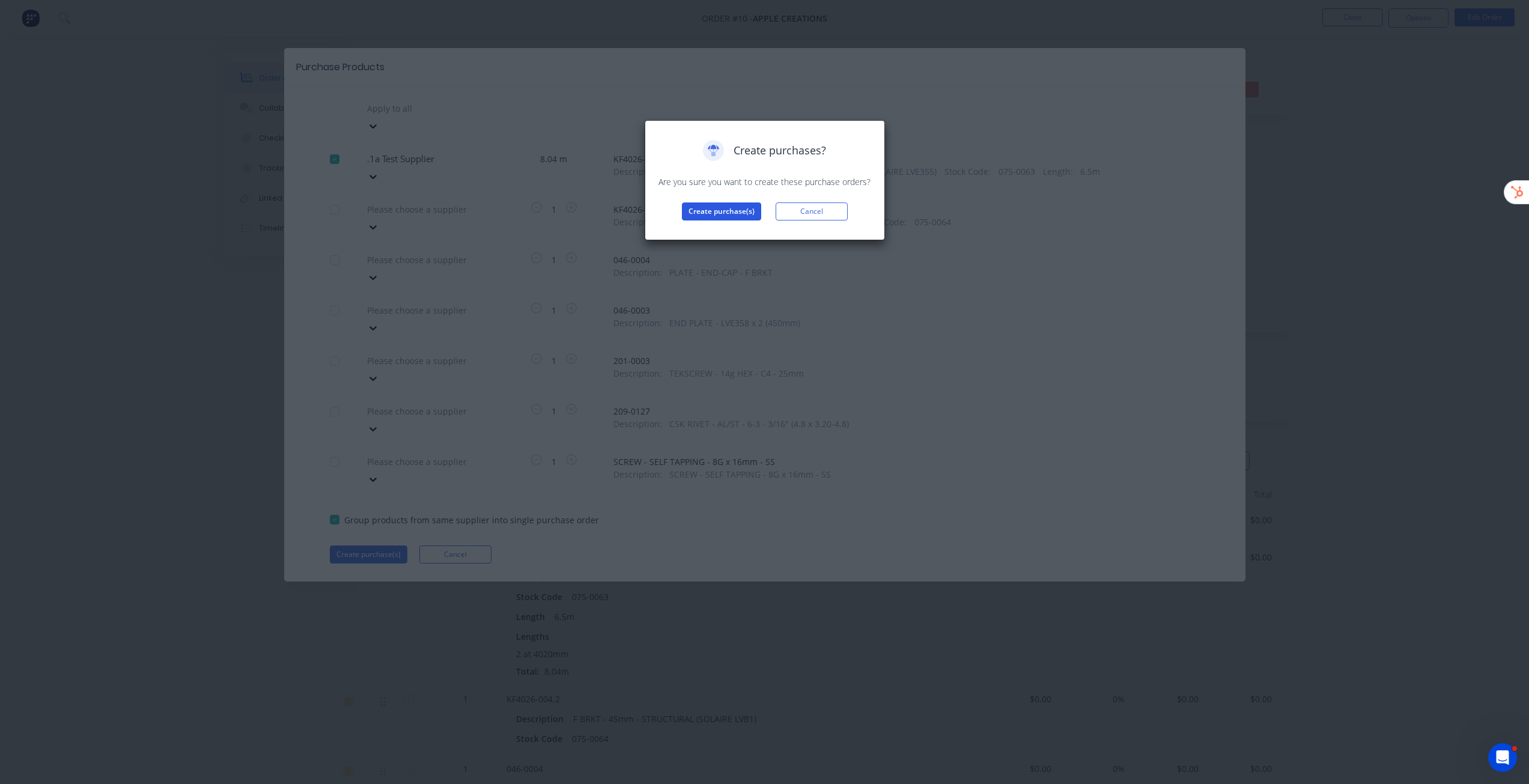
click at [726, 204] on button "Create purchase(s)" at bounding box center [721, 211] width 80 height 18
click at [731, 233] on button "View purchase(s)" at bounding box center [721, 230] width 72 height 18
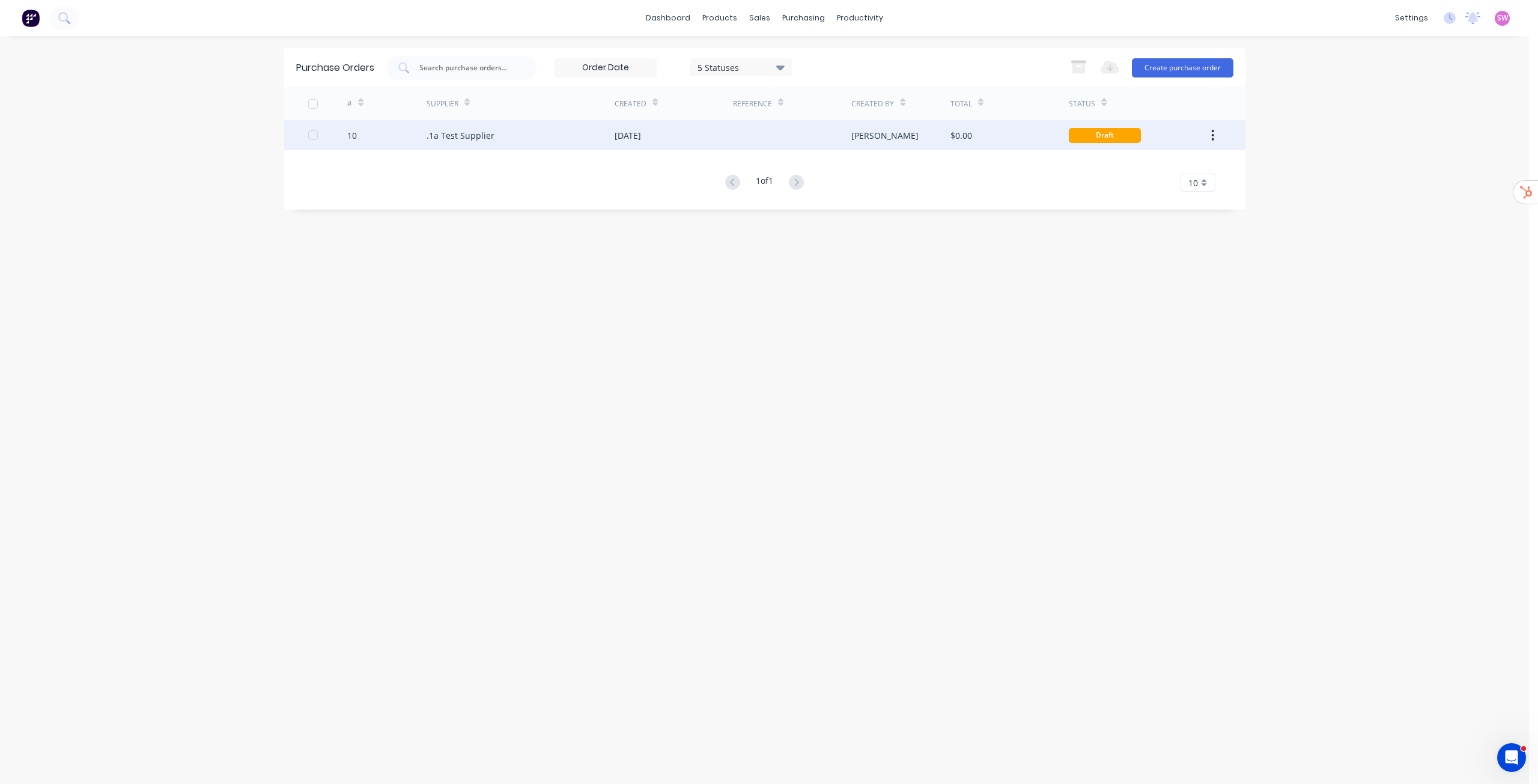
click at [757, 133] on div at bounding box center [792, 135] width 118 height 30
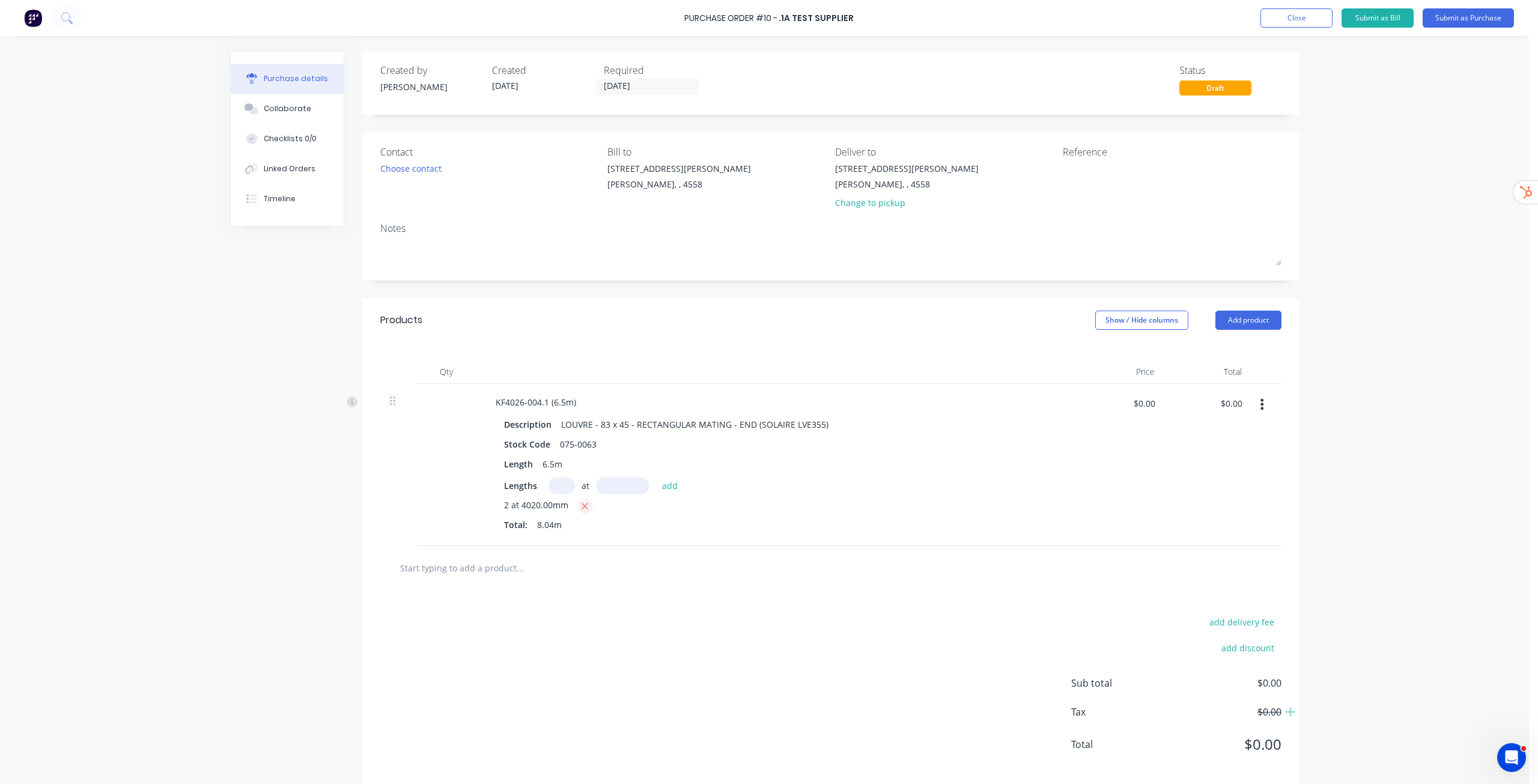
click at [581, 504] on icon "button" at bounding box center [585, 506] width 8 height 11
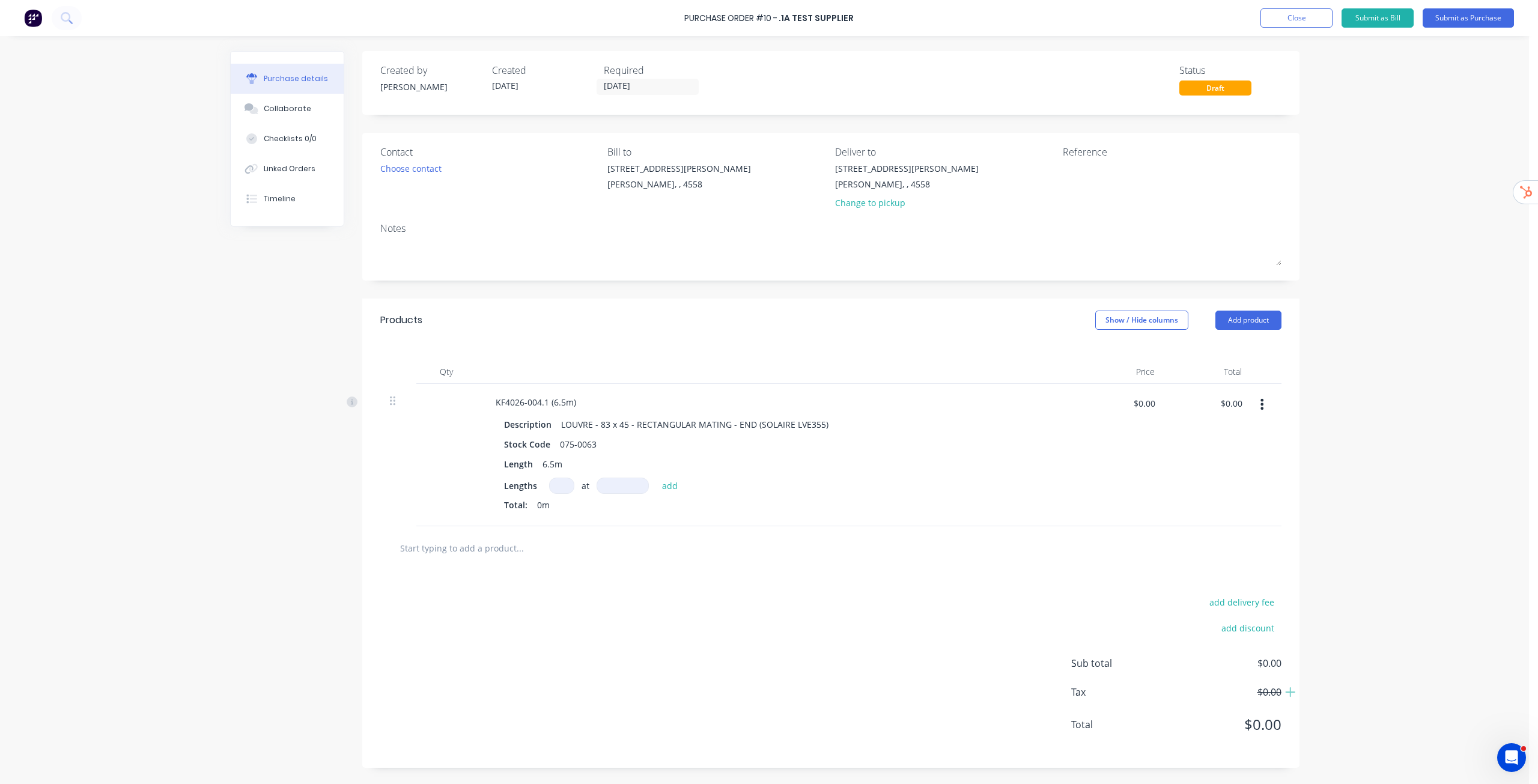
click at [561, 485] on input at bounding box center [562, 486] width 25 height 16
type input "2"
click at [619, 484] on input at bounding box center [623, 486] width 52 height 16
type input "6500mm"
click at [673, 488] on button "add" at bounding box center [670, 486] width 28 height 15
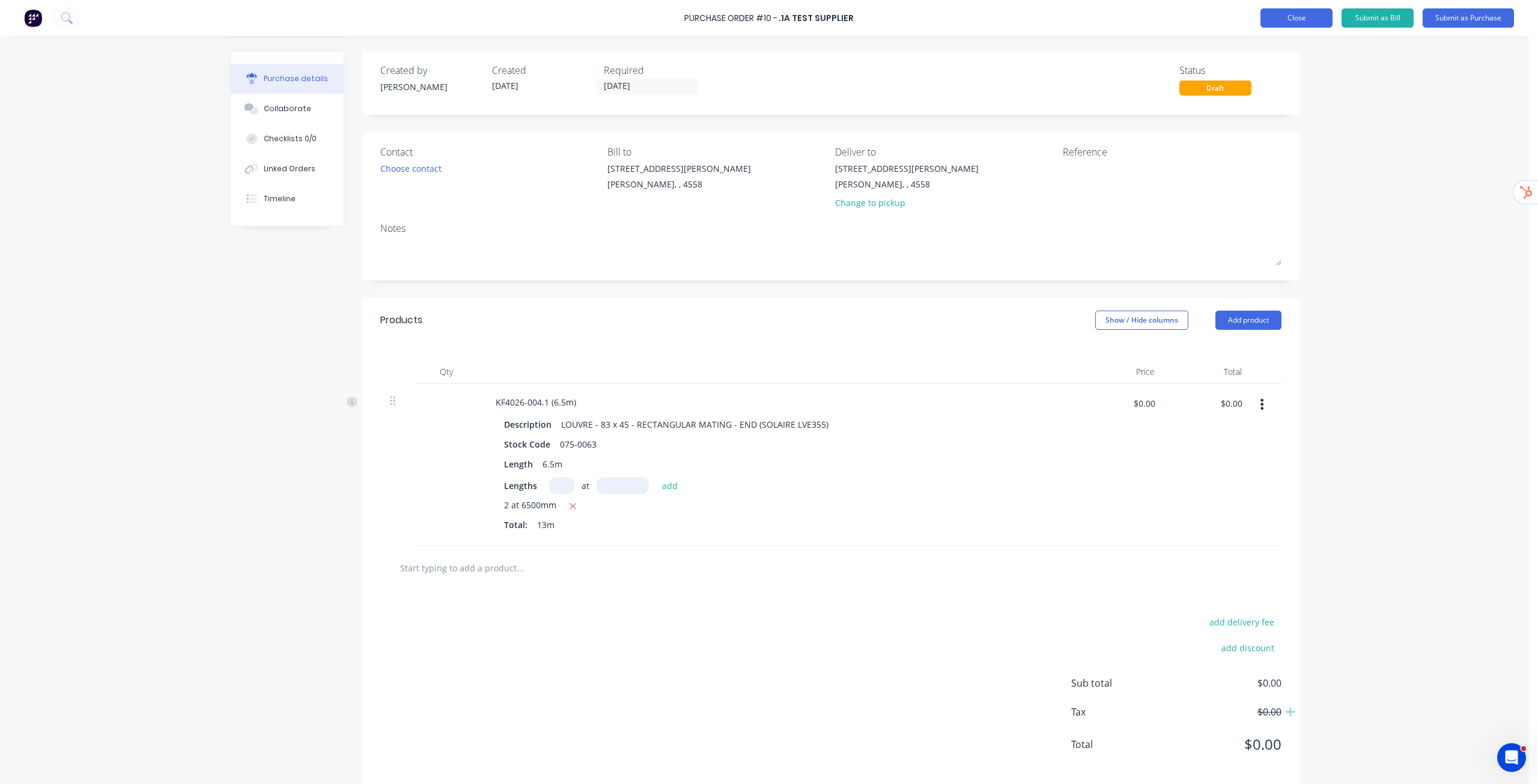
click at [1303, 21] on button "Close" at bounding box center [1297, 18] width 72 height 19
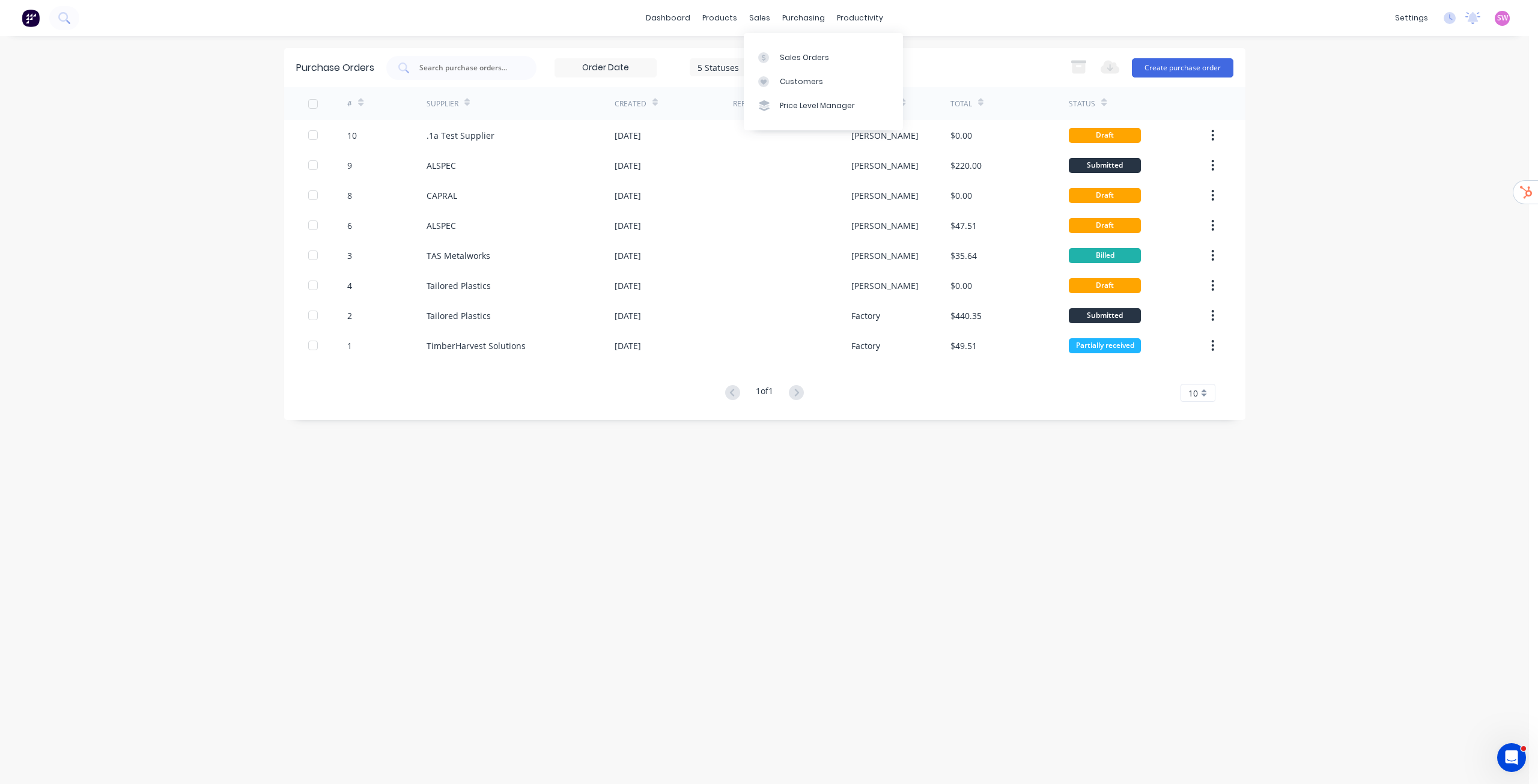
click at [776, 43] on div "Sales Orders Customers Price Level Manager" at bounding box center [824, 81] width 159 height 97
click at [785, 57] on div "Sales Orders" at bounding box center [804, 58] width 50 height 11
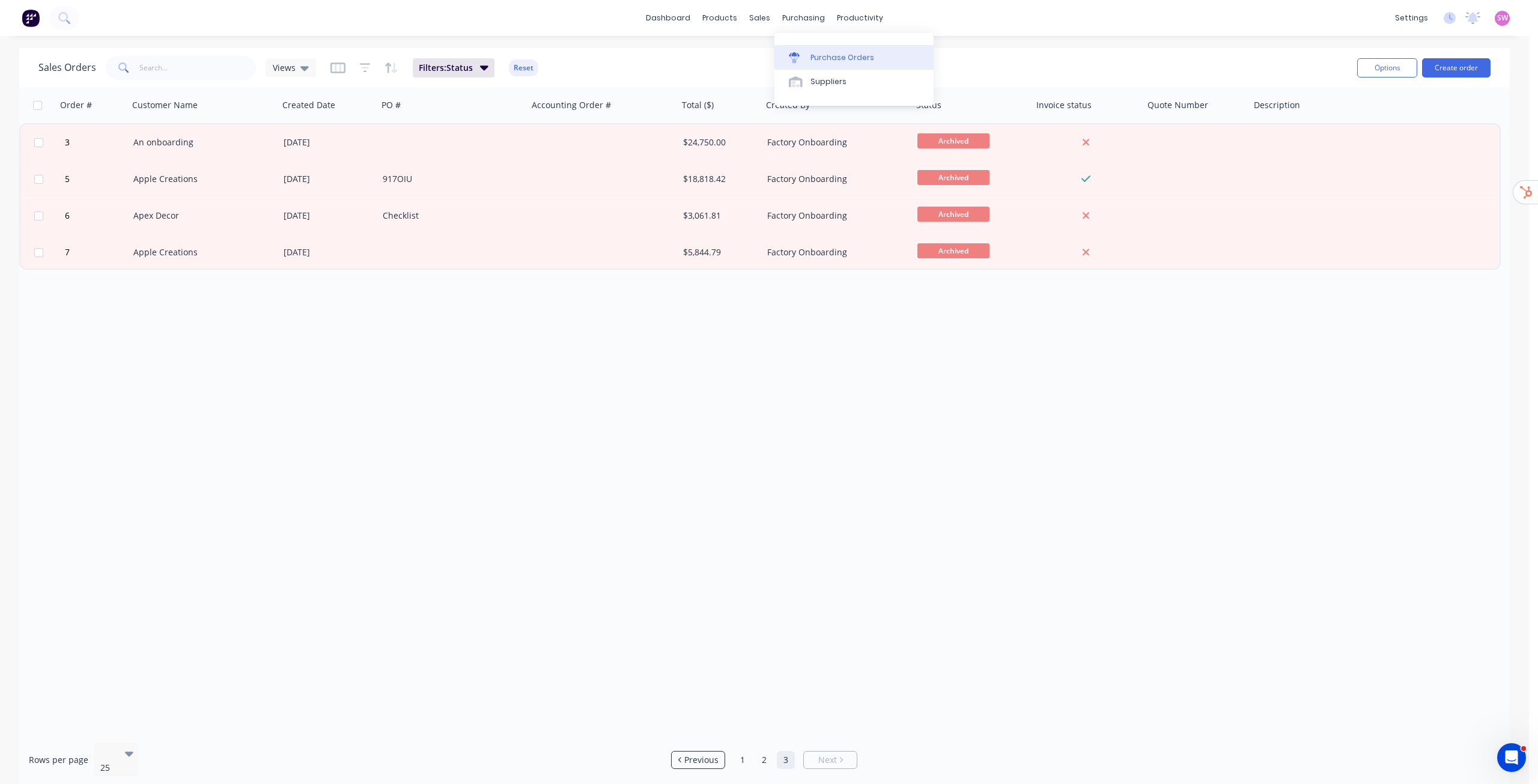
click at [824, 46] on link "Purchase Orders" at bounding box center [854, 57] width 159 height 24
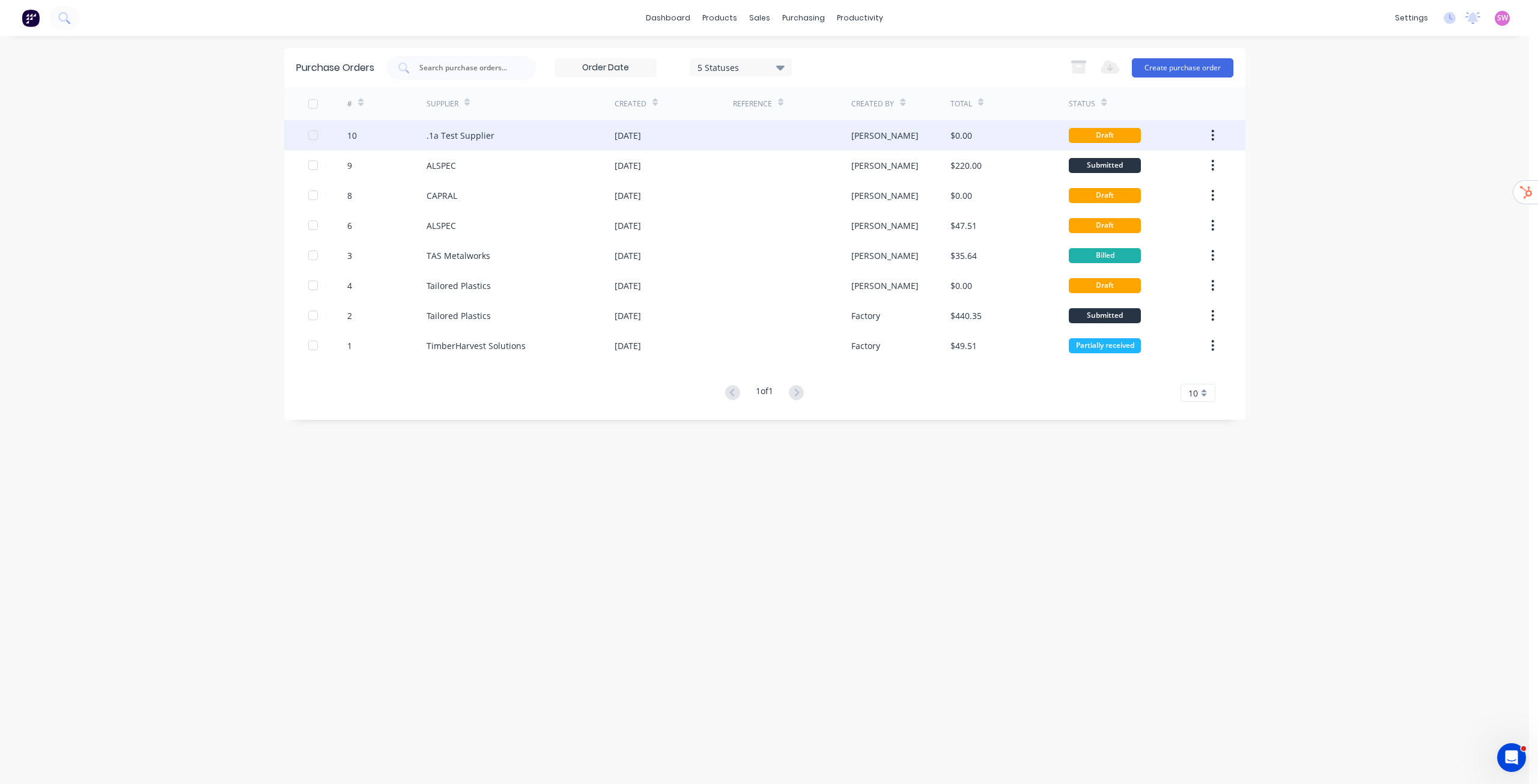
click at [719, 132] on div "12 Aug 2025" at bounding box center [673, 135] width 118 height 30
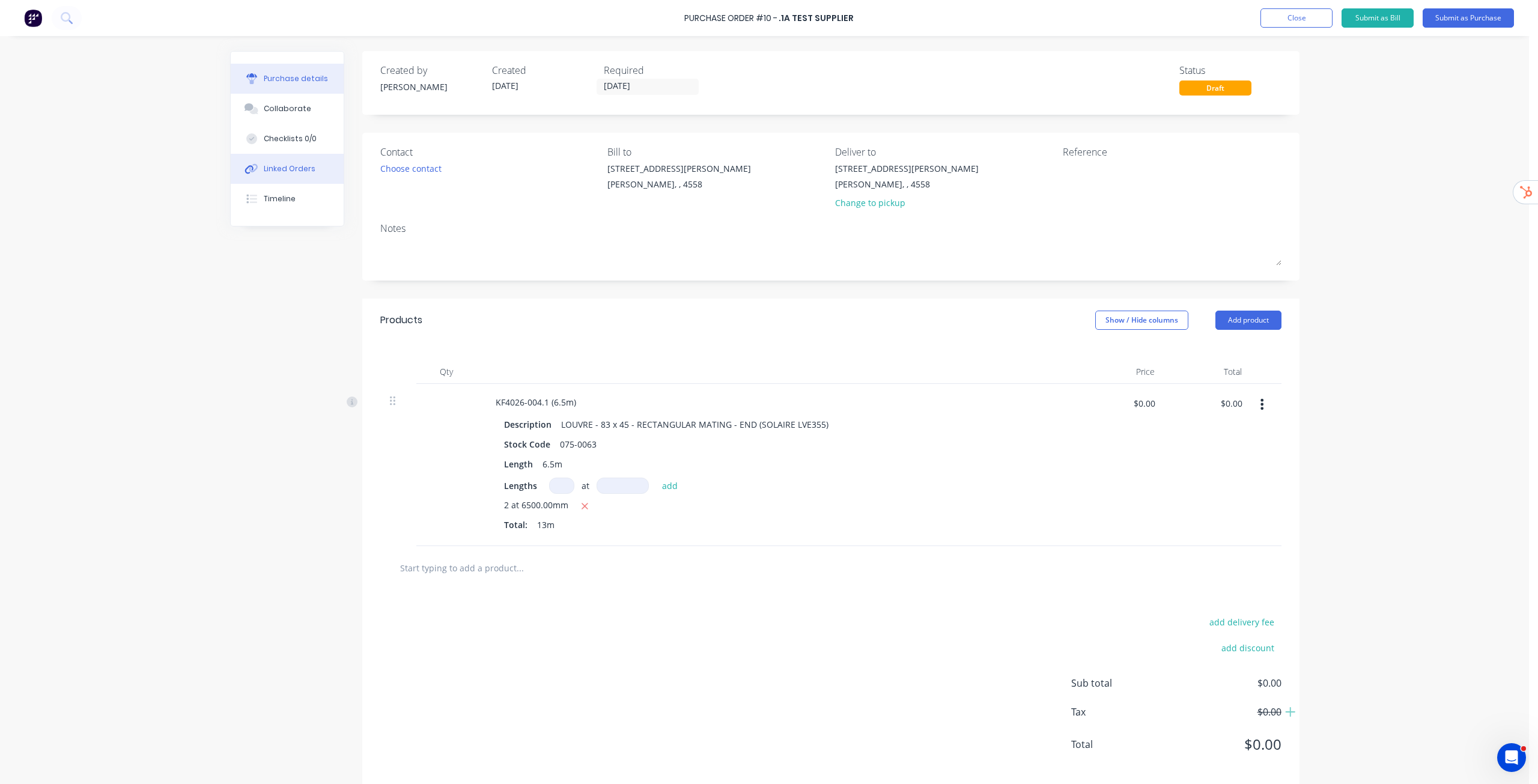
click at [297, 167] on div "Linked Orders" at bounding box center [289, 169] width 52 height 11
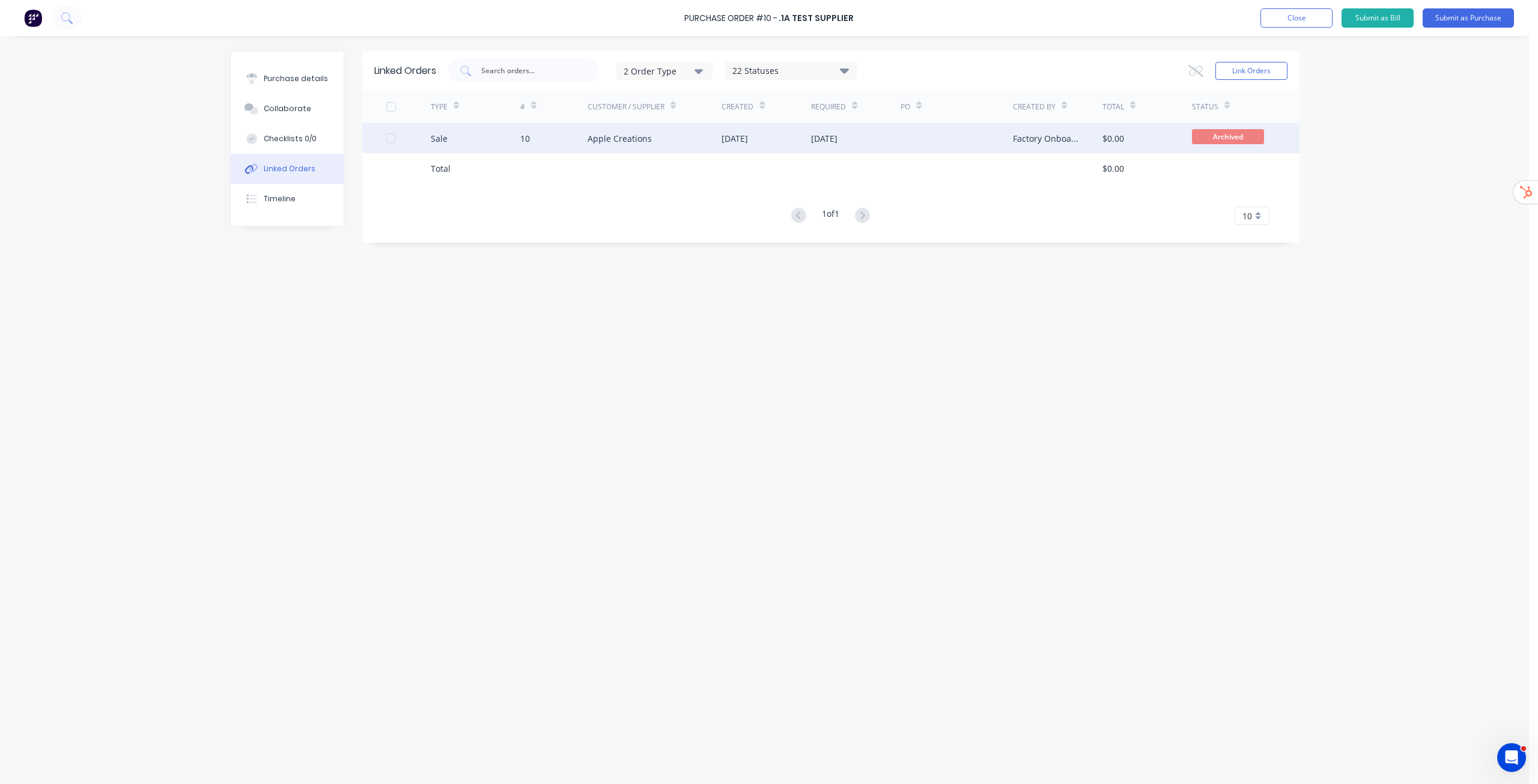
click at [627, 142] on div "Apple Creations" at bounding box center [620, 138] width 64 height 13
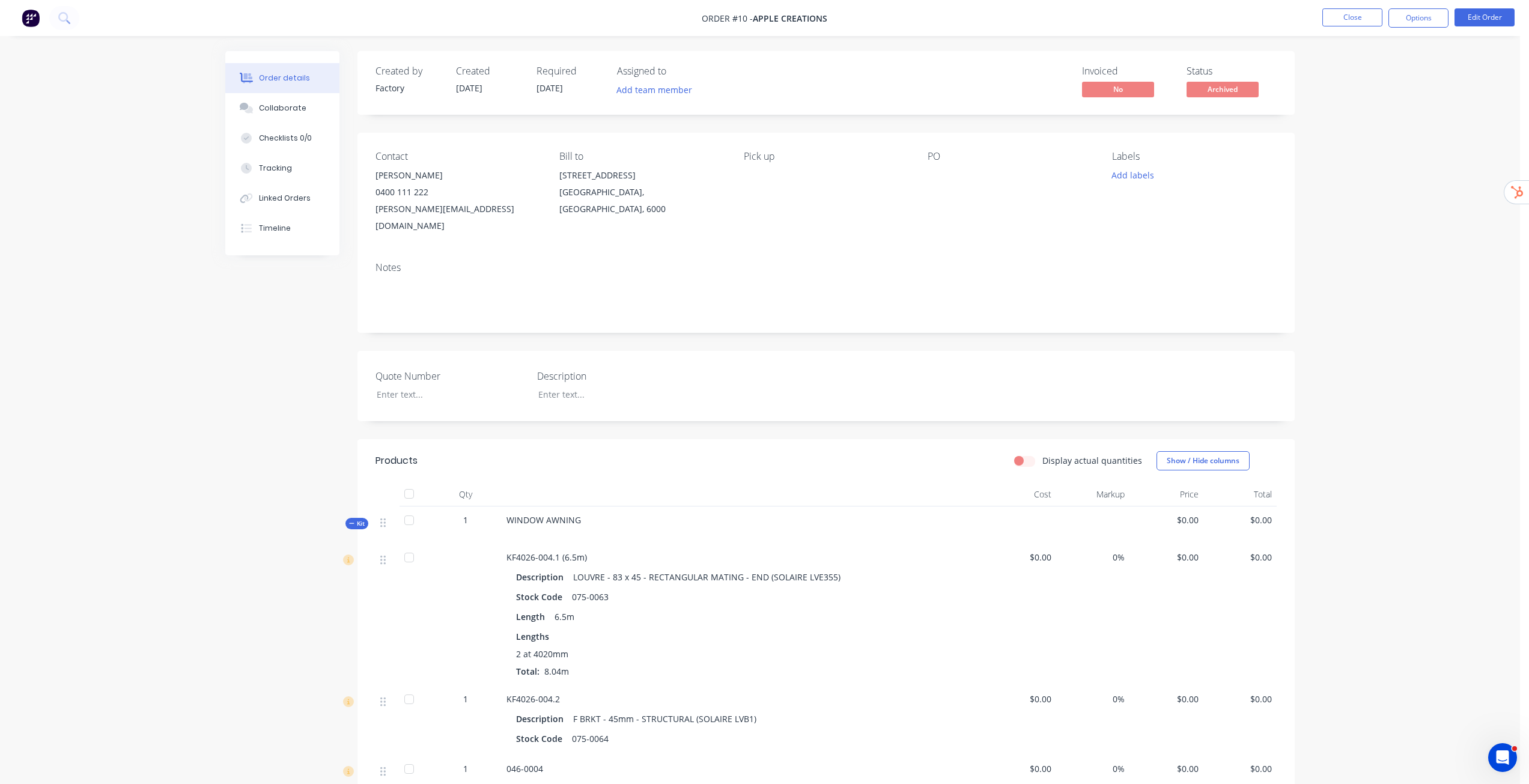
click at [1345, 367] on div "Order details Collaborate Checklists 0/0 Tracking Linked Orders Timeline Order …" at bounding box center [760, 609] width 1520 height 1218
click at [1361, 27] on nav "Order #10 - Apple Creations Close Options Edit Order" at bounding box center [764, 18] width 1529 height 36
click at [1351, 18] on button "Close" at bounding box center [1352, 17] width 60 height 18
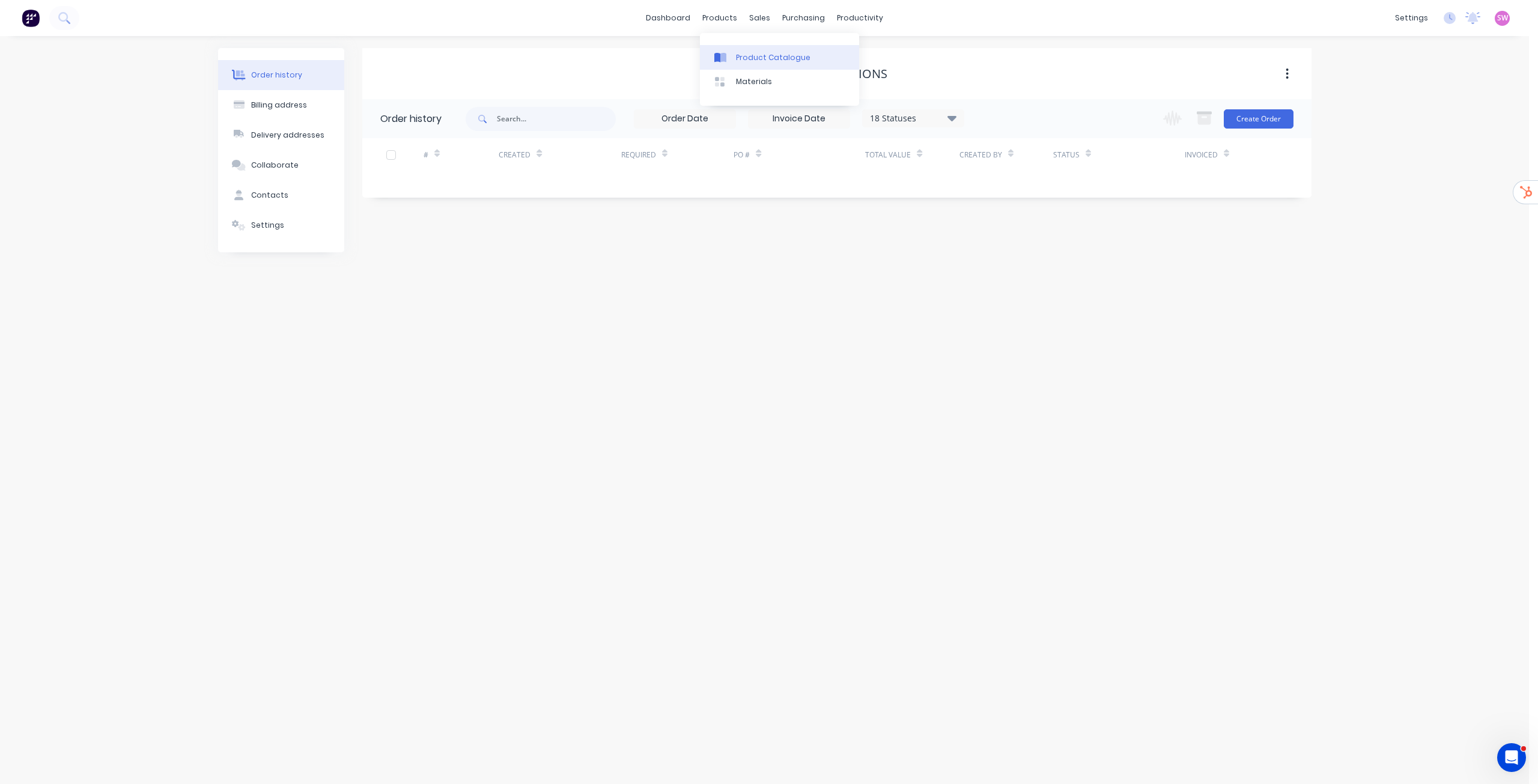
click at [754, 59] on div "Product Catalogue" at bounding box center [773, 58] width 74 height 11
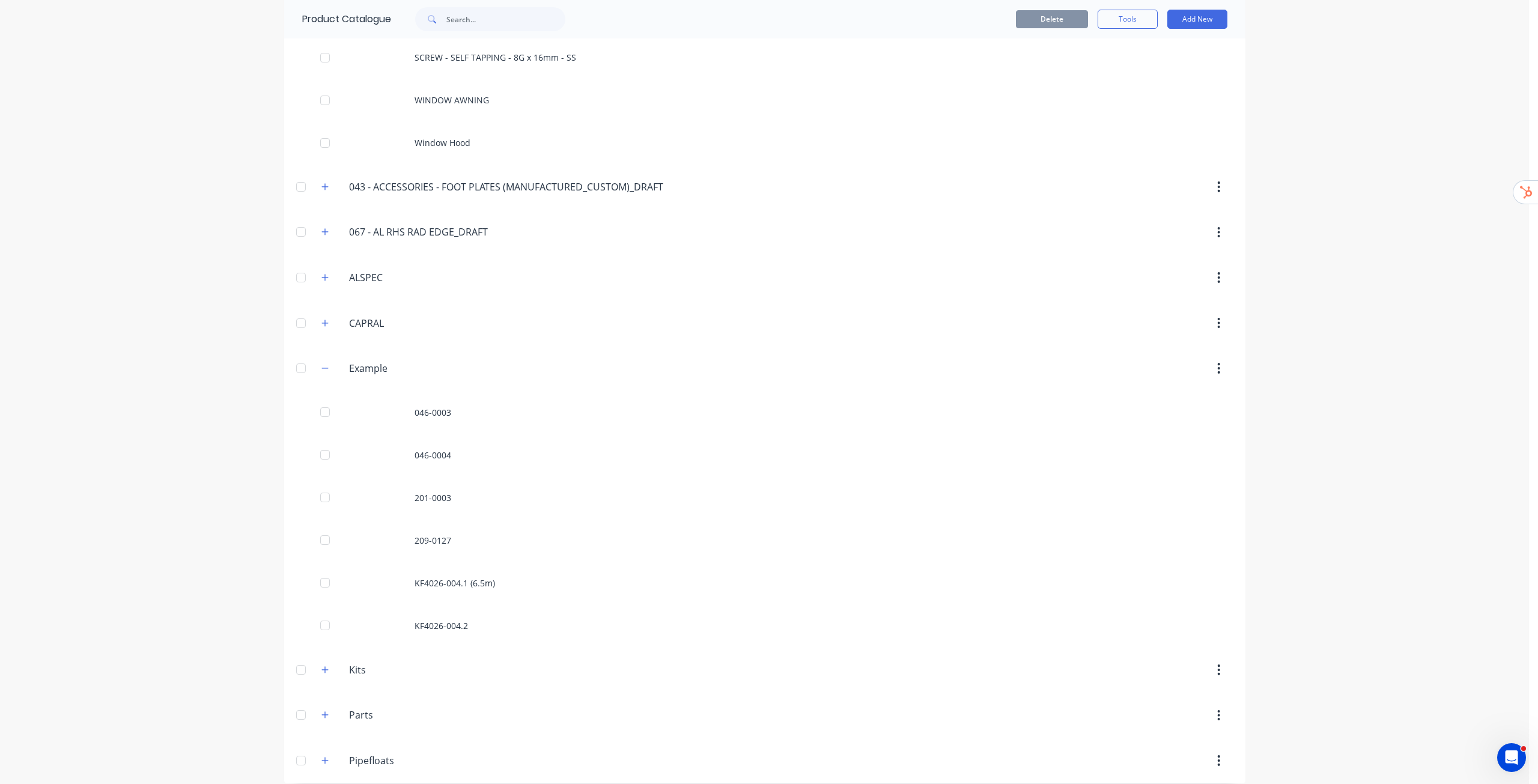
scroll to position [186, 0]
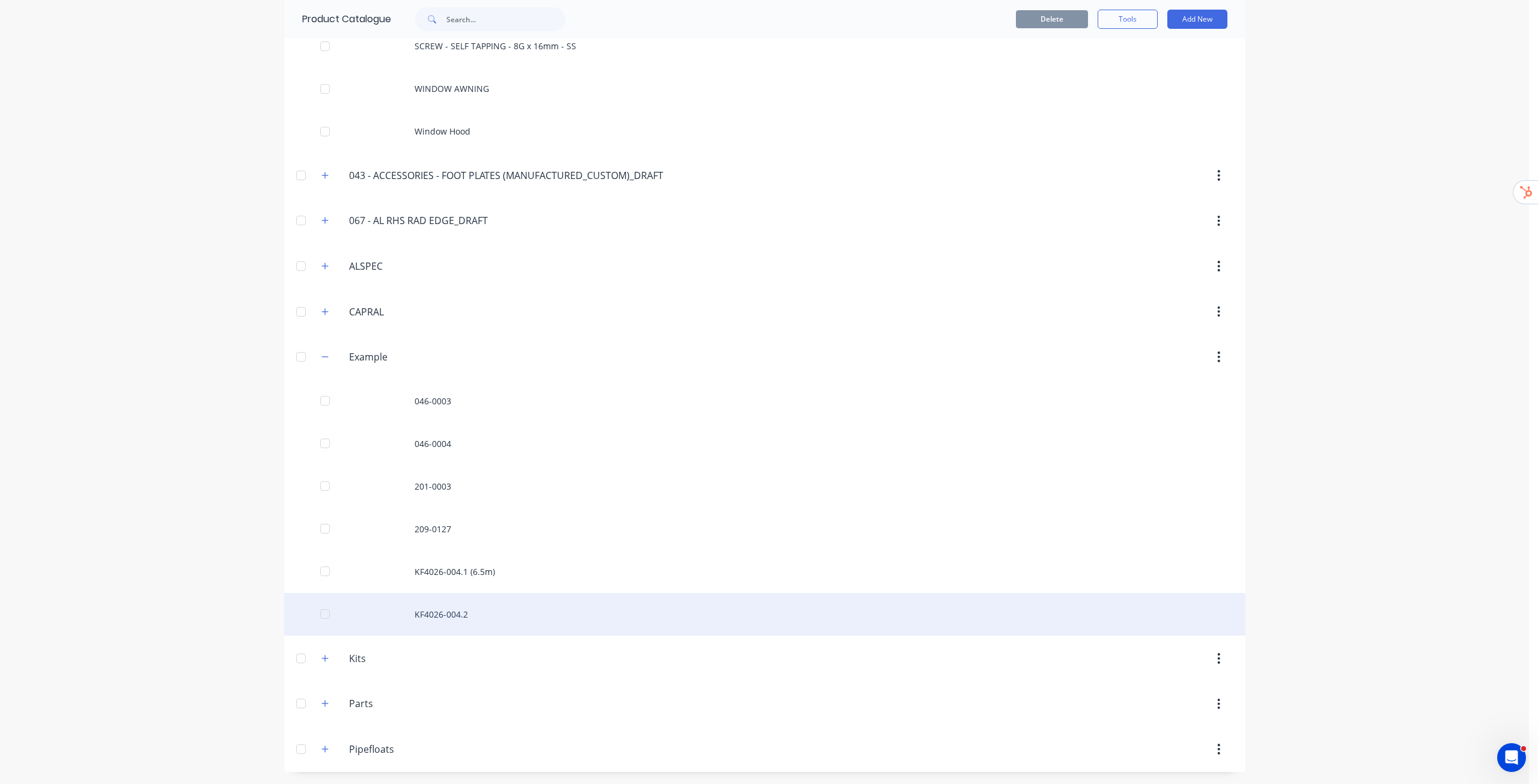
click at [499, 616] on div "KF4026-004.2" at bounding box center [765, 614] width 962 height 43
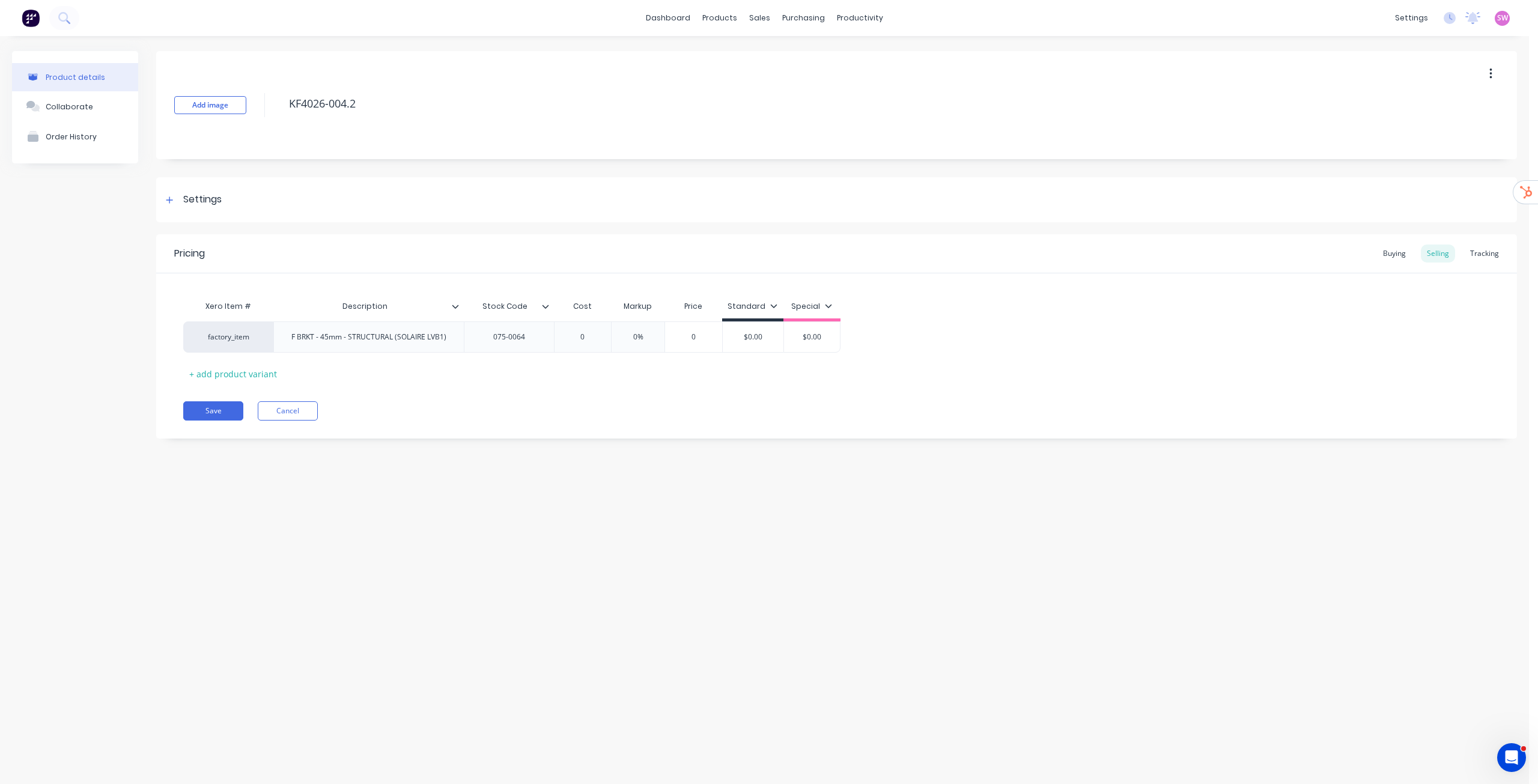
click at [545, 304] on icon at bounding box center [545, 306] width 7 height 7
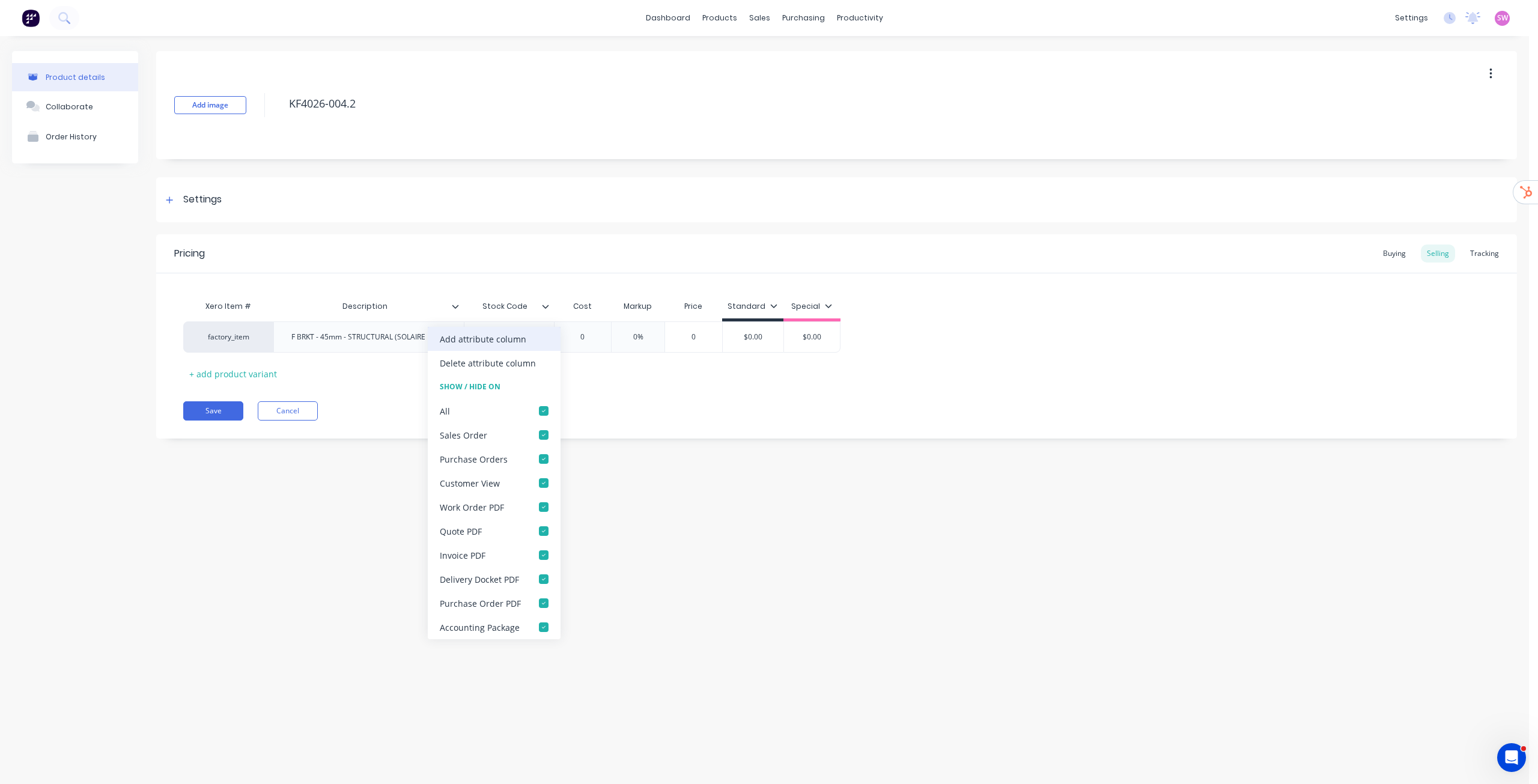
click at [502, 340] on div "Add attribute column" at bounding box center [483, 338] width 86 height 13
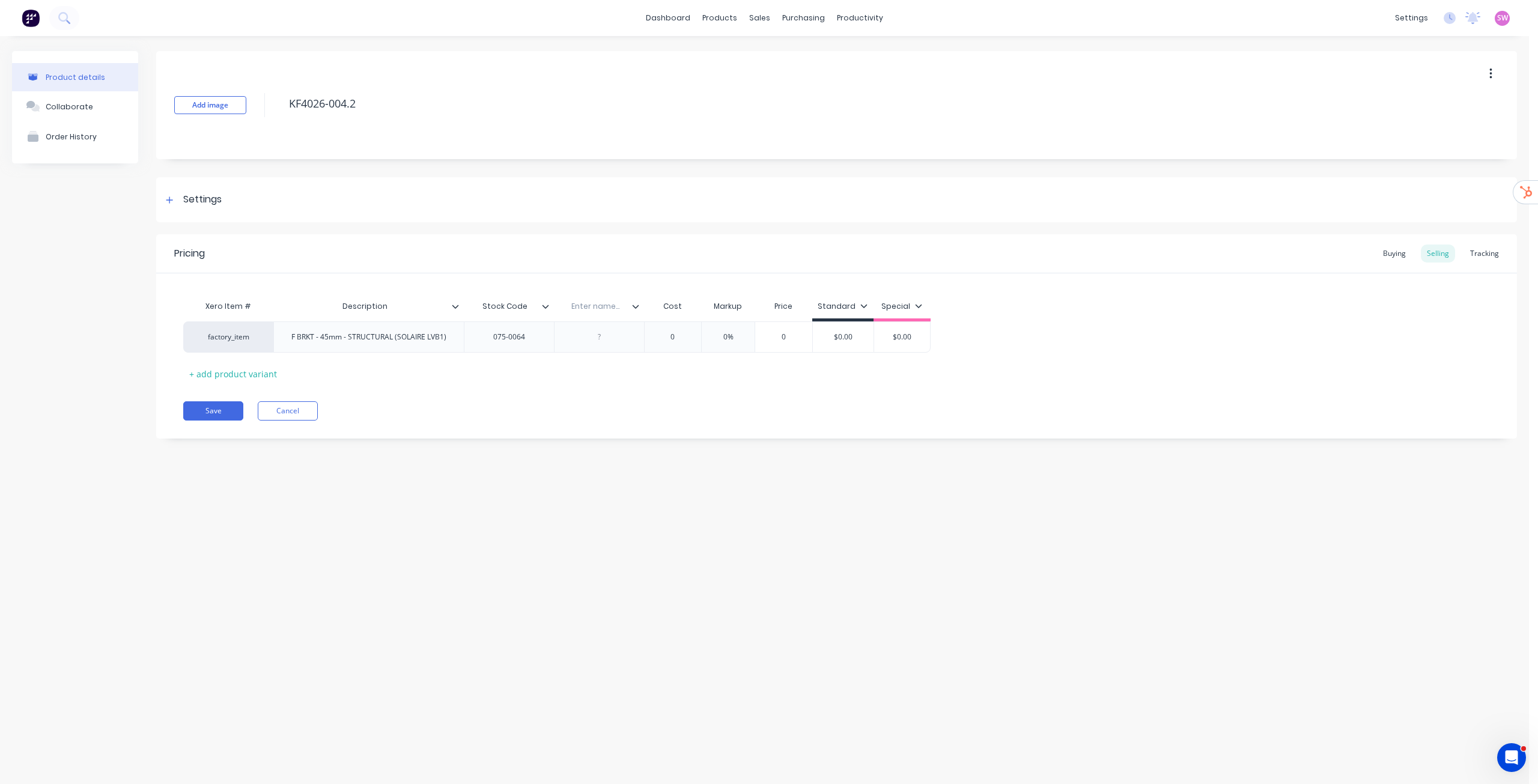
click at [596, 310] on input "text" at bounding box center [596, 306] width 83 height 11
type input "Length"
click at [661, 387] on div "Pricing Buying Selling Tracking Xero Item # Description Stock Code Length Cost …" at bounding box center [837, 336] width 1361 height 204
click at [916, 303] on icon at bounding box center [918, 306] width 7 height 7
click at [919, 344] on div "All" at bounding box center [883, 340] width 89 height 24
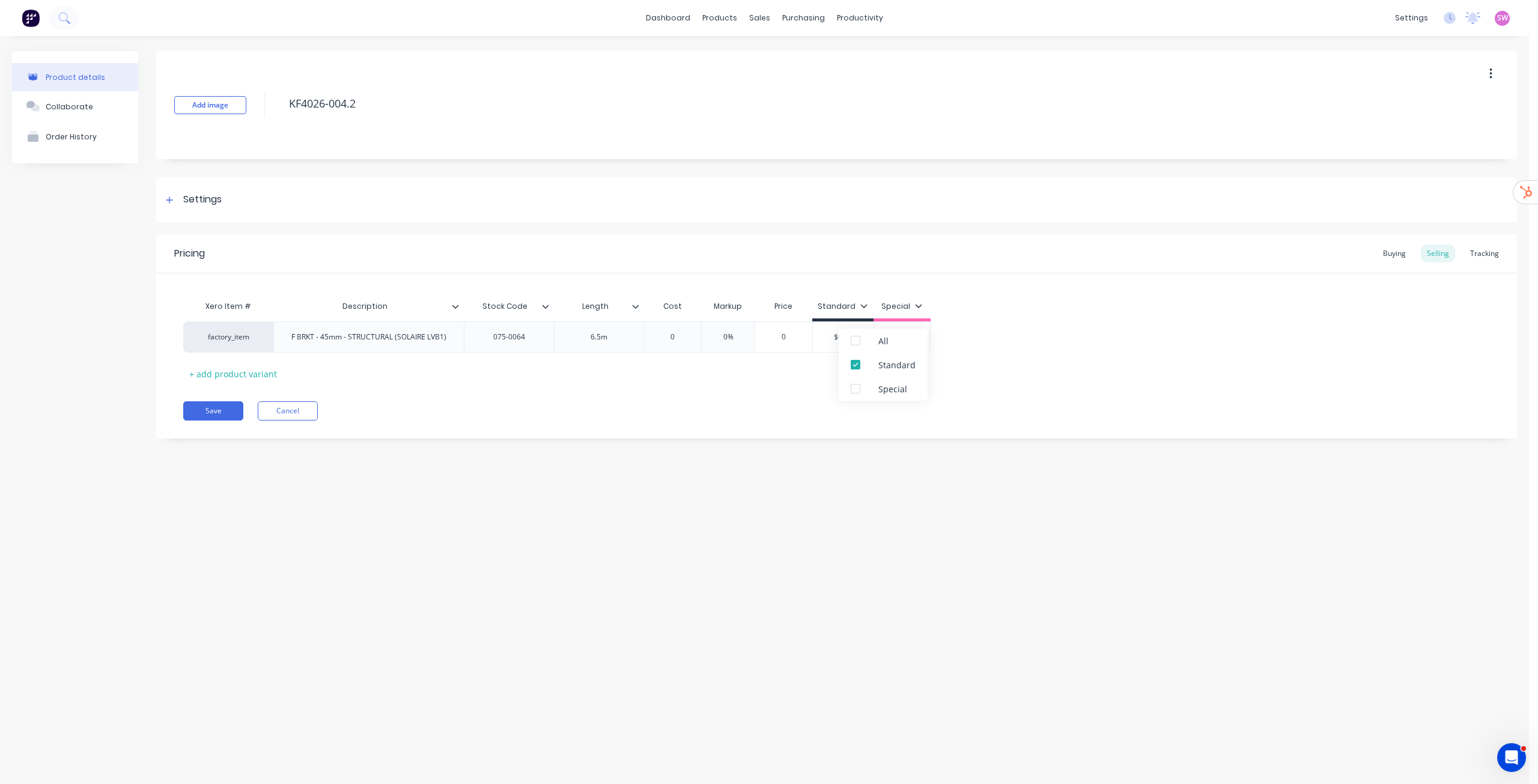
click at [574, 415] on div "Save Cancel" at bounding box center [850, 411] width 1334 height 19
click at [221, 413] on button "Save" at bounding box center [213, 411] width 60 height 19
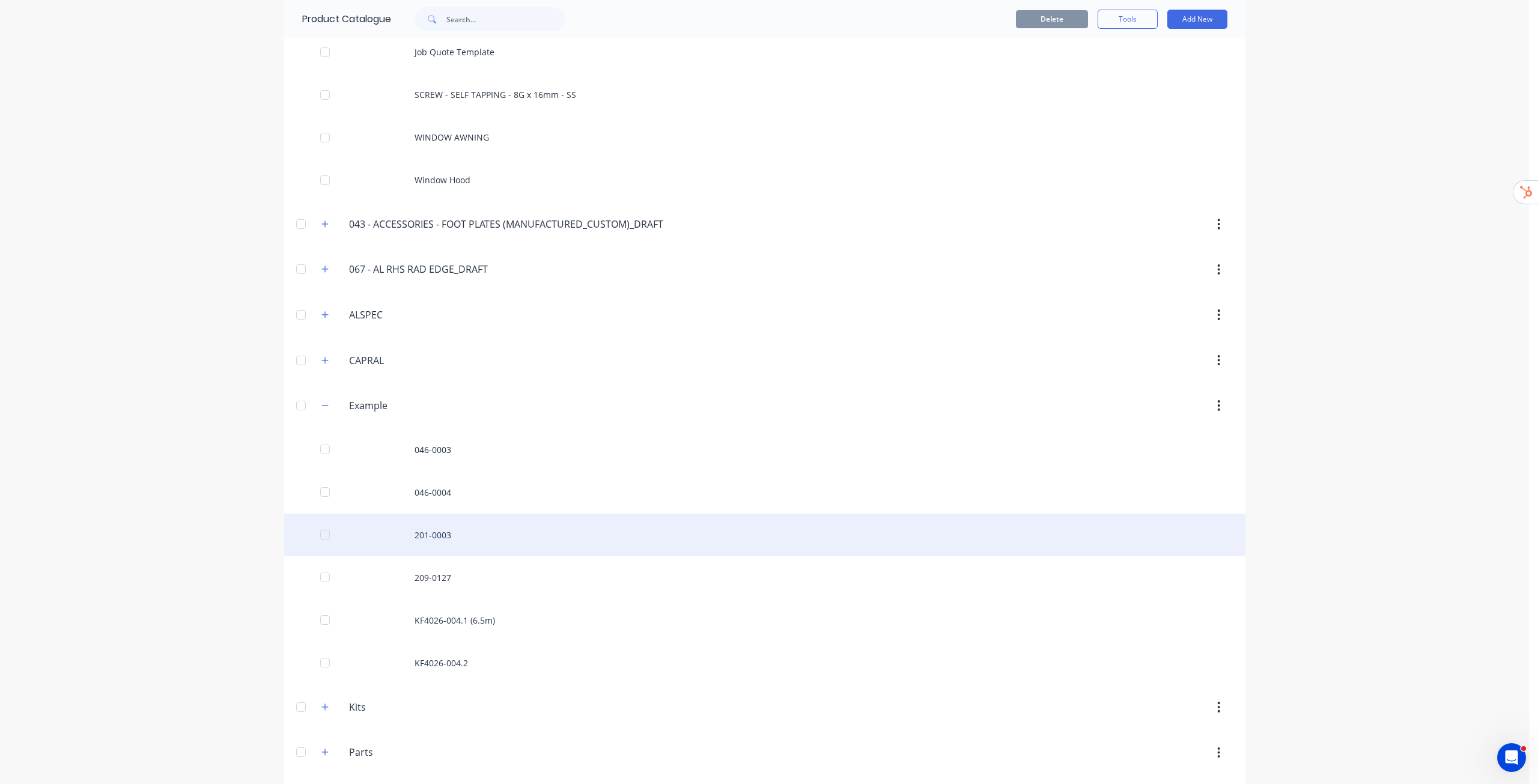
scroll to position [186, 0]
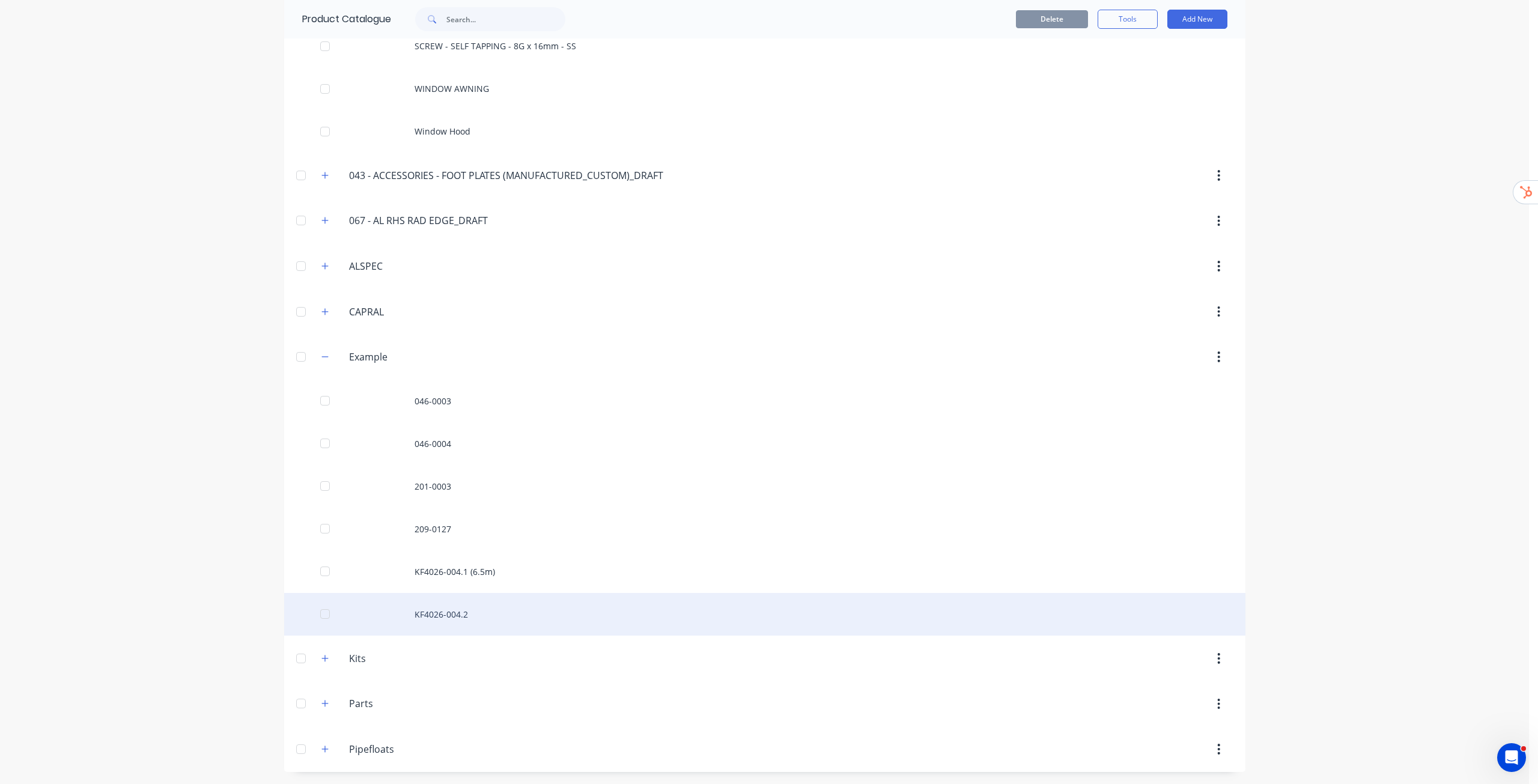
click at [464, 608] on div "KF4026-004.2" at bounding box center [765, 614] width 962 height 43
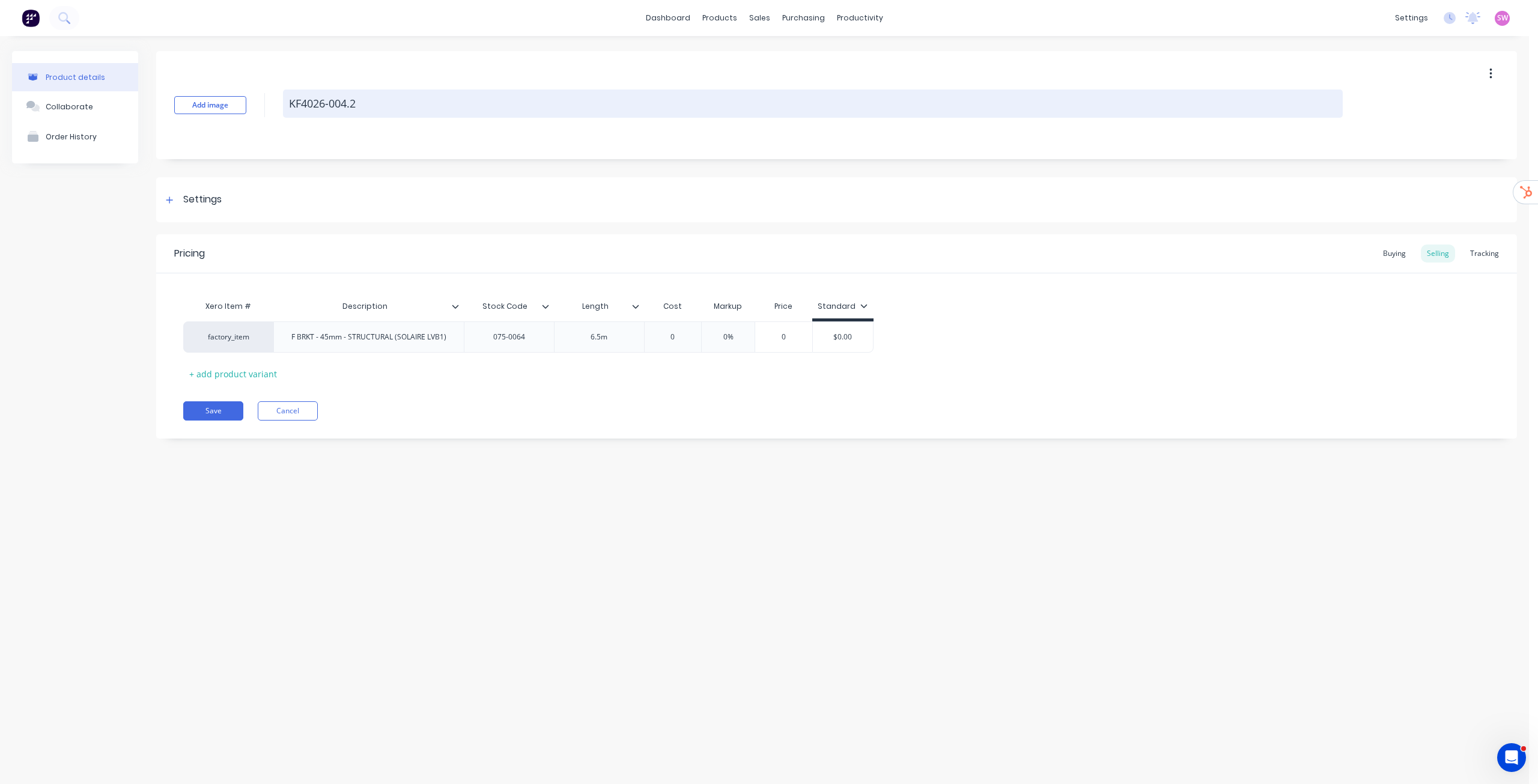
click at [410, 98] on textarea "KF4026-004.2" at bounding box center [813, 104] width 1060 height 28
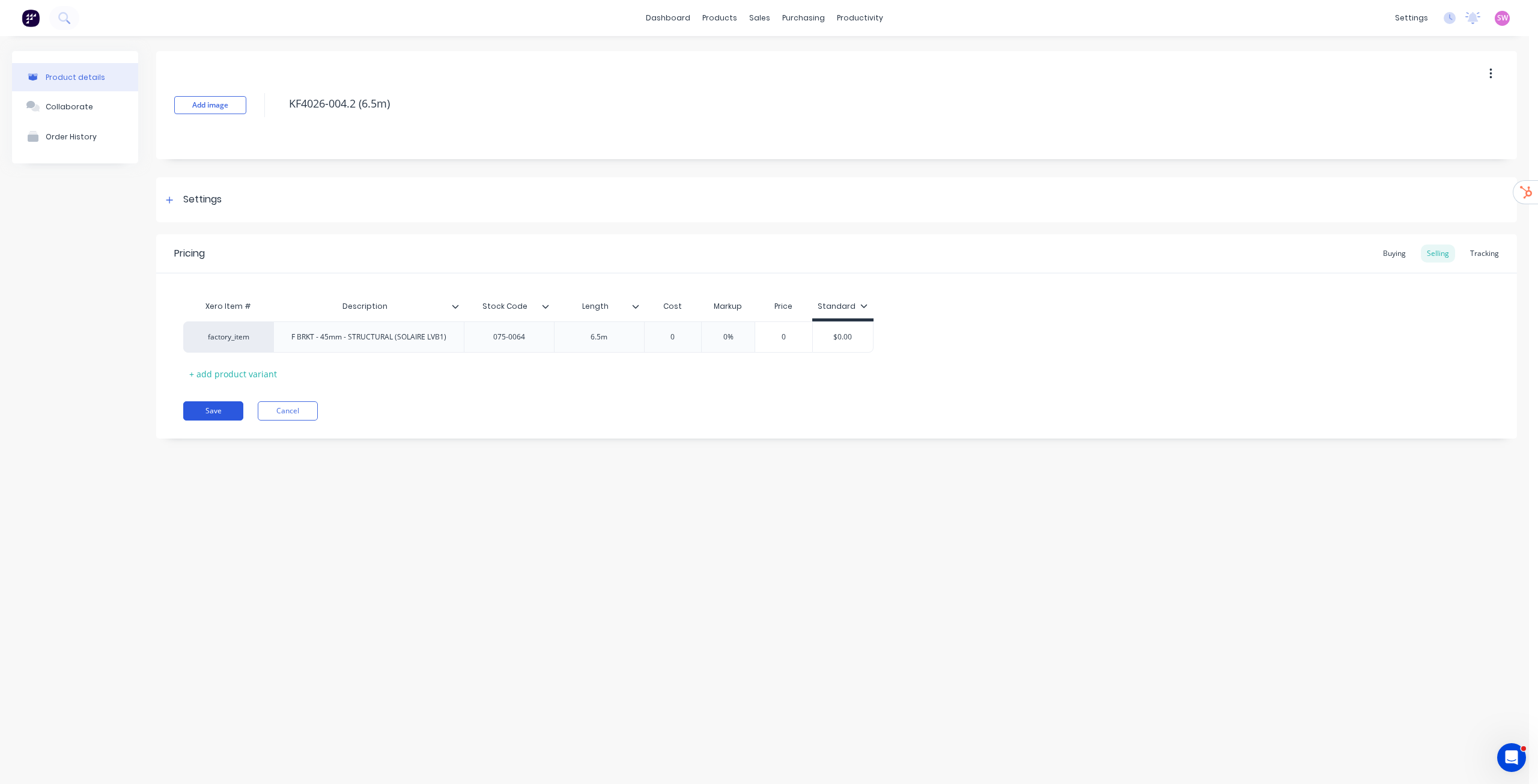
type textarea "KF4026-004.2 (6.5m)"
click at [223, 410] on button "Save" at bounding box center [213, 411] width 60 height 19
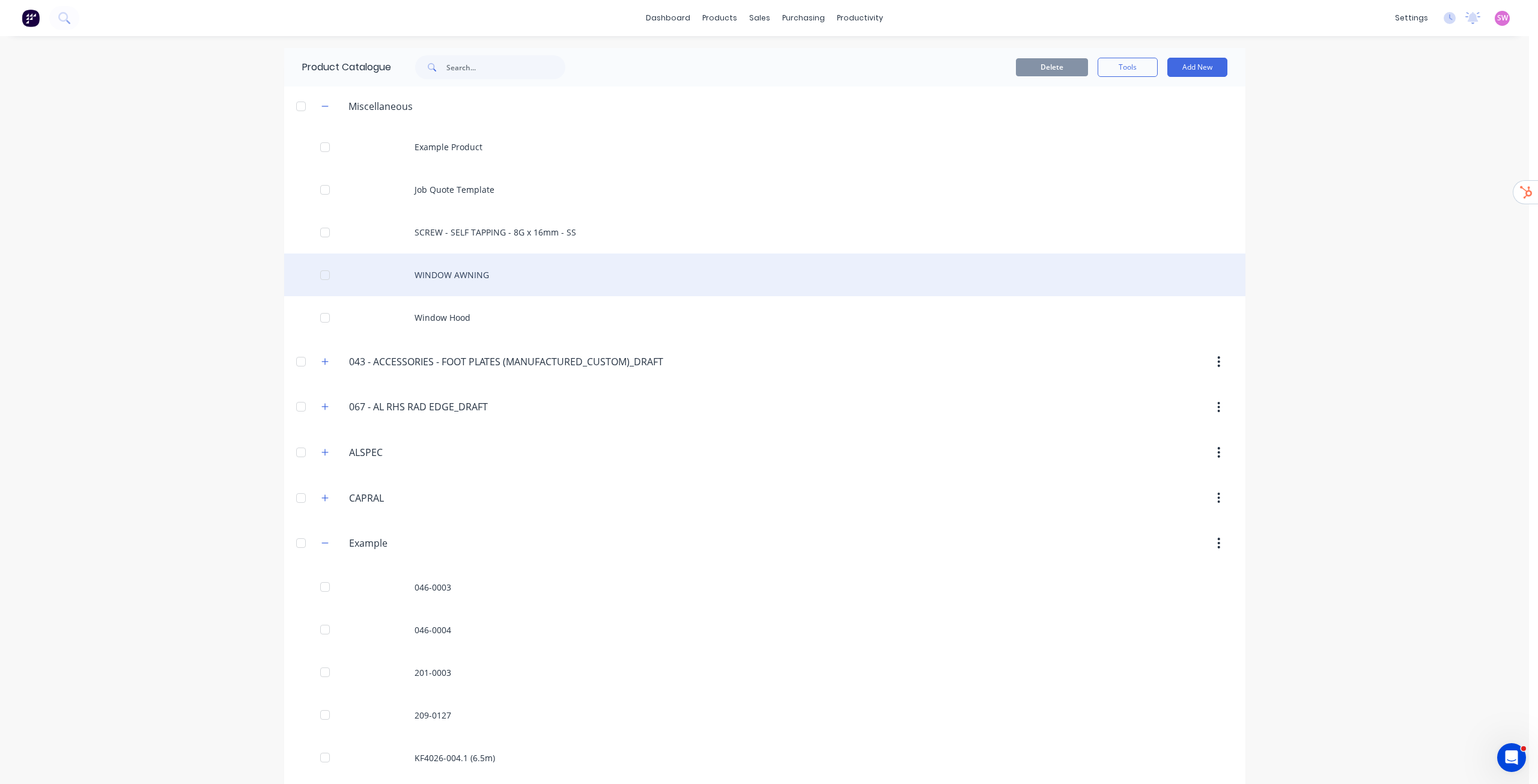
click at [458, 274] on div "WINDOW AWNING" at bounding box center [765, 275] width 962 height 43
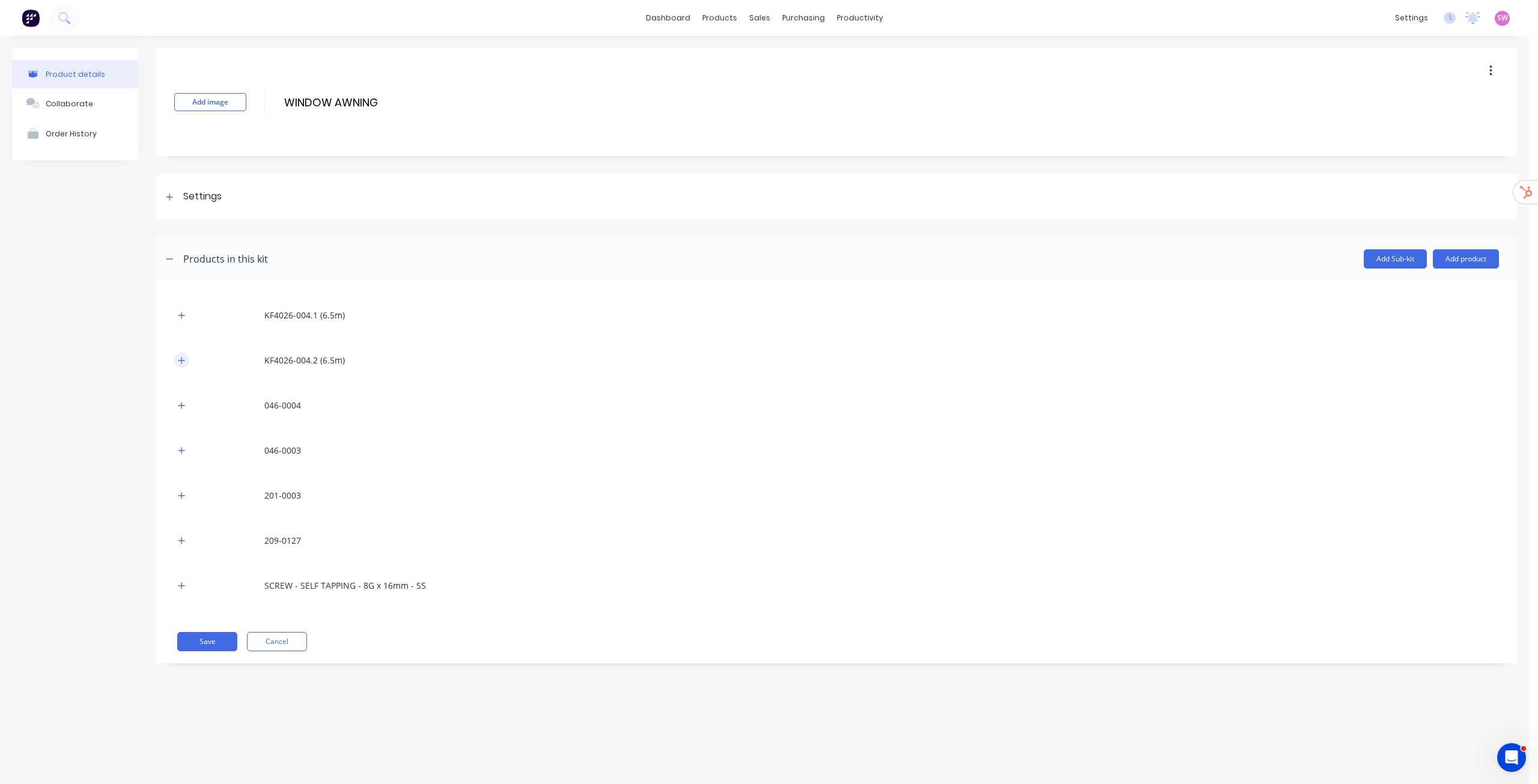
click at [184, 359] on icon "button" at bounding box center [181, 360] width 7 height 9
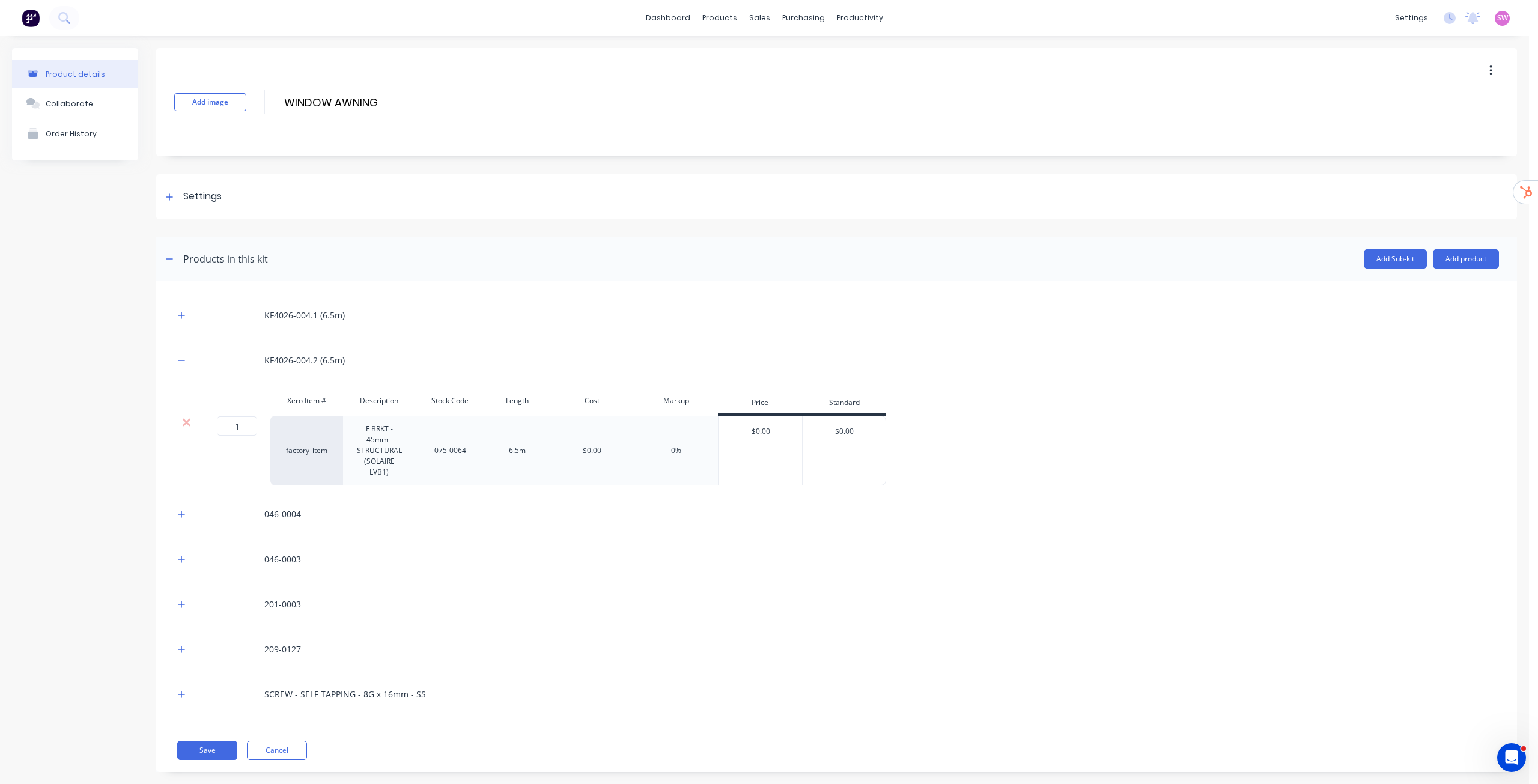
click at [191, 419] on div at bounding box center [186, 422] width 23 height 12
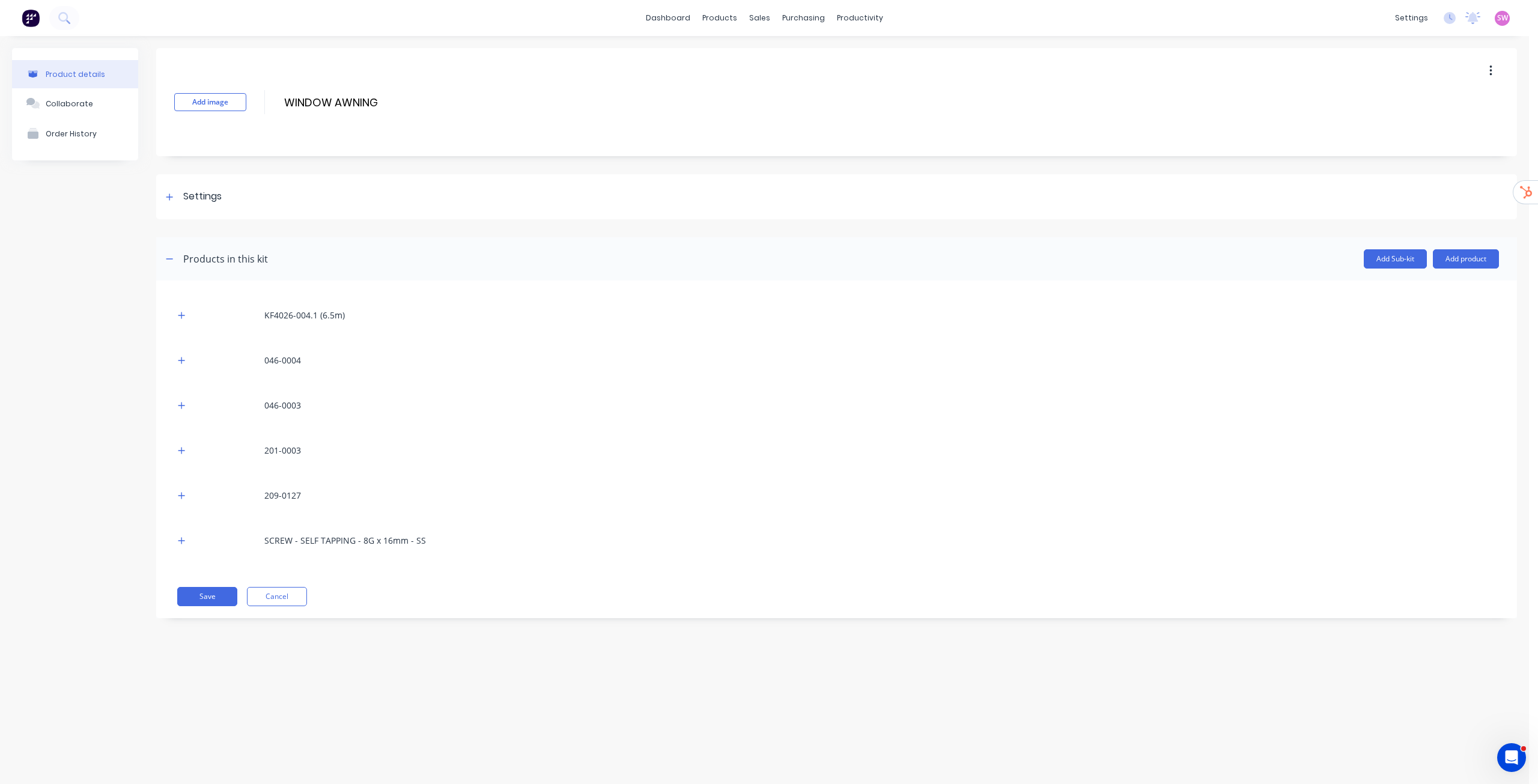
click at [181, 532] on div "SCREW - SELF TAPPING - 8G x 16mm - SS" at bounding box center [837, 540] width 1325 height 33
click at [183, 548] on div "SCREW - SELF TAPPING - 8G x 16mm - SS" at bounding box center [837, 540] width 1325 height 33
click at [180, 538] on icon "button" at bounding box center [181, 541] width 7 height 9
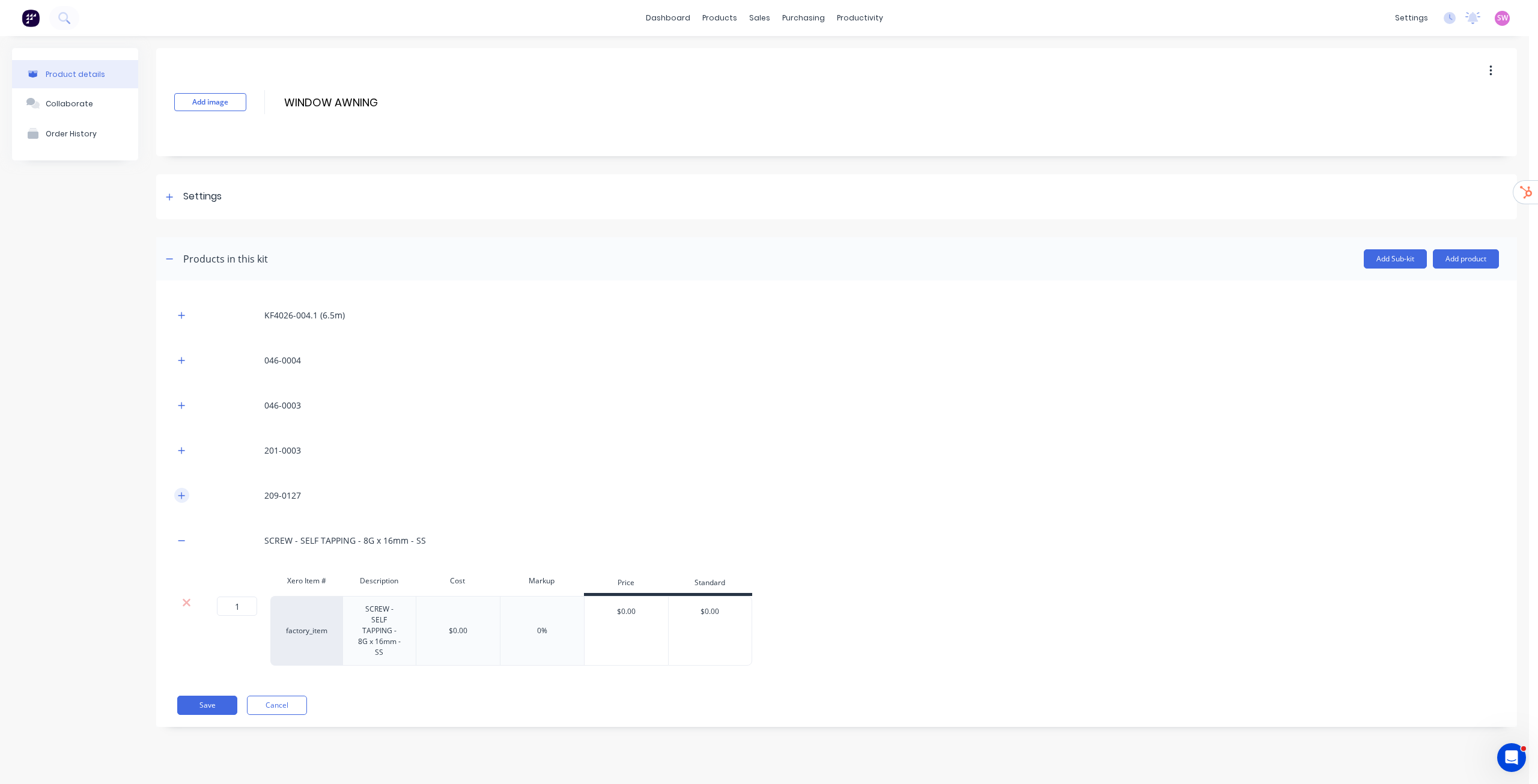
click at [180, 500] on button "button" at bounding box center [181, 495] width 15 height 15
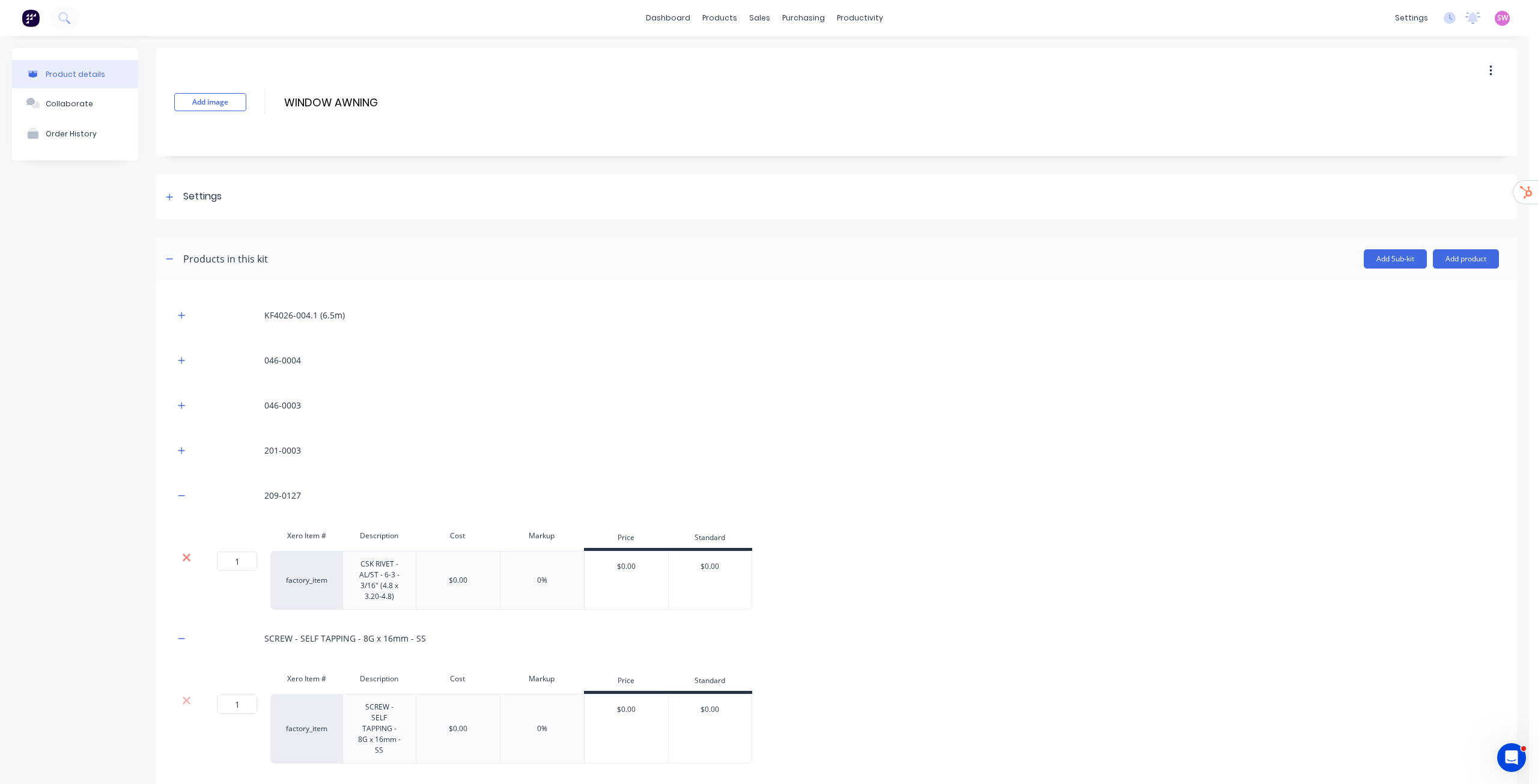
click at [187, 555] on icon at bounding box center [186, 557] width 9 height 12
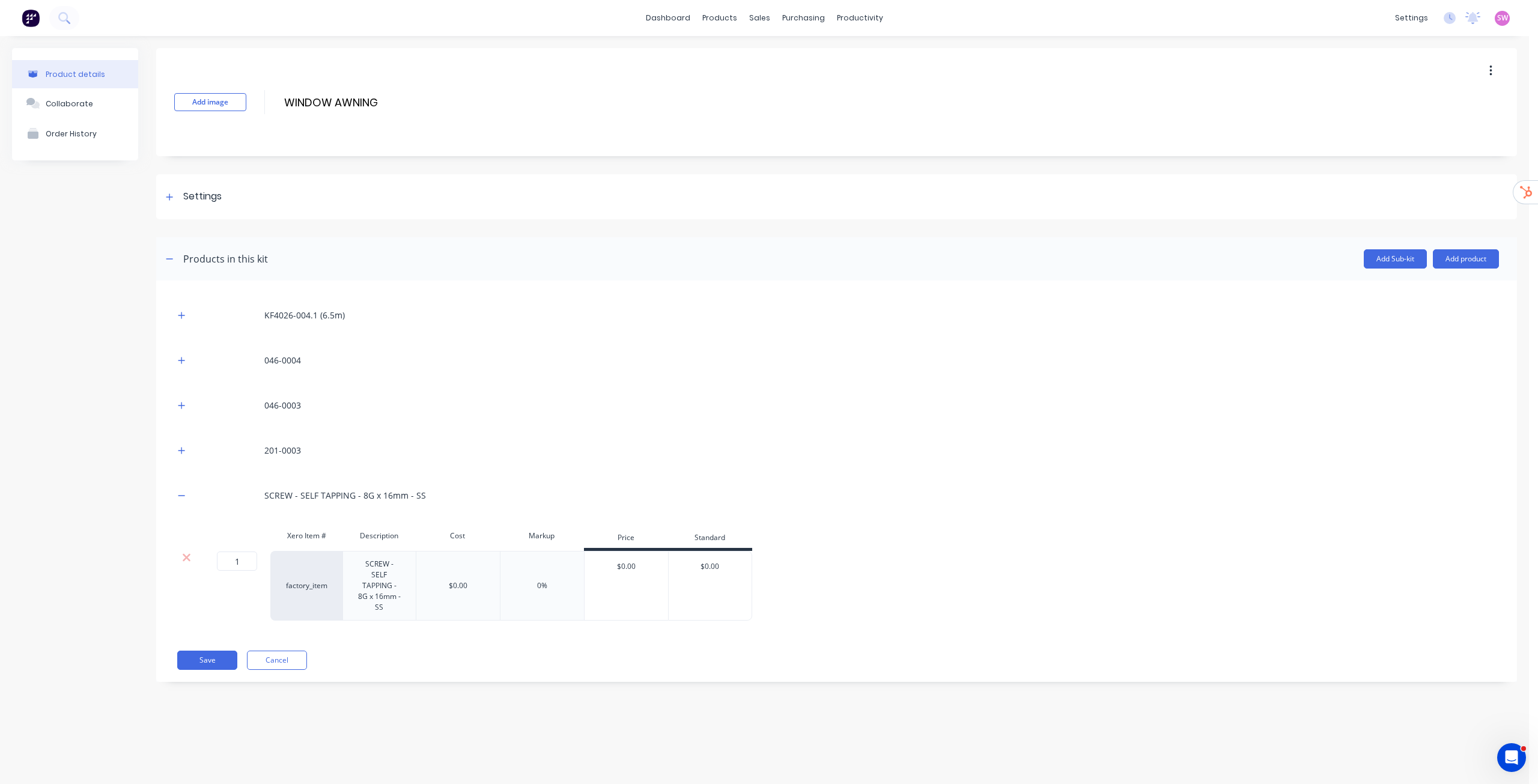
click at [187, 555] on icon at bounding box center [186, 557] width 9 height 12
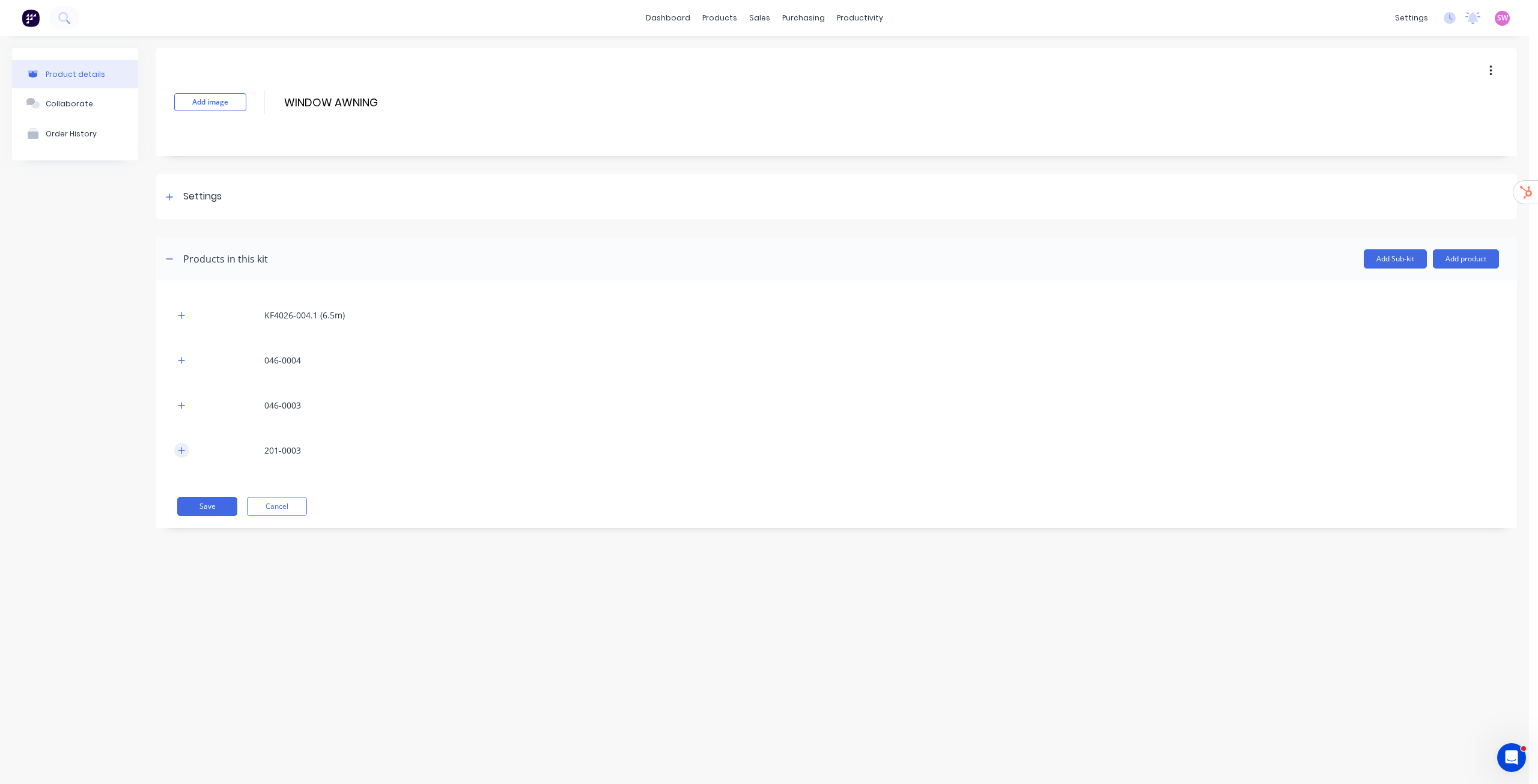
click at [180, 457] on button "button" at bounding box center [181, 450] width 15 height 15
click at [185, 502] on div at bounding box center [186, 491] width 24 height 24
click at [189, 512] on icon at bounding box center [186, 512] width 9 height 12
click at [180, 409] on icon "button" at bounding box center [181, 405] width 7 height 9
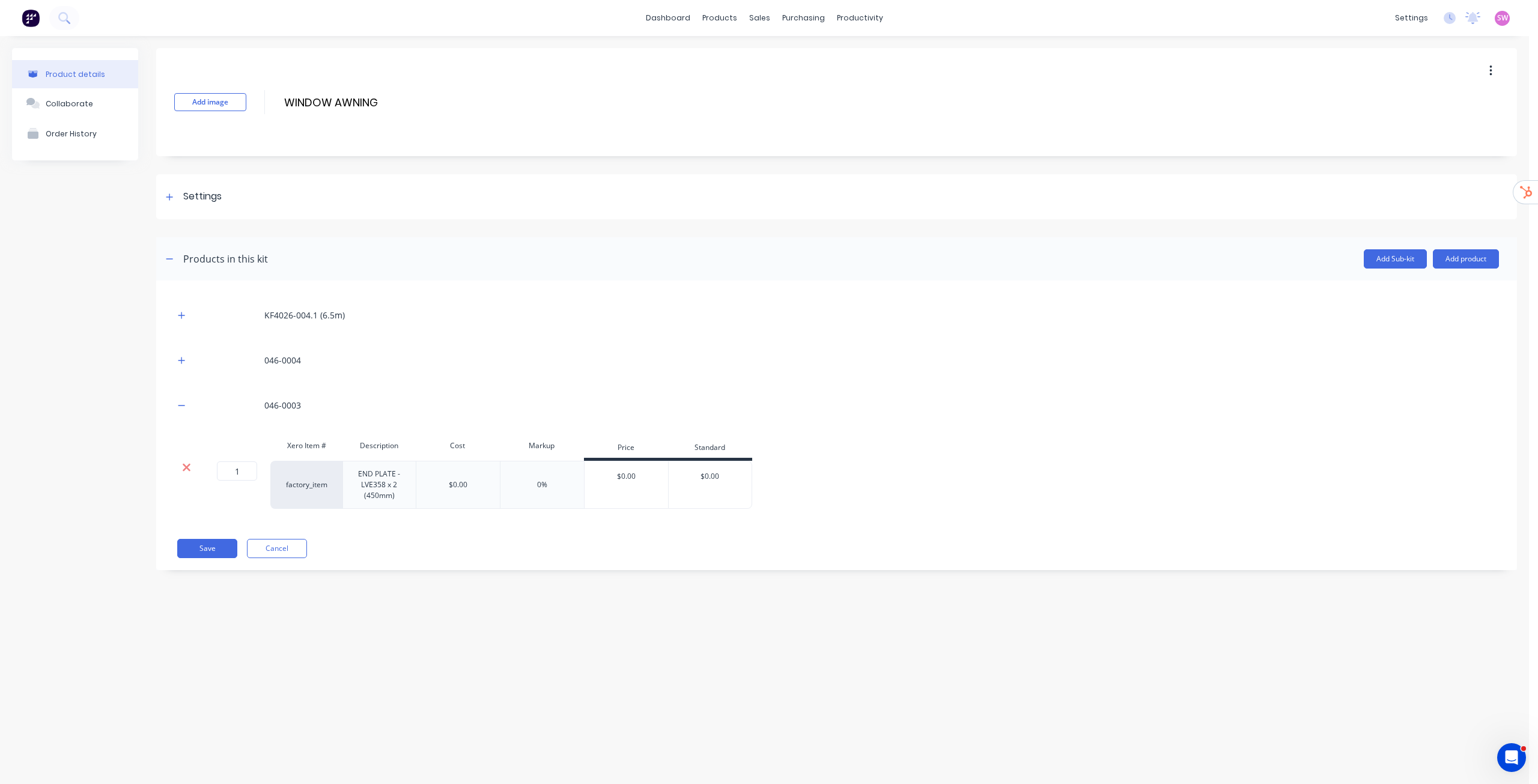
click at [187, 466] on icon at bounding box center [187, 468] width 8 height 8
click at [181, 363] on icon "button" at bounding box center [182, 360] width 7 height 7
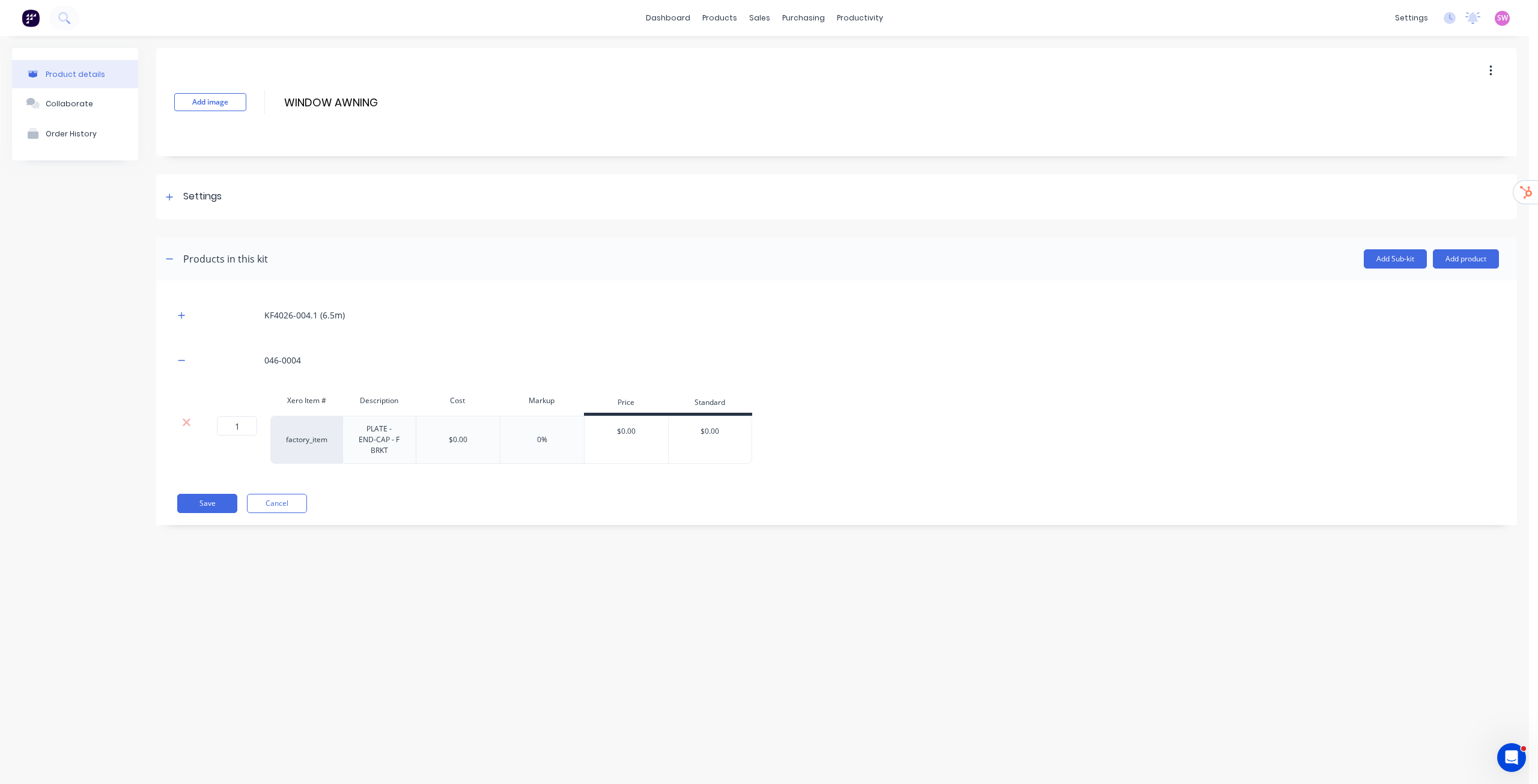
click at [191, 423] on div at bounding box center [186, 422] width 23 height 12
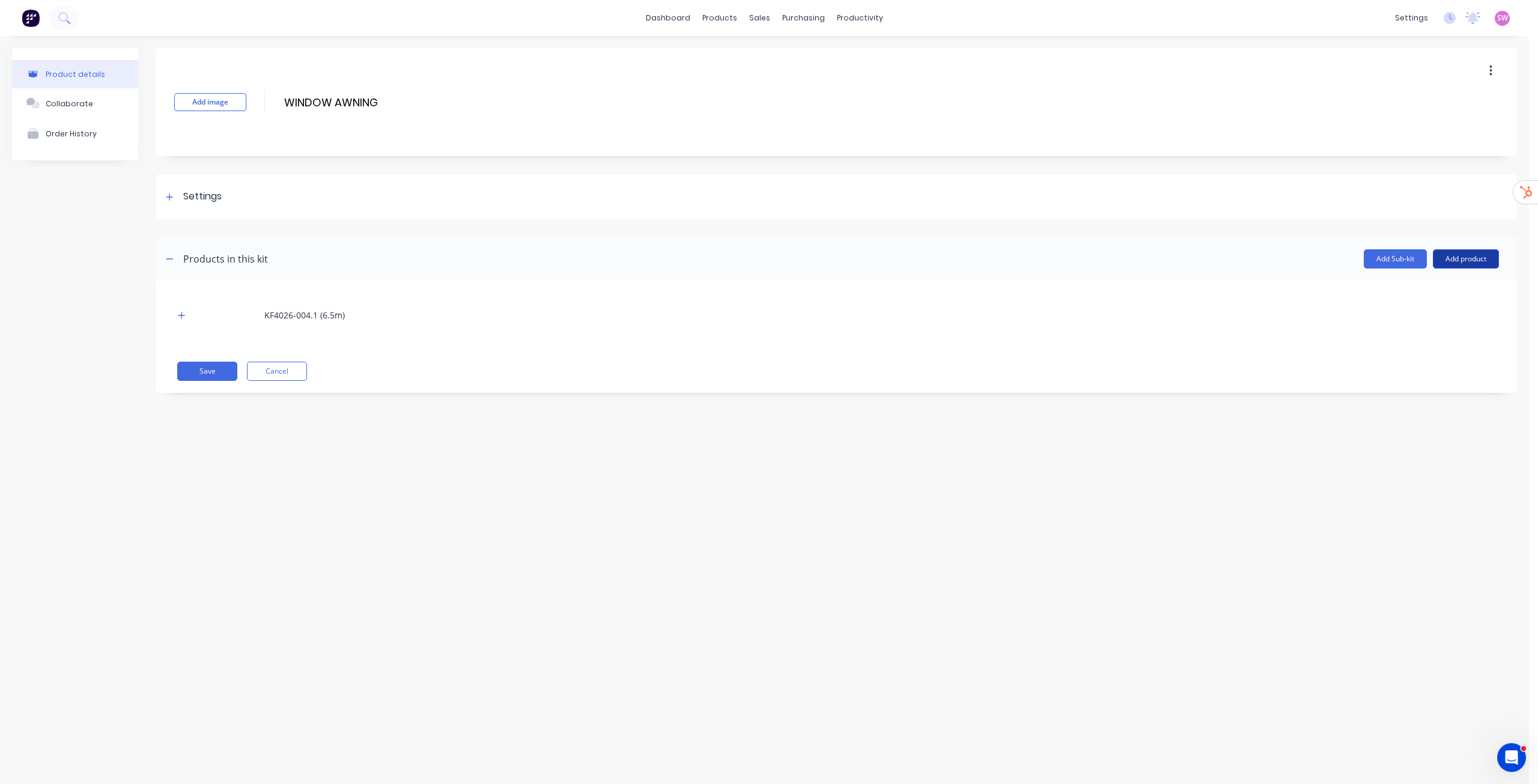
click at [1478, 265] on button "Add product" at bounding box center [1466, 259] width 66 height 19
click at [1454, 293] on div "Product catalogue" at bounding box center [1442, 290] width 92 height 17
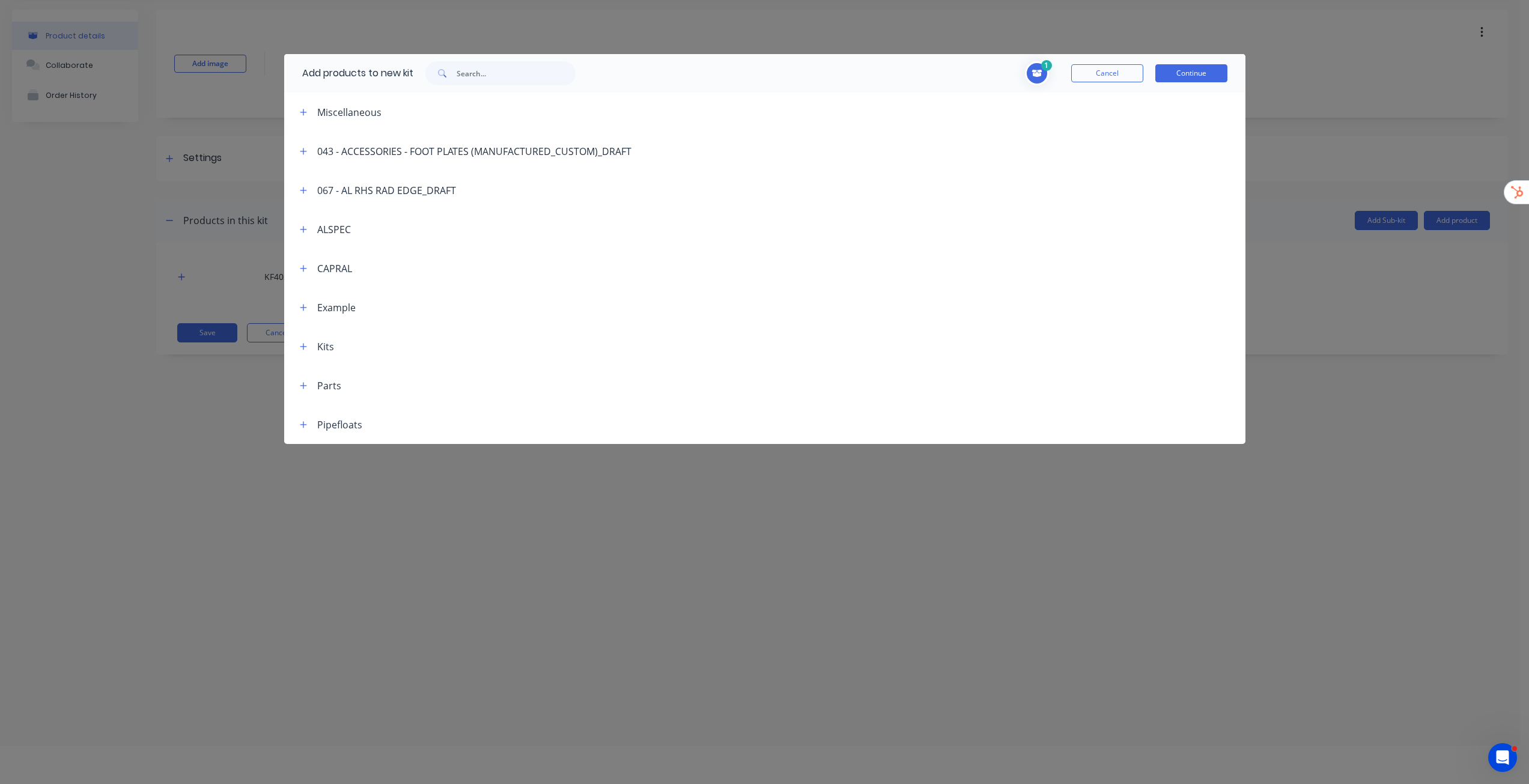
scroll to position [60, 0]
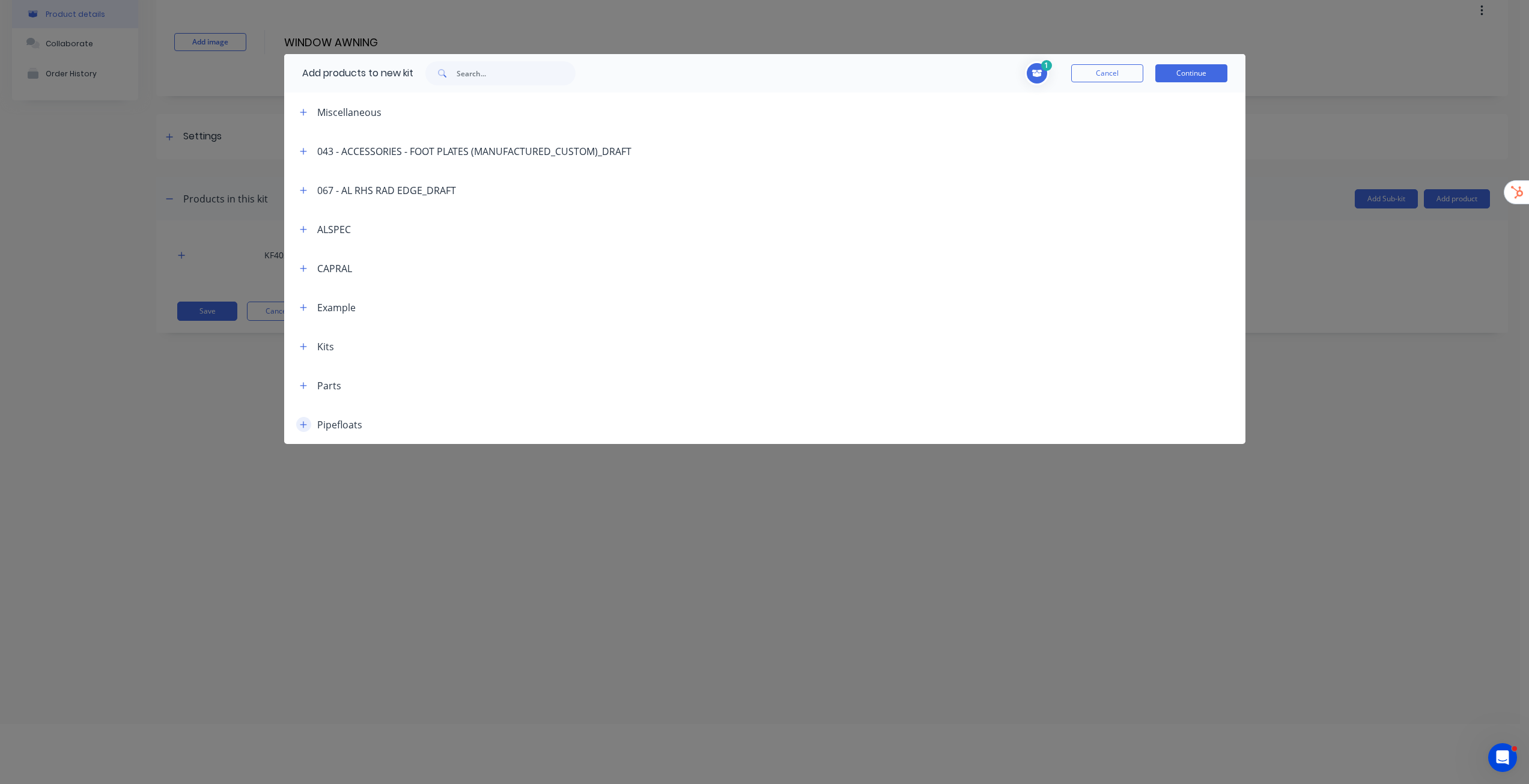
click at [304, 417] on button "button" at bounding box center [304, 424] width 15 height 15
click at [302, 306] on icon "button" at bounding box center [303, 307] width 7 height 9
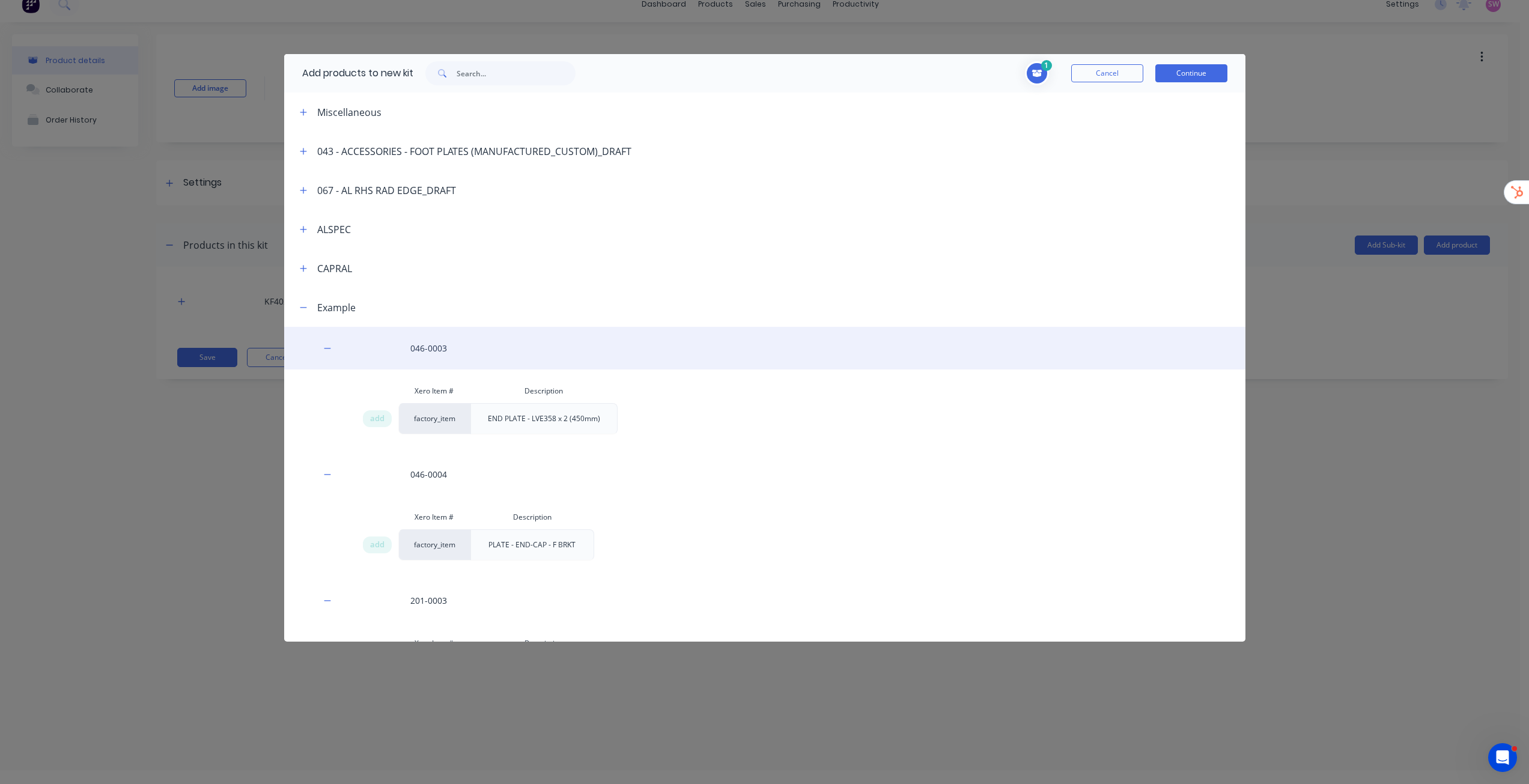
scroll to position [0, 0]
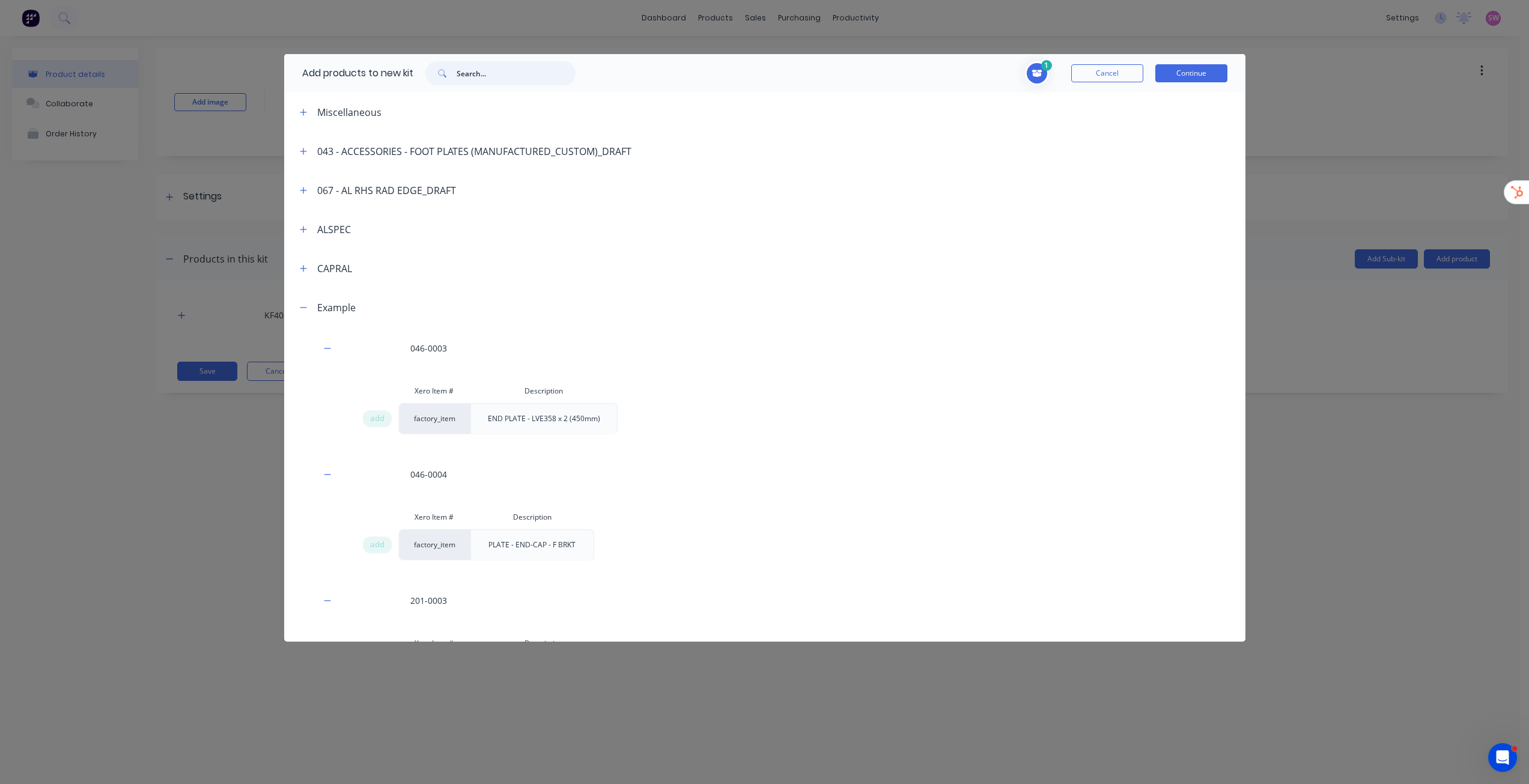
click at [548, 68] on input "text" at bounding box center [516, 74] width 119 height 24
paste input "KF4026-004.2"
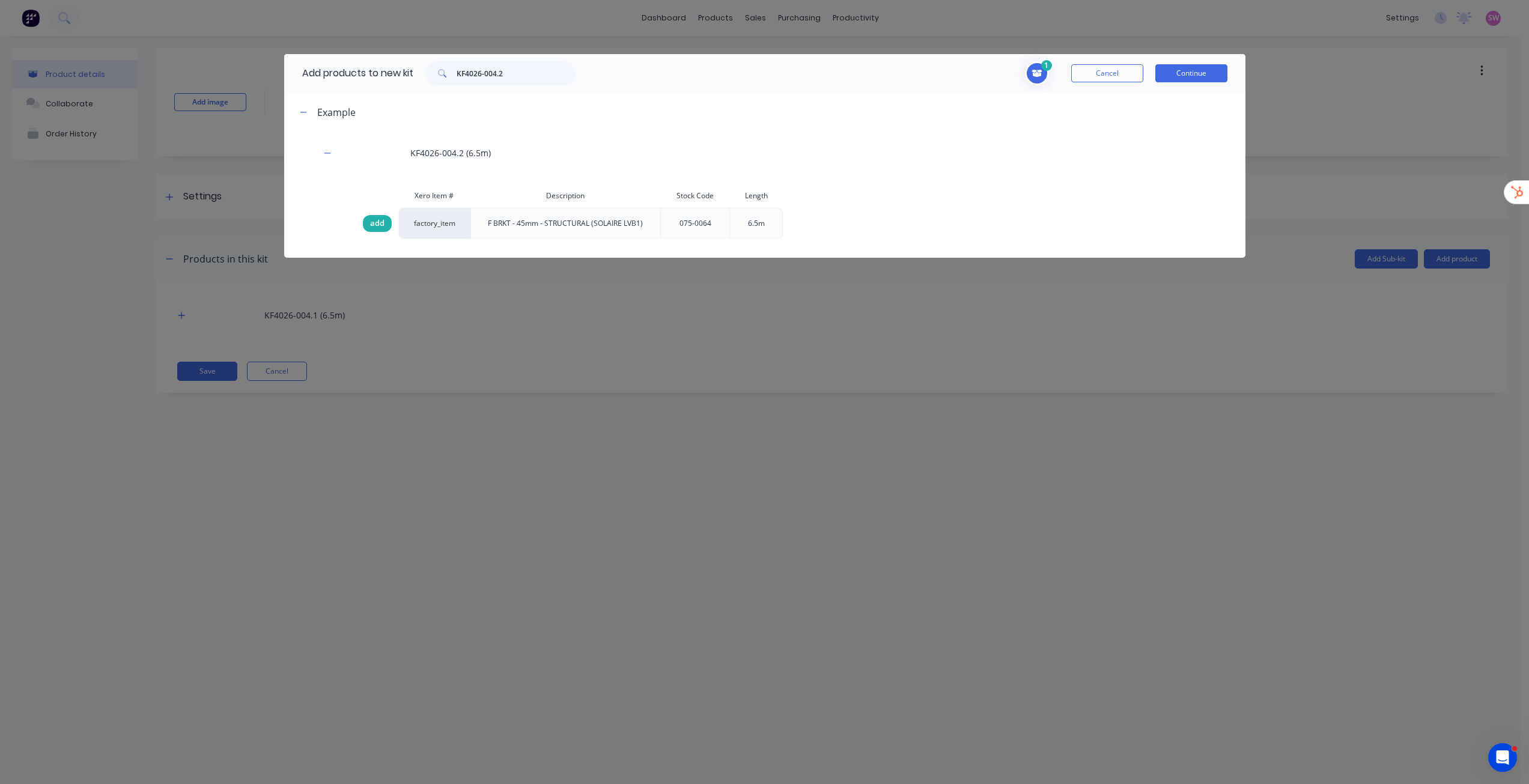
click at [386, 222] on div "add" at bounding box center [377, 223] width 29 height 17
click at [519, 70] on input "KF4026-004.2" at bounding box center [516, 74] width 119 height 24
paste input "046-0004"
click at [368, 221] on div "add" at bounding box center [377, 223] width 29 height 17
click at [515, 88] on div "Add products to new kit 046-0004" at bounding box center [436, 73] width 303 height 38
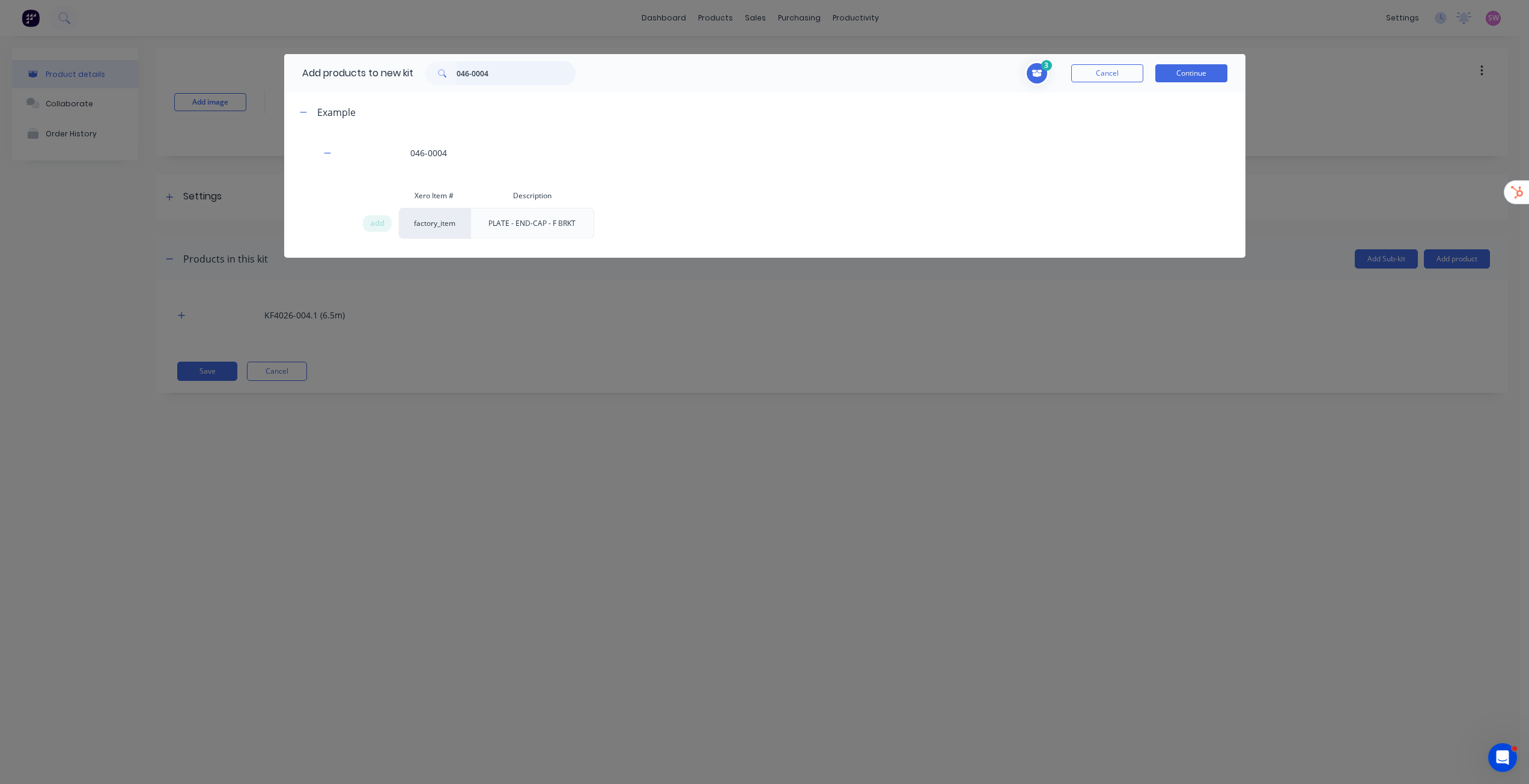
click at [513, 72] on input "046-0004" at bounding box center [516, 74] width 119 height 24
paste input "3"
click at [377, 220] on span "add" at bounding box center [377, 223] width 15 height 12
click at [537, 78] on input "046-0003" at bounding box center [516, 74] width 119 height 24
paste input "201-0003"
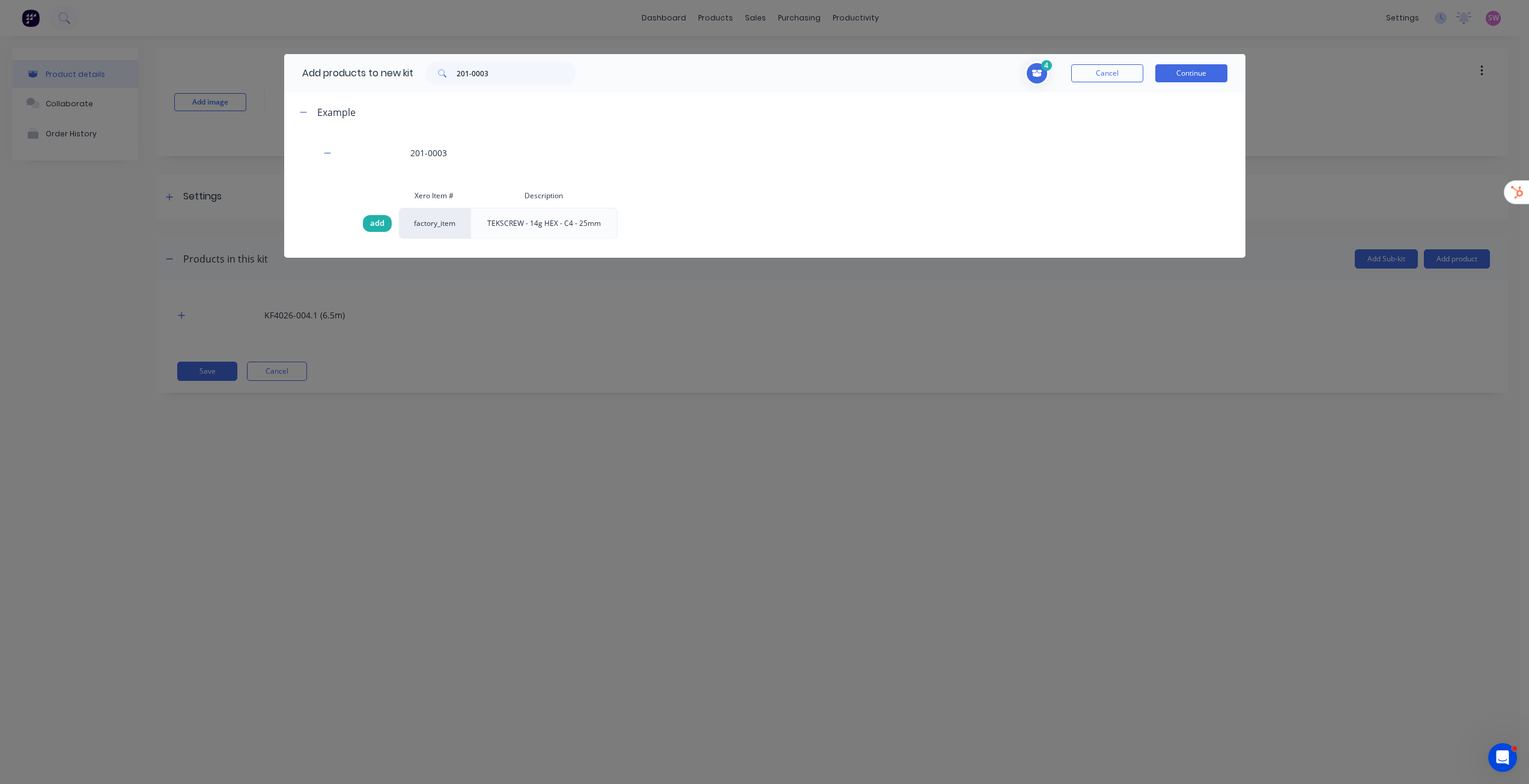
click at [379, 223] on span "add" at bounding box center [377, 223] width 15 height 12
click at [527, 77] on input "201-0003" at bounding box center [516, 74] width 119 height 24
paste input "9-0127"
click at [379, 223] on span "add" at bounding box center [377, 223] width 15 height 12
click at [525, 72] on input "209-0127" at bounding box center [516, 74] width 119 height 24
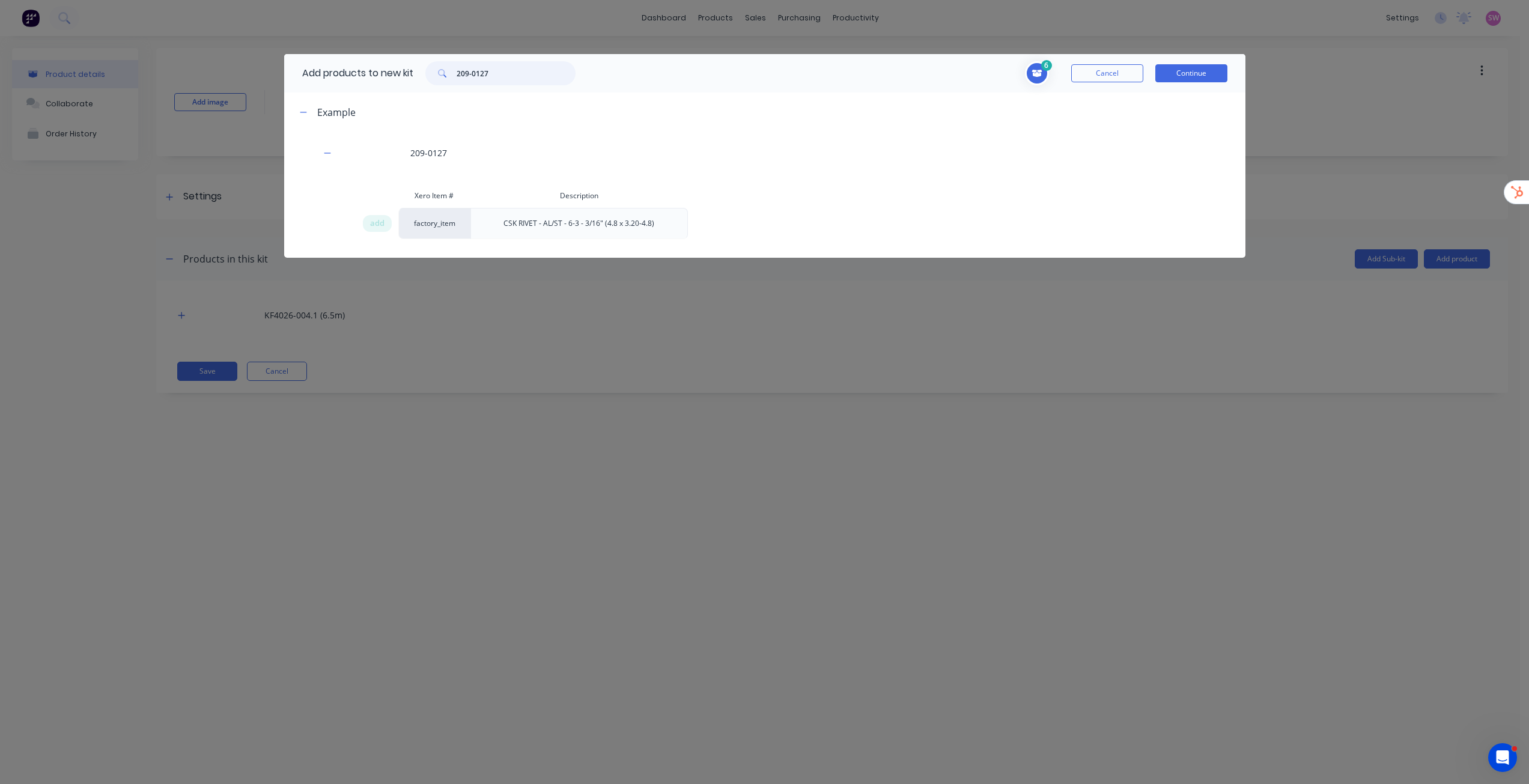
paste input "SCREW - SELF TAPPING - 8G x 16mm - SS"
type input "SCREW - SELF TAPPING - 8G x 16mm - SS"
click at [378, 225] on span "add" at bounding box center [377, 223] width 15 height 12
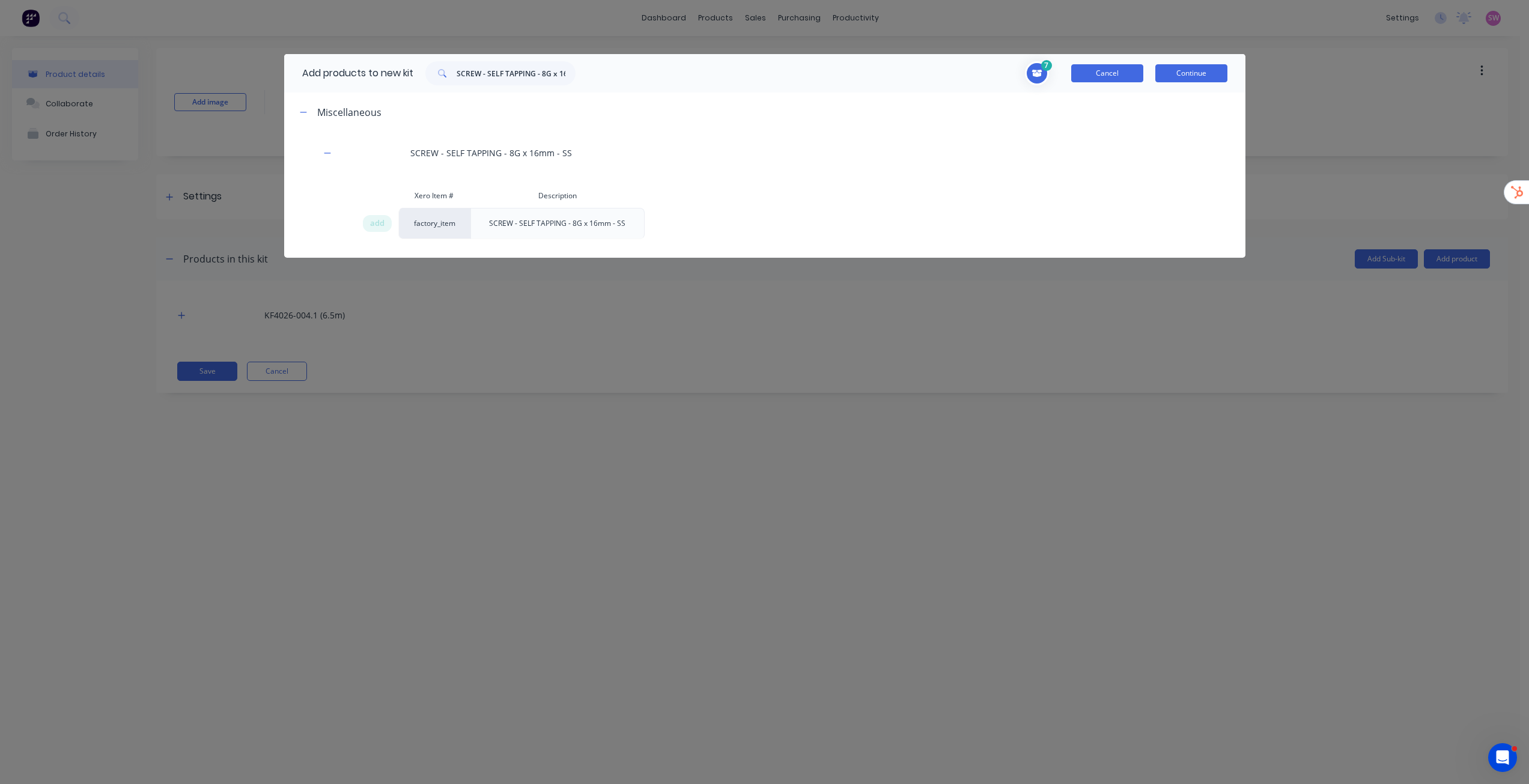
click at [1107, 74] on button "Cancel" at bounding box center [1107, 73] width 72 height 18
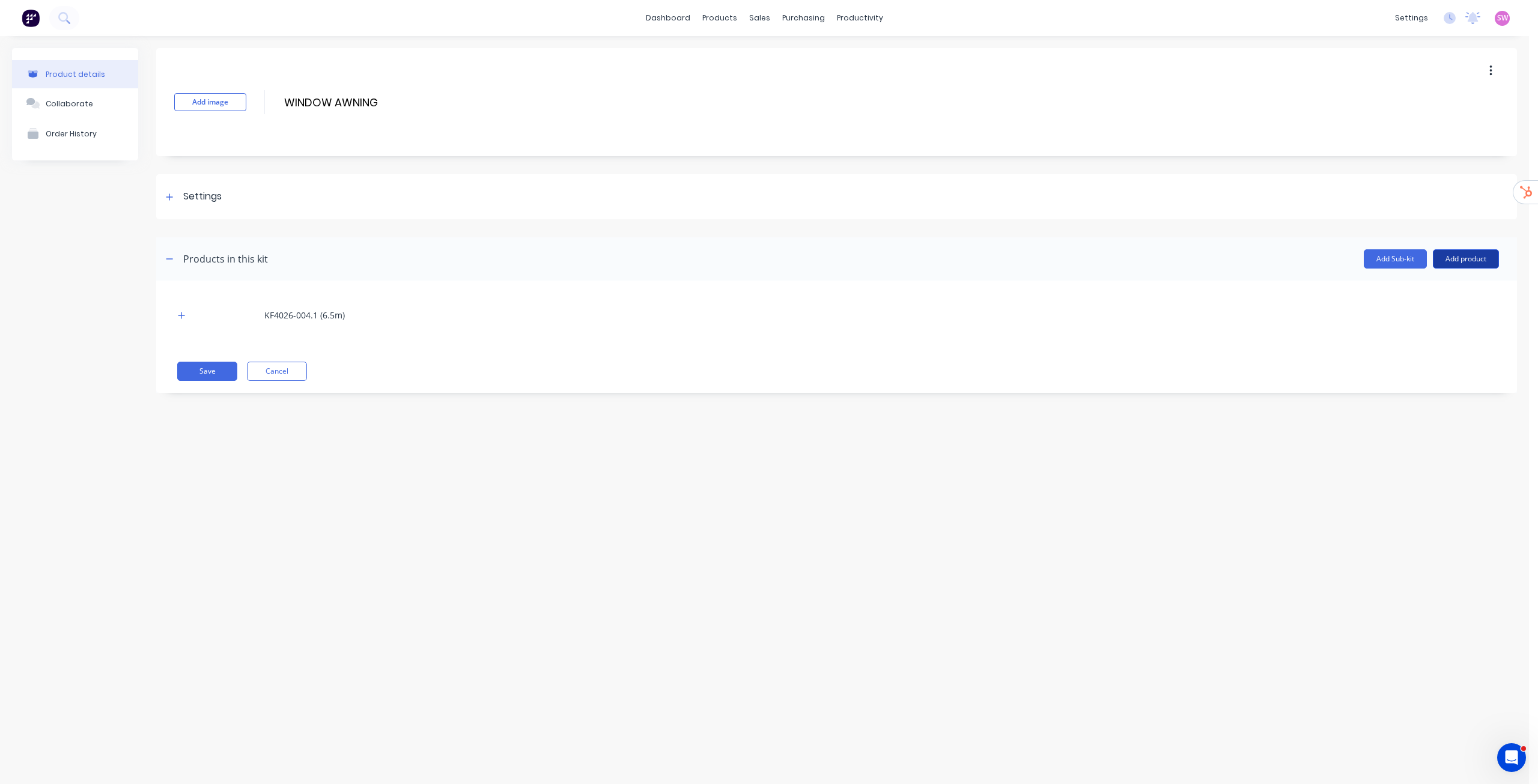
click at [1486, 266] on button "Add product" at bounding box center [1466, 259] width 66 height 19
click at [1458, 282] on div "Product catalogue" at bounding box center [1442, 290] width 92 height 17
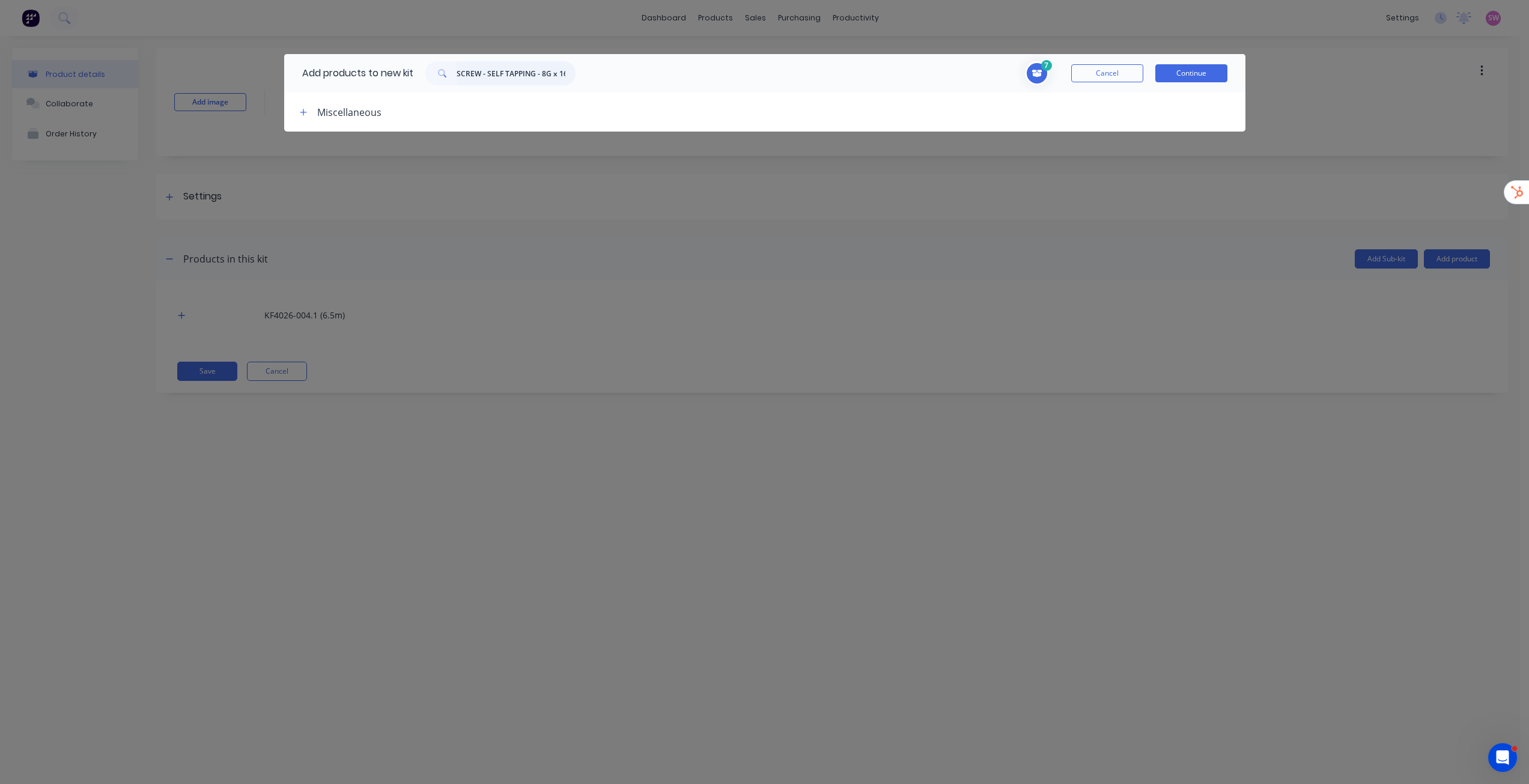
click at [552, 73] on input "SCREW - SELF TAPPING - 8G x 16mm - SS" at bounding box center [516, 74] width 119 height 24
paste input "KF4026-004.2"
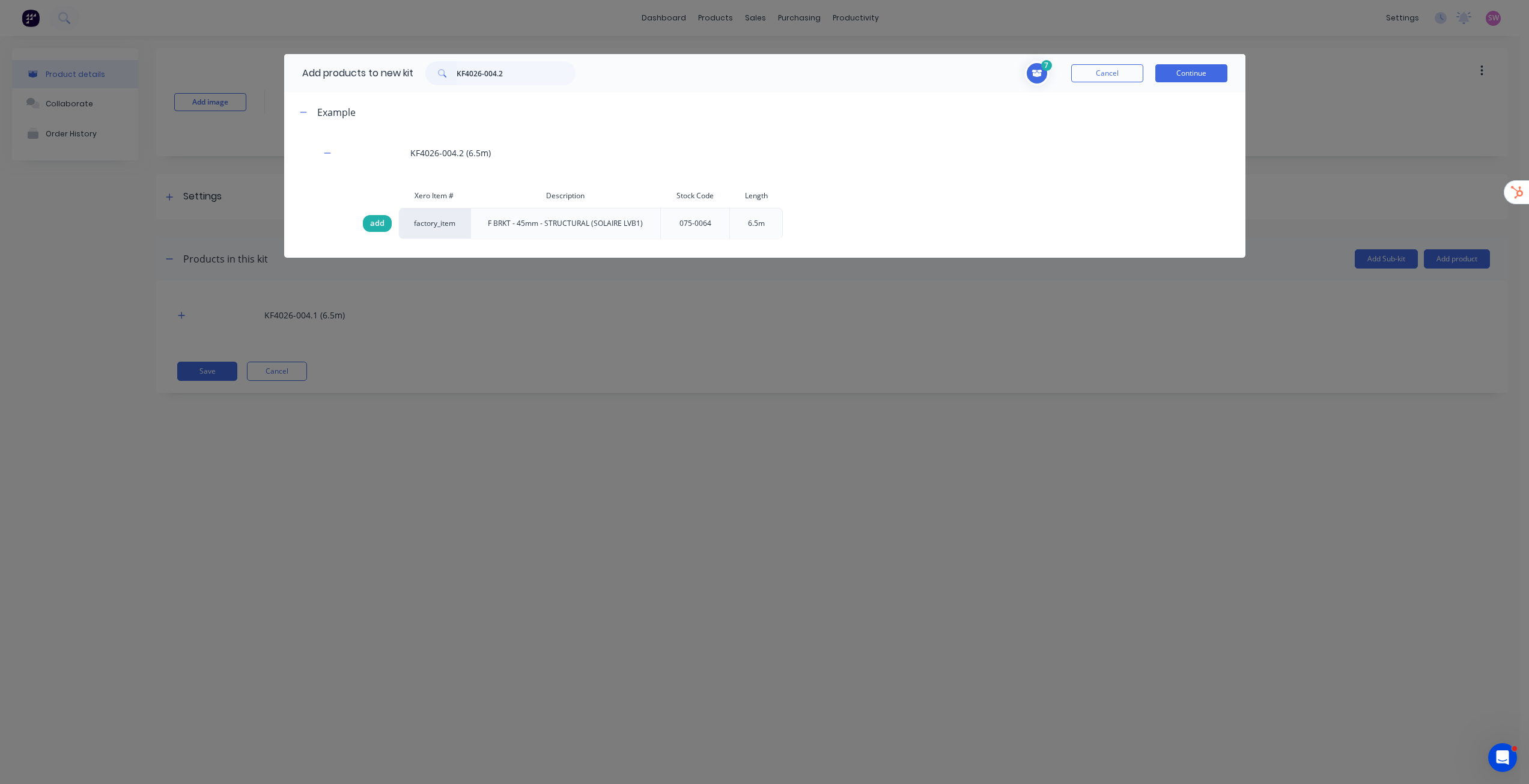
click at [371, 228] on span "add" at bounding box center [377, 223] width 15 height 12
click at [567, 68] on input "KF4026-004.2" at bounding box center [516, 74] width 119 height 24
paste input "046-0004"
click at [380, 225] on span "add" at bounding box center [377, 223] width 15 height 12
click at [511, 73] on input "046-0004" at bounding box center [516, 74] width 119 height 24
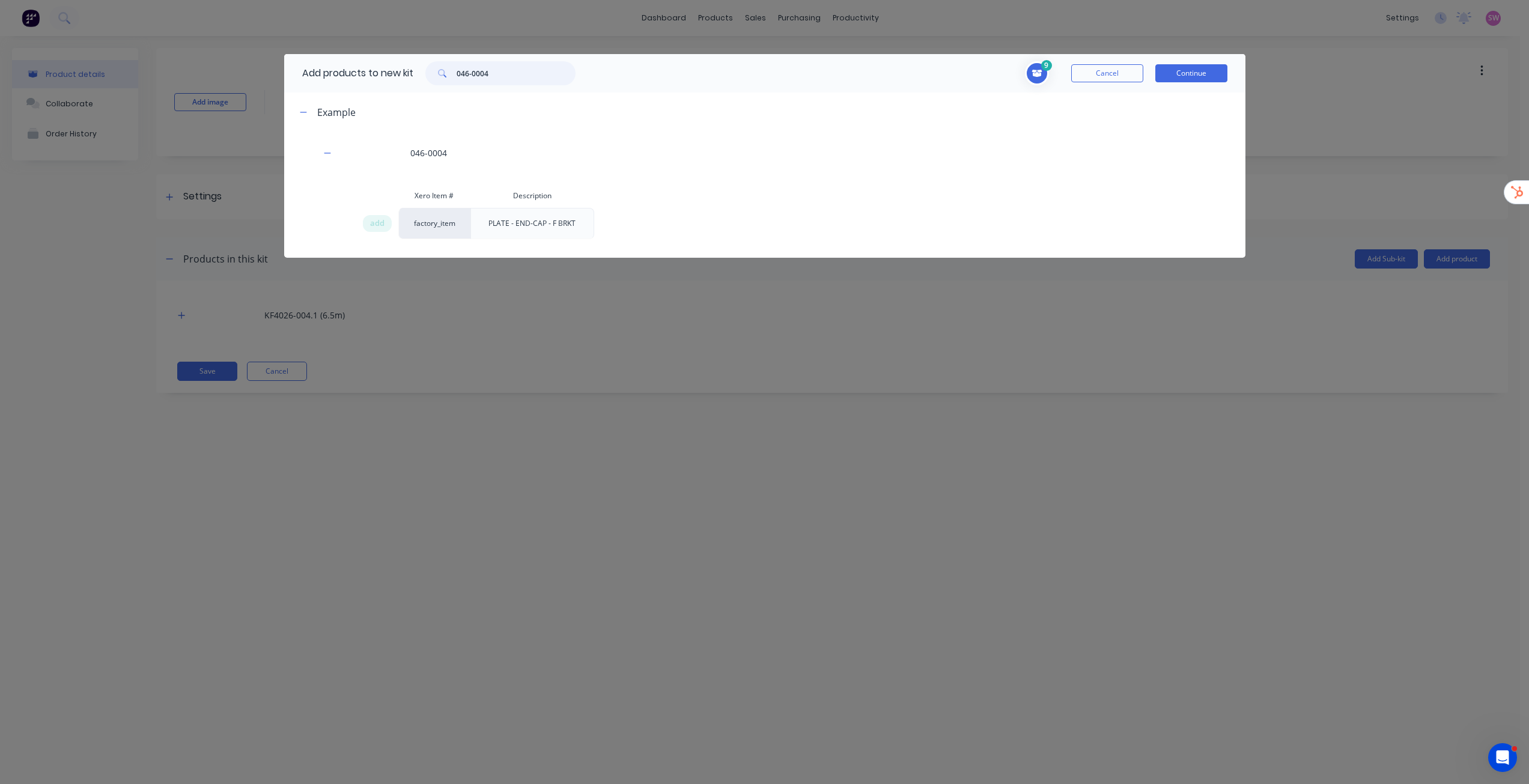
paste input "3"
click at [371, 220] on span "add" at bounding box center [377, 223] width 15 height 12
click at [499, 81] on input "046-0003" at bounding box center [516, 74] width 119 height 24
paste input "201"
drag, startPoint x: 379, startPoint y: 224, endPoint x: 385, endPoint y: 227, distance: 6.7
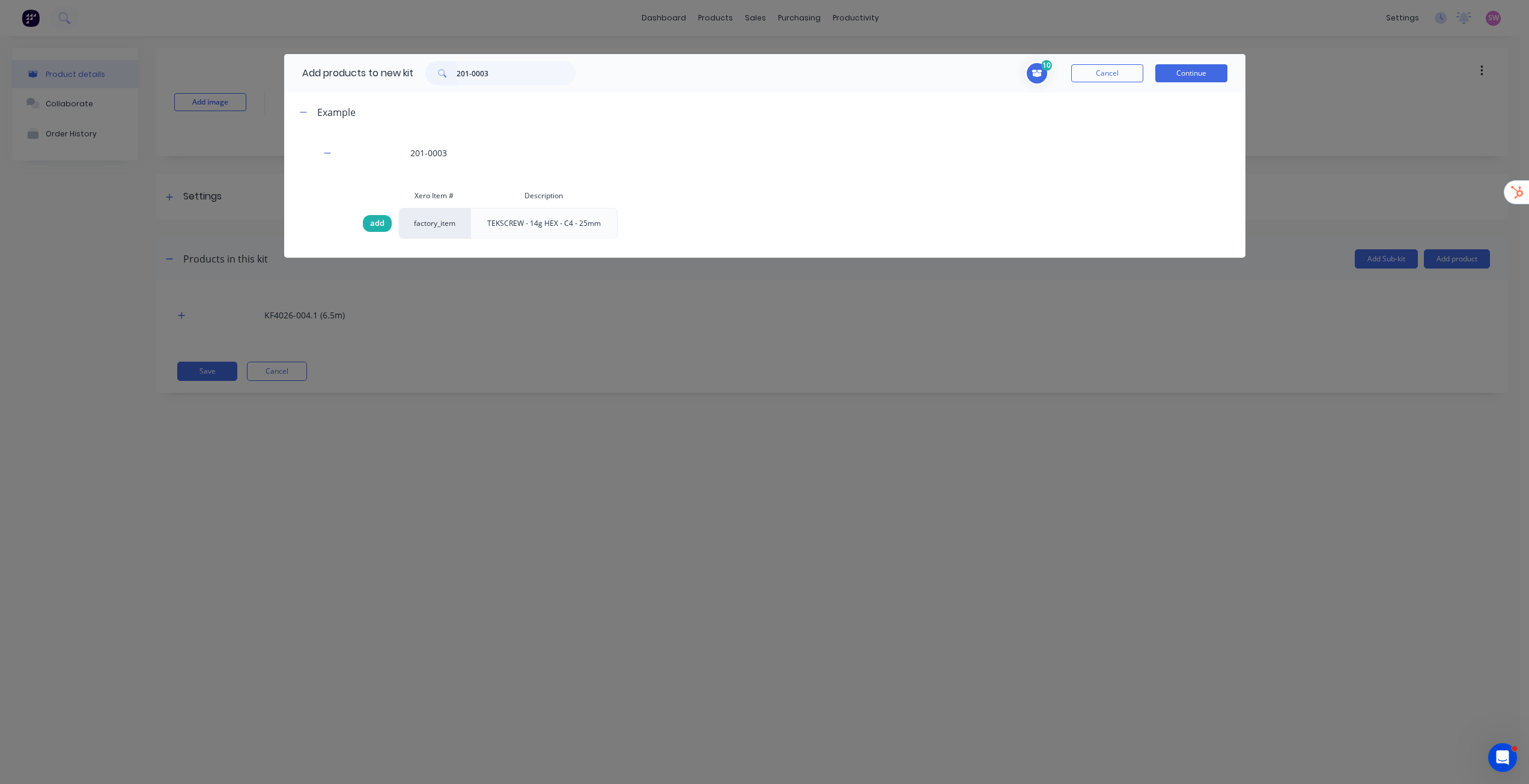
click at [379, 224] on span "add" at bounding box center [377, 223] width 15 height 12
click at [510, 68] on input "201-0003" at bounding box center [516, 74] width 119 height 24
paste input "9-0127"
type input "209-0127"
click at [377, 219] on span "add" at bounding box center [377, 223] width 15 height 12
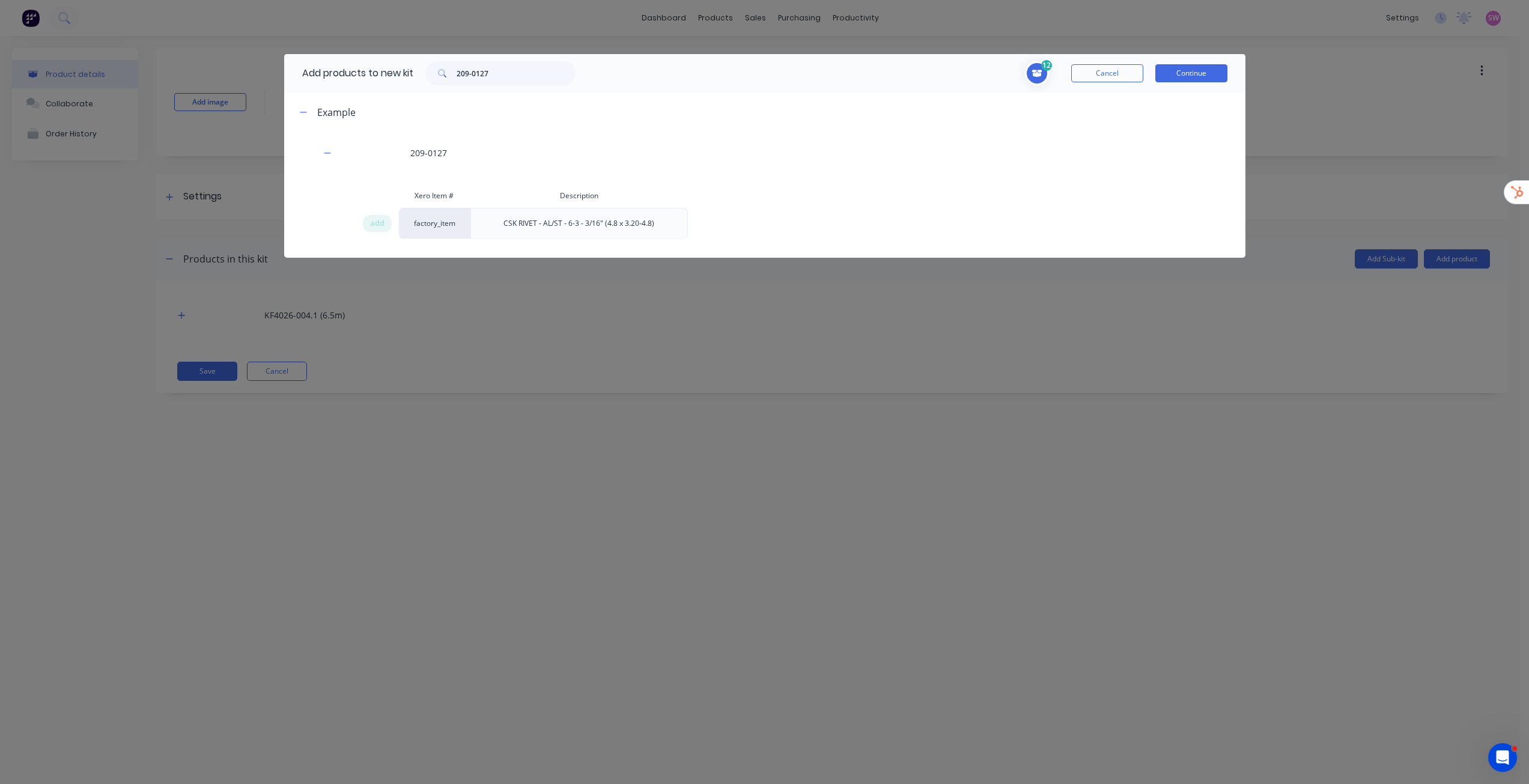
click at [1038, 72] on icon at bounding box center [1037, 73] width 11 height 9
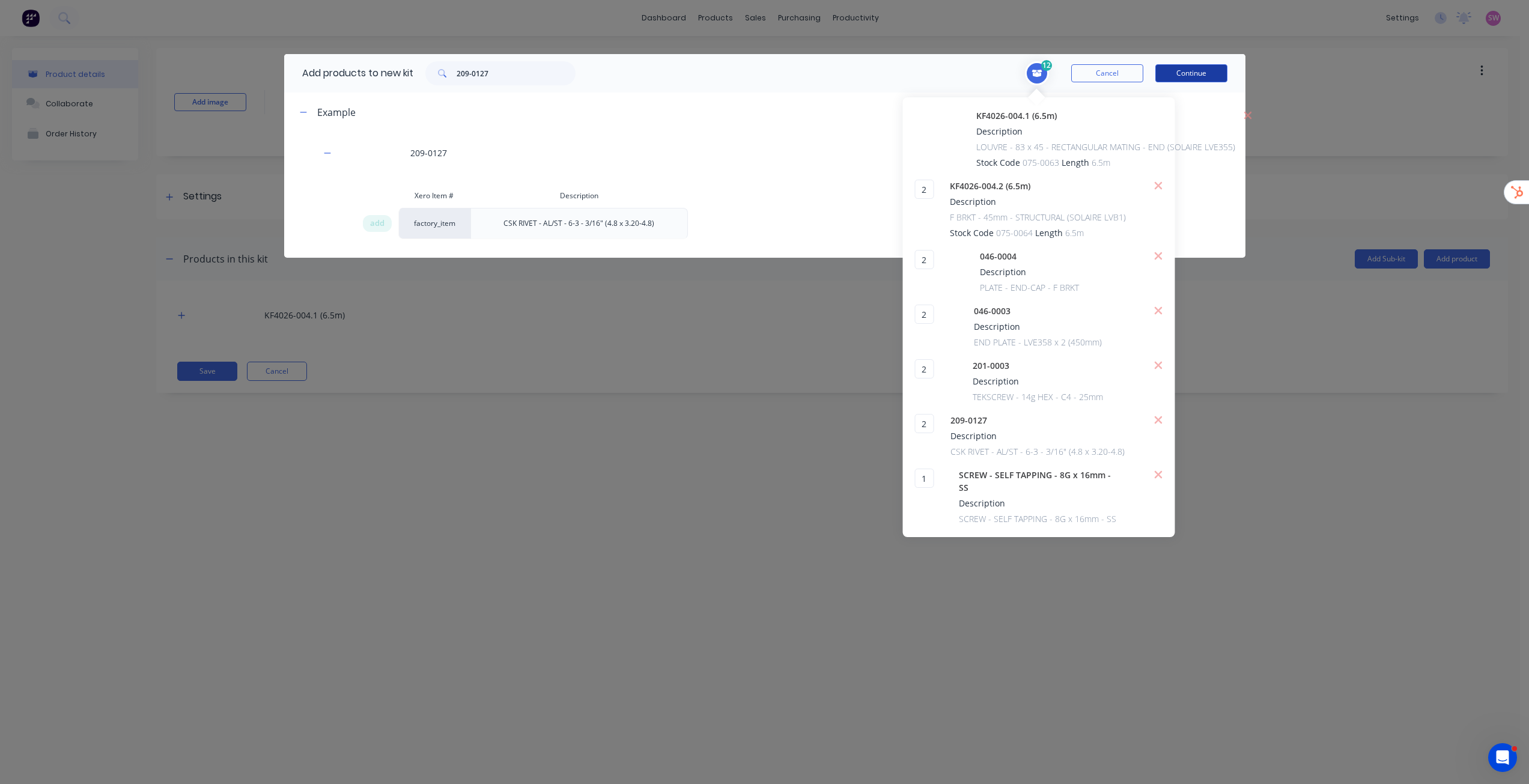
click at [1197, 74] on button "Continue" at bounding box center [1192, 73] width 72 height 18
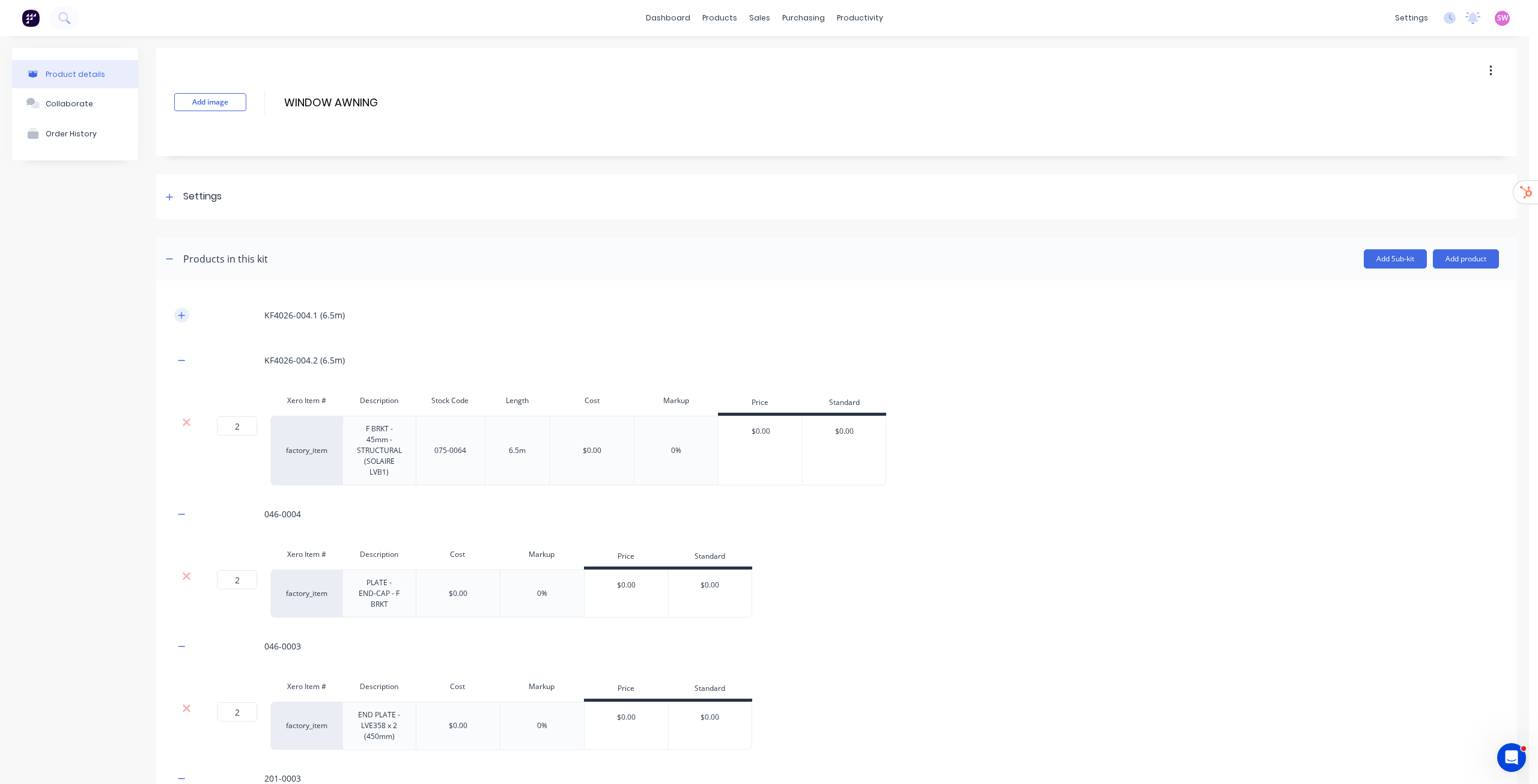
click at [187, 318] on button "button" at bounding box center [181, 315] width 15 height 15
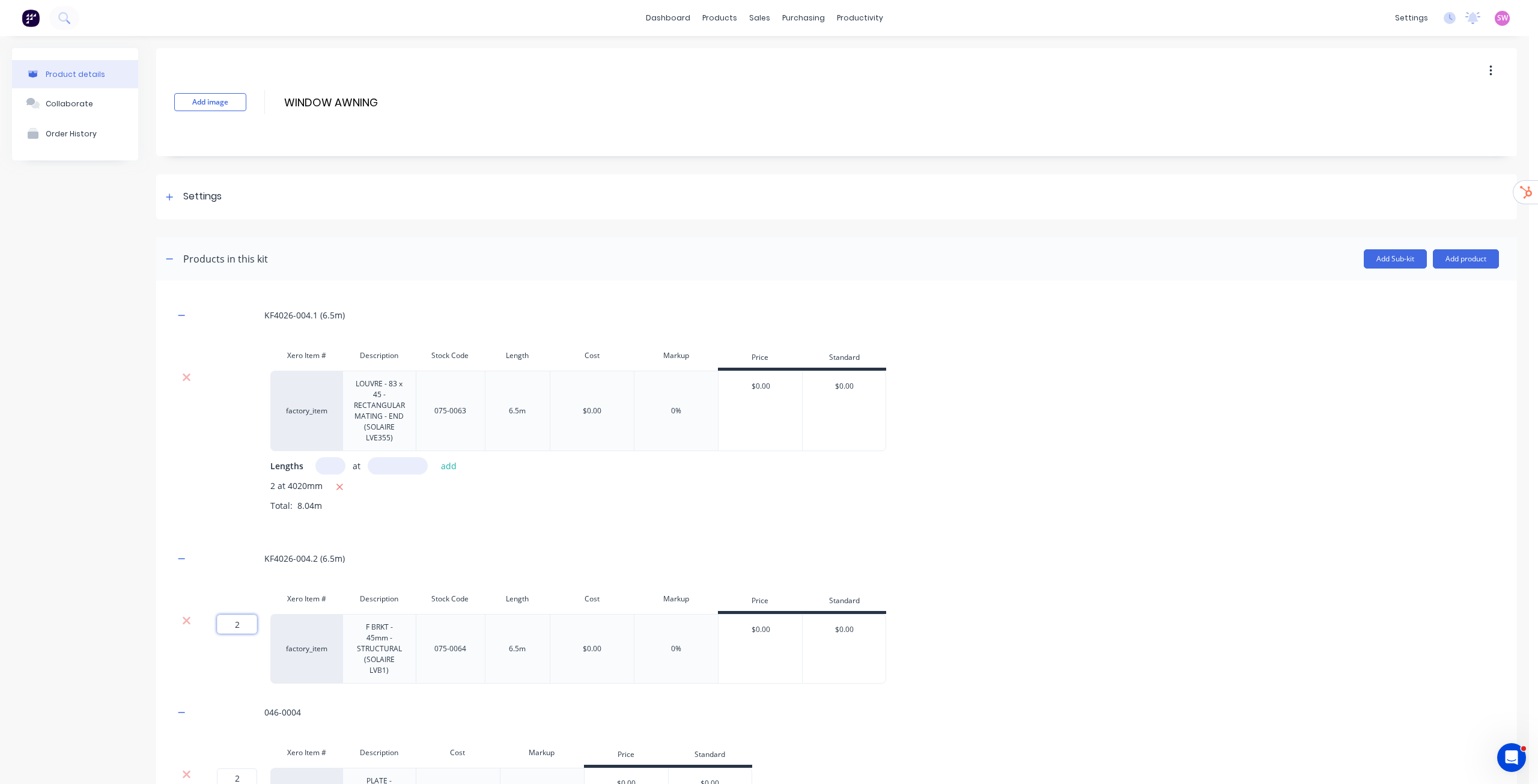
drag, startPoint x: 232, startPoint y: 627, endPoint x: 251, endPoint y: 626, distance: 19.0
click at [251, 626] on input "2" at bounding box center [237, 623] width 40 height 19
type input "1"
click at [1001, 559] on div "KF4026-004.2 (6.5m)" at bounding box center [837, 558] width 1325 height 33
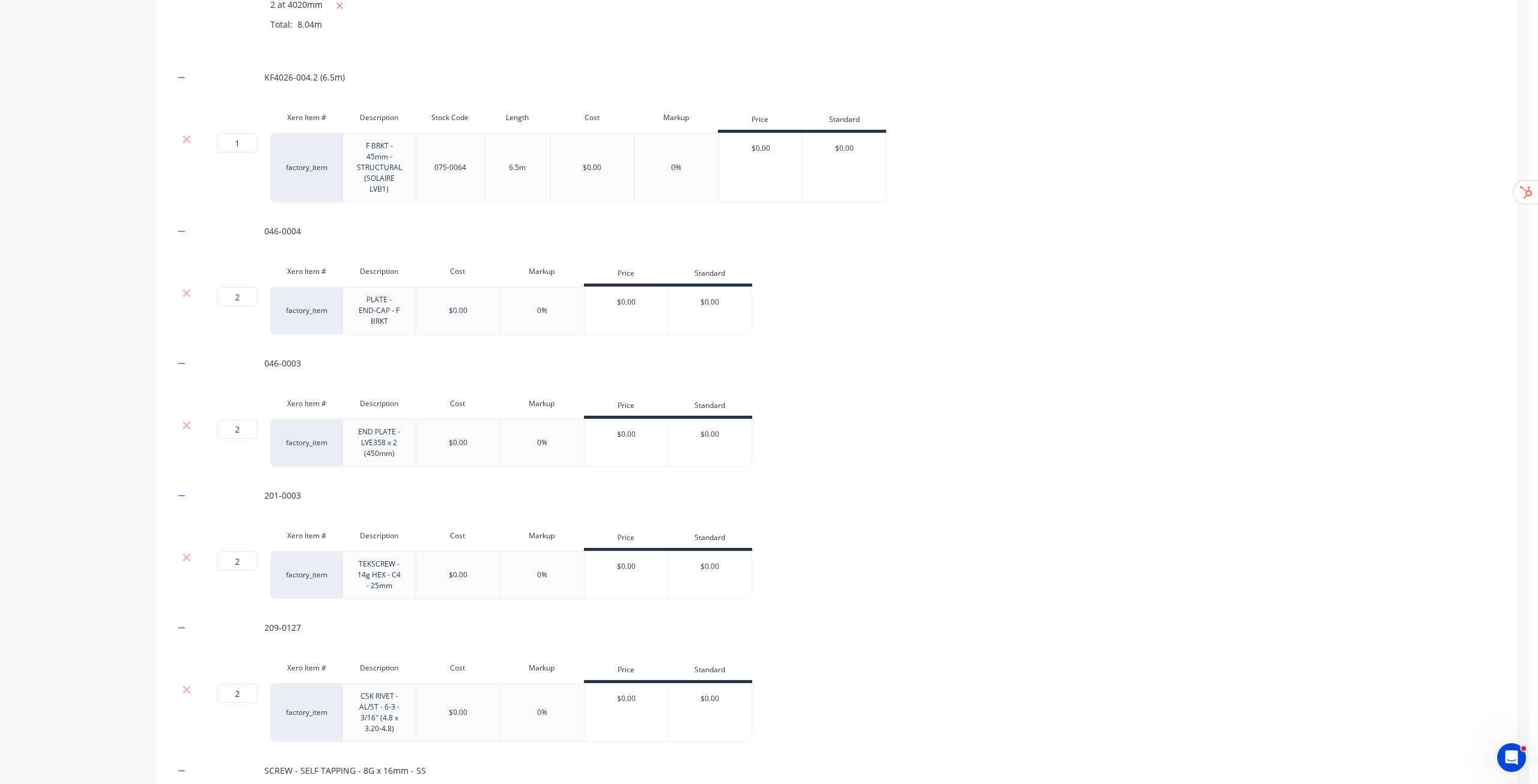
scroll to position [673, 0]
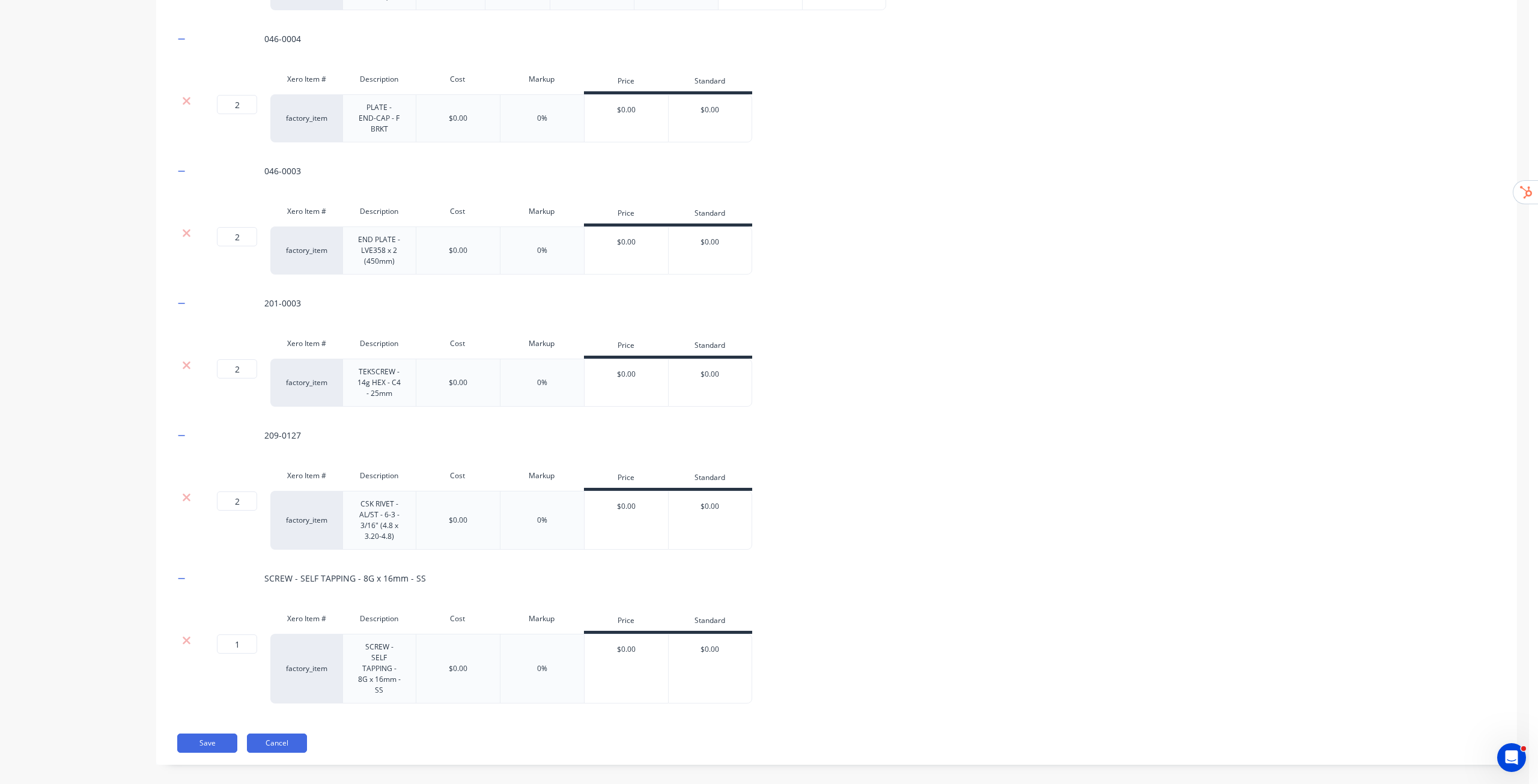
click at [295, 733] on button "Cancel" at bounding box center [277, 743] width 60 height 19
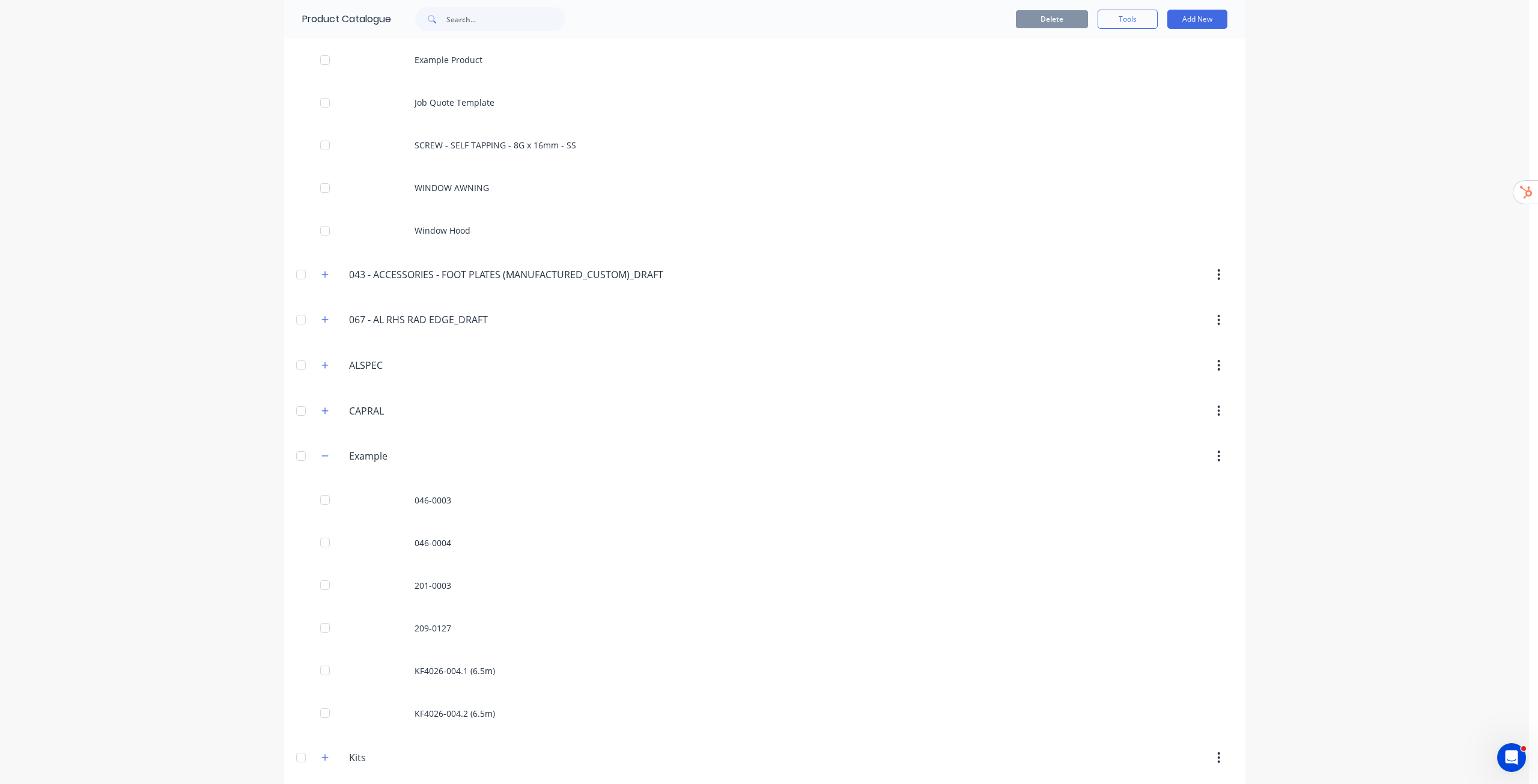
scroll to position [186, 0]
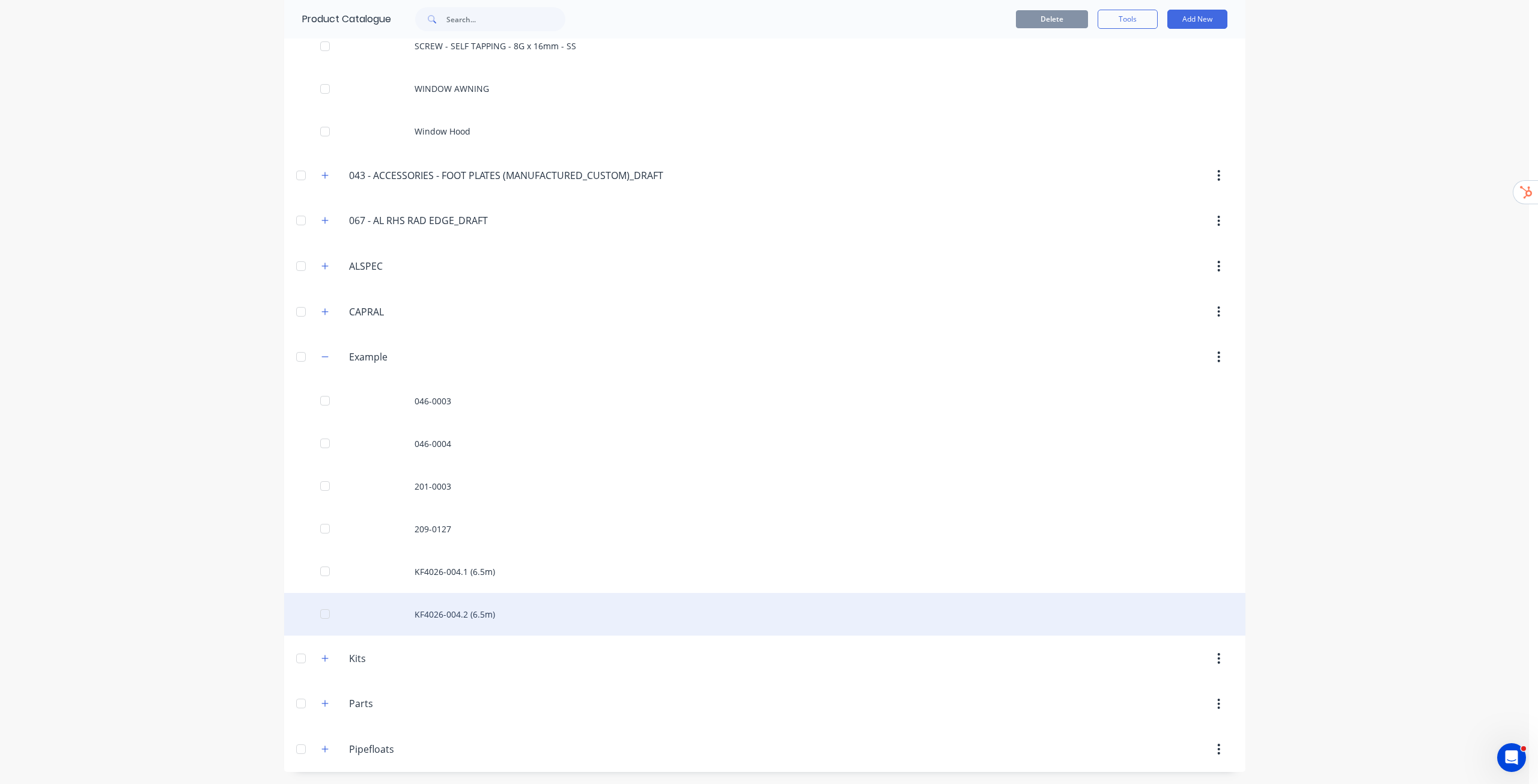
click at [477, 614] on div "KF4026-004.2 (6.5m)" at bounding box center [765, 614] width 962 height 43
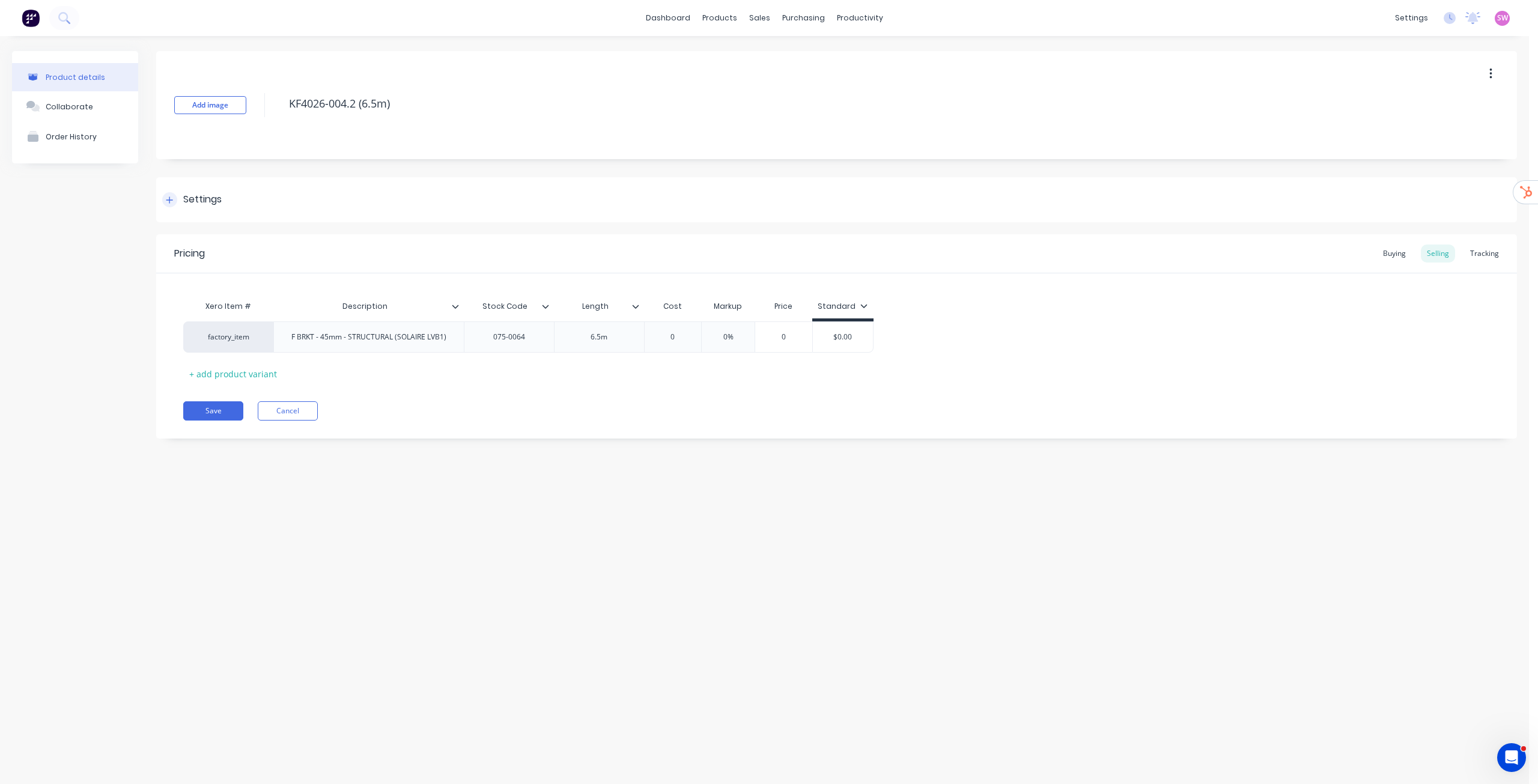
click at [184, 197] on div "Settings" at bounding box center [202, 199] width 38 height 15
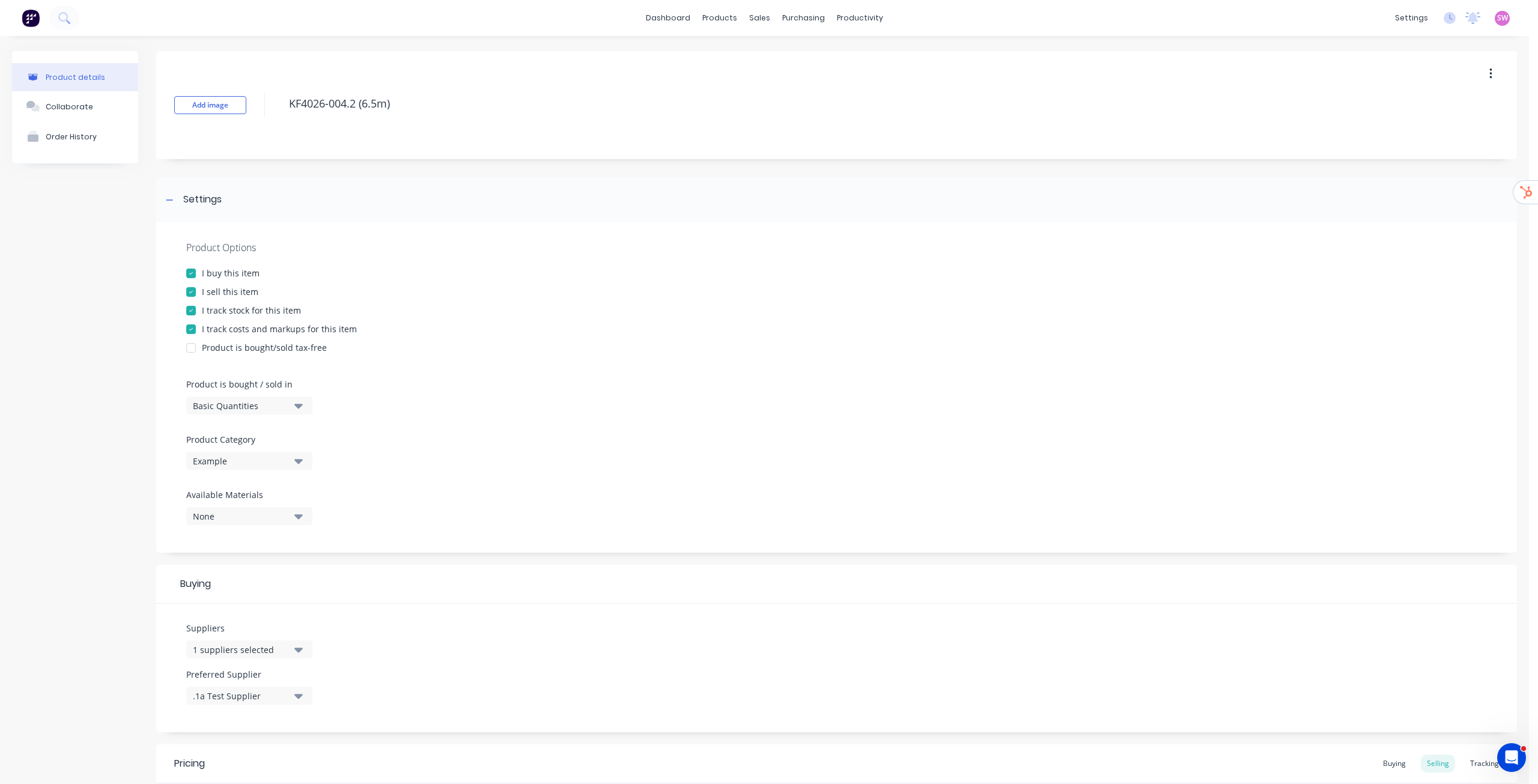
click at [296, 413] on button "Basic Quantities" at bounding box center [249, 405] width 126 height 18
click at [290, 467] on div "Lineal Metres" at bounding box center [276, 460] width 180 height 24
click at [492, 420] on div "Product Options I buy this item I sell this item I track stock for this item I …" at bounding box center [837, 387] width 1361 height 330
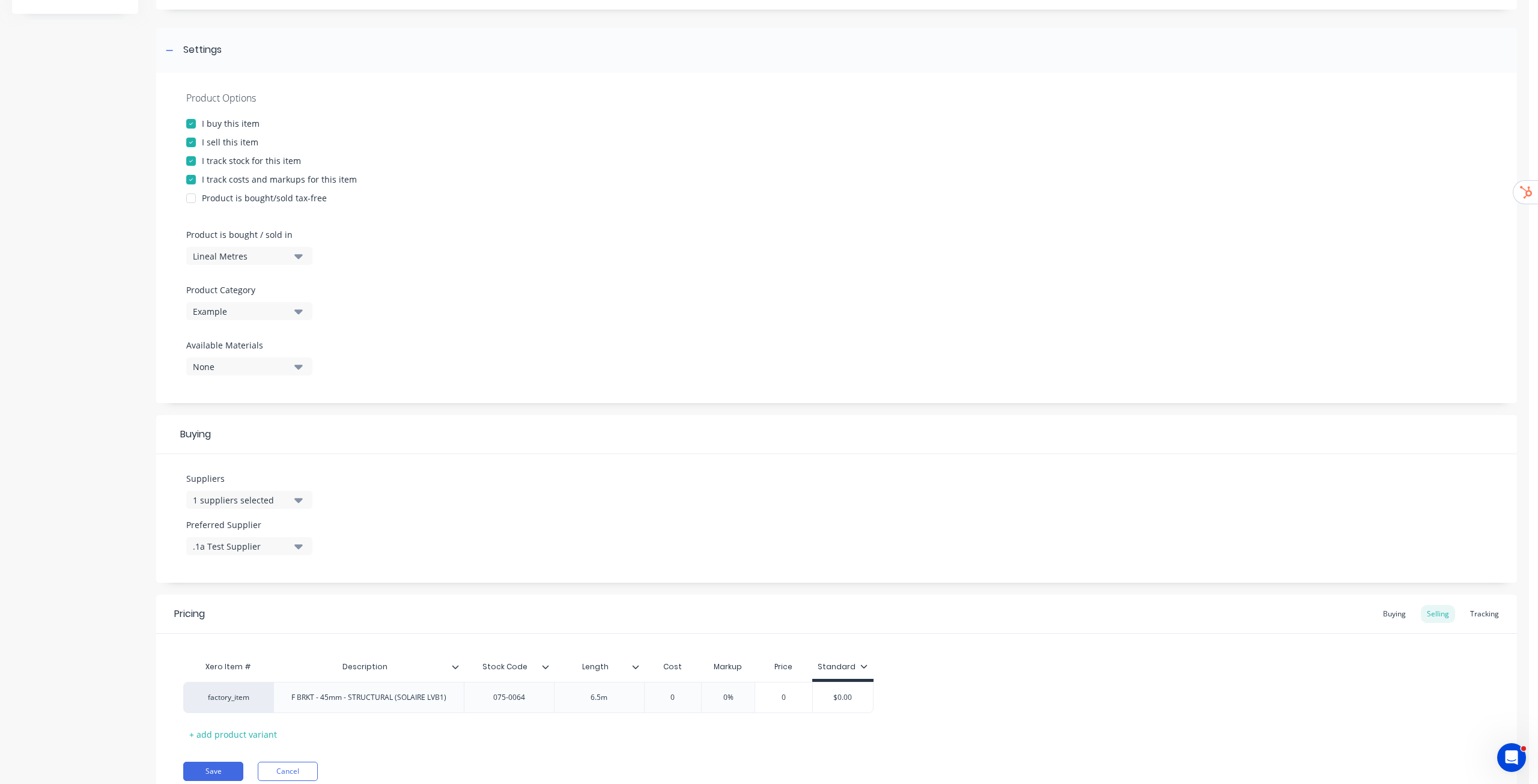
scroll to position [197, 0]
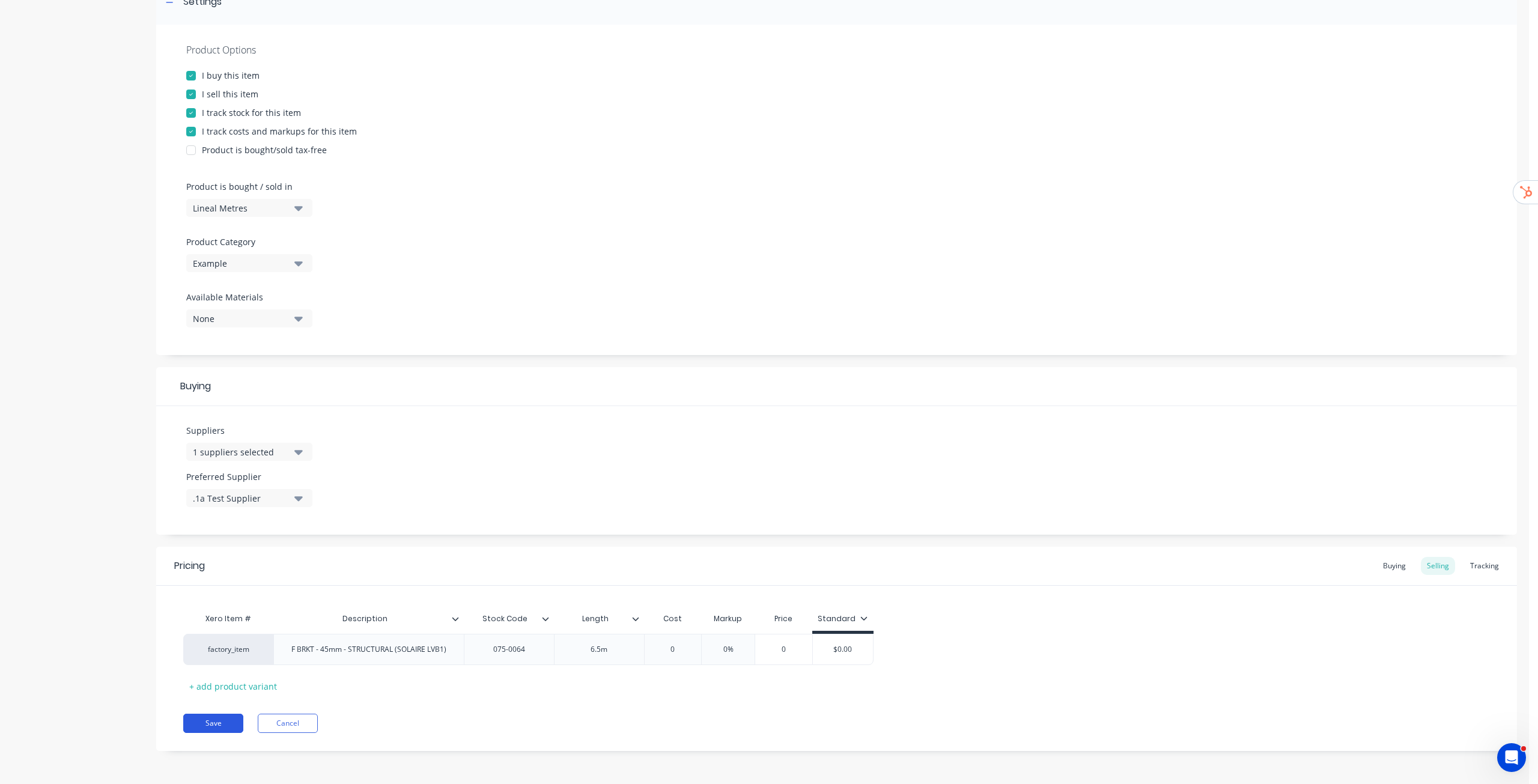
click at [214, 724] on button "Save" at bounding box center [213, 723] width 60 height 19
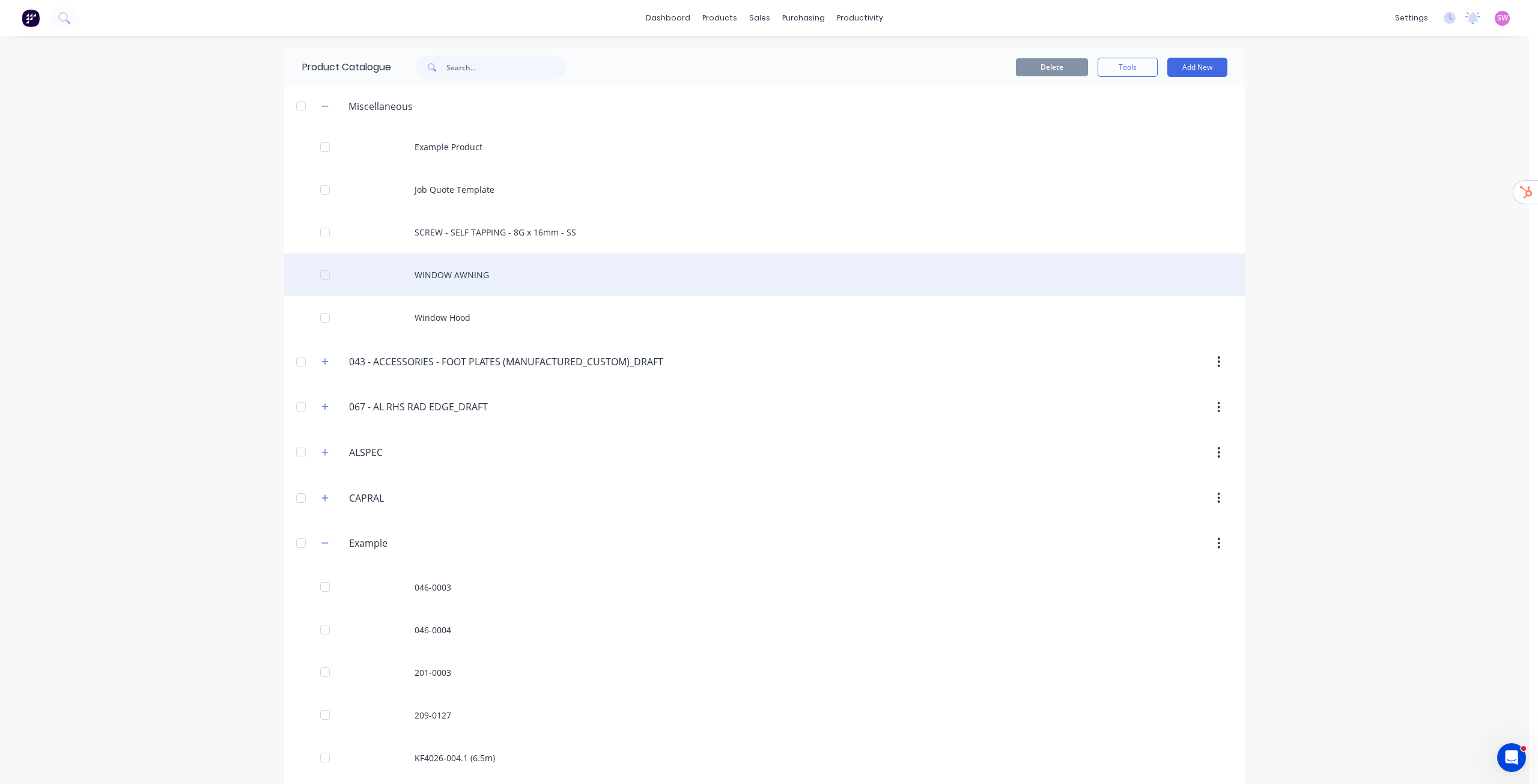
click at [477, 275] on div "WINDOW AWNING" at bounding box center [765, 275] width 962 height 43
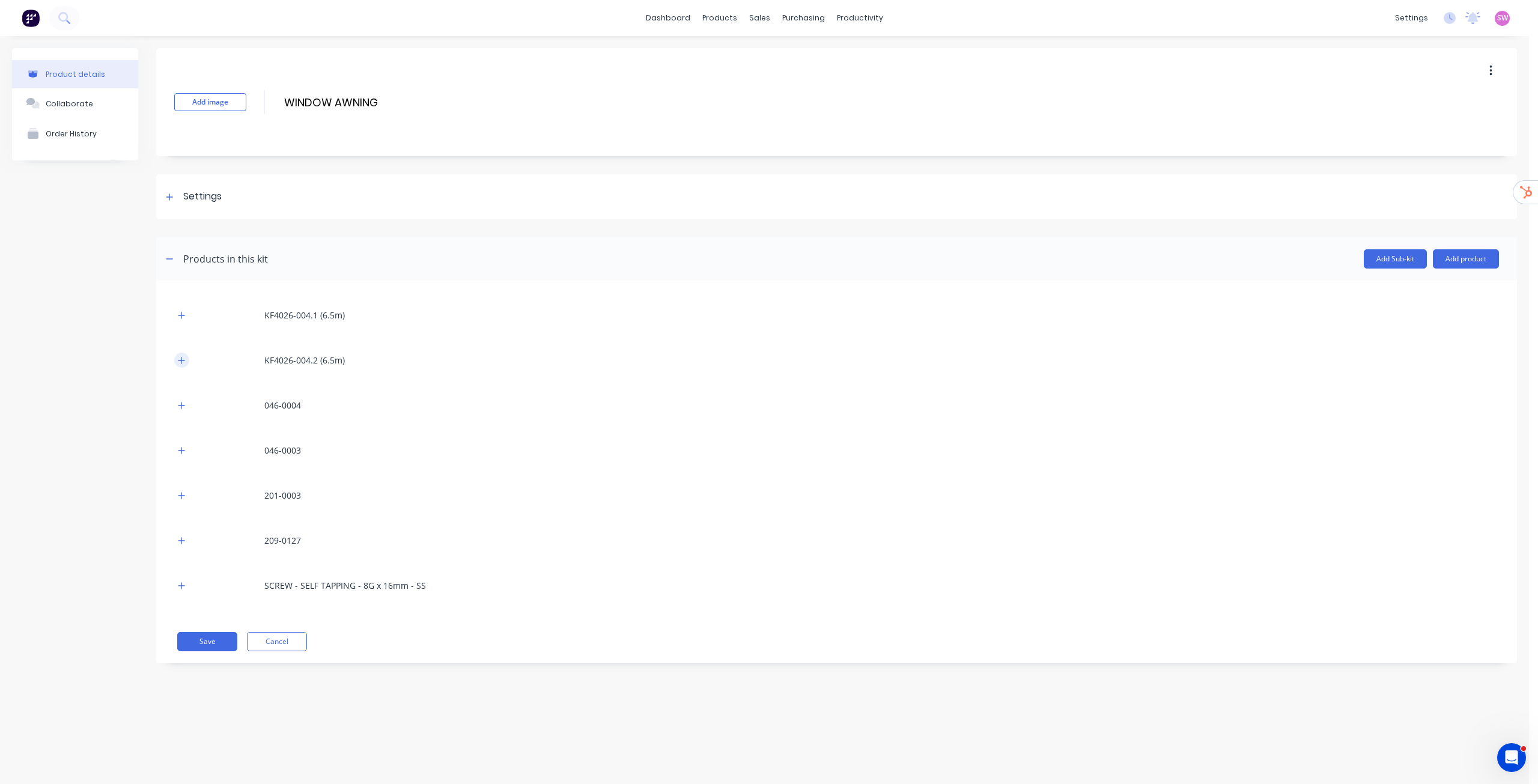
click at [185, 358] on icon "button" at bounding box center [181, 360] width 7 height 9
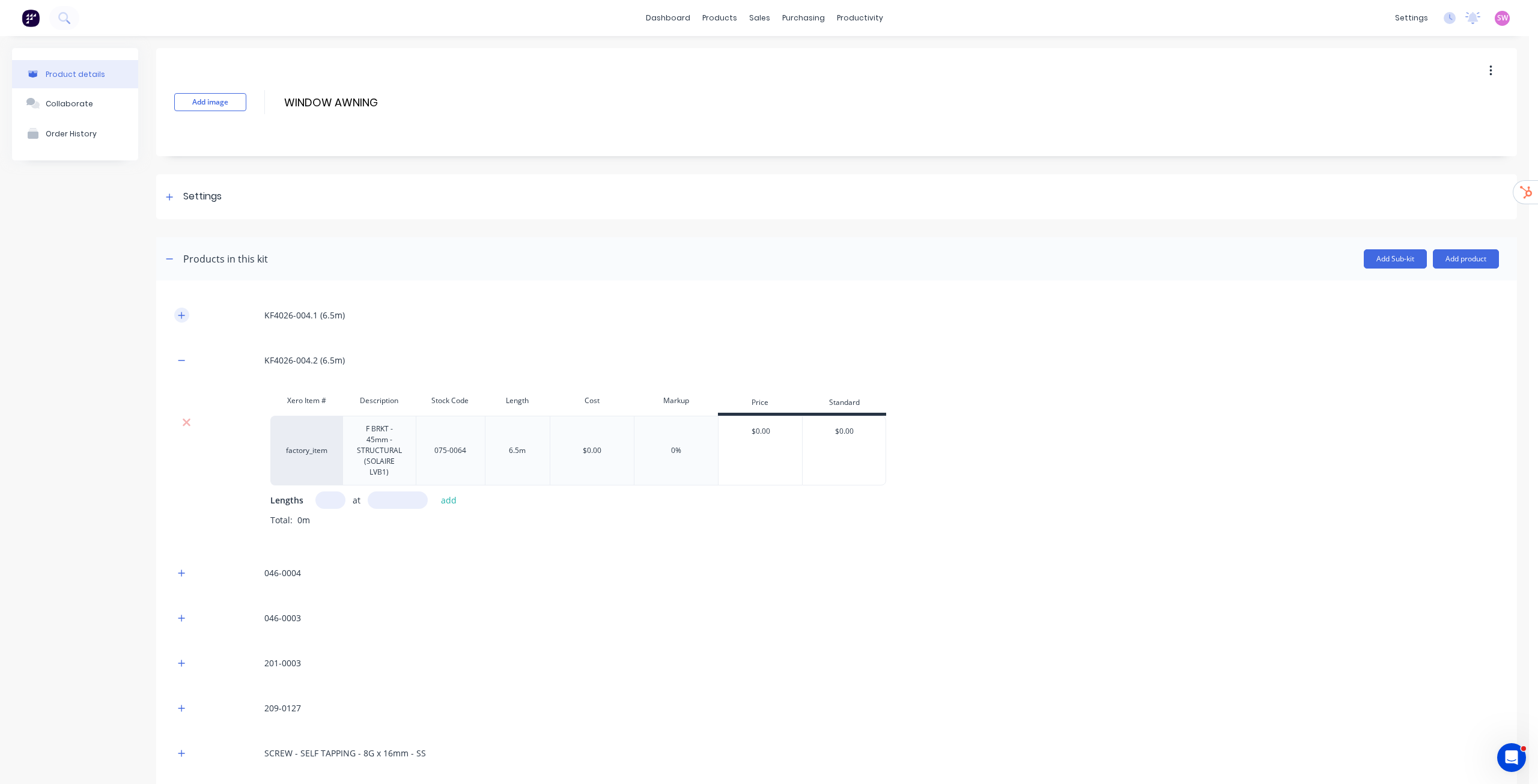
click at [179, 313] on icon "button" at bounding box center [181, 315] width 7 height 9
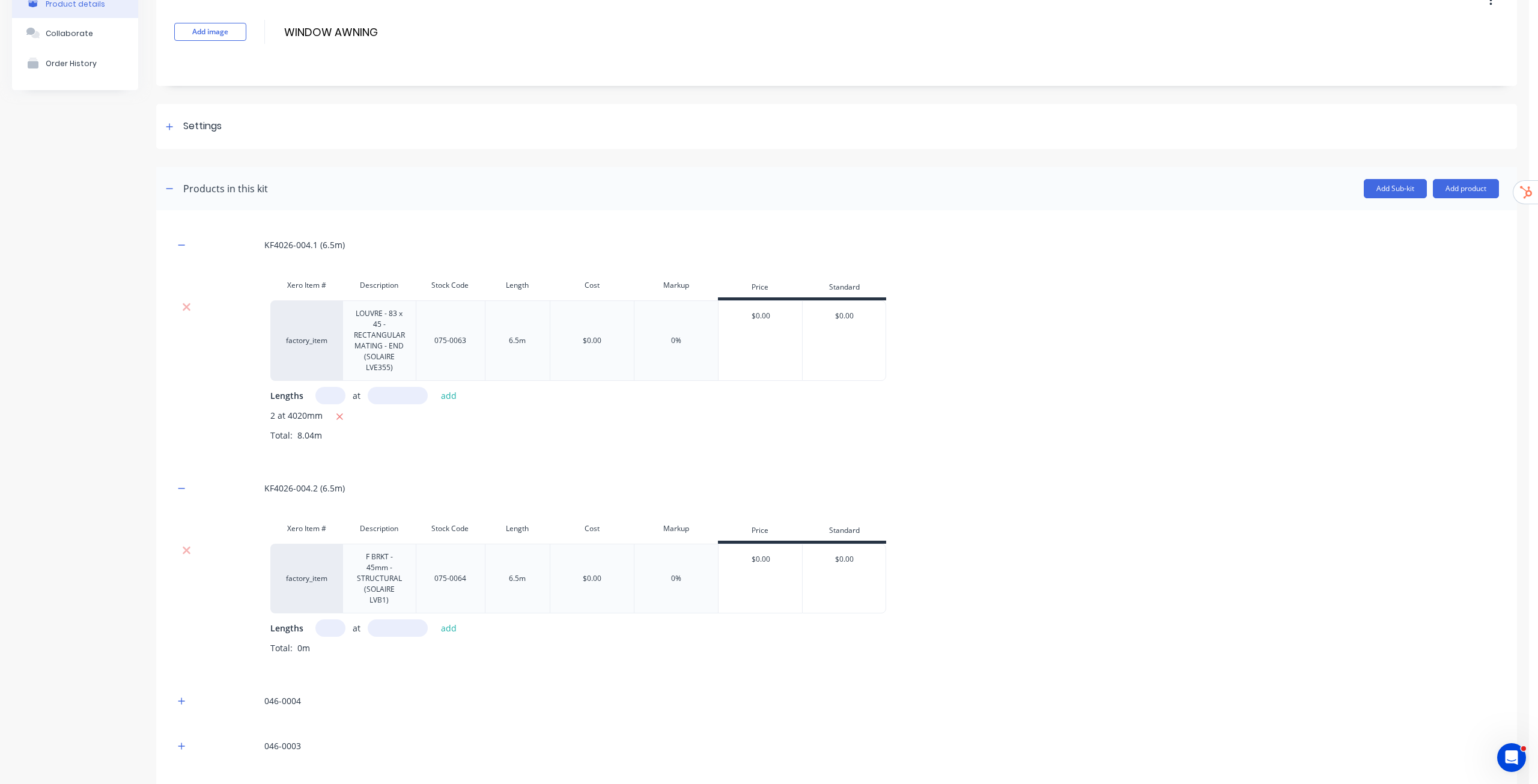
scroll to position [240, 0]
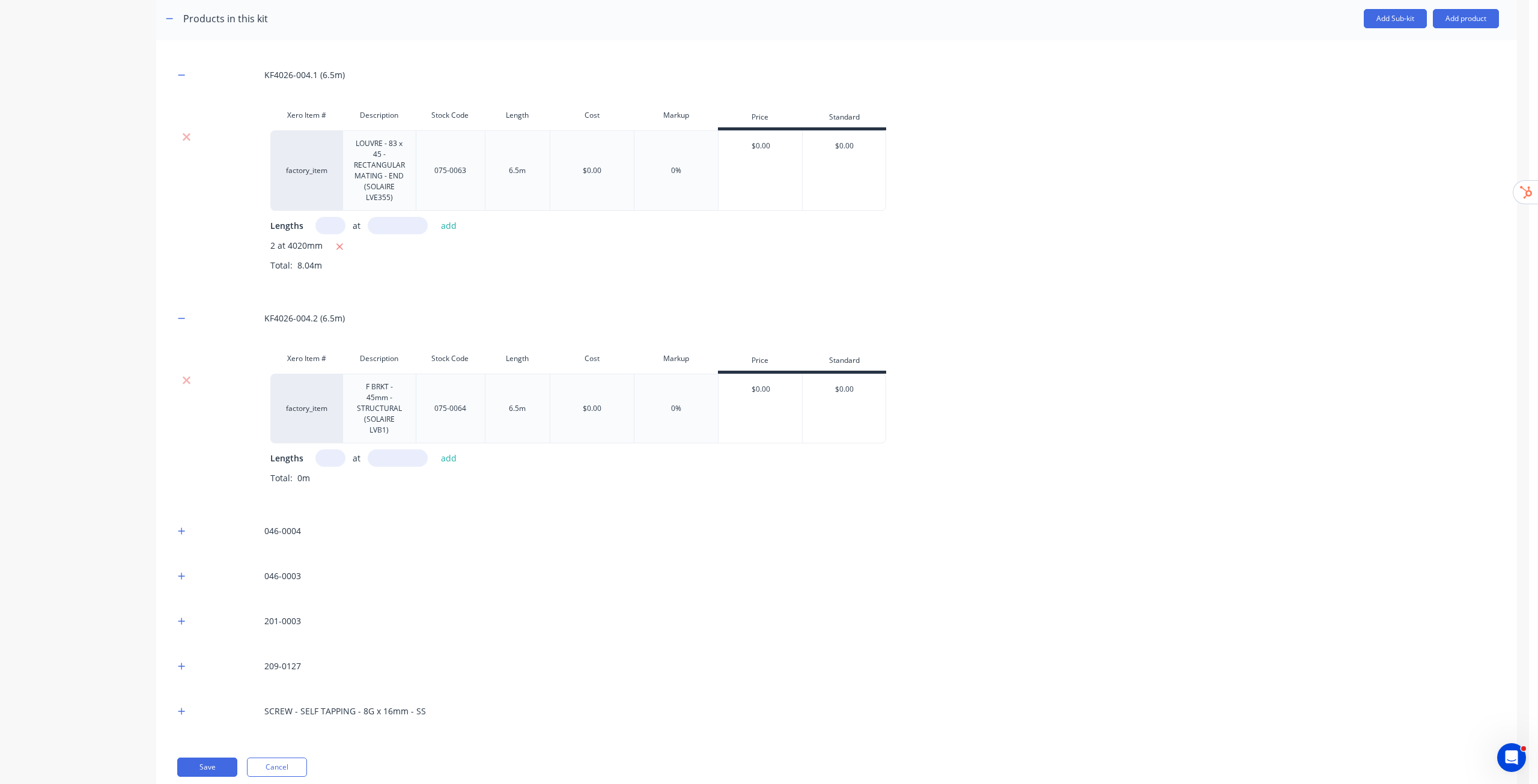
click at [321, 452] on input "text" at bounding box center [330, 458] width 30 height 17
type input "1"
click at [404, 460] on input "text" at bounding box center [398, 458] width 60 height 17
type input "4020"
click at [447, 457] on button "add" at bounding box center [449, 458] width 28 height 16
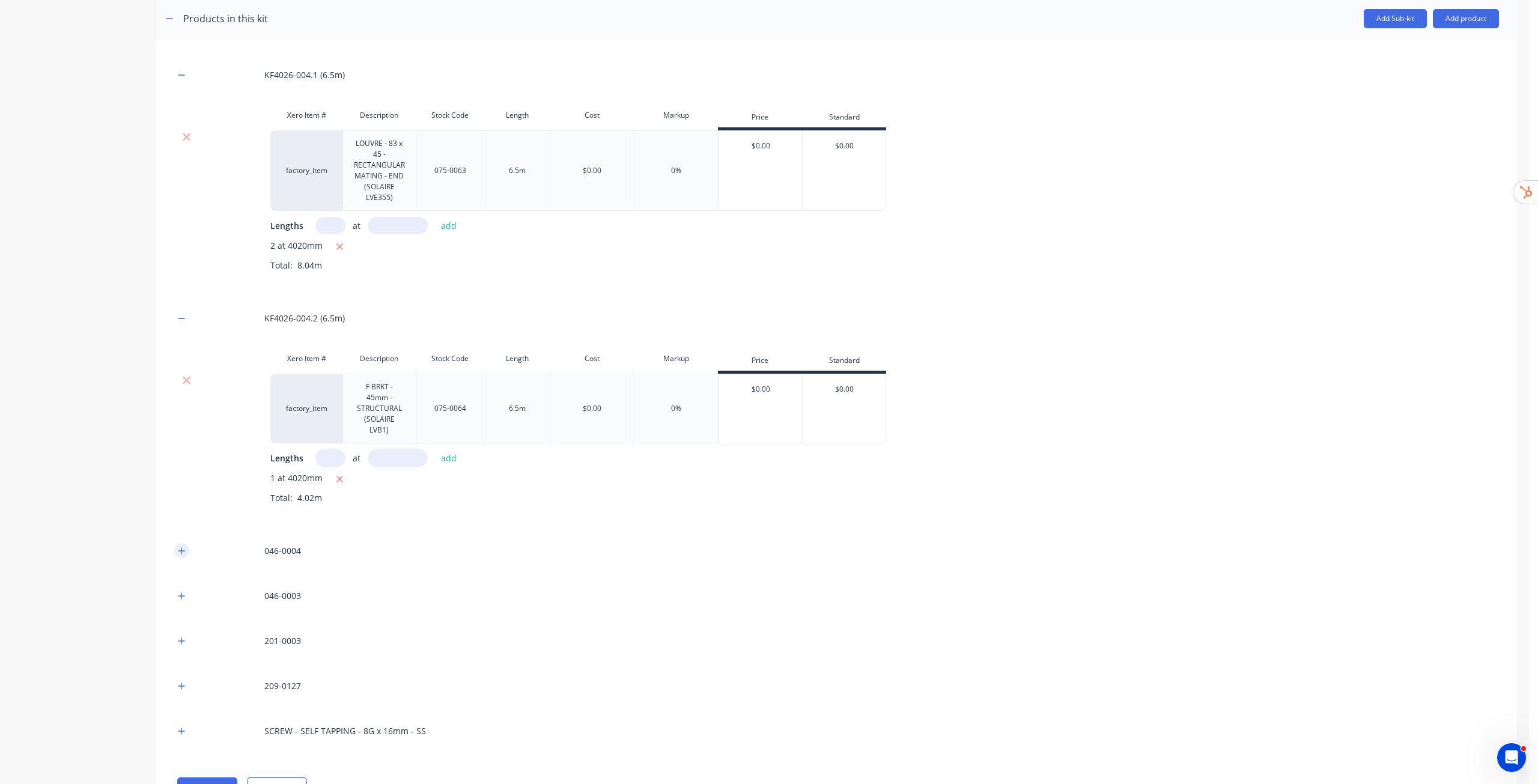
click at [182, 549] on icon "button" at bounding box center [182, 551] width 7 height 7
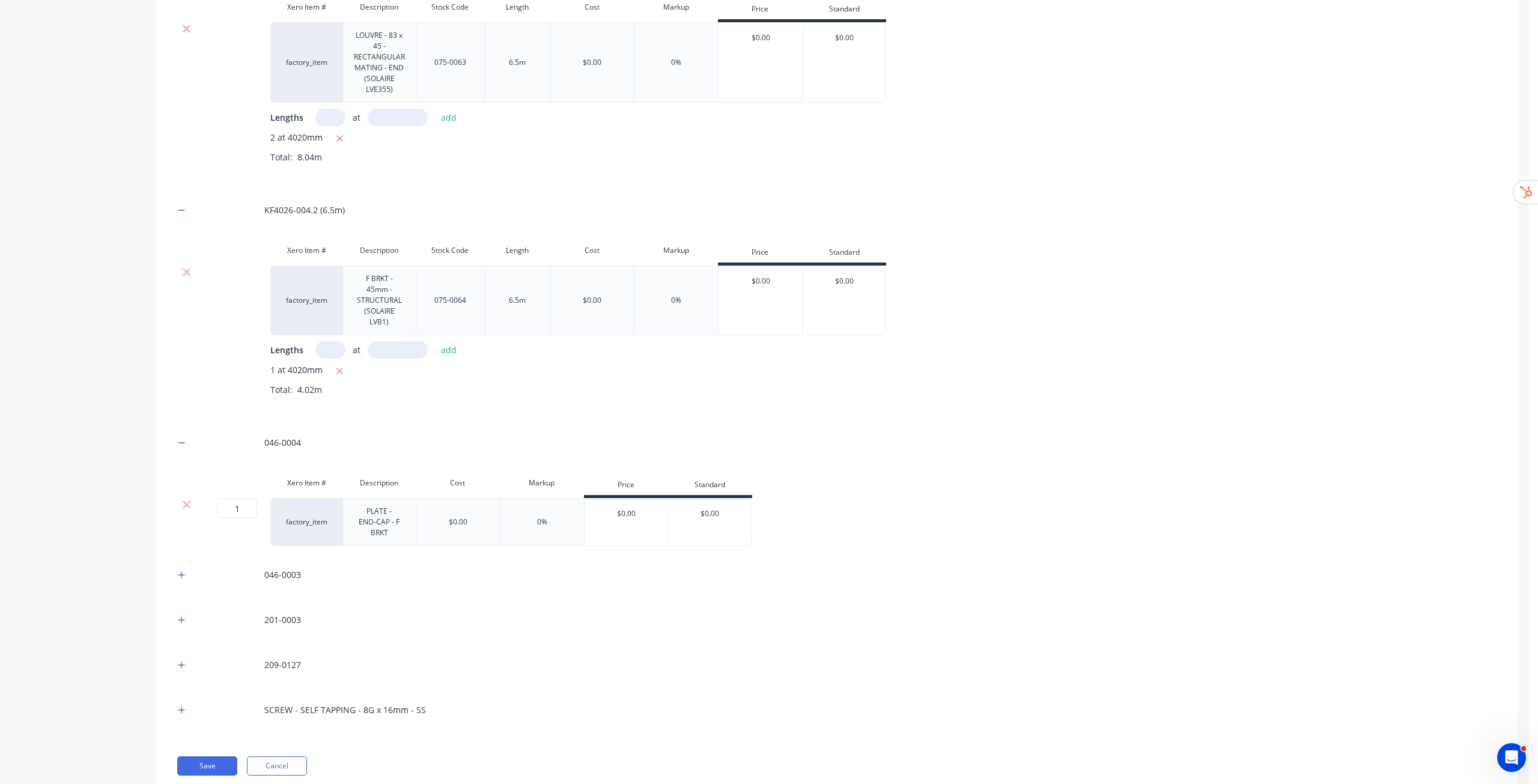
scroll to position [361, 0]
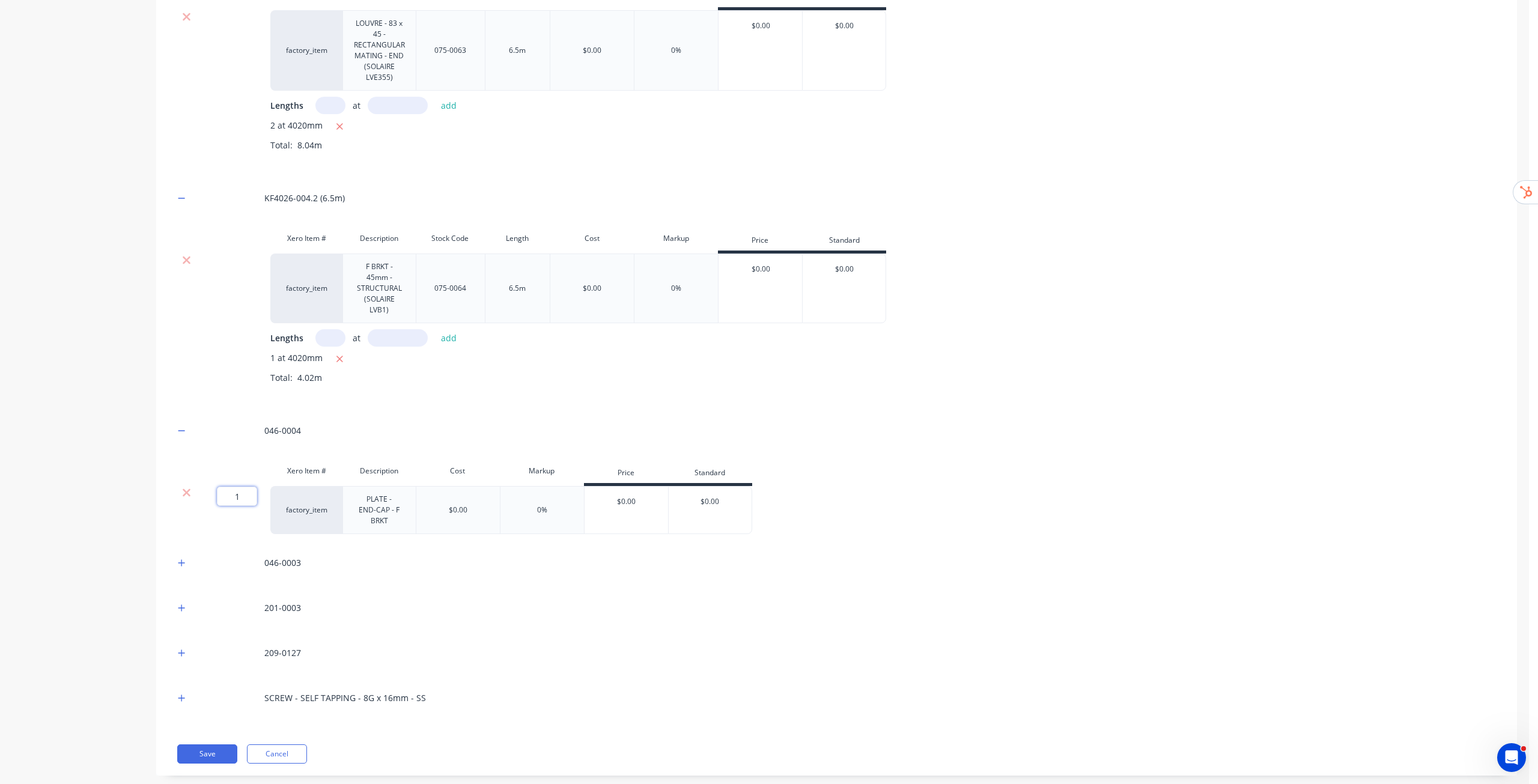
click at [252, 493] on input "1" at bounding box center [237, 496] width 40 height 19
type input "2"
click at [181, 559] on icon "button" at bounding box center [181, 563] width 7 height 9
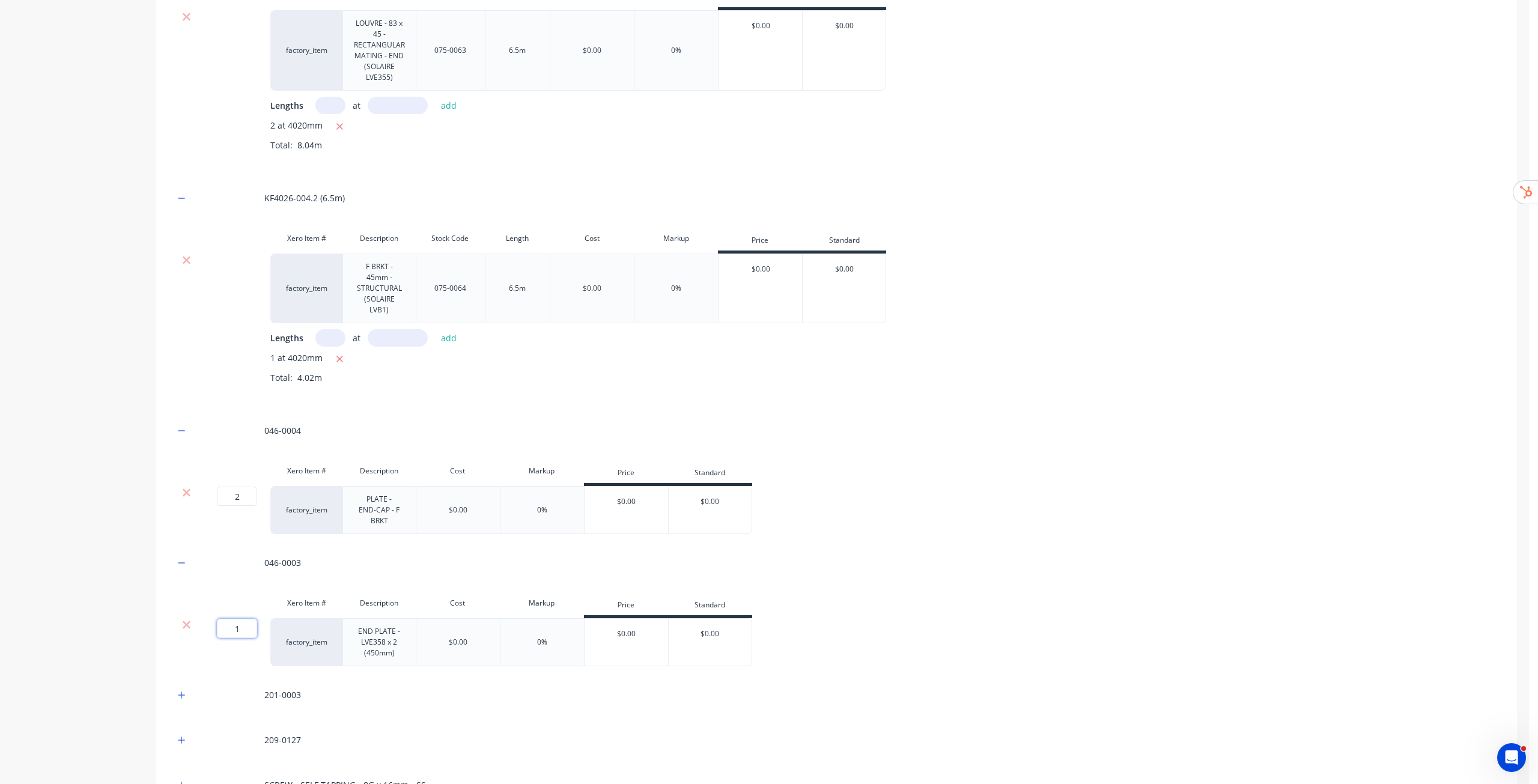
drag, startPoint x: 233, startPoint y: 614, endPoint x: 266, endPoint y: 615, distance: 33.0
click at [260, 618] on div "1 1 ?" at bounding box center [234, 642] width 72 height 48
type input "2"
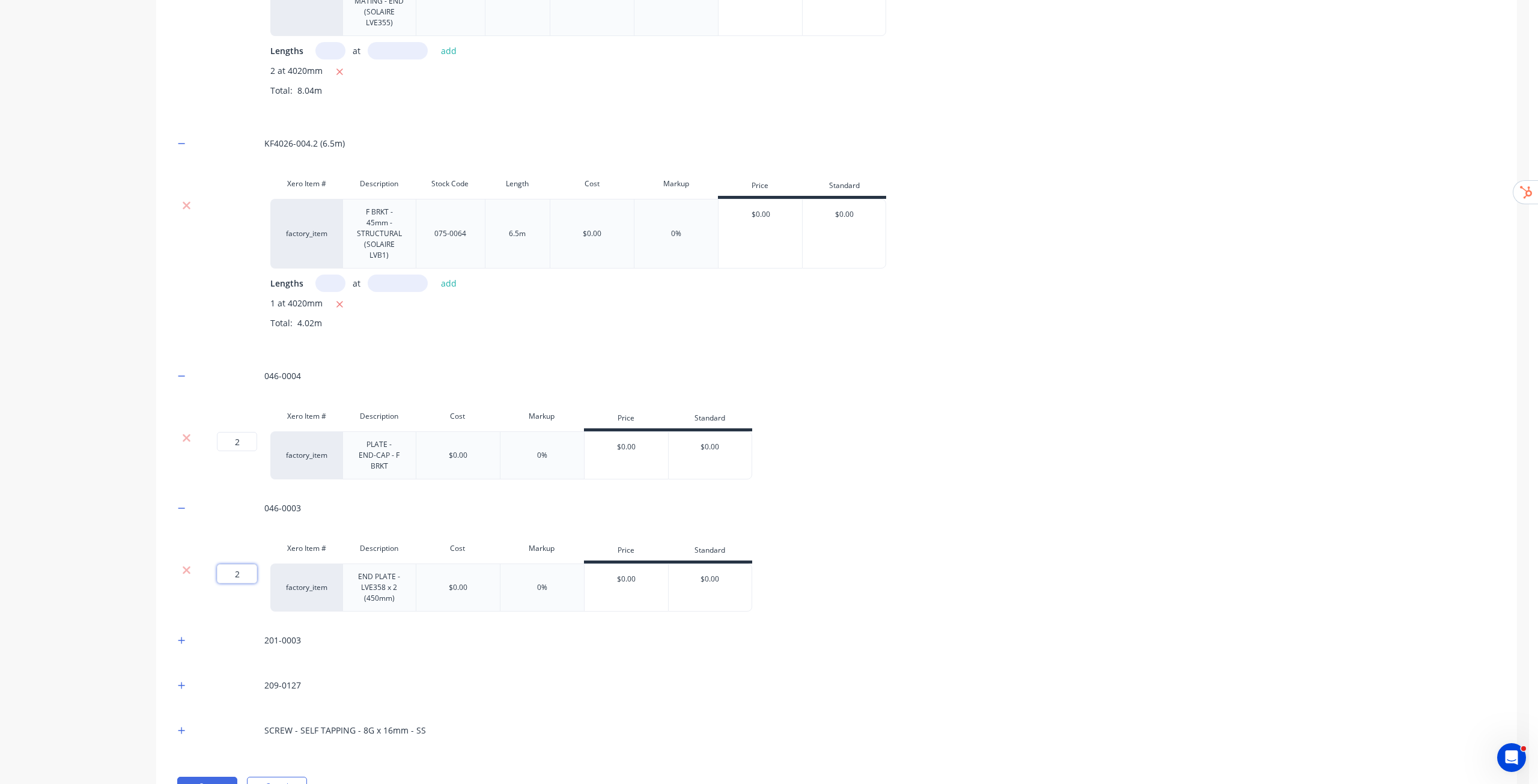
scroll to position [458, 0]
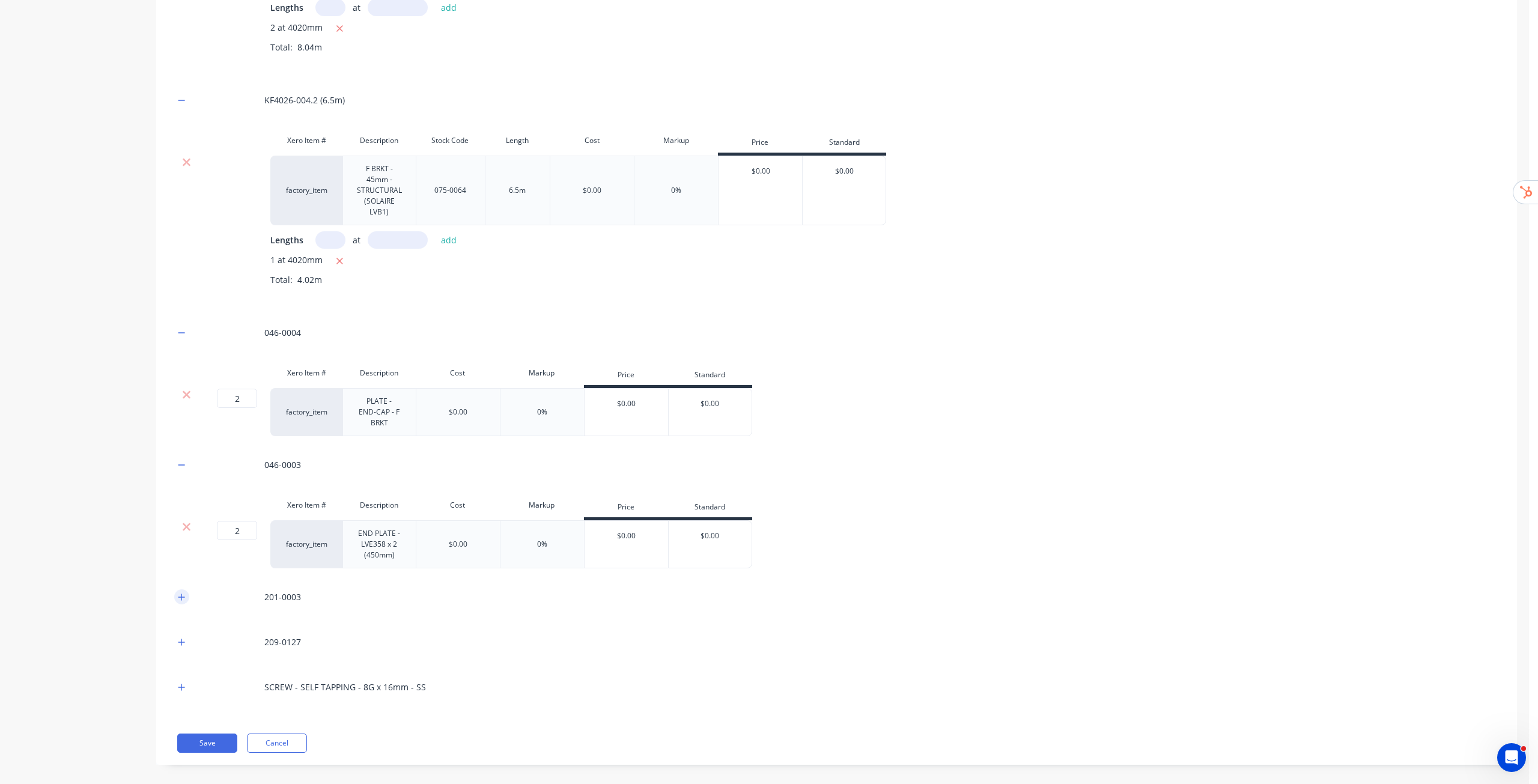
click at [181, 593] on icon "button" at bounding box center [181, 597] width 7 height 9
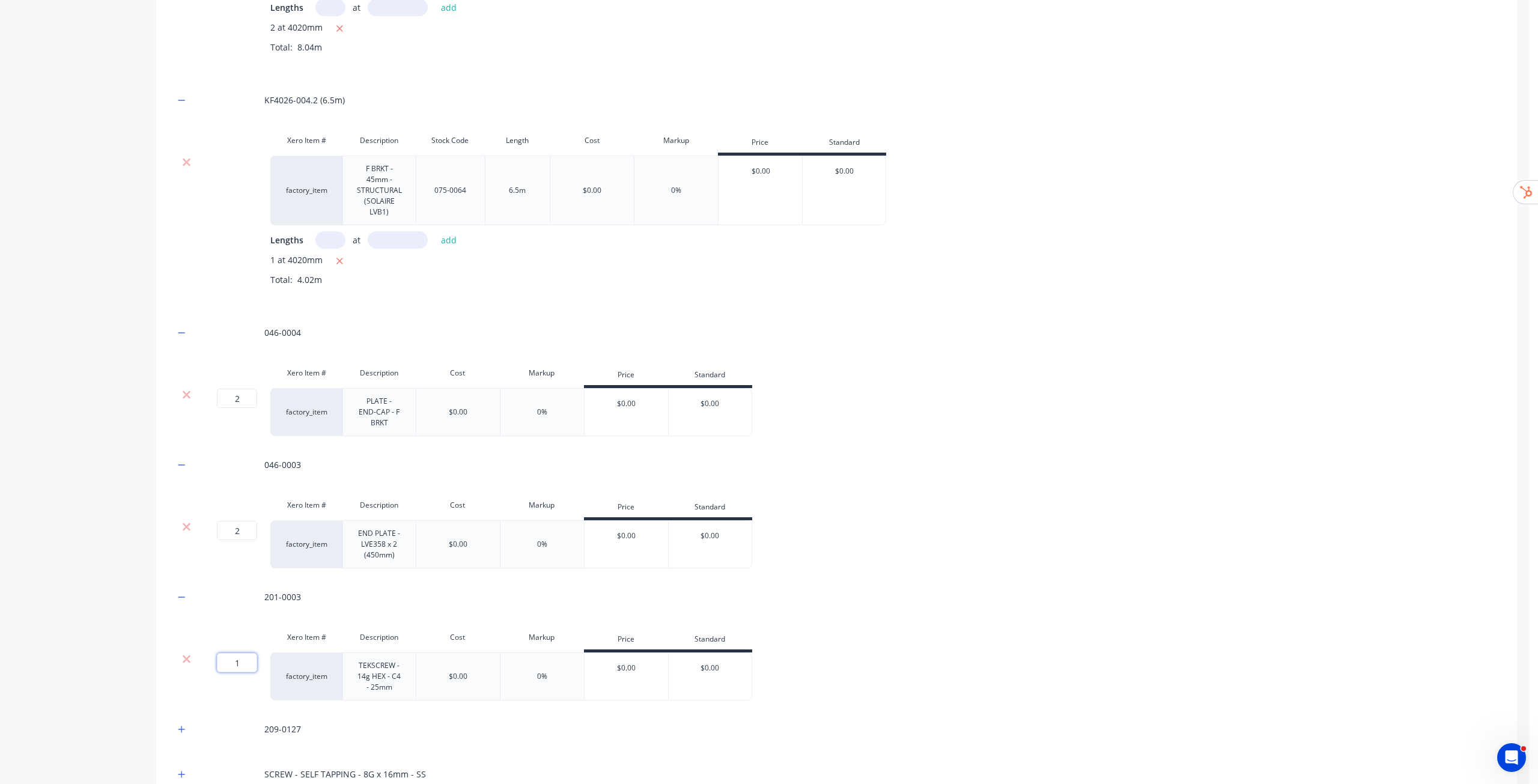
drag, startPoint x: 230, startPoint y: 656, endPoint x: 258, endPoint y: 656, distance: 28.0
click at [256, 656] on input "1" at bounding box center [237, 662] width 40 height 19
type input "24"
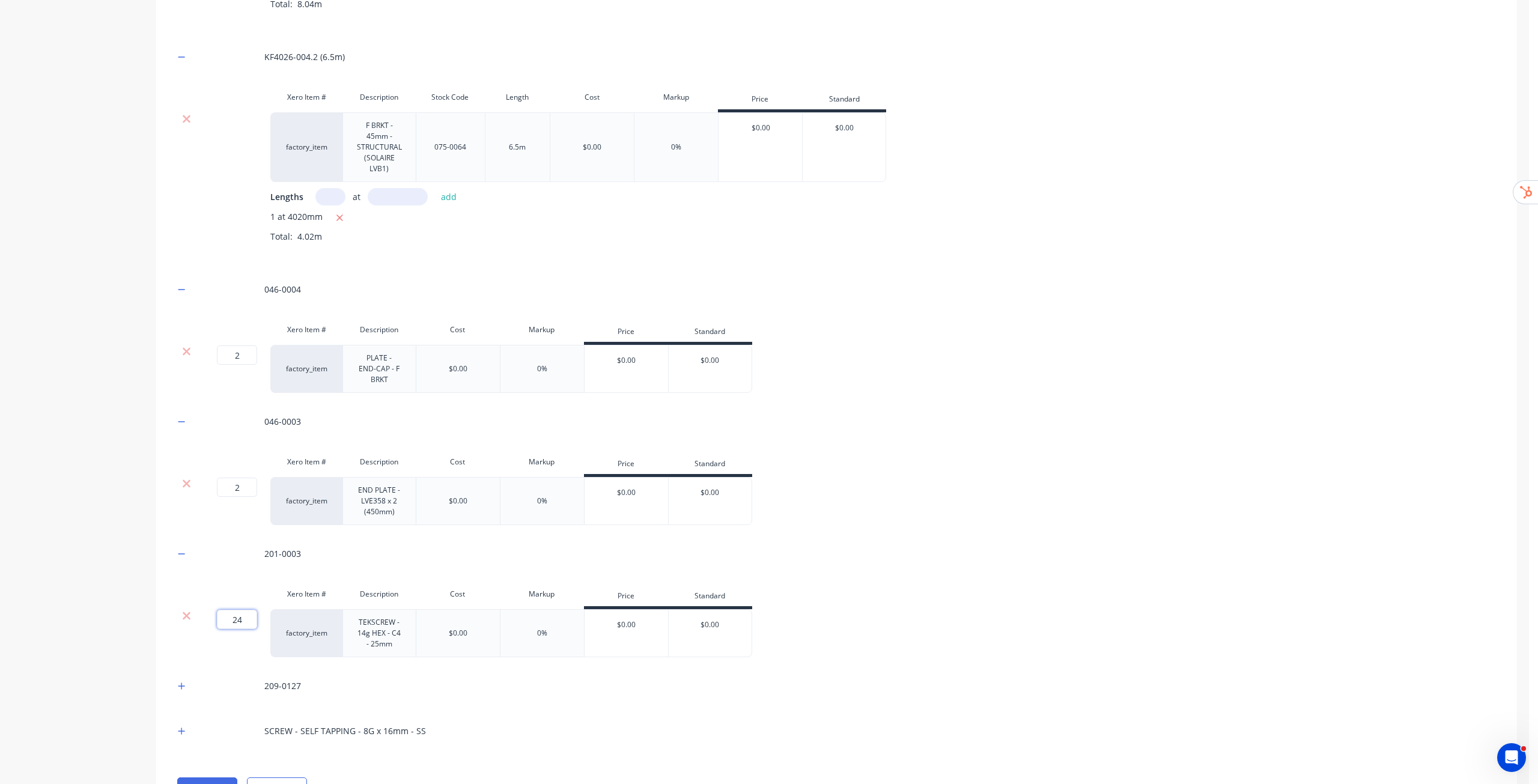
scroll to position [545, 0]
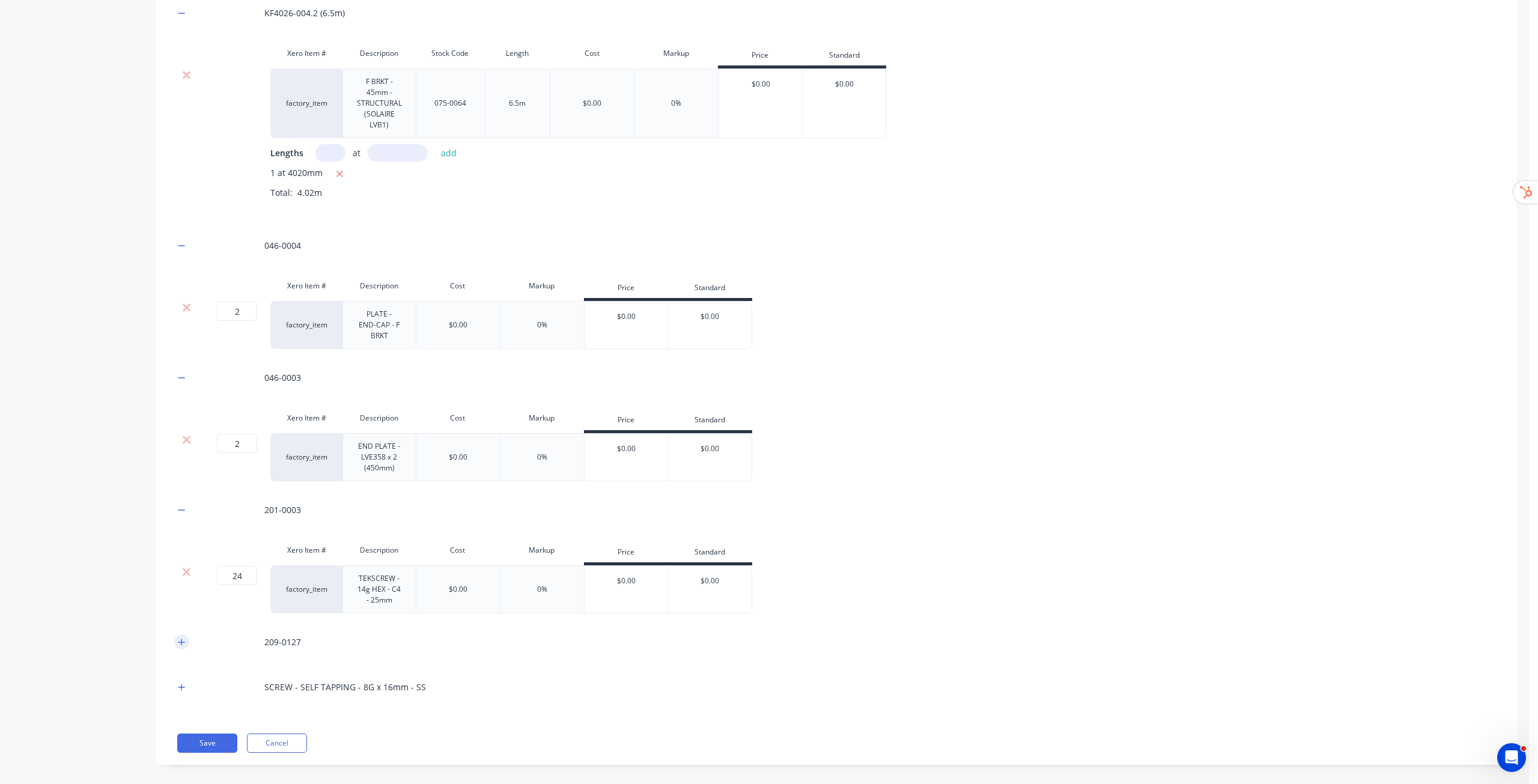
click at [185, 634] on button "button" at bounding box center [181, 642] width 15 height 15
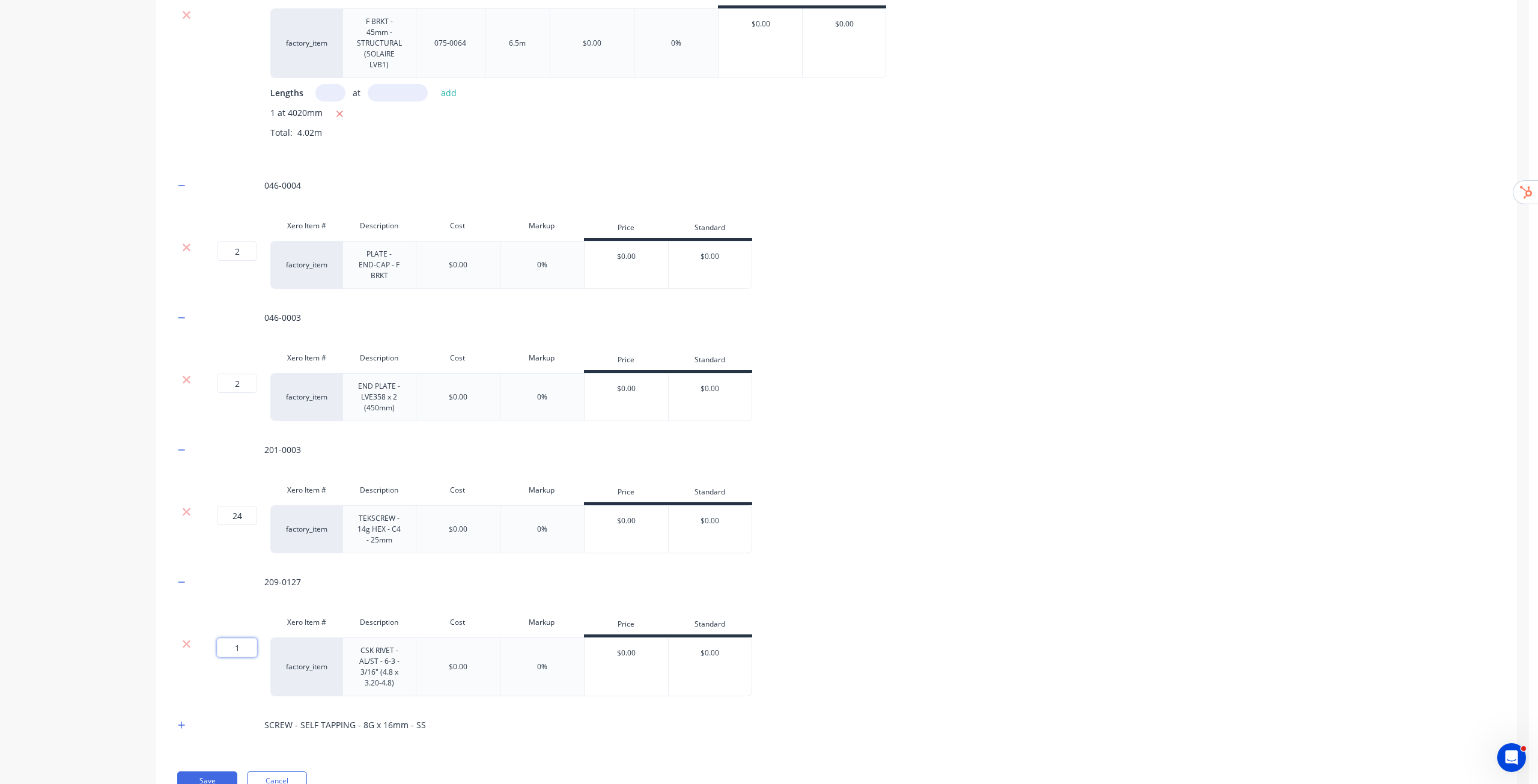
drag, startPoint x: 238, startPoint y: 638, endPoint x: 256, endPoint y: 638, distance: 18.0
click at [256, 638] on input "1" at bounding box center [237, 647] width 40 height 19
type input "2"
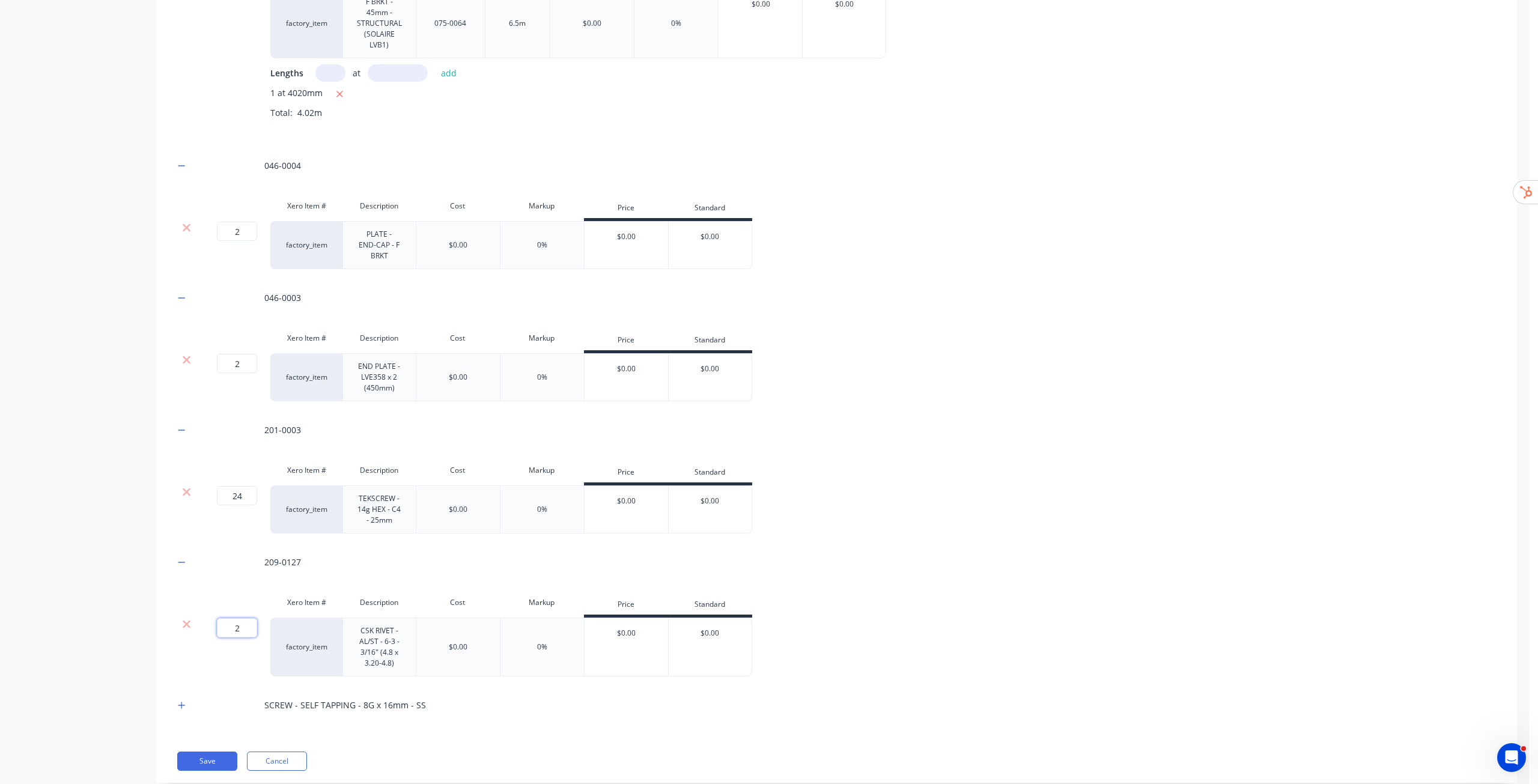
scroll to position [644, 0]
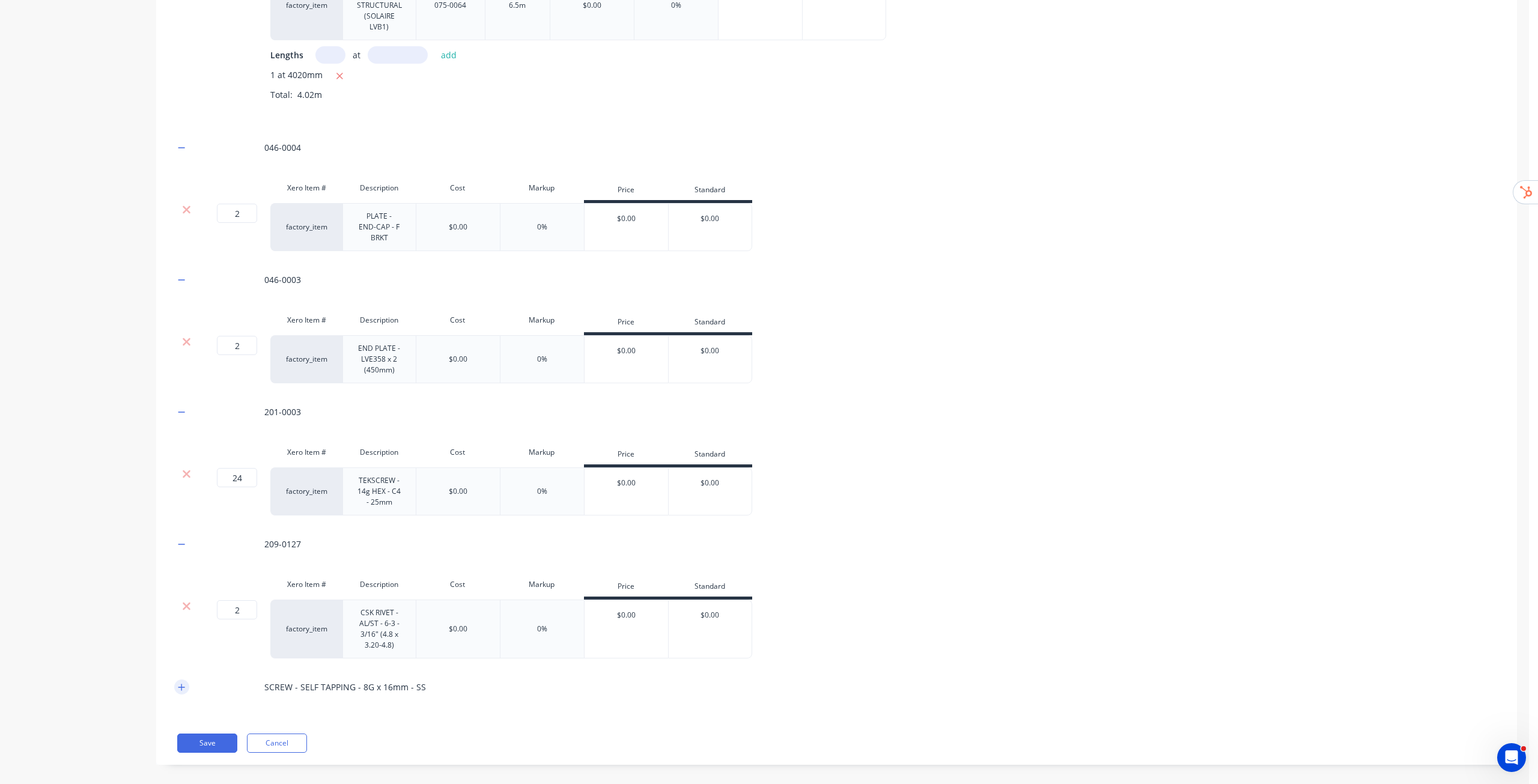
click at [189, 679] on button "button" at bounding box center [181, 686] width 15 height 15
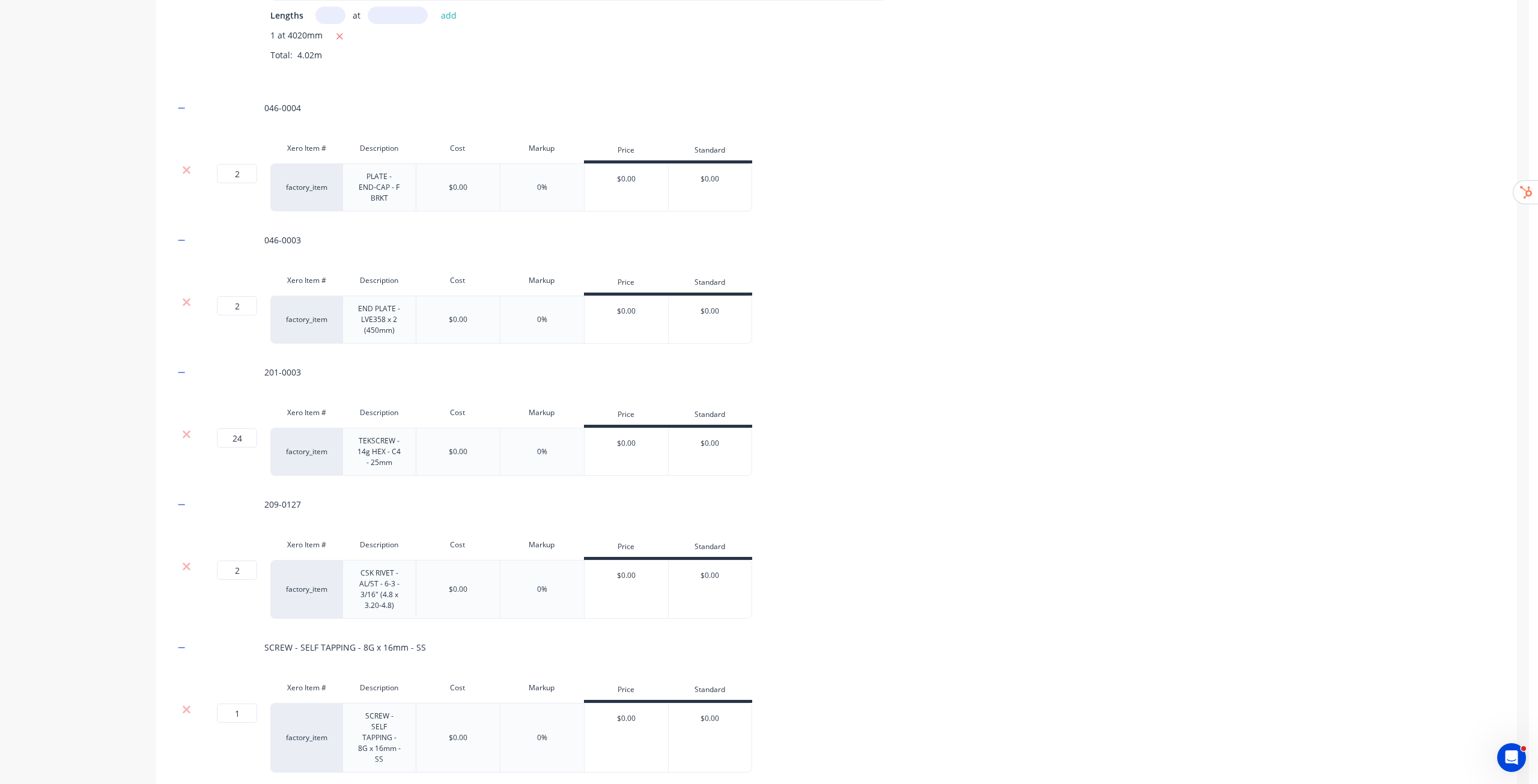
scroll to position [752, 0]
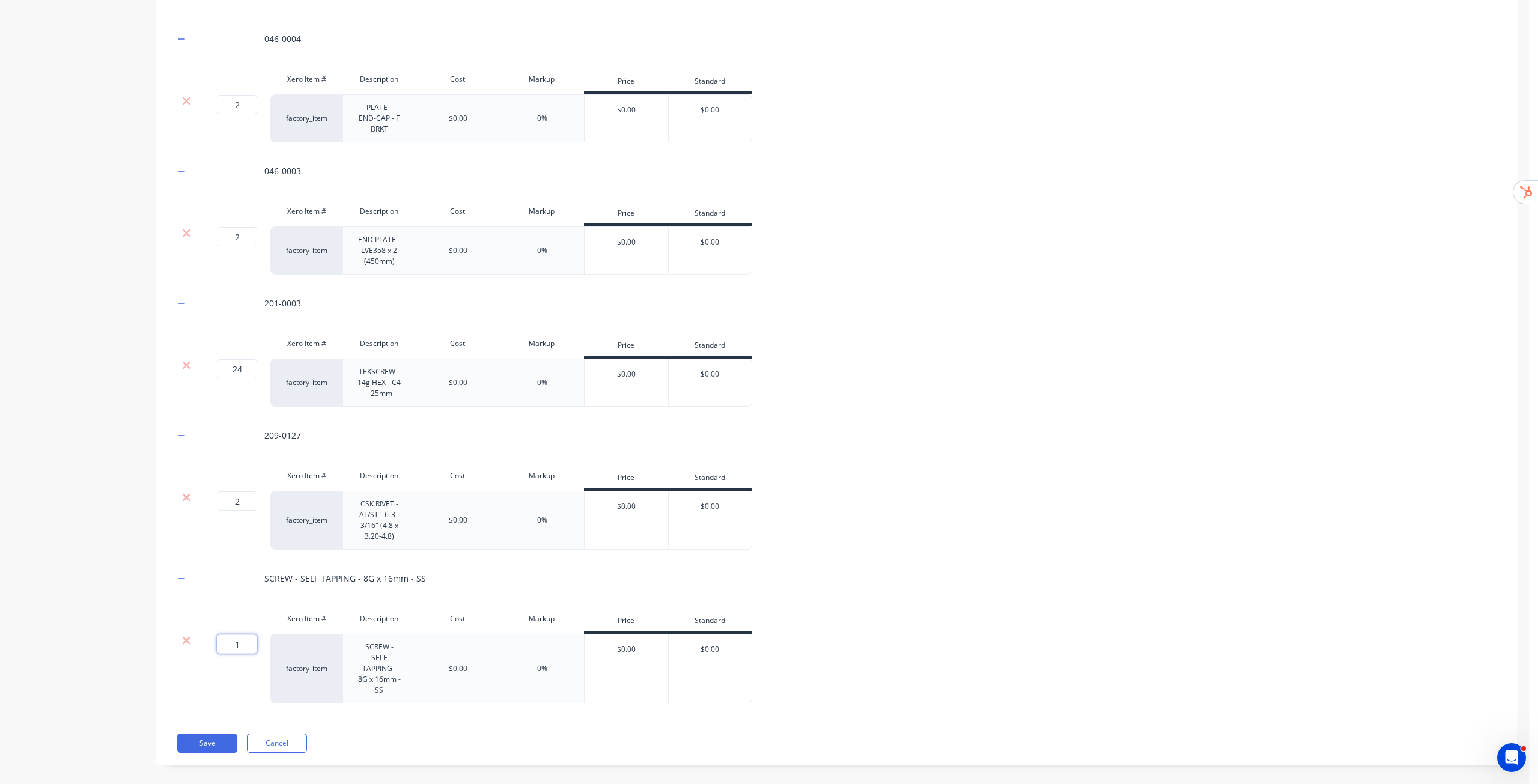
click at [244, 634] on input "1" at bounding box center [237, 644] width 40 height 19
type input "16"
click at [877, 561] on div "SCREW - SELF TAPPING - 8G x 16mm - SS" at bounding box center [837, 577] width 1325 height 33
click at [221, 733] on button "Save" at bounding box center [207, 743] width 60 height 19
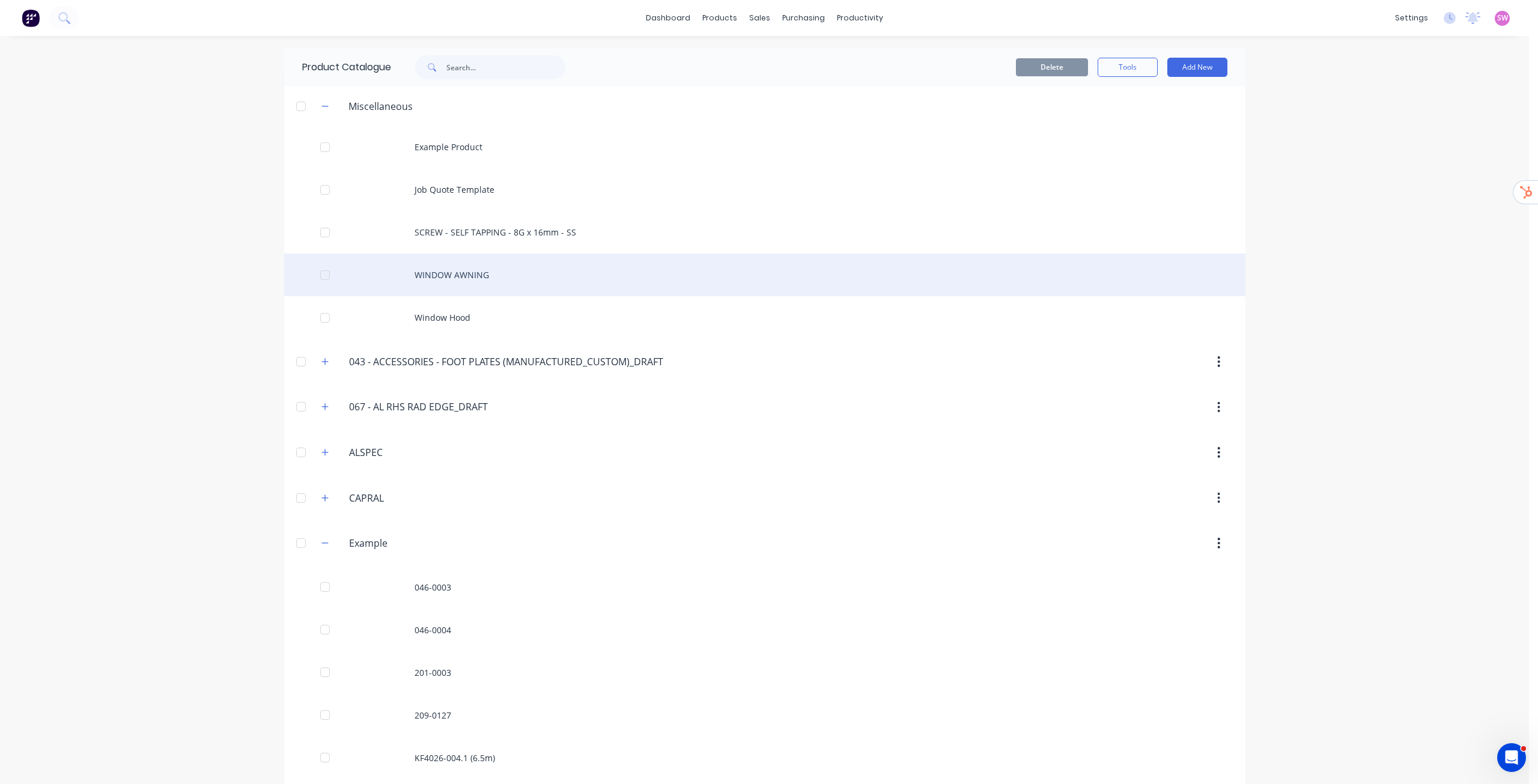
click at [507, 280] on div "WINDOW AWNING" at bounding box center [765, 275] width 962 height 43
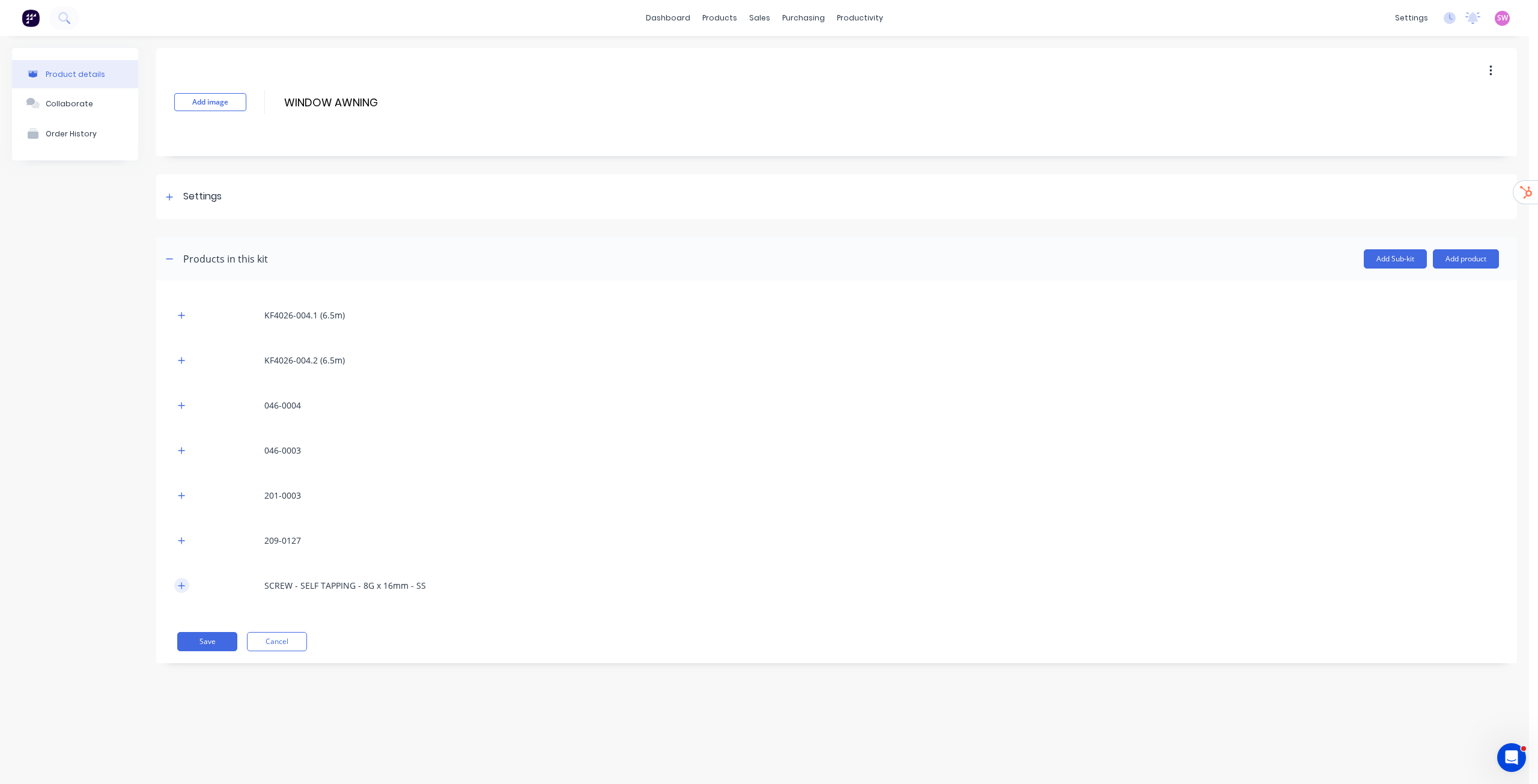
click at [177, 586] on button "button" at bounding box center [181, 585] width 15 height 15
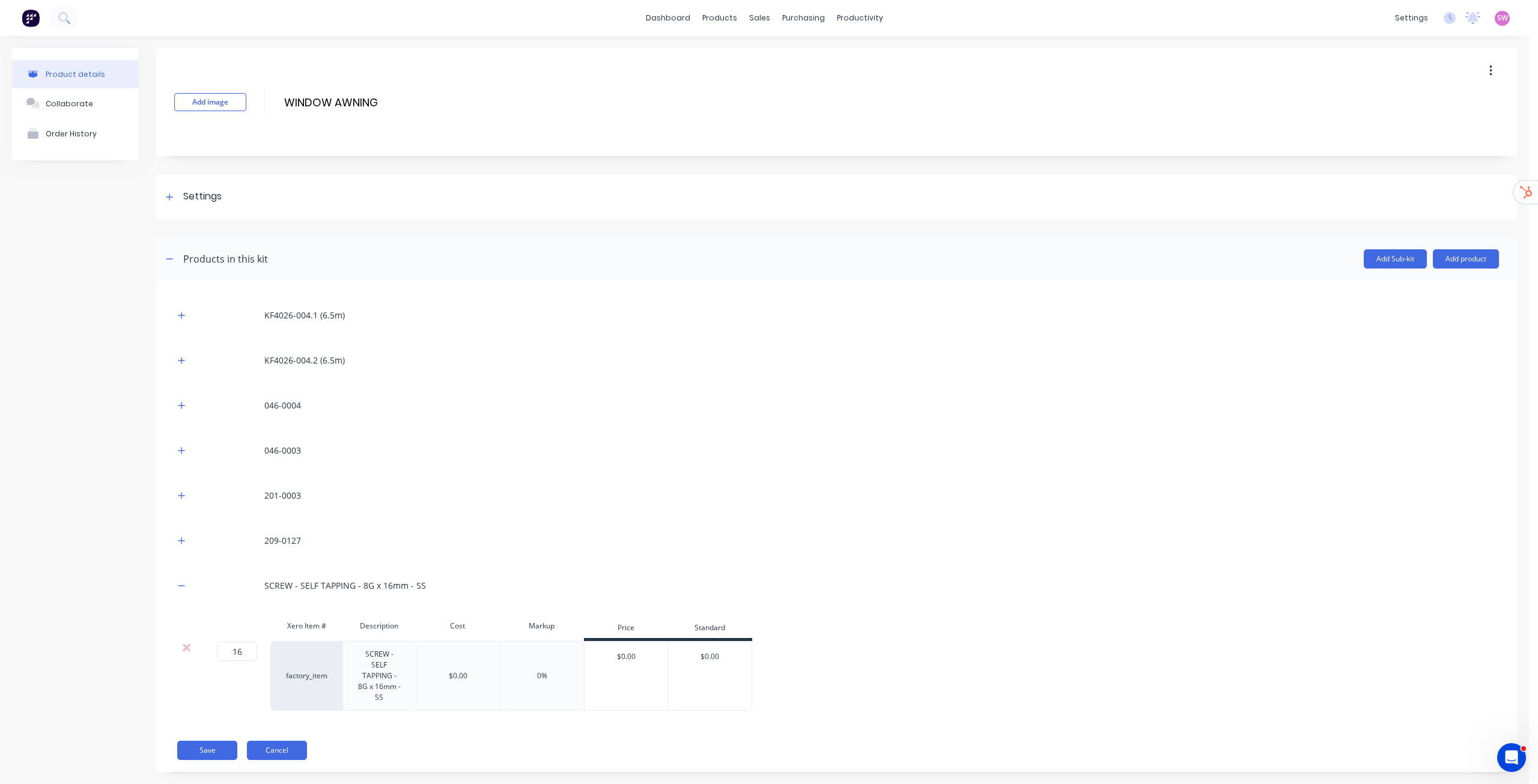
click at [288, 754] on button "Cancel" at bounding box center [277, 750] width 60 height 19
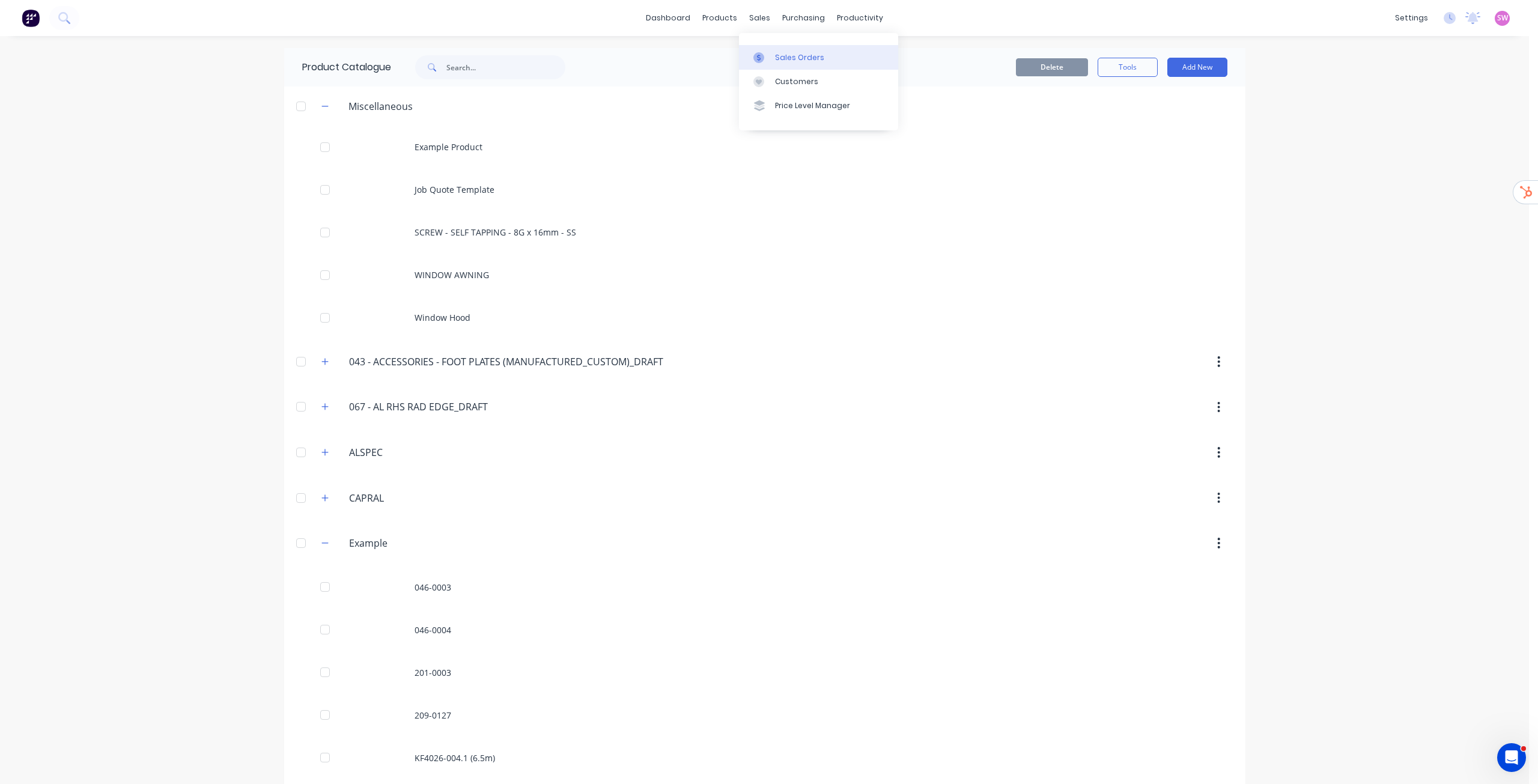
click at [786, 55] on div "Sales Orders" at bounding box center [800, 58] width 50 height 11
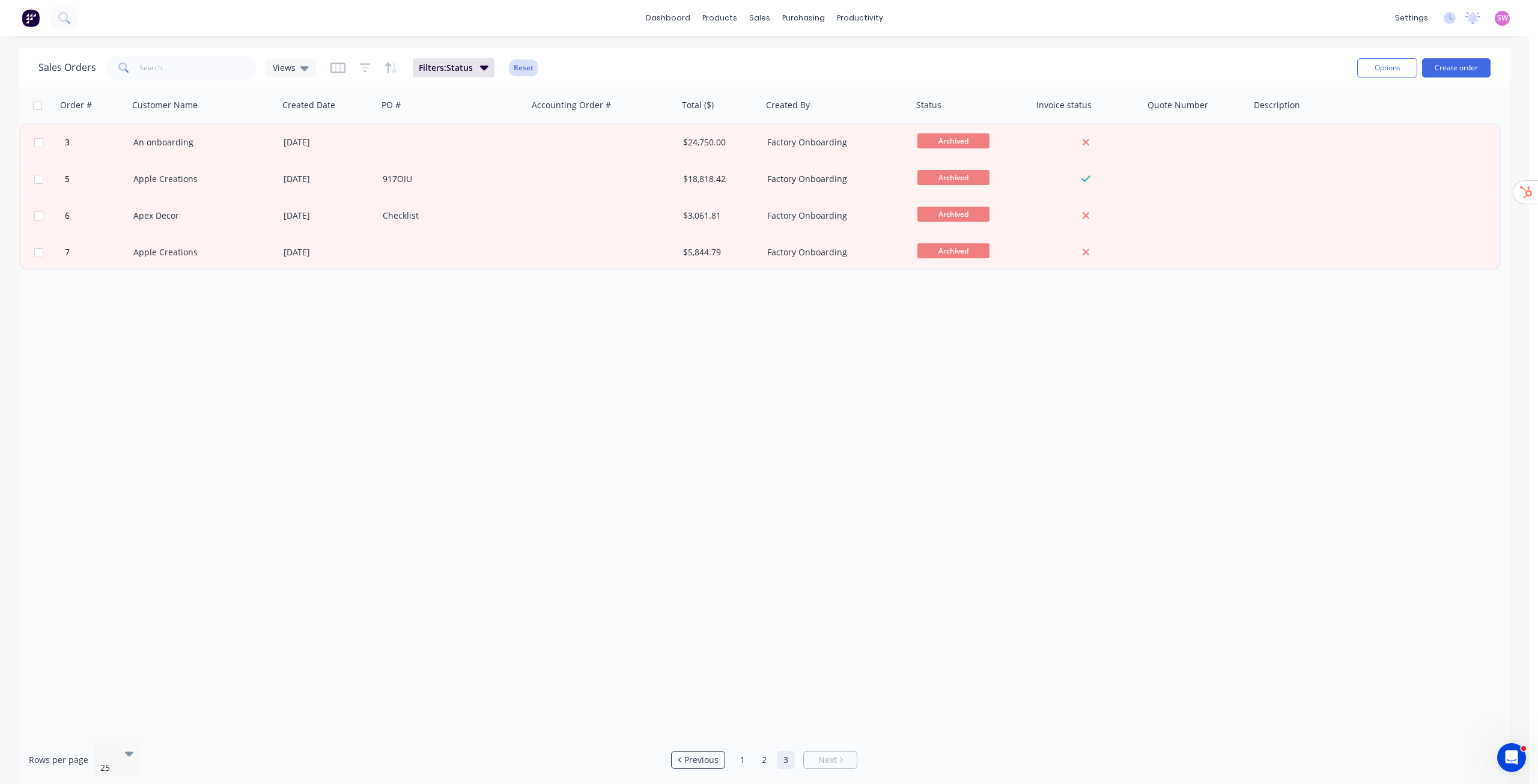
click at [527, 74] on button "Reset" at bounding box center [523, 68] width 29 height 17
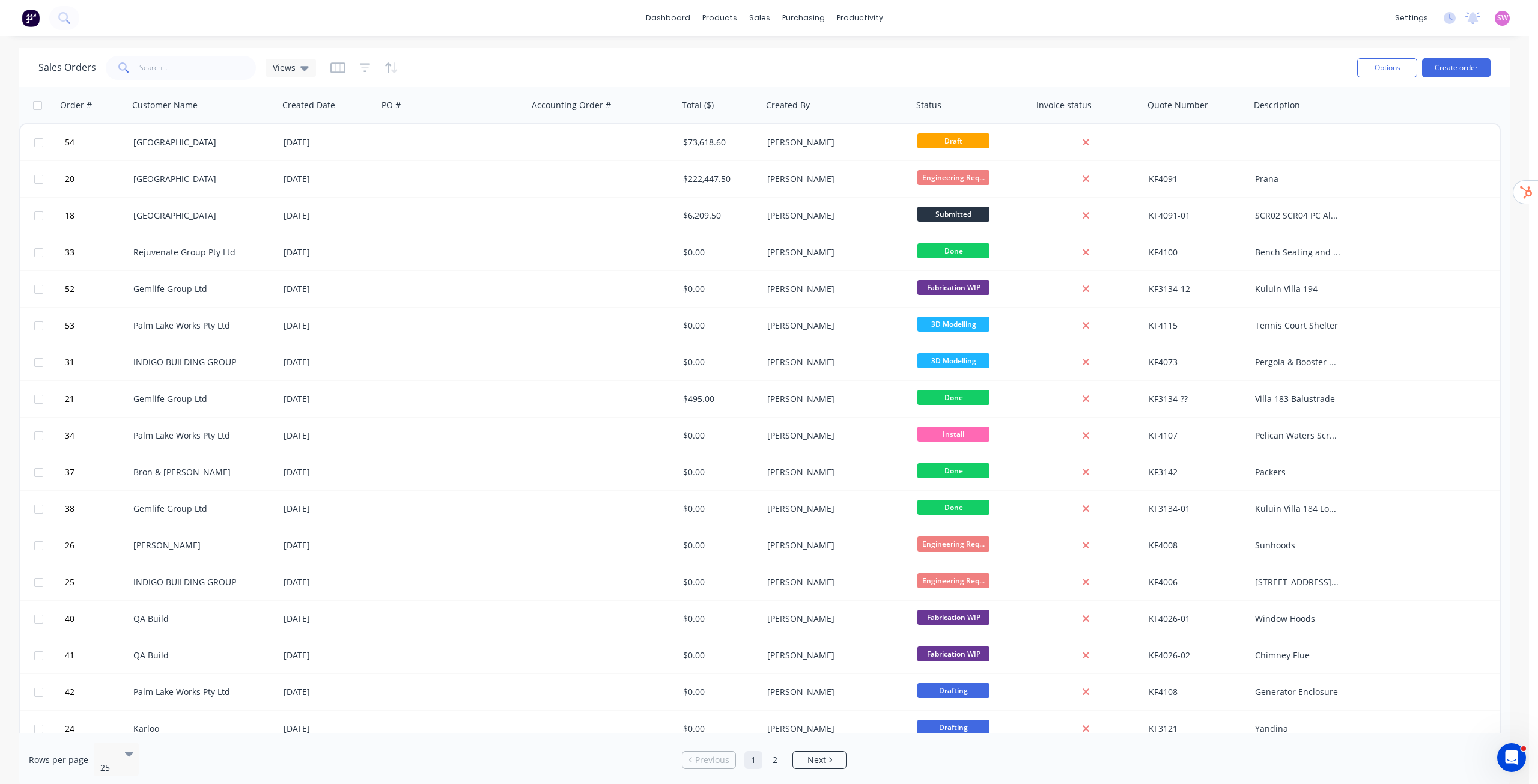
click at [356, 64] on div at bounding box center [364, 68] width 68 height 19
click at [361, 64] on icon "button" at bounding box center [365, 67] width 11 height 9
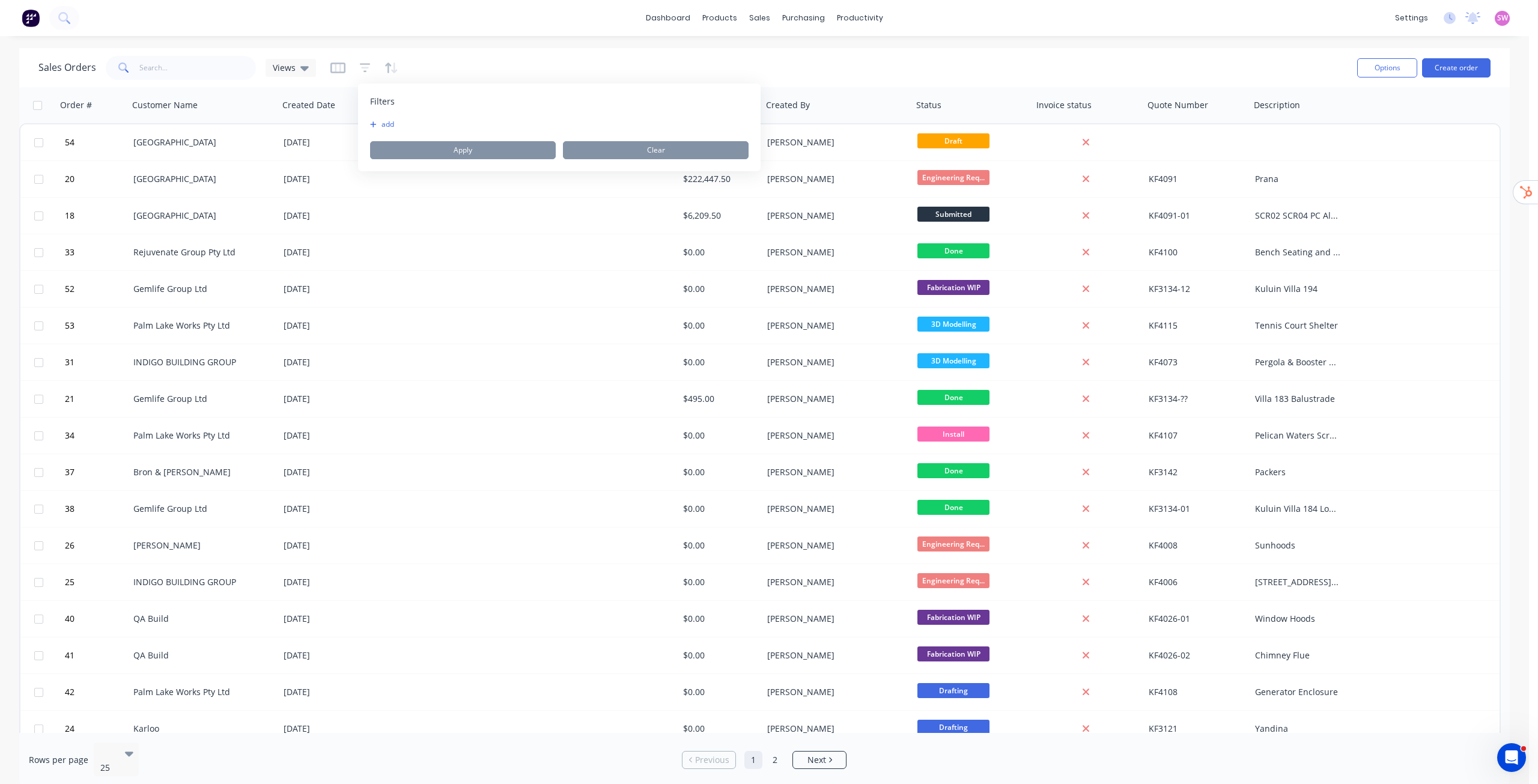
click at [379, 124] on button "add" at bounding box center [385, 124] width 30 height 9
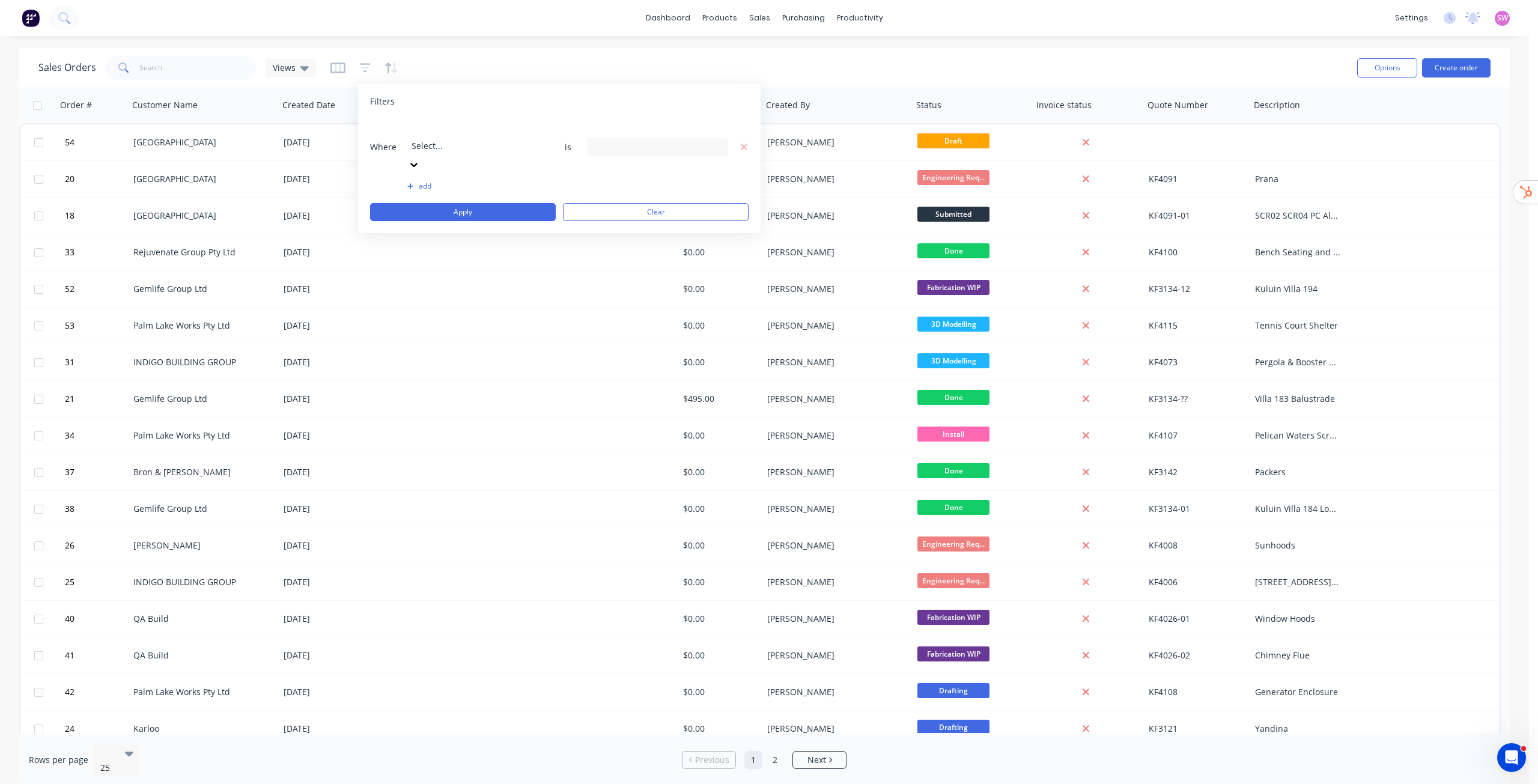
click at [497, 130] on div at bounding box center [498, 129] width 173 height 15
type input "status"
click at [679, 140] on div "15 Status selected" at bounding box center [648, 146] width 109 height 13
click at [615, 225] on div at bounding box center [607, 221] width 24 height 24
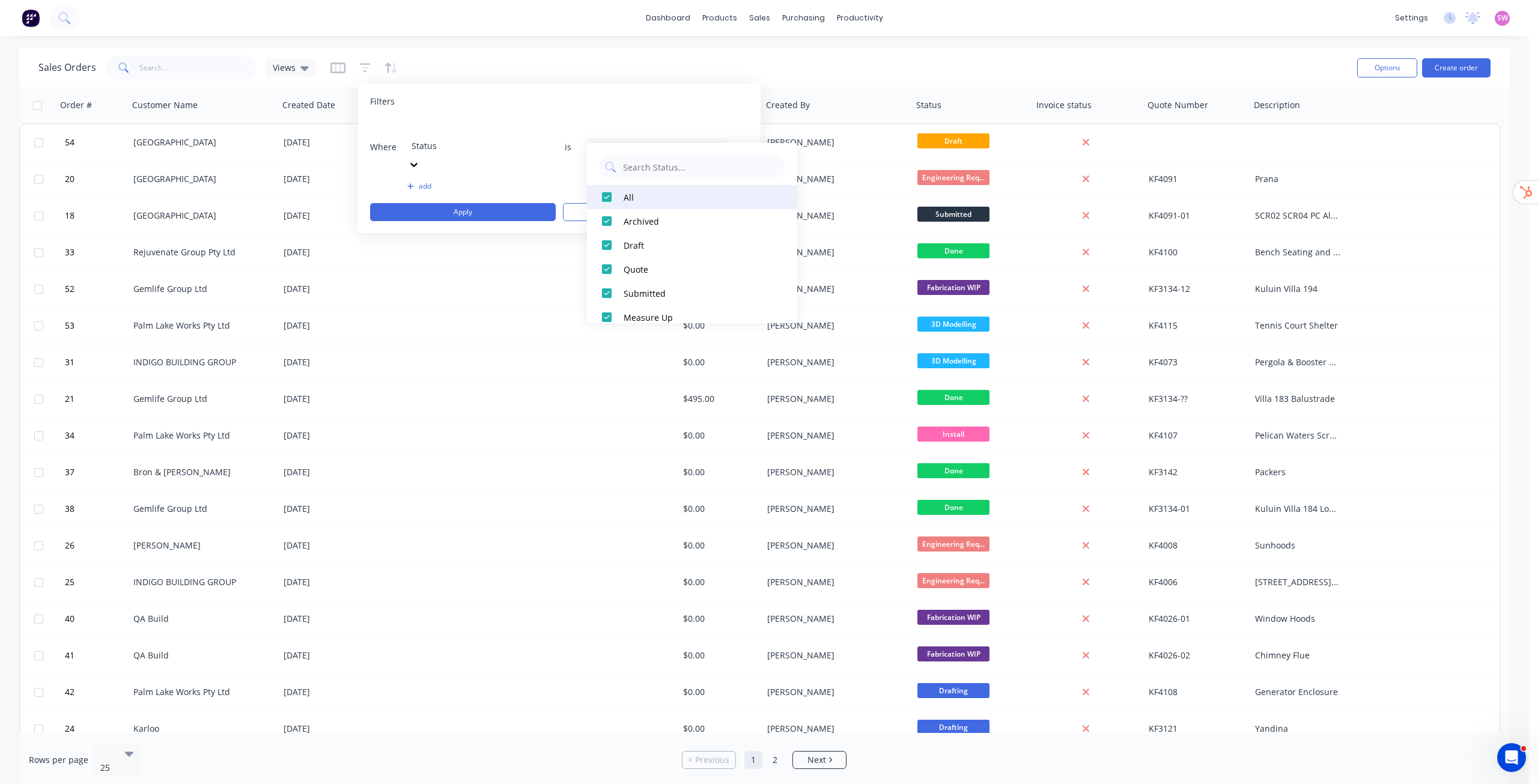
click at [611, 200] on div at bounding box center [607, 197] width 24 height 24
click at [610, 217] on div at bounding box center [607, 221] width 24 height 24
click at [626, 102] on div "Filters" at bounding box center [560, 102] width 379 height 12
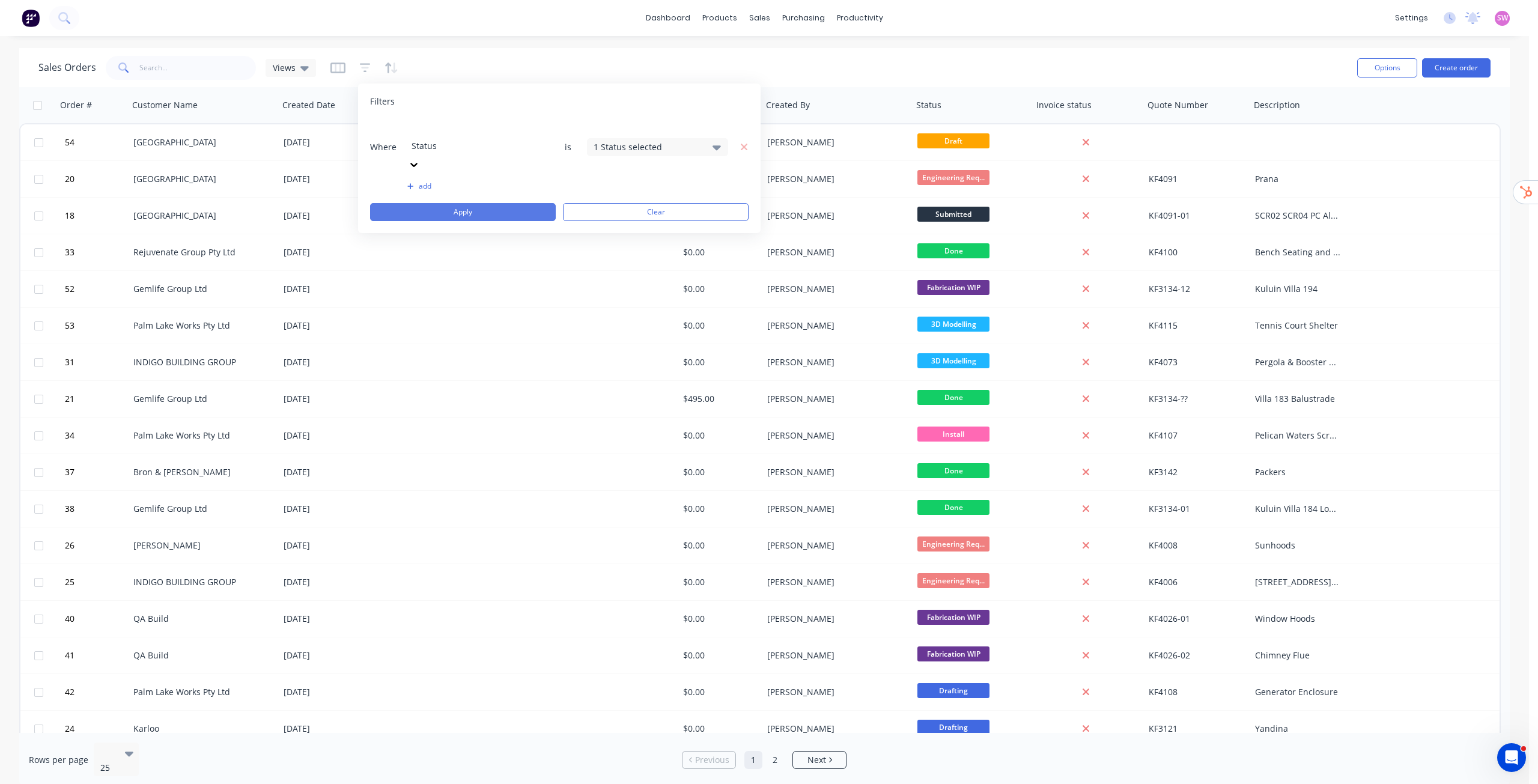
click at [505, 203] on button "Apply" at bounding box center [462, 211] width 185 height 18
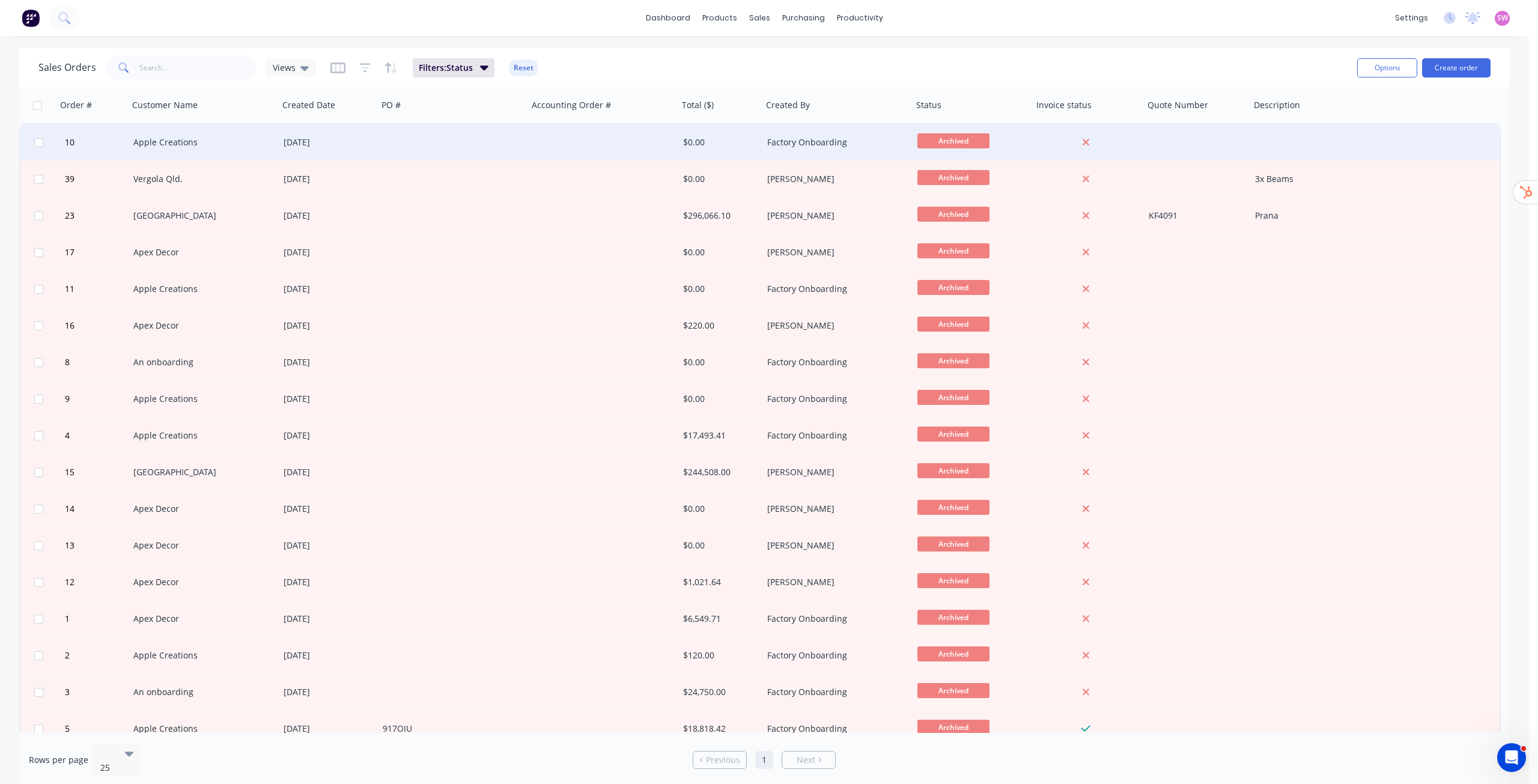
click at [603, 138] on div at bounding box center [603, 142] width 150 height 36
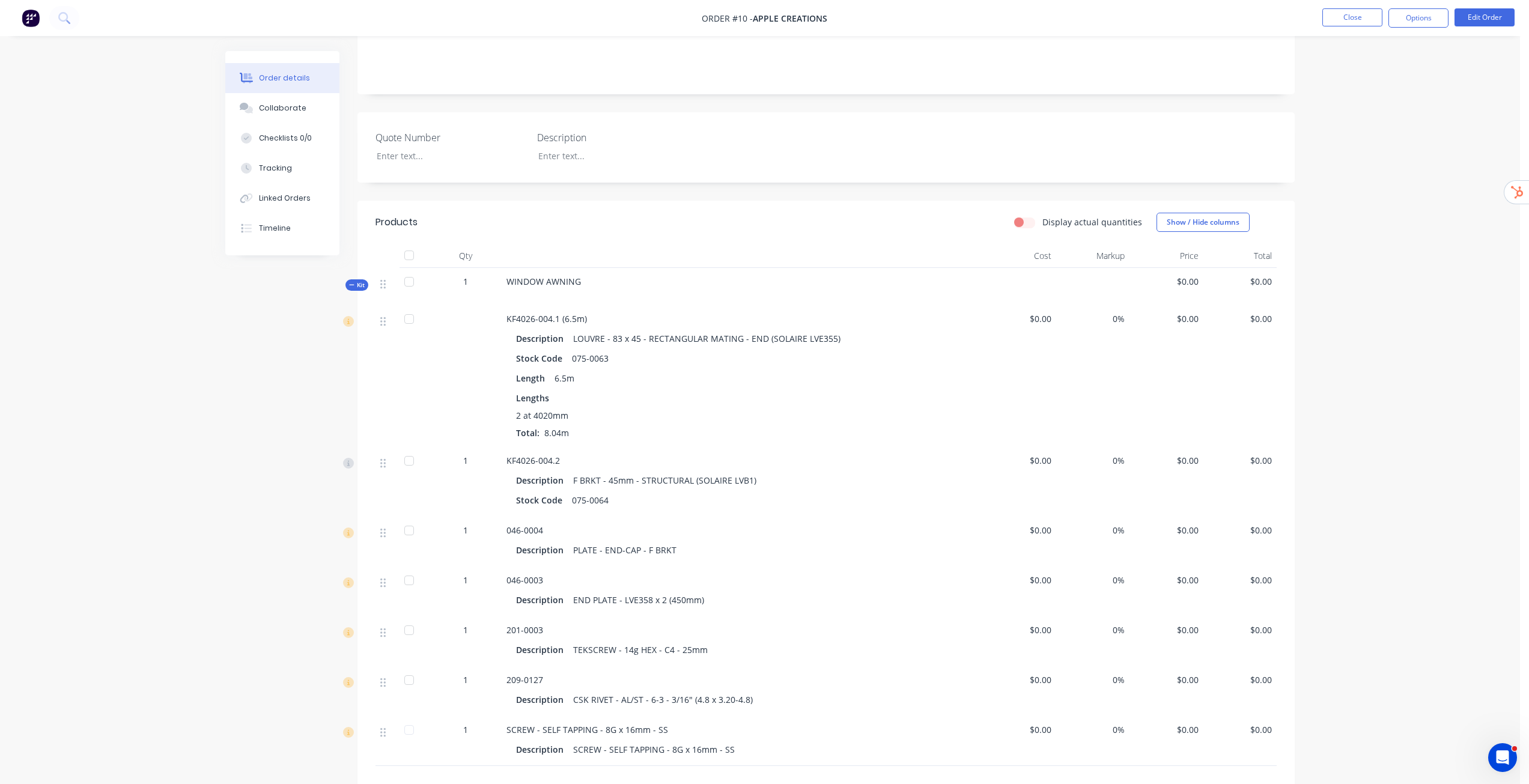
scroll to position [237, 0]
click at [1492, 20] on button "Edit Order" at bounding box center [1485, 17] width 60 height 18
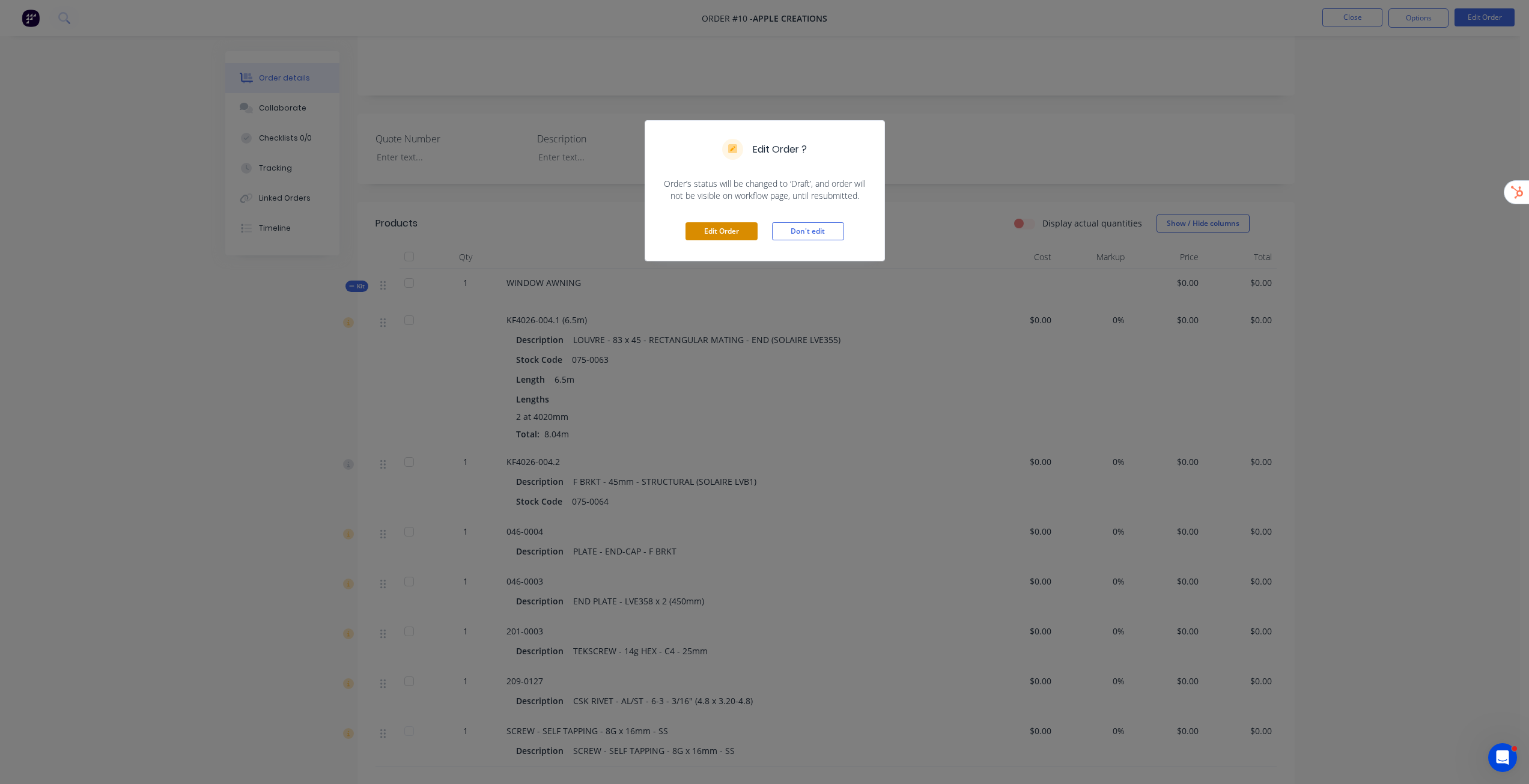
click at [741, 231] on button "Edit Order" at bounding box center [721, 231] width 72 height 18
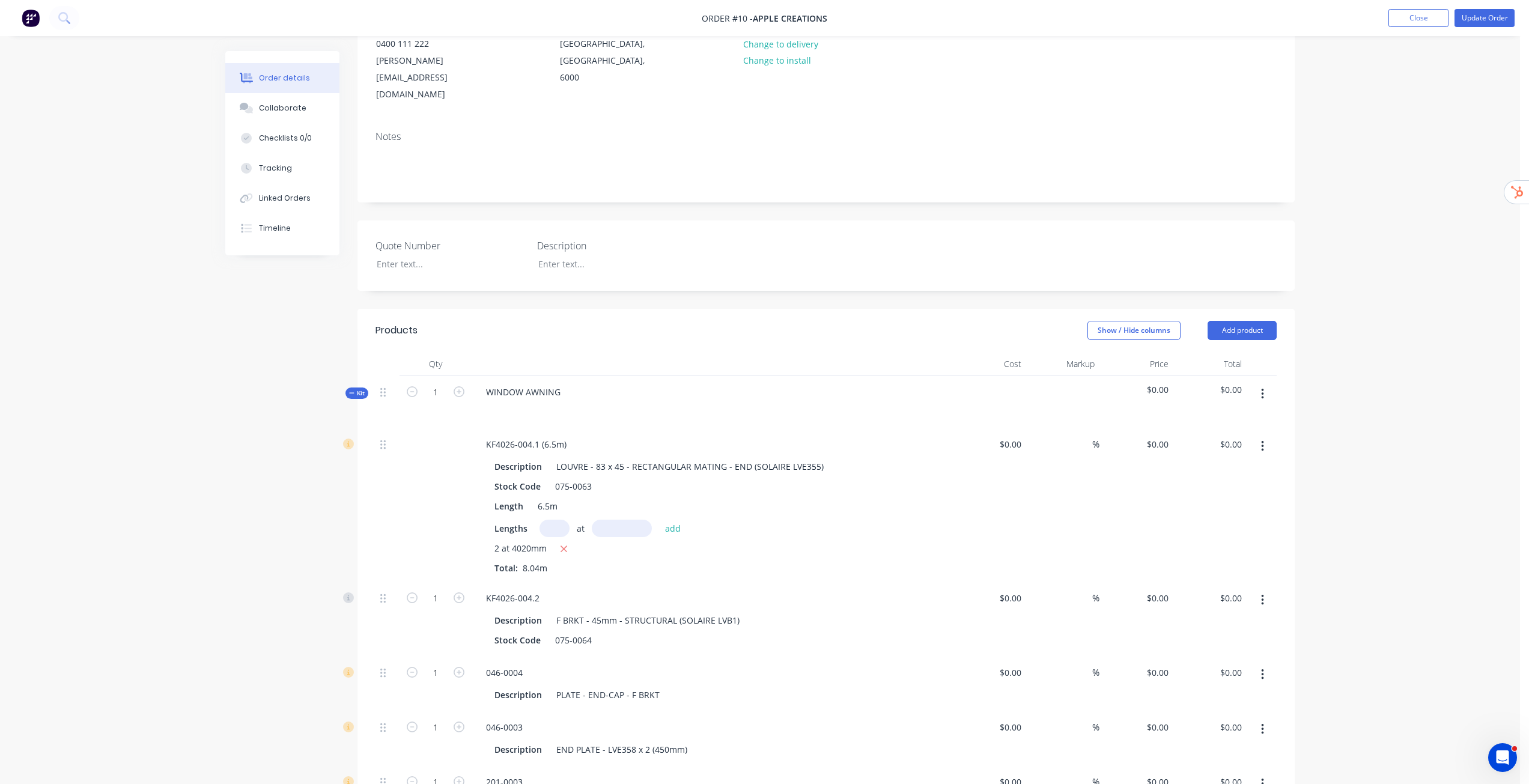
scroll to position [361, 0]
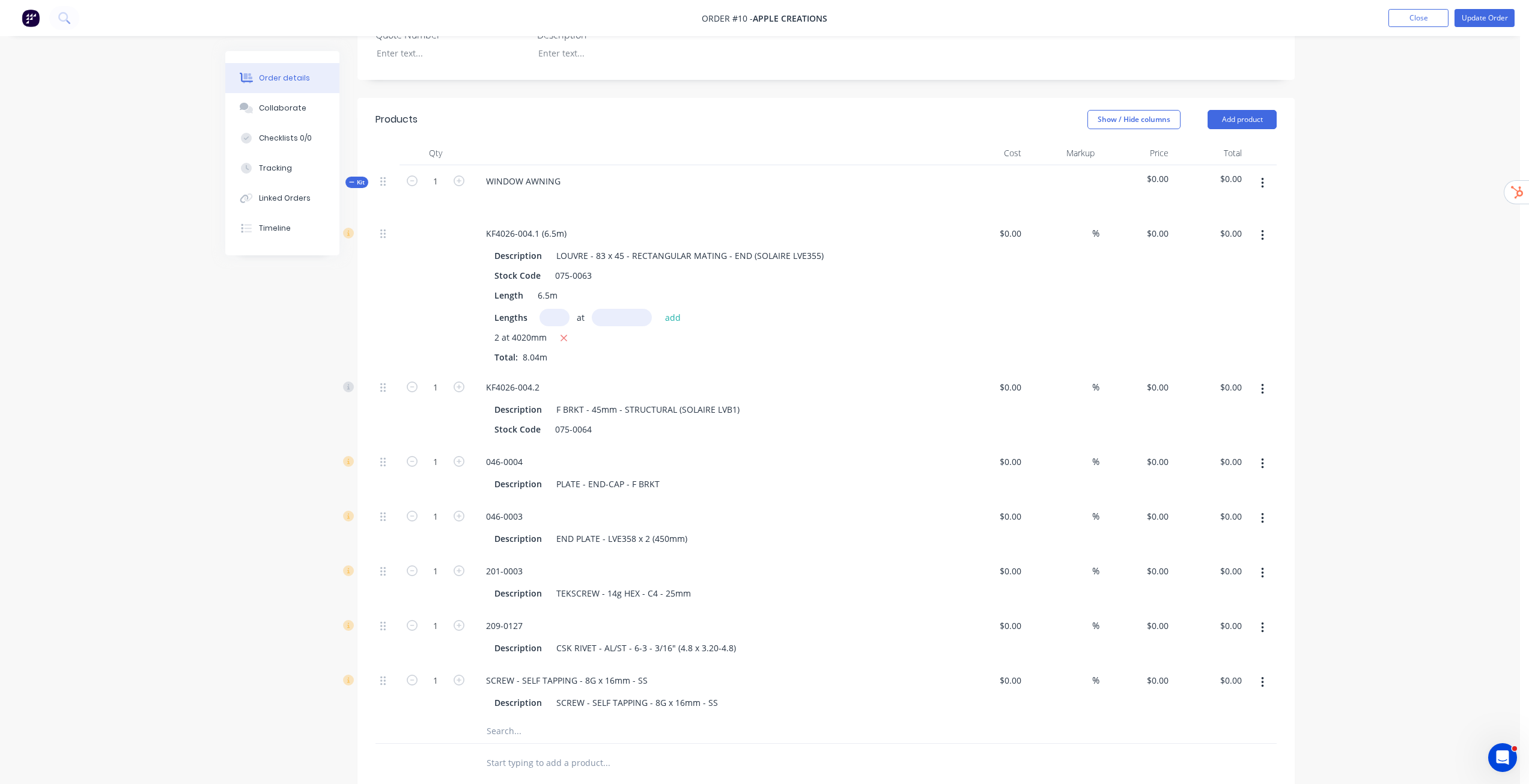
click at [1261, 177] on icon "button" at bounding box center [1263, 183] width 3 height 13
click at [1208, 278] on div "Delete" at bounding box center [1219, 287] width 92 height 17
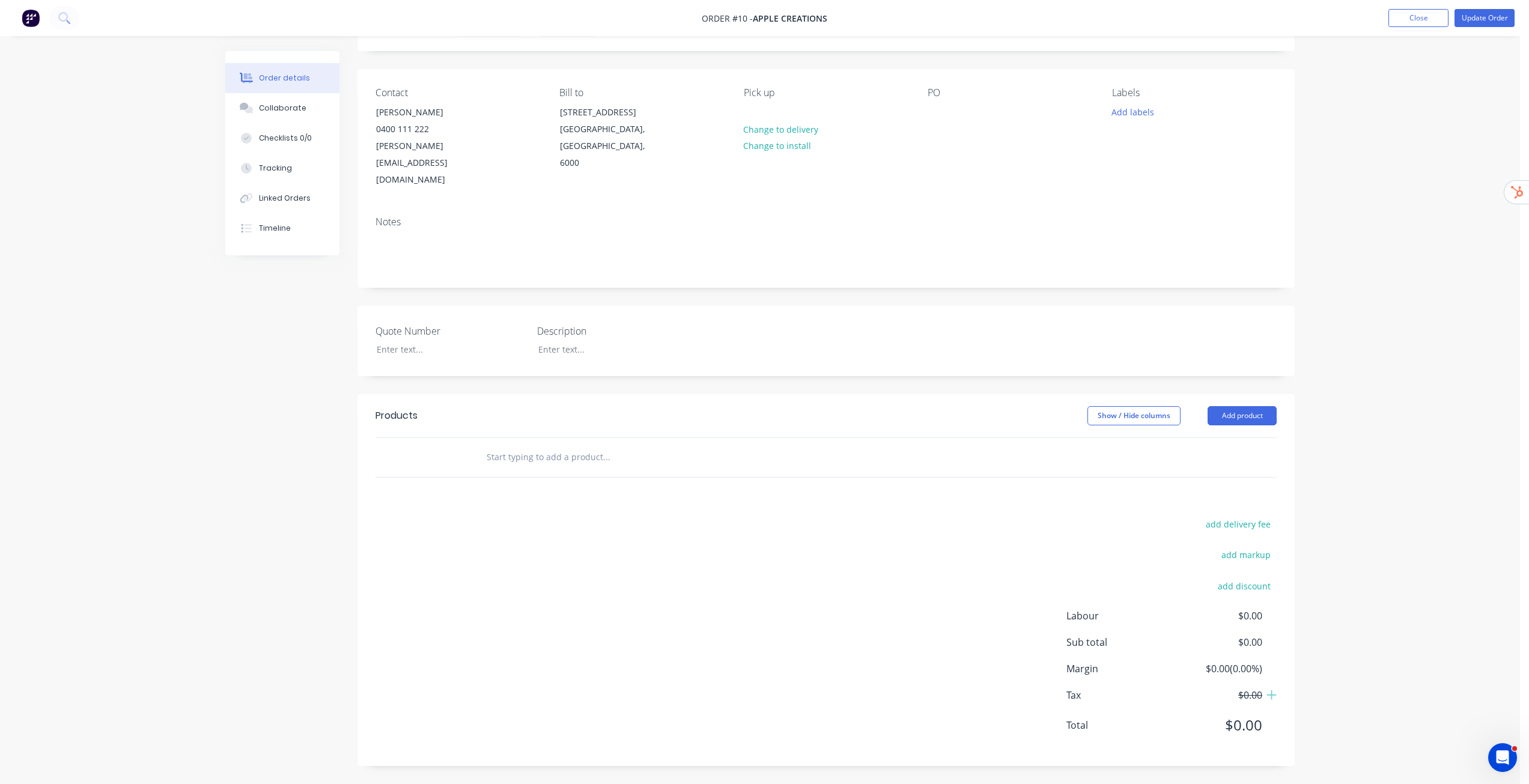
scroll to position [31, 0]
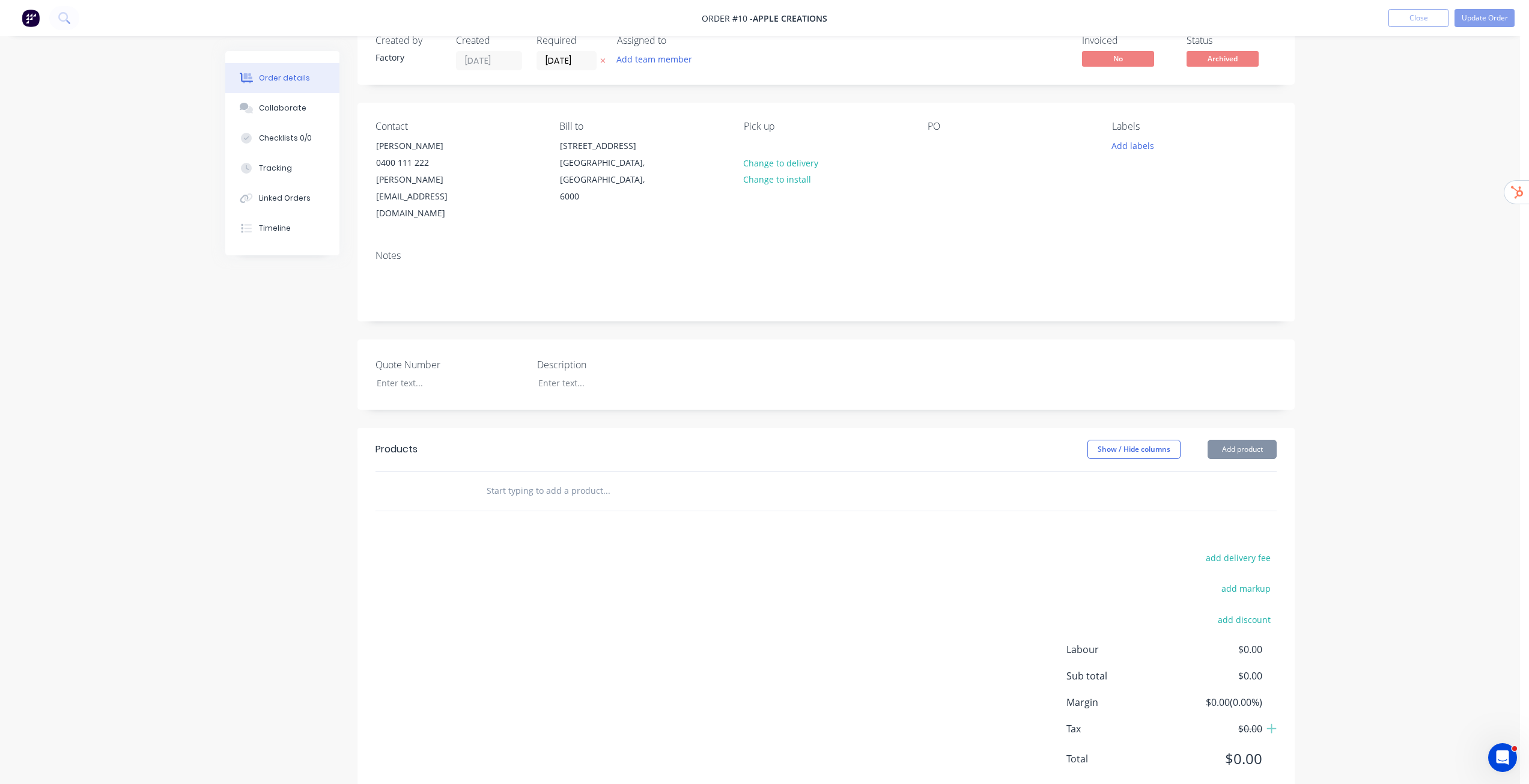
click at [1347, 223] on div "Order details Collaborate Checklists 0/0 Tracking Linked Orders Timeline Order …" at bounding box center [760, 393] width 1520 height 848
click at [1243, 439] on button "Add product" at bounding box center [1242, 449] width 69 height 19
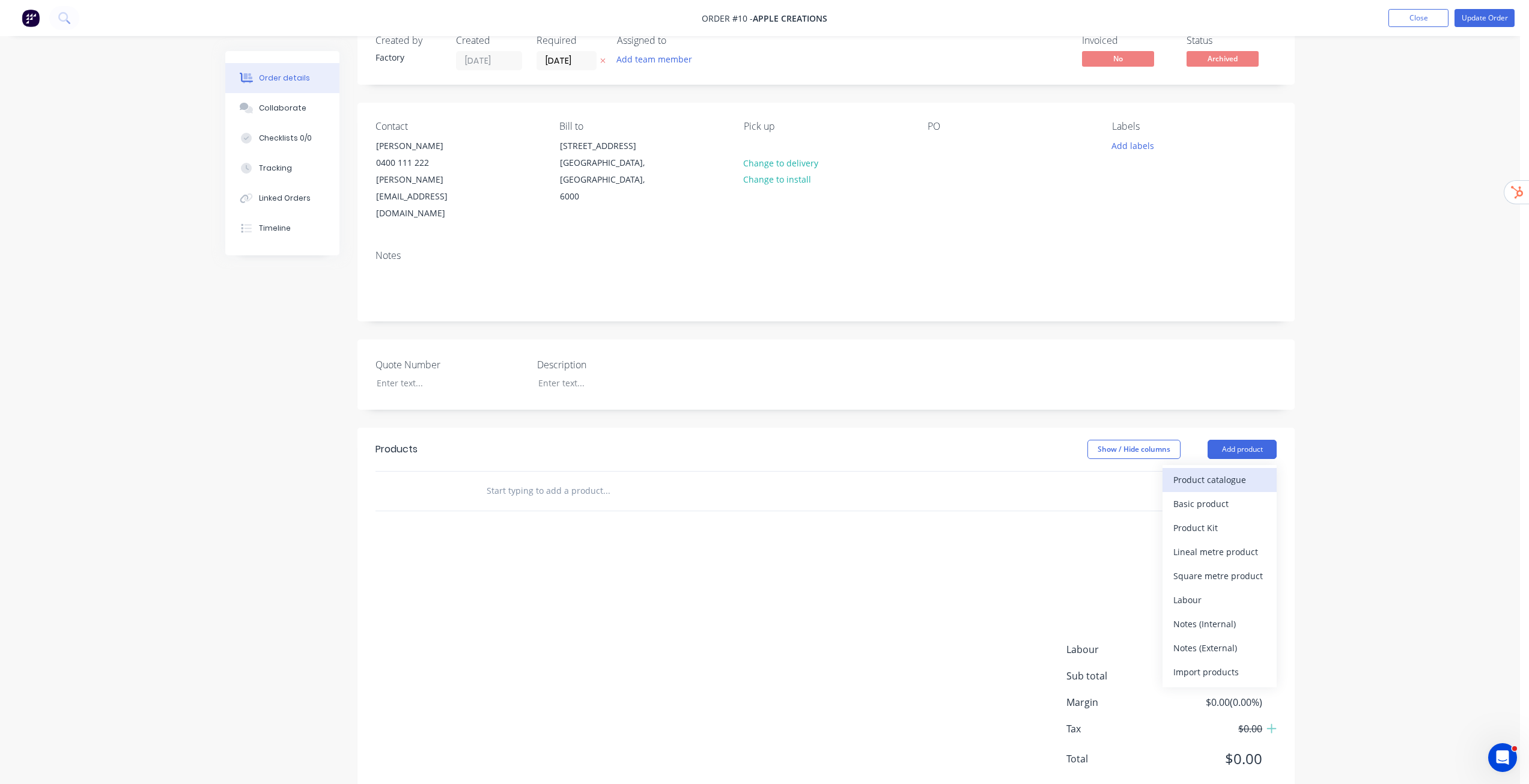
click at [1219, 468] on button "Product catalogue" at bounding box center [1219, 480] width 114 height 24
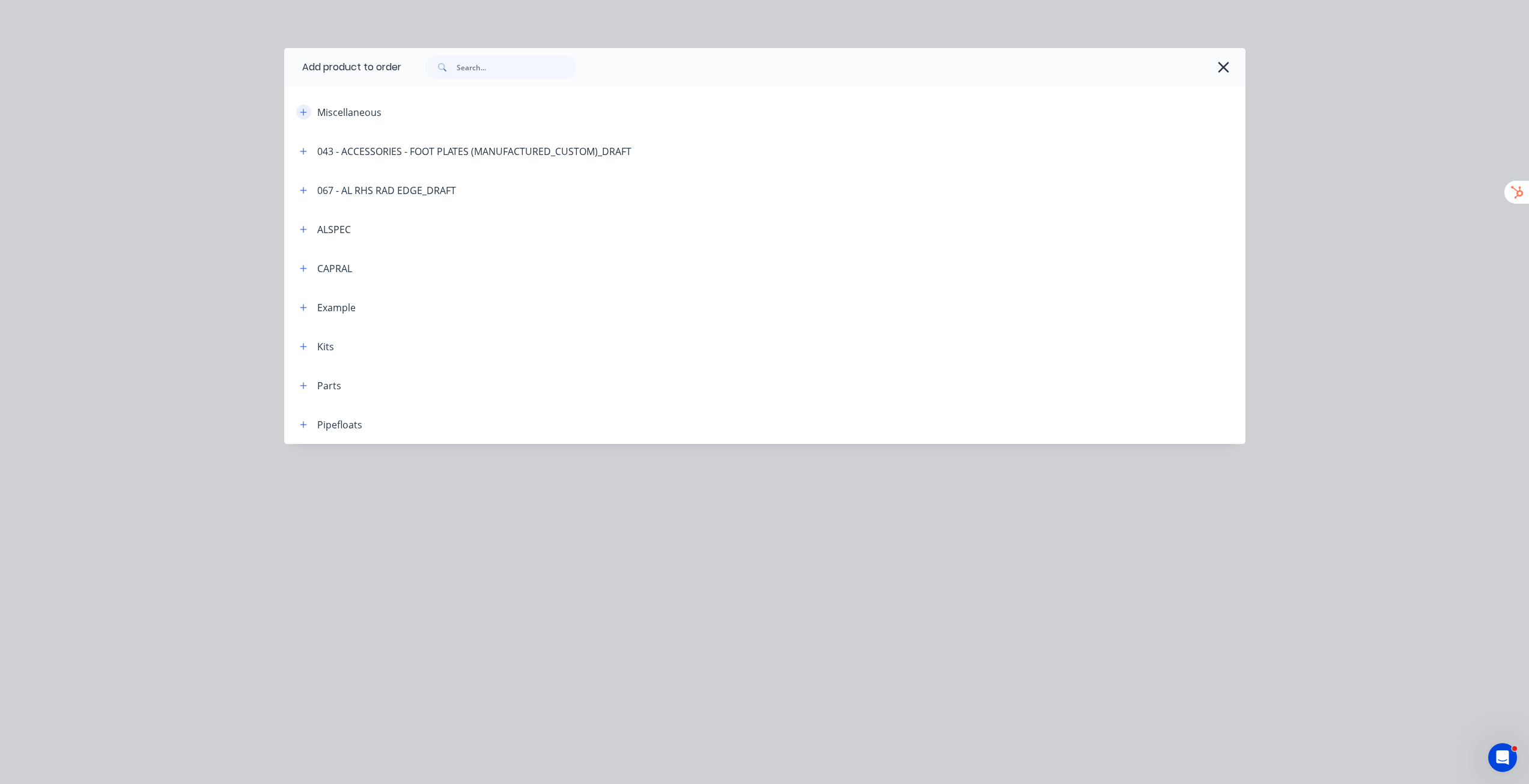
click at [306, 109] on icon "button" at bounding box center [303, 112] width 7 height 9
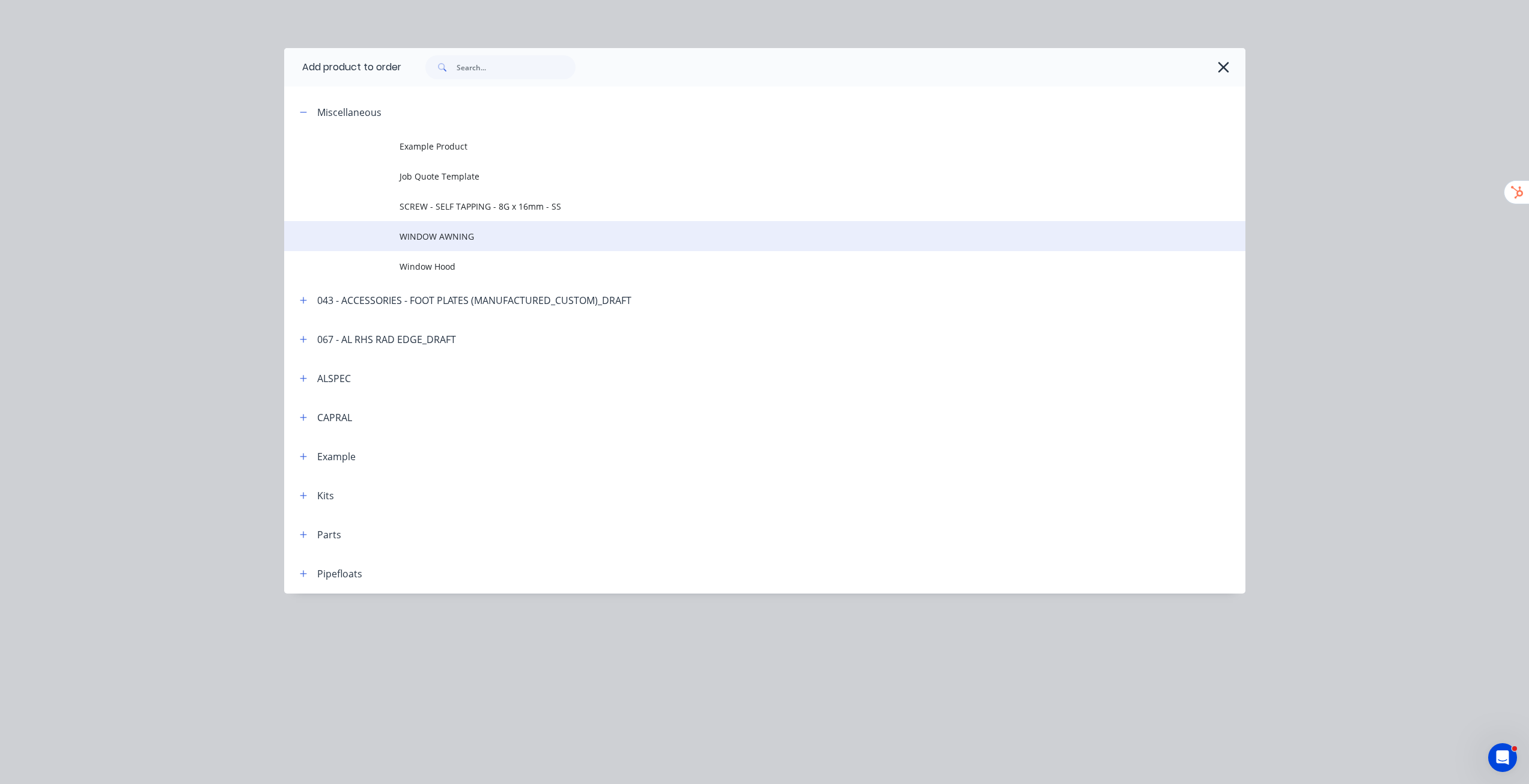
click at [450, 238] on span "WINDOW AWNING" at bounding box center [737, 236] width 677 height 13
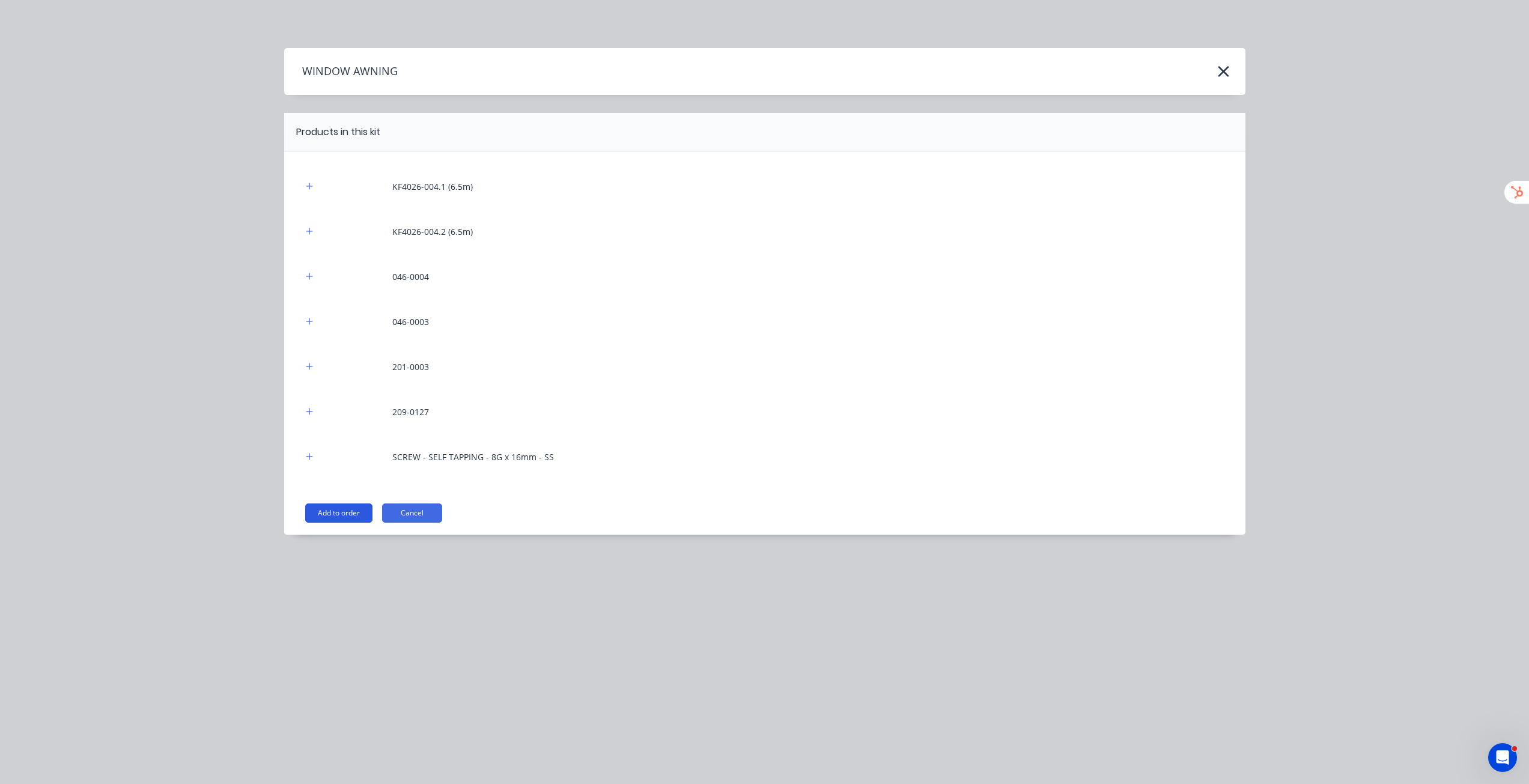
click at [361, 508] on button "Add to order" at bounding box center [339, 512] width 68 height 19
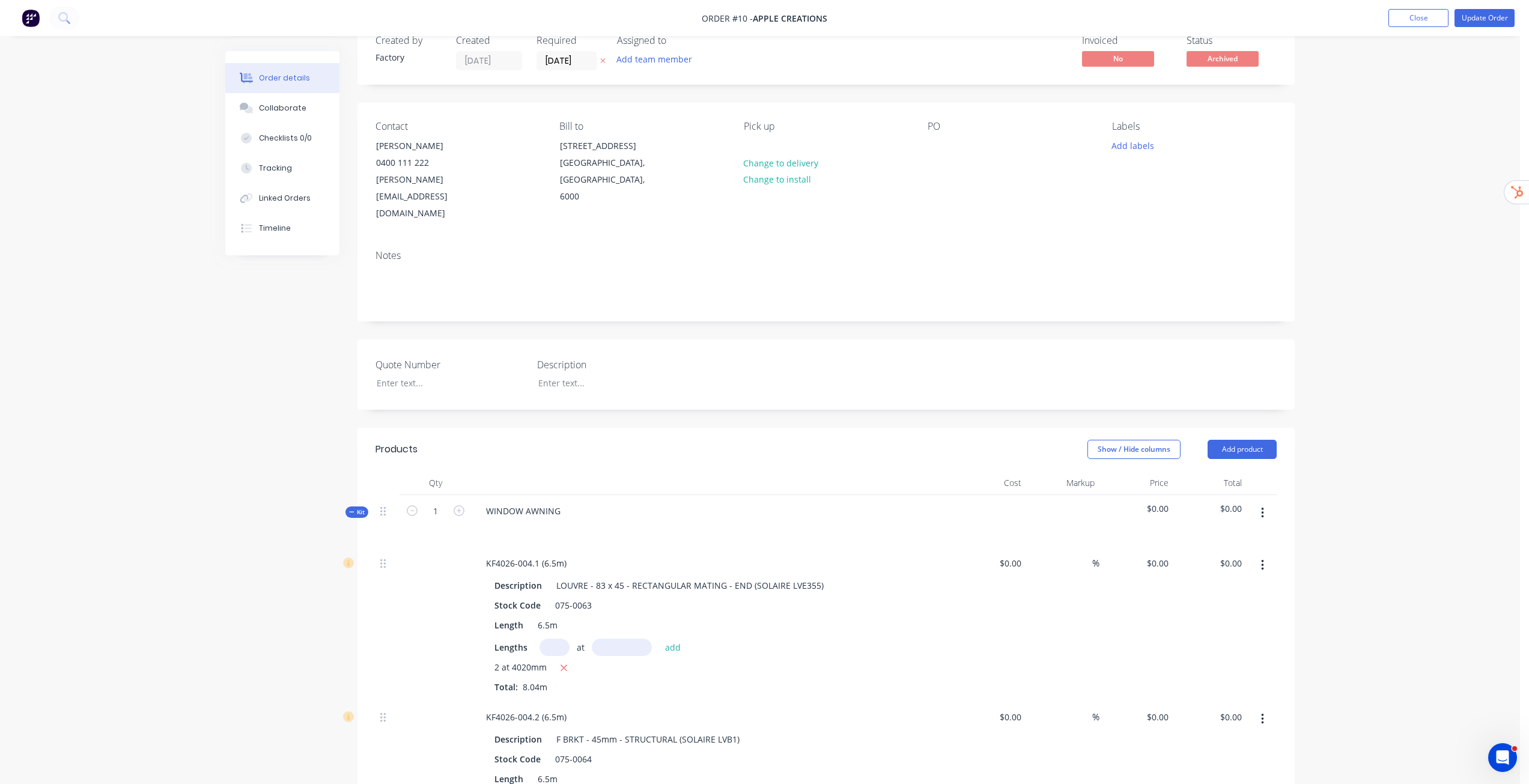
click at [1344, 426] on div "Order details Collaborate Checklists 0/0 Tracking Linked Orders Timeline Order …" at bounding box center [760, 733] width 1520 height 1529
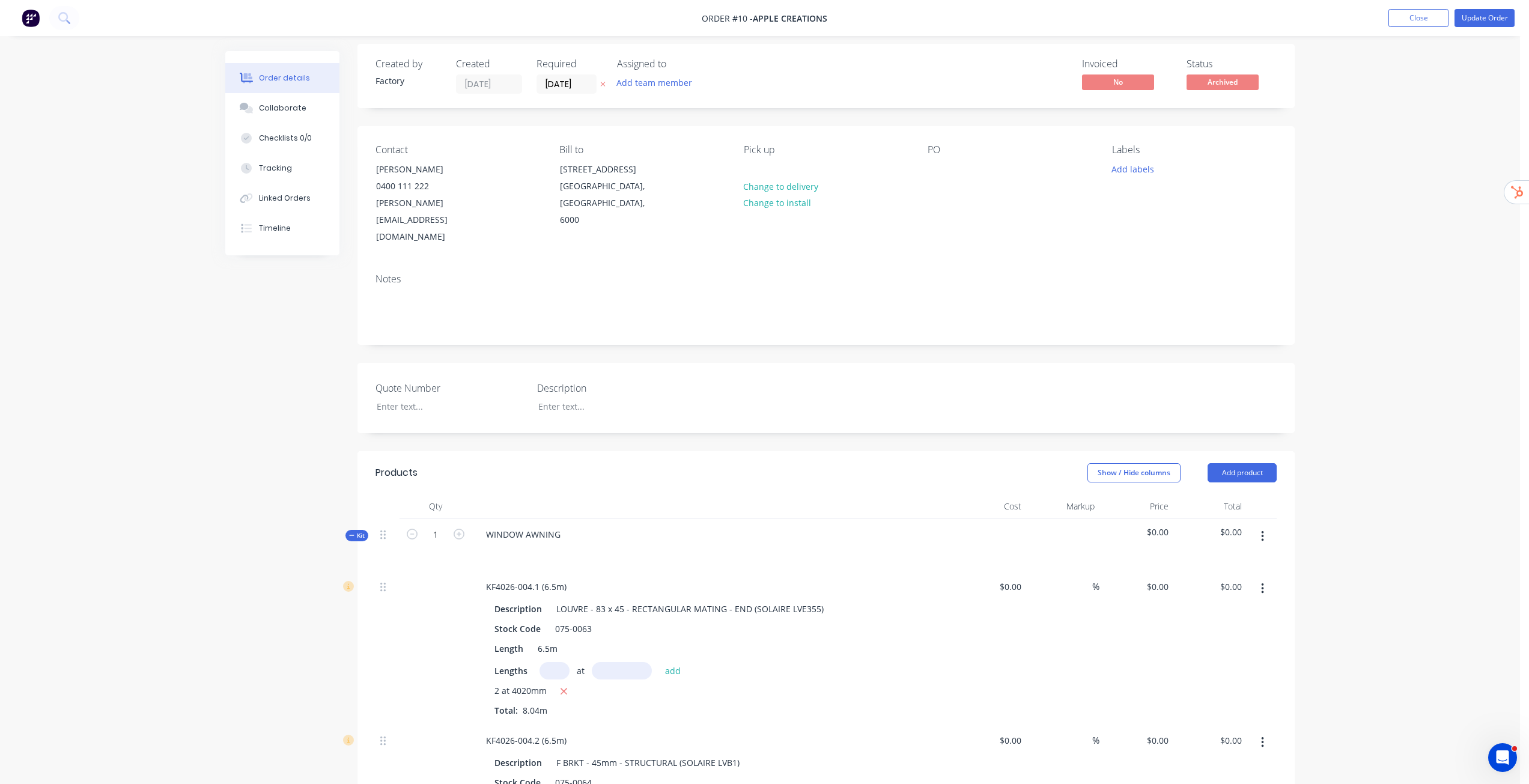
scroll to position [0, 0]
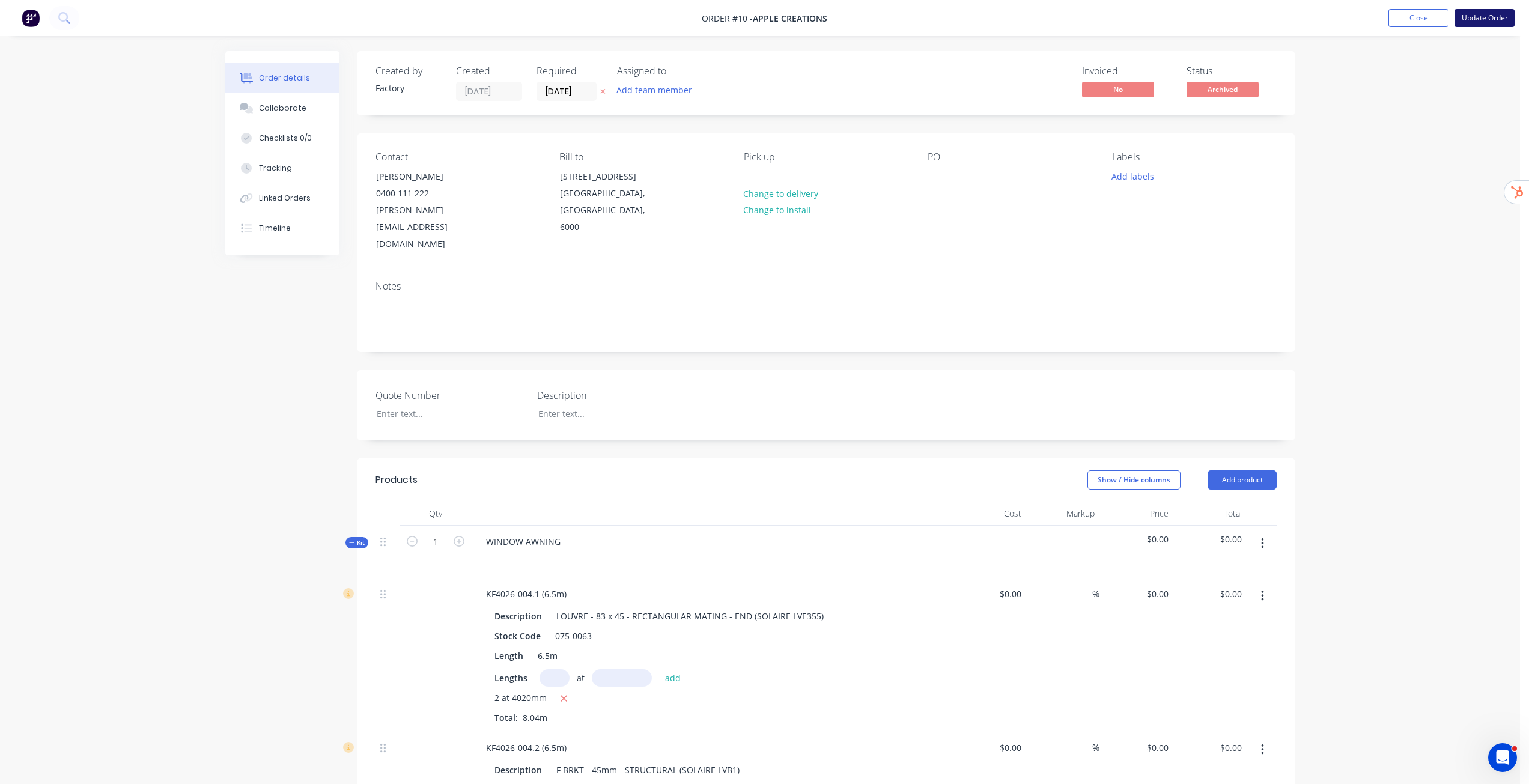
click at [1501, 19] on button "Update Order" at bounding box center [1485, 17] width 60 height 18
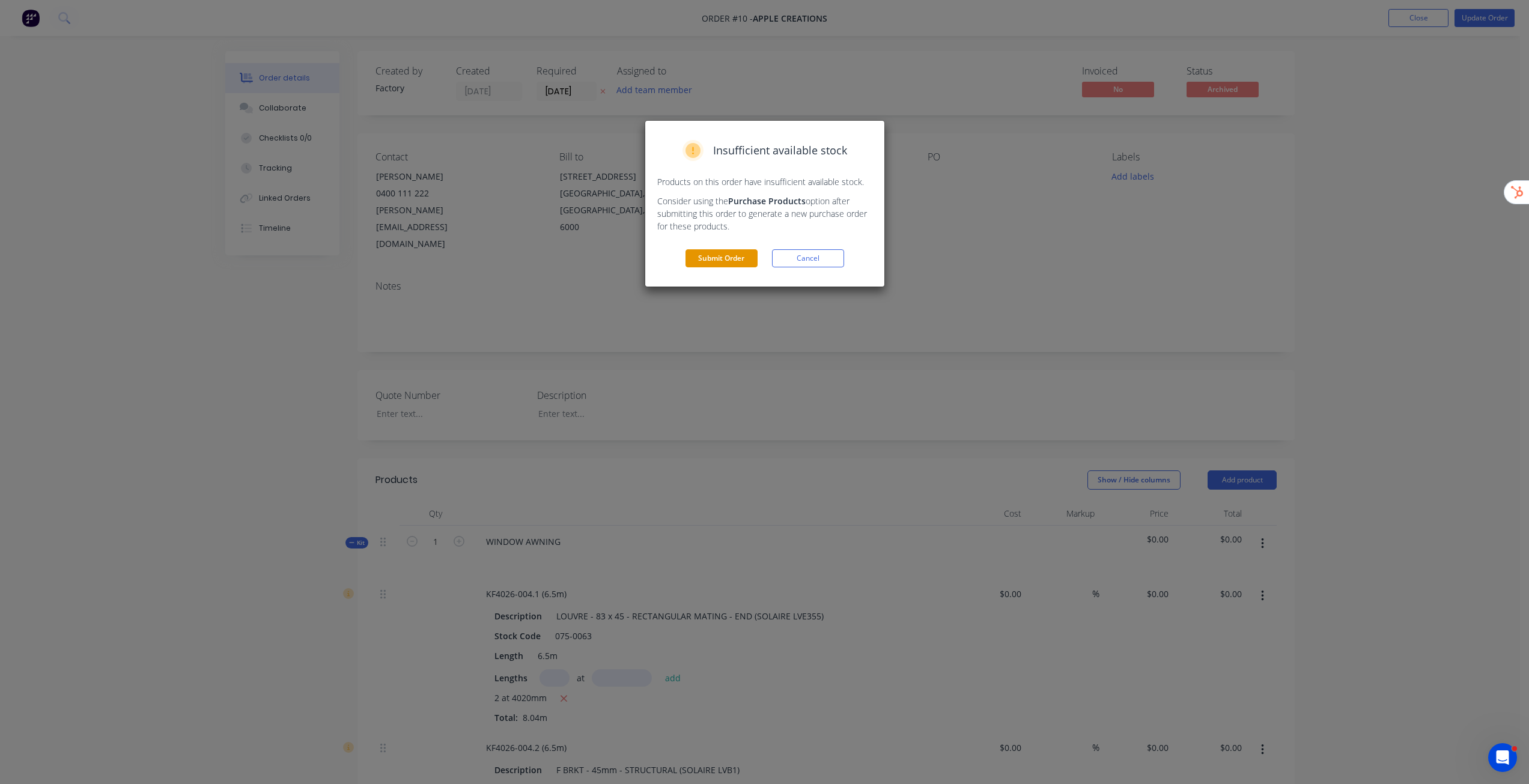
click at [717, 256] on button "Submit Order" at bounding box center [721, 258] width 72 height 18
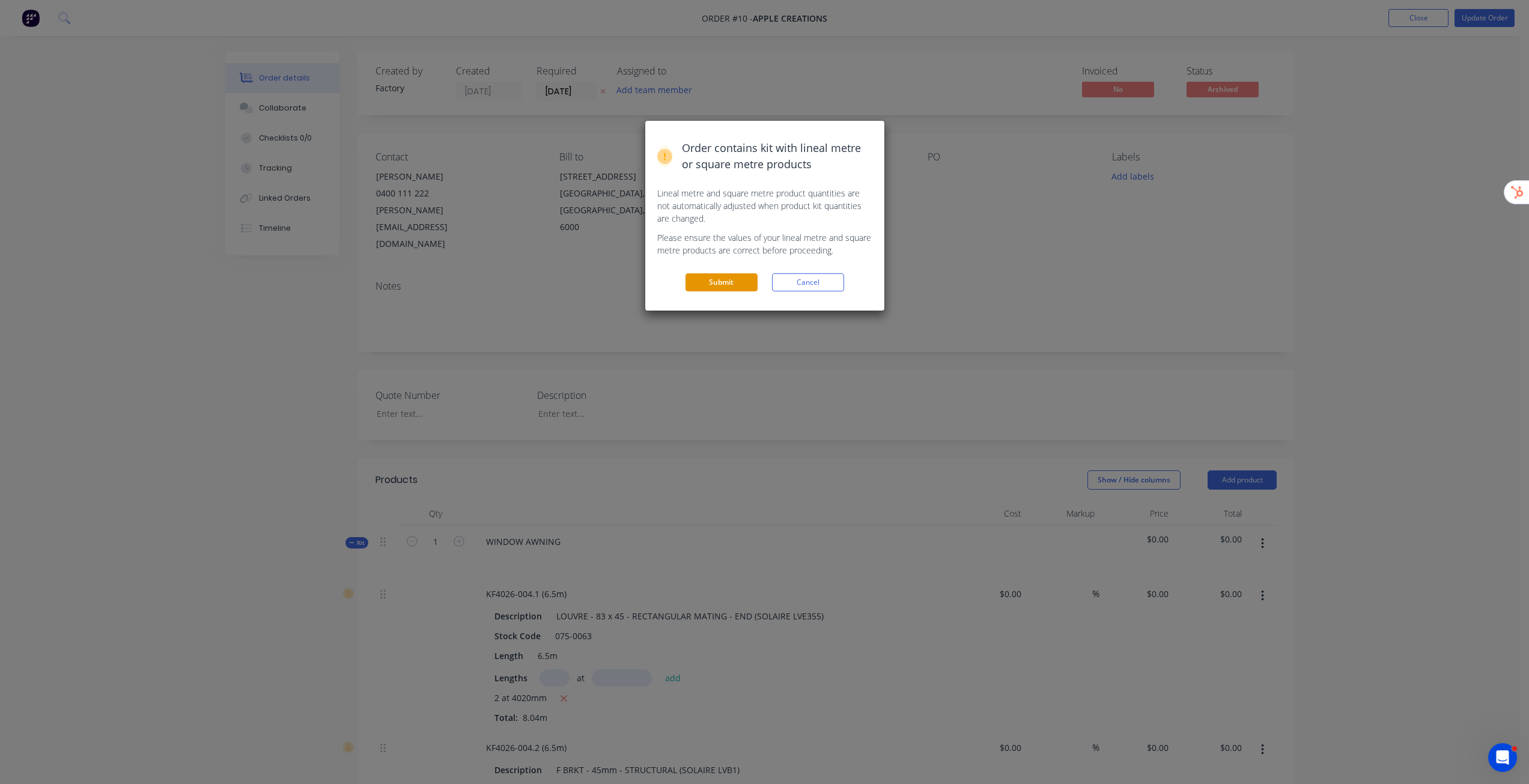
click at [738, 284] on button "Submit" at bounding box center [721, 282] width 72 height 18
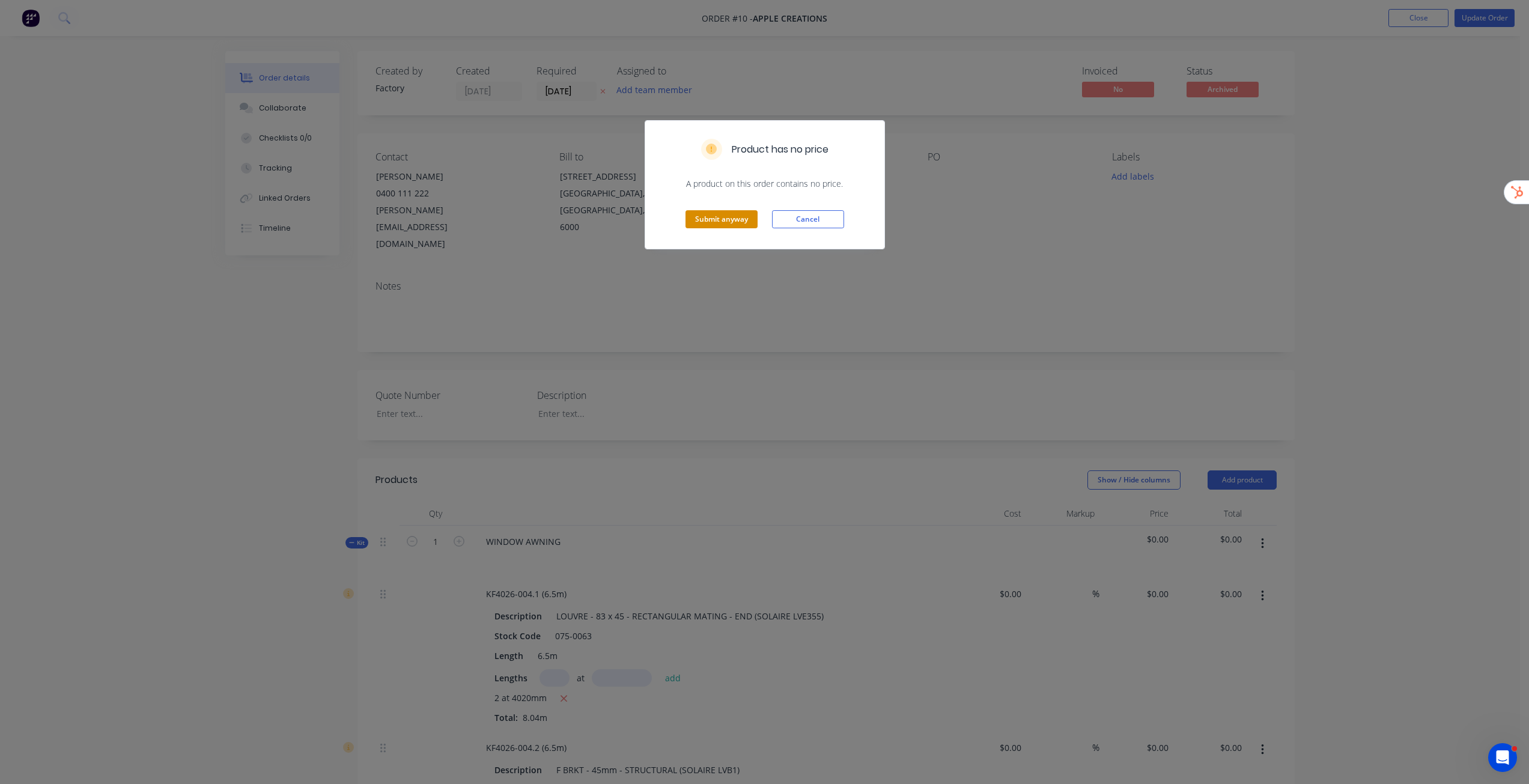
click at [729, 216] on button "Submit anyway" at bounding box center [721, 219] width 72 height 18
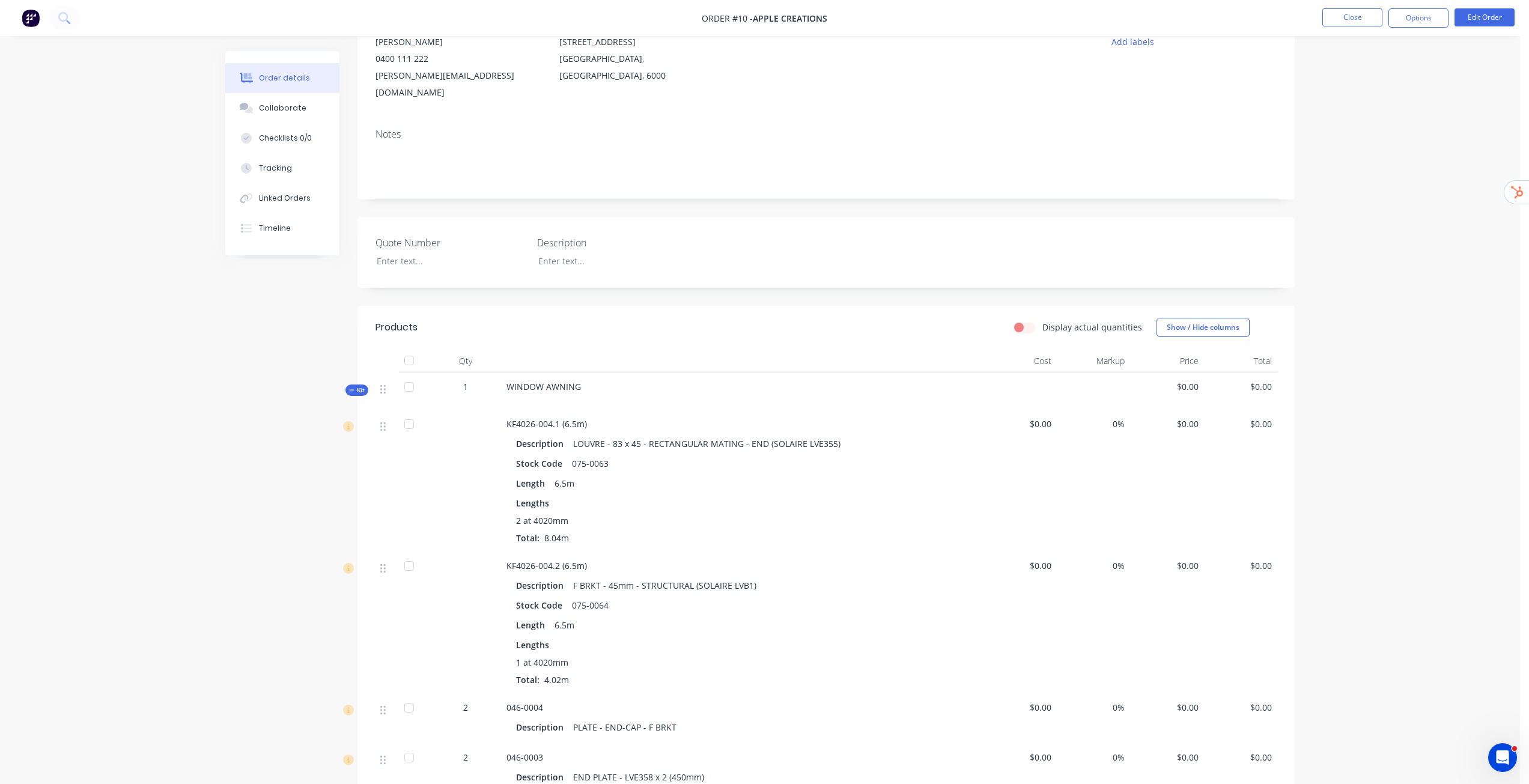
scroll to position [69, 0]
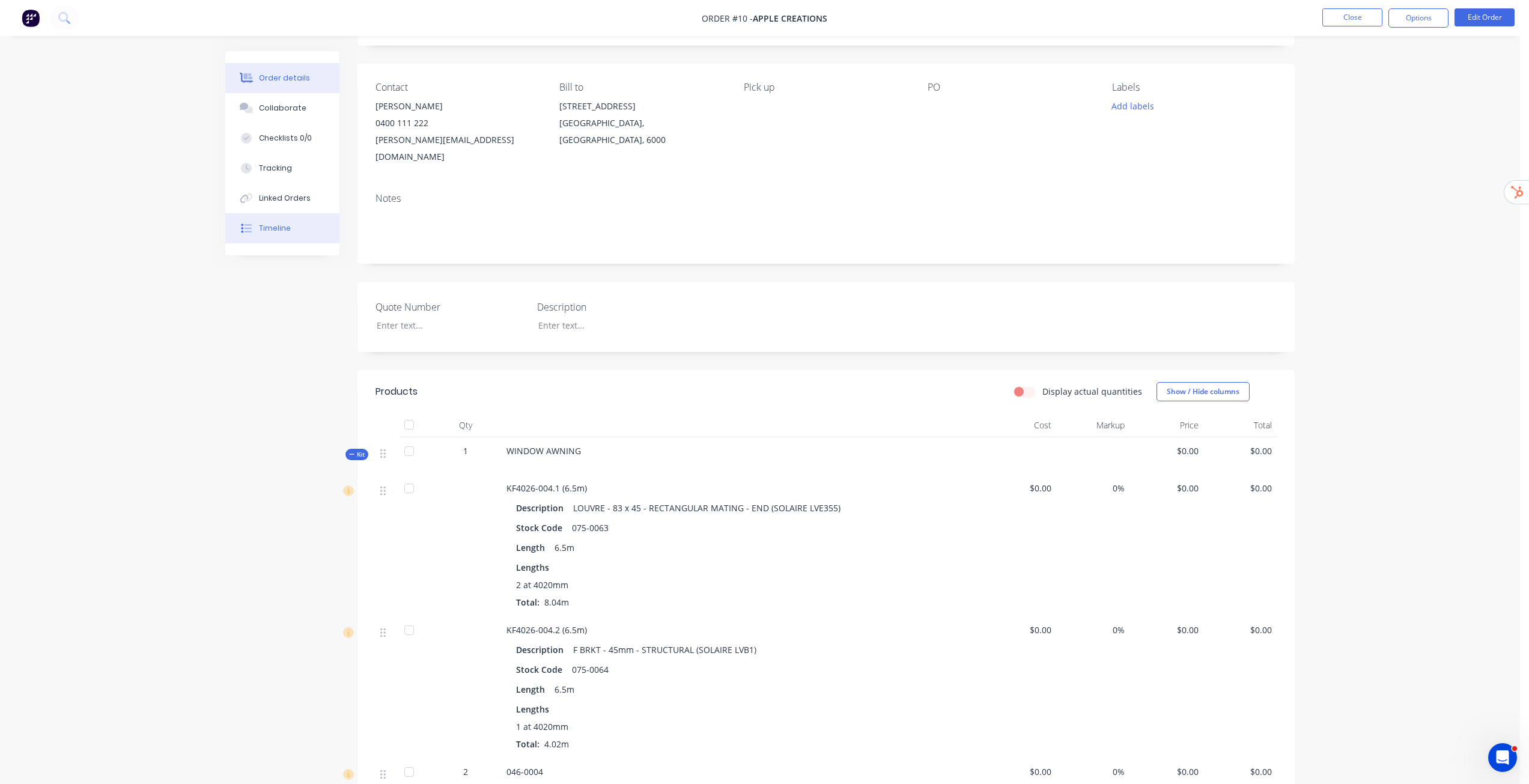
click at [274, 225] on div "Timeline" at bounding box center [275, 228] width 32 height 11
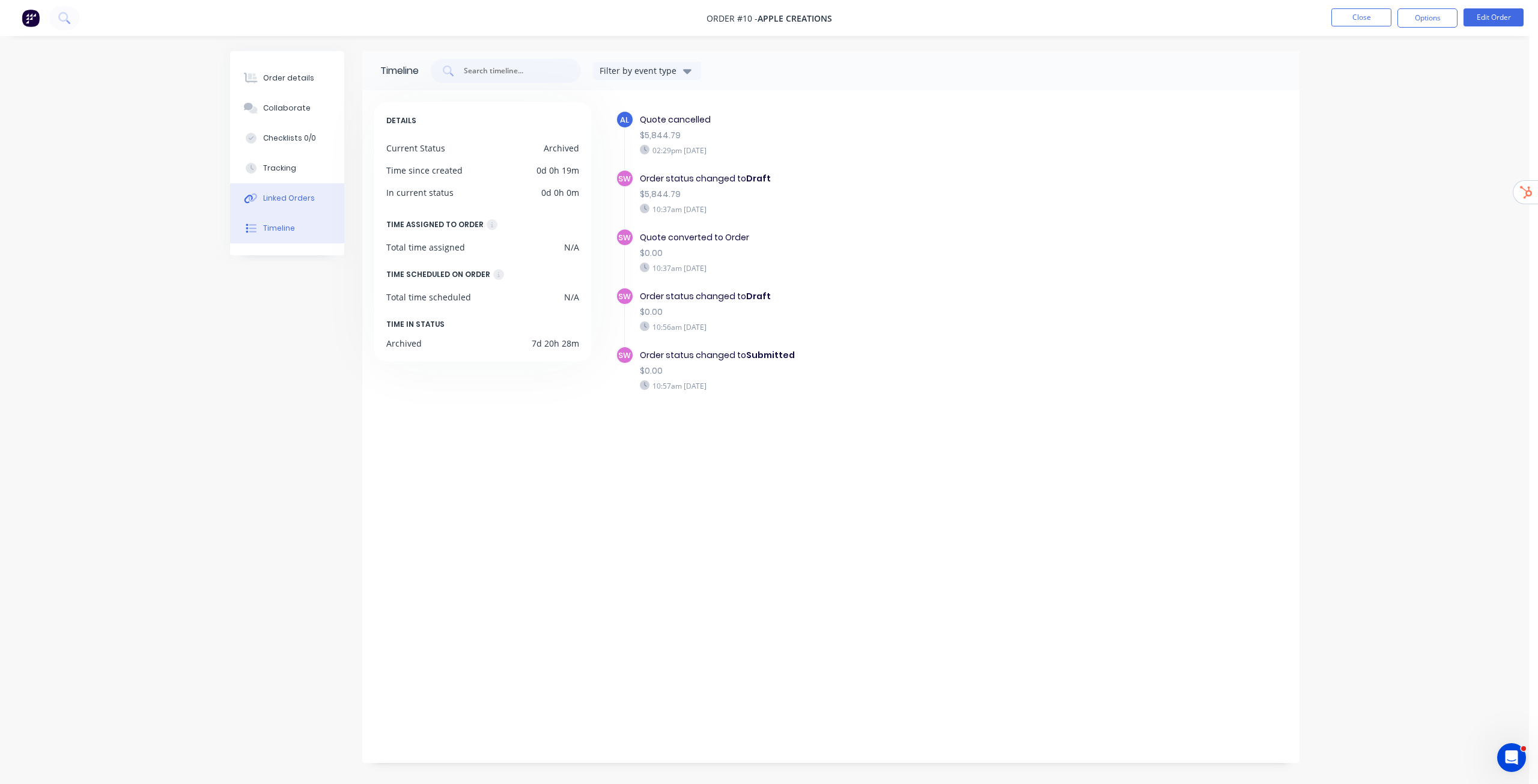
click at [297, 197] on div "Linked Orders" at bounding box center [288, 198] width 52 height 11
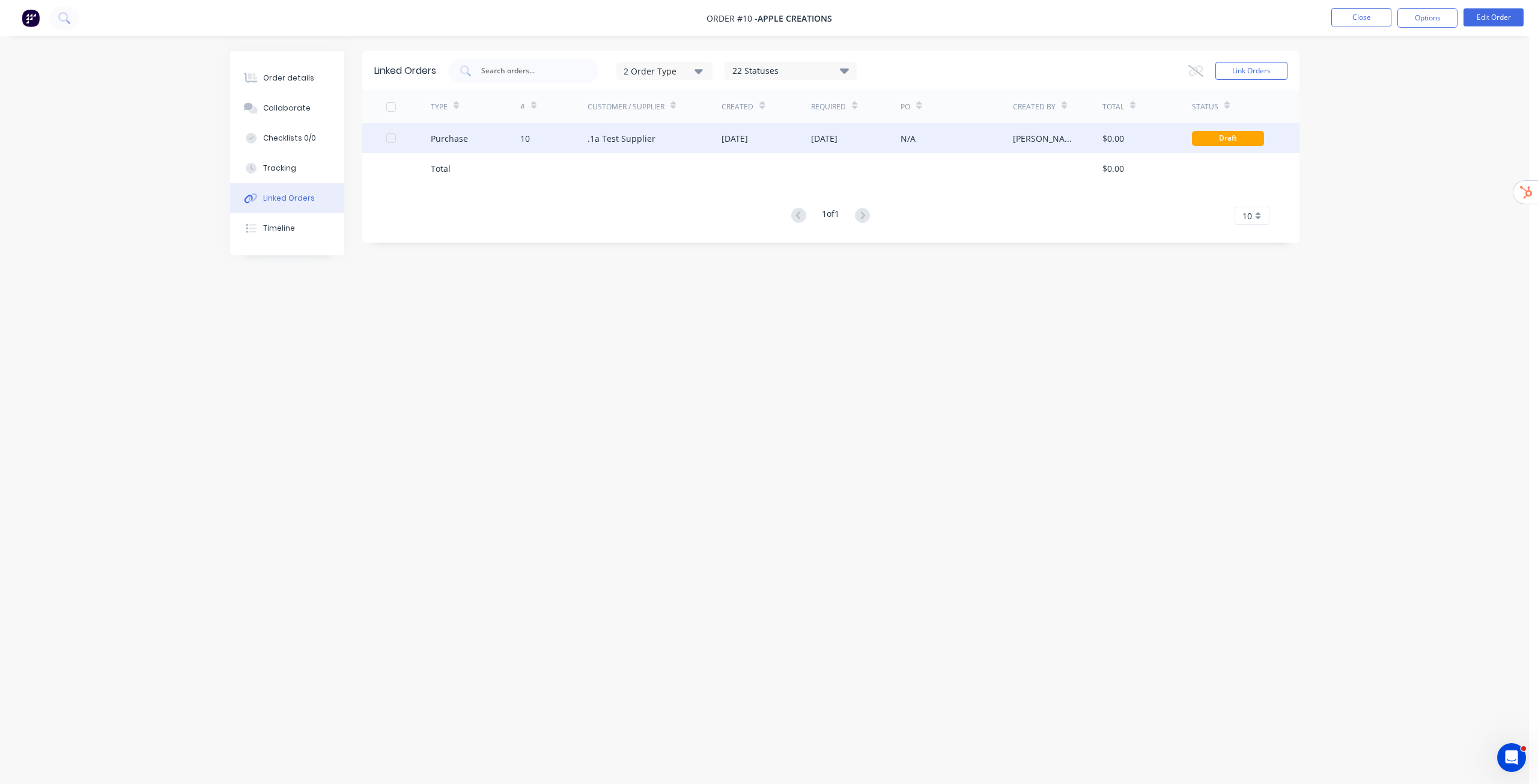
click at [705, 143] on div ".1a Test Supplier" at bounding box center [655, 138] width 135 height 30
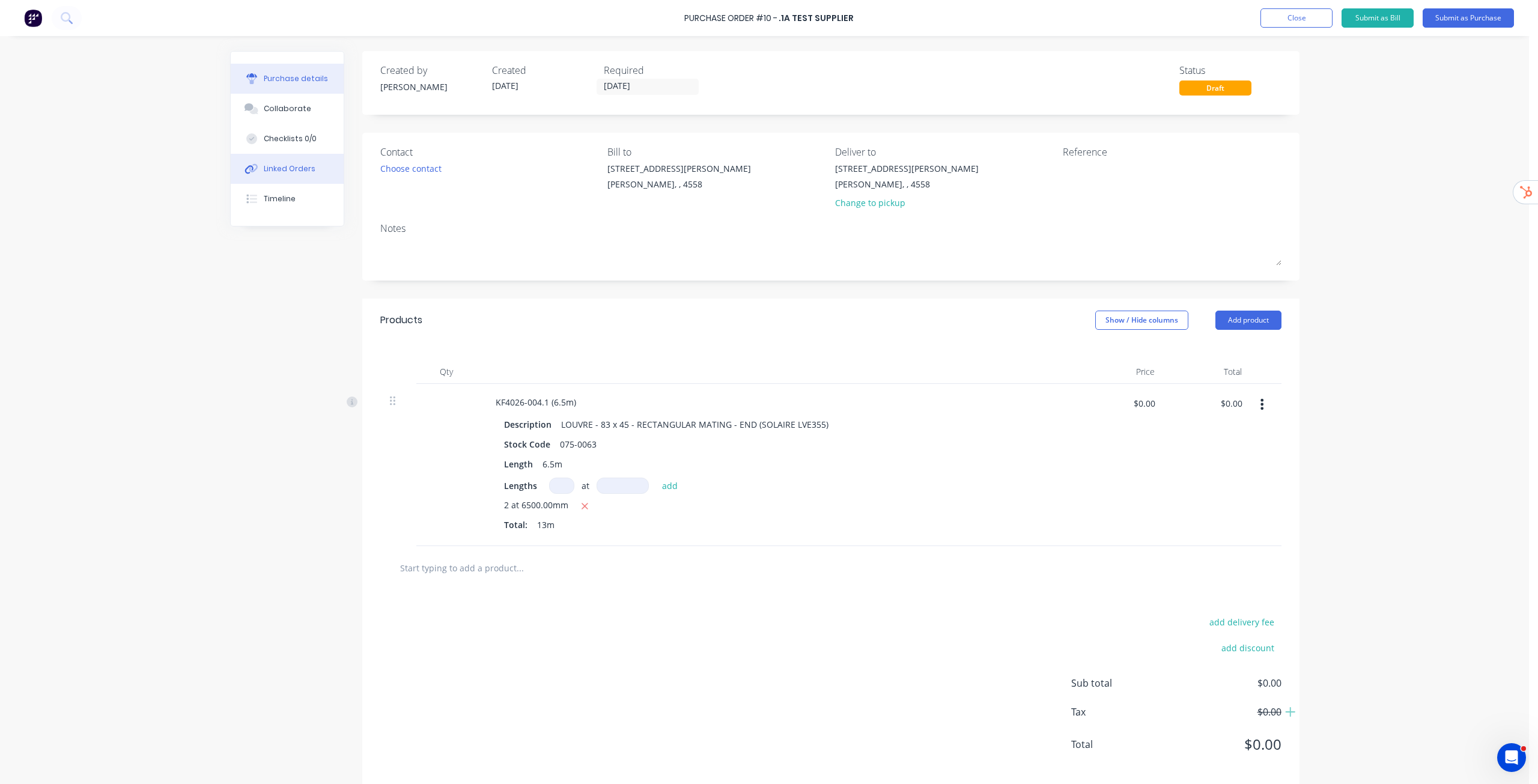
click at [313, 169] on button "Linked Orders" at bounding box center [287, 169] width 113 height 30
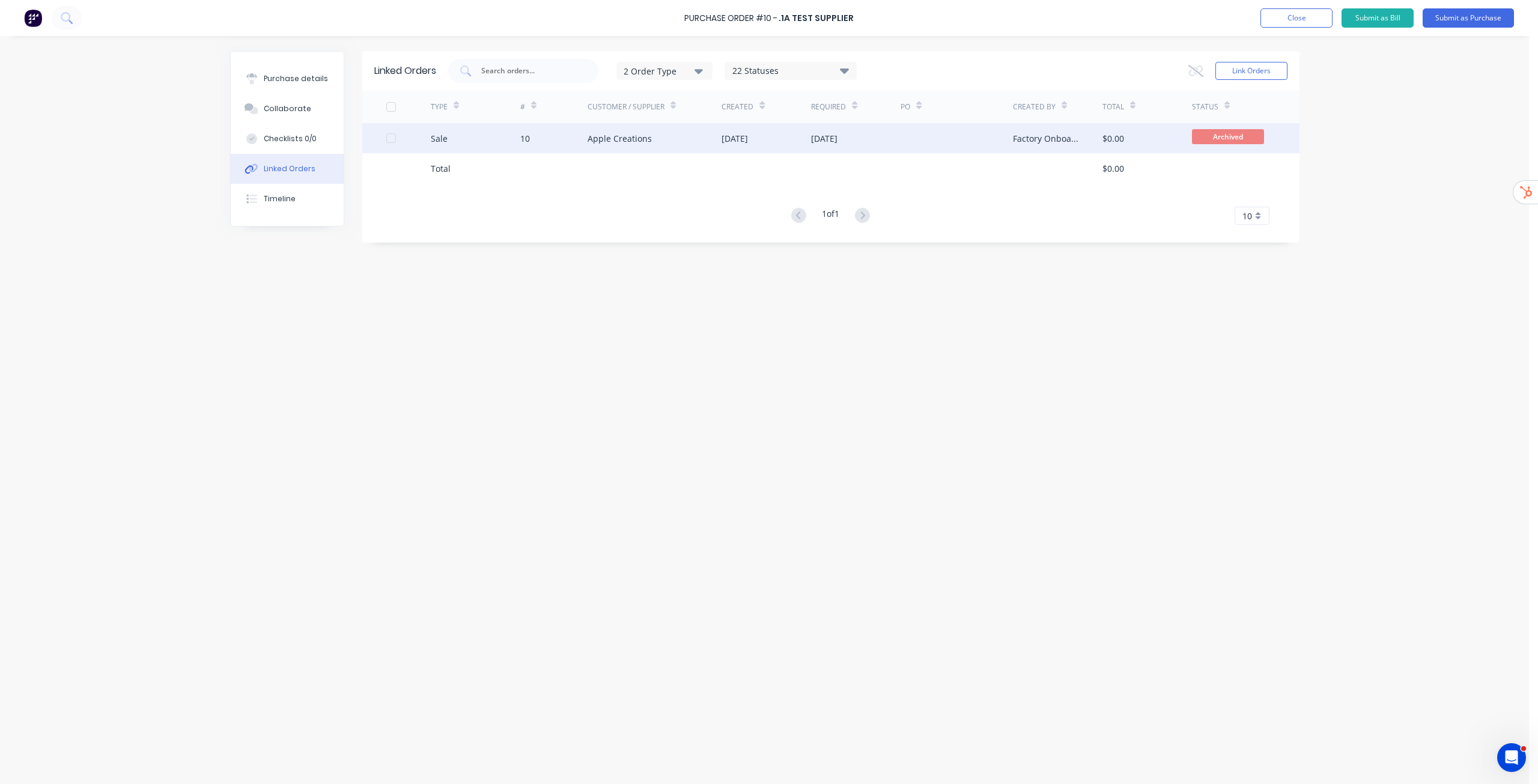
click at [589, 143] on div "Apple Creations" at bounding box center [620, 138] width 64 height 13
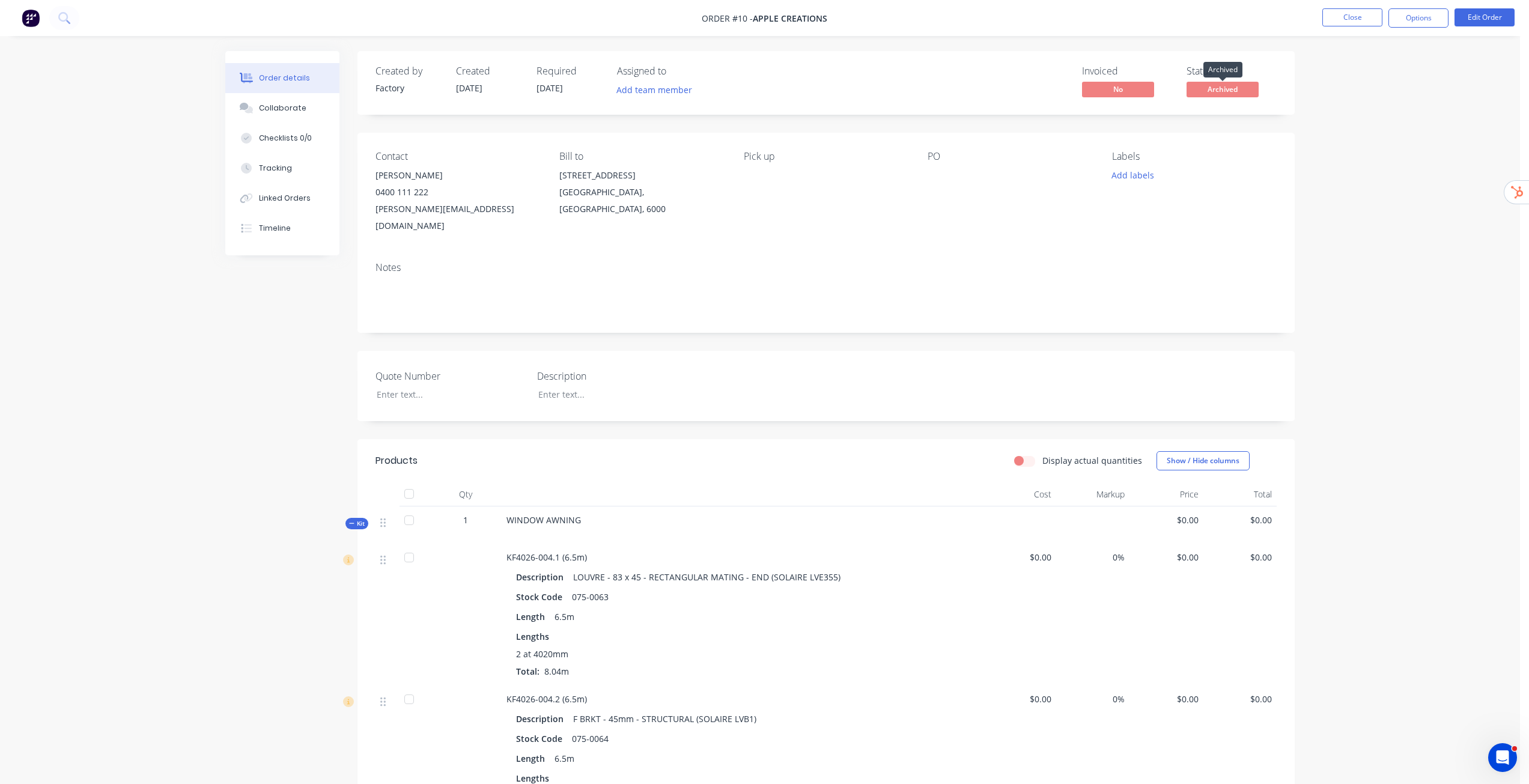
click at [1236, 85] on span "Archived" at bounding box center [1223, 89] width 72 height 15
drag, startPoint x: 1236, startPoint y: 84, endPoint x: 1192, endPoint y: 89, distance: 44.3
click at [1192, 89] on span "Archived" at bounding box center [1223, 89] width 72 height 15
click at [1417, 21] on button "Options" at bounding box center [1419, 18] width 60 height 19
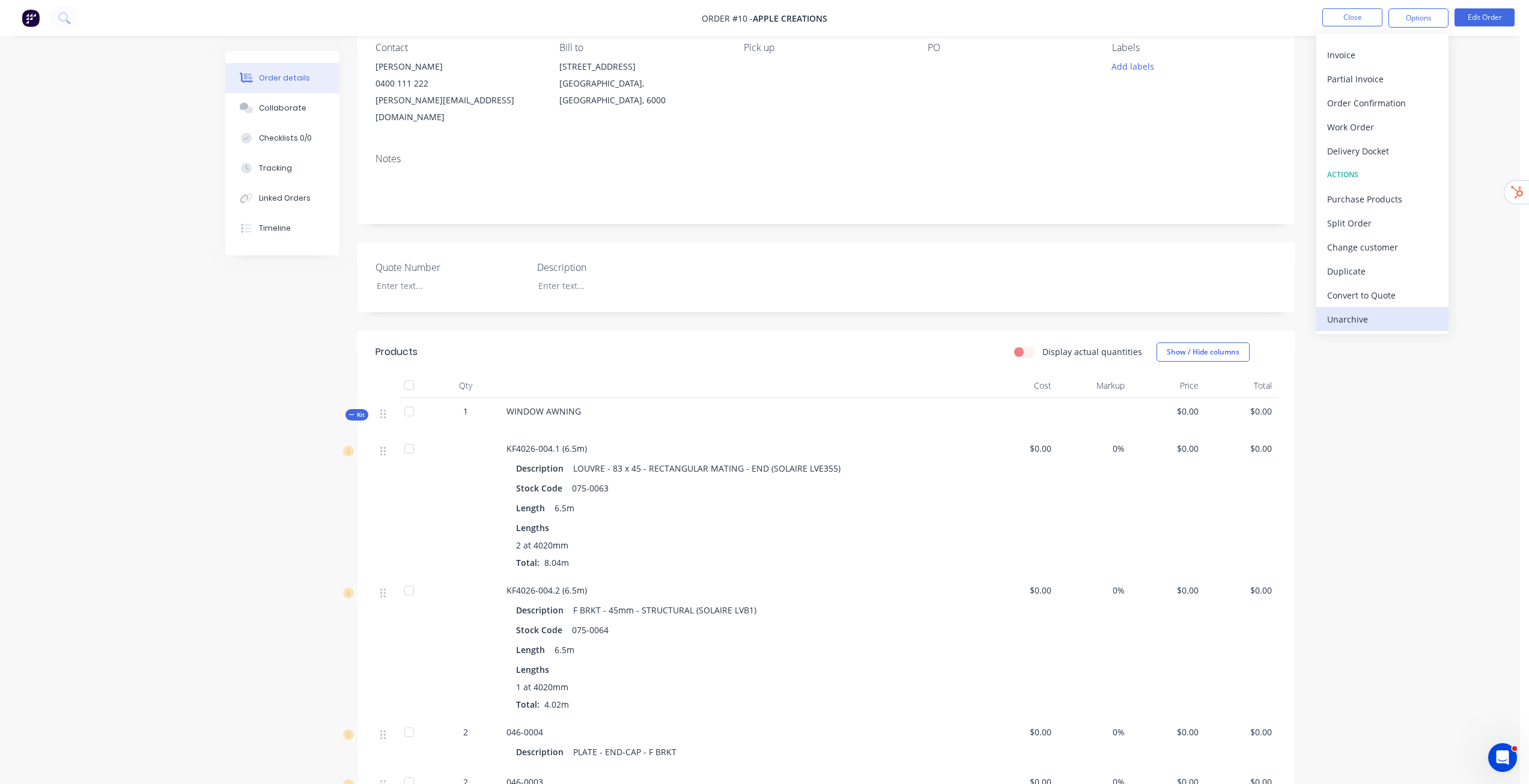
scroll to position [180, 0]
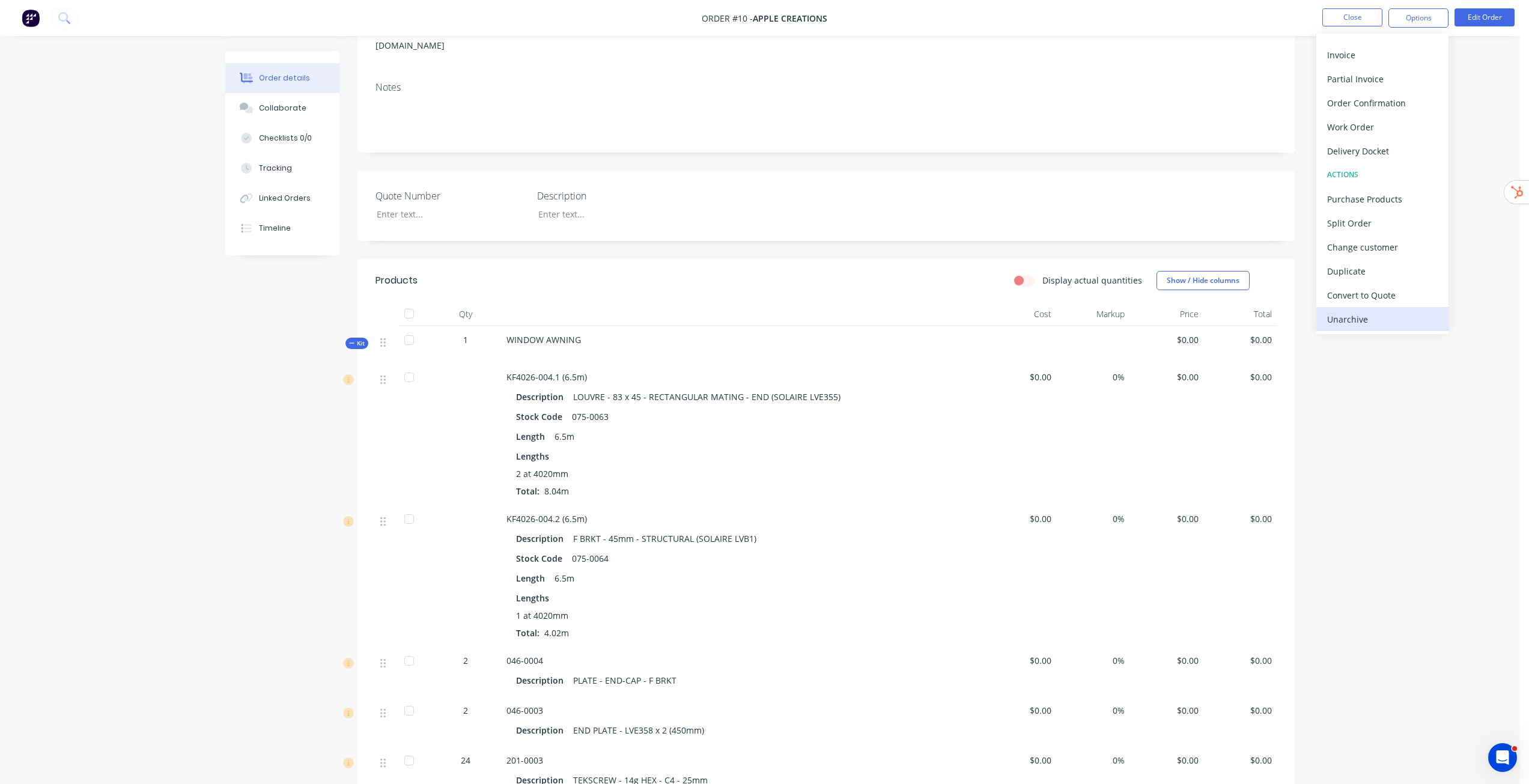
click at [1360, 312] on div "Unarchive" at bounding box center [1382, 319] width 110 height 17
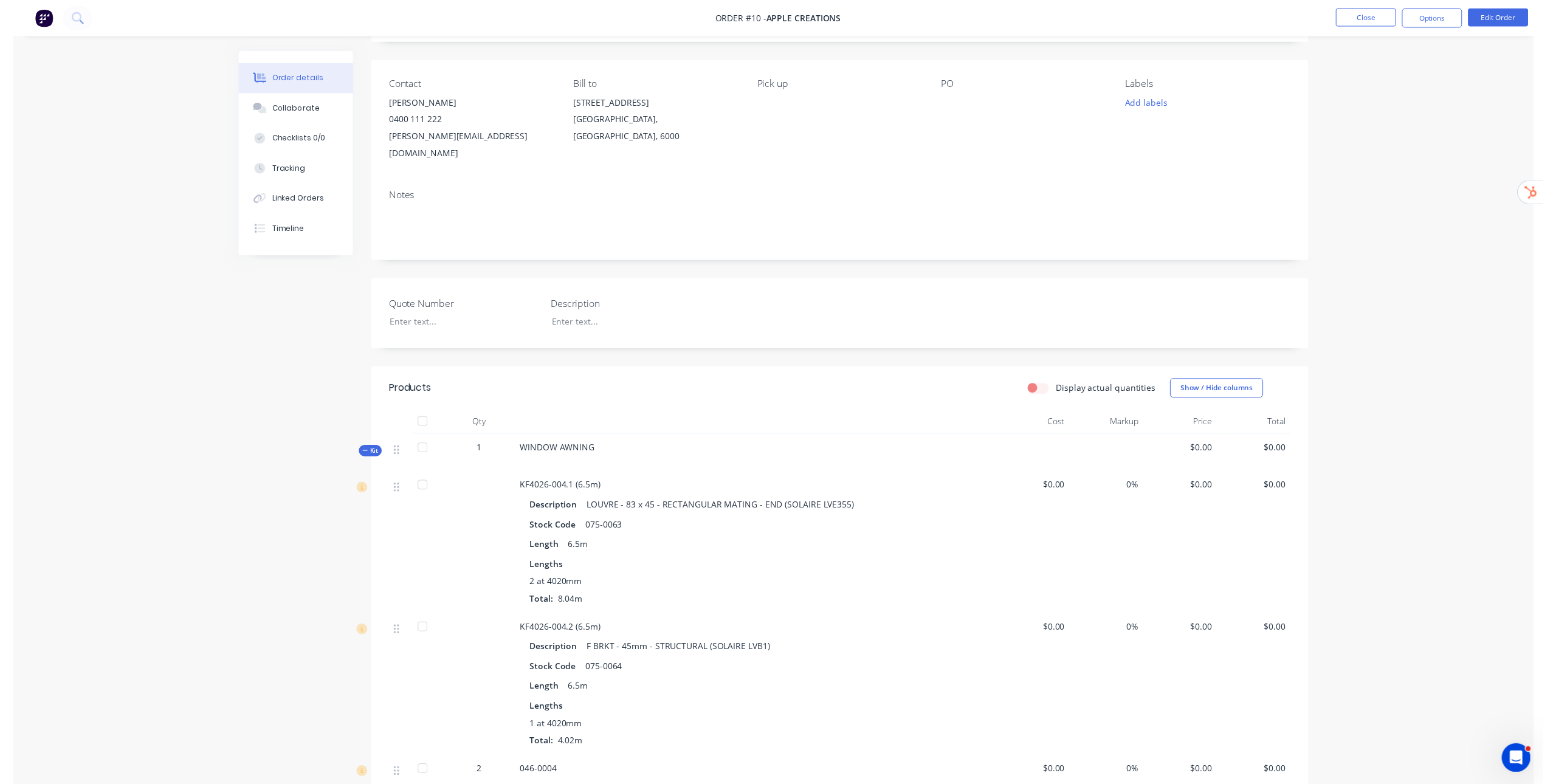
scroll to position [0, 0]
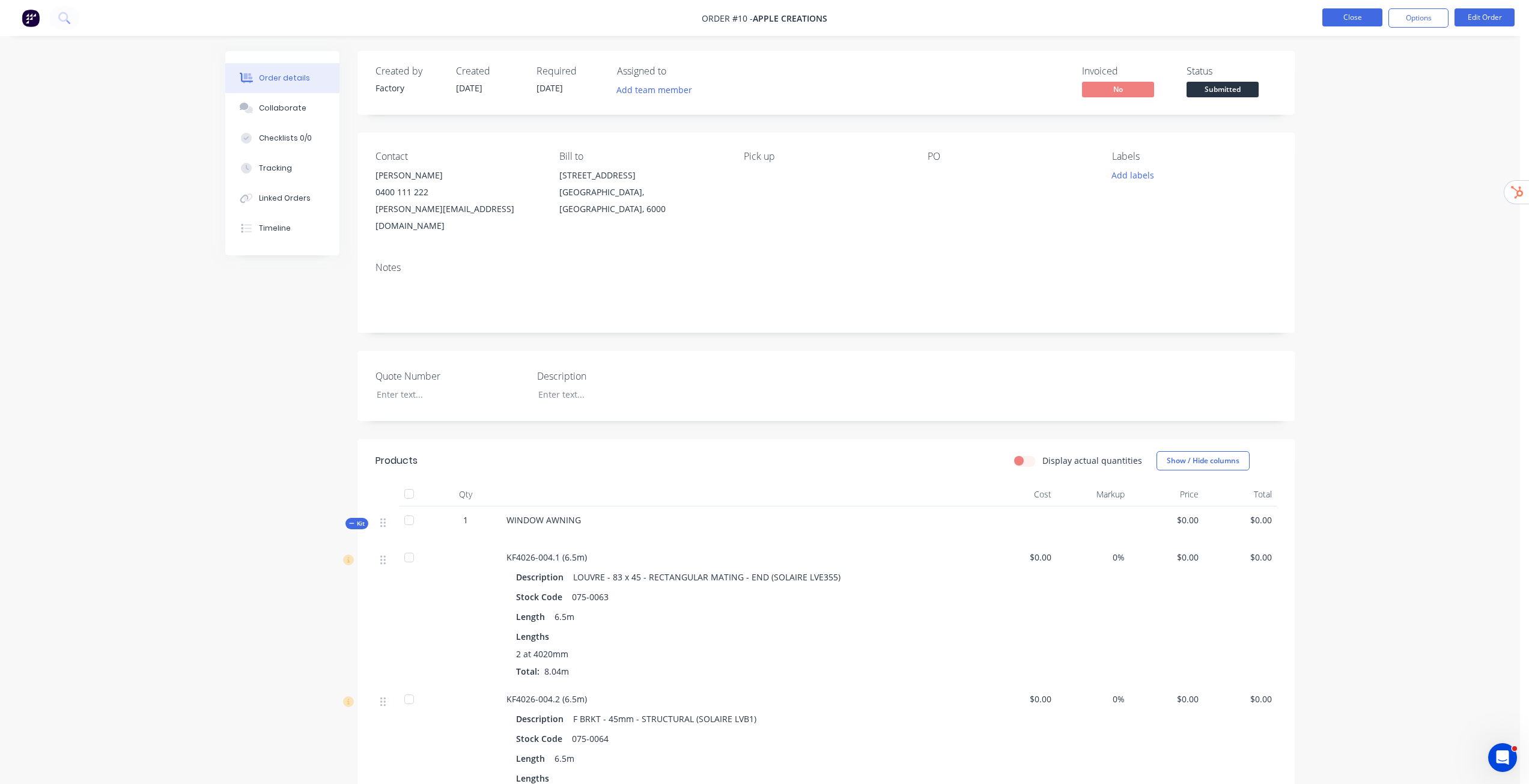
click at [1347, 12] on button "Close" at bounding box center [1352, 17] width 60 height 18
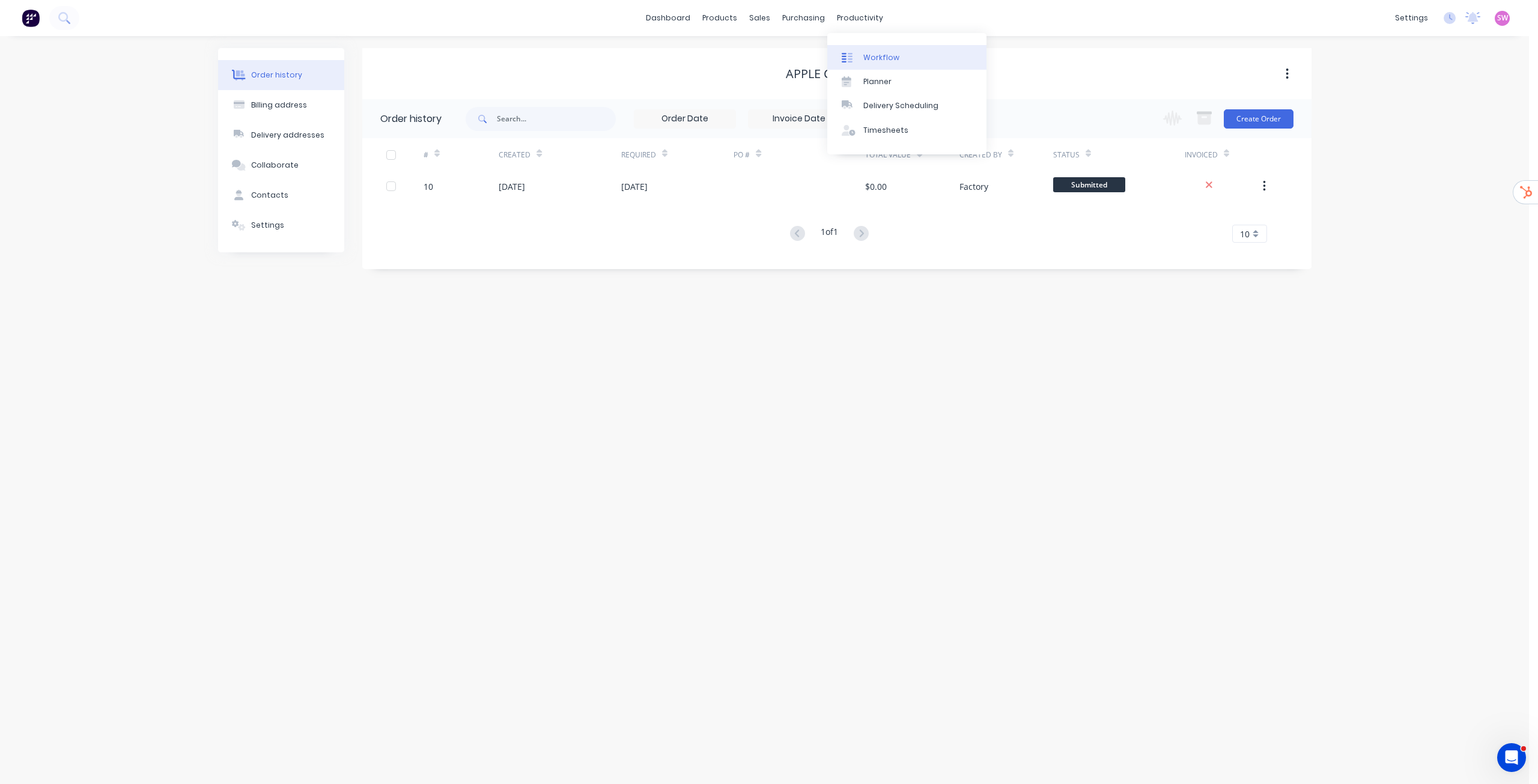
click at [885, 50] on link "Workflow" at bounding box center [907, 57] width 159 height 24
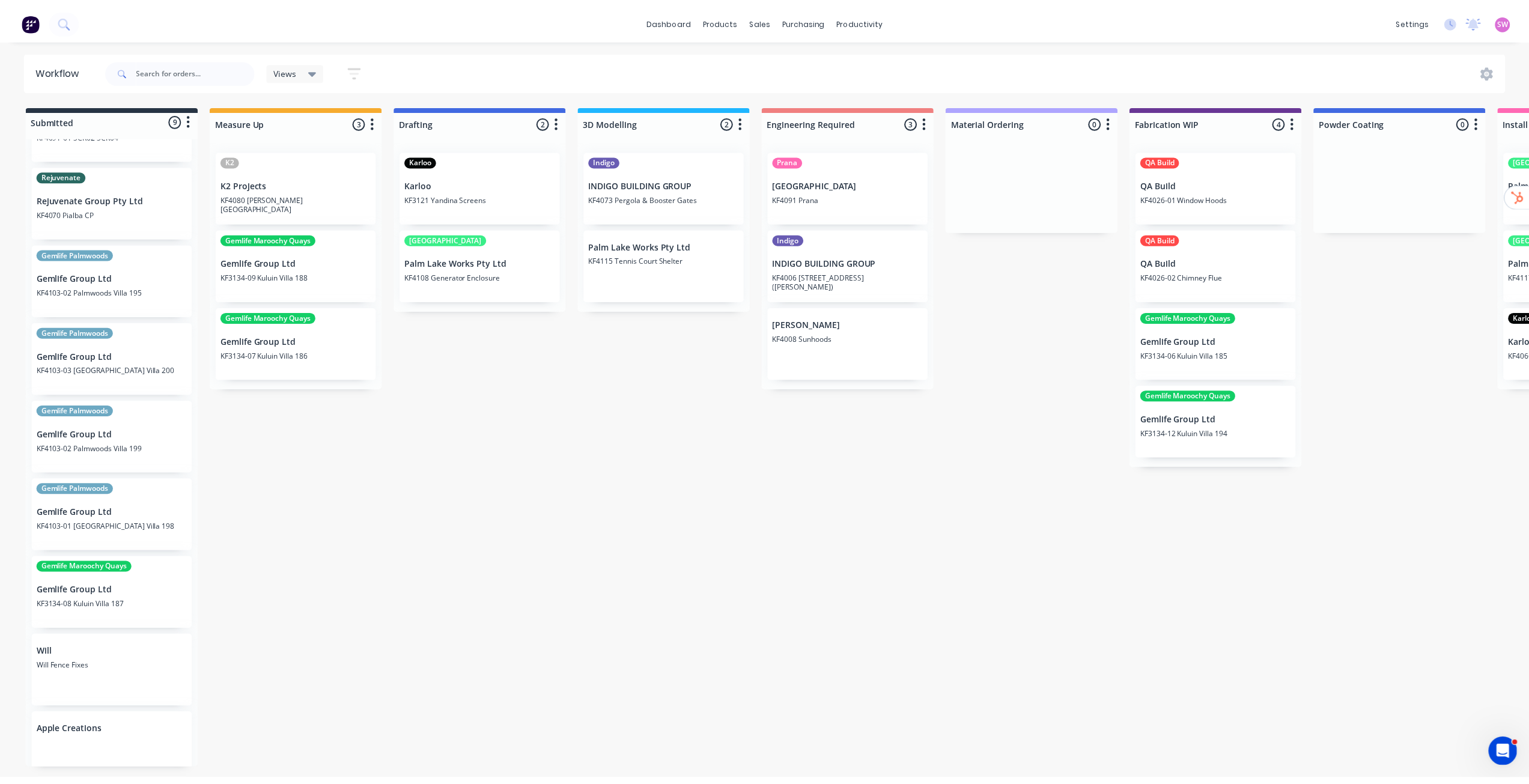
scroll to position [76, 0]
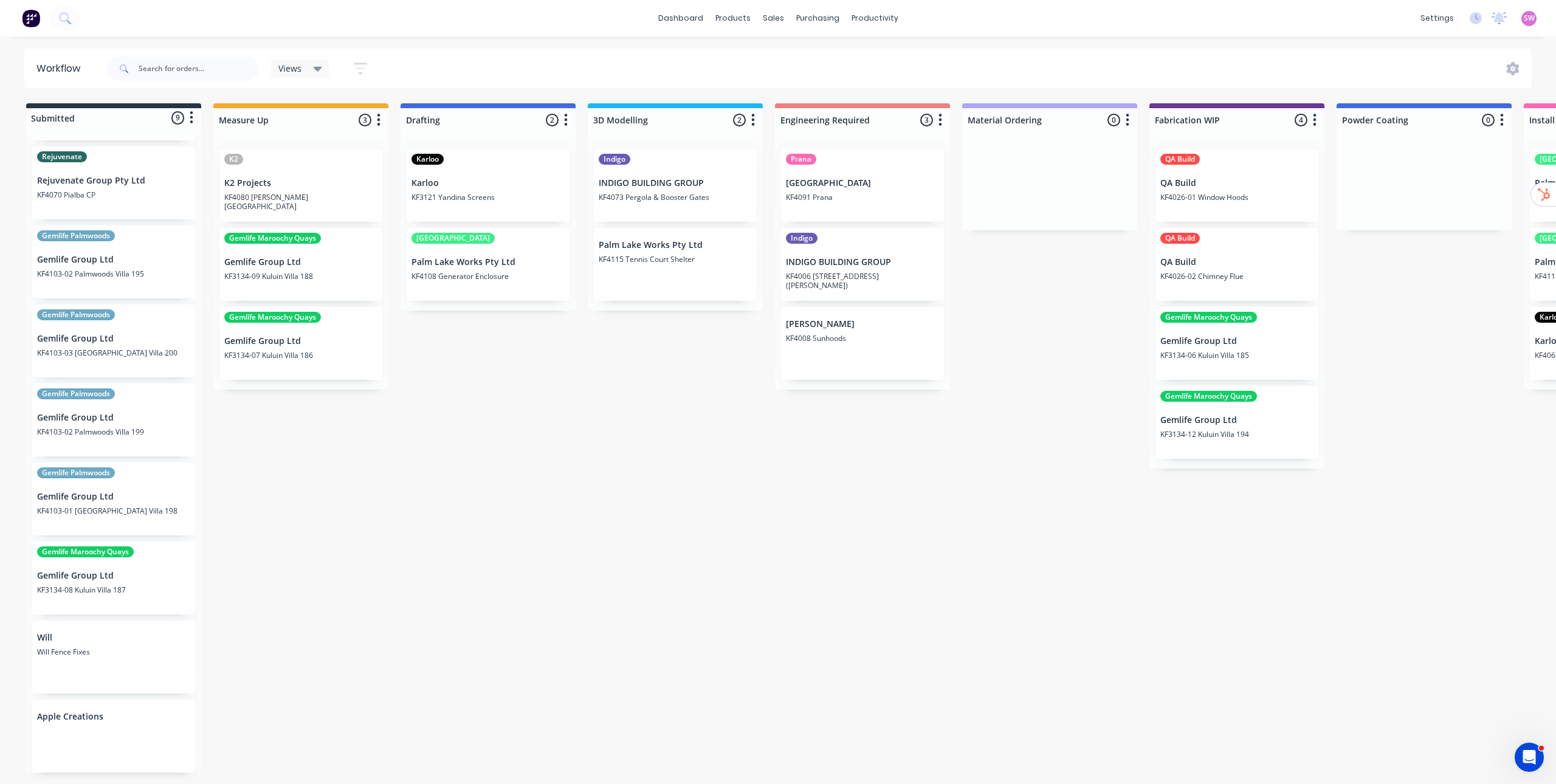
click at [135, 728] on div "Apple Creations" at bounding box center [114, 736] width 163 height 73
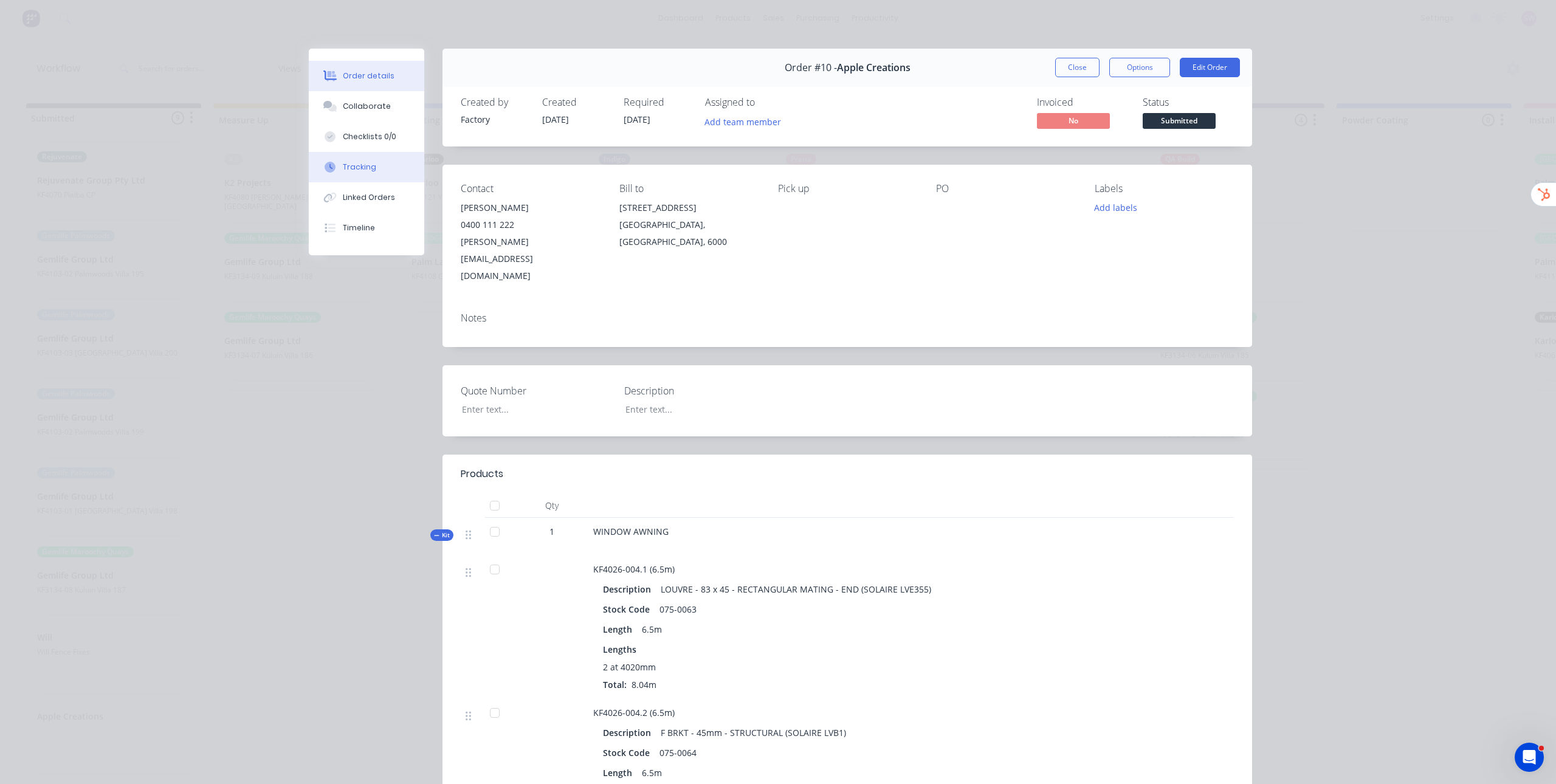
click at [374, 175] on button "Tracking" at bounding box center [366, 167] width 116 height 30
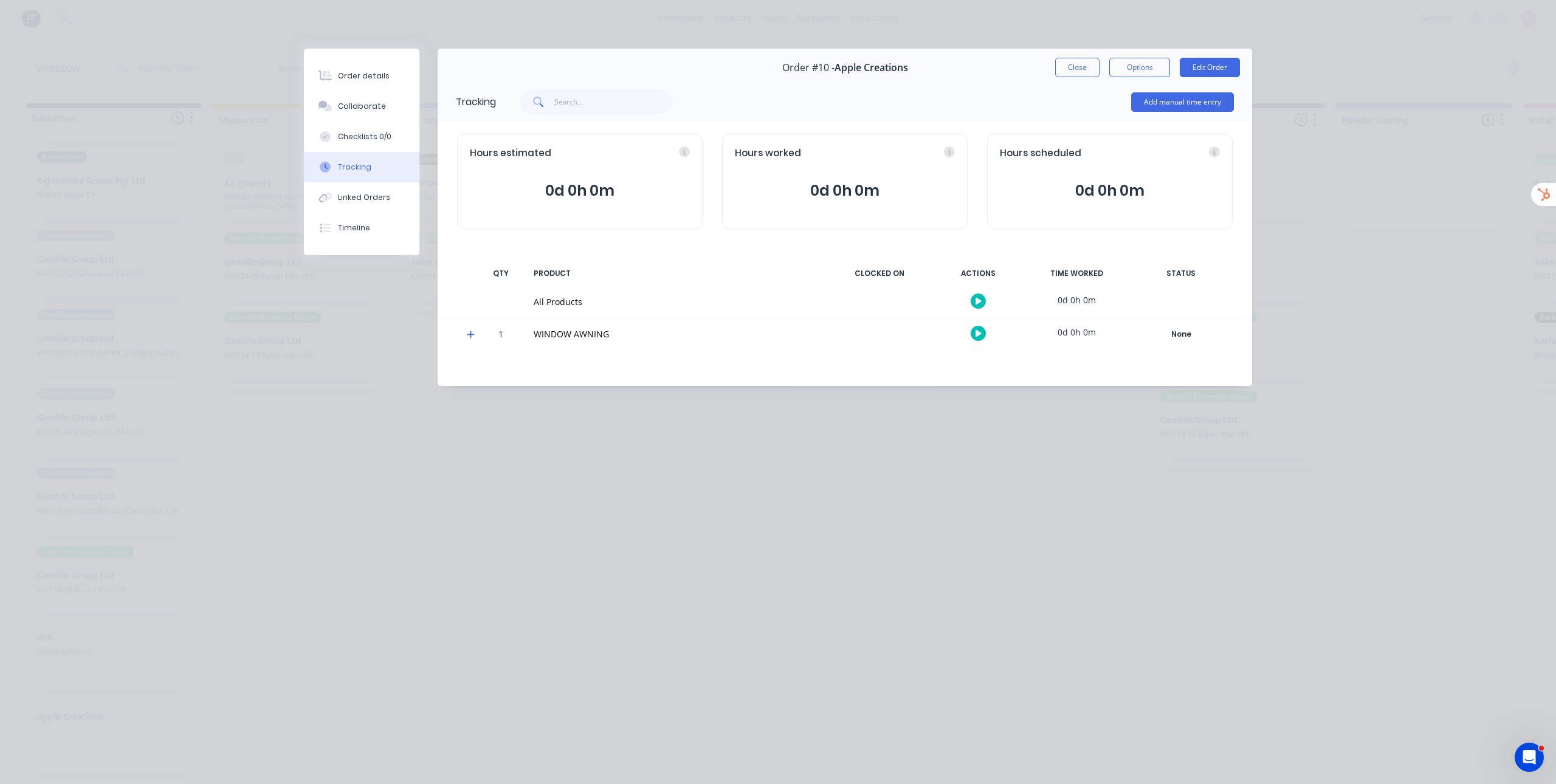
click at [359, 169] on div "Tracking" at bounding box center [354, 167] width 33 height 11
click at [473, 334] on icon at bounding box center [471, 334] width 8 height 9
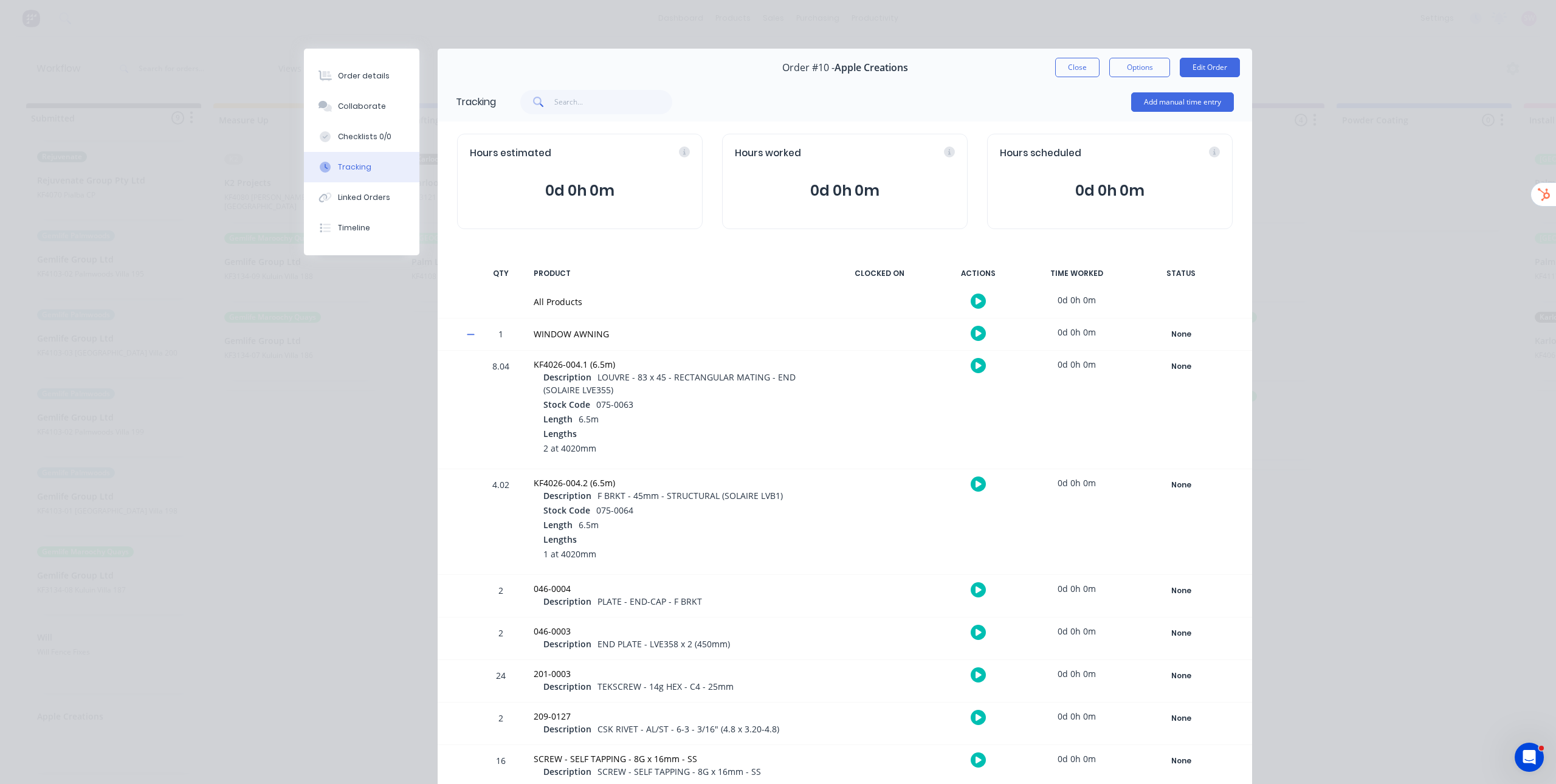
click at [468, 332] on icon at bounding box center [471, 334] width 8 height 9
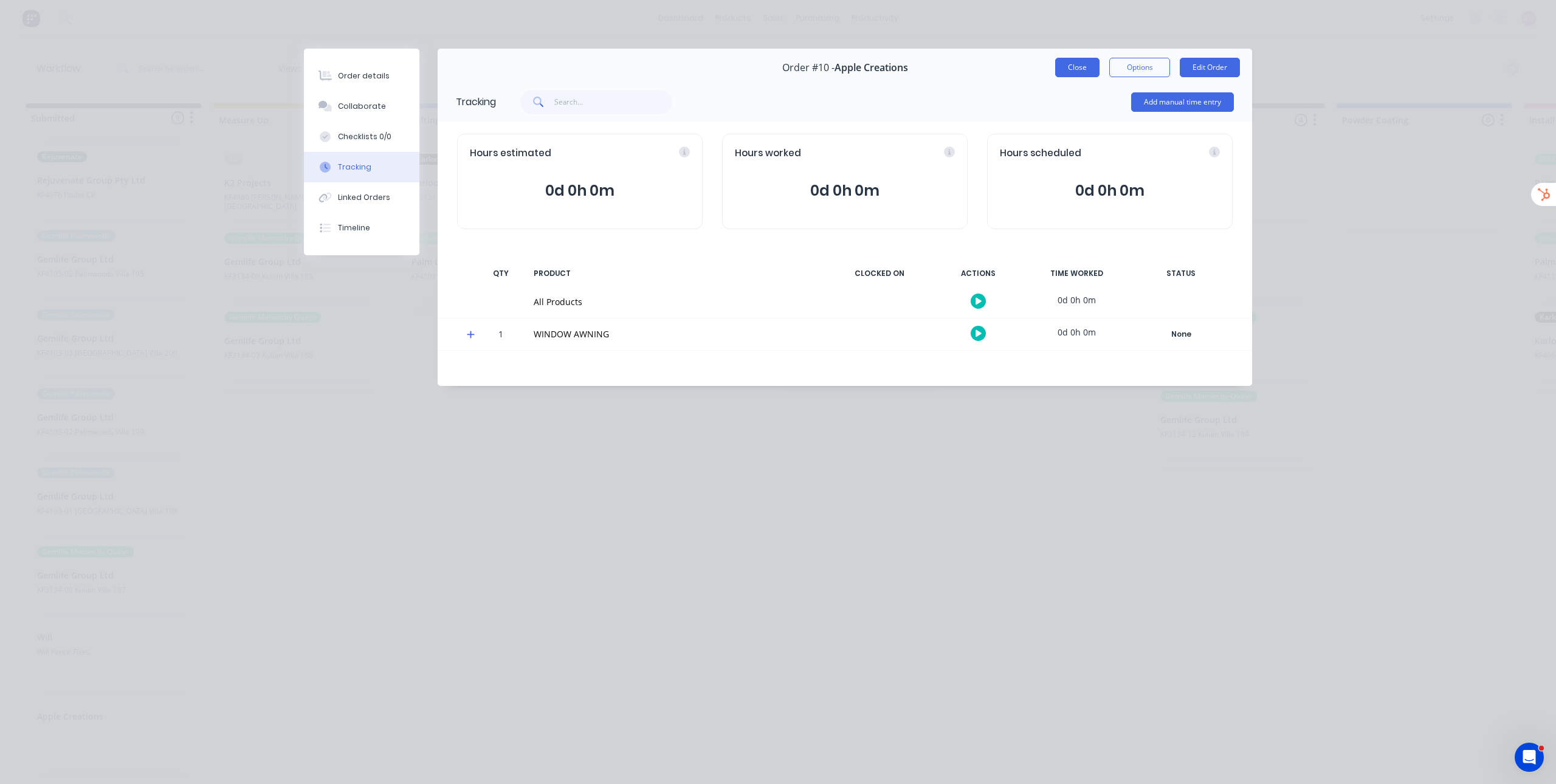
click at [1077, 65] on button "Close" at bounding box center [1078, 67] width 45 height 20
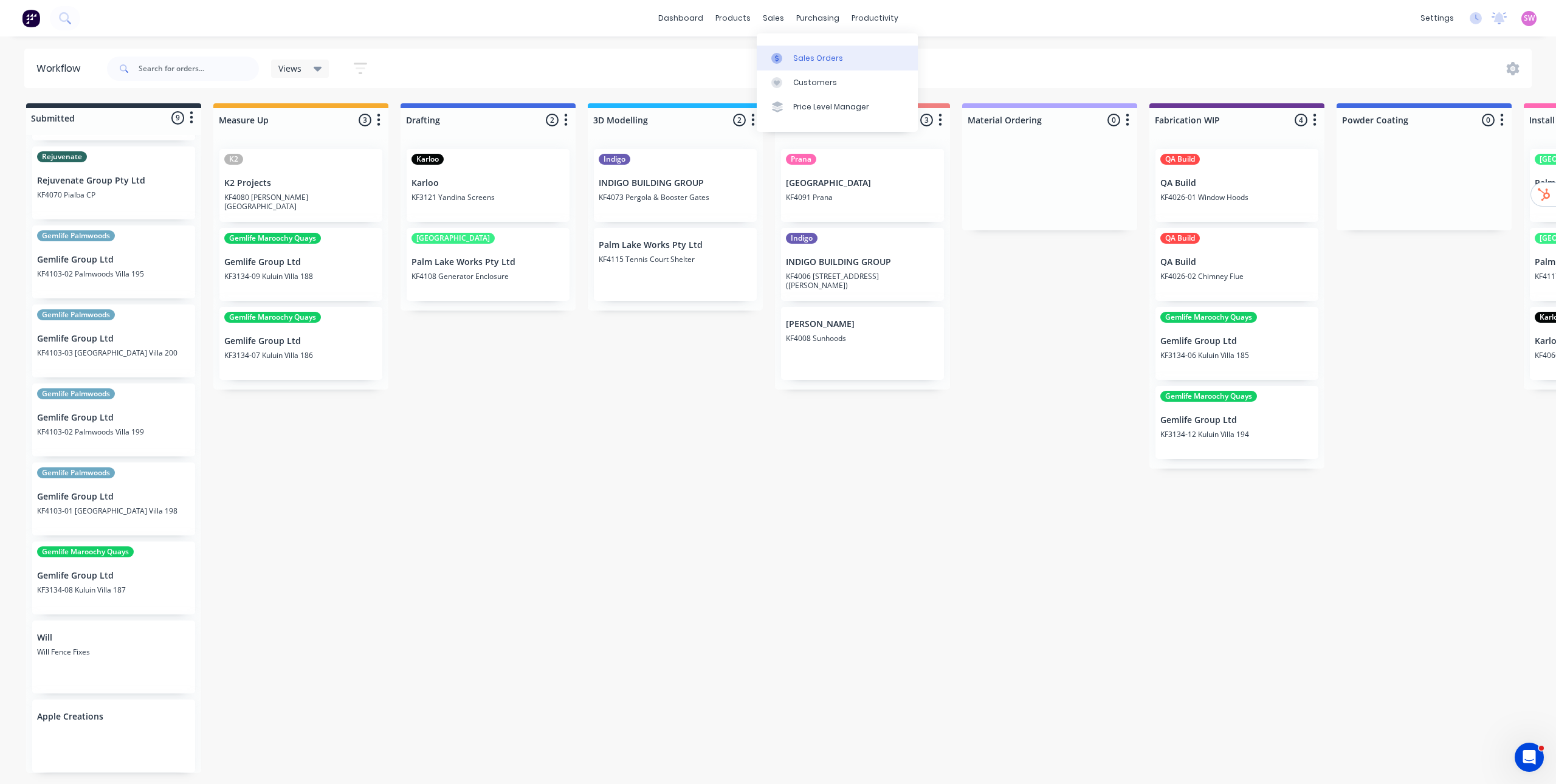
click at [787, 47] on link "Sales Orders" at bounding box center [838, 58] width 161 height 24
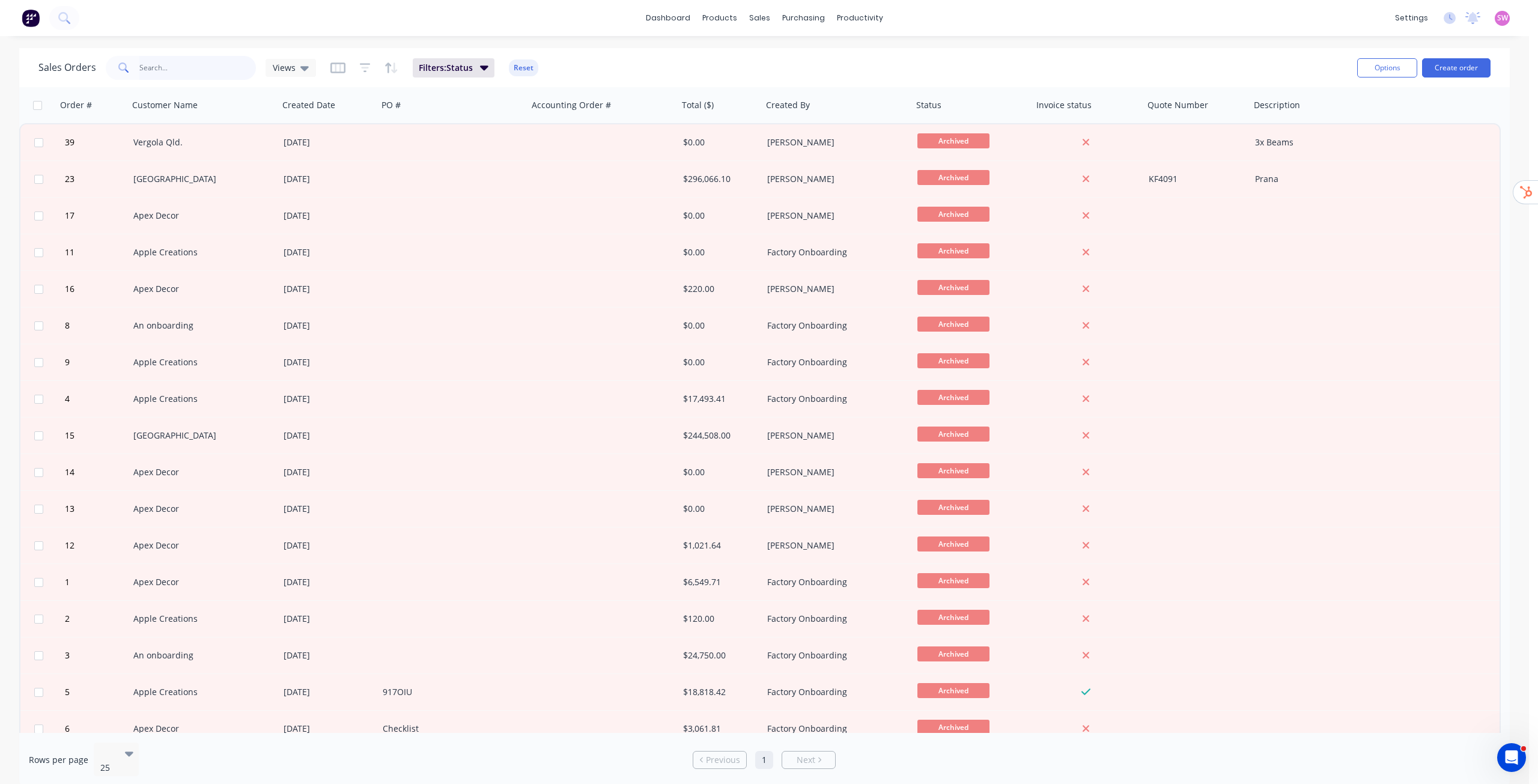
click at [200, 66] on input "text" at bounding box center [197, 68] width 117 height 24
type input "10"
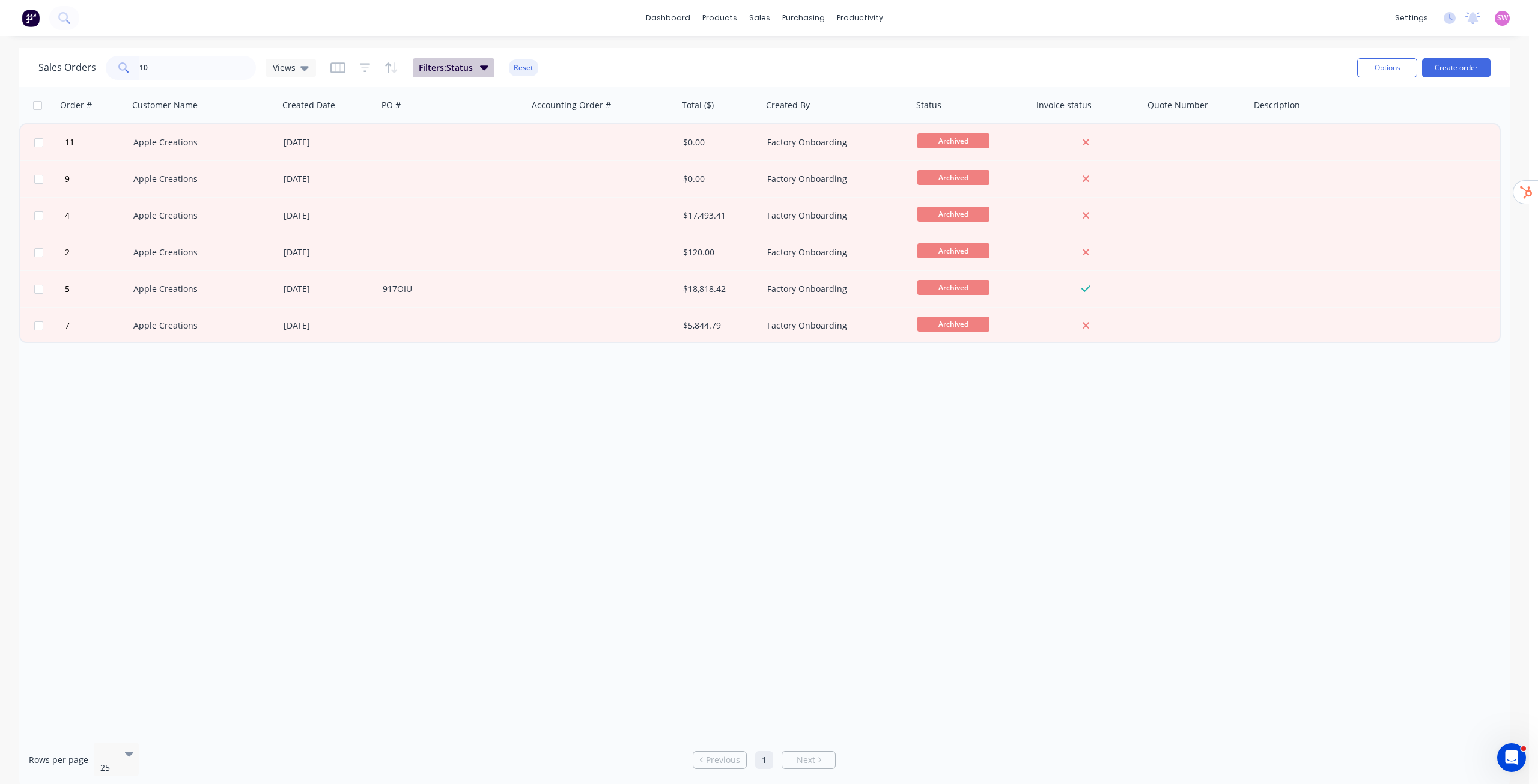
click at [474, 71] on button "Filters: Status" at bounding box center [454, 68] width 82 height 19
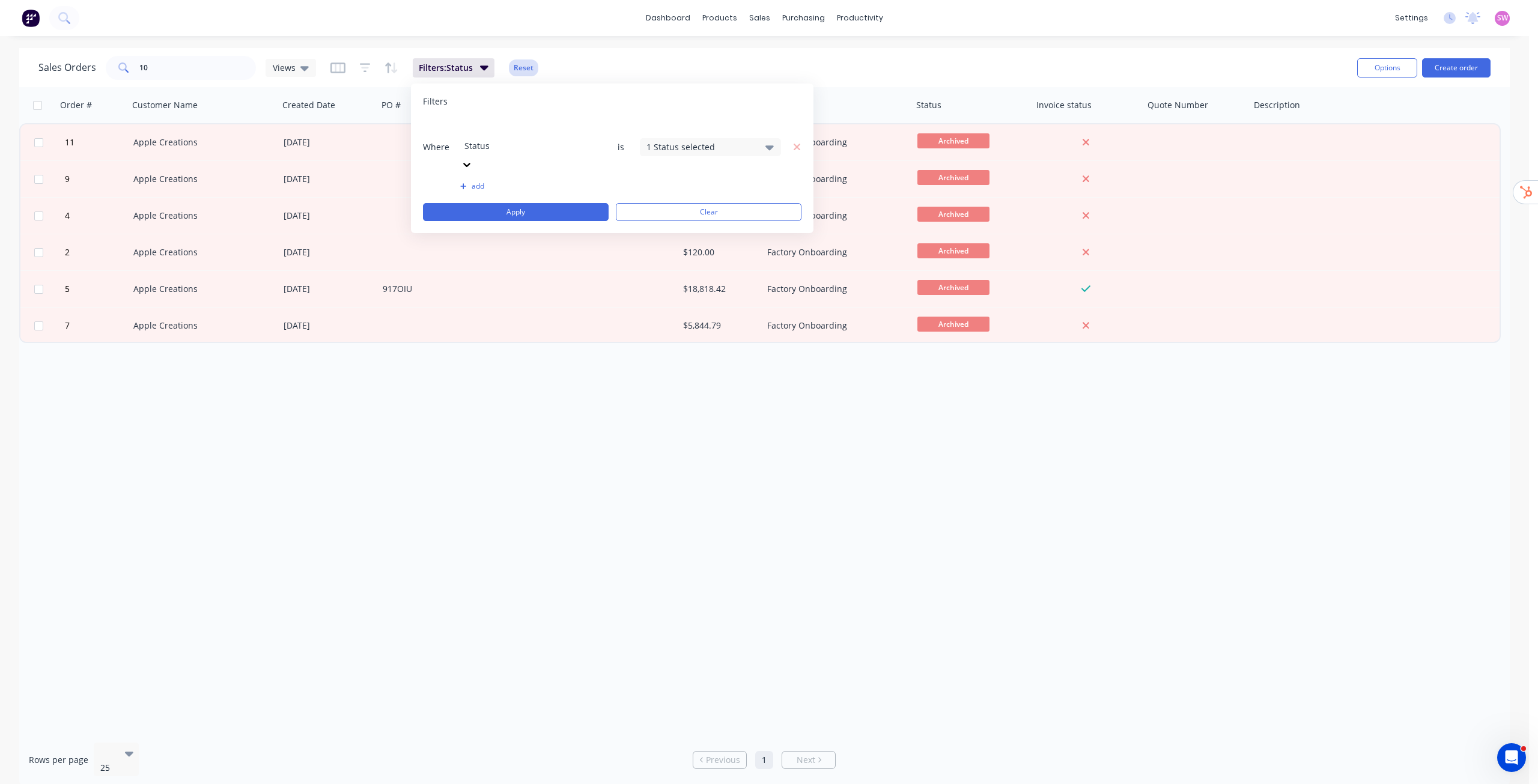
click at [525, 64] on button "Reset" at bounding box center [523, 68] width 29 height 17
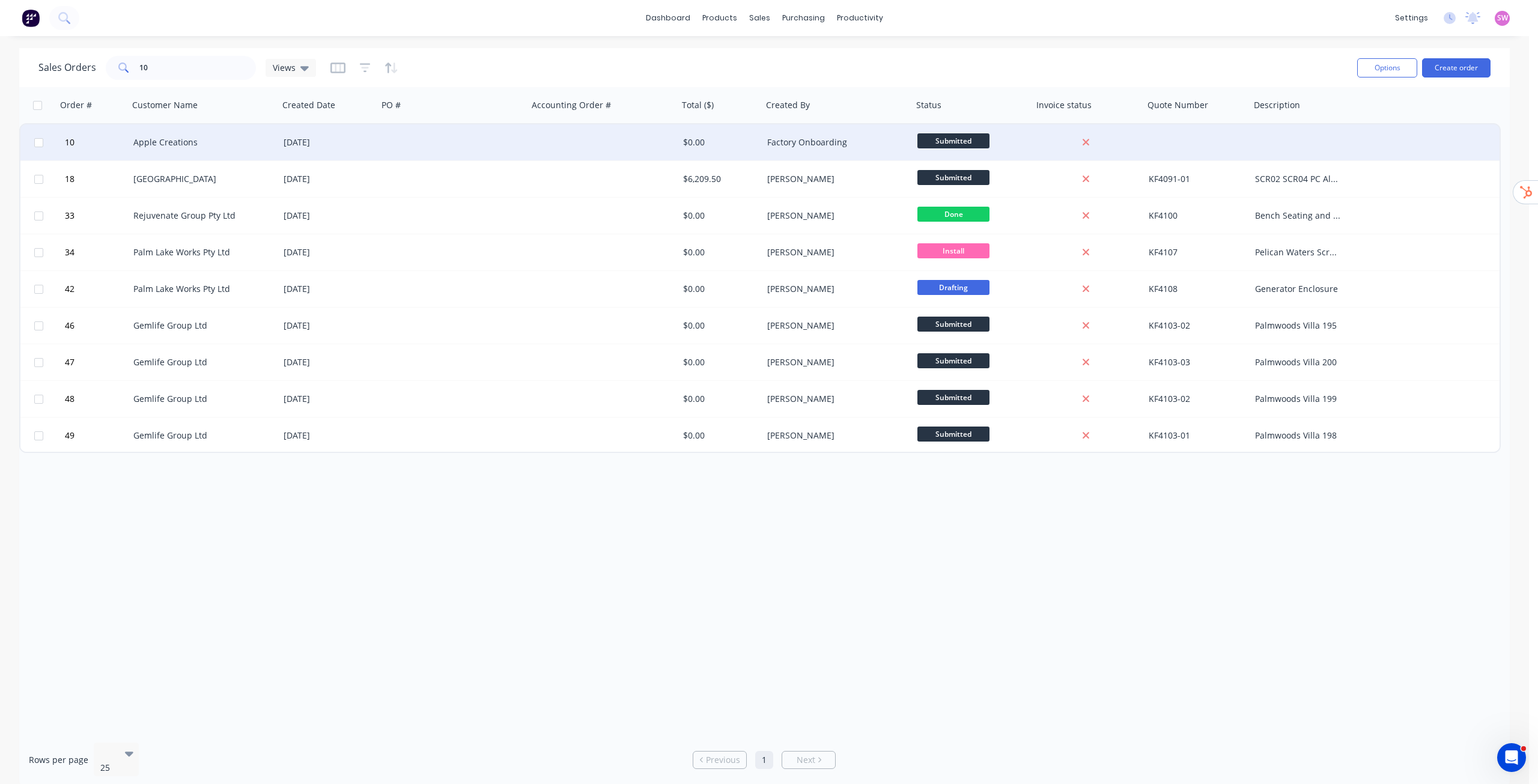
click at [422, 144] on div at bounding box center [453, 142] width 150 height 36
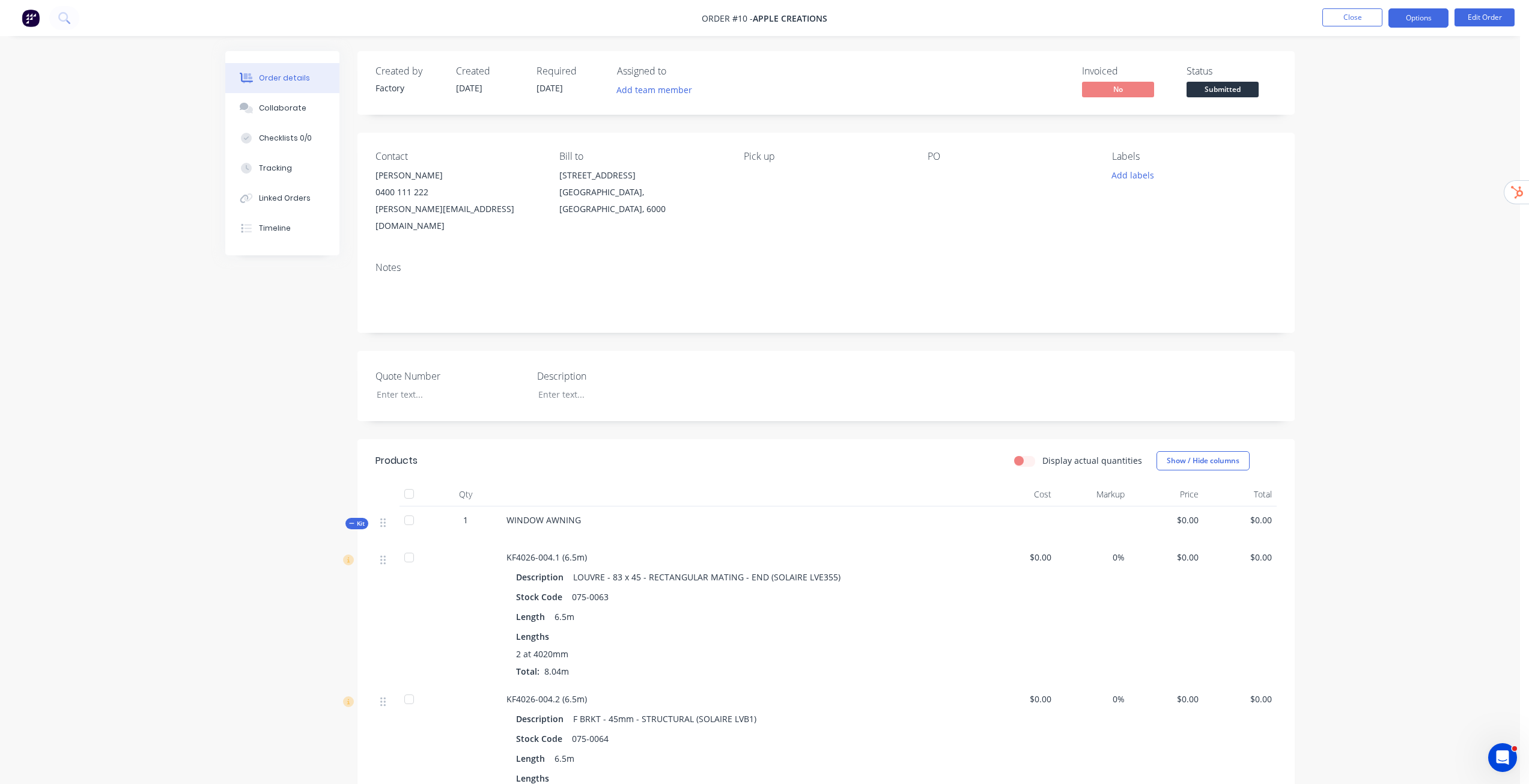
click at [1417, 9] on button "Options" at bounding box center [1419, 18] width 60 height 19
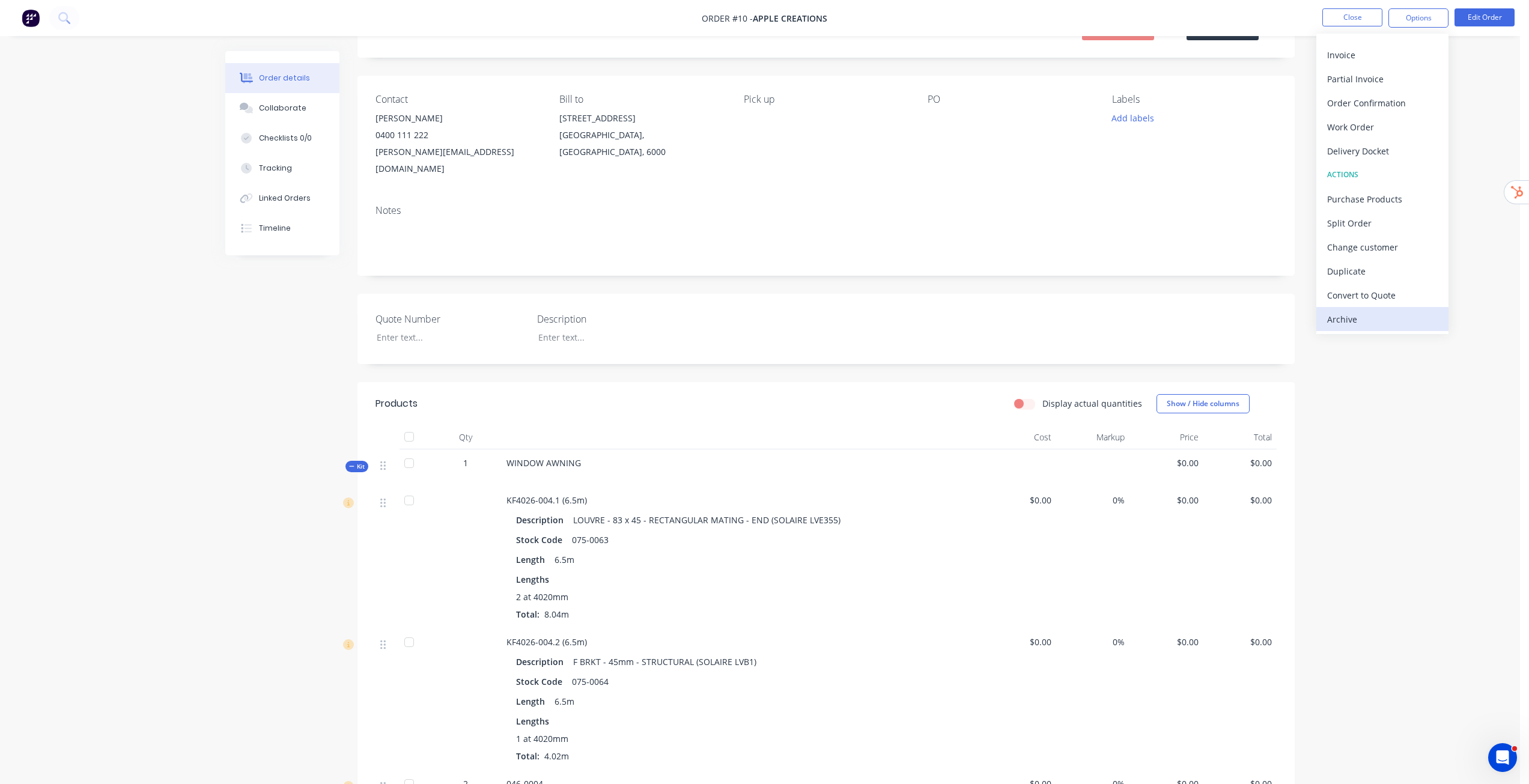
scroll to position [60, 0]
click at [1366, 324] on div "Archive" at bounding box center [1382, 319] width 110 height 17
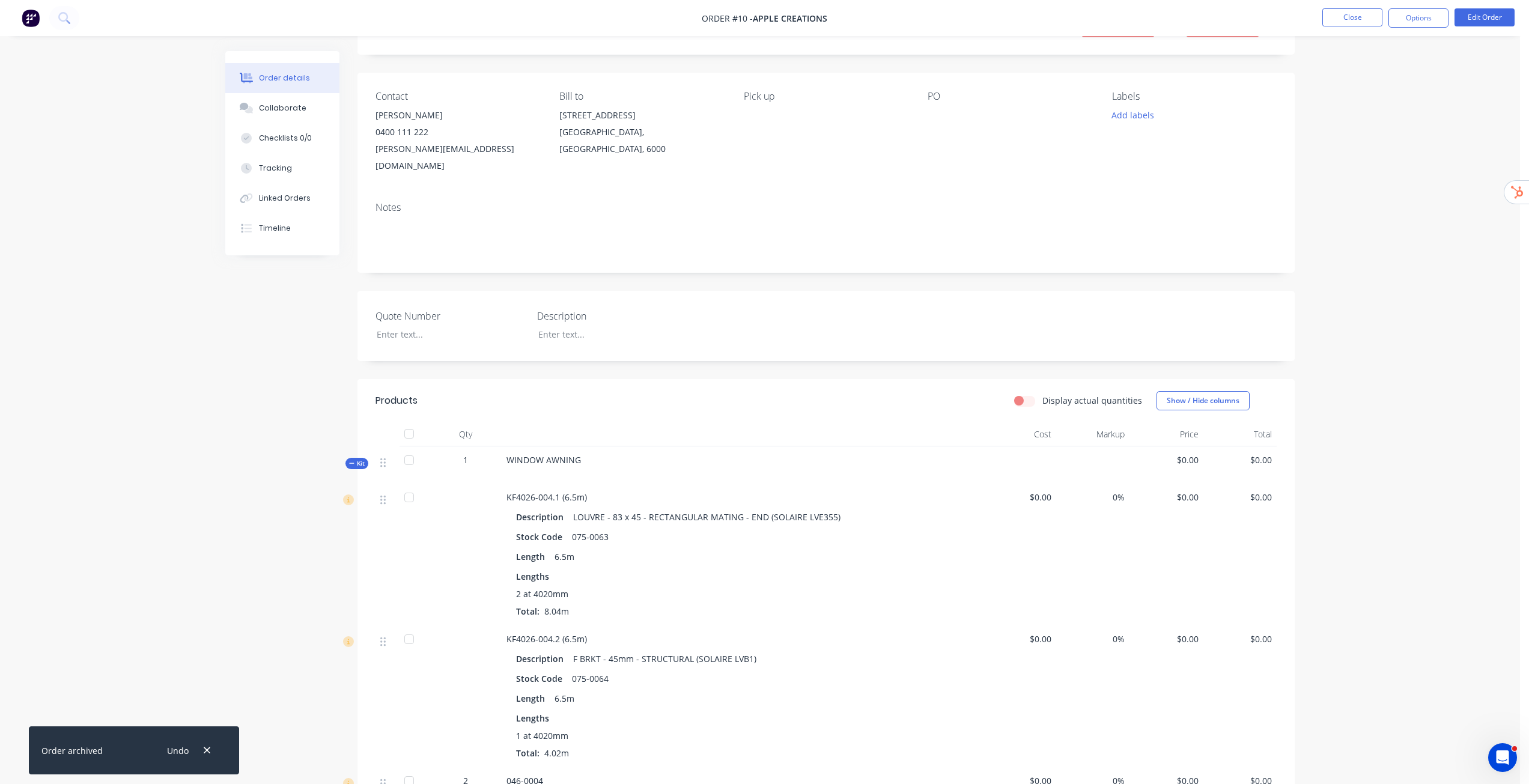
click at [1340, 231] on div "Order details Collaborate Checklists 0/0 Tracking Linked Orders Timeline Order …" at bounding box center [760, 585] width 1520 height 1290
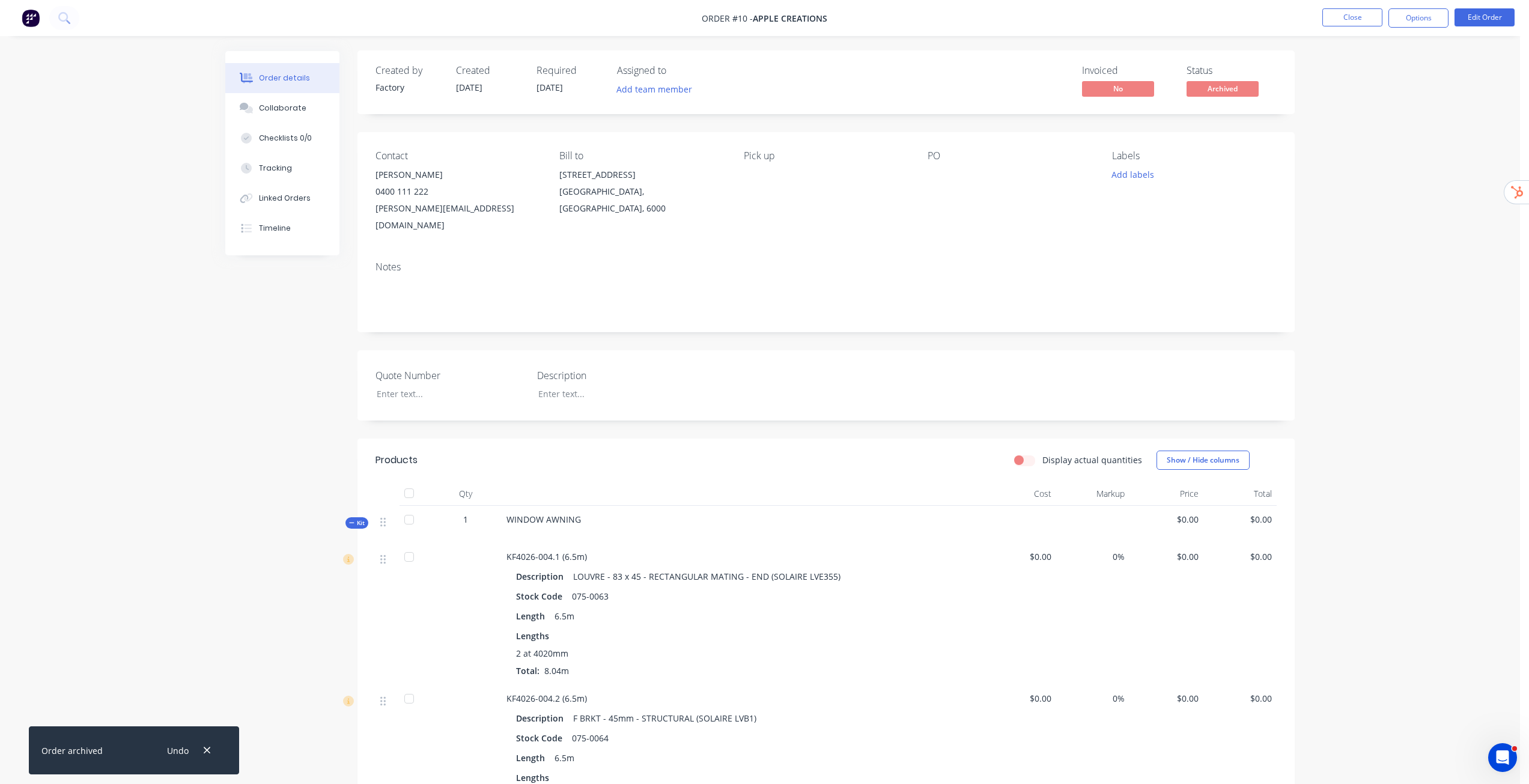
scroll to position [0, 0]
click at [1473, 19] on button "Edit Order" at bounding box center [1485, 17] width 60 height 18
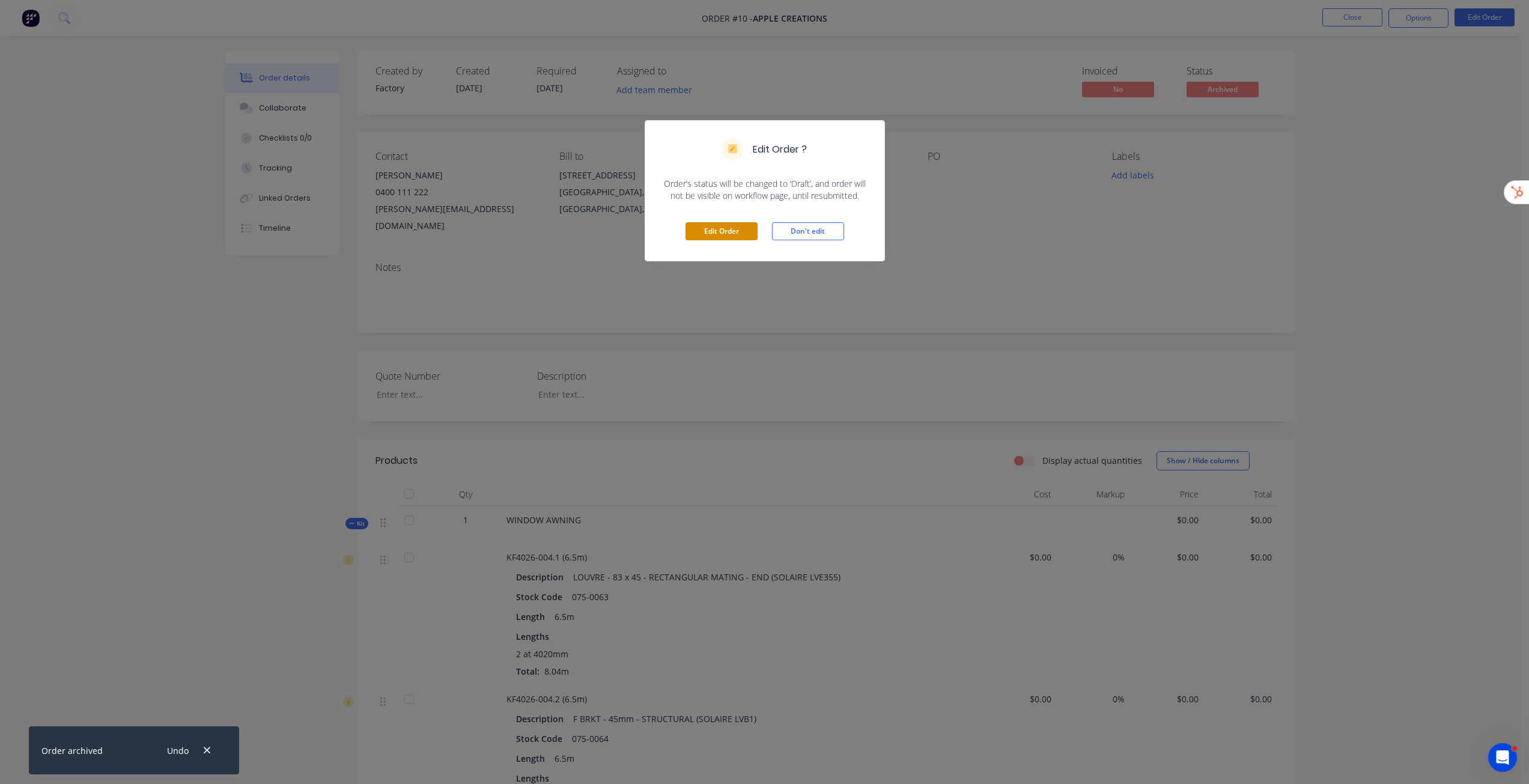
click at [731, 233] on button "Edit Order" at bounding box center [721, 231] width 72 height 18
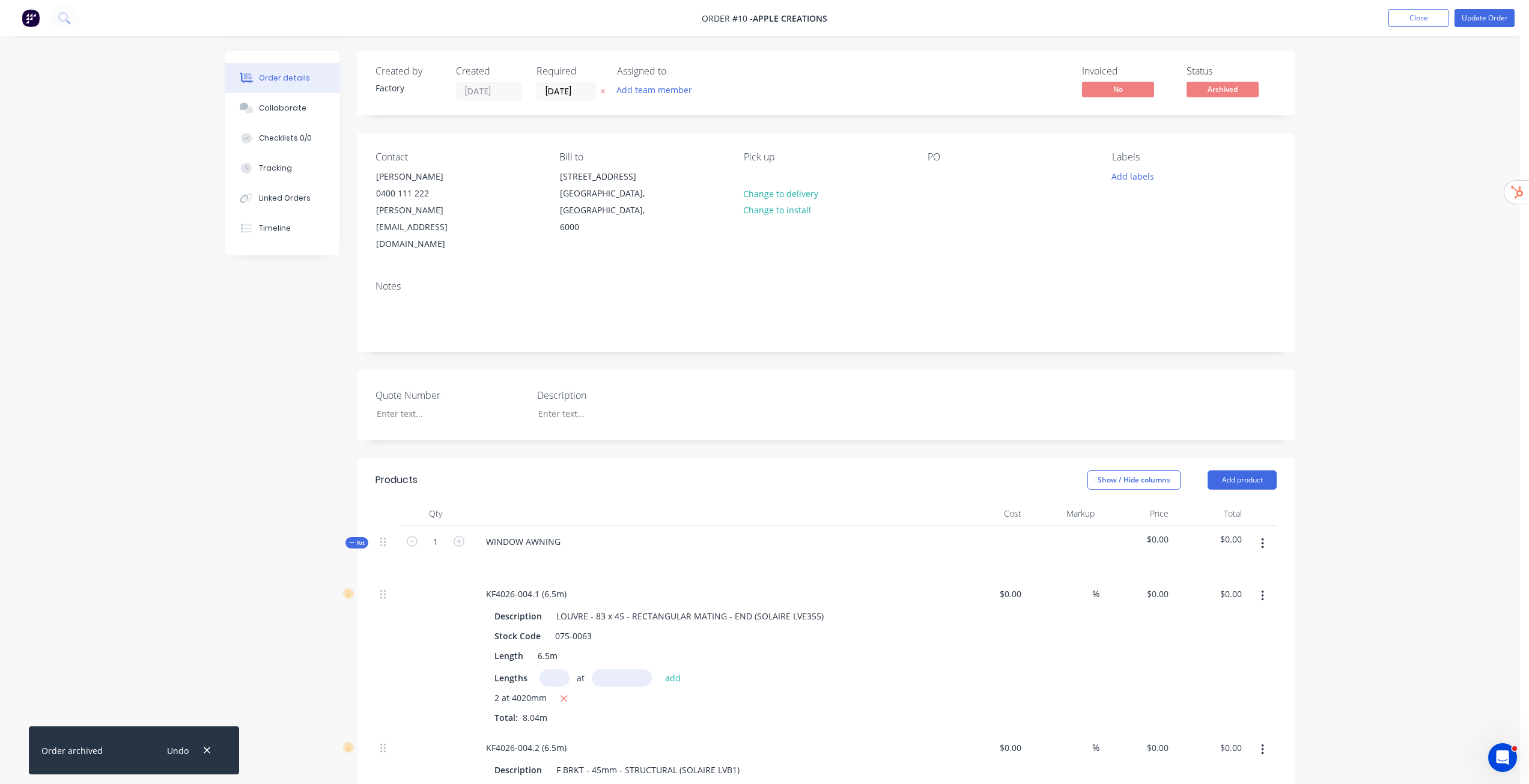
click at [348, 537] on div "Kit" at bounding box center [357, 543] width 23 height 11
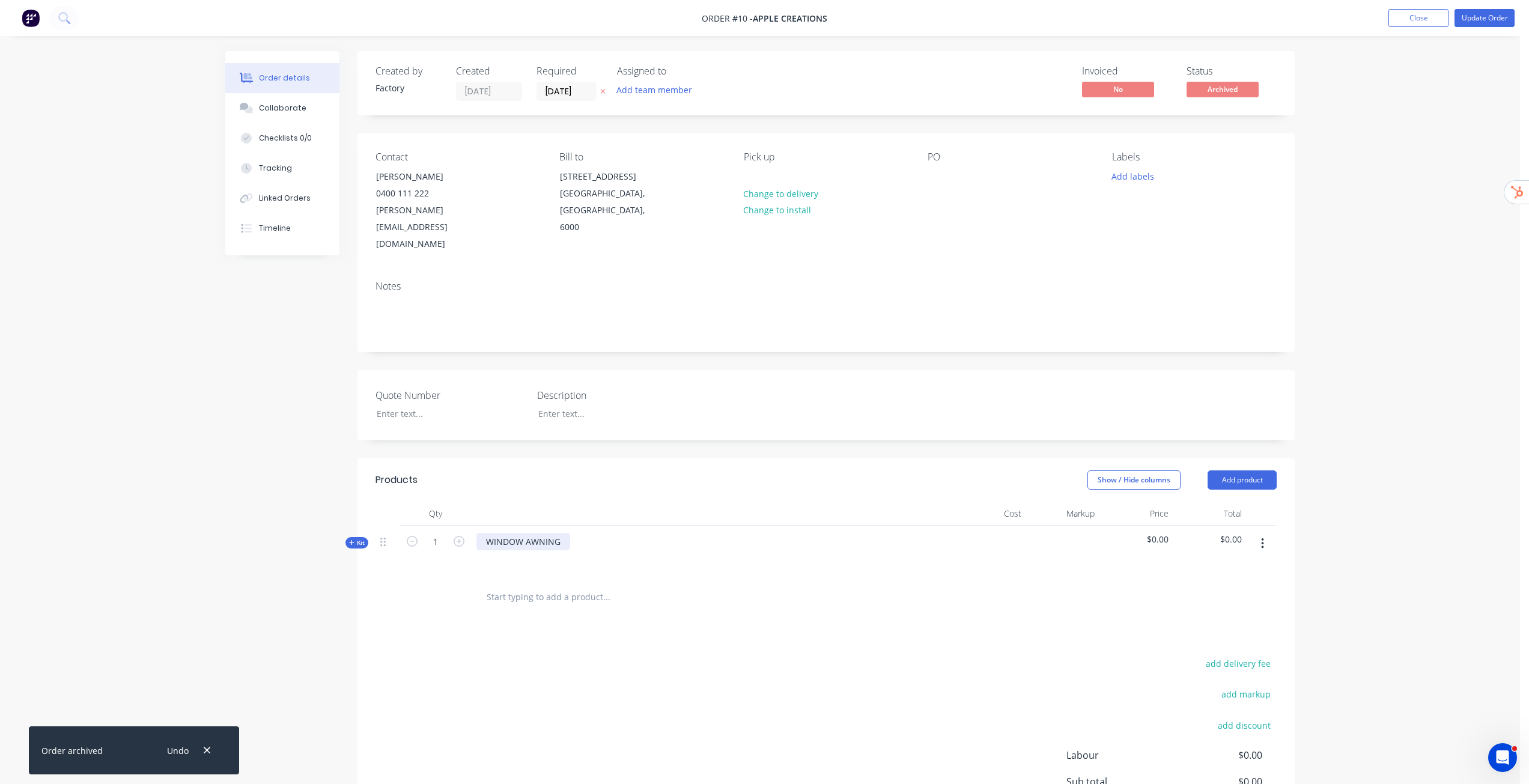
click at [567, 532] on div "WINDOW AWNING" at bounding box center [523, 541] width 94 height 17
click at [1239, 470] on button "Add product" at bounding box center [1242, 480] width 69 height 19
click at [1229, 502] on div "Product catalogue" at bounding box center [1219, 510] width 92 height 17
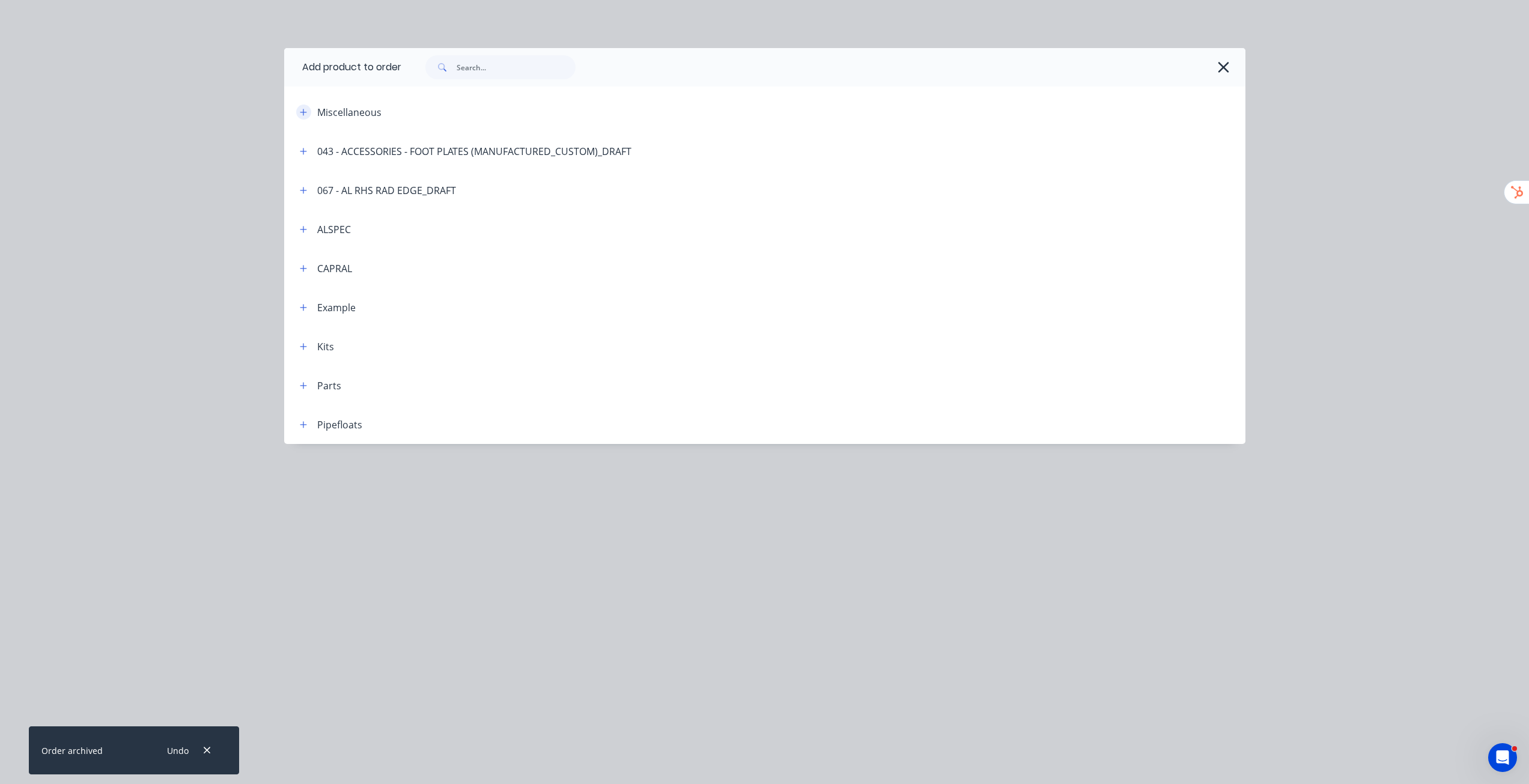
click at [304, 114] on icon "button" at bounding box center [303, 112] width 7 height 9
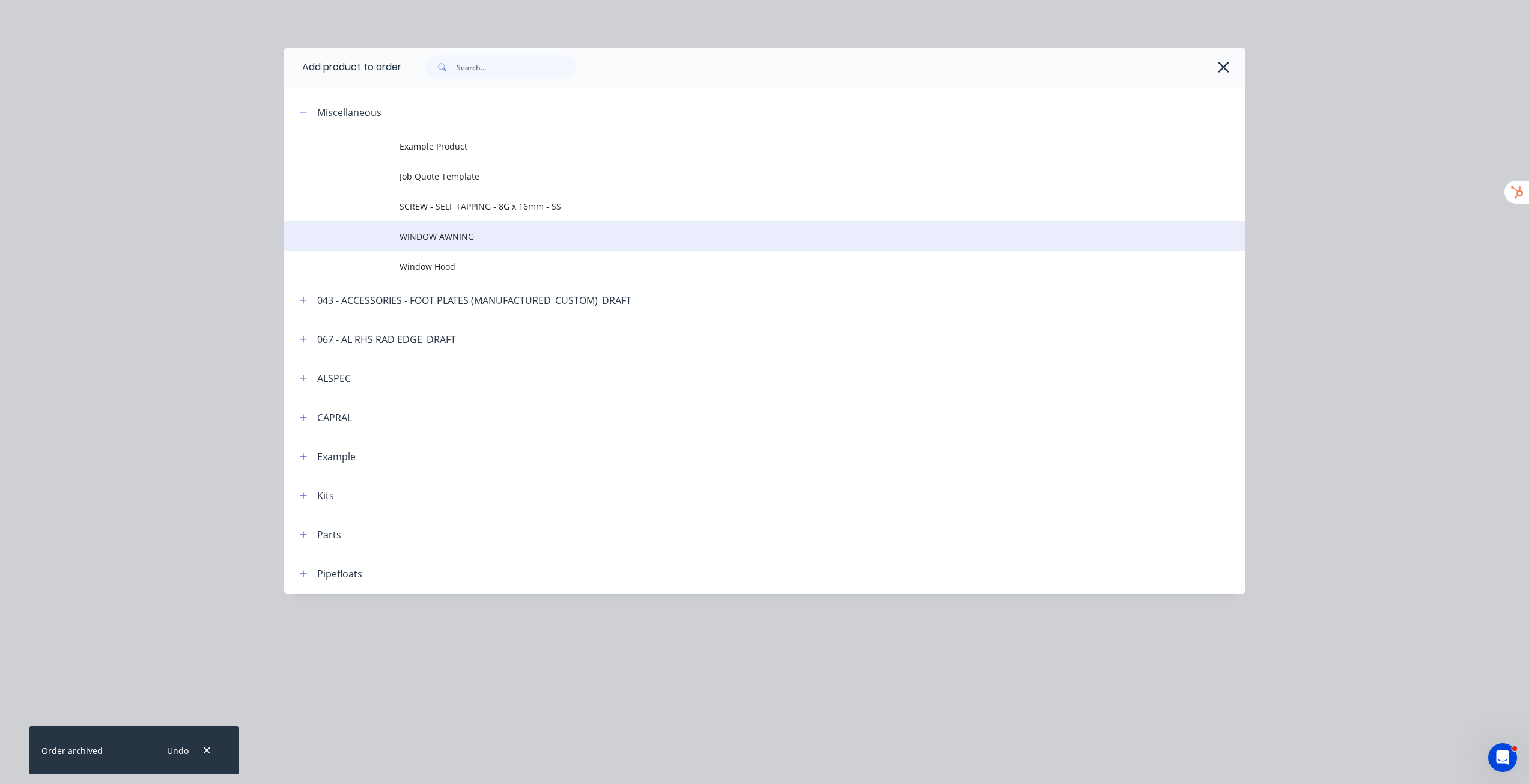
click at [454, 234] on span "WINDOW AWNING" at bounding box center [737, 236] width 677 height 13
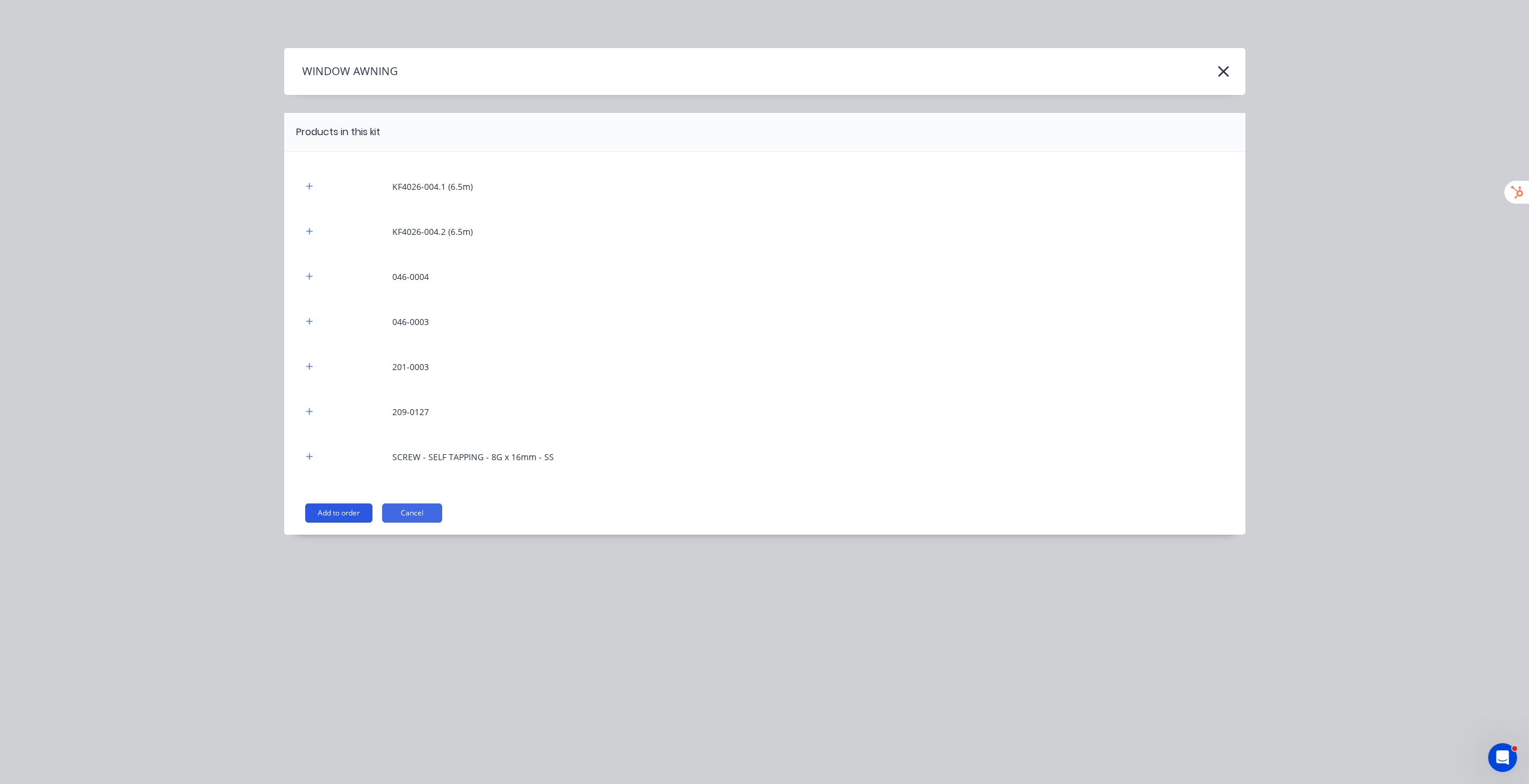
click at [345, 516] on button "Add to order" at bounding box center [339, 512] width 68 height 19
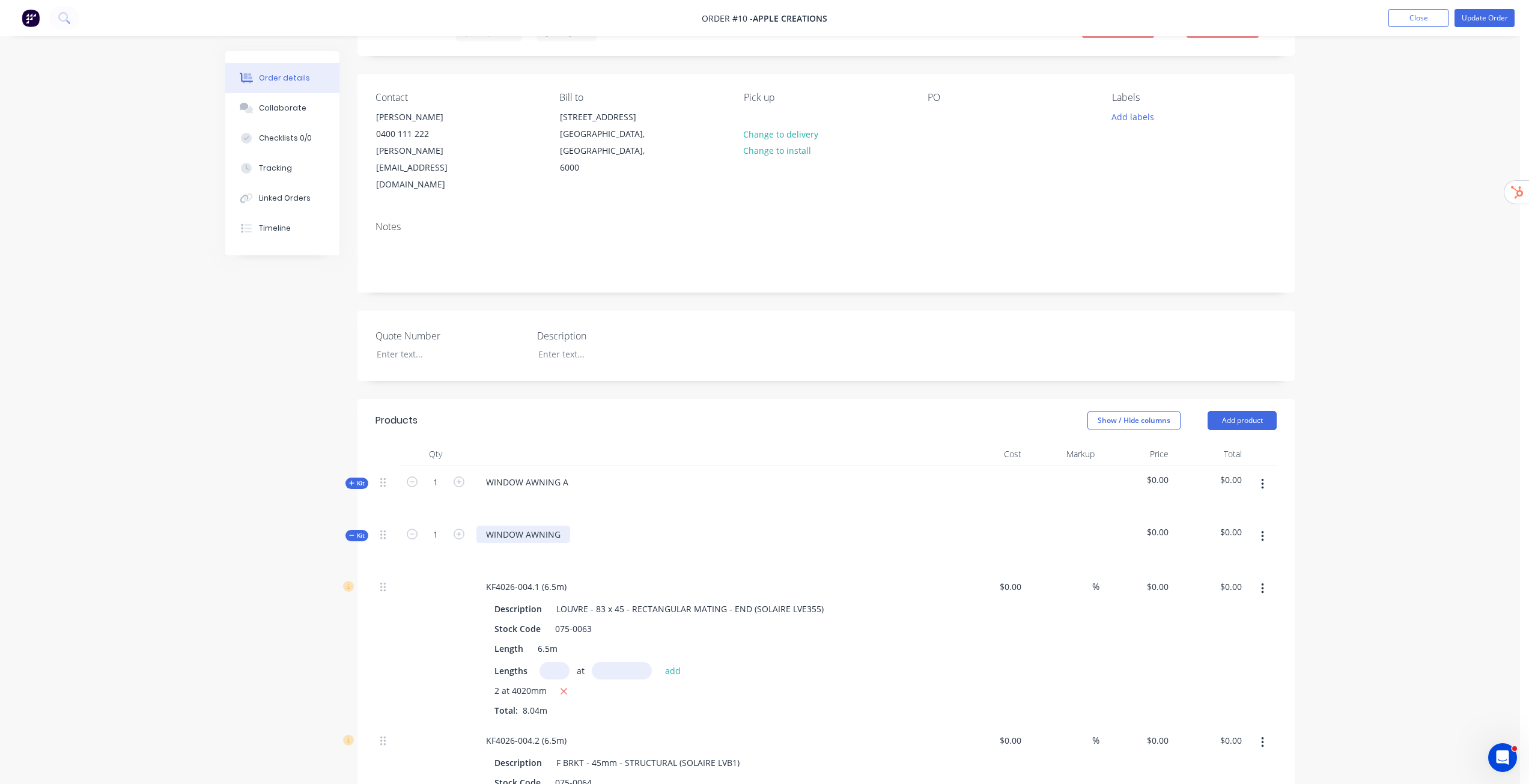
scroll to position [60, 0]
click at [555, 525] on div "WINDOW AWNING" at bounding box center [523, 534] width 94 height 17
click at [559, 525] on div "WINDOW AWNING" at bounding box center [523, 534] width 94 height 17
click at [1405, 526] on div "Order details Collaborate Checklists 0/0 Tracking Linked Orders Timeline Order …" at bounding box center [760, 730] width 1520 height 1581
click at [366, 529] on div "Kit" at bounding box center [357, 534] width 23 height 11
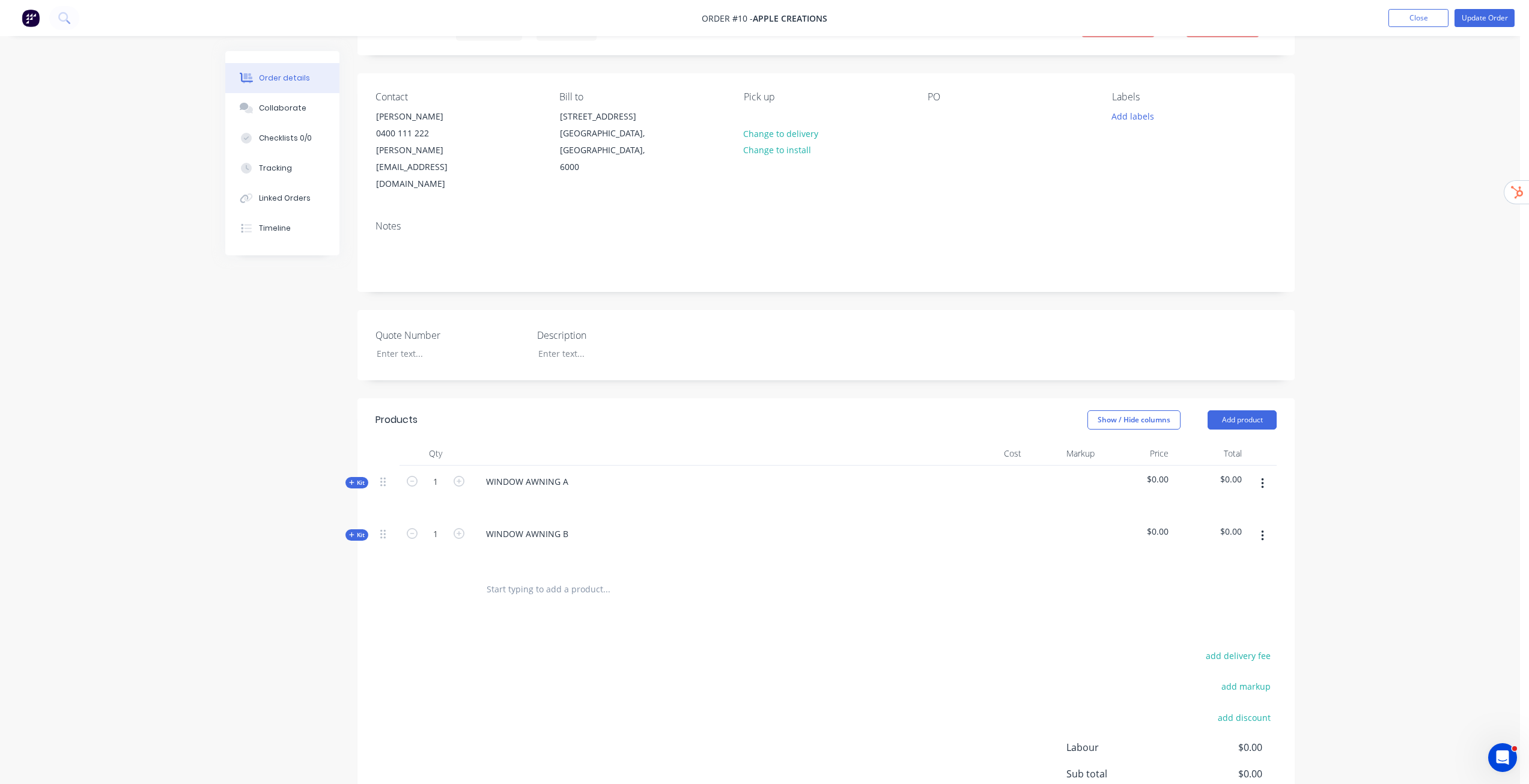
click at [1390, 541] on div "Order details Collaborate Checklists 0/0 Tracking Linked Orders Timeline Order …" at bounding box center [760, 427] width 1520 height 975
click at [363, 478] on span "Kit" at bounding box center [357, 482] width 15 height 9
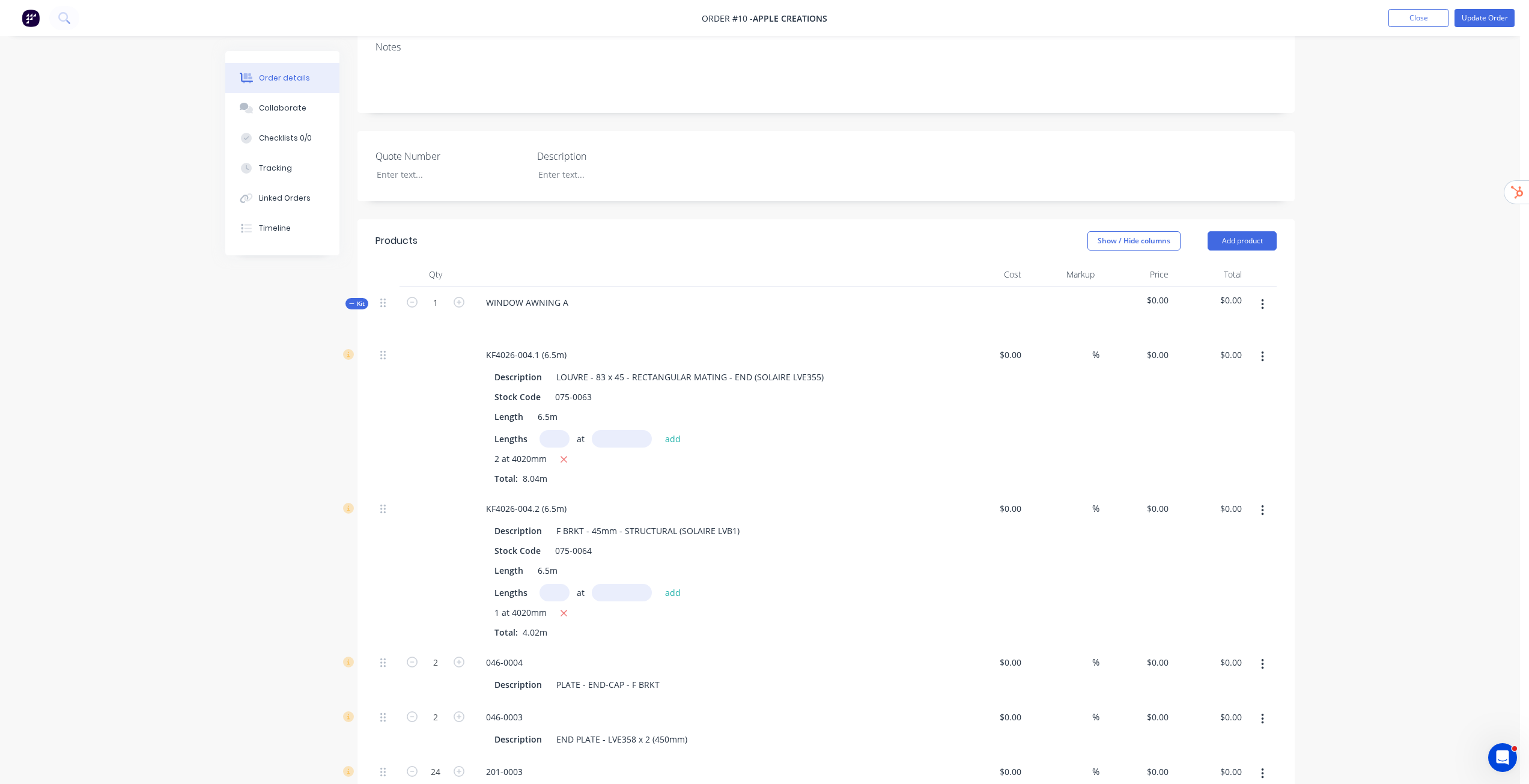
scroll to position [240, 0]
click at [458, 296] on icon "button" at bounding box center [459, 301] width 11 height 11
type input "2"
type input "4"
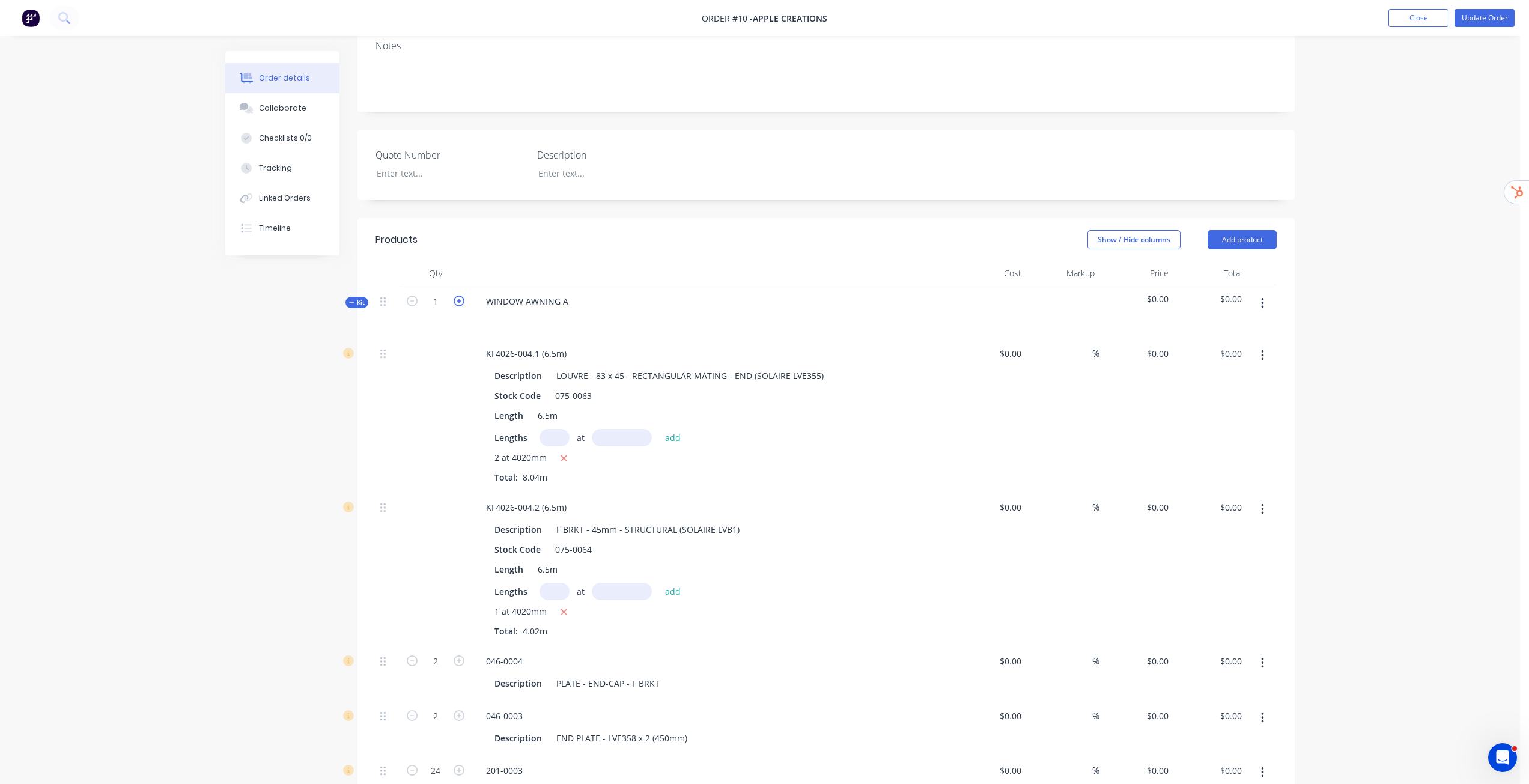
type input "48"
type input "4"
type input "32"
click at [415, 296] on icon "button" at bounding box center [412, 301] width 11 height 11
type input "1"
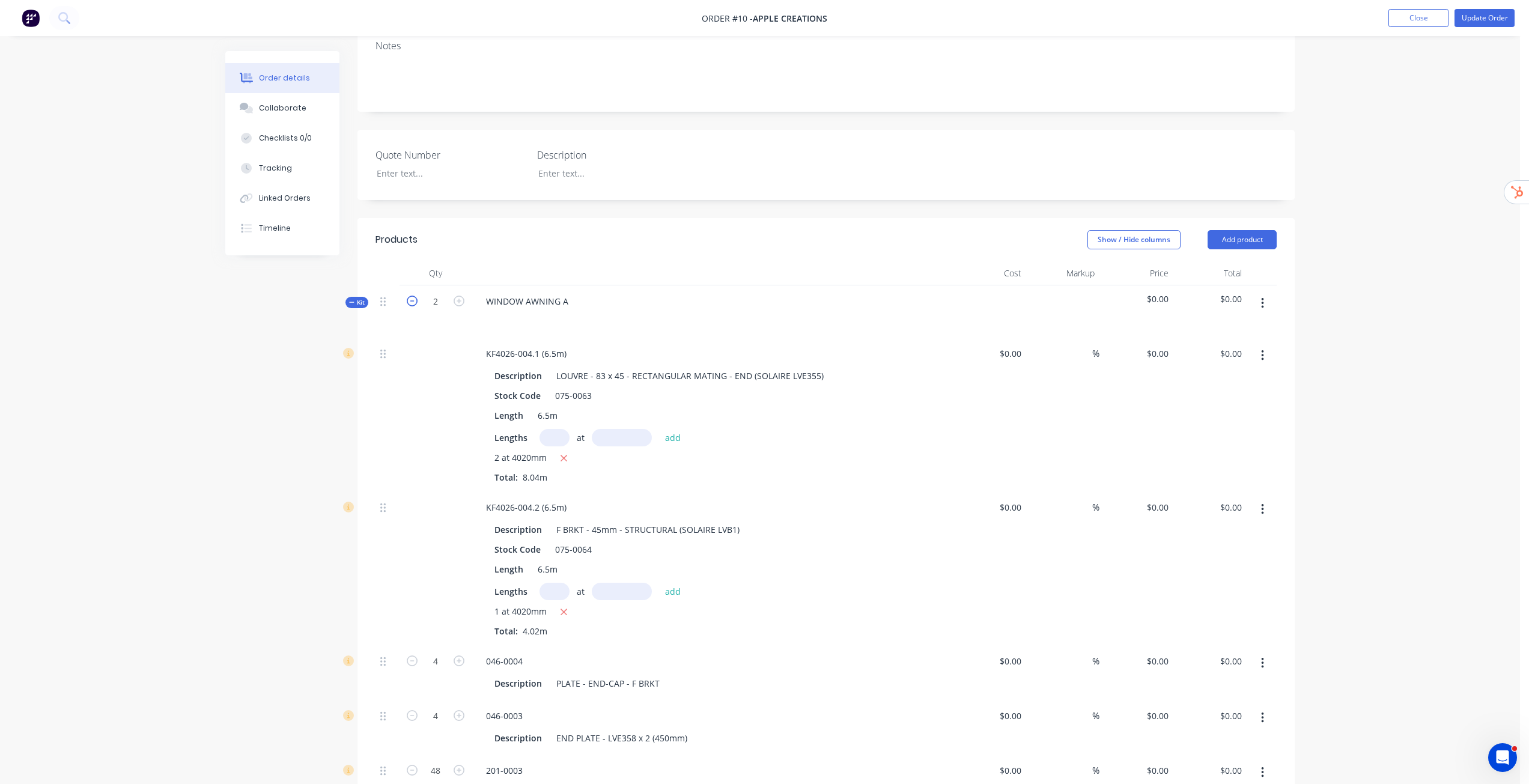
type input "2"
type input "24"
type input "2"
type input "16"
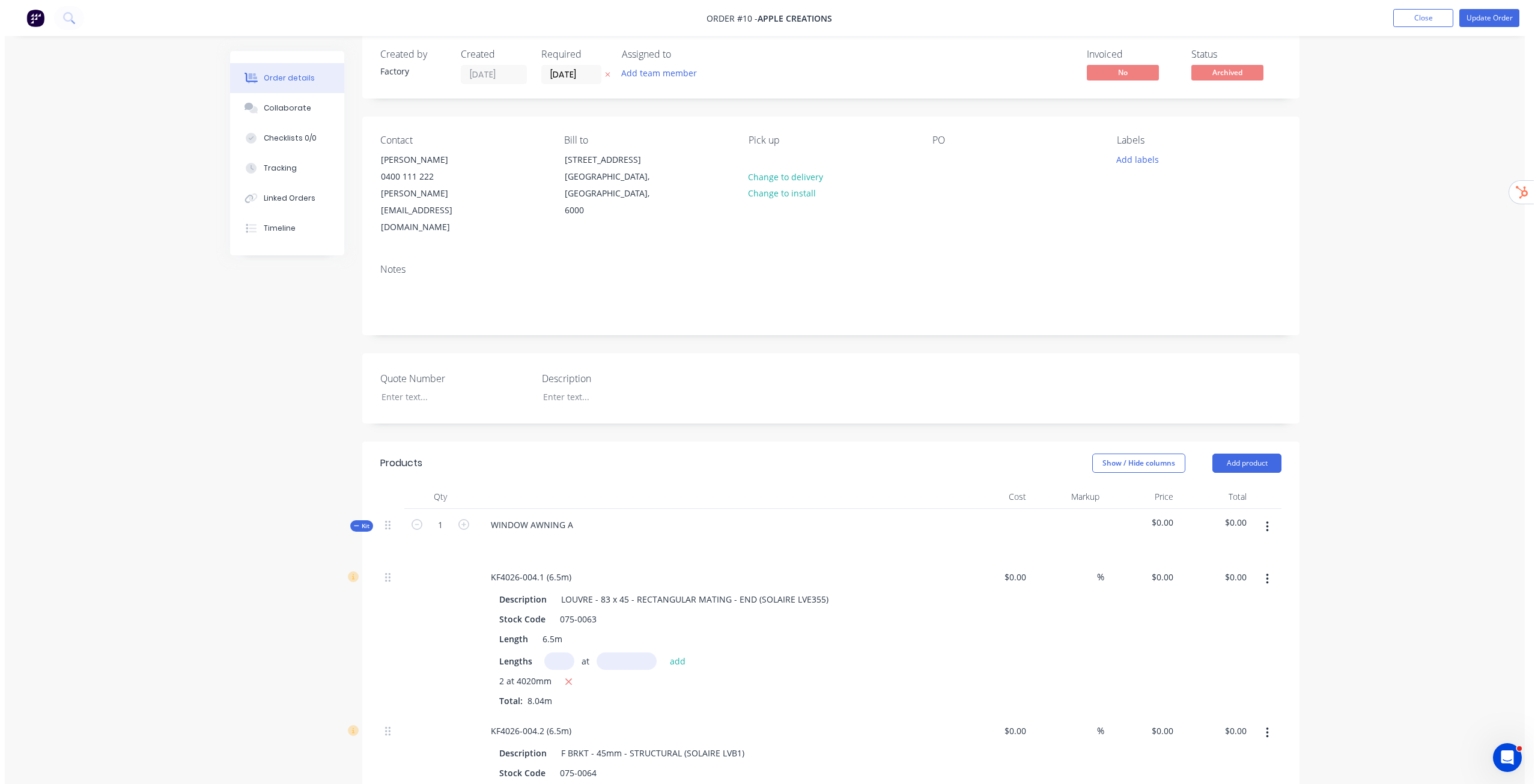
scroll to position [0, 0]
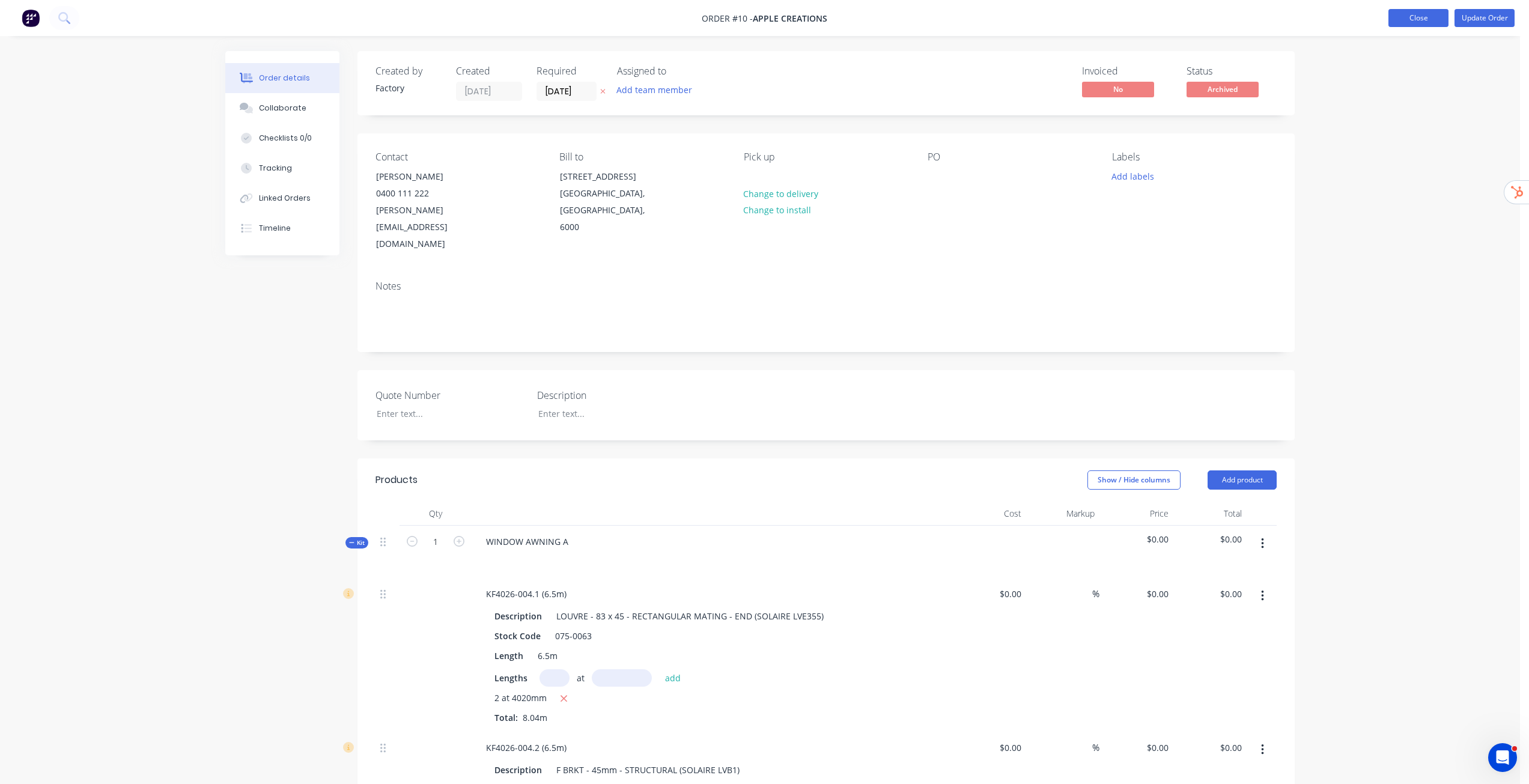
click at [1420, 19] on button "Close" at bounding box center [1419, 17] width 60 height 18
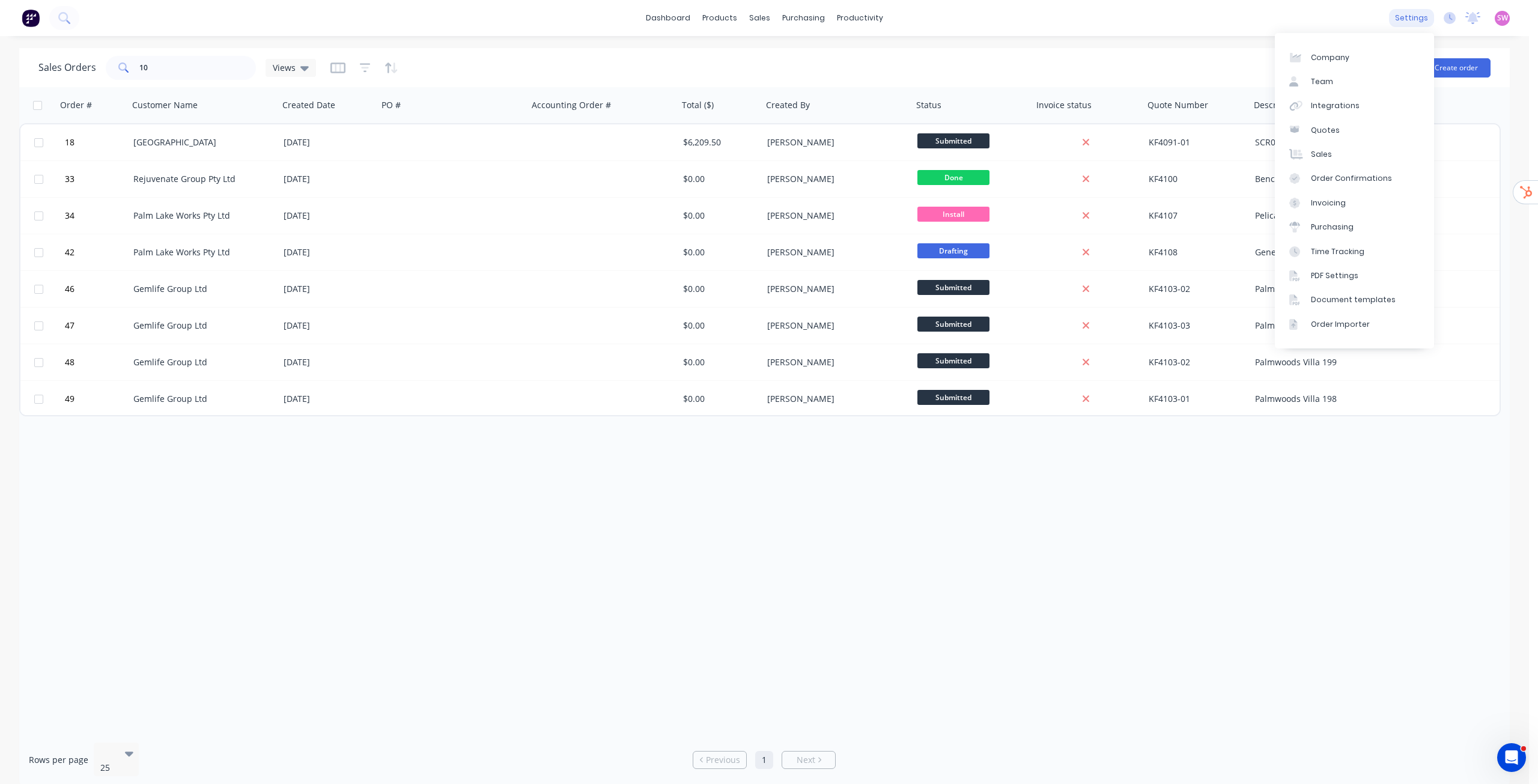
click at [1416, 11] on div "settings" at bounding box center [1412, 17] width 45 height 18
click at [1333, 153] on link "Sales" at bounding box center [1355, 155] width 159 height 24
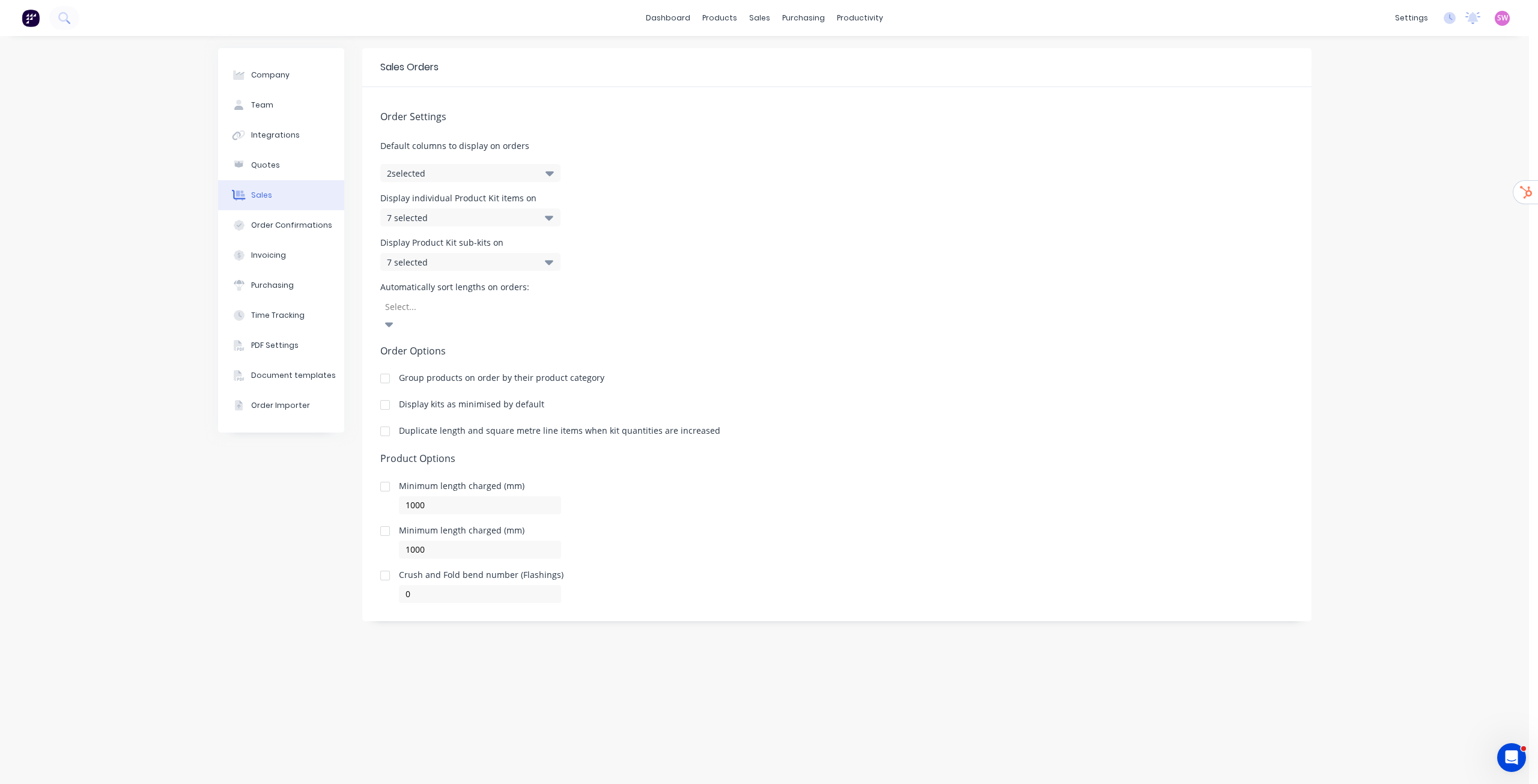
click at [383, 419] on div at bounding box center [386, 431] width 24 height 24
click at [932, 403] on div "Order Settings Default columns to display on orders 2 selected Display individu…" at bounding box center [837, 345] width 950 height 516
click at [669, 16] on link "dashboard" at bounding box center [668, 17] width 56 height 18
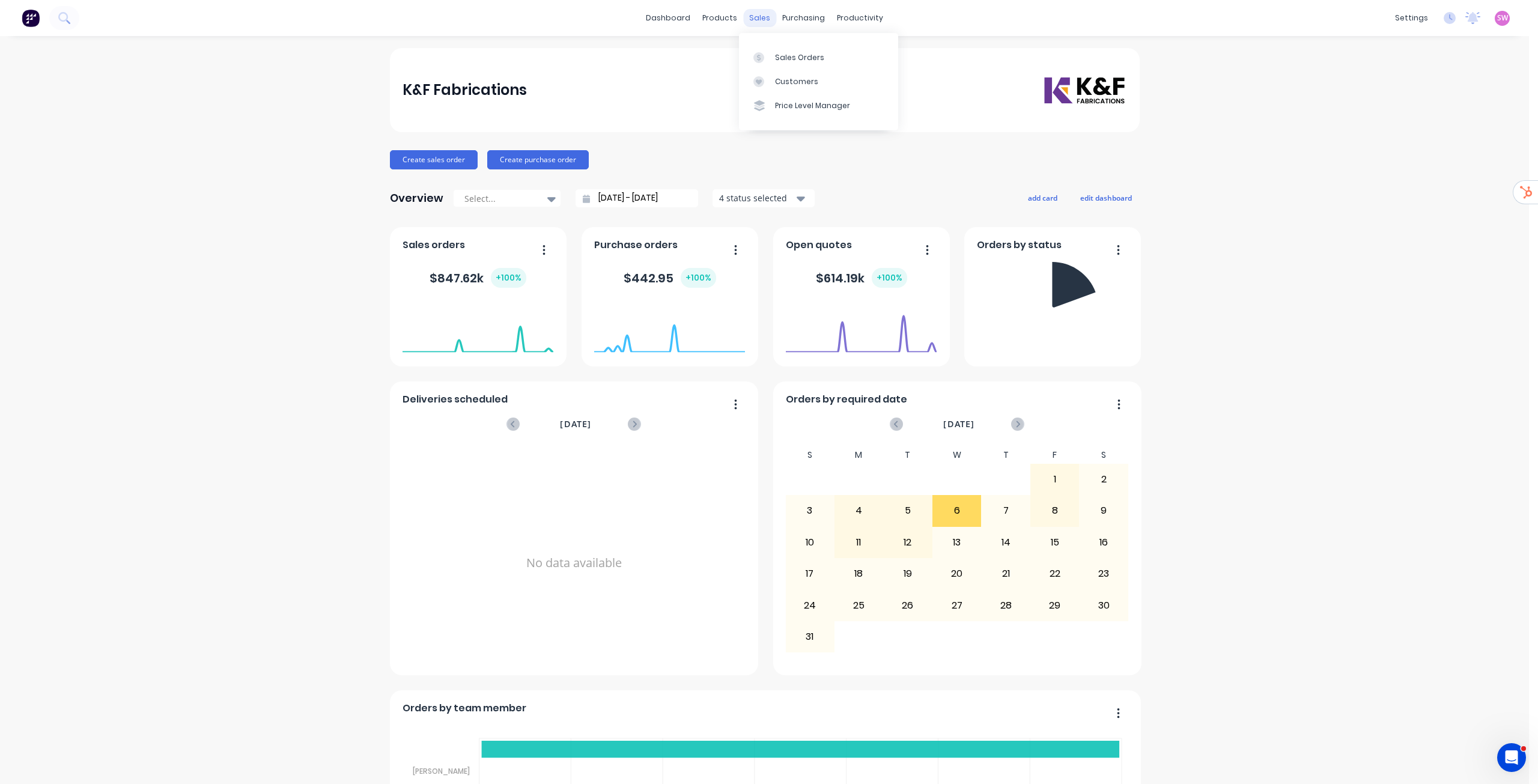
click at [756, 15] on div "sales" at bounding box center [760, 17] width 33 height 18
click at [796, 50] on link "Sales Orders" at bounding box center [819, 57] width 159 height 24
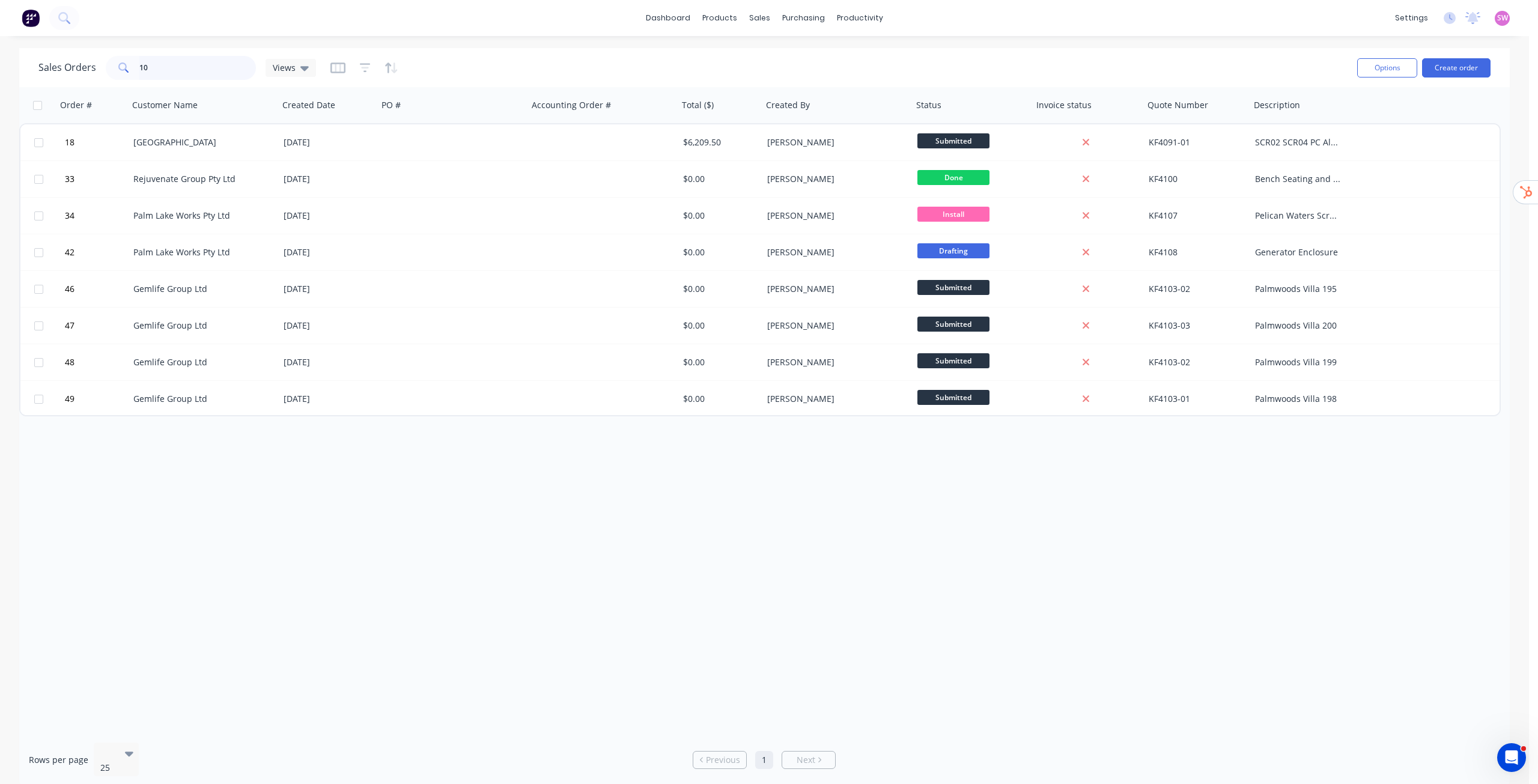
click at [171, 67] on input "10" at bounding box center [197, 68] width 117 height 24
click at [363, 69] on icon "button" at bounding box center [365, 68] width 11 height 12
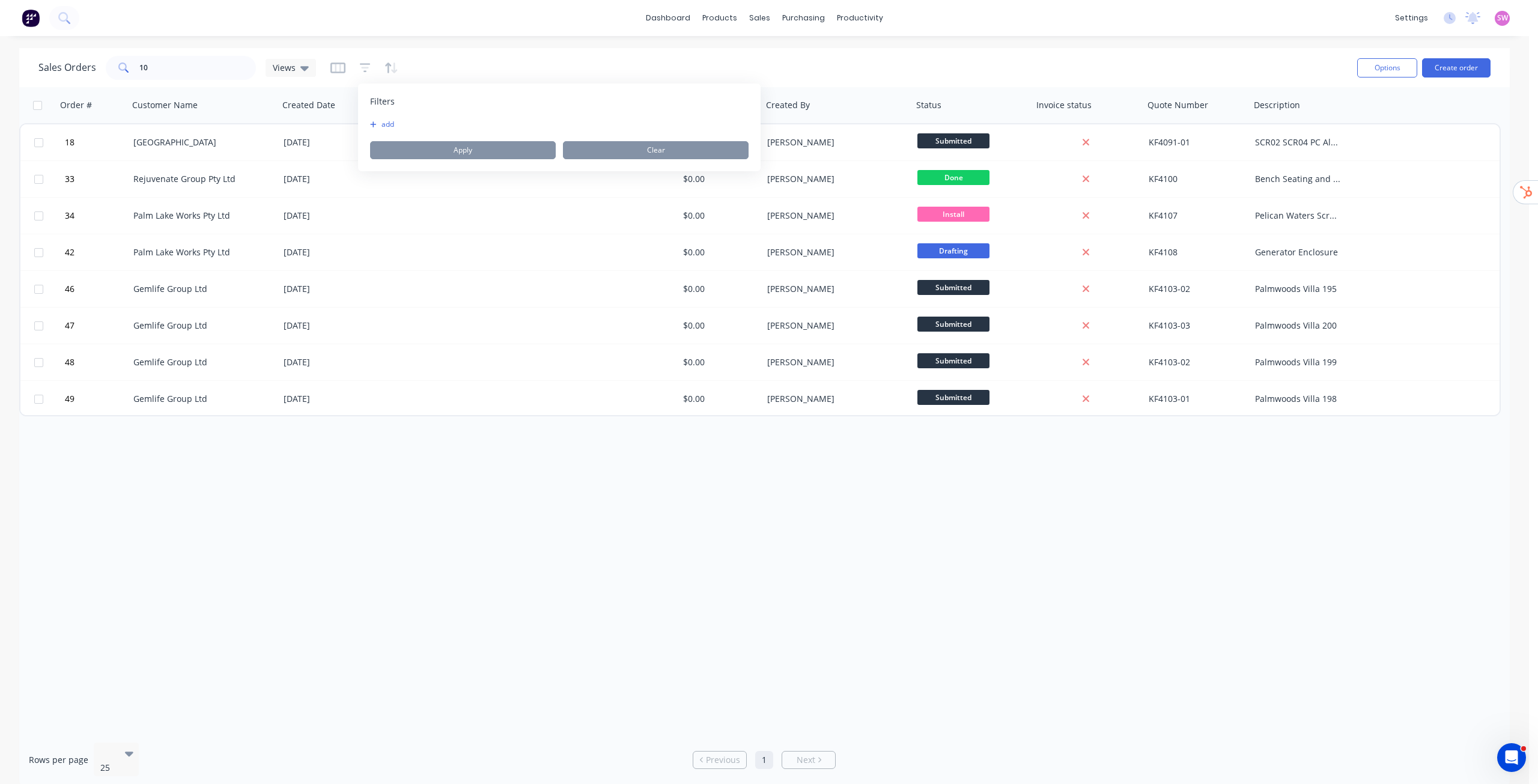
click at [386, 120] on button "add" at bounding box center [385, 124] width 30 height 9
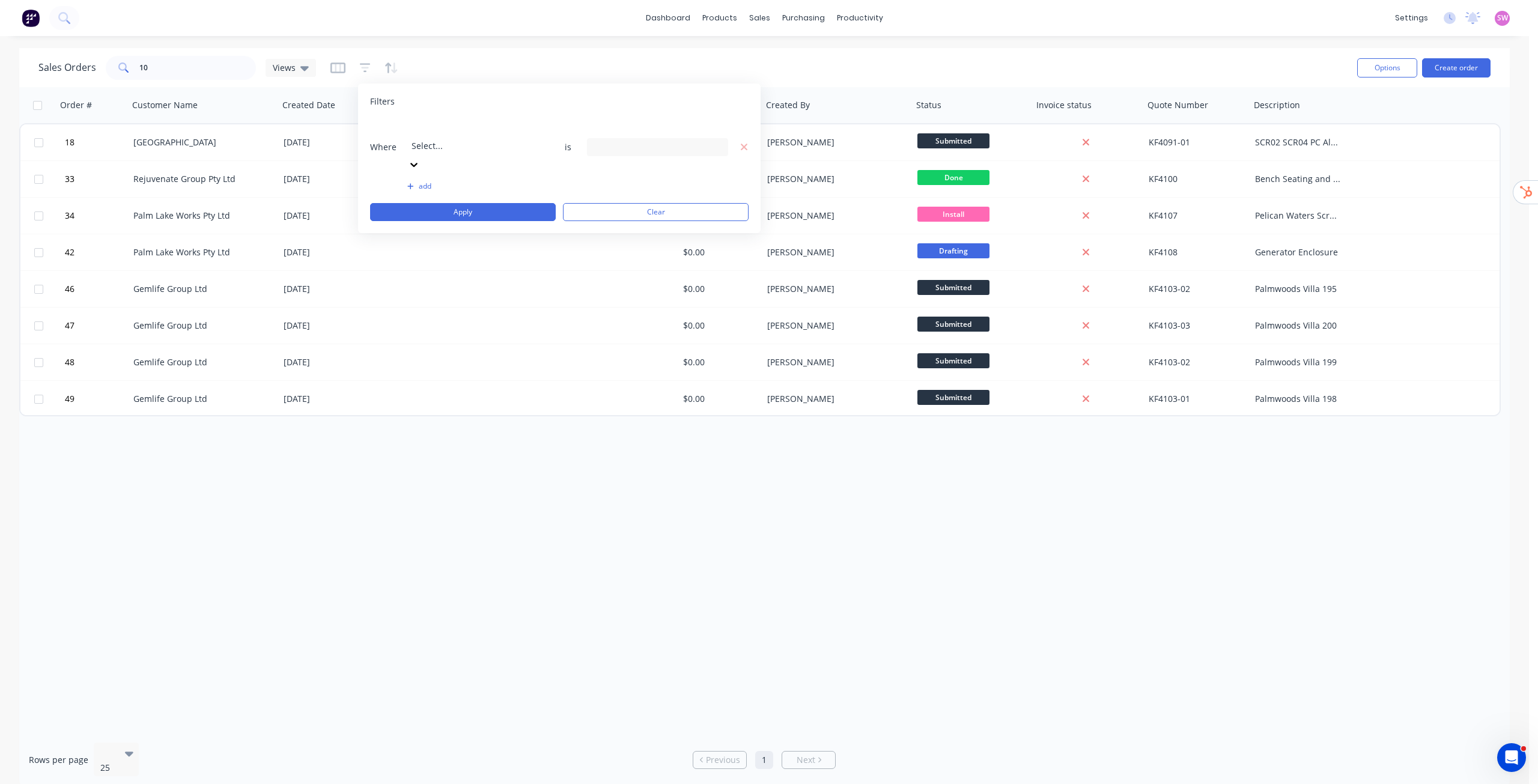
click at [450, 136] on div at bounding box center [498, 129] width 173 height 15
type input "status"
click at [664, 140] on div "Where Status is 15 Status selected" at bounding box center [560, 147] width 379 height 55
click at [675, 140] on div "15 Status selected" at bounding box center [648, 146] width 109 height 13
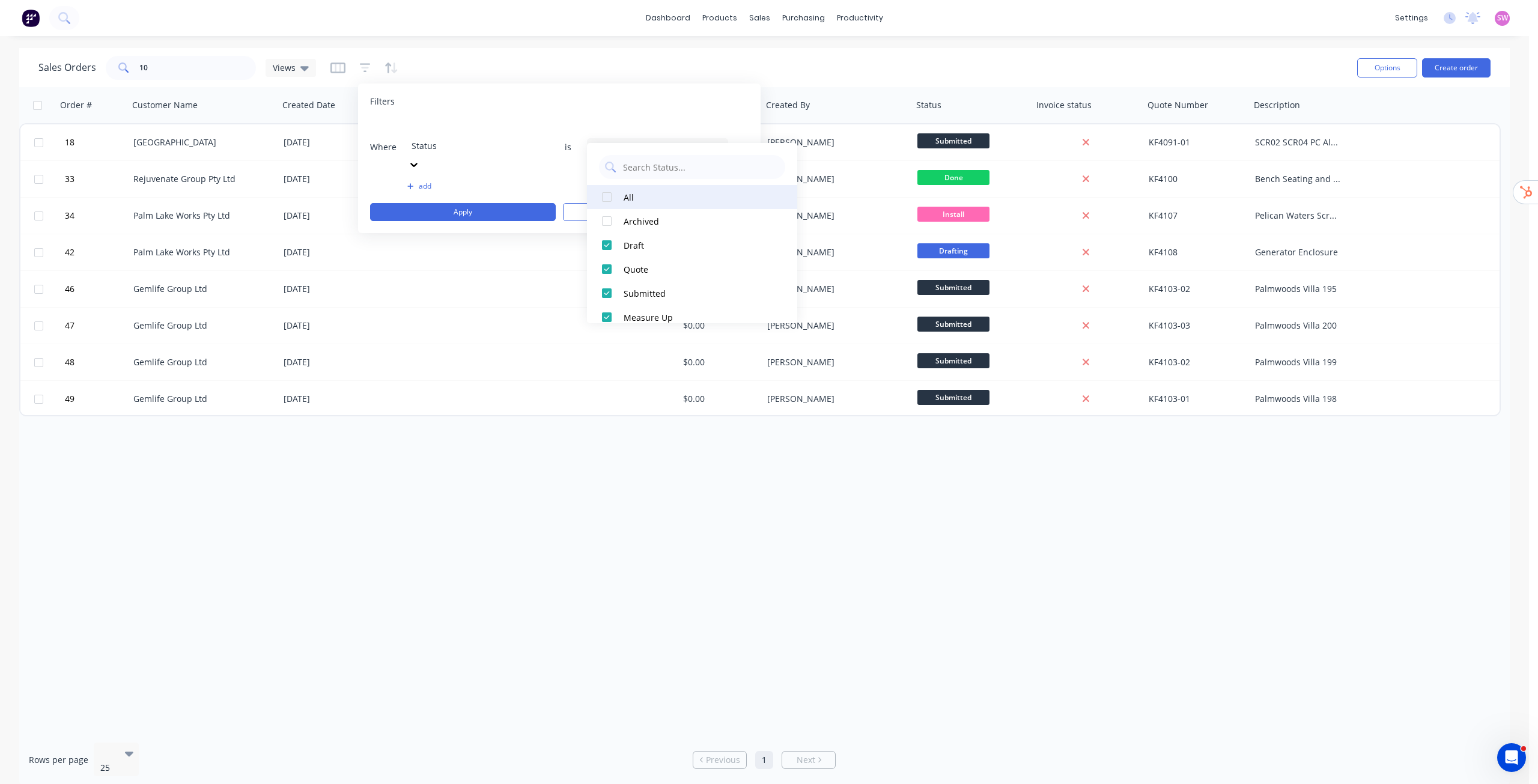
click at [614, 201] on div at bounding box center [607, 197] width 24 height 24
click at [610, 221] on div at bounding box center [607, 221] width 24 height 24
click at [610, 200] on div at bounding box center [607, 197] width 24 height 24
click at [608, 219] on div at bounding box center [607, 221] width 24 height 24
click at [608, 224] on div at bounding box center [607, 221] width 24 height 24
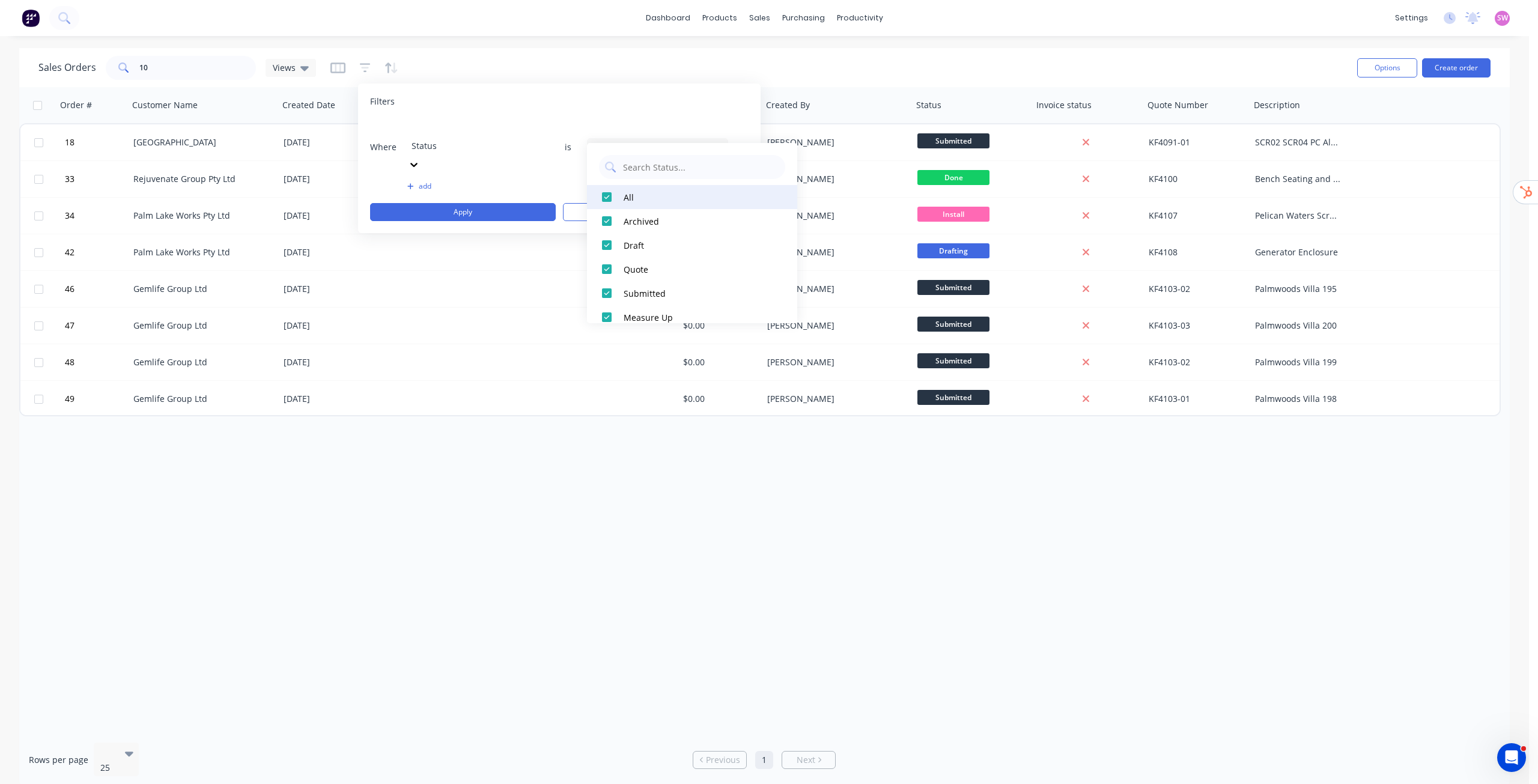
click at [607, 197] on div at bounding box center [607, 197] width 24 height 24
click at [608, 217] on div at bounding box center [607, 221] width 24 height 24
click at [517, 203] on button "Apply" at bounding box center [462, 211] width 185 height 18
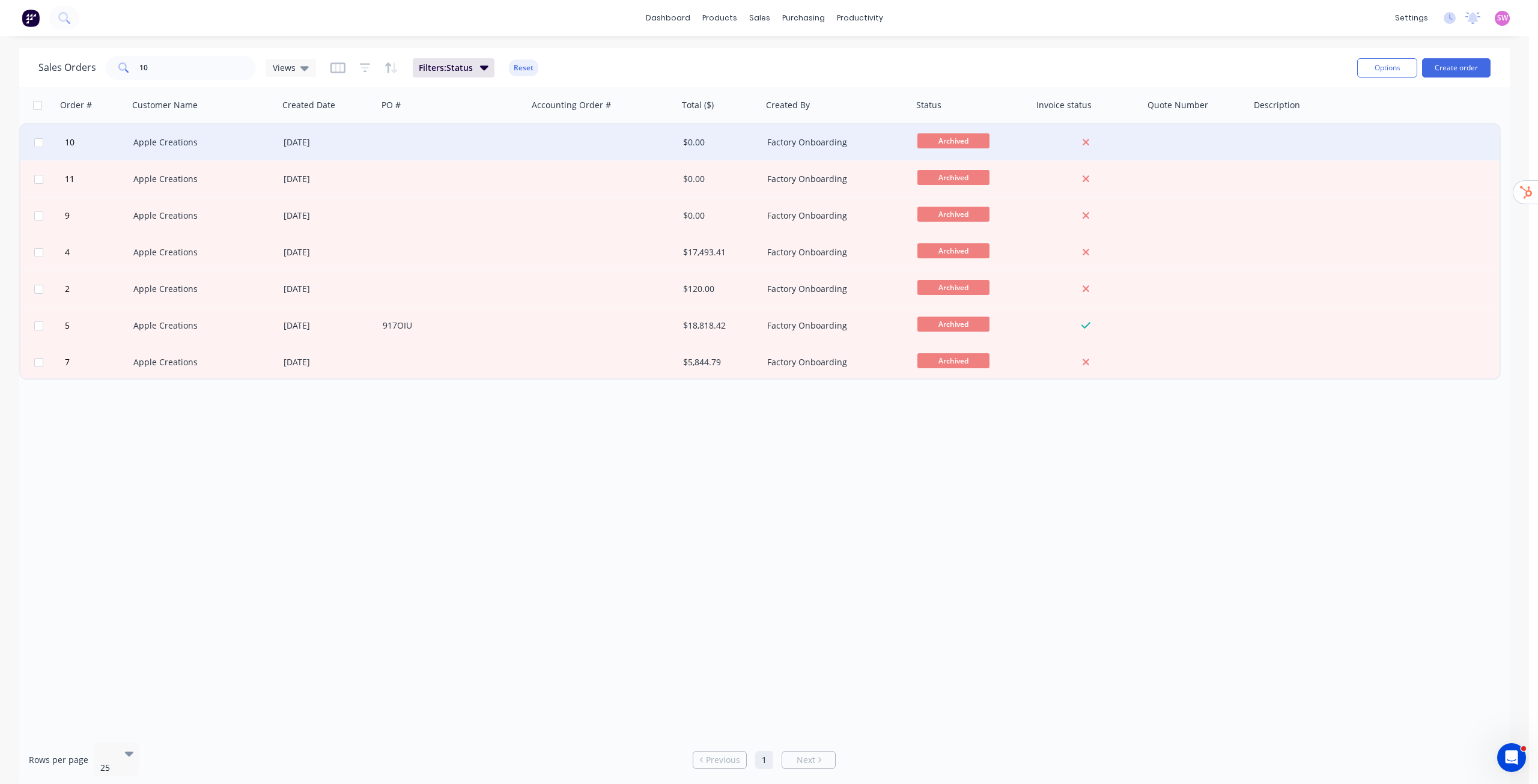
click at [379, 150] on div at bounding box center [453, 142] width 150 height 36
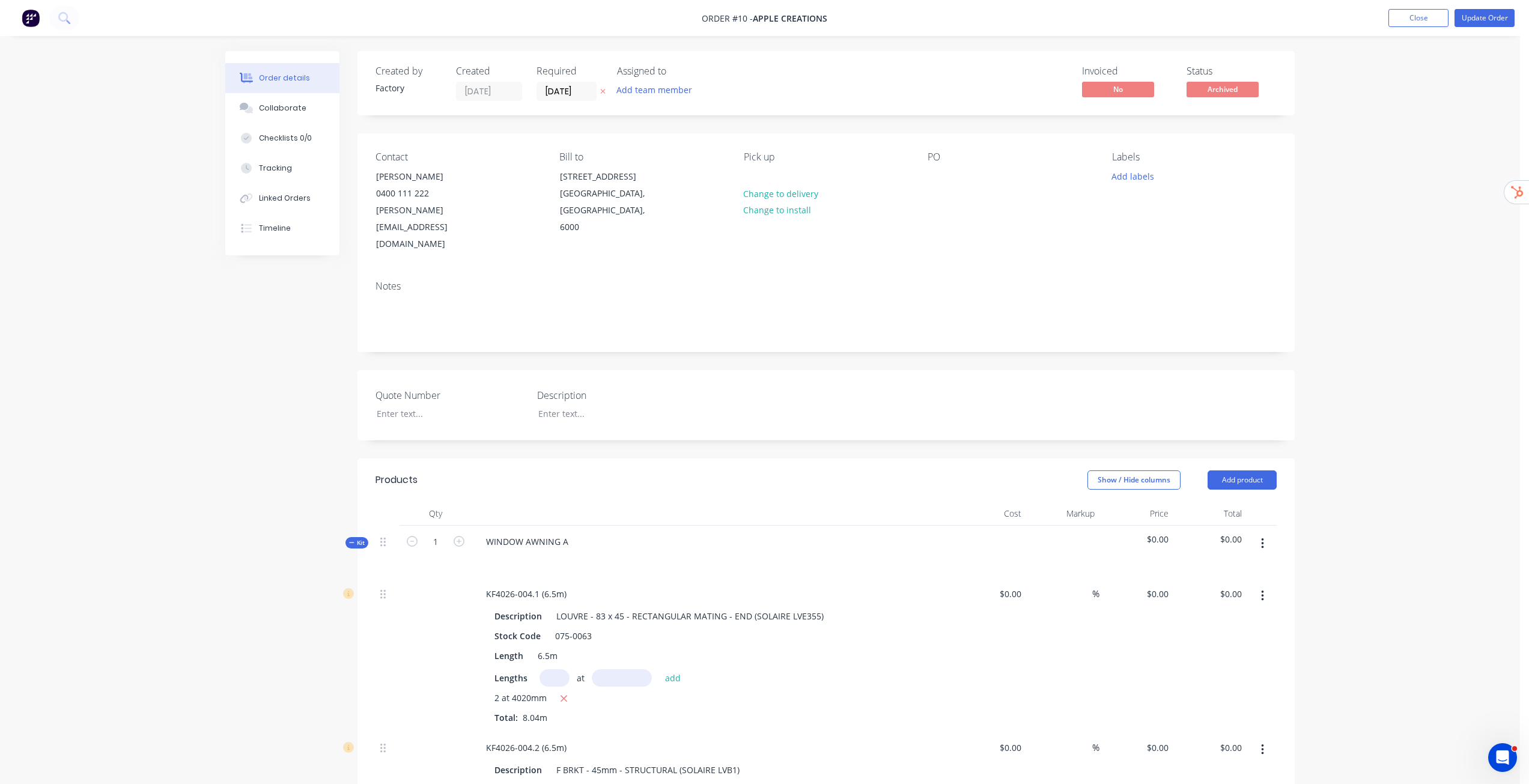
click at [1413, 18] on button "Close" at bounding box center [1419, 17] width 60 height 18
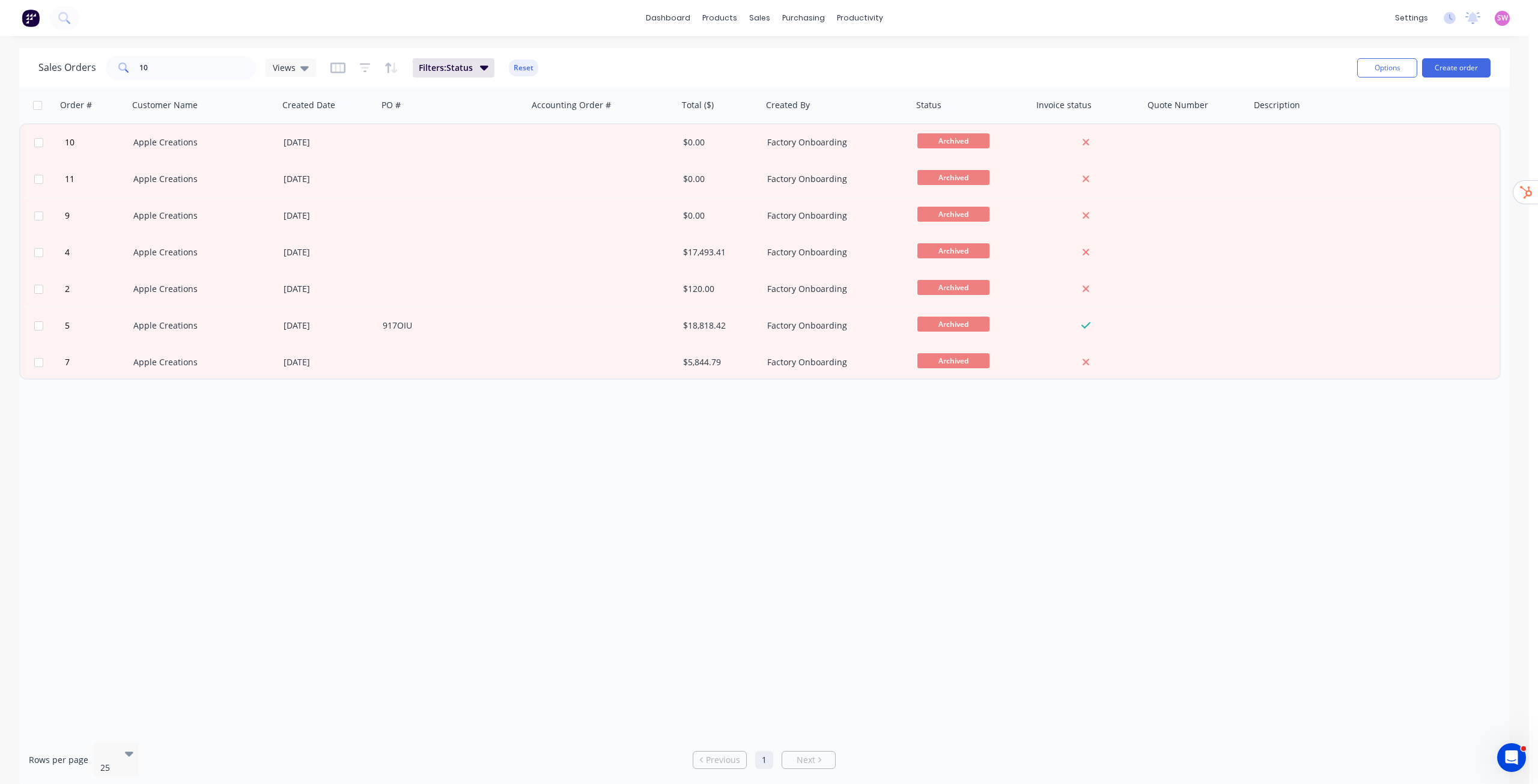
click at [1511, 17] on div "settings No new notifications Mark all as read You have no notifications SW K&F…" at bounding box center [1459, 17] width 140 height 18
click at [1505, 19] on span "SW" at bounding box center [1503, 18] width 11 height 11
click at [1448, 159] on button "Sign out" at bounding box center [1428, 151] width 159 height 24
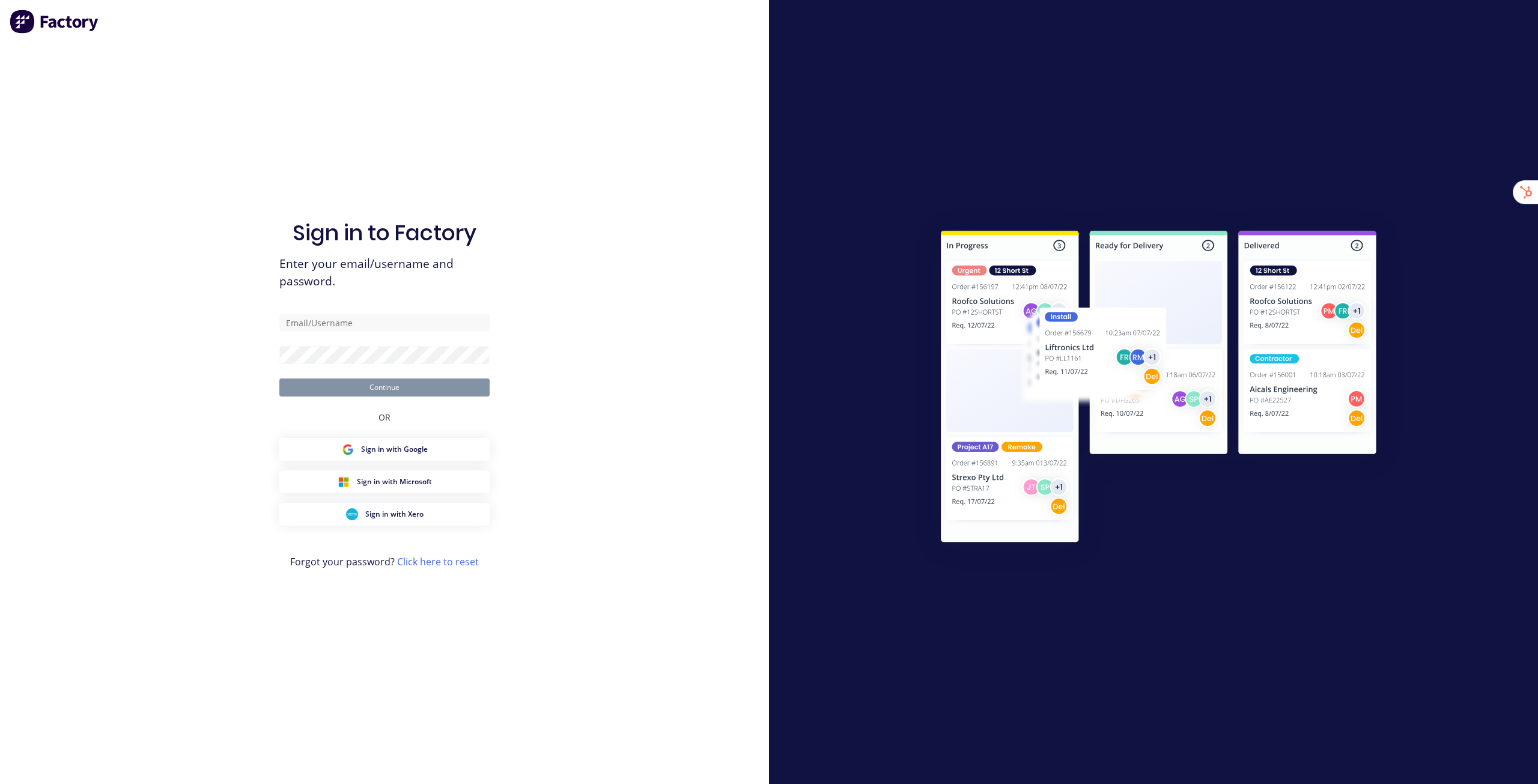
click at [726, 107] on div "Sign in to Factory Enter your email/username and password. Continue OR Sign in …" at bounding box center [384, 392] width 769 height 784
click at [531, 167] on div "Sign in to Factory Enter your email/username and password. Continue OR Sign in …" at bounding box center [384, 392] width 769 height 784
type input "[EMAIL_ADDRESS][DOMAIN_NAME]"
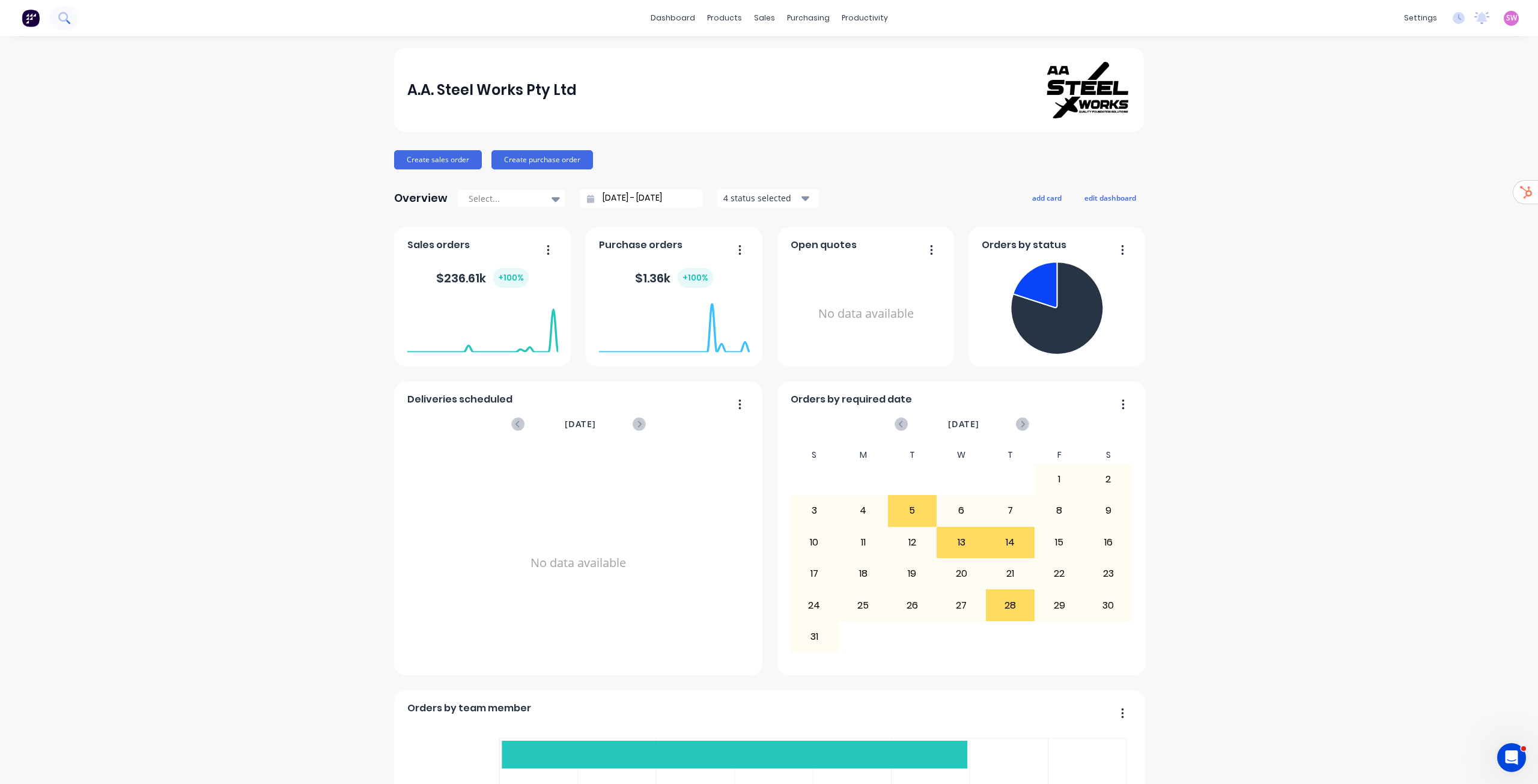
click at [70, 22] on button at bounding box center [64, 18] width 30 height 24
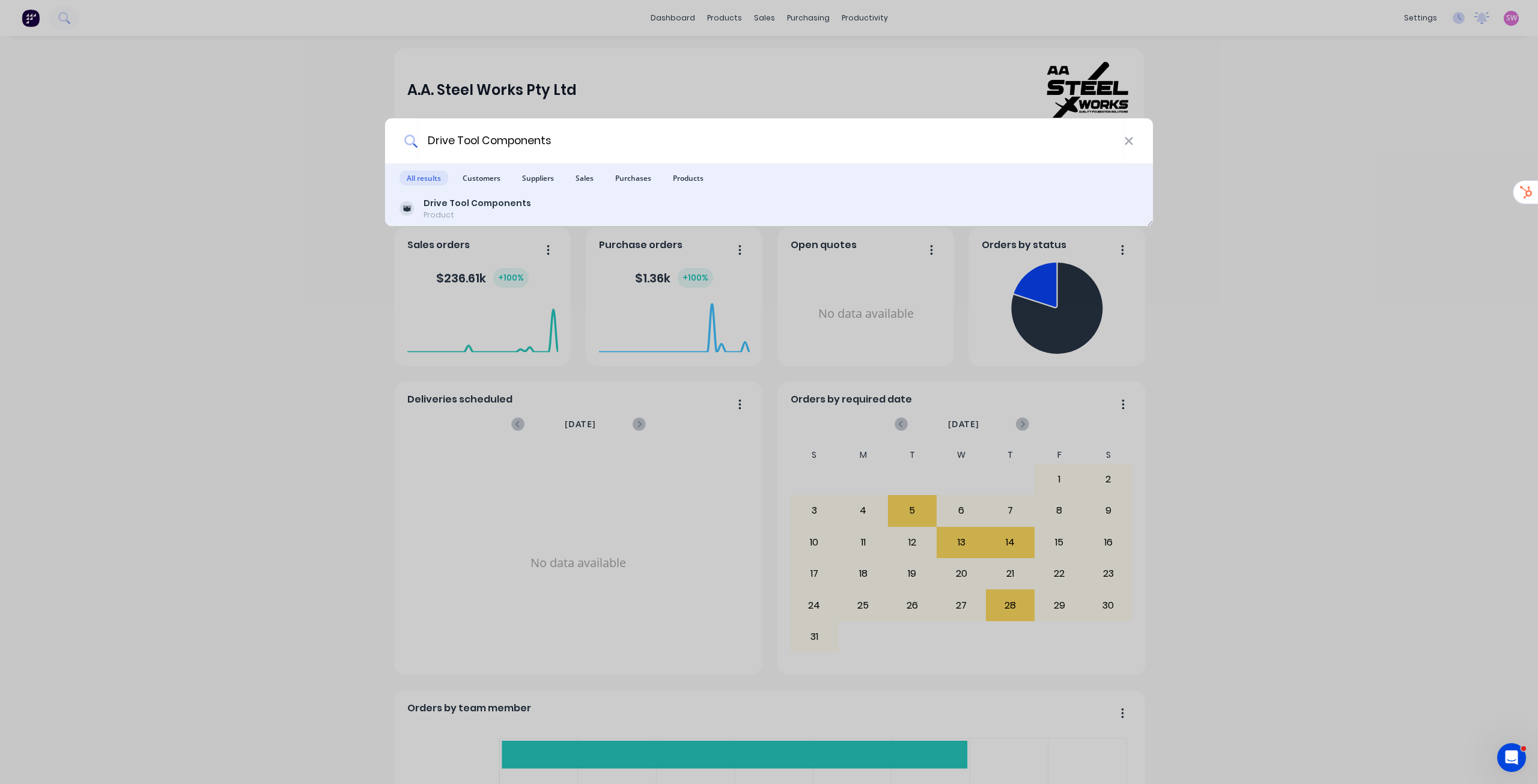
type input "Drive Tool Components"
click at [497, 202] on b "Drive Tool Components" at bounding box center [477, 203] width 108 height 12
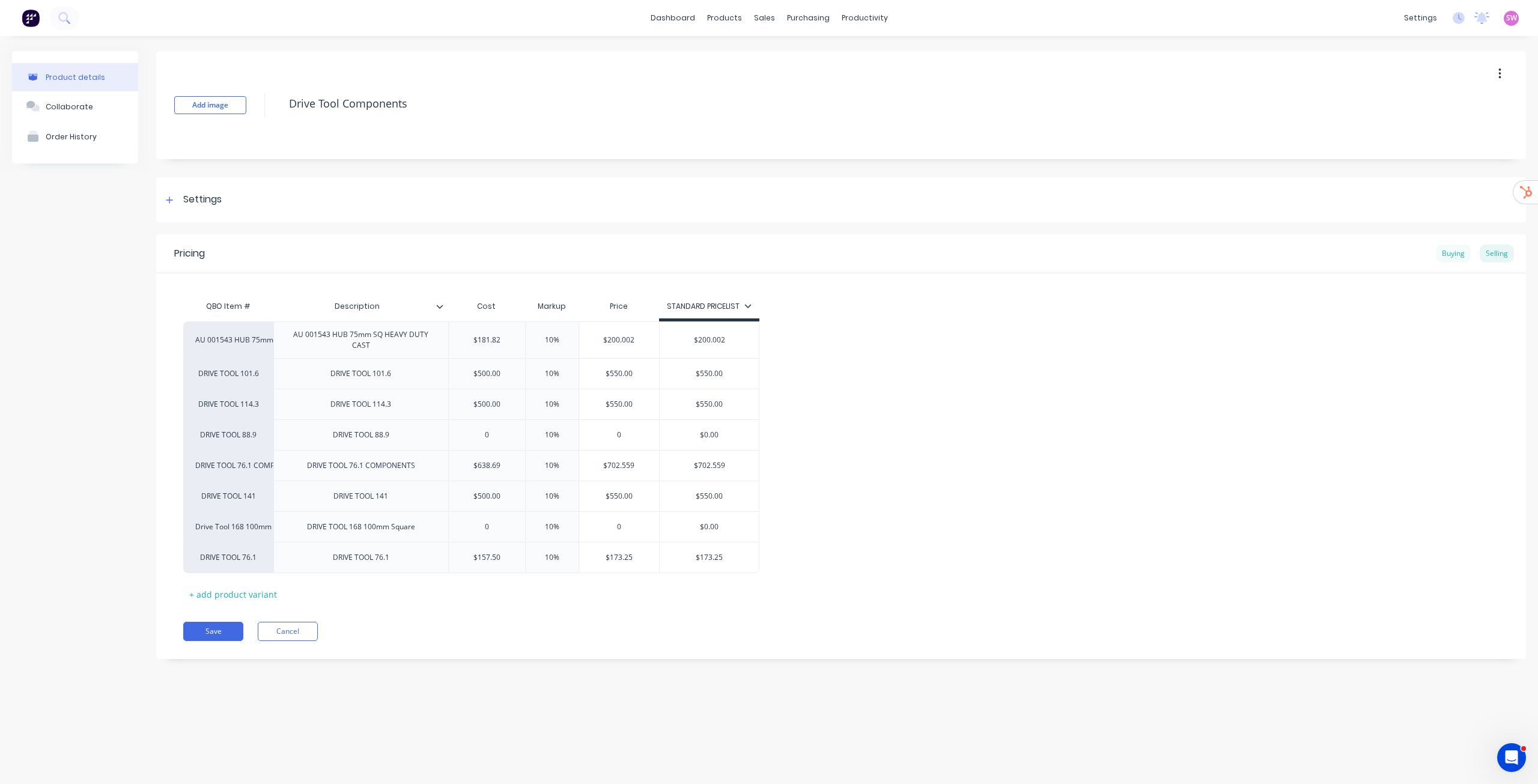
click at [1450, 256] on div "Buying" at bounding box center [1454, 253] width 35 height 18
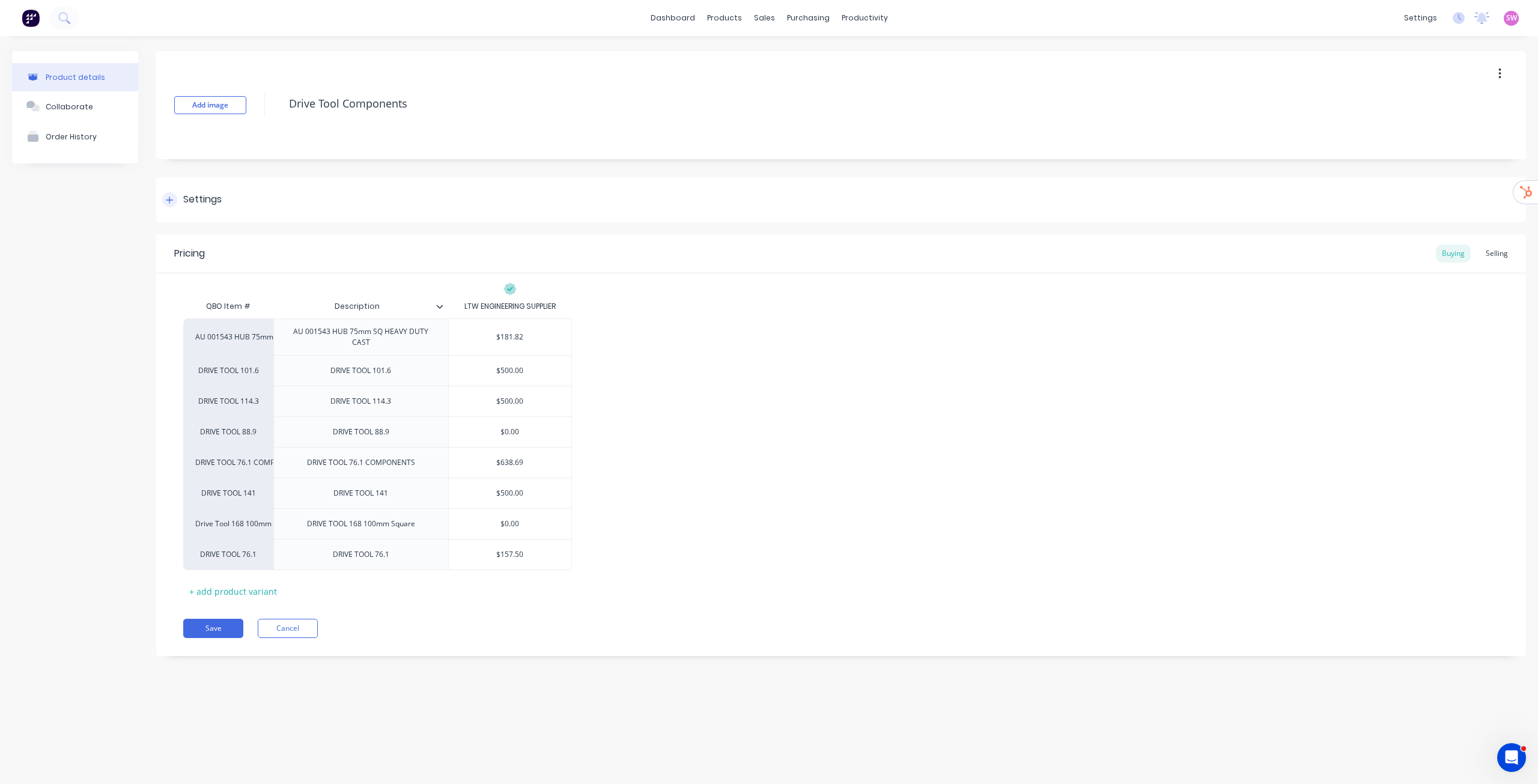
click at [197, 202] on div "Settings" at bounding box center [202, 199] width 38 height 15
type textarea "x"
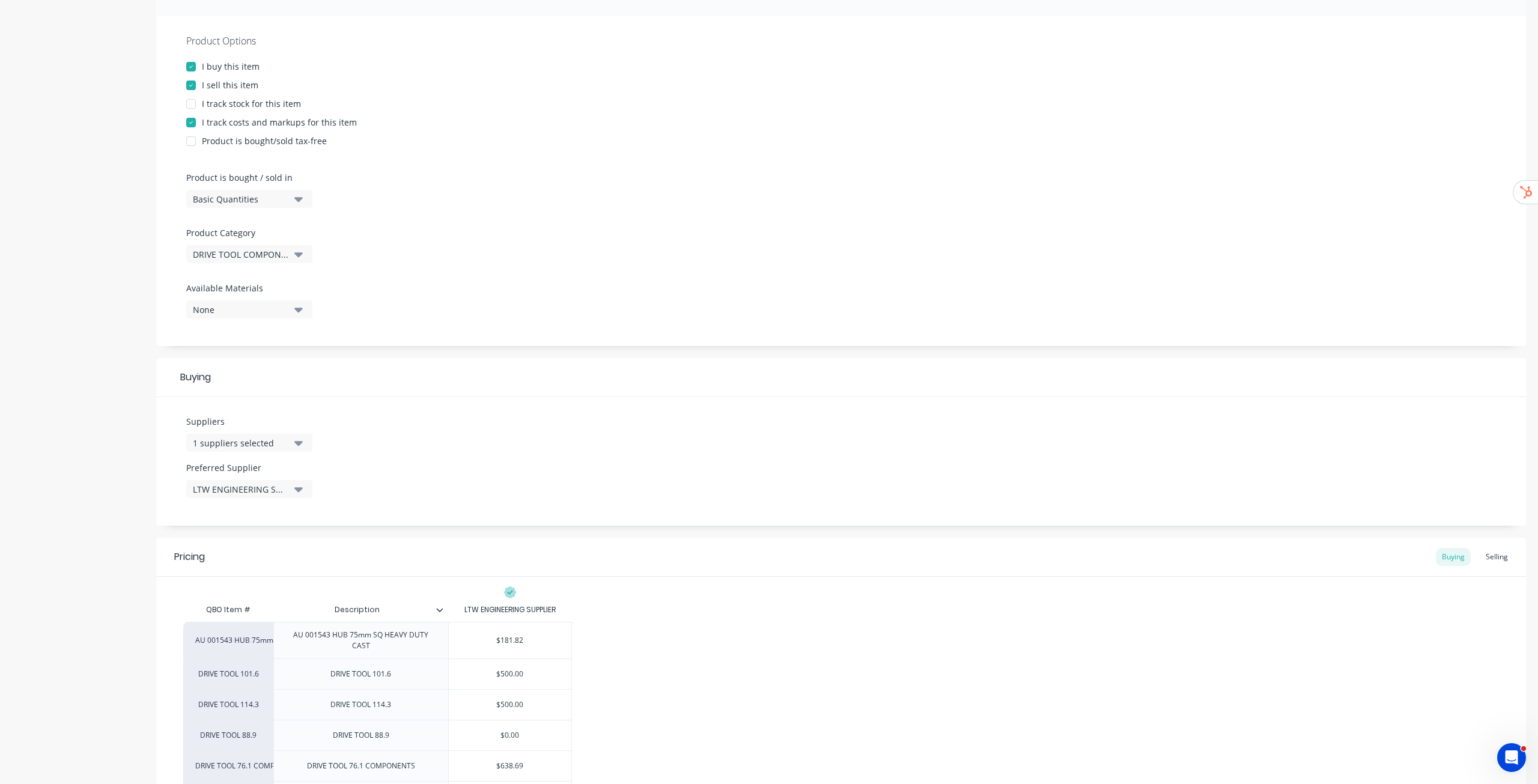
scroll to position [240, 0]
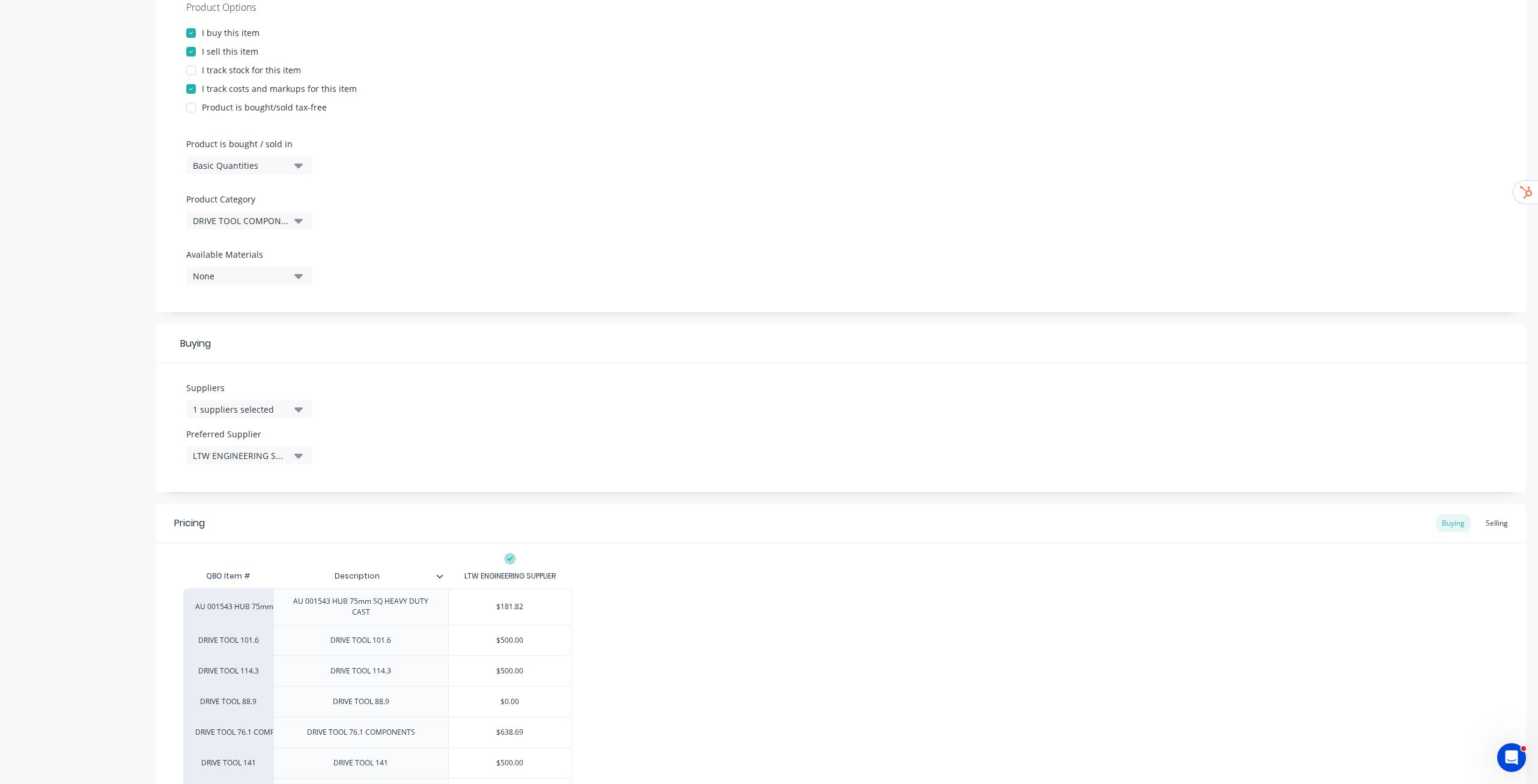
click at [274, 405] on div "1 suppliers selected" at bounding box center [241, 409] width 96 height 13
click at [273, 431] on div at bounding box center [276, 442] width 180 height 30
click at [263, 444] on input "text" at bounding box center [284, 445] width 127 height 24
type input "digg"
click at [203, 473] on div "button" at bounding box center [206, 475] width 24 height 24
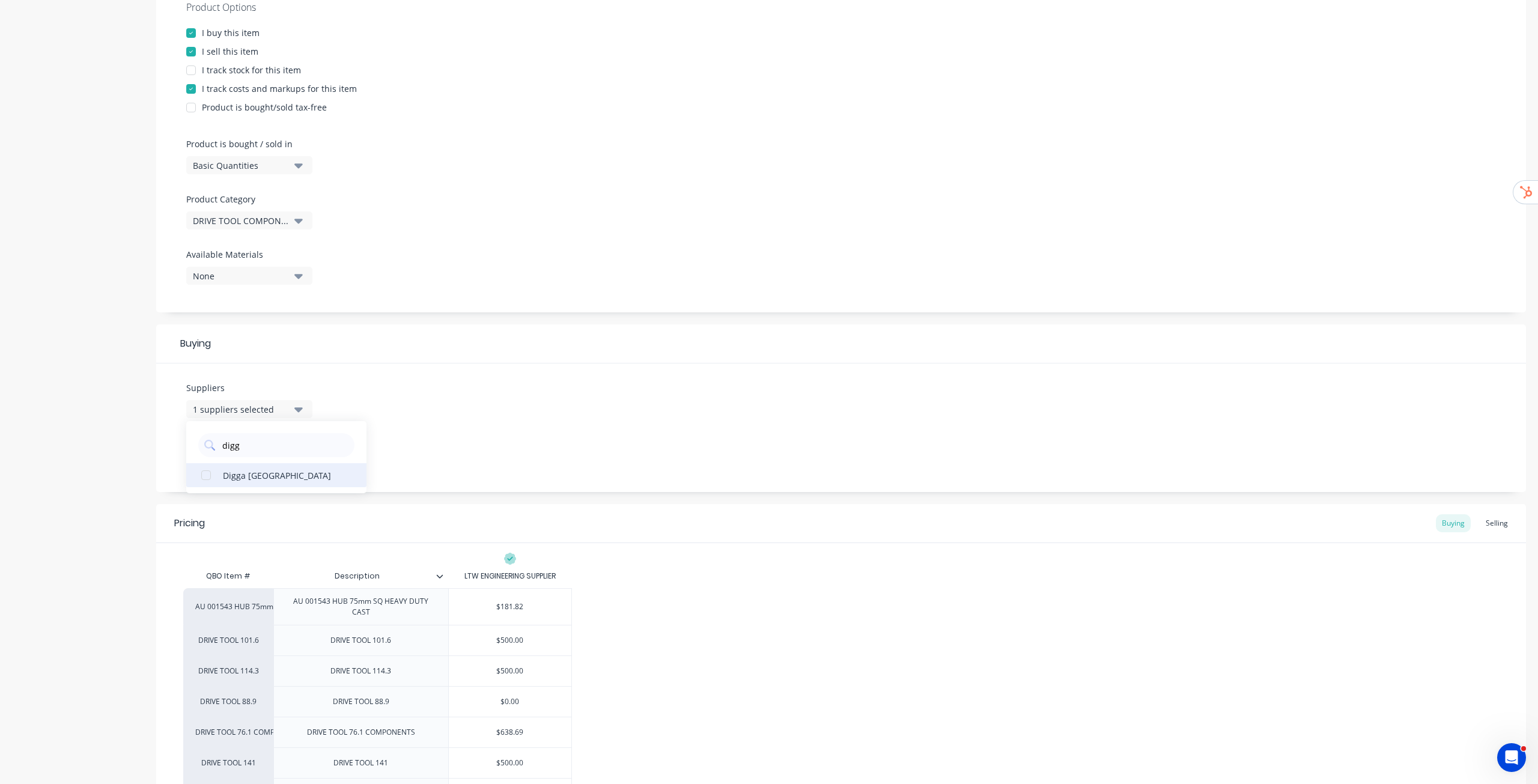
type textarea "x"
type input "digg"
click at [645, 402] on div "Suppliers 2 suppliers selected digg Digga Australia Preferred Supplier LTW ENGI…" at bounding box center [841, 427] width 1370 height 128
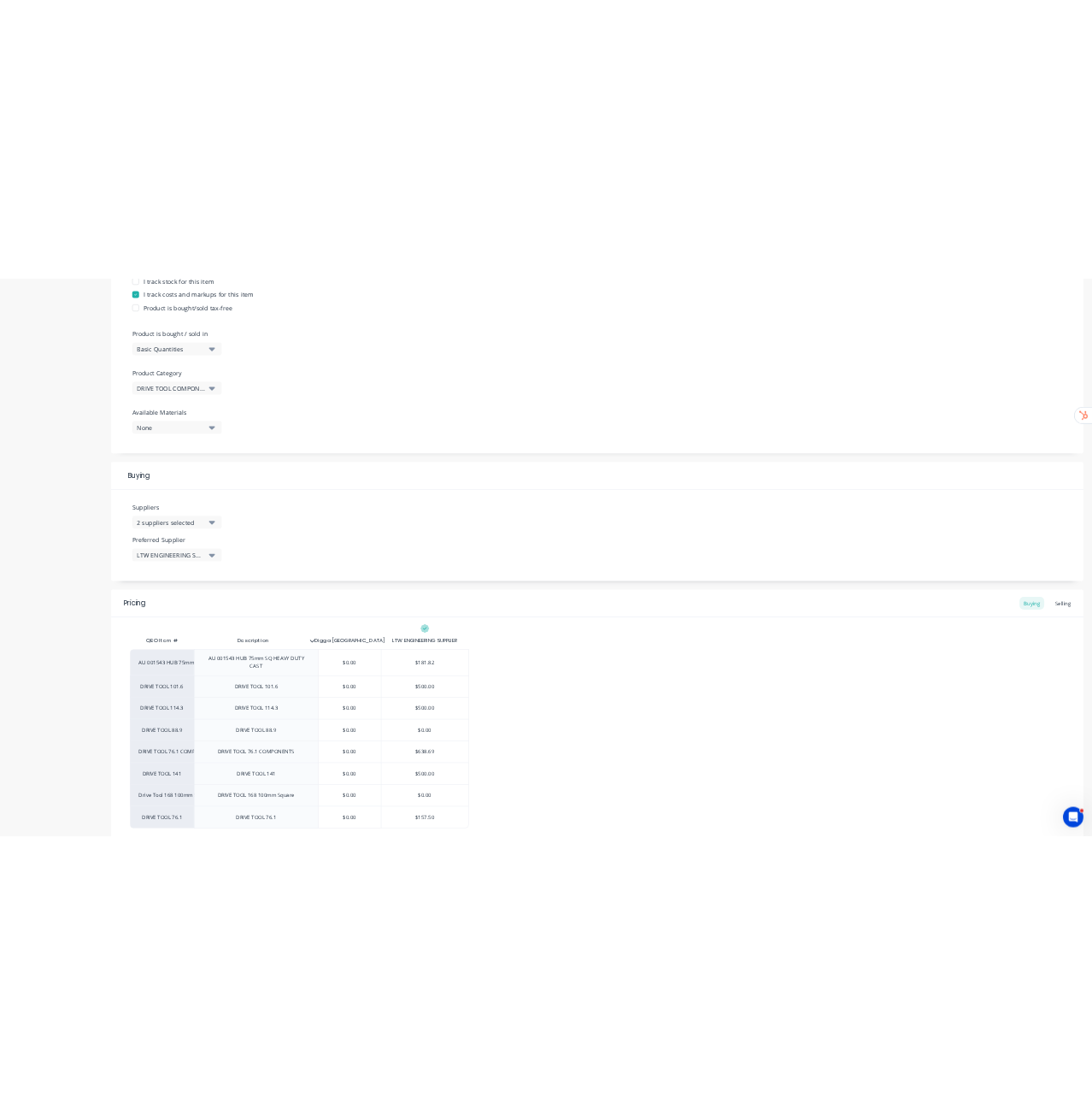
scroll to position [590, 0]
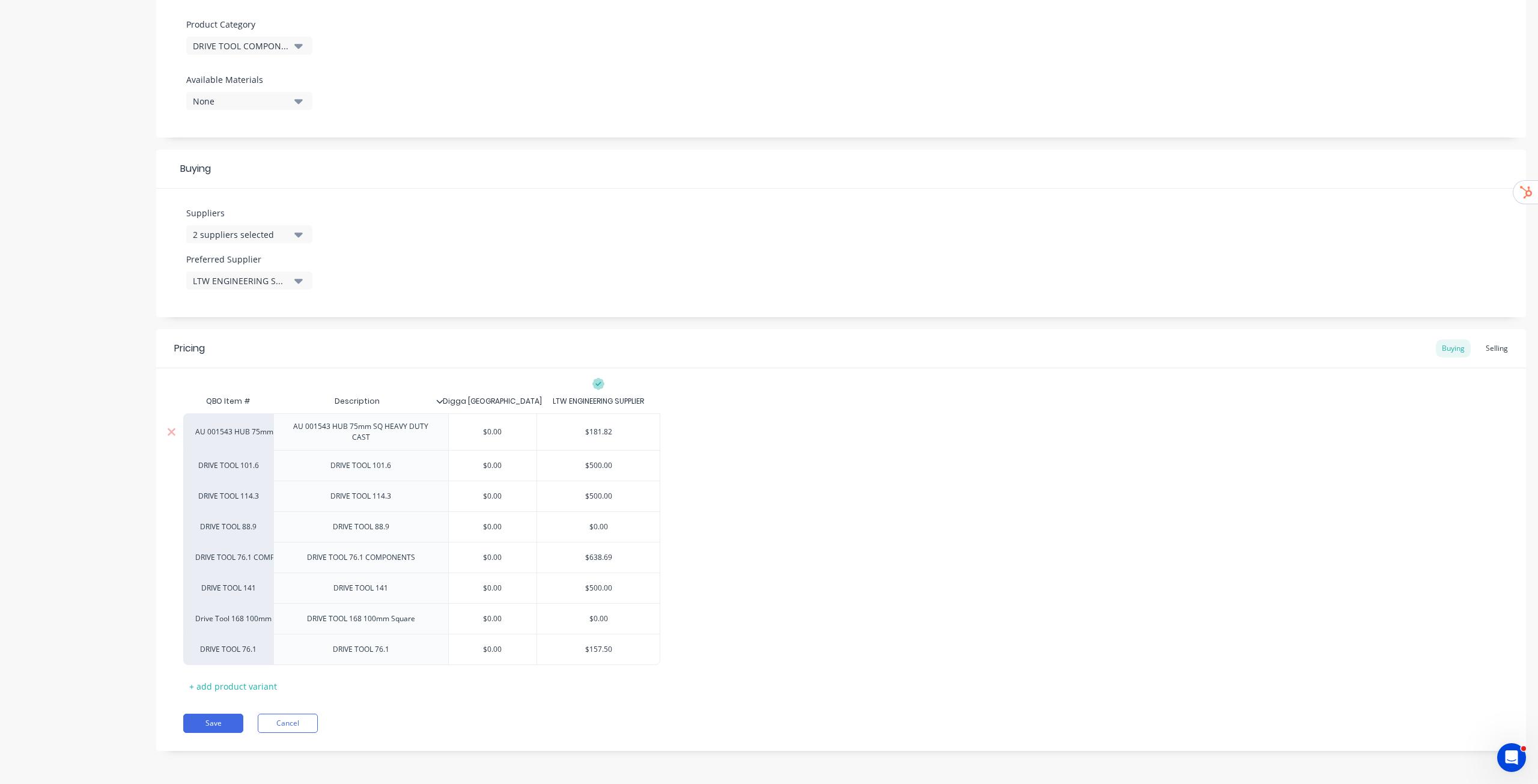
type input "$181.82"
click at [597, 429] on input "$181.82" at bounding box center [598, 431] width 122 height 11
click at [503, 429] on input "$0.00" at bounding box center [493, 431] width 88 height 11
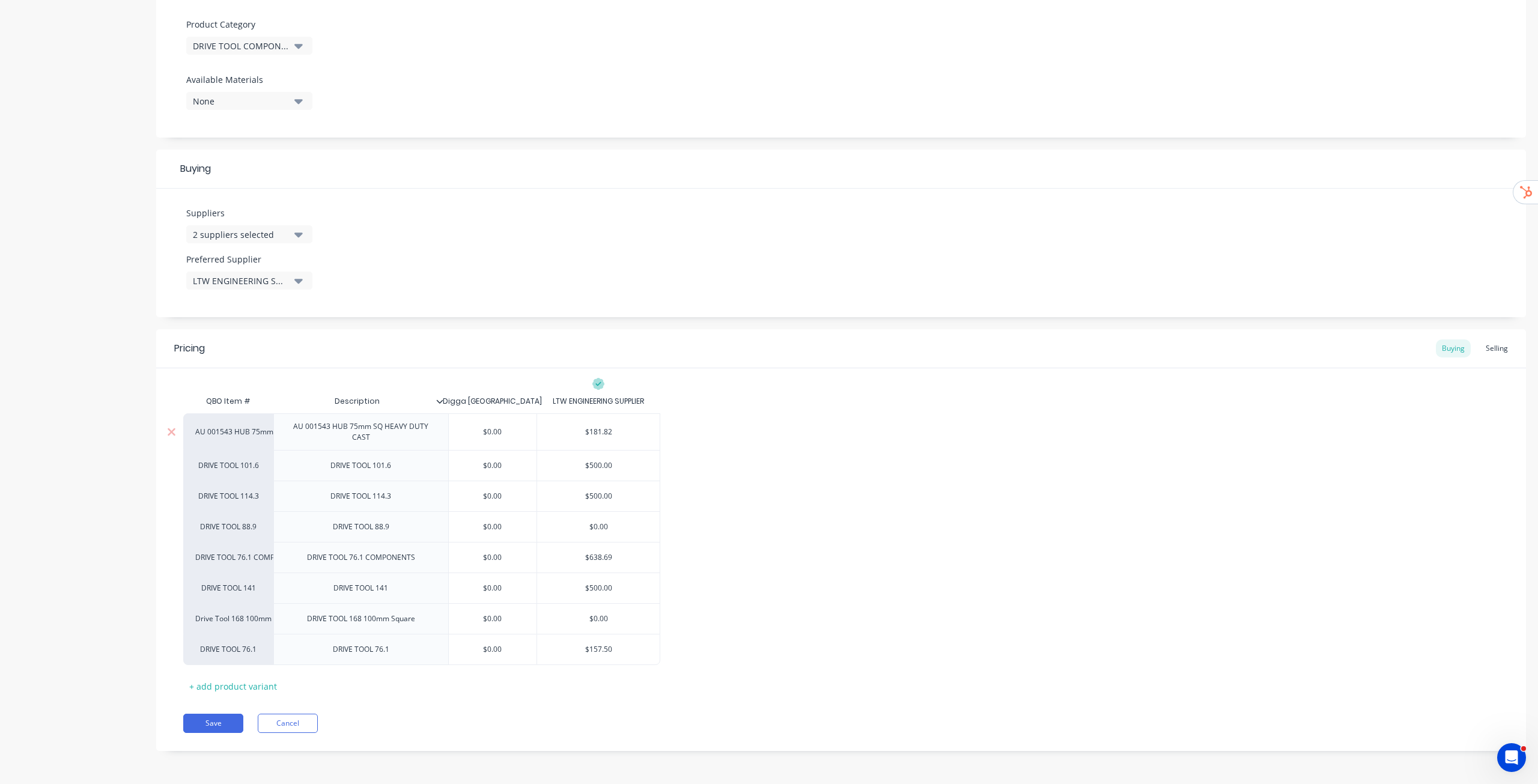
paste input "181.82"
type input "181.82"
type textarea "x"
type input "181.82"
click at [825, 426] on div "AU 001543 HUB 75mm SQ HEAVY DUTY CAST AU 001543 HUB 75mm SQ HEAVY DUTY CAST $18…" at bounding box center [841, 539] width 1316 height 252
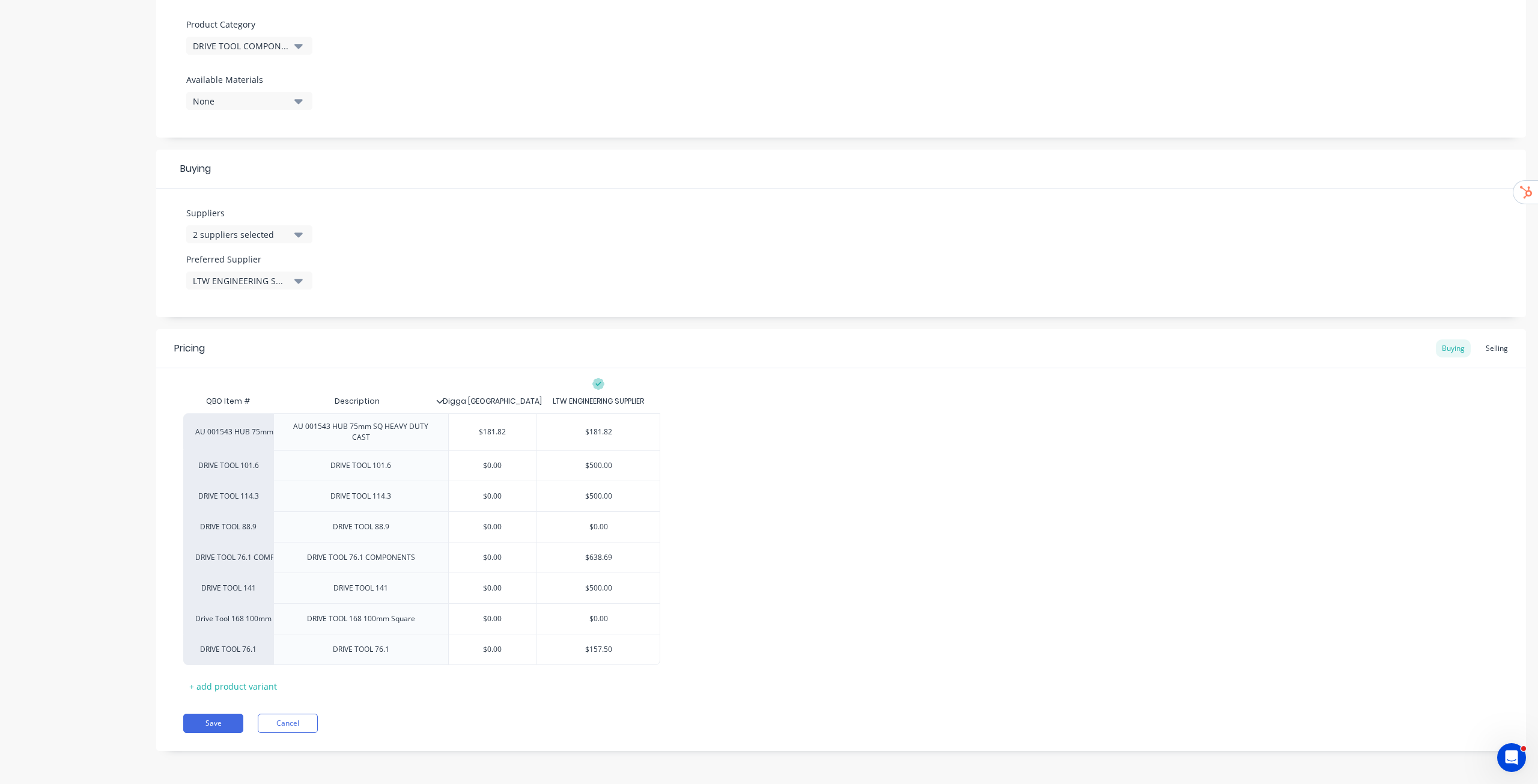
drag, startPoint x: 883, startPoint y: 466, endPoint x: 866, endPoint y: 473, distance: 18.4
click at [883, 464] on div "AU 001543 HUB 75mm SQ HEAVY DUTY CAST AU 001543 HUB 75mm SQ HEAVY DUTY CAST $18…" at bounding box center [841, 539] width 1316 height 252
click at [196, 718] on button "Save" at bounding box center [213, 723] width 60 height 19
type textarea "x"
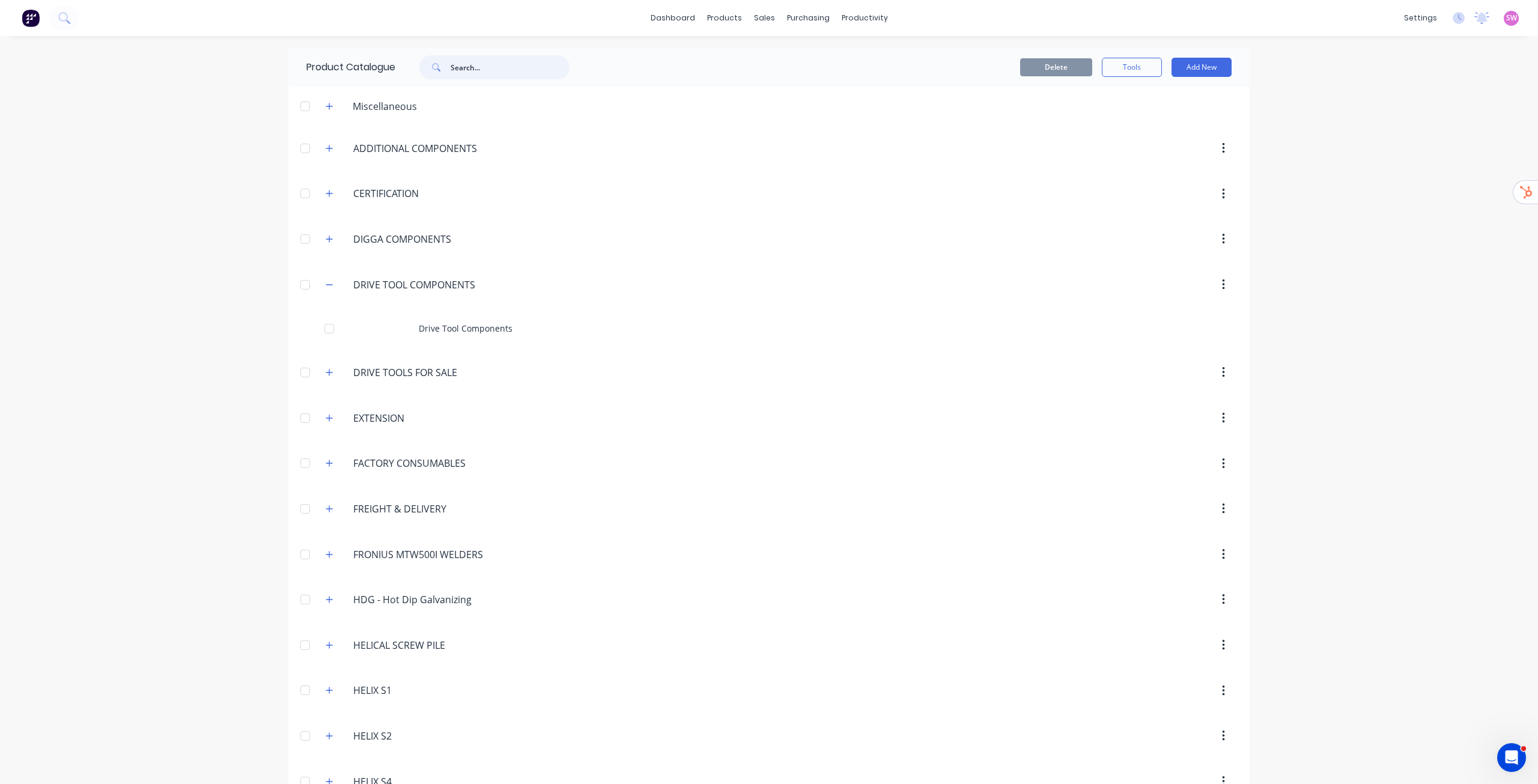
click at [495, 72] on input "text" at bounding box center [510, 68] width 119 height 24
paste input "Fronius"
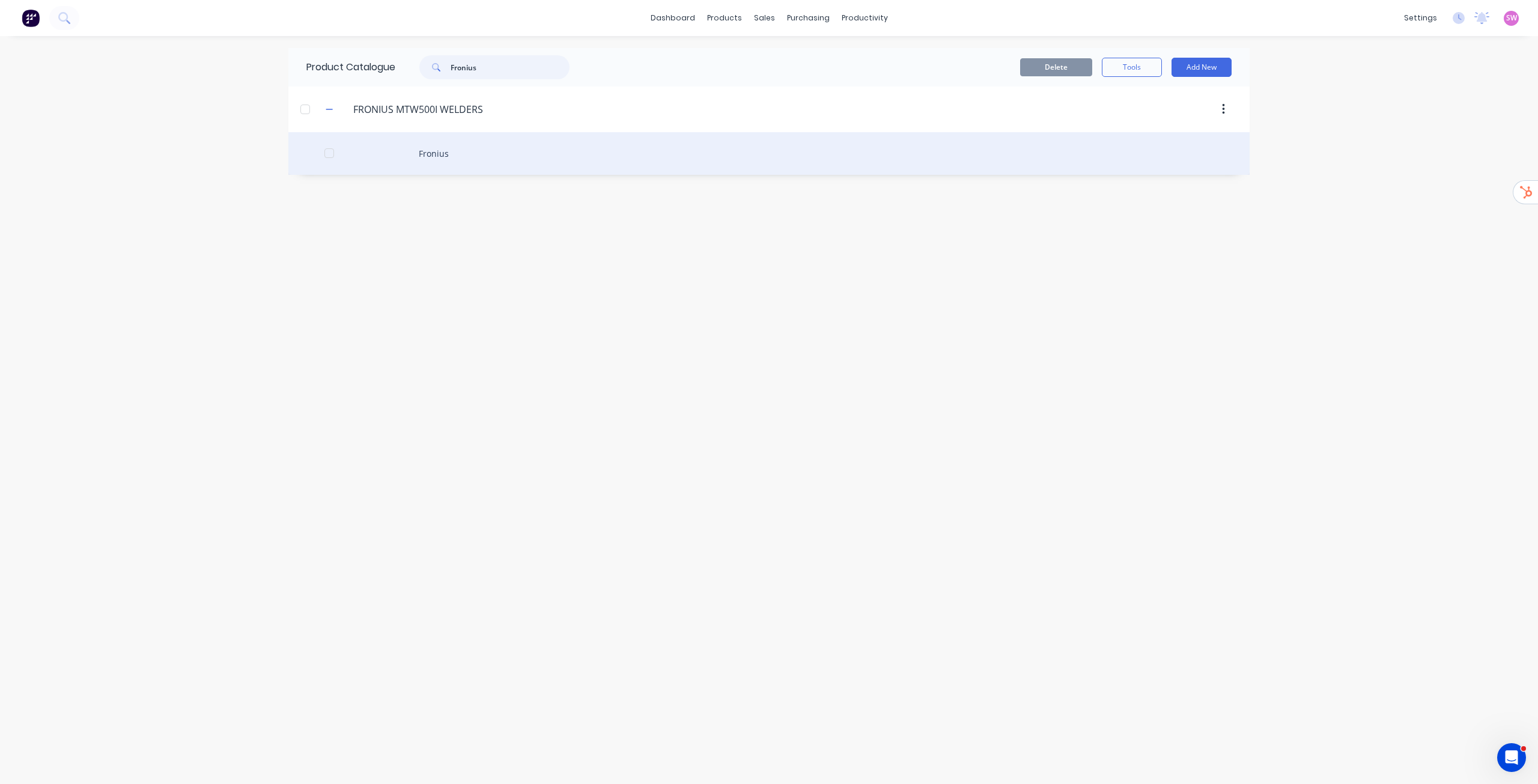
type input "Fronius"
click at [460, 161] on div "Fronius" at bounding box center [769, 154] width 962 height 43
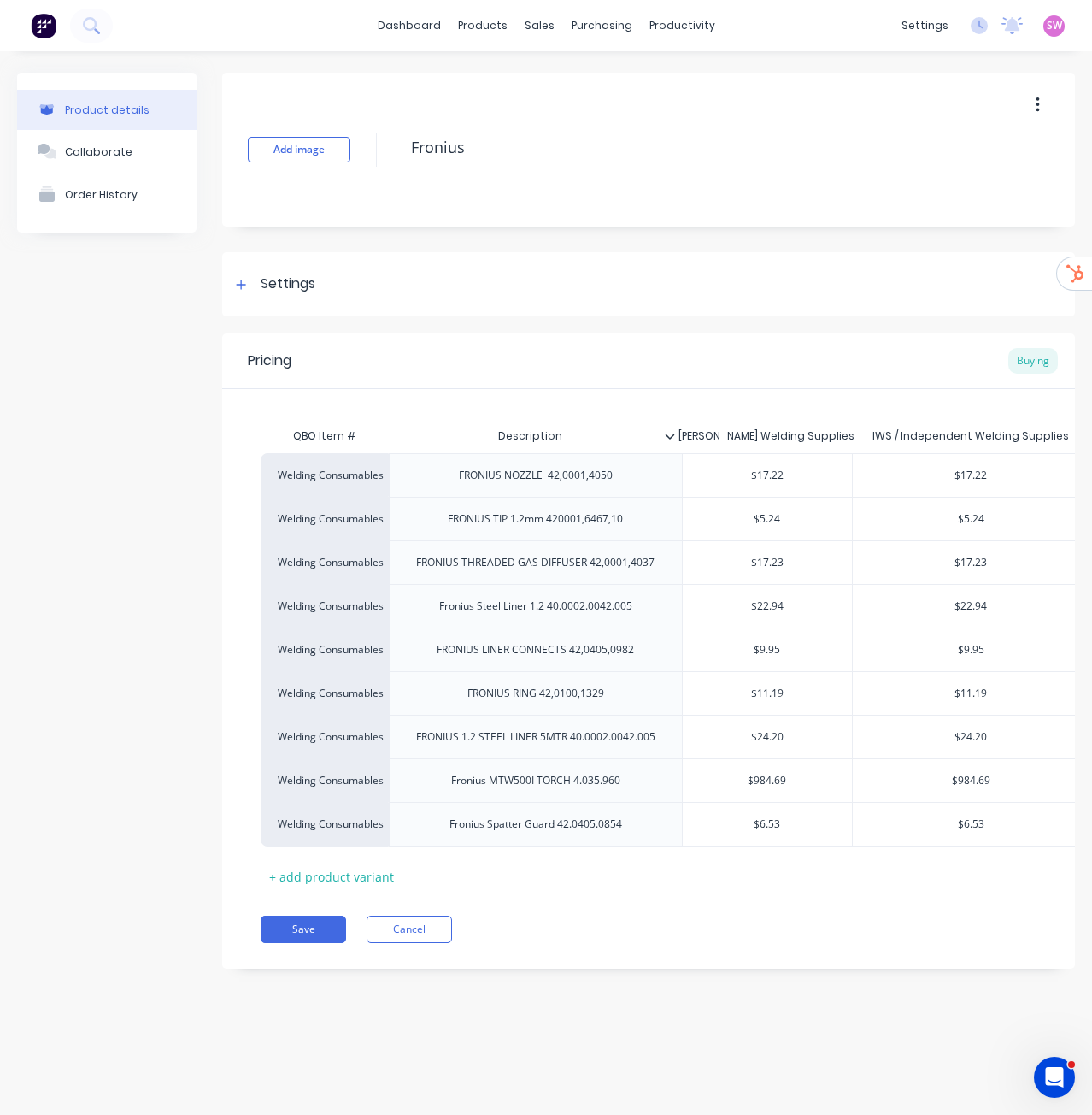
type textarea "x"
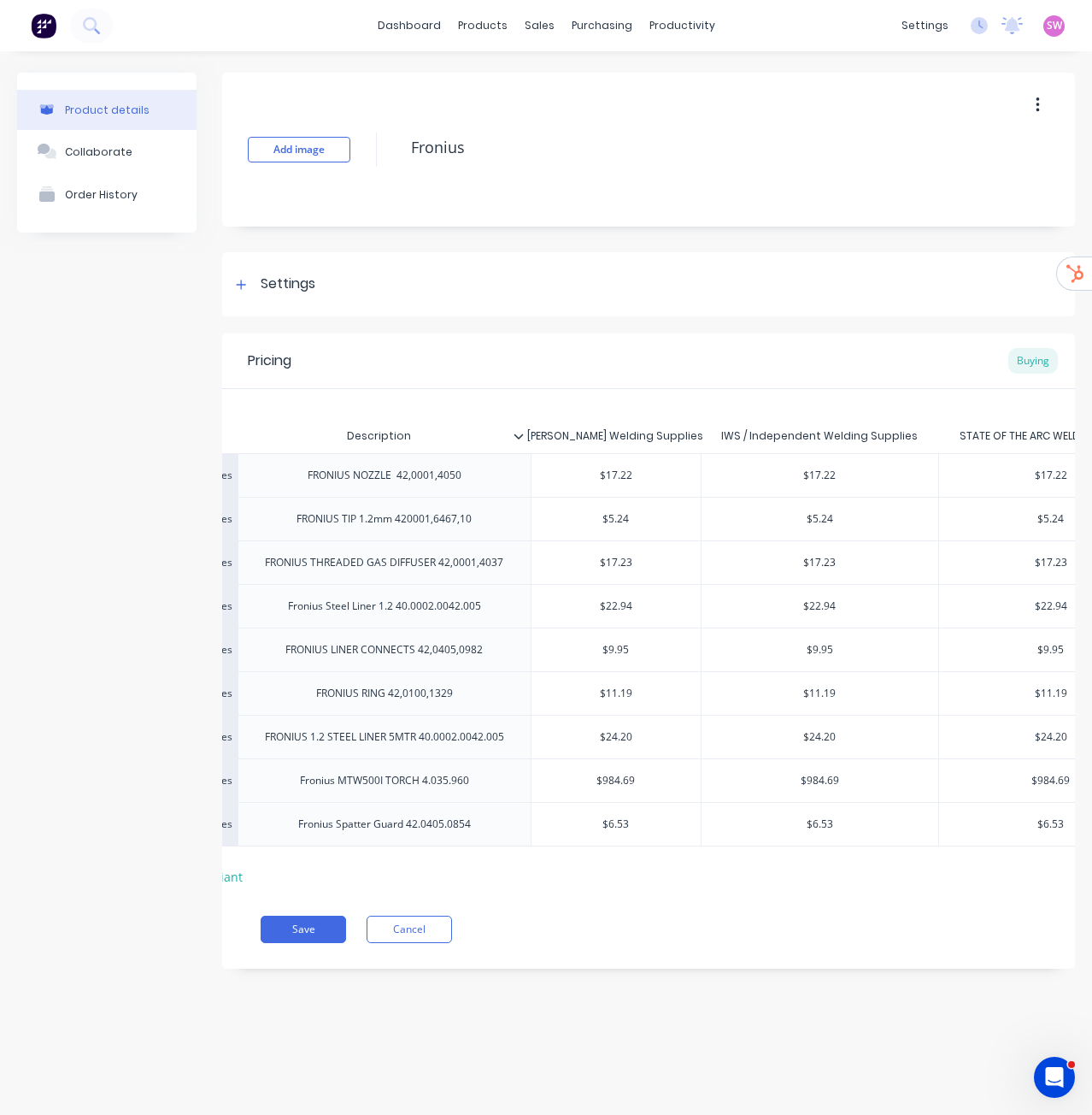
scroll to position [0, 240]
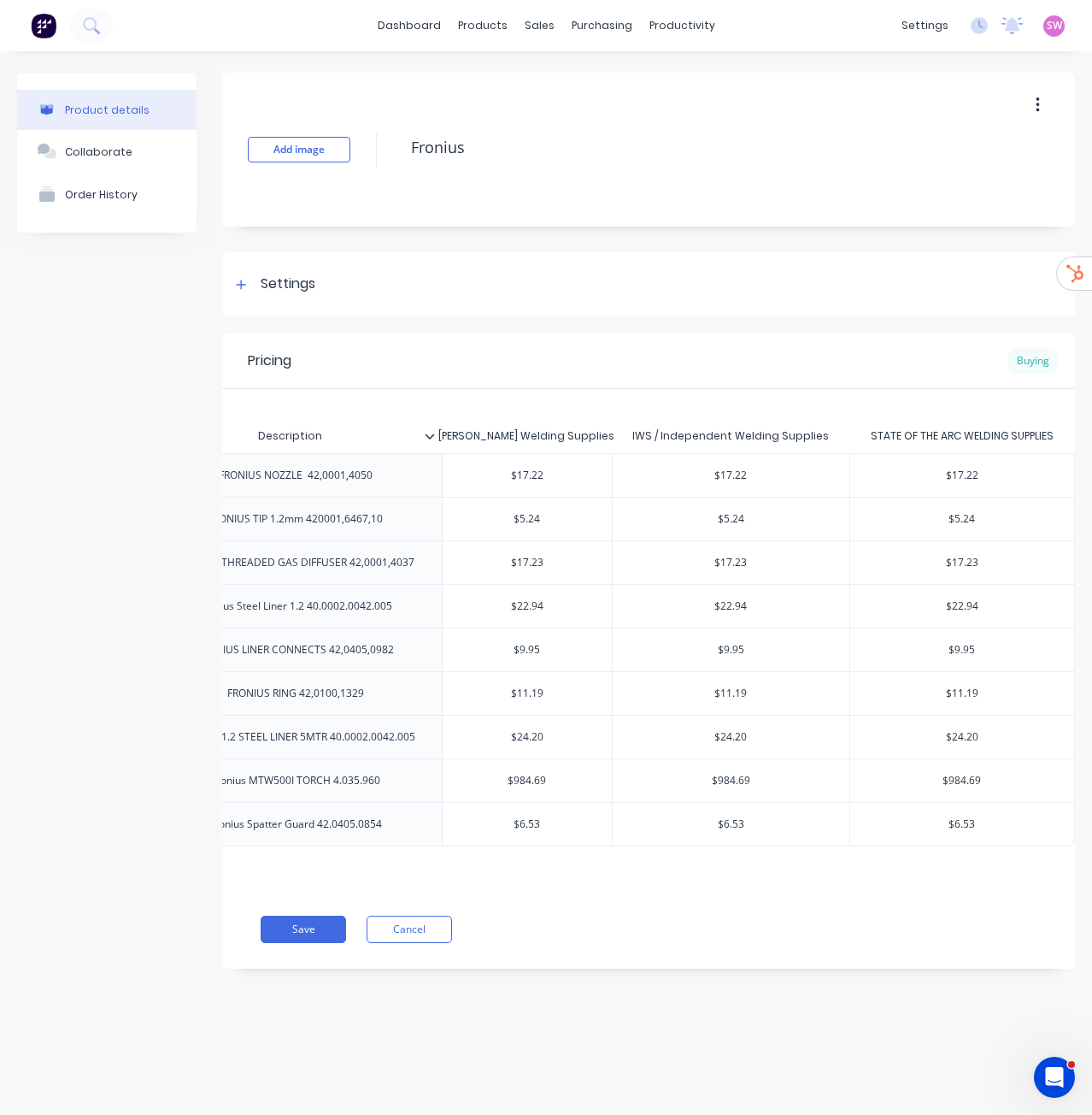
click at [1037, 363] on div "Buying" at bounding box center [1033, 360] width 50 height 26
click at [548, 604] on input "text" at bounding box center [527, 606] width 170 height 15
type input "$22.94"
click at [526, 607] on input "$22.94" at bounding box center [527, 606] width 170 height 15
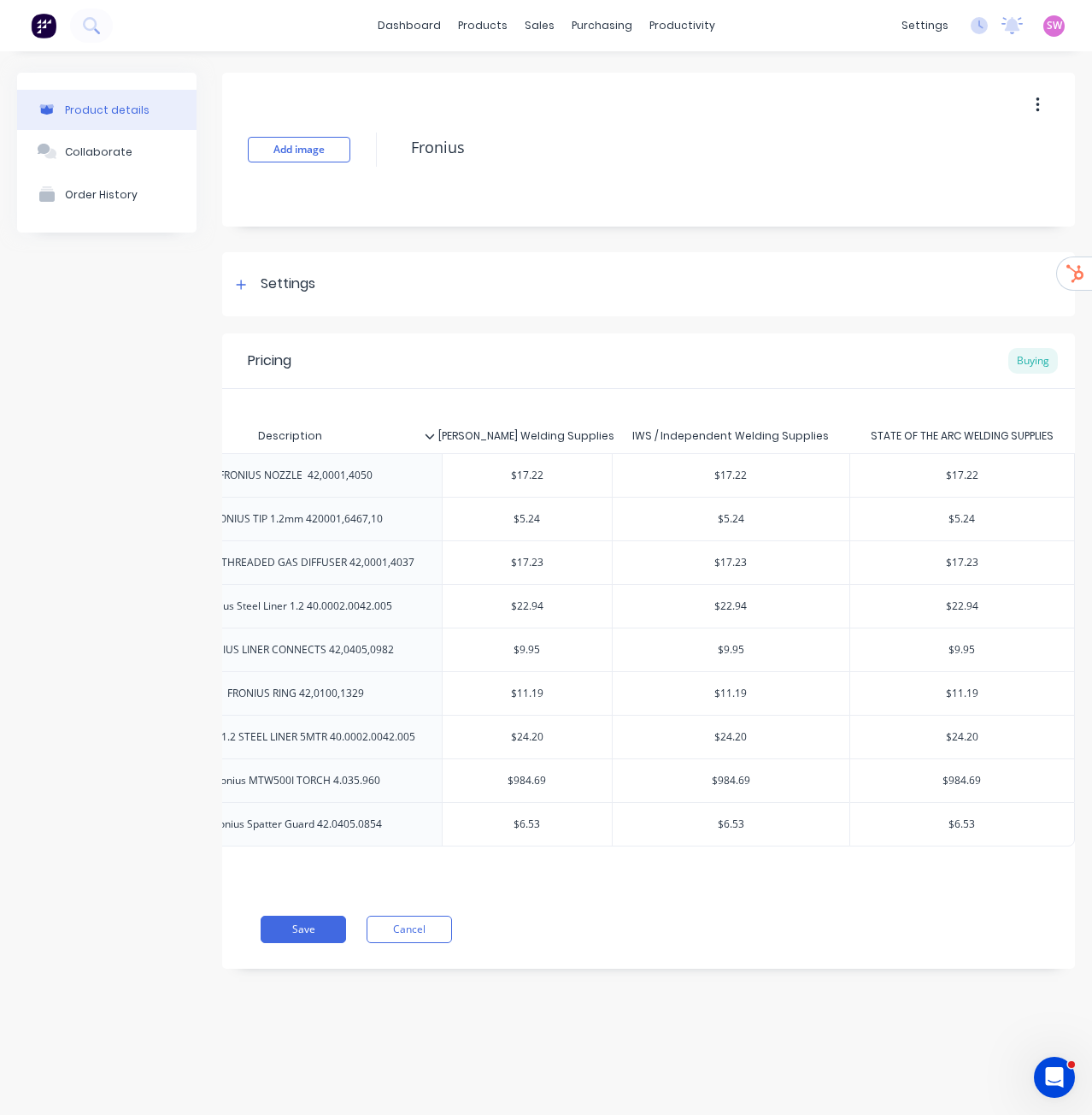
type textarea "x"
type input "$0"
click at [967, 607] on input "text" at bounding box center [963, 606] width 225 height 15
type input "$22.94"
click at [967, 607] on input "$22.94" at bounding box center [963, 606] width 225 height 15
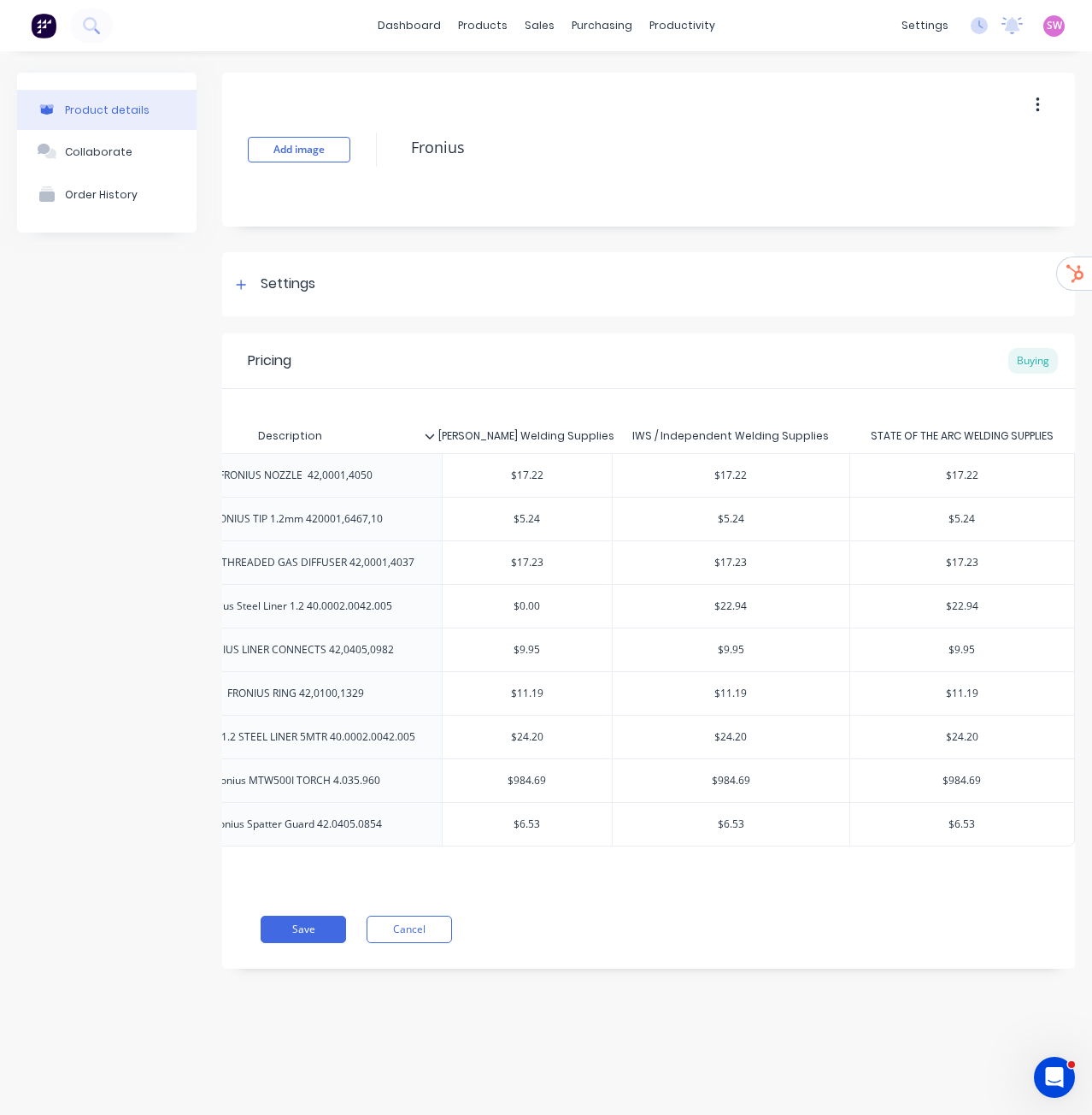
type textarea "x"
type input "$0"
click at [512, 825] on input "$6.53" at bounding box center [527, 824] width 170 height 15
type input "0"
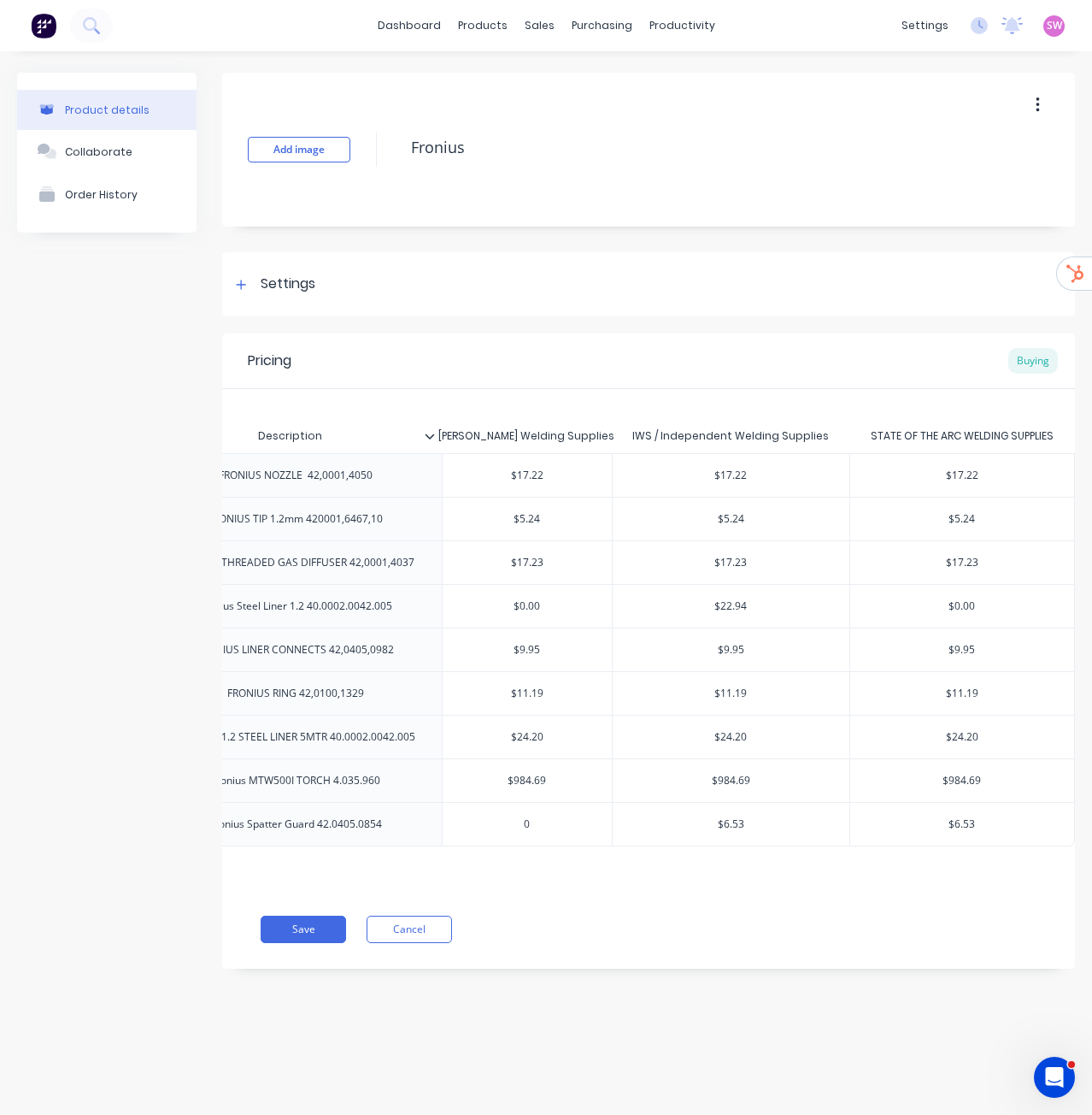
type textarea "x"
type input "0"
click at [541, 777] on input "$984.69" at bounding box center [527, 781] width 170 height 15
type input "$0"
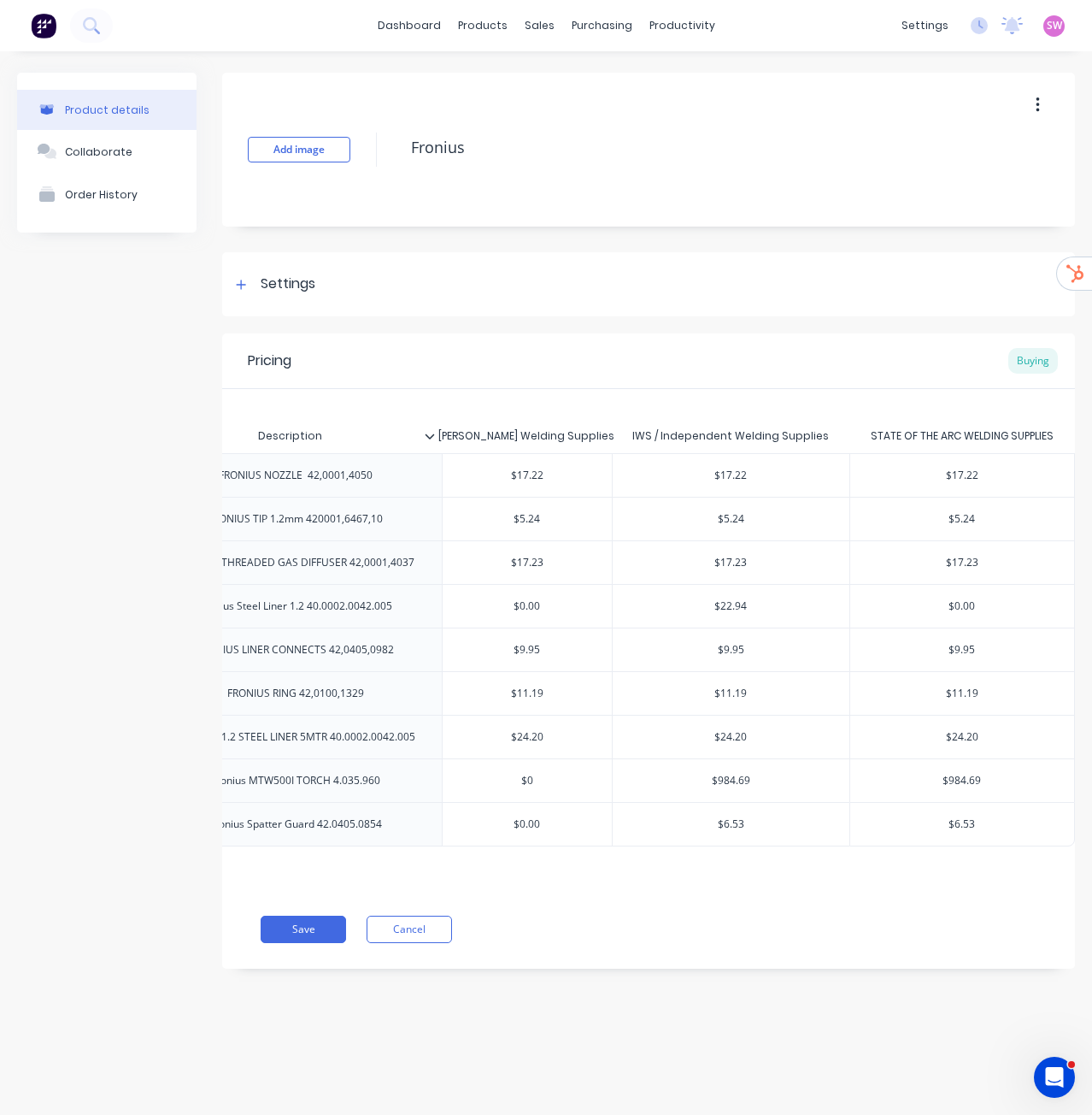
type textarea "x"
type input "$0"
type input "$24.20"
click at [539, 738] on input "$24.20" at bounding box center [527, 737] width 170 height 15
click at [539, 736] on input "$24.20" at bounding box center [527, 737] width 170 height 15
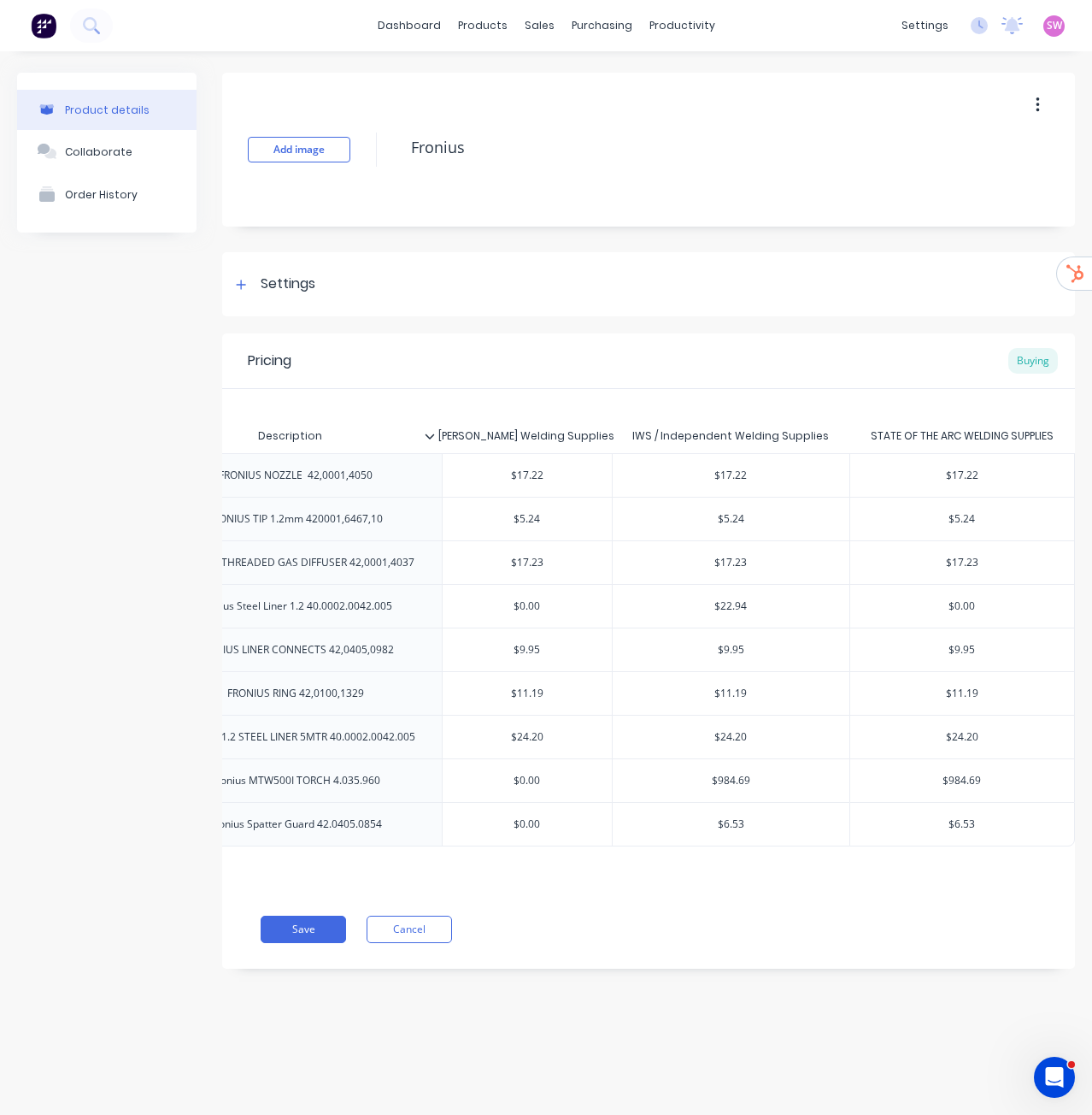
type textarea "x"
type input "$0"
type input "$11.19"
click at [538, 694] on input "$11.19" at bounding box center [527, 693] width 170 height 15
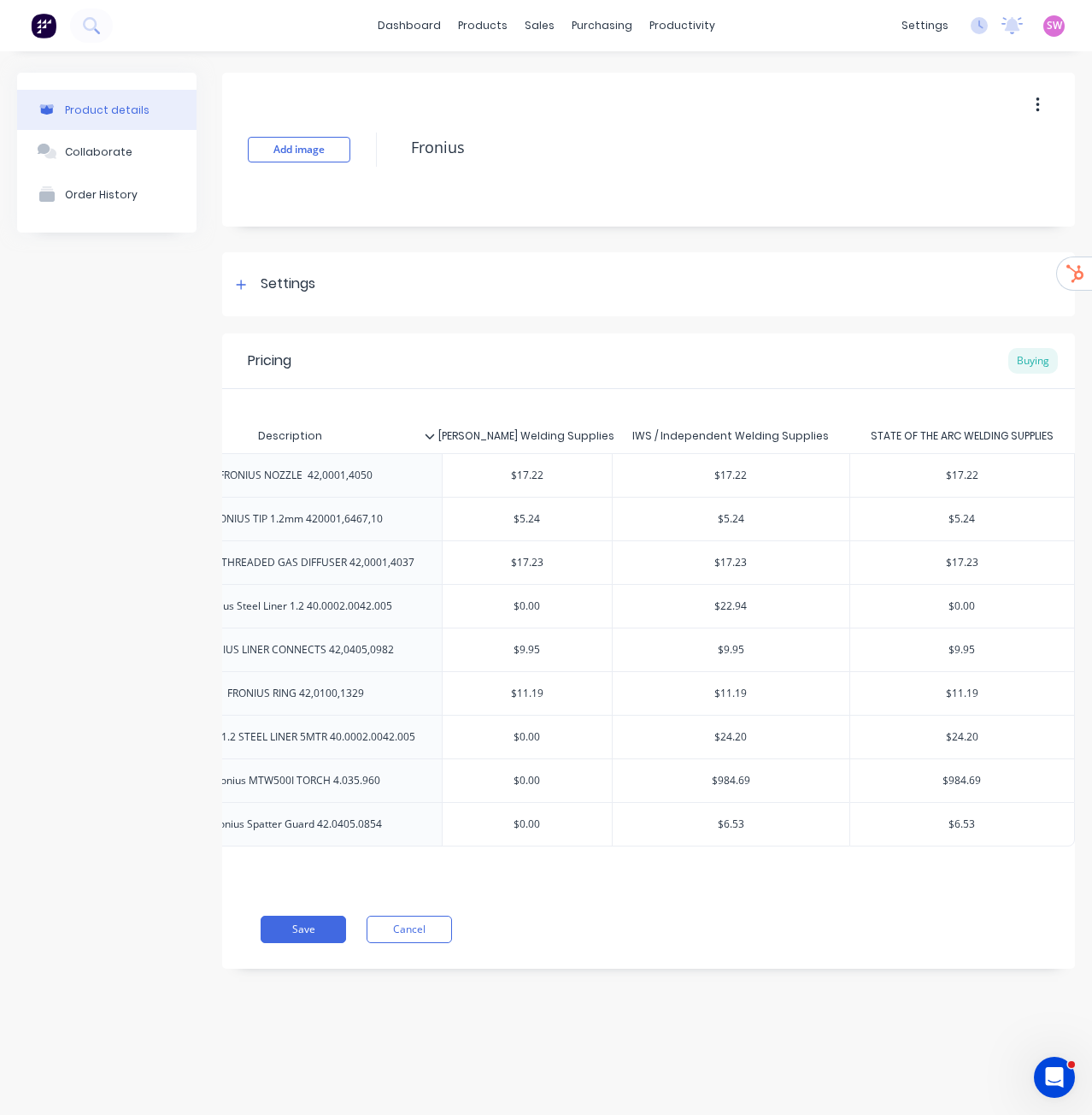
type textarea "x"
type input "$0"
click at [536, 644] on input "text" at bounding box center [527, 649] width 170 height 15
click at [536, 644] on input "$9.95" at bounding box center [527, 649] width 170 height 15
type input "$0"
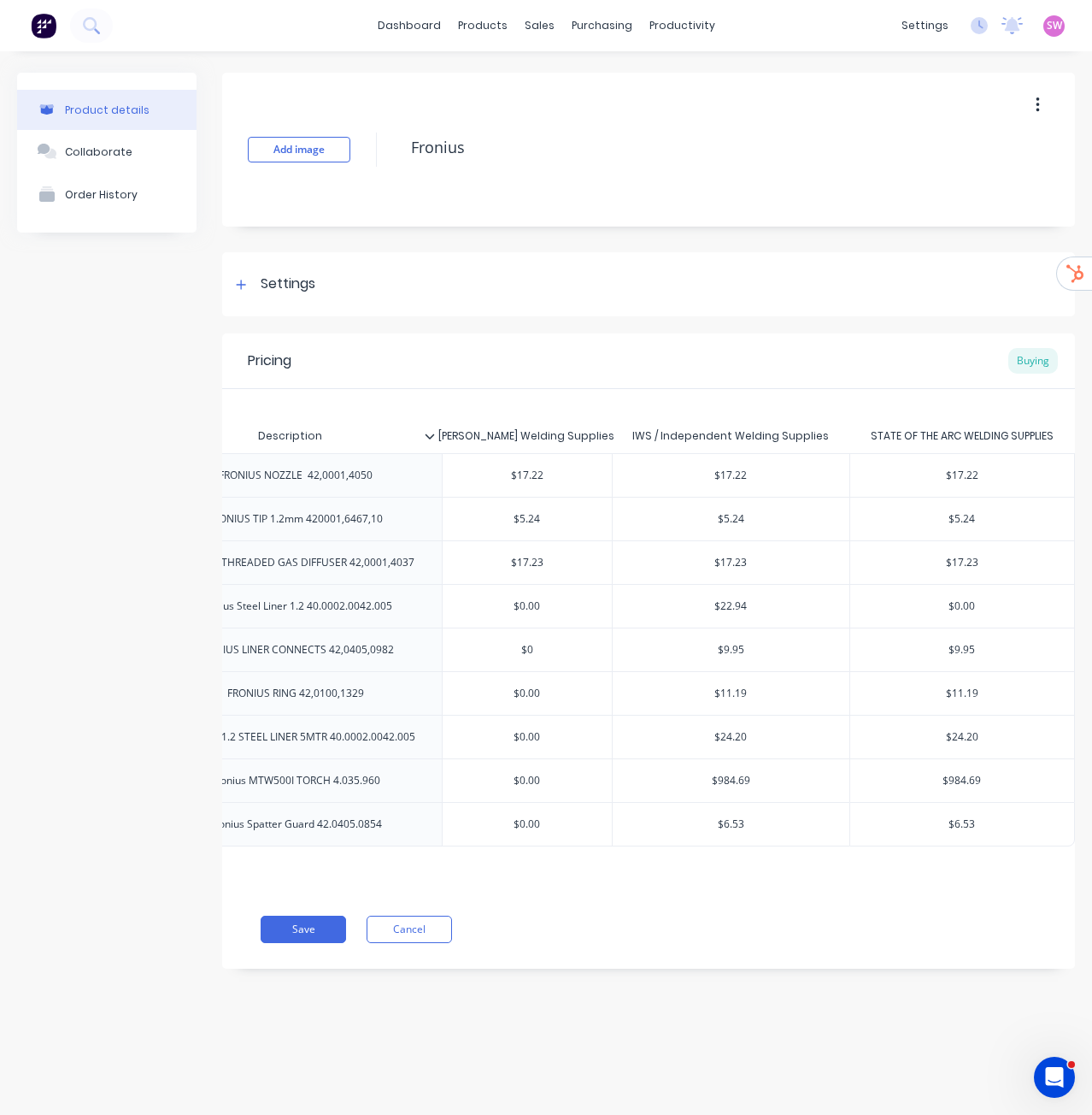
type textarea "x"
type input "$0"
type input "$9.95"
click at [964, 648] on input "$9.95" at bounding box center [963, 649] width 225 height 15
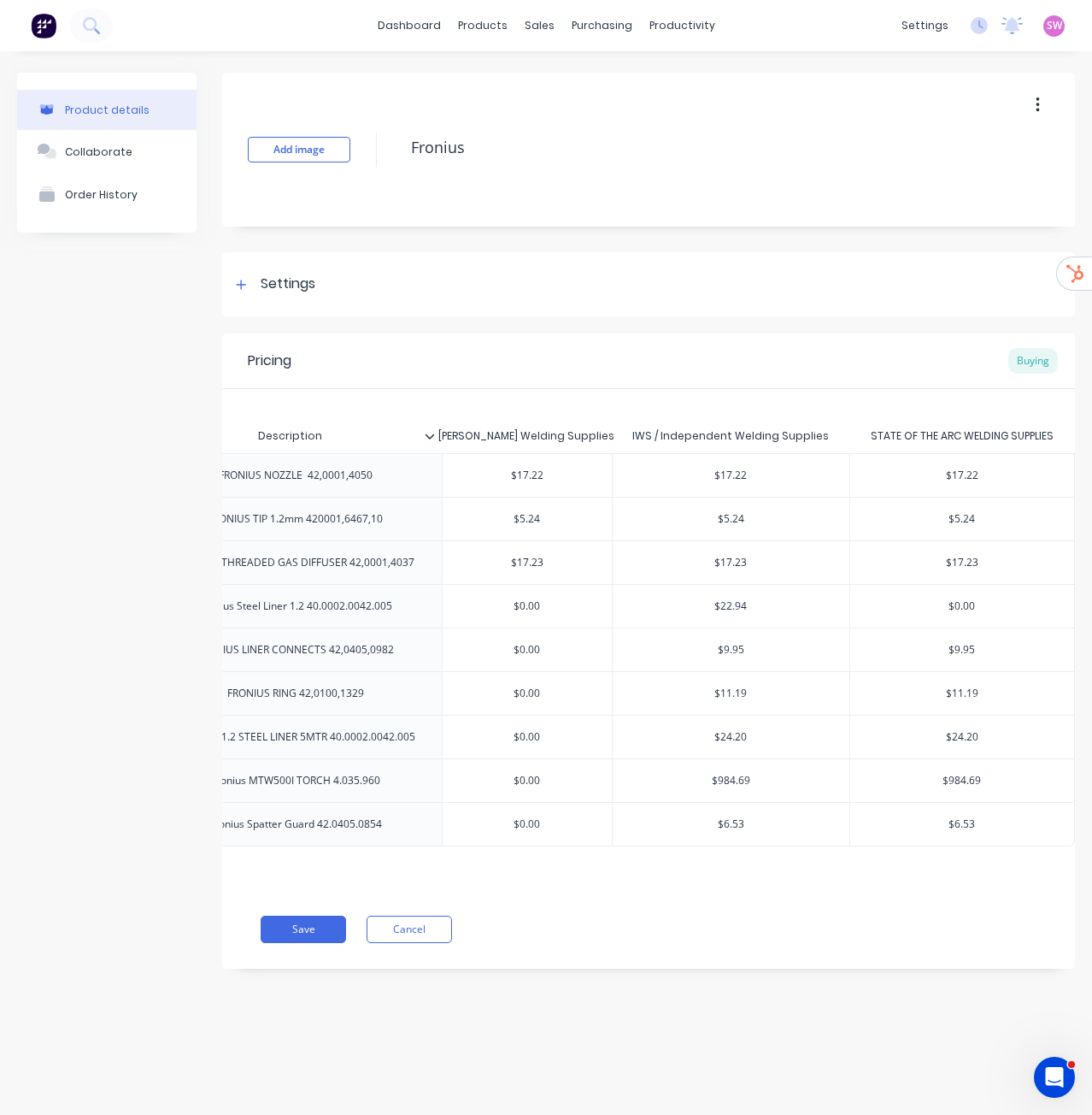
type textarea "x"
type input "$0"
type input "$11.19"
click at [970, 695] on input "$11.19" at bounding box center [963, 693] width 225 height 15
click at [971, 694] on input "$11.19" at bounding box center [963, 693] width 225 height 15
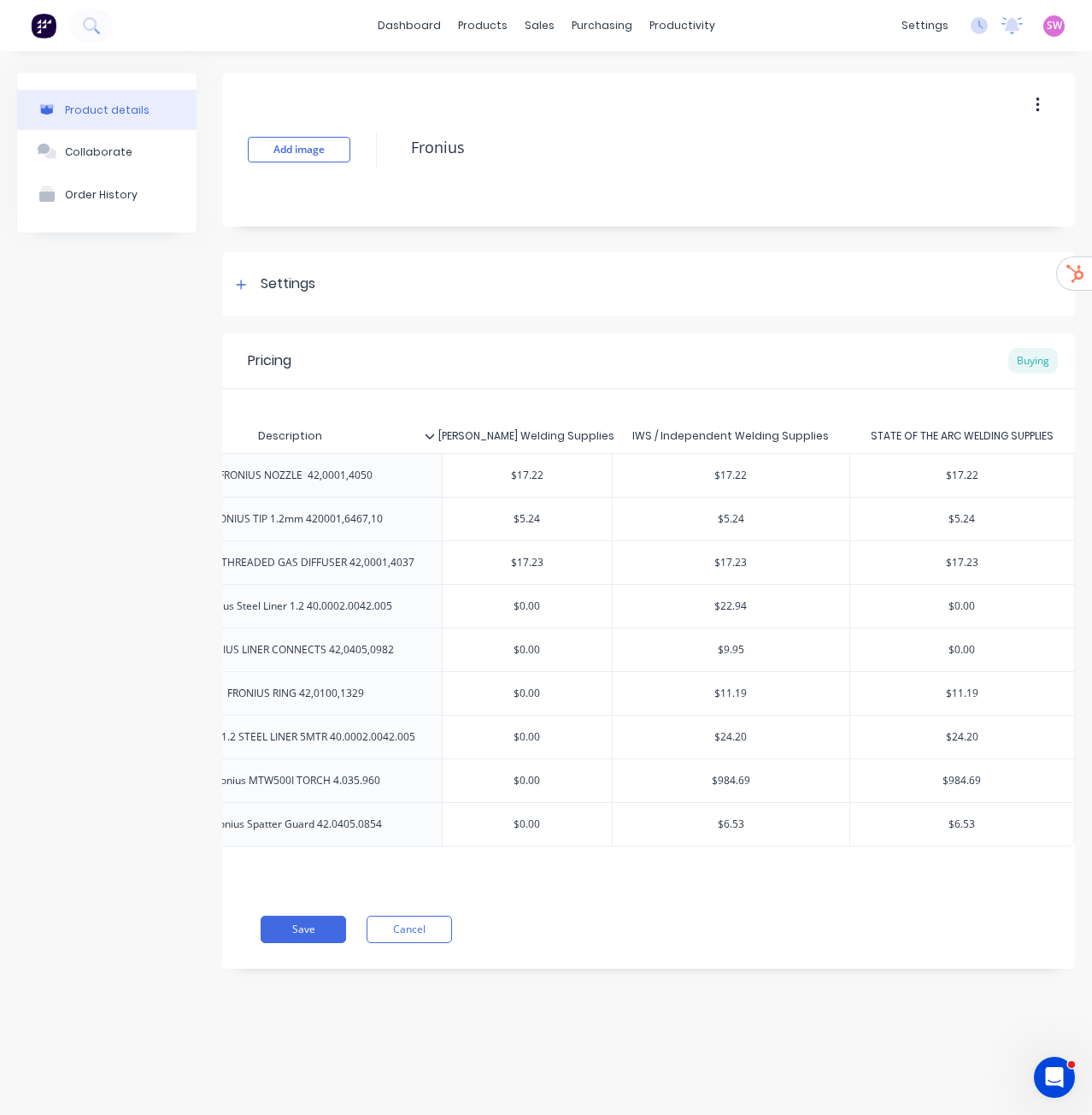
type textarea "x"
type input "$0"
type input "$24.20"
click at [958, 738] on input "$24.20" at bounding box center [963, 737] width 225 height 15
click at [958, 737] on input "$24.20" at bounding box center [963, 737] width 225 height 15
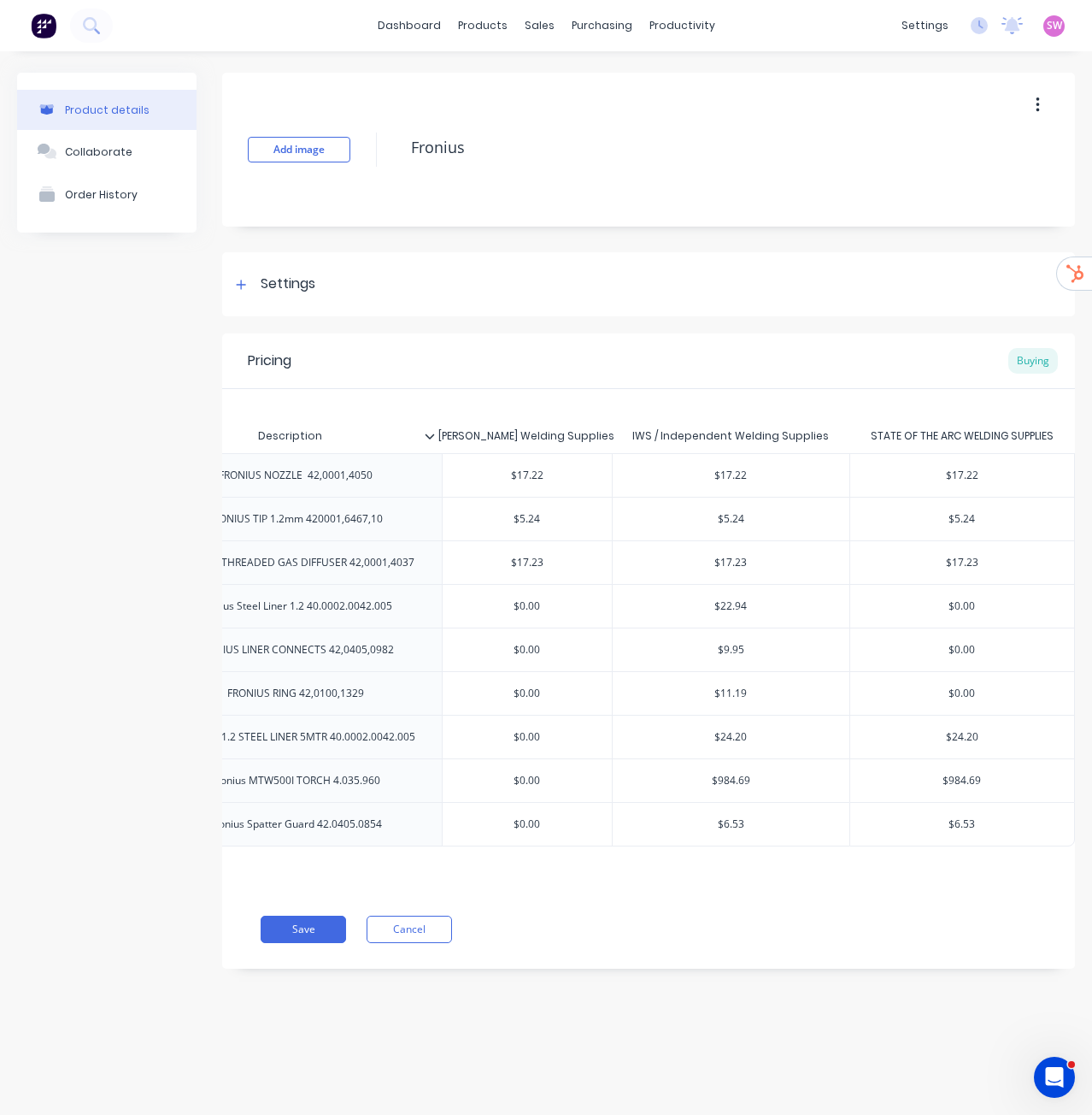
type textarea "x"
type input "$0"
click at [968, 778] on input "text" at bounding box center [963, 781] width 225 height 15
click at [968, 778] on input "$984.69" at bounding box center [963, 781] width 225 height 15
type input "$0"
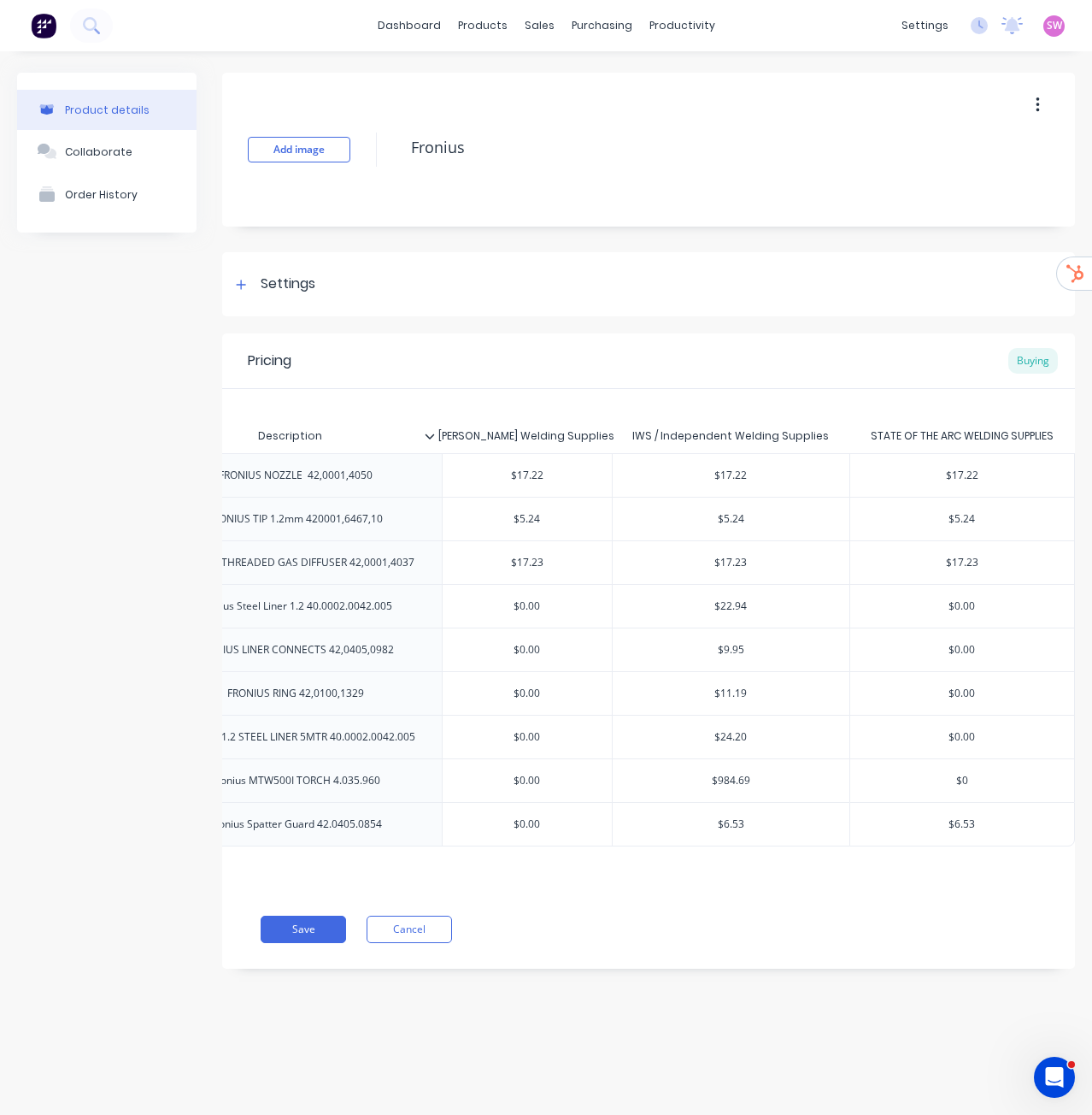
type textarea "x"
type input "$0"
click at [293, 943] on button "Save" at bounding box center [304, 929] width 86 height 28
type textarea "x"
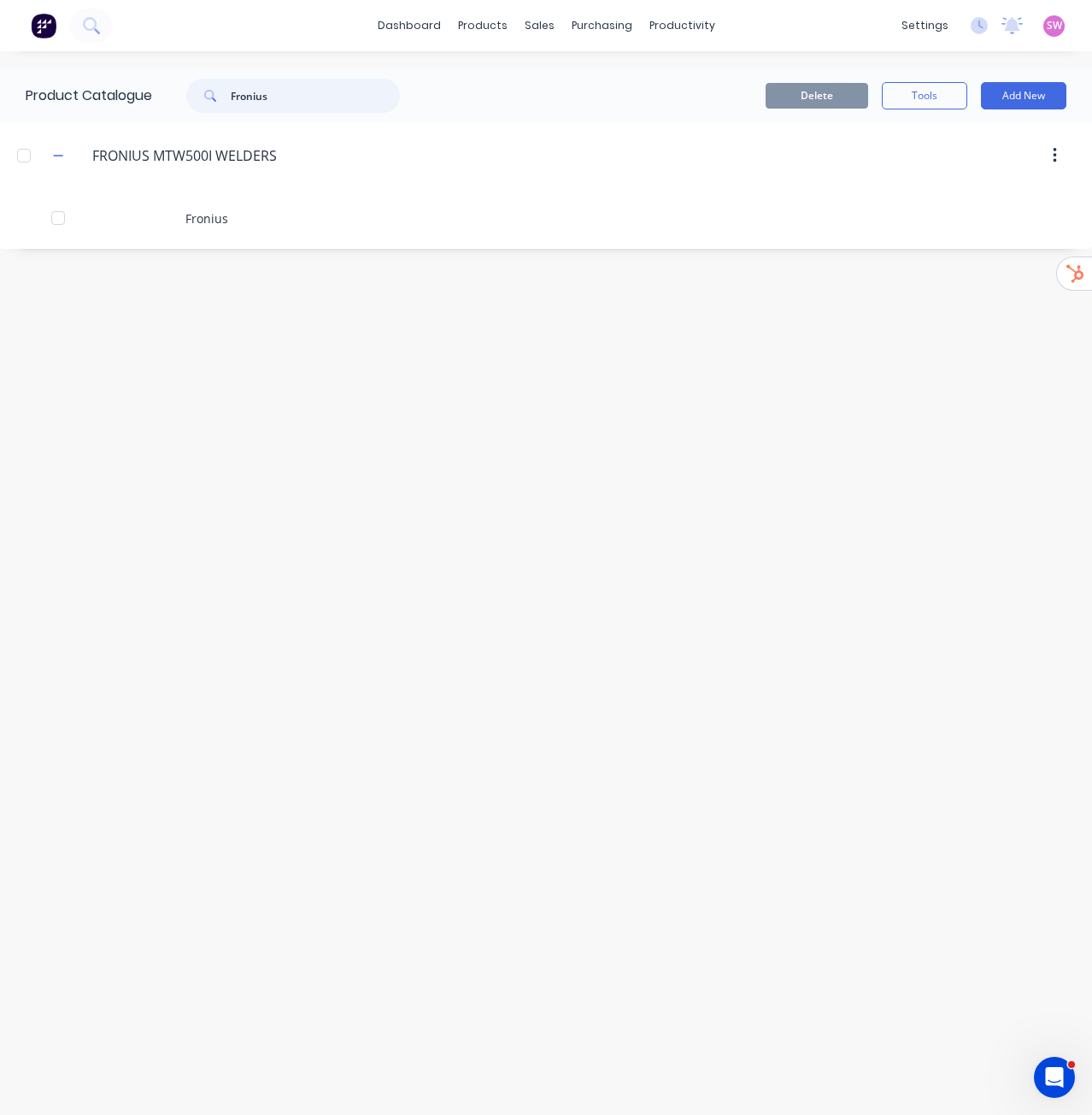
click at [148, 68] on div "dashboard products sales purchasing productivity dashboard products Product Cat…" at bounding box center [546, 557] width 1092 height 1115
paste input "Kemppi Consumable"
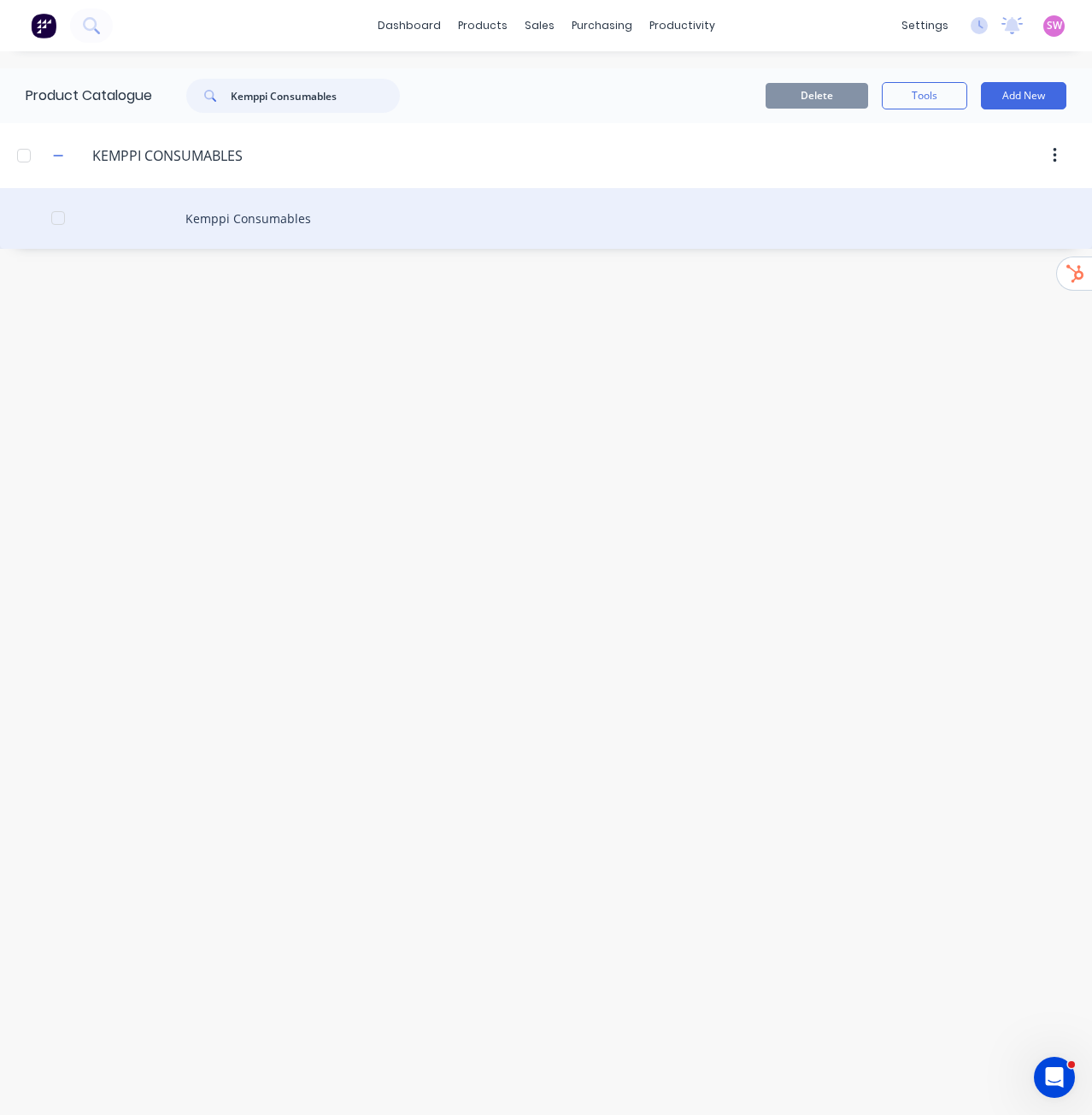
type input "Kemppi Consumables"
click at [277, 219] on div "Kemppi Consumables" at bounding box center [546, 219] width 1092 height 61
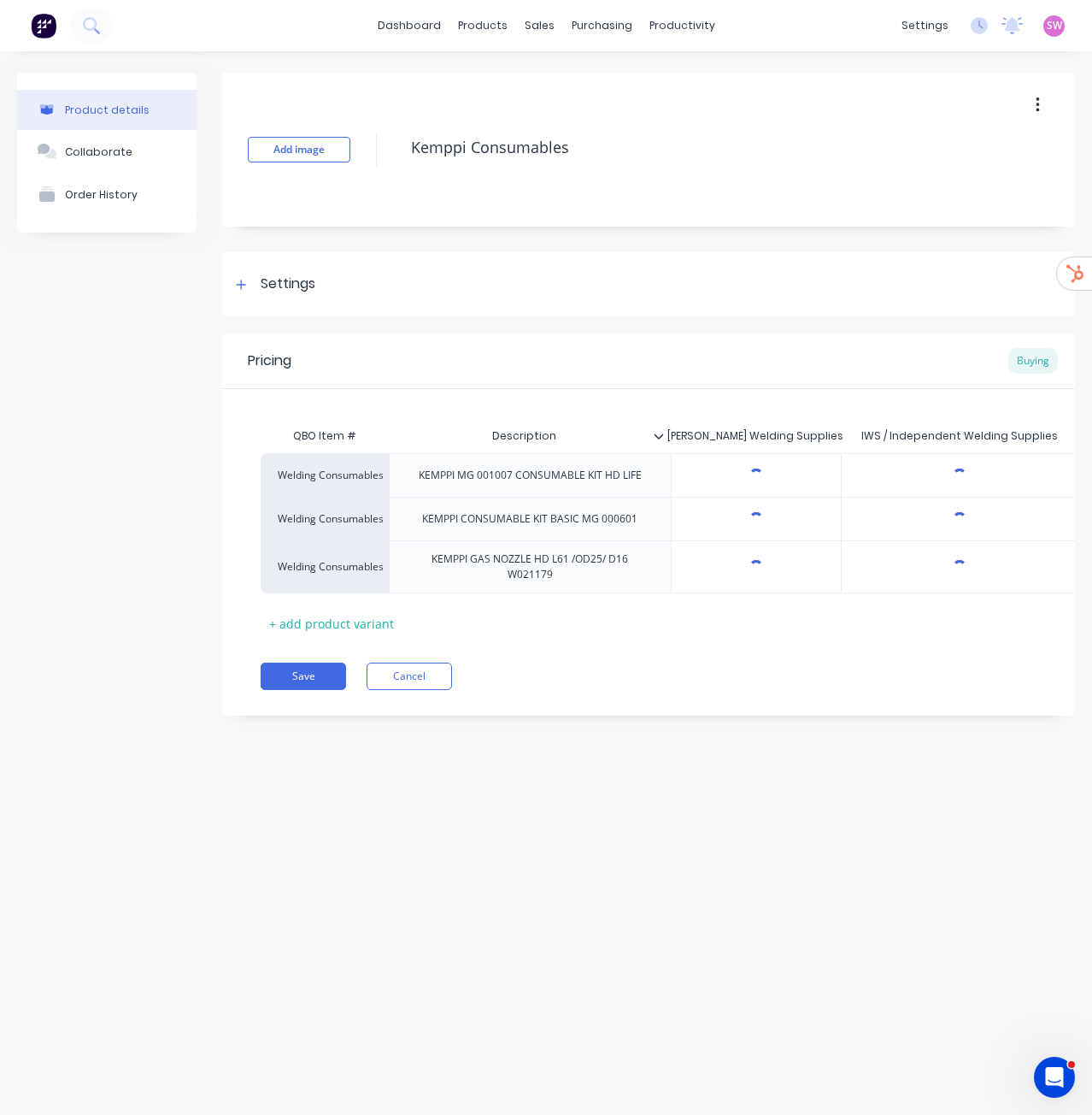
type textarea "x"
click at [1035, 351] on div "Buying" at bounding box center [1033, 360] width 50 height 26
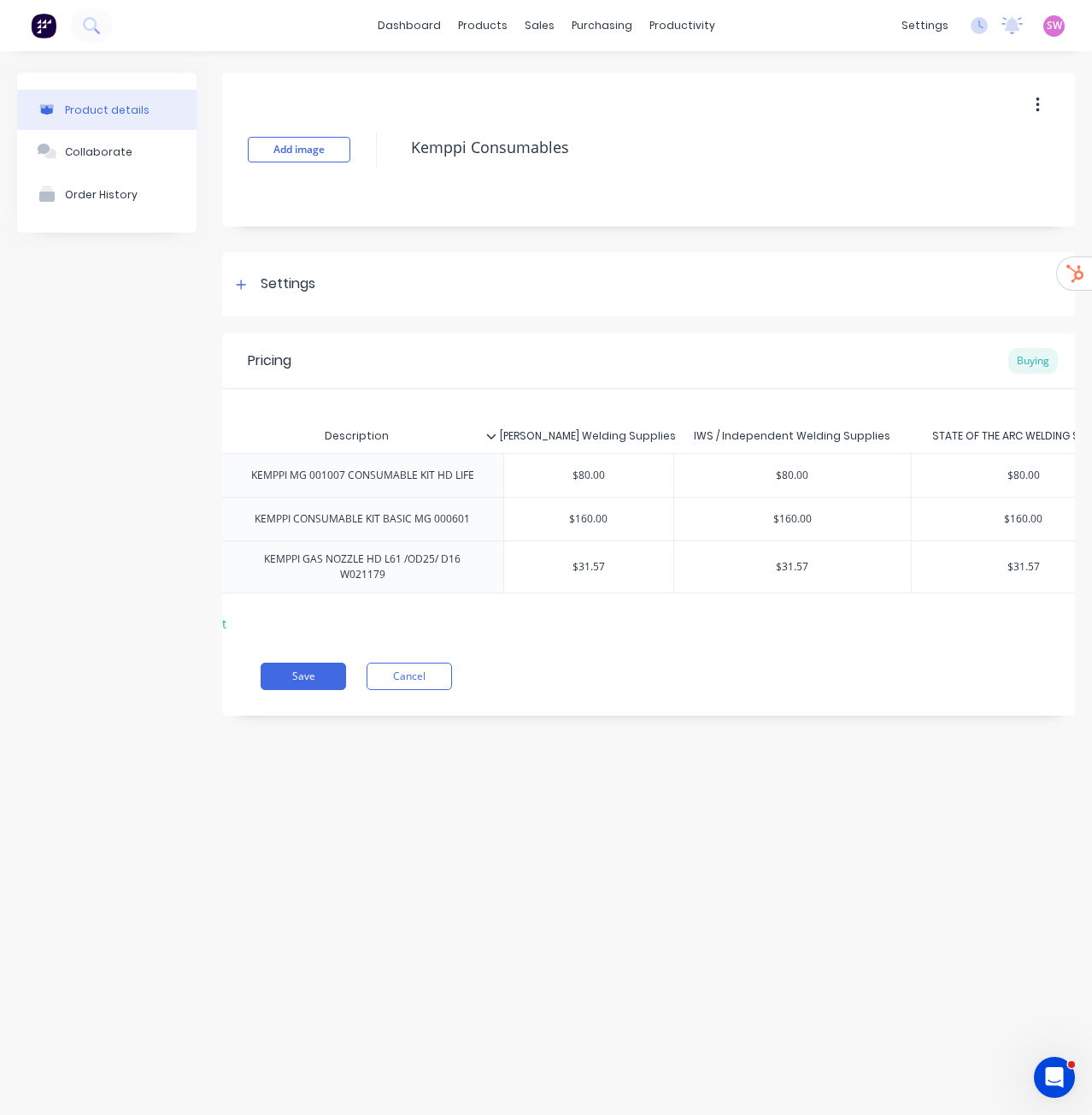
scroll to position [0, 229]
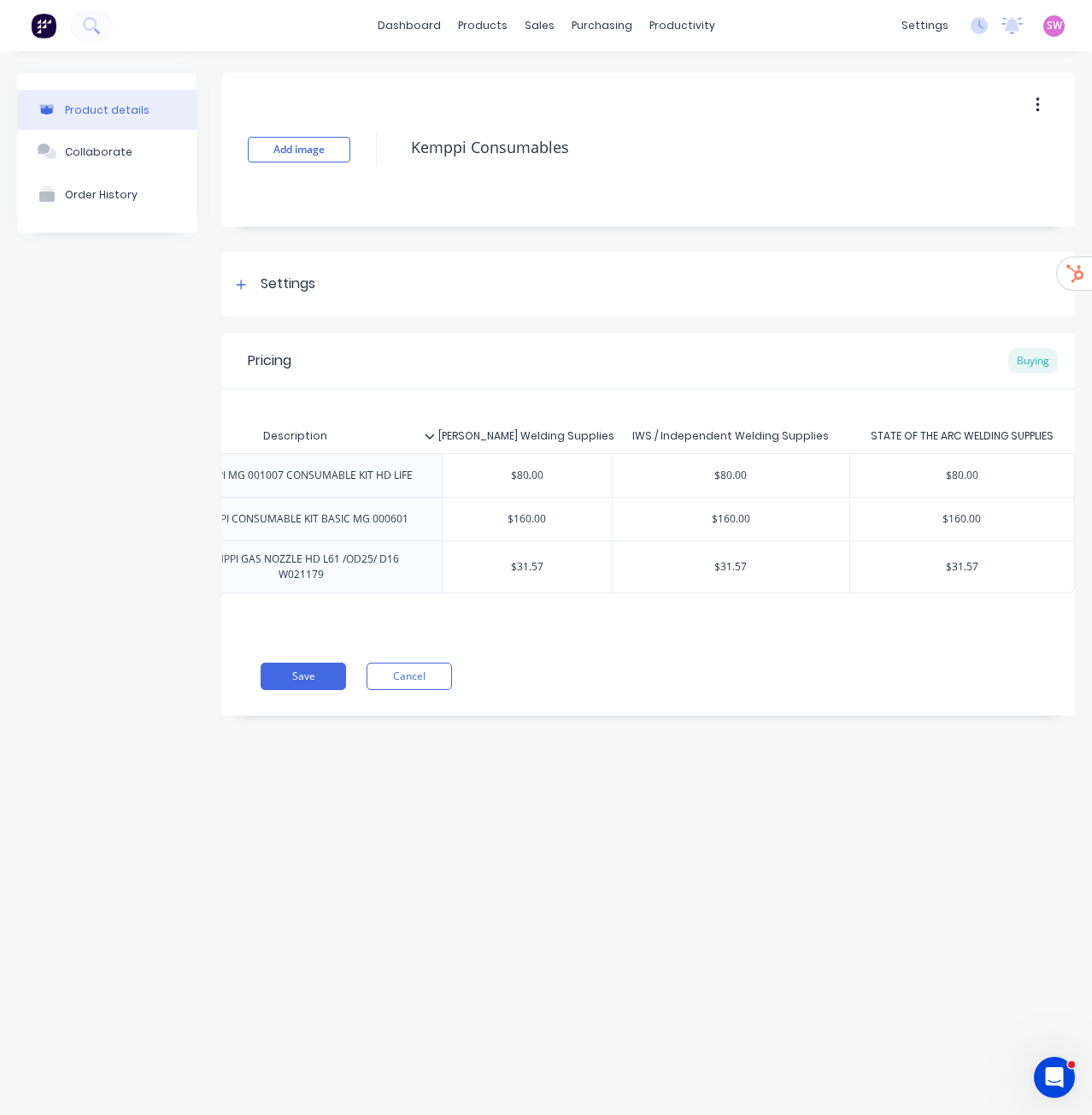
click at [538, 566] on input "text" at bounding box center [527, 567] width 170 height 15
click at [536, 566] on input "$31.57" at bounding box center [527, 567] width 170 height 15
type input "$0"
type textarea "x"
type input "$0"
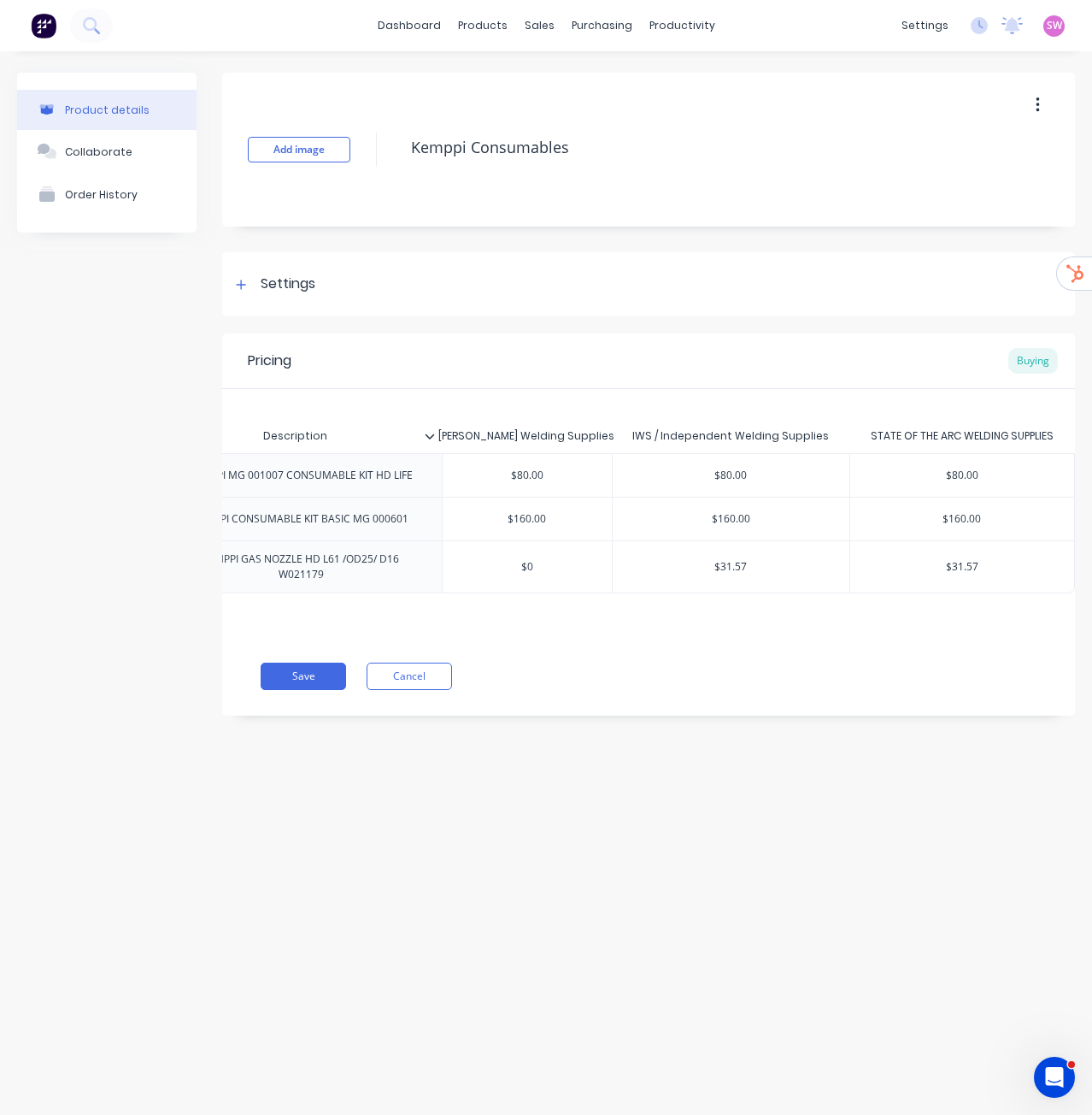
click at [965, 565] on input "text" at bounding box center [963, 567] width 225 height 15
drag, startPoint x: 965, startPoint y: 565, endPoint x: 1003, endPoint y: 631, distance: 76.2
click at [966, 565] on input "$31.57" at bounding box center [963, 567] width 225 height 15
type input "$0"
type textarea "x"
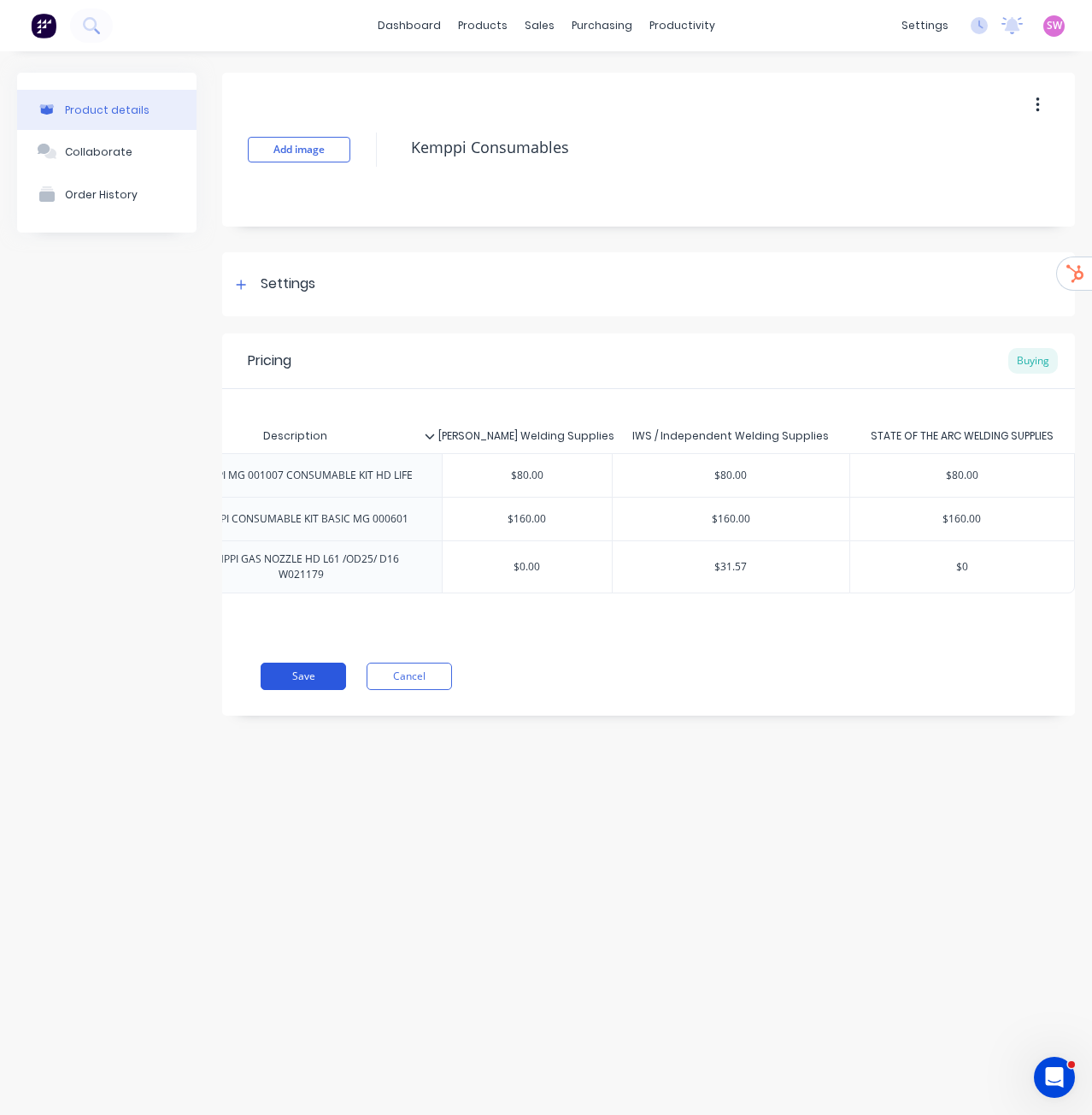
type input "$0"
click at [330, 687] on button "Save" at bounding box center [304, 676] width 86 height 28
type textarea "x"
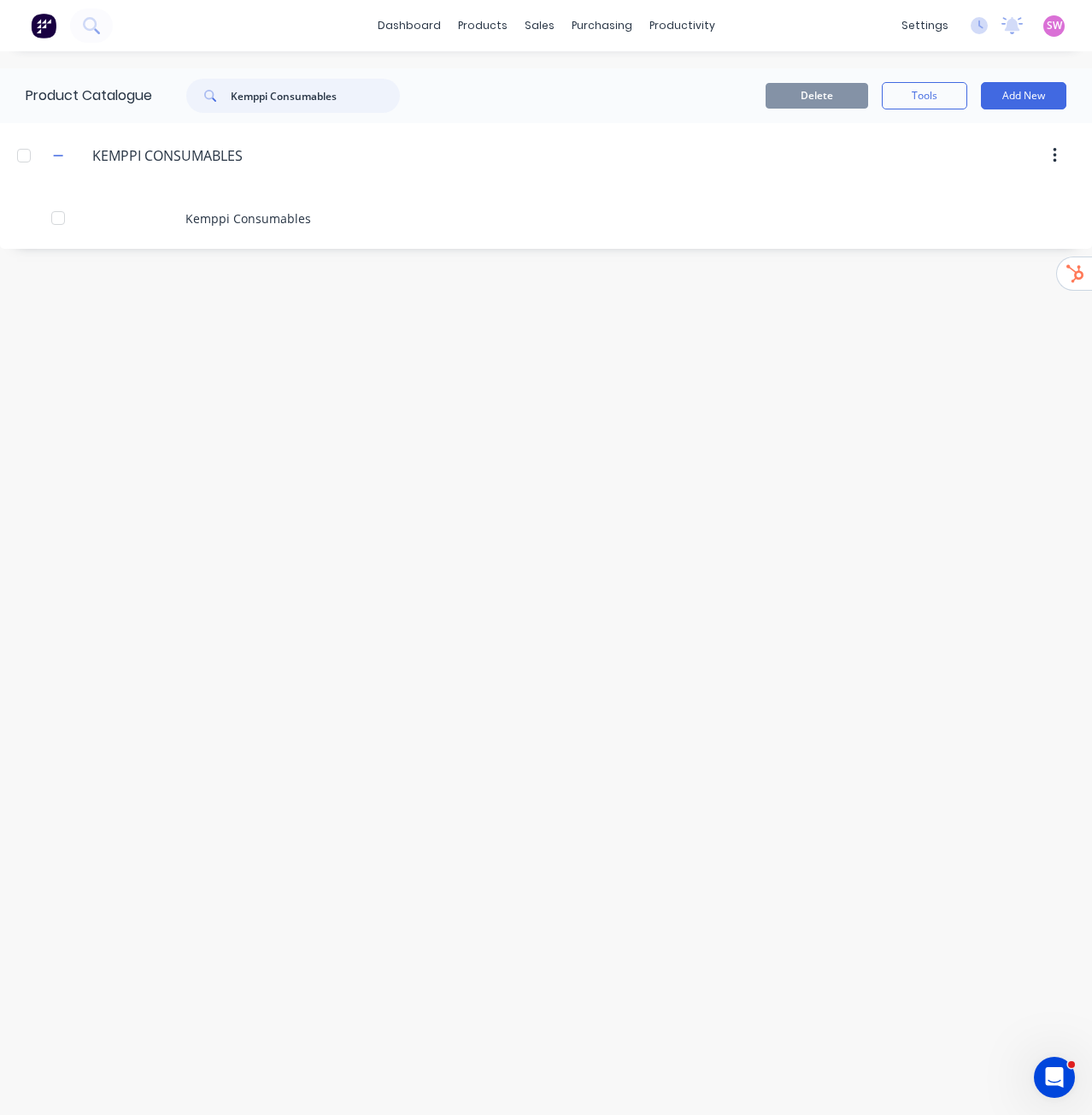
drag, startPoint x: 348, startPoint y: 96, endPoint x: 59, endPoint y: 81, distance: 289.4
click at [98, 82] on div "Product Catalogue Kemppi Consumables" at bounding box center [221, 95] width 443 height 54
type input "pipes"
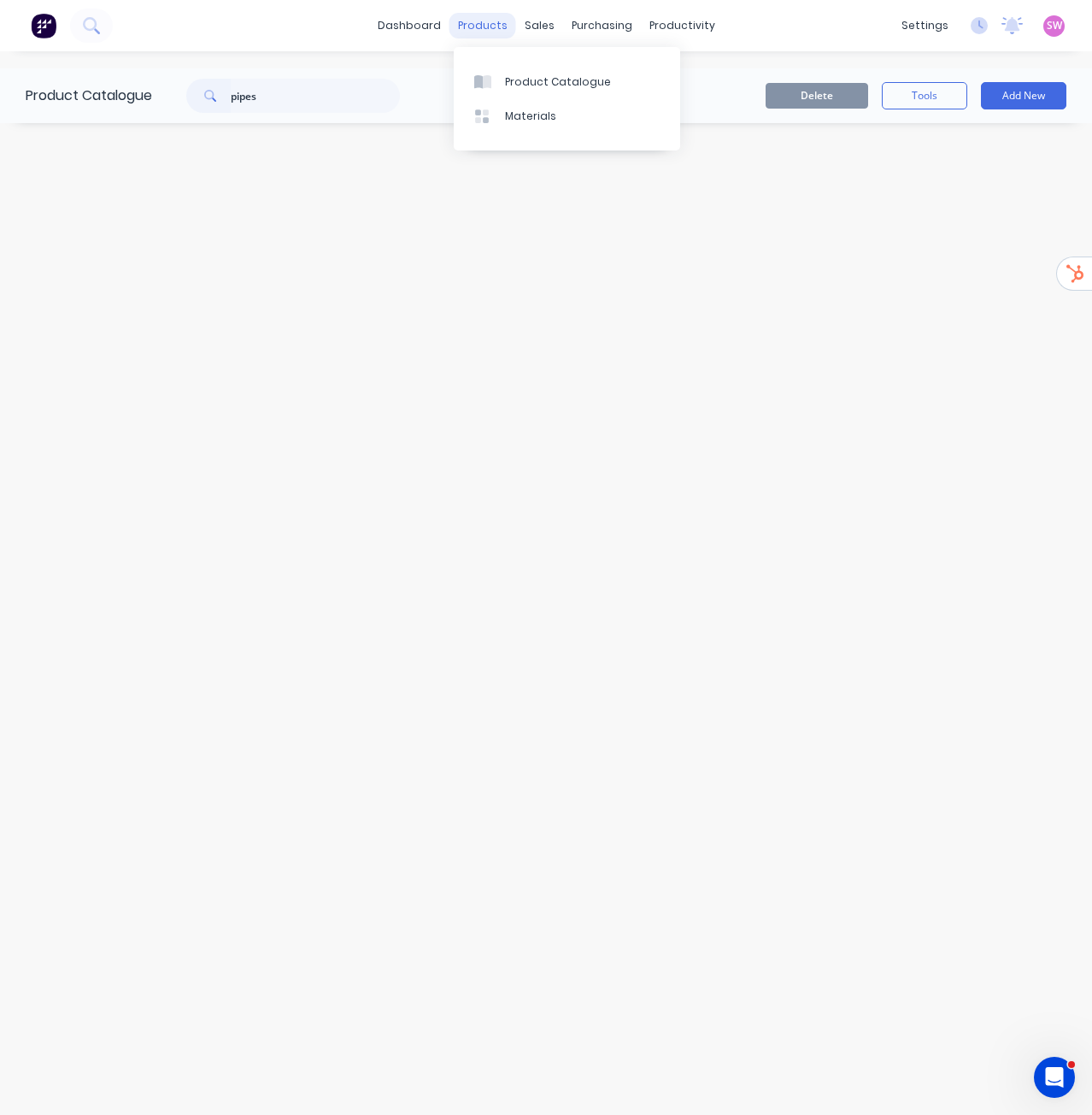
click at [487, 35] on div "products" at bounding box center [483, 25] width 67 height 26
click at [540, 77] on div "Product Catalogue" at bounding box center [558, 82] width 106 height 15
drag, startPoint x: 299, startPoint y: 100, endPoint x: 102, endPoint y: 82, distance: 197.8
click at [132, 86] on div "Product Catalogue pipes" at bounding box center [221, 95] width 443 height 54
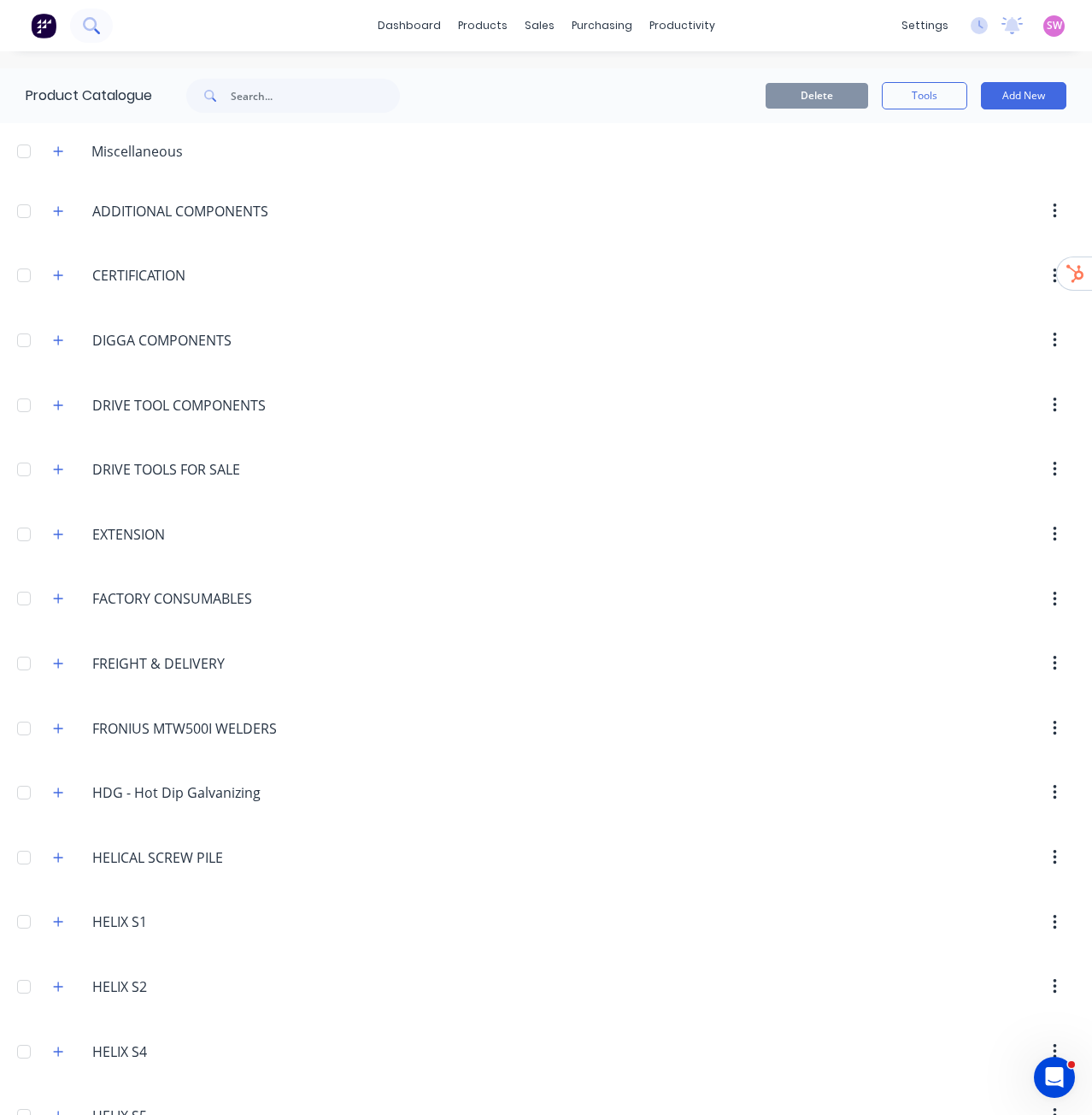
click at [96, 24] on icon at bounding box center [89, 24] width 13 height 13
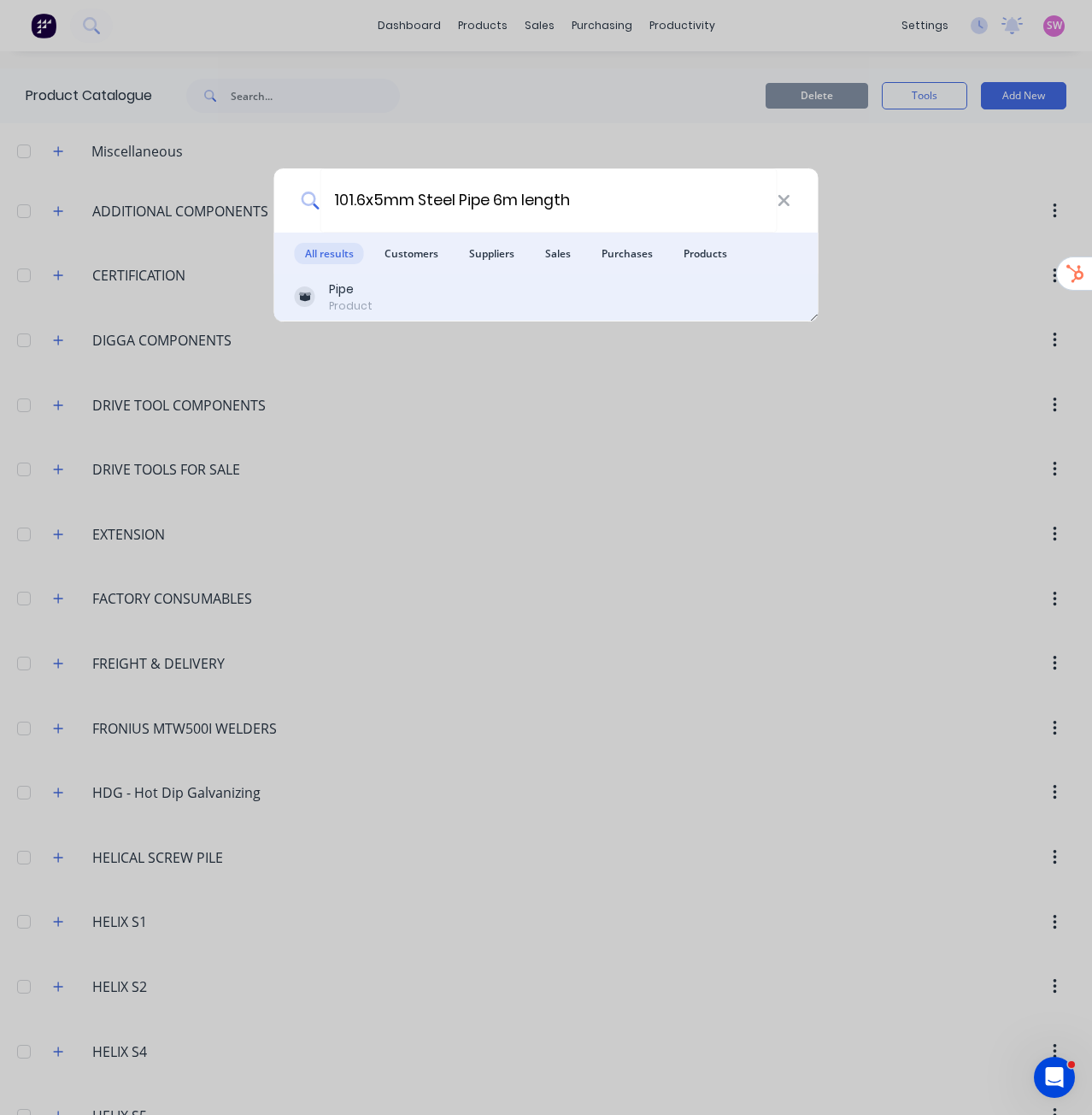
type input "101.6x5mm Steel Pipe 6m length"
click at [378, 295] on div "Pipe Product" at bounding box center [546, 296] width 504 height 33
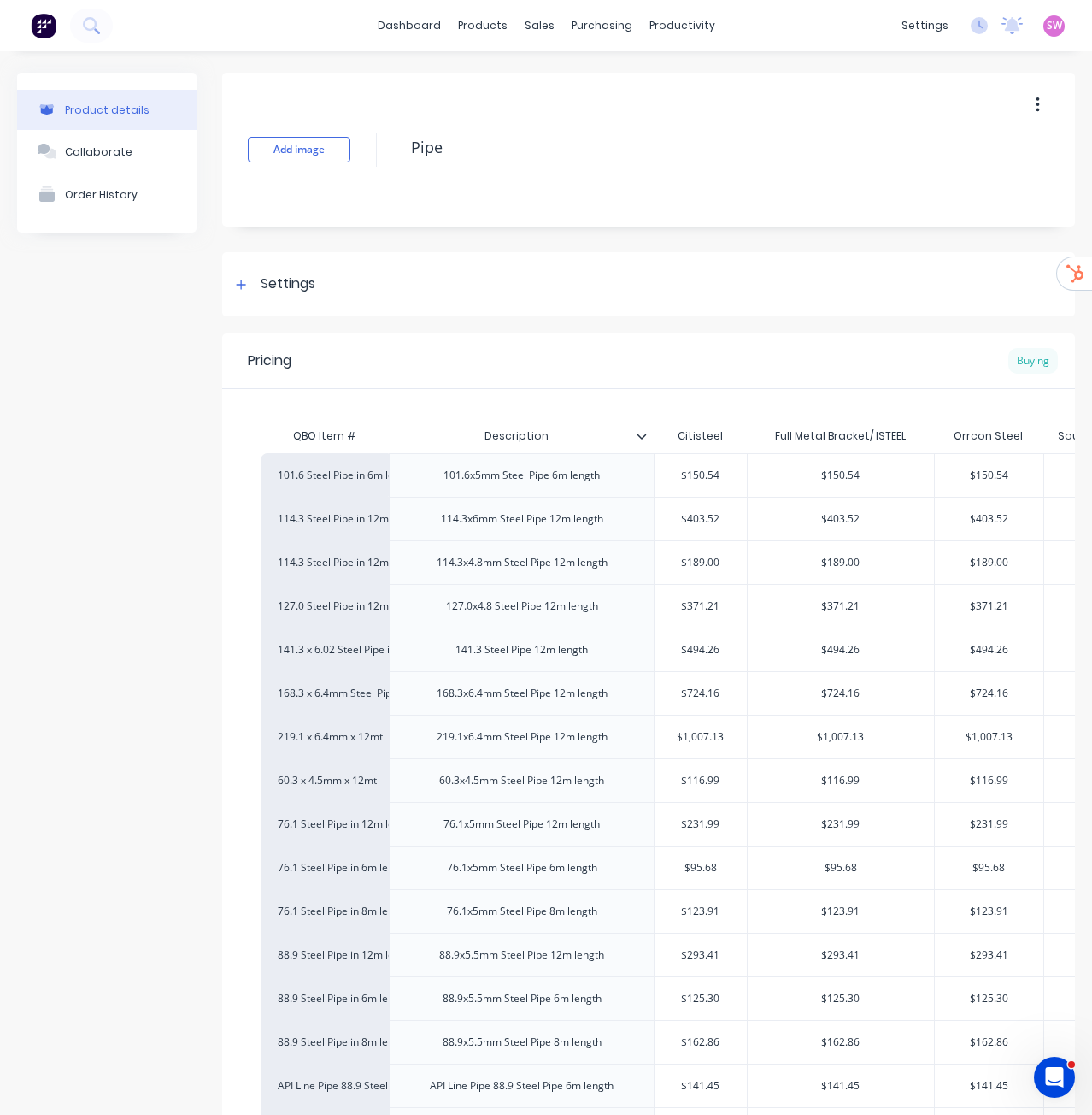
click at [1023, 368] on div "Buying" at bounding box center [1033, 360] width 50 height 26
type textarea "x"
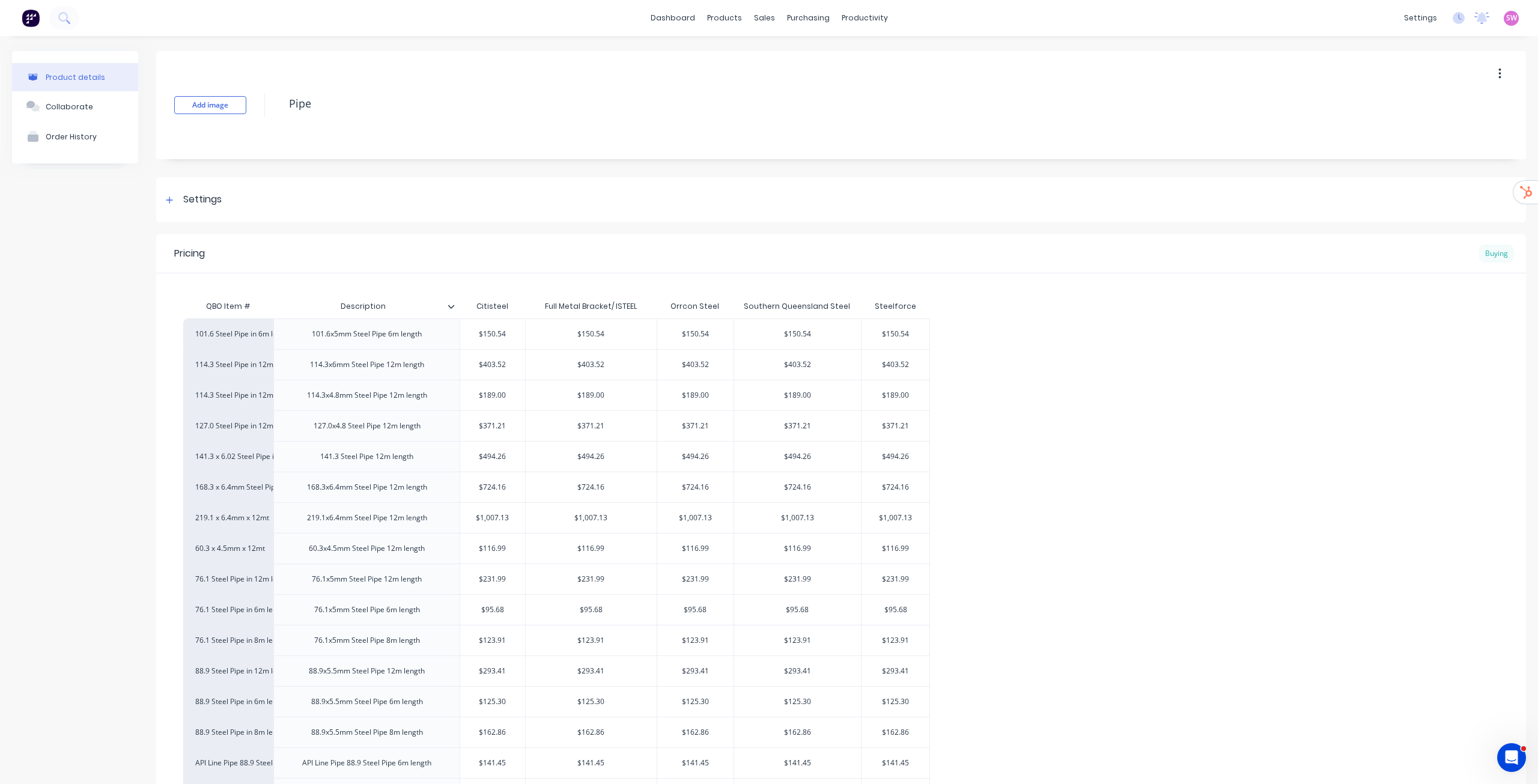
click at [1492, 256] on div "Buying" at bounding box center [1497, 253] width 35 height 18
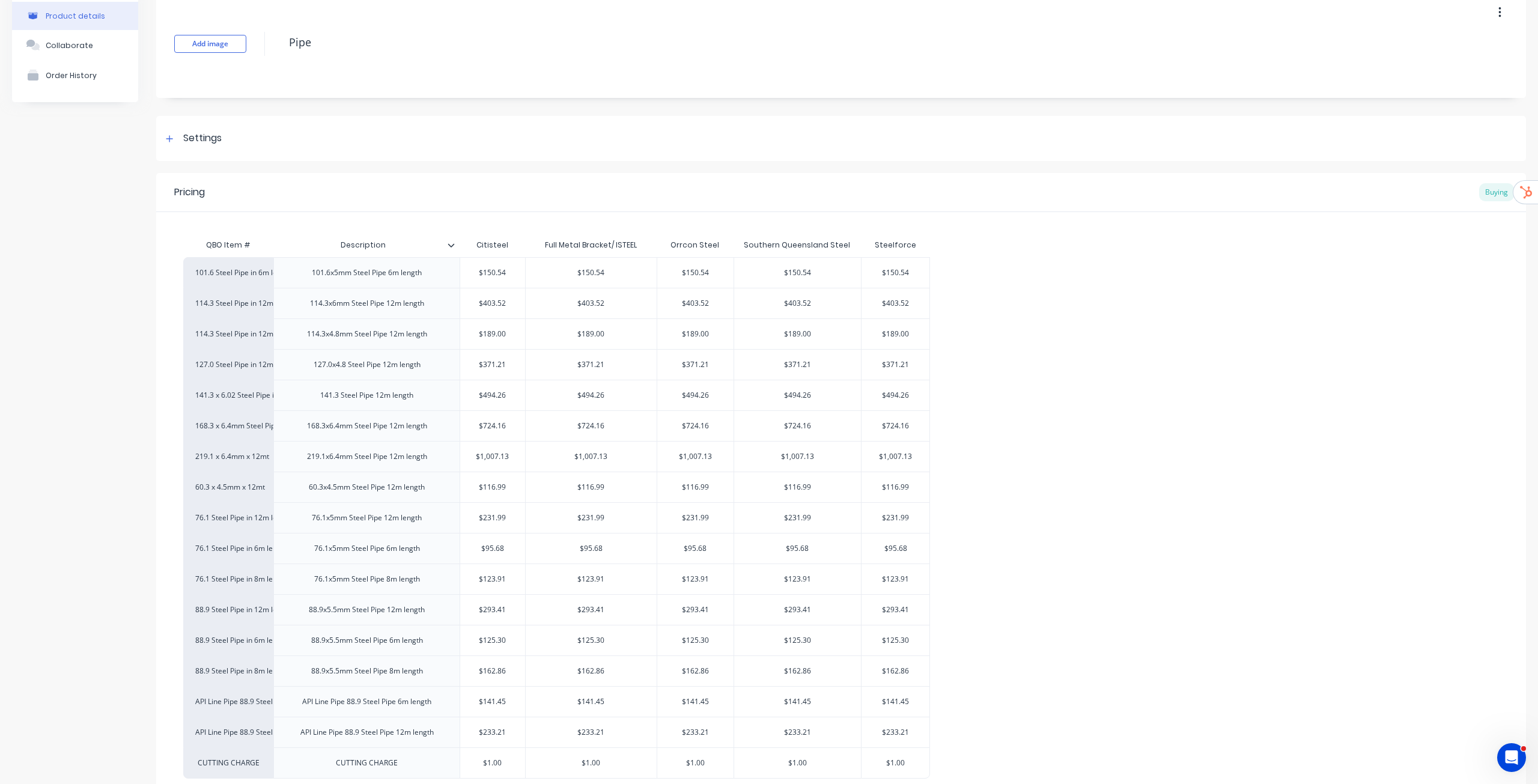
scroll to position [175, 0]
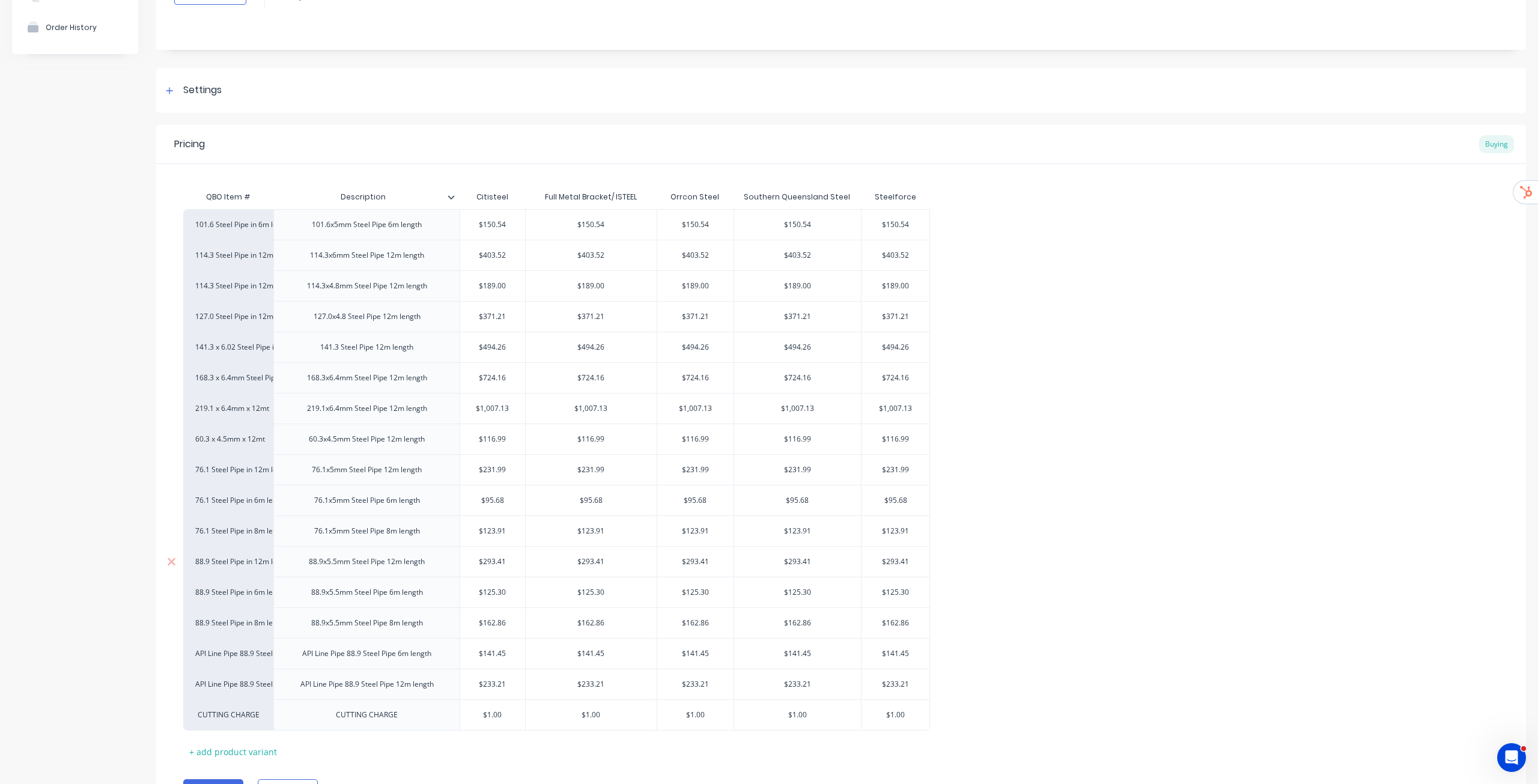
scroll to position [175, 0]
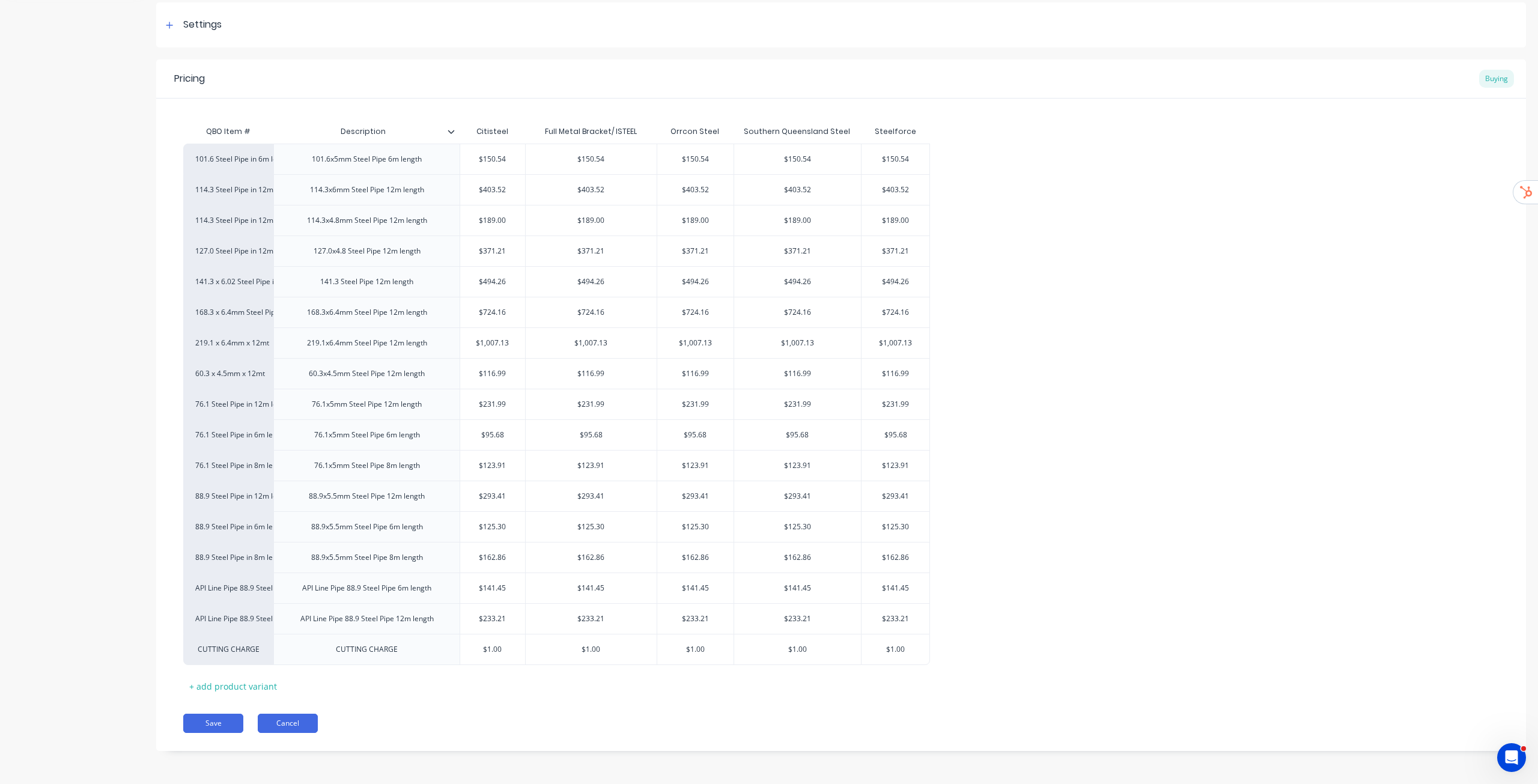
click at [301, 725] on button "Cancel" at bounding box center [288, 723] width 60 height 19
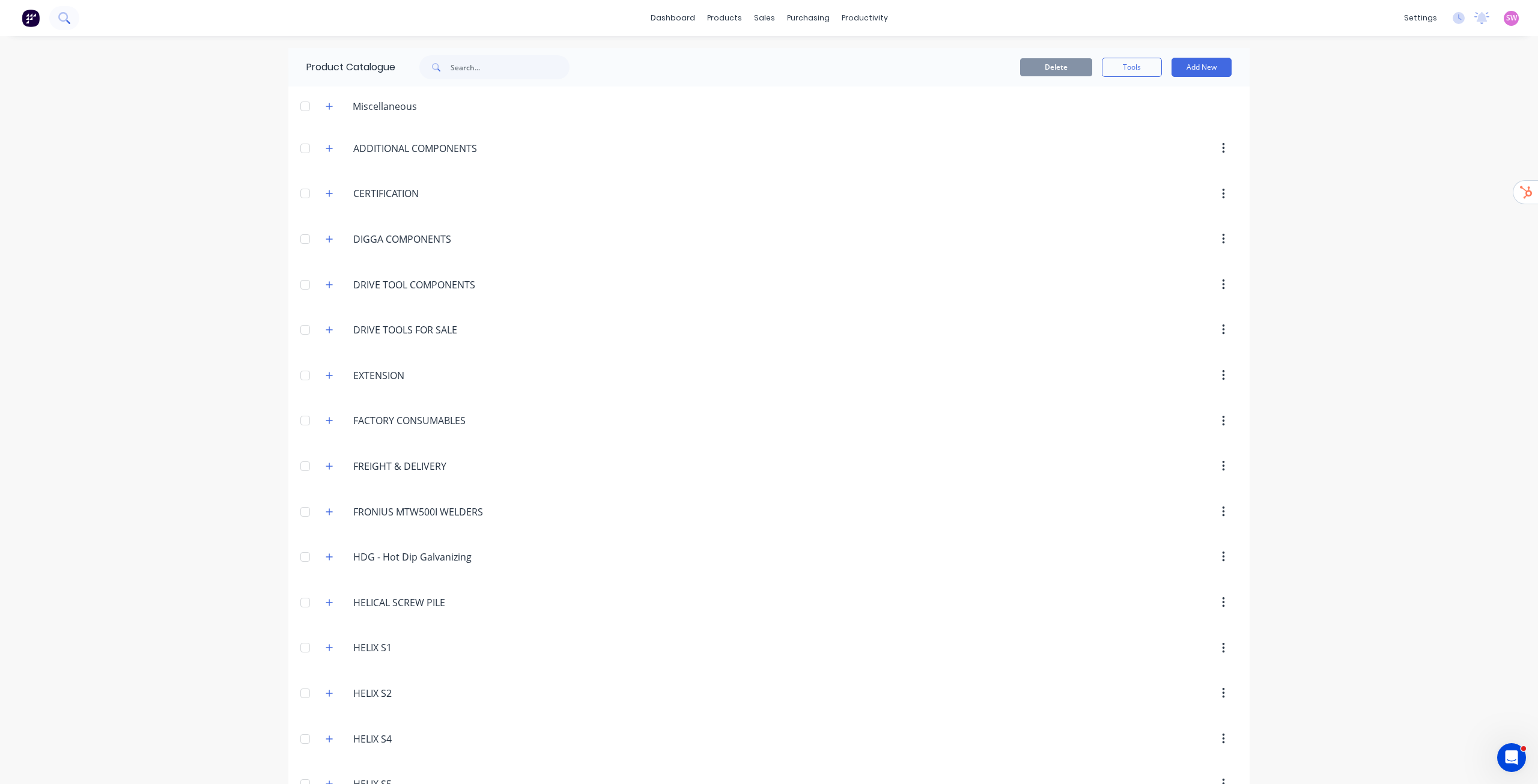
click at [75, 19] on button at bounding box center [64, 18] width 30 height 24
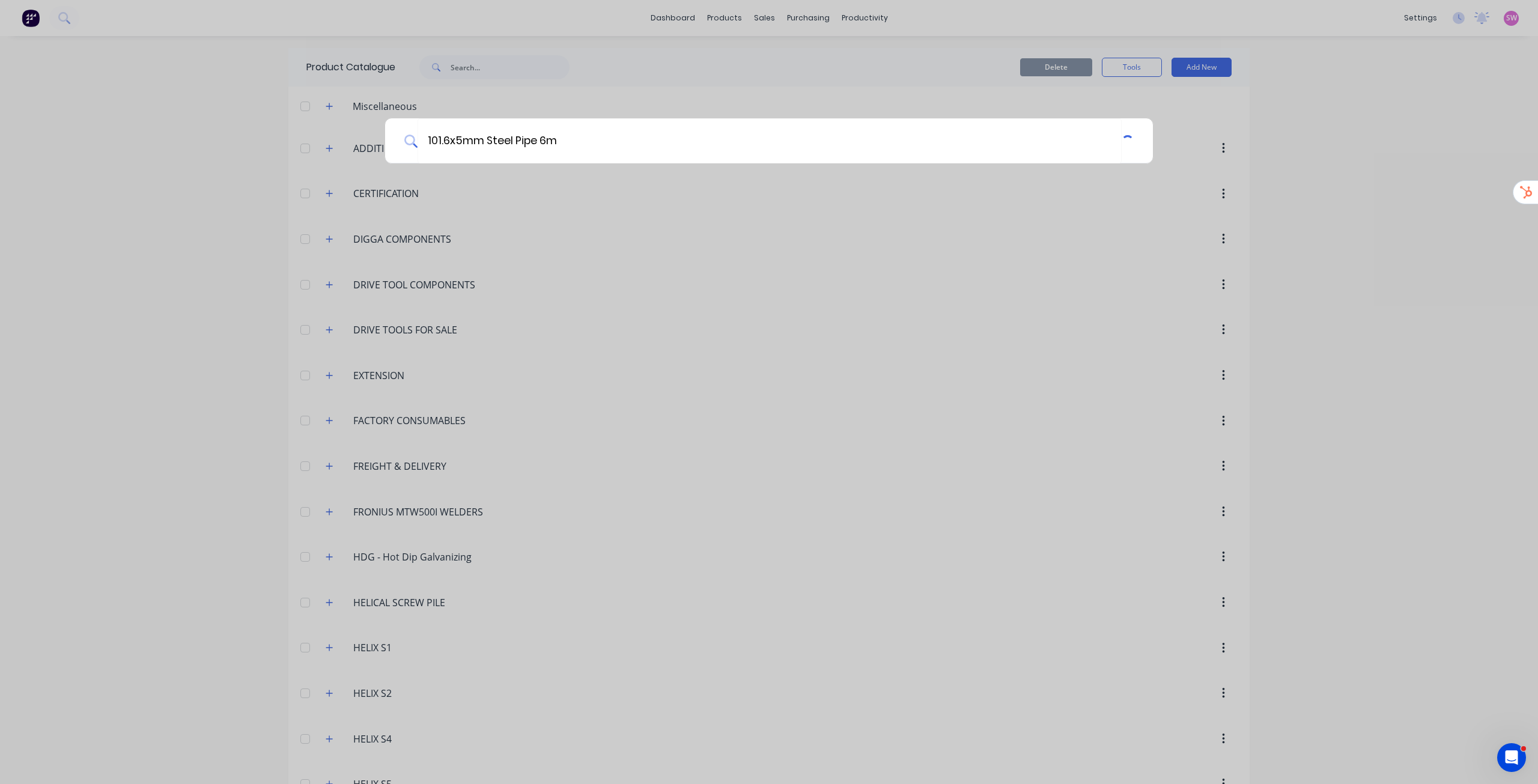
type input "101.6x5mm Steel Pipe 6m"
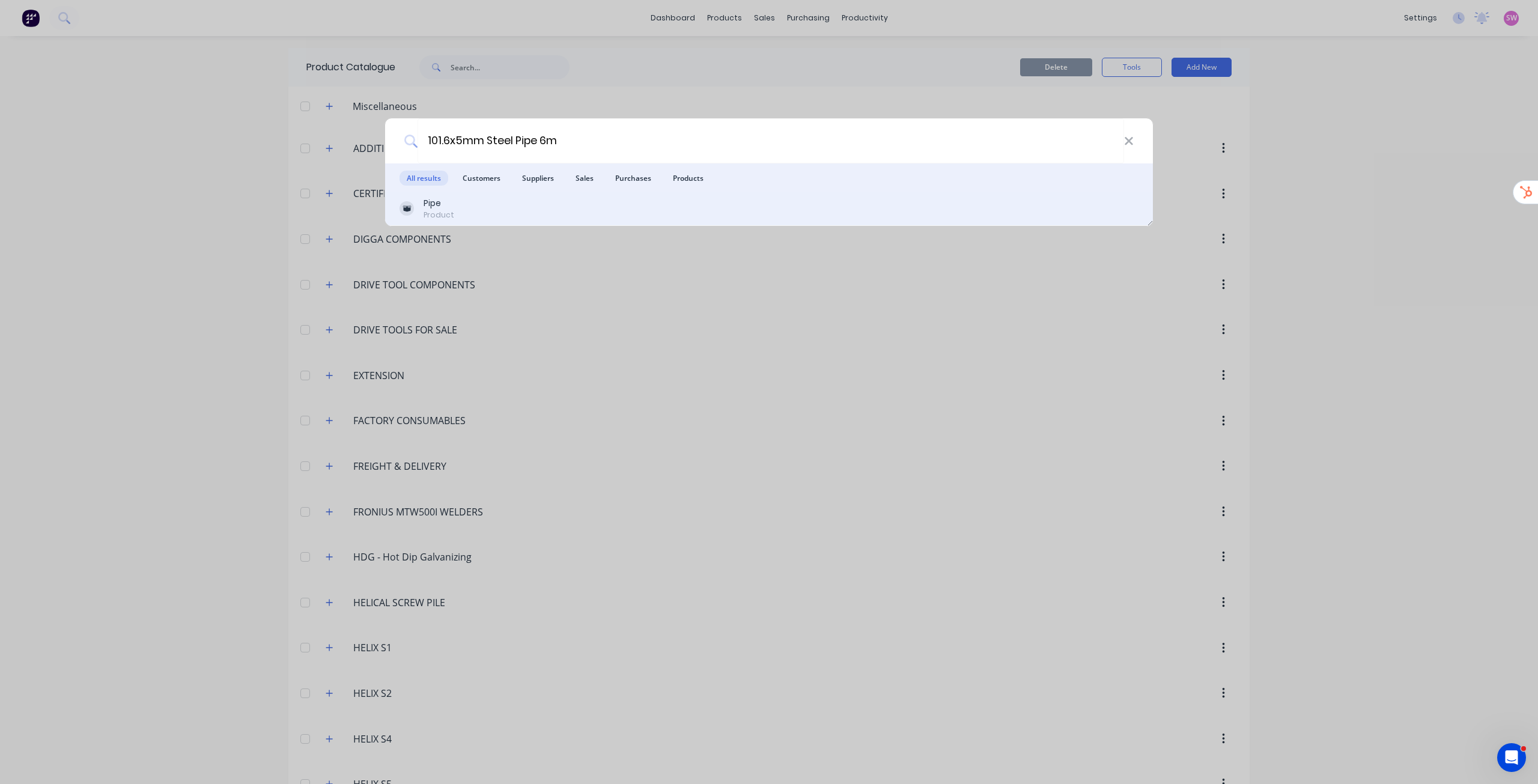
click at [460, 208] on div "Pipe Product" at bounding box center [769, 208] width 739 height 23
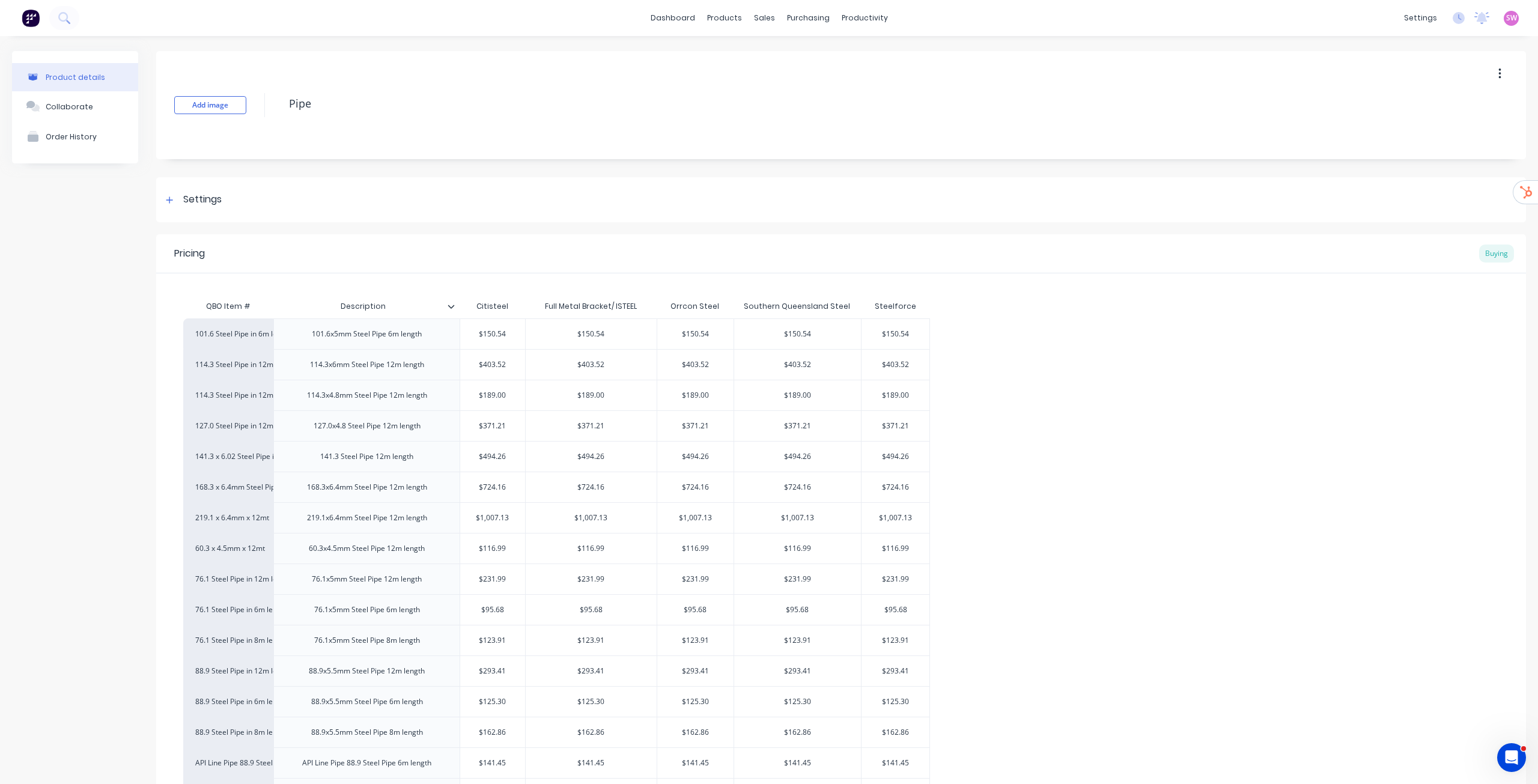
type textarea "x"
click at [23, 23] on img at bounding box center [30, 17] width 18 height 18
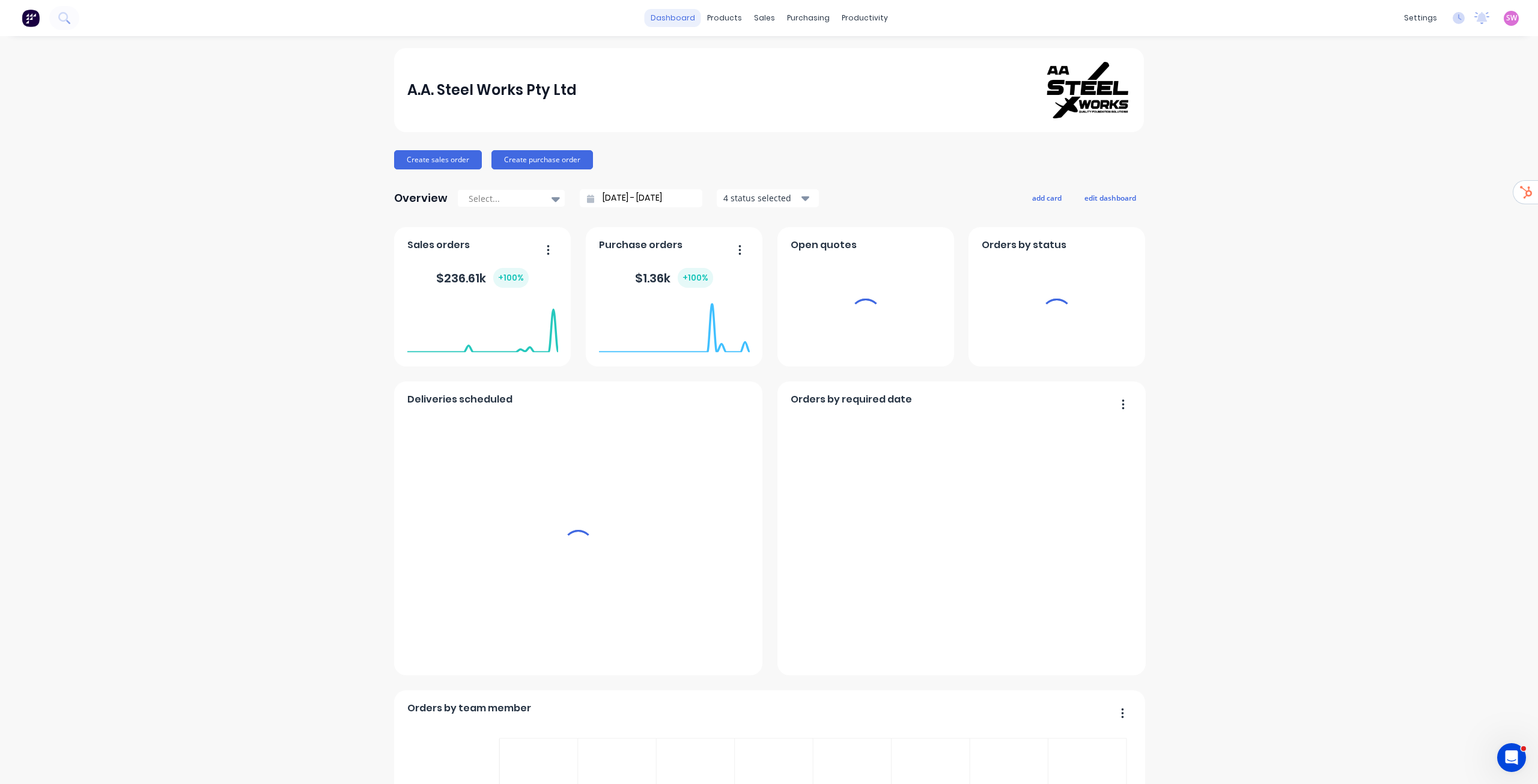
click at [678, 19] on link "dashboard" at bounding box center [673, 17] width 56 height 18
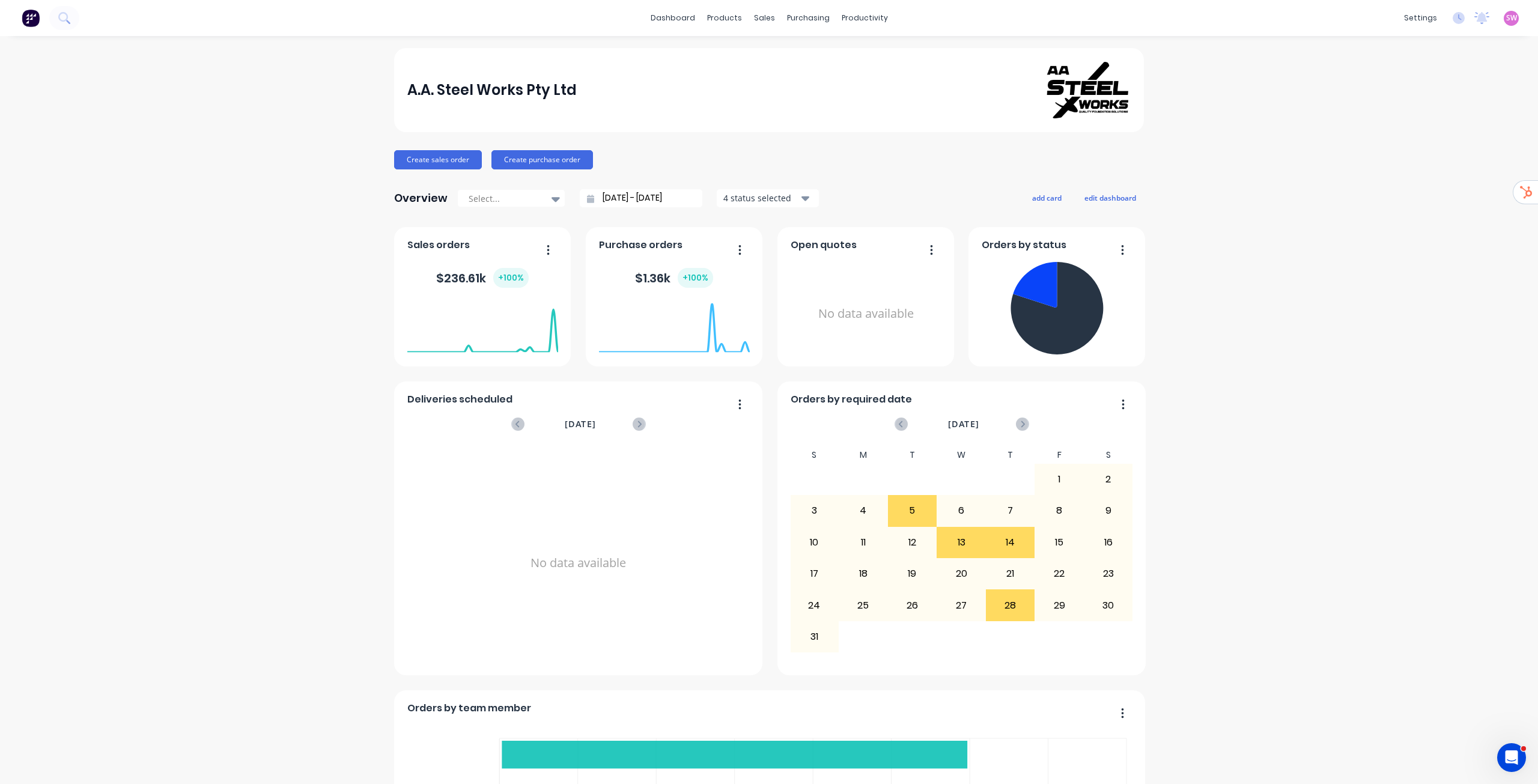
click at [1507, 19] on span "SW" at bounding box center [1512, 18] width 11 height 11
click at [1400, 156] on div "Sign out" at bounding box center [1409, 151] width 32 height 11
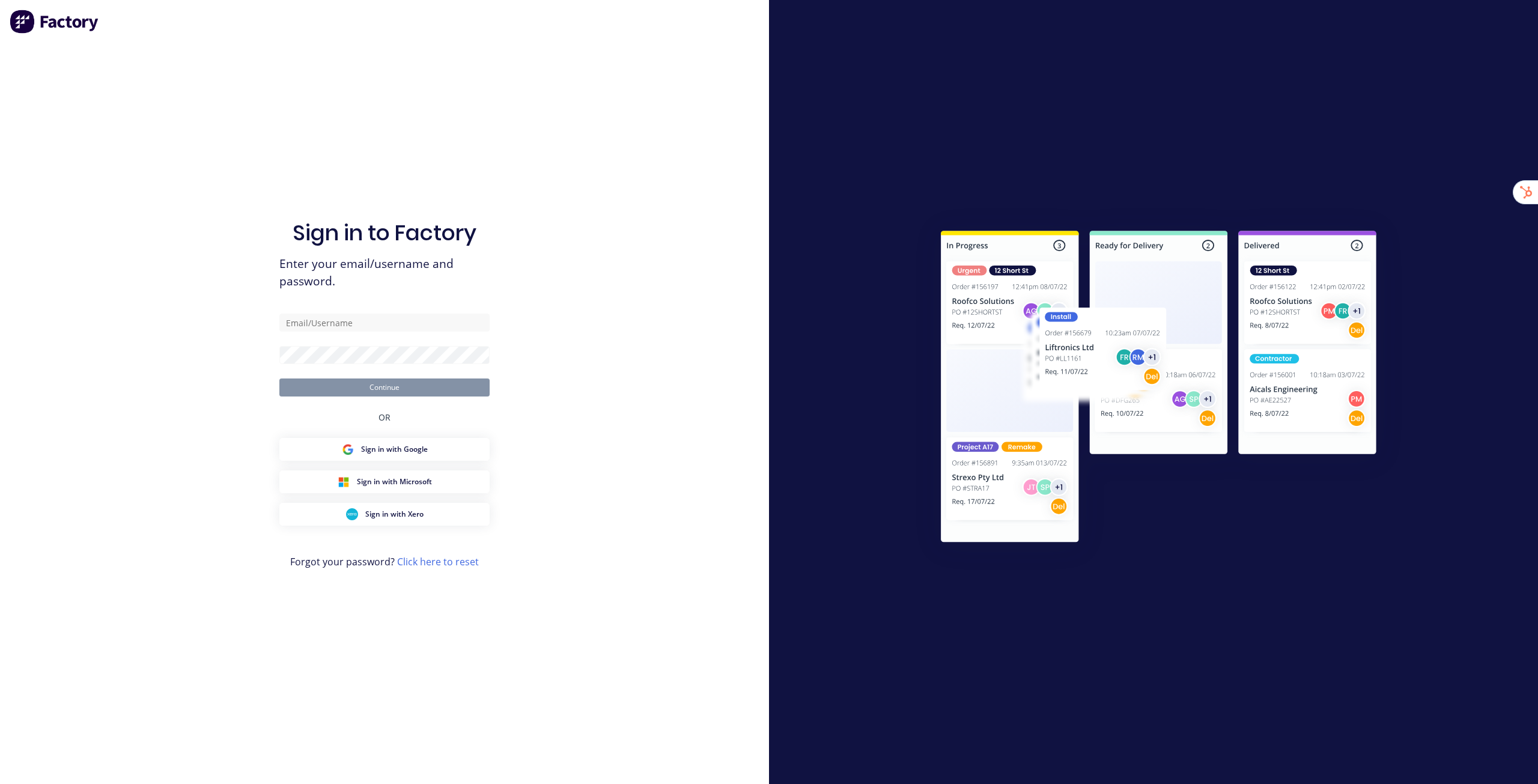
type input "[EMAIL_ADDRESS][DOMAIN_NAME]"
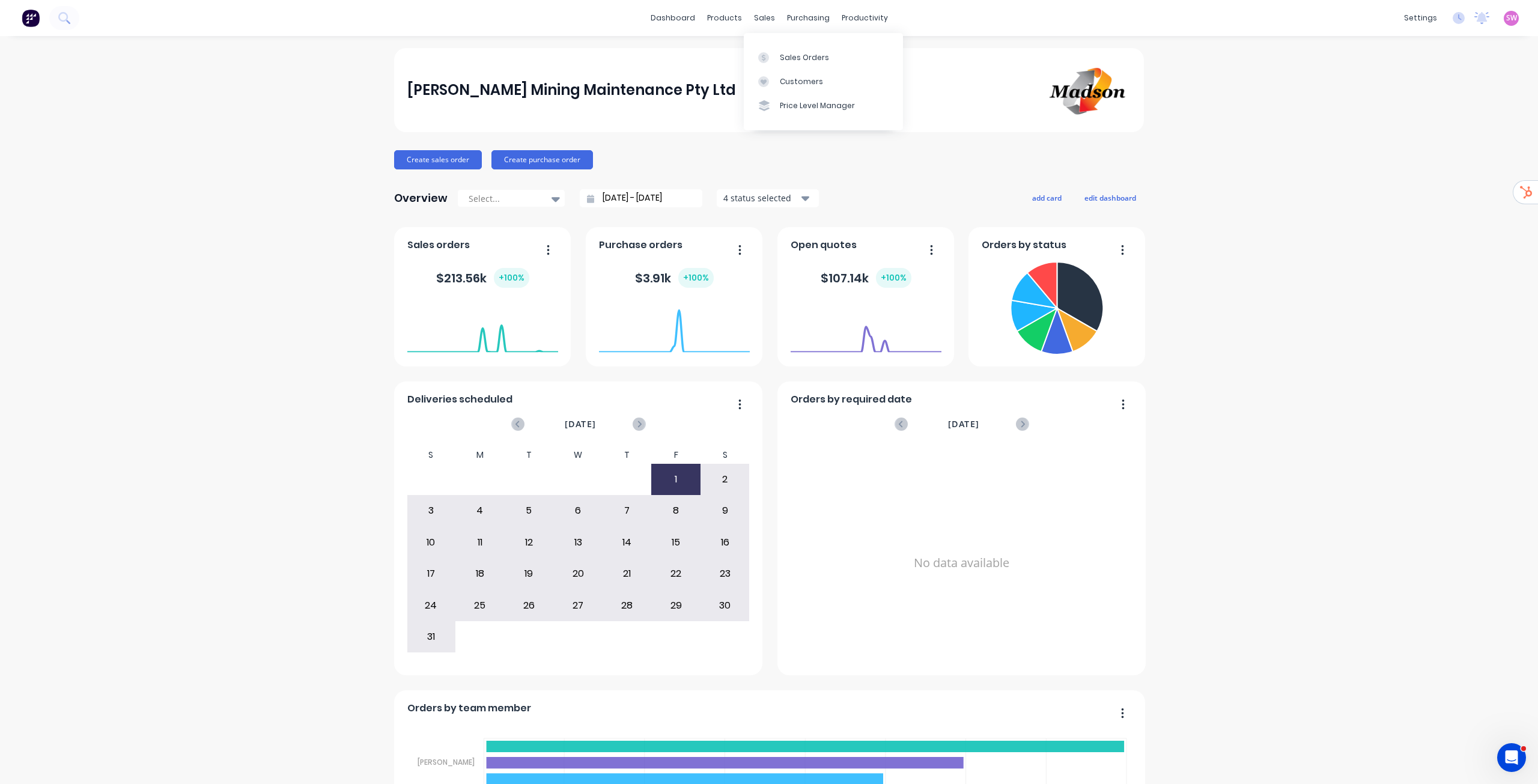
click at [778, 44] on div "Sales Orders Customers Price Level Manager" at bounding box center [824, 81] width 159 height 97
click at [786, 61] on div "Sales Orders" at bounding box center [804, 58] width 50 height 11
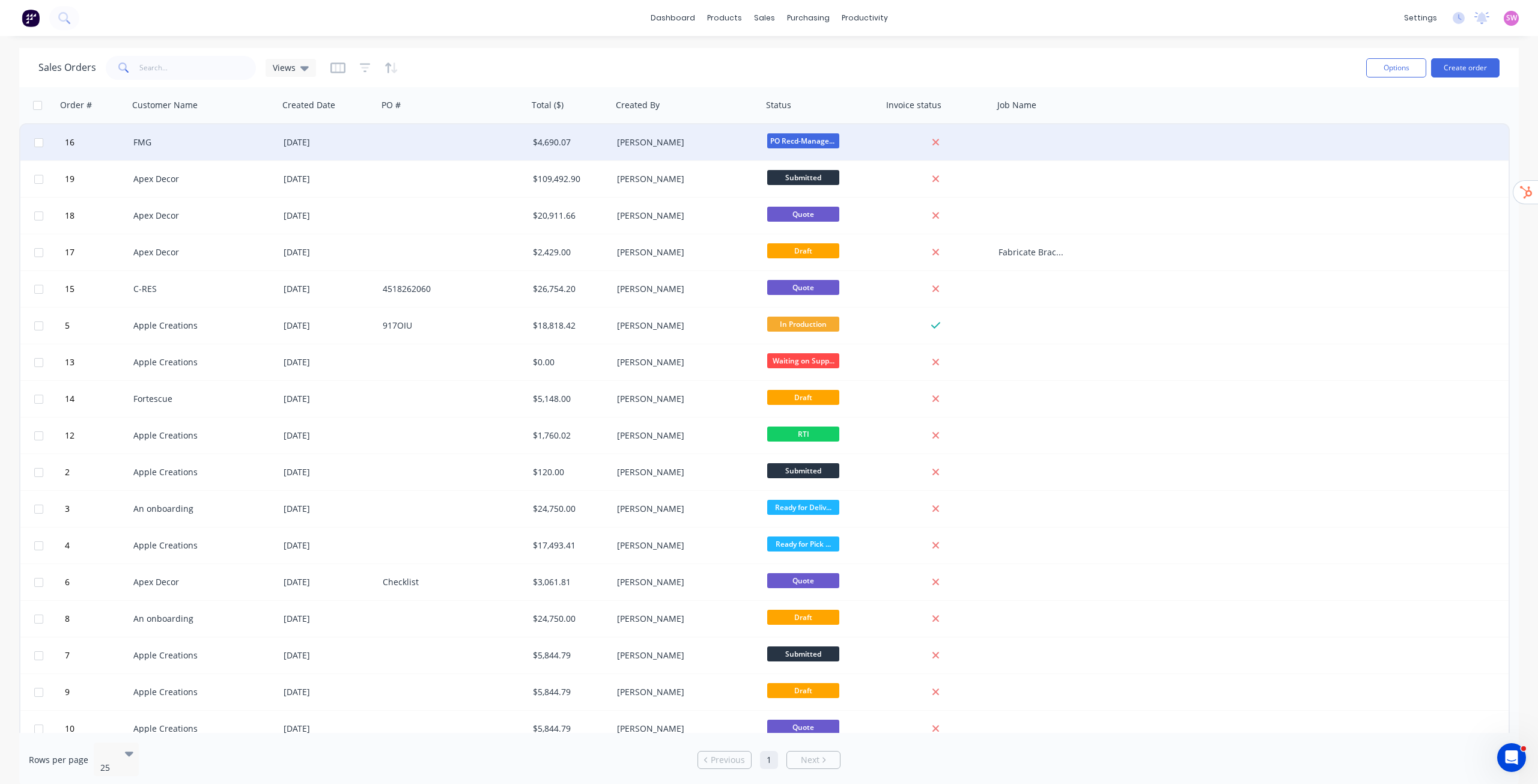
click at [216, 142] on div "FMG" at bounding box center [199, 142] width 133 height 12
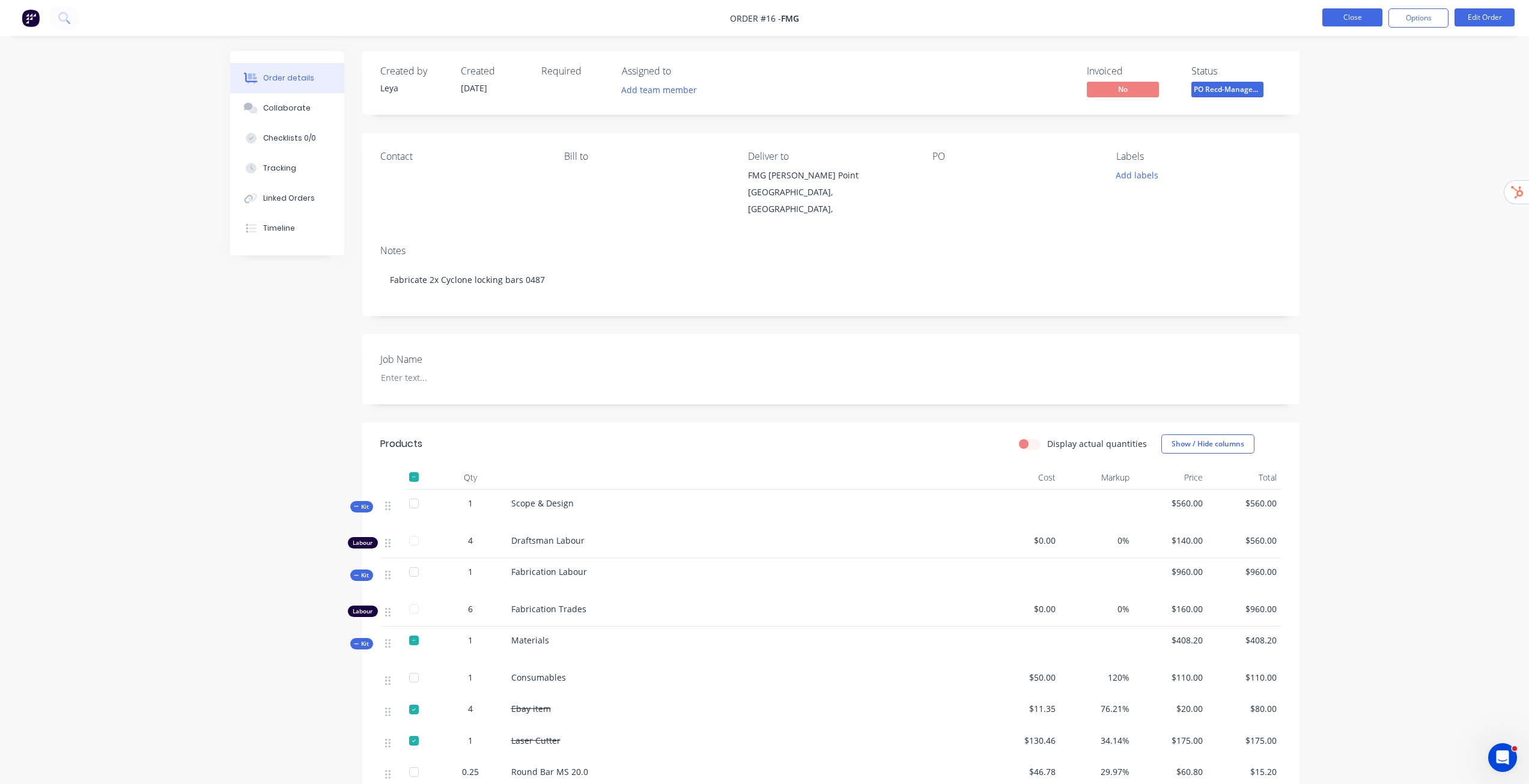
click at [1360, 21] on button "Close" at bounding box center [1352, 17] width 60 height 18
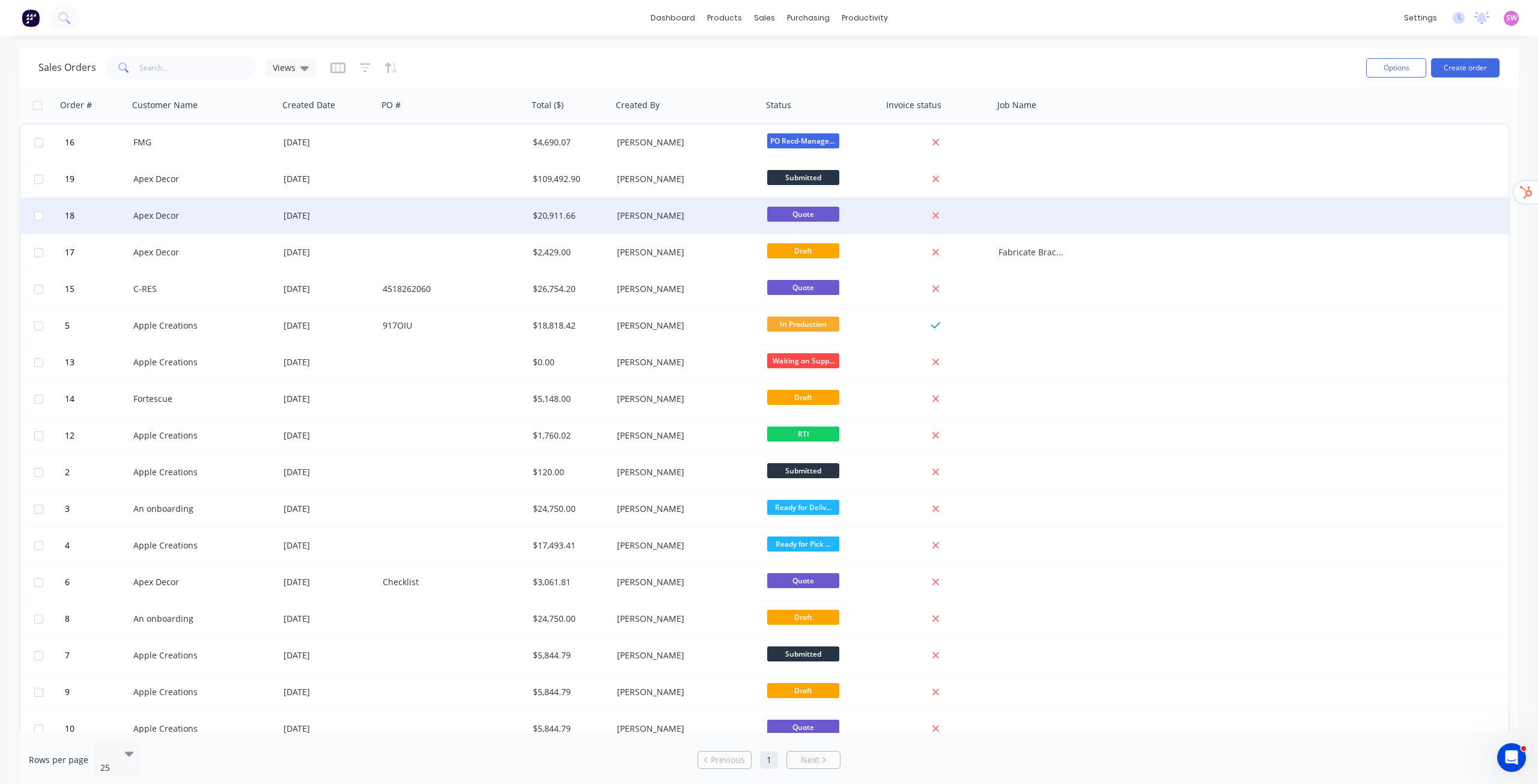
click at [391, 223] on div at bounding box center [453, 215] width 150 height 36
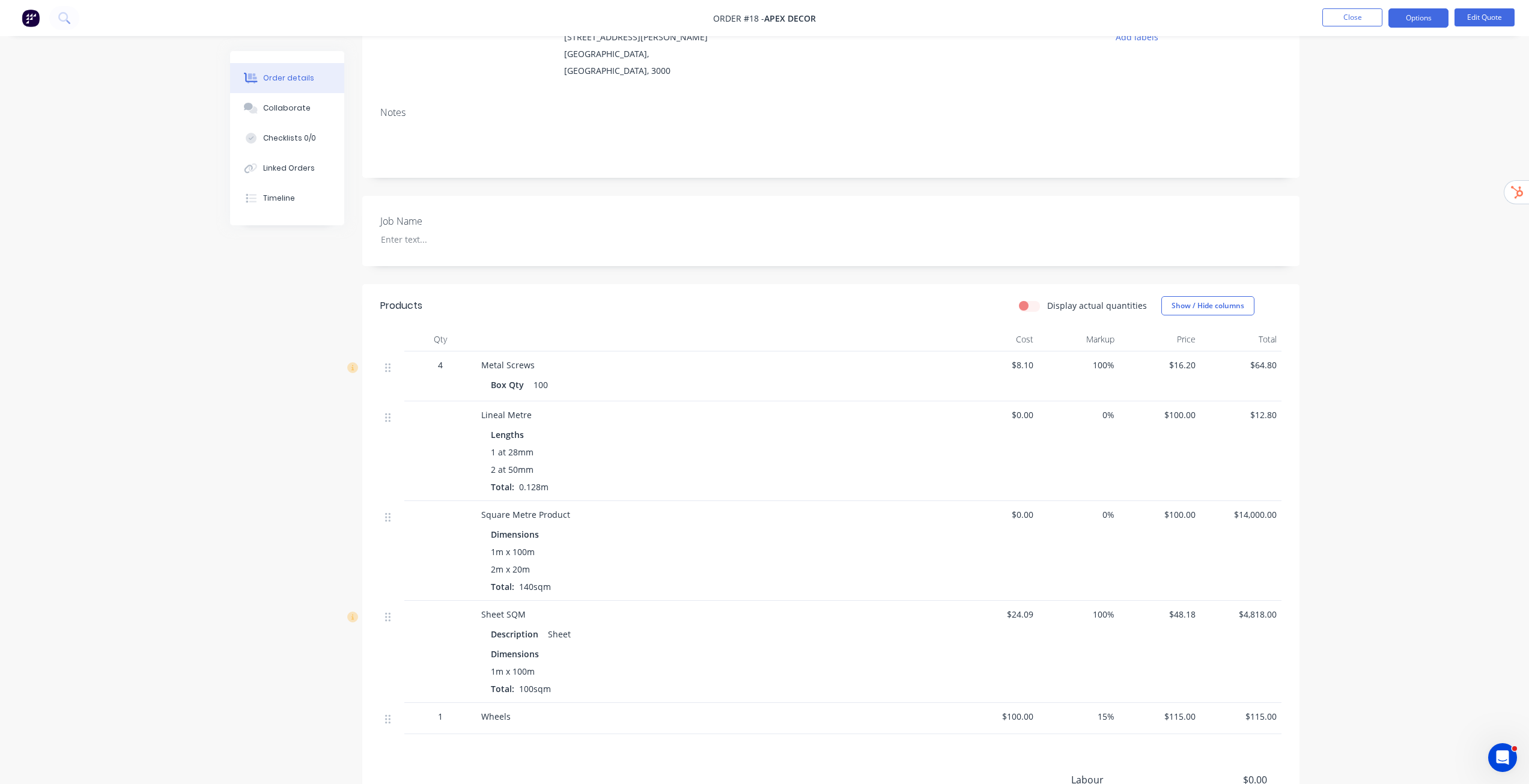
scroll to position [180, 0]
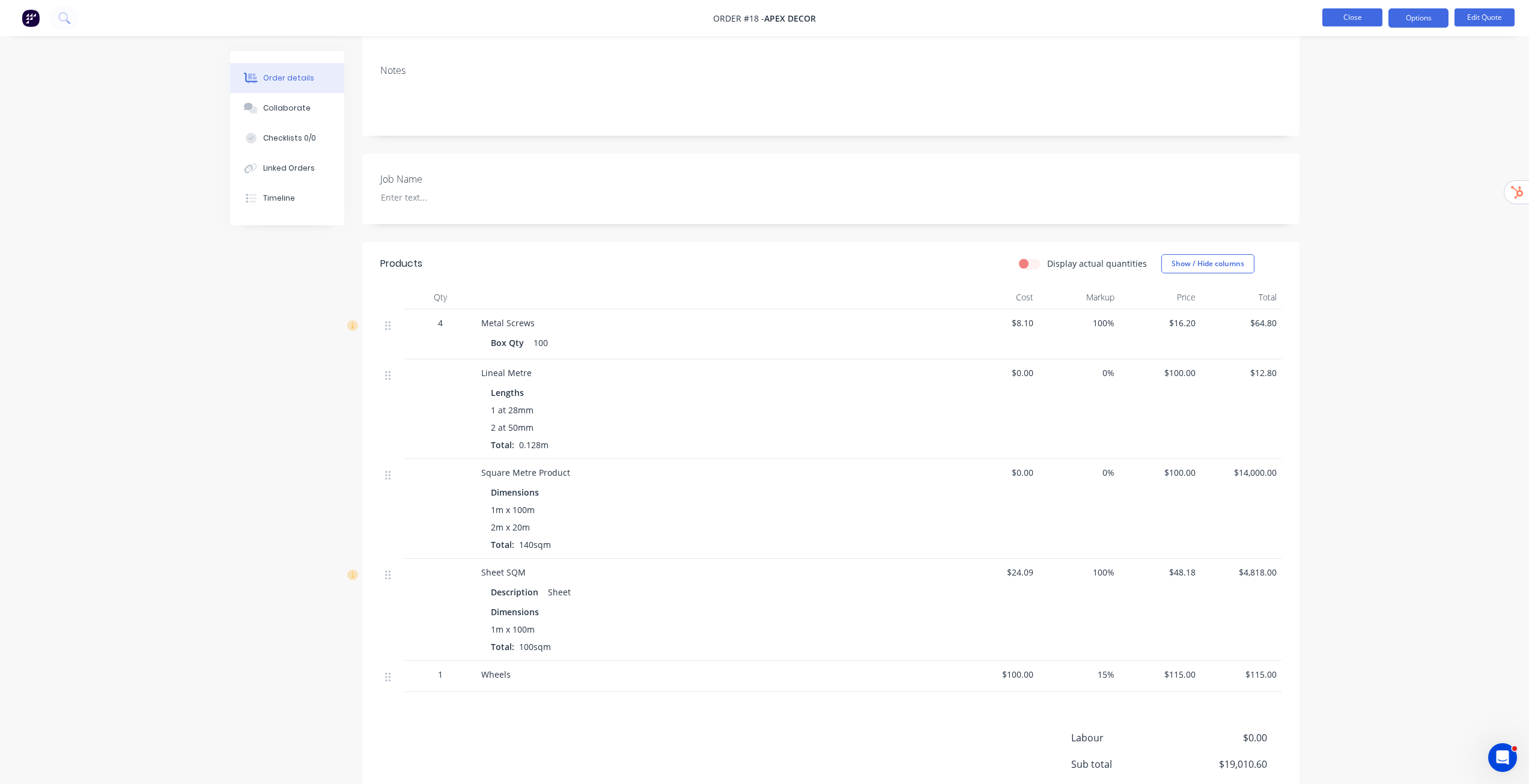
click at [1342, 17] on button "Close" at bounding box center [1352, 17] width 60 height 18
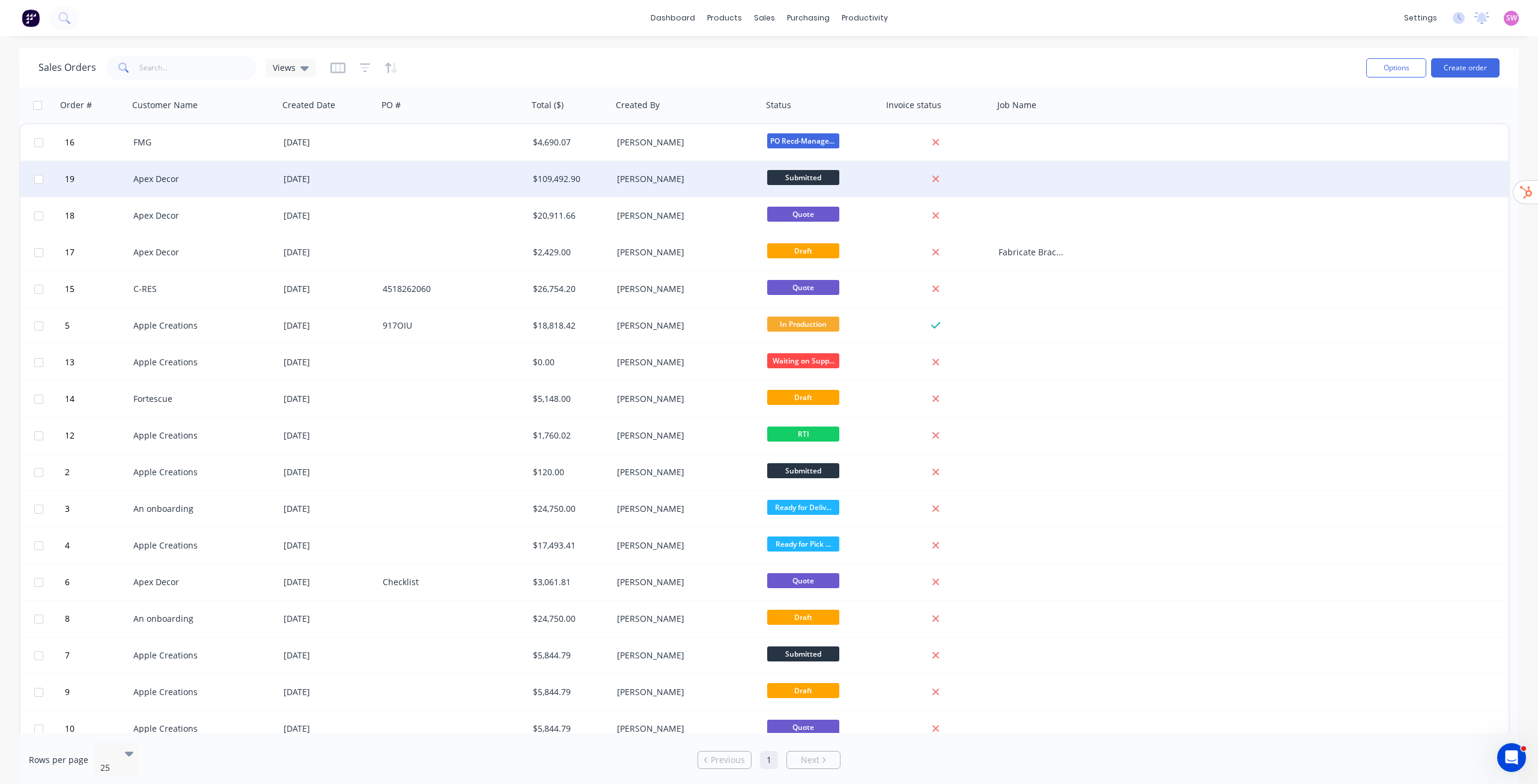
click at [391, 189] on div at bounding box center [453, 179] width 150 height 36
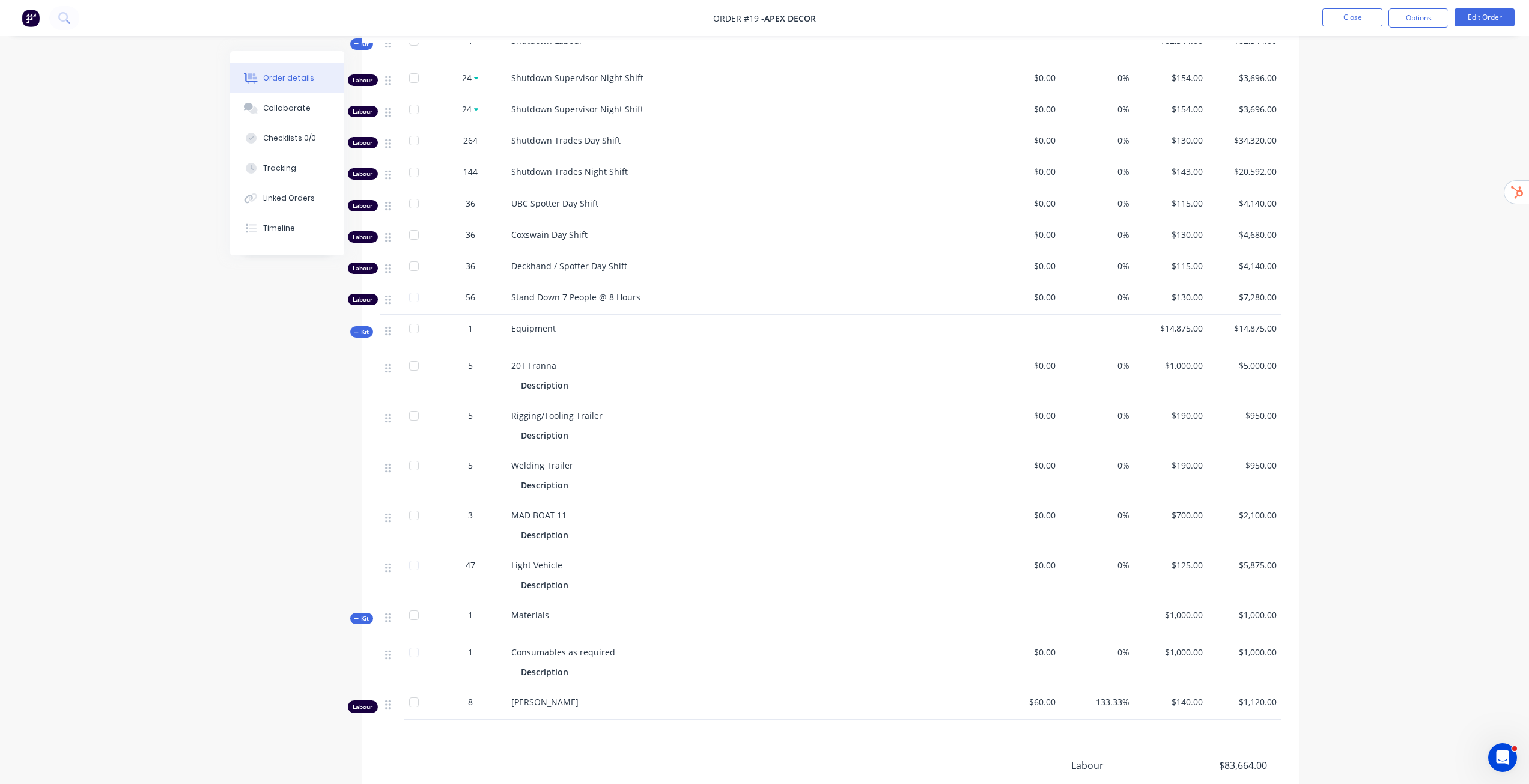
scroll to position [480, 0]
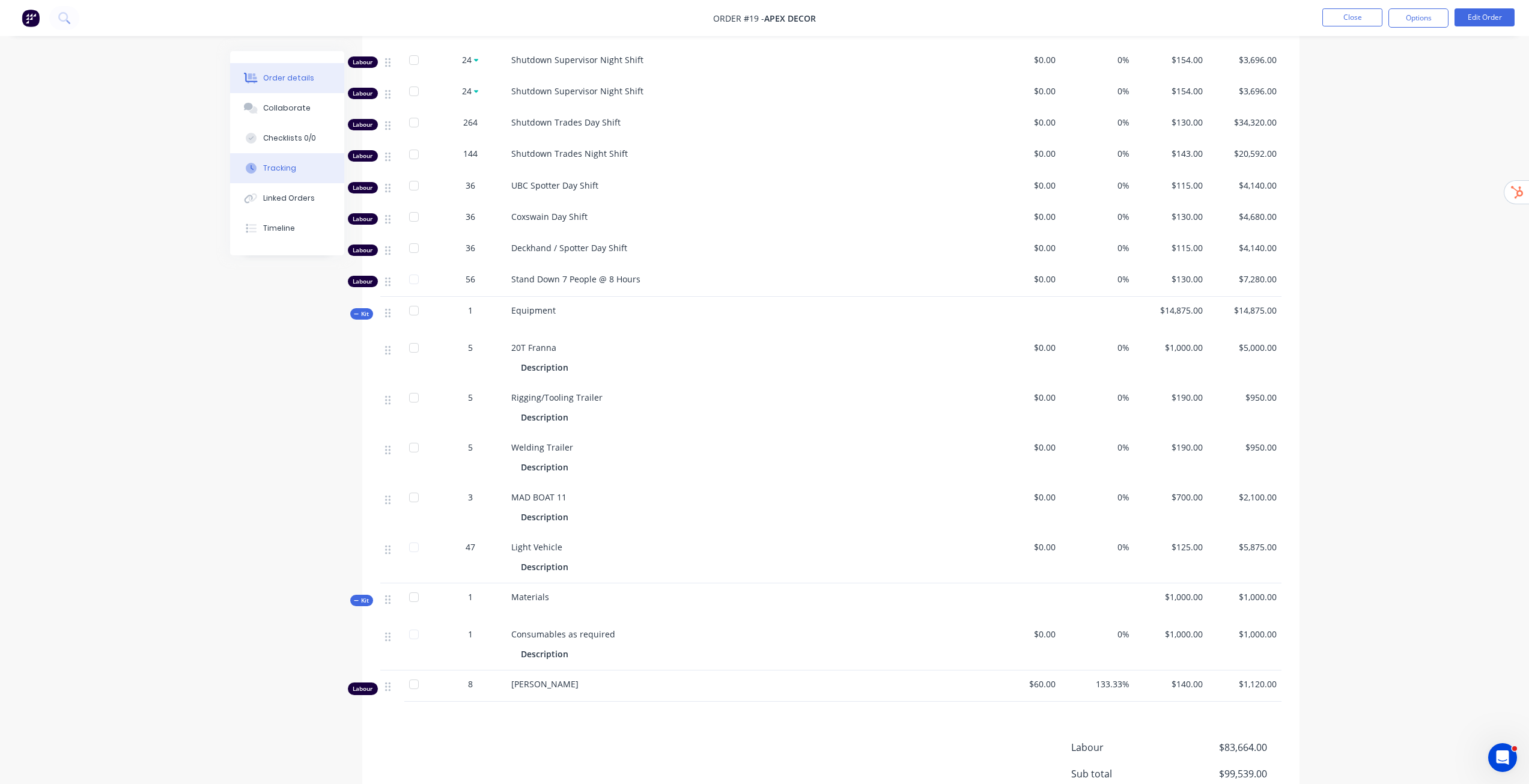
click at [314, 168] on button "Tracking" at bounding box center [287, 168] width 114 height 30
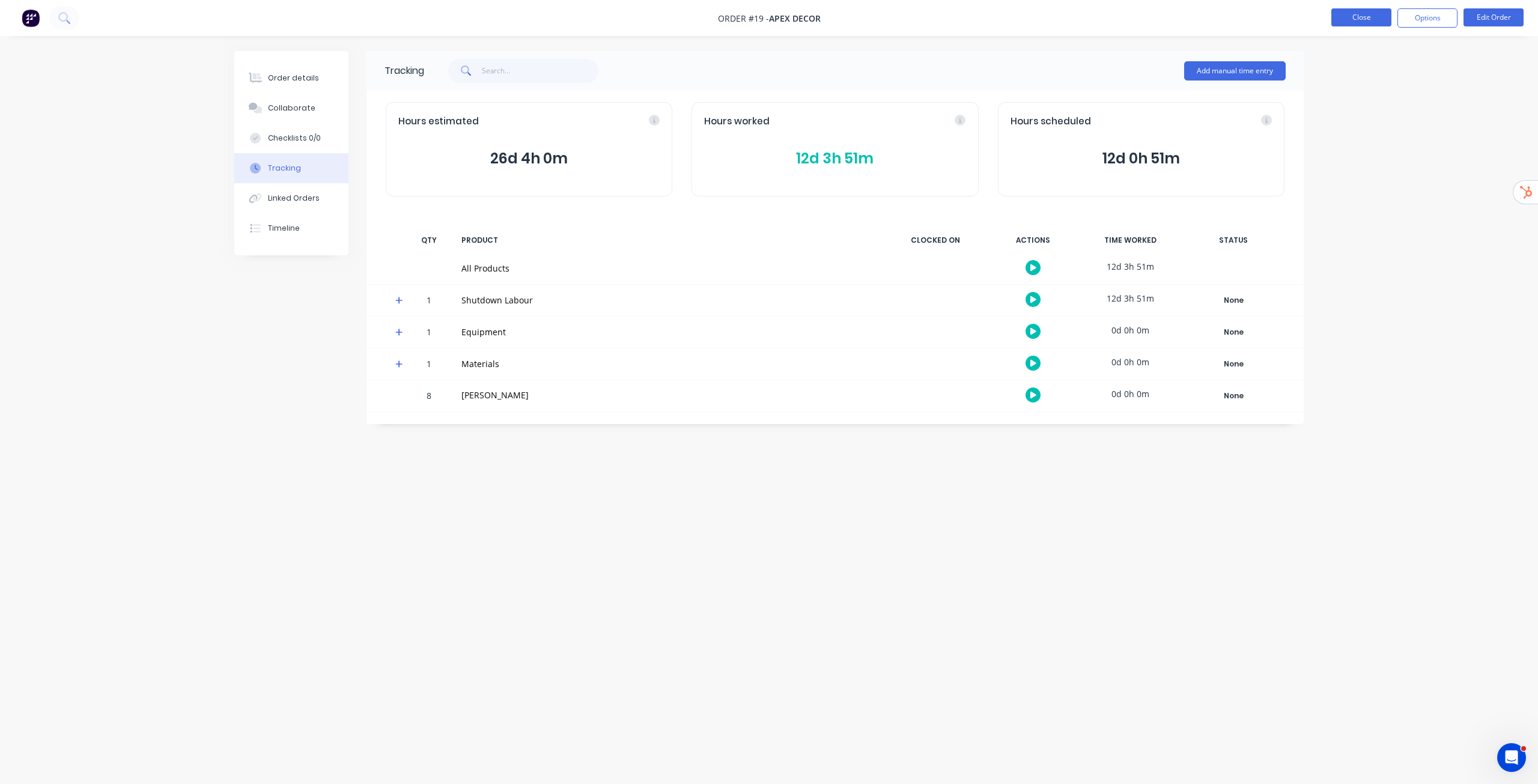
click at [1371, 15] on button "Close" at bounding box center [1362, 17] width 60 height 18
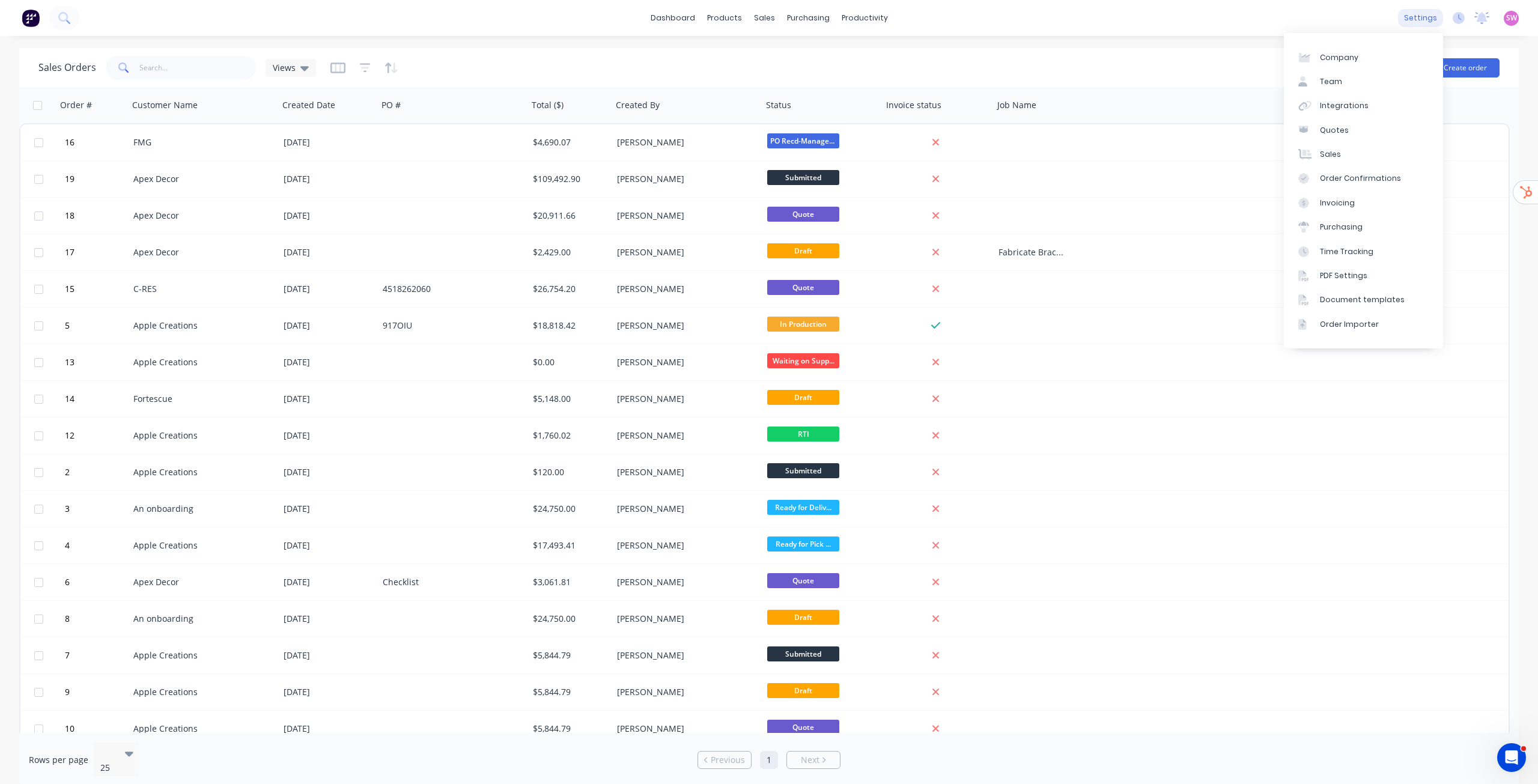
click at [1423, 21] on div "settings" at bounding box center [1420, 17] width 45 height 18
click at [1354, 81] on link "Team" at bounding box center [1364, 82] width 159 height 24
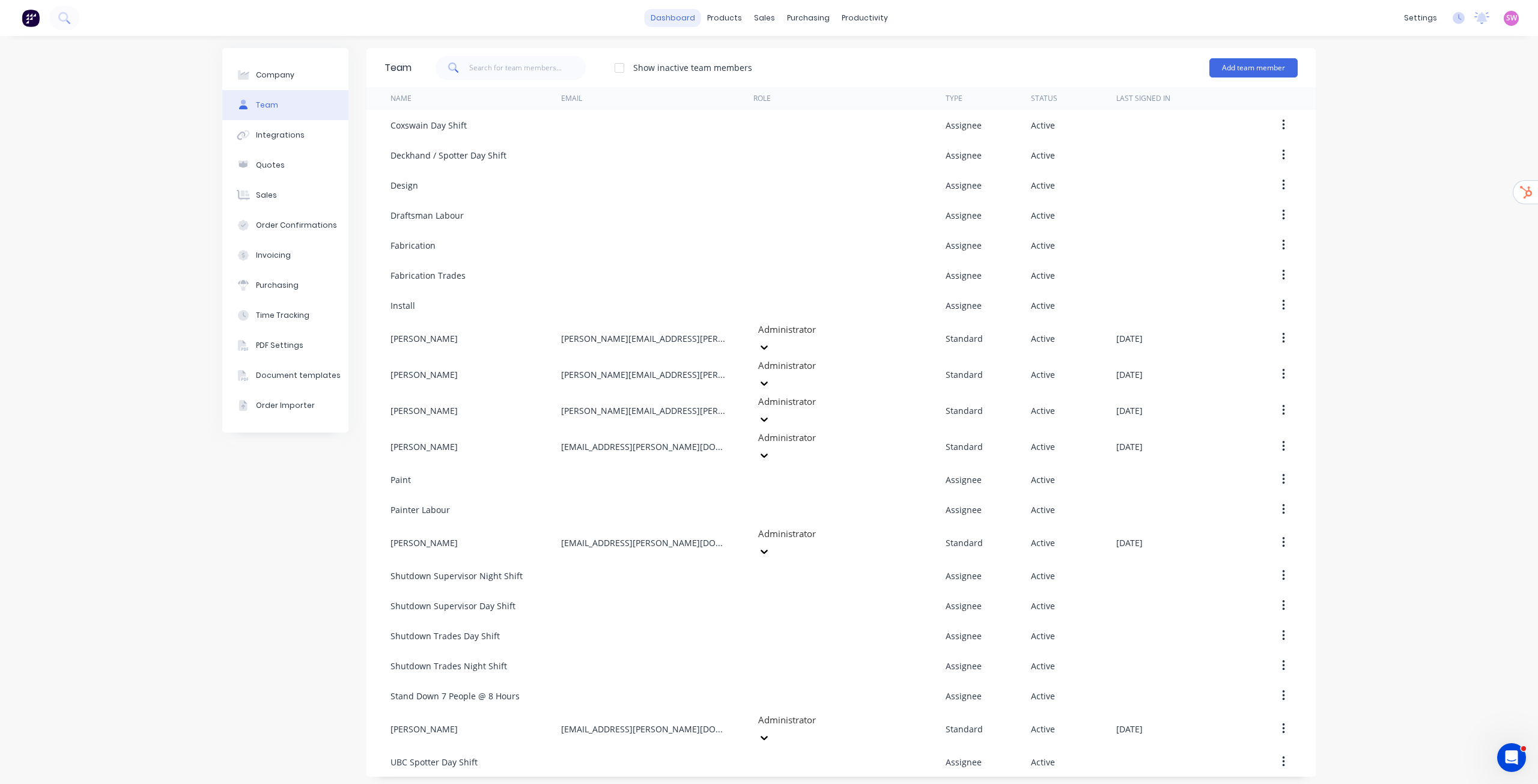
click at [677, 19] on link "dashboard" at bounding box center [673, 17] width 56 height 18
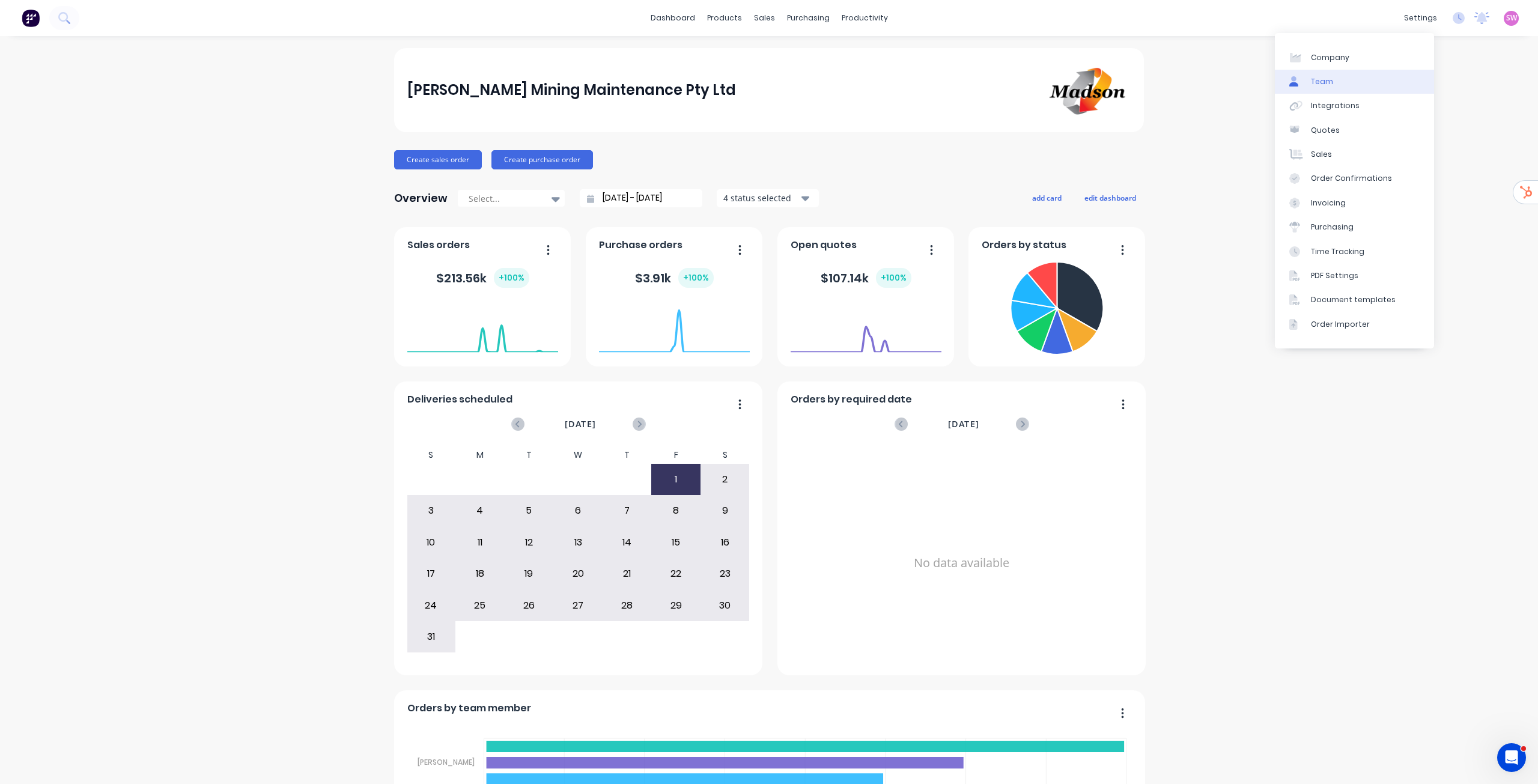
click at [1364, 86] on link "Team" at bounding box center [1355, 82] width 159 height 24
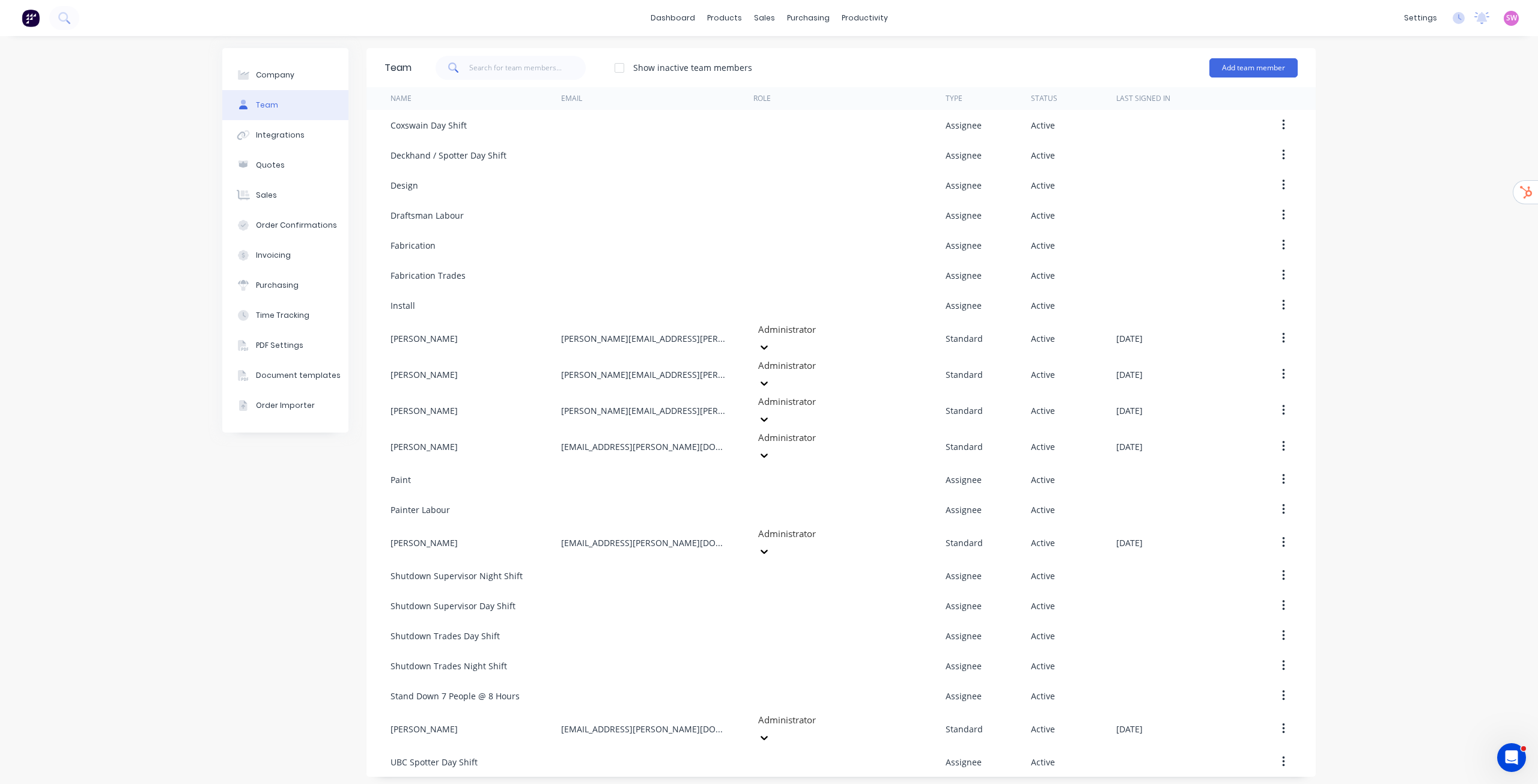
click at [1403, 236] on div "Company Team Integrations Quotes Sales Order Confirmations Invoicing Purchasing…" at bounding box center [769, 412] width 1538 height 753
drag, startPoint x: 1361, startPoint y: 137, endPoint x: 1346, endPoint y: 133, distance: 15.5
click at [1361, 137] on div "Company Team Integrations Quotes Sales Order Confirmations Invoicing Purchasing…" at bounding box center [769, 412] width 1538 height 753
click at [665, 17] on link "dashboard" at bounding box center [673, 17] width 56 height 18
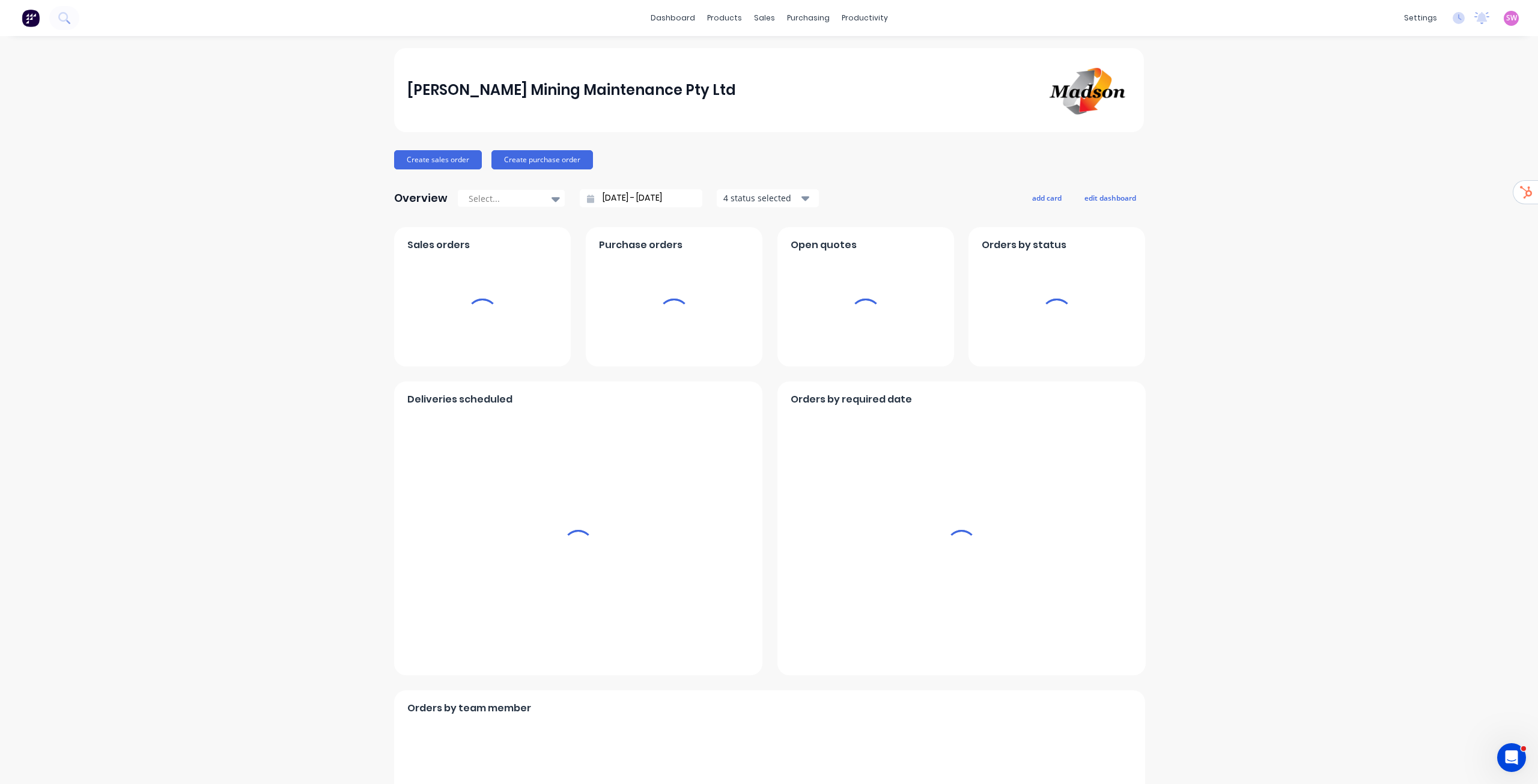
click at [1507, 16] on span "SW" at bounding box center [1512, 18] width 11 height 11
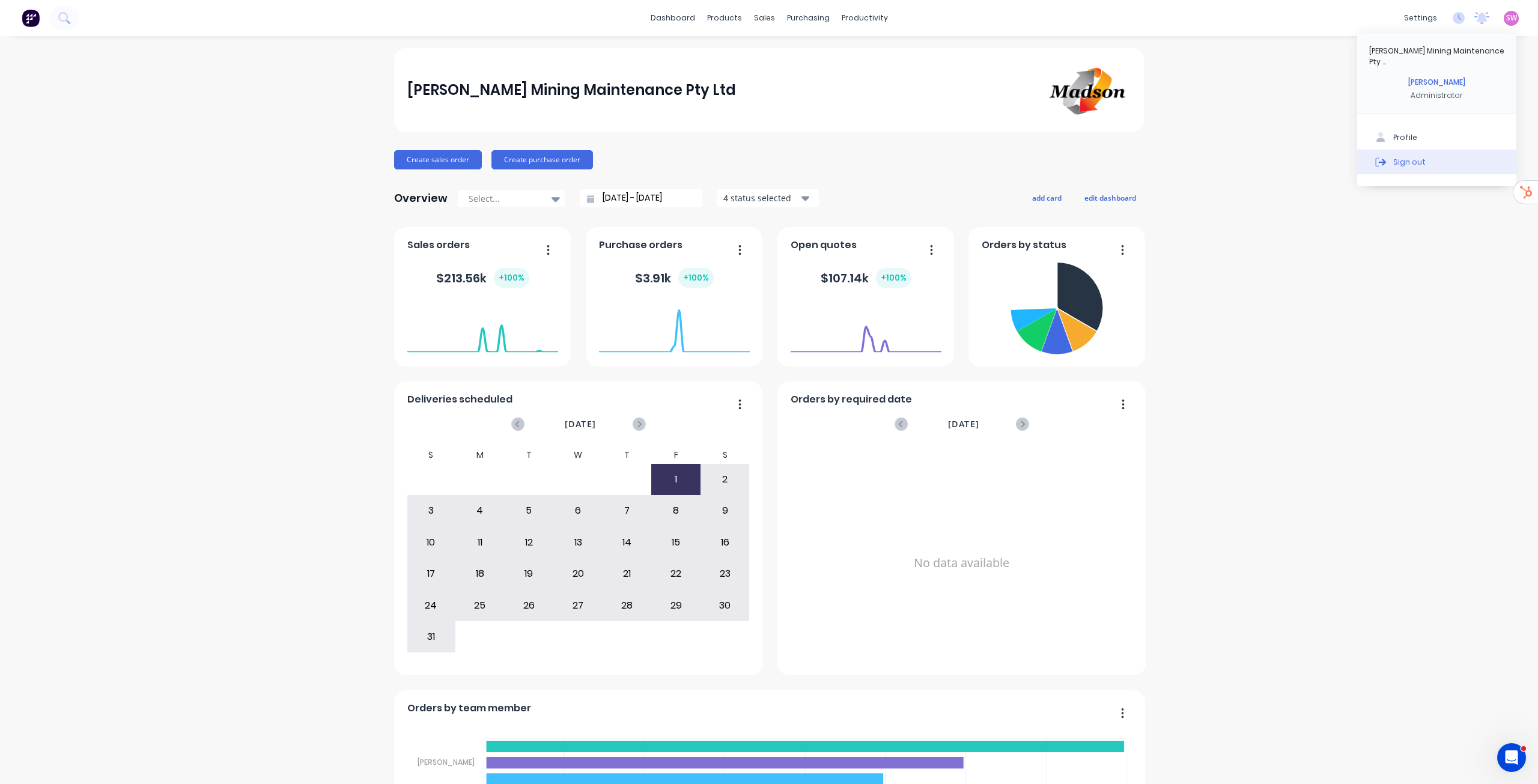
click at [1407, 159] on button "Sign out" at bounding box center [1437, 162] width 159 height 24
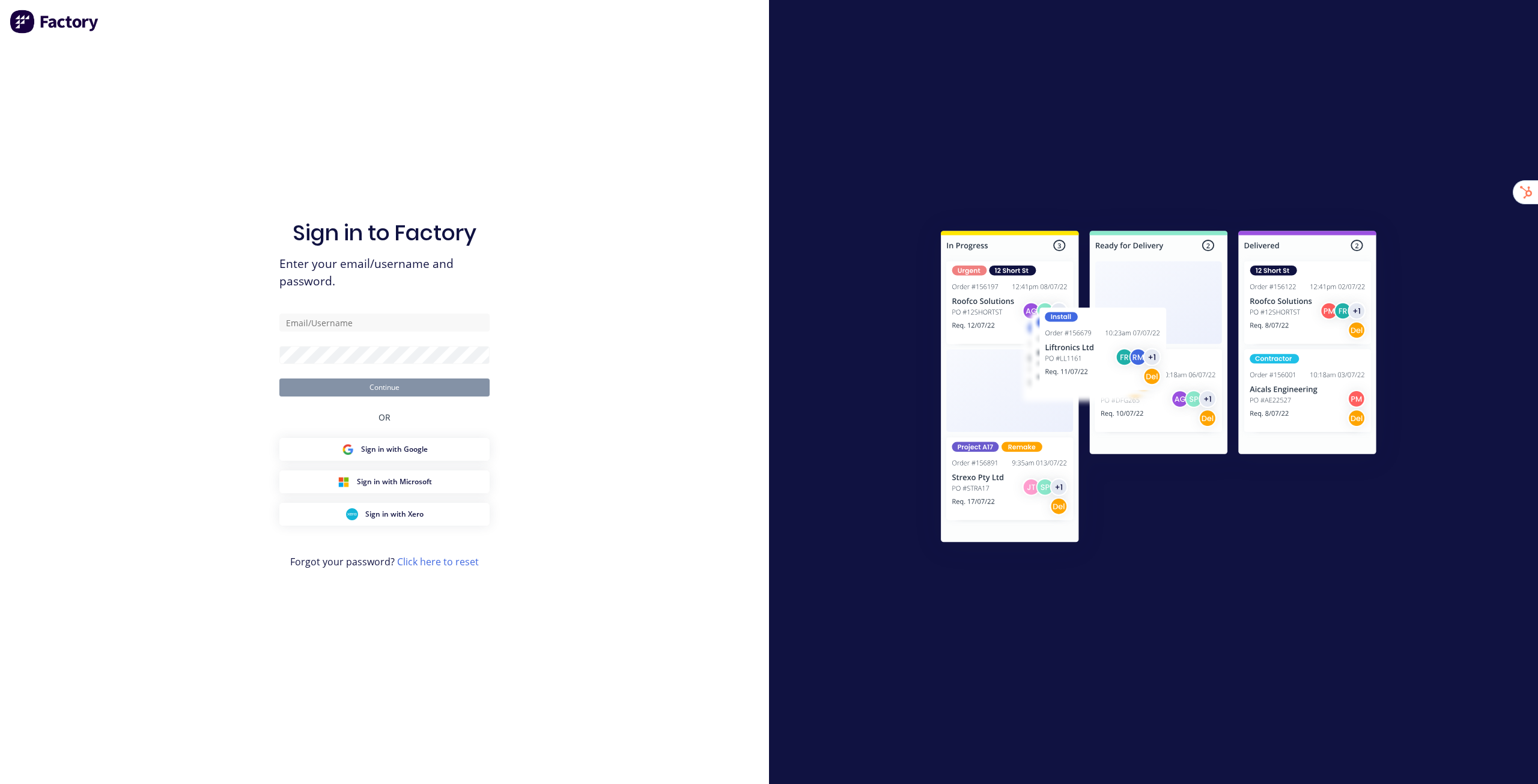
type input "[EMAIL_ADDRESS][DOMAIN_NAME]"
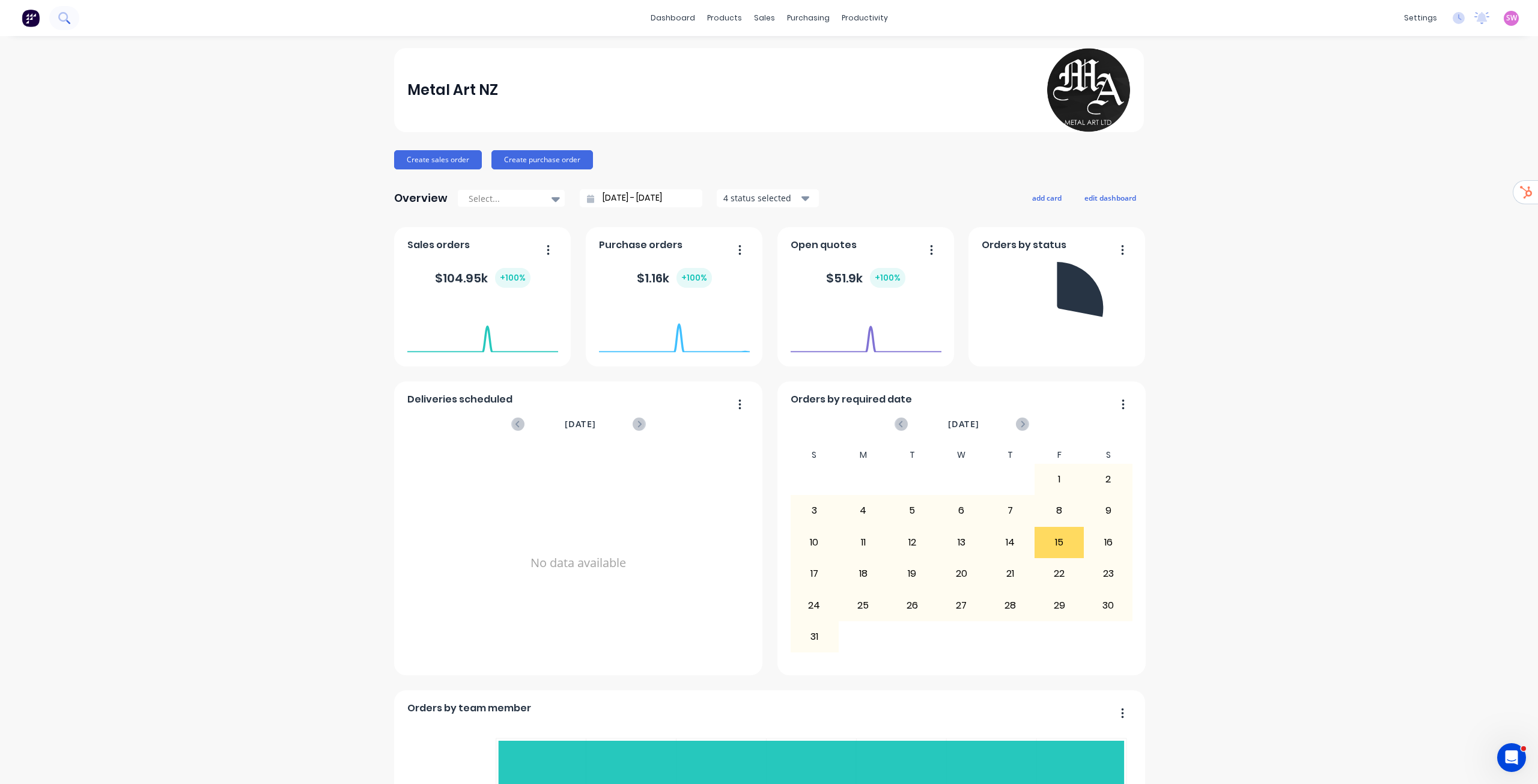
click at [65, 21] on icon at bounding box center [64, 17] width 11 height 11
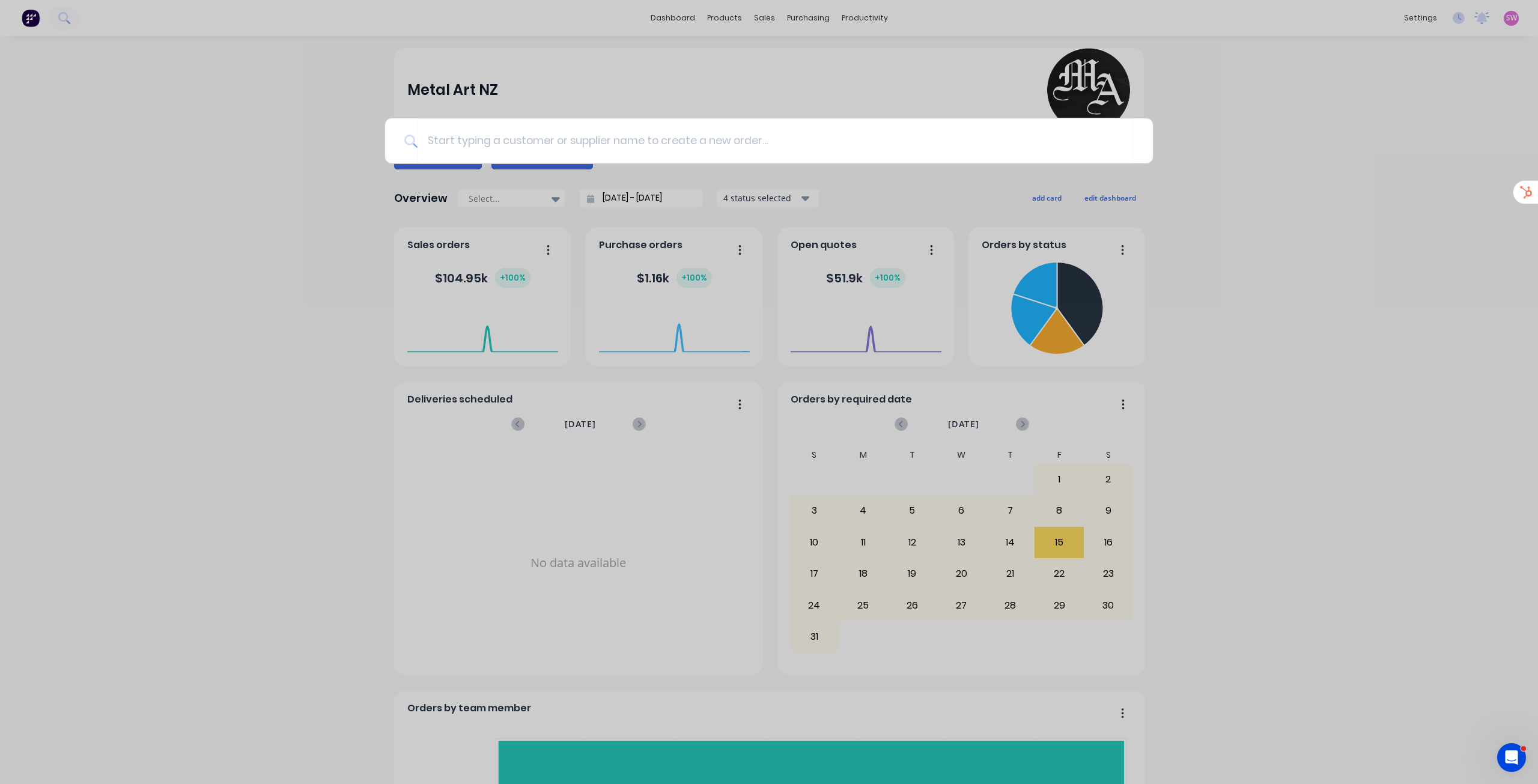
click at [885, 48] on div at bounding box center [769, 392] width 1538 height 784
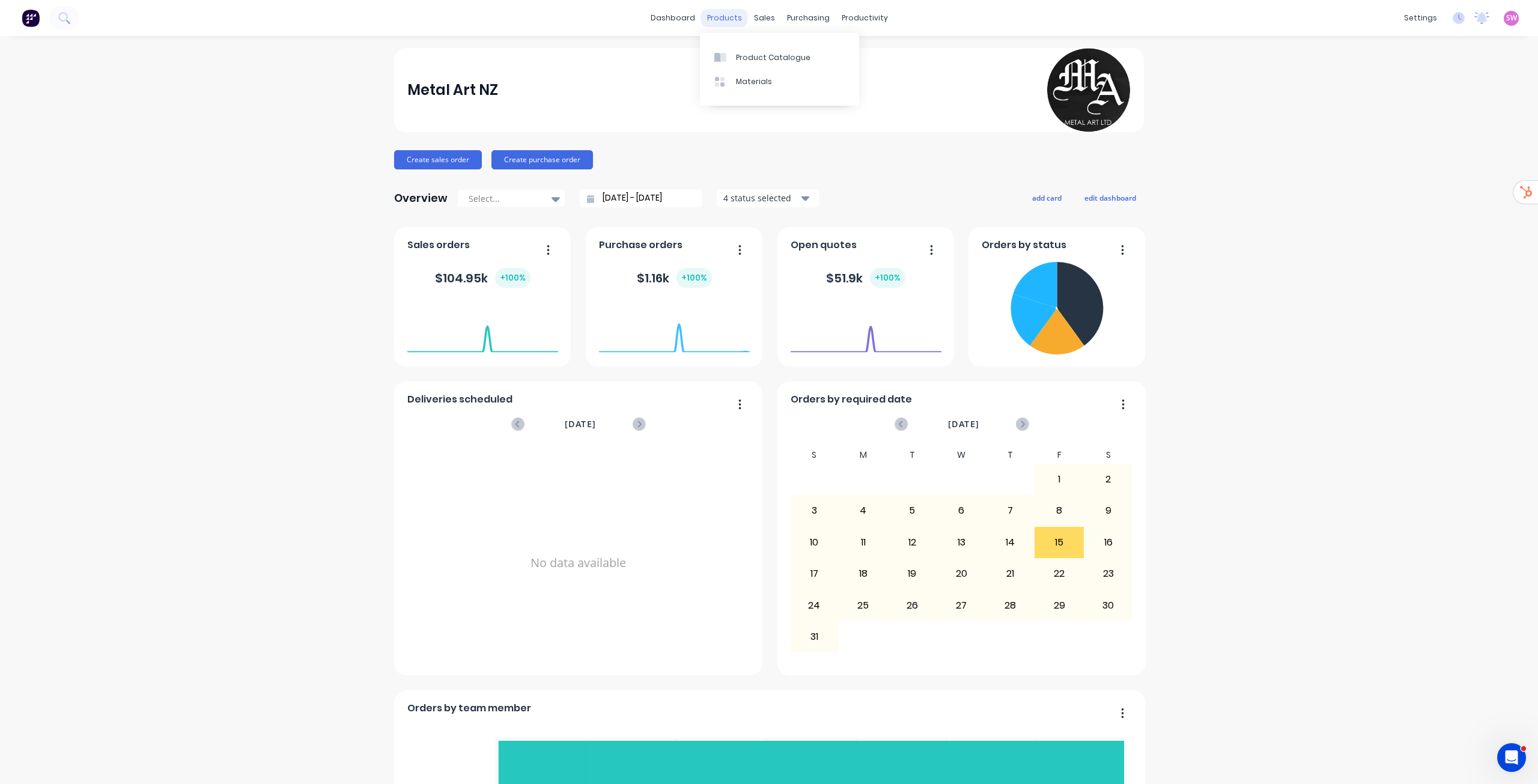
click at [726, 15] on div "products" at bounding box center [725, 17] width 47 height 18
click at [767, 52] on div "Product Catalogue" at bounding box center [773, 58] width 74 height 11
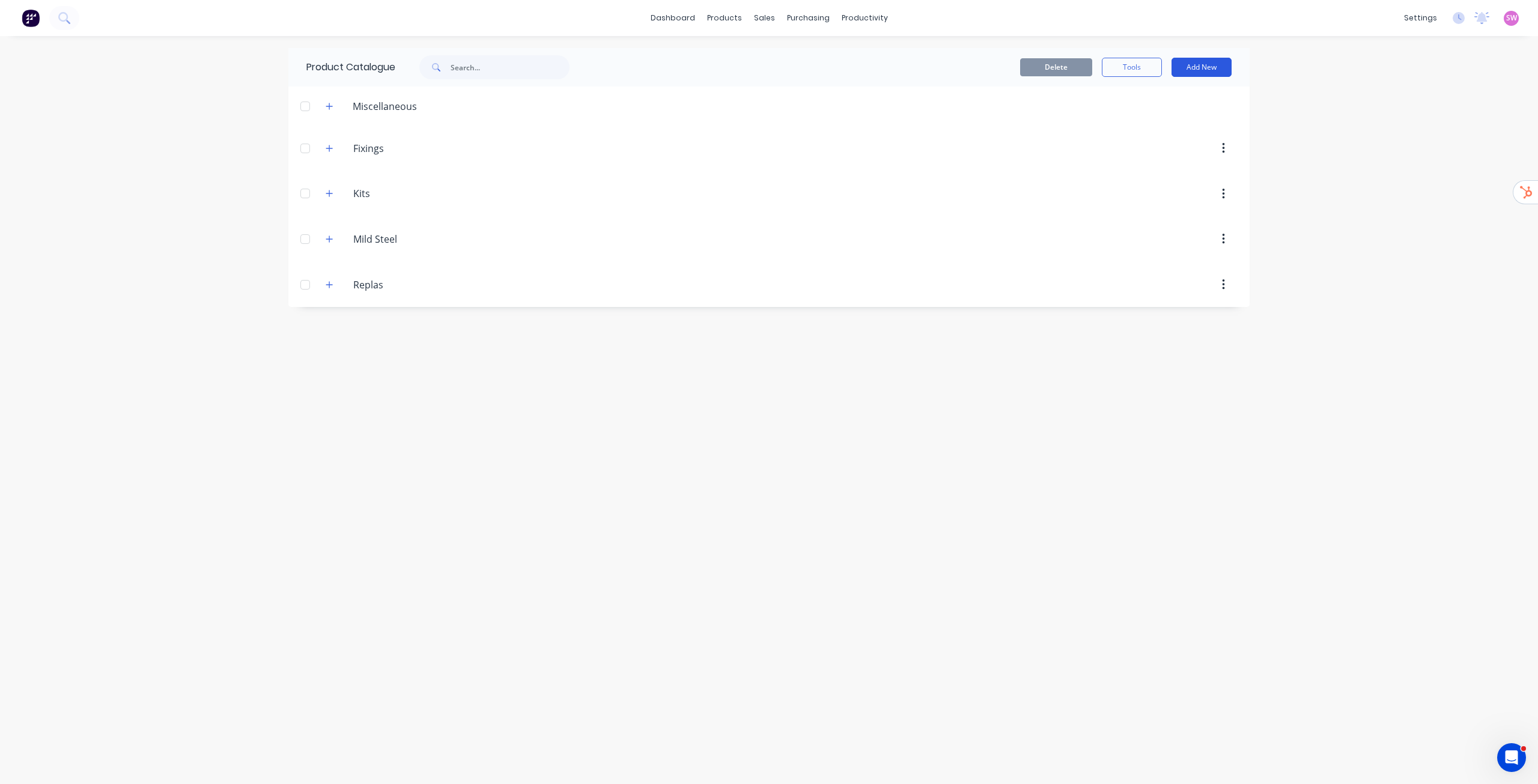
click at [1221, 65] on button "Add New" at bounding box center [1202, 67] width 60 height 19
click at [1157, 90] on div "Category" at bounding box center [1175, 98] width 92 height 17
type input "Pipefloats"
click at [1344, 320] on div "dashboard products sales purchasing productivity dashboard products Product Cat…" at bounding box center [769, 392] width 1538 height 784
click at [331, 334] on icon "button" at bounding box center [329, 330] width 7 height 9
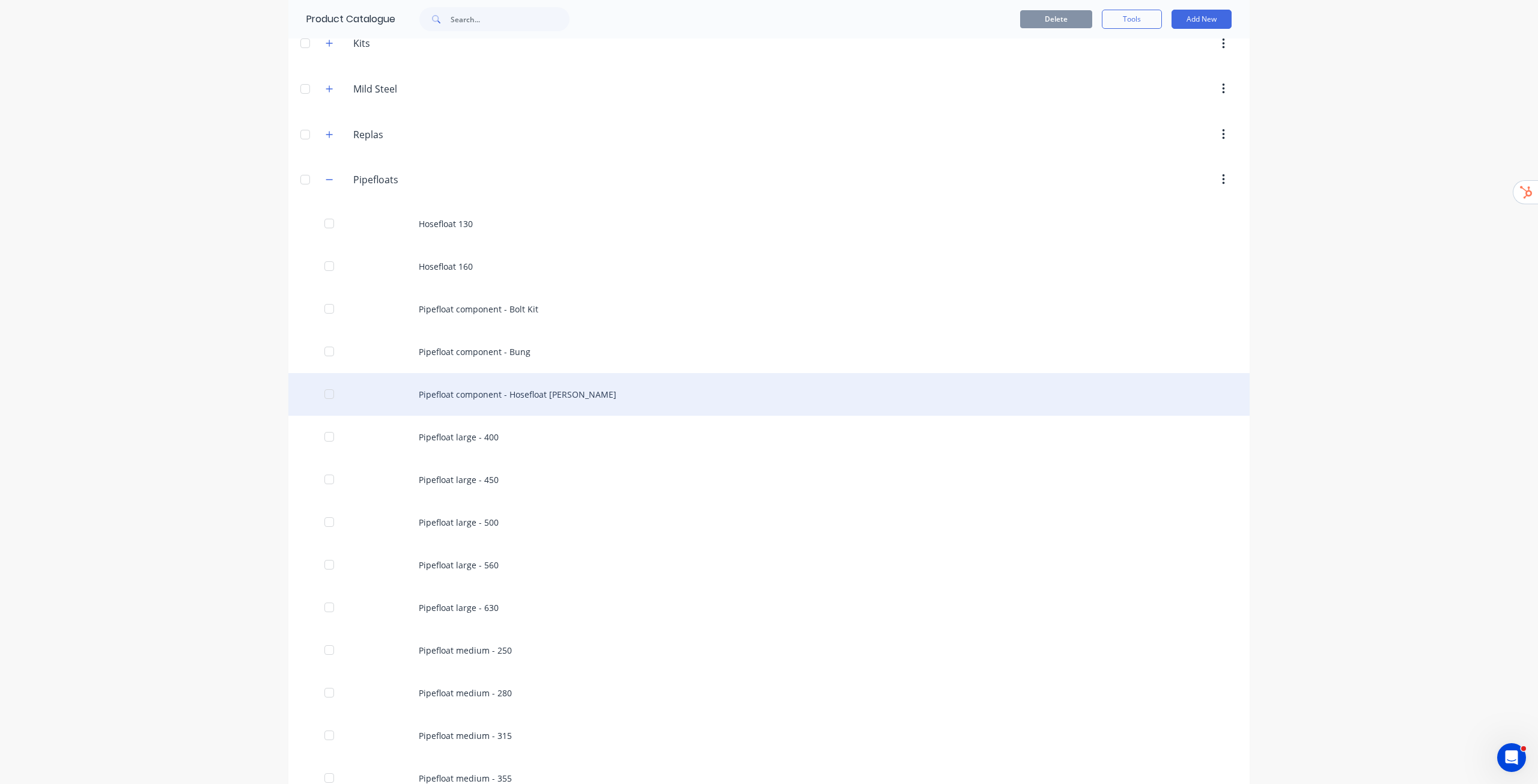
scroll to position [306, 0]
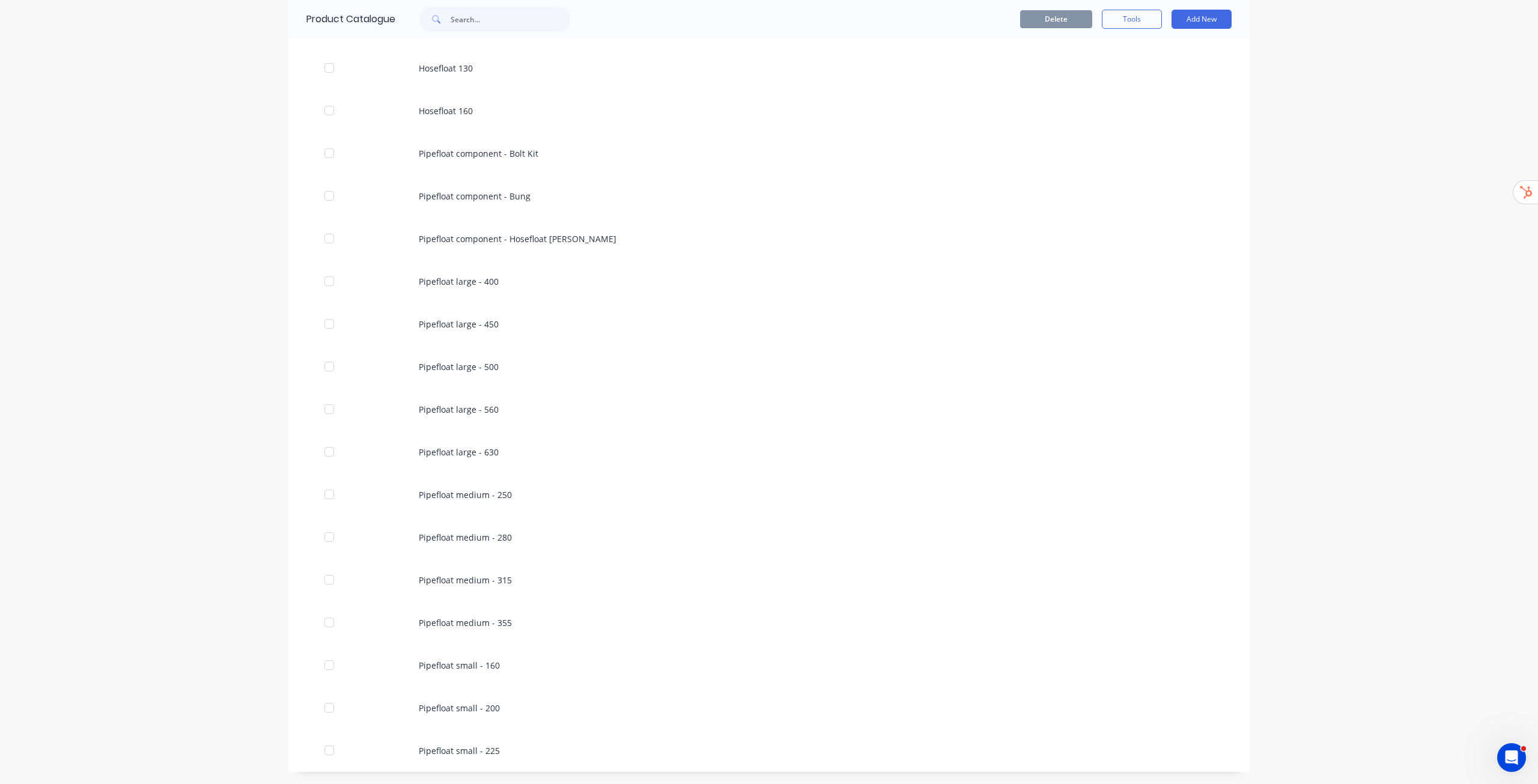
click at [171, 283] on div "dashboard products sales purchasing productivity dashboard products Product Cat…" at bounding box center [769, 392] width 1538 height 784
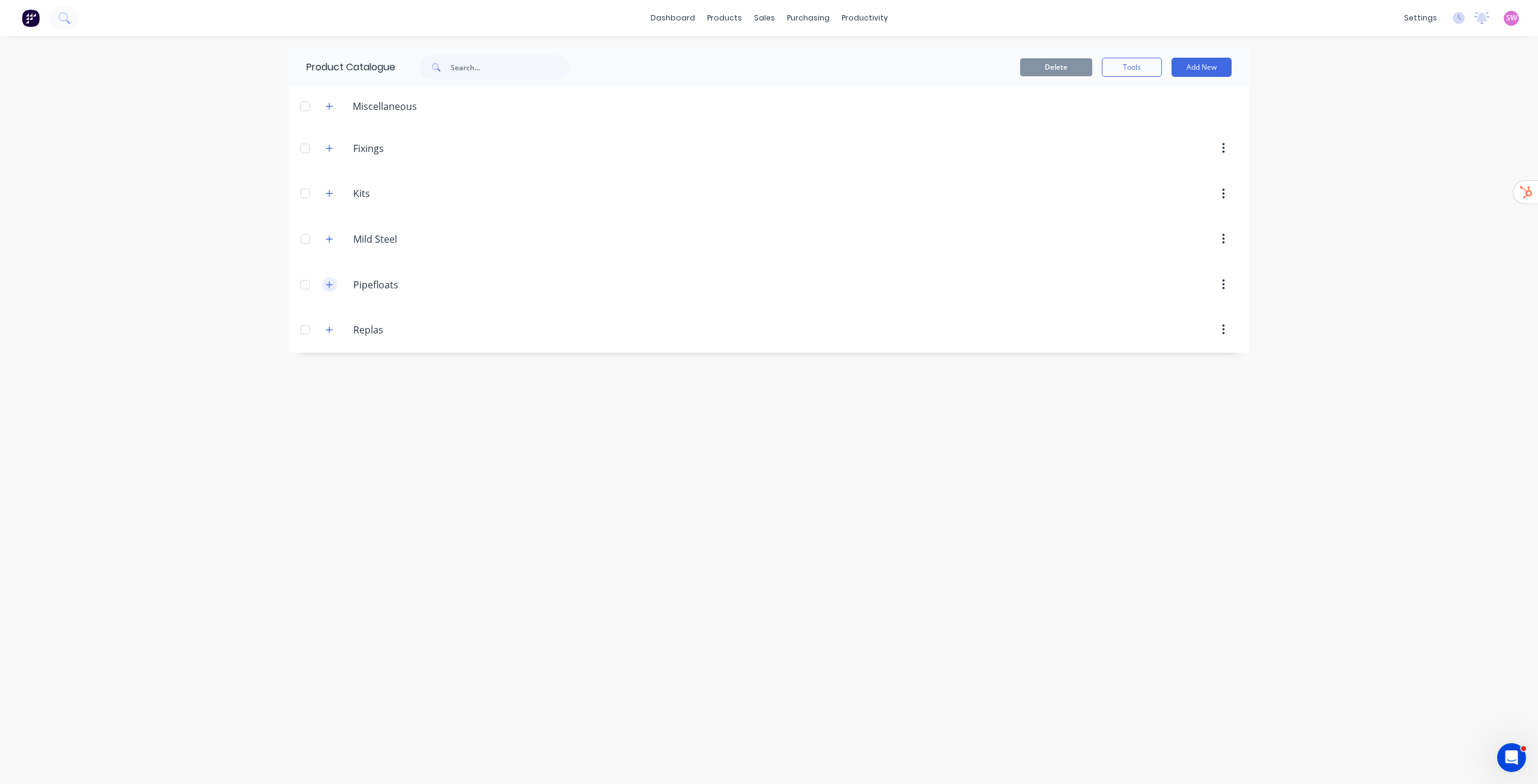
click at [331, 288] on icon "button" at bounding box center [329, 284] width 7 height 9
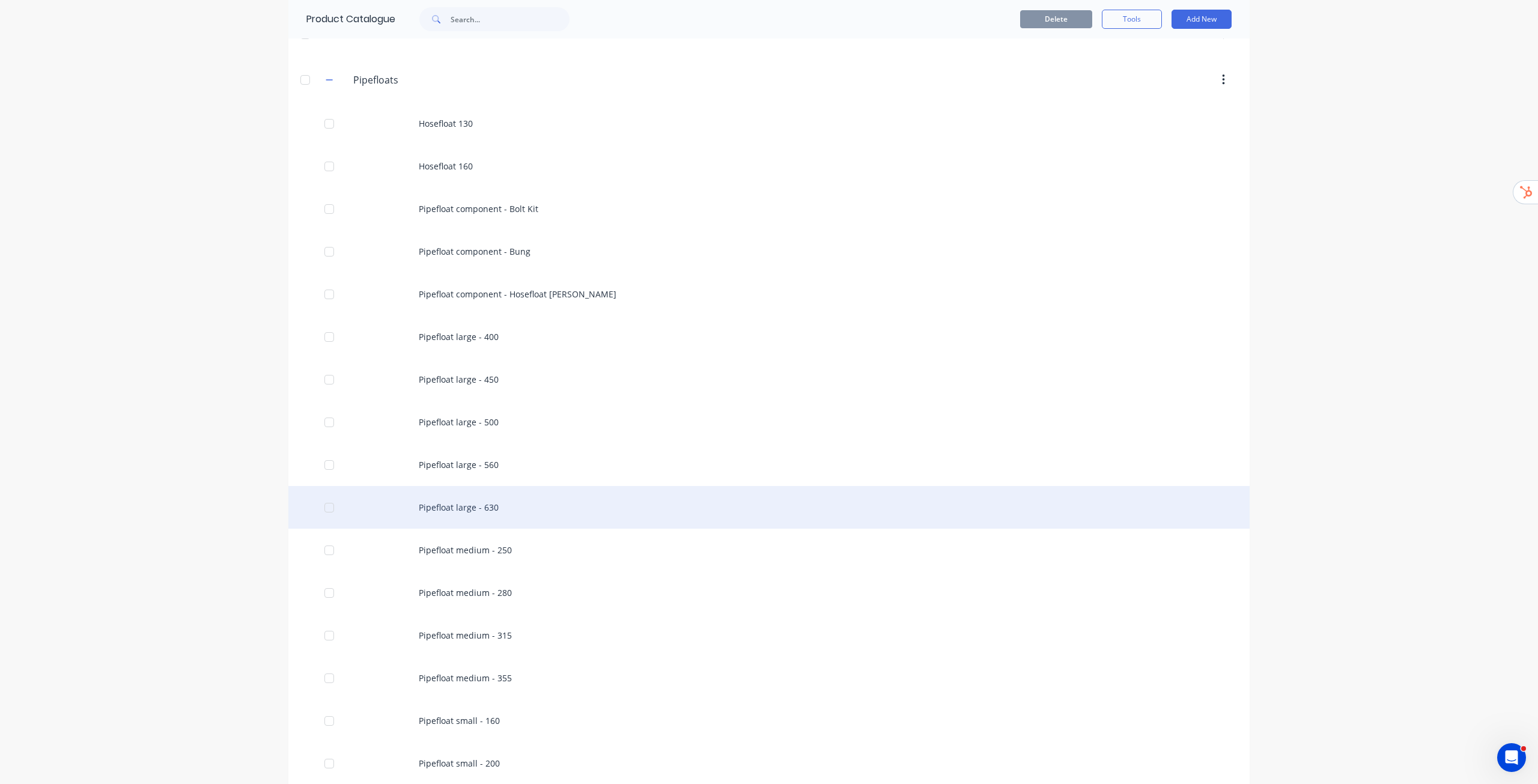
scroll to position [306, 0]
